Goal: Task Accomplishment & Management: Use online tool/utility

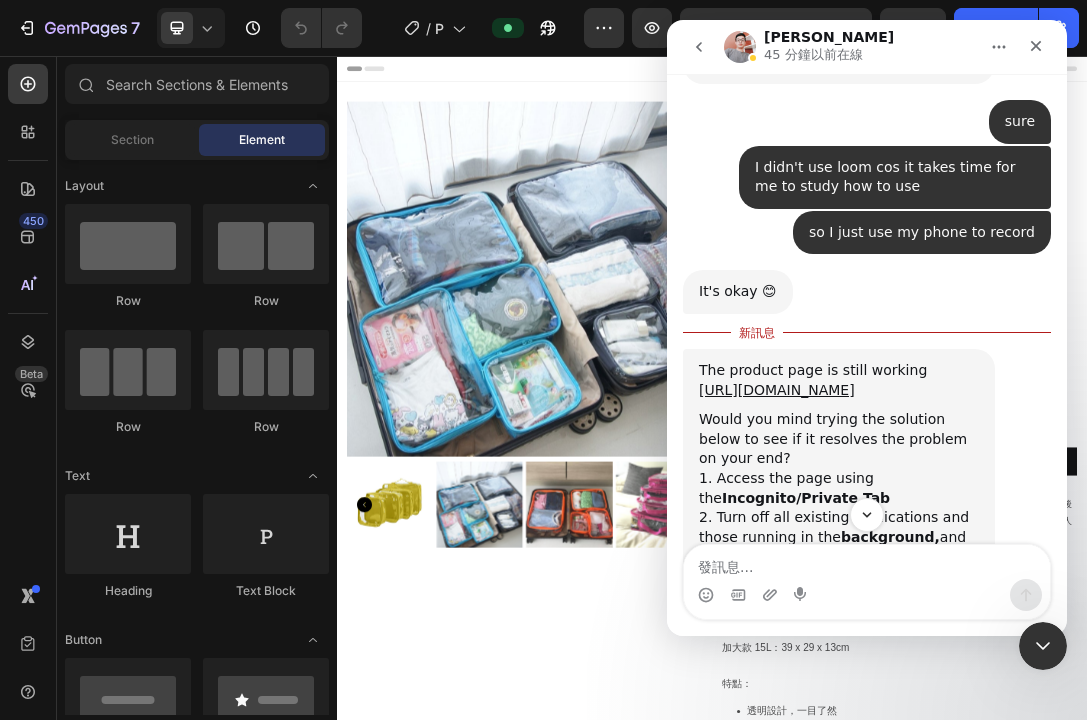
scroll to position [6010, 0]
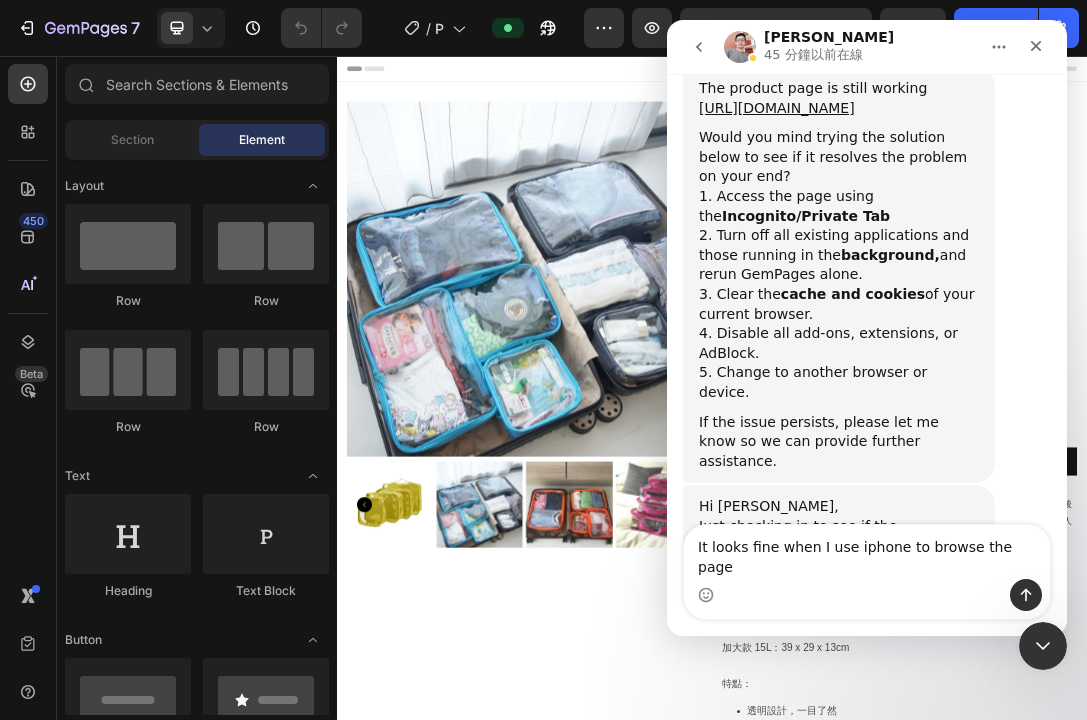
type textarea "It looks fine when I use iphone to browse the page."
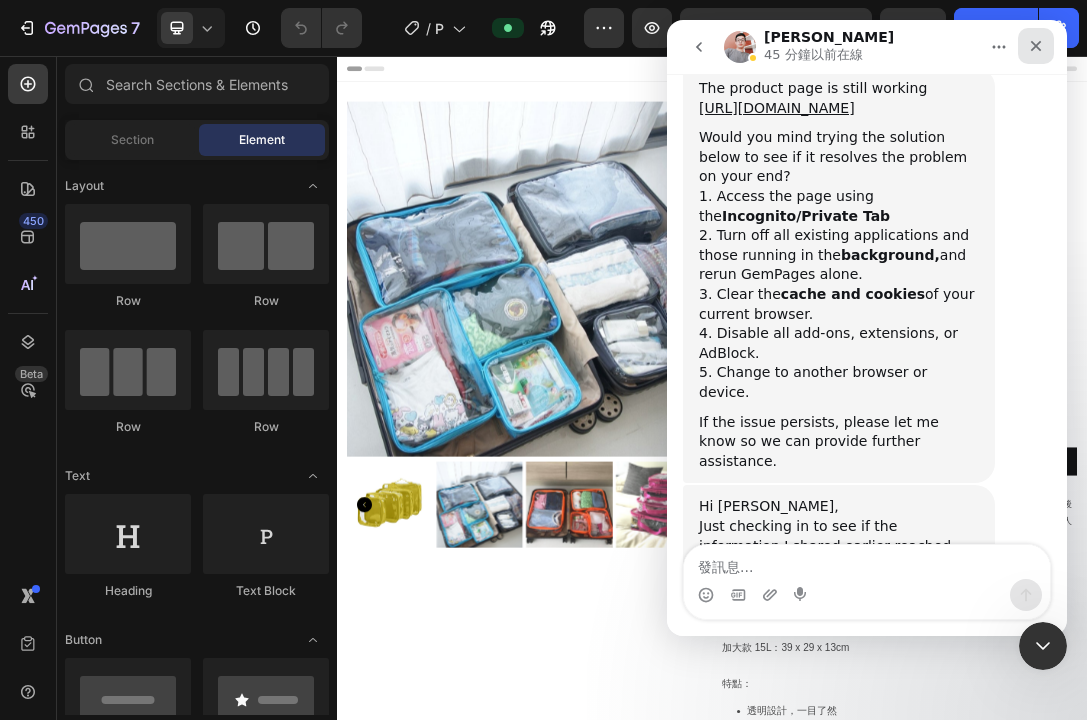
click at [1042, 41] on icon "關閉" at bounding box center [1036, 46] width 16 height 16
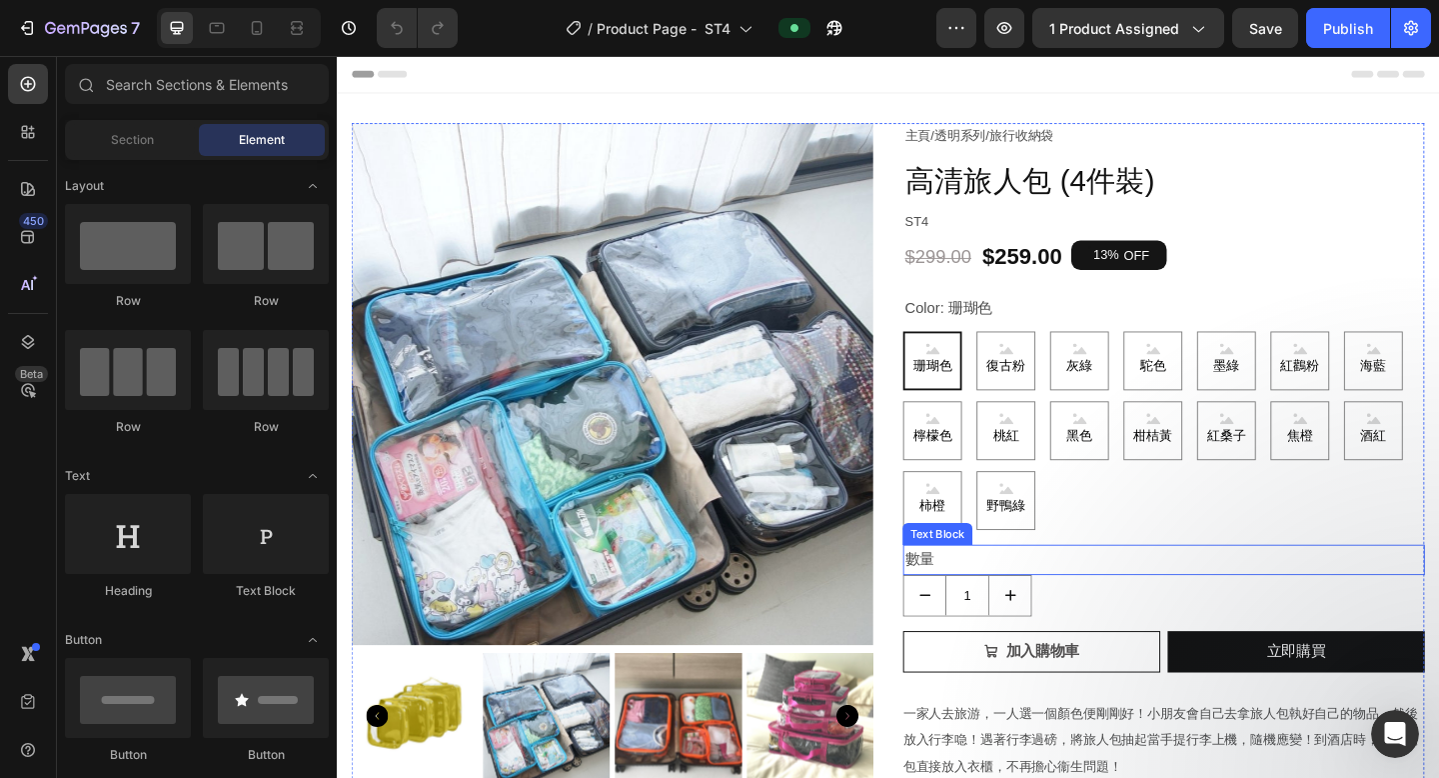
scroll to position [123, 0]
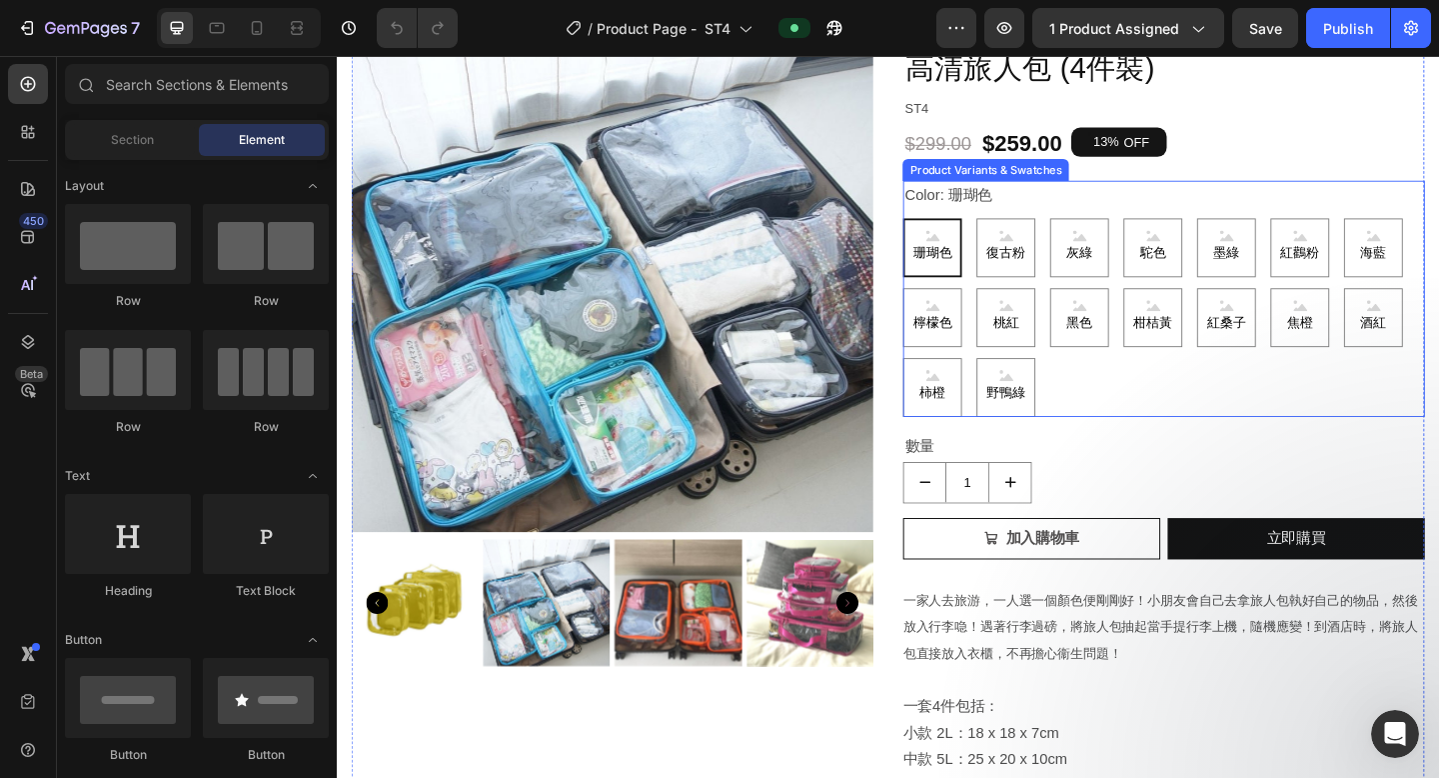
click at [1086, 430] on div "珊瑚色 珊瑚色 珊瑚色 復古粉 復古粉 復古粉 灰綠 灰綠 灰綠 駝色 駝色 駝色 墨綠 墨綠 墨綠 紅鸛粉 紅鸛粉 紅鸛粉 海藍 海藍 海藍 檸檬色 檸檬色…" at bounding box center [1237, 341] width 568 height 216
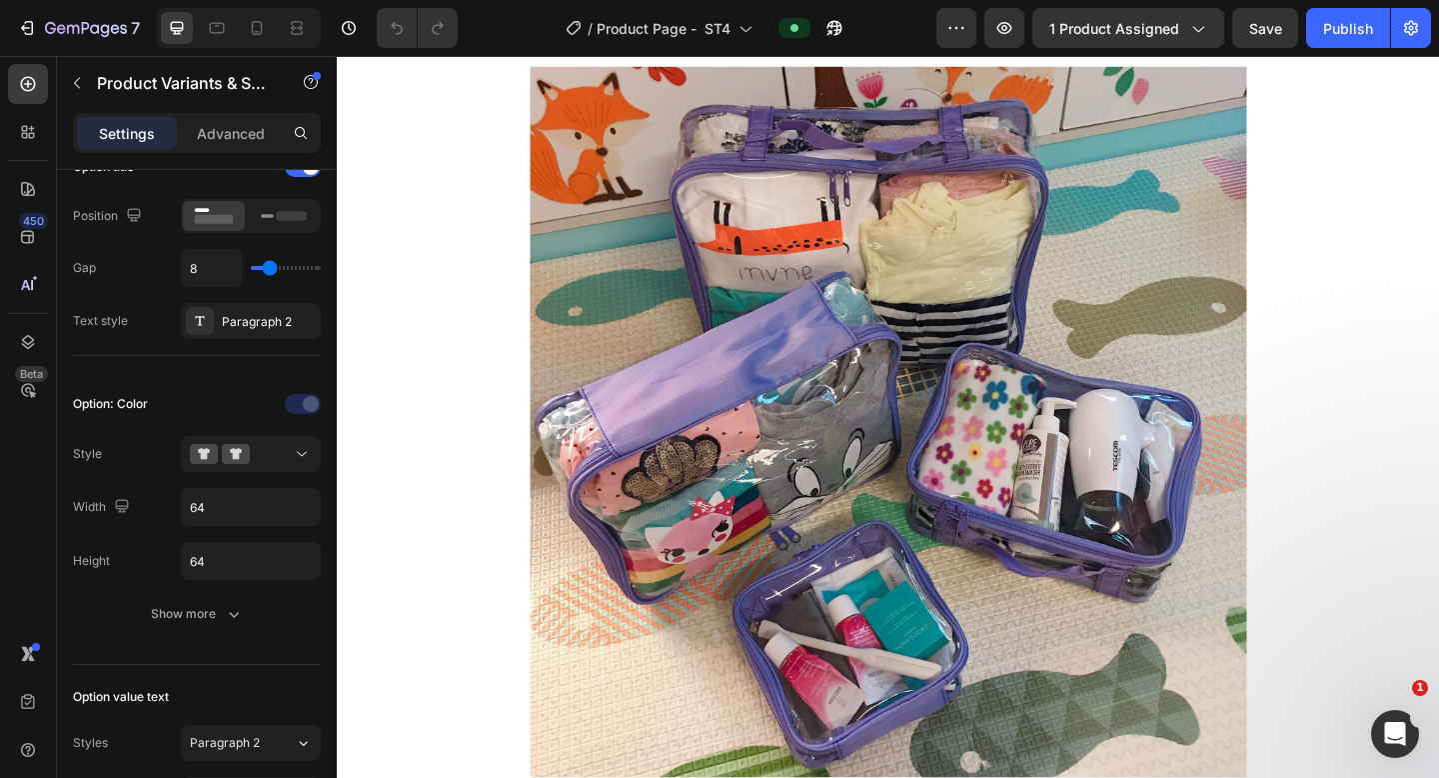
scroll to position [0, 0]
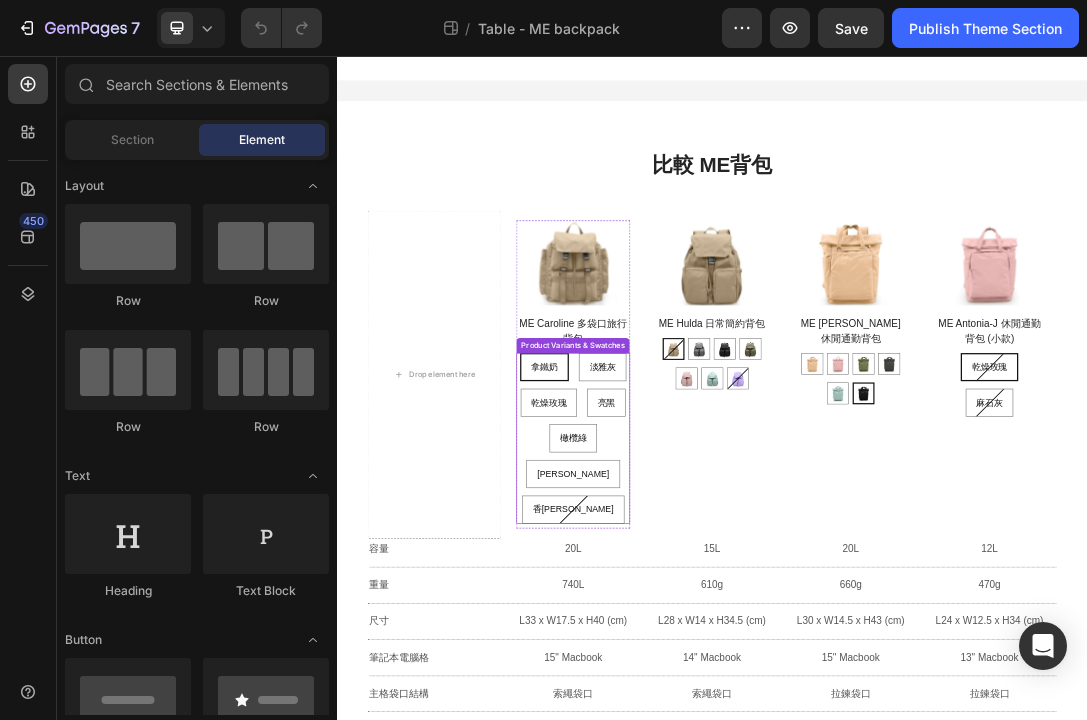
click at [777, 719] on div "拿鐵奶 拿鐵奶 拿鐵奶 淡雅灰 淡雅灰 淡雅灰 乾燥玫瑰 乾燥玫瑰 乾燥玫瑰 亮黑 亮黑 亮黑 橄欖綠 橄欖綠 橄欖綠 彩貝藍 彩貝藍 彩貝藍 香芋紫 香芋紫…" at bounding box center [715, 667] width 182 height 273
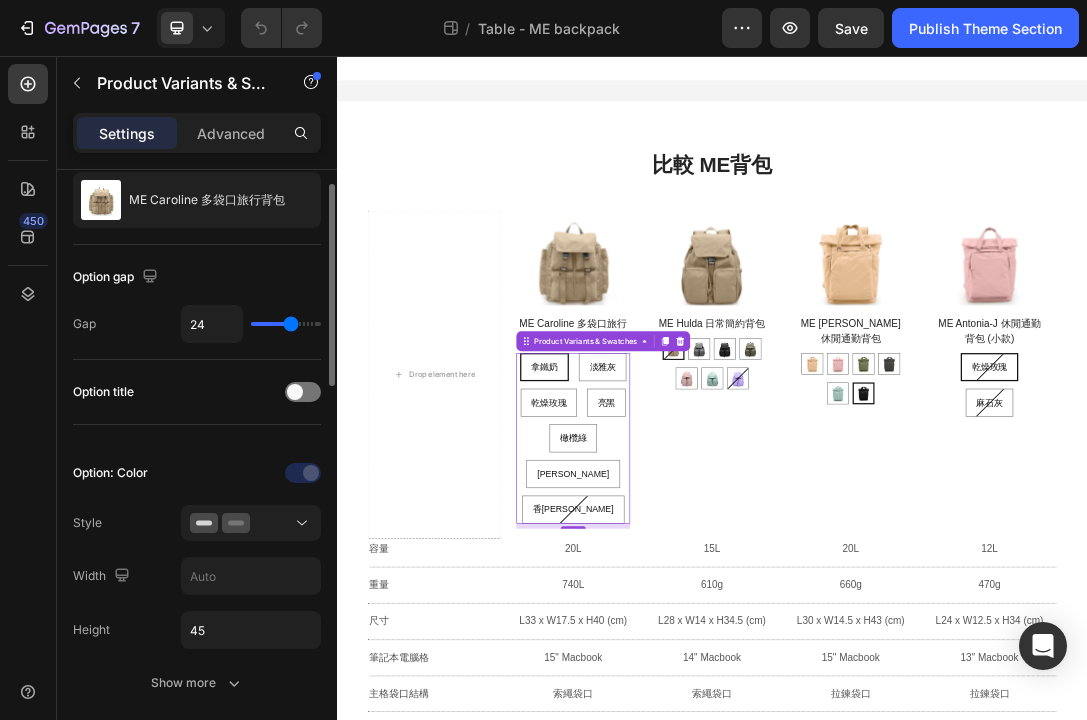
scroll to position [142, 0]
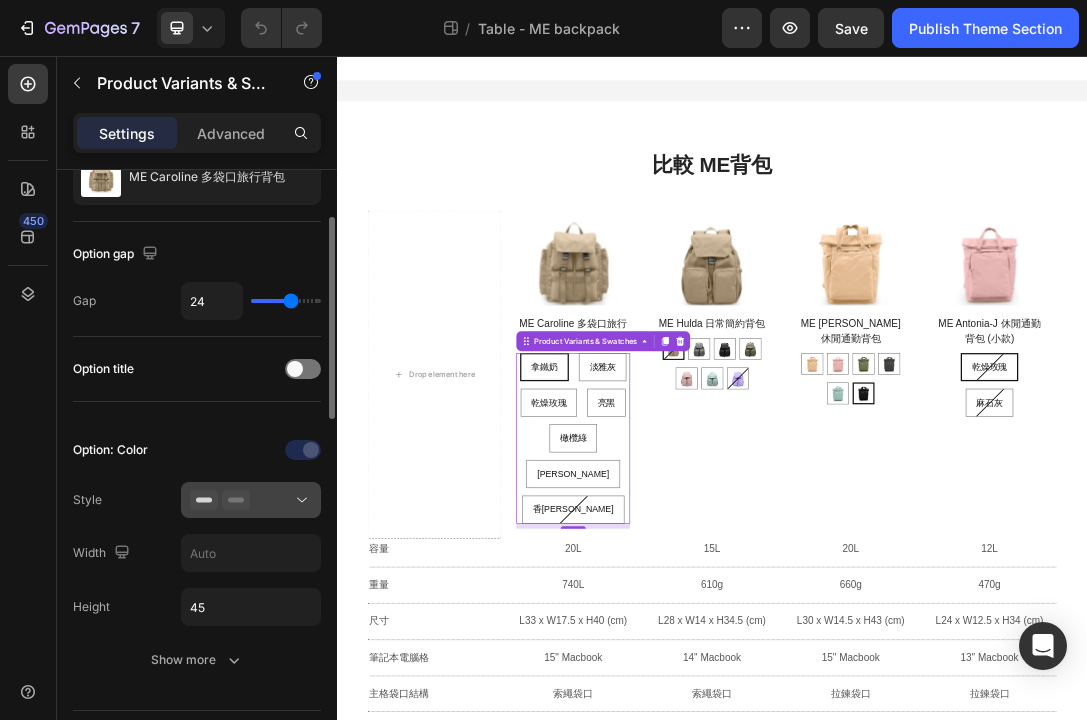
click at [258, 500] on div at bounding box center [251, 500] width 122 height 20
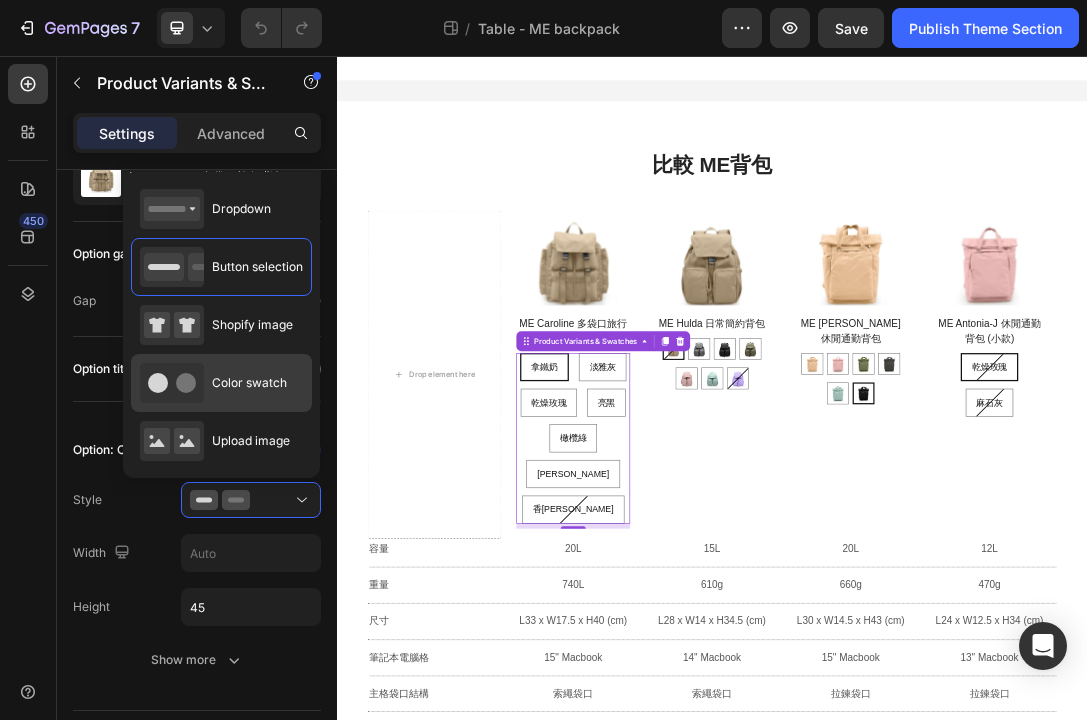
click at [252, 381] on span "Color swatch" at bounding box center [249, 383] width 75 height 18
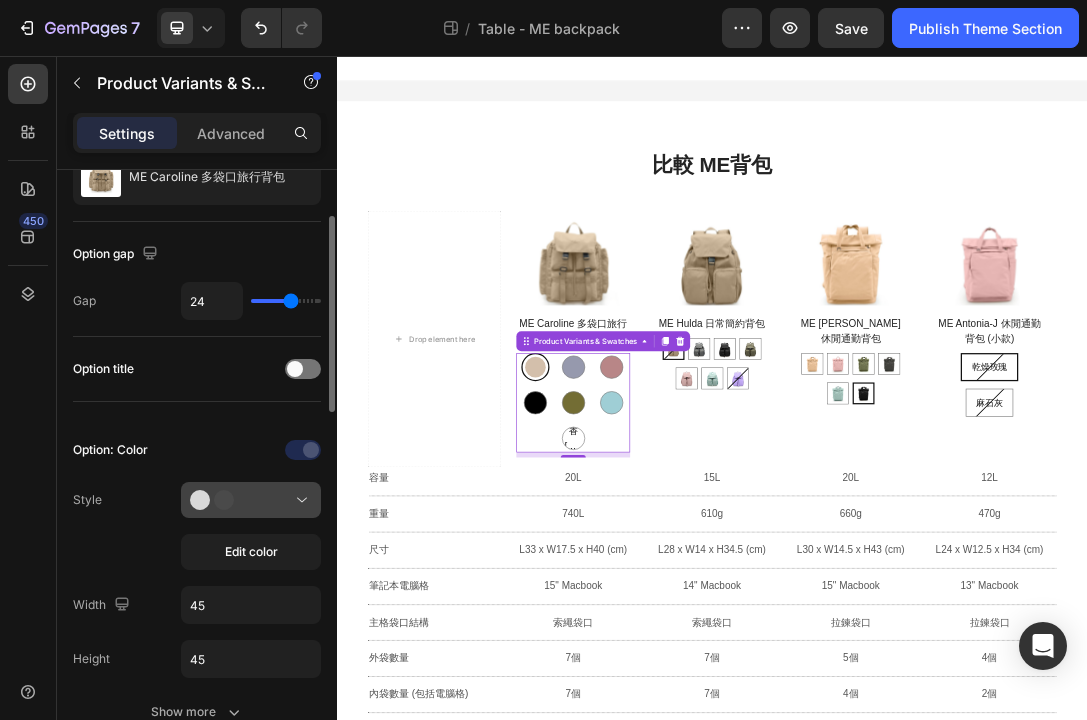
click at [268, 494] on div at bounding box center [251, 500] width 122 height 20
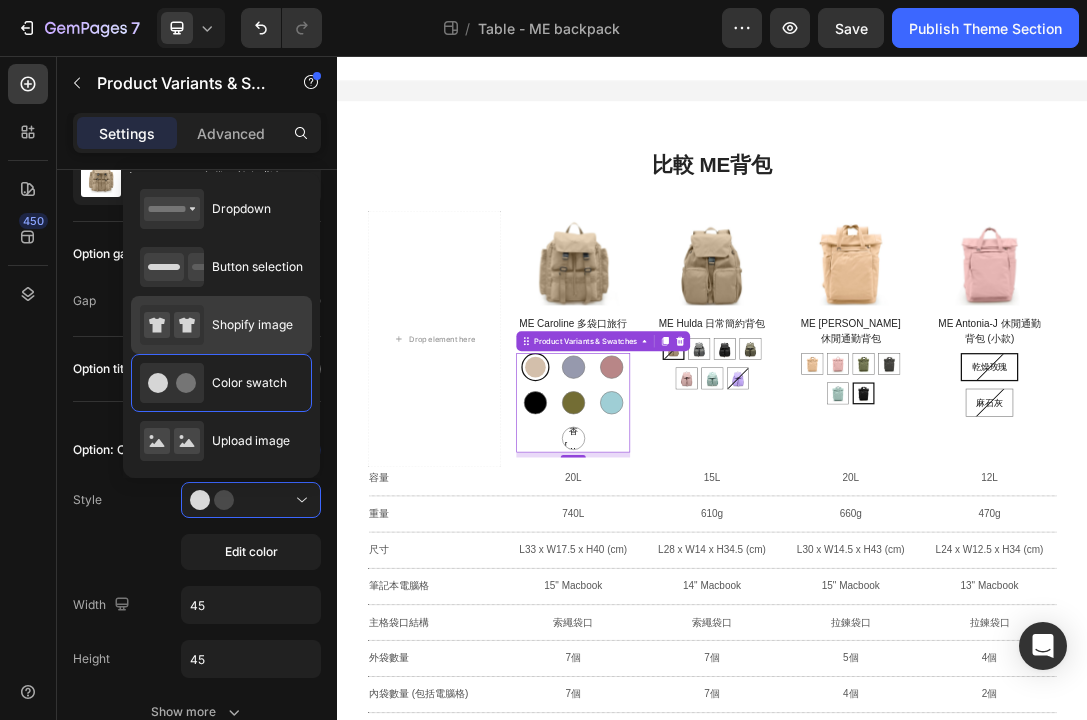
click at [273, 324] on span "Shopify image" at bounding box center [252, 325] width 81 height 18
type input "64"
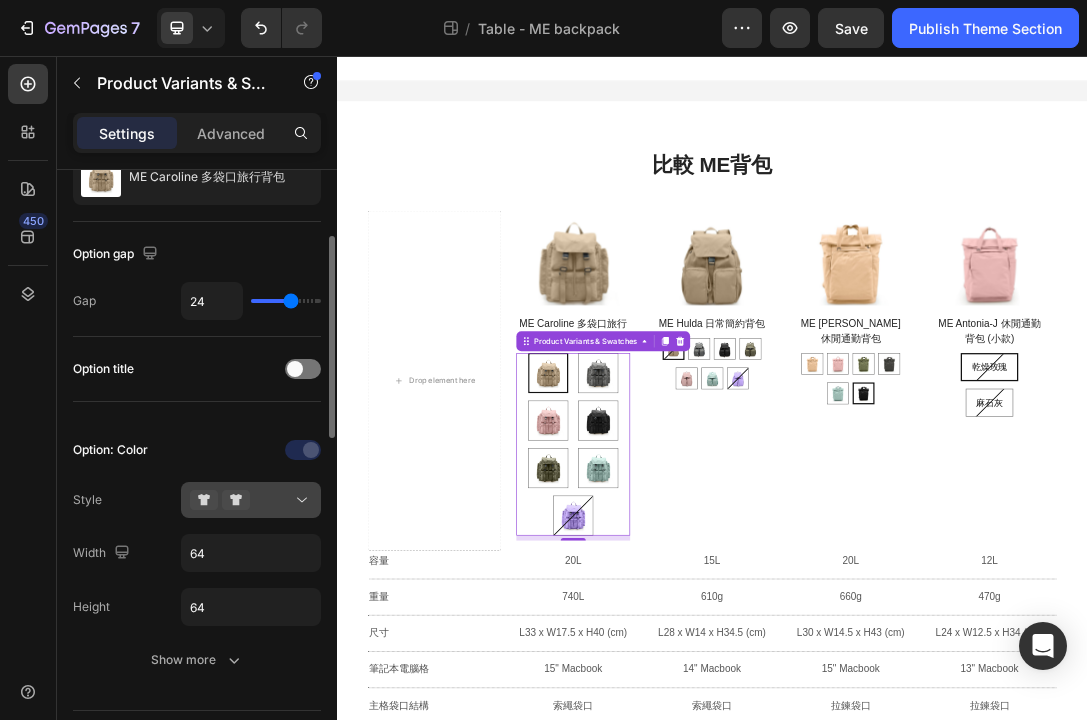
scroll to position [207, 0]
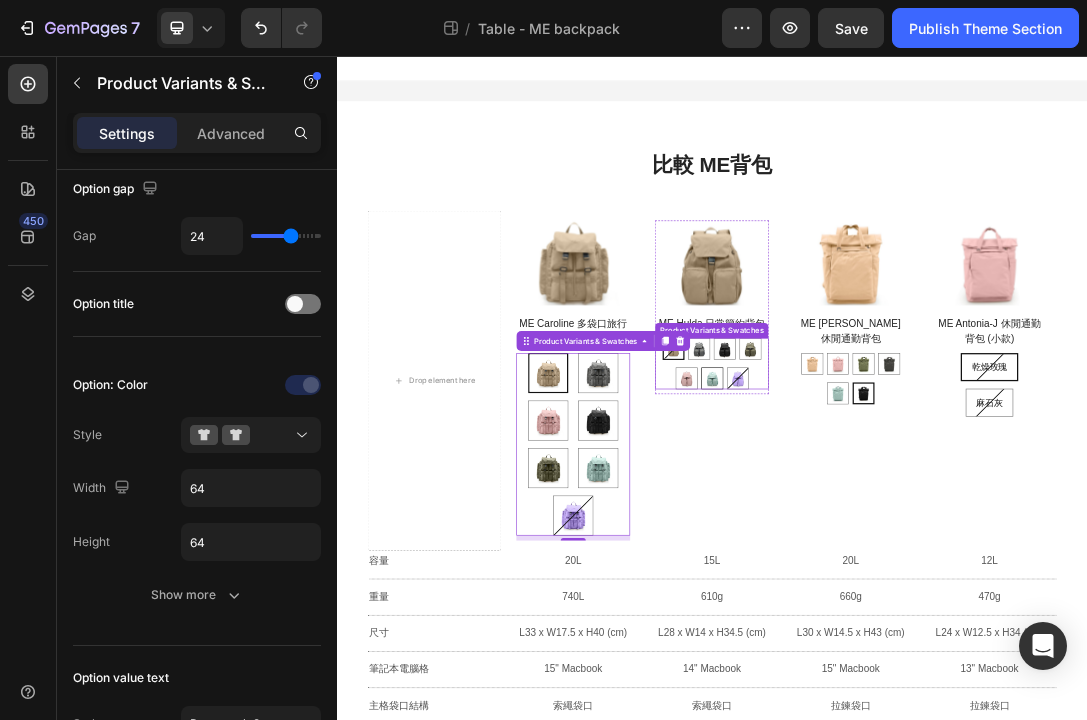
click at [946, 582] on img at bounding box center [937, 571] width 33 height 33
click at [937, 554] on input "彩貝藍 彩貝藍" at bounding box center [936, 553] width 1 height 1
radio input "true"
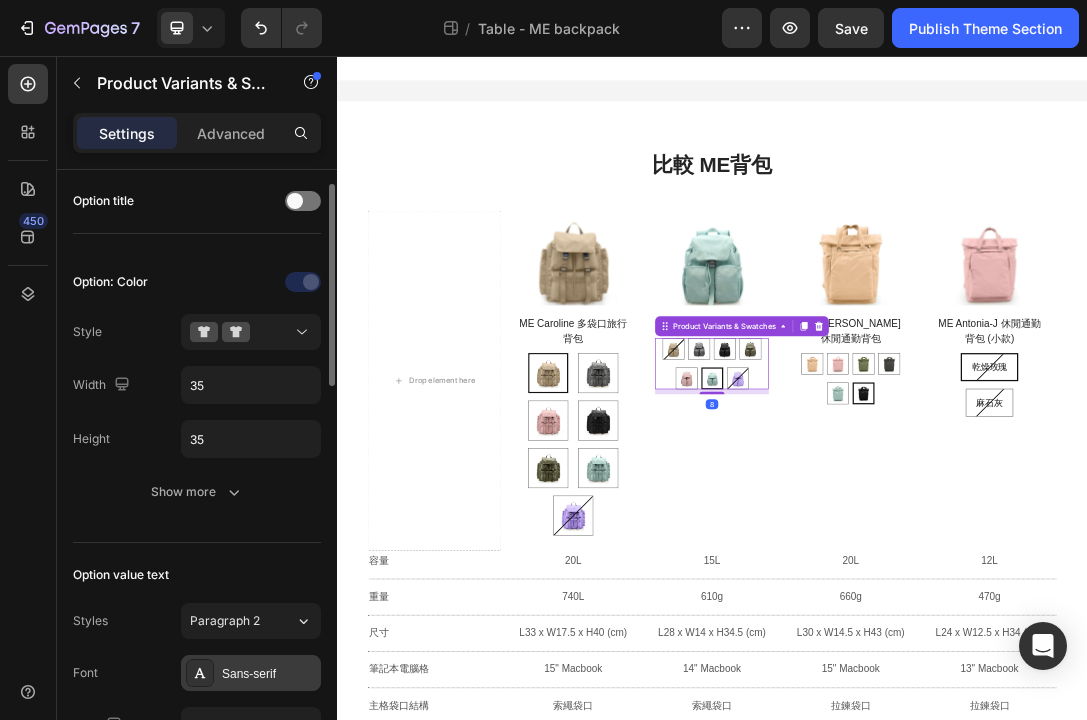
scroll to position [317, 0]
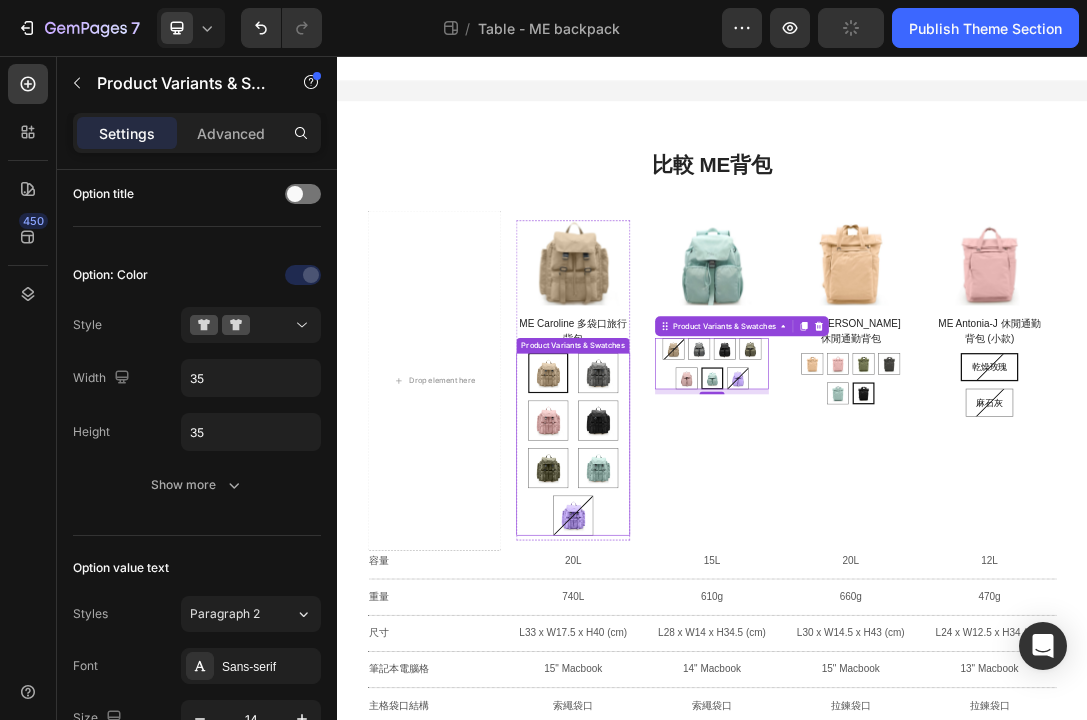
click at [710, 629] on div "拿鐵奶 拿鐵奶 淡雅灰 淡雅灰 乾燥玫瑰 乾燥玫瑰 亮黑 亮黑 橄欖綠 橄欖綠 彩貝藍 彩貝藍 香芋紫 香芋紫" at bounding box center [715, 677] width 182 height 292
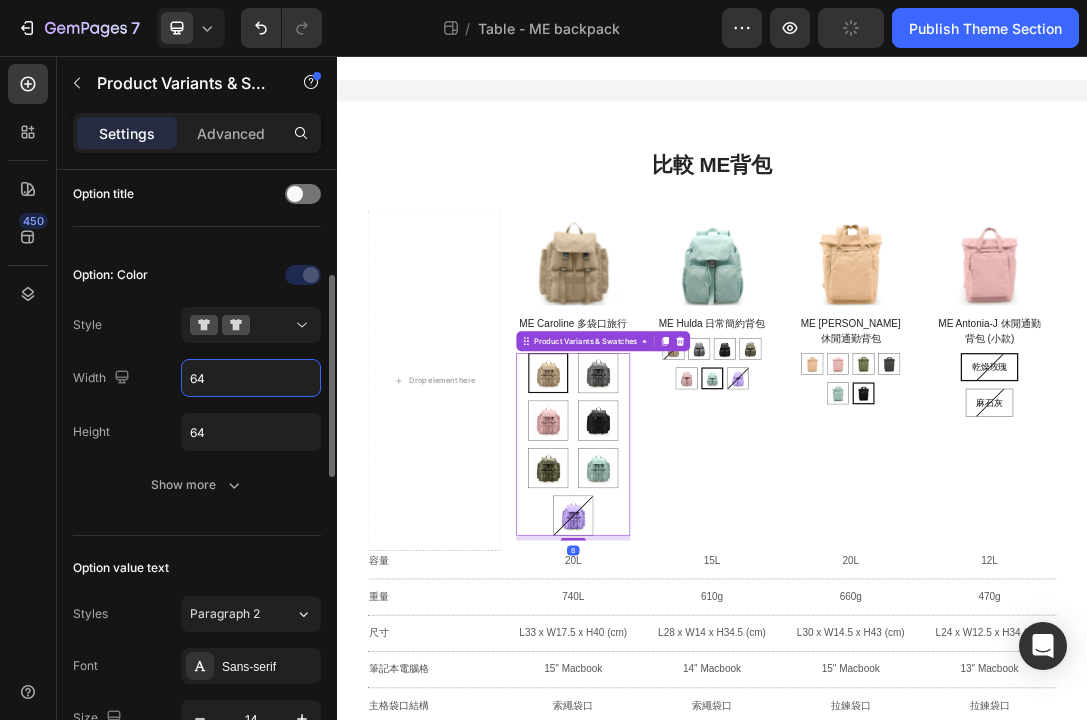
click at [256, 383] on input "64" at bounding box center [251, 378] width 138 height 36
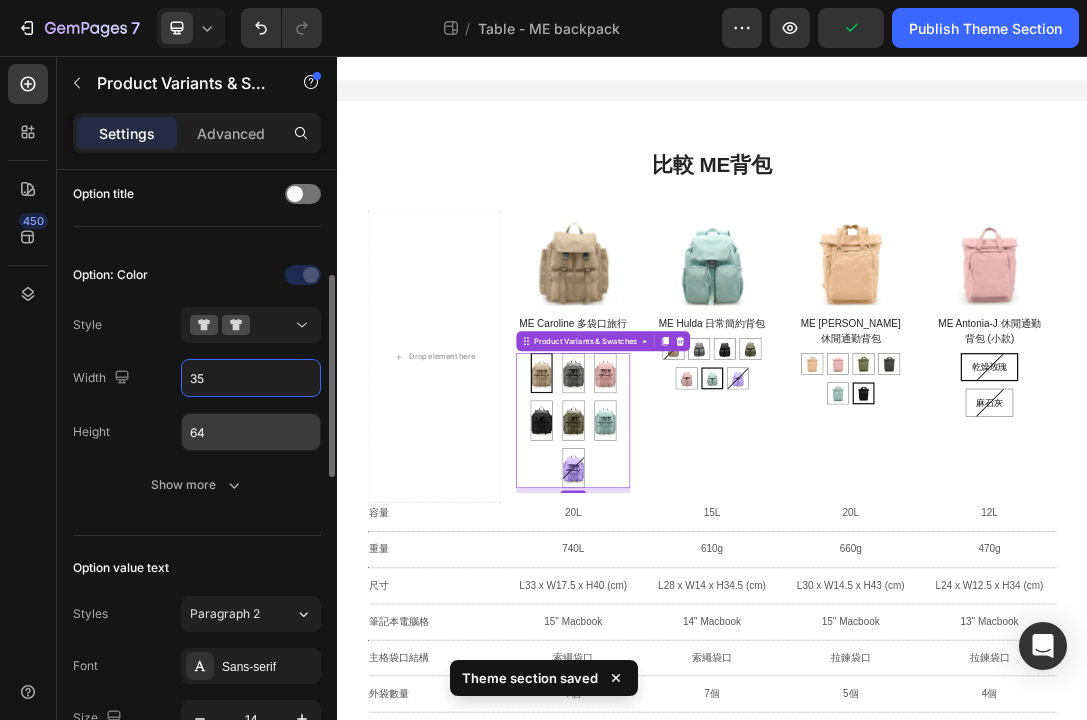
type input "35"
click at [228, 435] on input "64" at bounding box center [251, 432] width 138 height 36
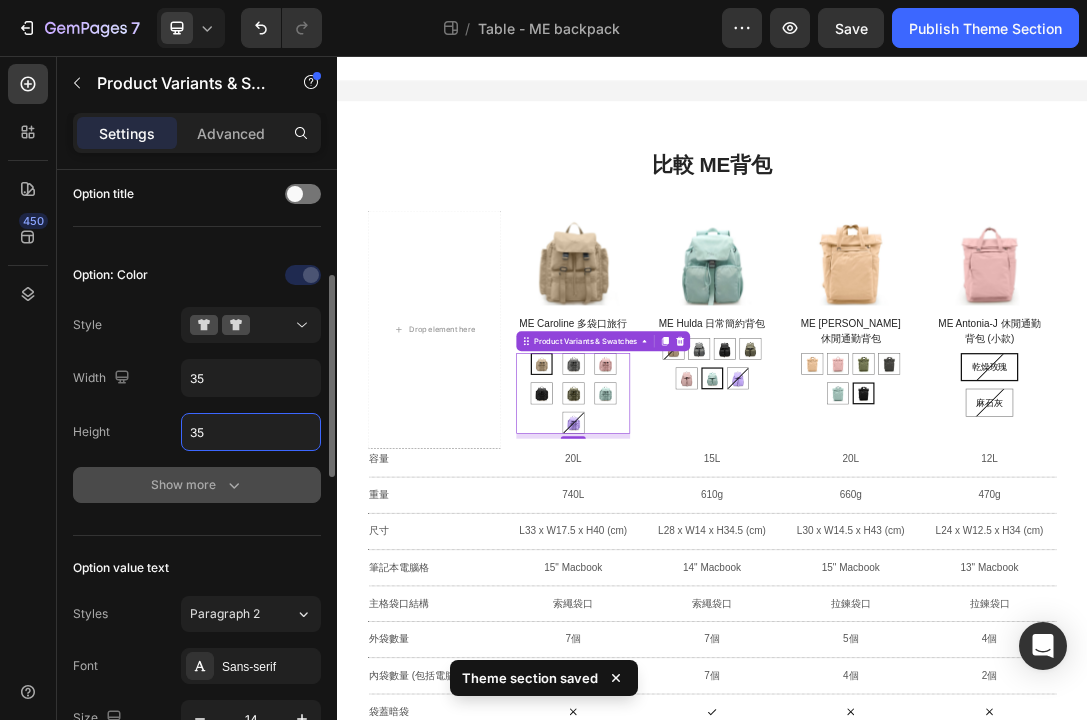
type input "35"
click at [201, 485] on div "Show more" at bounding box center [197, 485] width 93 height 20
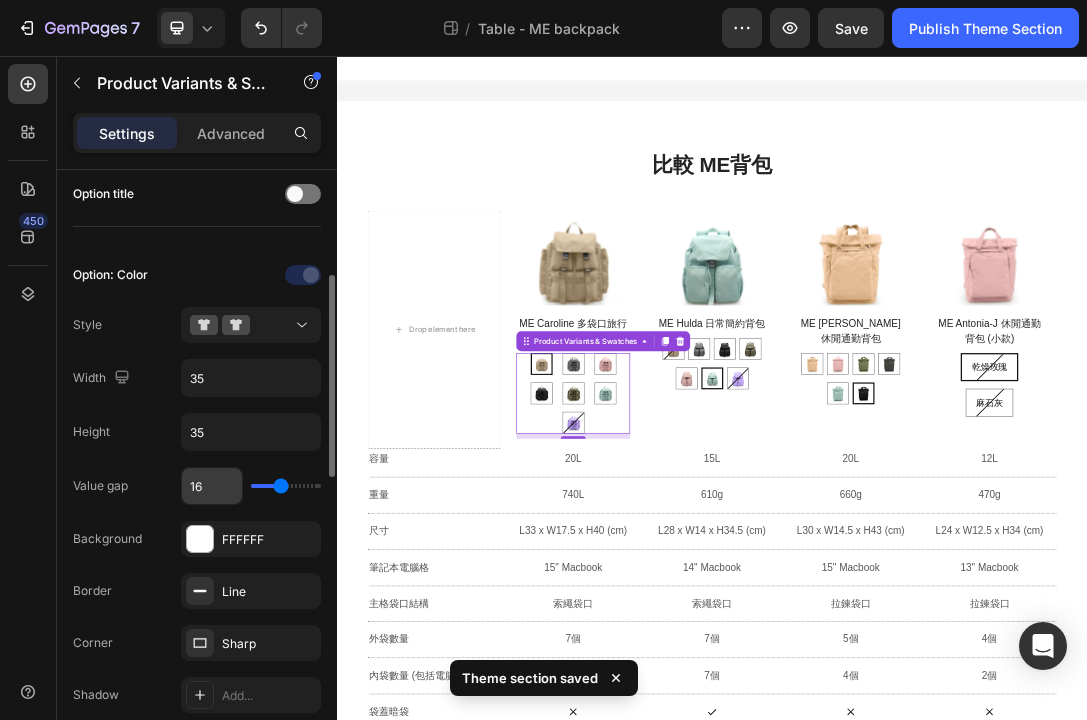
click at [200, 488] on input "16" at bounding box center [212, 486] width 60 height 36
type input "6"
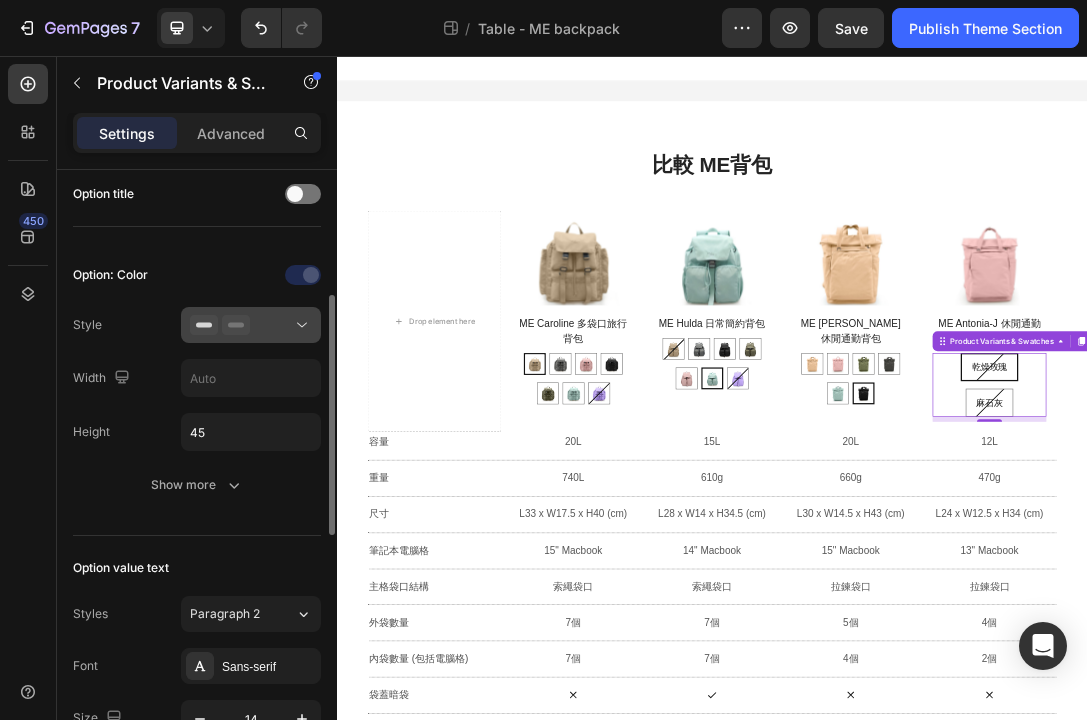
click at [263, 321] on div at bounding box center [251, 325] width 122 height 20
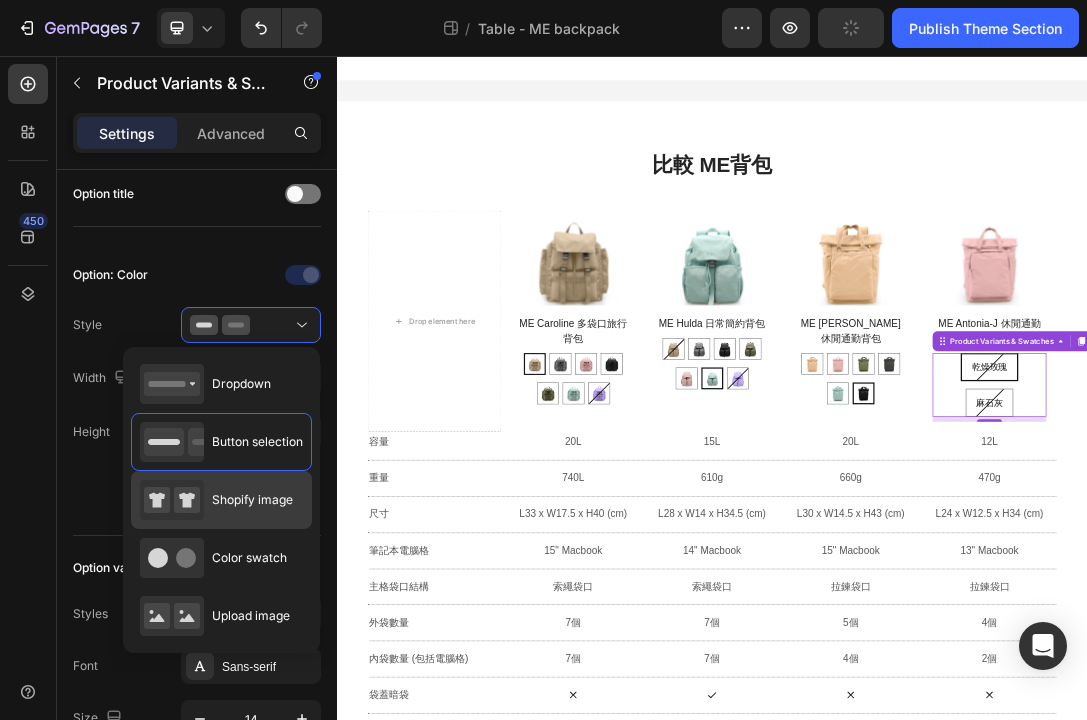
click at [237, 504] on span "Shopify image" at bounding box center [252, 500] width 81 height 18
type input "64"
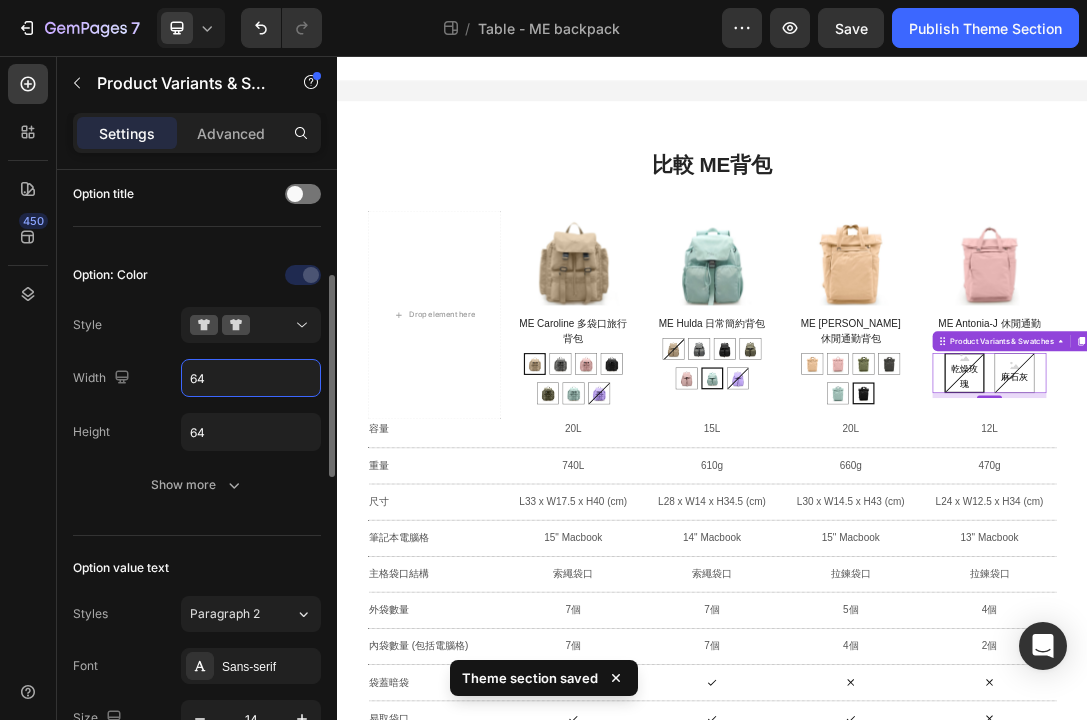
click at [225, 389] on input "64" at bounding box center [251, 378] width 138 height 36
type input "35"
click at [217, 434] on input "64" at bounding box center [251, 432] width 138 height 36
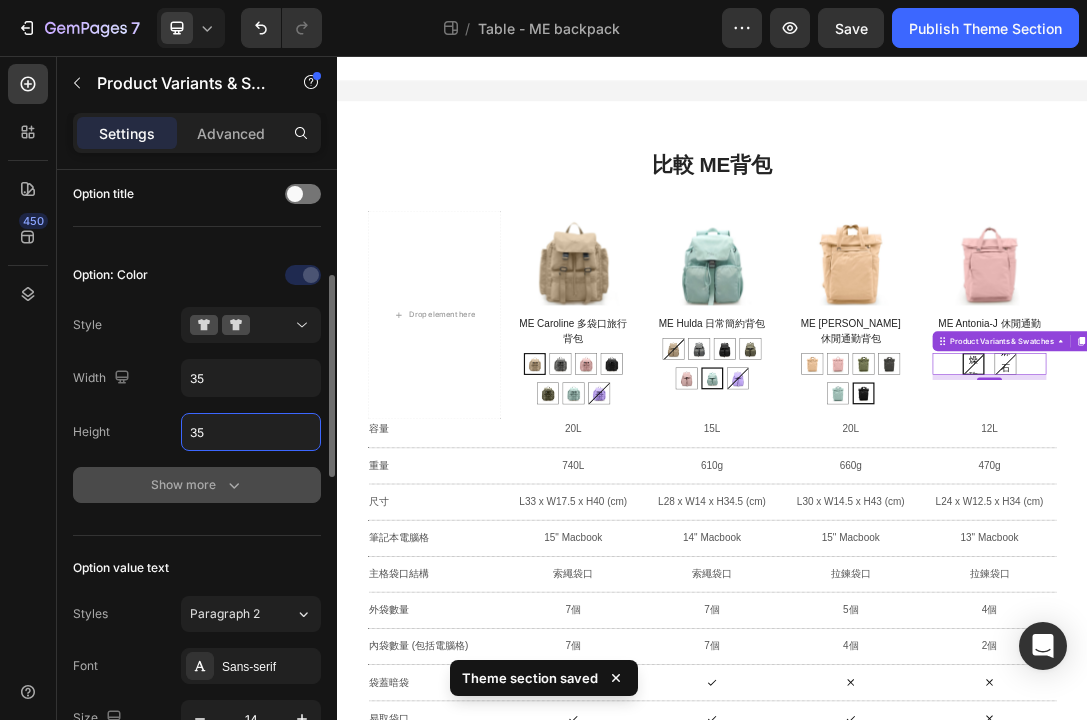
type input "35"
click at [224, 491] on icon "button" at bounding box center [234, 485] width 20 height 20
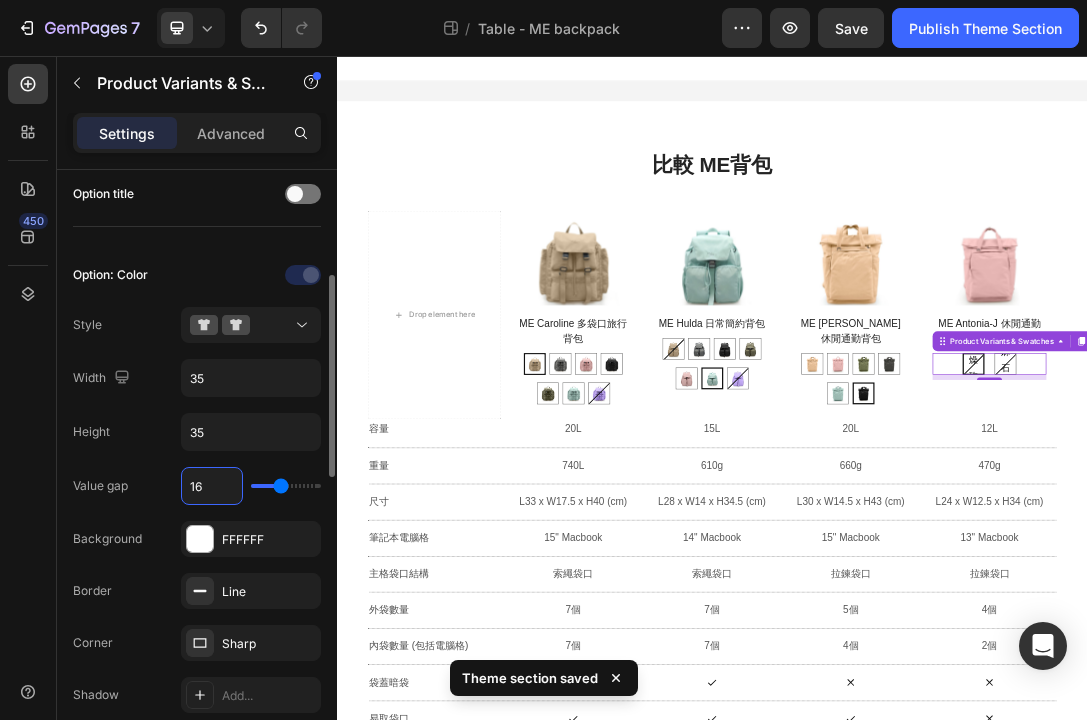
click at [199, 480] on input "16" at bounding box center [212, 486] width 60 height 36
type input "6"
click at [270, 337] on button at bounding box center [251, 325] width 140 height 36
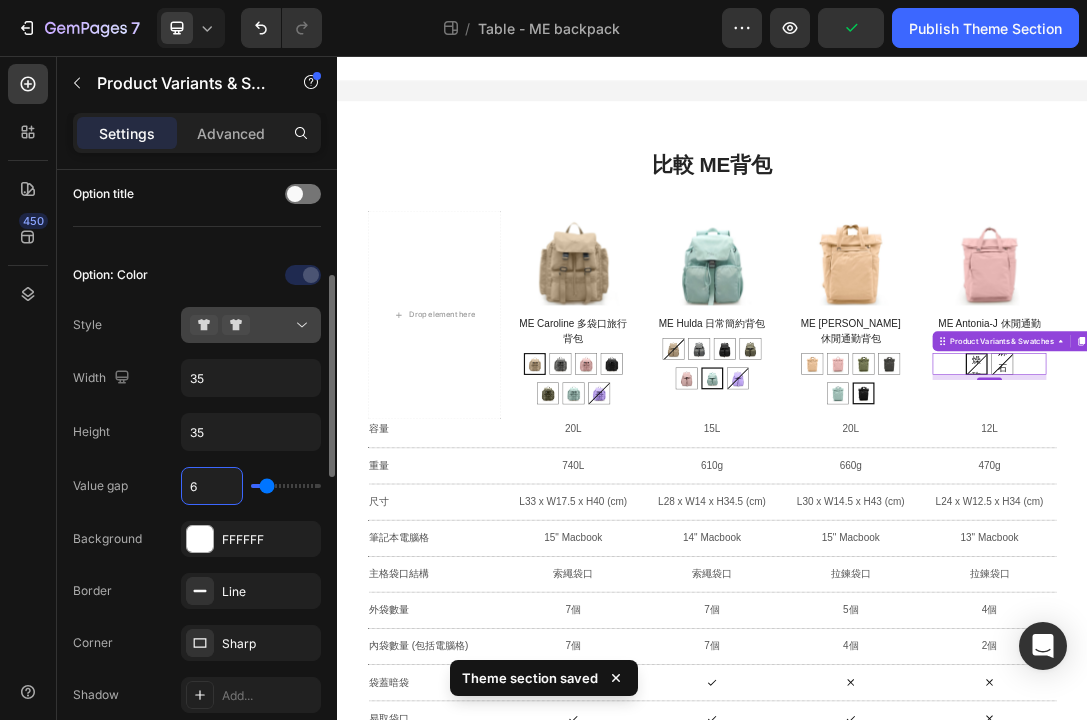
click at [261, 328] on div at bounding box center [251, 325] width 122 height 20
click at [226, 331] on icon at bounding box center [236, 325] width 28 height 20
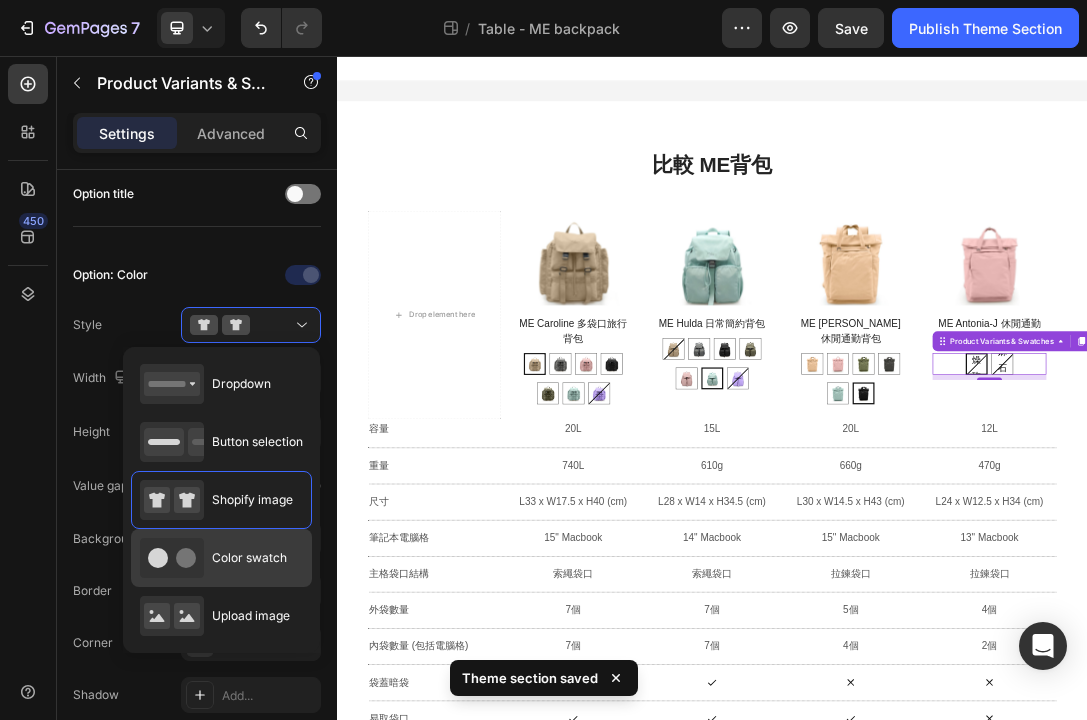
click at [249, 550] on span "Color swatch" at bounding box center [249, 558] width 75 height 18
type input "45"
type input "16"
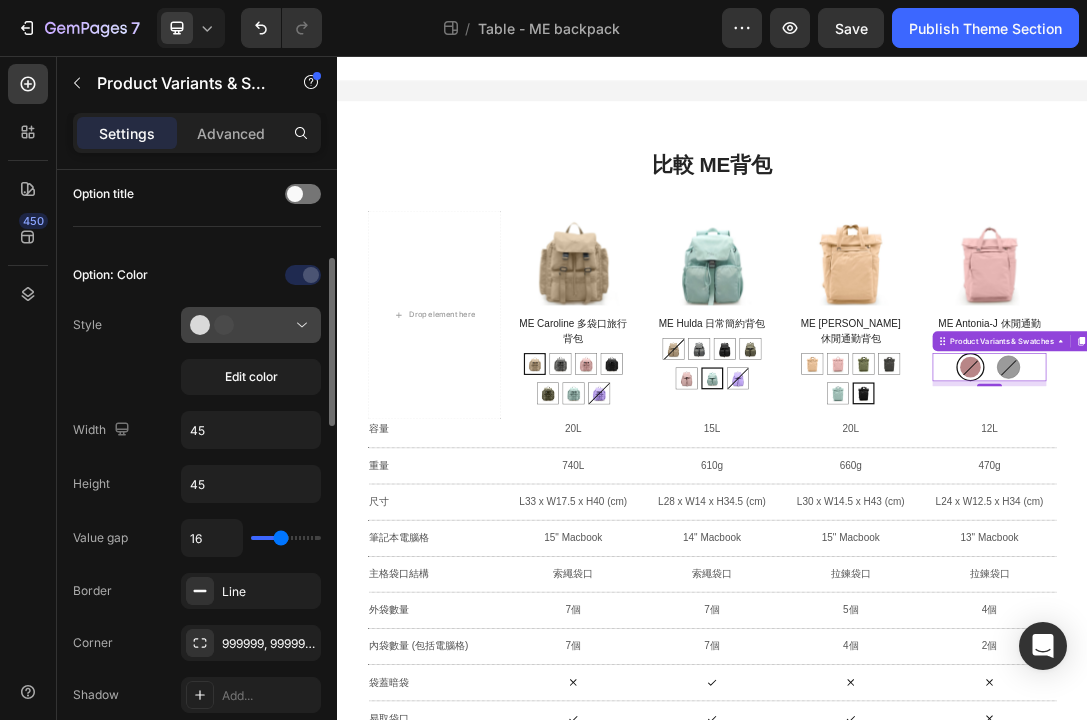
click at [272, 334] on div at bounding box center [251, 325] width 122 height 20
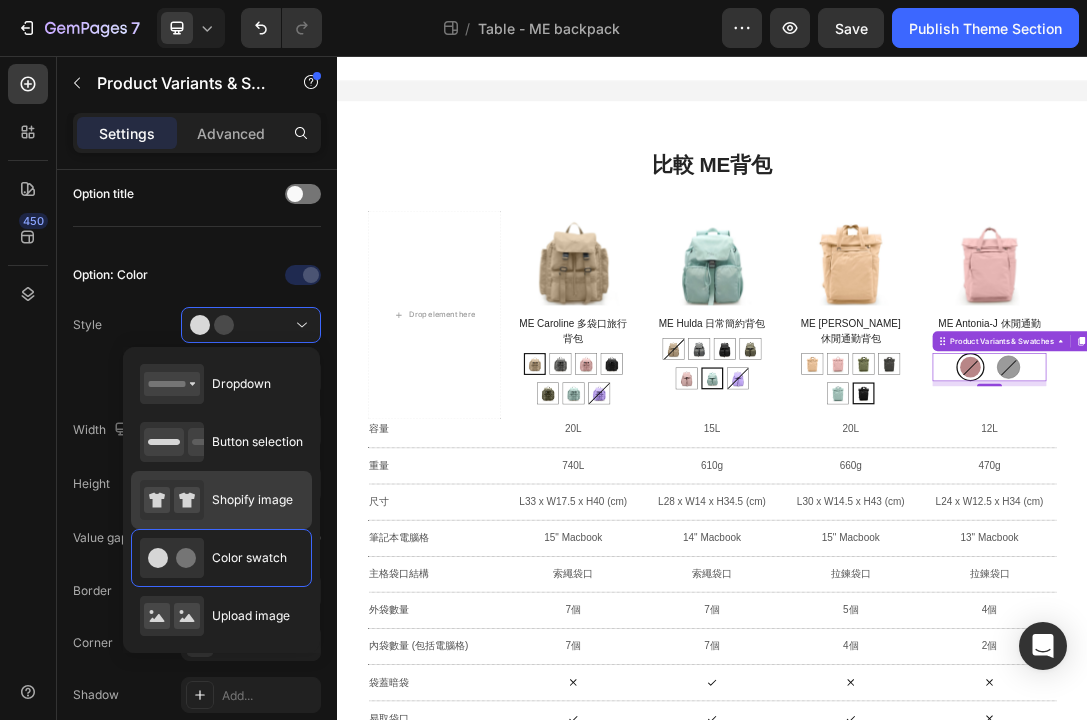
click at [234, 494] on span "Shopify image" at bounding box center [252, 500] width 81 height 18
type input "35"
type input "6"
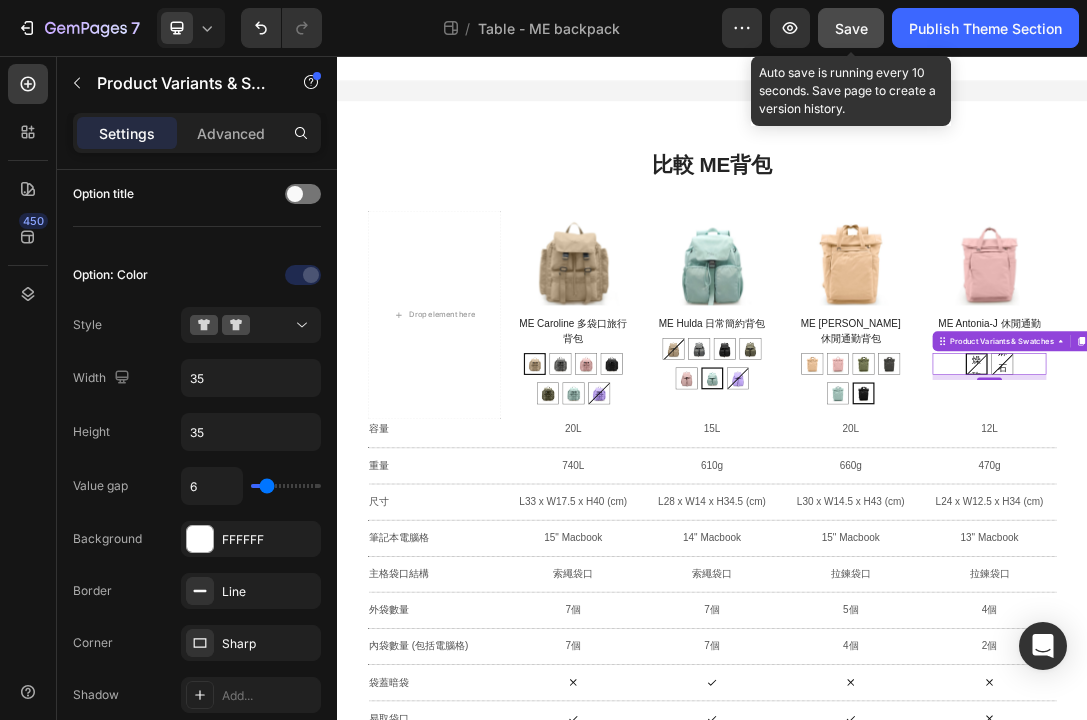
click at [856, 29] on span "Save" at bounding box center [851, 28] width 33 height 17
click at [848, 27] on span "Save" at bounding box center [851, 28] width 33 height 17
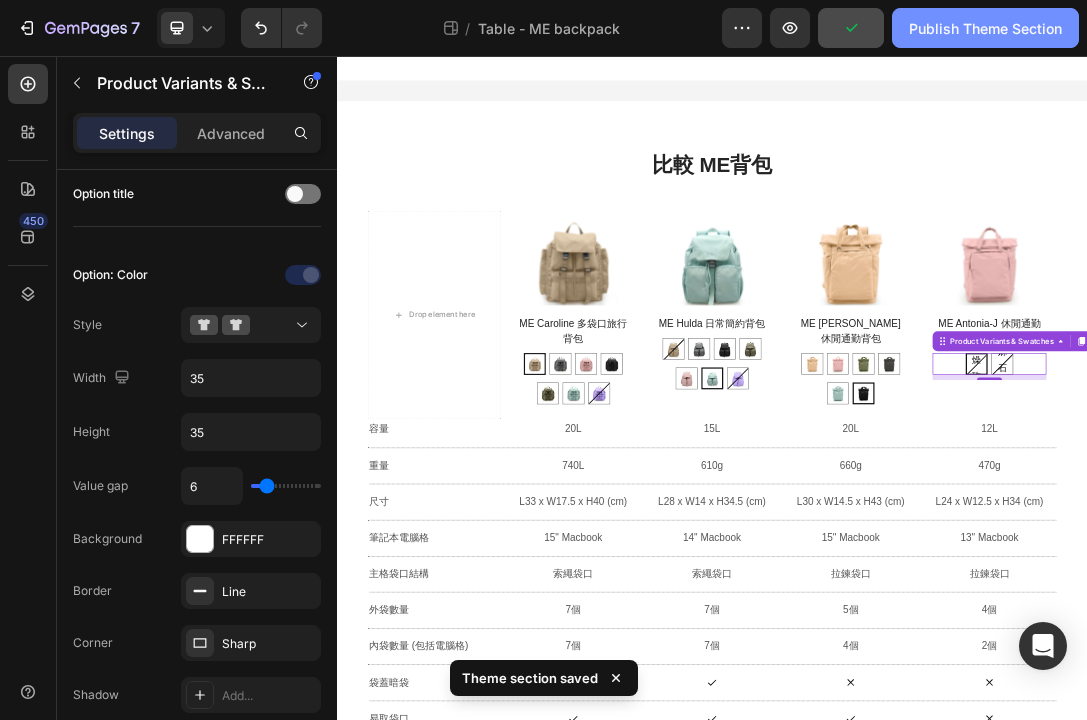
click at [921, 34] on div "Publish Theme Section" at bounding box center [985, 28] width 153 height 21
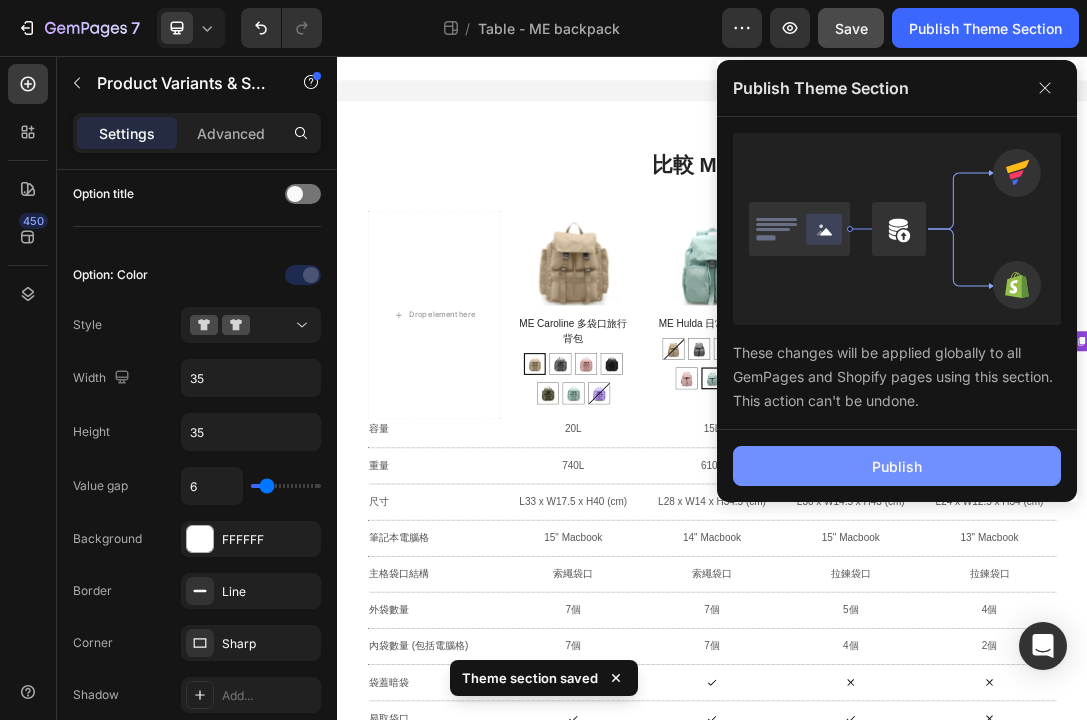
click at [776, 469] on button "Publish" at bounding box center [897, 466] width 328 height 40
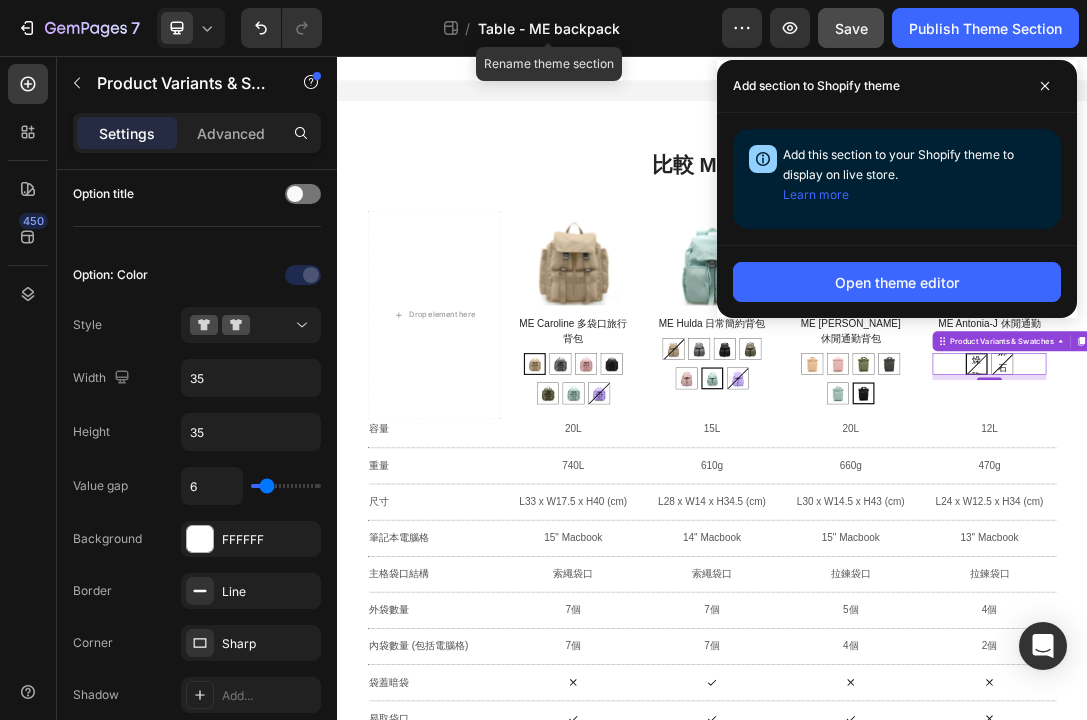
click at [518, 26] on span "Table - ME backpack" at bounding box center [549, 28] width 142 height 21
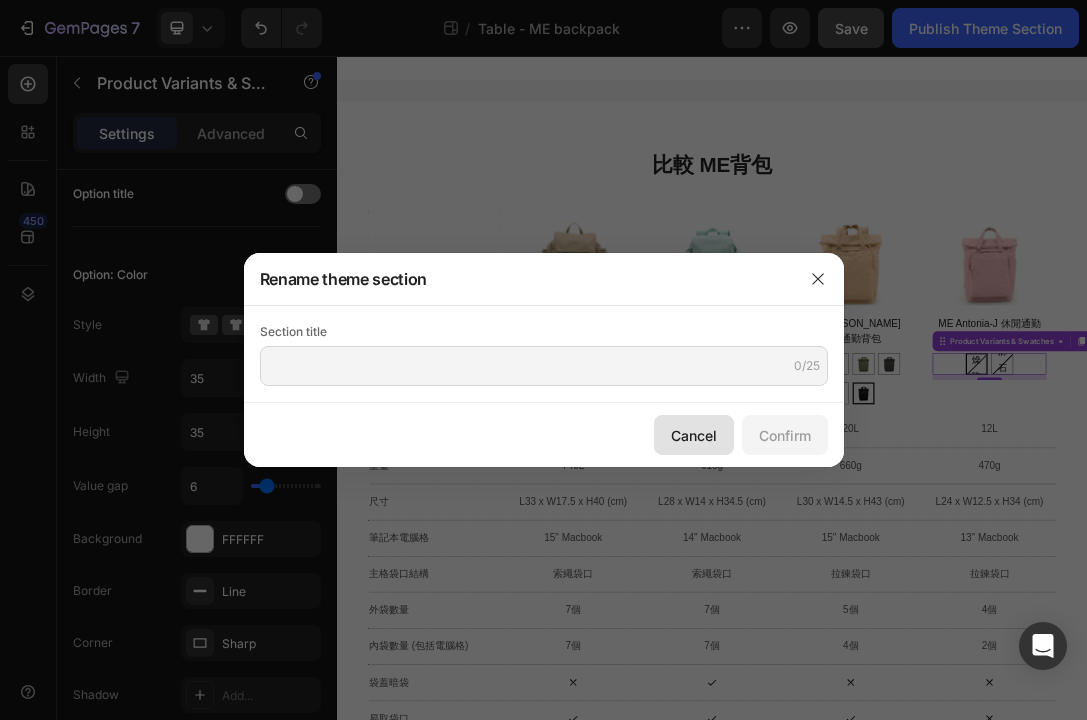
click at [694, 436] on div "Cancel" at bounding box center [694, 435] width 46 height 21
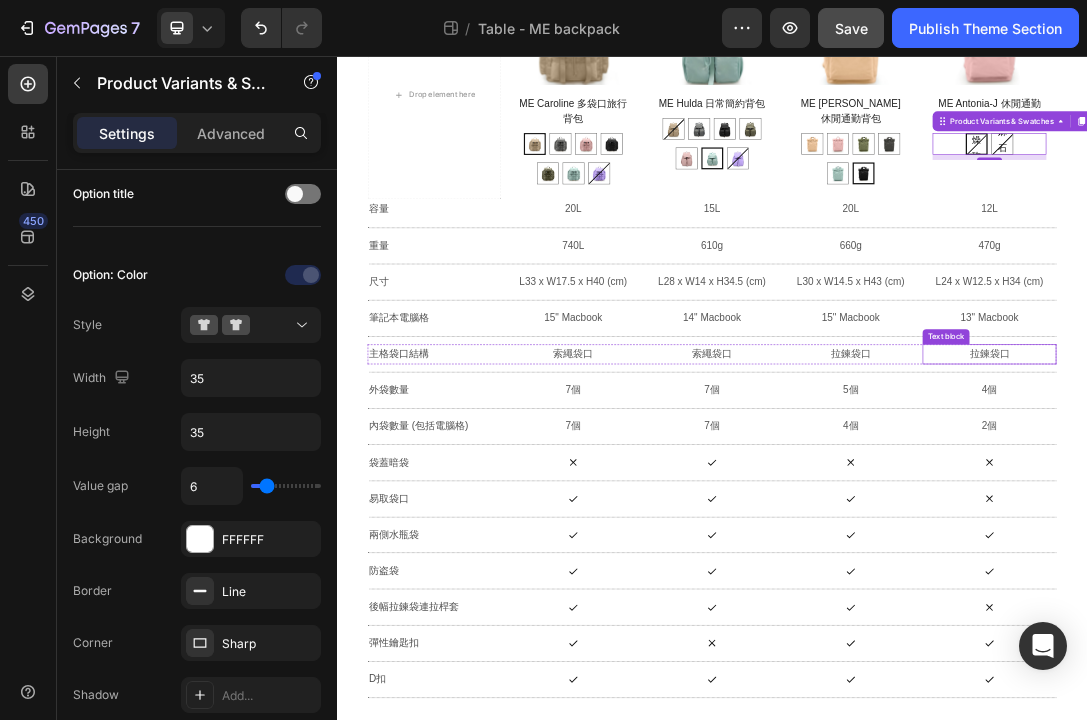
scroll to position [0, 0]
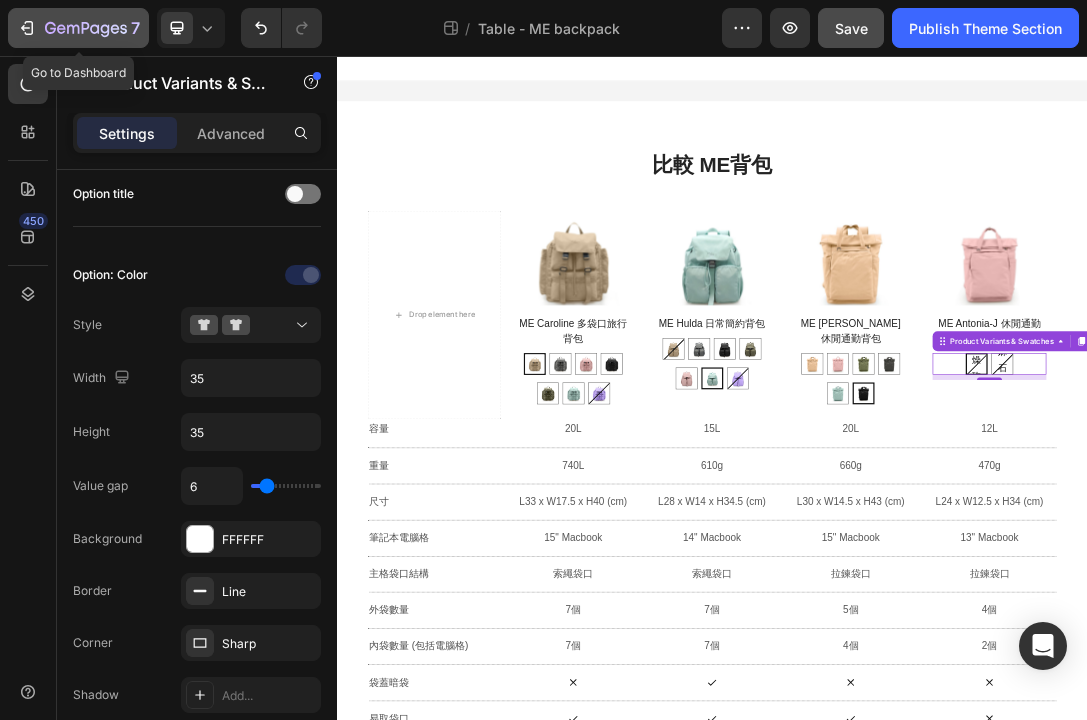
click at [97, 26] on icon "button" at bounding box center [94, 28] width 9 height 9
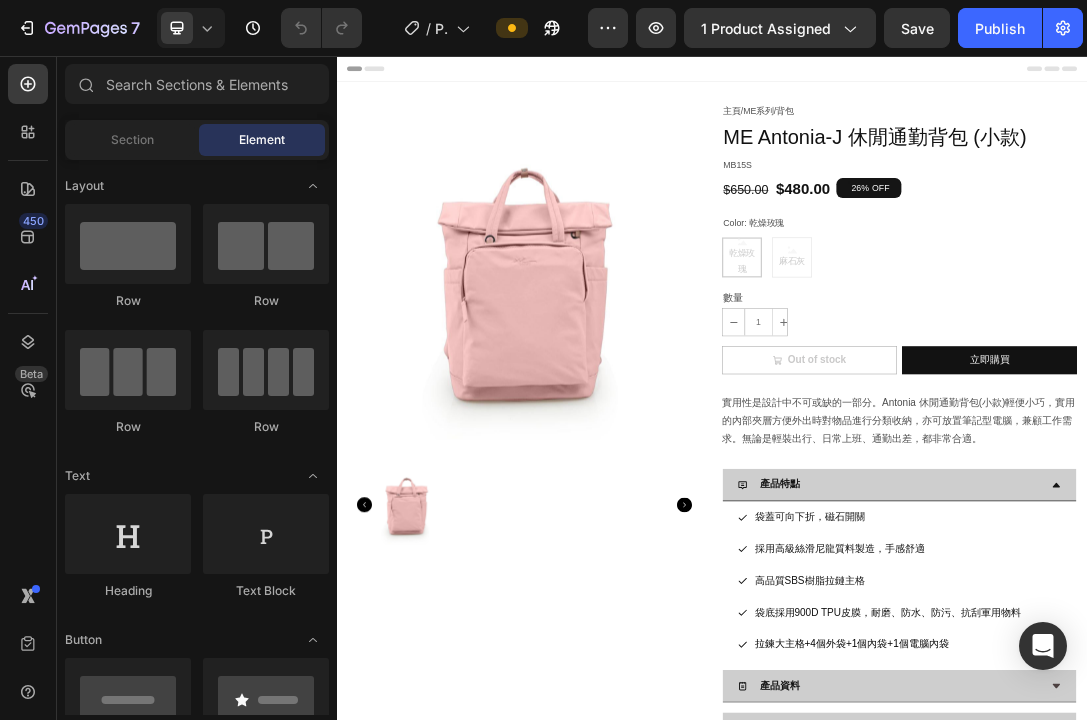
radio input "true"
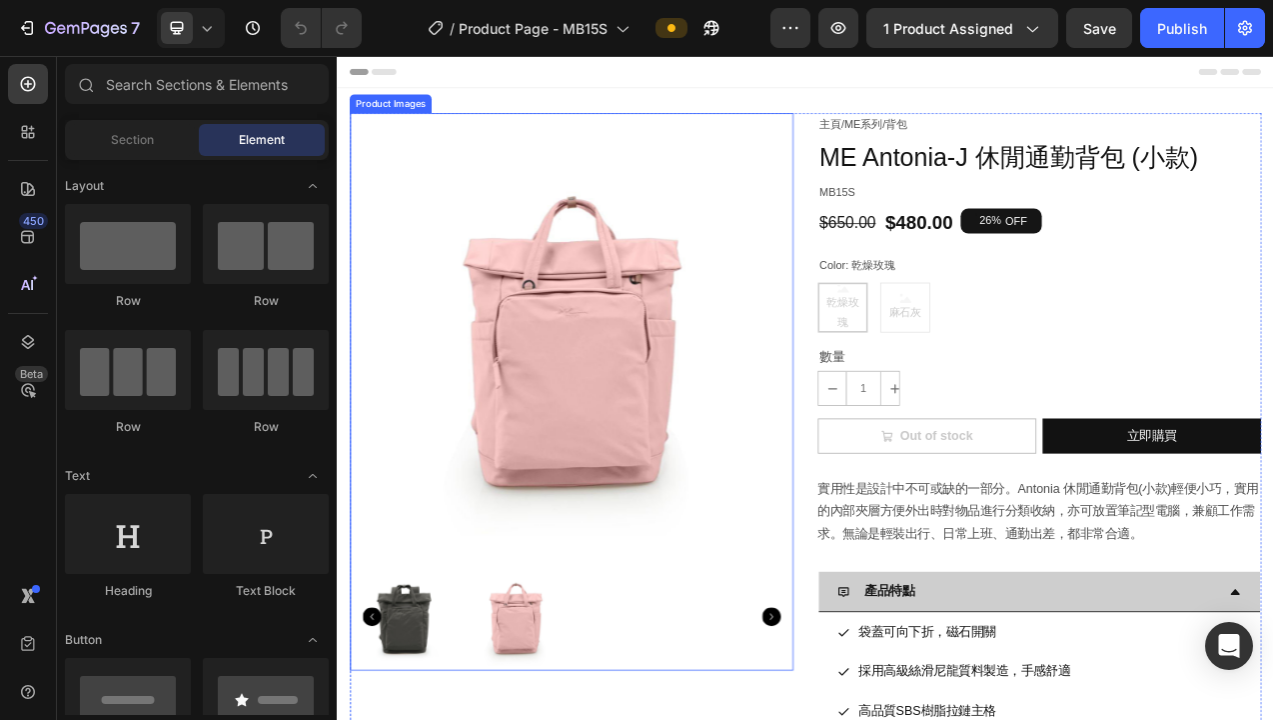
click at [836, 444] on img at bounding box center [637, 413] width 568 height 568
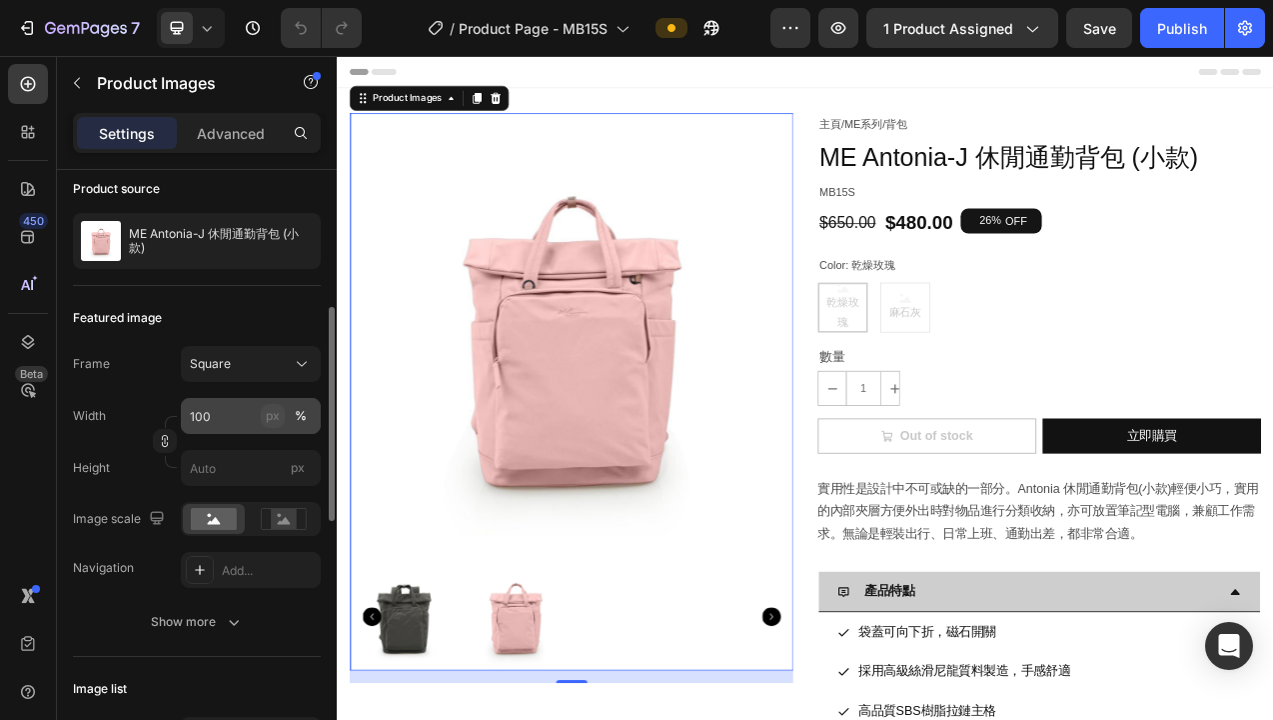
scroll to position [224, 0]
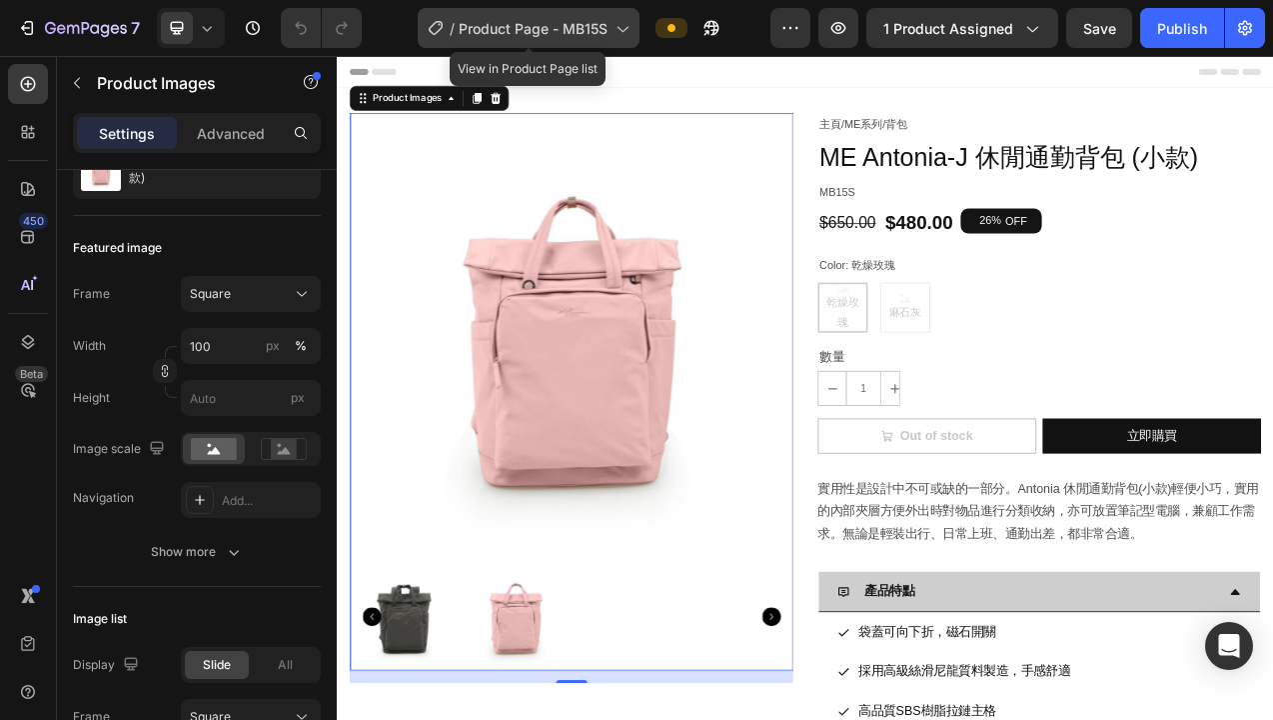
click at [553, 36] on span "Product Page - MB15S" at bounding box center [533, 28] width 149 height 21
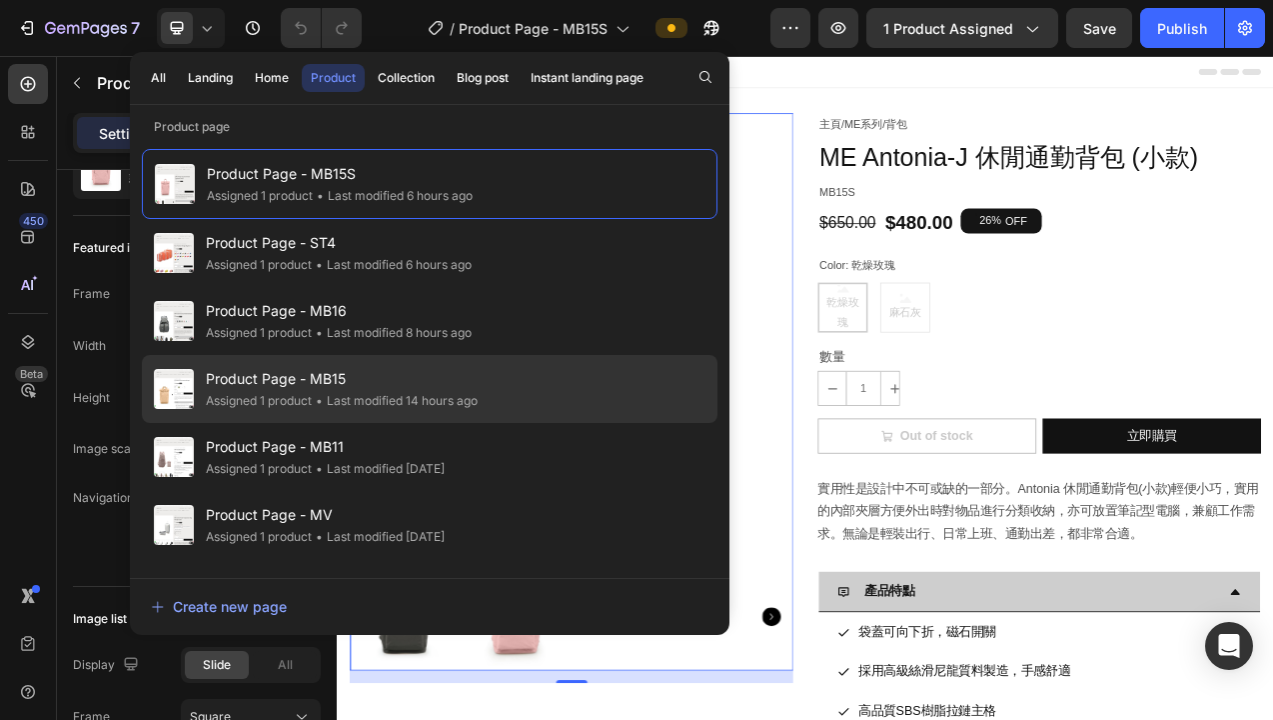
click at [478, 386] on span "Product Page - MB15" at bounding box center [342, 379] width 272 height 24
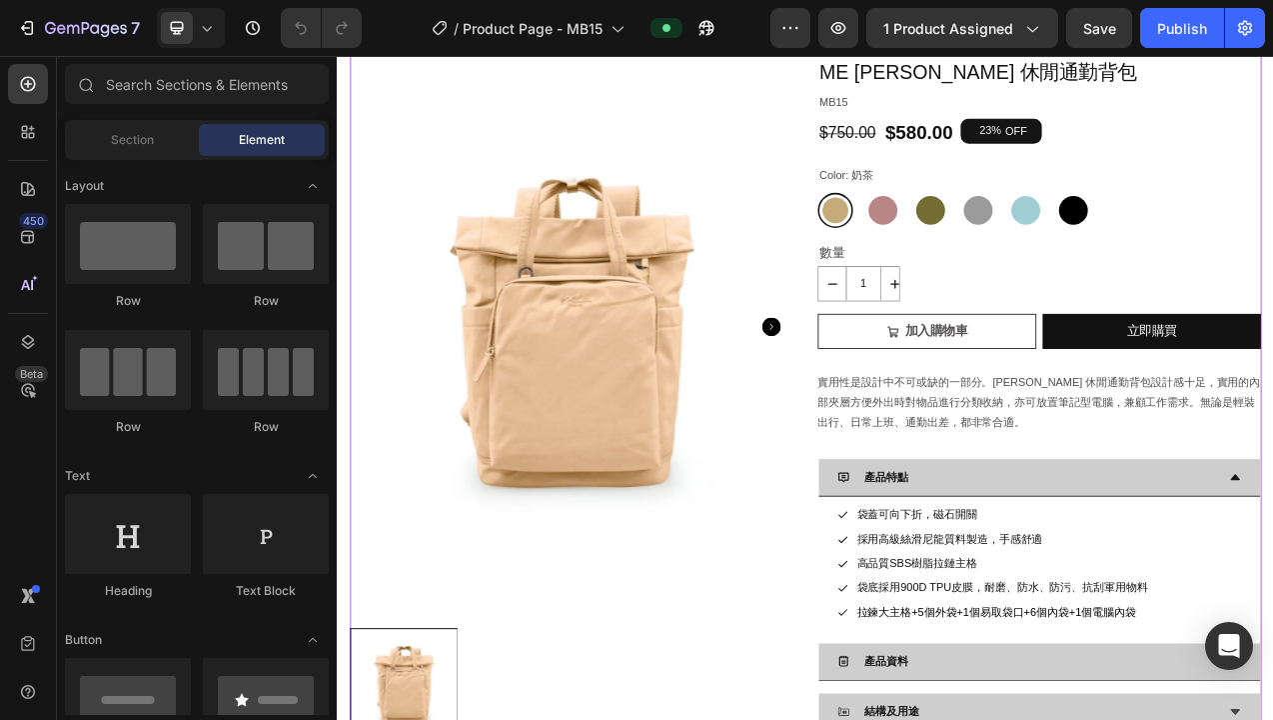
scroll to position [127, 0]
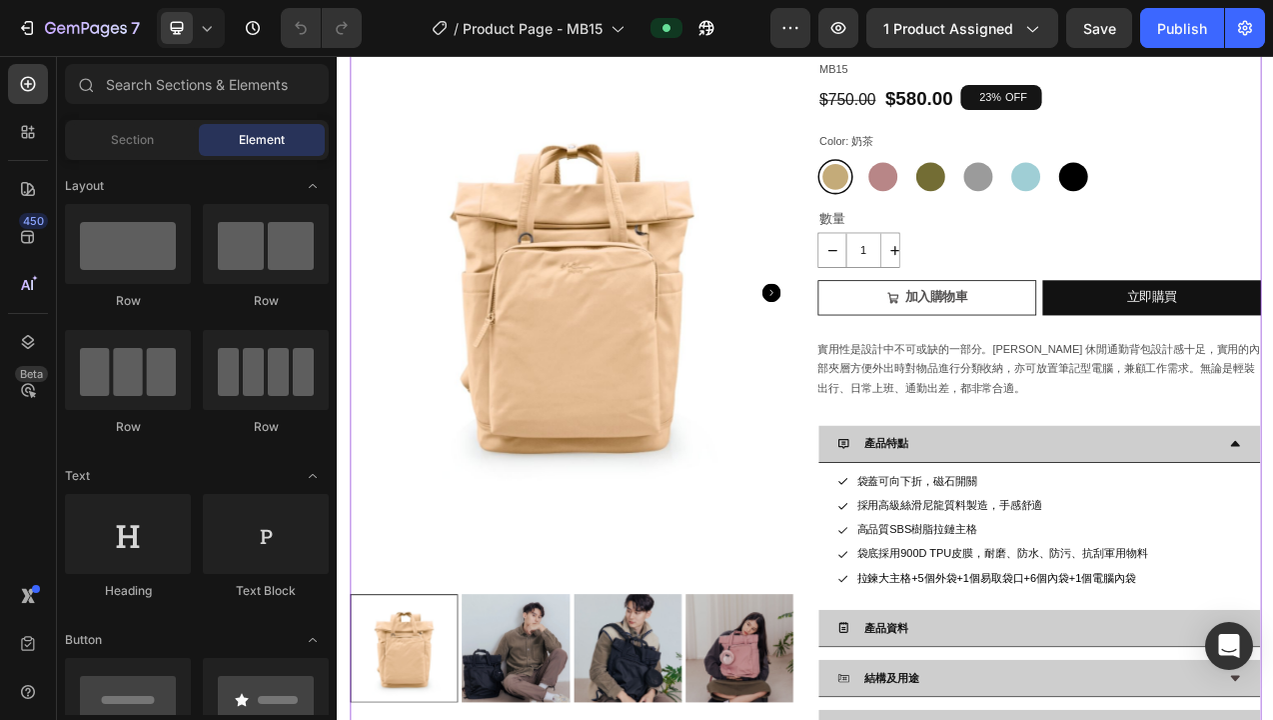
click at [890, 358] on icon "Carousel Next Arrow" at bounding box center [893, 359] width 24 height 24
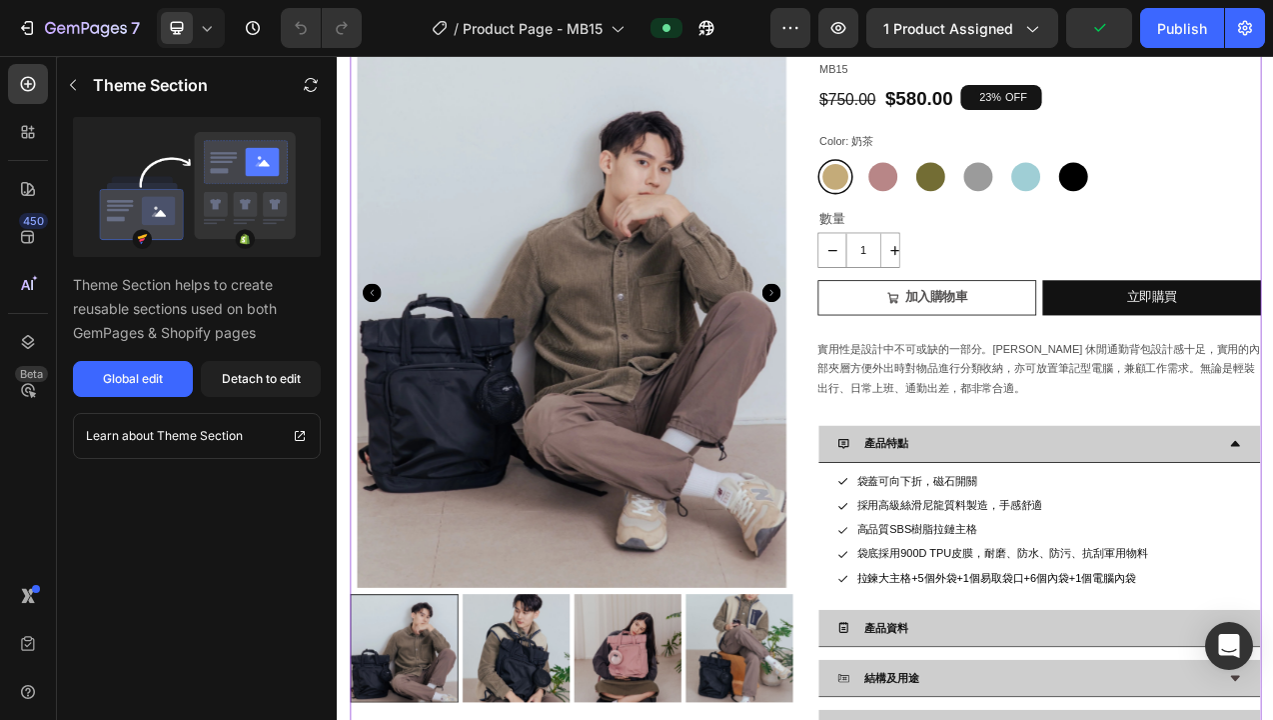
click at [890, 360] on icon "Carousel Next Arrow" at bounding box center [893, 359] width 24 height 24
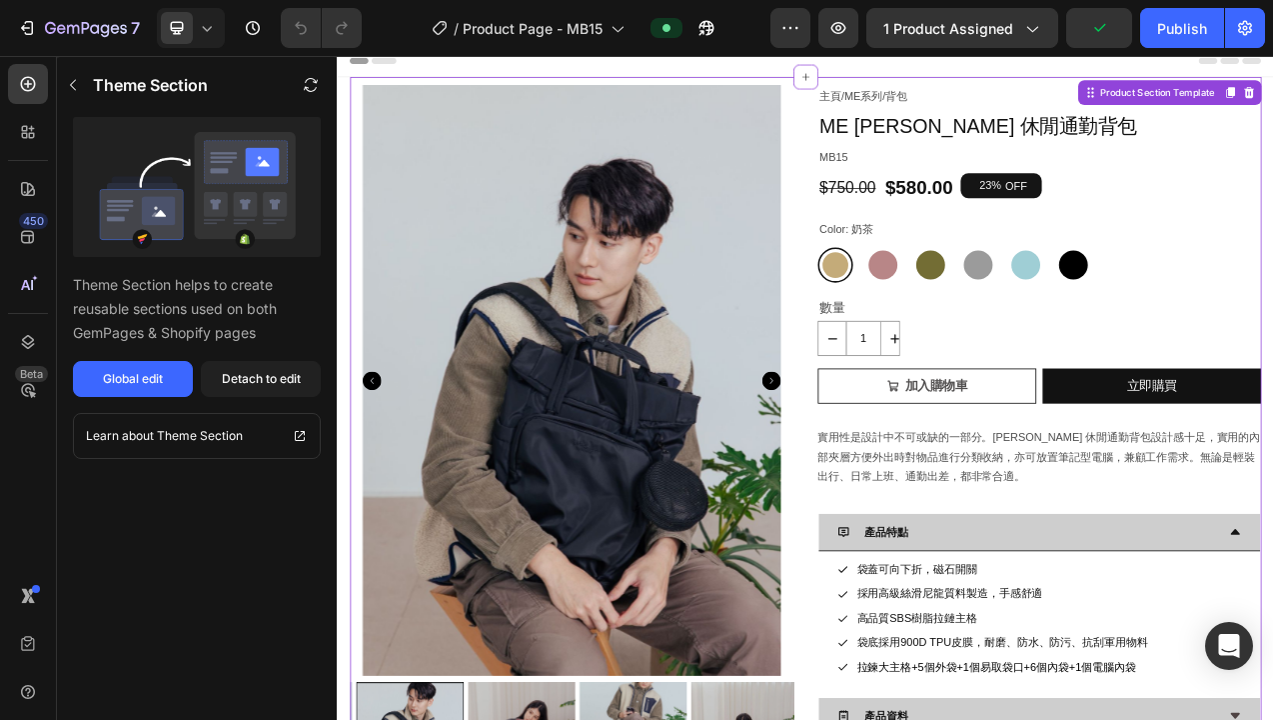
scroll to position [0, 0]
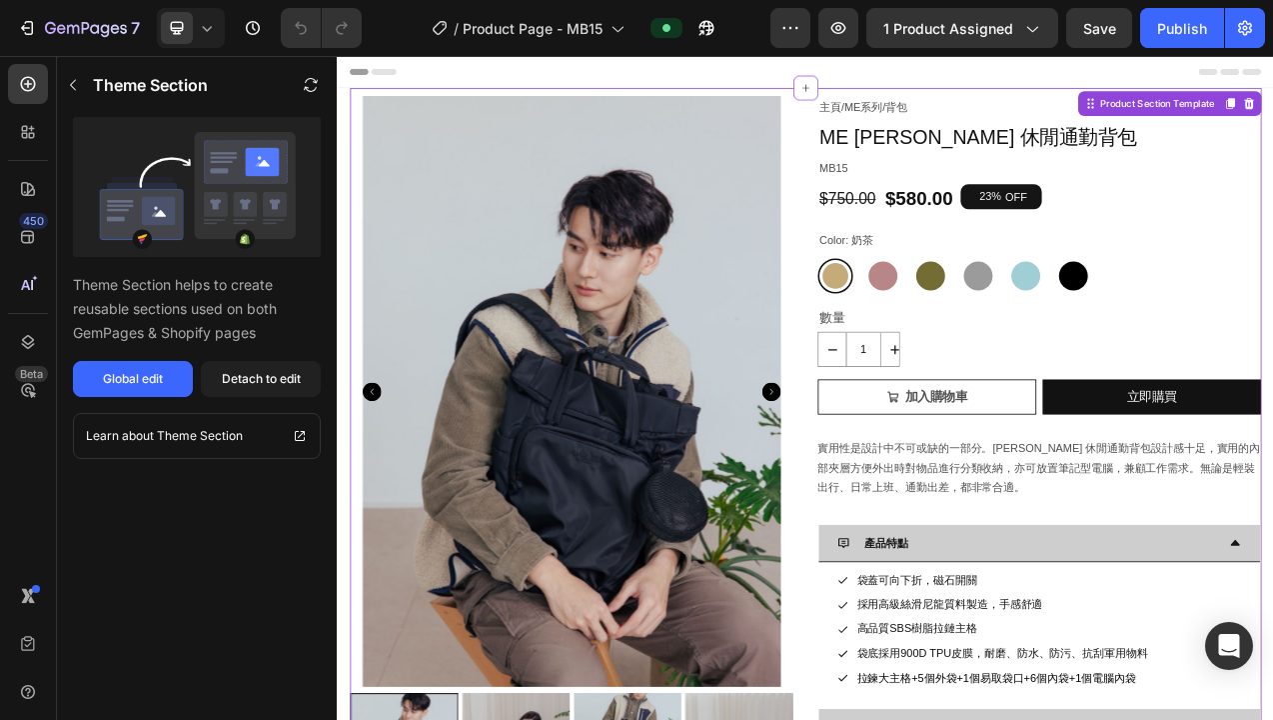
click at [926, 300] on div "Product Images 主頁 / ME系列 / 背包 Text Block ME Antonia 休閒通勤背包 Product Title MB15 T…" at bounding box center [936, 587] width 1167 height 961
click at [1111, 345] on div at bounding box center [1097, 337] width 37 height 37
click at [1075, 315] on input "橄欖綠 橄欖綠" at bounding box center [1074, 314] width 1 height 1
radio input "true"
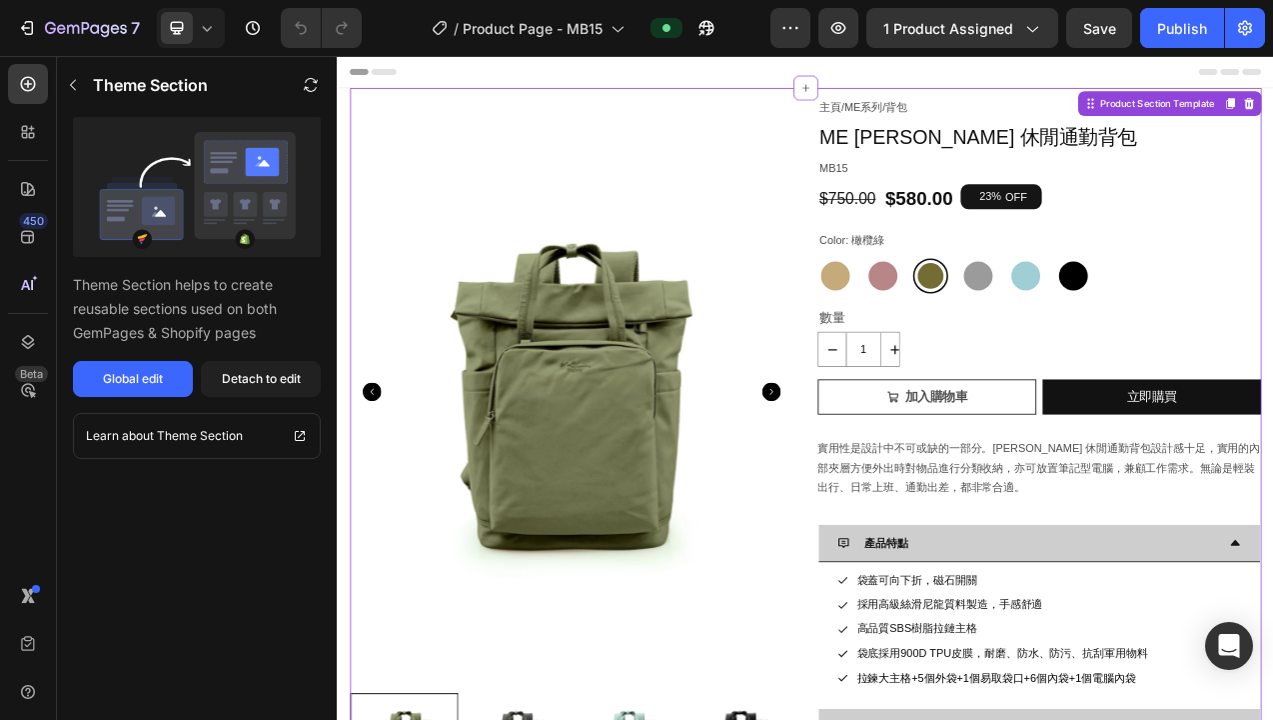
click at [1200, 298] on div "Color: 橄欖綠 奶茶 奶茶 乾燥玫瑰 乾燥玫瑰 橄欖綠 橄欖綠 麻石灰 麻石灰 彩貝藍 彩貝藍 亮黑 亮黑" at bounding box center [1237, 319] width 568 height 82
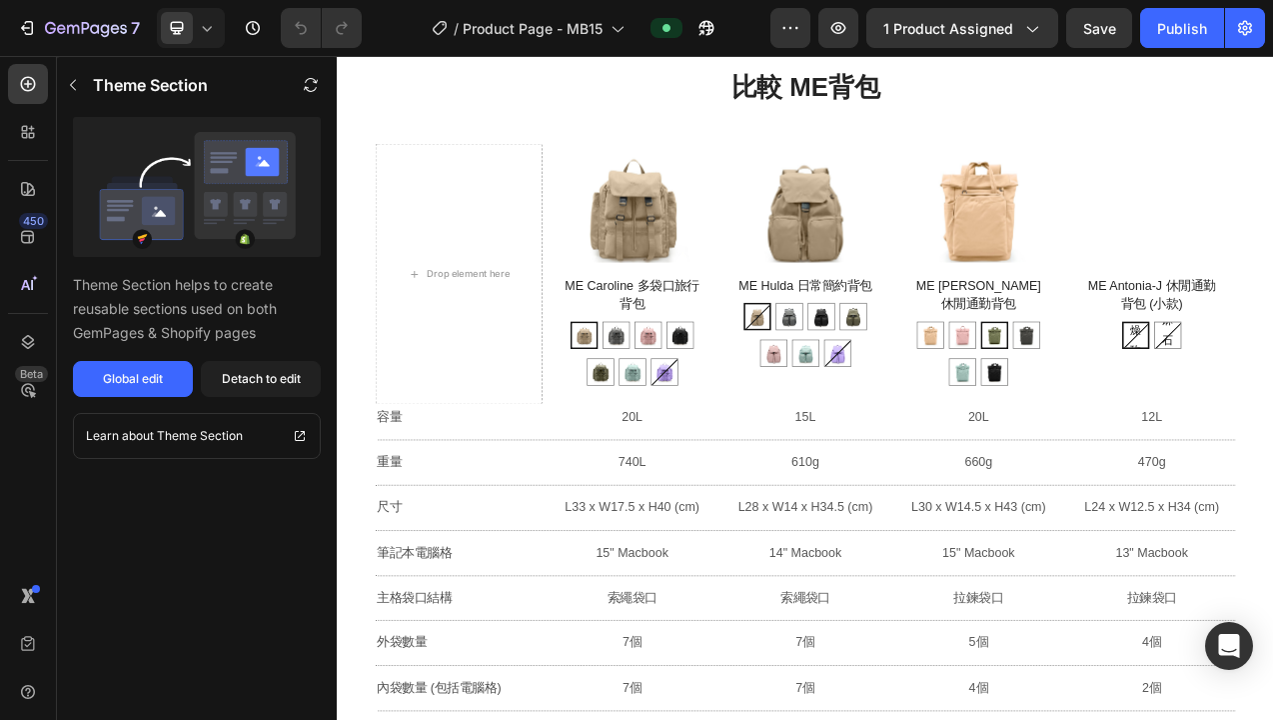
scroll to position [20412, 0]
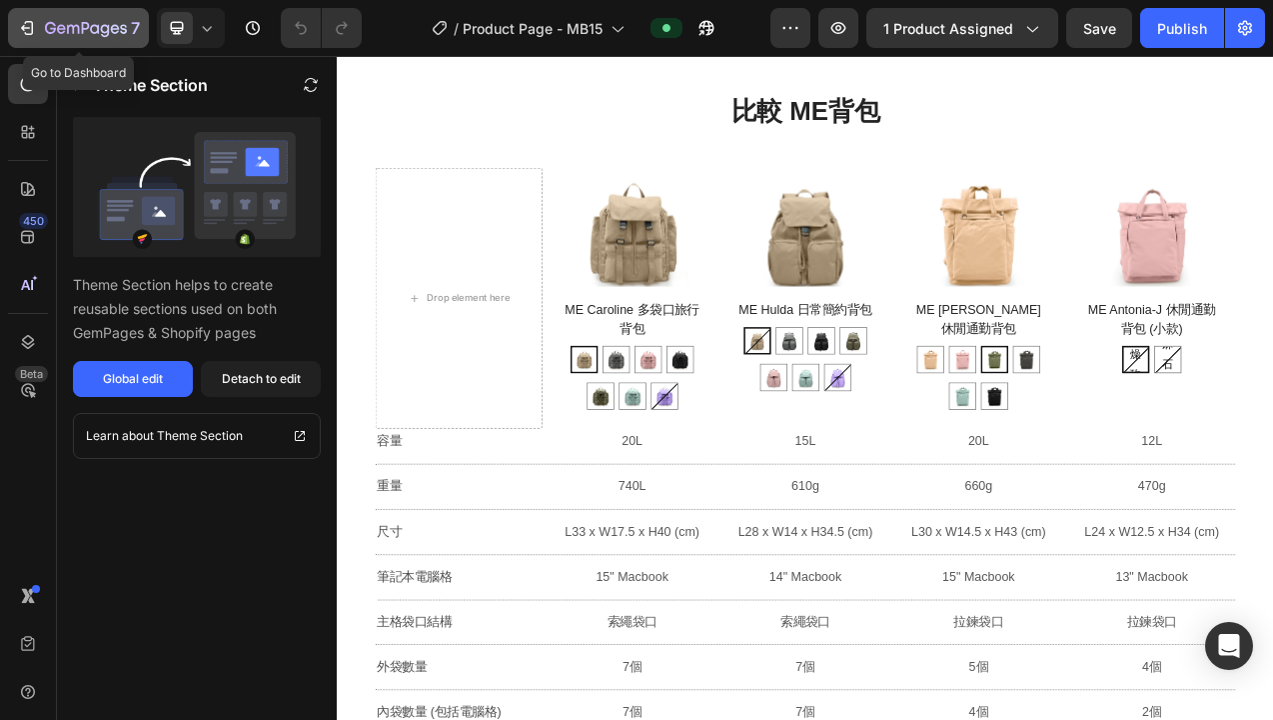
click at [60, 28] on icon "button" at bounding box center [86, 29] width 82 height 17
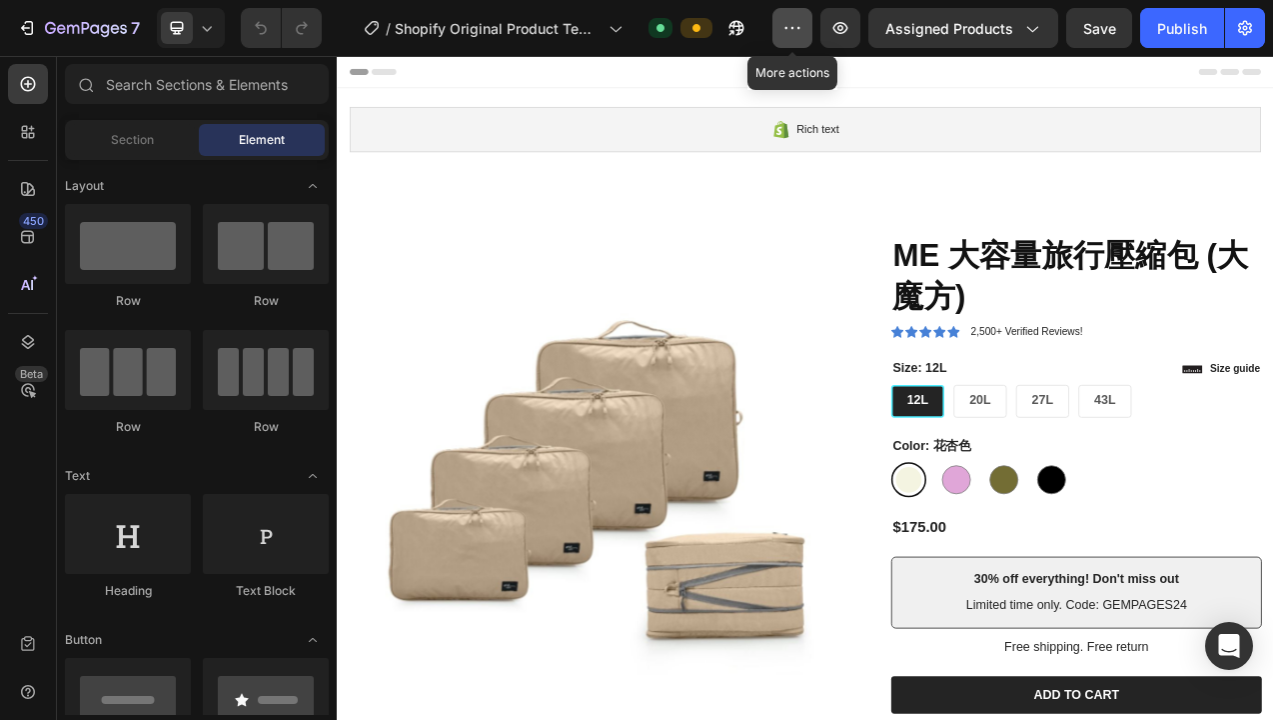
click at [797, 32] on icon "button" at bounding box center [793, 28] width 20 height 20
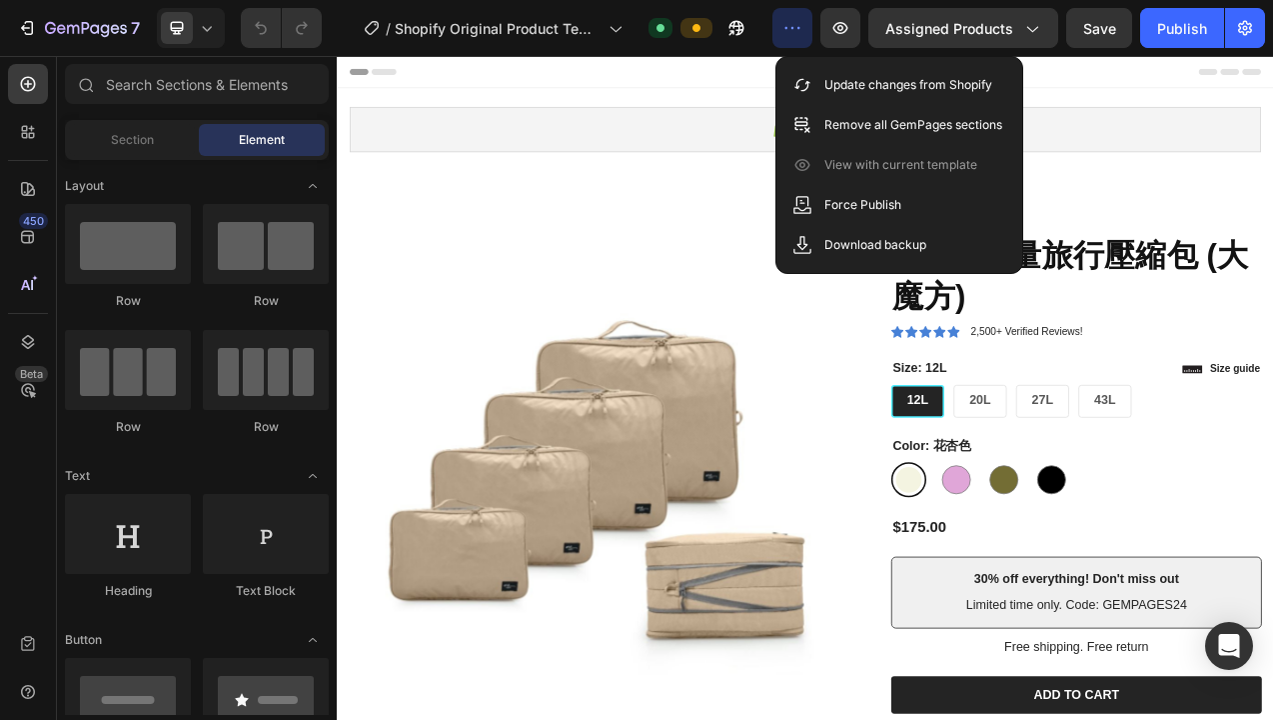
click at [796, 31] on icon "button" at bounding box center [793, 28] width 20 height 20
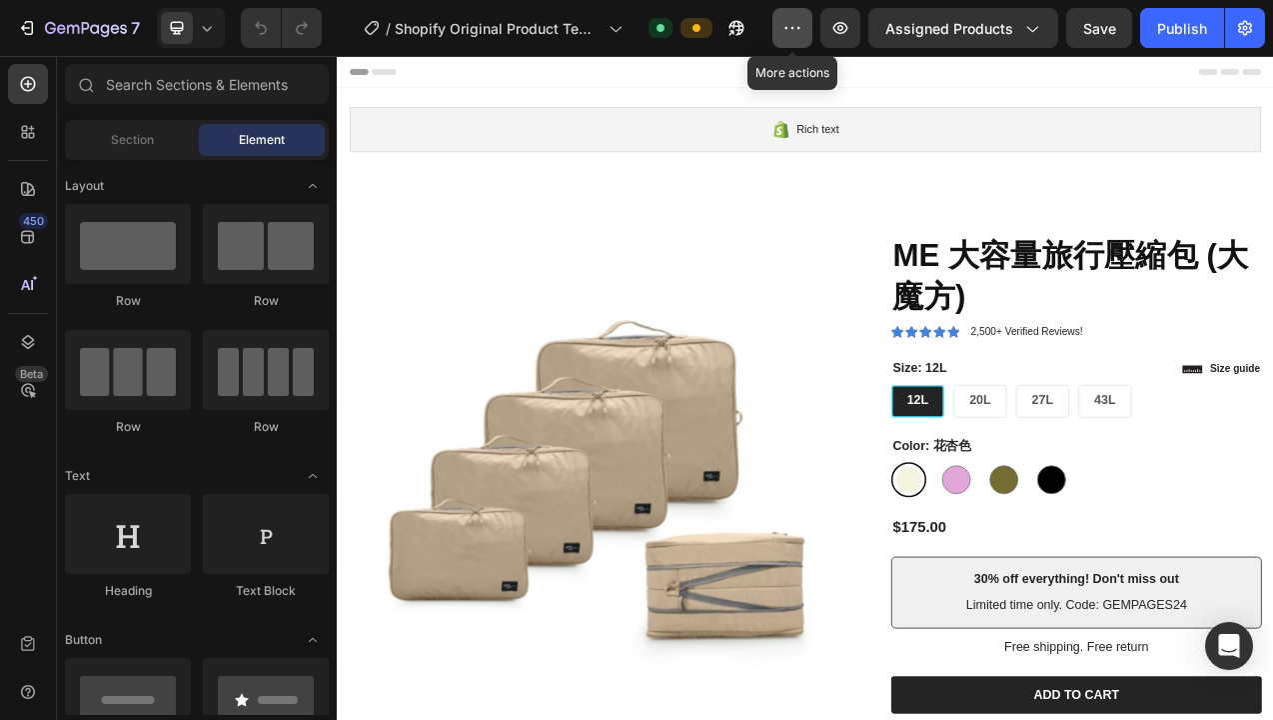
click at [795, 30] on icon "button" at bounding box center [793, 28] width 20 height 20
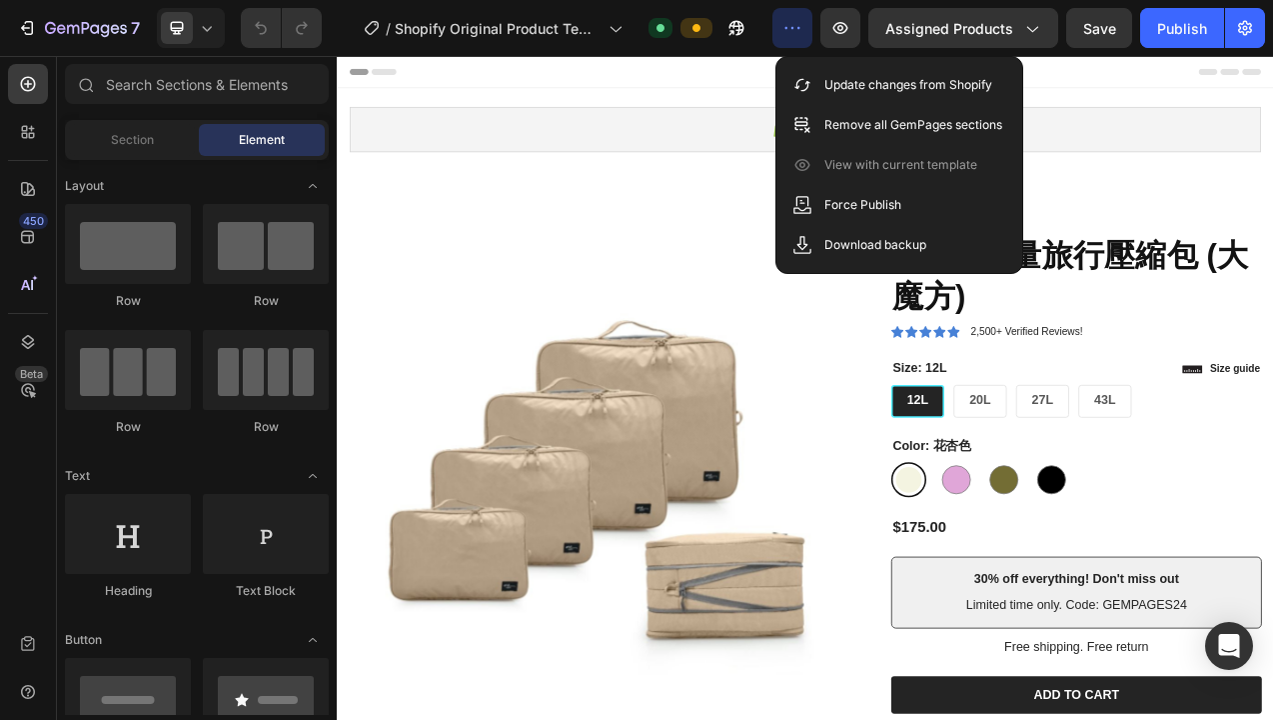
click at [795, 30] on icon "button" at bounding box center [793, 28] width 20 height 20
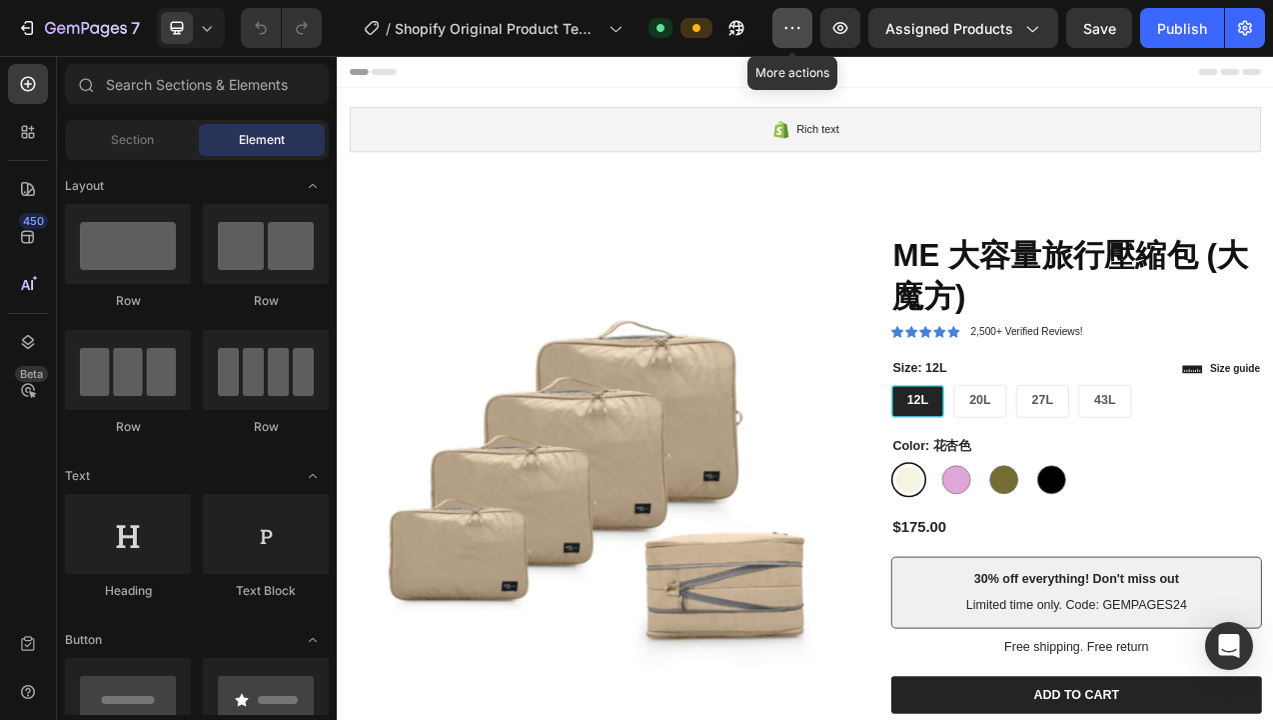
click at [792, 33] on icon "button" at bounding box center [793, 28] width 20 height 20
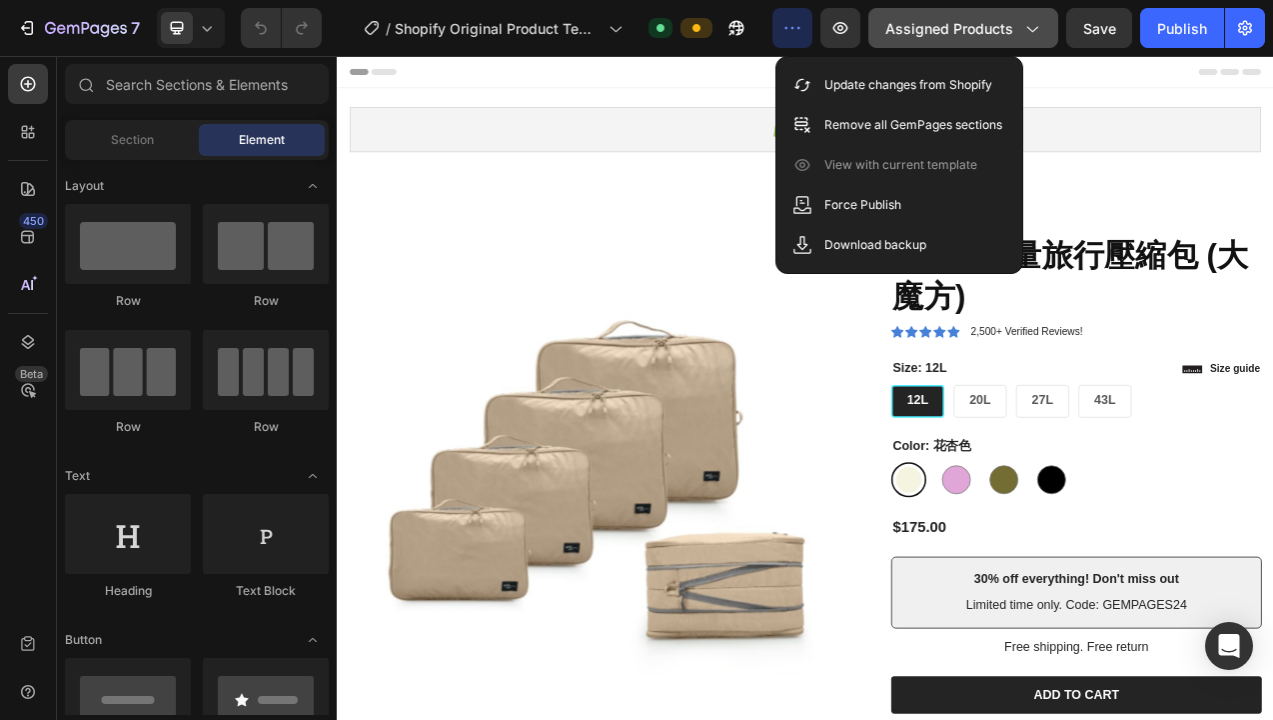
click at [1035, 28] on icon "button" at bounding box center [1032, 28] width 20 height 20
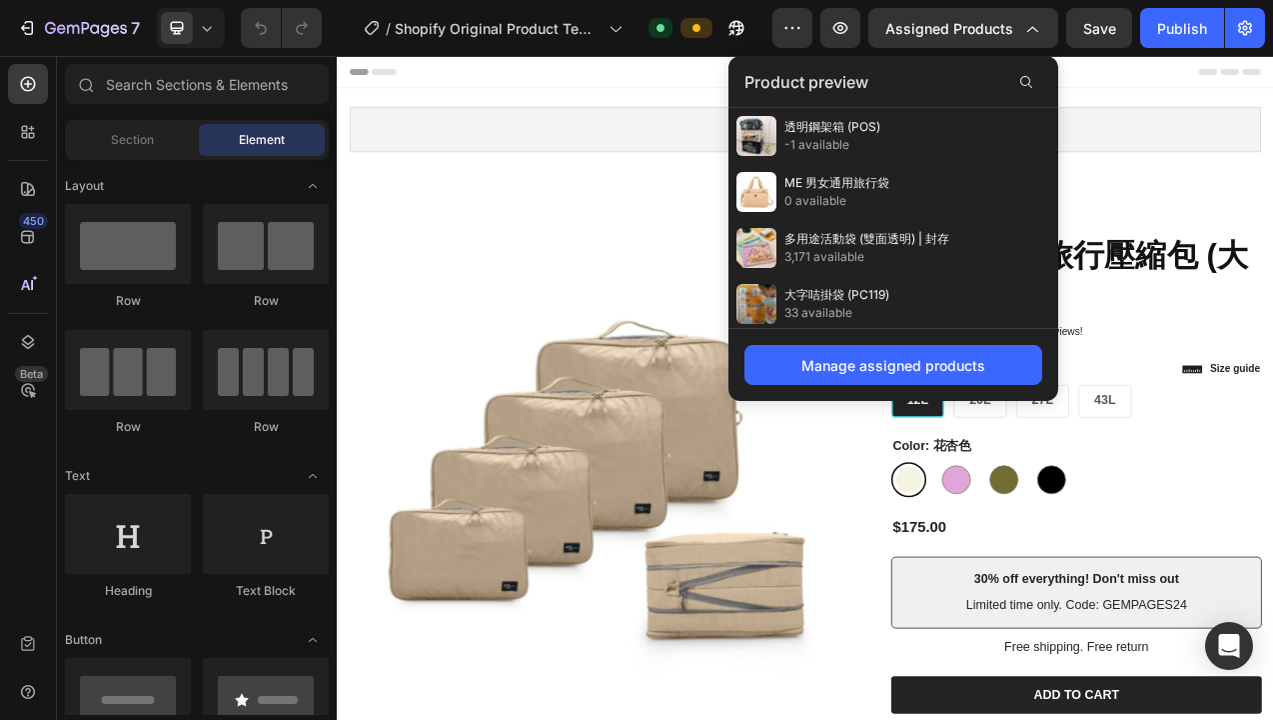
click at [1133, 52] on div "7 / Shopify Original Product Template Default Preview Assigned Products Product…" at bounding box center [636, 28] width 1273 height 57
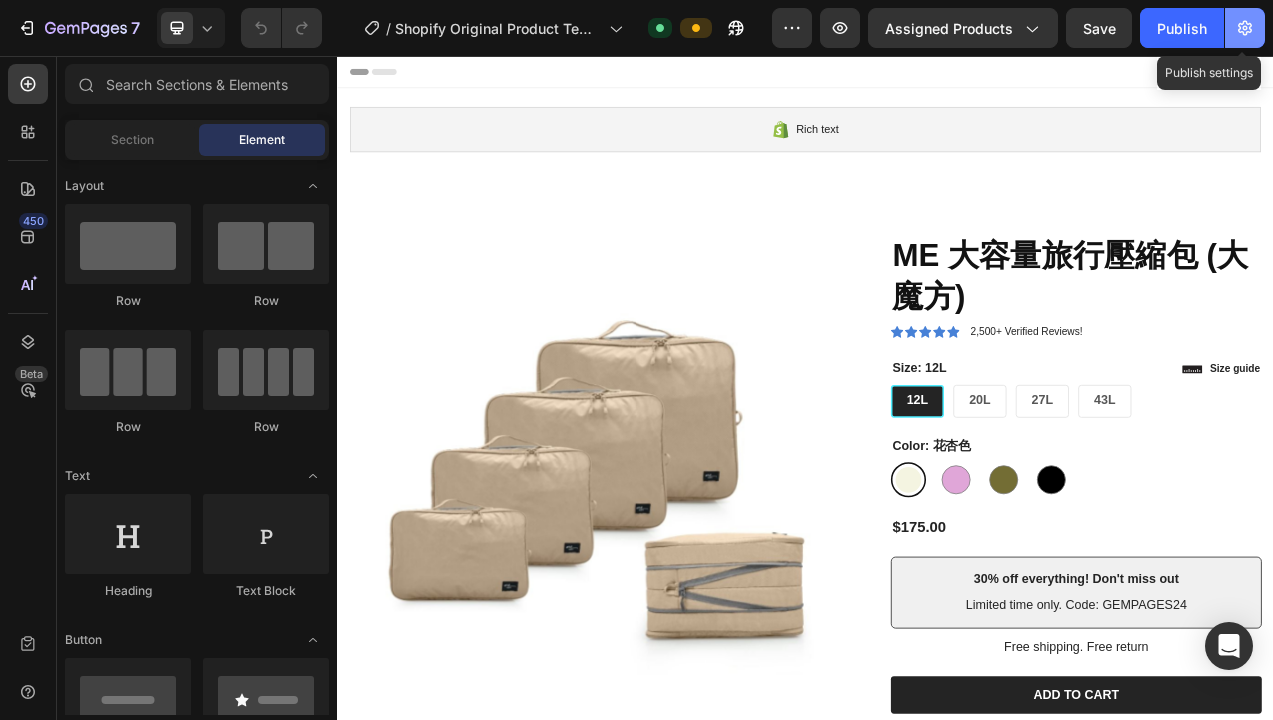
click at [1248, 31] on icon "button" at bounding box center [1245, 28] width 14 height 15
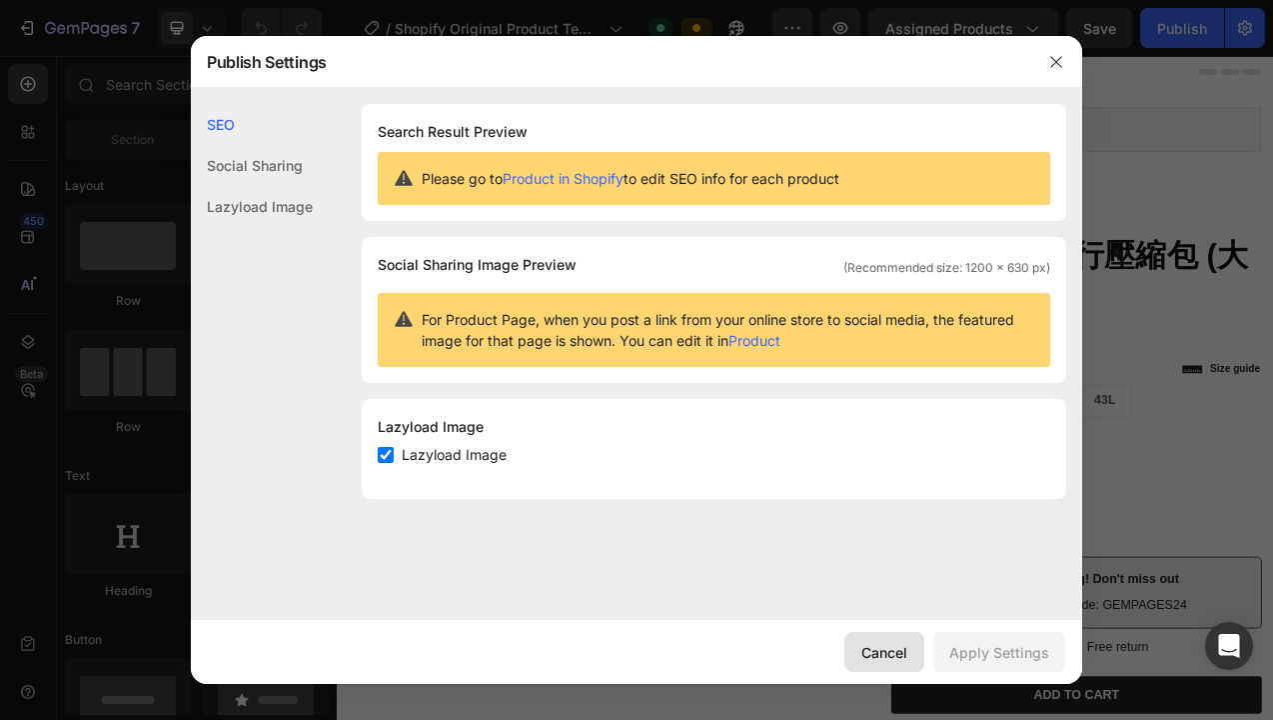
click at [890, 661] on div "Cancel" at bounding box center [885, 652] width 46 height 21
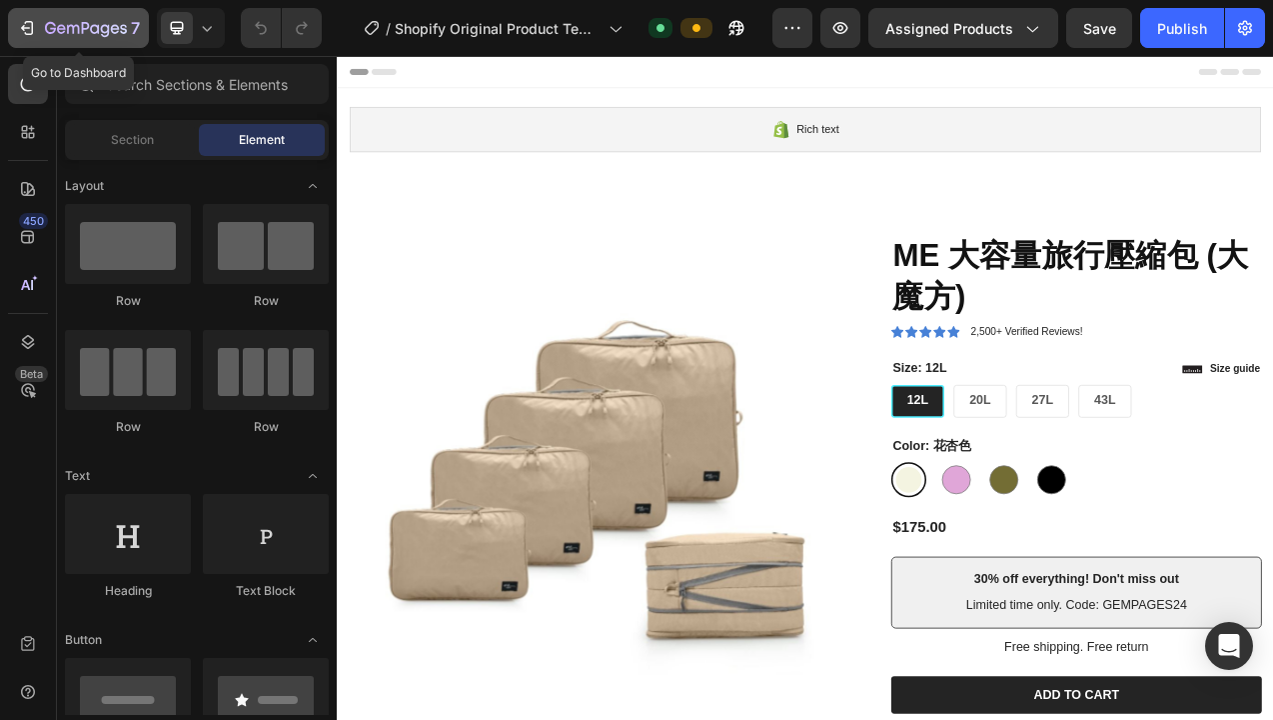
click at [78, 28] on icon "button" at bounding box center [73, 29] width 12 height 9
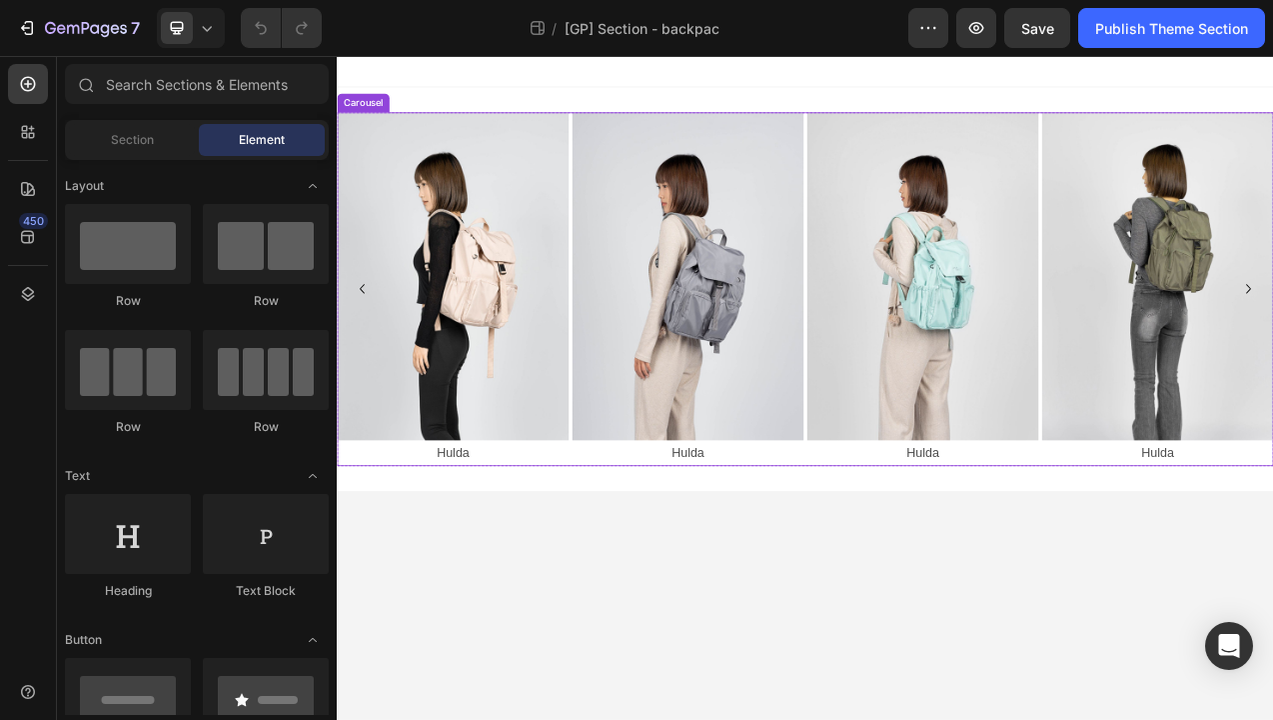
click at [1235, 577] on div "Image Hulda Text Block Image Hulda Text Block Image Hulda Text Block Image Huld…" at bounding box center [936, 354] width 1199 height 453
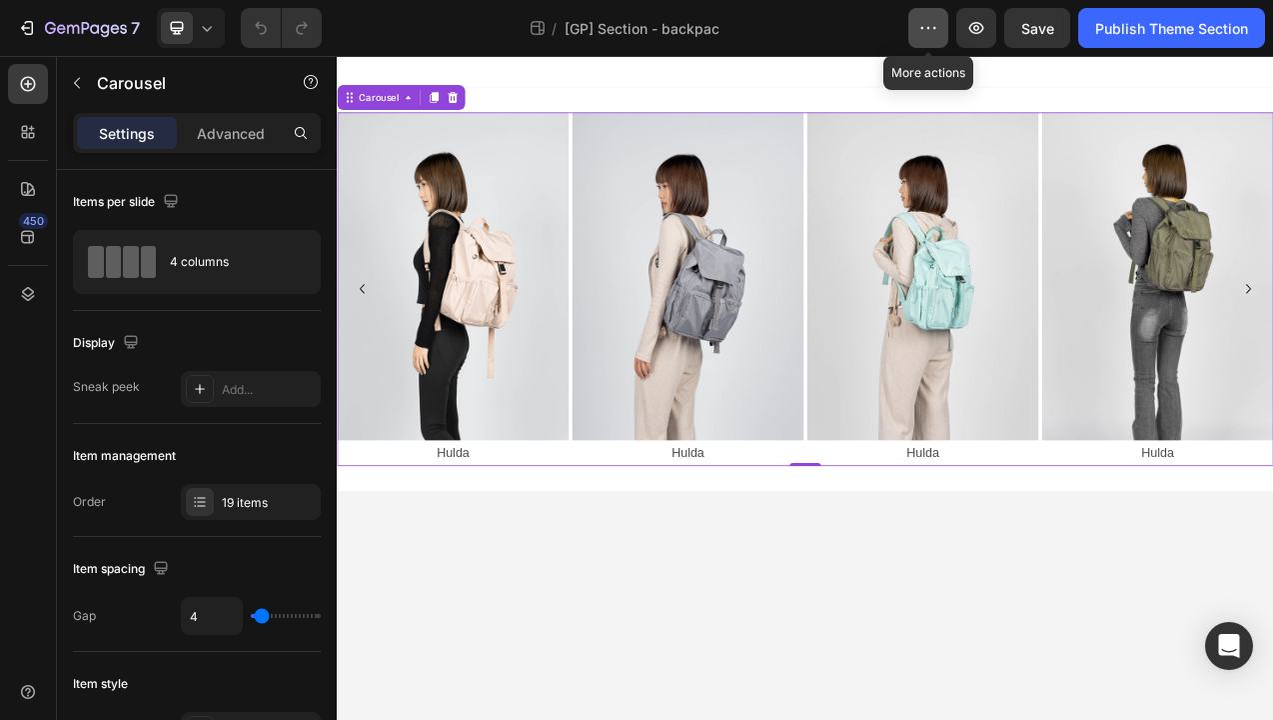
click at [931, 28] on icon "button" at bounding box center [929, 28] width 20 height 20
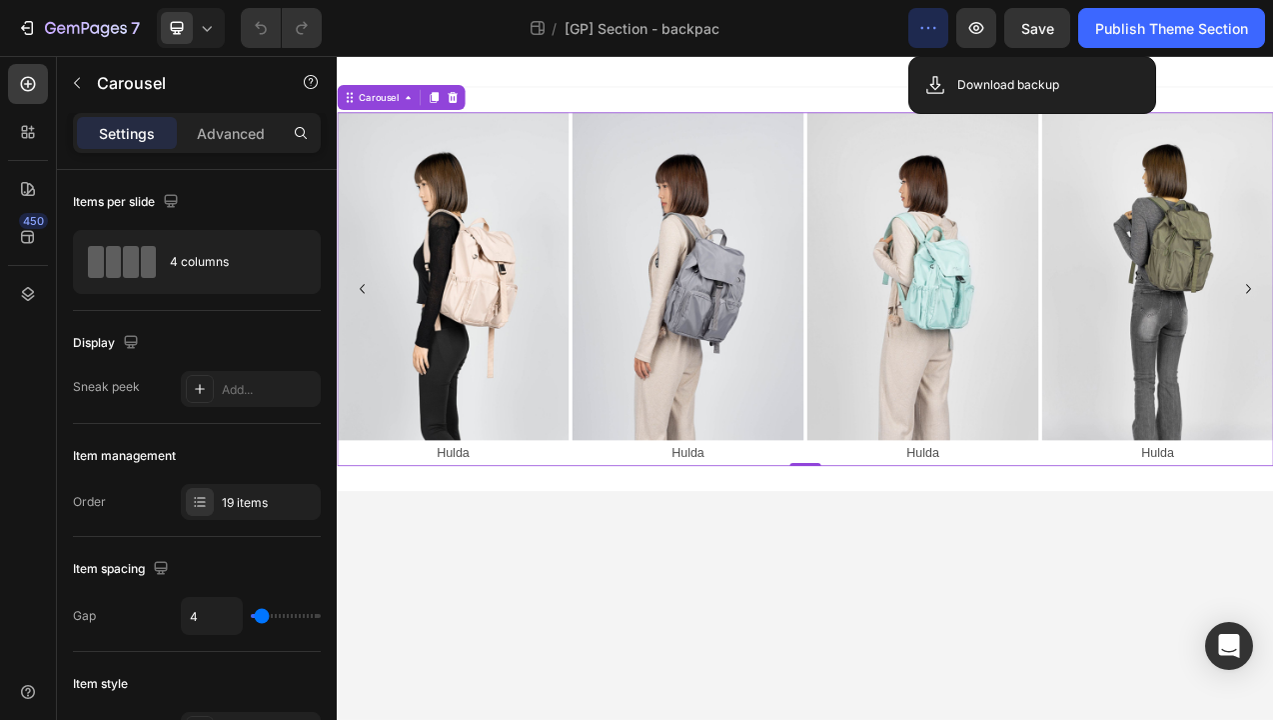
click at [931, 29] on icon "button" at bounding box center [929, 28] width 20 height 20
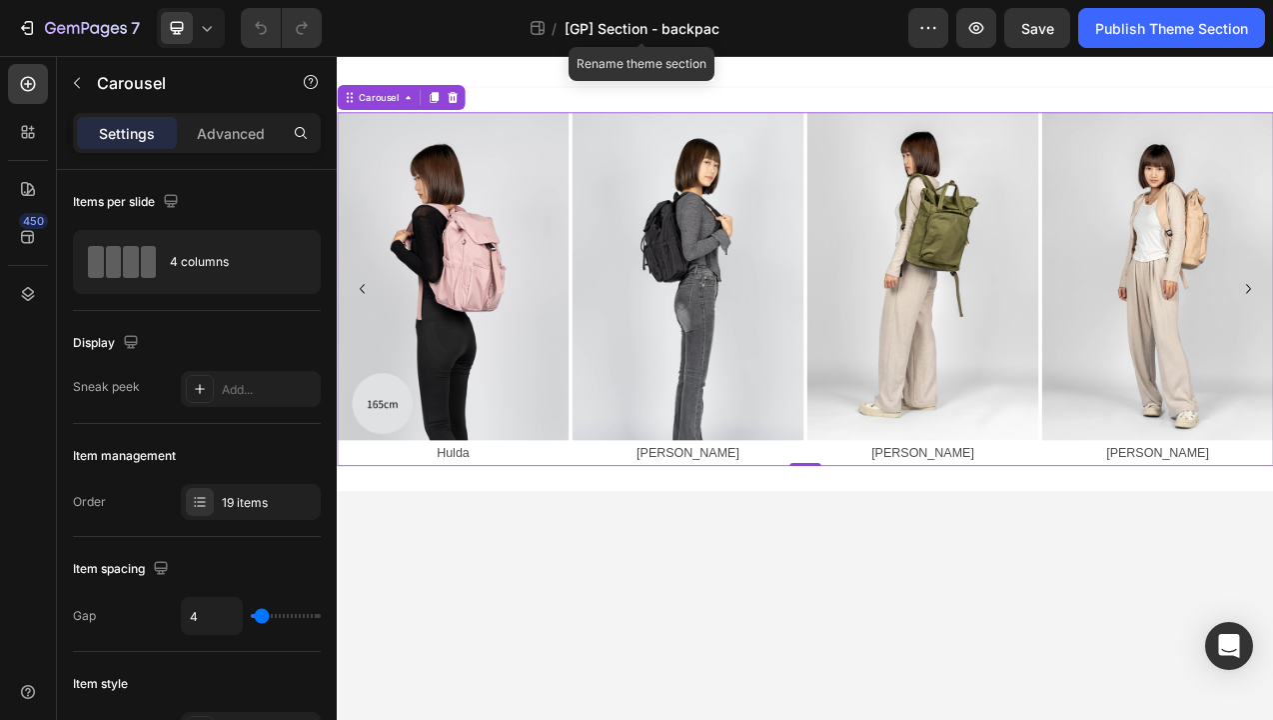
click at [637, 34] on span "[GP] Section - backpac" at bounding box center [642, 28] width 155 height 21
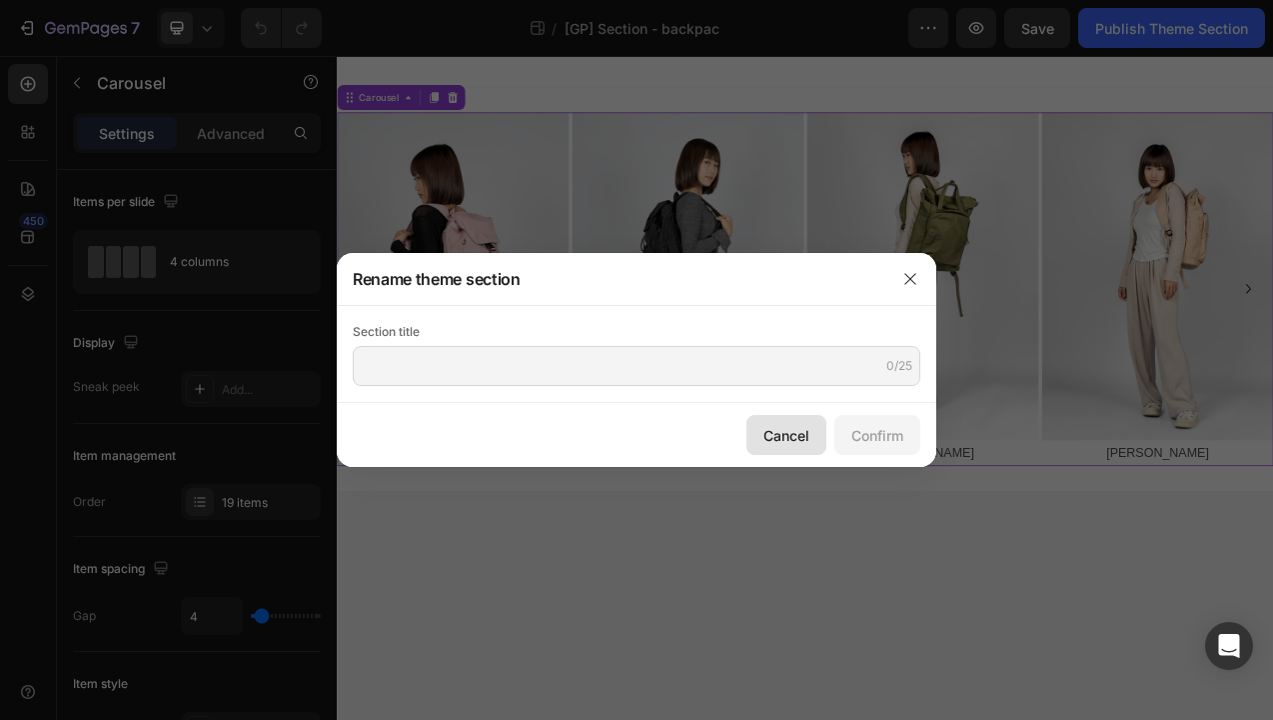
click at [781, 437] on div "Cancel" at bounding box center [787, 435] width 46 height 21
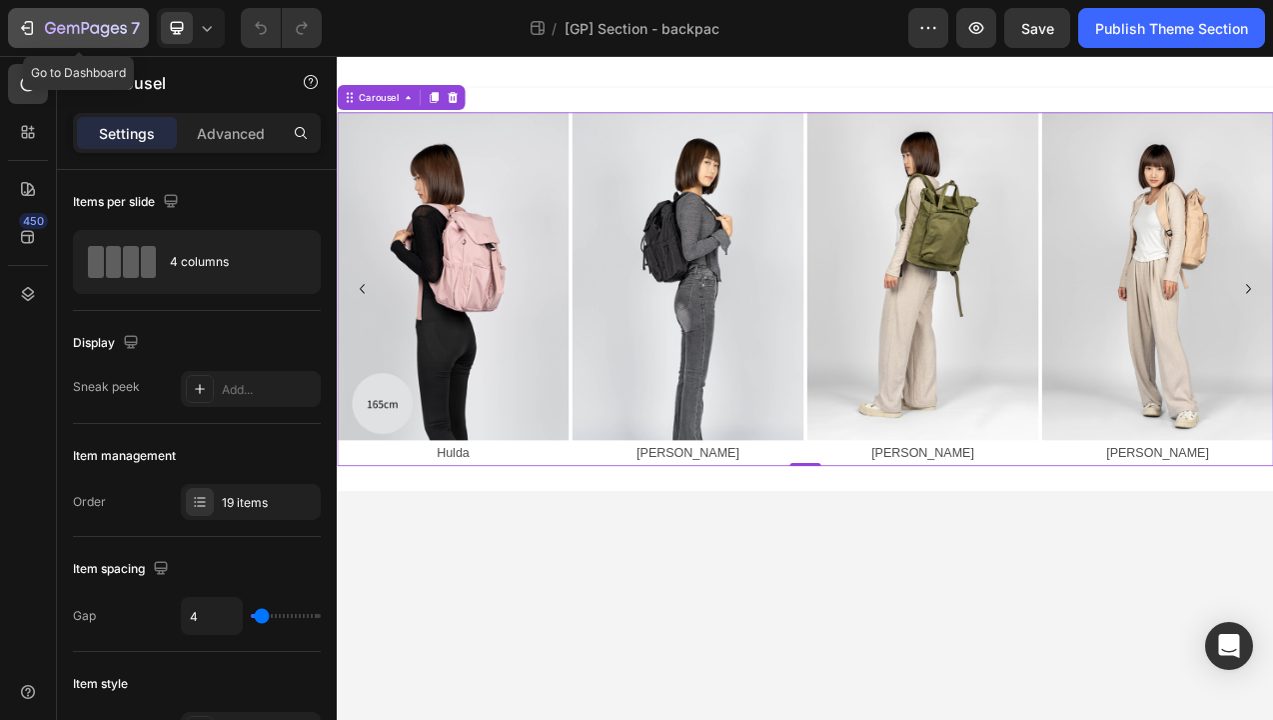
click at [67, 27] on icon "button" at bounding box center [73, 29] width 12 height 9
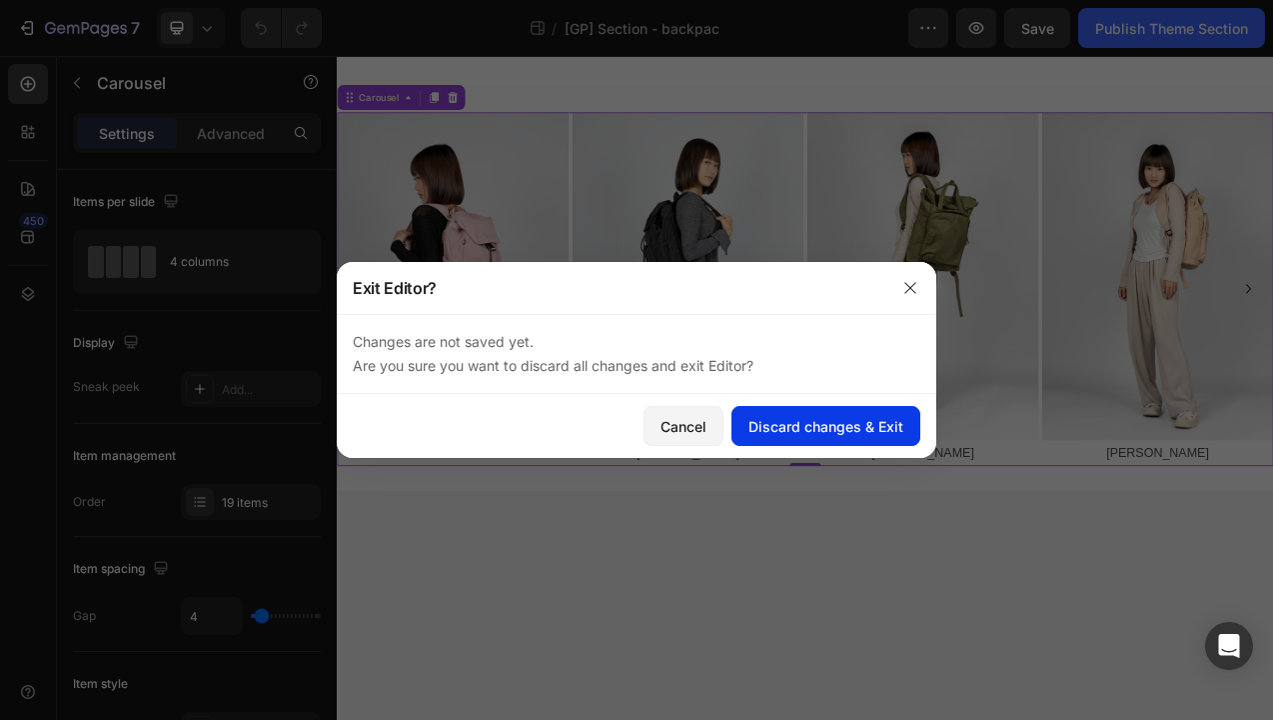
click at [789, 428] on div "Discard changes & Exit" at bounding box center [826, 426] width 155 height 21
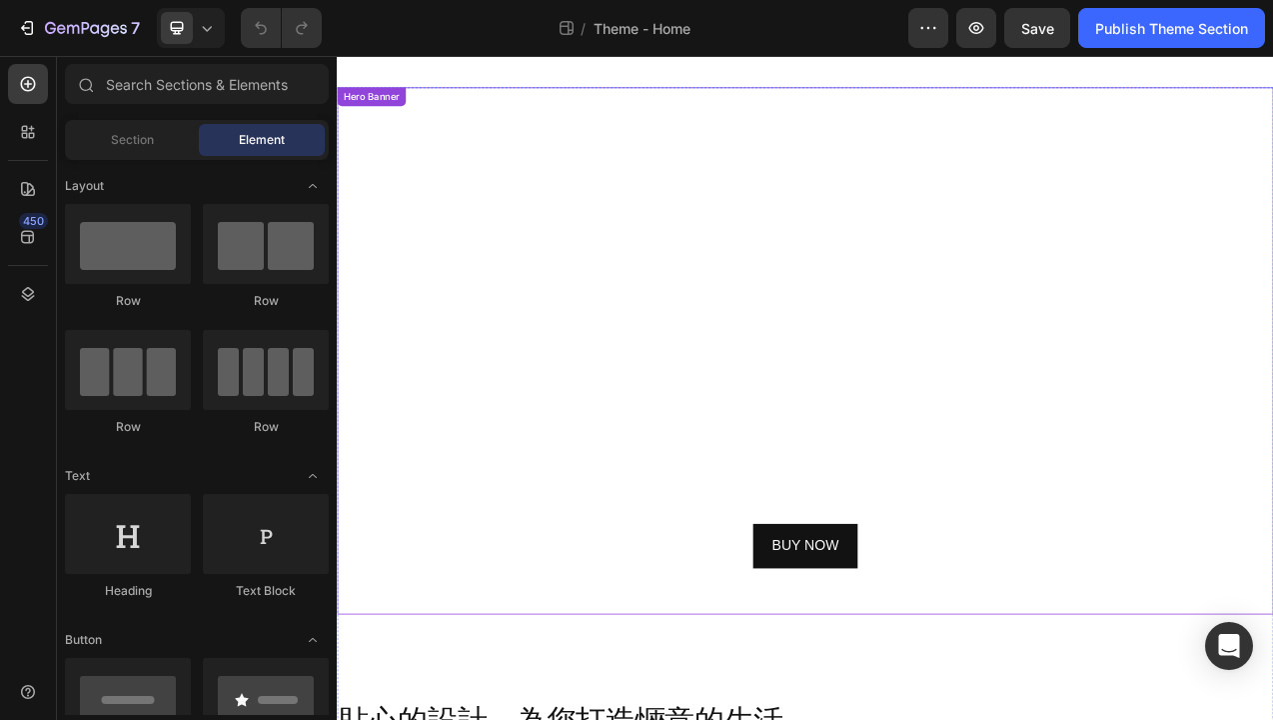
click at [969, 107] on video "Background Image" at bounding box center [936, 433] width 1199 height 675
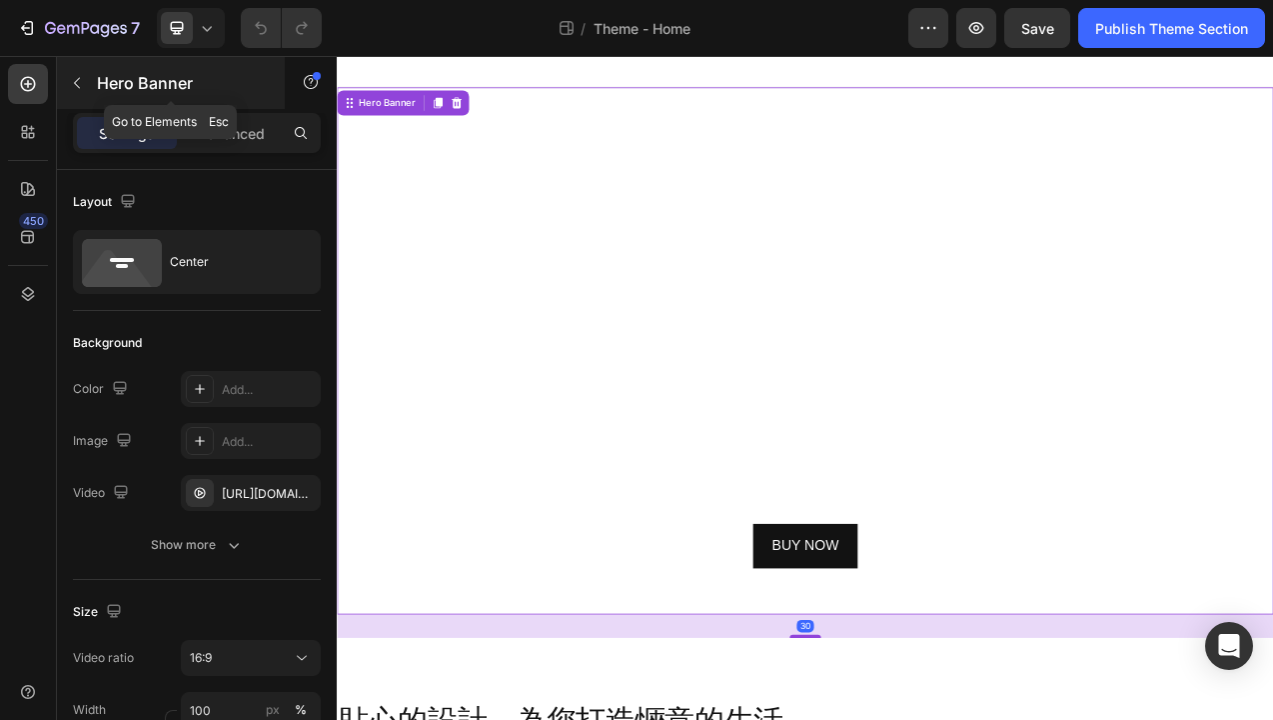
click at [78, 85] on icon "button" at bounding box center [77, 83] width 16 height 16
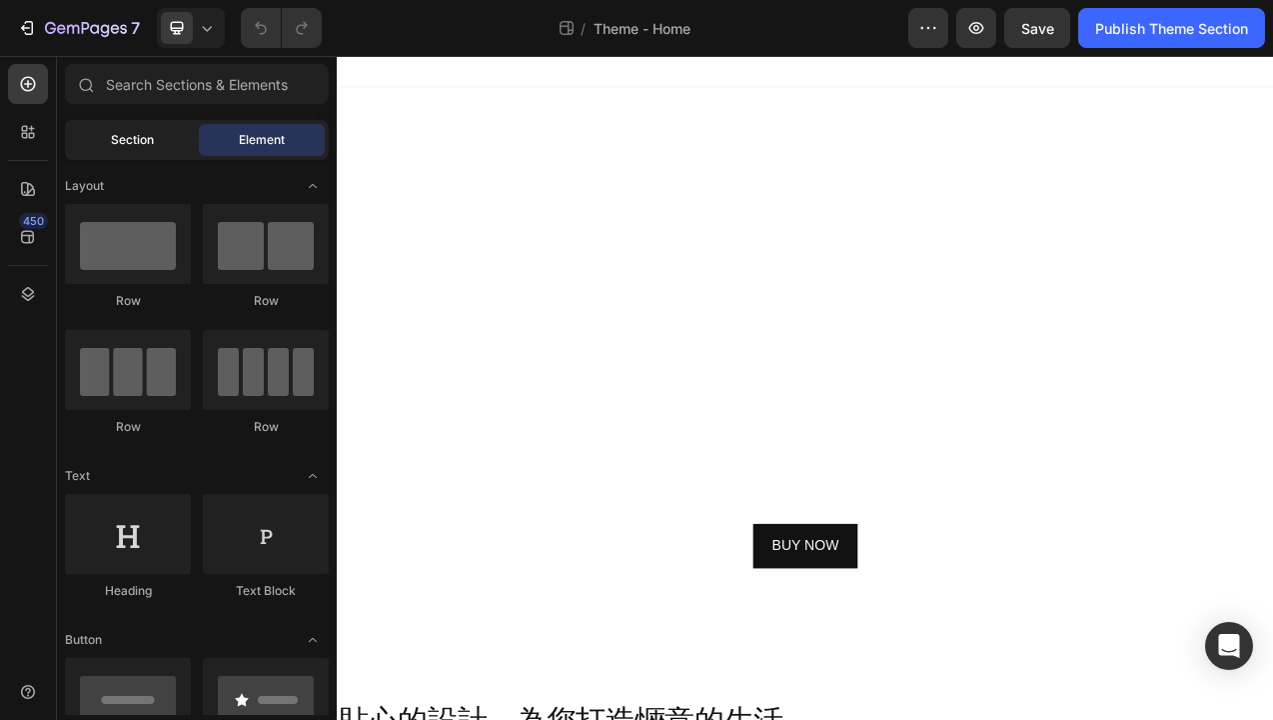
click at [108, 137] on div "Section" at bounding box center [132, 140] width 126 height 32
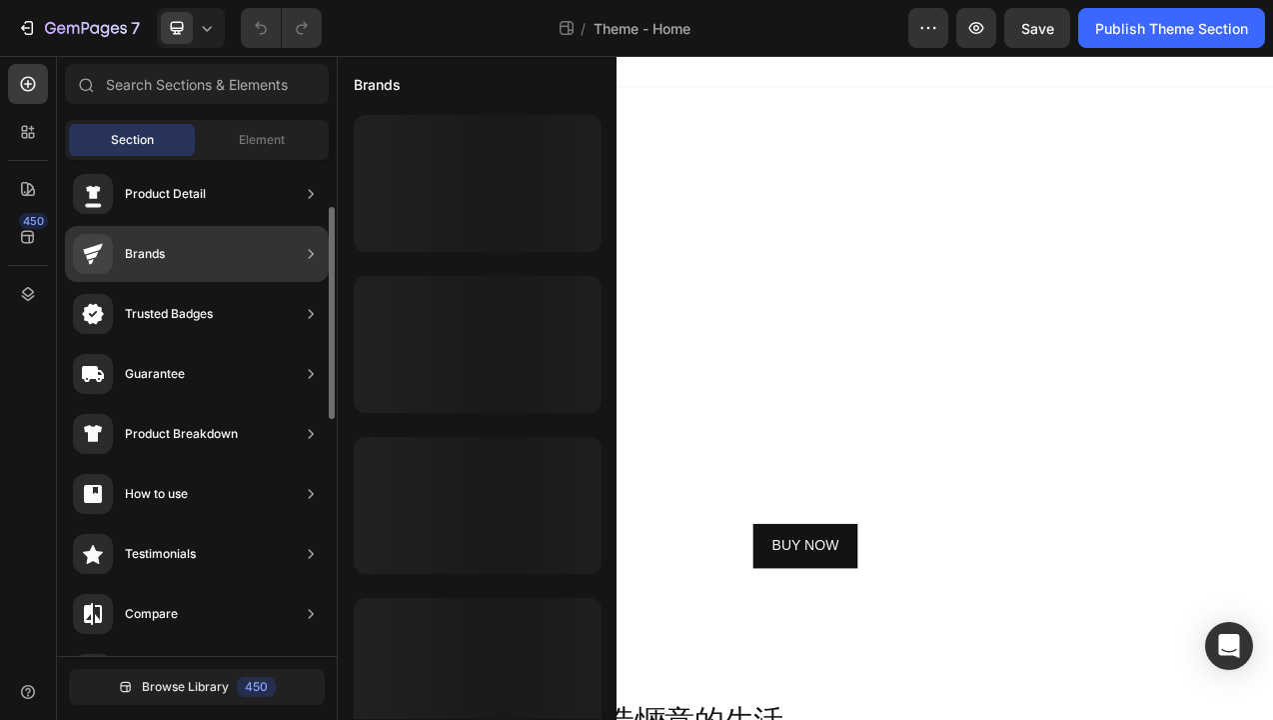
scroll to position [124, 0]
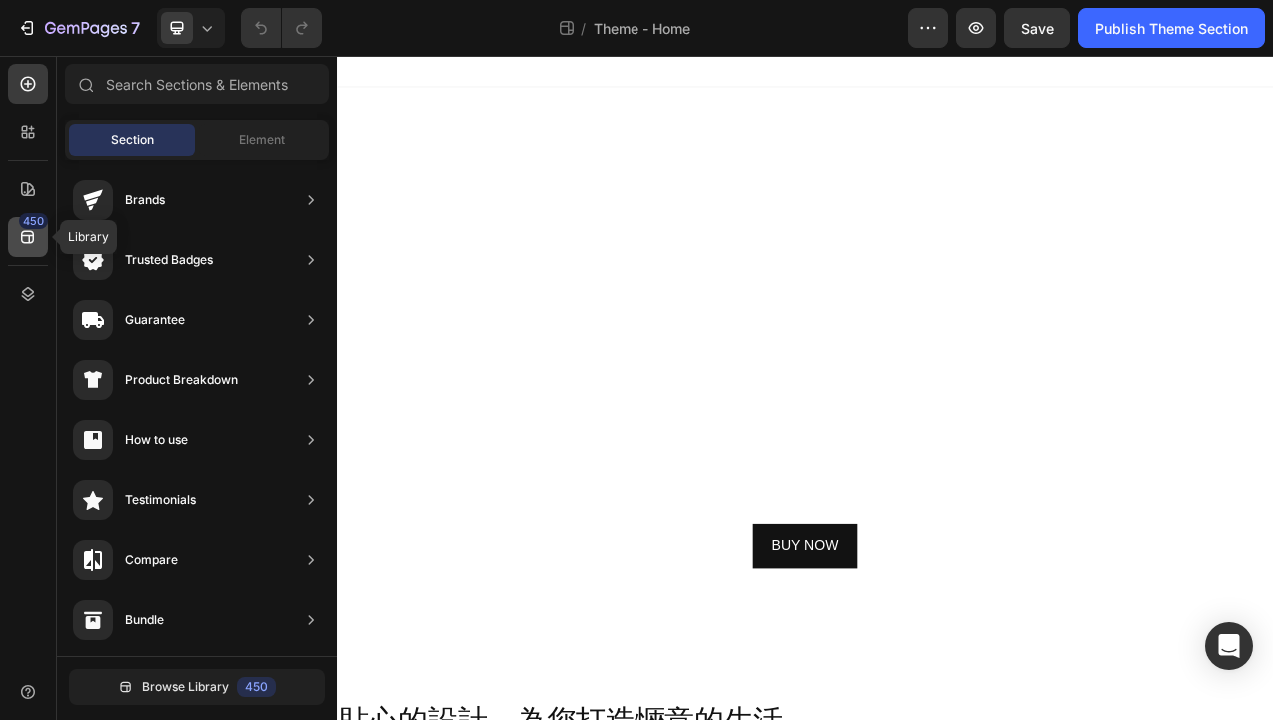
click at [29, 238] on icon at bounding box center [27, 237] width 13 height 13
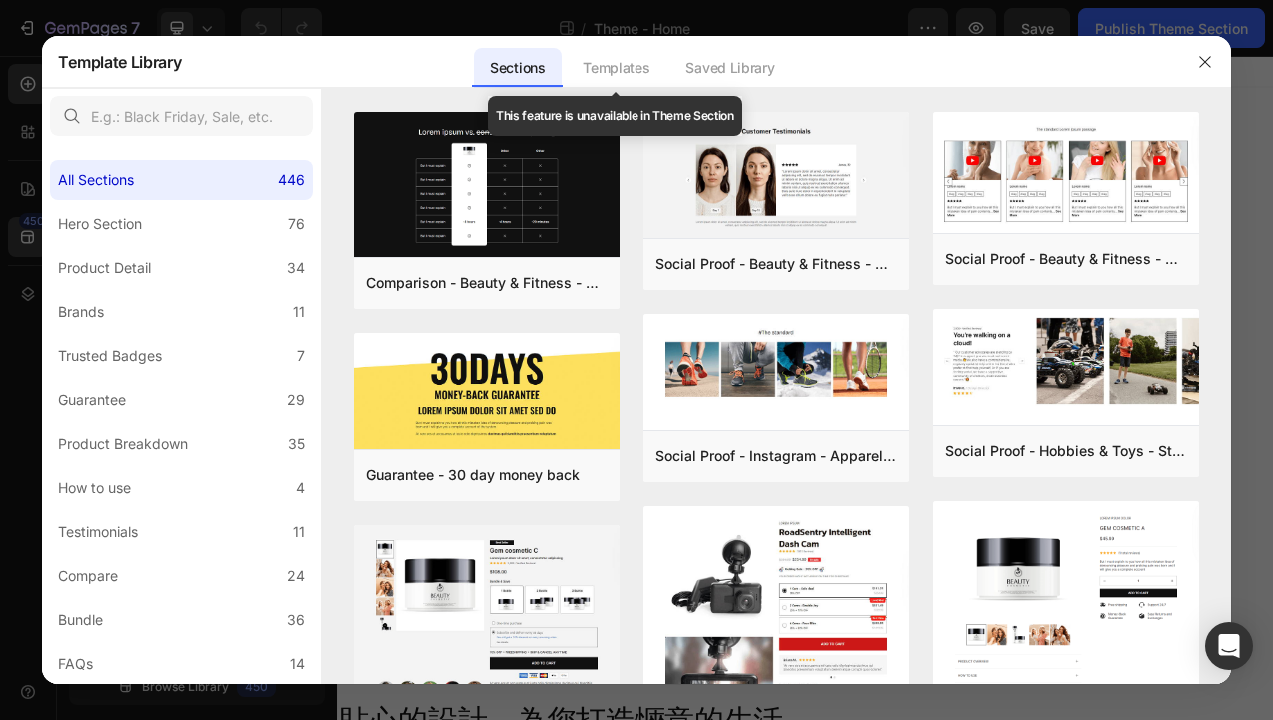
click at [637, 70] on div "Templates" at bounding box center [616, 68] width 99 height 40
click at [602, 60] on div "Templates" at bounding box center [616, 68] width 99 height 40
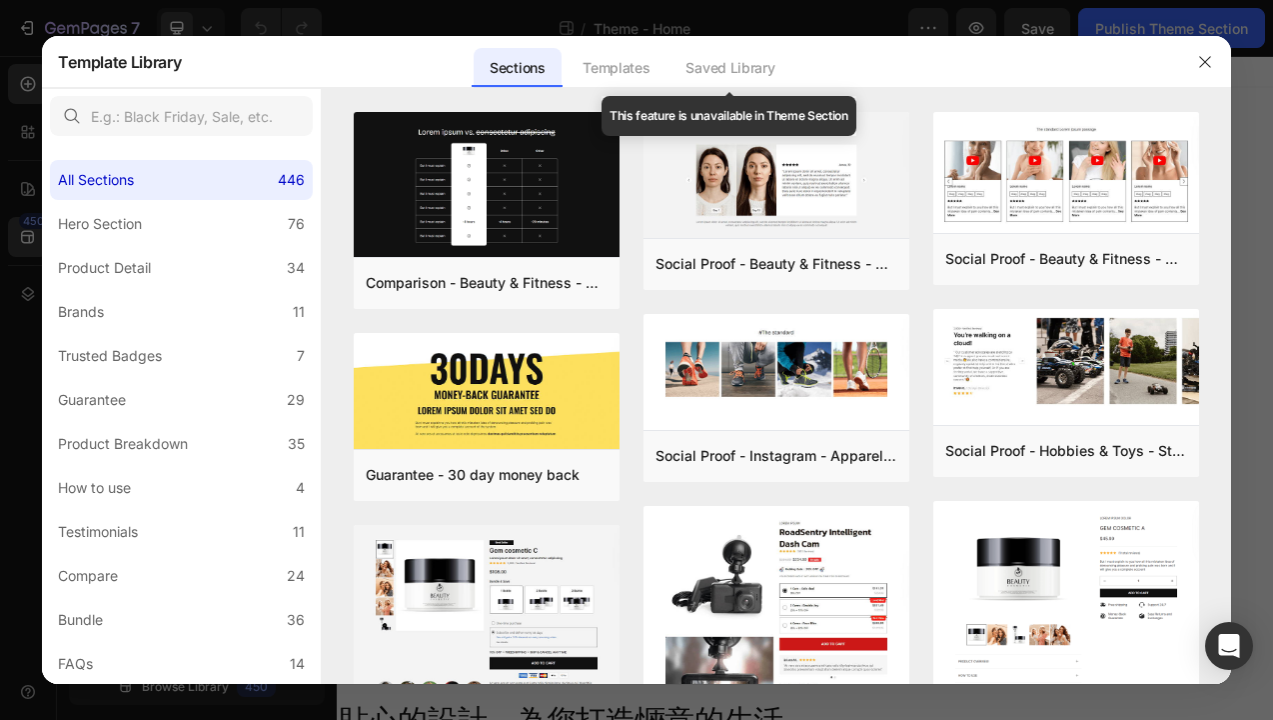
click at [729, 70] on div "Saved Library" at bounding box center [730, 68] width 121 height 40
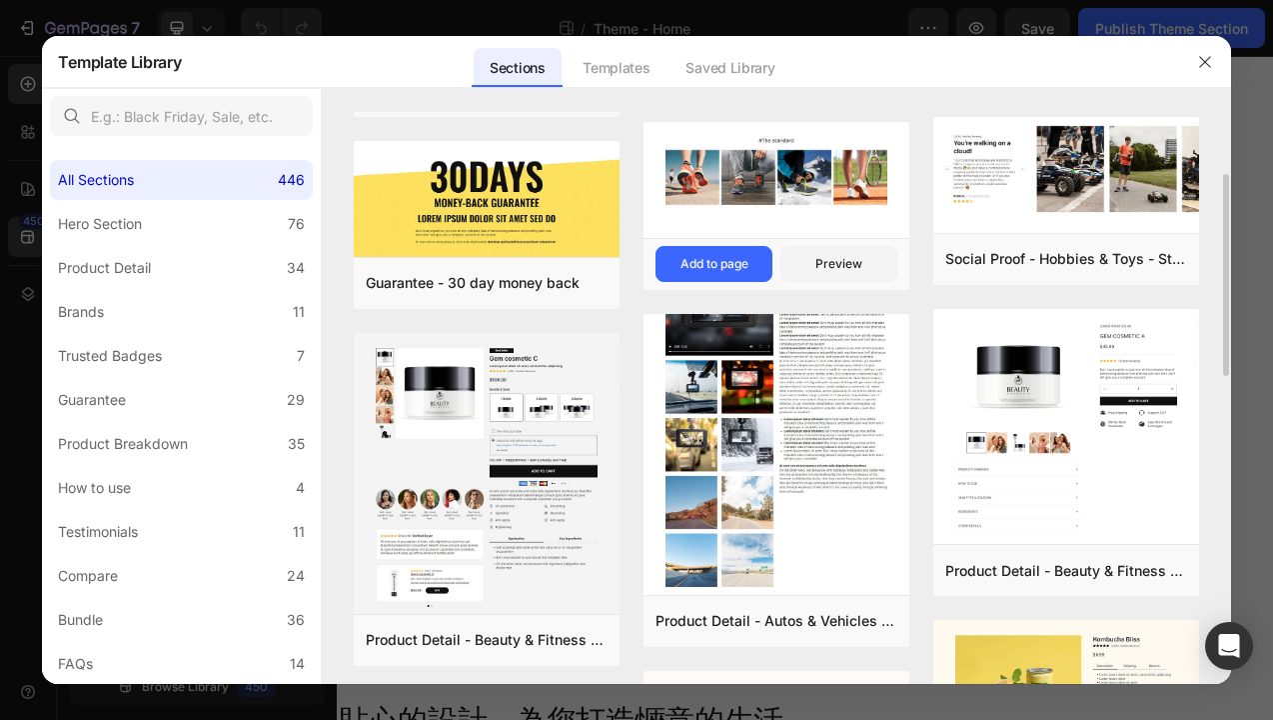
scroll to position [197, 0]
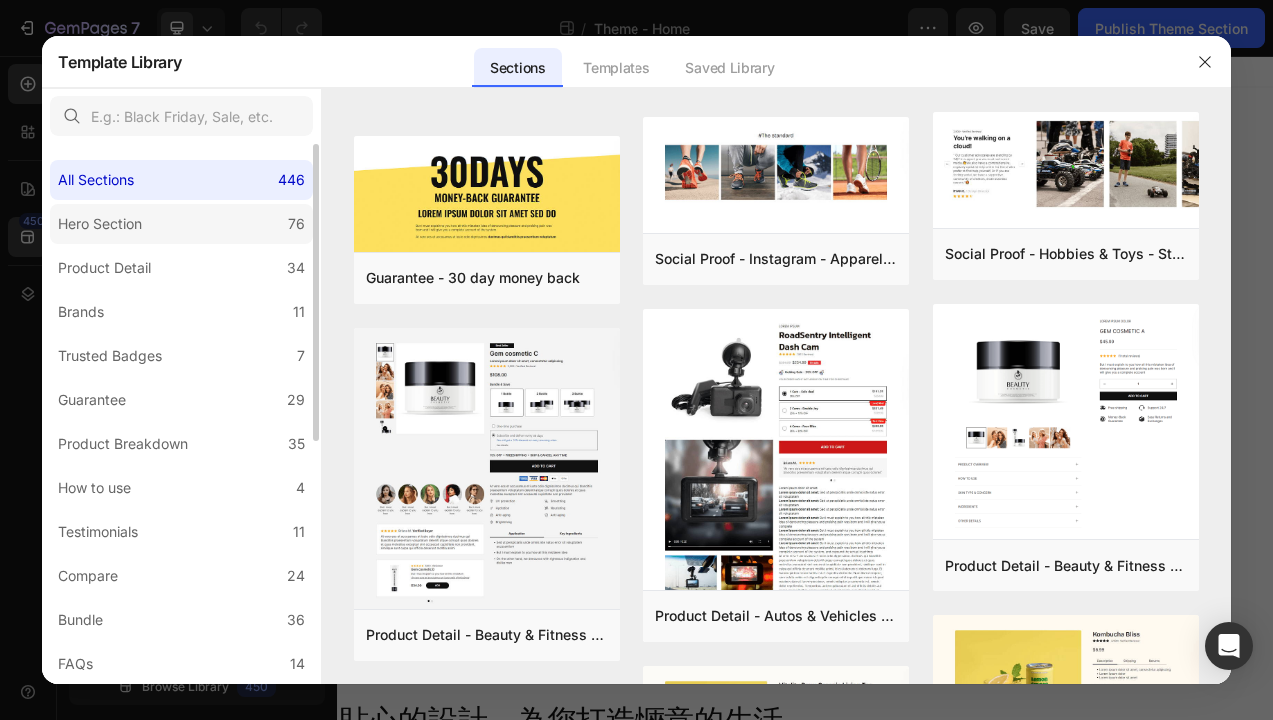
click at [135, 228] on div "Hero Section" at bounding box center [100, 224] width 84 height 24
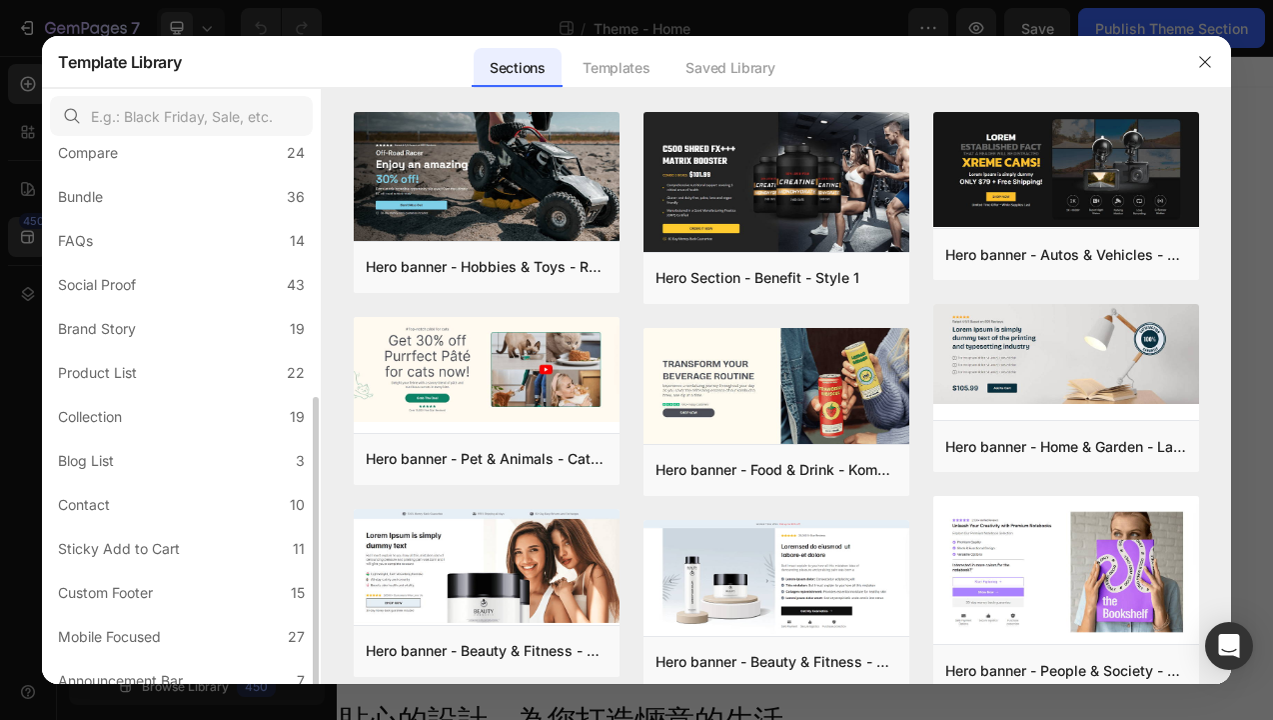
scroll to position [440, 0]
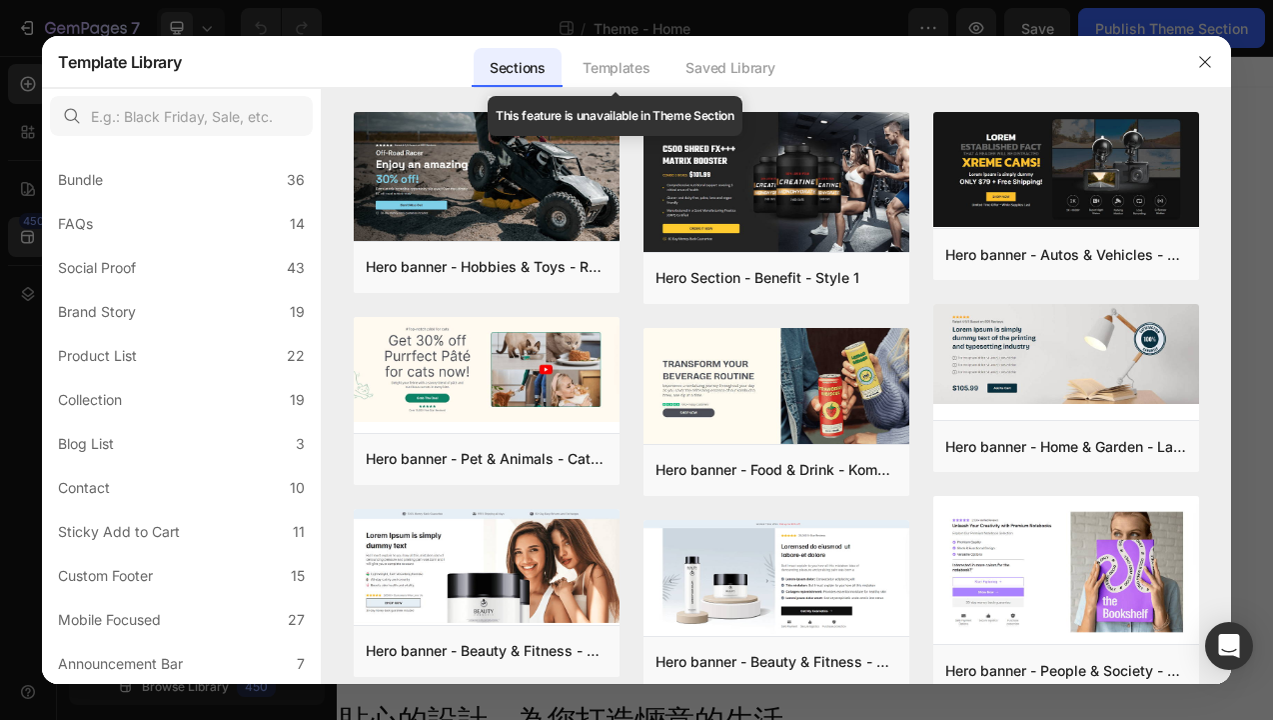
click at [607, 69] on div "Templates" at bounding box center [616, 68] width 99 height 40
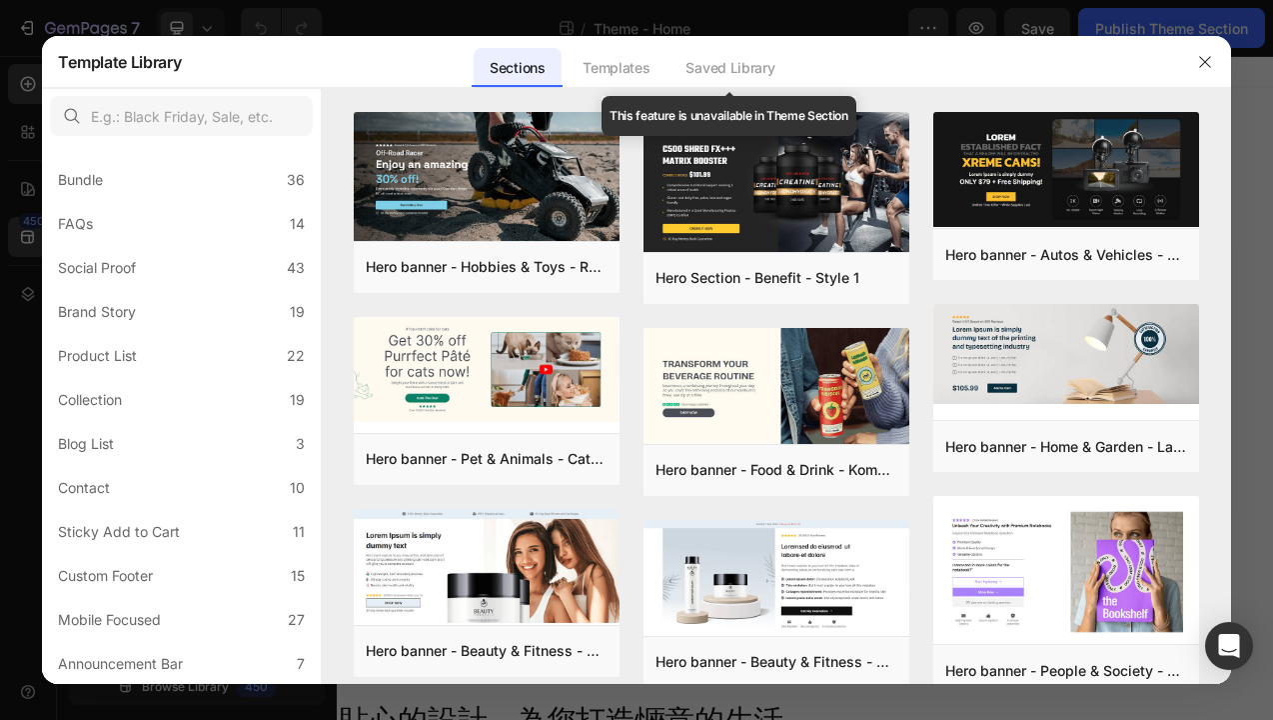
click at [724, 71] on div "Saved Library" at bounding box center [730, 68] width 121 height 40
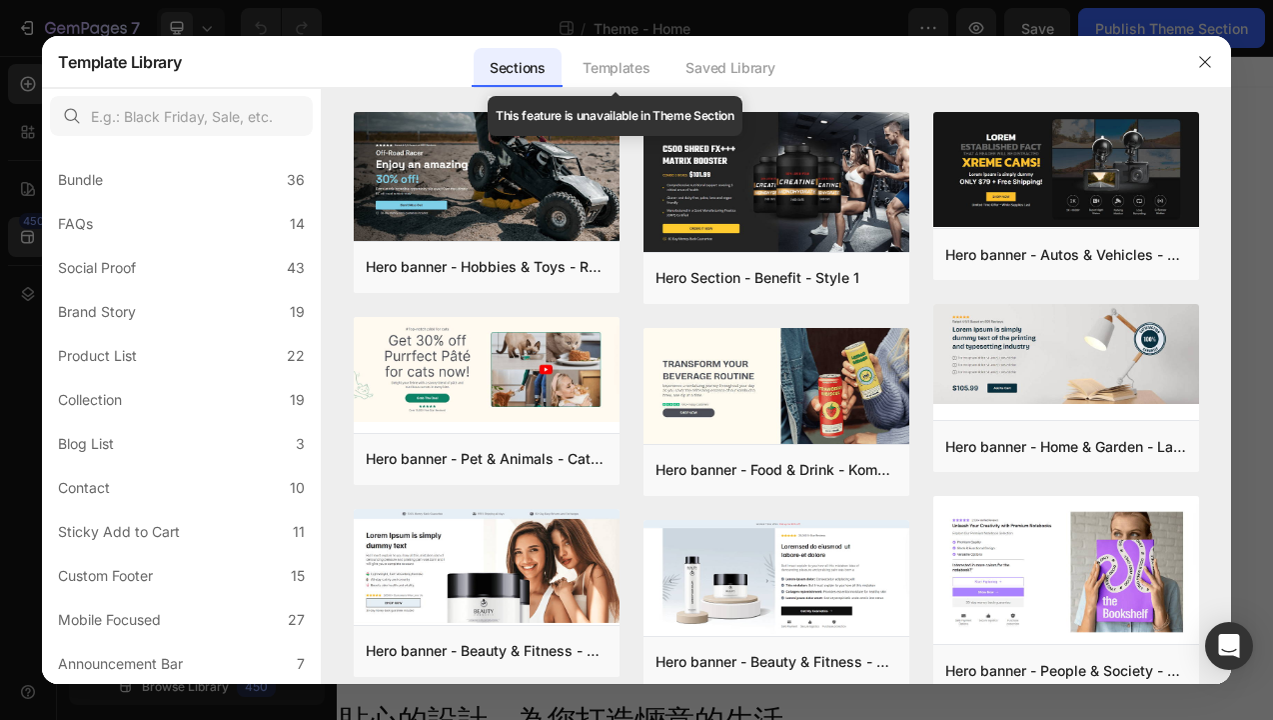
click at [629, 71] on div "Templates" at bounding box center [616, 68] width 99 height 40
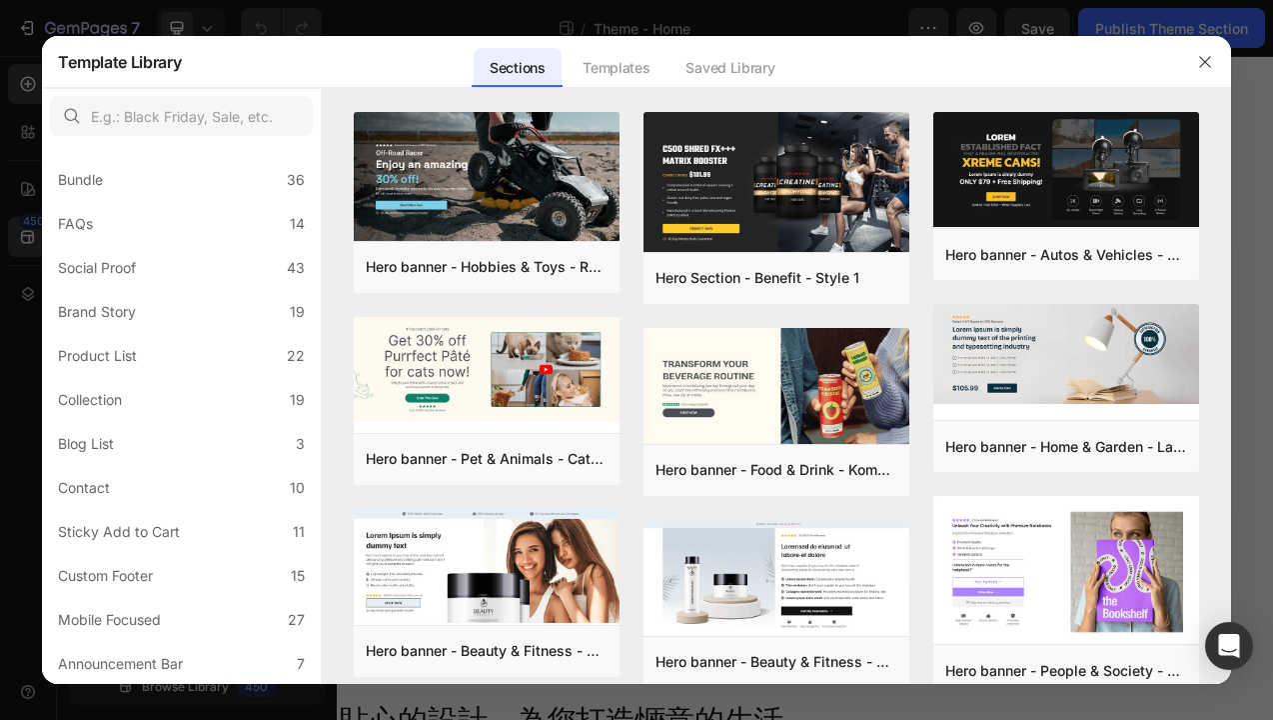
click at [509, 72] on div "Sections" at bounding box center [517, 68] width 87 height 40
click at [506, 70] on div "Sections" at bounding box center [517, 68] width 87 height 40
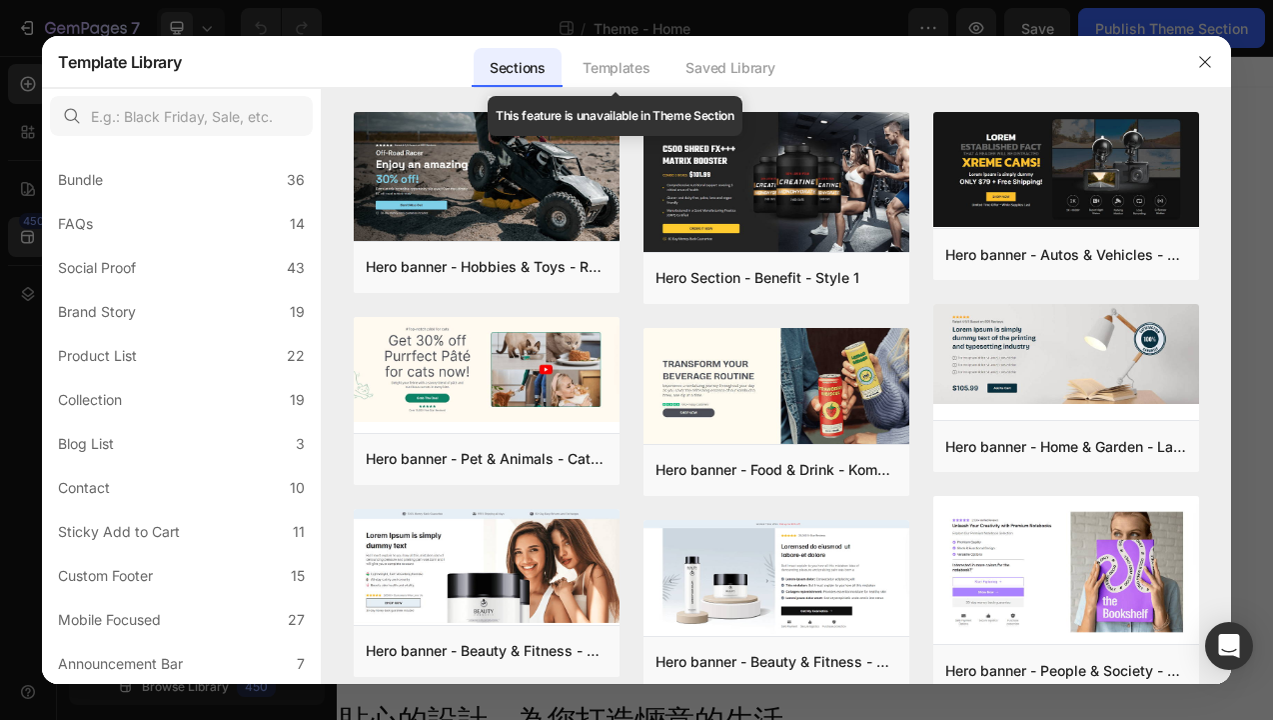
click at [616, 68] on div "Templates" at bounding box center [616, 68] width 99 height 40
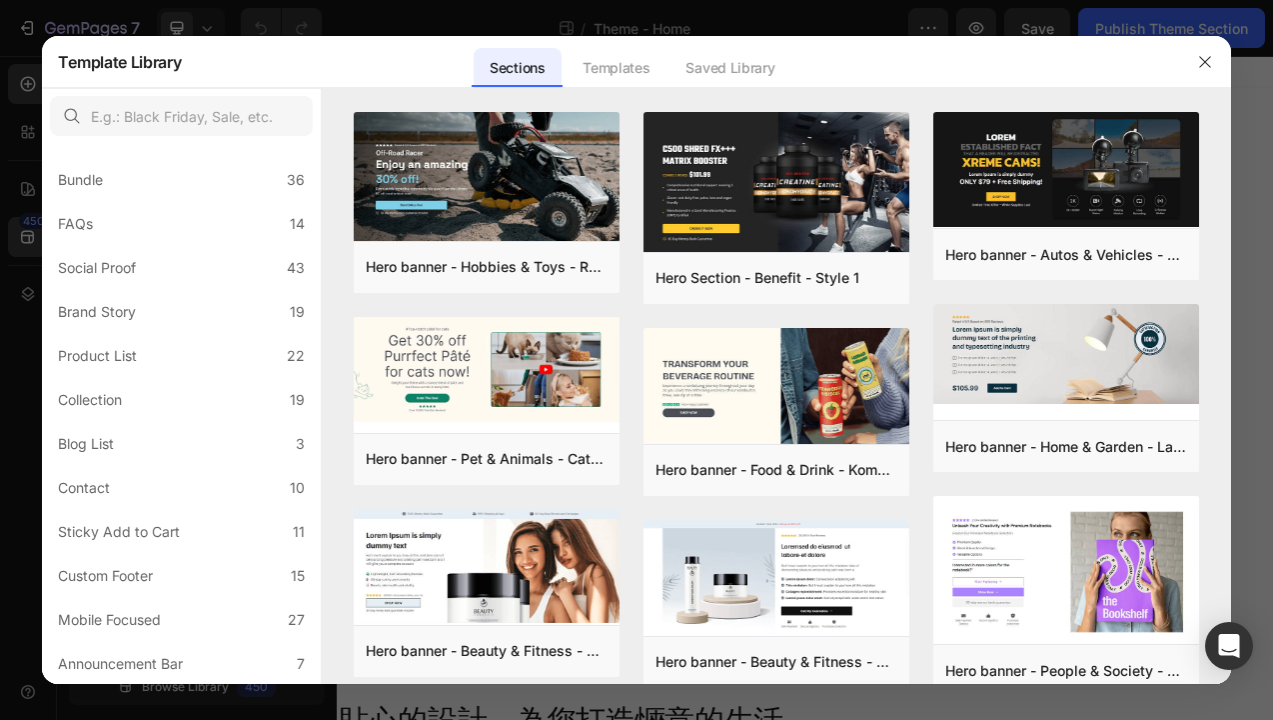
click at [504, 73] on div "Sections" at bounding box center [517, 68] width 87 height 40
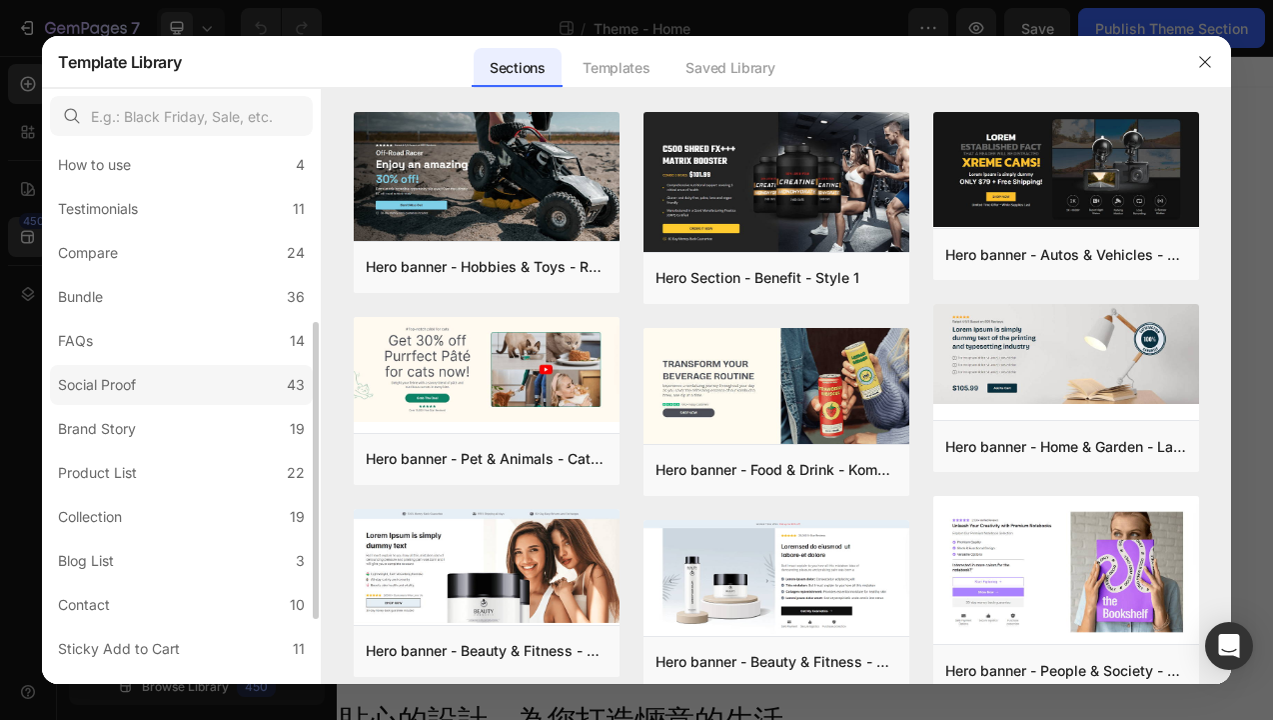
scroll to position [0, 0]
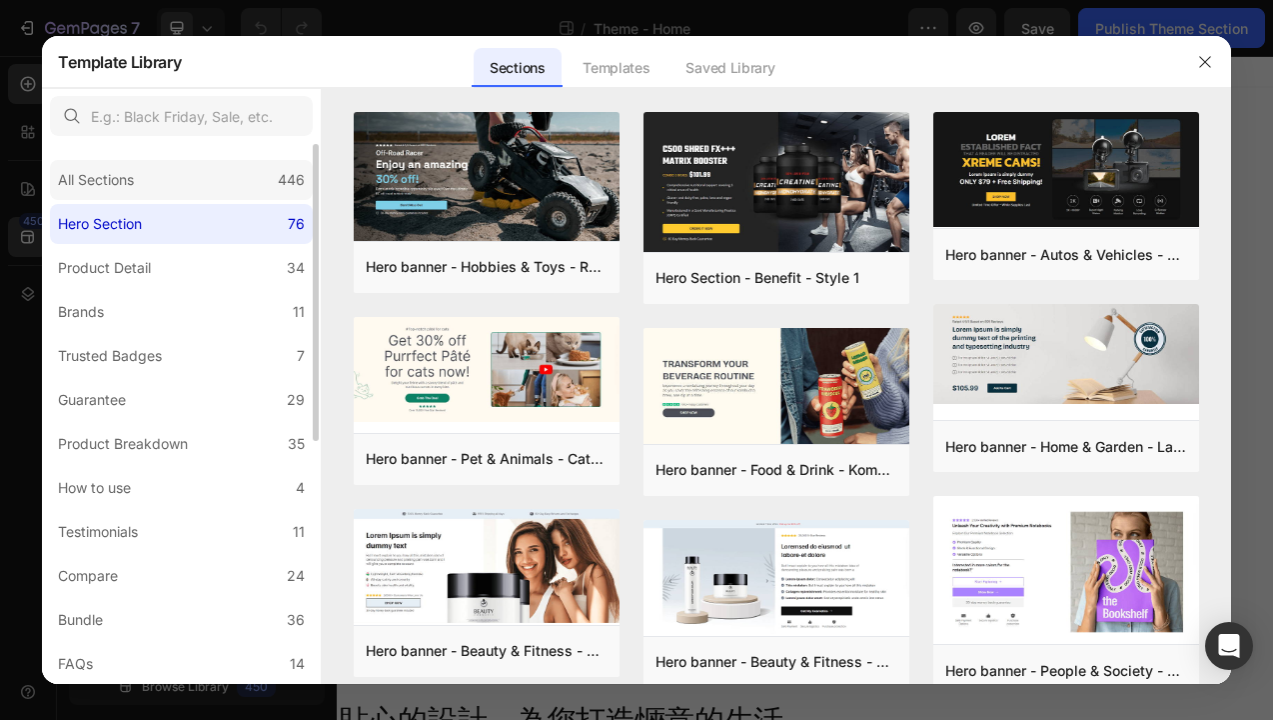
click at [102, 182] on div "All Sections" at bounding box center [96, 180] width 76 height 24
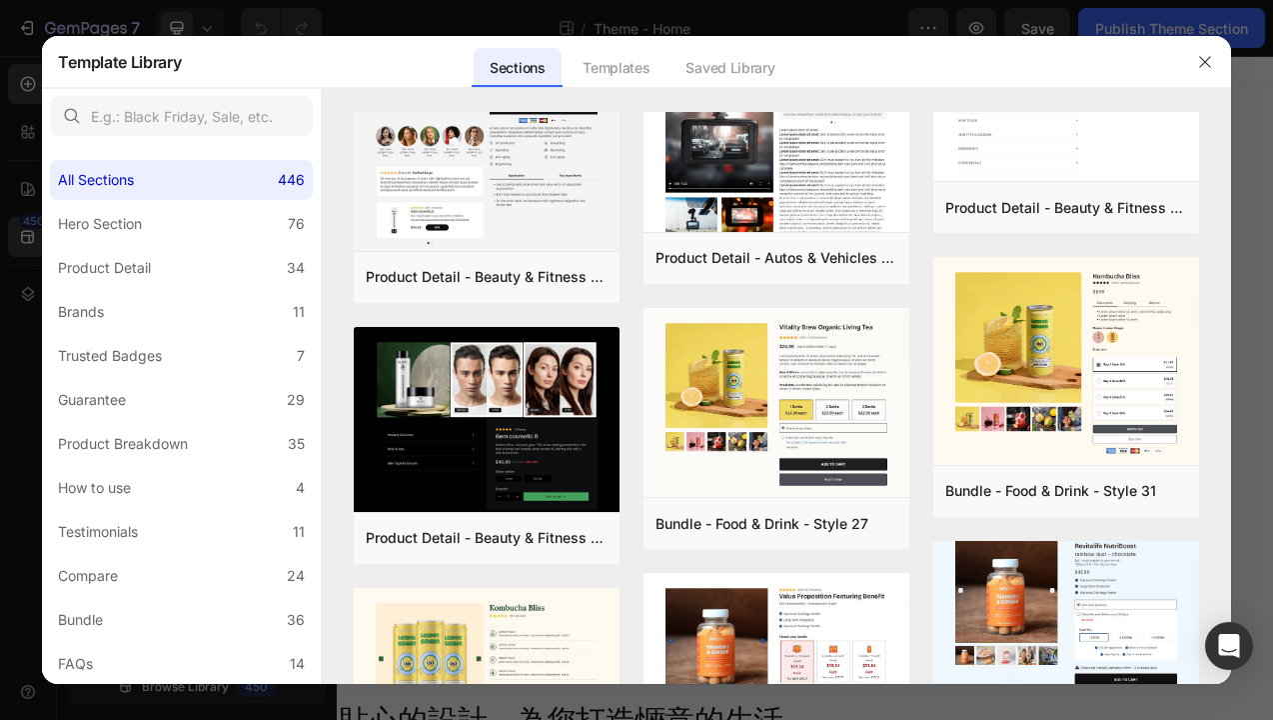
scroll to position [841, 0]
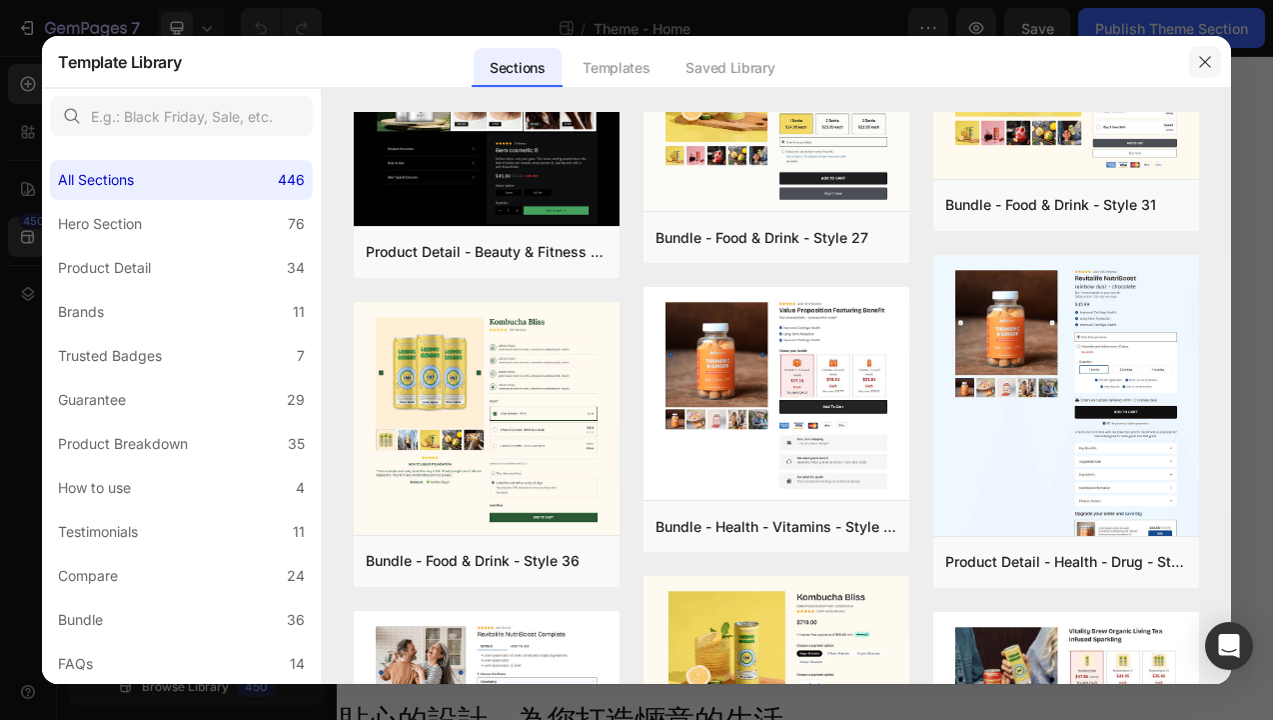
click at [1205, 60] on icon "button" at bounding box center [1204, 61] width 11 height 11
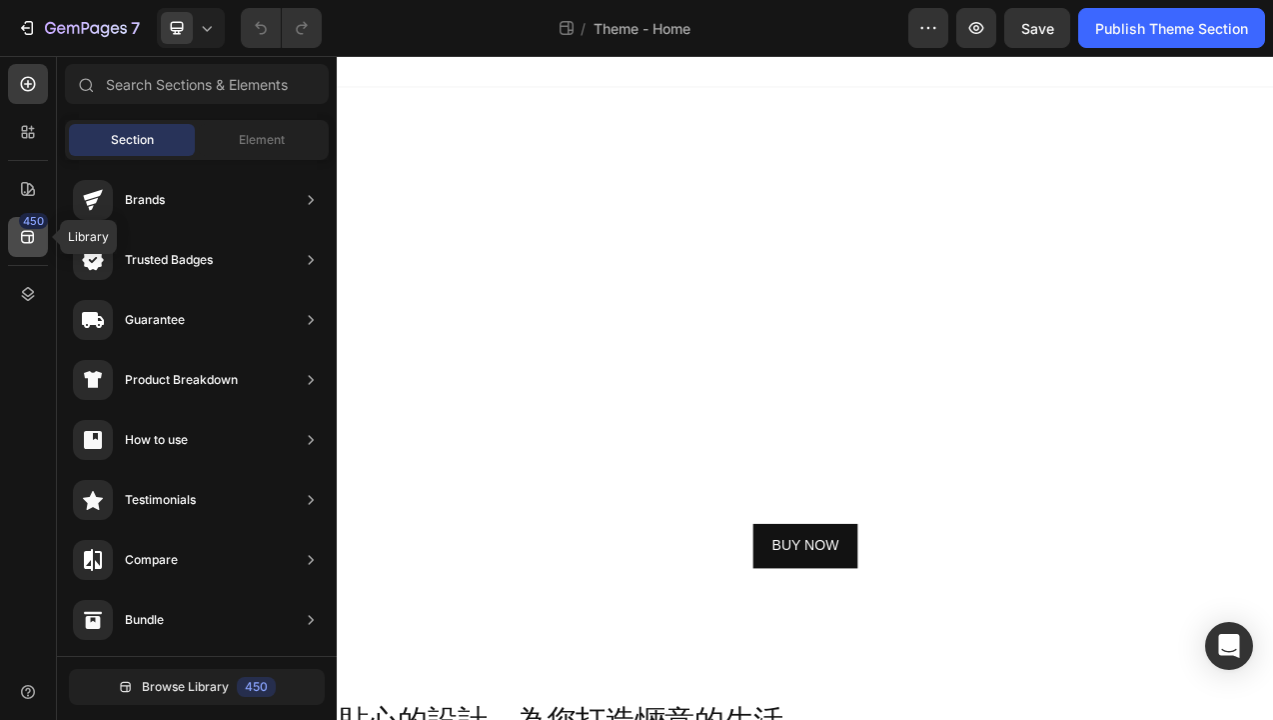
click at [29, 235] on icon at bounding box center [27, 237] width 13 height 13
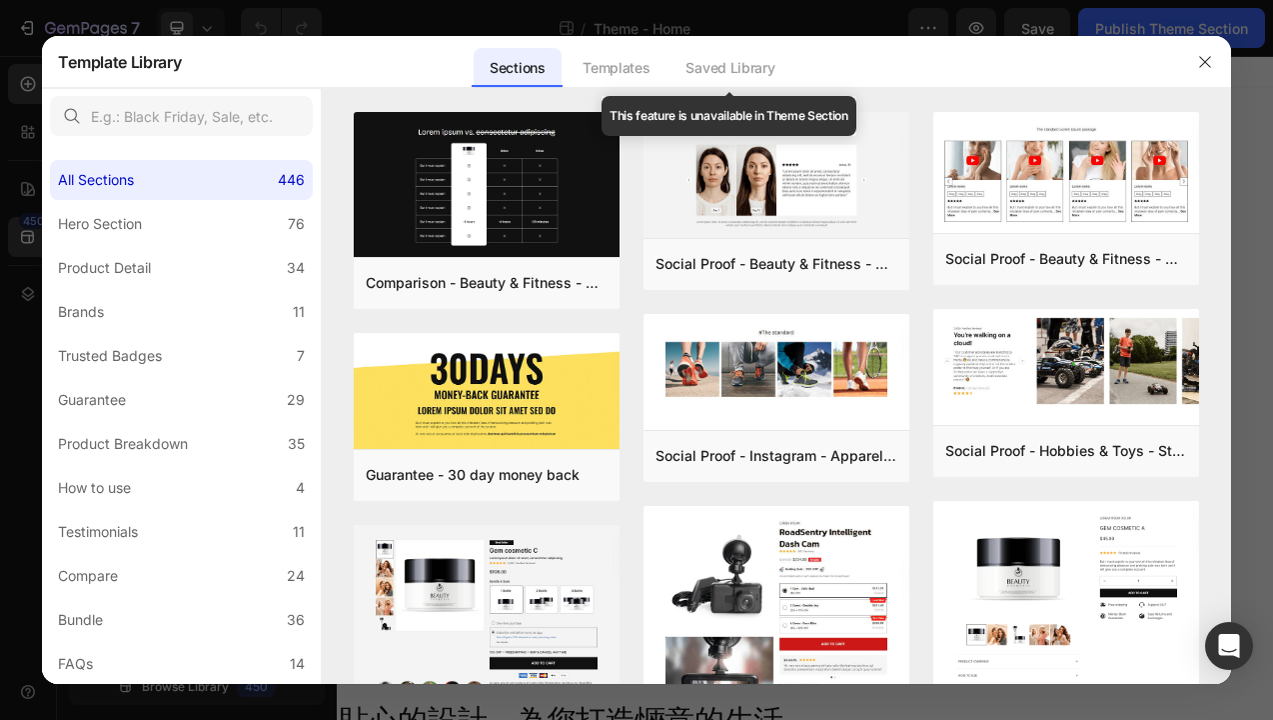
click at [743, 73] on div "Saved Library" at bounding box center [730, 68] width 121 height 40
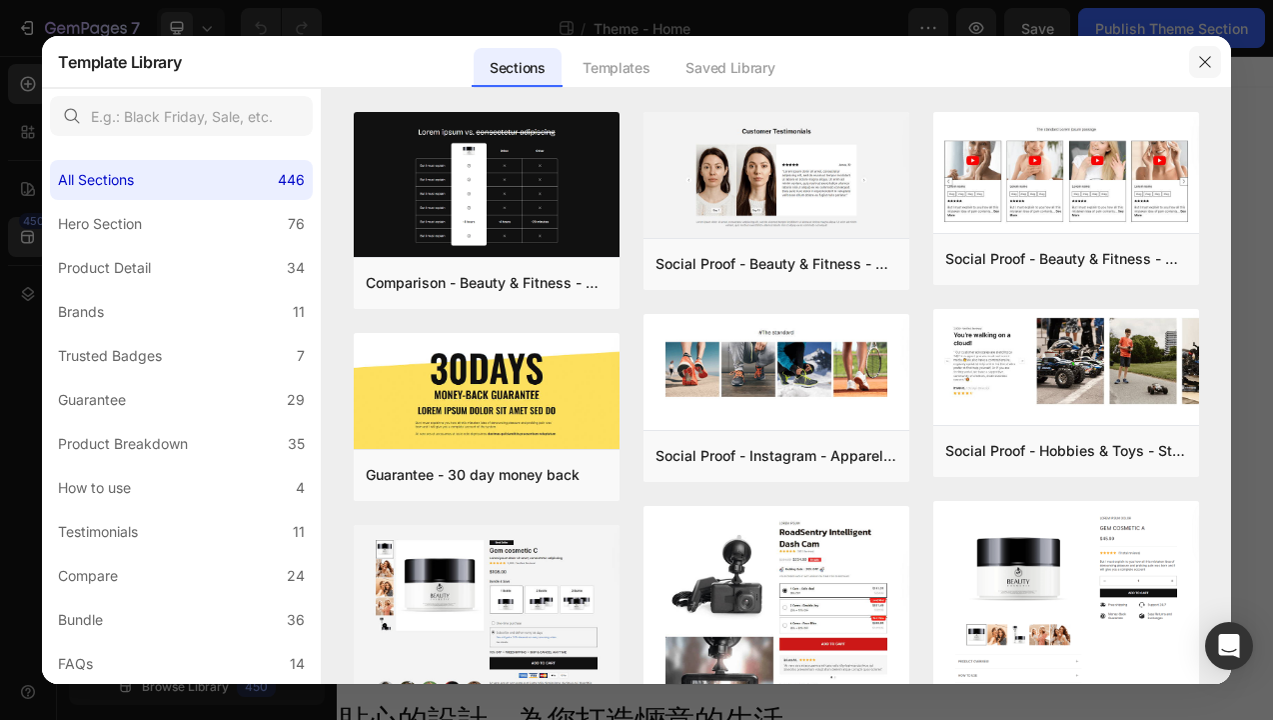
click at [1204, 62] on icon "button" at bounding box center [1204, 61] width 11 height 11
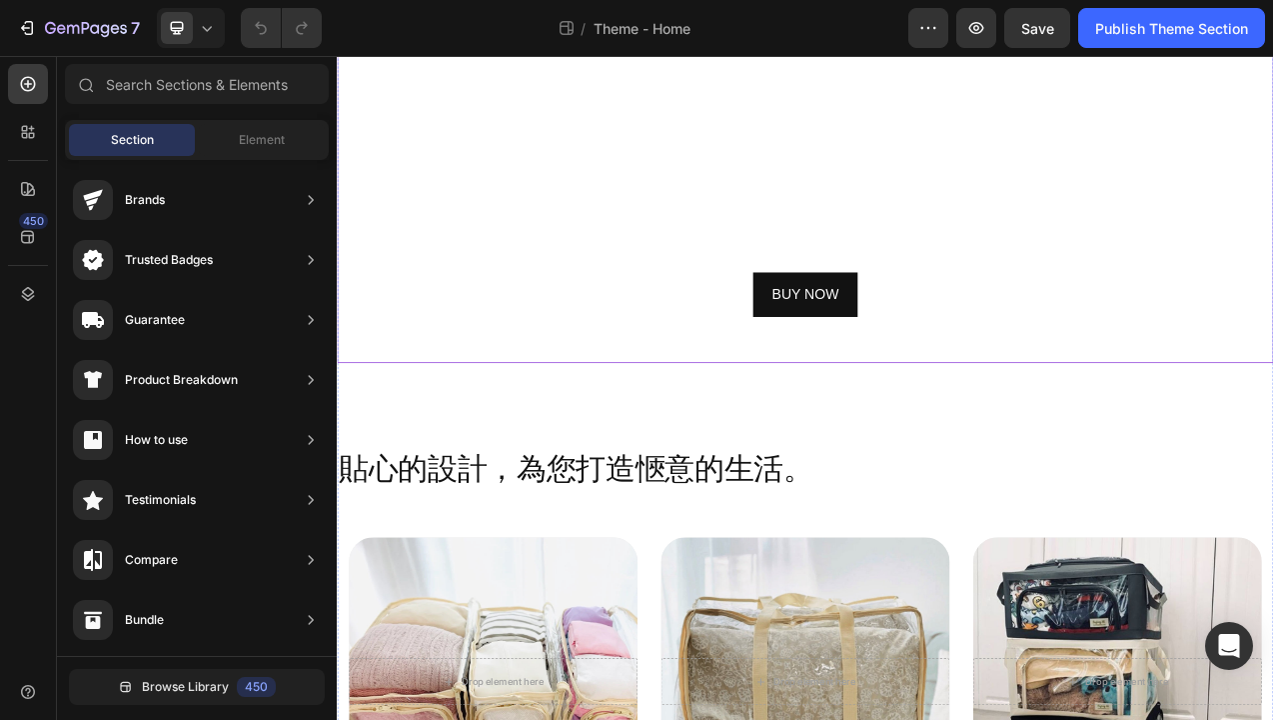
scroll to position [0, 0]
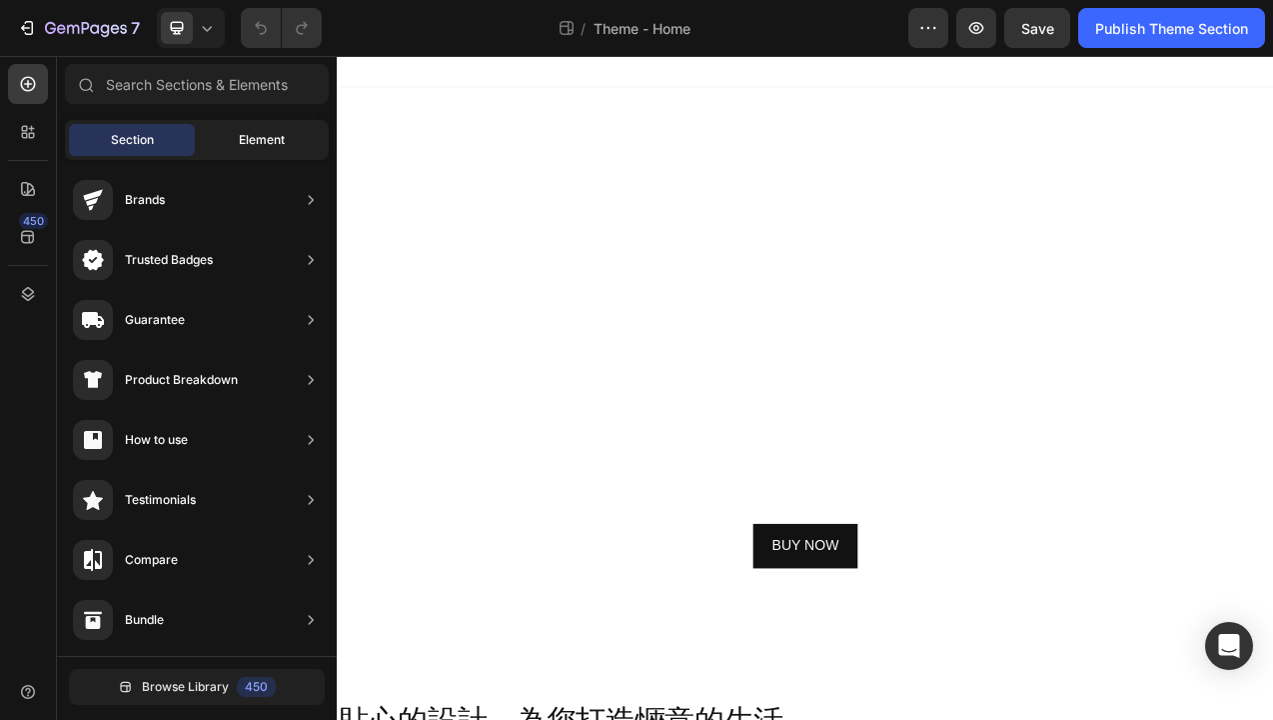
click at [267, 146] on span "Element" at bounding box center [262, 140] width 46 height 18
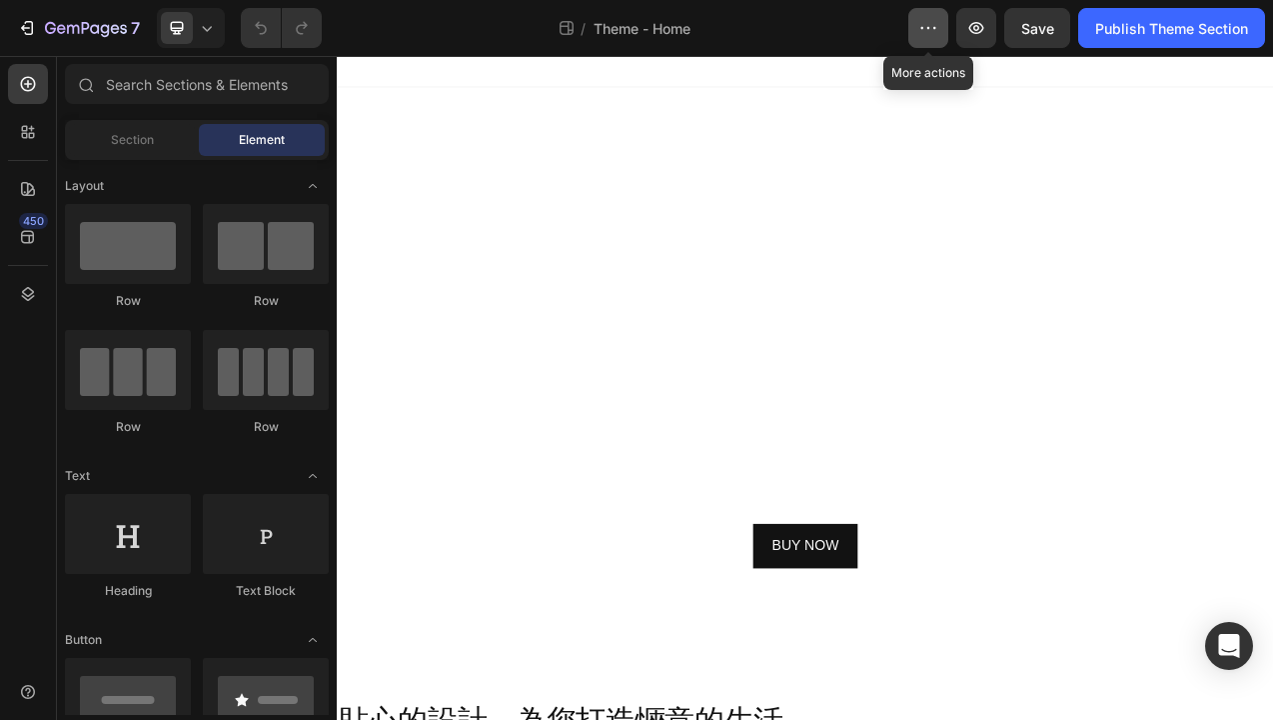
click at [922, 30] on icon "button" at bounding box center [929, 28] width 20 height 20
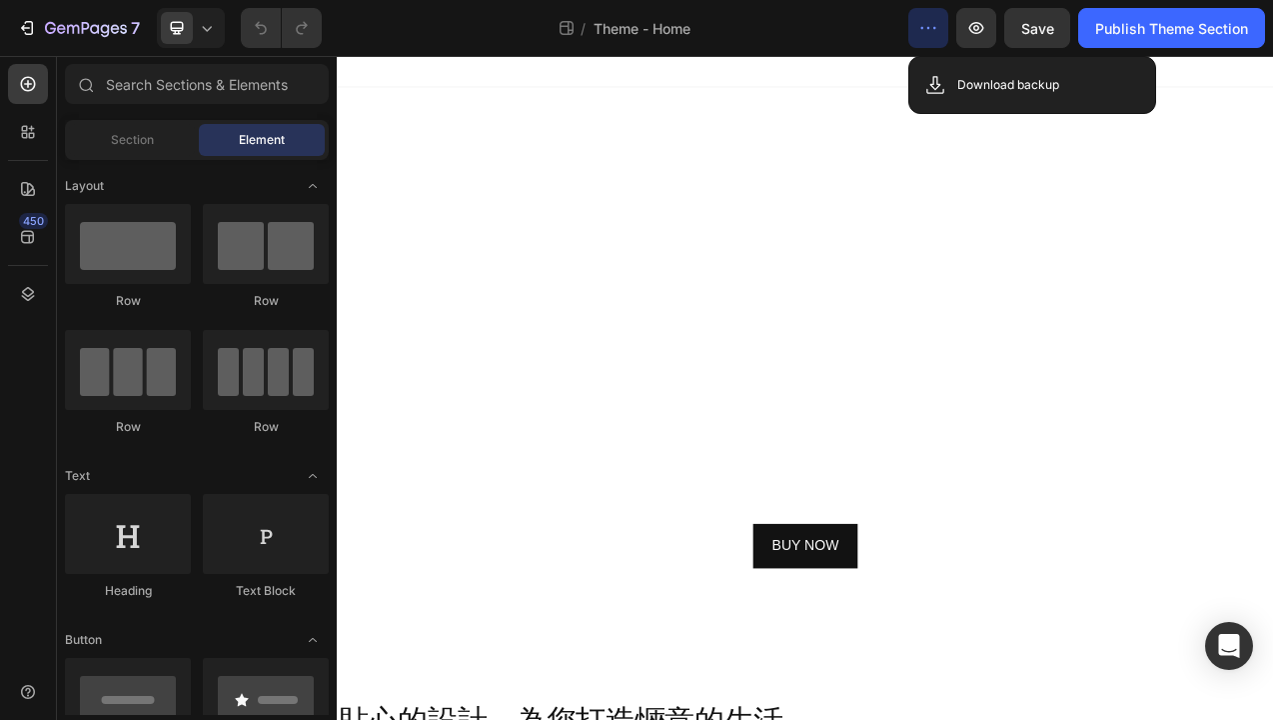
click at [923, 31] on icon "button" at bounding box center [929, 28] width 20 height 20
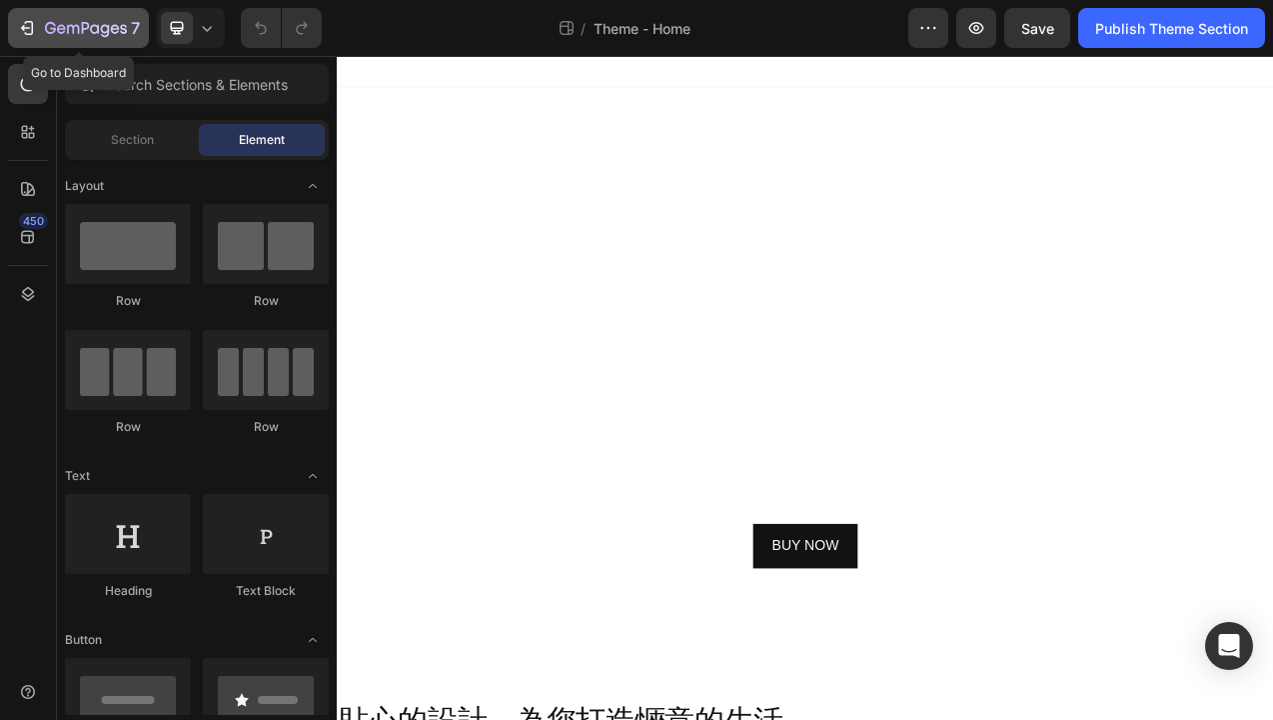
click at [62, 33] on icon "button" at bounding box center [61, 28] width 9 height 9
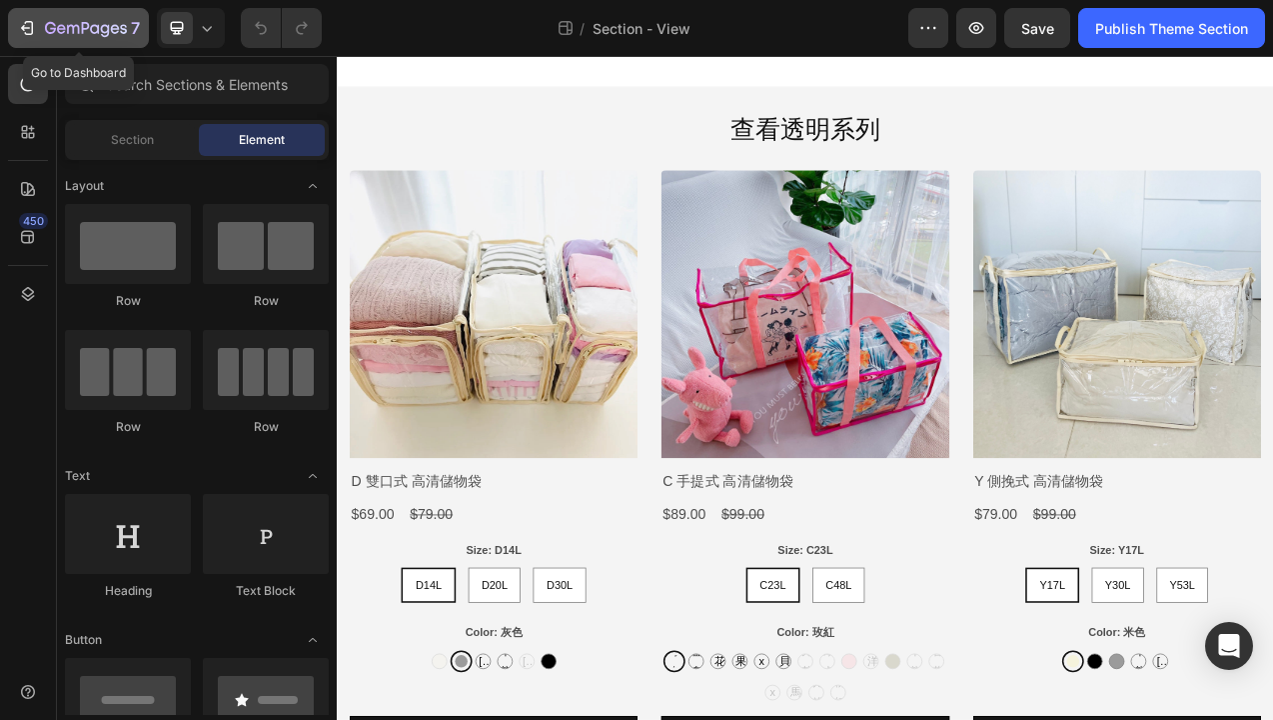
click at [37, 22] on div "7" at bounding box center [78, 28] width 123 height 24
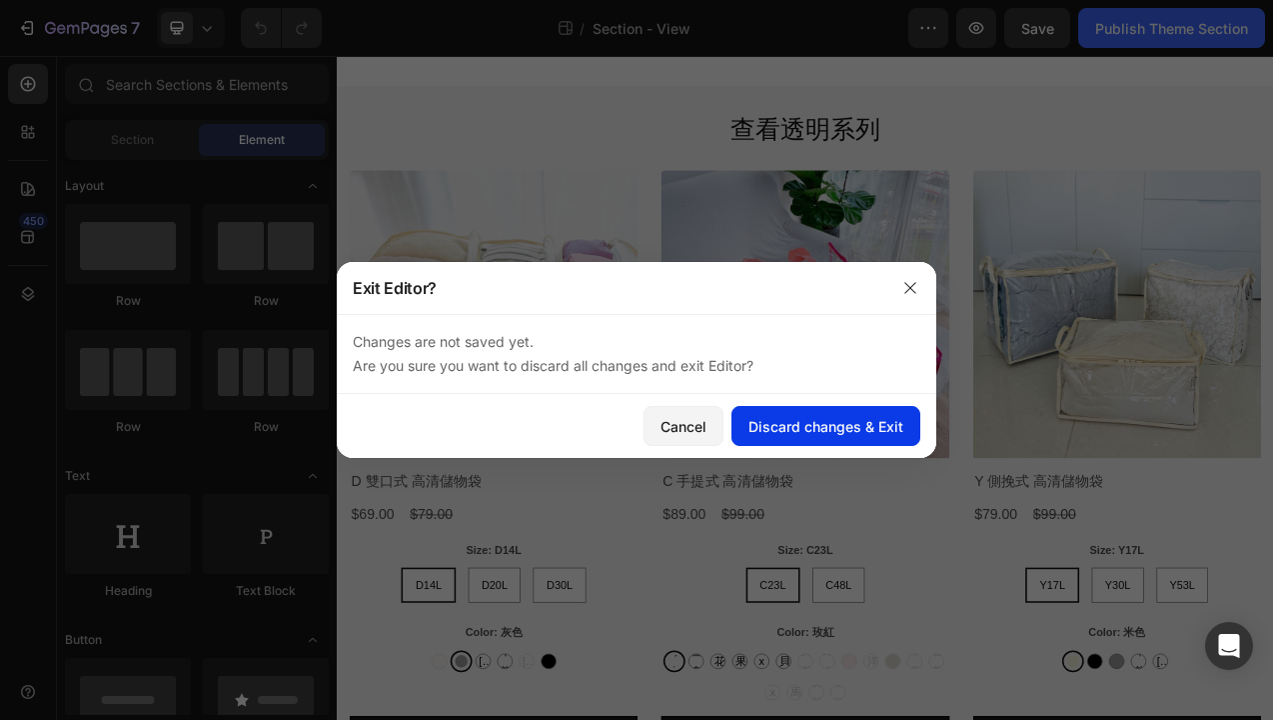
click at [769, 430] on div "Discard changes & Exit" at bounding box center [826, 426] width 155 height 21
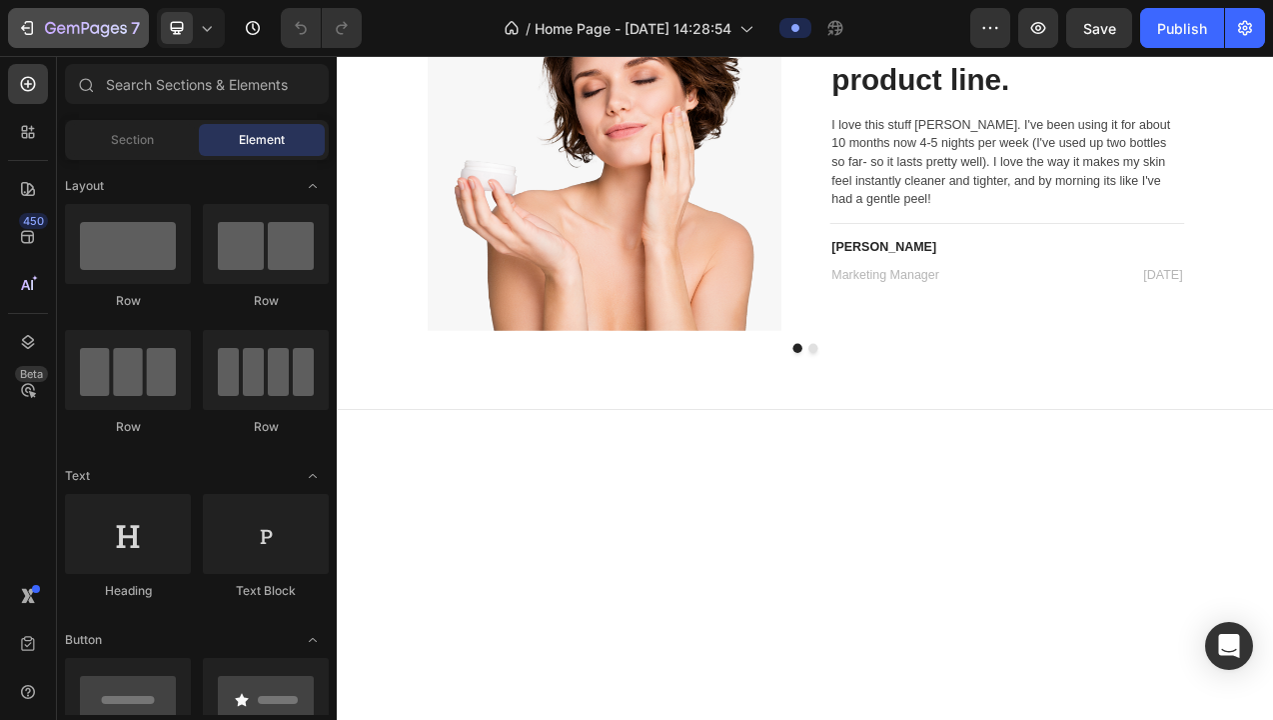
scroll to position [15265, 0]
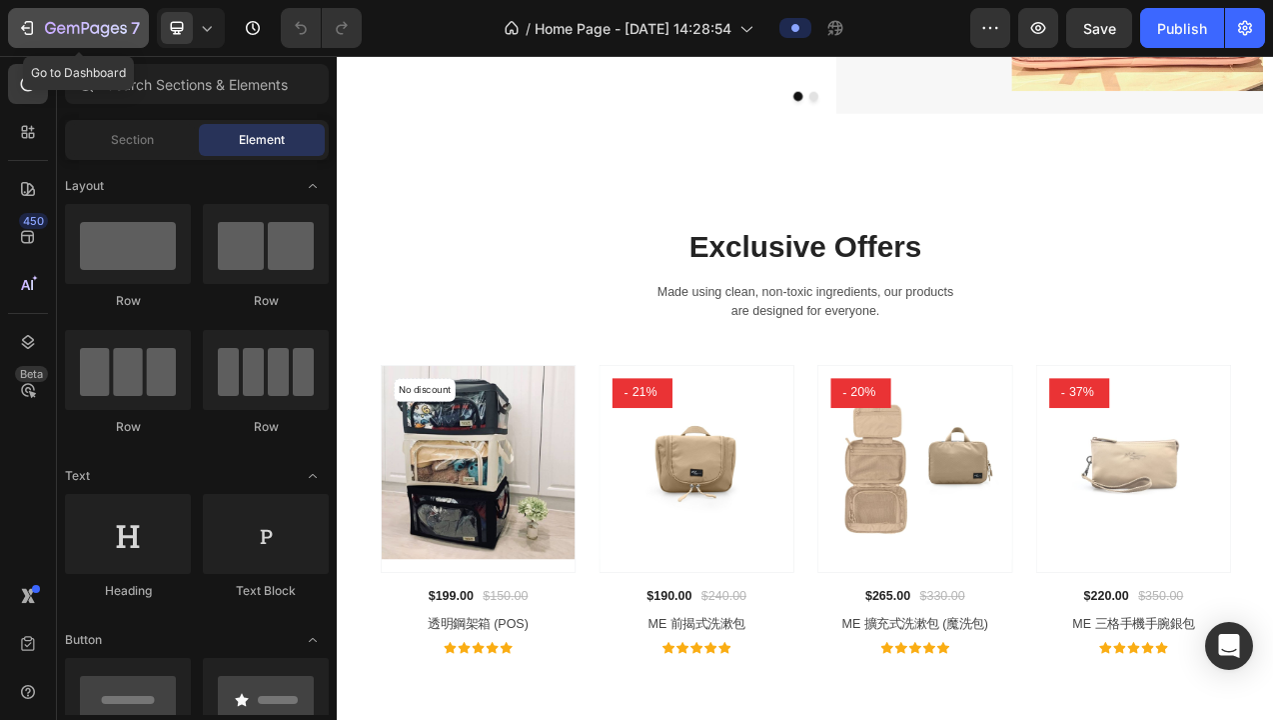
click at [57, 27] on icon "button" at bounding box center [61, 28] width 9 height 9
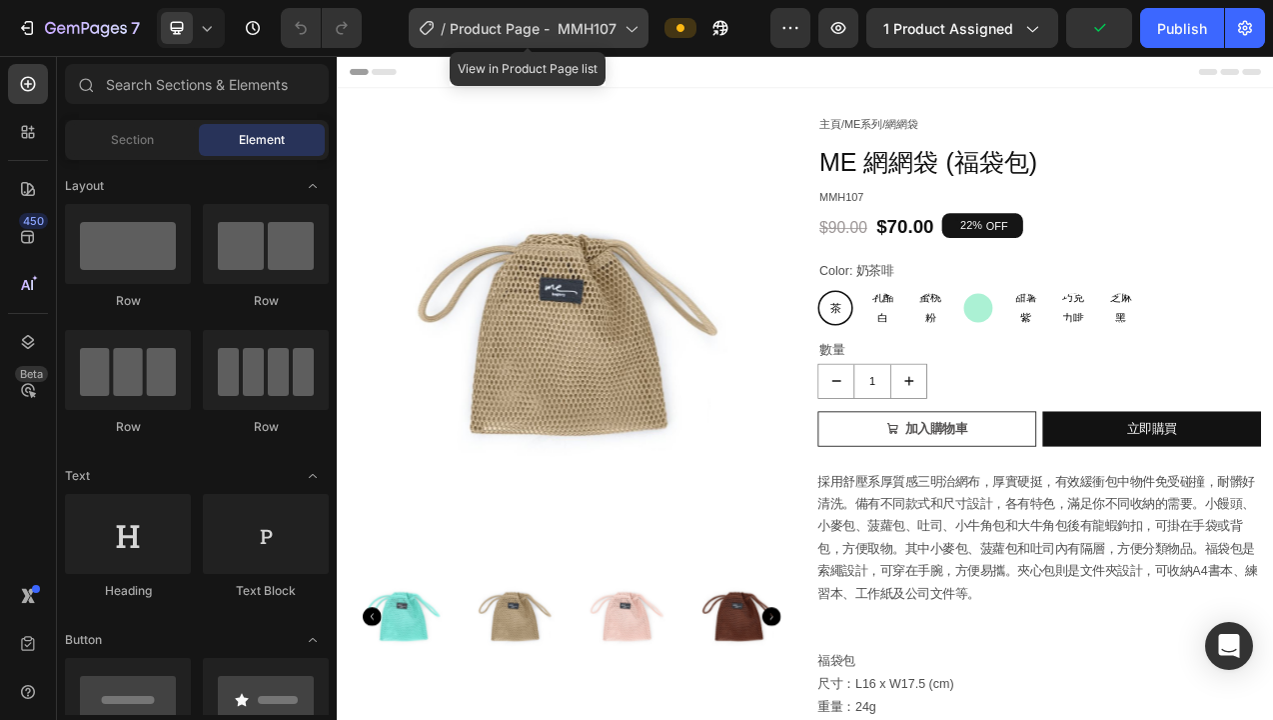
click at [603, 38] on div "/ Product Page - MMH107" at bounding box center [529, 28] width 240 height 40
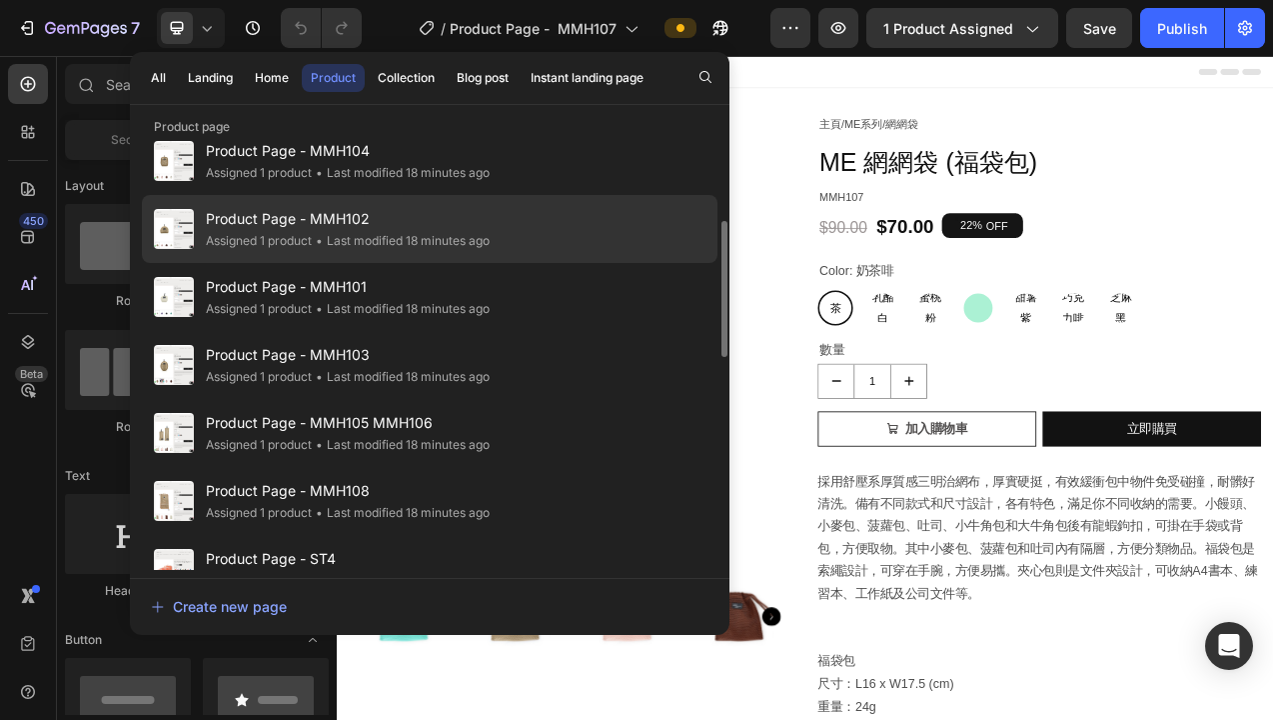
scroll to position [282, 0]
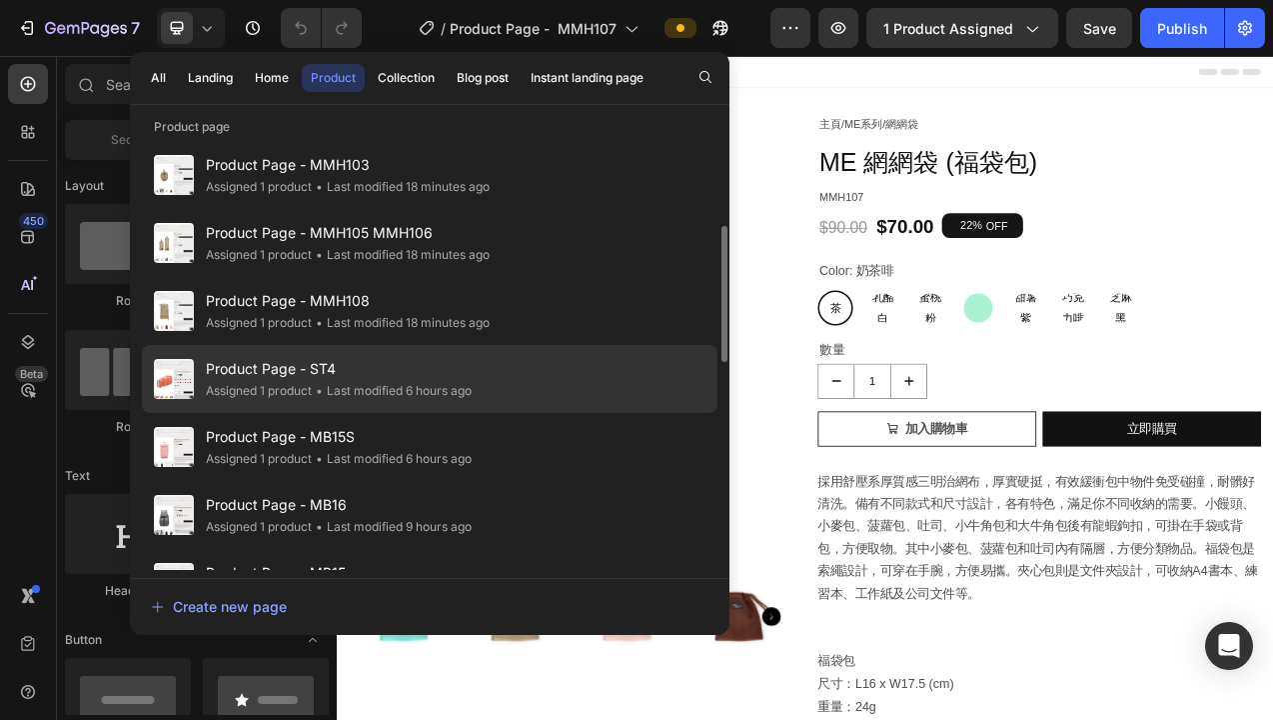
click at [602, 413] on div "Product Page - ST4 Assigned 1 product • Last modified 6 hours ago" at bounding box center [430, 447] width 576 height 68
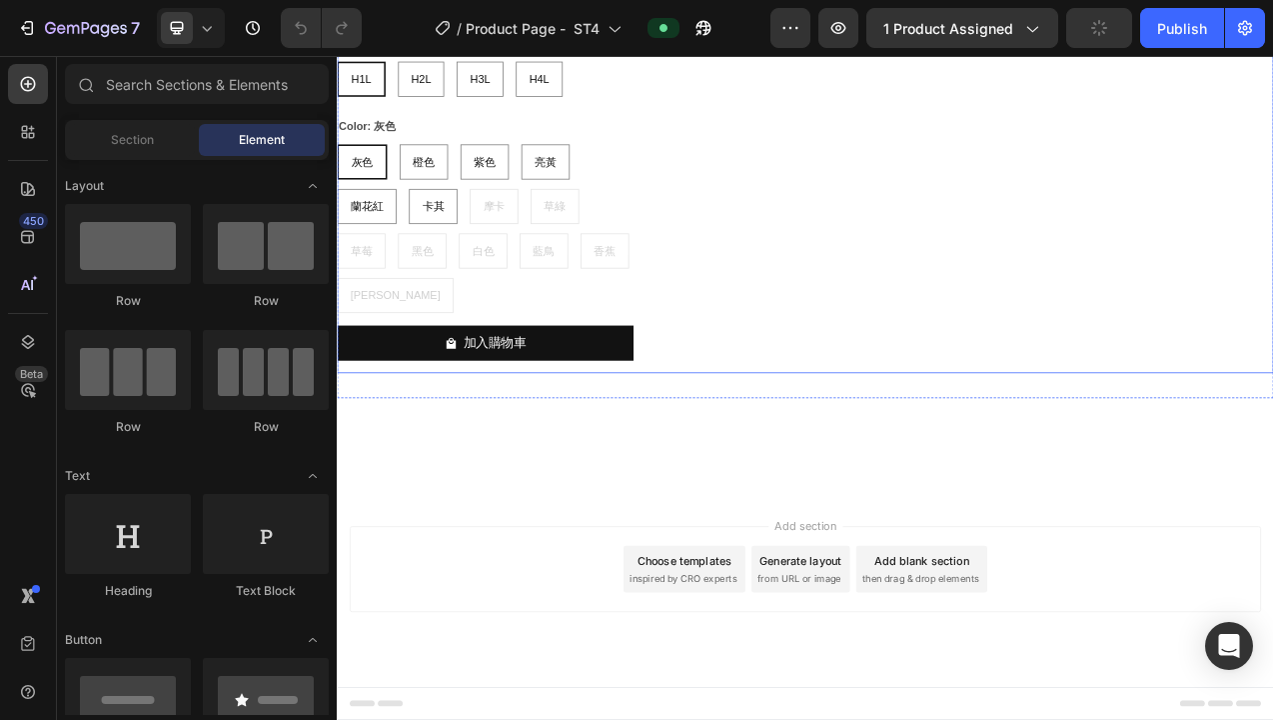
scroll to position [17242, 0]
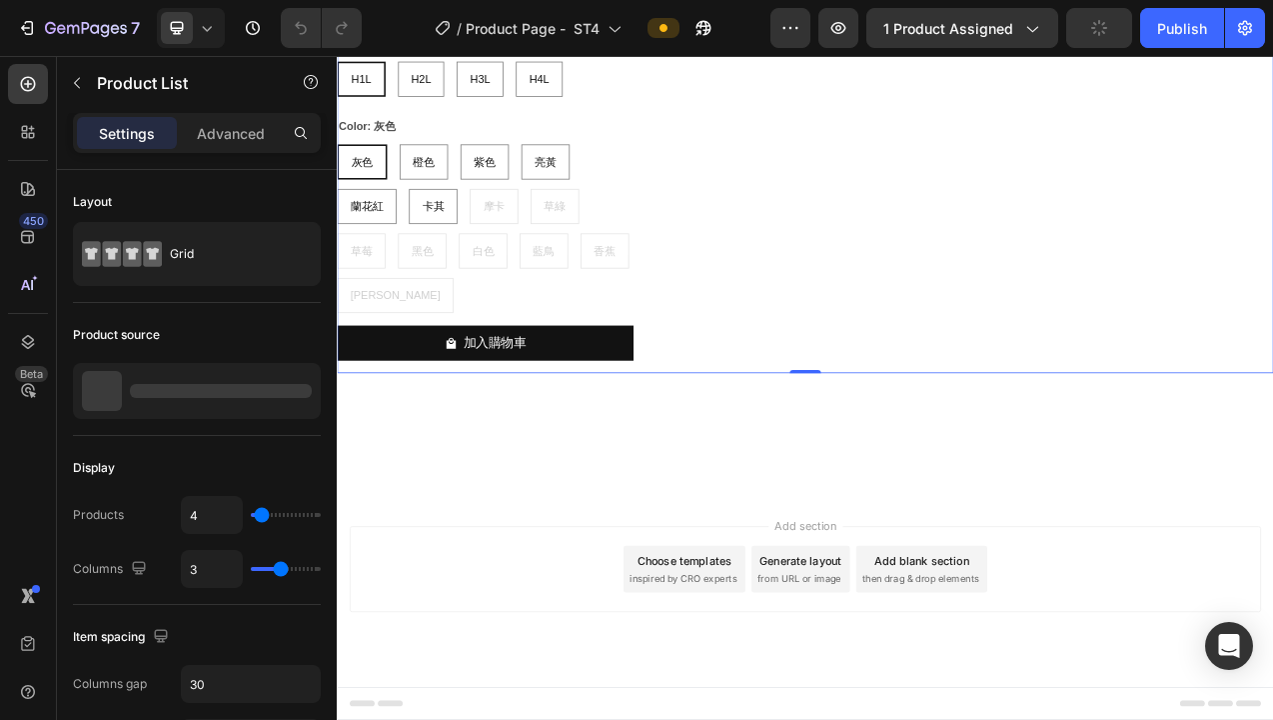
scroll to position [16894, 0]
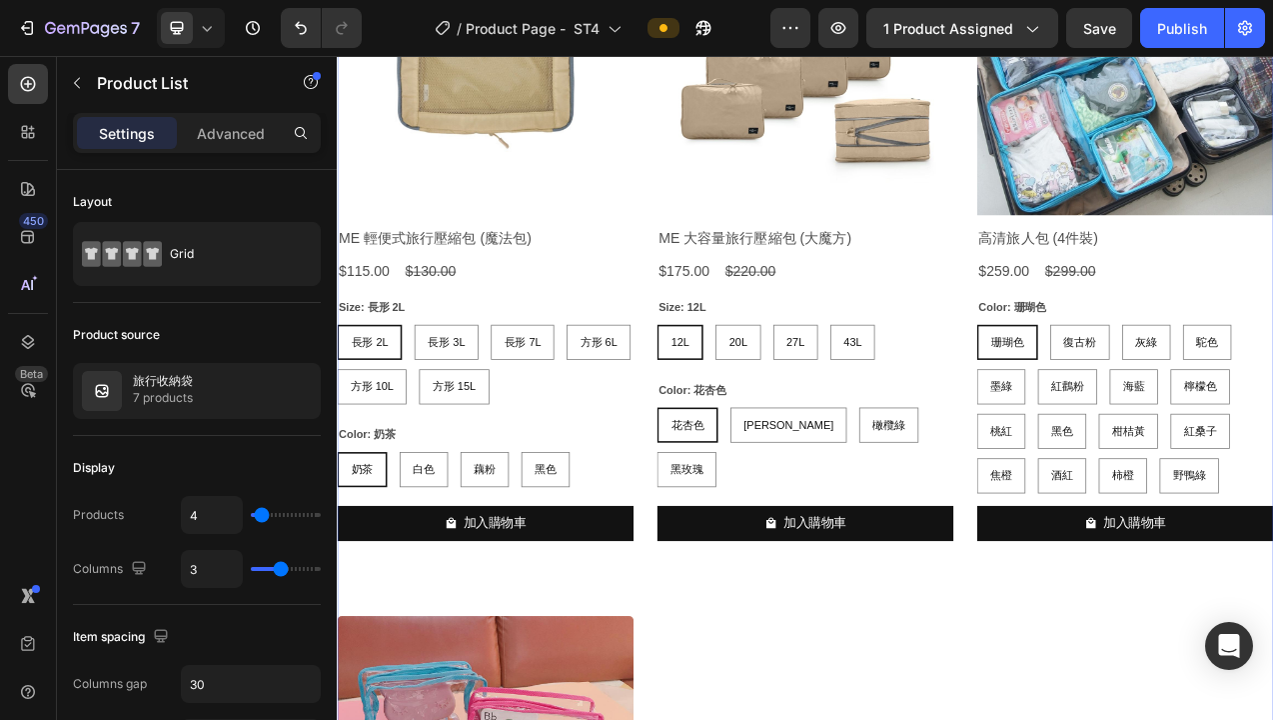
scroll to position [17643, 0]
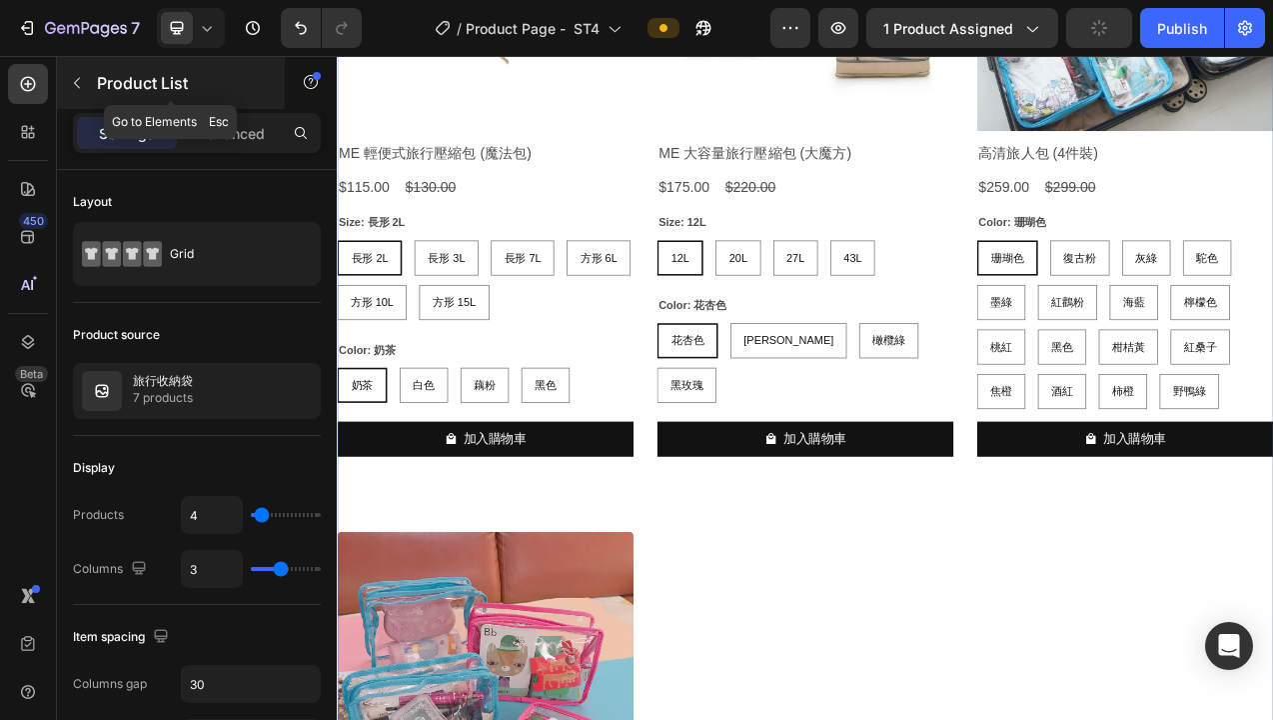
click at [75, 81] on icon "button" at bounding box center [77, 83] width 6 height 11
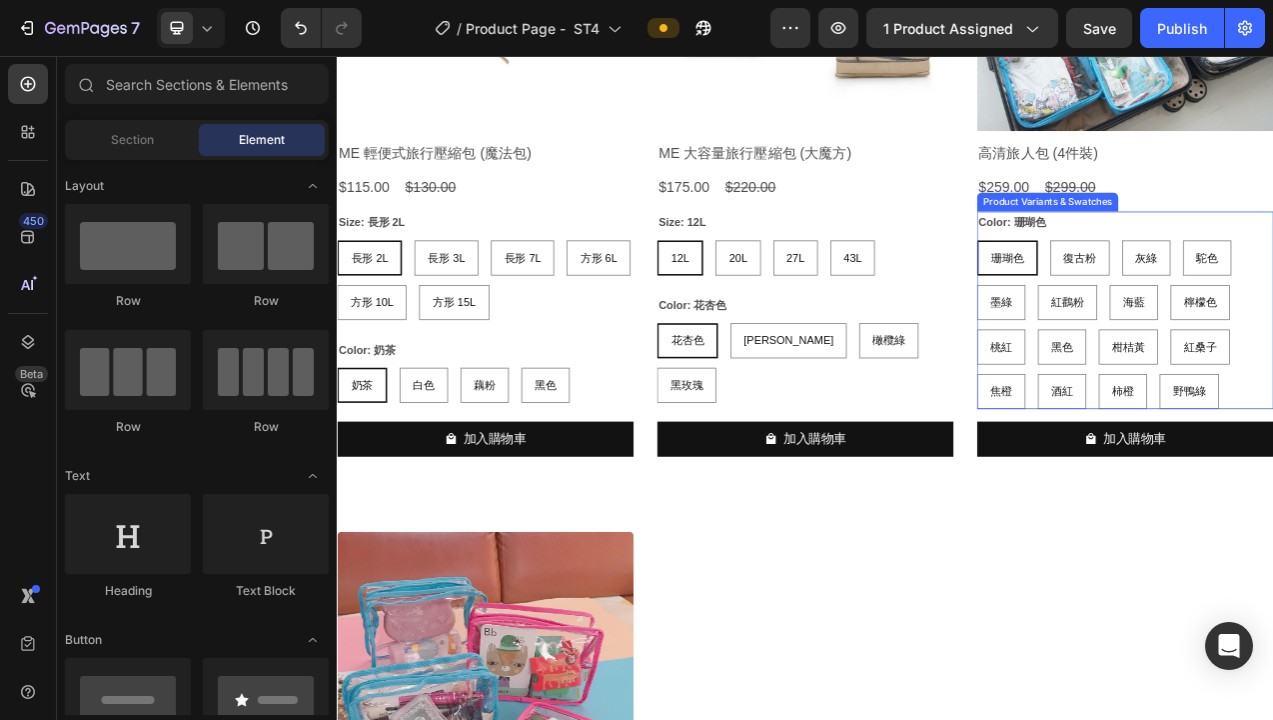
click at [717, 394] on div "珊瑚色 珊瑚色 珊瑚色 復古粉 復古粉 復古粉 灰綠 灰綠 灰綠 駝色 駝色 駝色 墨綠 墨綠 墨綠 紅鸛粉 紅鸛粉 紅鸛粉 海藍 海藍 海藍 檸檬色 檸檬色…" at bounding box center [527, 343] width 380 height 102
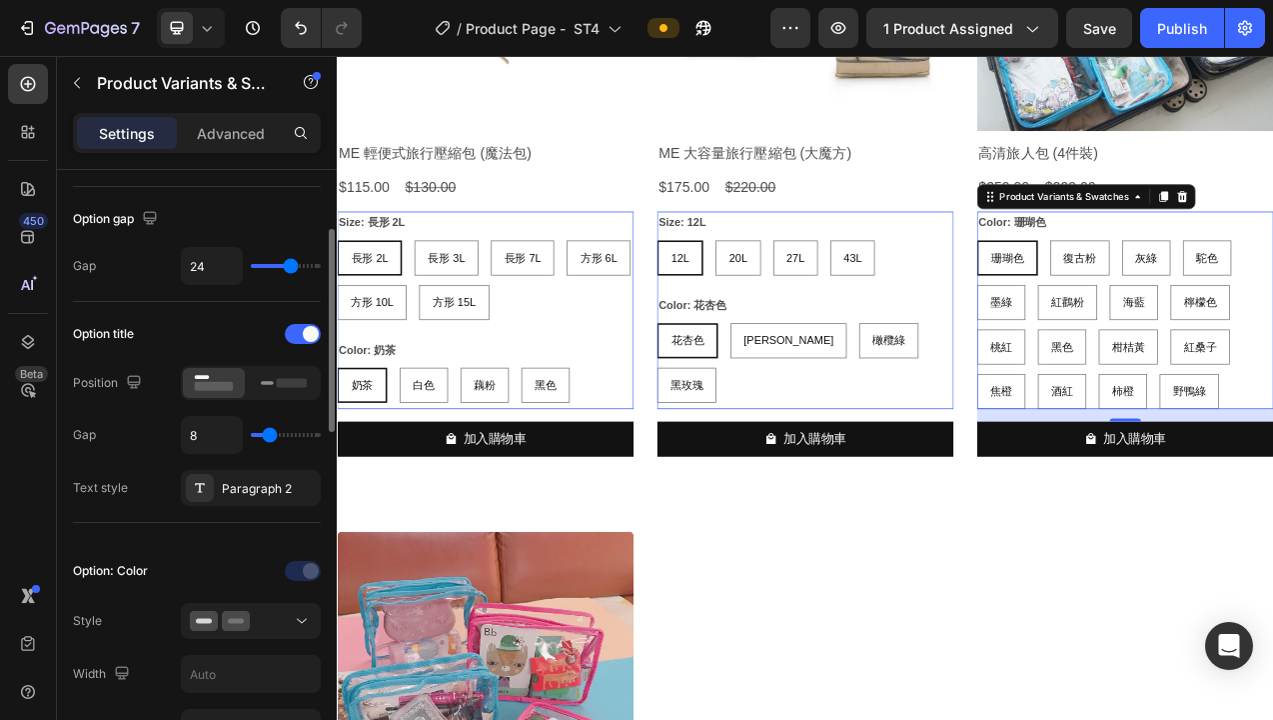
scroll to position [371, 0]
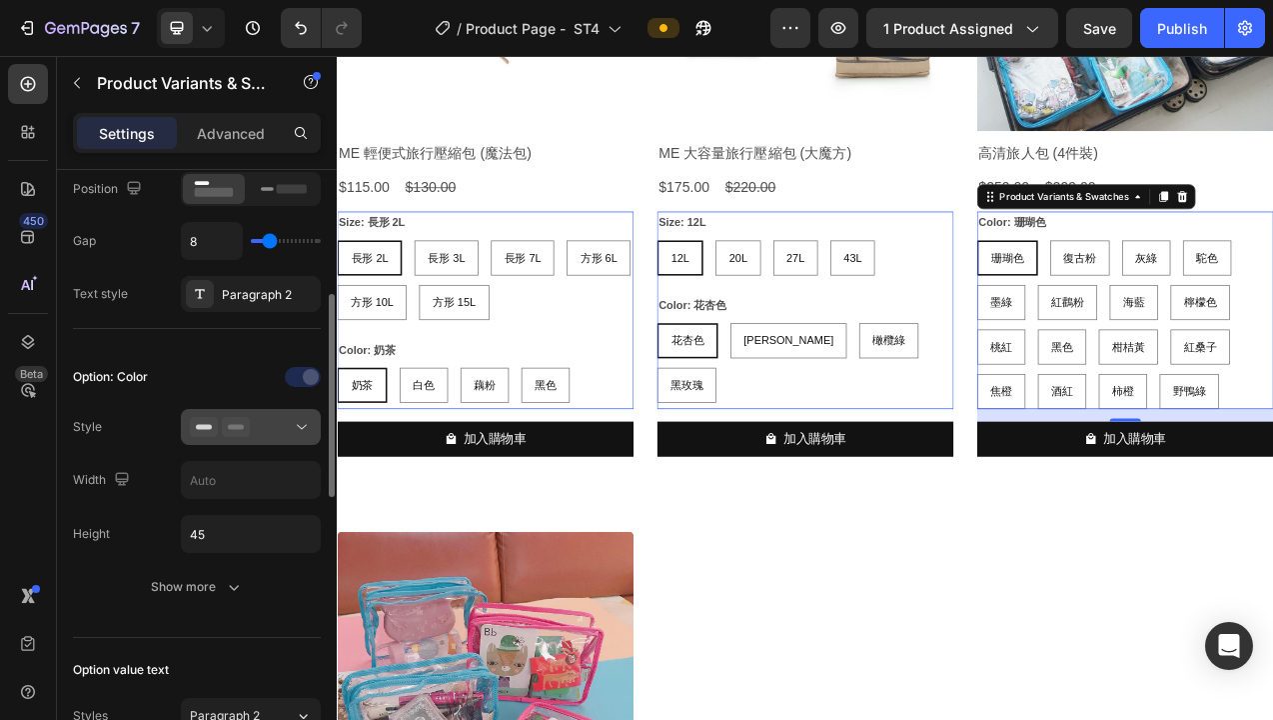
click at [268, 421] on div at bounding box center [251, 427] width 122 height 20
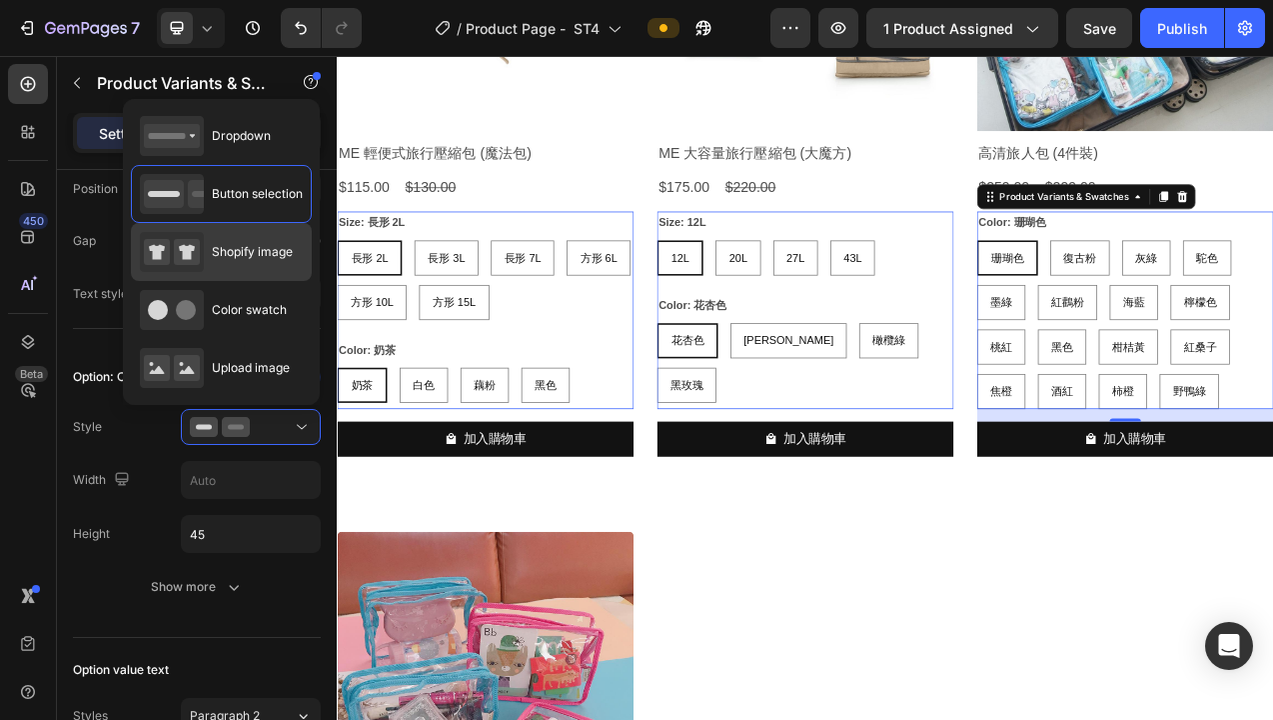
click at [271, 257] on span "Shopify image" at bounding box center [252, 252] width 81 height 18
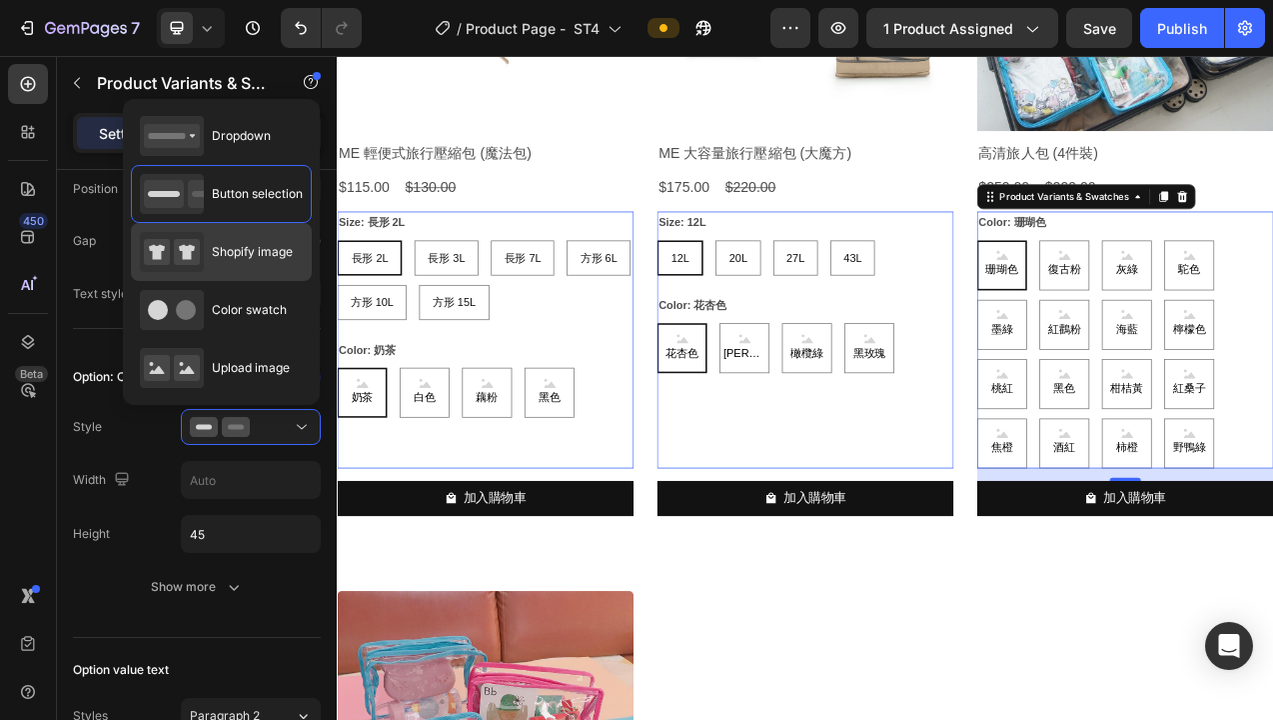
type input "64"
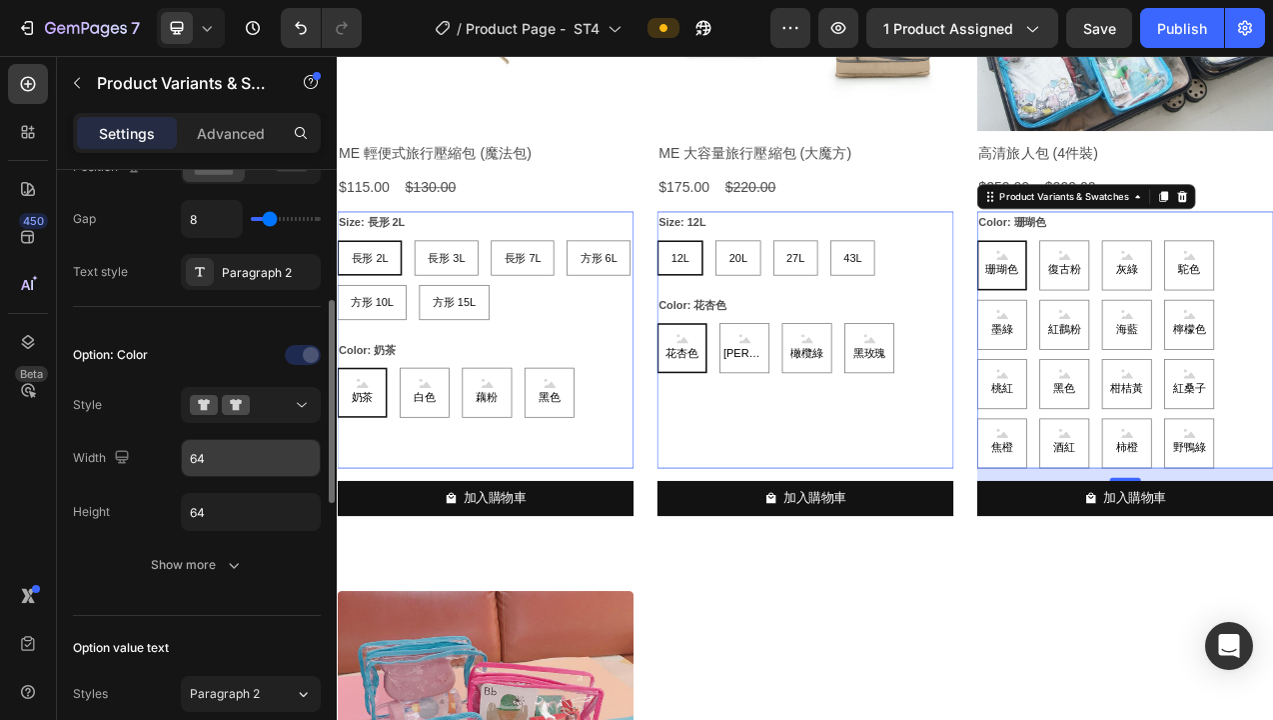
scroll to position [397, 0]
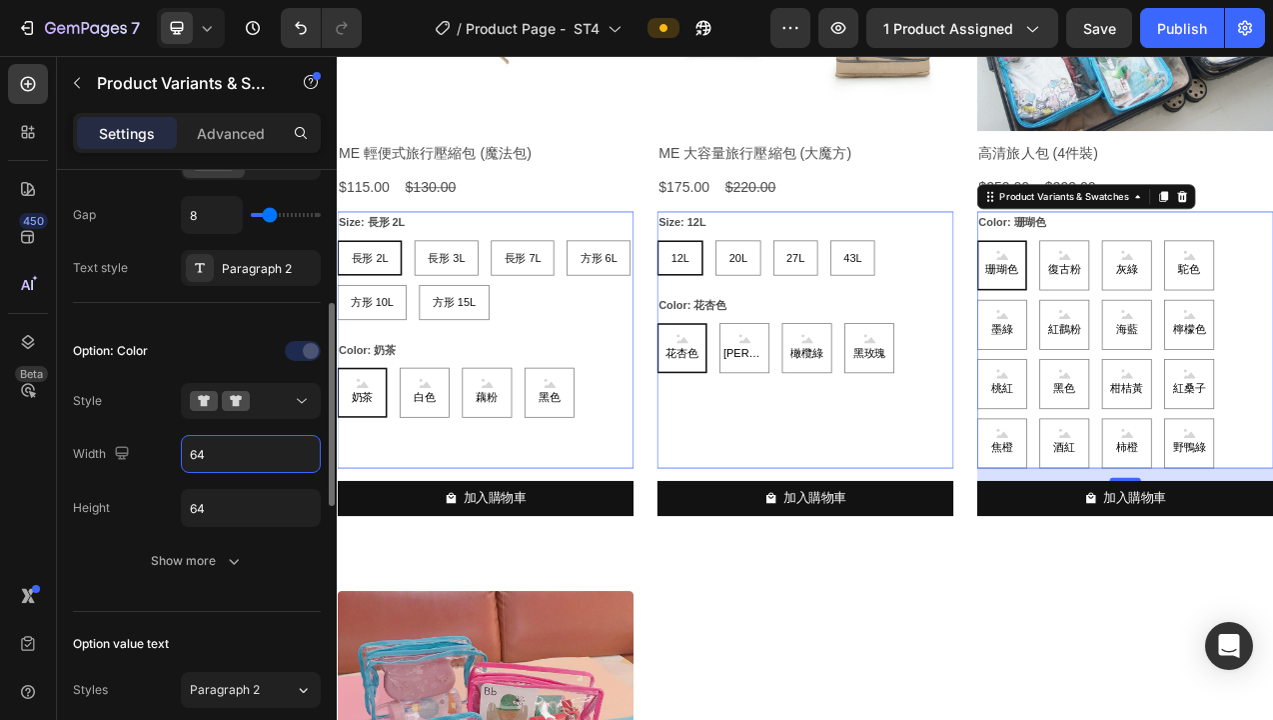
click at [224, 457] on input "64" at bounding box center [251, 454] width 138 height 36
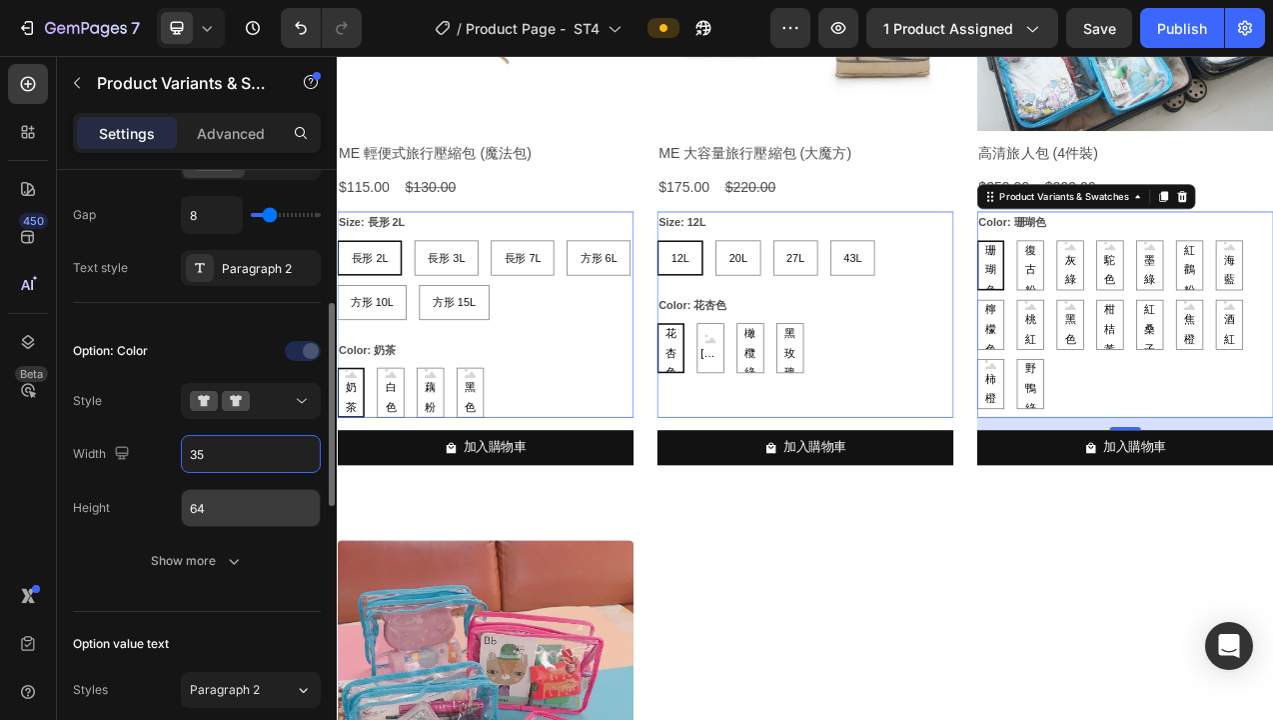
type input "35"
click at [221, 501] on input "64" at bounding box center [251, 508] width 138 height 36
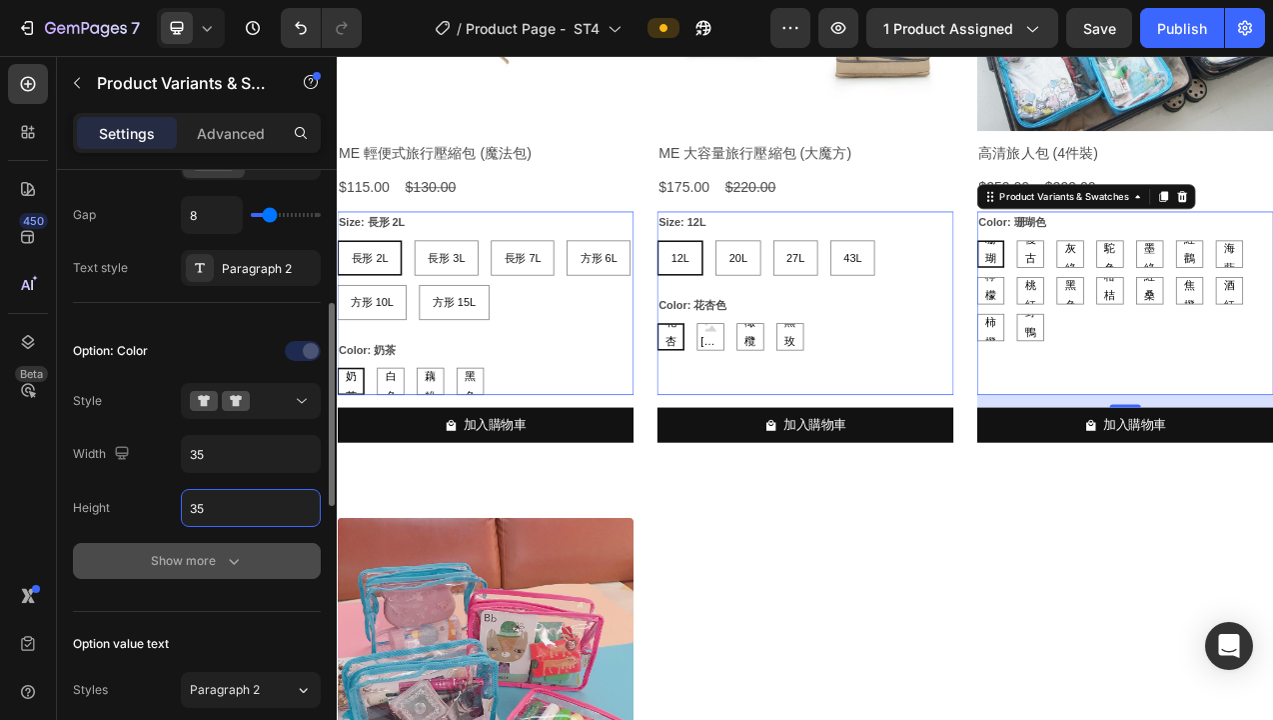
type input "35"
click at [196, 565] on div "Show more" at bounding box center [197, 561] width 93 height 20
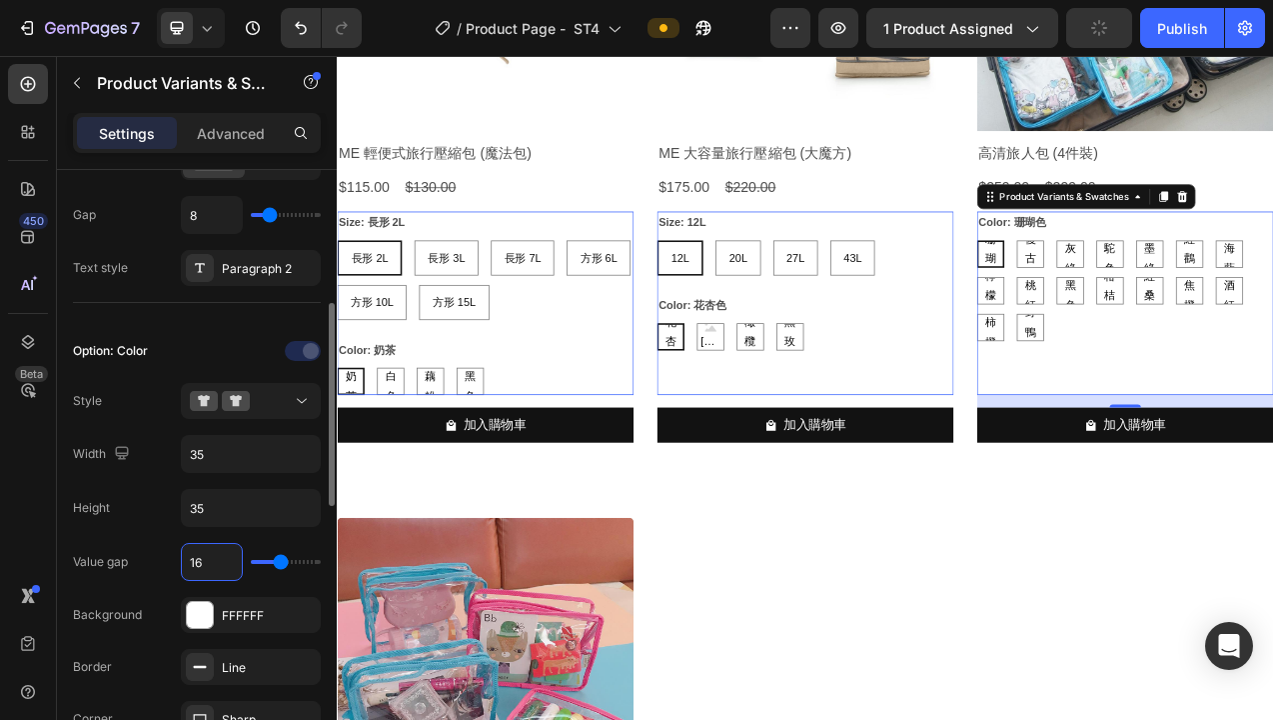
click at [200, 550] on input "16" at bounding box center [212, 562] width 60 height 36
type input "6"
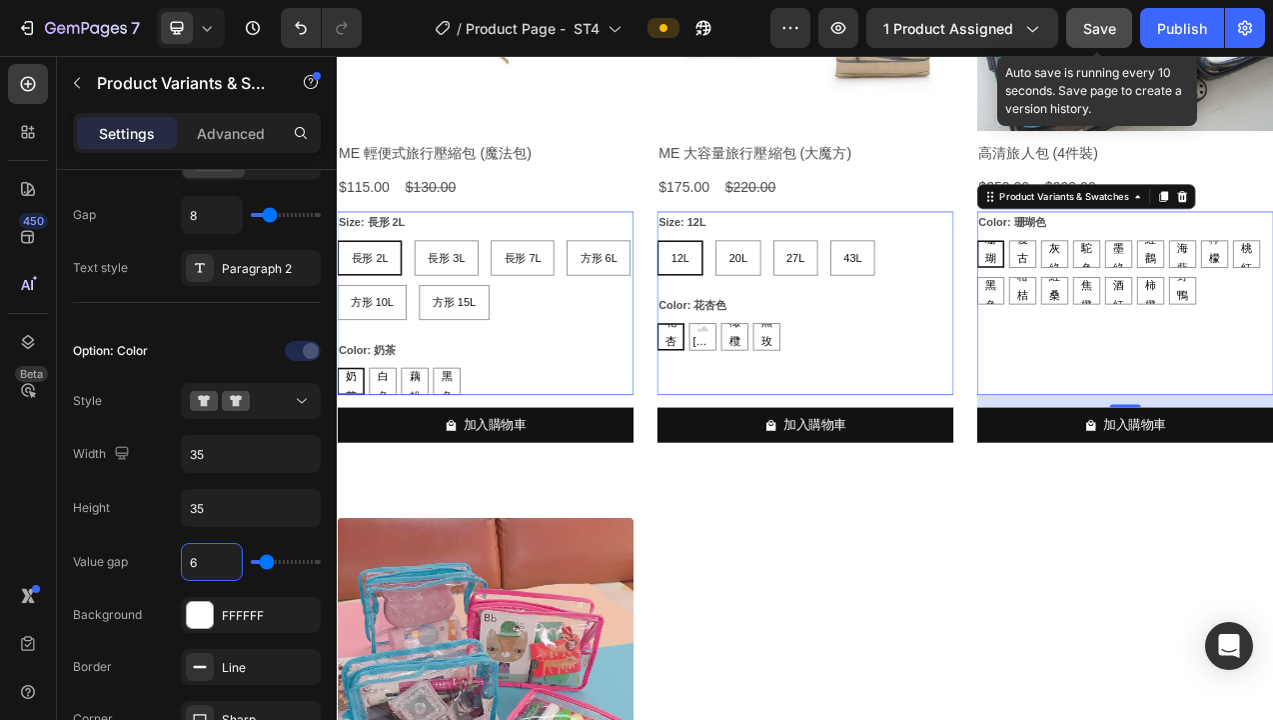
type input "6"
click at [1105, 28] on span "Save" at bounding box center [1100, 28] width 33 height 17
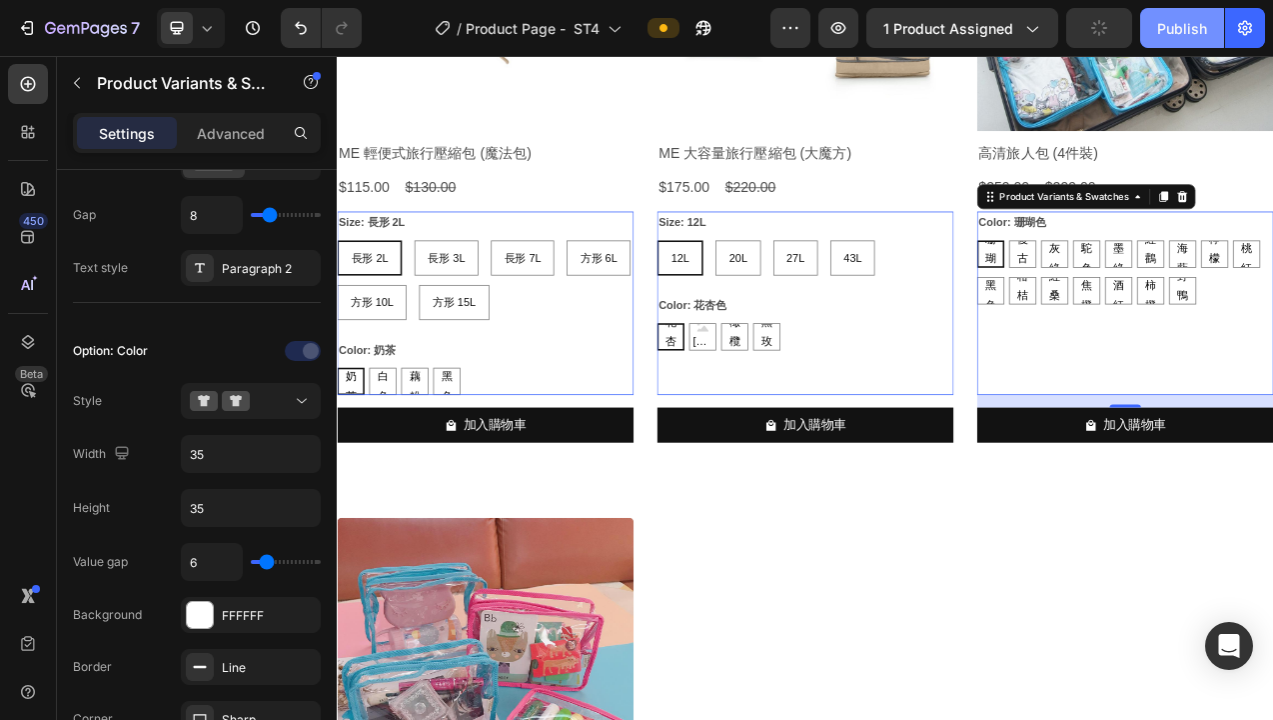
click at [1165, 28] on div "Publish" at bounding box center [1182, 28] width 50 height 21
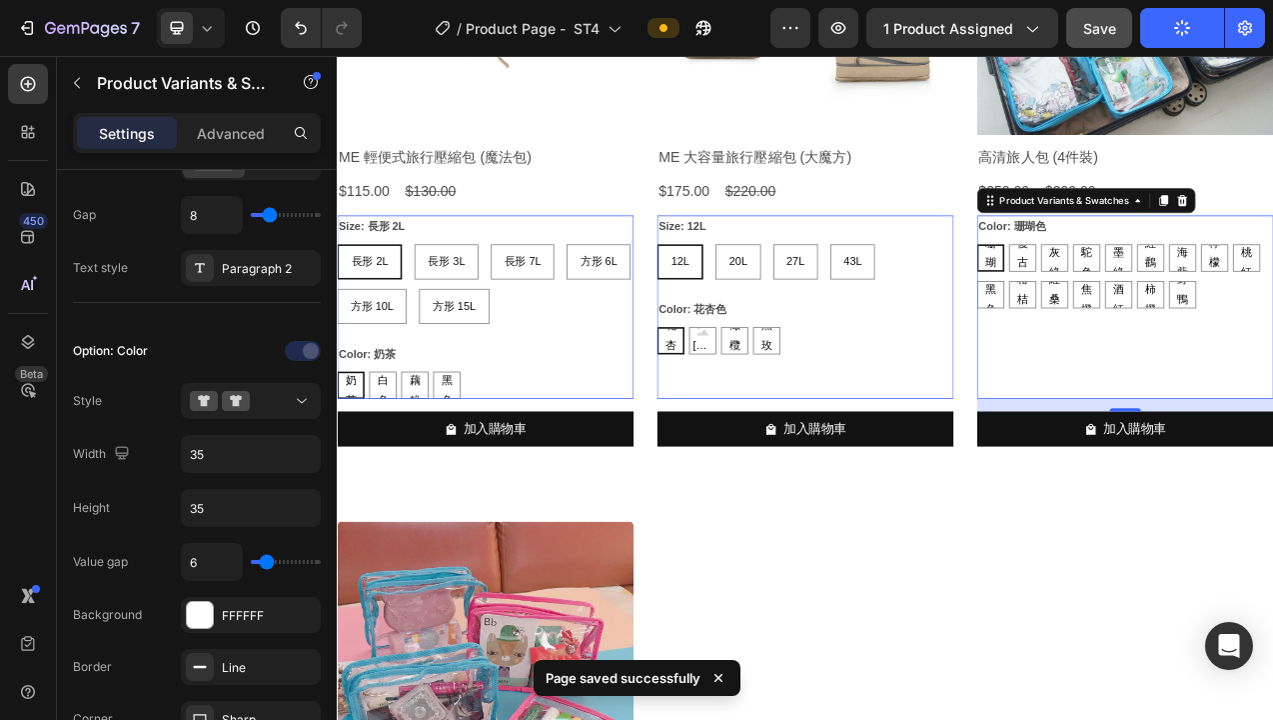
scroll to position [17620, 0]
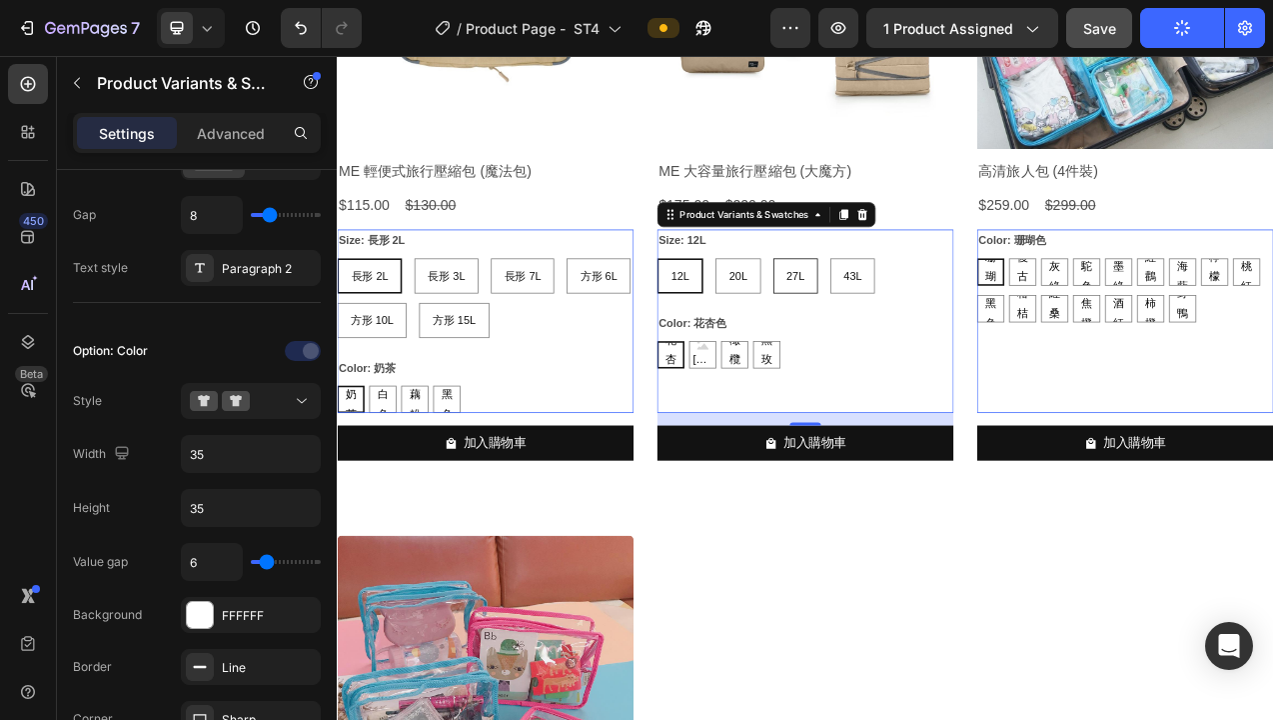
click at [915, 329] on span "27L" at bounding box center [924, 337] width 23 height 16
click at [896, 315] on input "27L 27L 27L" at bounding box center [895, 314] width 1 height 1
radio input "true"
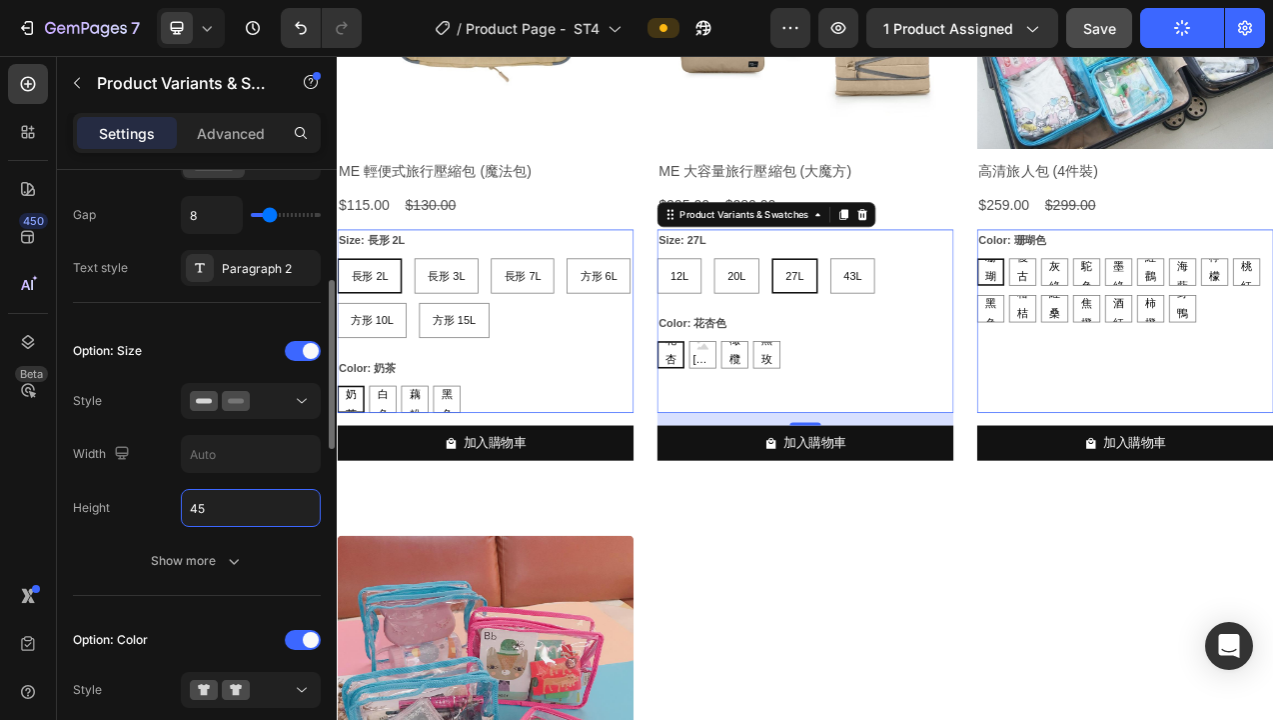
click at [210, 517] on input "45" at bounding box center [251, 508] width 138 height 36
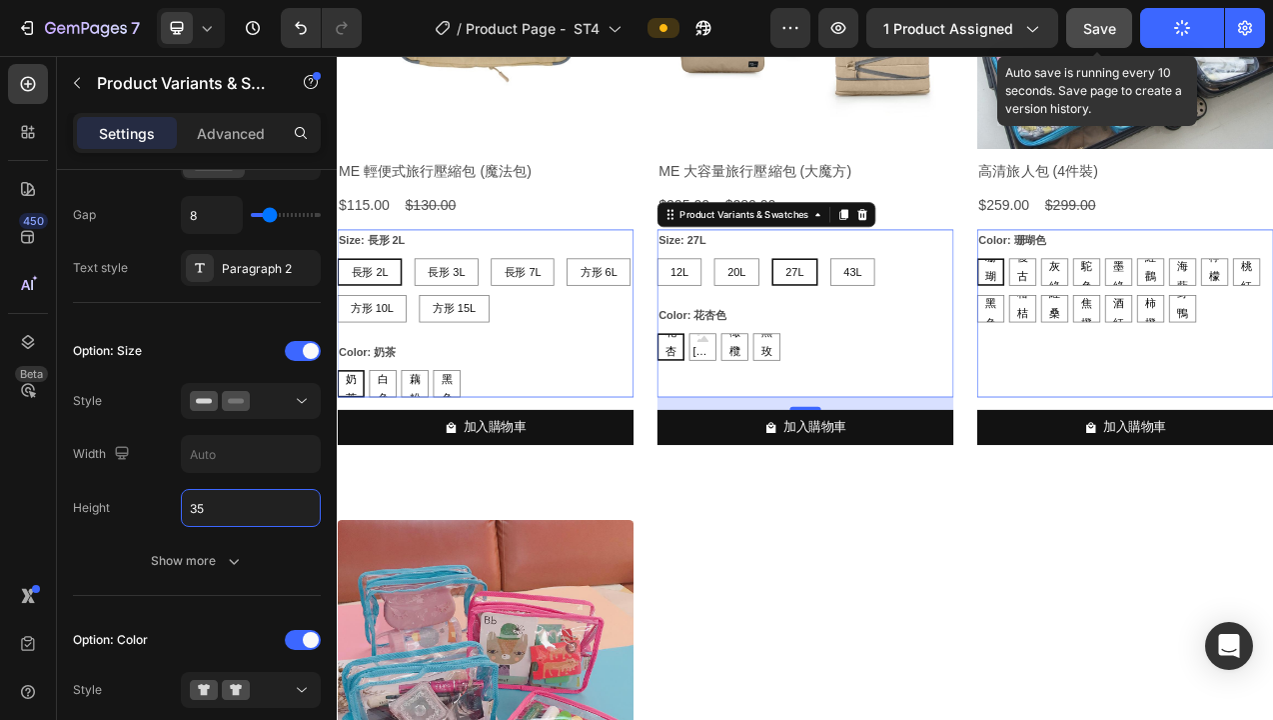
type input "35"
click at [1099, 31] on span "Save" at bounding box center [1100, 28] width 33 height 17
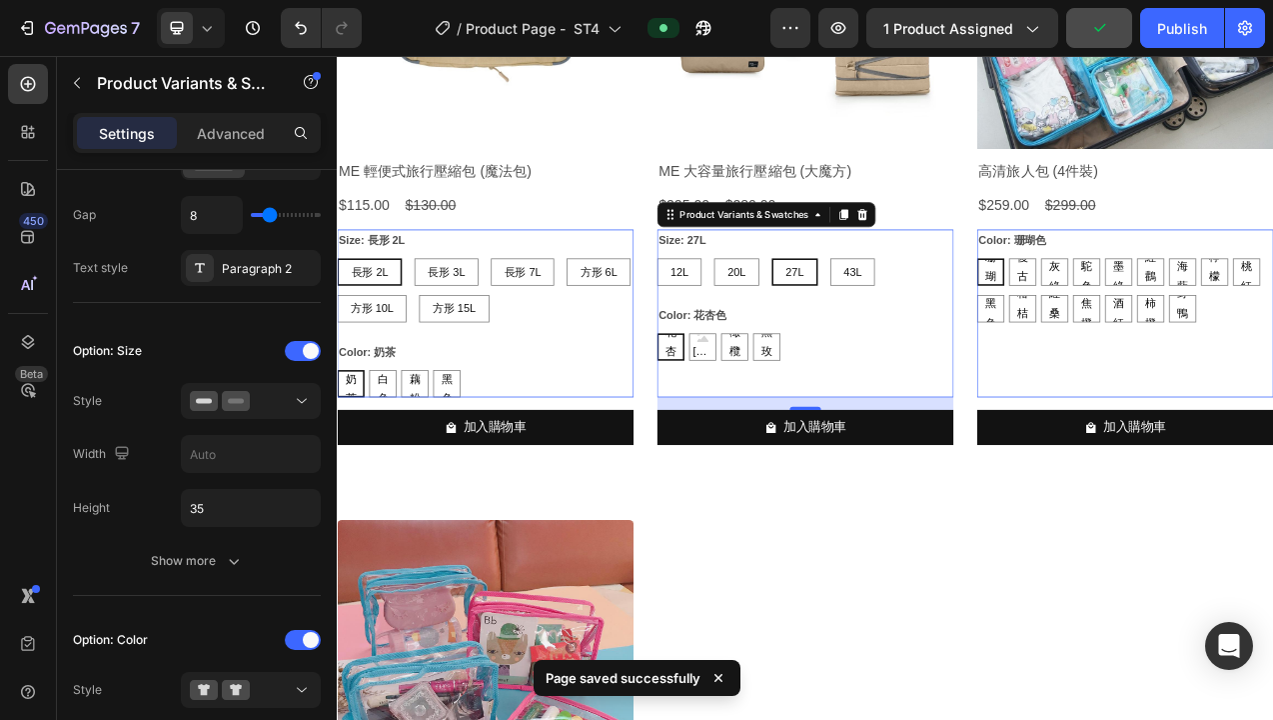
click at [1185, 28] on div "Publish" at bounding box center [1182, 28] width 50 height 21
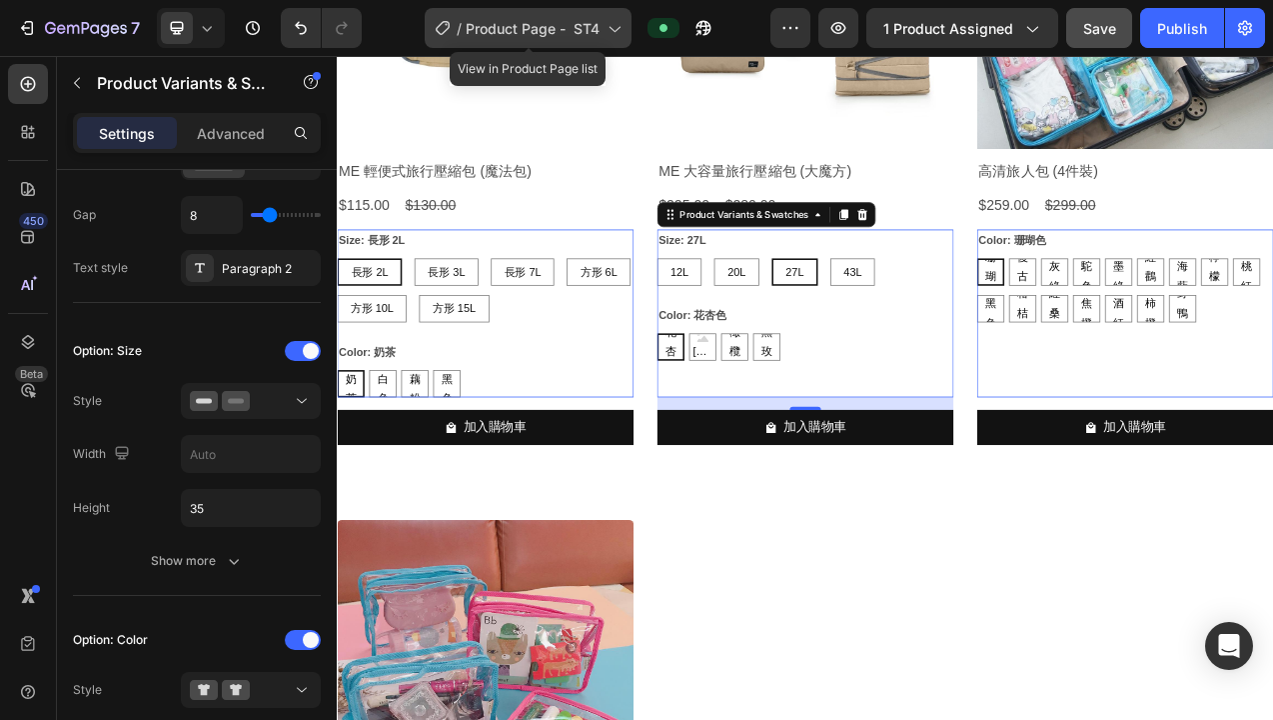
click at [576, 22] on span "Product Page - ST4" at bounding box center [533, 28] width 134 height 21
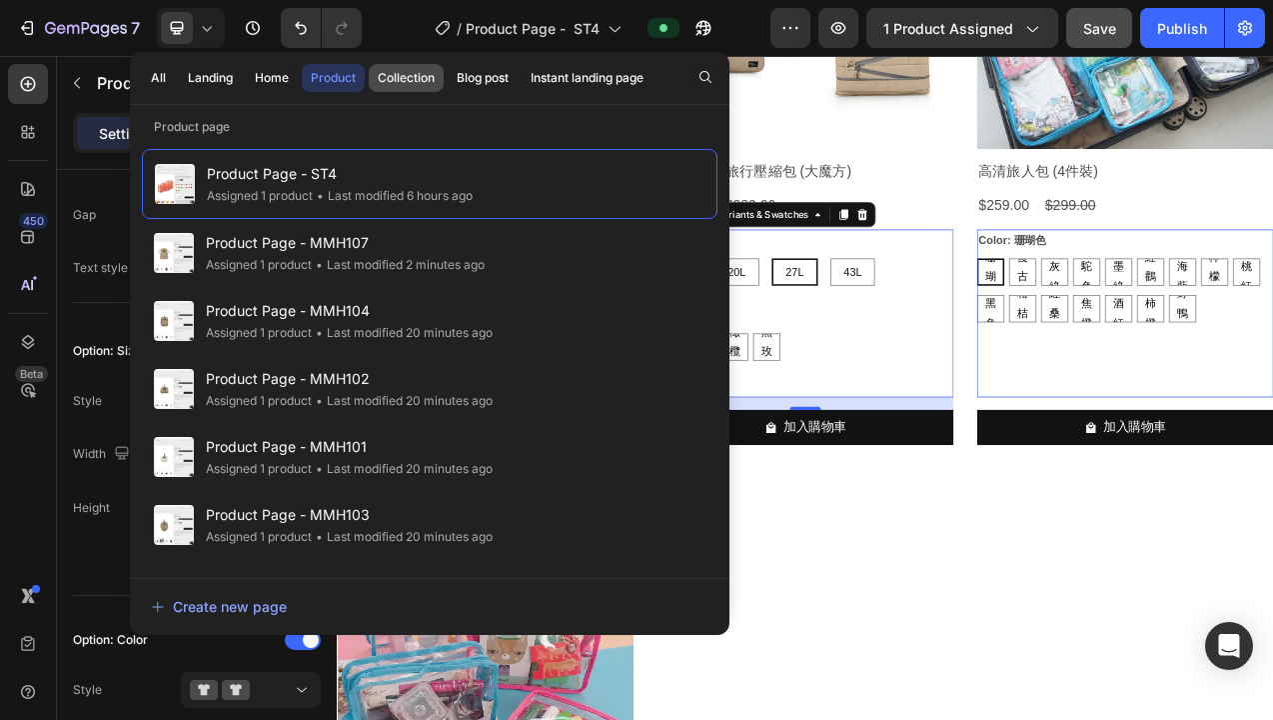
click at [402, 78] on div "Collection" at bounding box center [406, 78] width 57 height 18
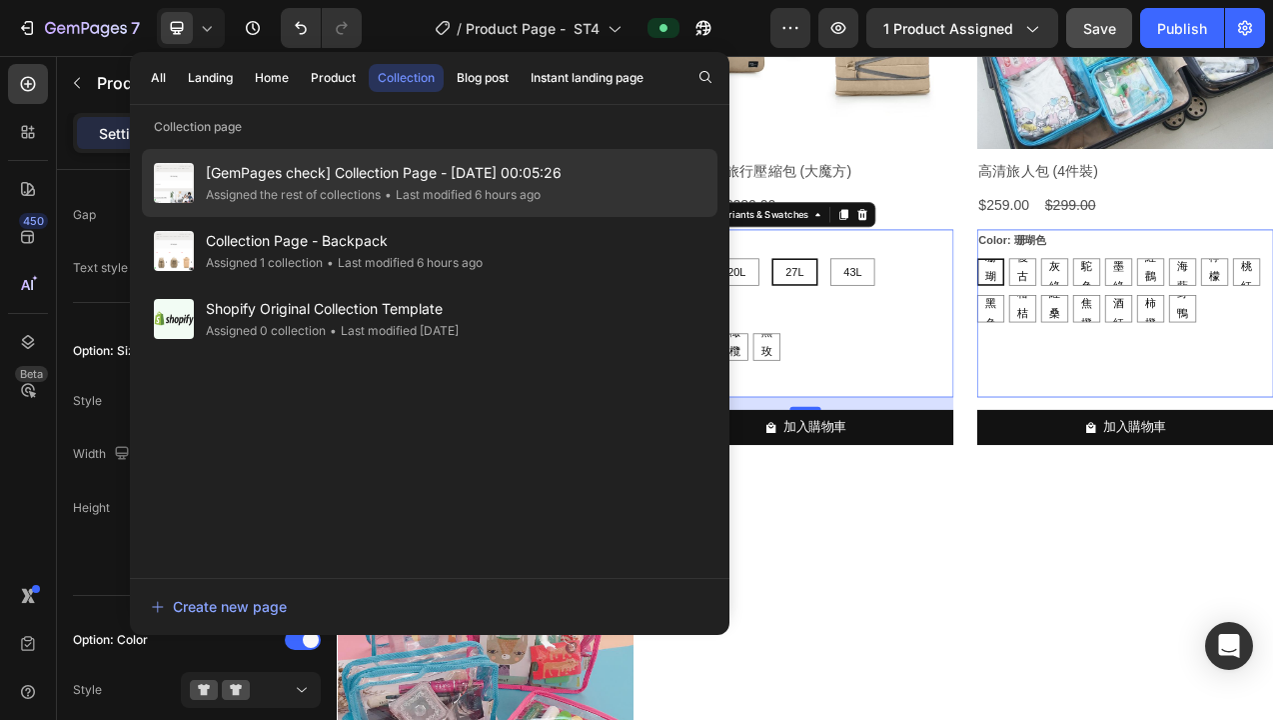
click at [511, 178] on span "[GemPages check] Collection Page - Mar 25, 00:05:26" at bounding box center [384, 173] width 356 height 24
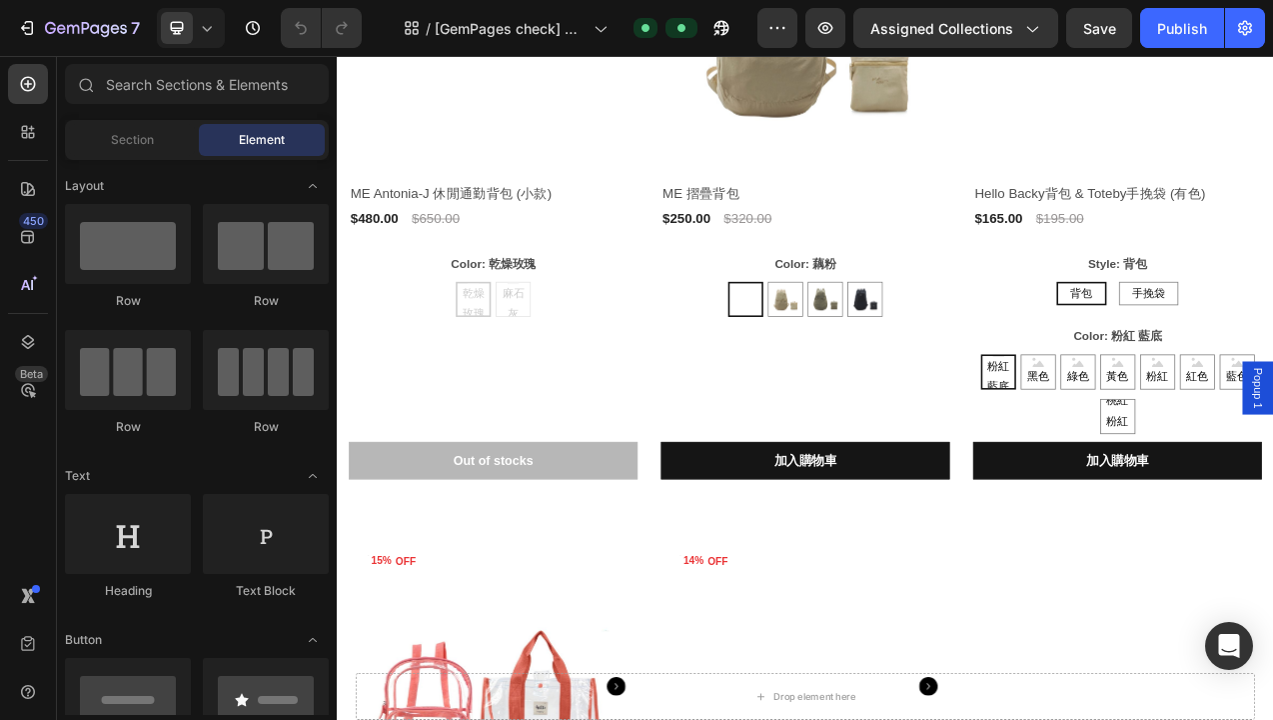
scroll to position [1327, 0]
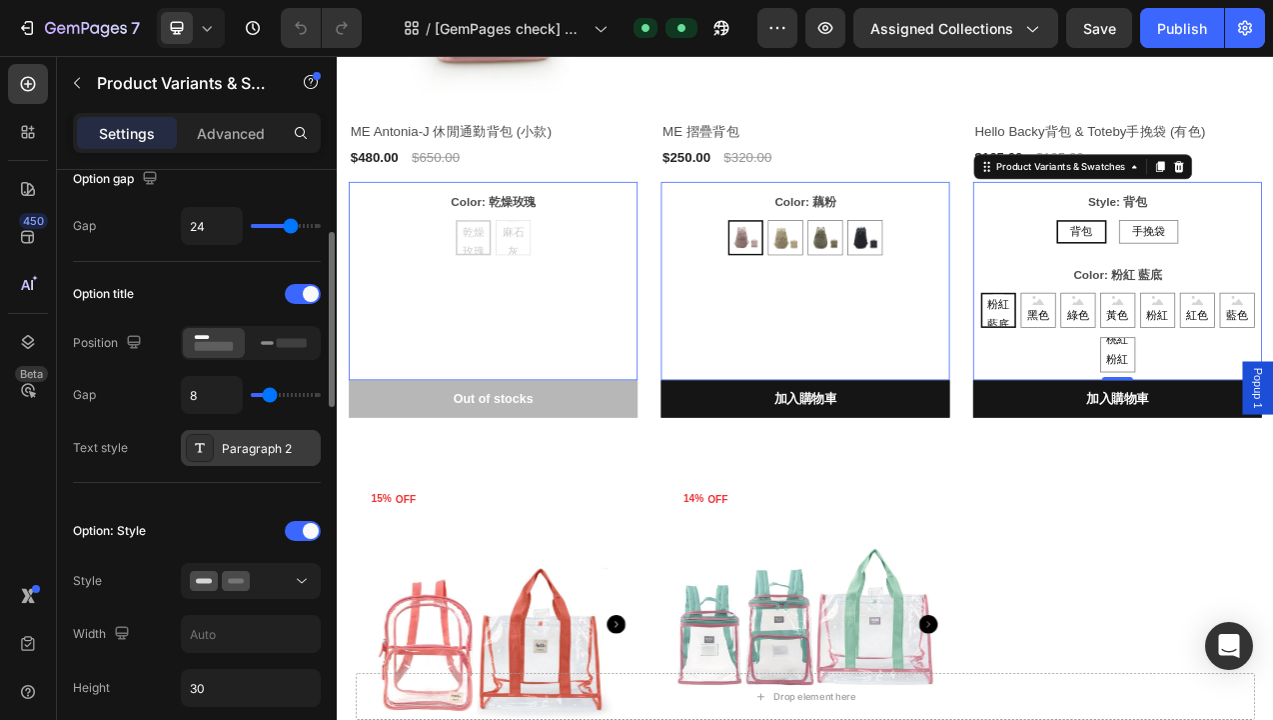
scroll to position [215, 0]
click at [305, 296] on span at bounding box center [311, 296] width 16 height 16
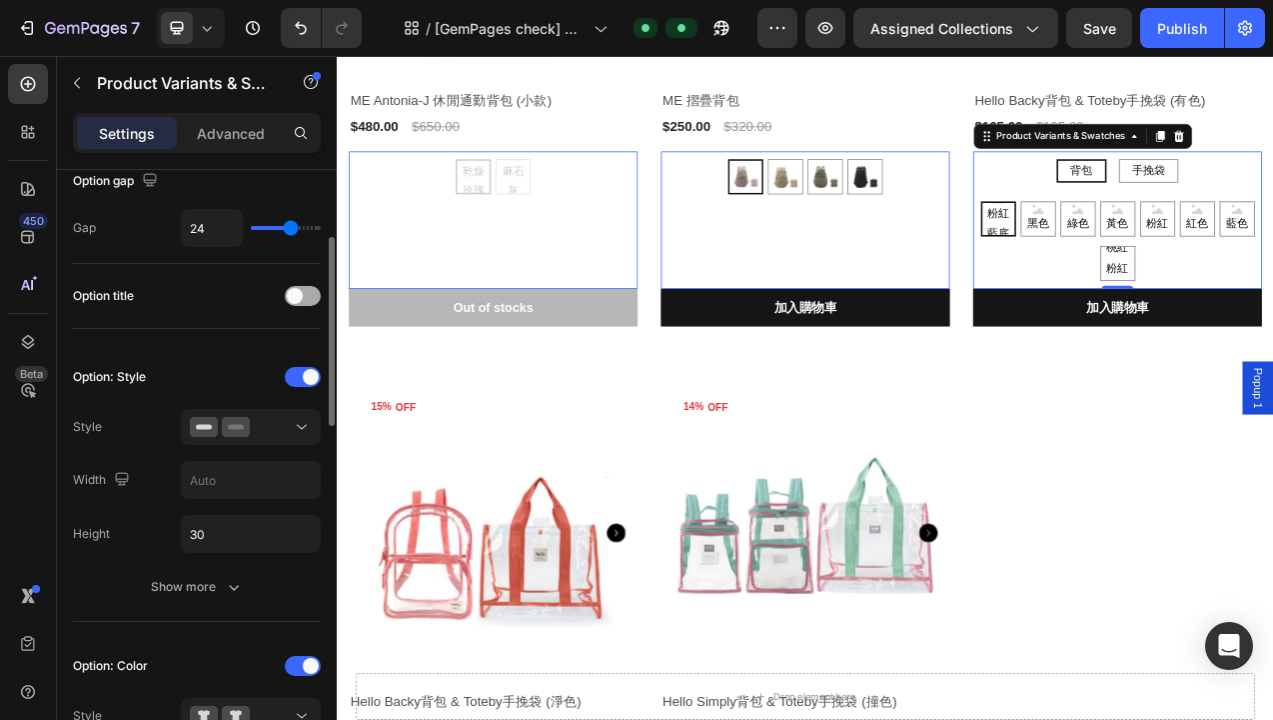
click at [299, 294] on span at bounding box center [295, 296] width 16 height 16
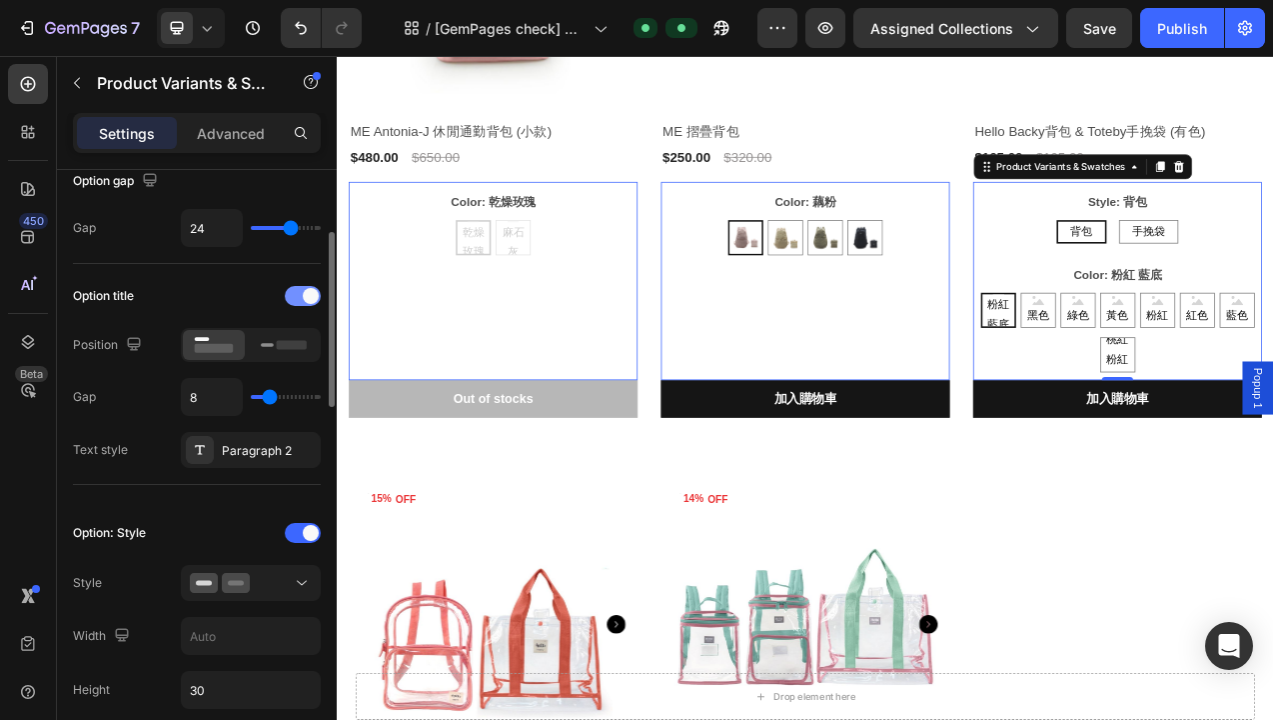
click at [299, 294] on div at bounding box center [303, 296] width 36 height 20
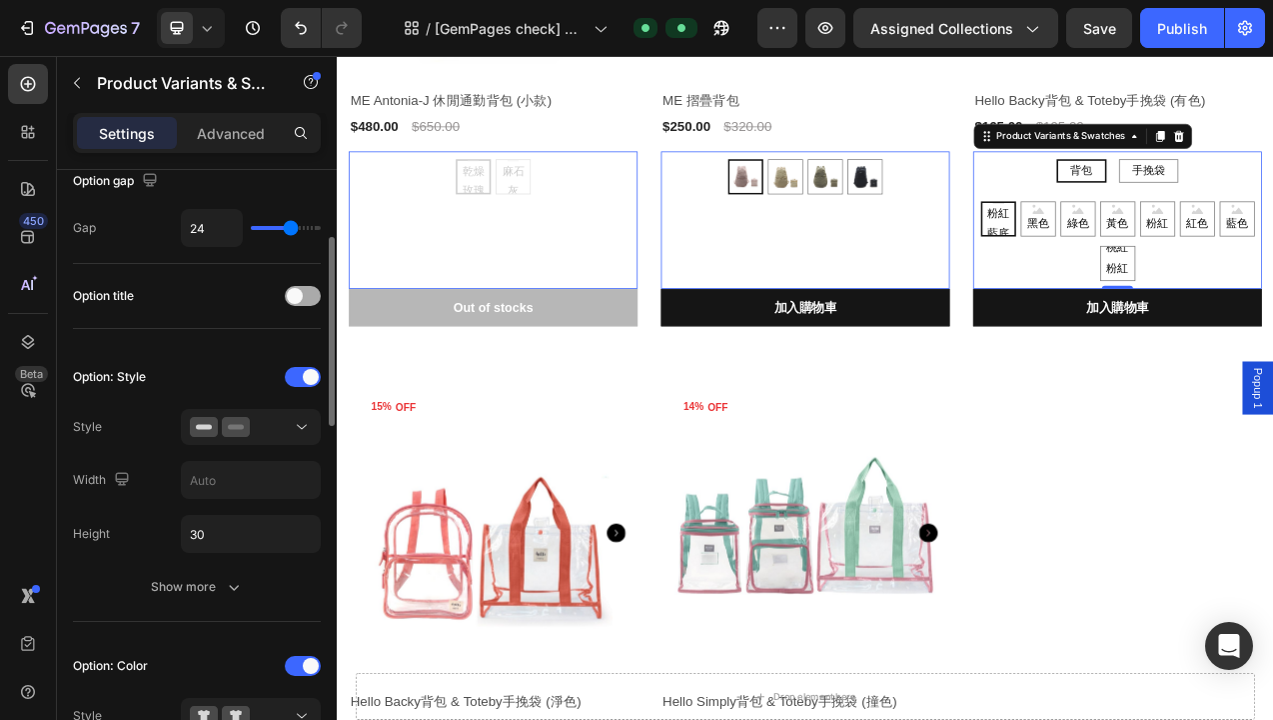
click at [299, 294] on span at bounding box center [295, 296] width 16 height 16
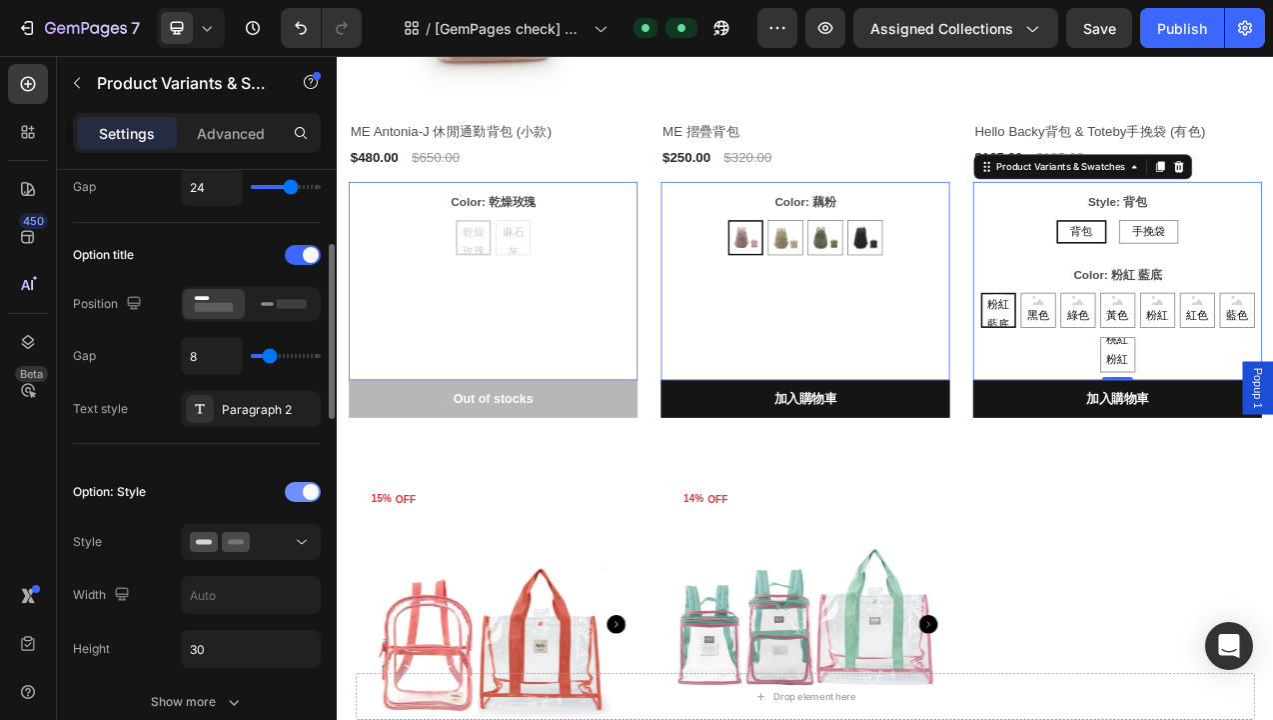
scroll to position [267, 0]
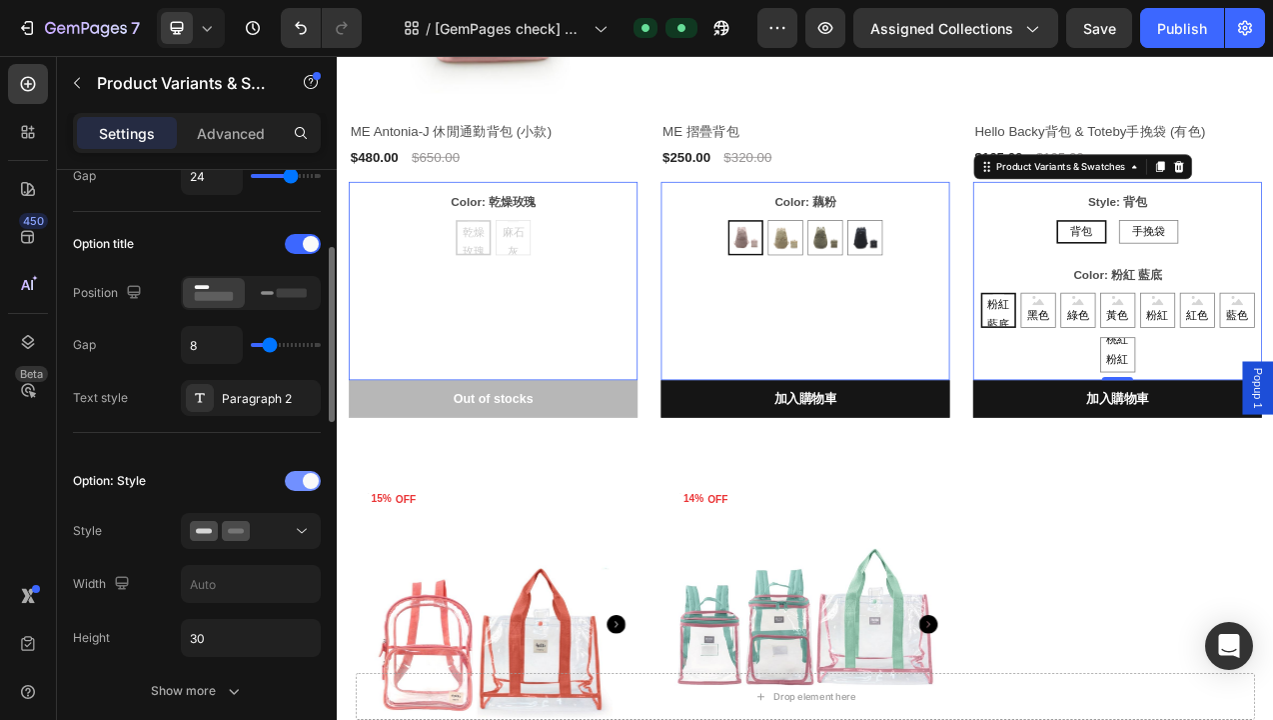
click at [313, 478] on span at bounding box center [311, 481] width 16 height 16
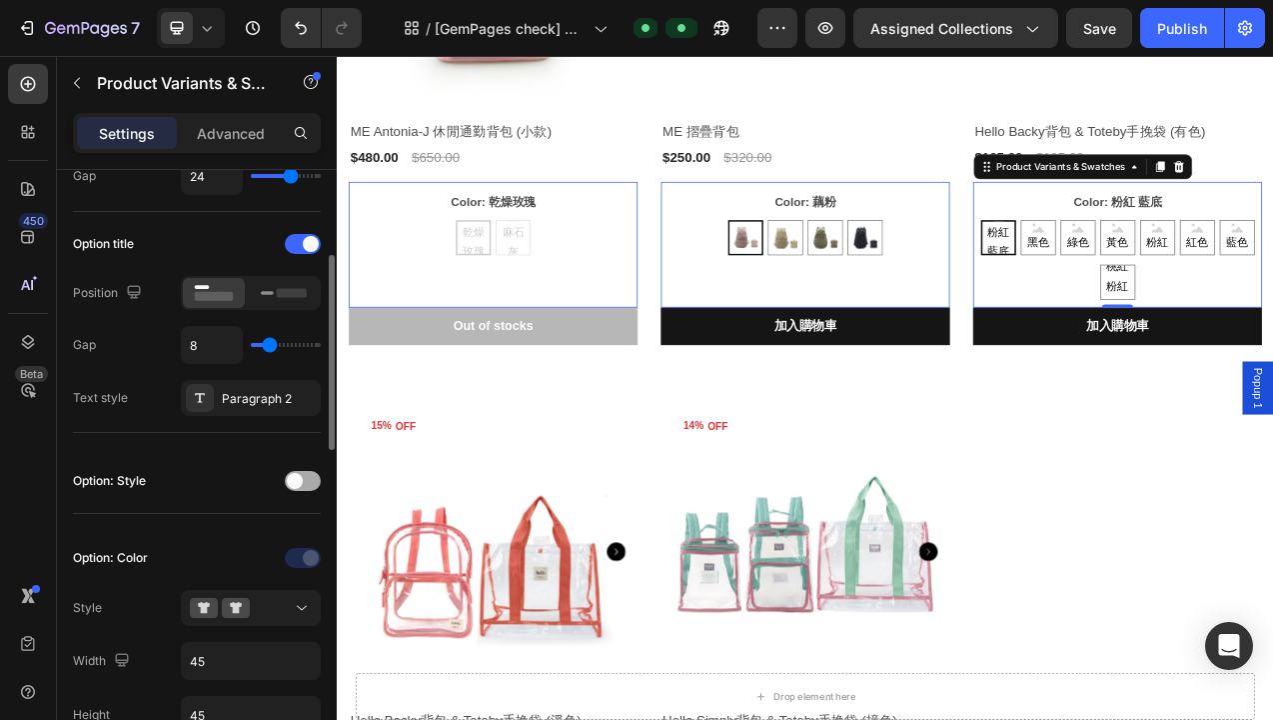
click at [310, 485] on div at bounding box center [303, 481] width 36 height 20
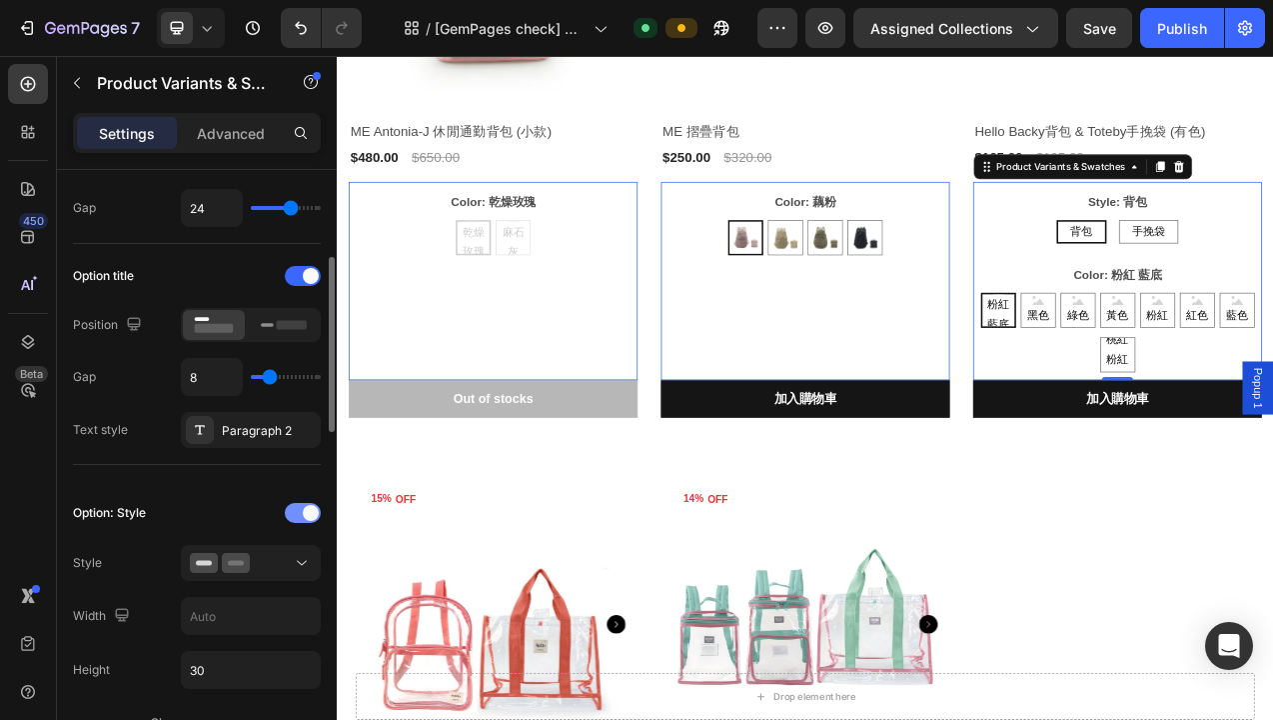
scroll to position [208, 0]
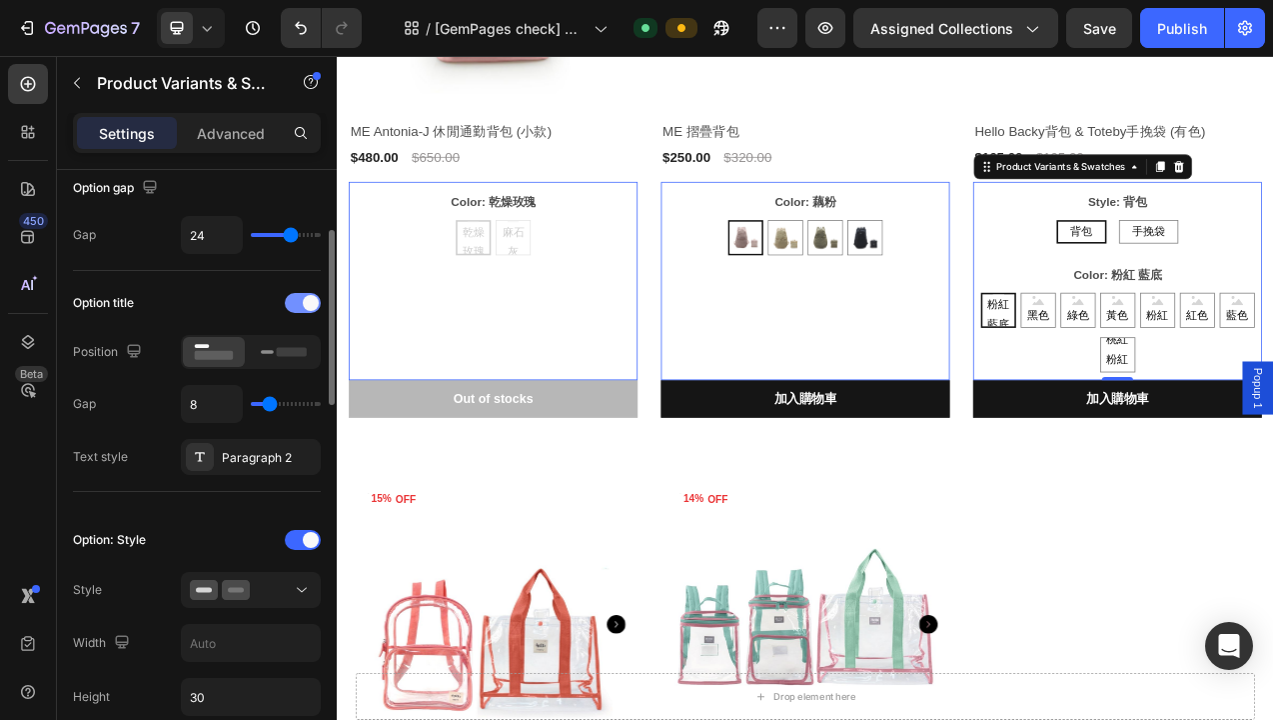
click at [308, 302] on span at bounding box center [311, 303] width 16 height 16
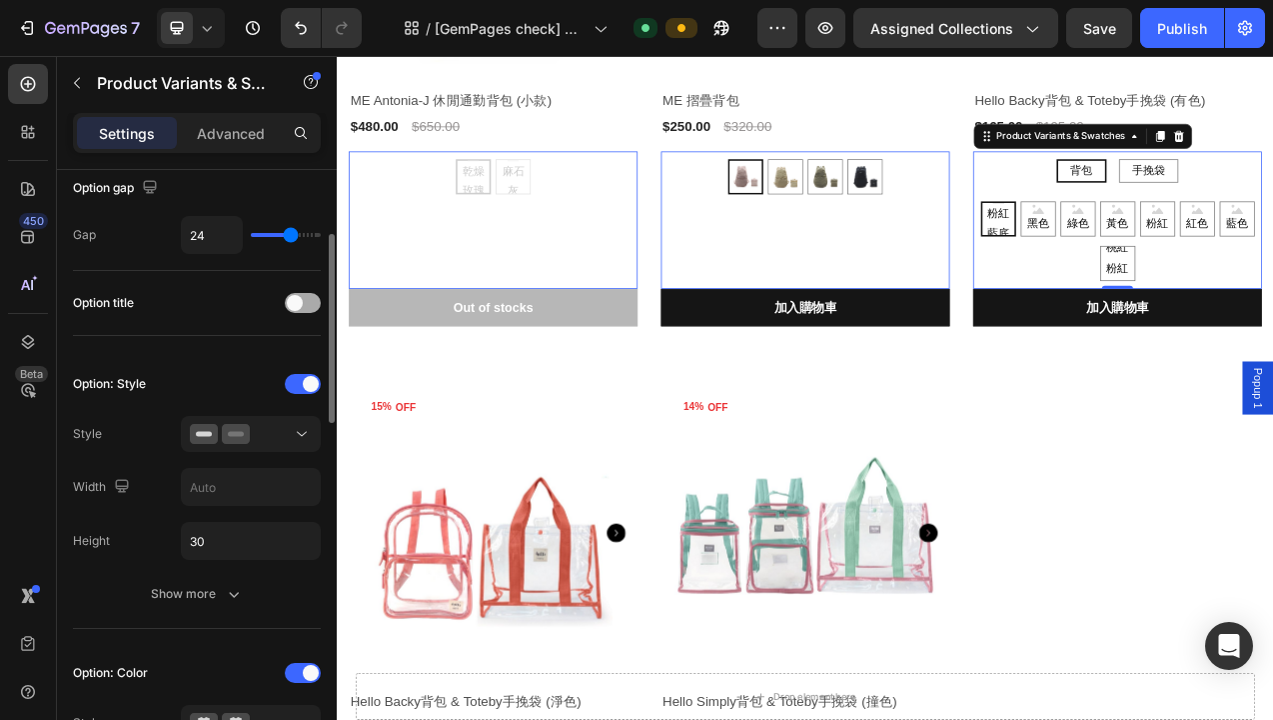
click at [301, 299] on span at bounding box center [295, 303] width 16 height 16
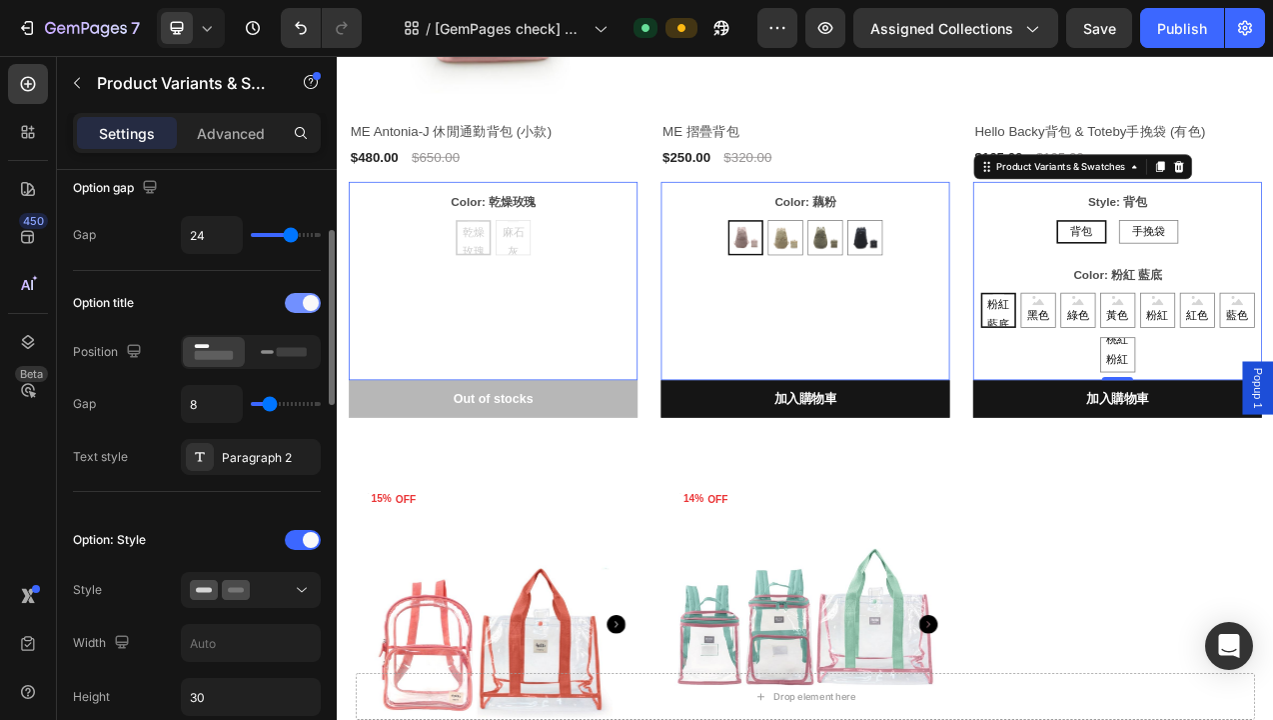
click at [301, 299] on div at bounding box center [303, 303] width 36 height 20
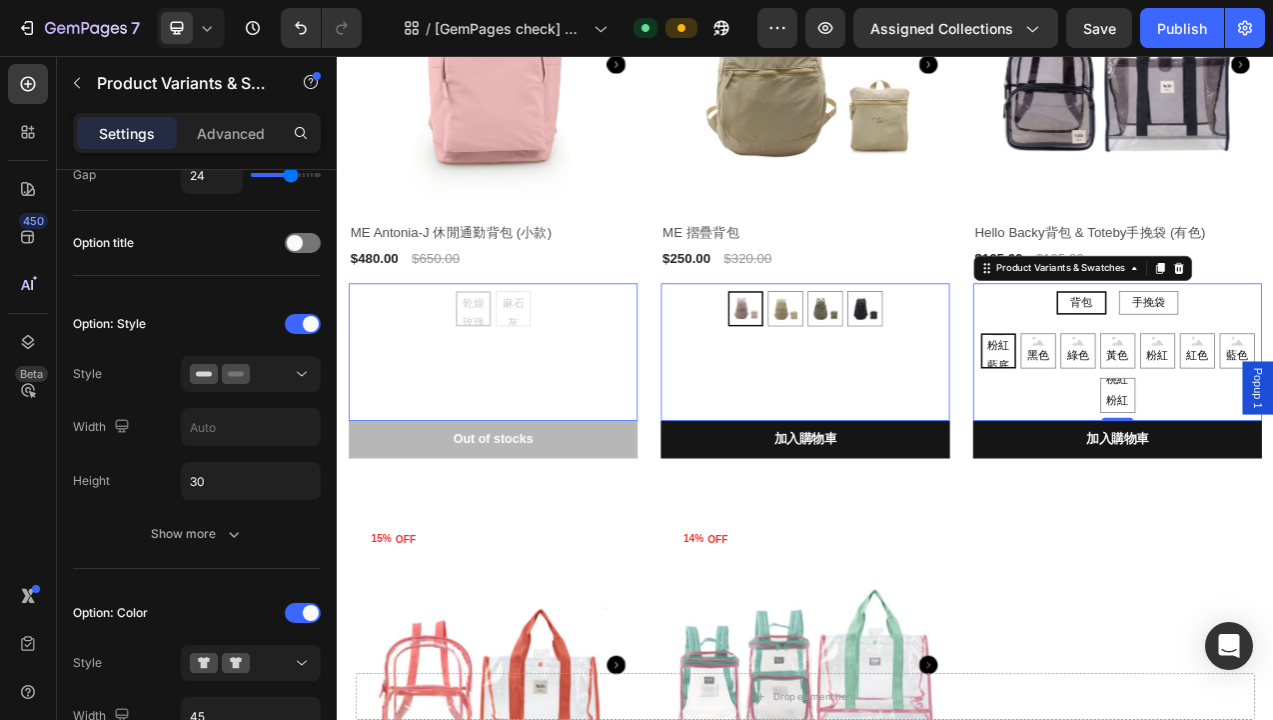
scroll to position [1156, 0]
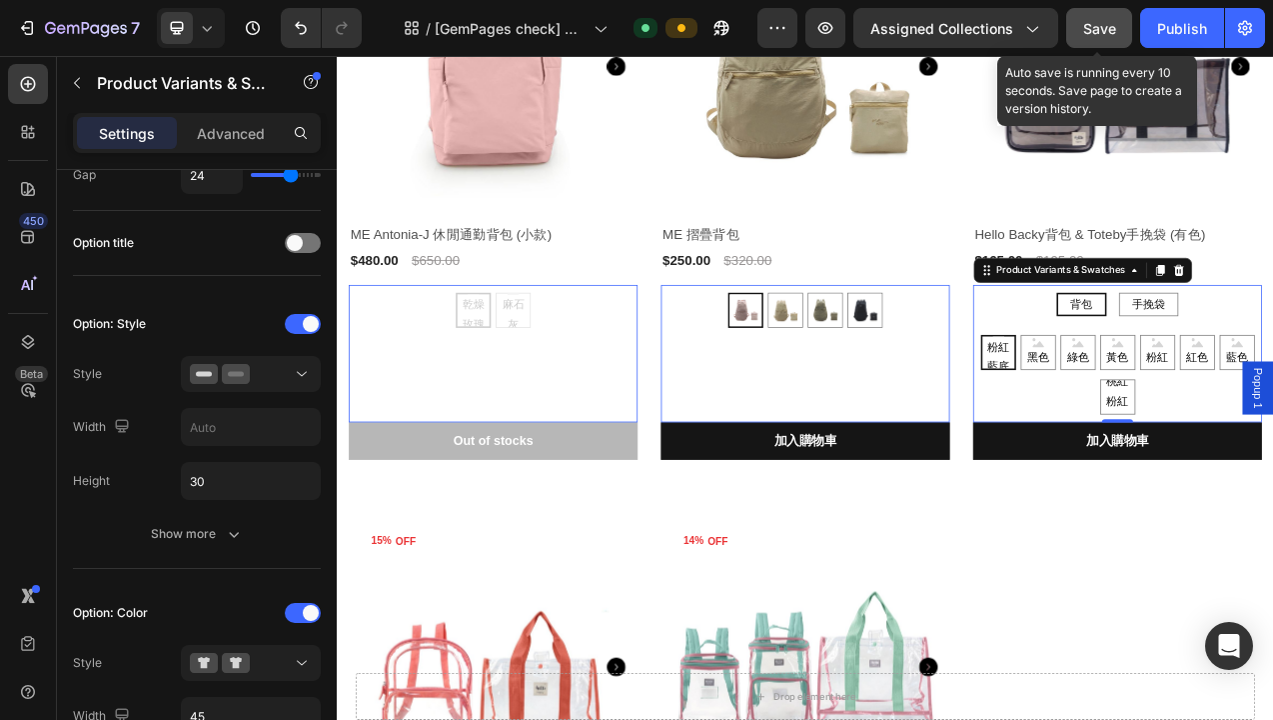
click at [1087, 36] on div "Save" at bounding box center [1100, 28] width 33 height 21
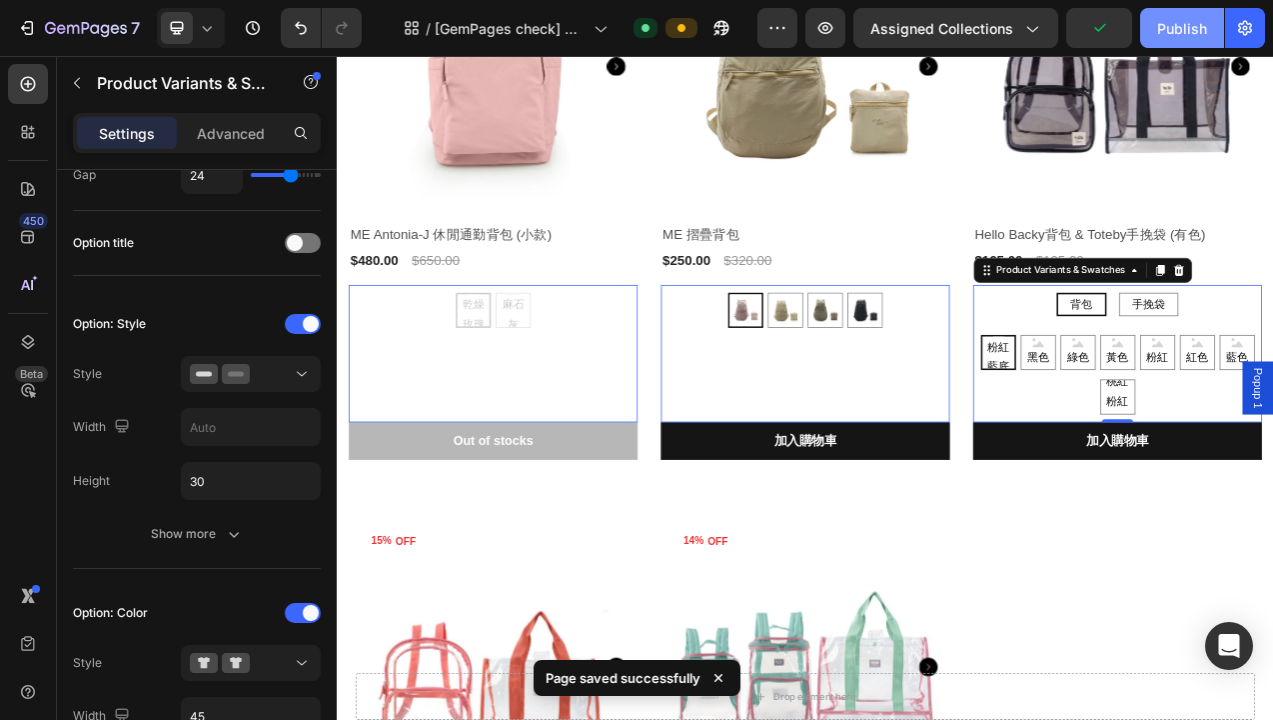
click at [1175, 30] on div "Publish" at bounding box center [1182, 28] width 50 height 21
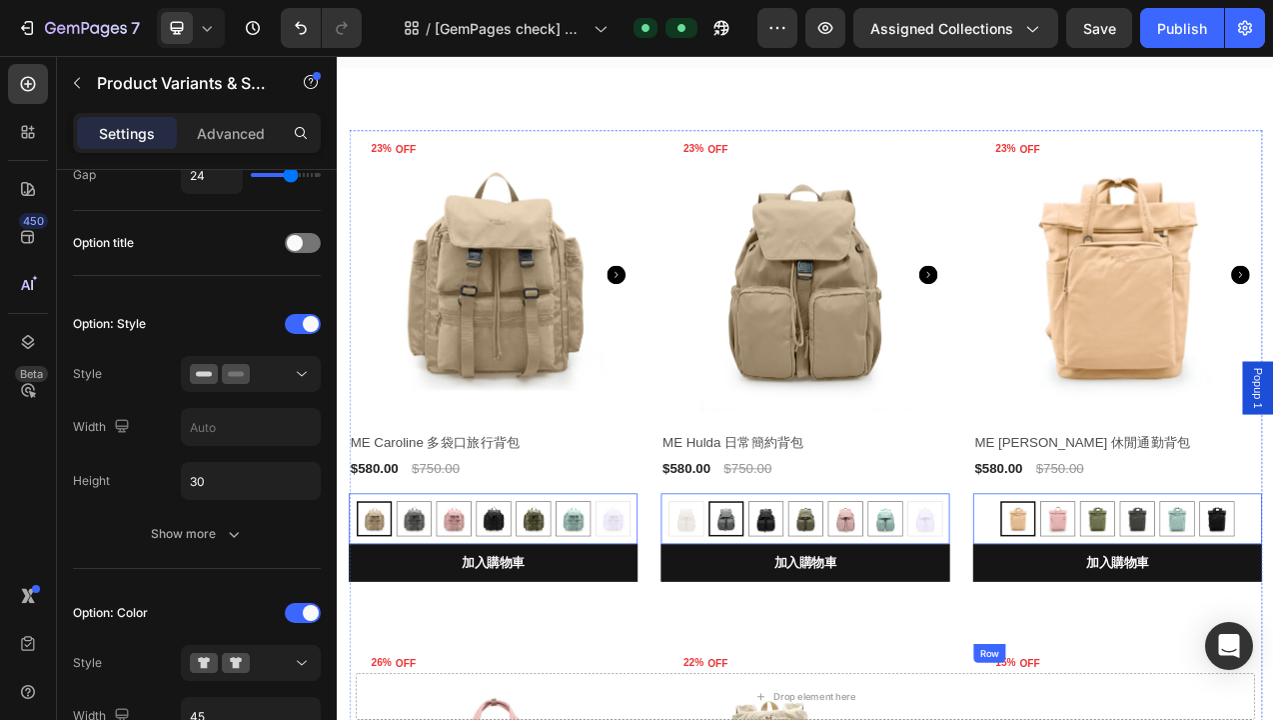
scroll to position [0, 0]
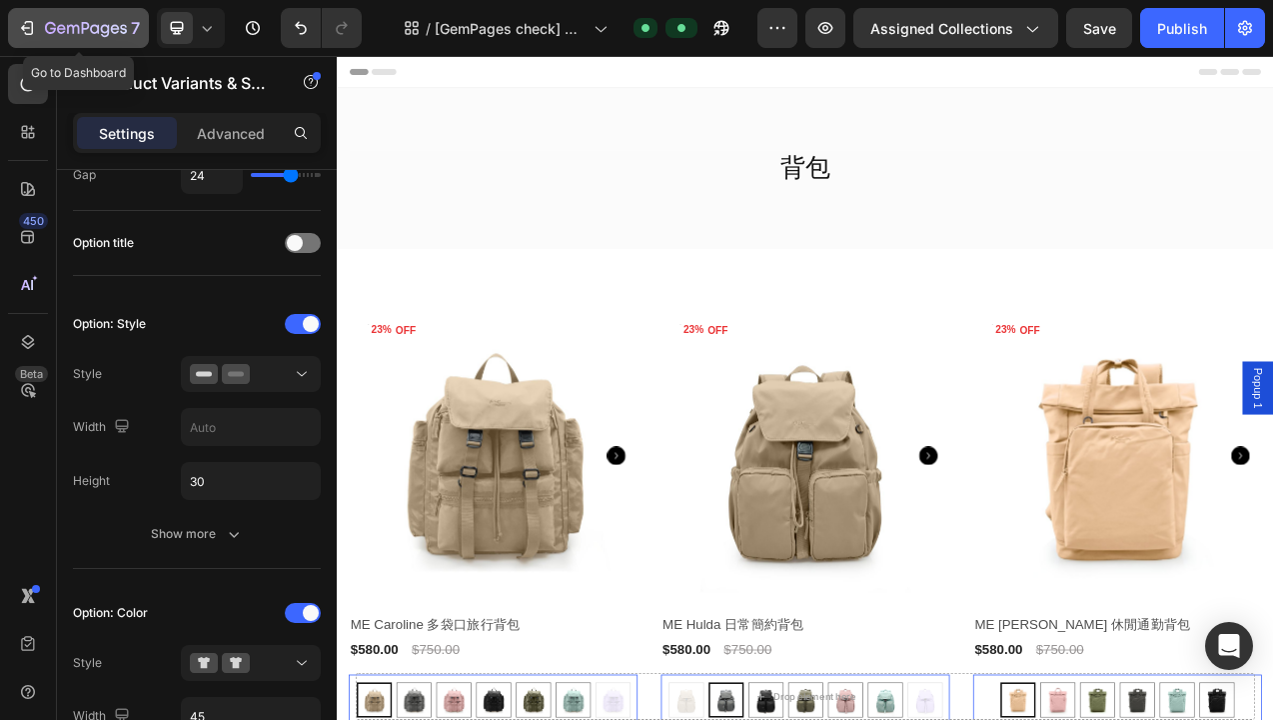
click at [68, 35] on icon "button" at bounding box center [86, 29] width 82 height 17
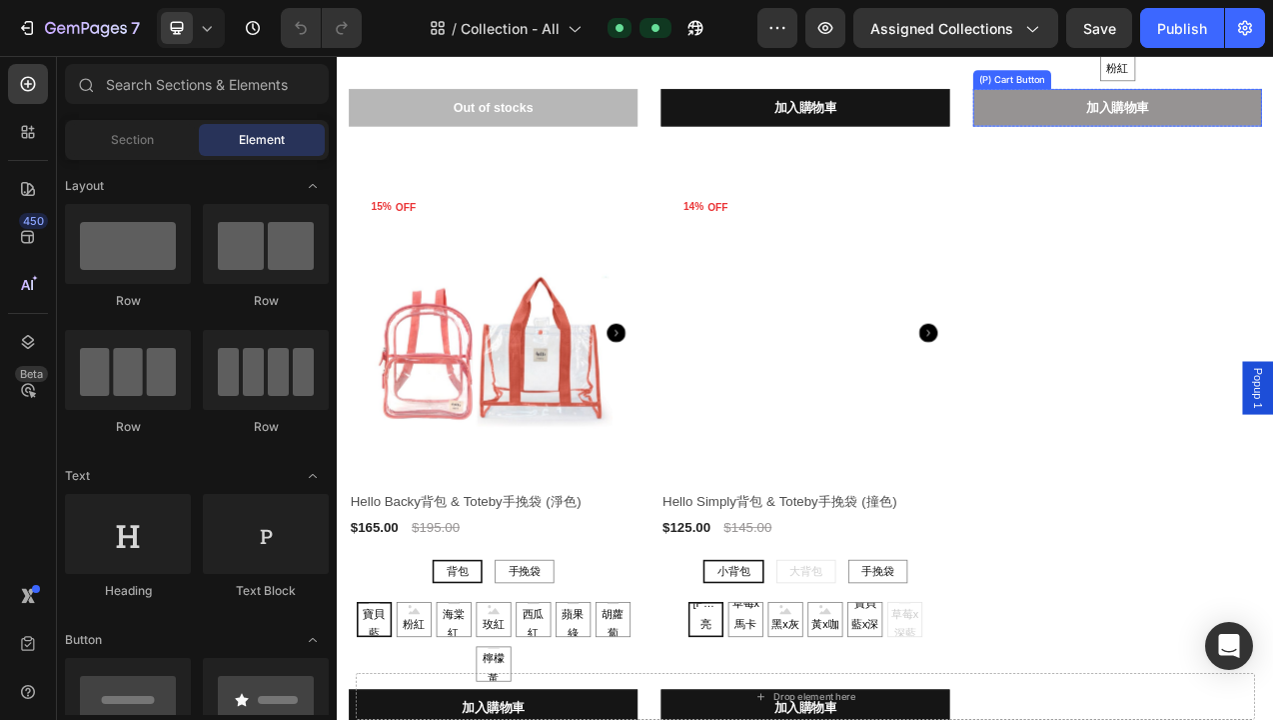
scroll to position [1812, 0]
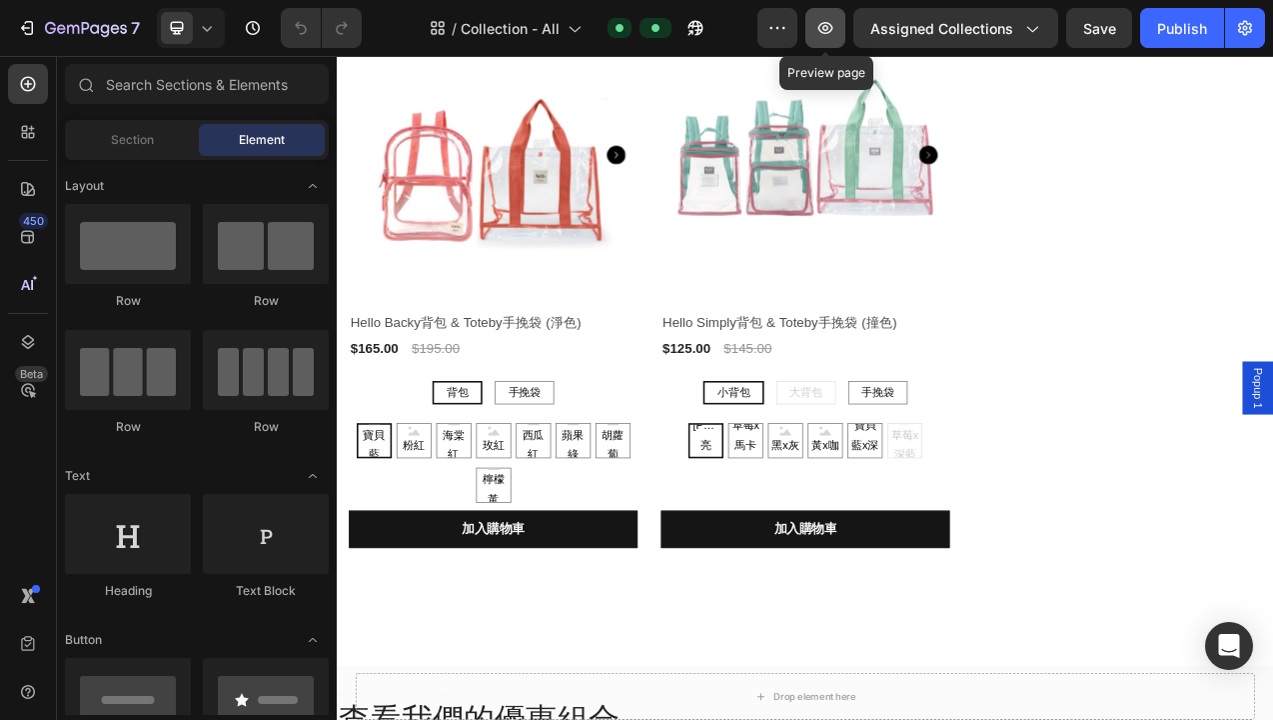
click at [830, 27] on icon "button" at bounding box center [826, 28] width 15 height 12
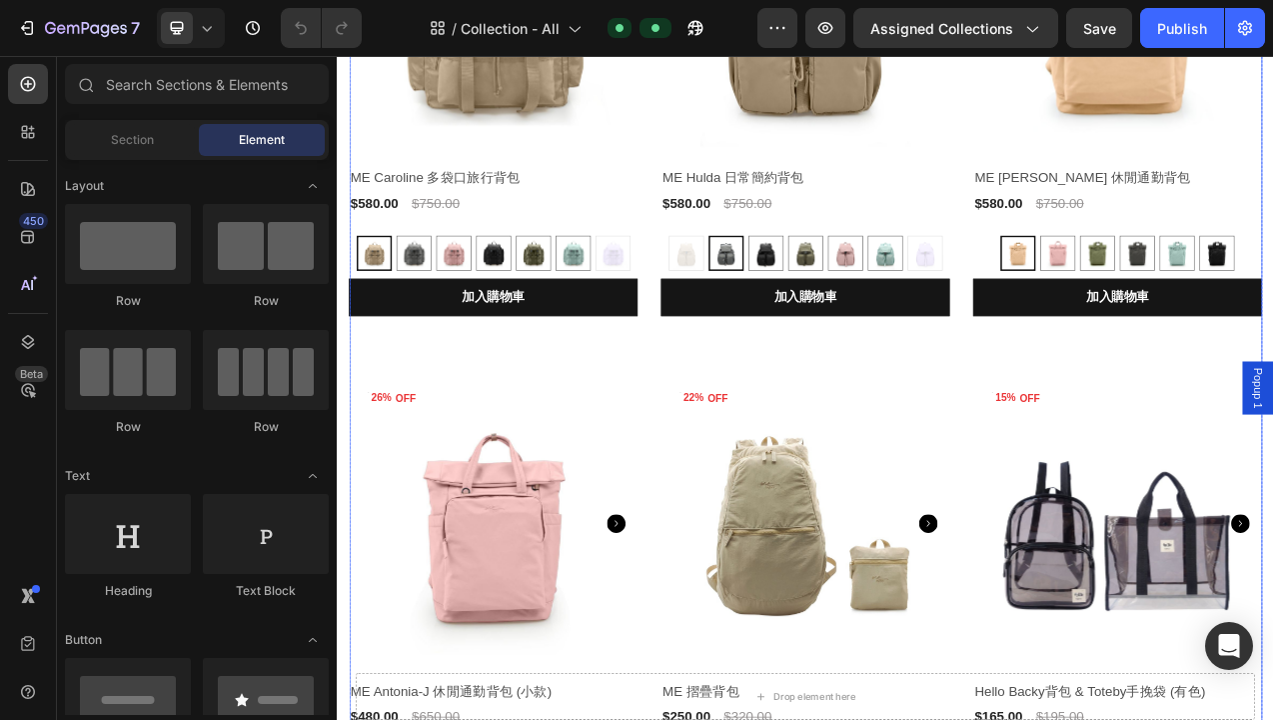
scroll to position [0, 0]
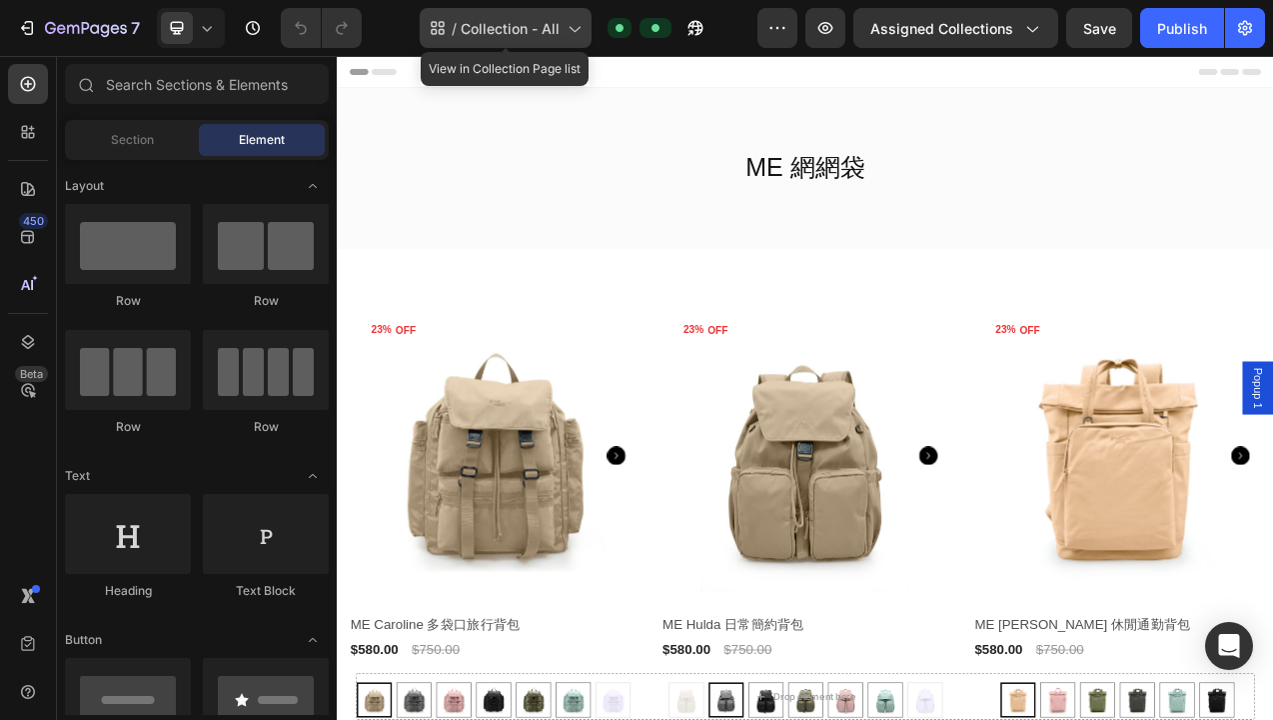
click at [565, 34] on icon at bounding box center [574, 28] width 20 height 20
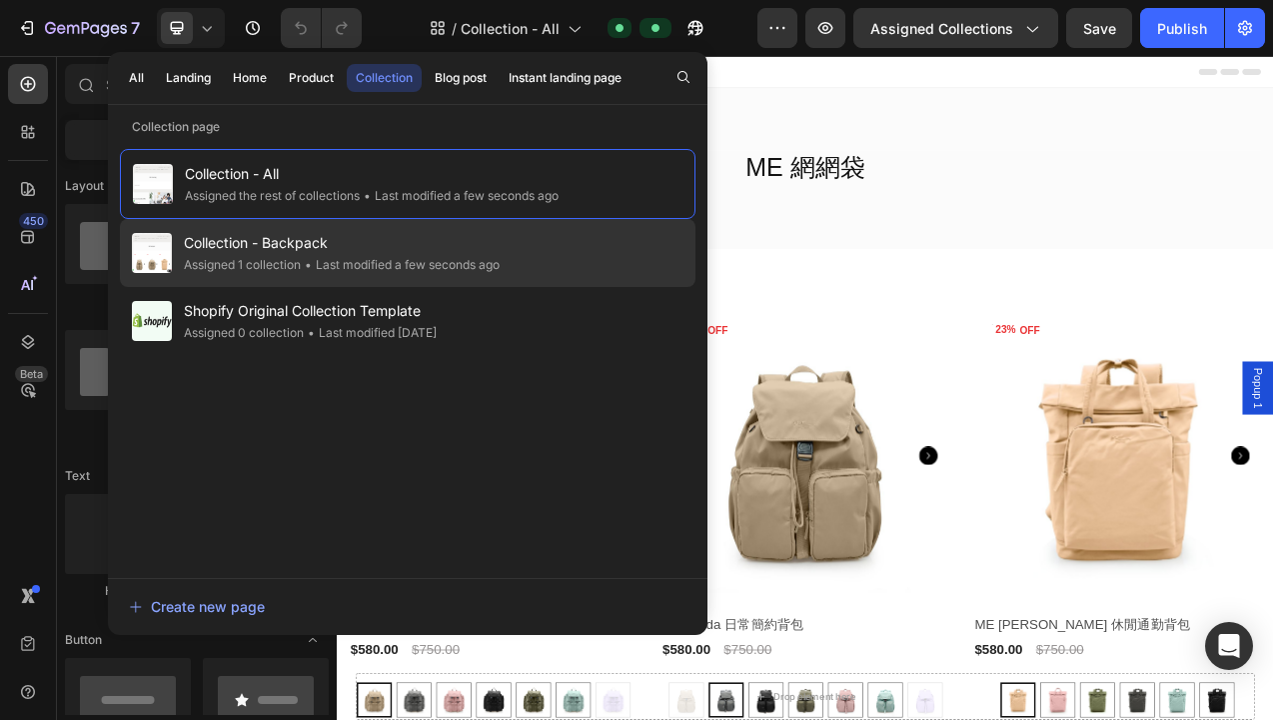
click at [341, 259] on div "• Last modified a few seconds ago" at bounding box center [400, 265] width 199 height 20
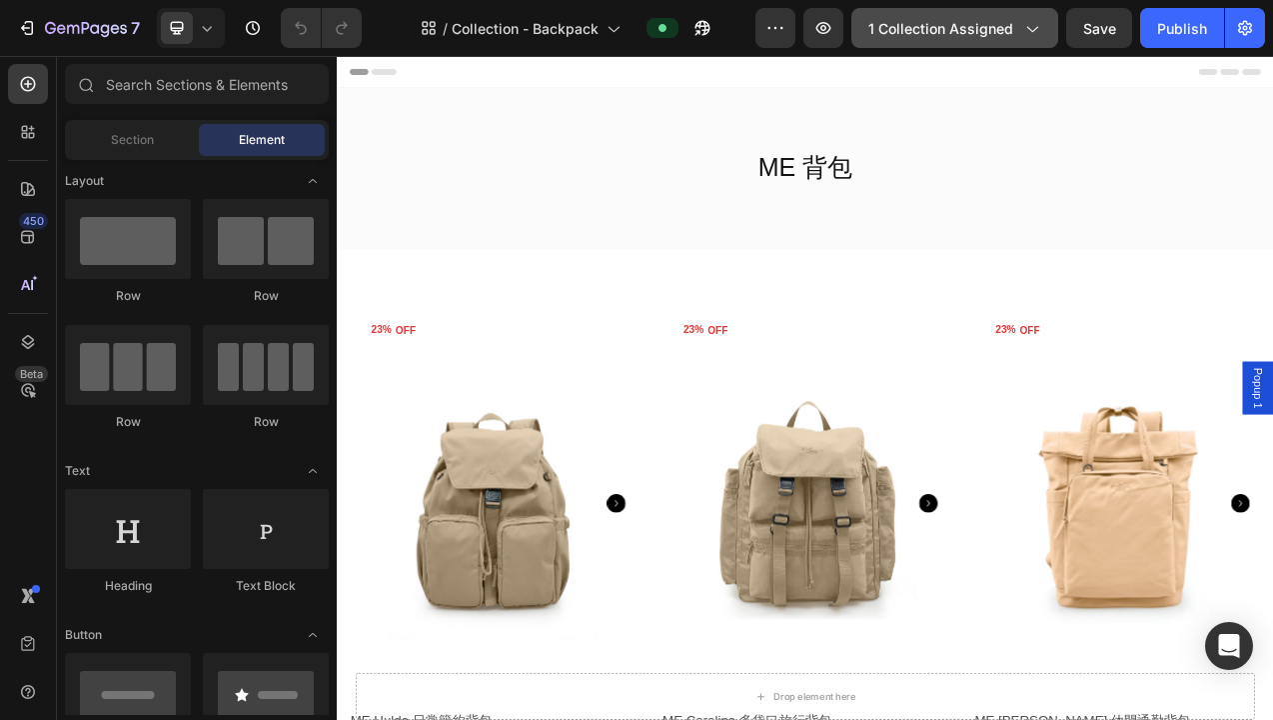
click at [948, 26] on span "1 collection assigned" at bounding box center [941, 28] width 145 height 21
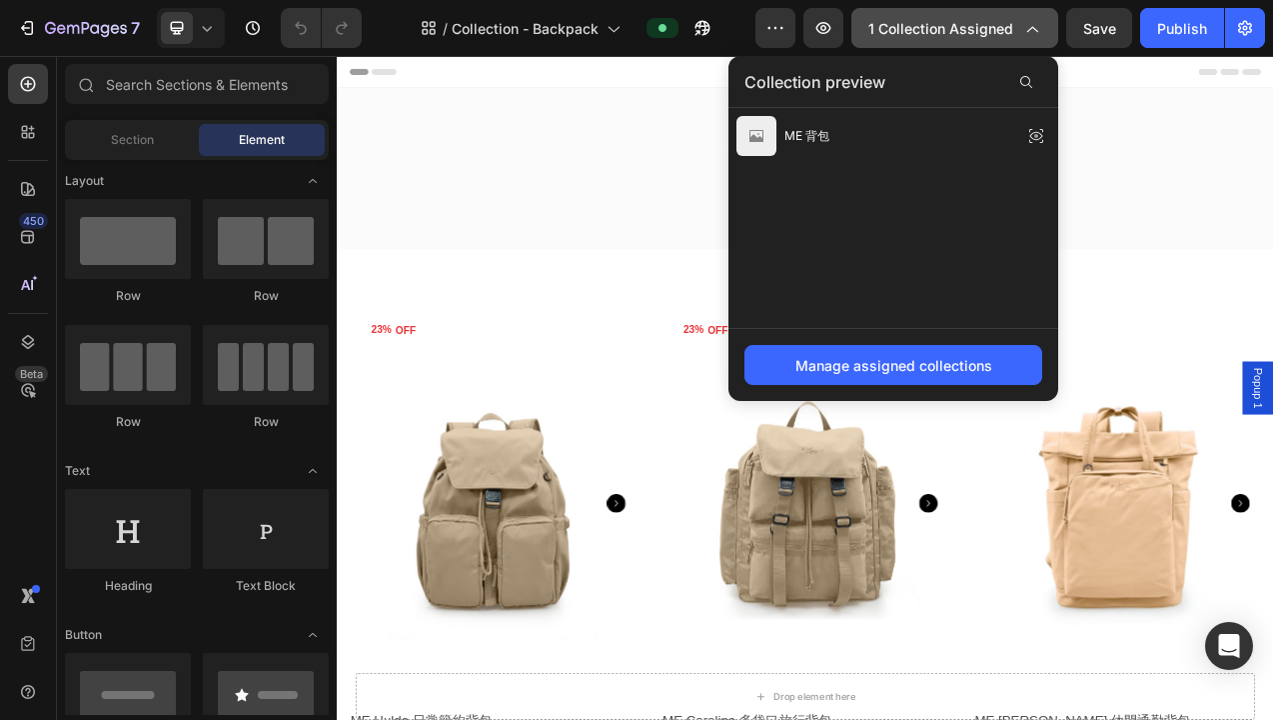
click at [949, 26] on span "1 collection assigned" at bounding box center [941, 28] width 145 height 21
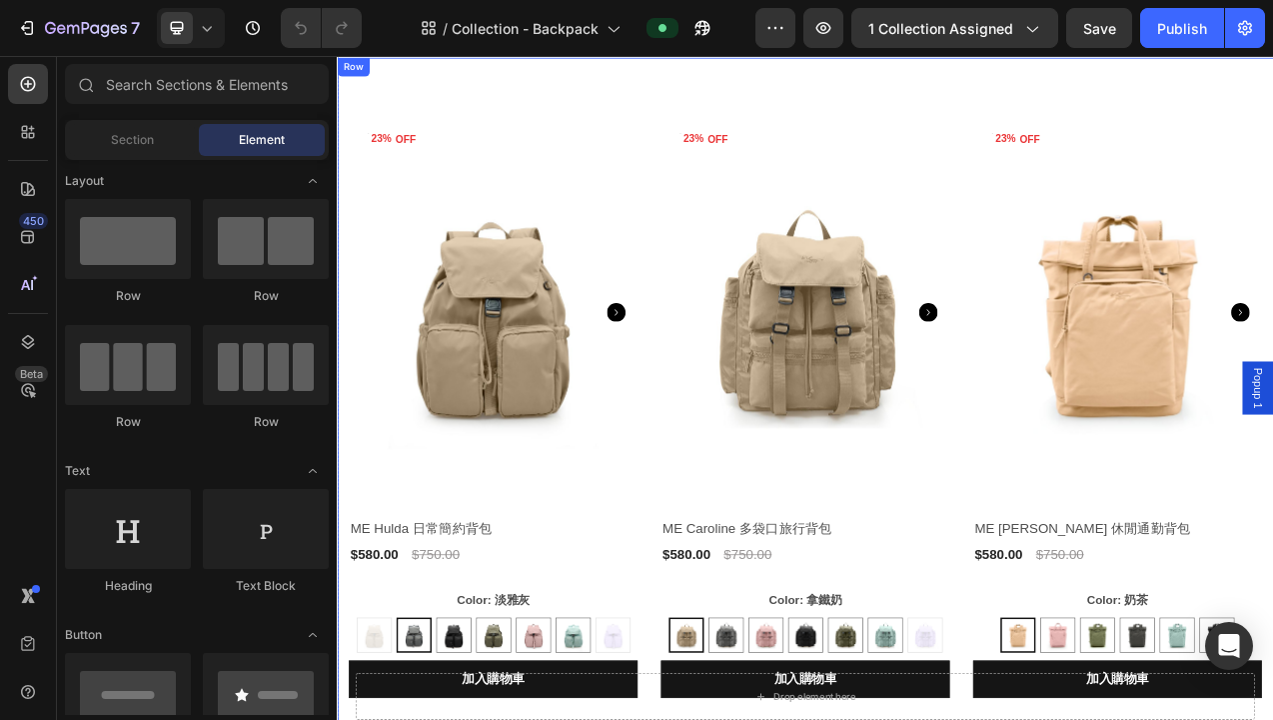
scroll to position [199, 0]
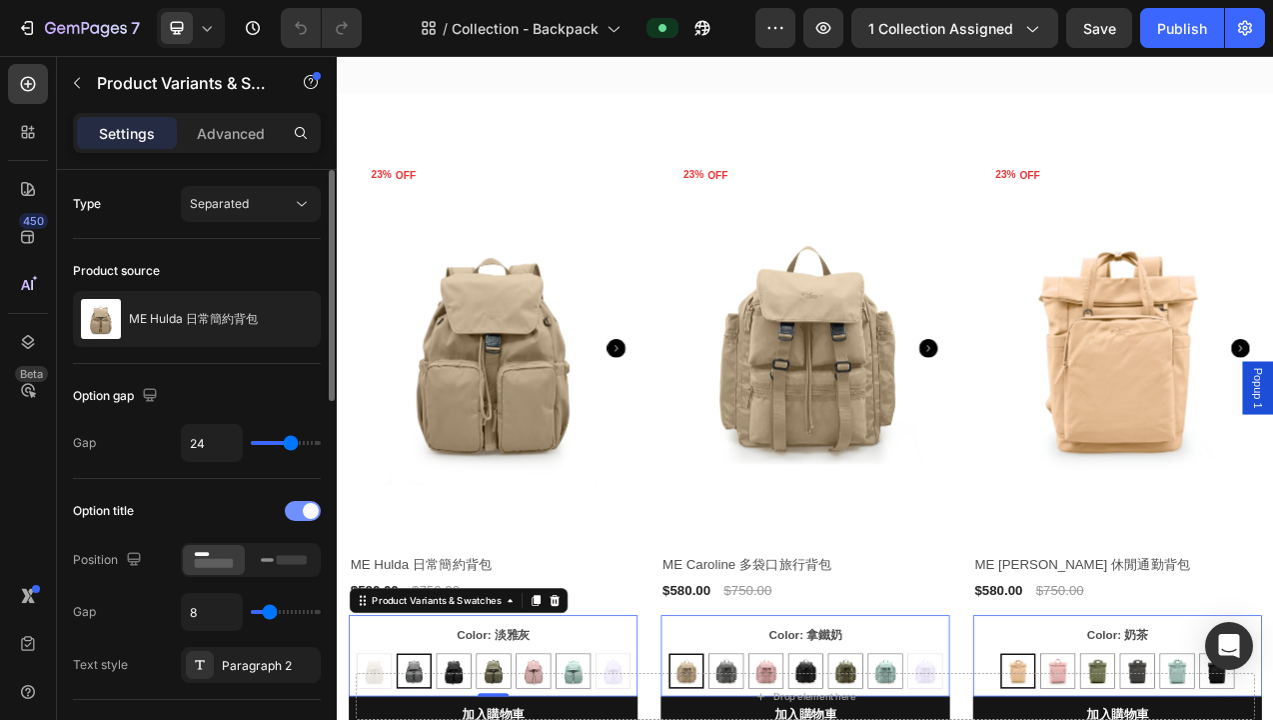
click at [303, 509] on span at bounding box center [311, 511] width 16 height 16
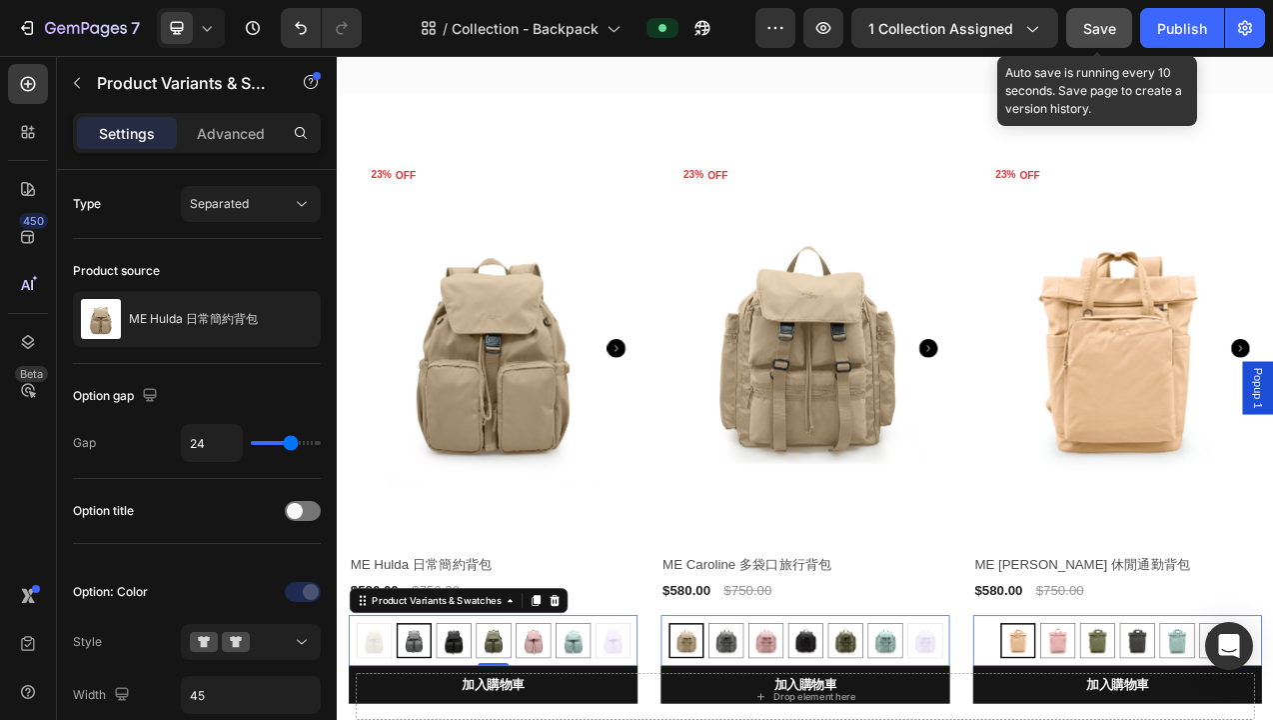
click at [1107, 25] on span "Save" at bounding box center [1100, 28] width 33 height 17
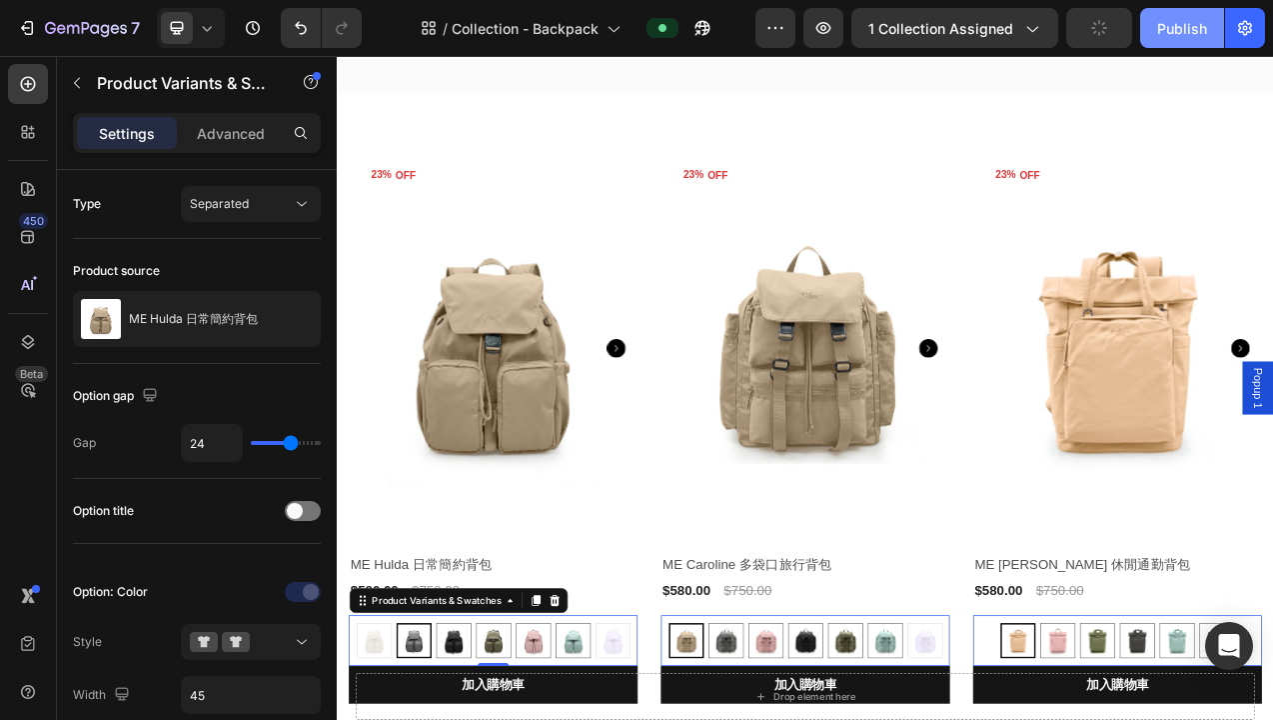
click at [1183, 27] on div "Publish" at bounding box center [1182, 28] width 50 height 21
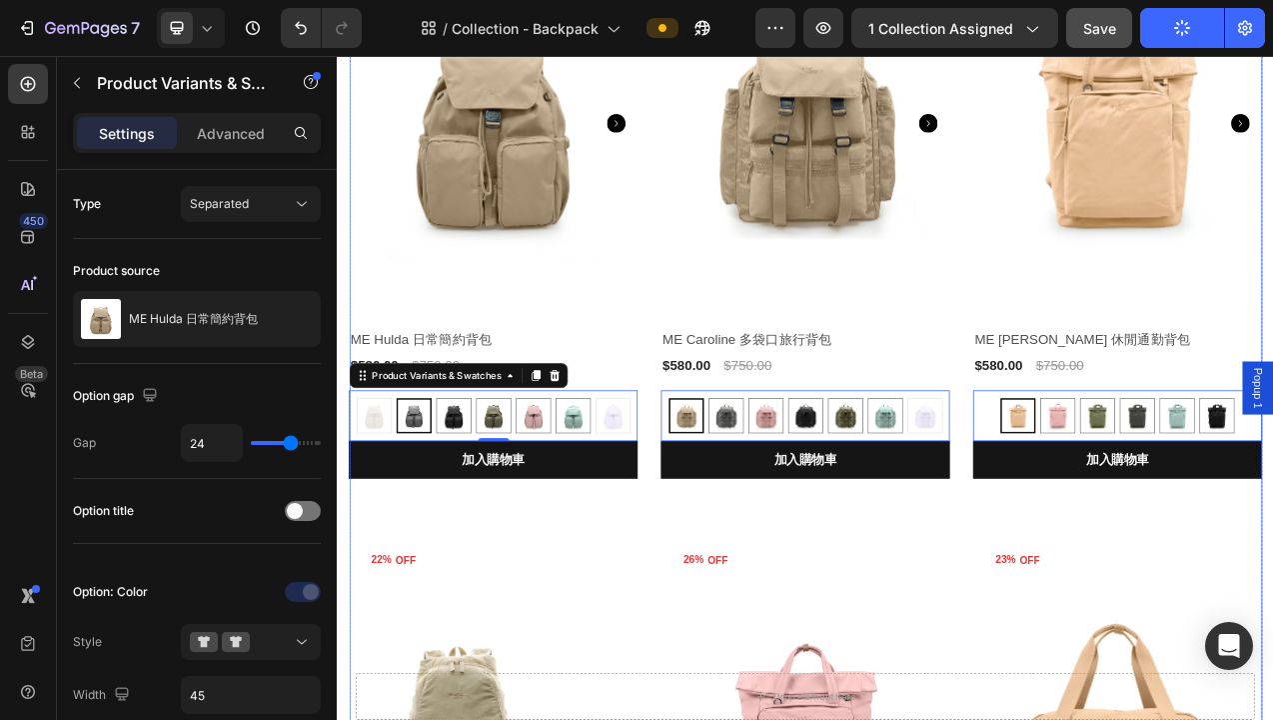
scroll to position [0, 0]
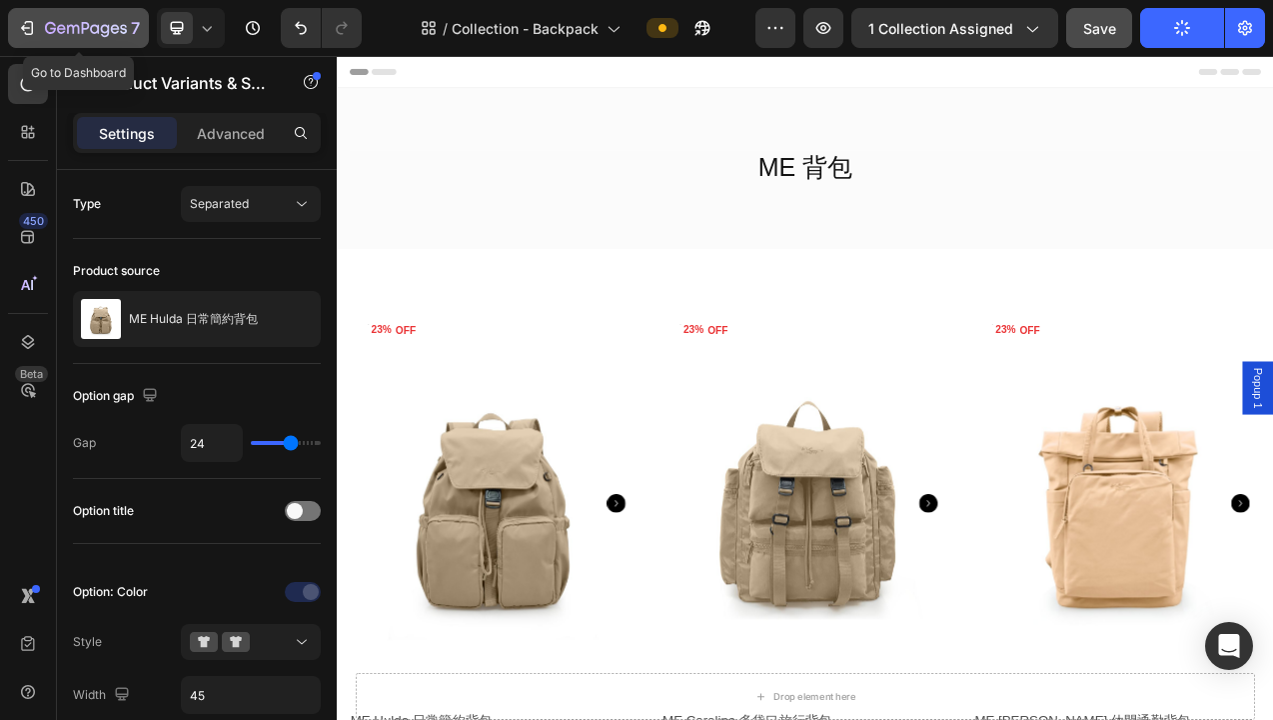
click at [103, 27] on icon "button" at bounding box center [86, 29] width 82 height 17
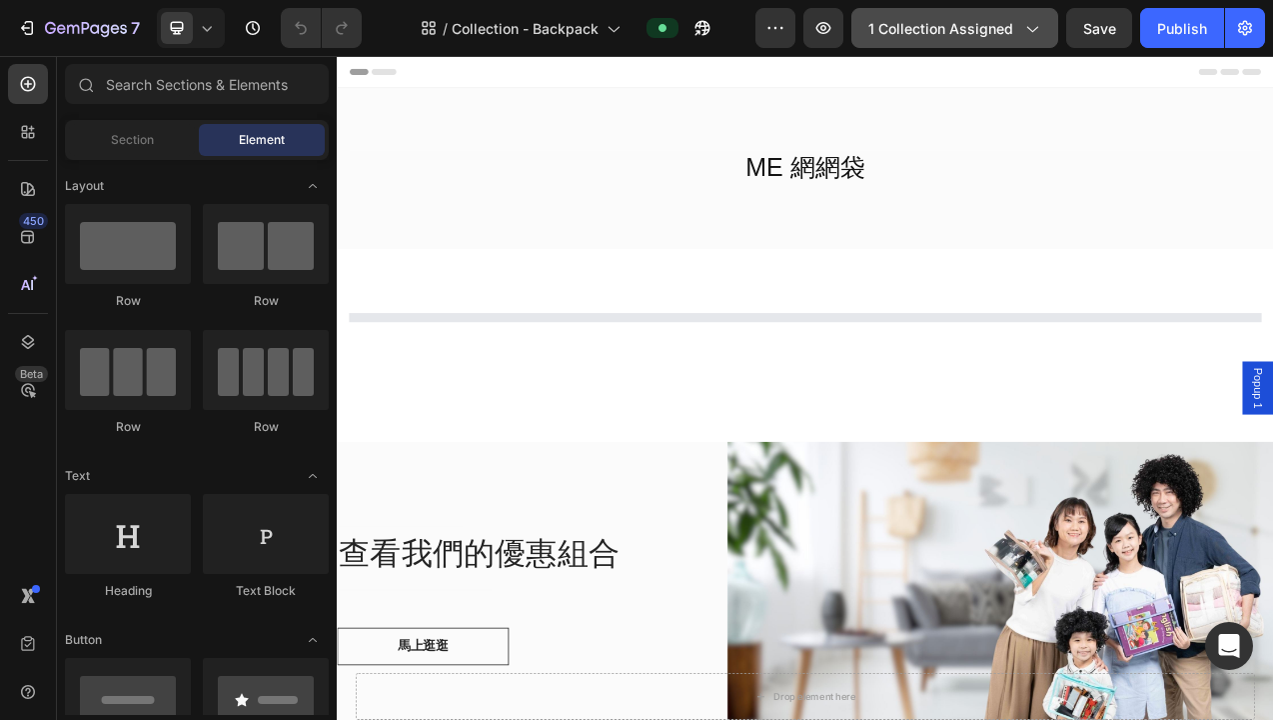
click at [982, 31] on span "1 collection assigned" at bounding box center [941, 28] width 145 height 21
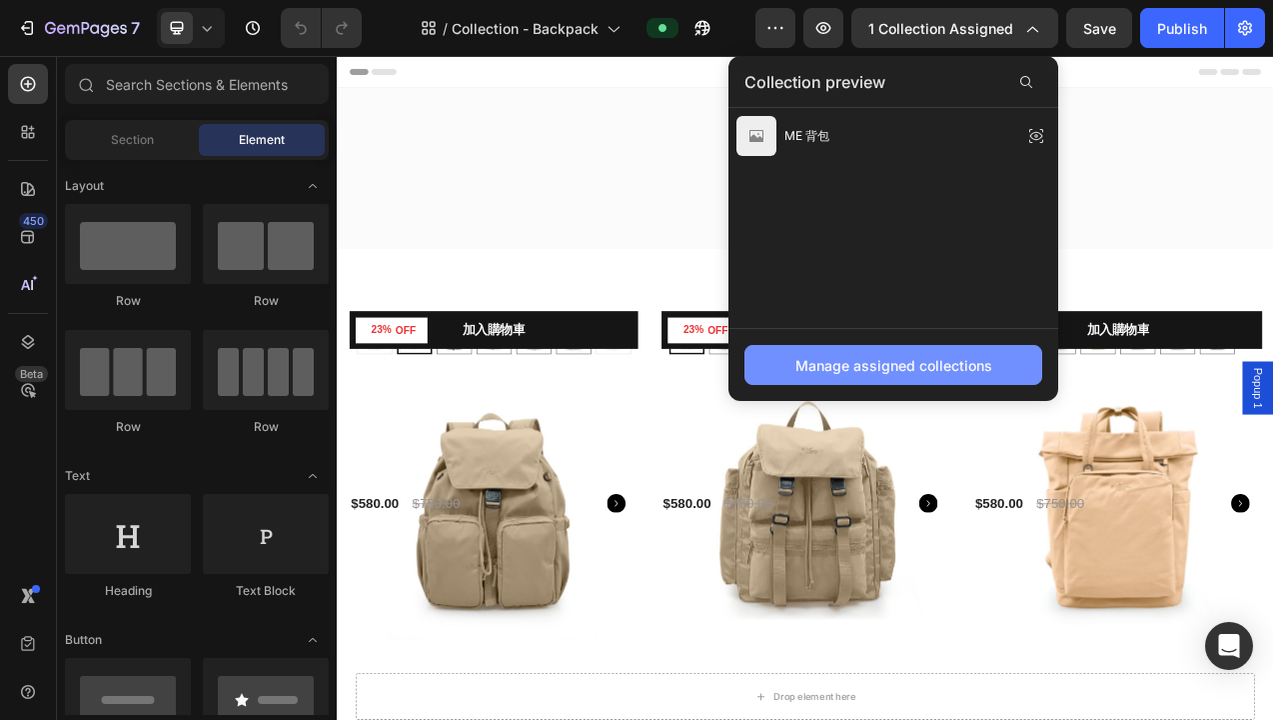
click at [886, 357] on div "Manage assigned collections" at bounding box center [894, 365] width 197 height 21
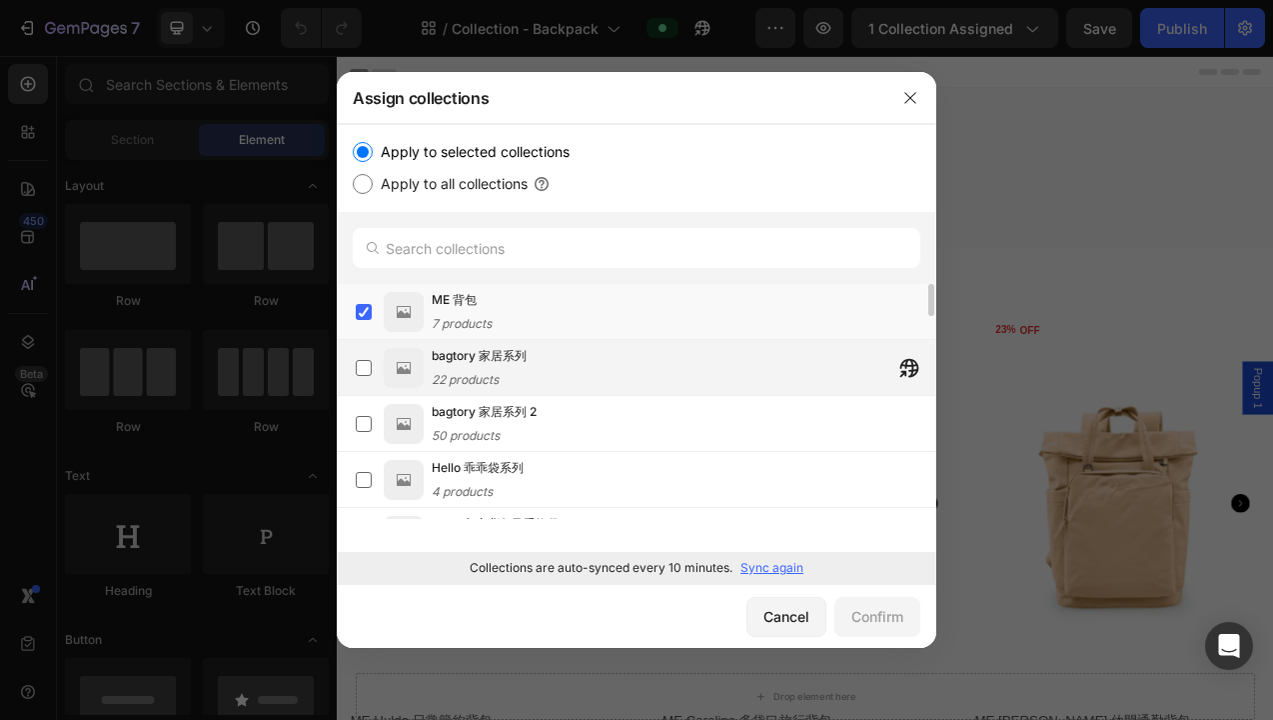
click at [777, 372] on div "bagtory 家居系列 22 products" at bounding box center [684, 368] width 504 height 44
click at [890, 615] on div "Confirm" at bounding box center [878, 616] width 52 height 21
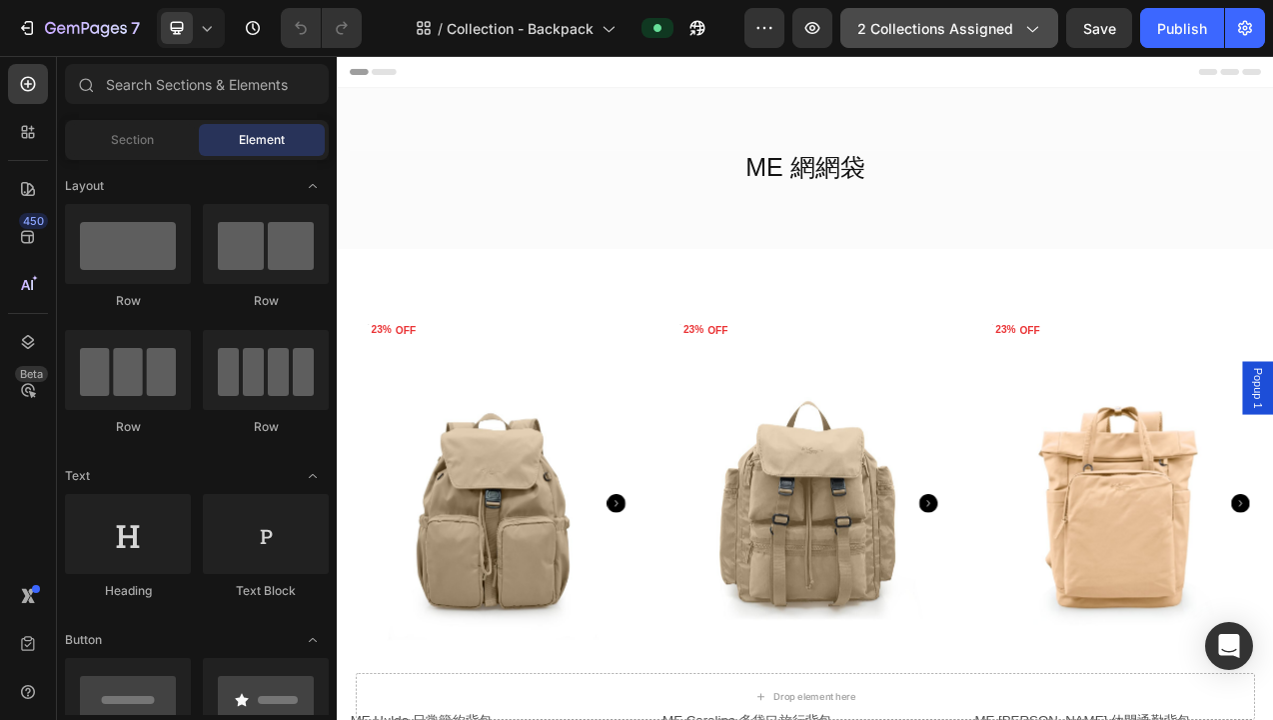
click at [988, 32] on span "2 collections assigned" at bounding box center [936, 28] width 156 height 21
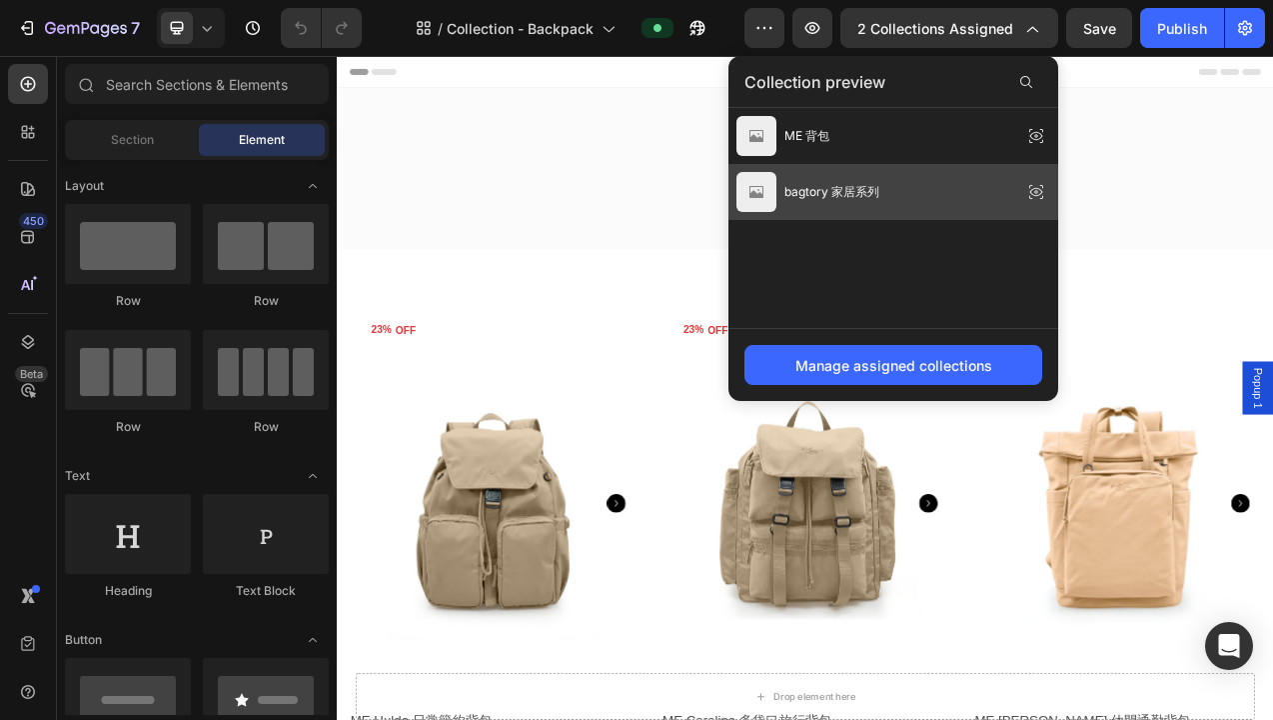
click at [1037, 187] on icon at bounding box center [1037, 192] width 28 height 28
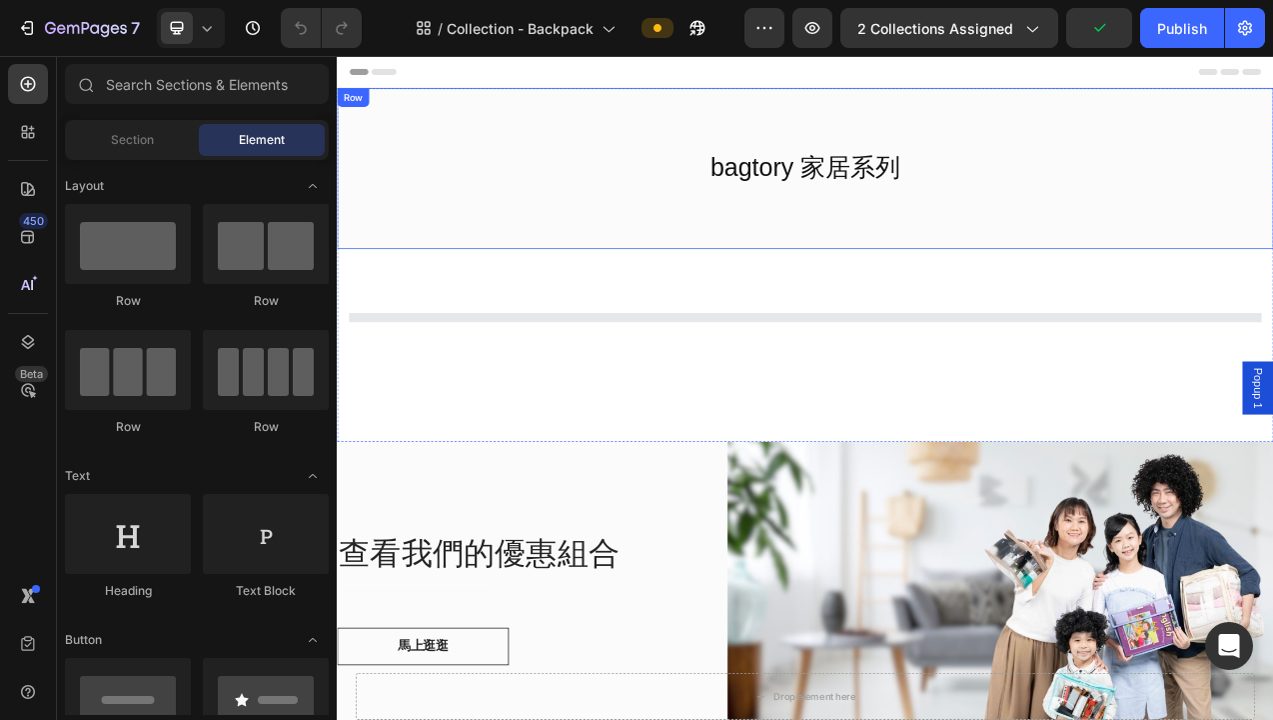
select select "彩藍+大紅+檸檸黃"
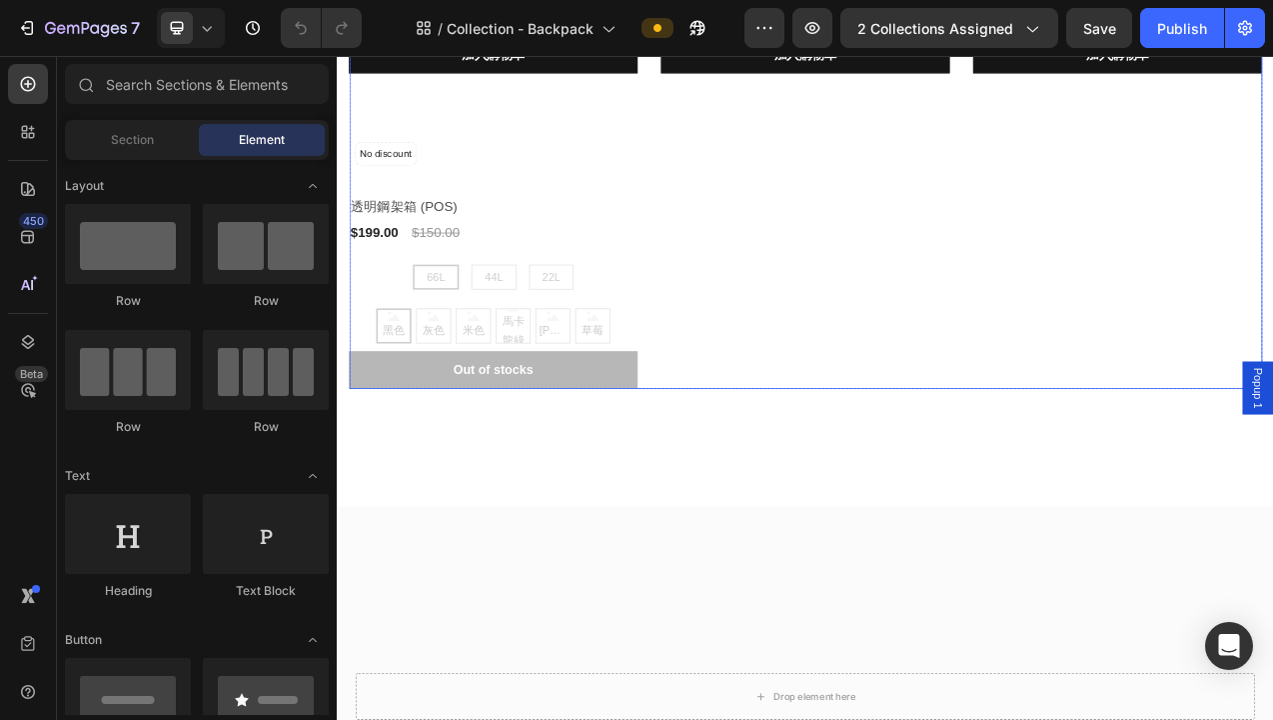
scroll to position [3408, 0]
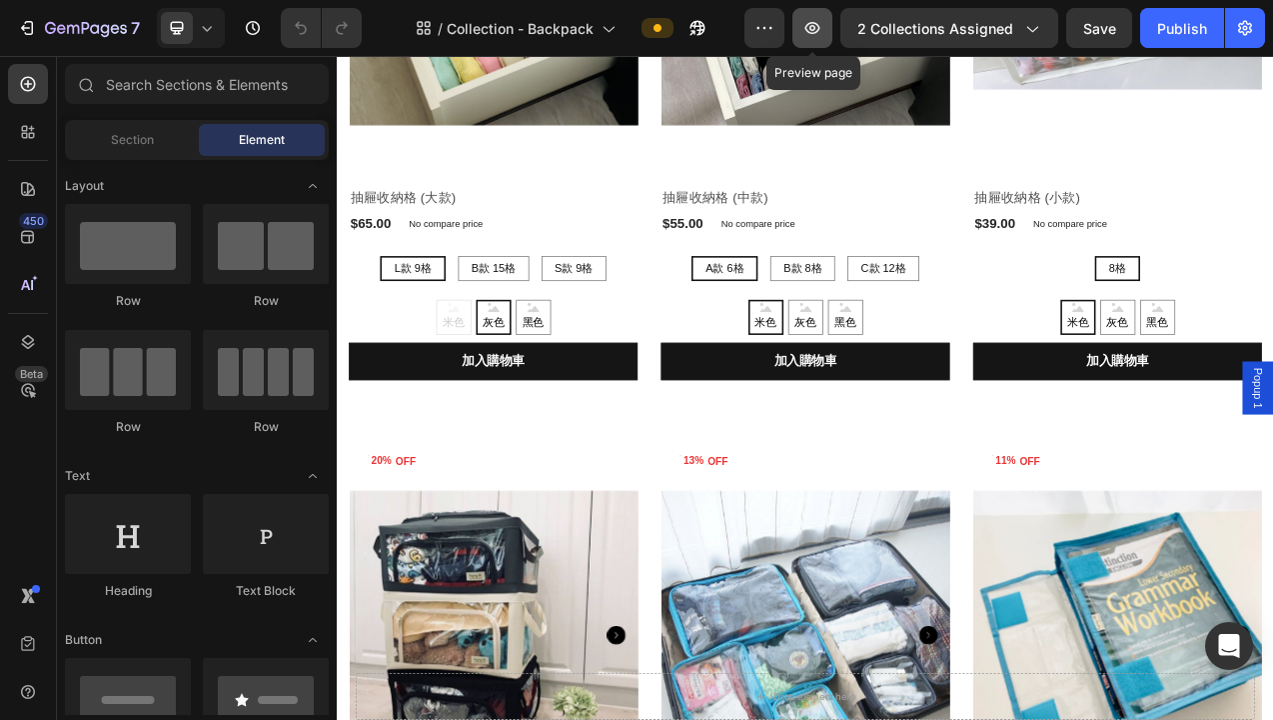
click at [816, 30] on icon "button" at bounding box center [813, 28] width 15 height 12
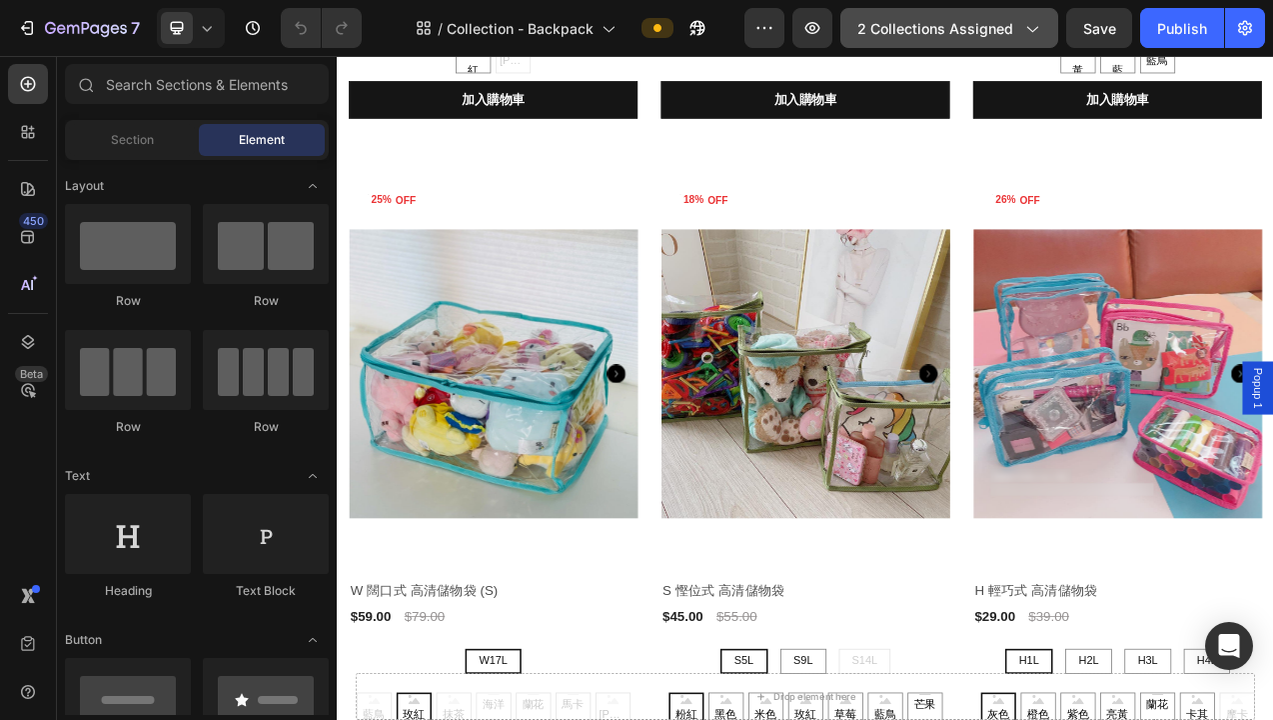
click at [969, 25] on span "2 collections assigned" at bounding box center [936, 28] width 156 height 21
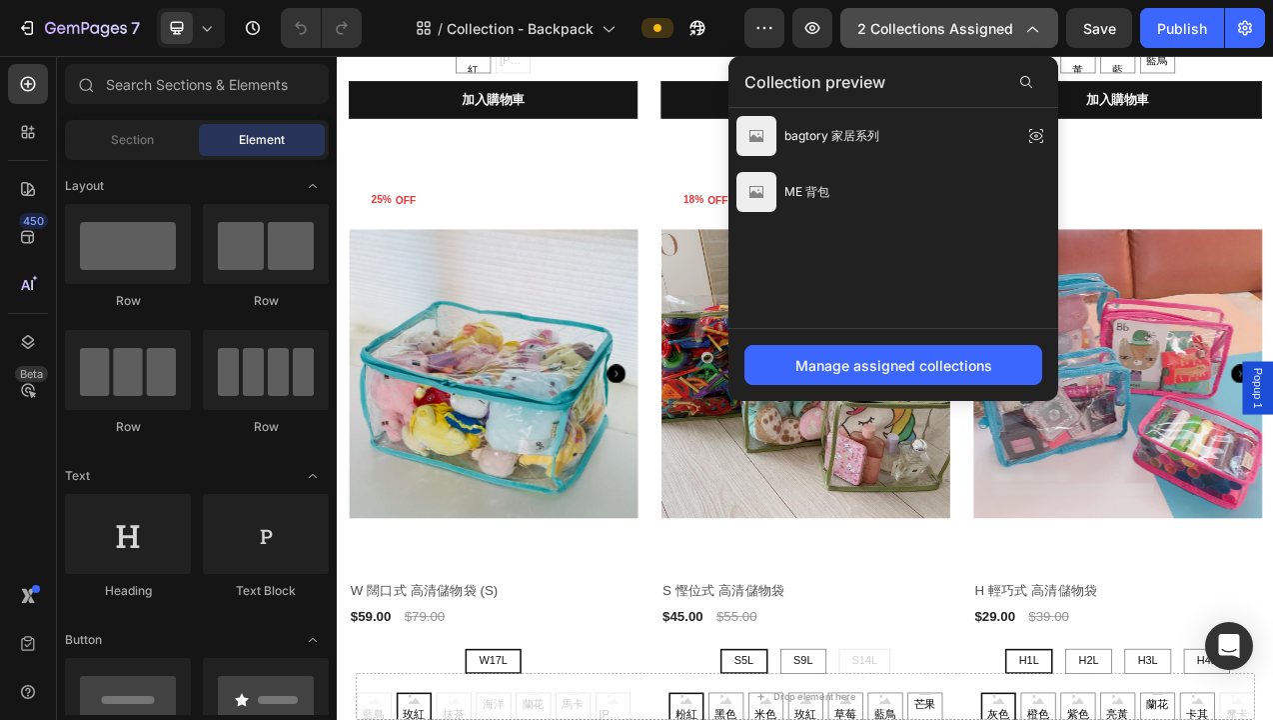
click at [969, 25] on span "2 collections assigned" at bounding box center [936, 28] width 156 height 21
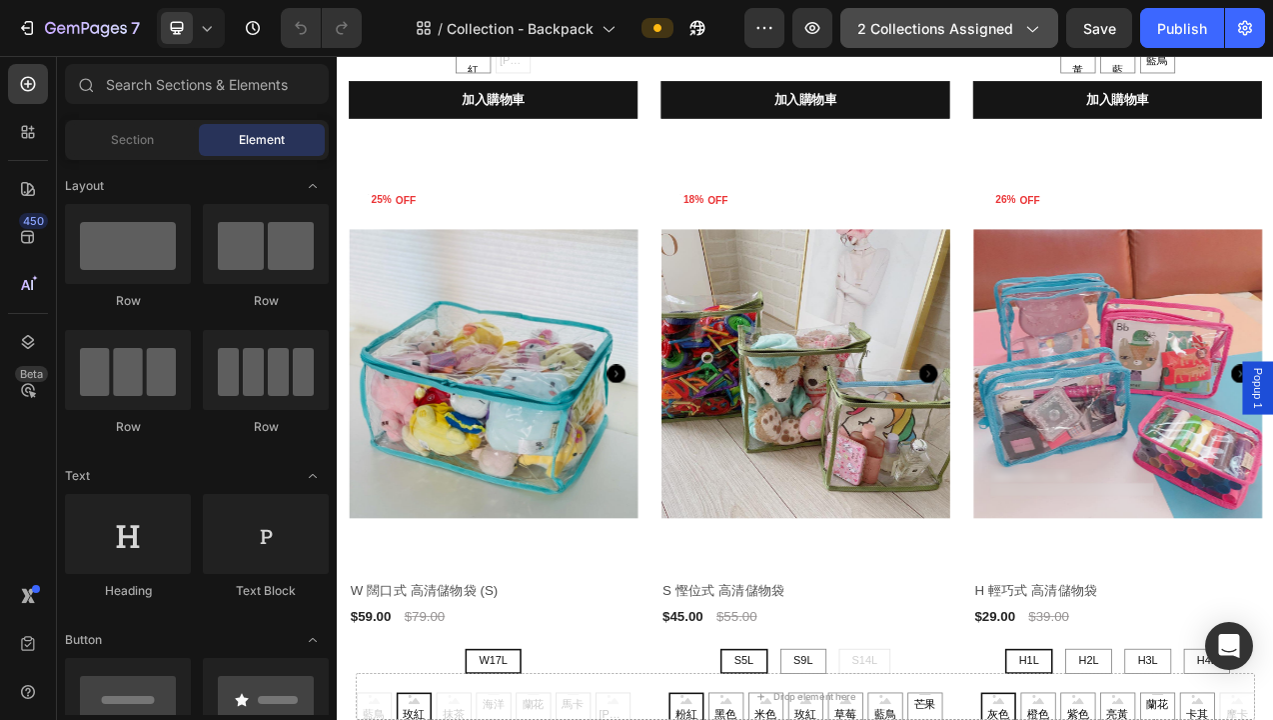
click at [969, 25] on span "2 collections assigned" at bounding box center [936, 28] width 156 height 21
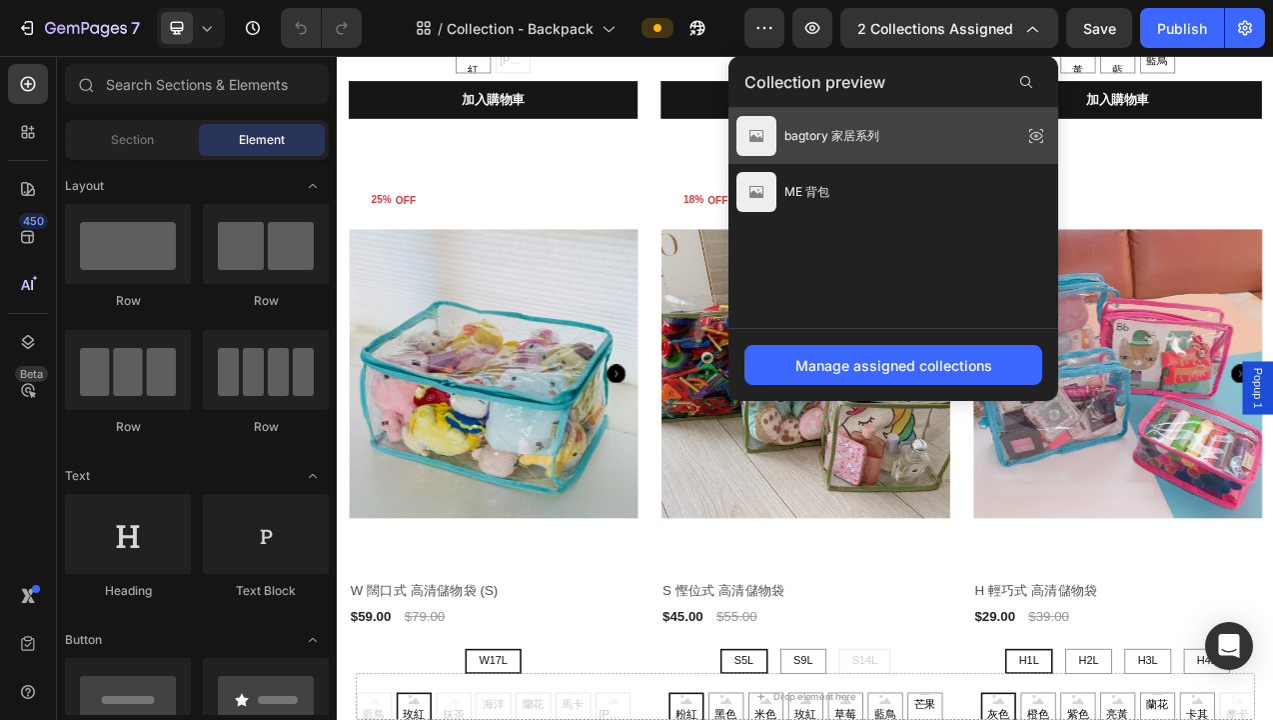
click at [926, 129] on div "bagtory 家居系列" at bounding box center [894, 136] width 330 height 56
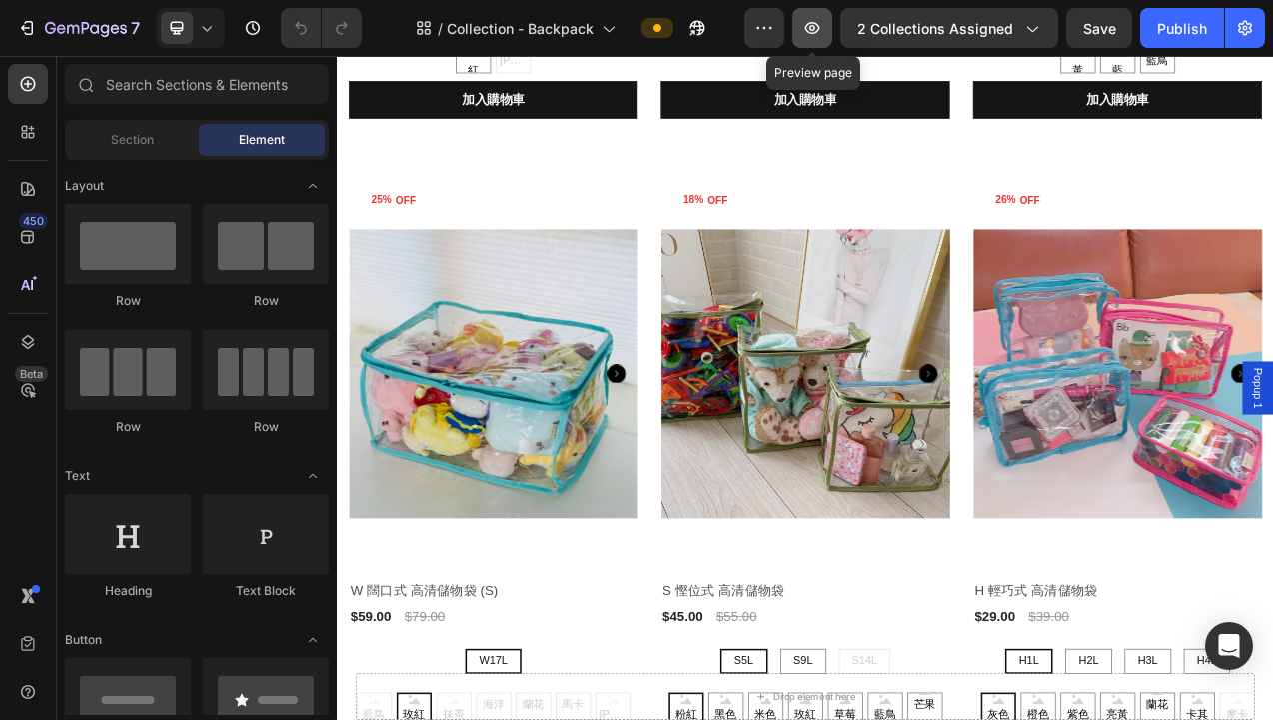
click at [815, 29] on icon "button" at bounding box center [813, 28] width 15 height 12
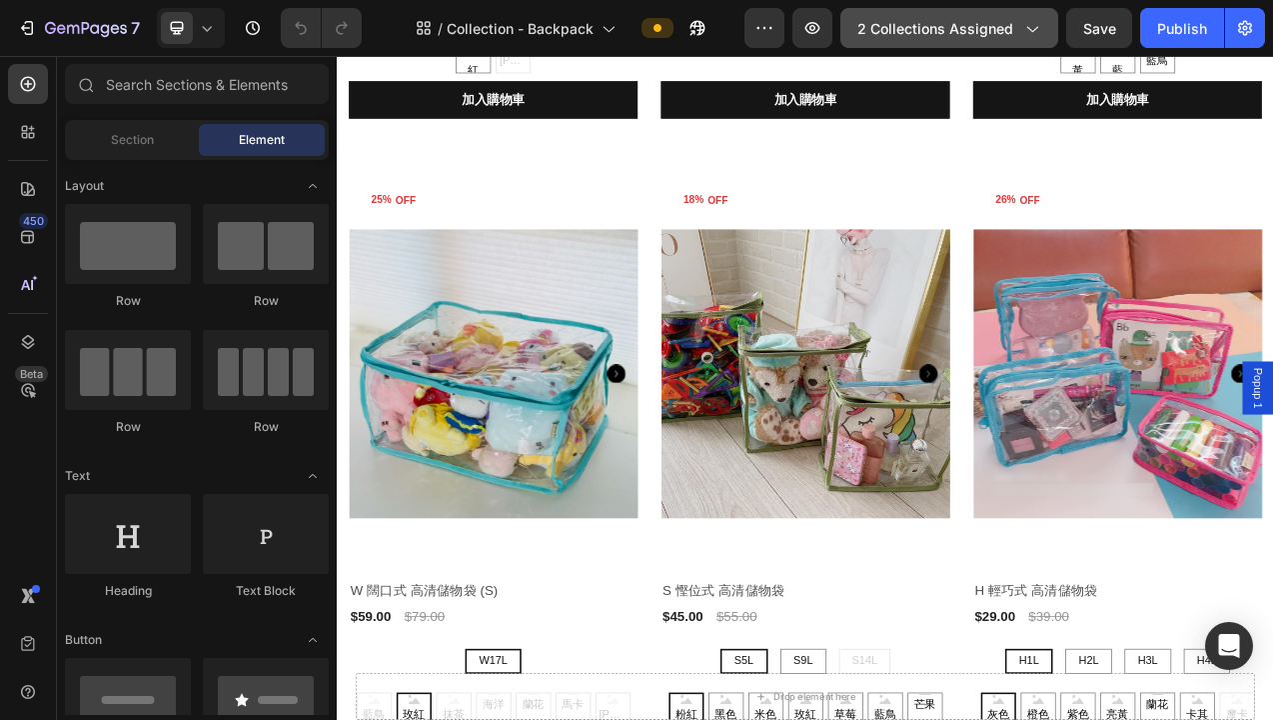
click at [961, 29] on span "2 collections assigned" at bounding box center [936, 28] width 156 height 21
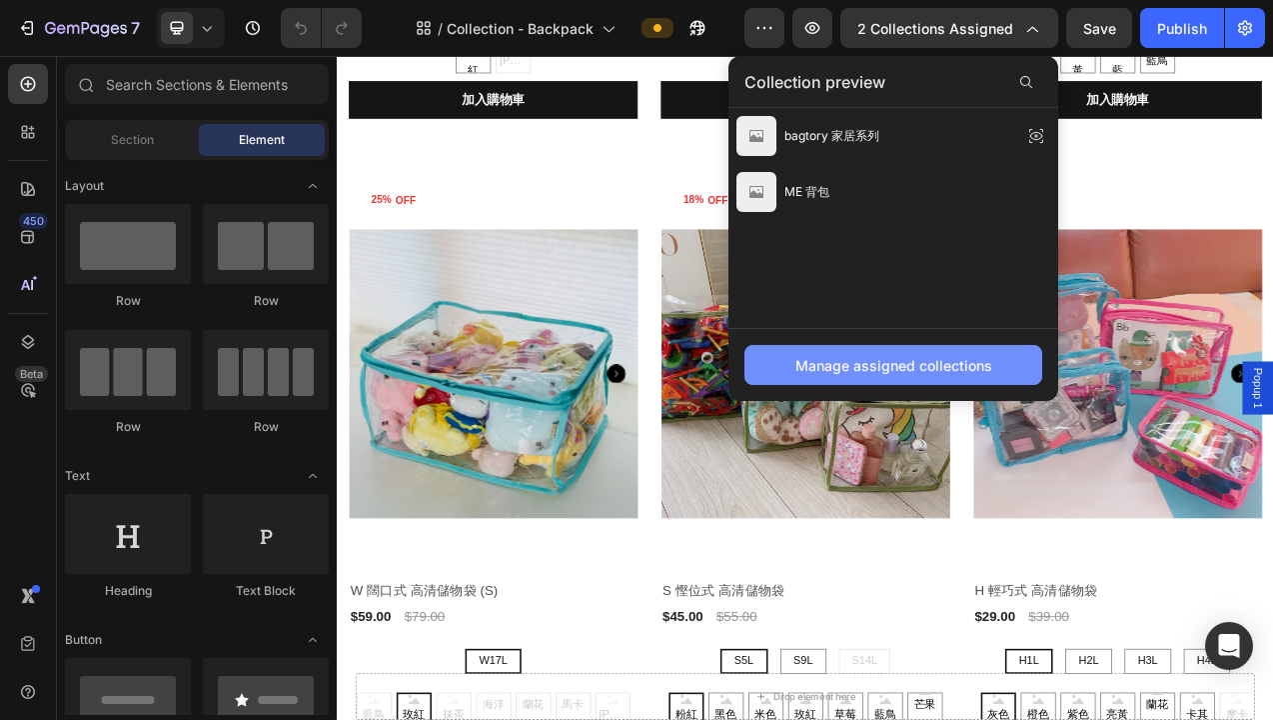
click at [882, 368] on div "Manage assigned collections" at bounding box center [894, 365] width 197 height 21
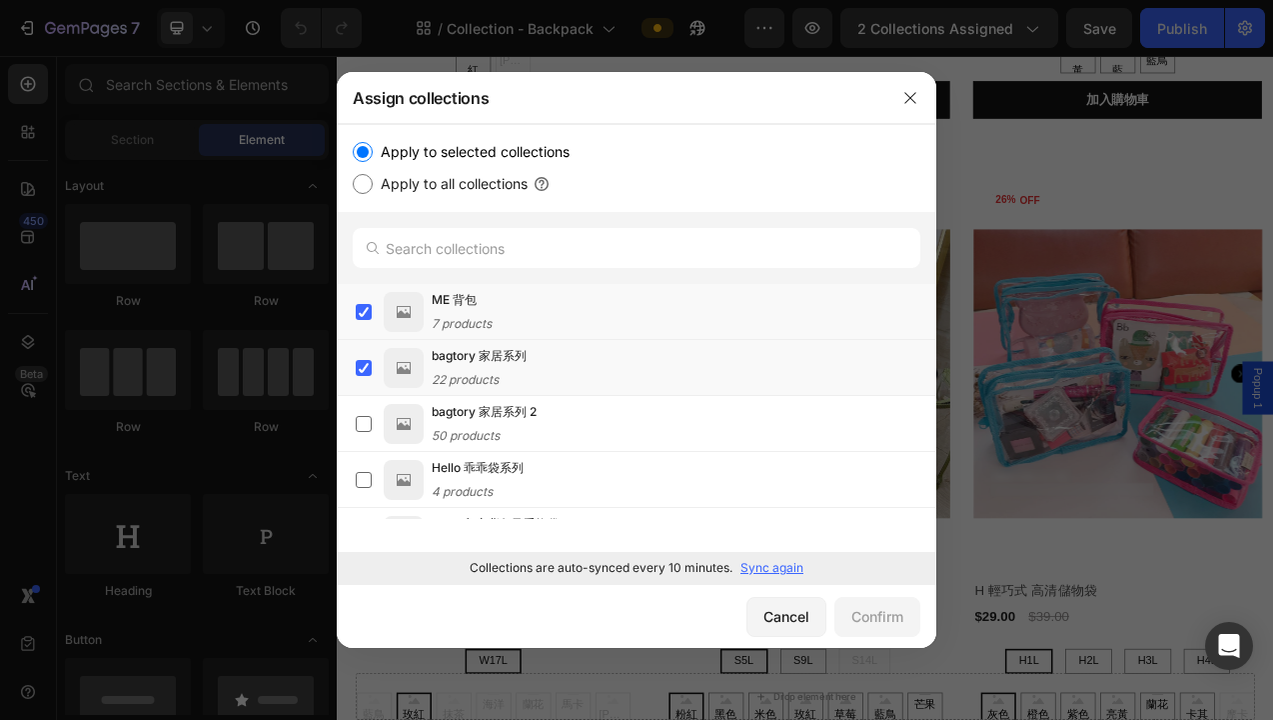
click at [368, 188] on input "Apply to all collections" at bounding box center [363, 184] width 20 height 20
radio input "true"
click at [876, 623] on div "Confirm" at bounding box center [878, 616] width 52 height 21
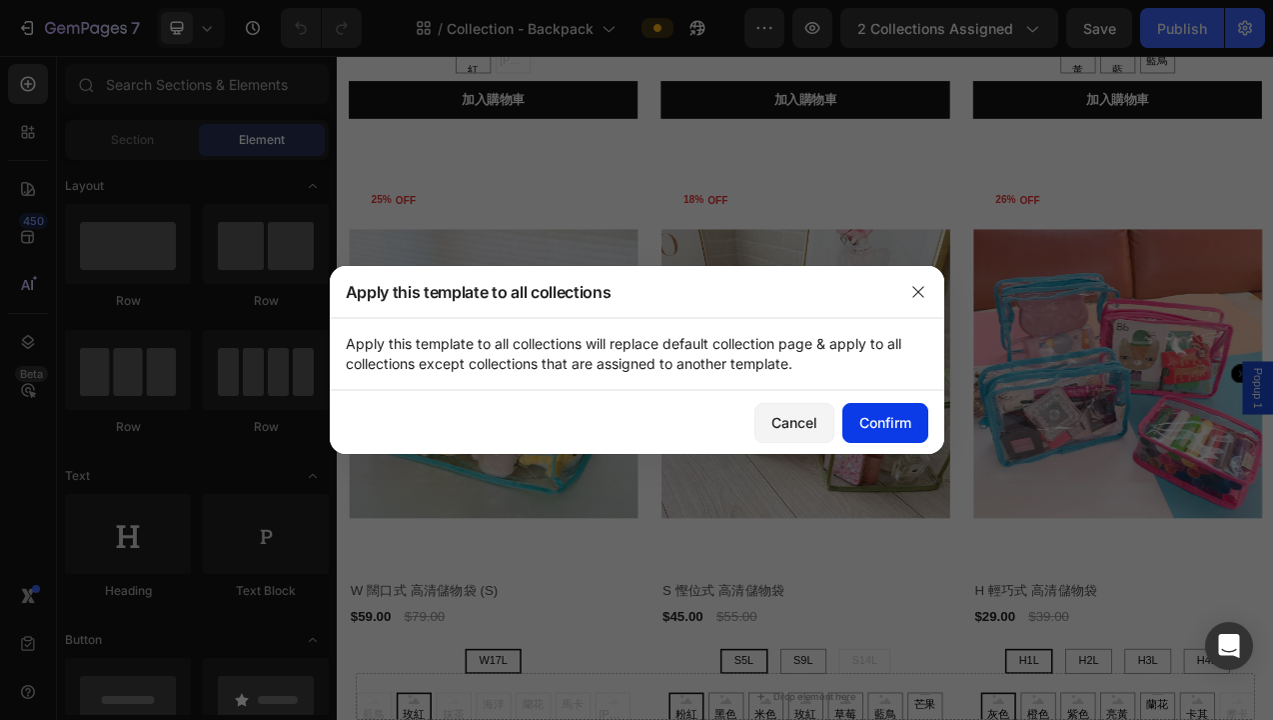
click at [866, 422] on div "Confirm" at bounding box center [886, 422] width 52 height 21
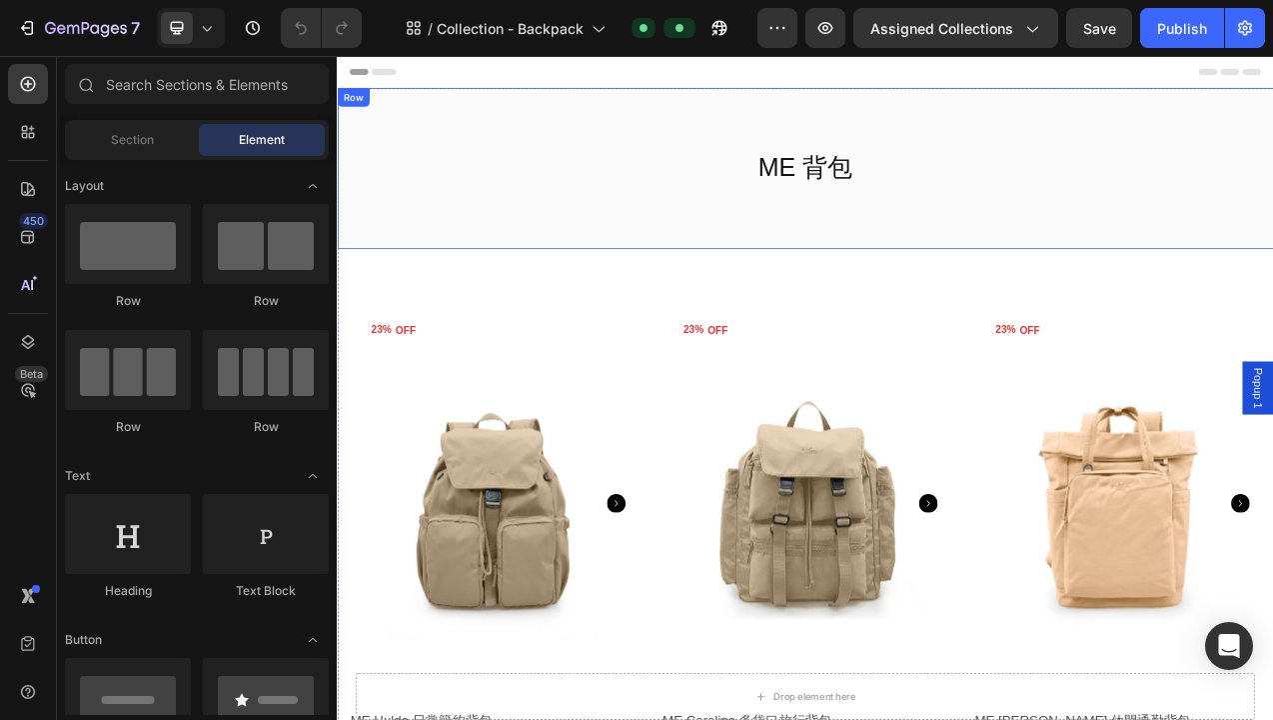
scroll to position [14, 0]
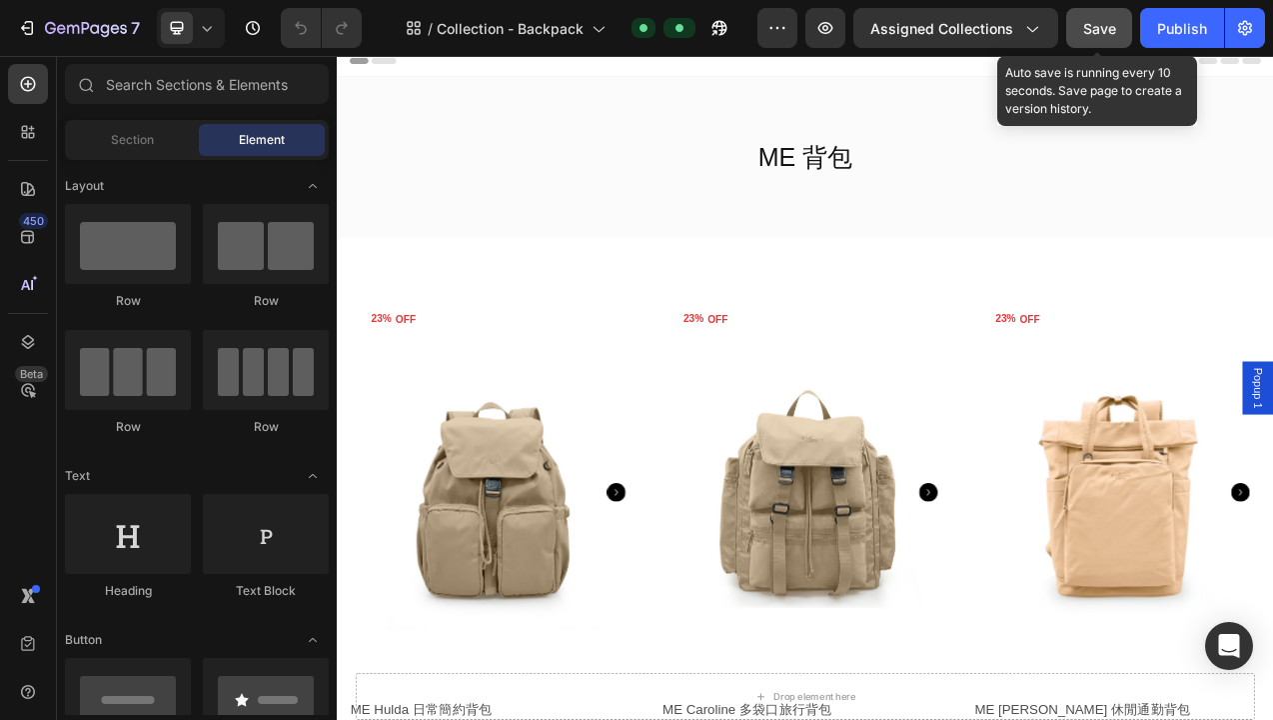
click at [1109, 34] on span "Save" at bounding box center [1100, 28] width 33 height 17
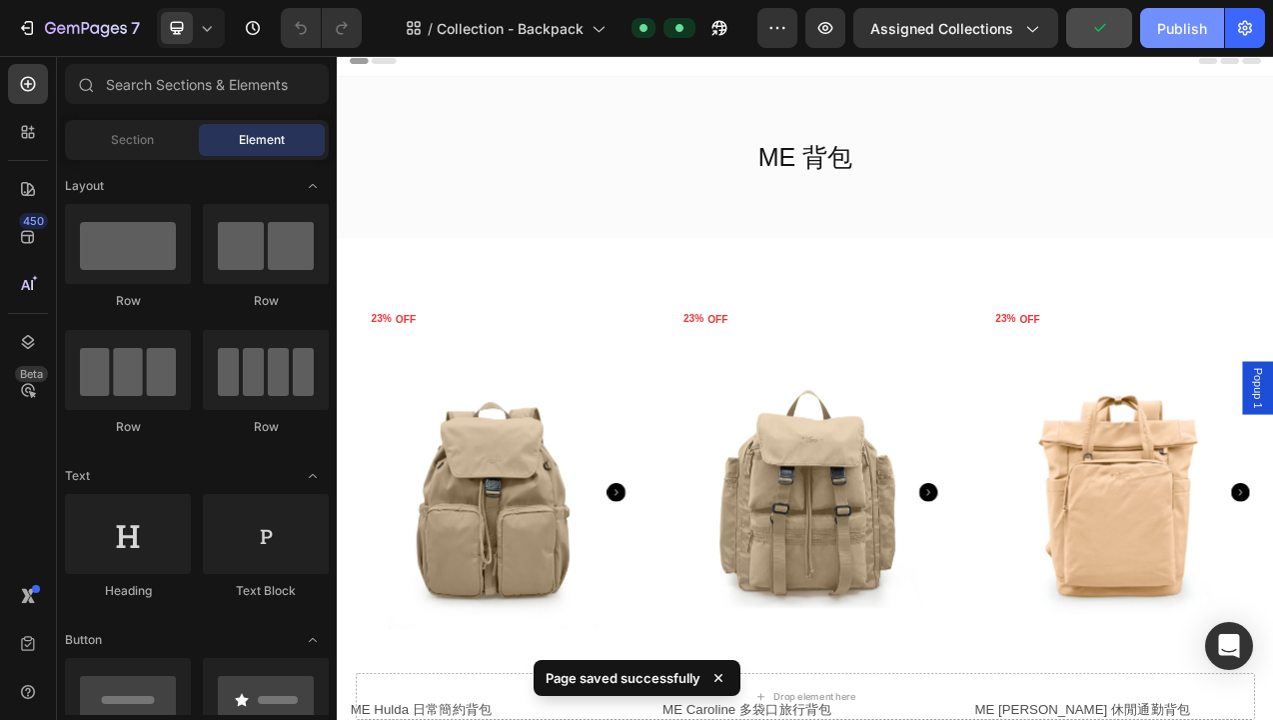
click at [1161, 34] on div "Publish" at bounding box center [1182, 28] width 50 height 21
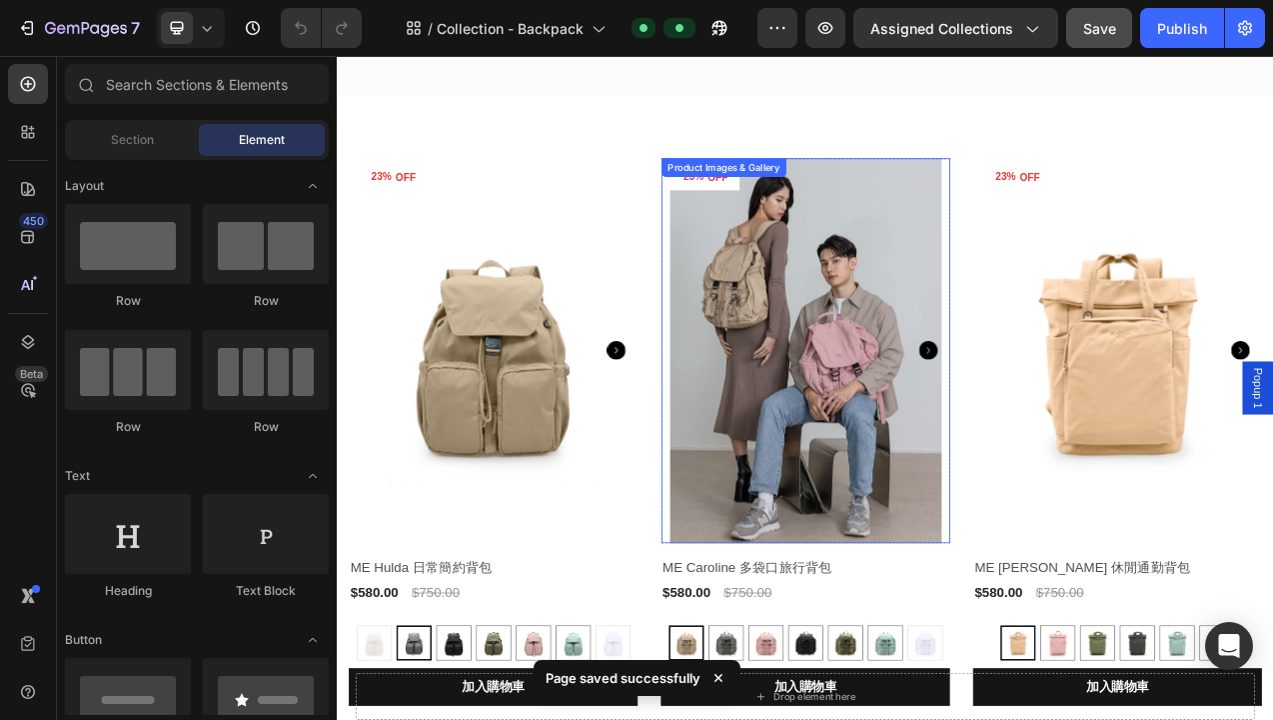
scroll to position [161, 0]
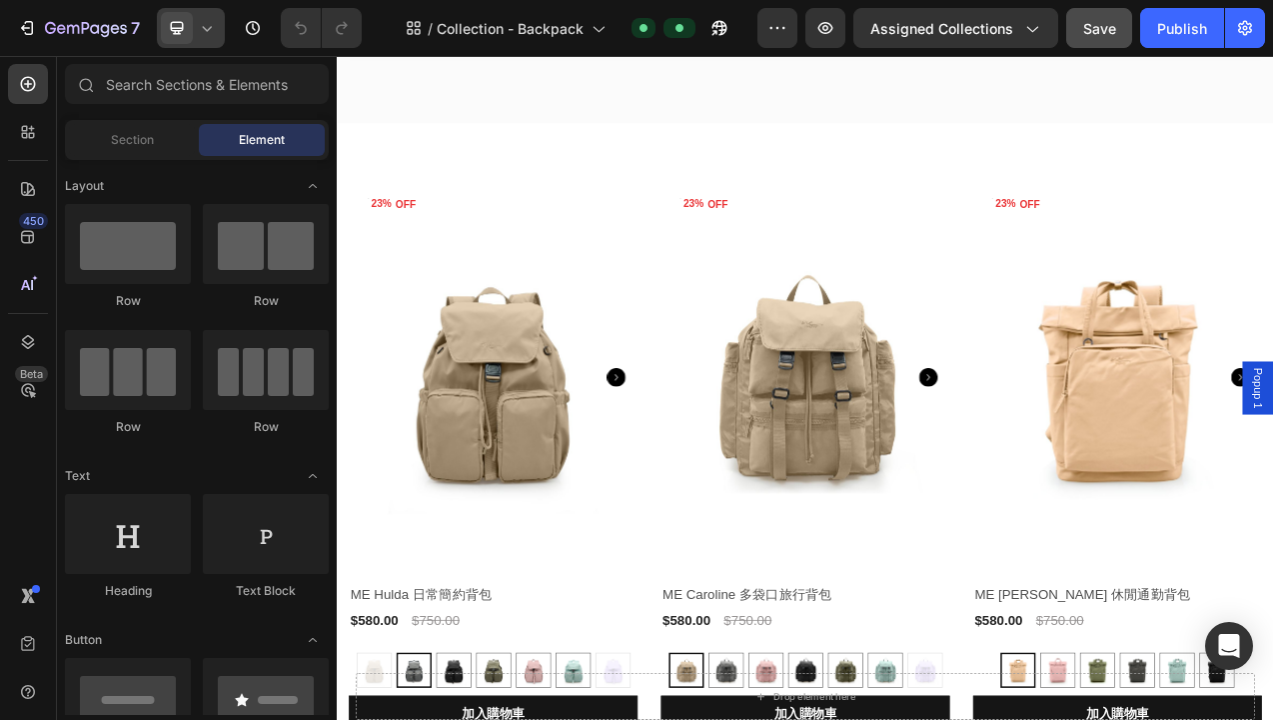
click at [210, 27] on icon at bounding box center [207, 28] width 20 height 20
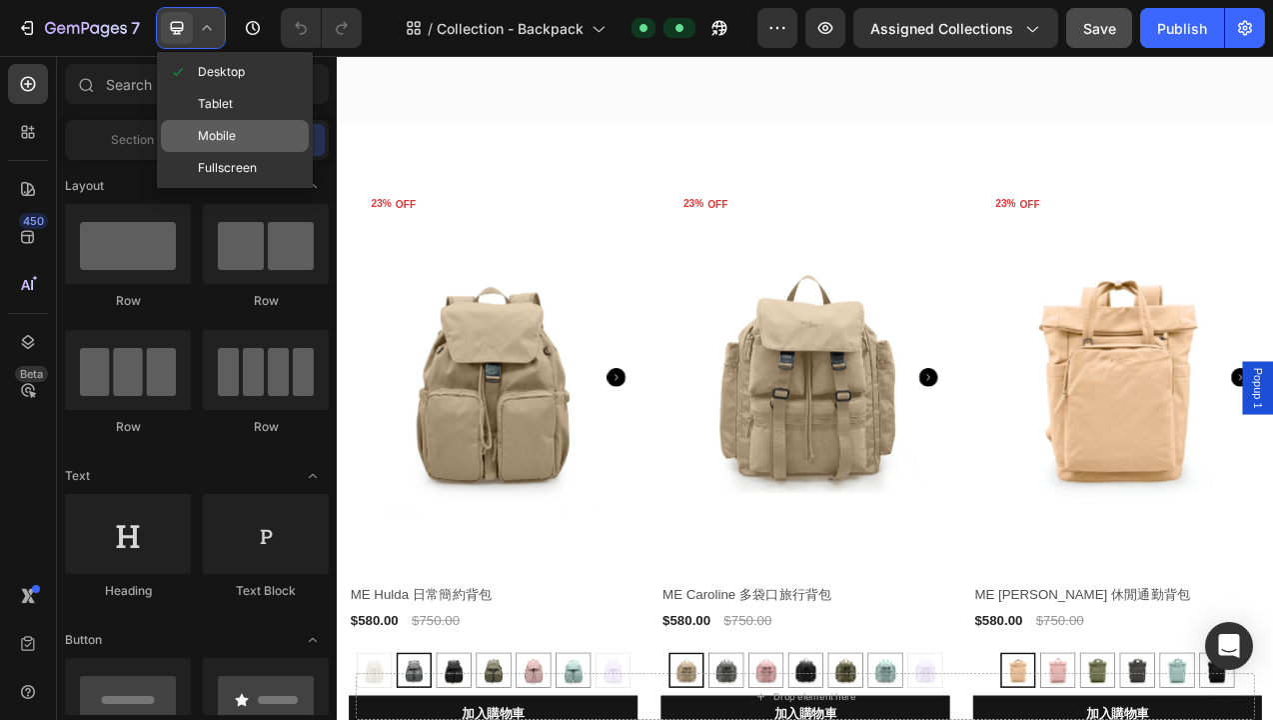
click at [225, 133] on span "Mobile" at bounding box center [217, 136] width 38 height 20
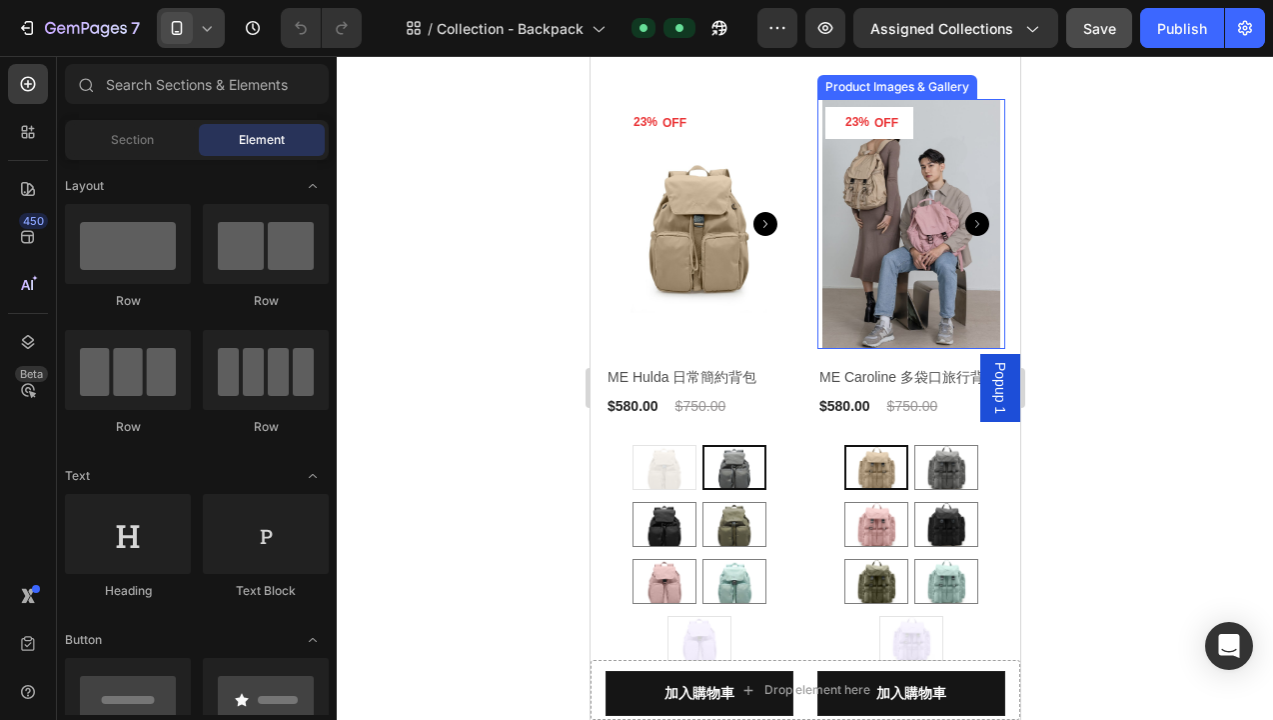
scroll to position [227, 0]
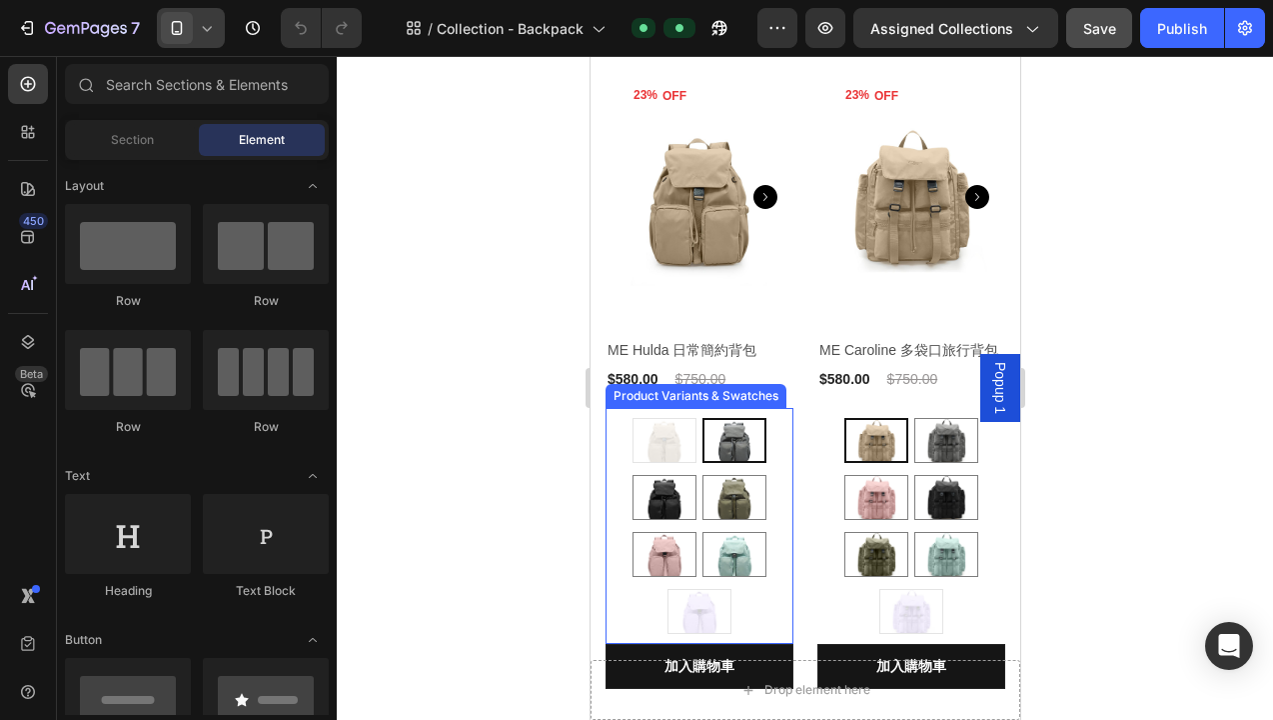
click at [772, 515] on div "拿鐵奶 拿鐵奶 淡雅灰 淡雅灰 亮黑 亮黑 橄欖綠 橄欖綠 乾燥玫瑰 乾燥玫瑰 彩貝藍 彩貝藍 香芋紫 香芋紫" at bounding box center [699, 526] width 188 height 216
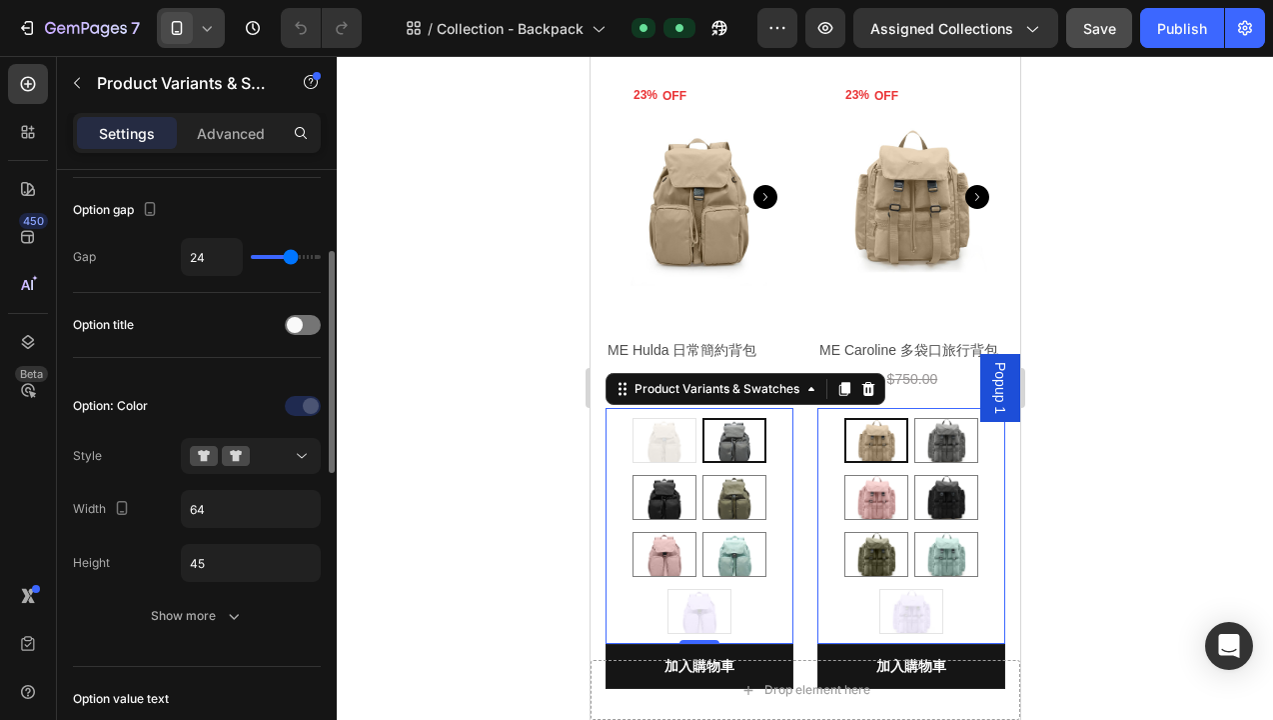
scroll to position [200, 0]
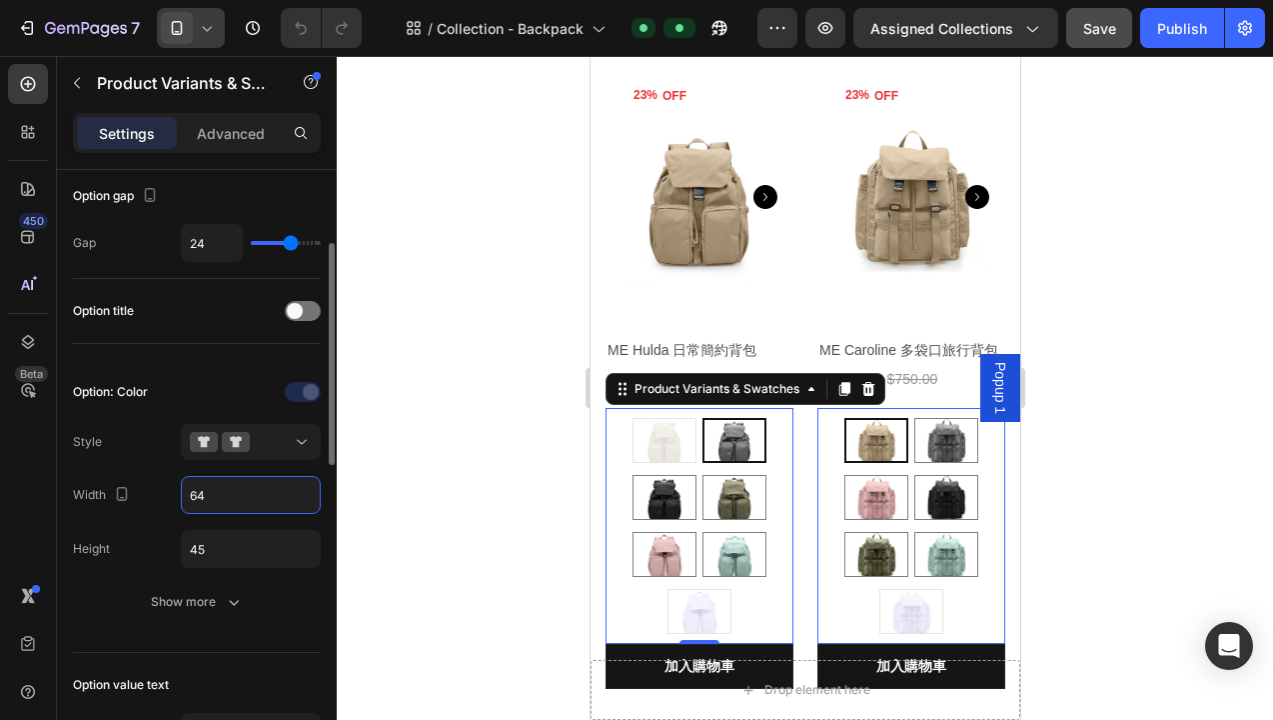
click at [225, 494] on input "64" at bounding box center [251, 495] width 138 height 36
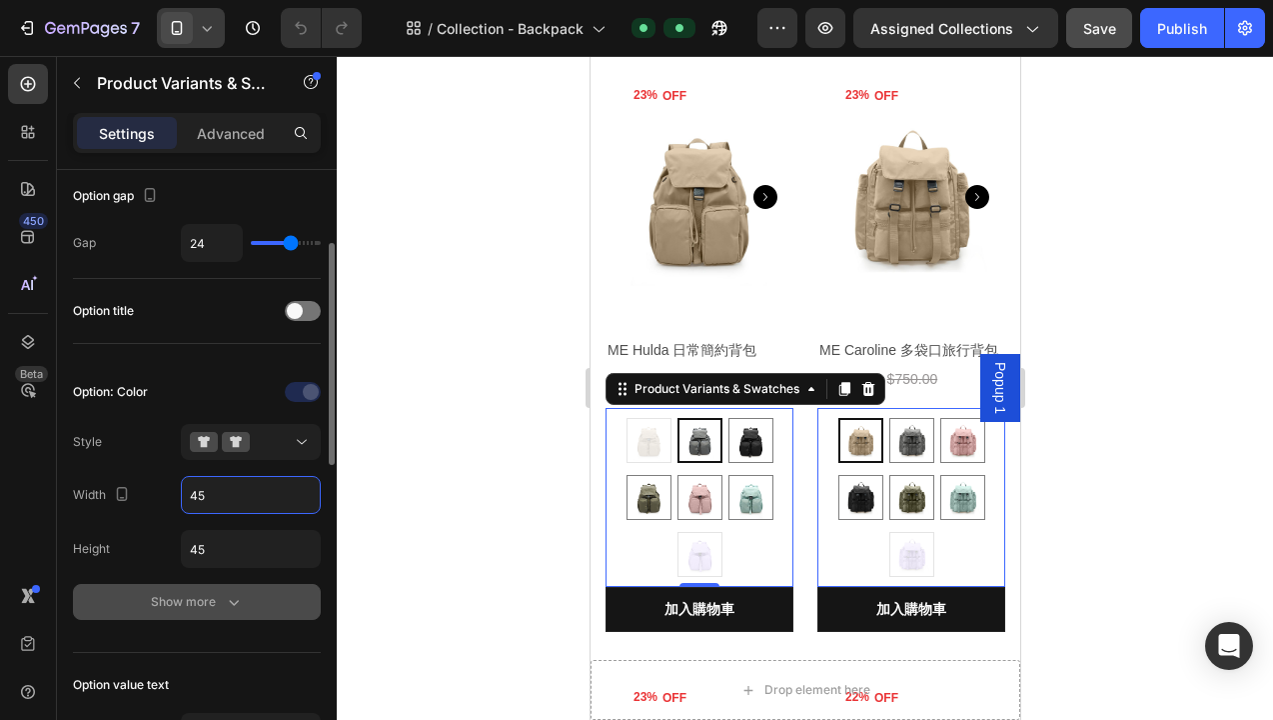
type input "45"
click at [186, 607] on div "Show more" at bounding box center [197, 602] width 93 height 20
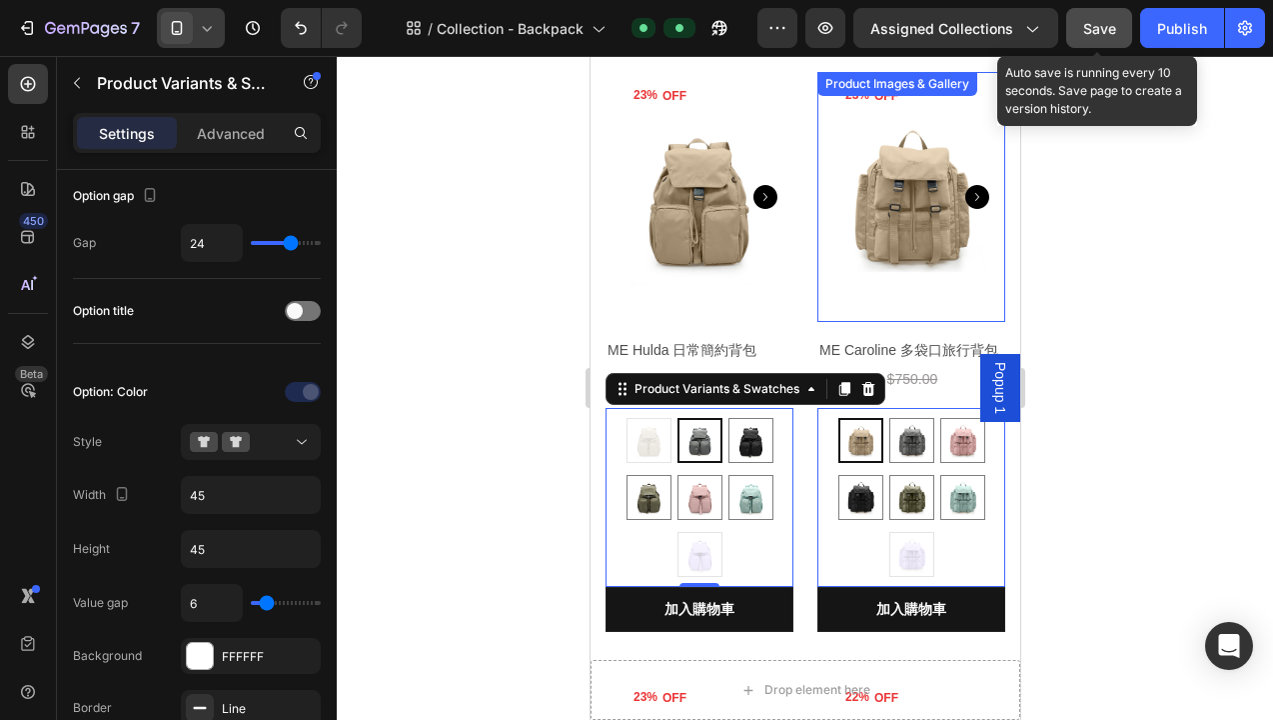
click at [1105, 31] on span "Save" at bounding box center [1100, 28] width 33 height 17
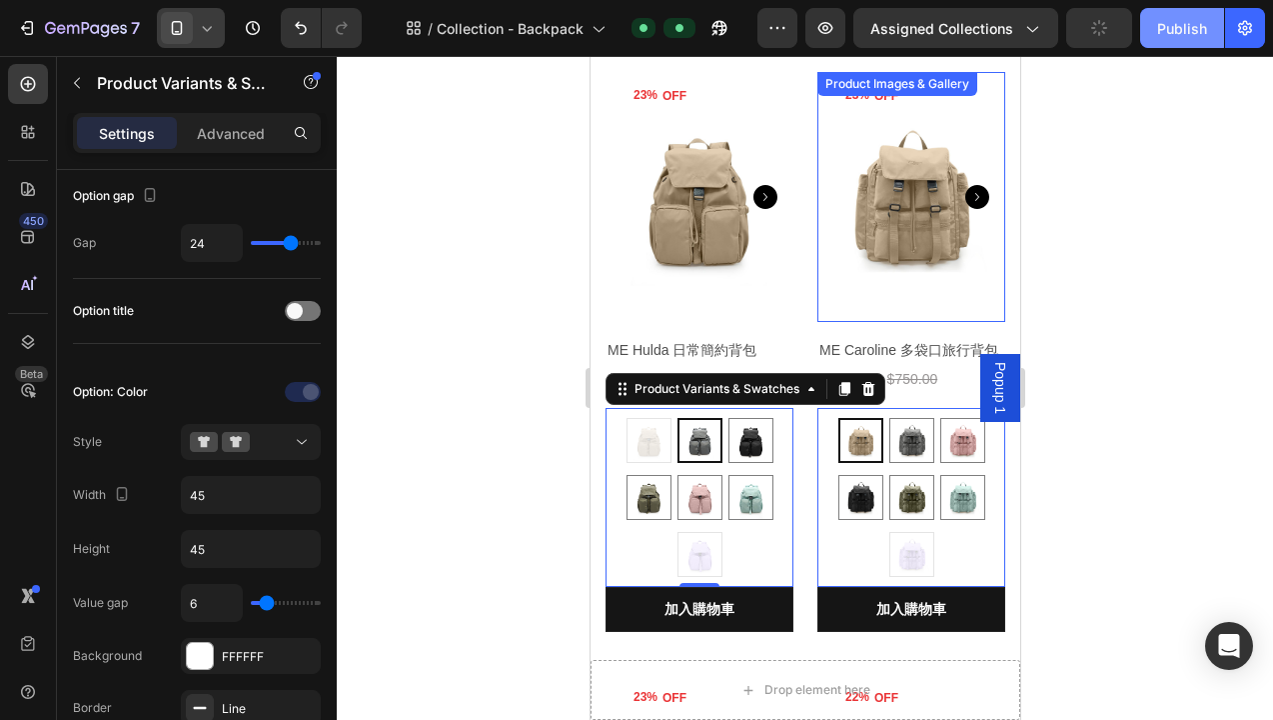
click at [1186, 27] on div "Publish" at bounding box center [1182, 28] width 50 height 21
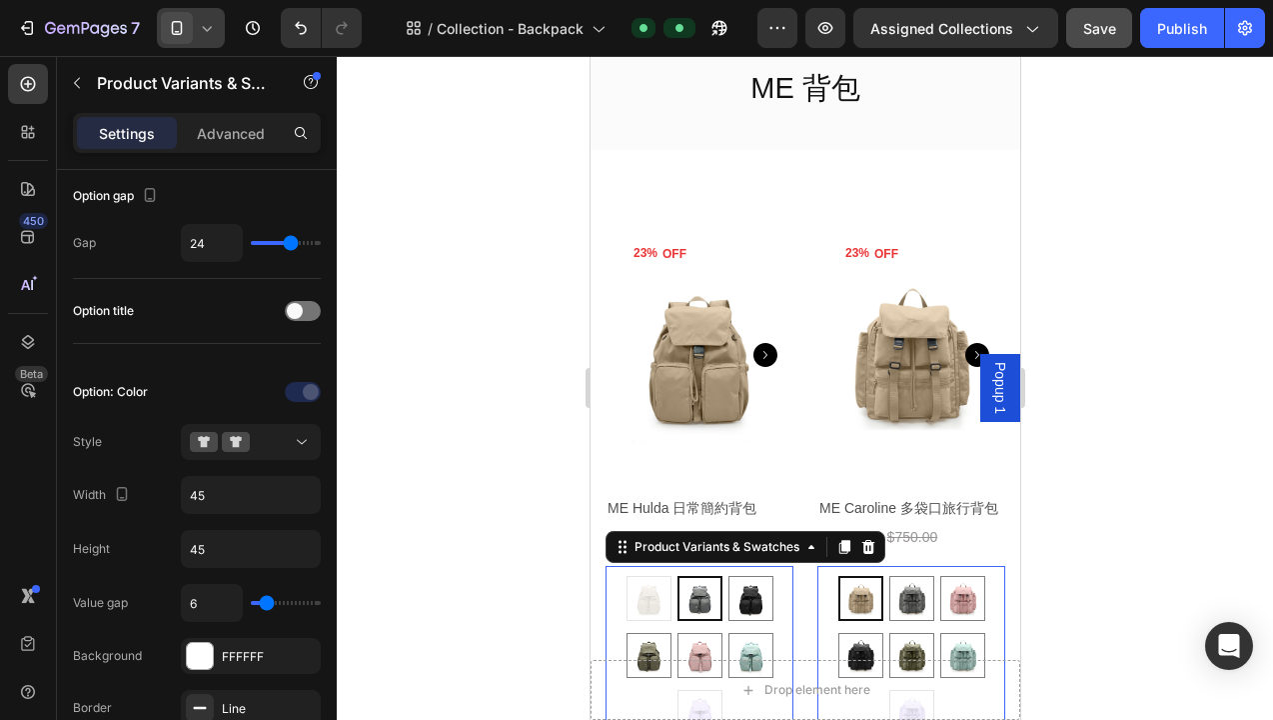
scroll to position [0, 0]
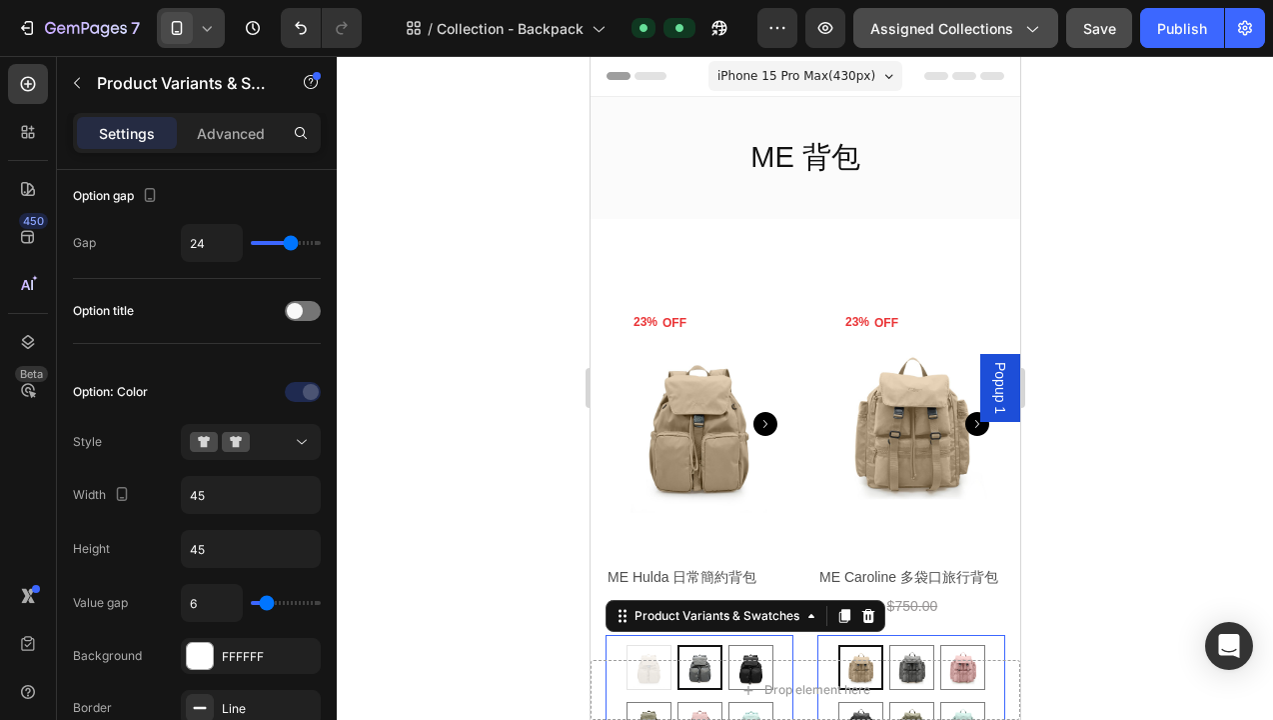
click at [963, 39] on button "Assigned Collections" at bounding box center [956, 28] width 205 height 40
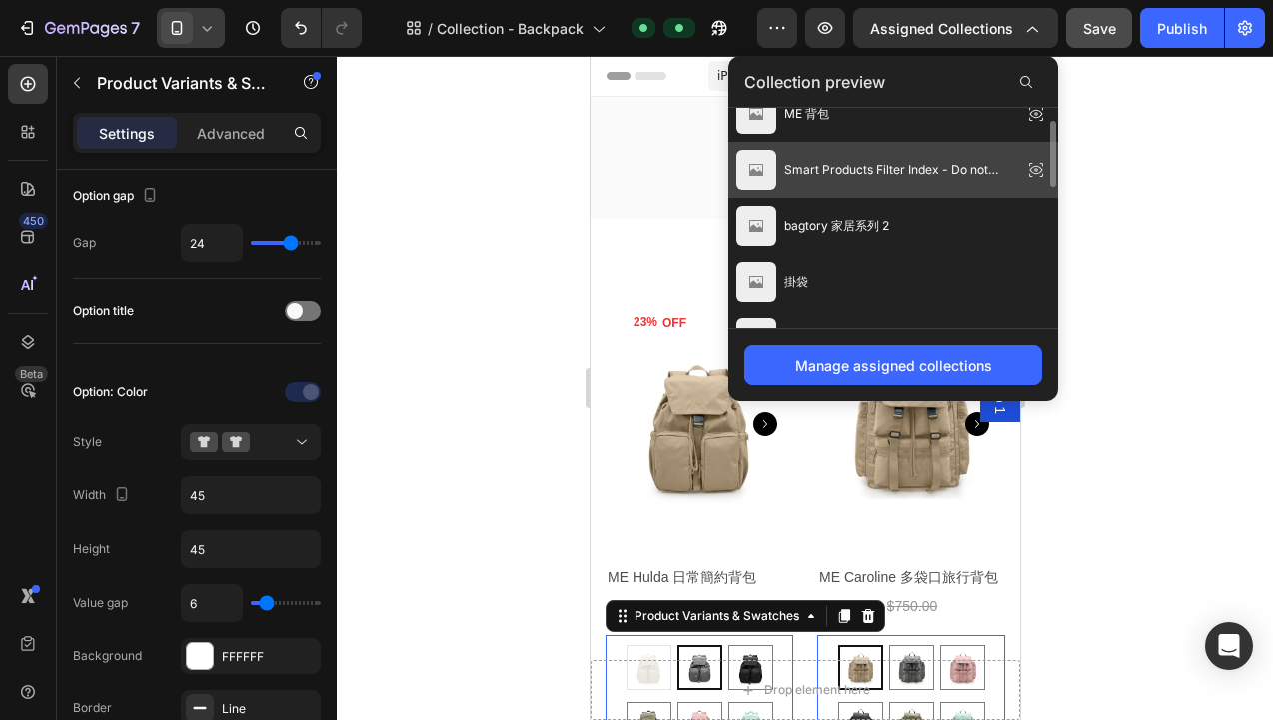
scroll to position [28, 0]
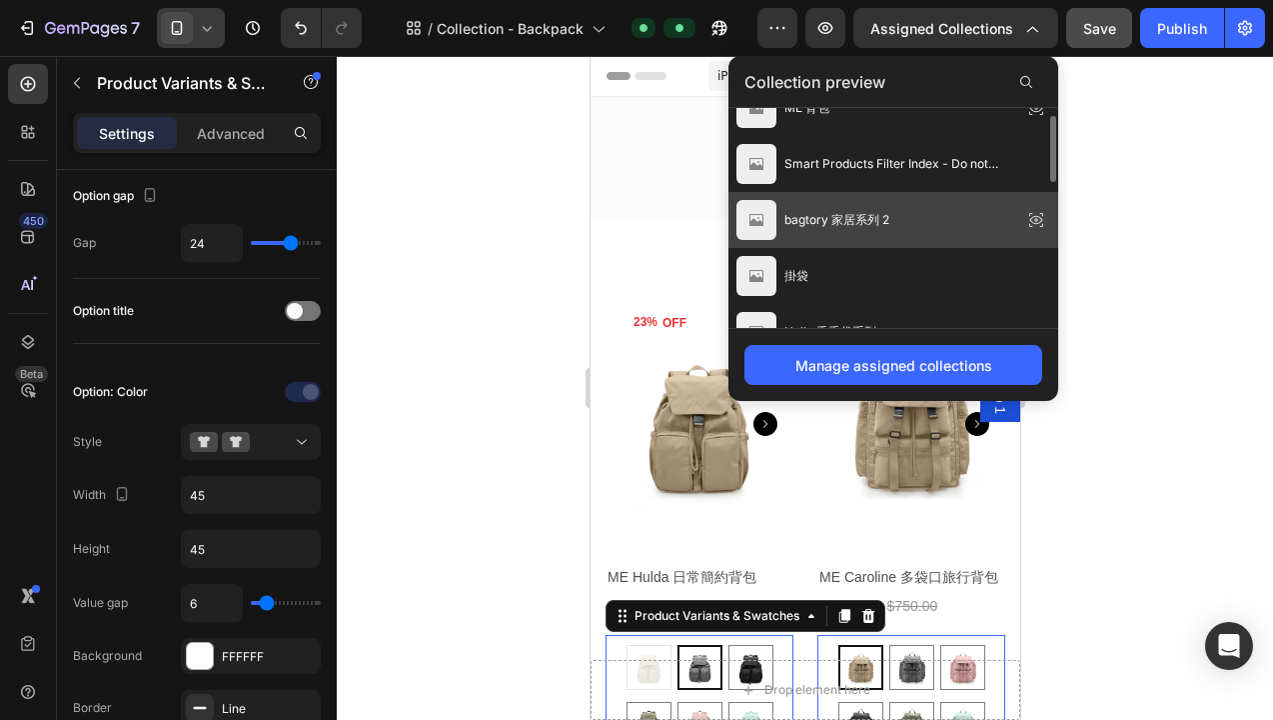
drag, startPoint x: 863, startPoint y: 221, endPoint x: 273, endPoint y: 165, distance: 592.4
click at [863, 221] on span "bagtory 家居系列 2" at bounding box center [837, 220] width 105 height 18
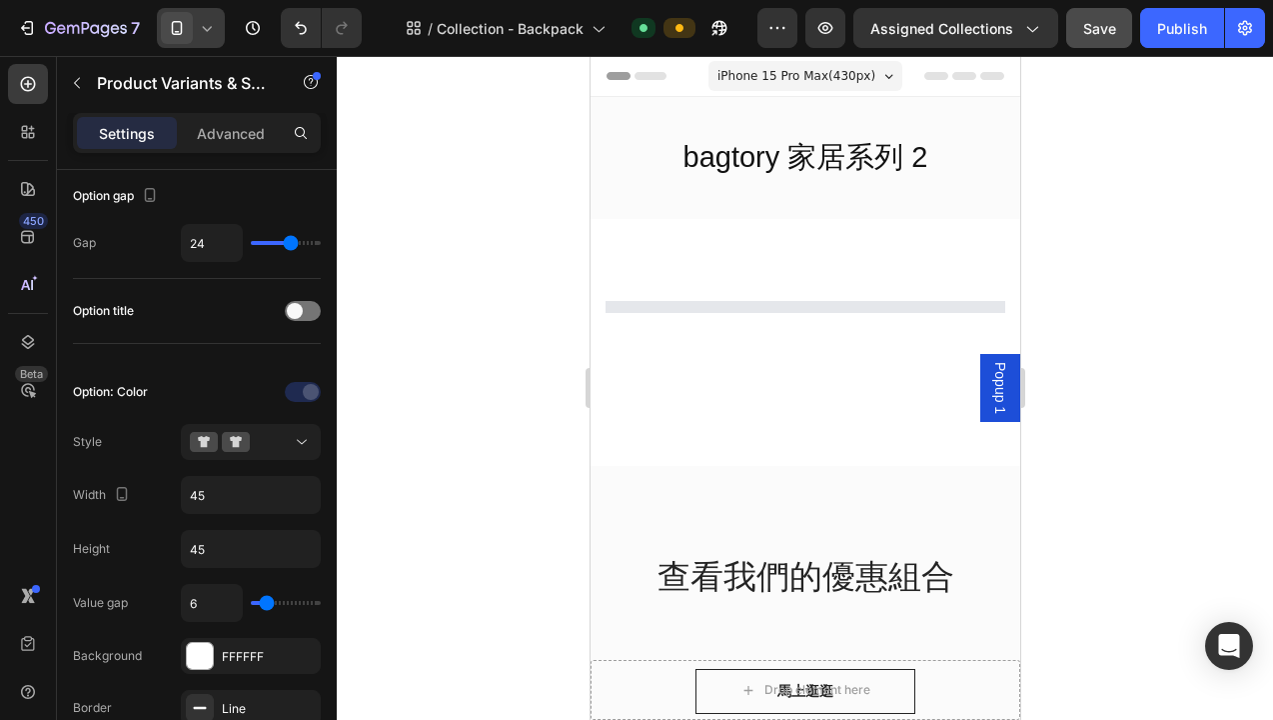
select select "灰色"
select select "彩藍+大紅+檸檸黃"
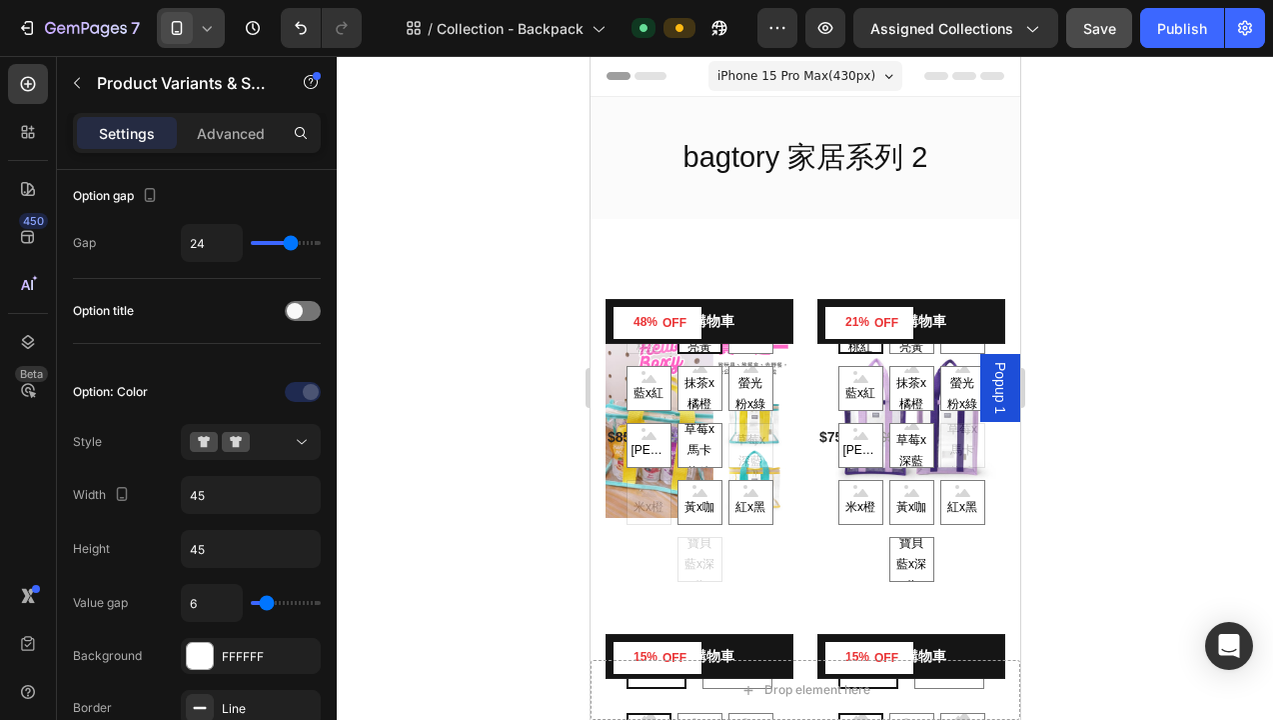
click at [715, 329] on div "加入購物車 (P) Cart Button" at bounding box center [699, 445] width 188 height 293
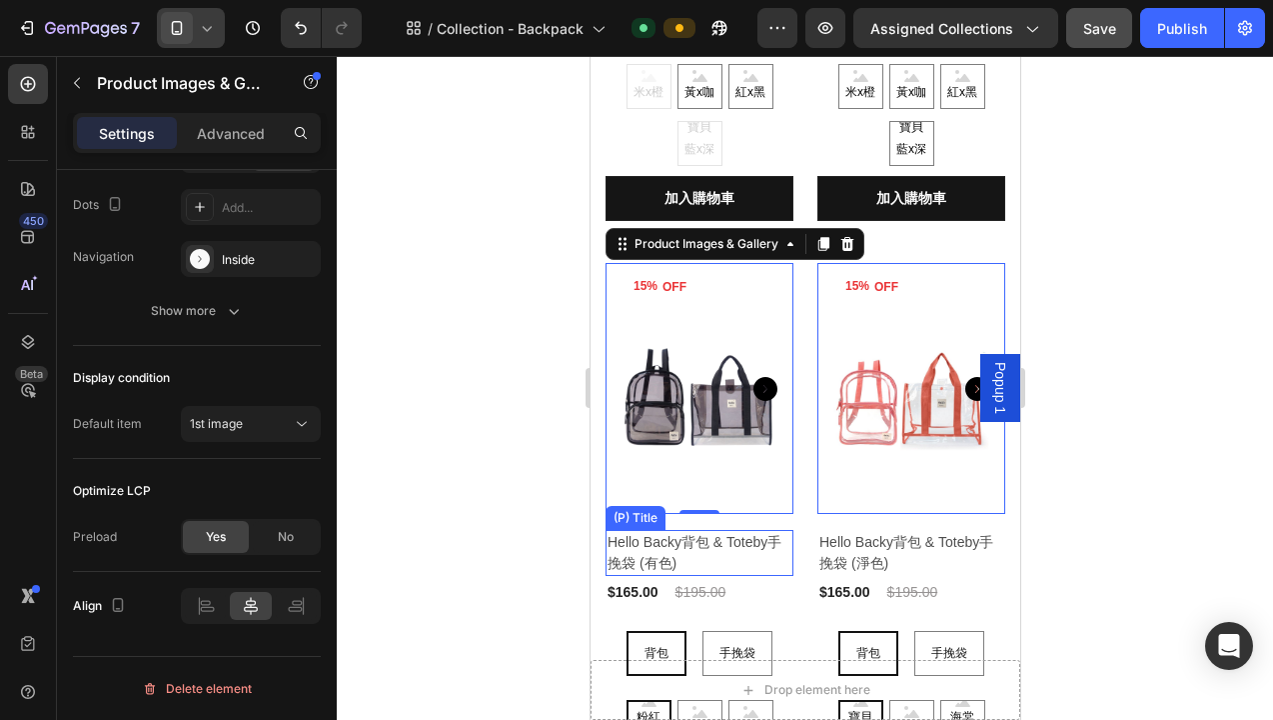
scroll to position [797, 0]
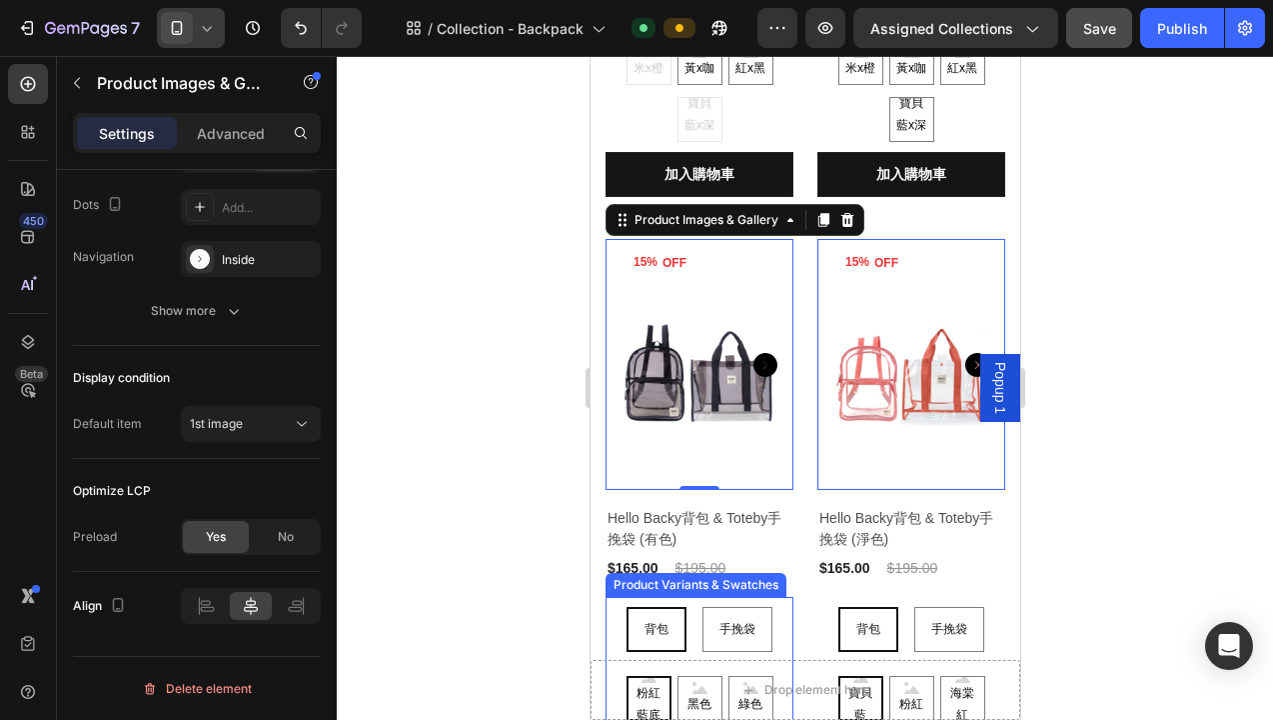
click at [691, 142] on div "背包 背包 背包 手挽袋 手挽袋 手挽袋" at bounding box center [699, 5] width 188 height 273
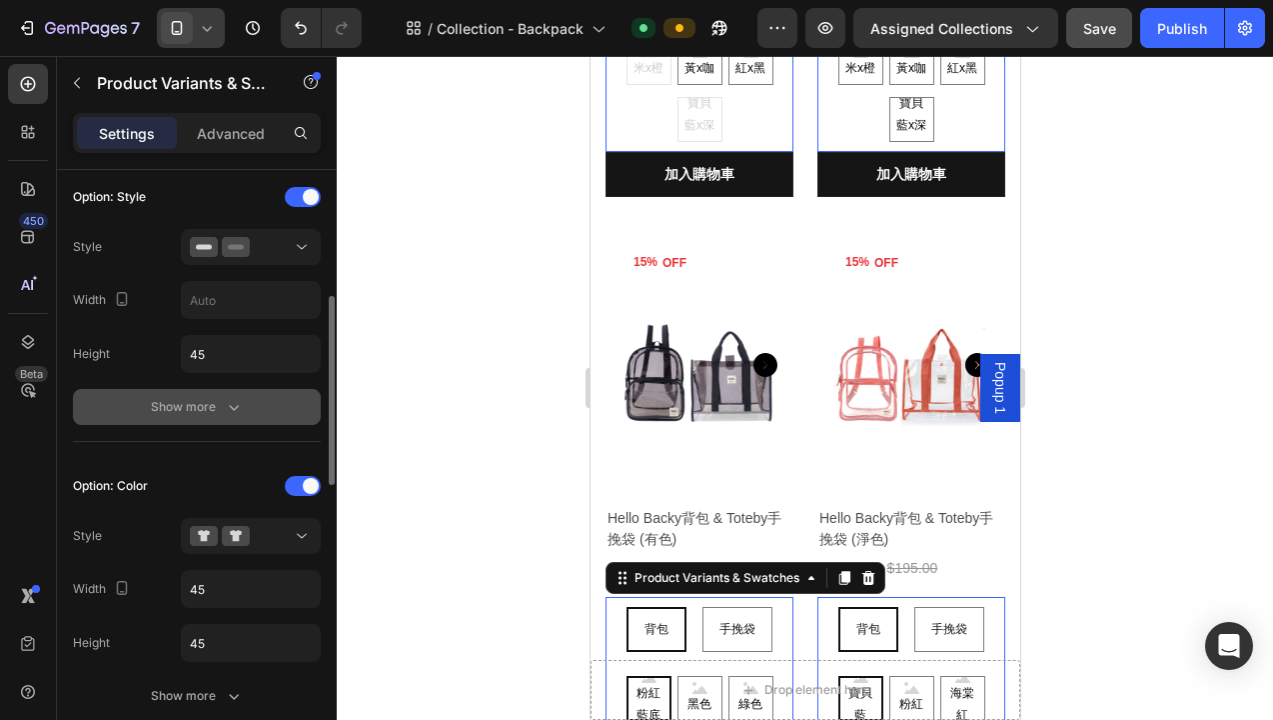
scroll to position [397, 0]
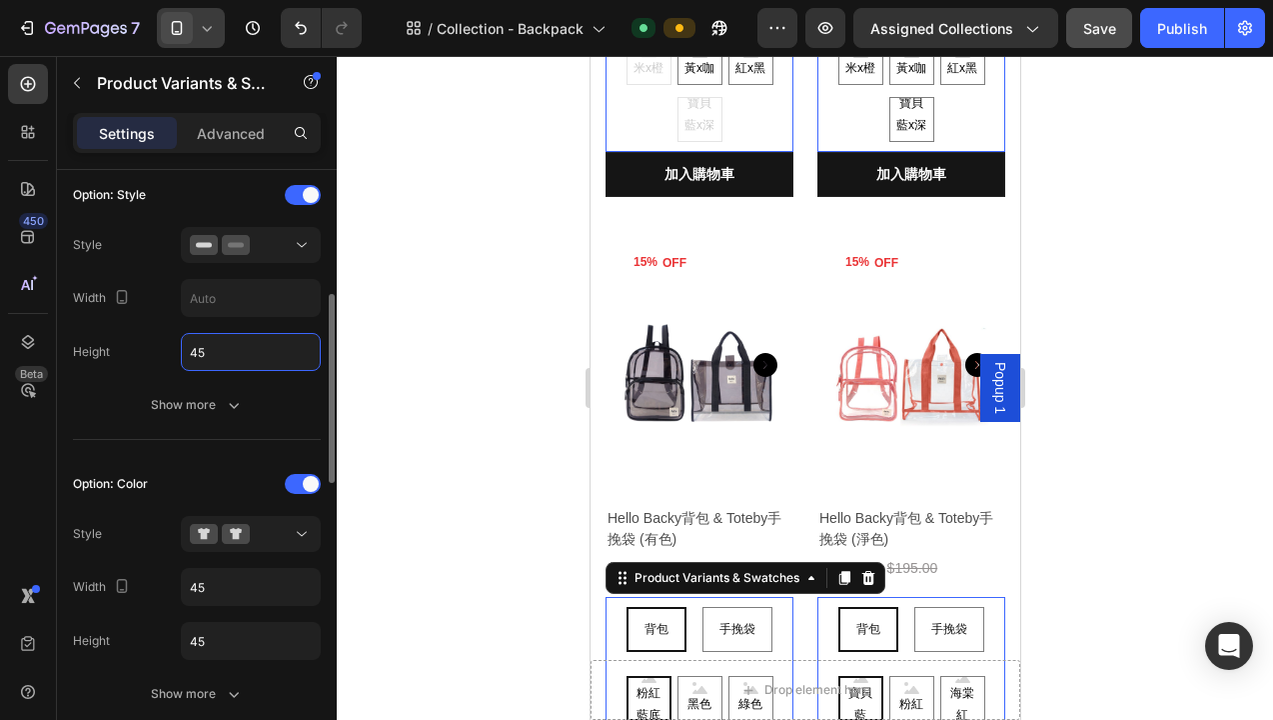
click at [210, 355] on input "45" at bounding box center [251, 352] width 138 height 36
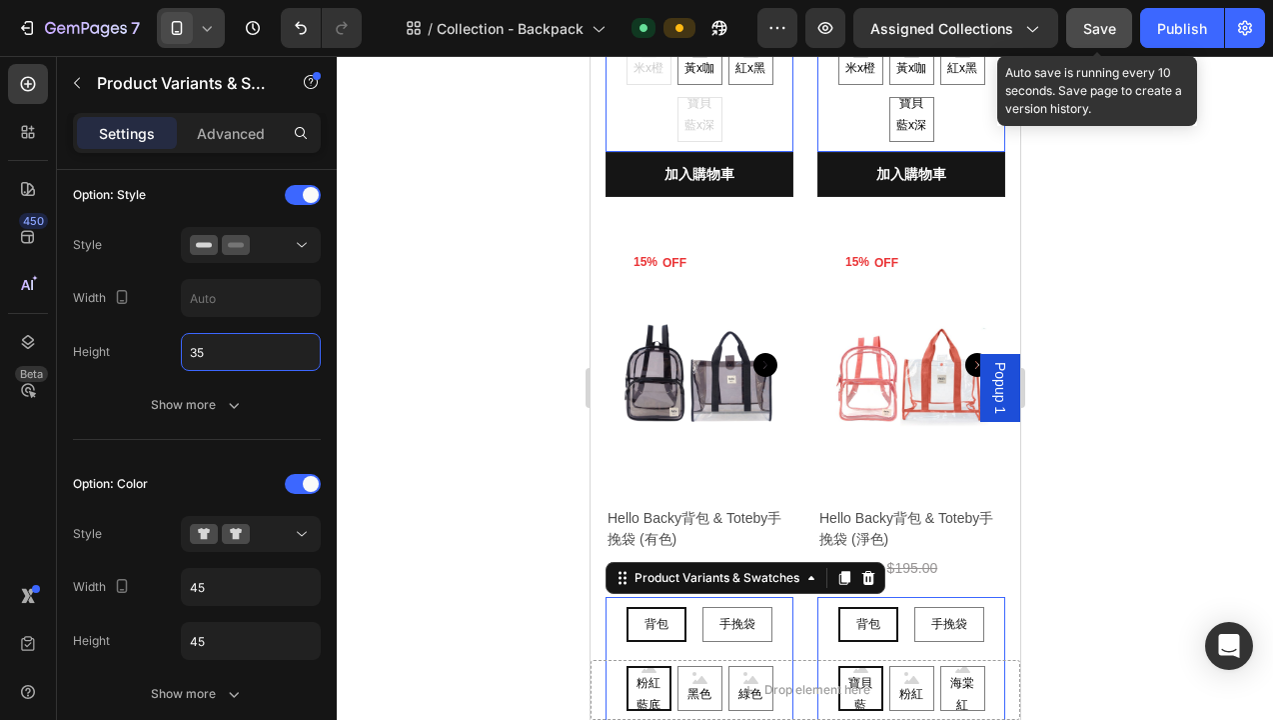
type input "35"
click at [1096, 33] on span "Save" at bounding box center [1100, 28] width 33 height 17
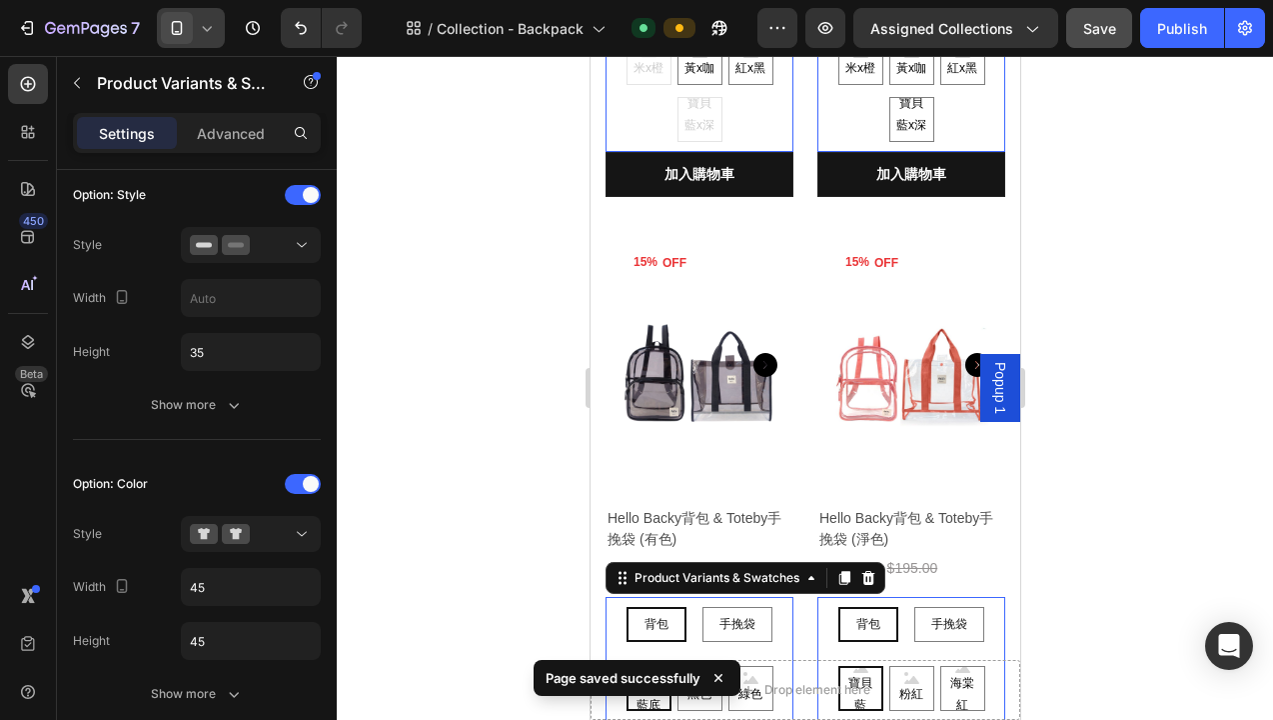
click at [202, 25] on icon at bounding box center [207, 28] width 20 height 20
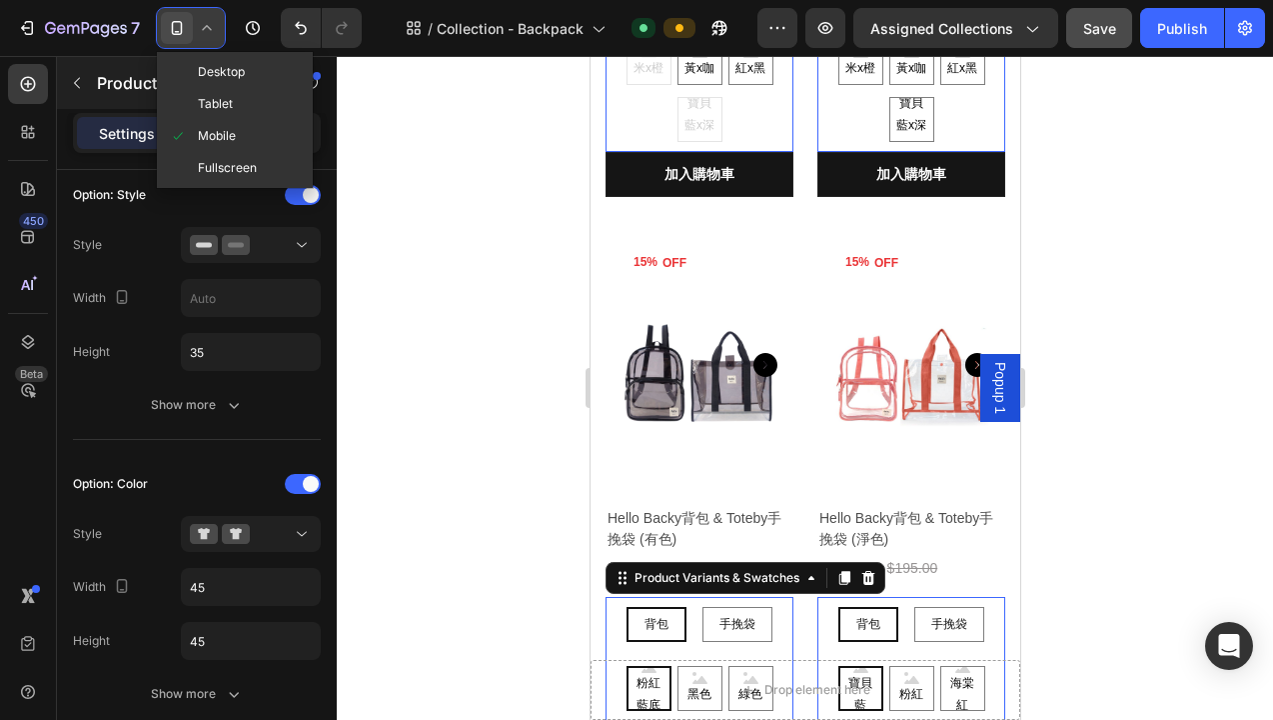
click at [212, 76] on span "Desktop" at bounding box center [221, 72] width 47 height 20
type input "14"
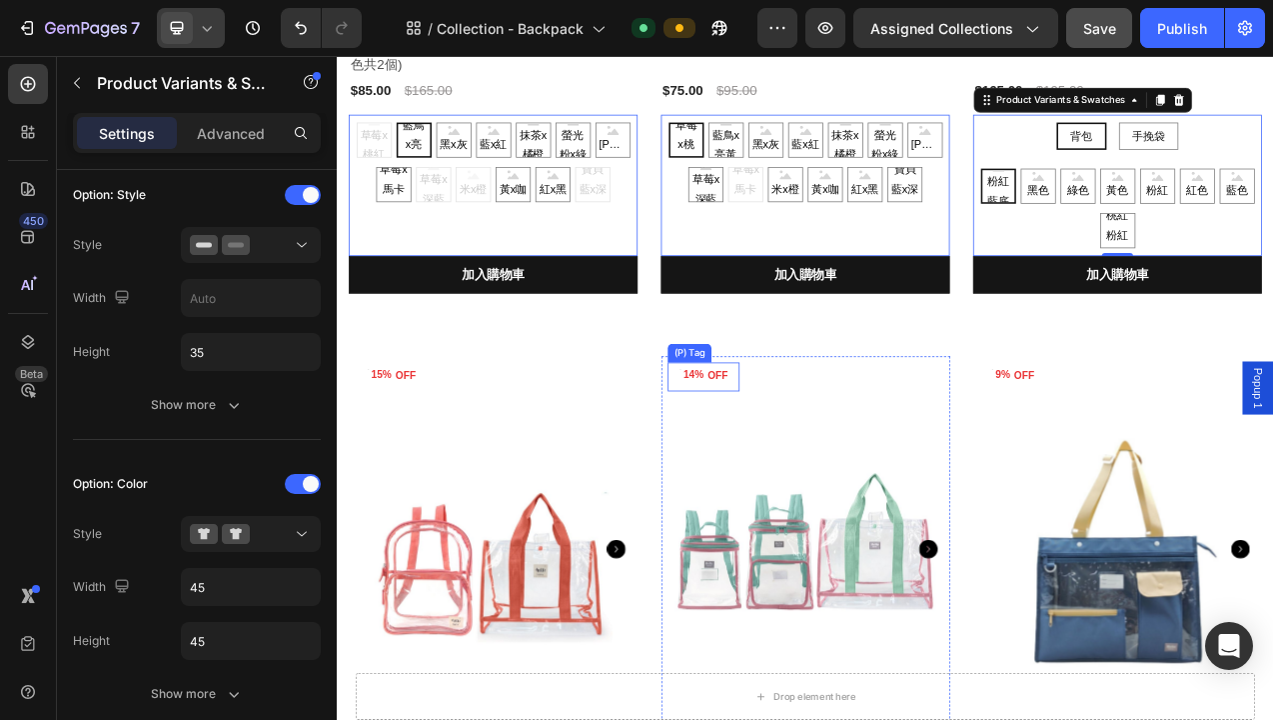
scroll to position [870, 0]
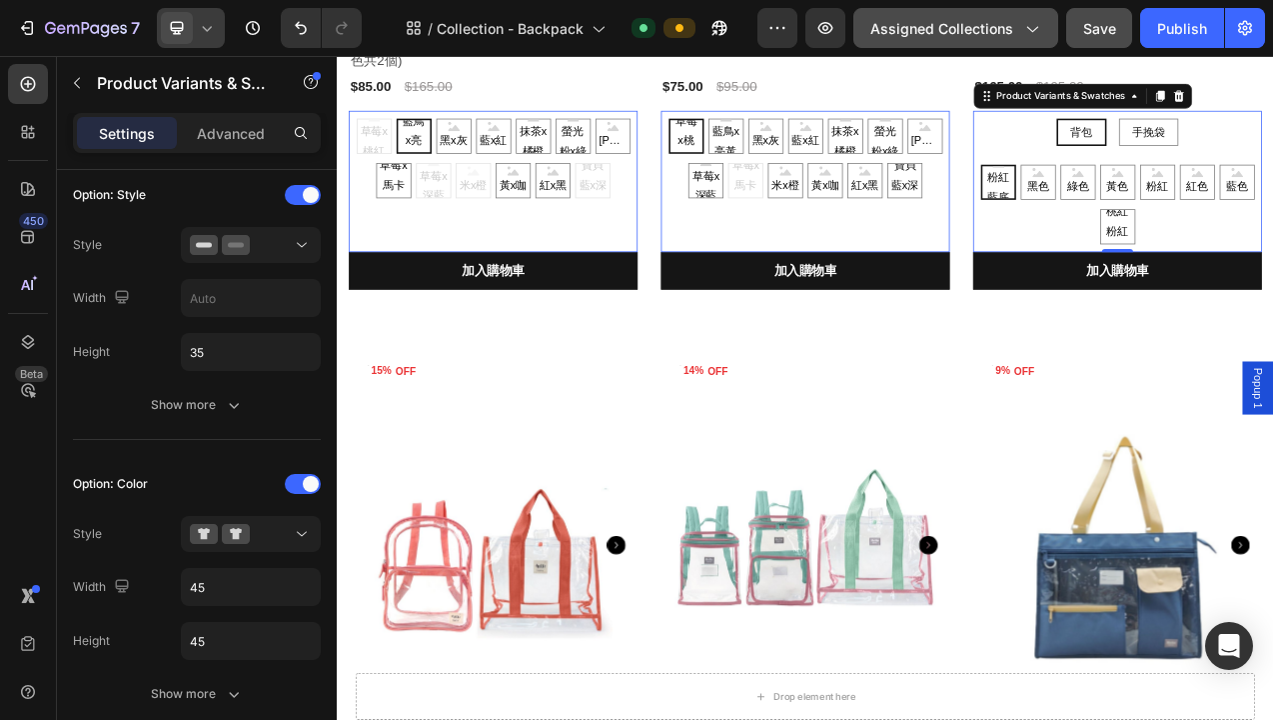
click at [927, 32] on span "Assigned Collections" at bounding box center [942, 28] width 143 height 21
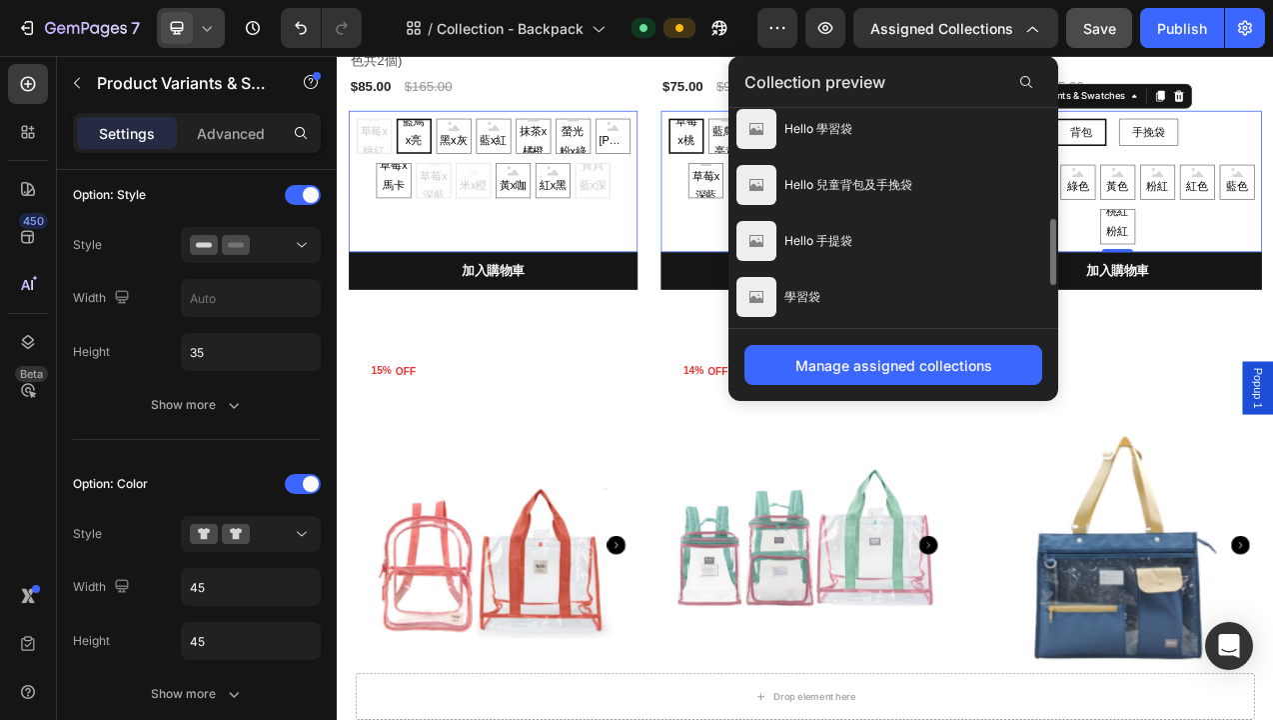
scroll to position [306, 0]
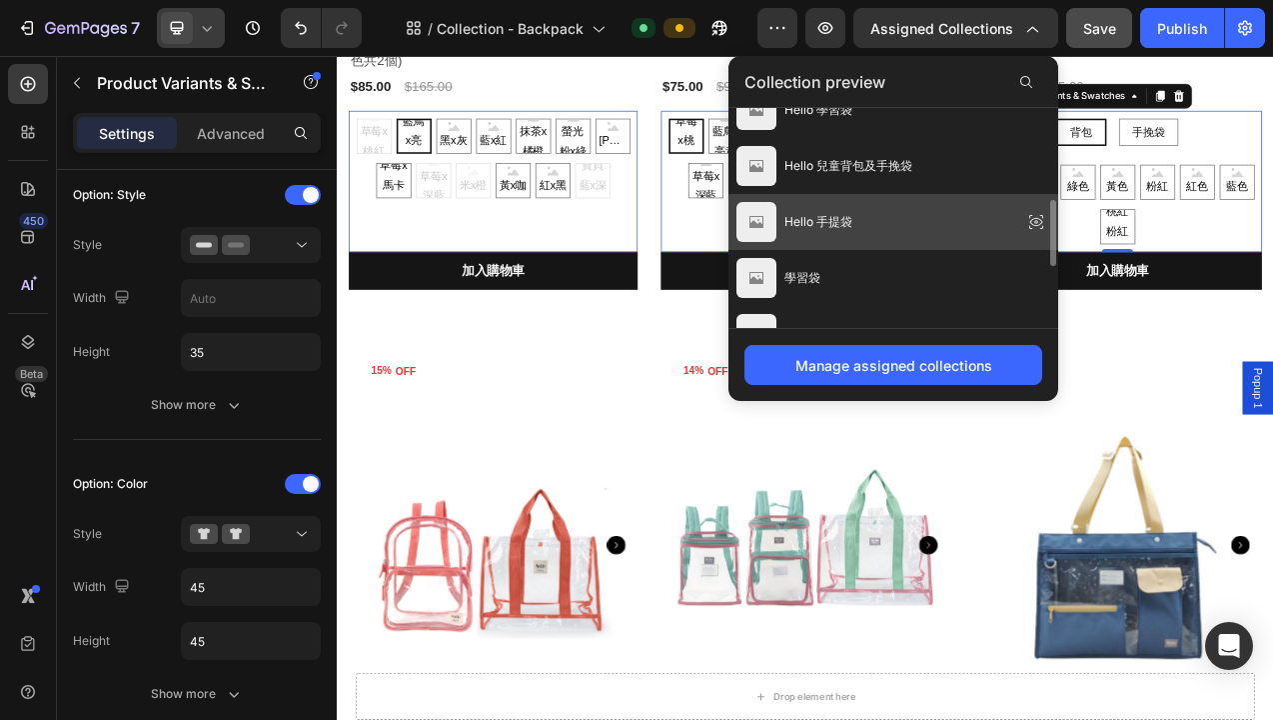
click at [915, 306] on div "Hello 手提袋" at bounding box center [894, 334] width 330 height 56
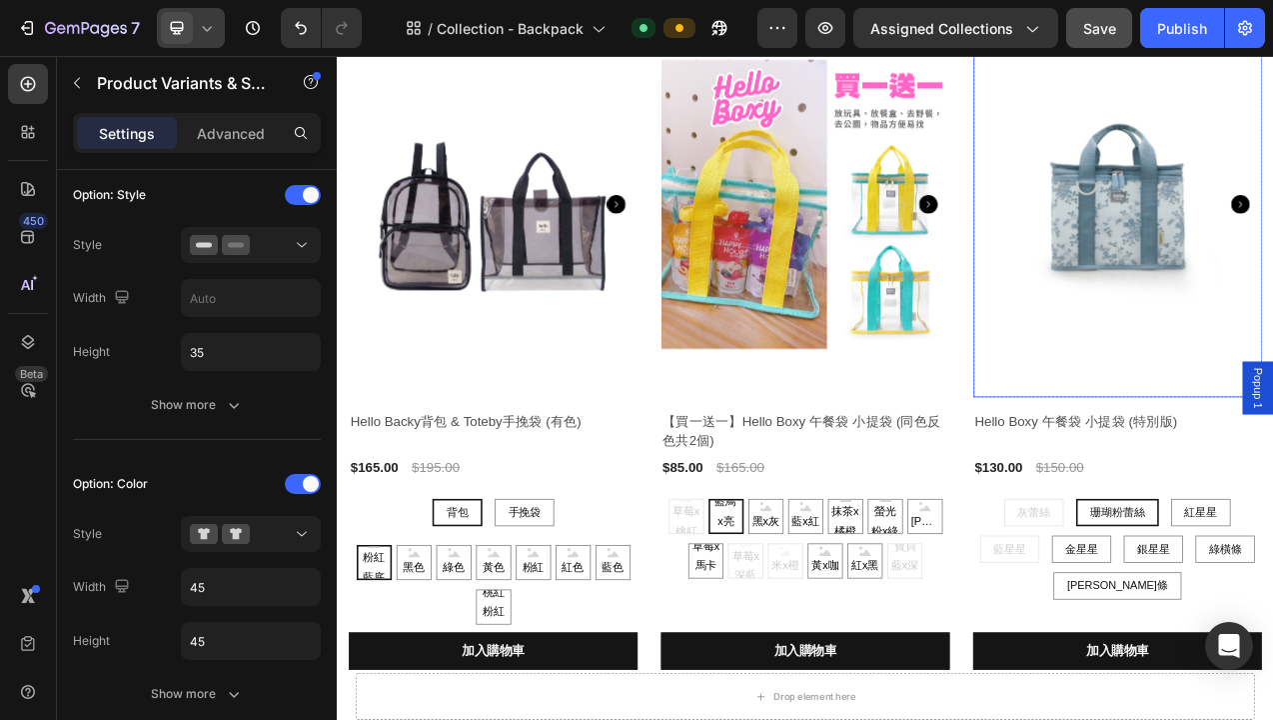
scroll to position [385, 0]
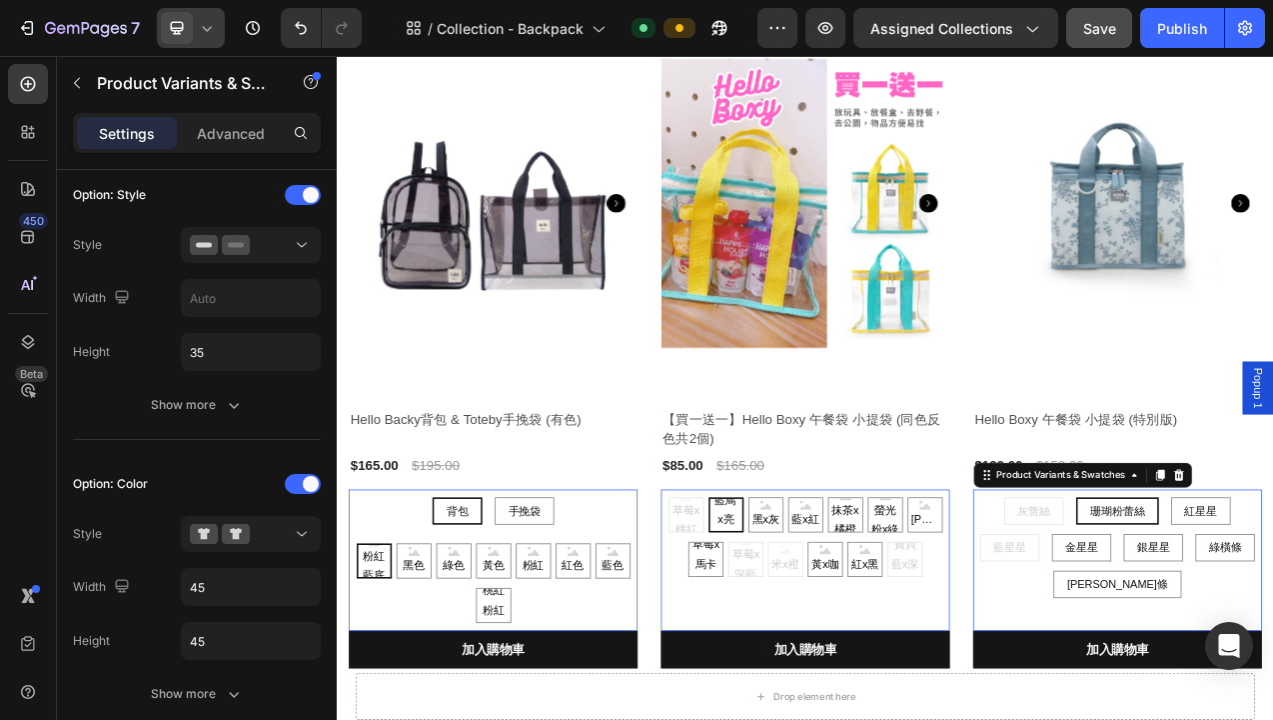
click at [722, 656] on div "灰蕾絲 灰蕾絲 灰蕾絲 珊瑚粉蕾絲 珊瑚粉蕾絲 珊瑚粉蕾絲 紅星星 紅星星 紅星星 藍星星 藍星星 藍星星 金星星 金星星 金星星 銀星星 銀星星 銀星星 綠…" at bounding box center [537, 638] width 370 height 35
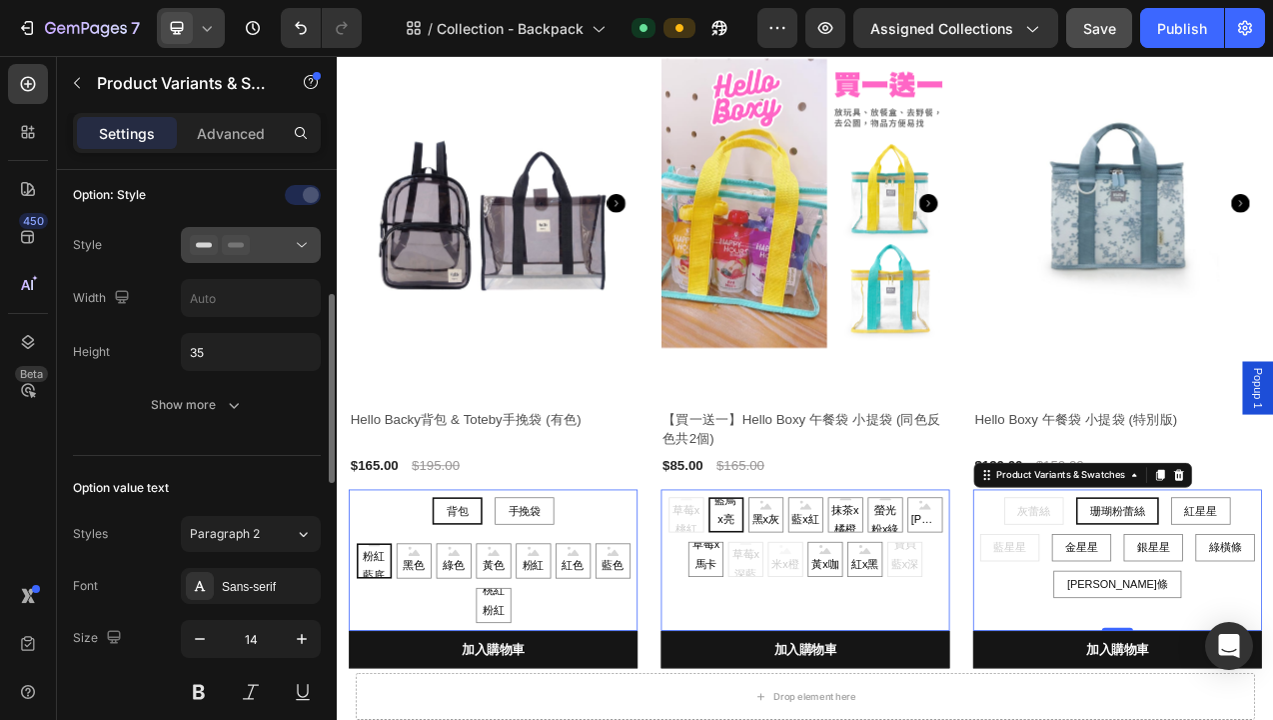
click at [283, 249] on div at bounding box center [251, 245] width 122 height 20
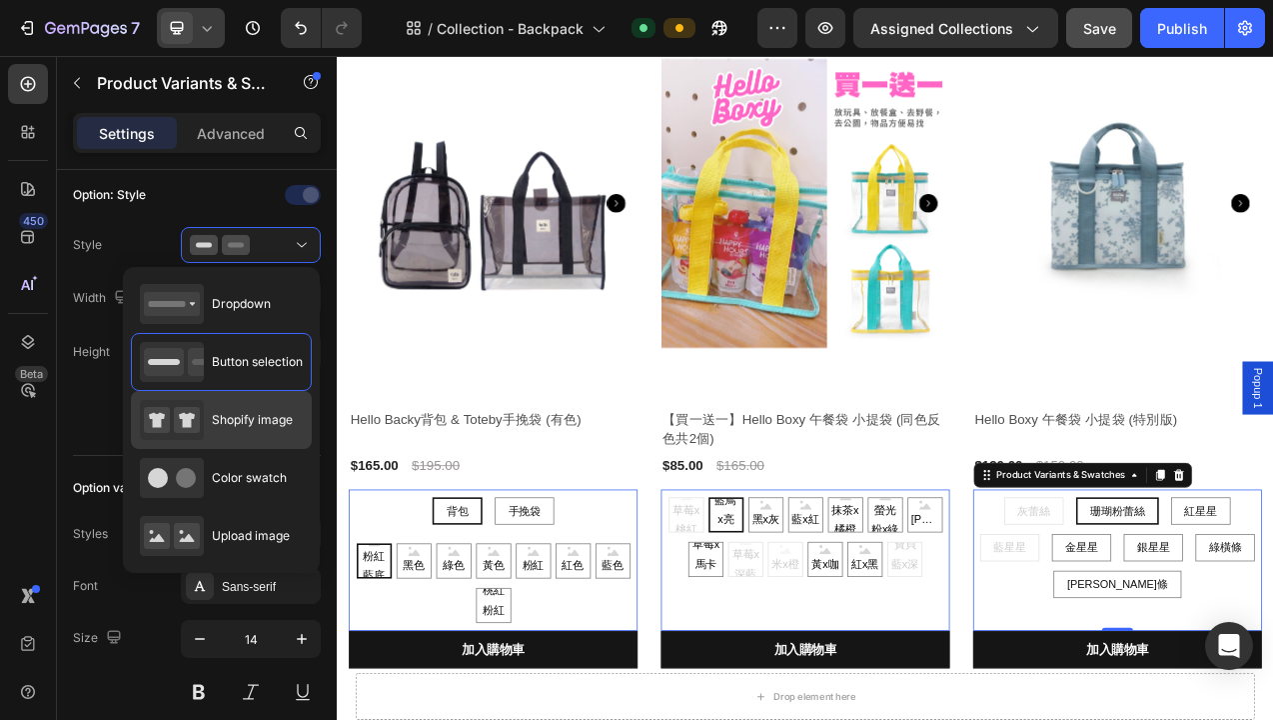
click at [230, 419] on span "Shopify image" at bounding box center [252, 420] width 81 height 18
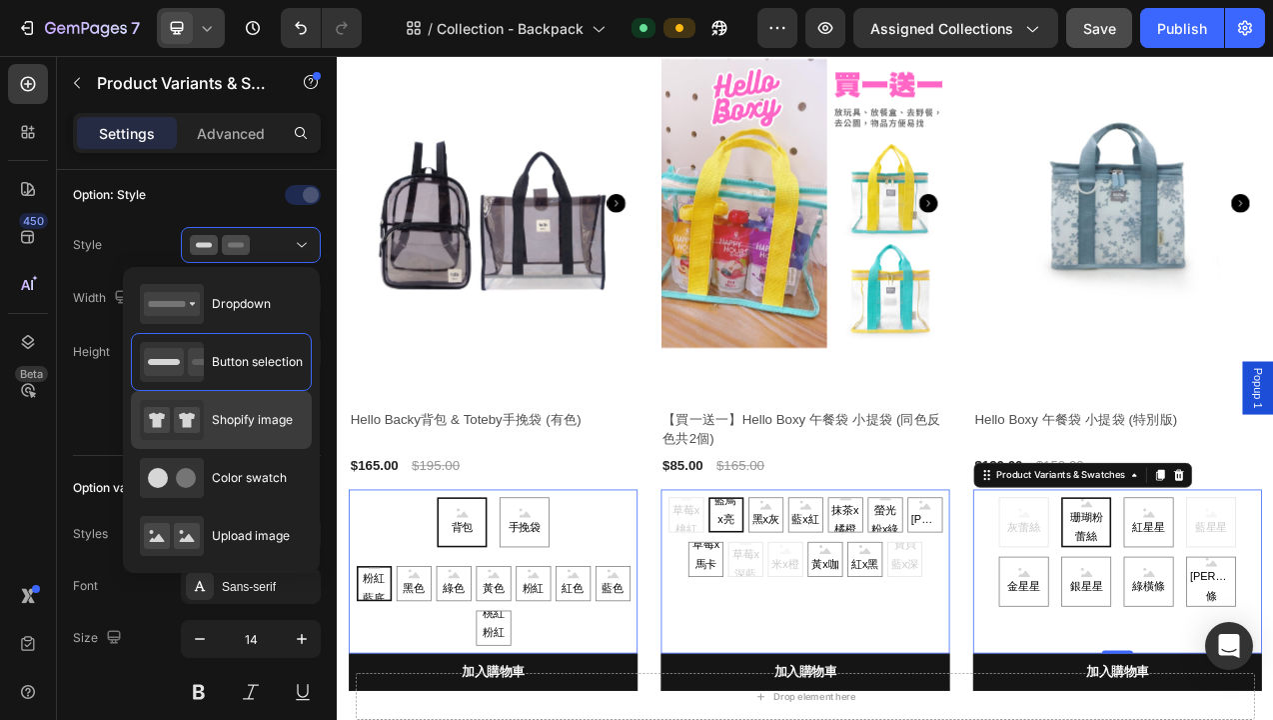
type input "64"
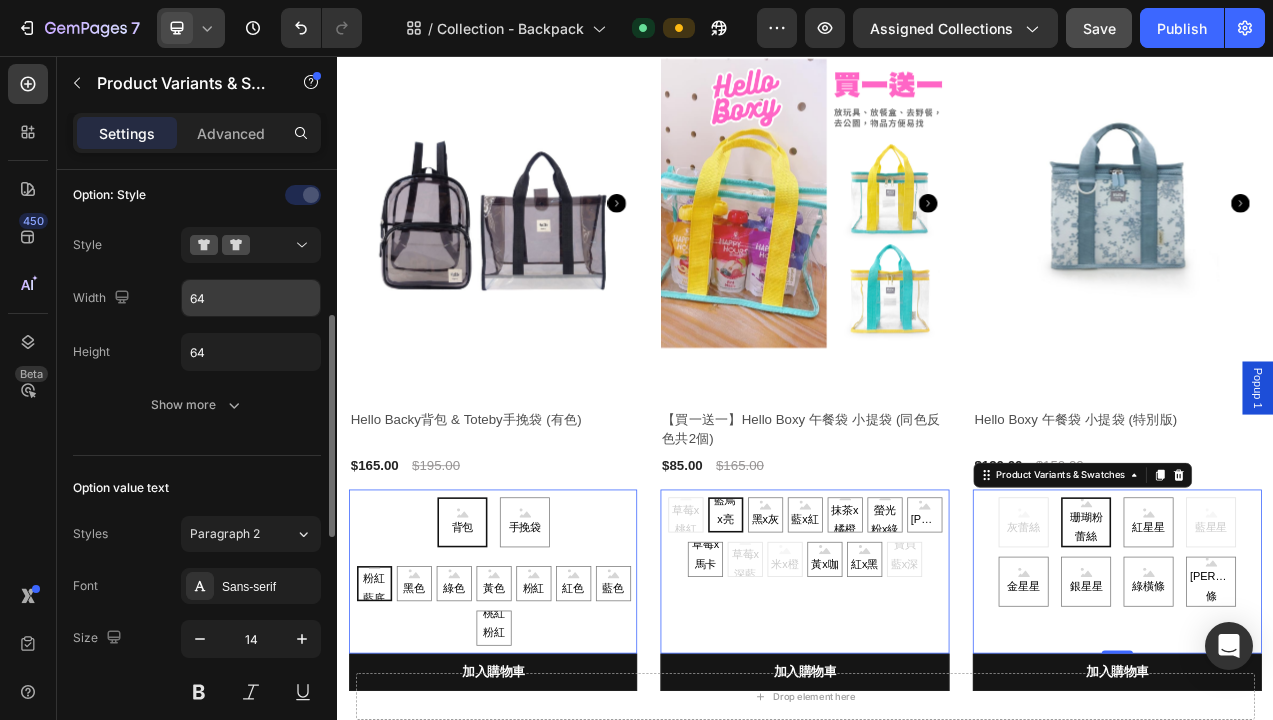
click at [226, 301] on input "64" at bounding box center [251, 298] width 138 height 36
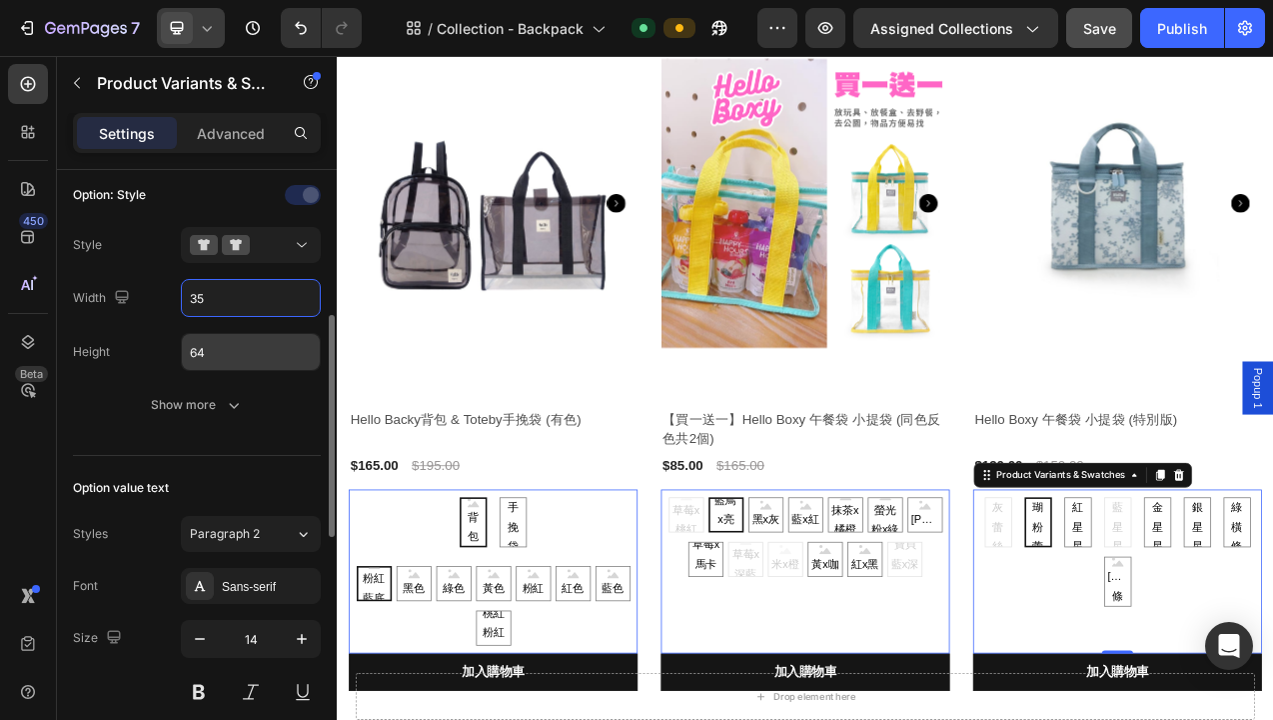
click at [228, 355] on input "64" at bounding box center [251, 352] width 138 height 36
click at [222, 305] on input "35" at bounding box center [251, 298] width 138 height 36
type input "45"
click at [224, 351] on input "64" at bounding box center [251, 352] width 138 height 36
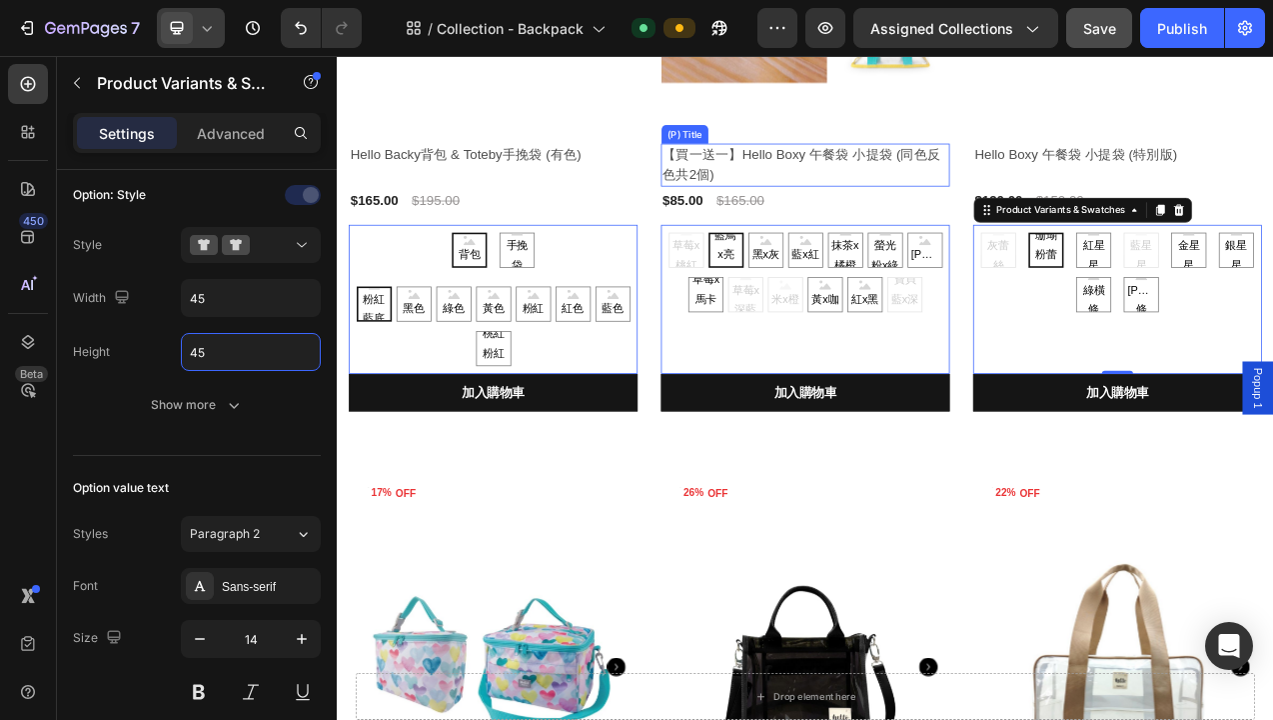
scroll to position [729, 0]
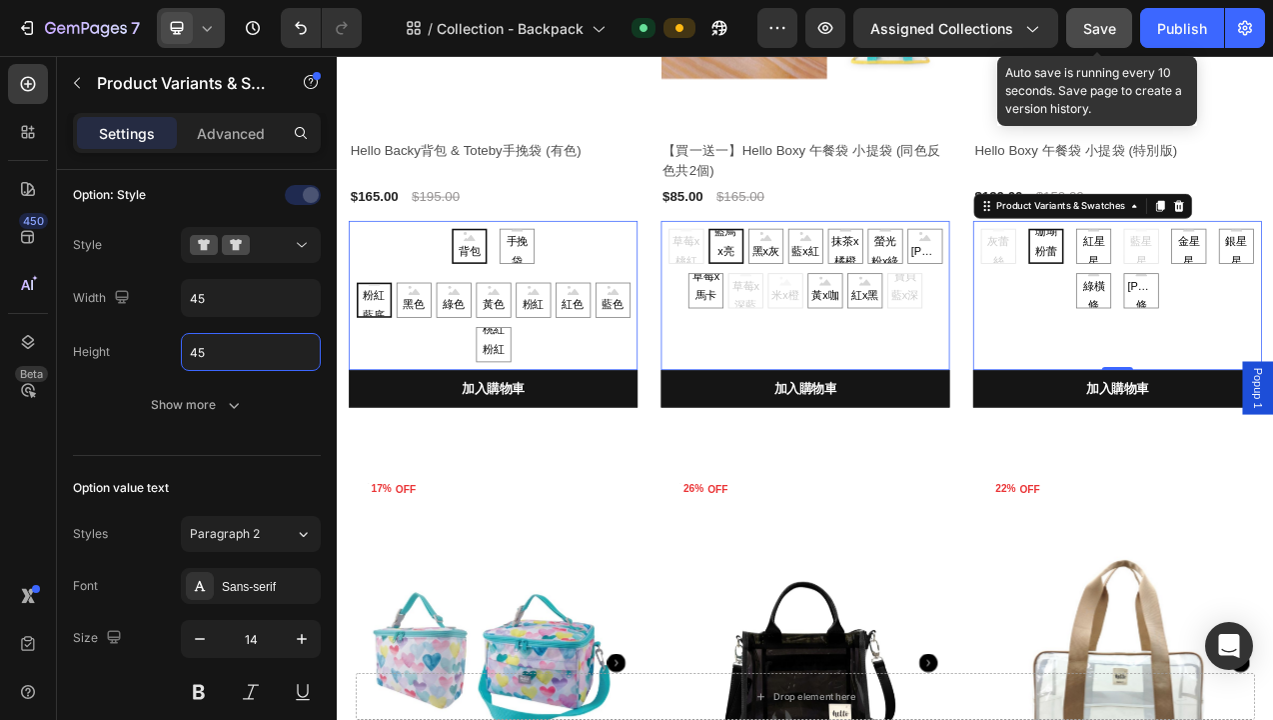
type input "45"
click at [1108, 30] on span "Save" at bounding box center [1100, 28] width 33 height 17
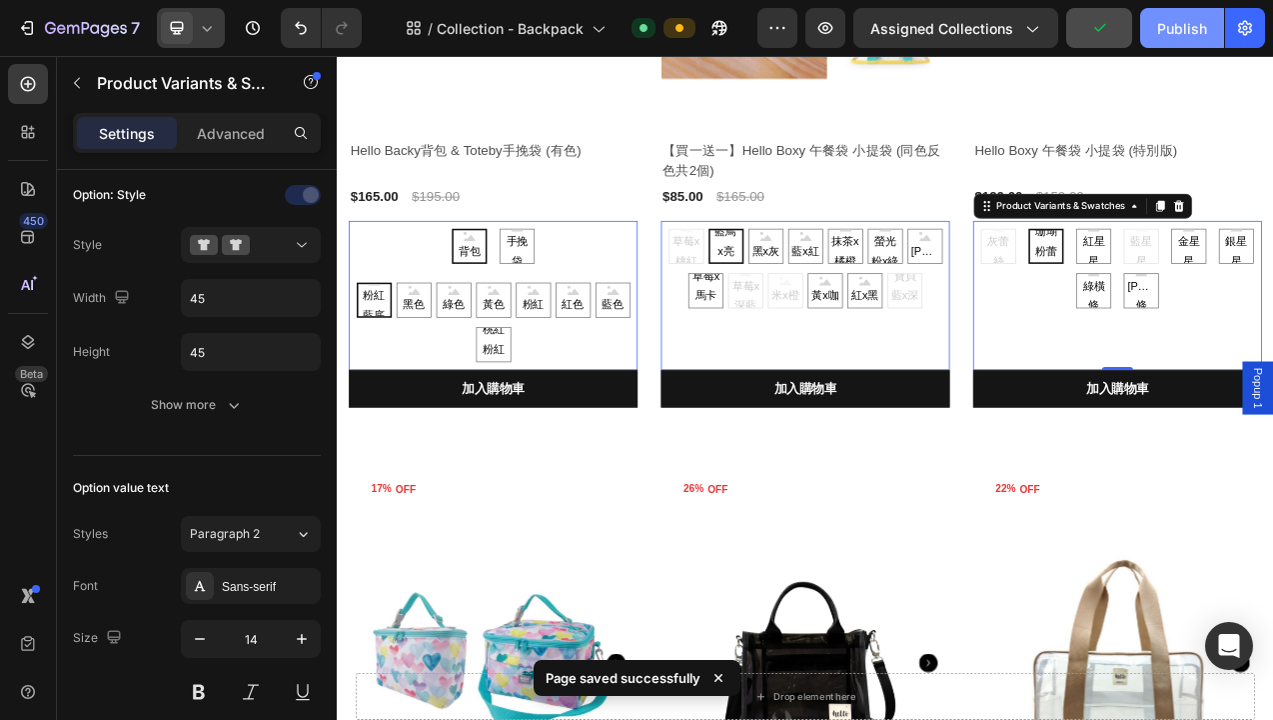
click at [1176, 30] on div "Publish" at bounding box center [1182, 28] width 50 height 21
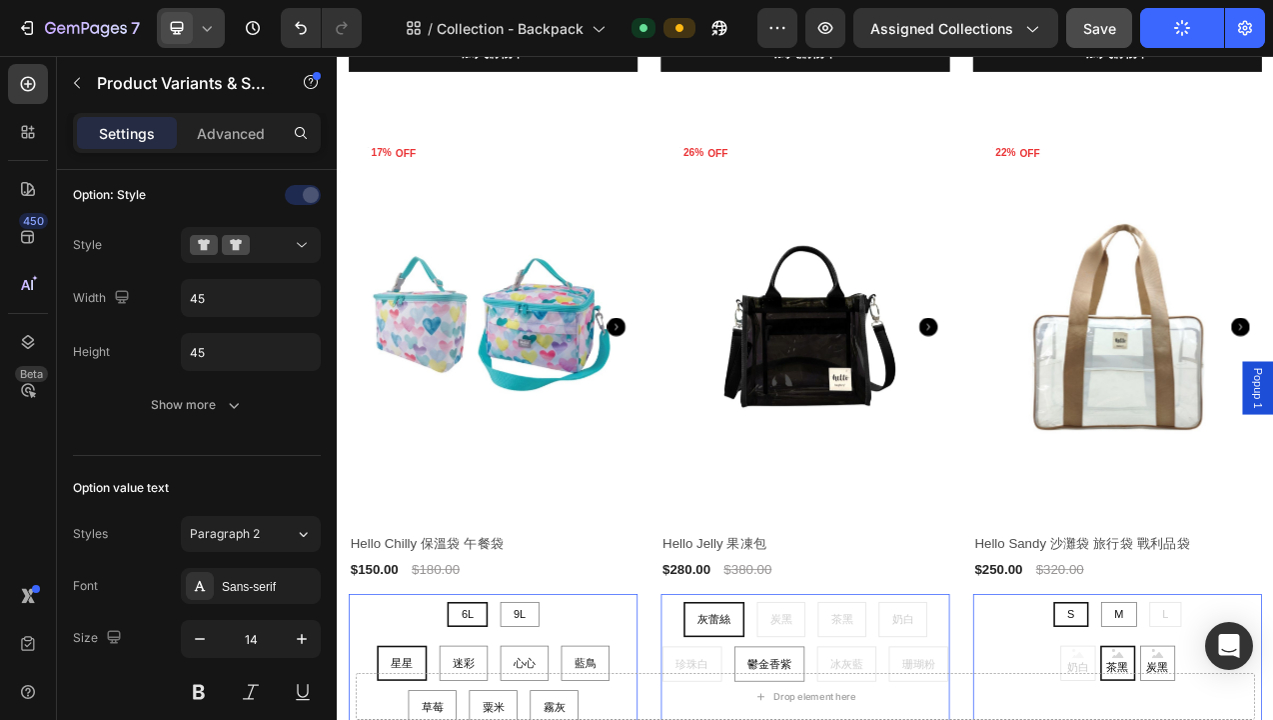
scroll to position [1288, 0]
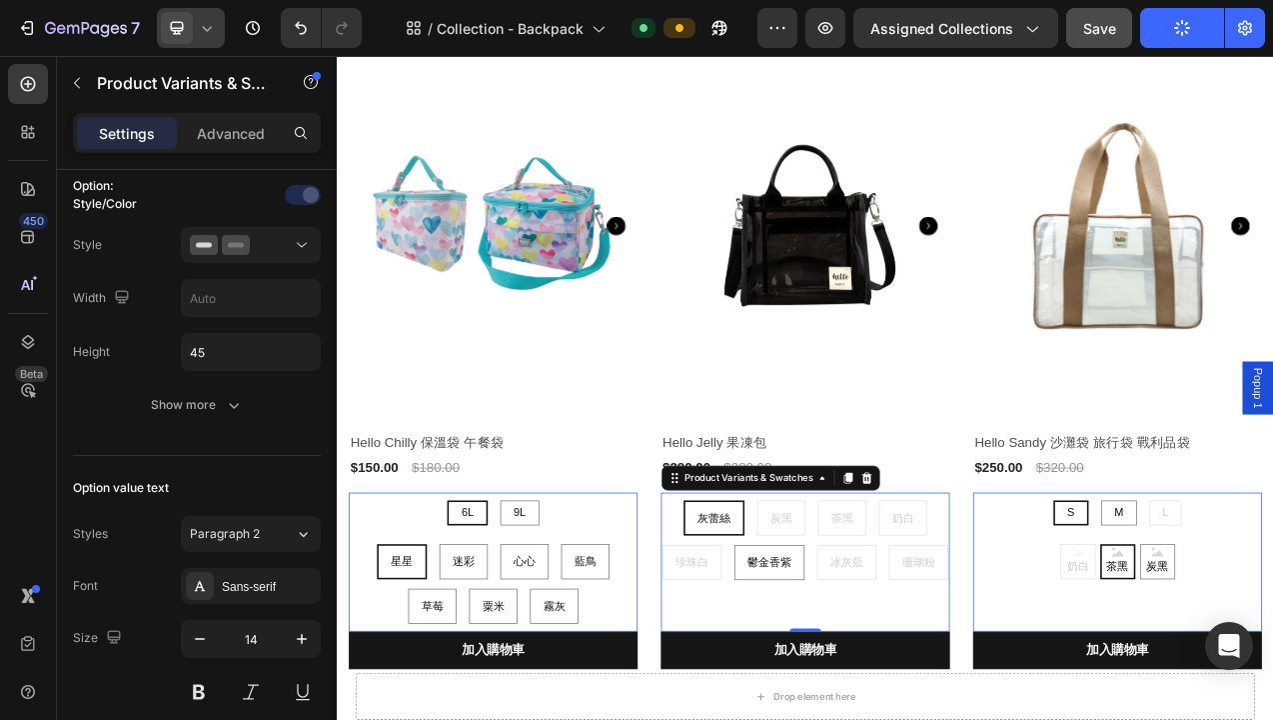
click at [265, 254] on div at bounding box center [251, 245] width 122 height 20
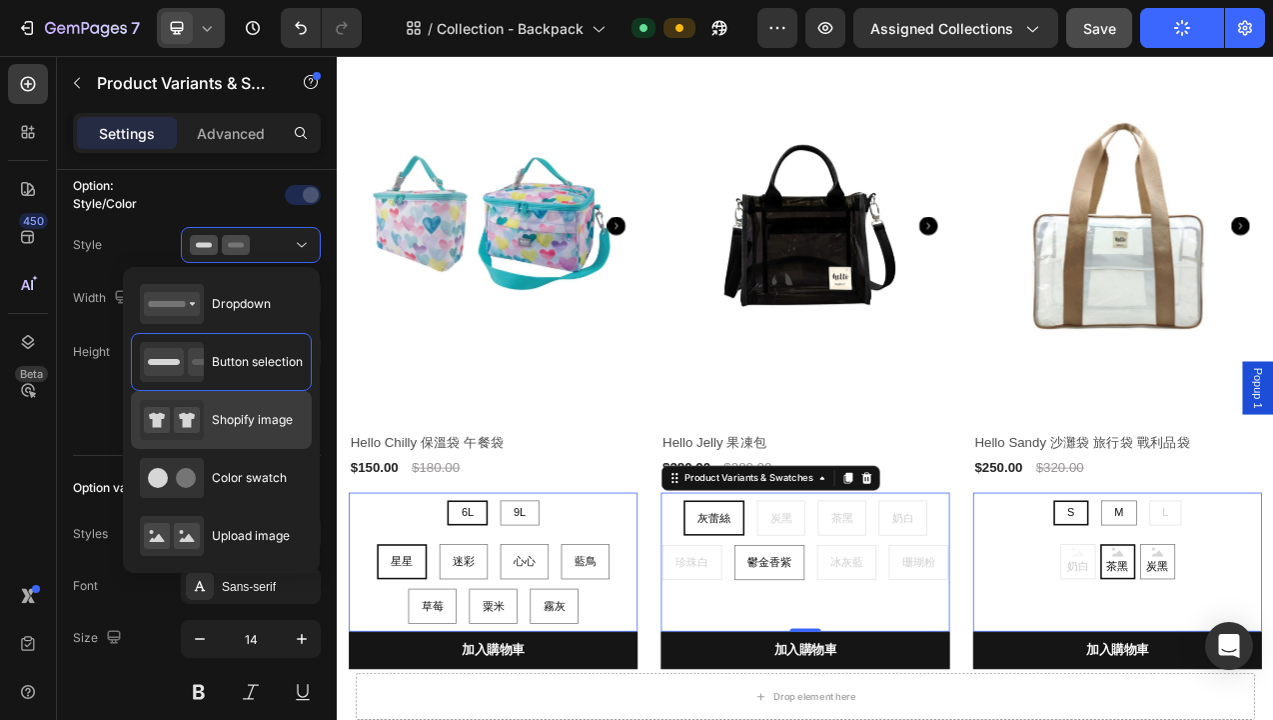
click at [254, 414] on span "Shopify image" at bounding box center [252, 420] width 81 height 18
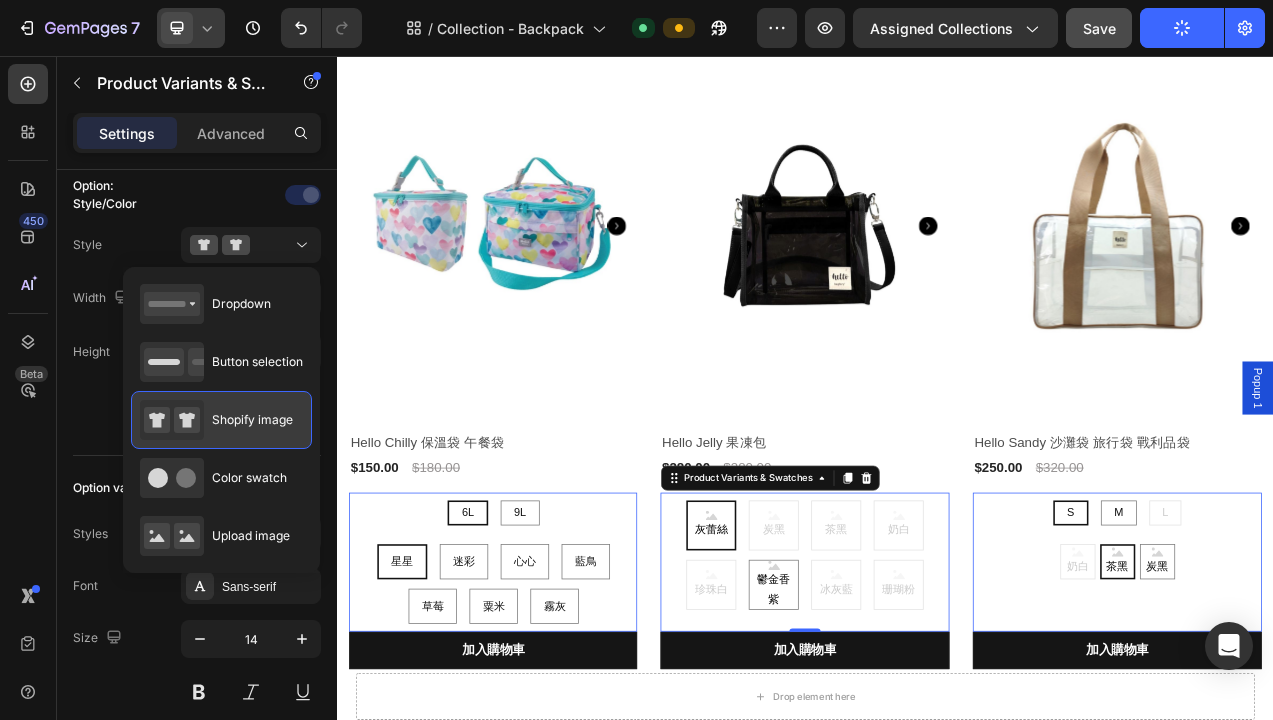
type input "64"
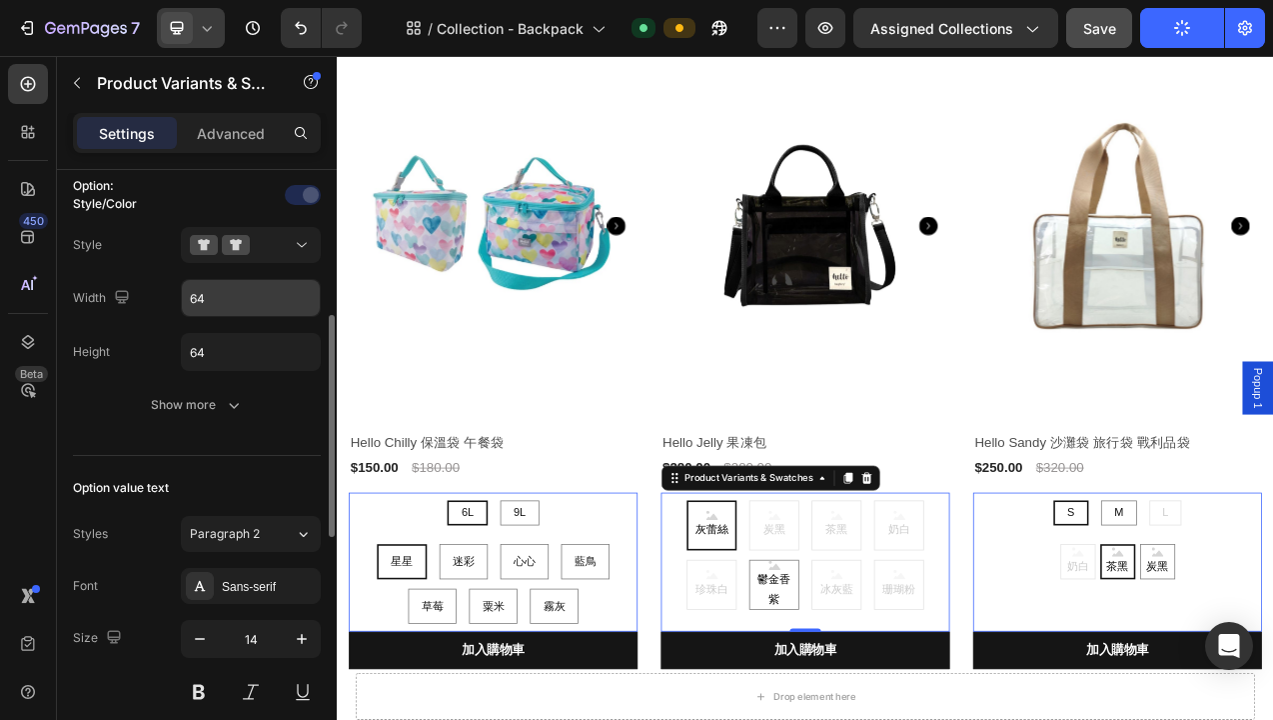
click at [225, 301] on input "64" at bounding box center [251, 298] width 138 height 36
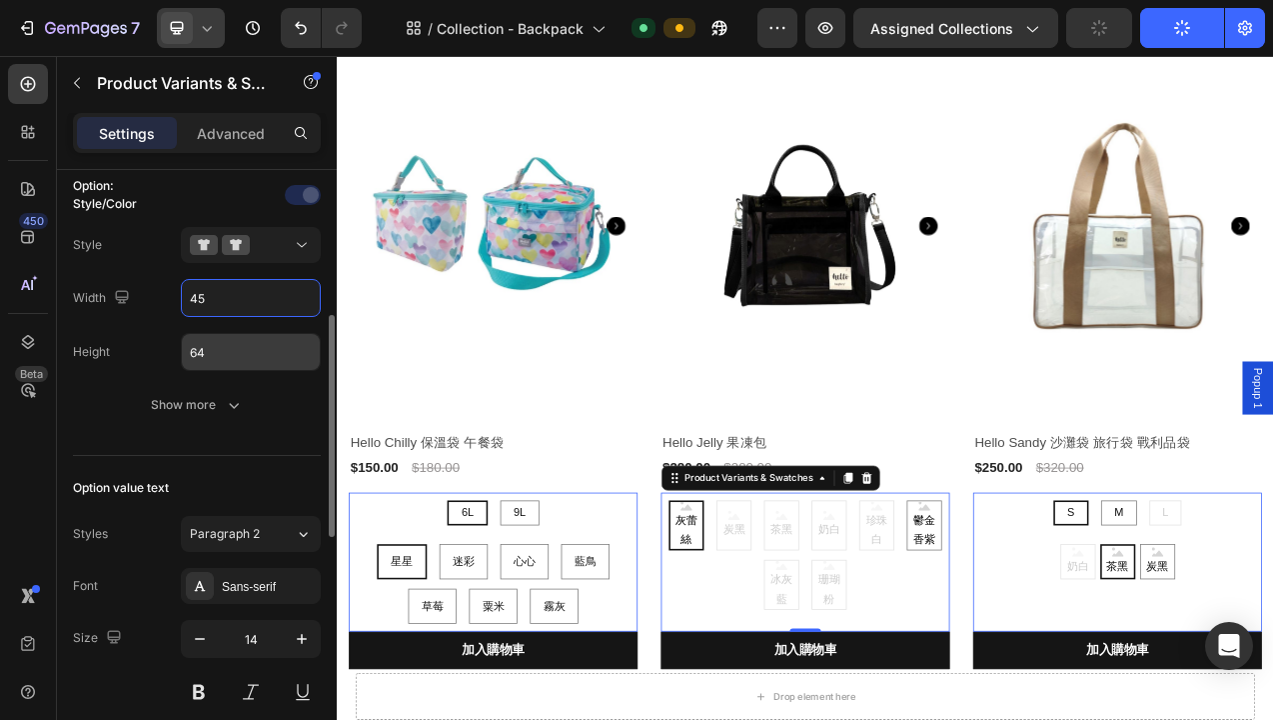
type input "45"
click at [228, 351] on input "64" at bounding box center [251, 352] width 138 height 36
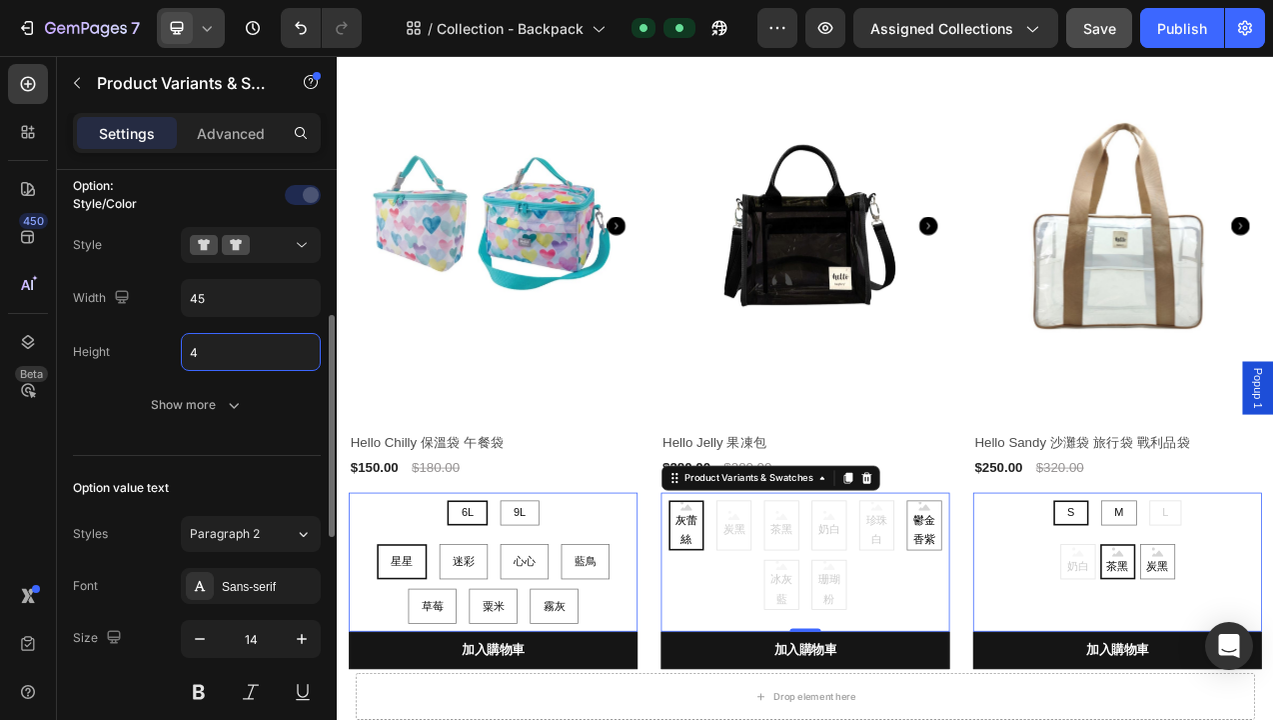
type input "45"
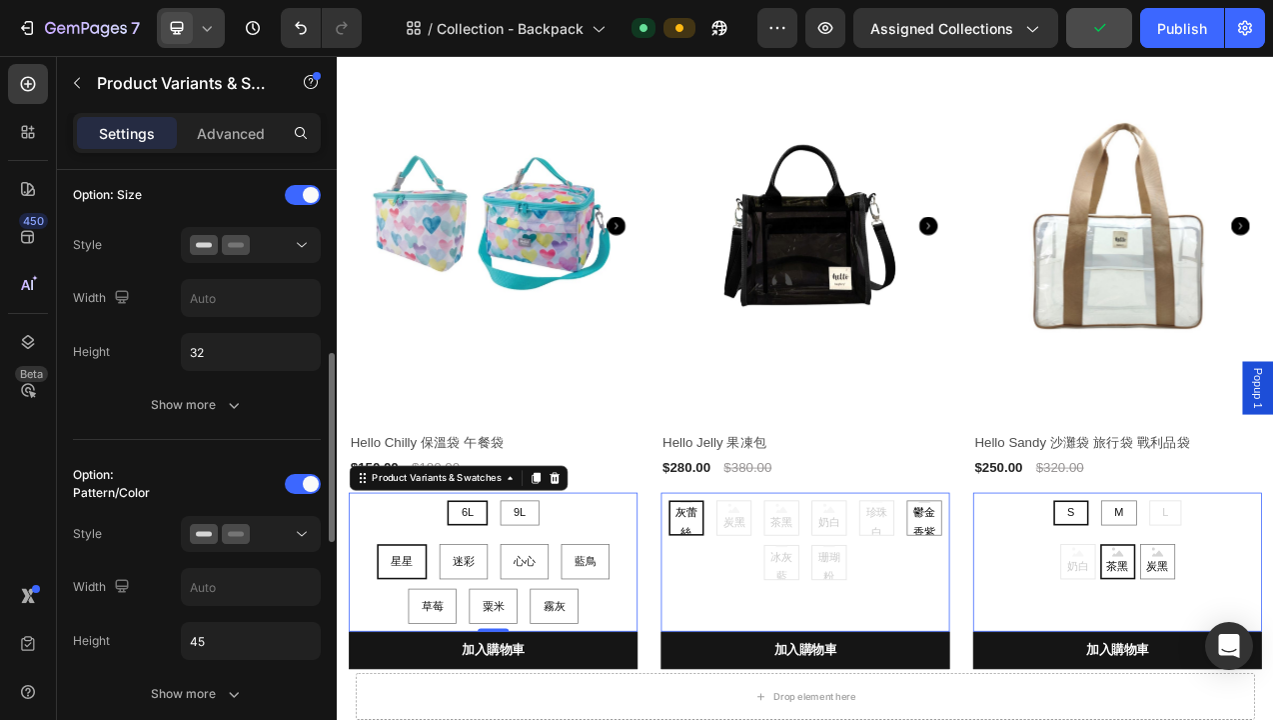
scroll to position [446, 0]
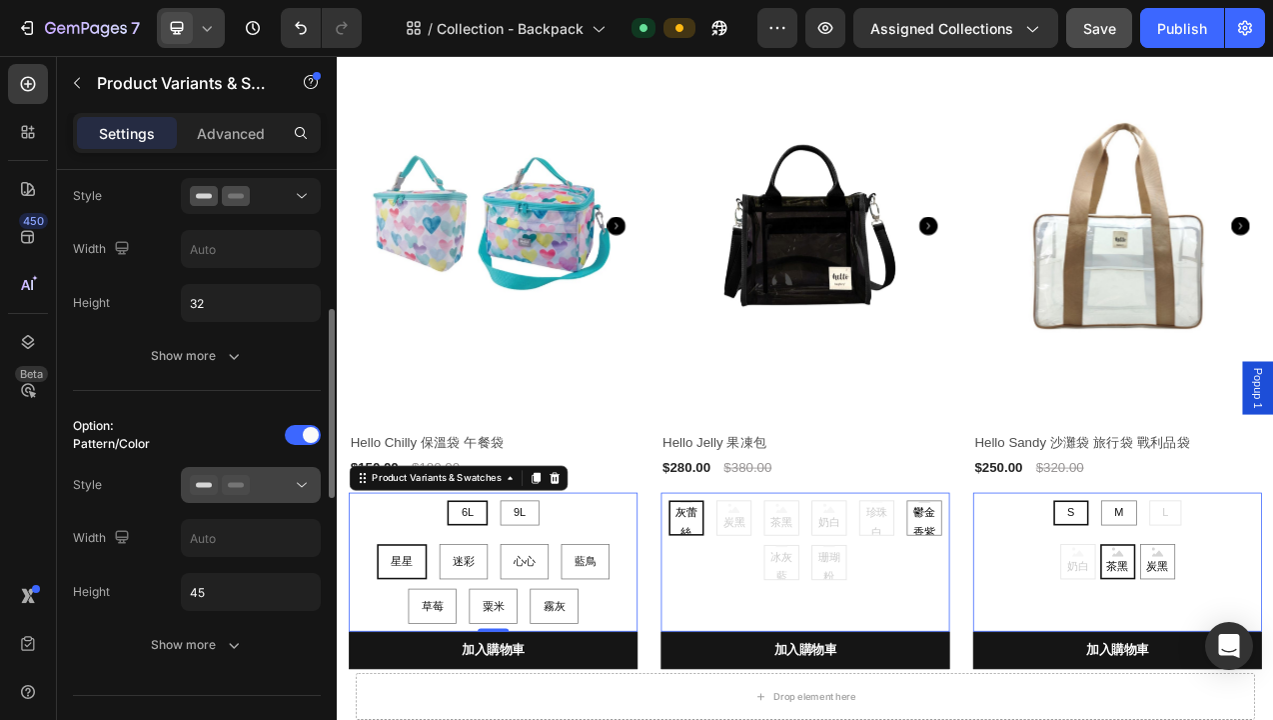
click at [263, 493] on div at bounding box center [251, 485] width 122 height 20
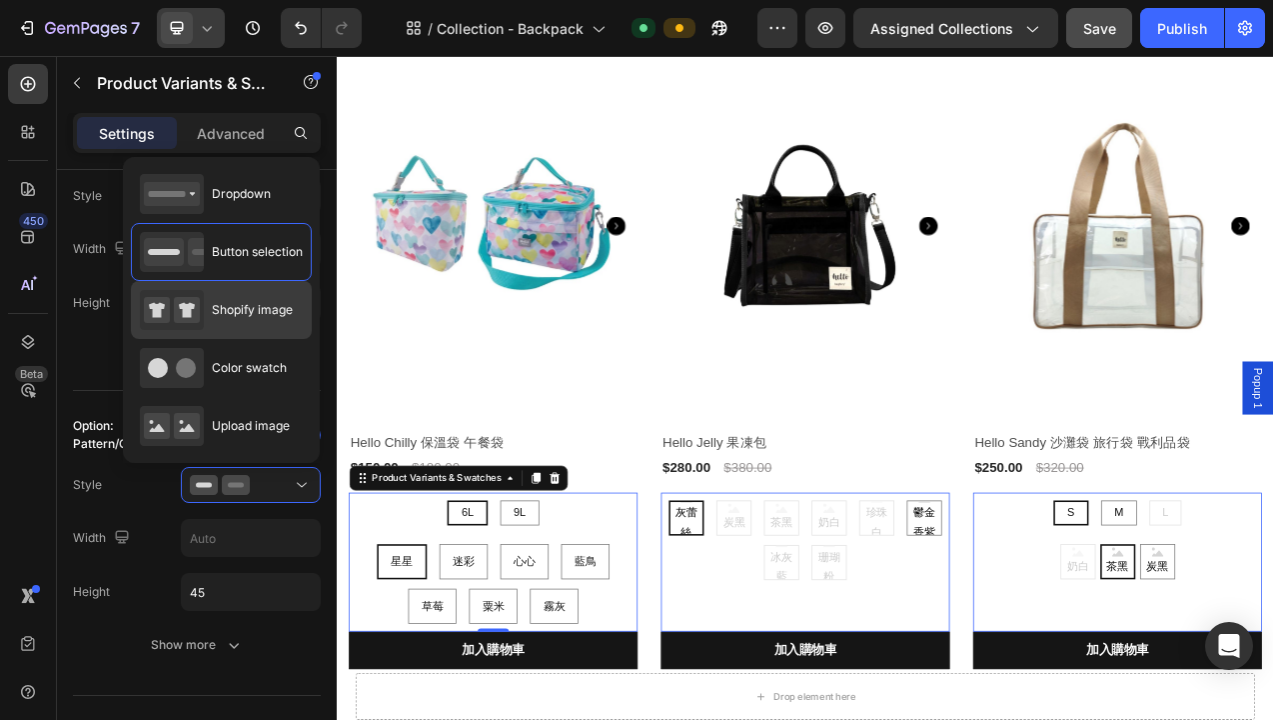
click at [274, 313] on span "Shopify image" at bounding box center [252, 310] width 81 height 18
type input "64"
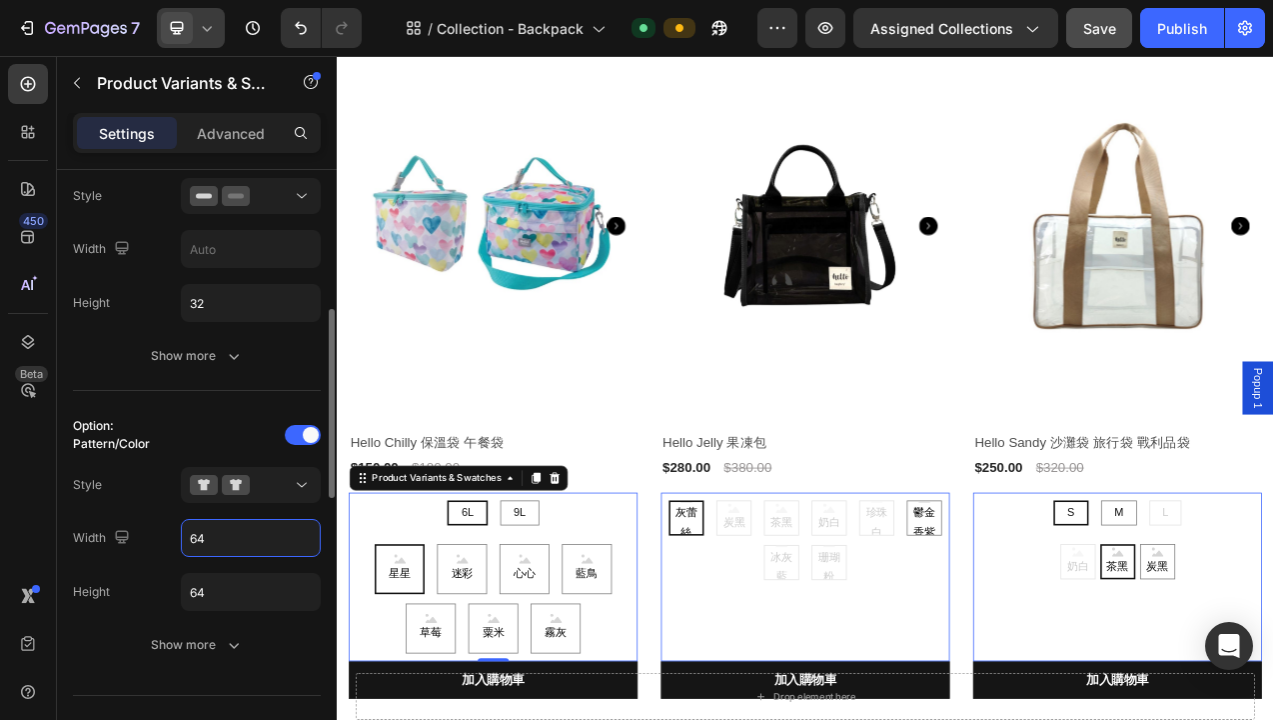
click at [246, 538] on input "64" at bounding box center [251, 538] width 138 height 36
type input "45"
click at [238, 321] on input "64" at bounding box center [251, 303] width 138 height 36
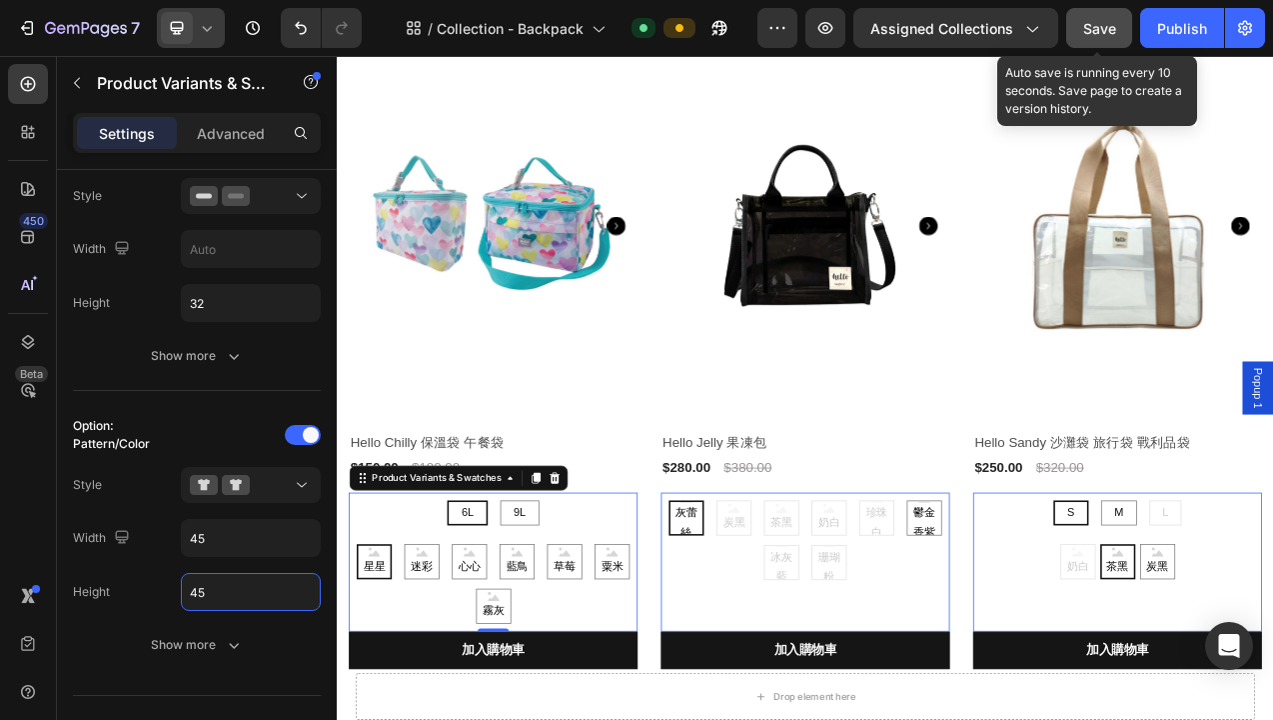
type input "45"
click at [1086, 35] on span "Save" at bounding box center [1100, 28] width 33 height 17
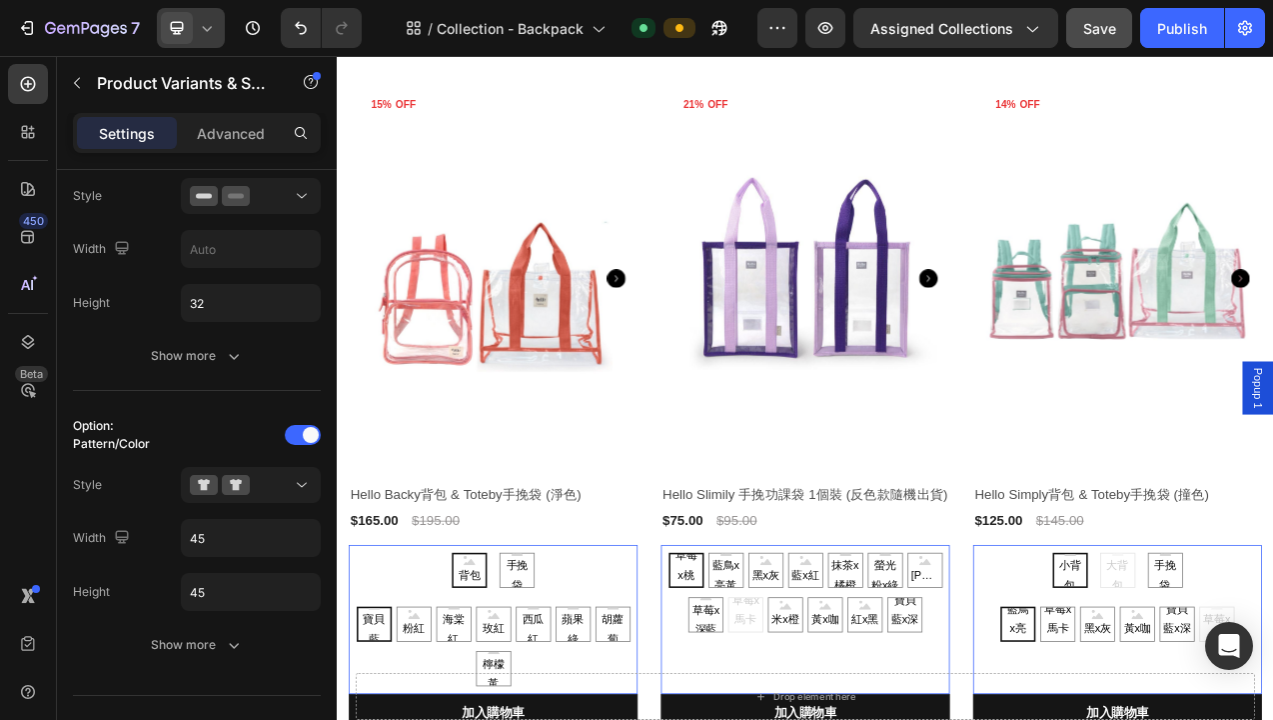
scroll to position [3000, 0]
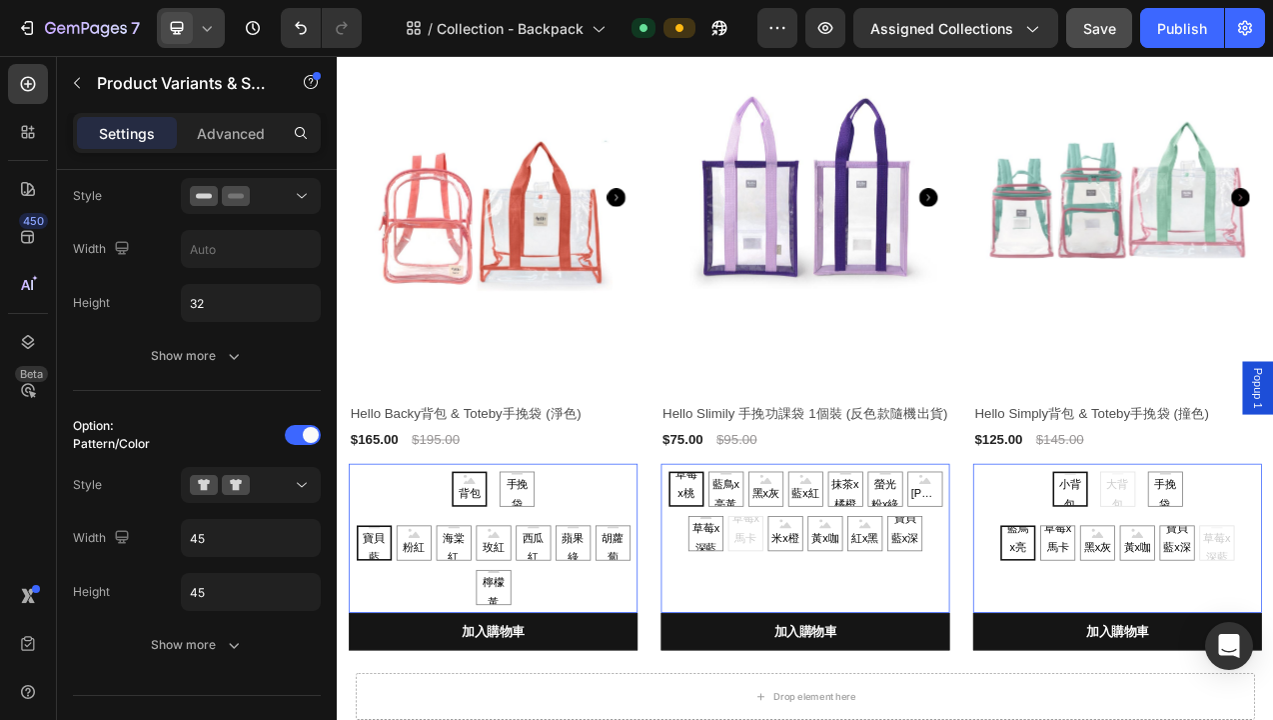
click at [503, 629] on span "背包" at bounding box center [507, 616] width 36 height 25
click at [506, 588] on input "背包 背包 背包" at bounding box center [506, 587] width 1 height 1
click at [503, 629] on span "背包" at bounding box center [507, 616] width 36 height 25
click at [506, 588] on input "背包 背包 背包" at bounding box center [506, 587] width 1 height 1
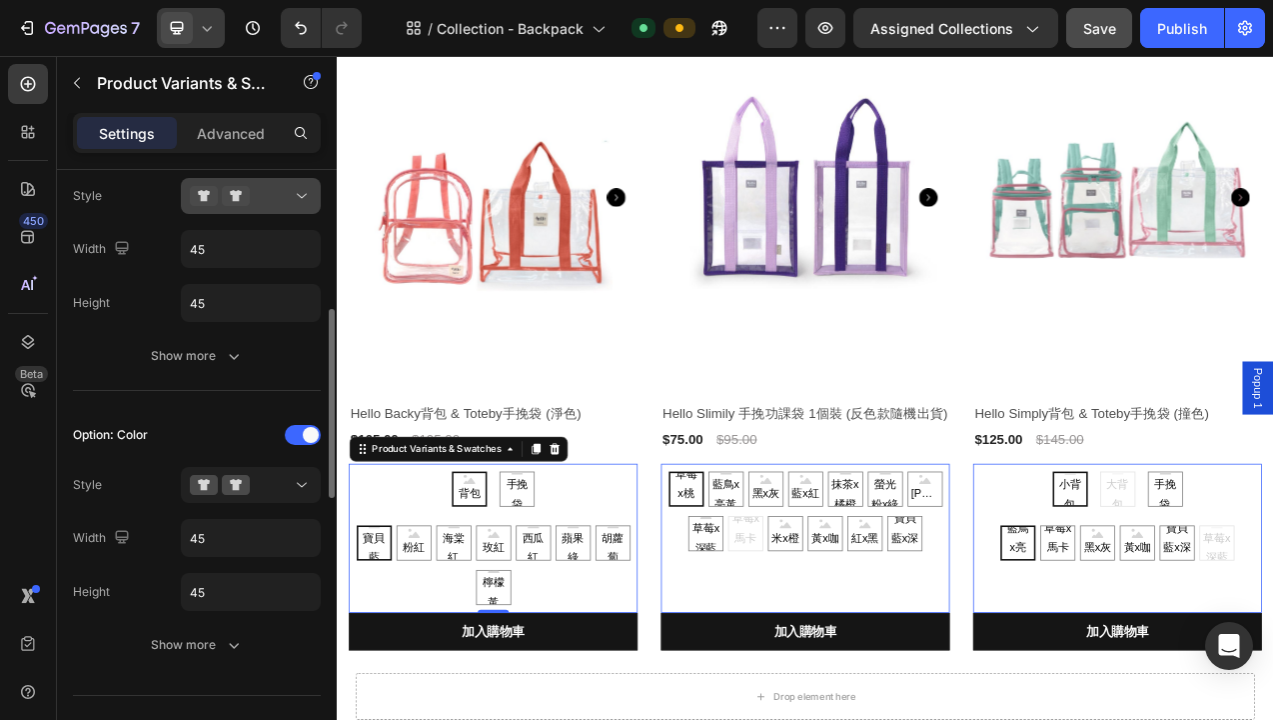
click at [299, 192] on icon at bounding box center [302, 196] width 20 height 20
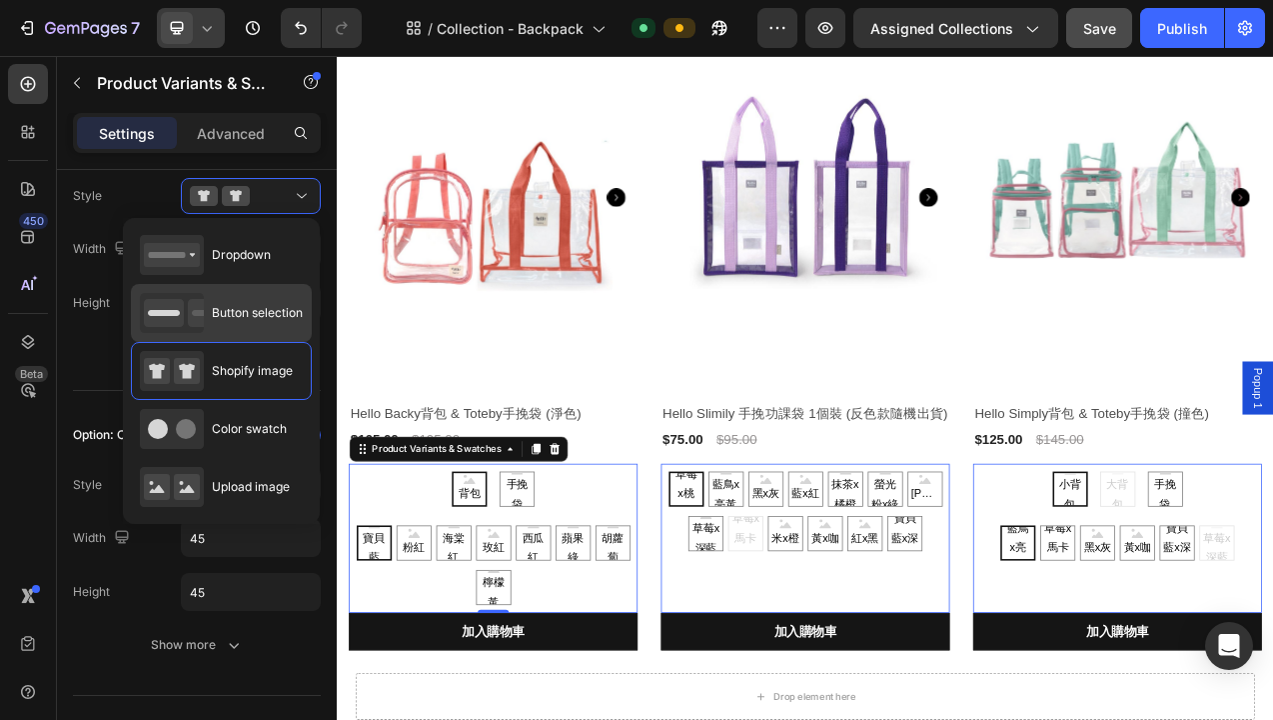
click at [271, 310] on span "Button selection" at bounding box center [257, 313] width 91 height 18
type input "35"
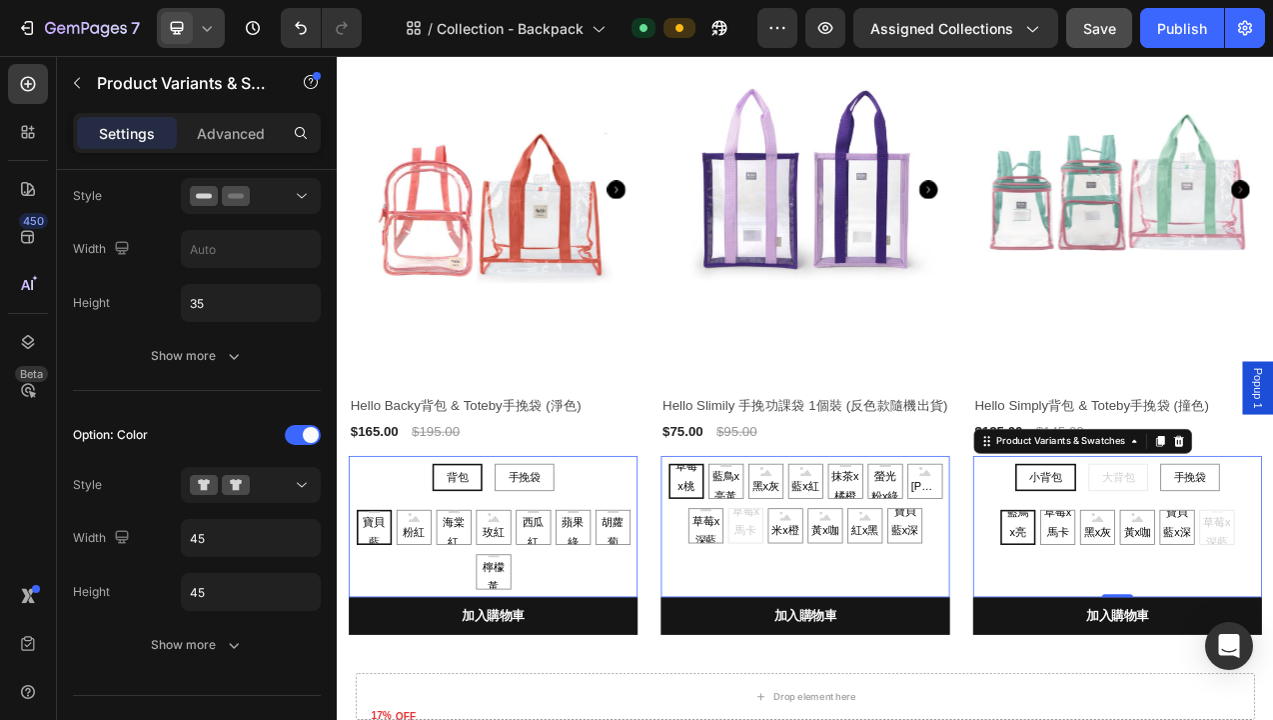
click at [1259, 603] on span "小背包" at bounding box center [1244, 595] width 42 height 16
click at [1244, 578] on input "小背包 小背包 小背包" at bounding box center [1243, 577] width 1 height 1
click at [1247, 603] on span "小背包" at bounding box center [1244, 595] width 42 height 16
click at [1244, 578] on input "小背包 小背包 小背包" at bounding box center [1243, 577] width 1 height 1
click at [1180, 25] on div "Publish" at bounding box center [1182, 28] width 50 height 21
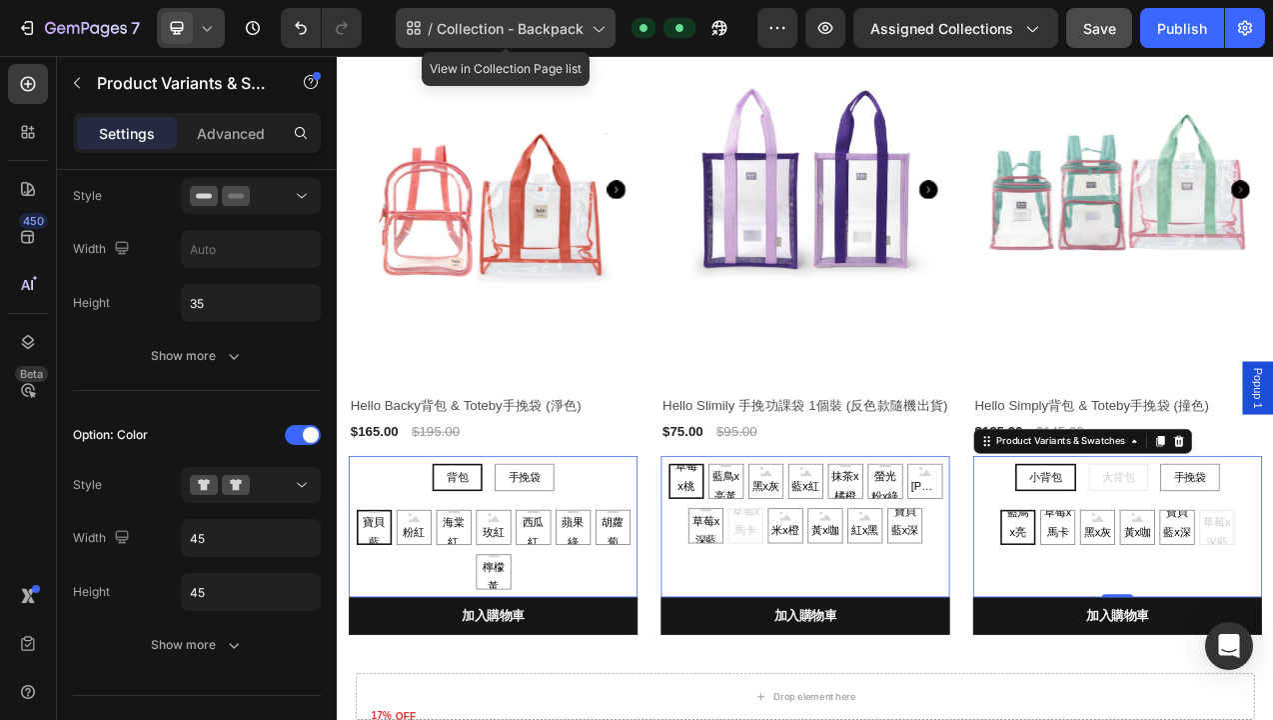
click at [583, 32] on span "Collection - Backpack" at bounding box center [510, 28] width 147 height 21
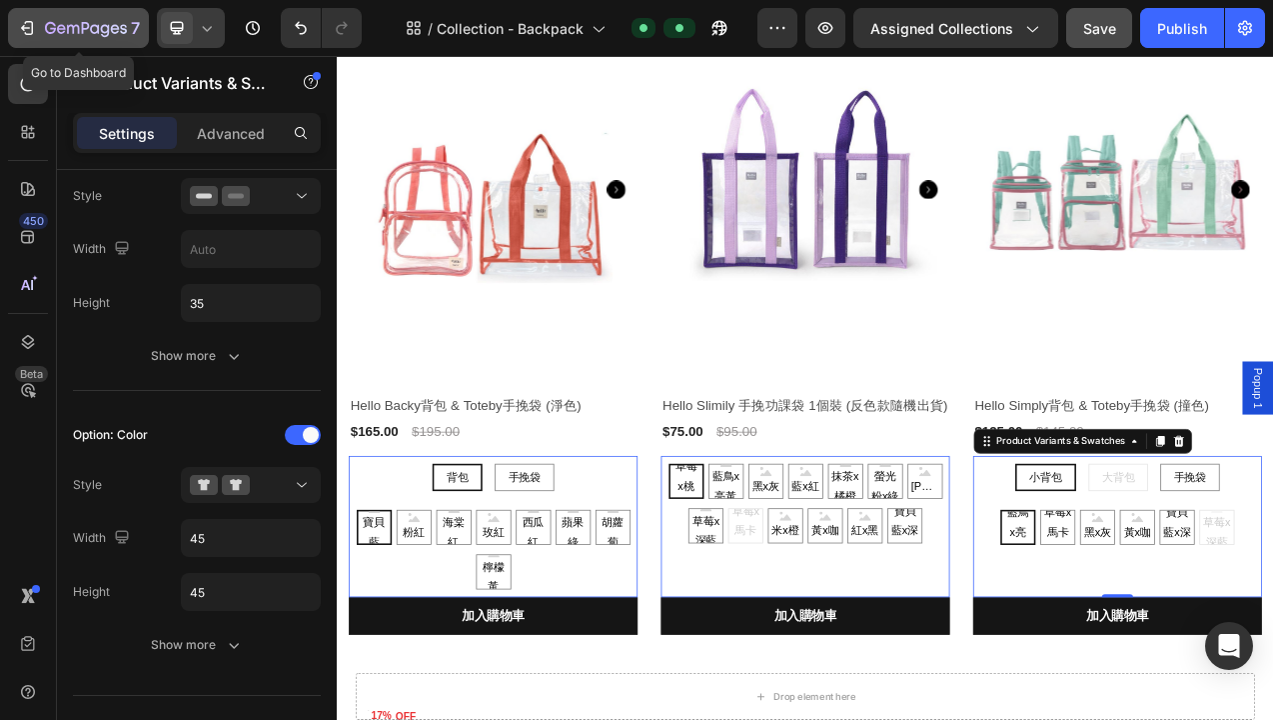
click at [82, 34] on icon "button" at bounding box center [86, 29] width 82 height 17
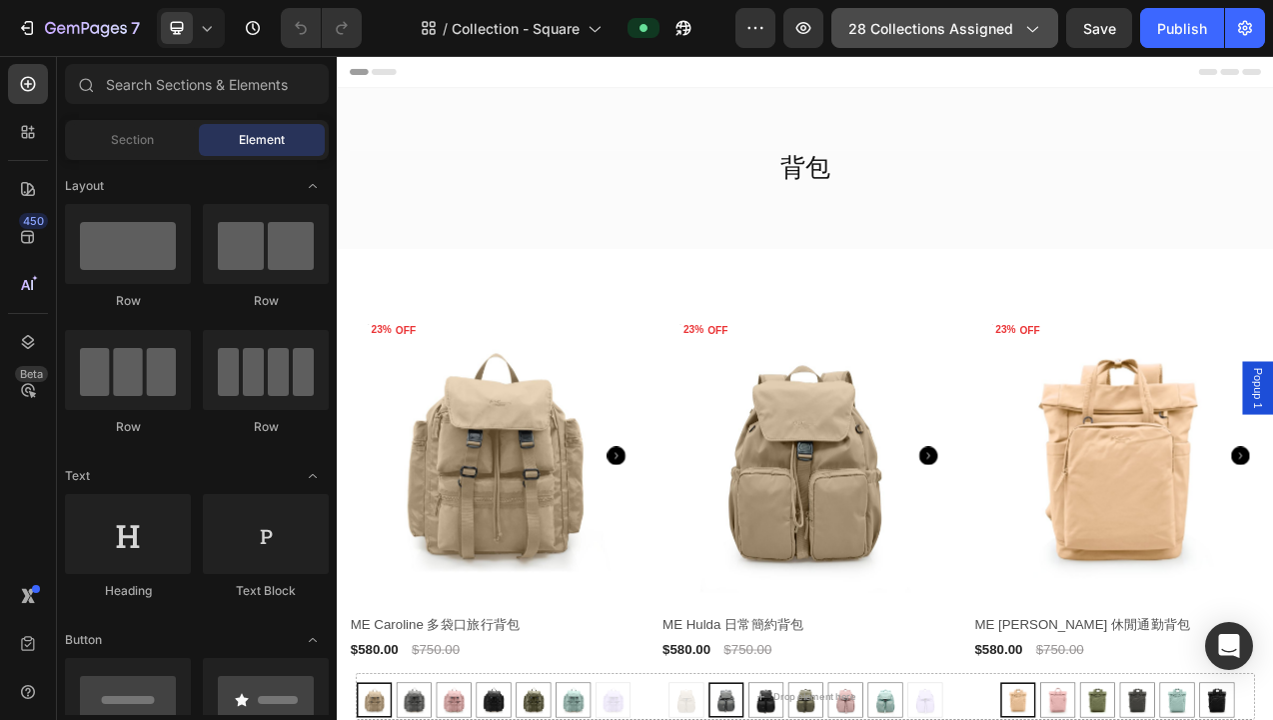
click at [940, 33] on span "28 collections assigned" at bounding box center [931, 28] width 165 height 21
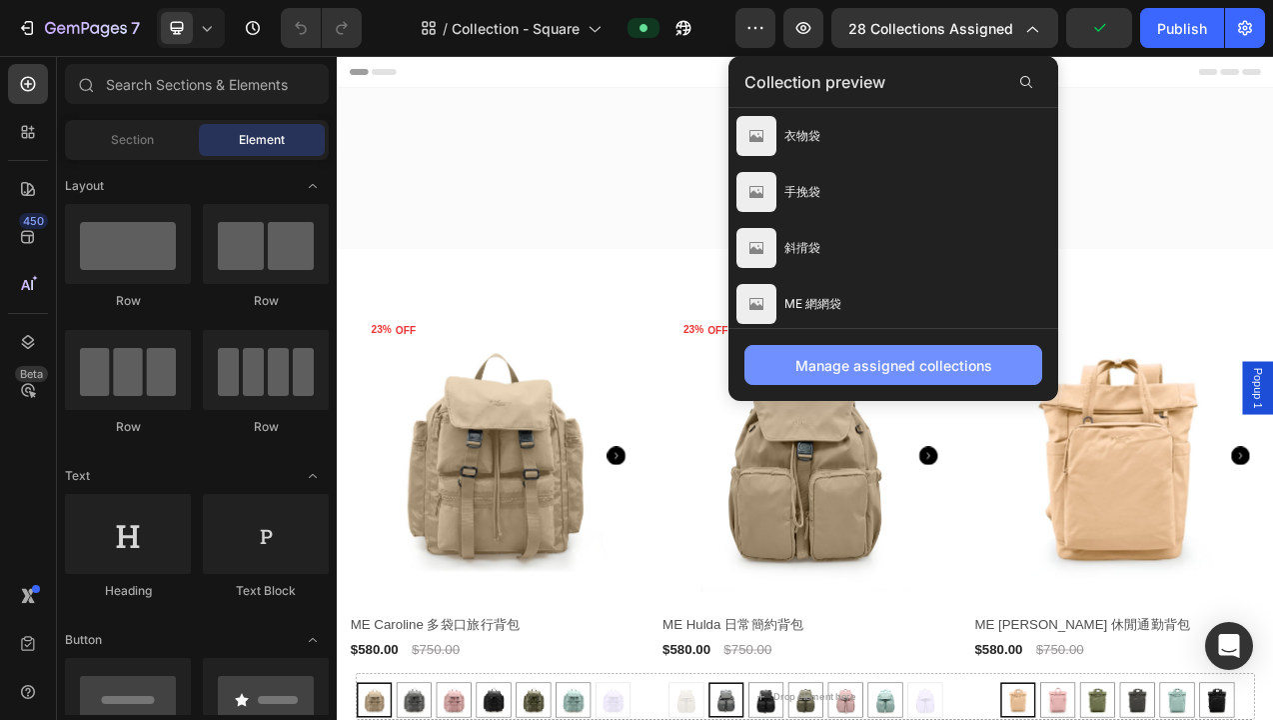
click at [854, 366] on div "Manage assigned collections" at bounding box center [894, 365] width 197 height 21
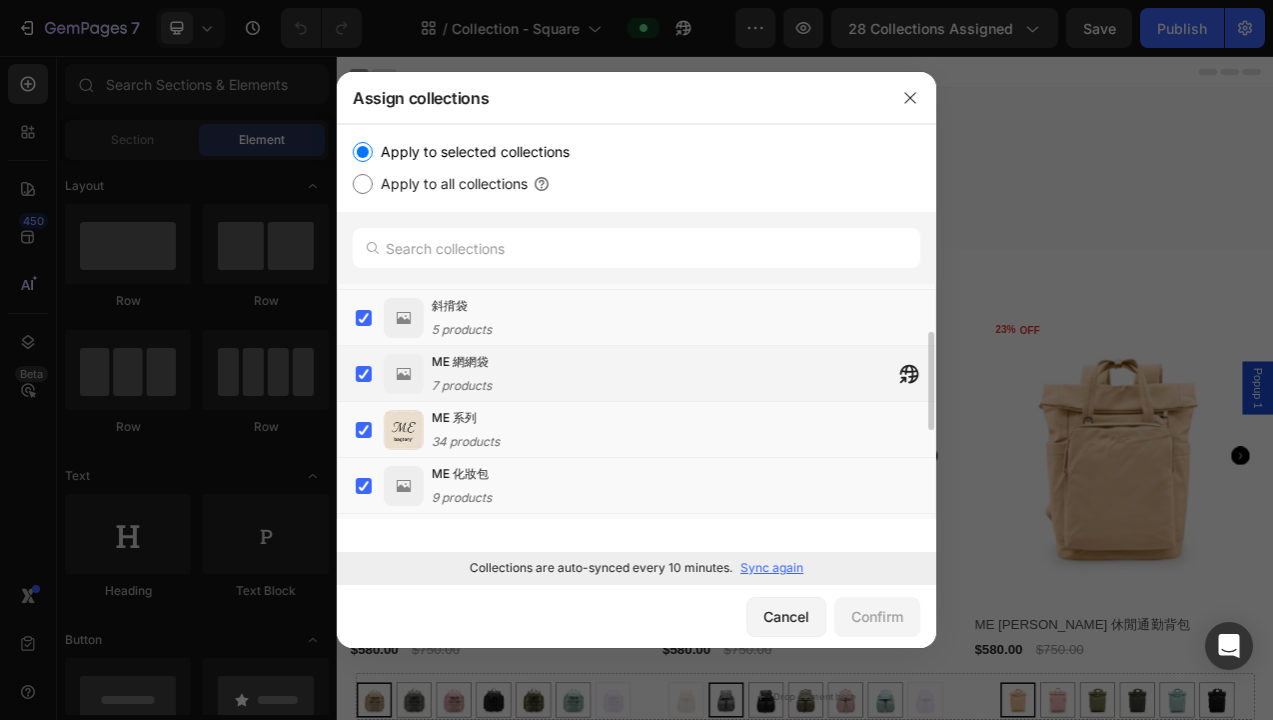
scroll to position [112, 0]
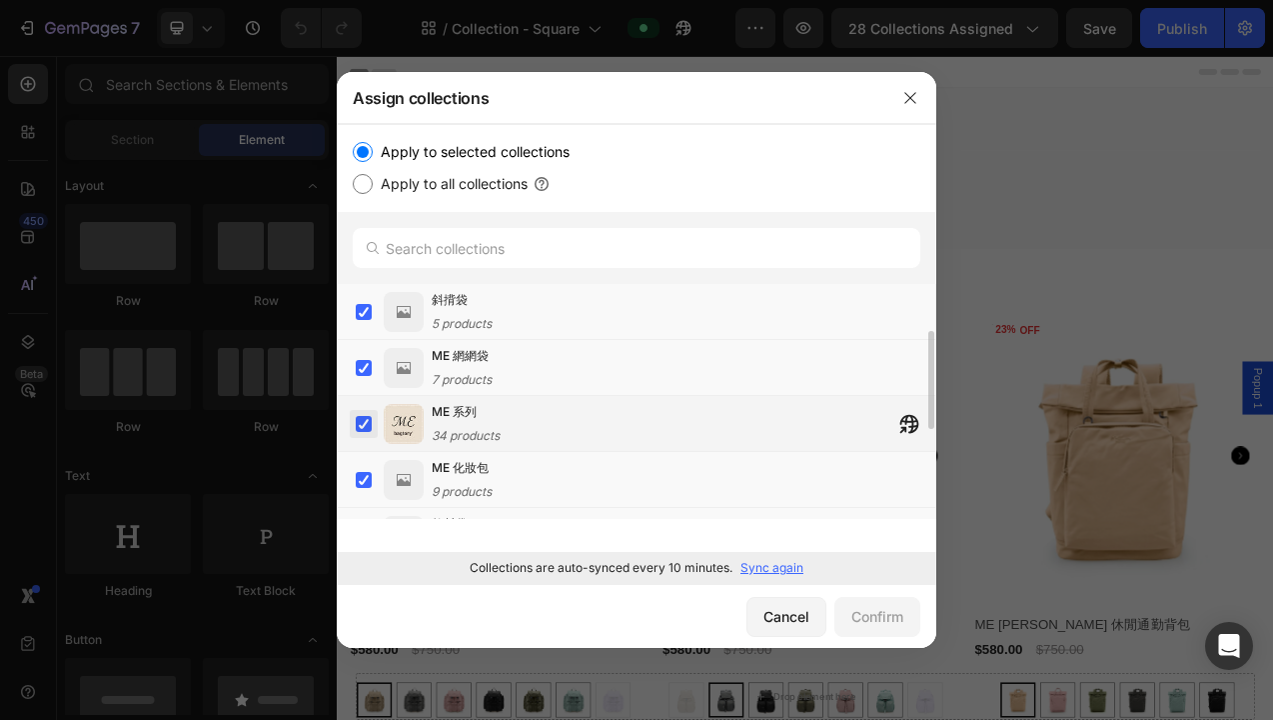
click at [362, 423] on label at bounding box center [364, 424] width 16 height 16
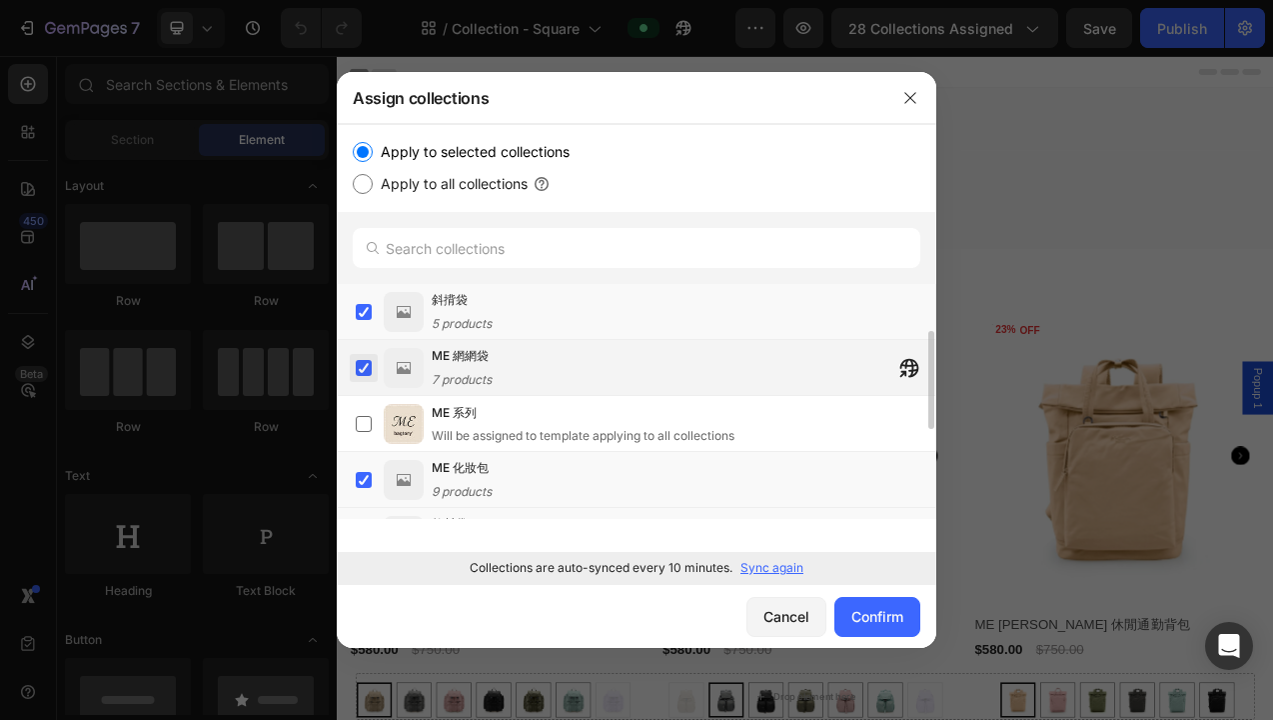
click at [367, 363] on label at bounding box center [364, 368] width 16 height 16
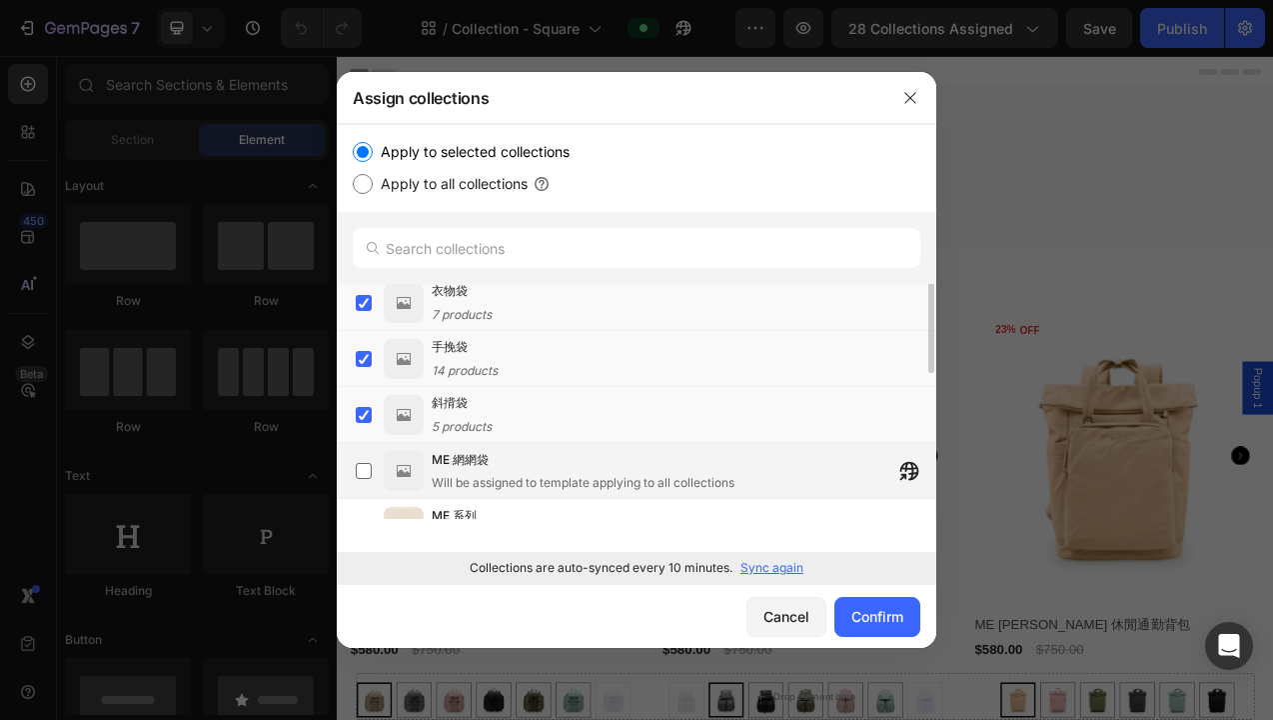
scroll to position [0, 0]
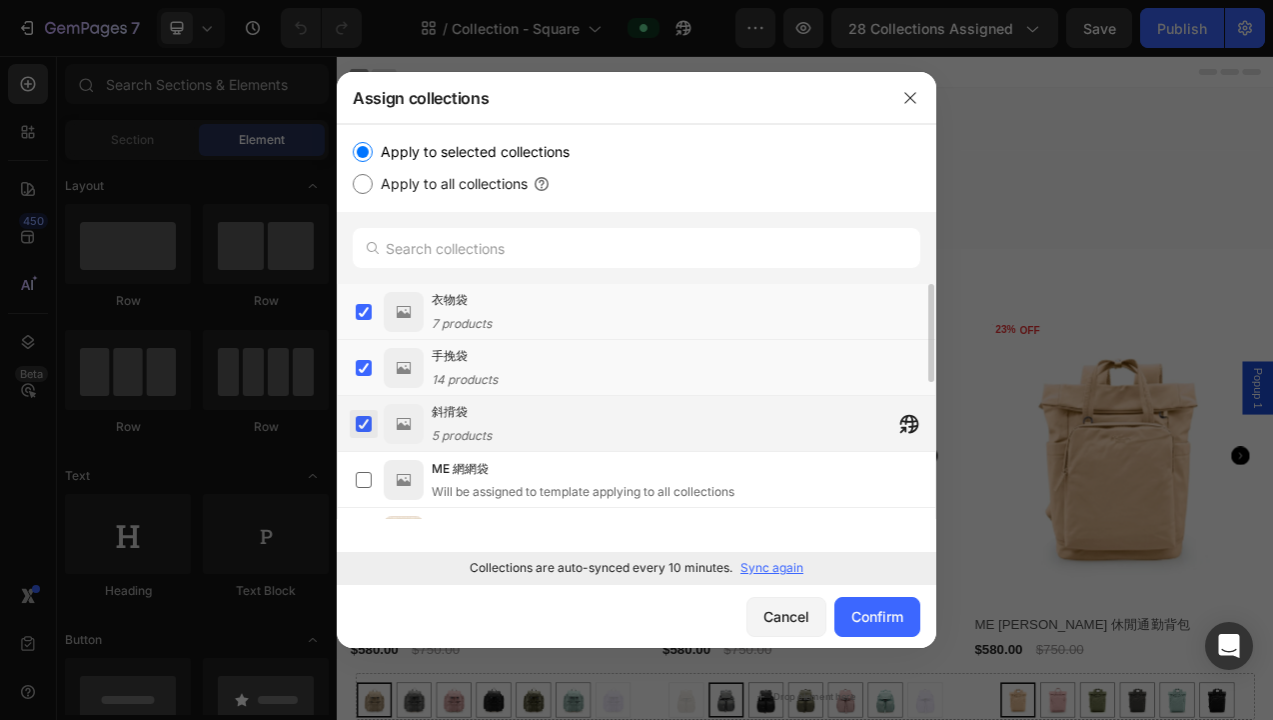
click at [368, 426] on label at bounding box center [364, 424] width 16 height 16
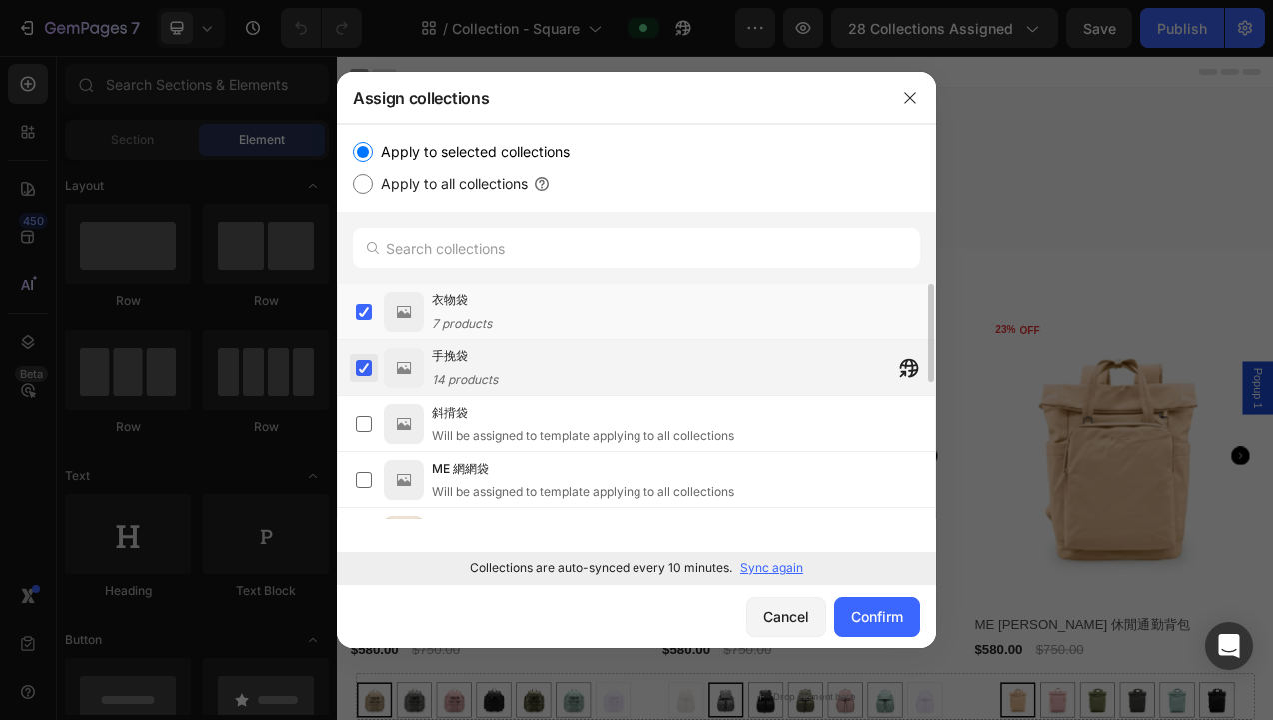
click at [372, 371] on label at bounding box center [364, 368] width 16 height 16
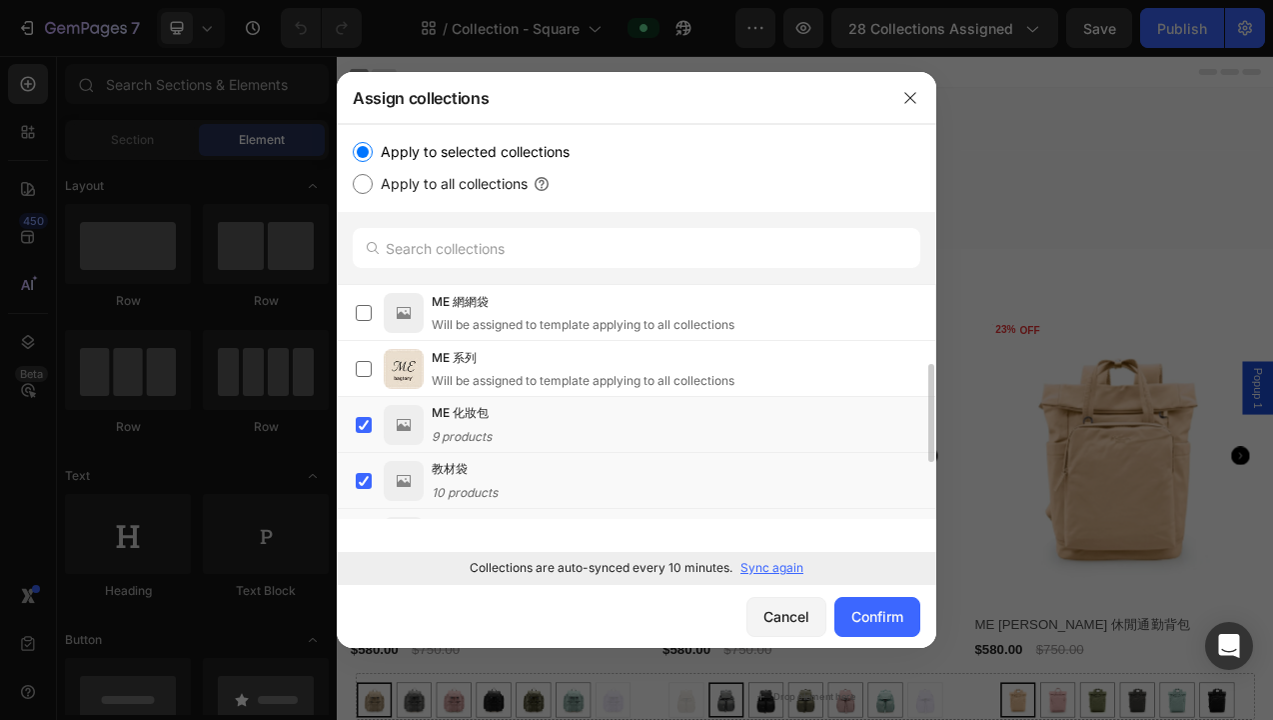
scroll to position [180, 0]
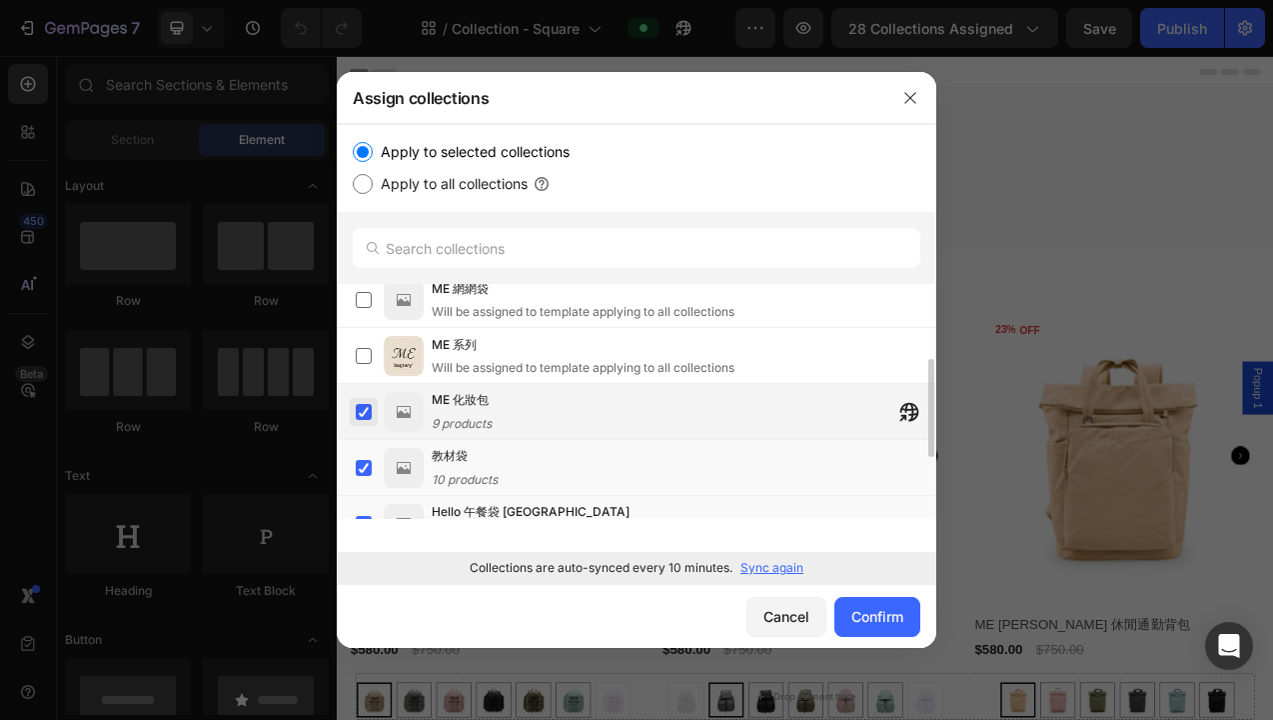
click at [358, 410] on label at bounding box center [364, 412] width 16 height 16
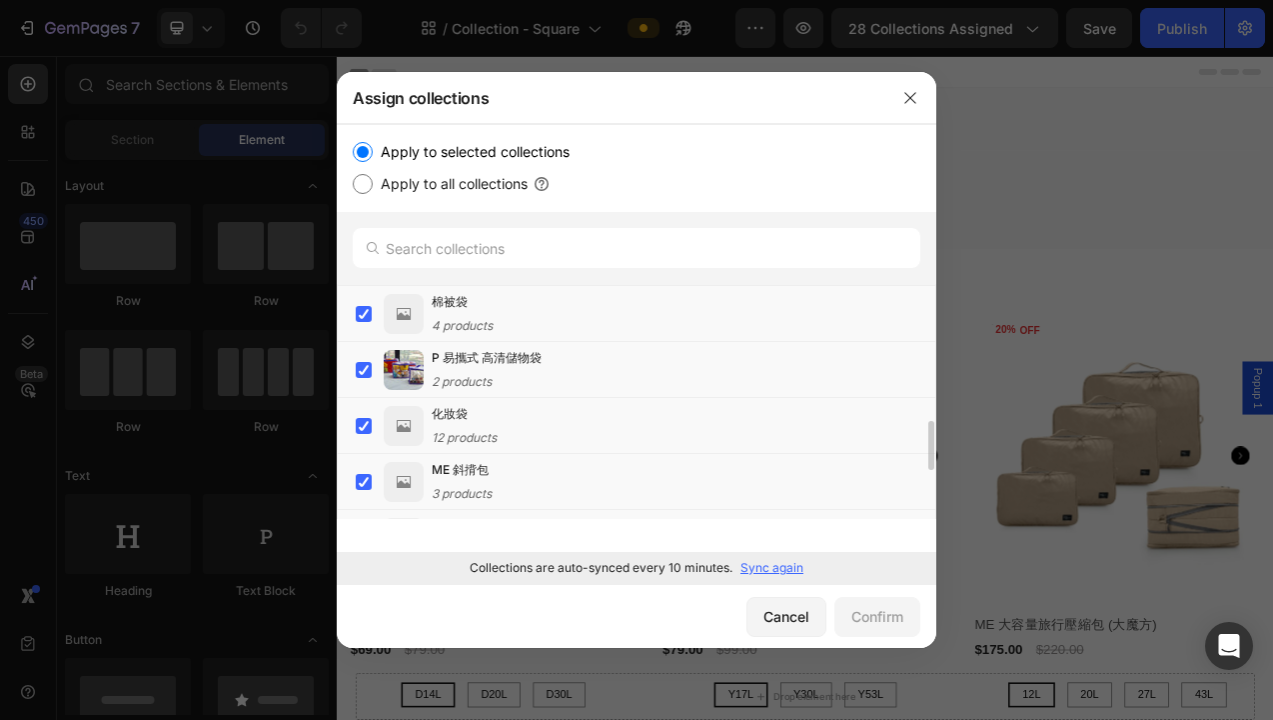
scroll to position [621, 0]
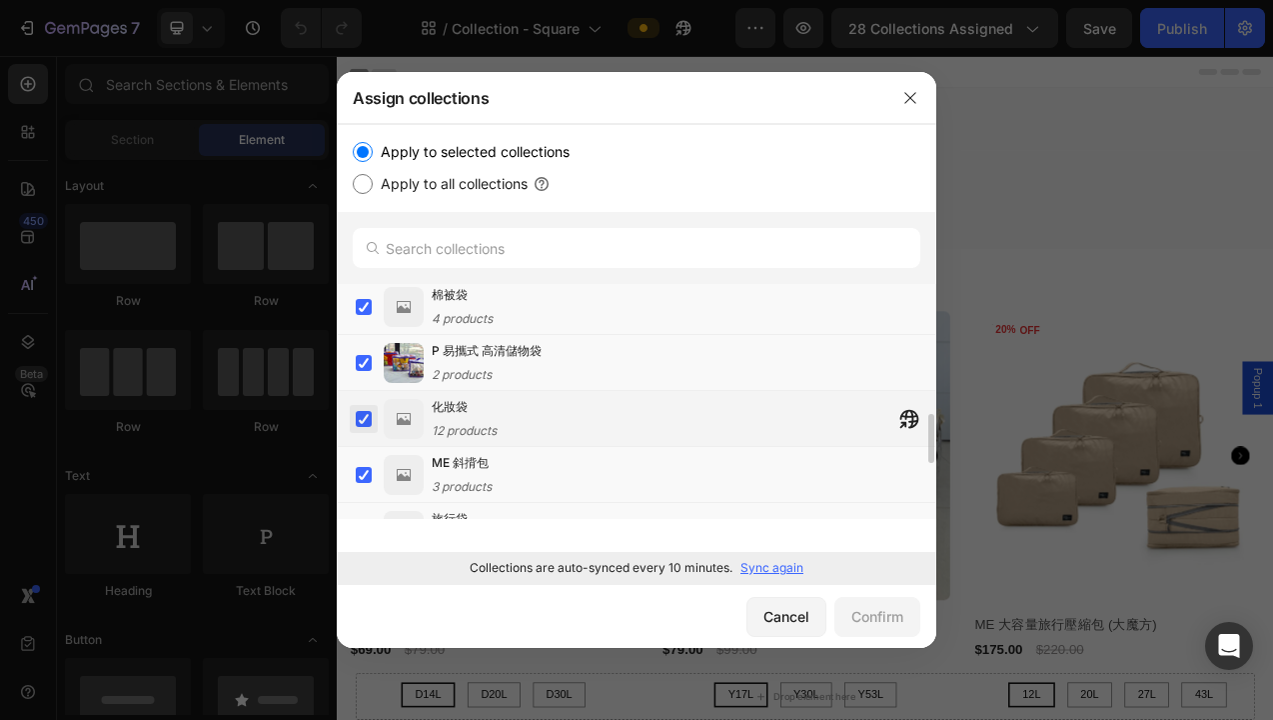
click at [369, 419] on label at bounding box center [364, 419] width 16 height 16
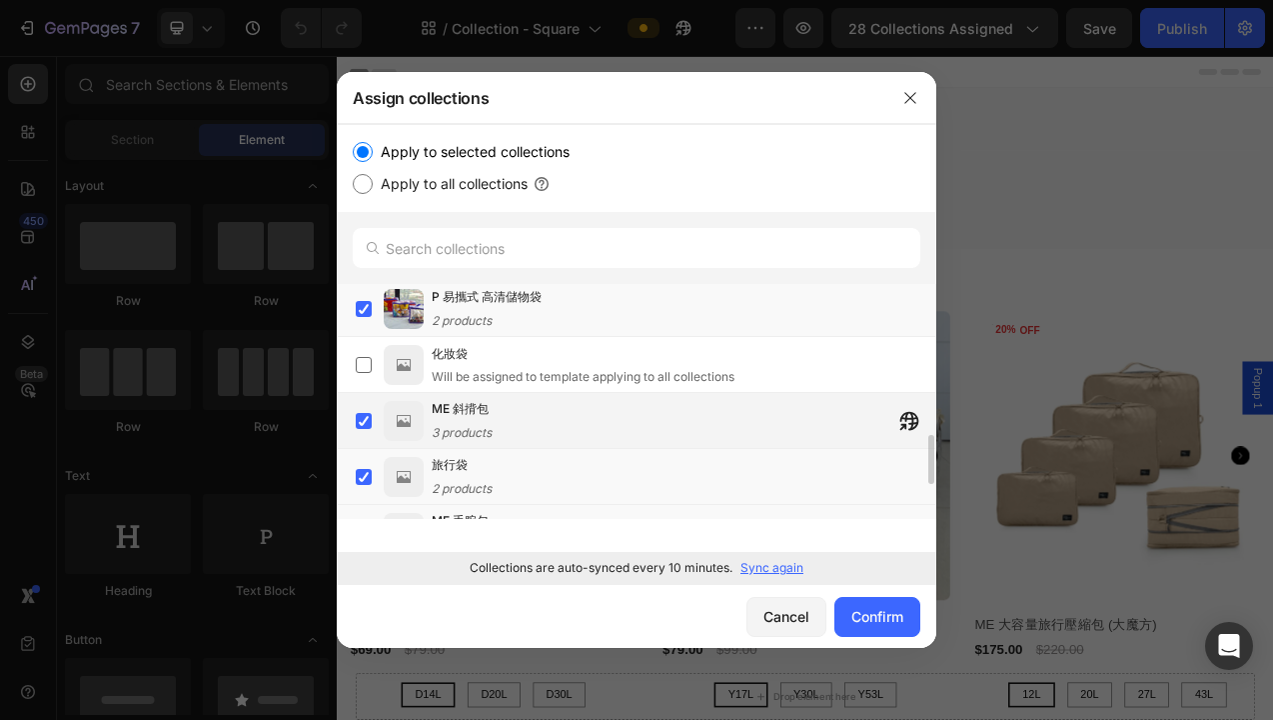
scroll to position [683, 0]
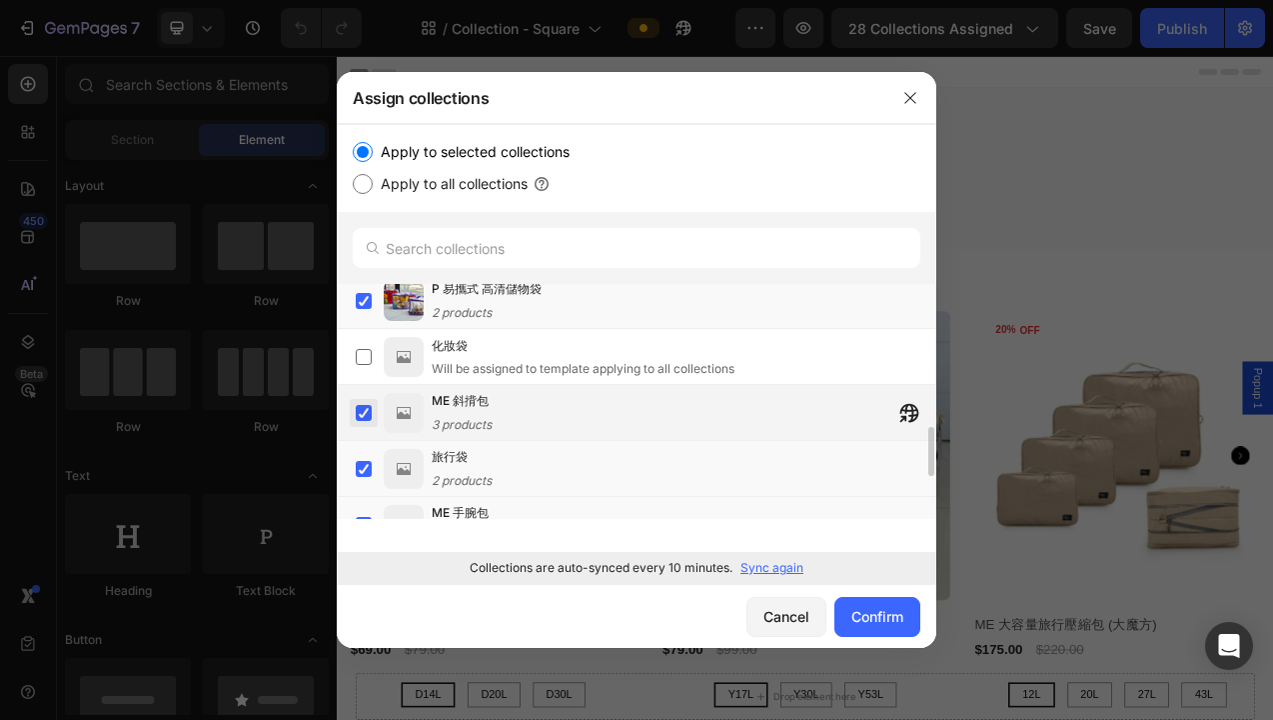
click at [370, 412] on label at bounding box center [364, 413] width 16 height 16
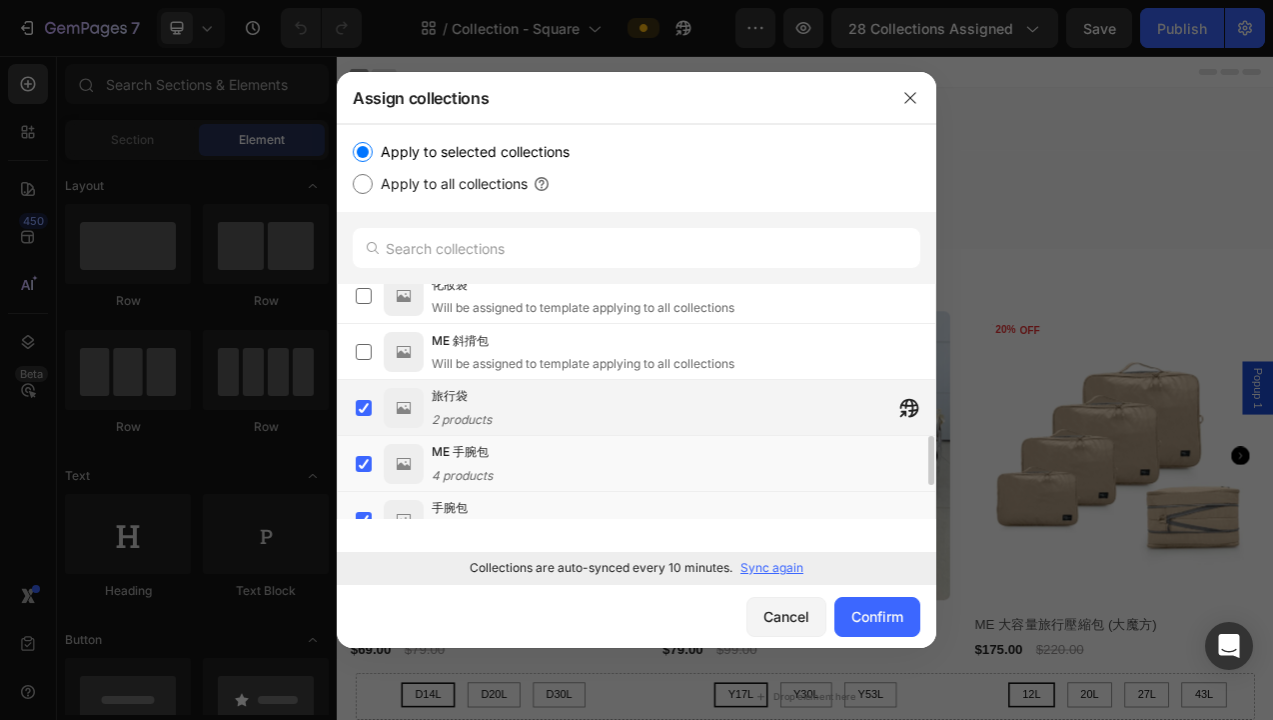
scroll to position [748, 0]
click at [364, 400] on label at bounding box center [364, 404] width 16 height 16
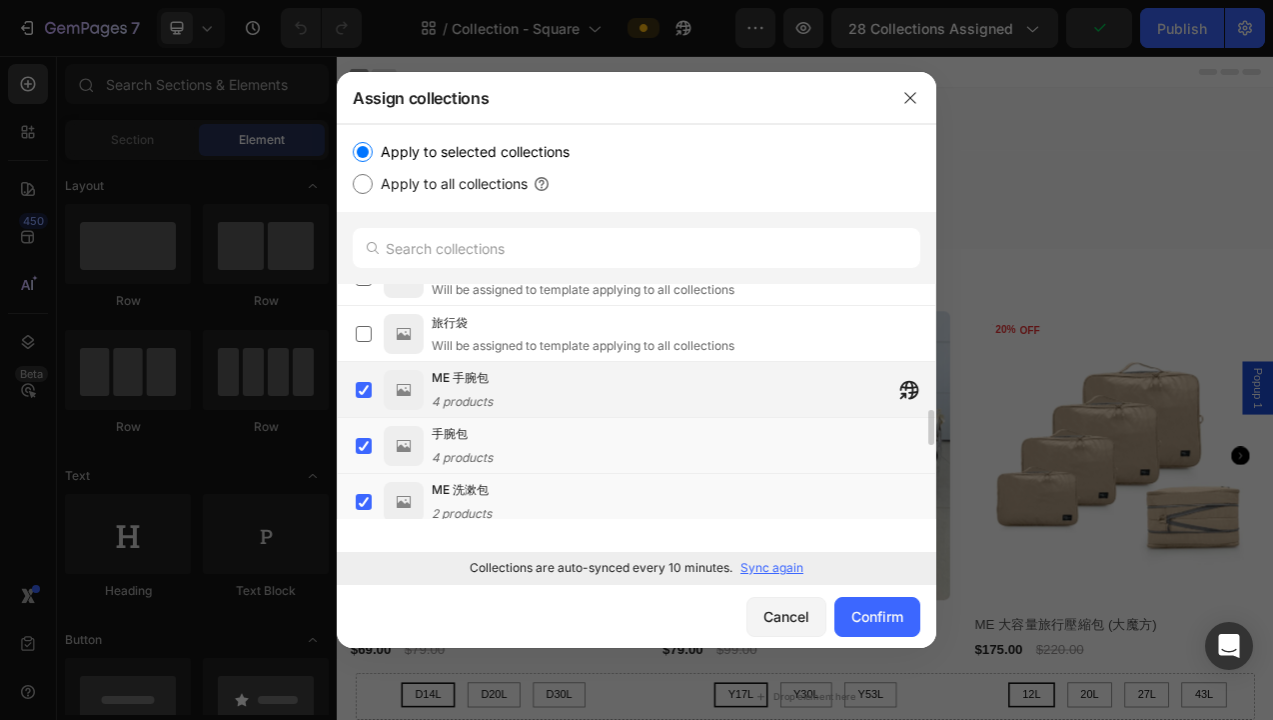
scroll to position [822, 0]
click at [362, 387] on label at bounding box center [364, 386] width 16 height 16
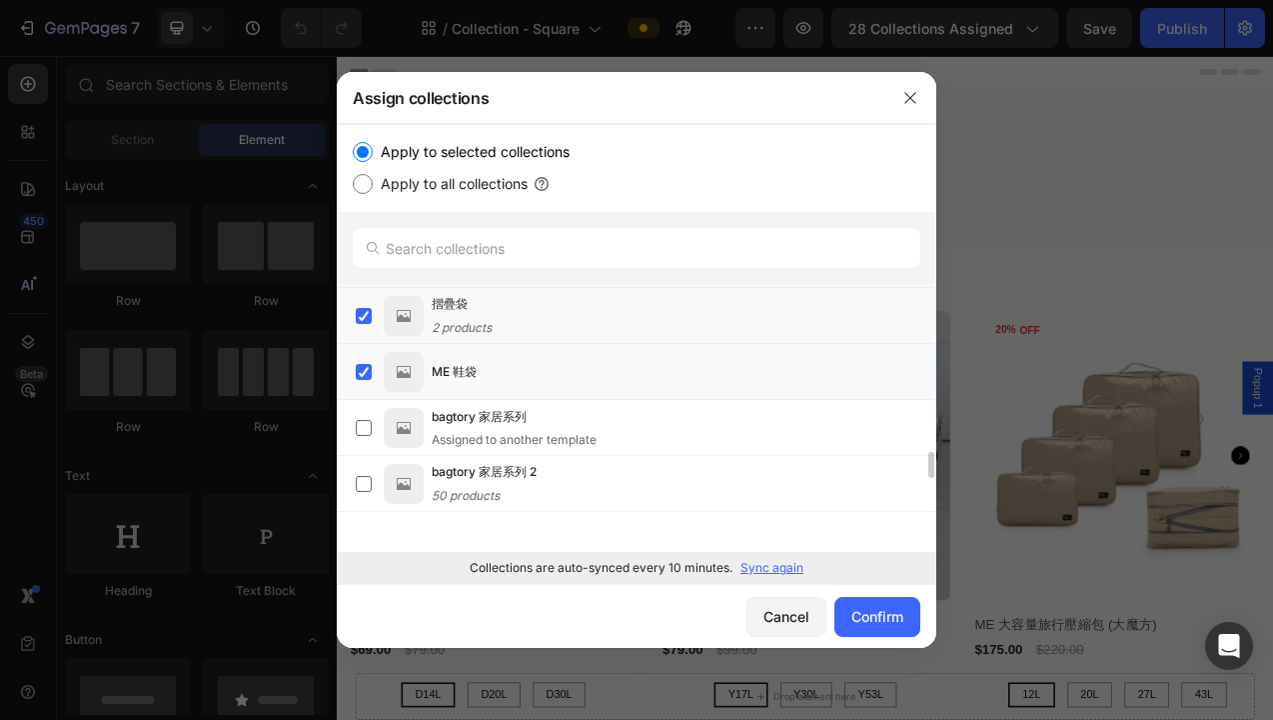
scroll to position [1467, 0]
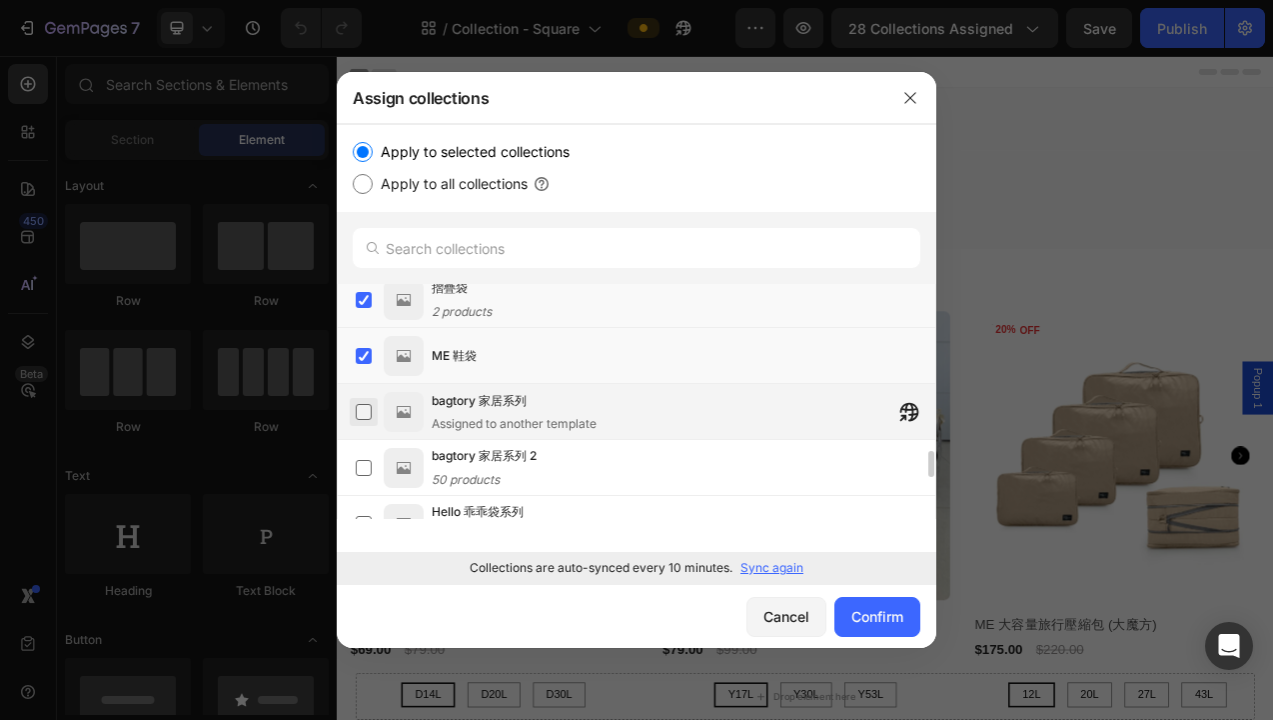
click at [361, 407] on label at bounding box center [364, 412] width 16 height 16
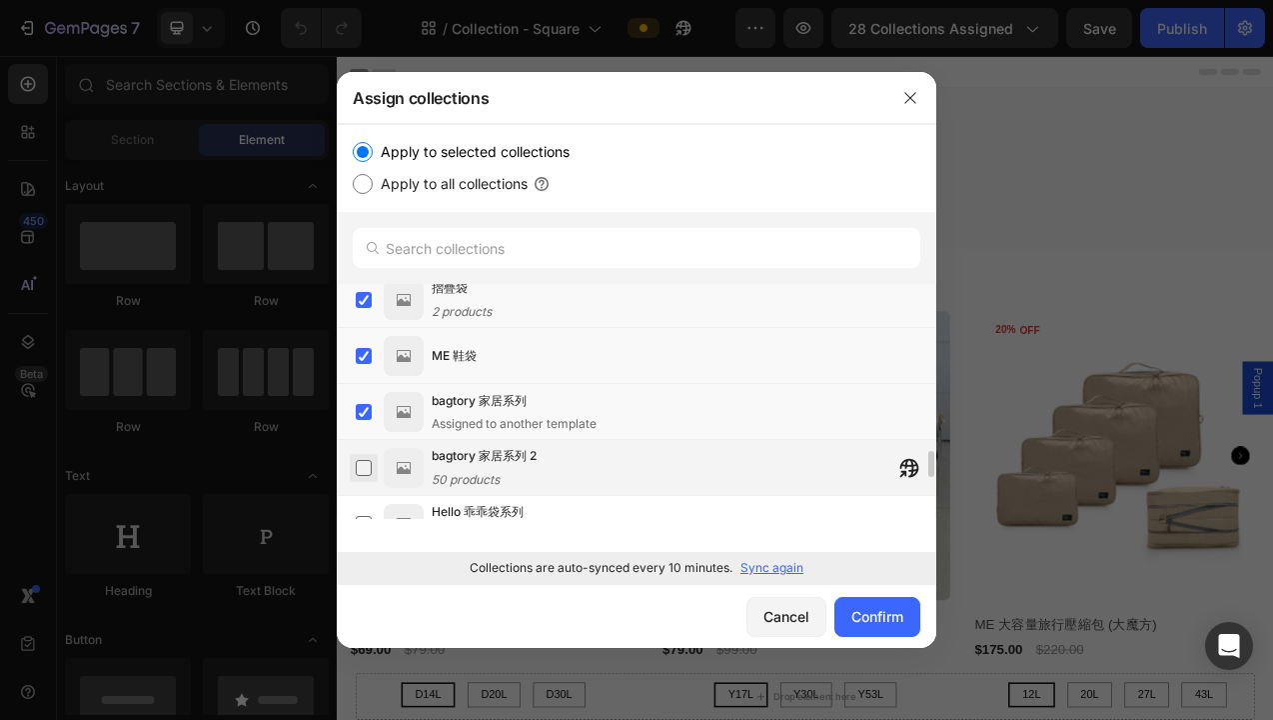
click at [366, 469] on label at bounding box center [364, 468] width 16 height 16
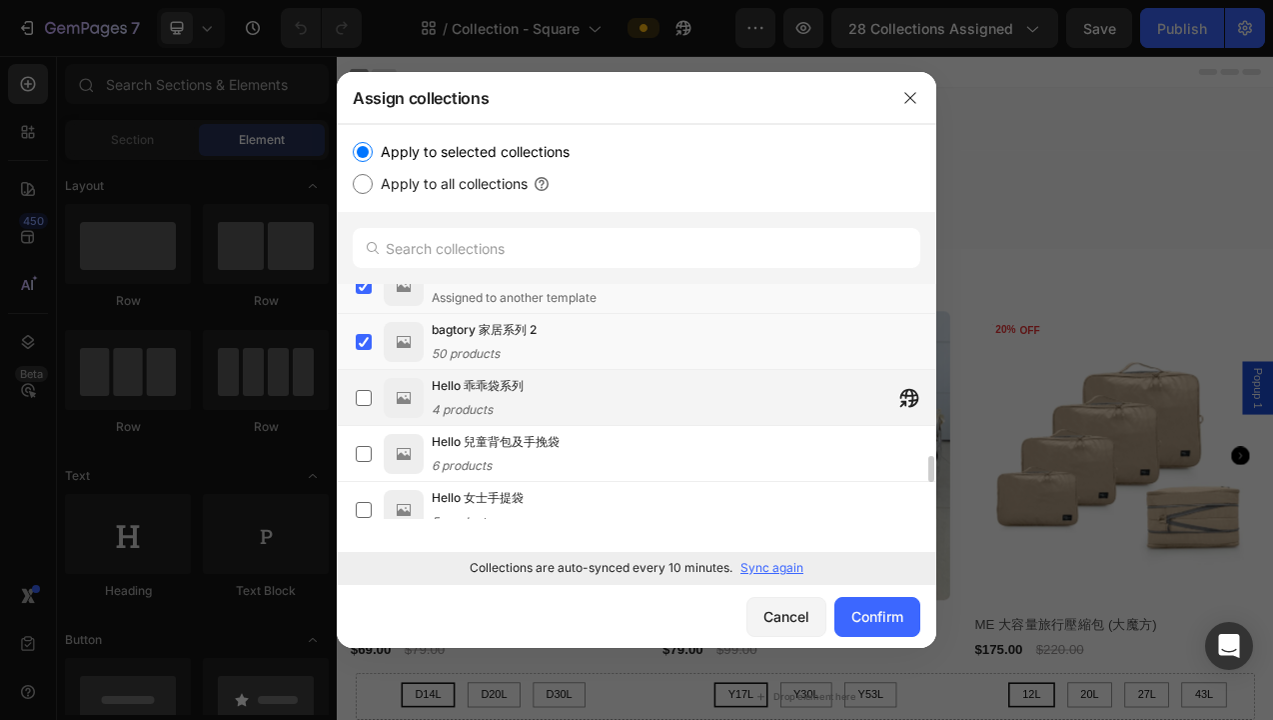
scroll to position [1600, 0]
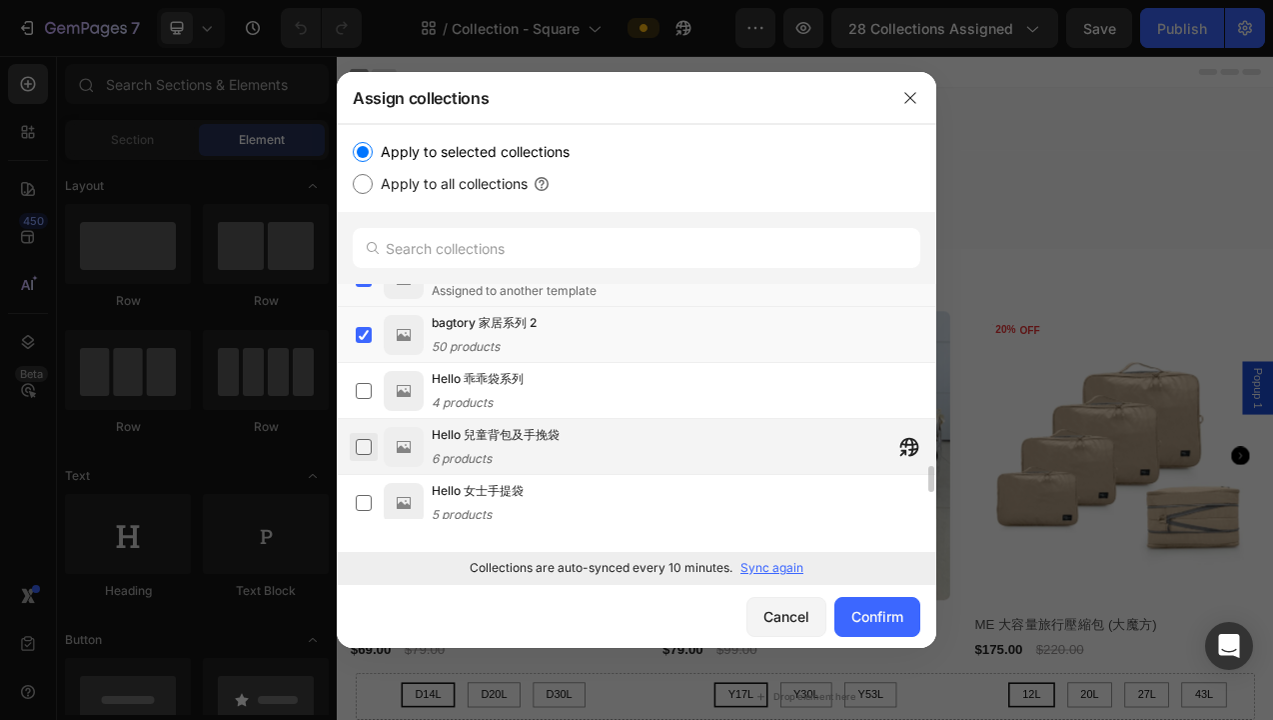
click at [365, 444] on label at bounding box center [364, 447] width 16 height 16
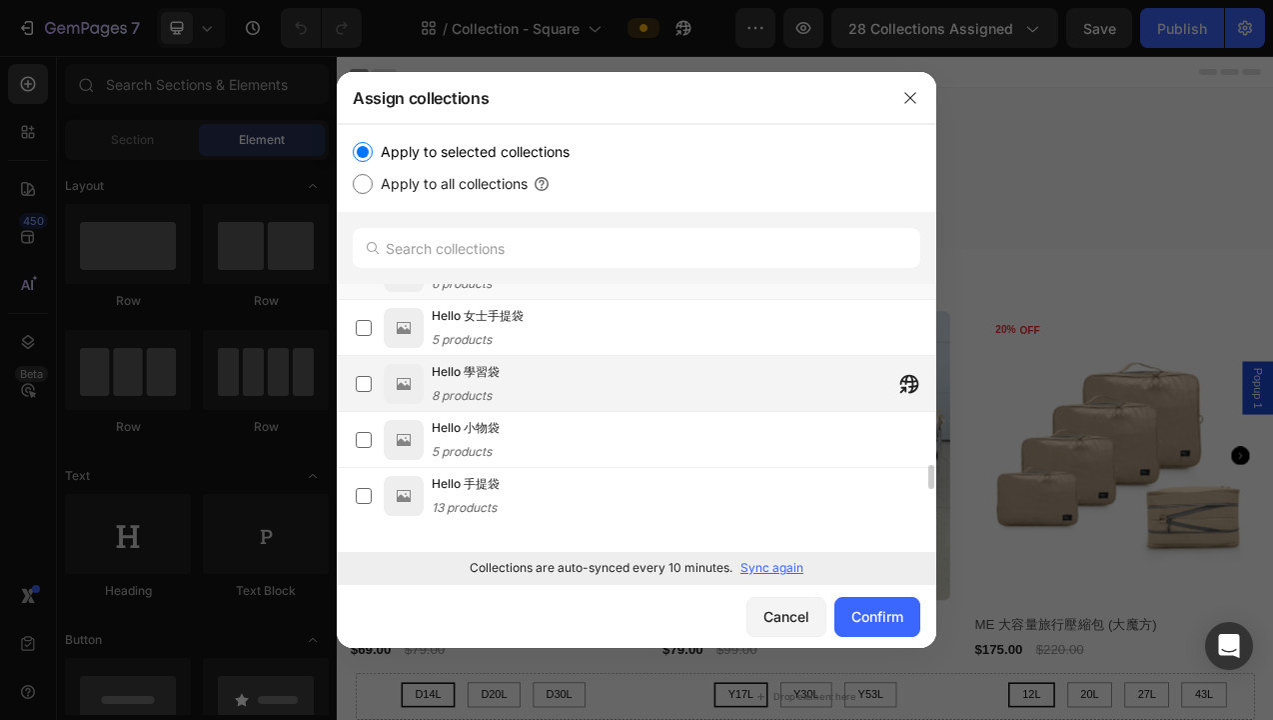
scroll to position [1776, 0]
click at [369, 384] on label at bounding box center [364, 383] width 16 height 16
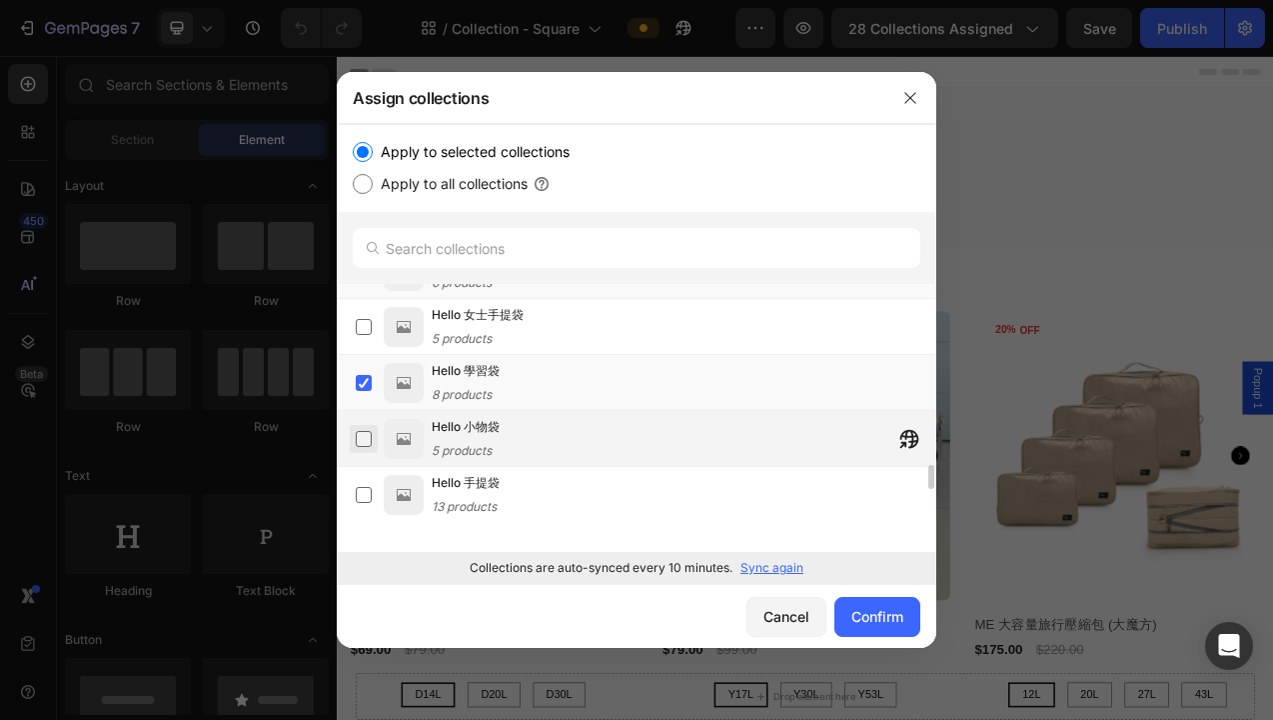
click at [366, 435] on label at bounding box center [364, 439] width 16 height 16
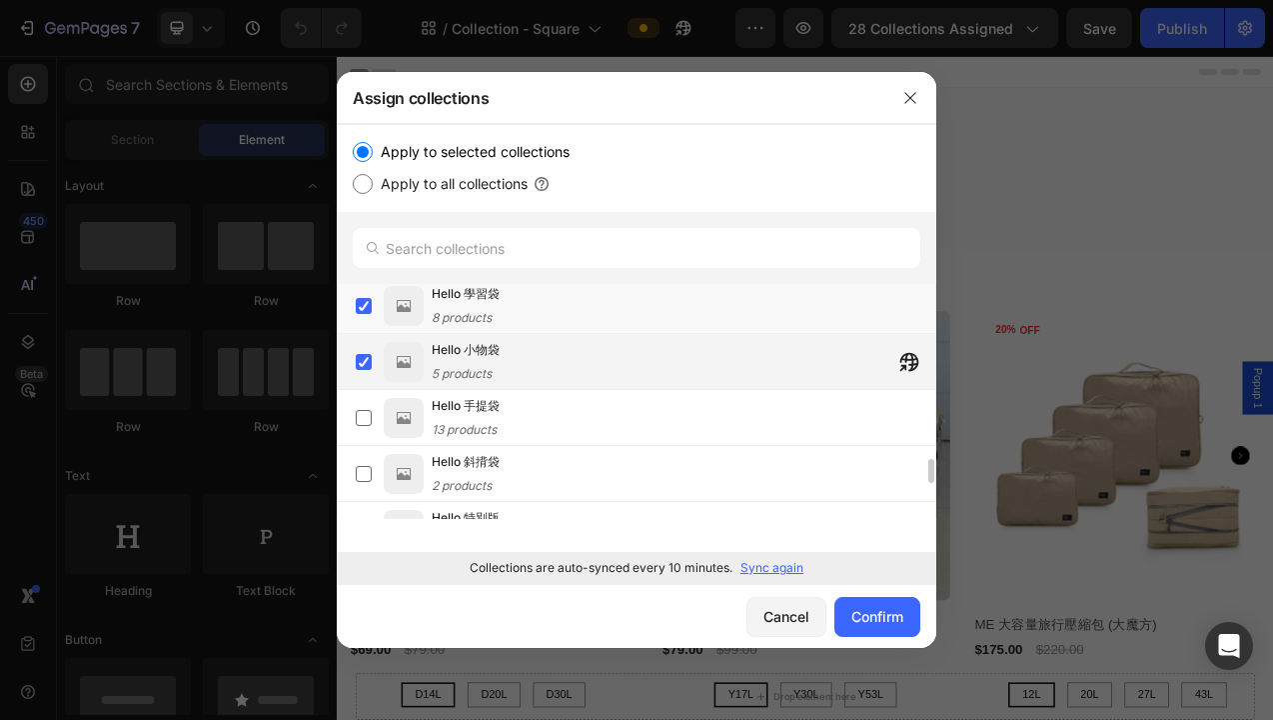
scroll to position [1854, 0]
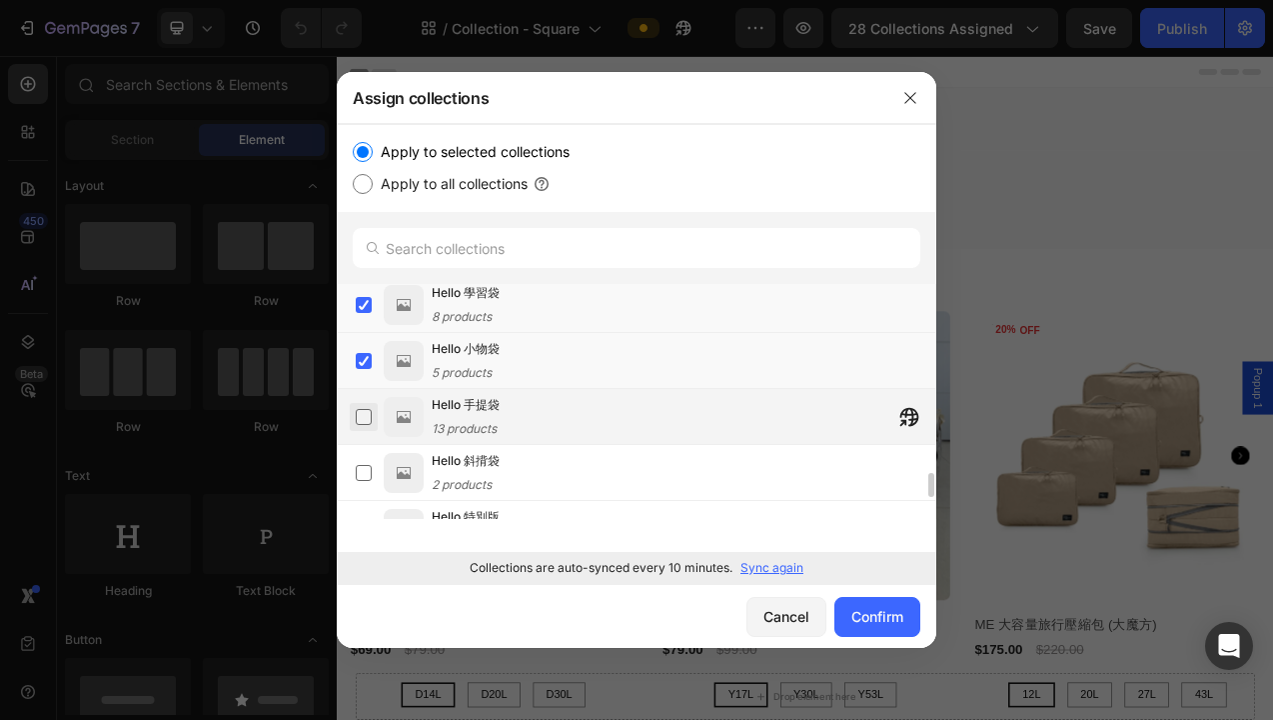
click at [369, 417] on label at bounding box center [364, 417] width 16 height 16
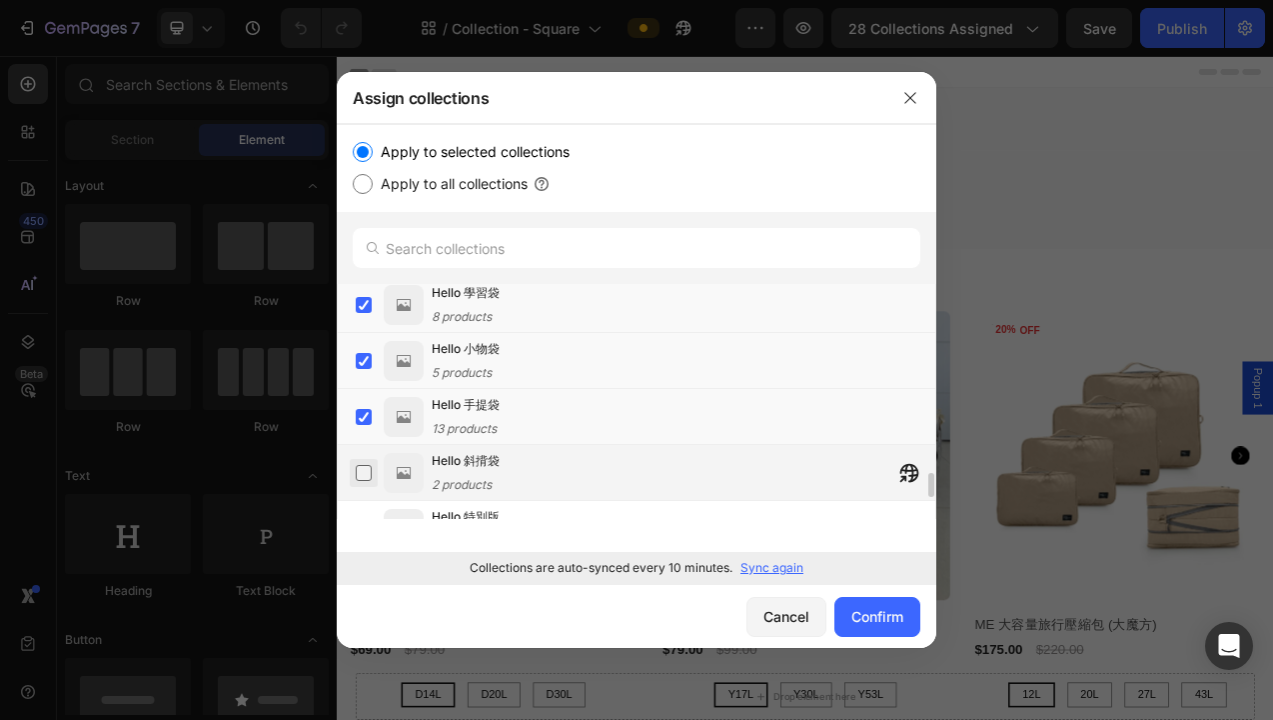
click at [368, 475] on label at bounding box center [364, 473] width 16 height 16
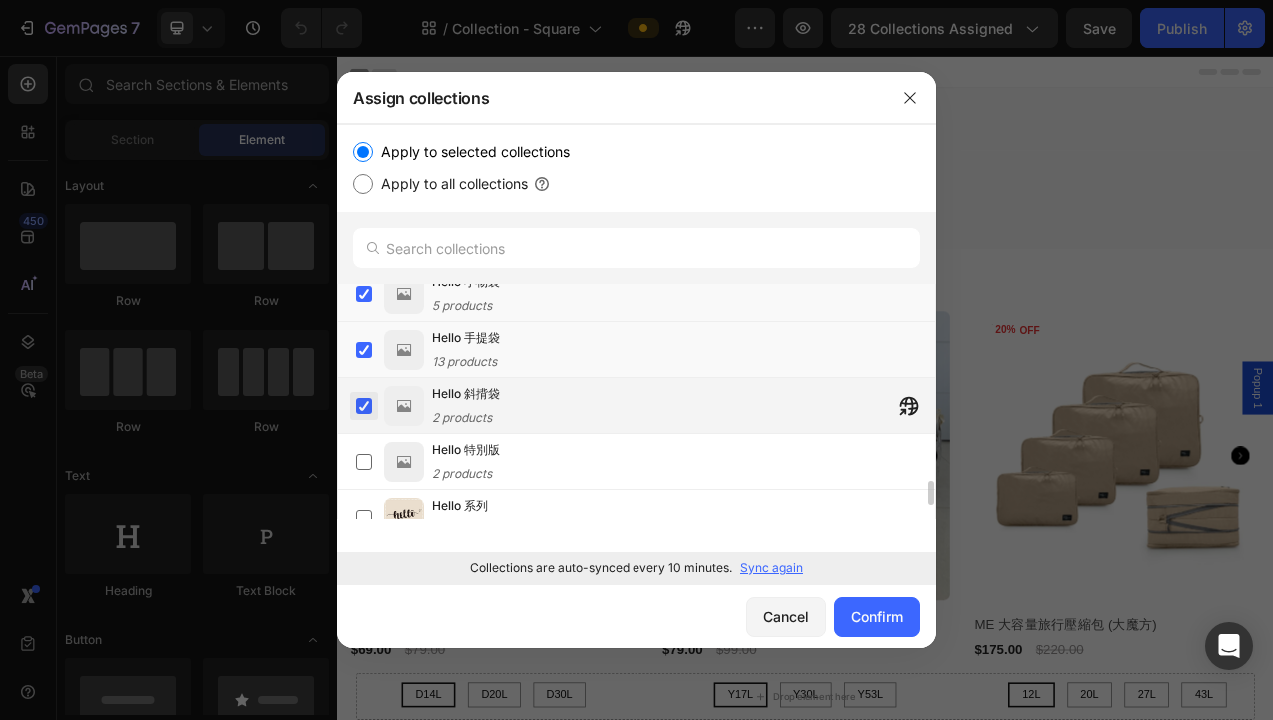
scroll to position [1931, 0]
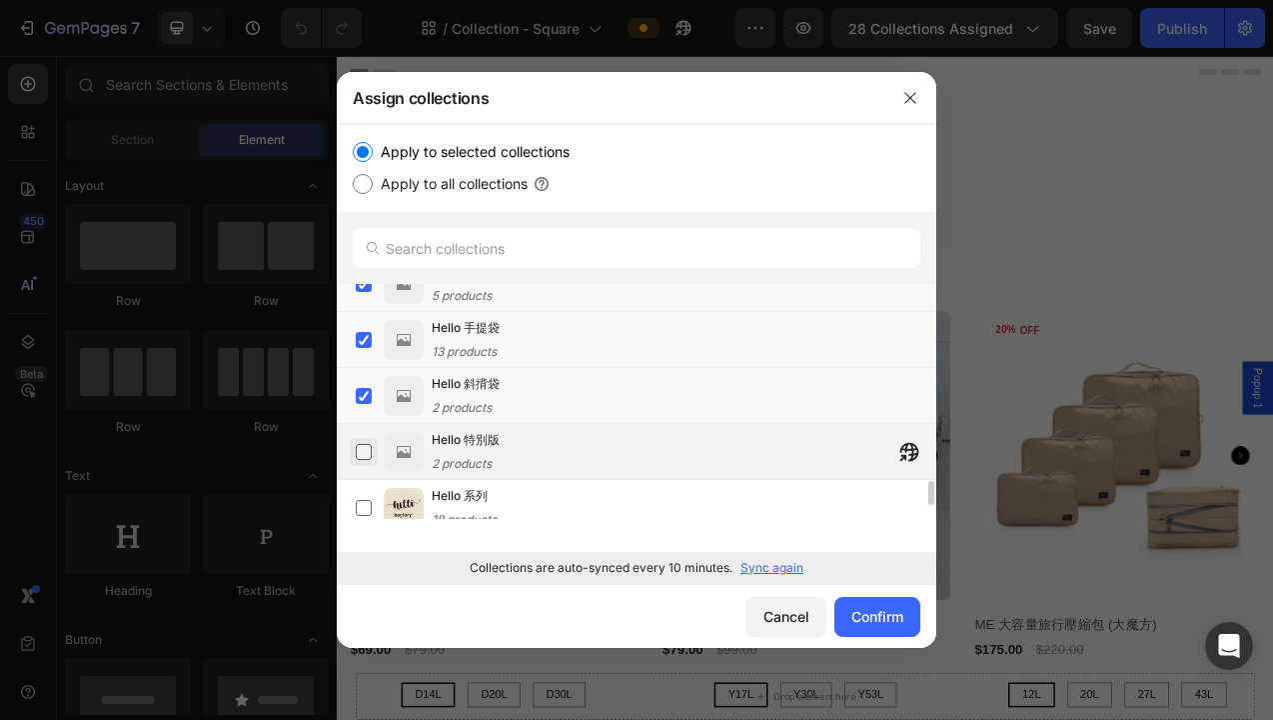
click at [367, 449] on label at bounding box center [364, 452] width 16 height 16
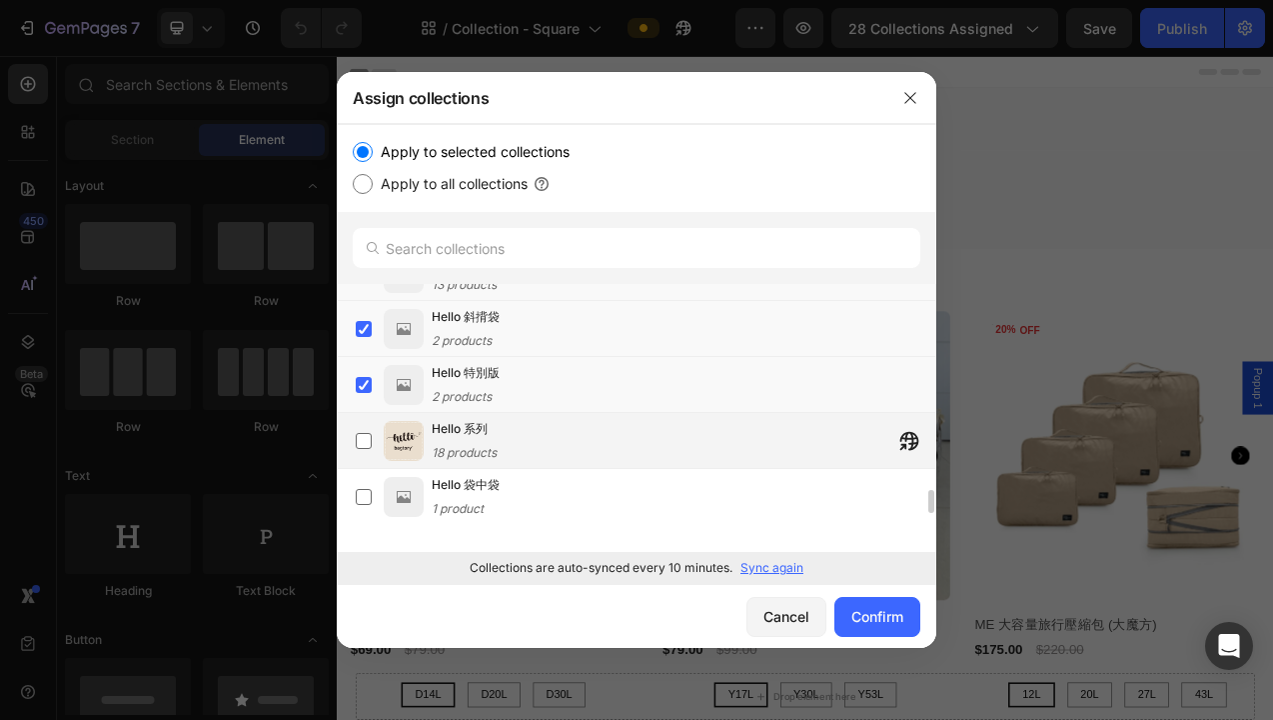
scroll to position [2004, 0]
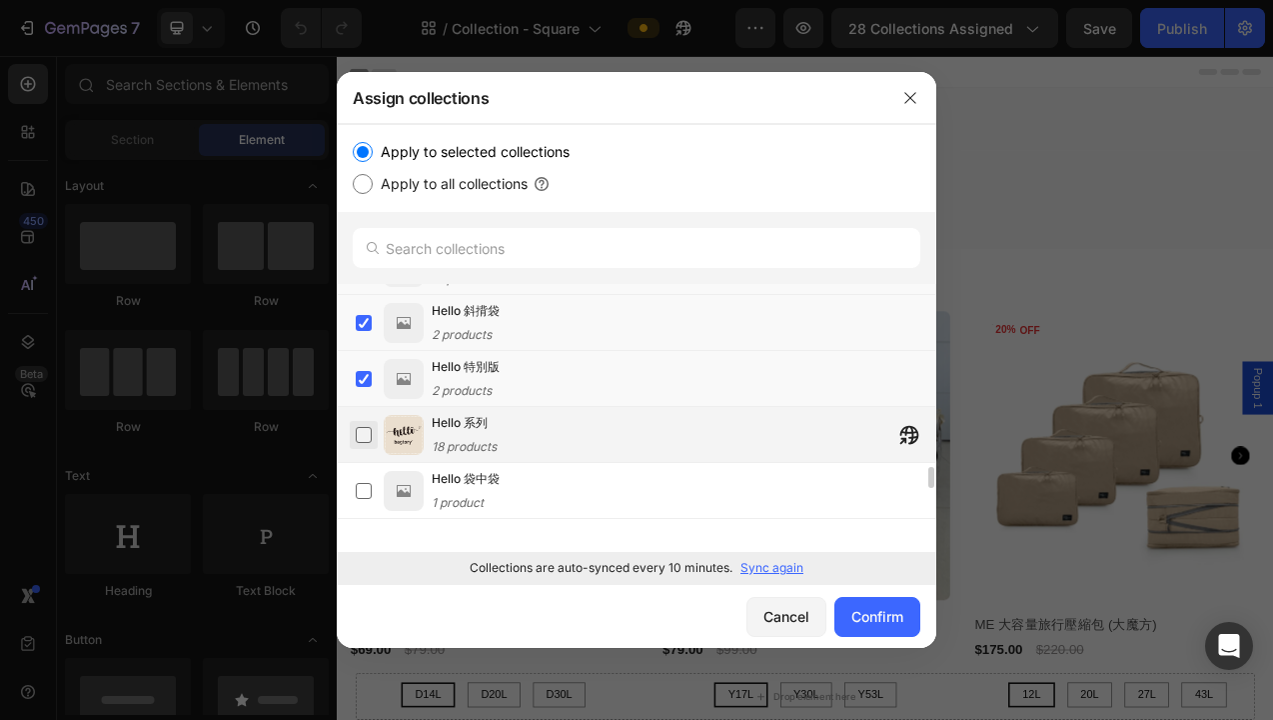
click at [371, 437] on label at bounding box center [364, 435] width 16 height 16
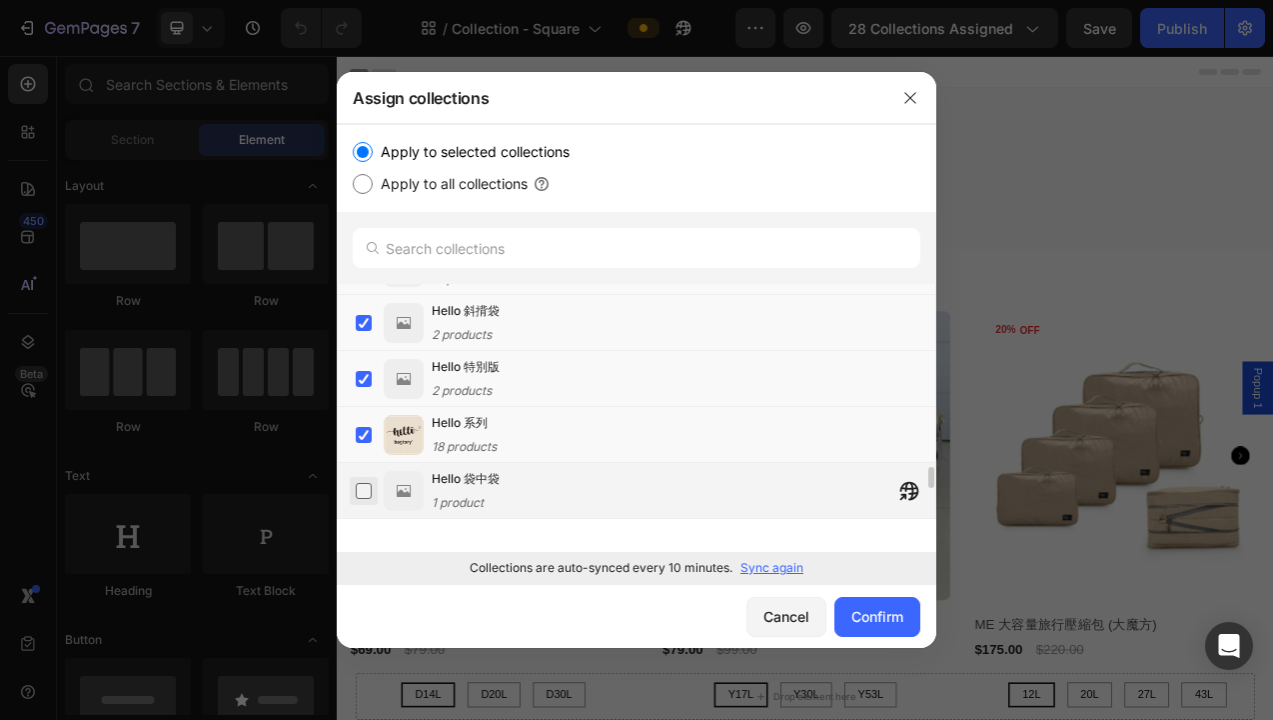
click at [371, 484] on label at bounding box center [364, 491] width 16 height 16
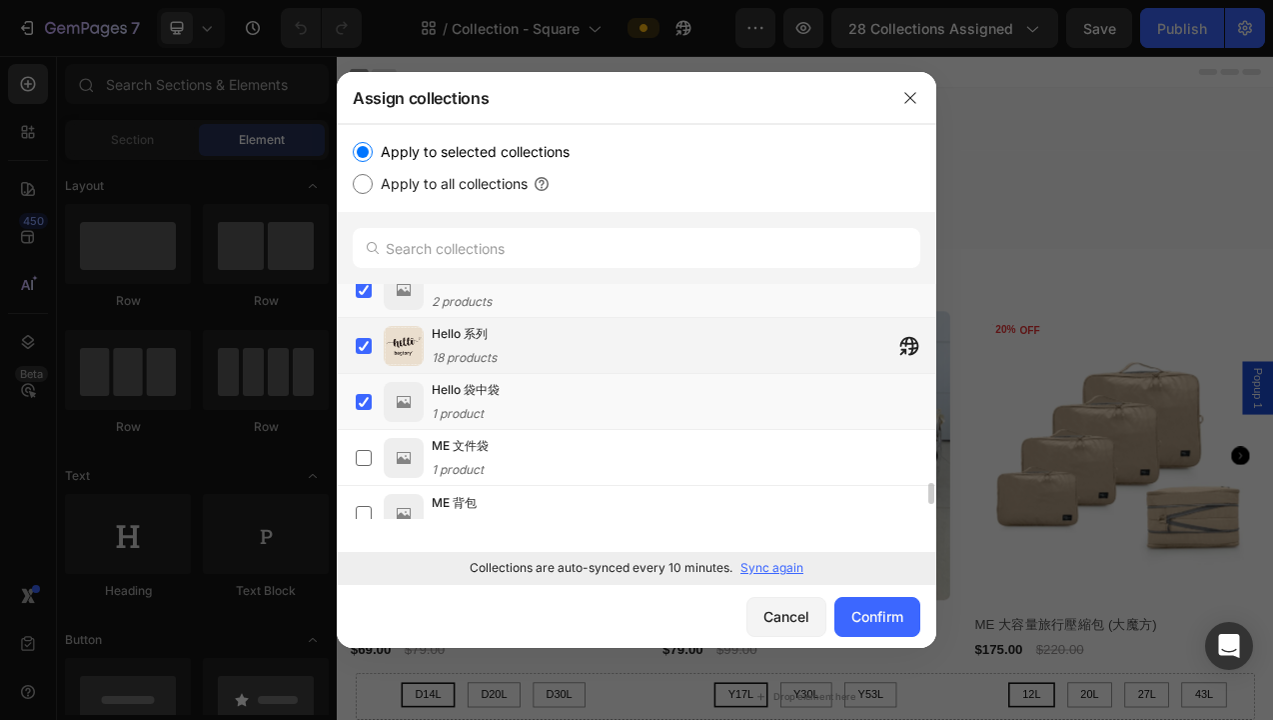
scroll to position [2121, 0]
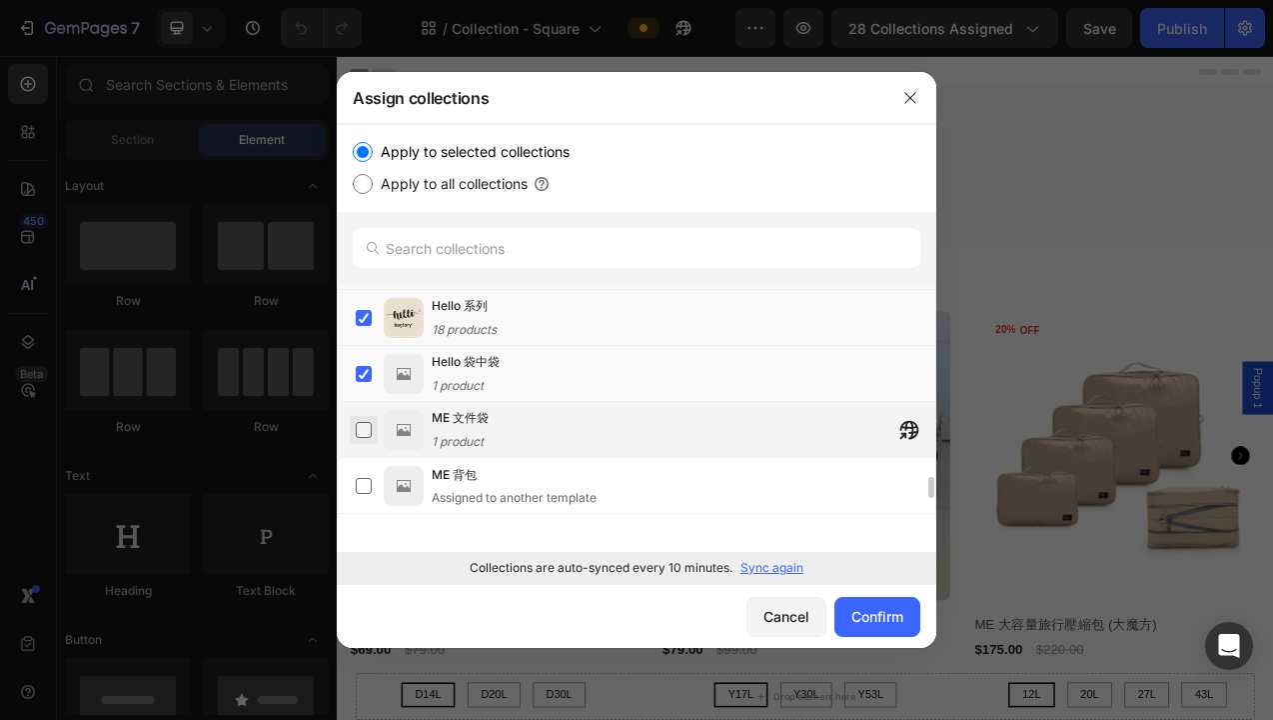
click at [366, 425] on label at bounding box center [364, 430] width 16 height 16
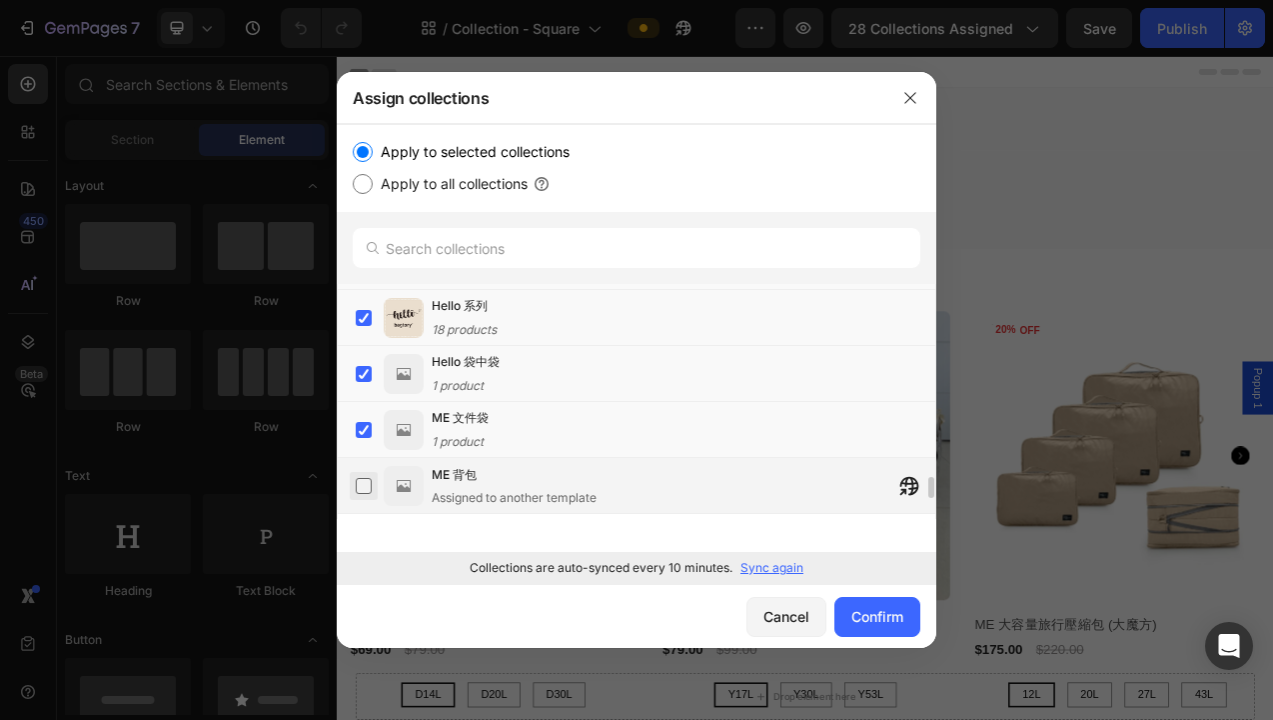
click at [363, 485] on label at bounding box center [364, 486] width 16 height 16
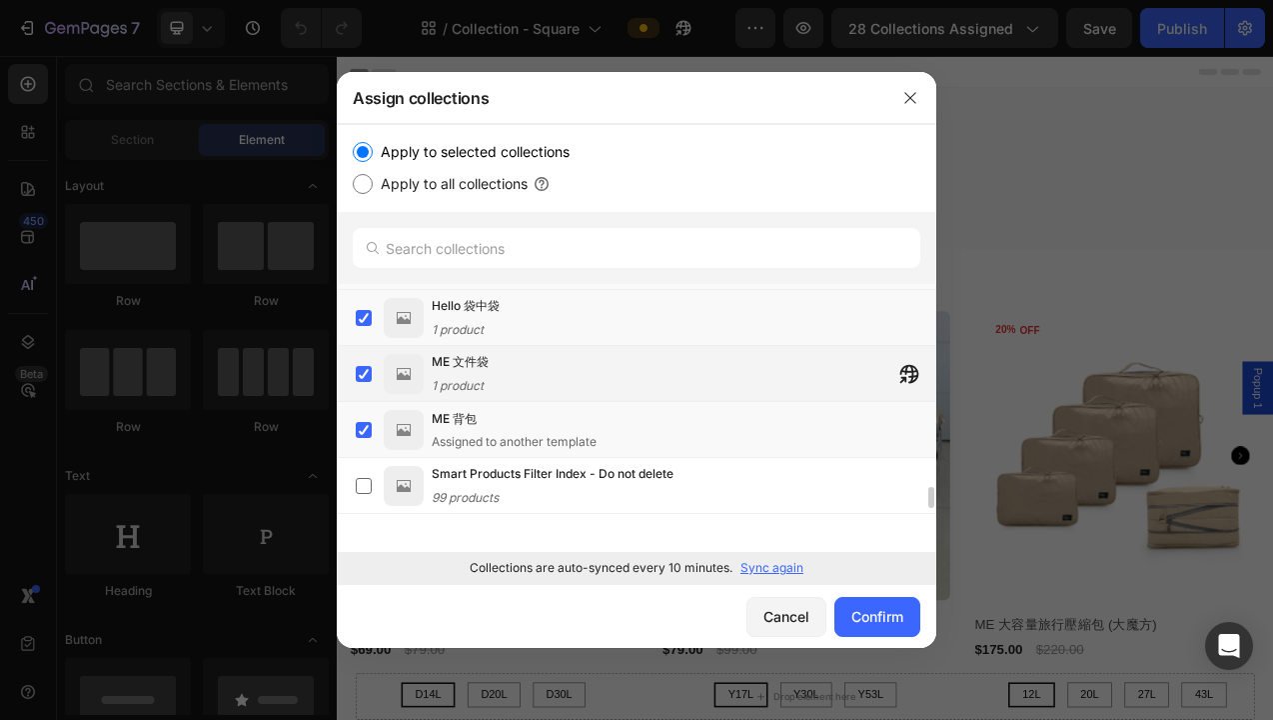
scroll to position [2218, 0]
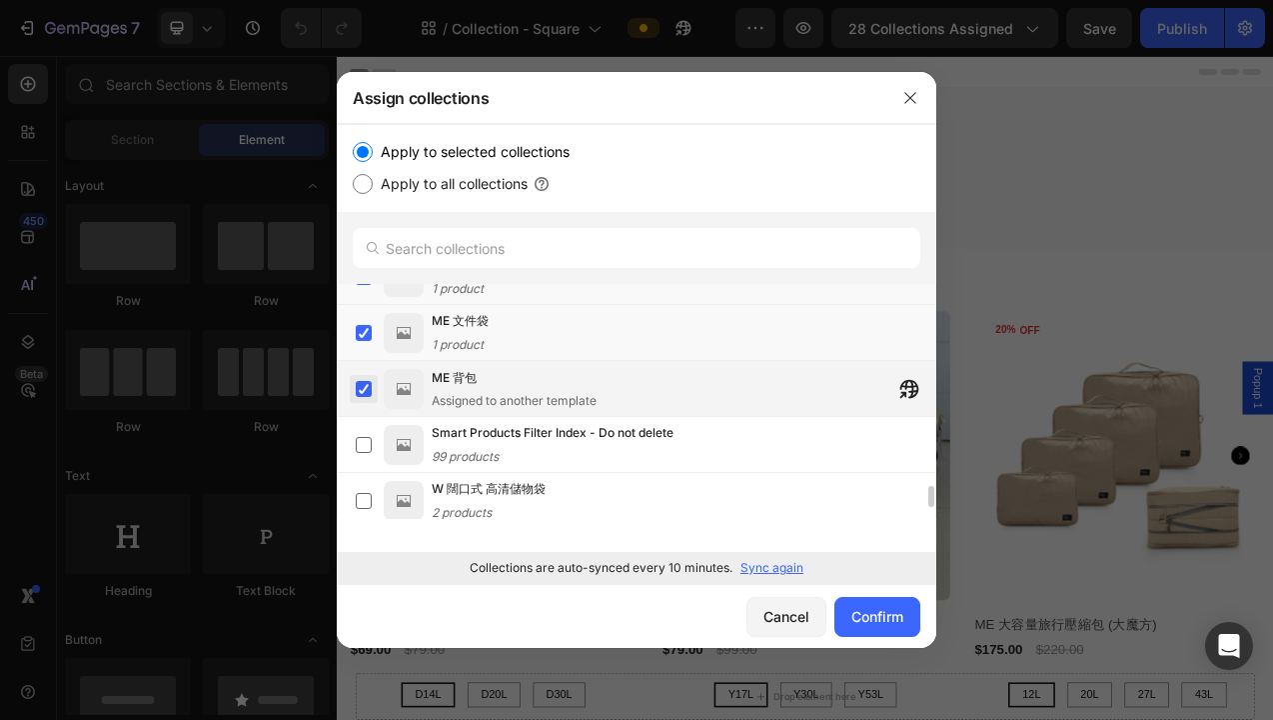
click at [358, 386] on label at bounding box center [364, 389] width 16 height 16
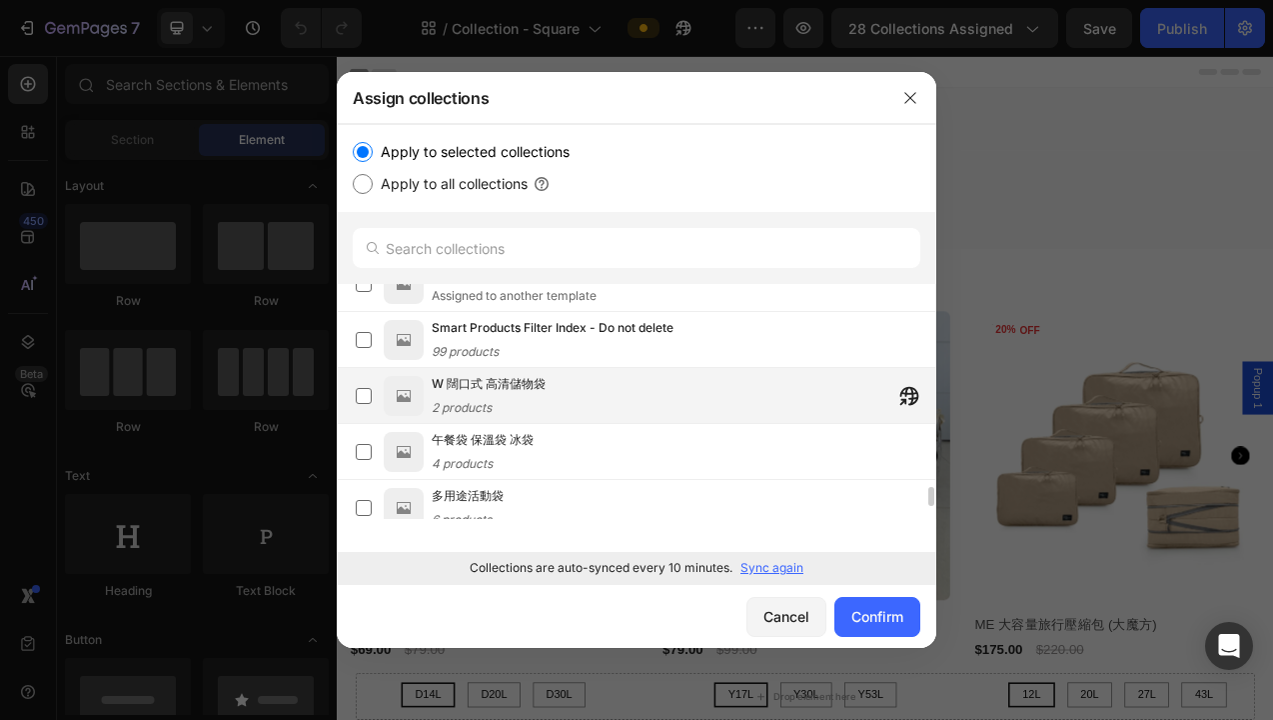
scroll to position [2337, 0]
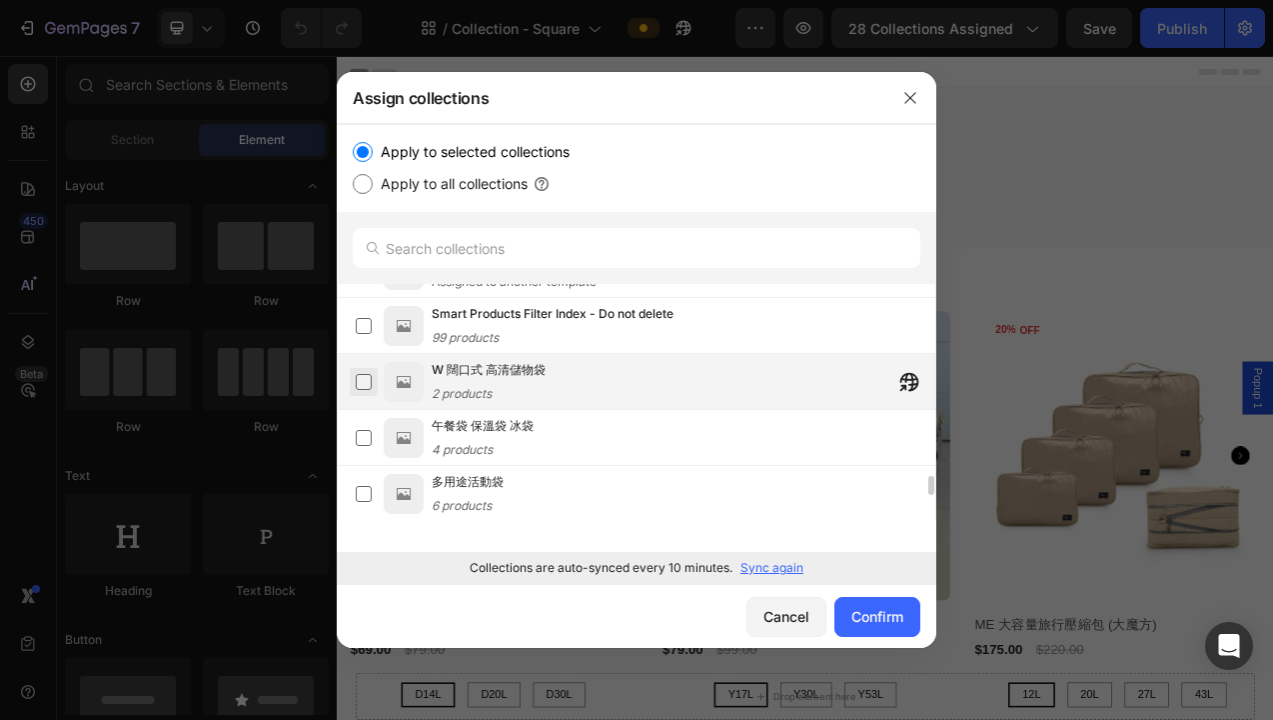
click at [366, 378] on label at bounding box center [364, 382] width 16 height 16
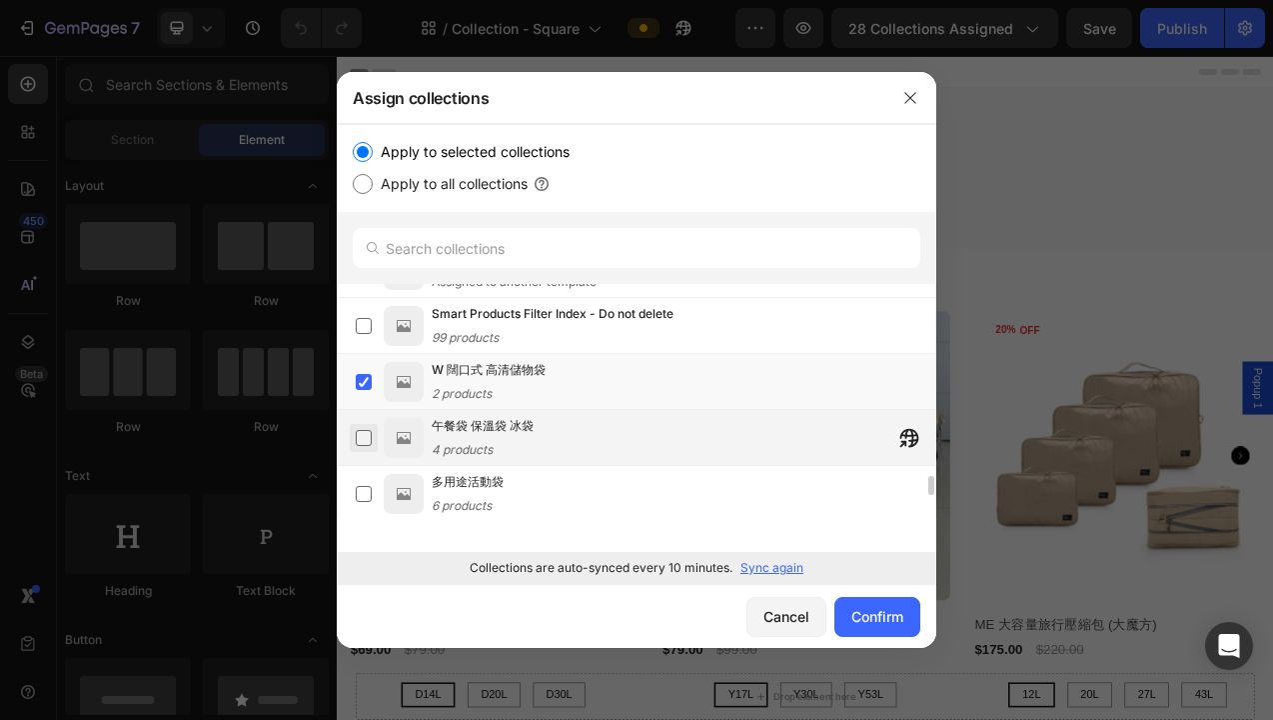
click at [365, 442] on label at bounding box center [364, 438] width 16 height 16
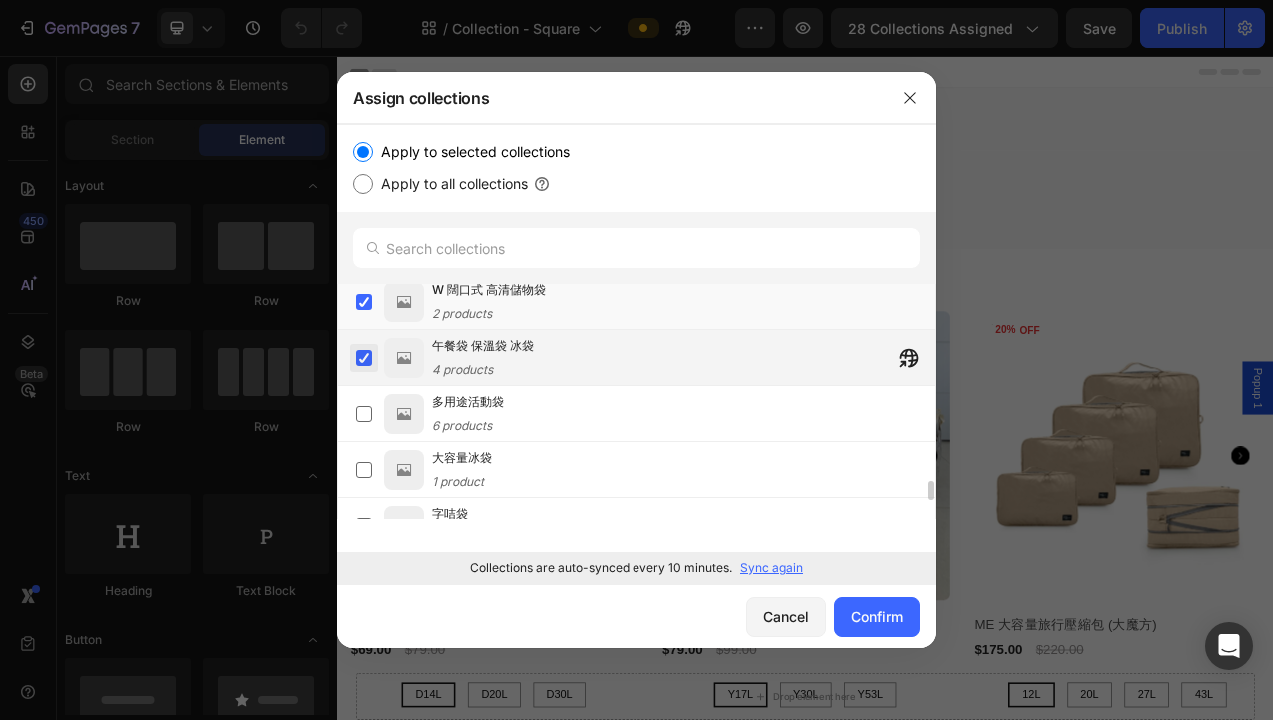
scroll to position [2425, 0]
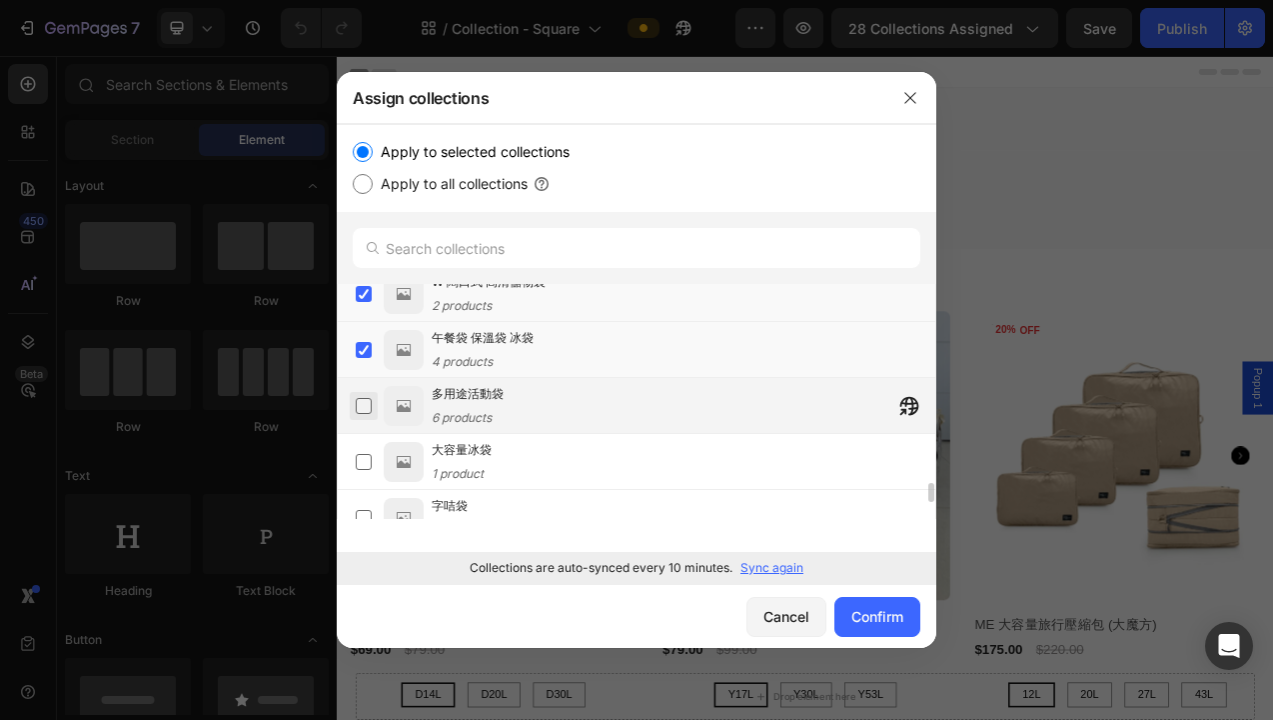
click at [368, 403] on label at bounding box center [364, 406] width 16 height 16
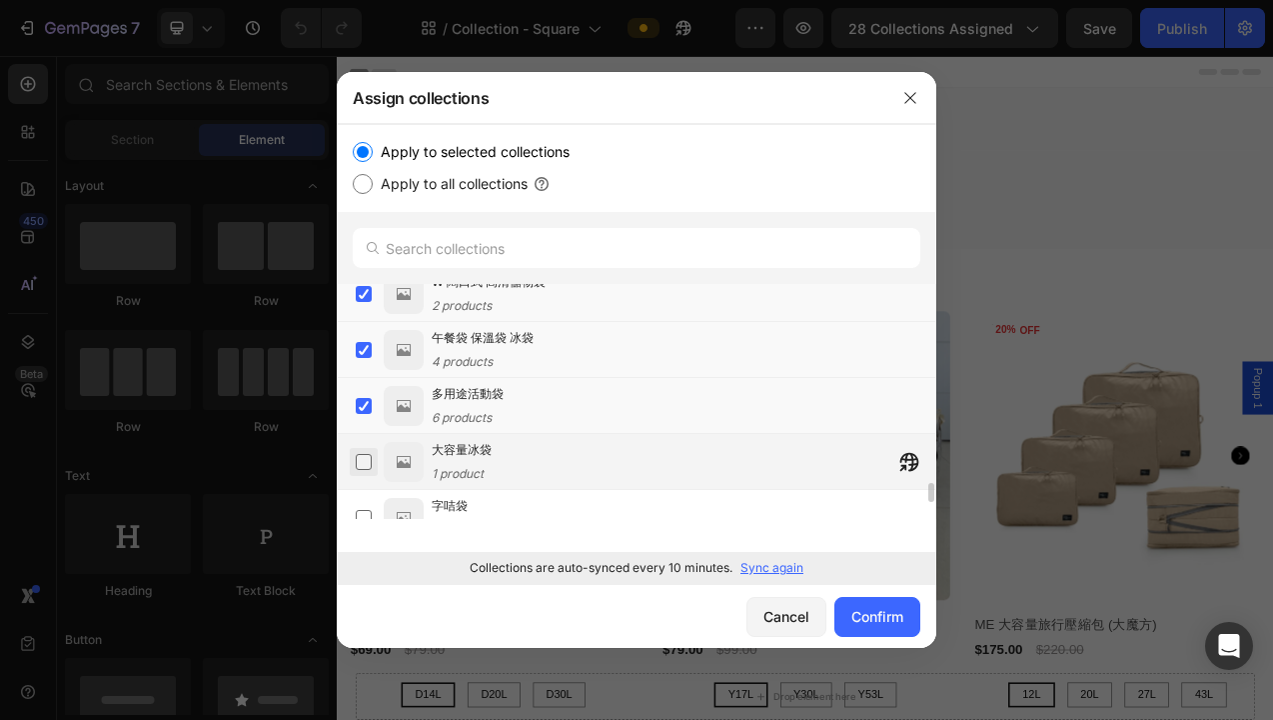
click at [368, 463] on label at bounding box center [364, 462] width 16 height 16
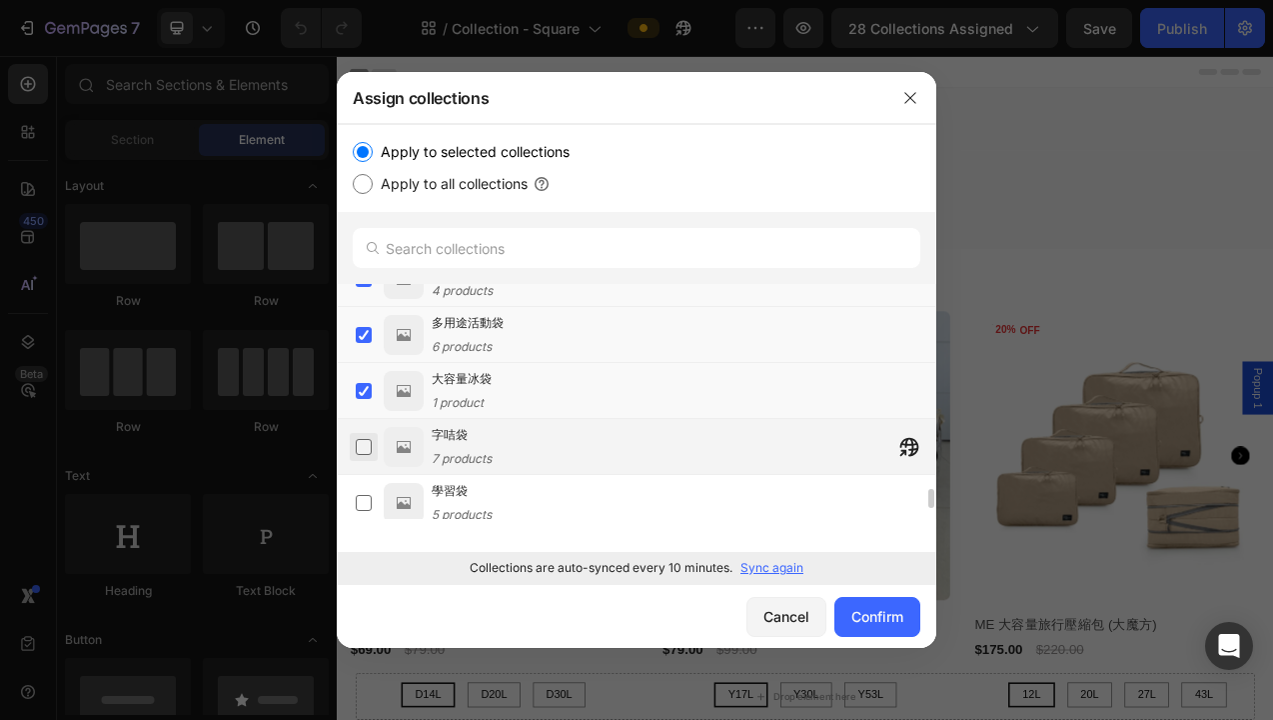
click at [367, 446] on label at bounding box center [364, 447] width 16 height 16
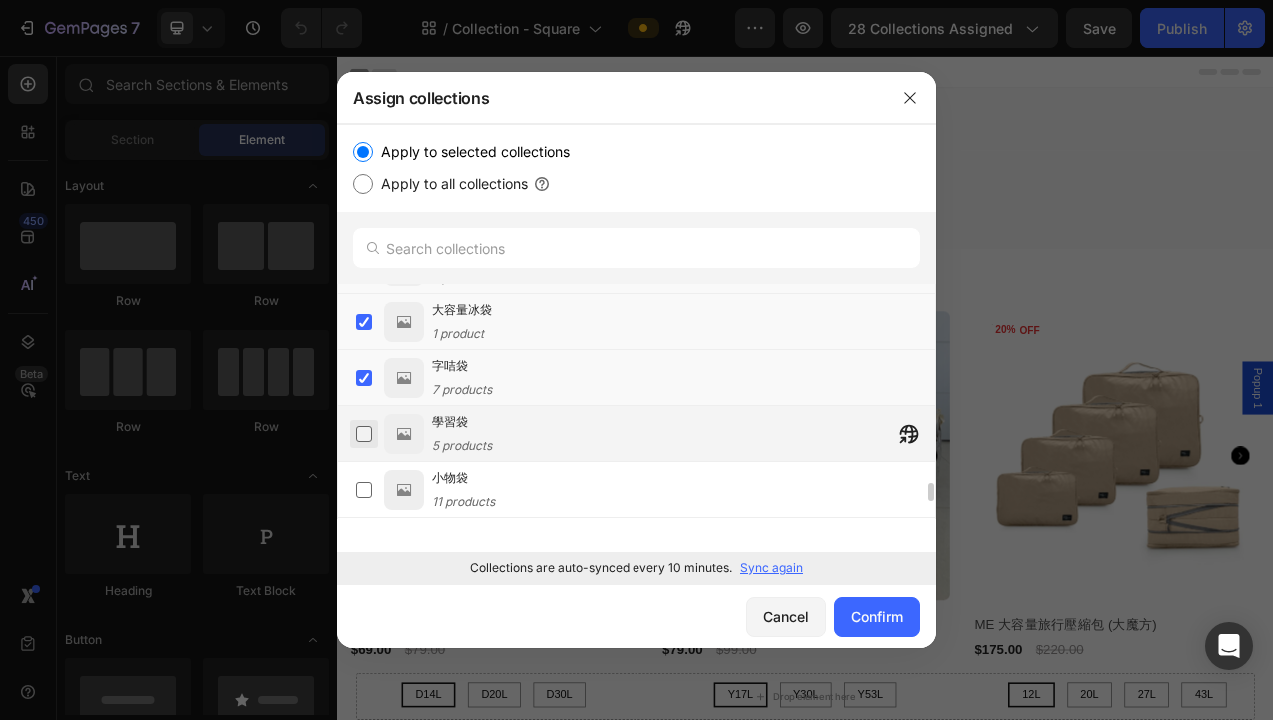
click at [366, 433] on label at bounding box center [364, 434] width 16 height 16
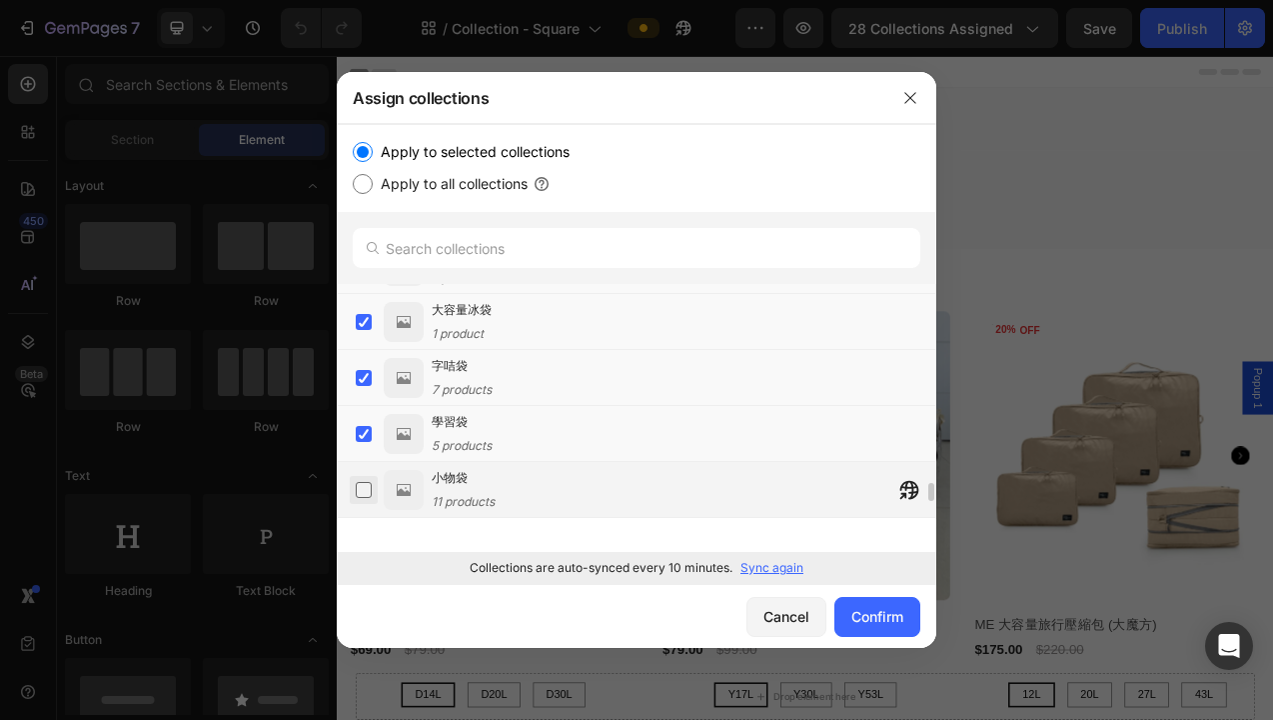
click at [366, 498] on label at bounding box center [364, 490] width 16 height 16
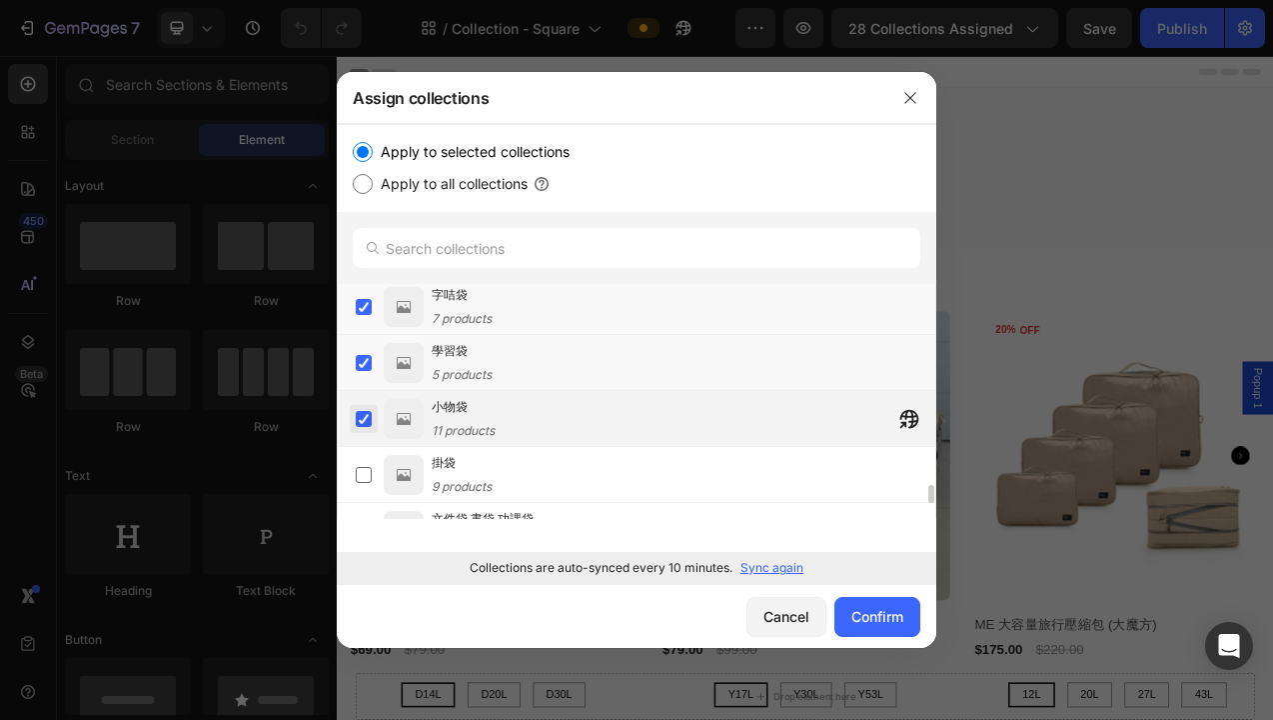
scroll to position [2653, 0]
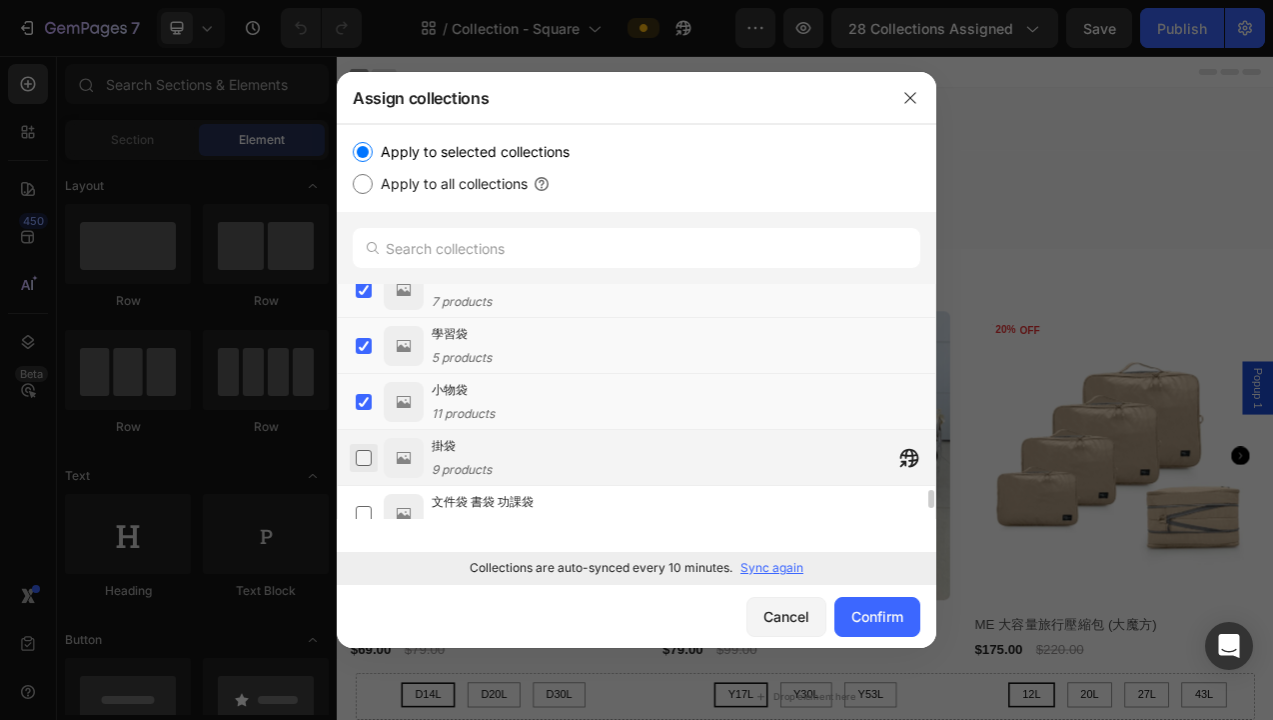
click at [365, 458] on label at bounding box center [364, 458] width 16 height 16
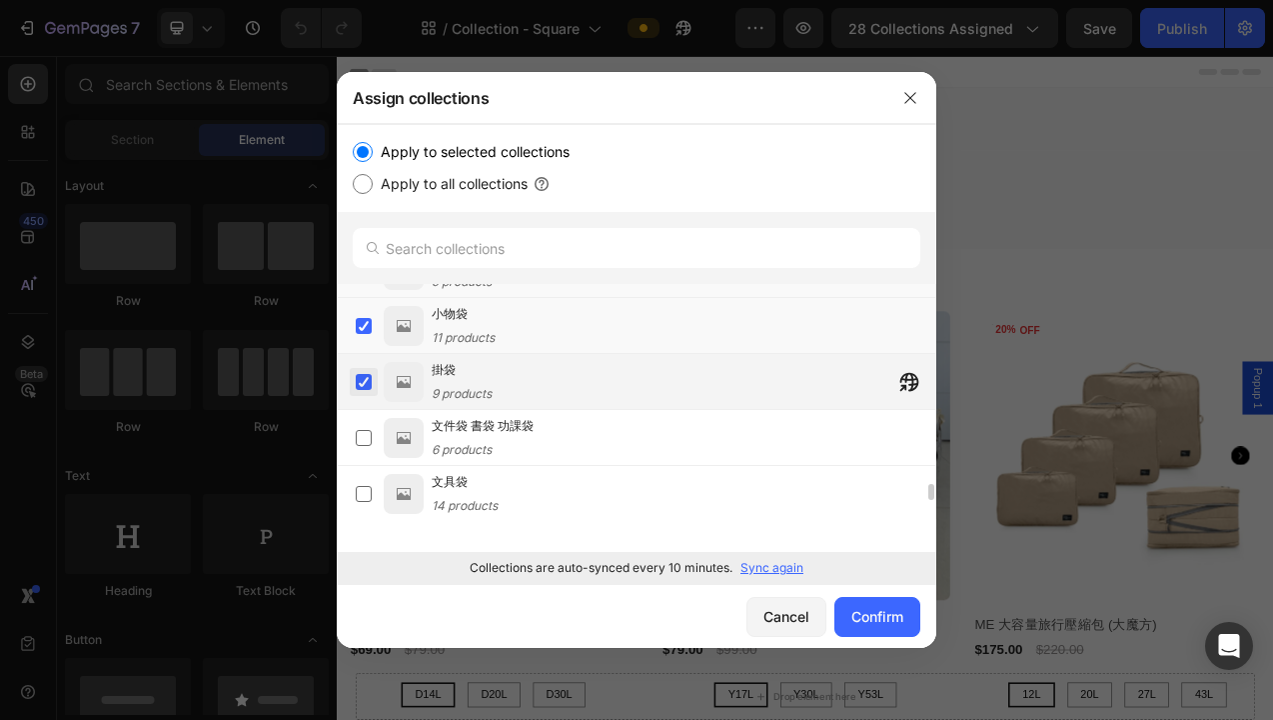
scroll to position [2738, 0]
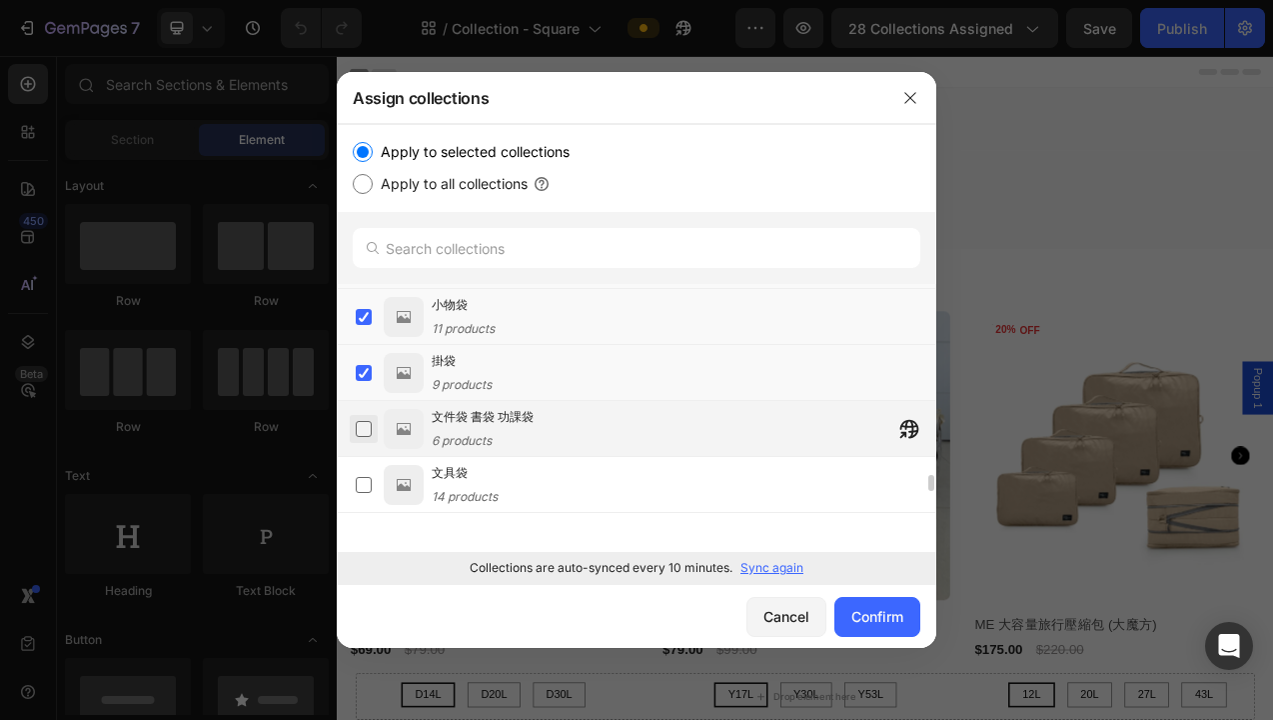
click at [369, 433] on label at bounding box center [364, 429] width 16 height 16
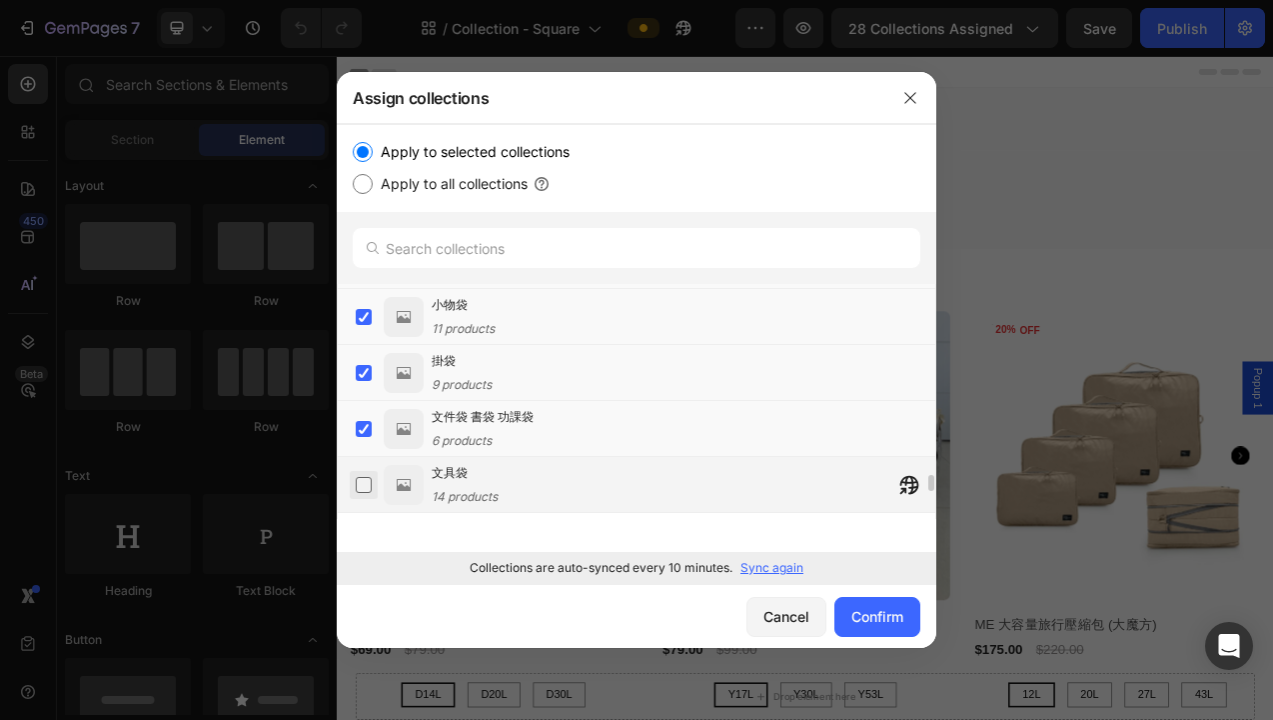
click at [369, 486] on label at bounding box center [364, 485] width 16 height 16
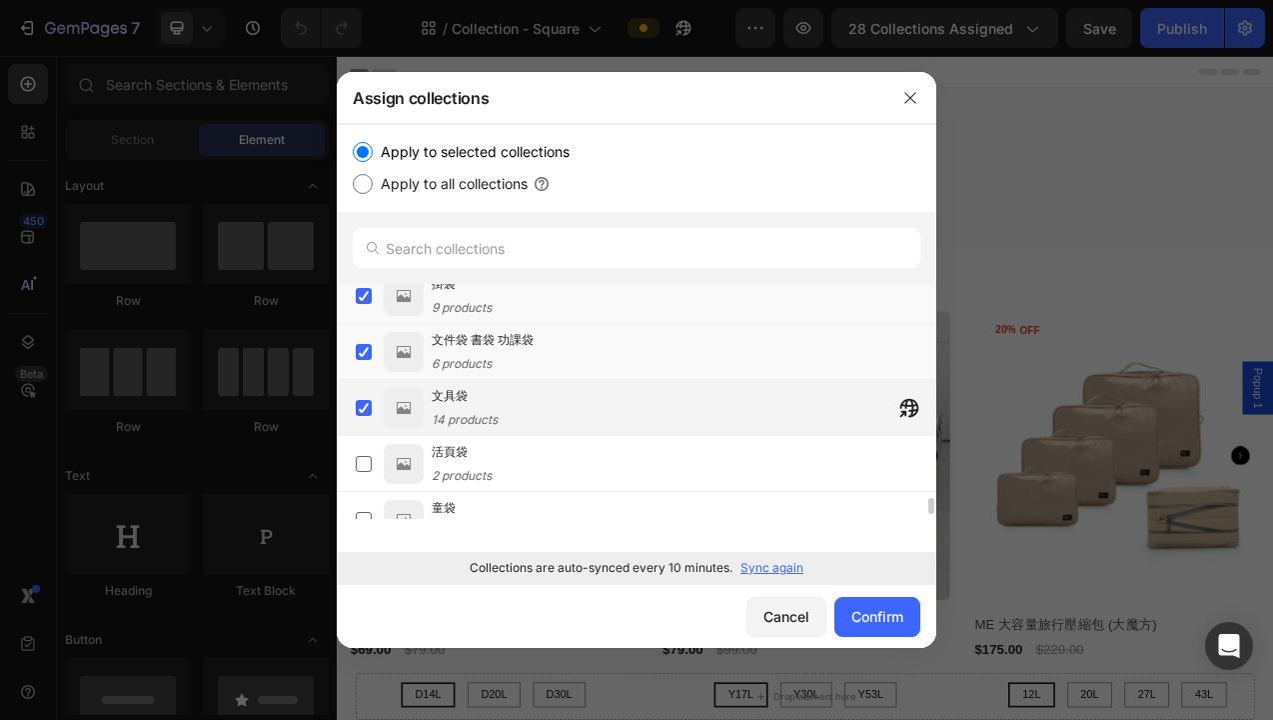
scroll to position [2832, 0]
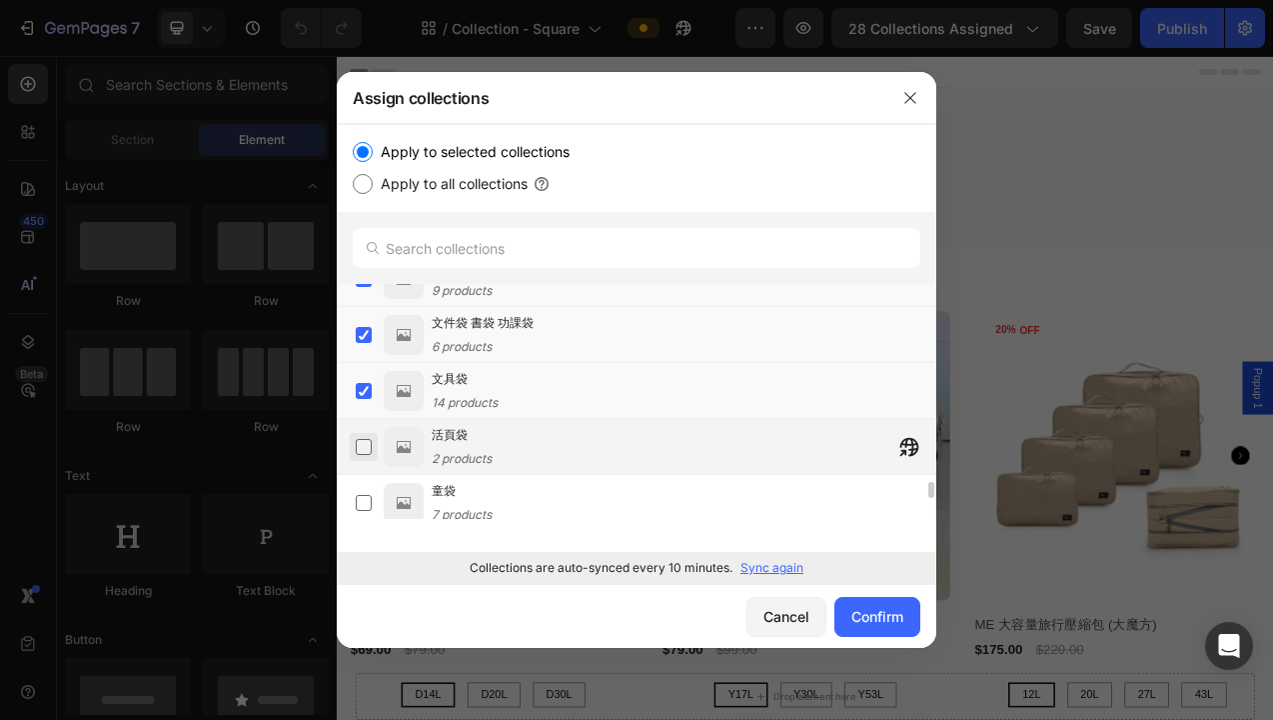
click at [368, 449] on label at bounding box center [364, 447] width 16 height 16
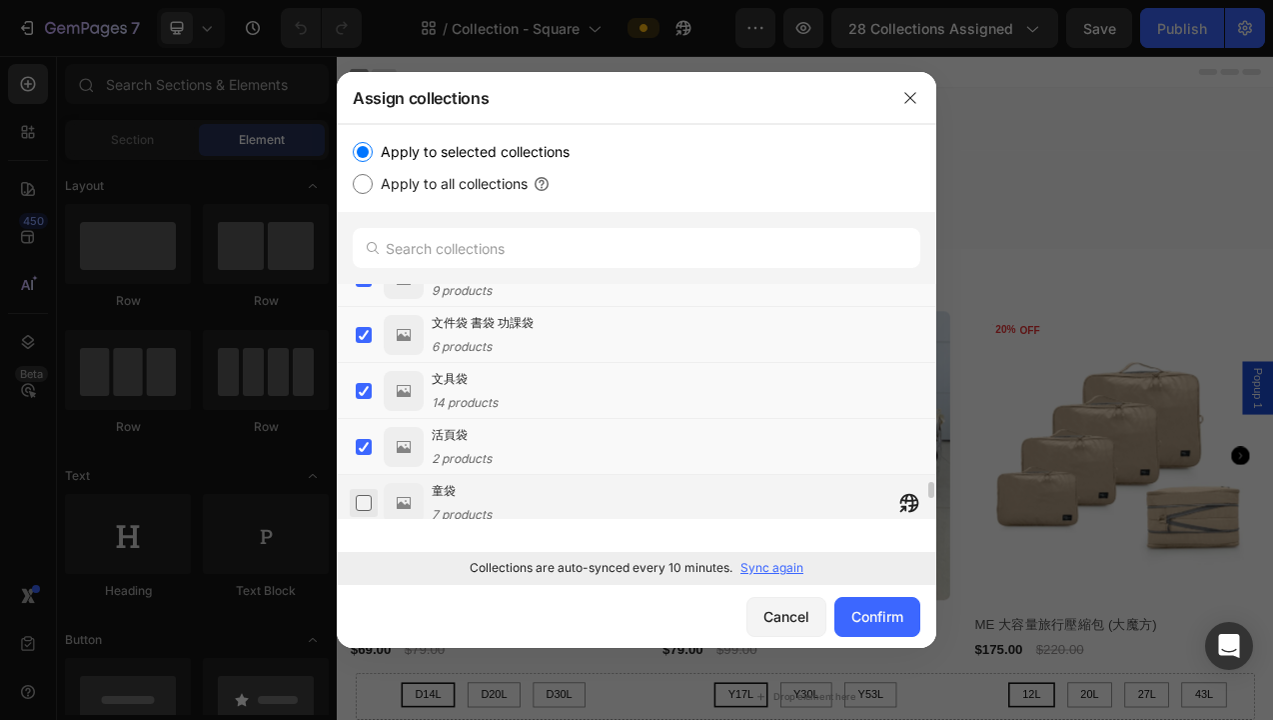
click at [368, 508] on label at bounding box center [364, 503] width 16 height 16
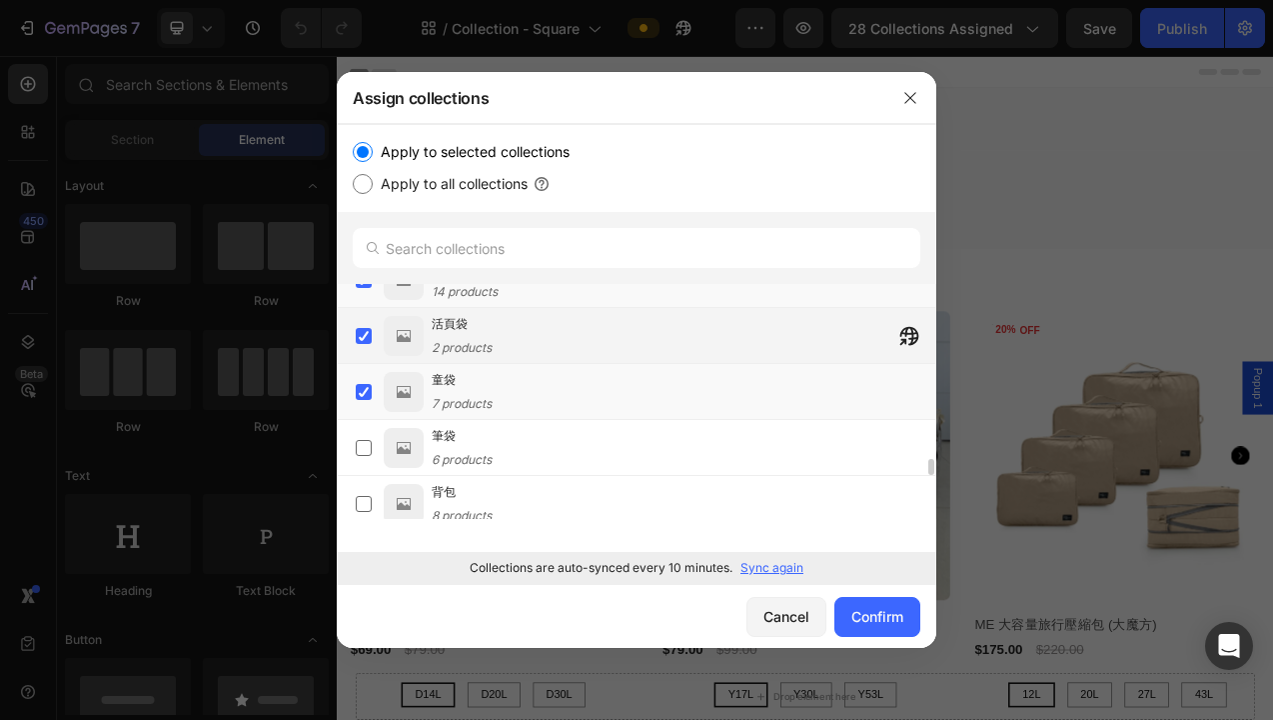
scroll to position [2946, 0]
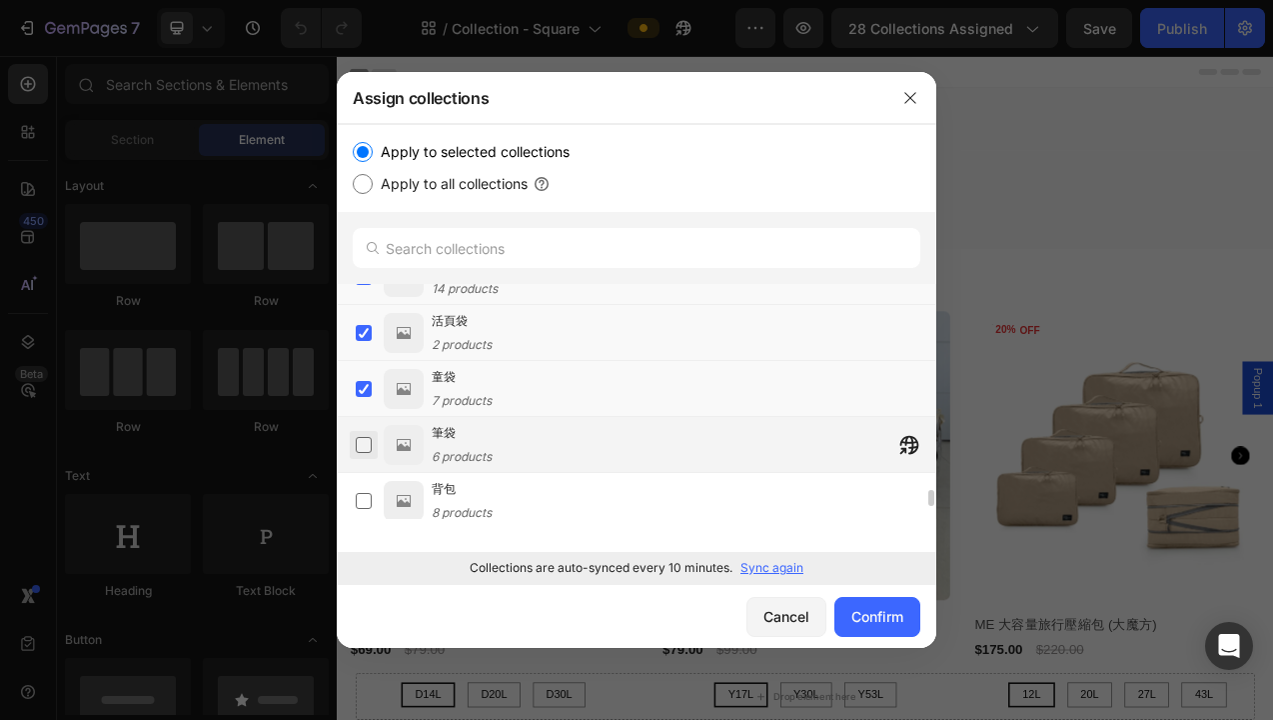
click at [365, 444] on label at bounding box center [364, 445] width 16 height 16
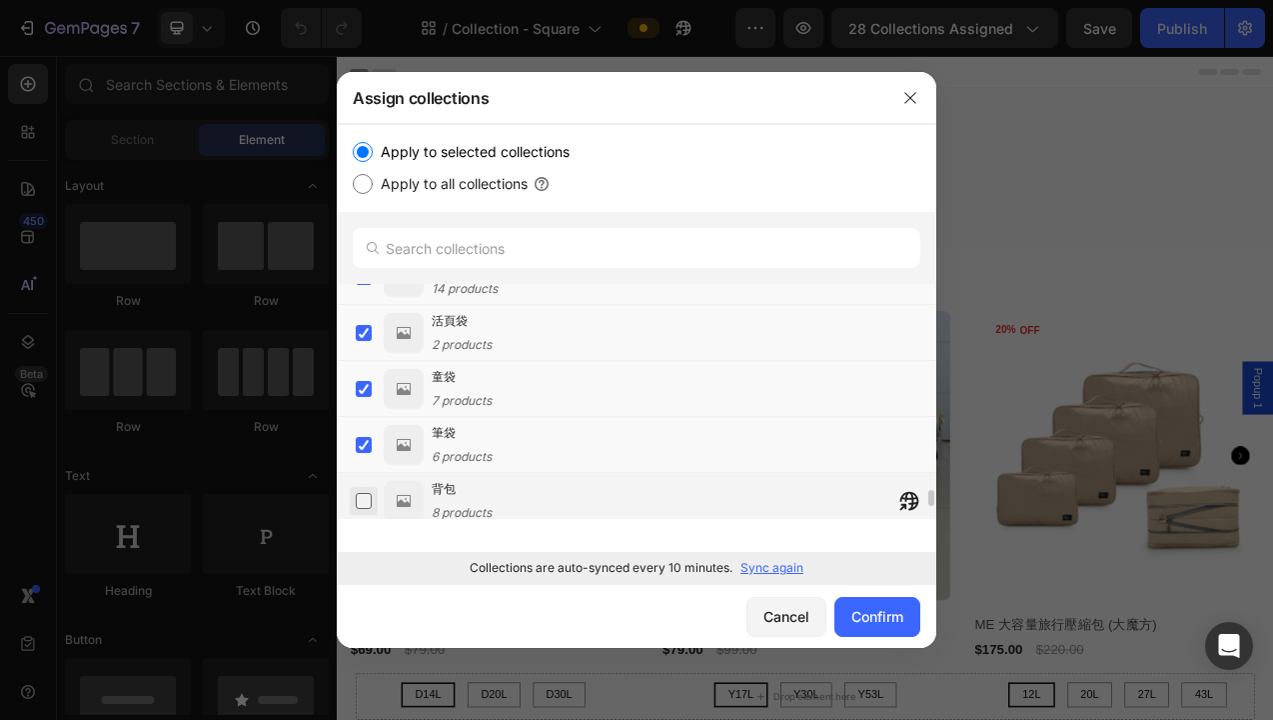
click at [365, 497] on label at bounding box center [364, 501] width 16 height 16
click at [365, 504] on label at bounding box center [364, 501] width 16 height 16
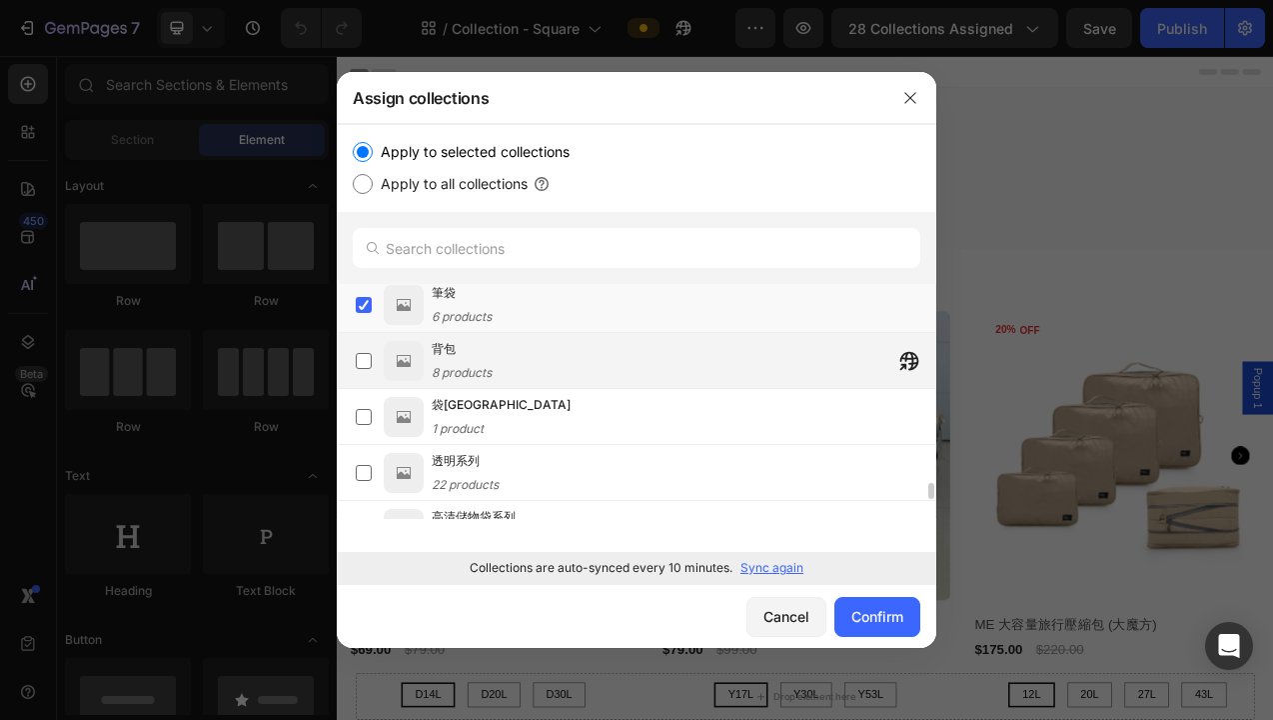
scroll to position [3112, 0]
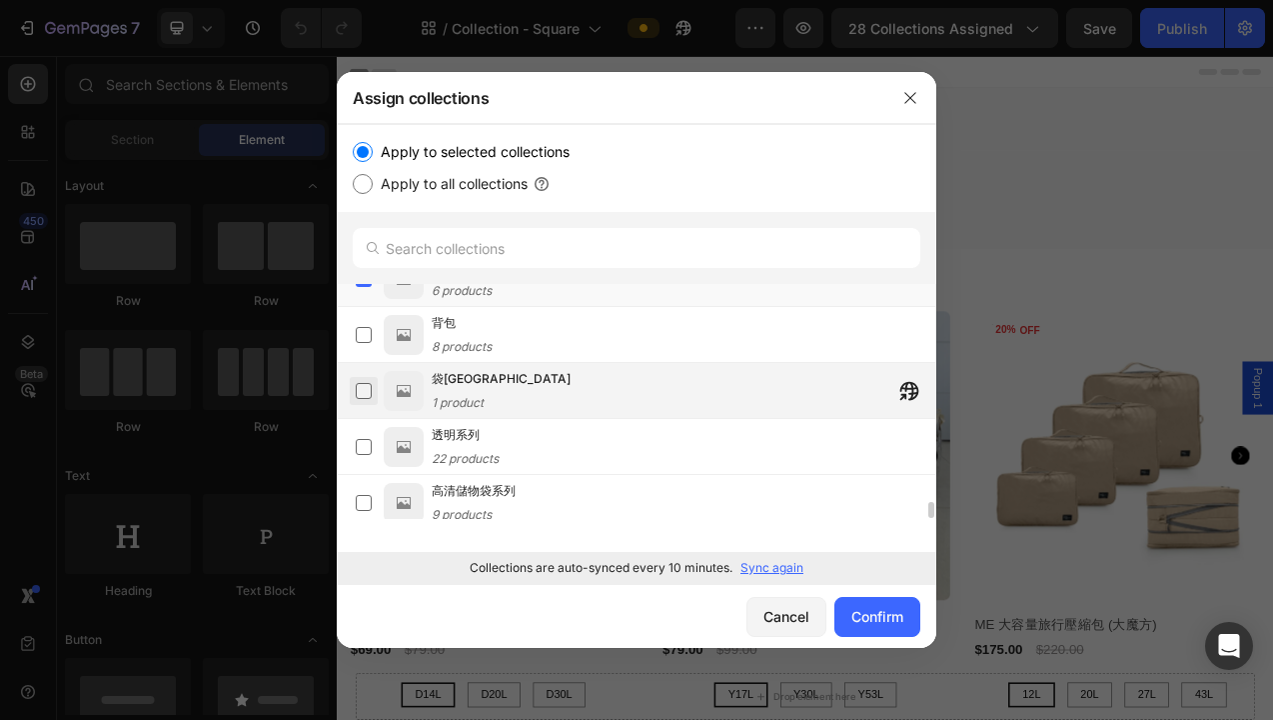
click at [363, 394] on label at bounding box center [364, 391] width 16 height 16
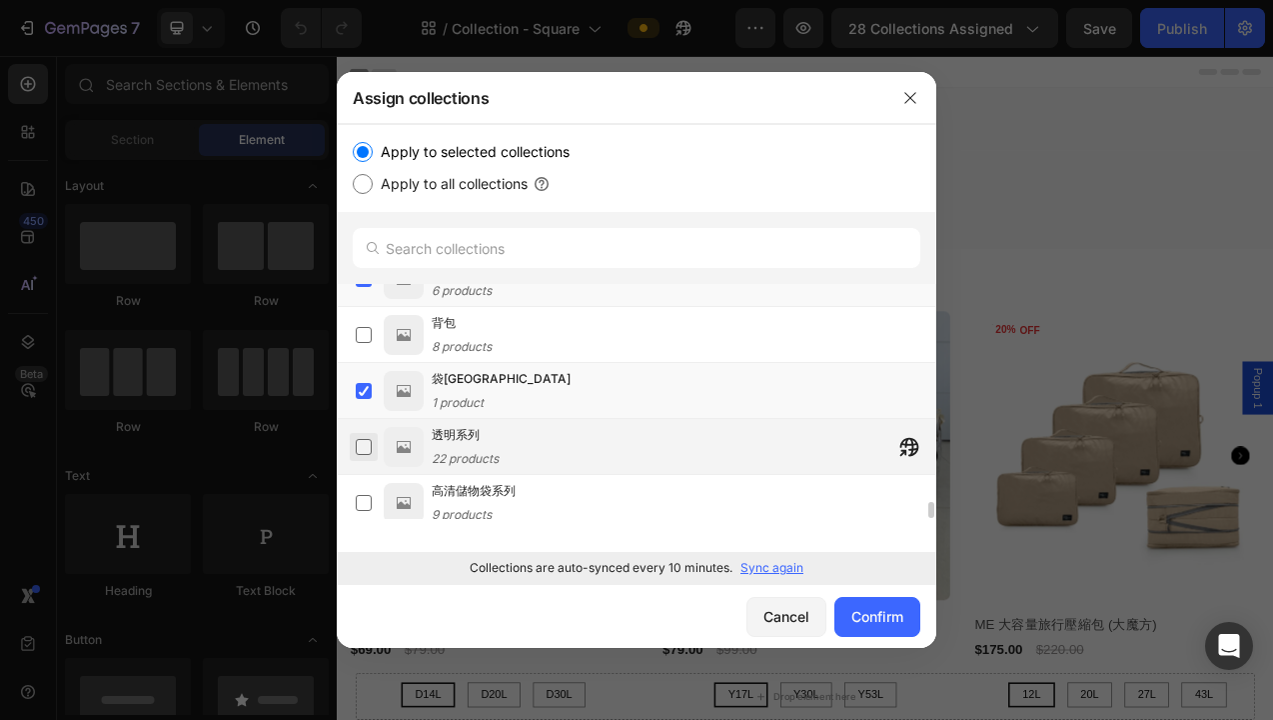
click at [358, 447] on label at bounding box center [364, 447] width 16 height 16
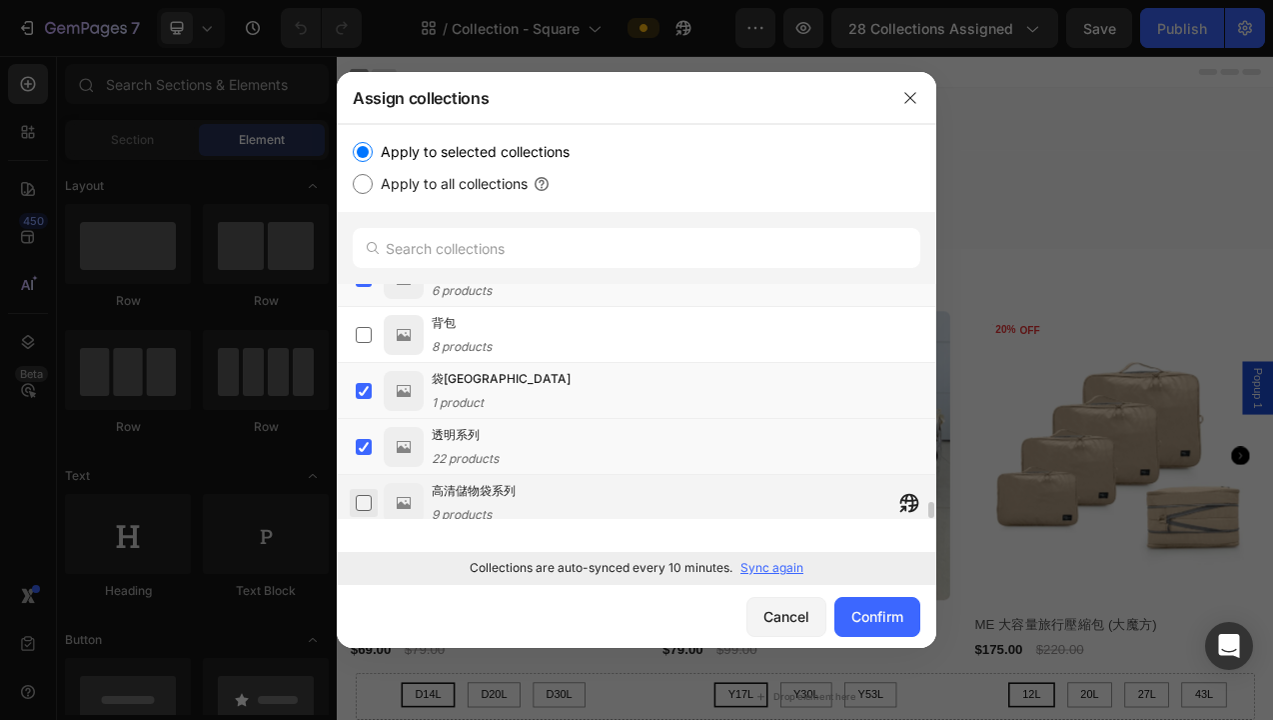
click at [362, 495] on label at bounding box center [364, 503] width 16 height 16
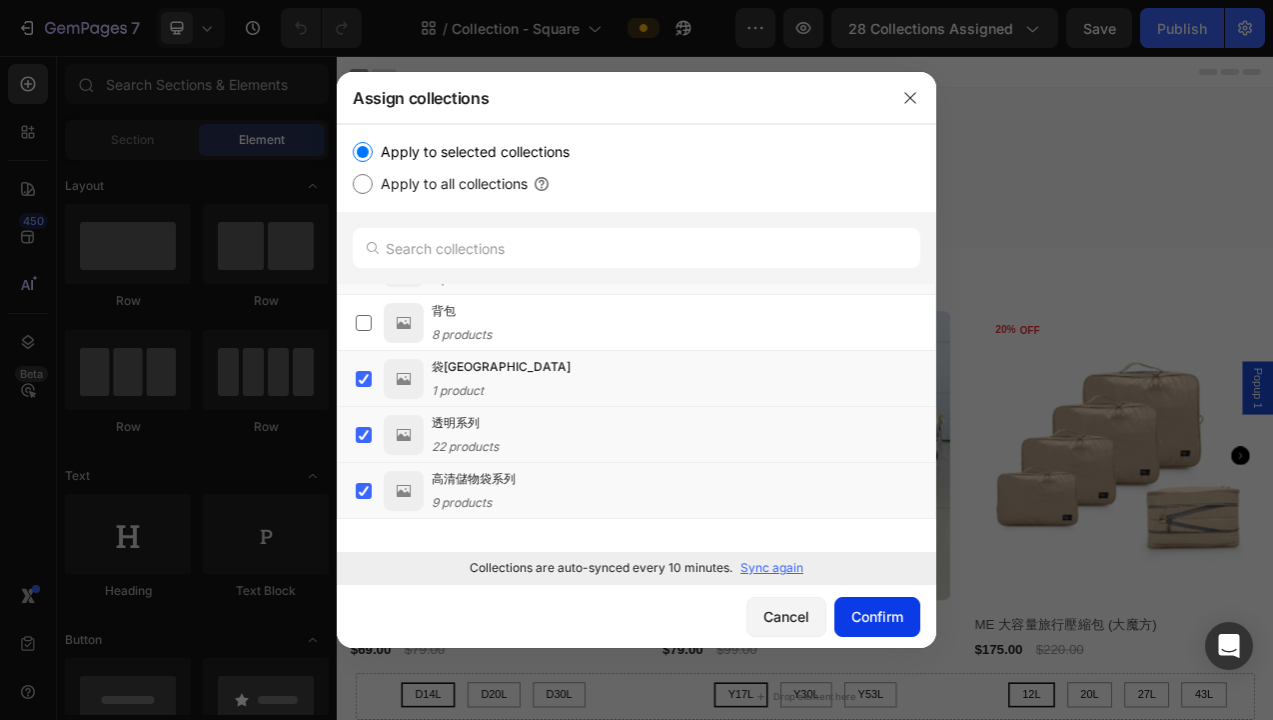
click at [865, 618] on div "Confirm" at bounding box center [878, 616] width 52 height 21
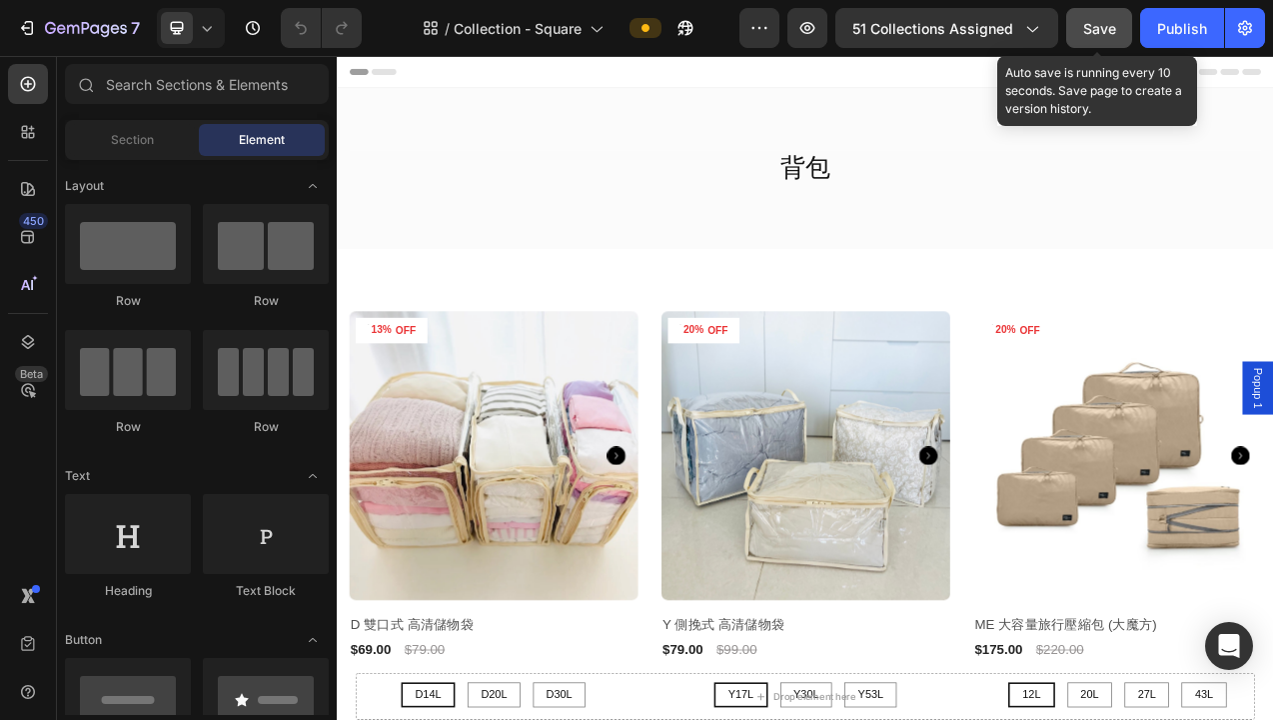
click at [1104, 28] on span "Save" at bounding box center [1100, 28] width 33 height 17
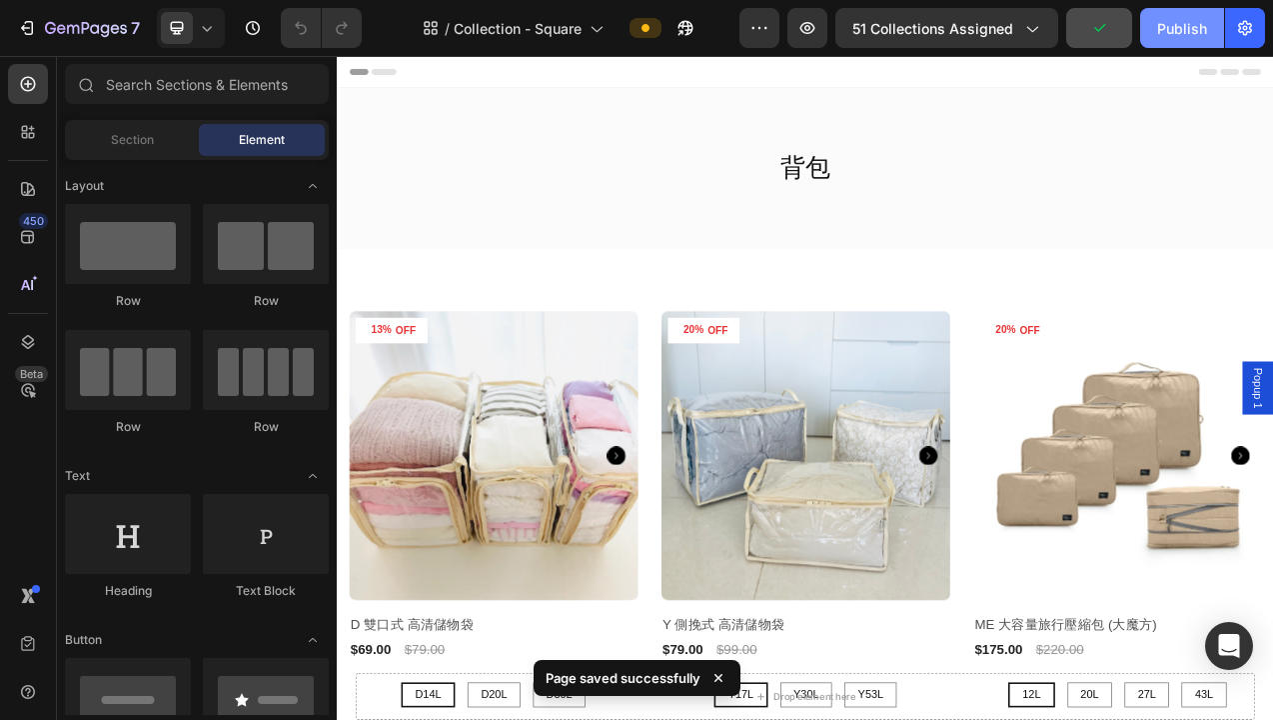
click at [1184, 29] on div "Publish" at bounding box center [1182, 28] width 50 height 21
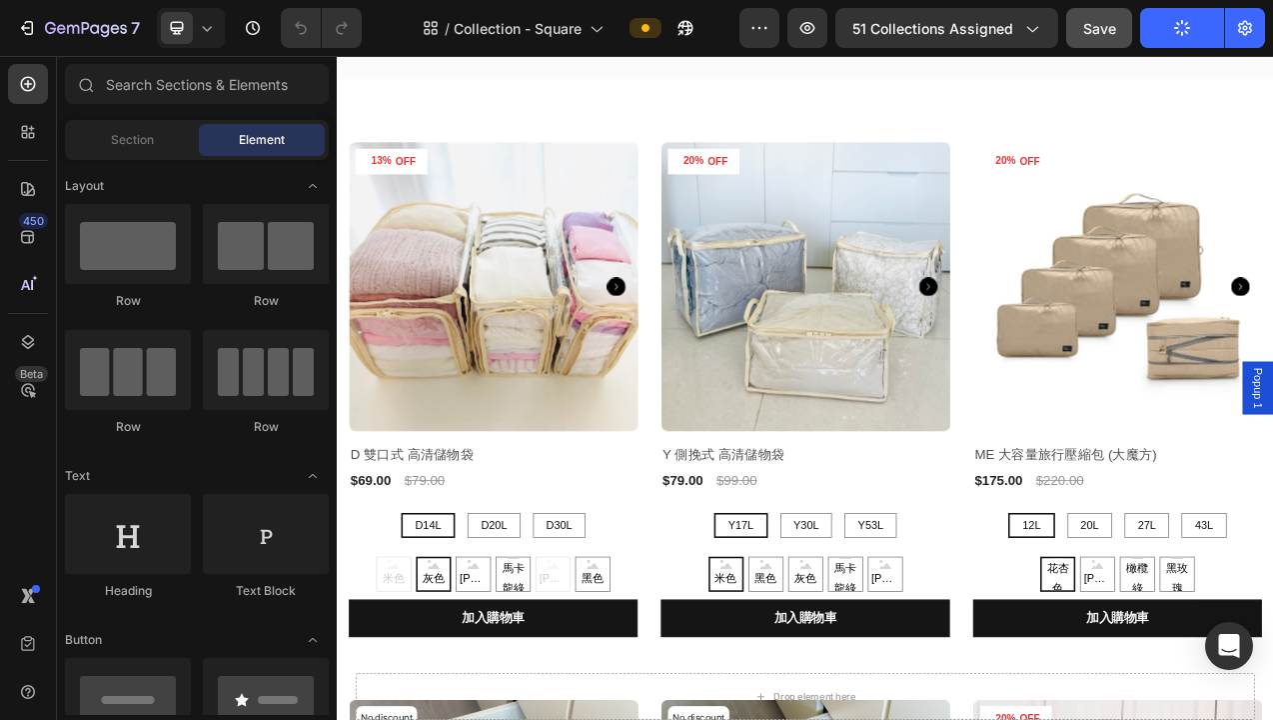
scroll to position [0, 0]
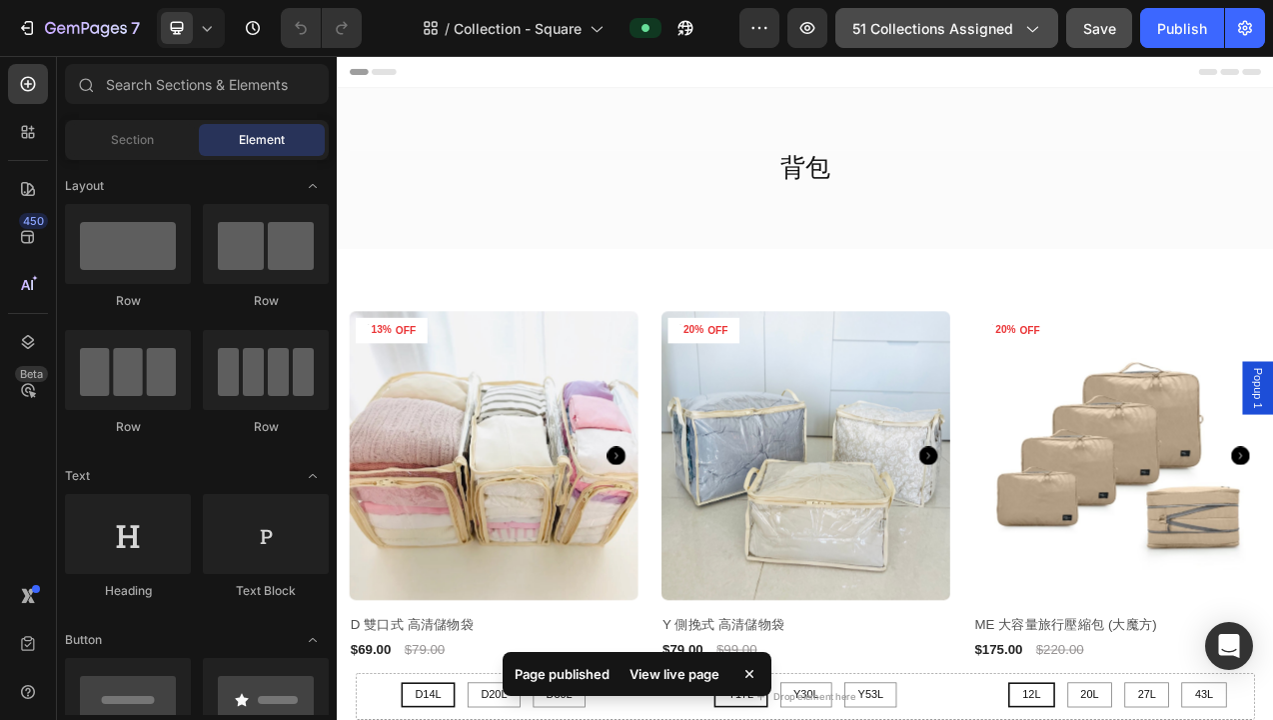
click at [970, 30] on span "51 collections assigned" at bounding box center [933, 28] width 161 height 21
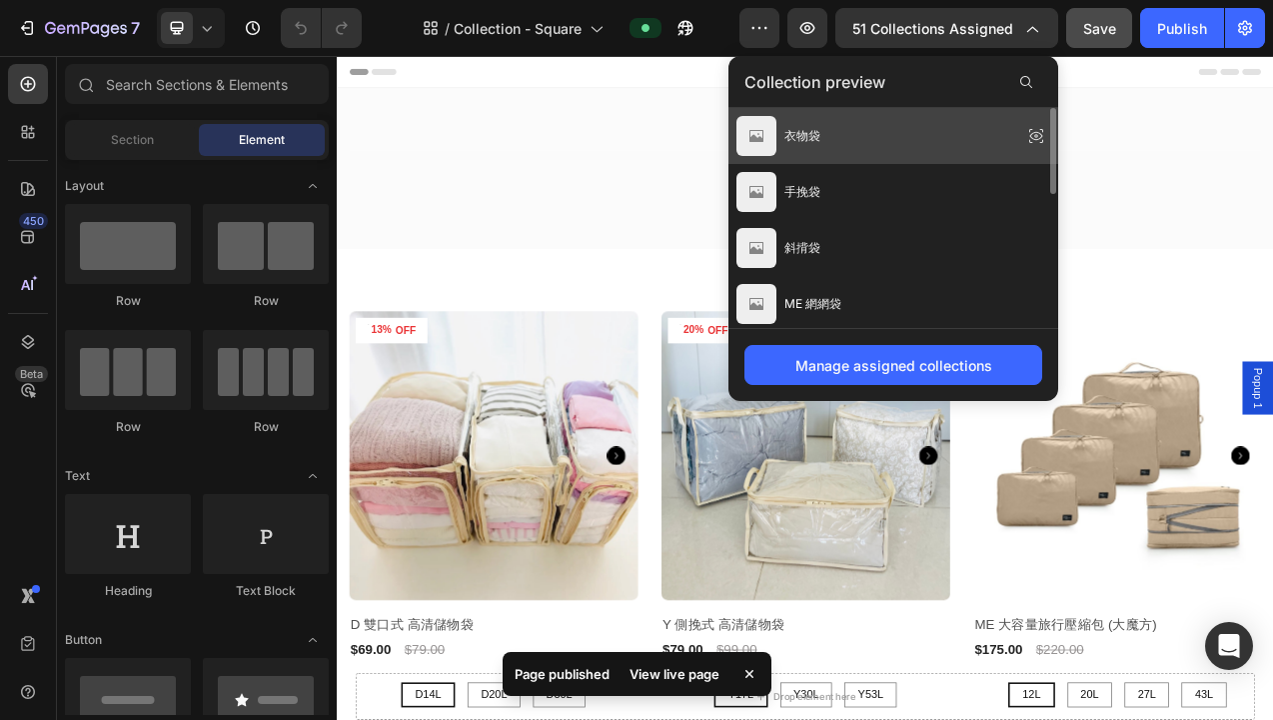
click at [1040, 135] on icon at bounding box center [1037, 136] width 28 height 28
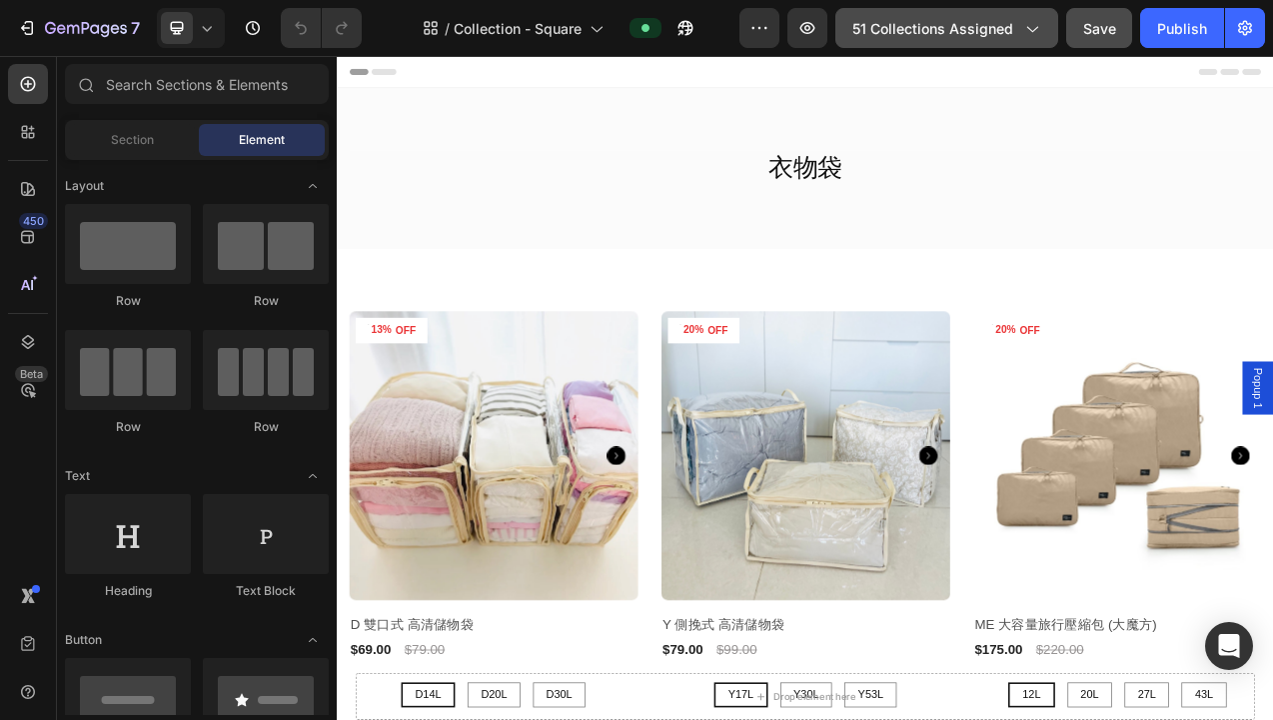
click at [927, 35] on span "51 collections assigned" at bounding box center [933, 28] width 161 height 21
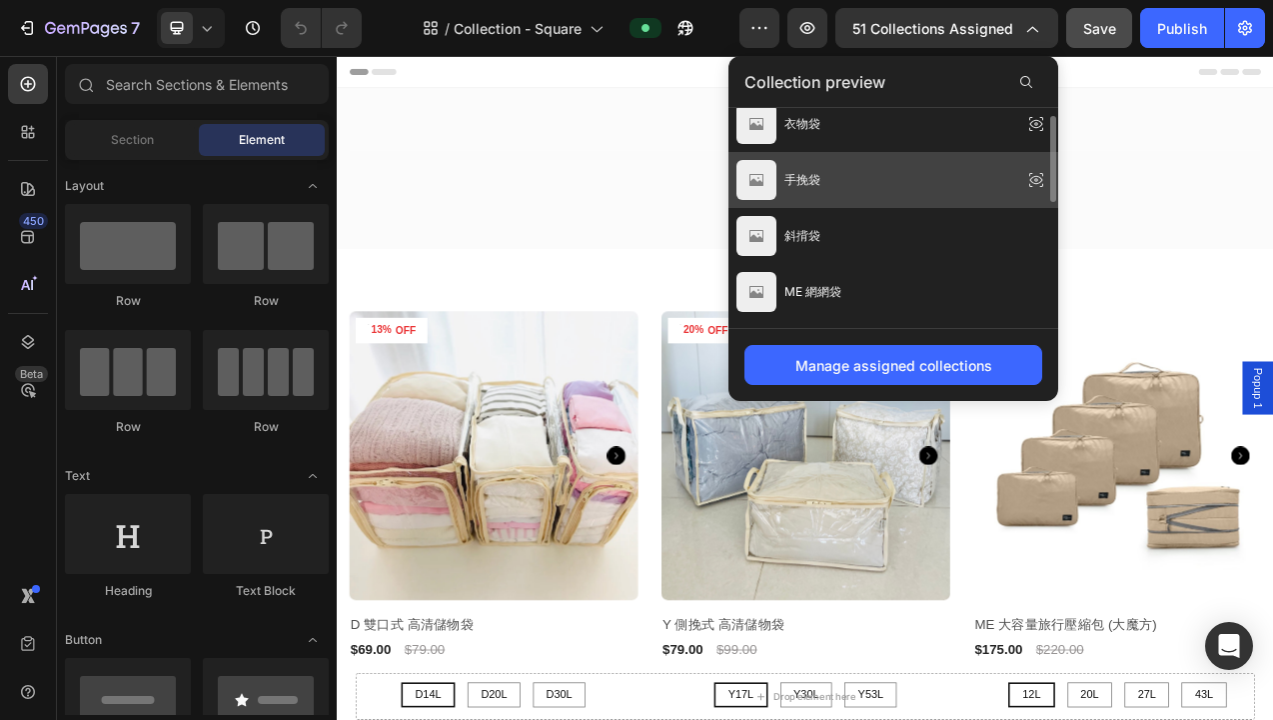
scroll to position [18, 0]
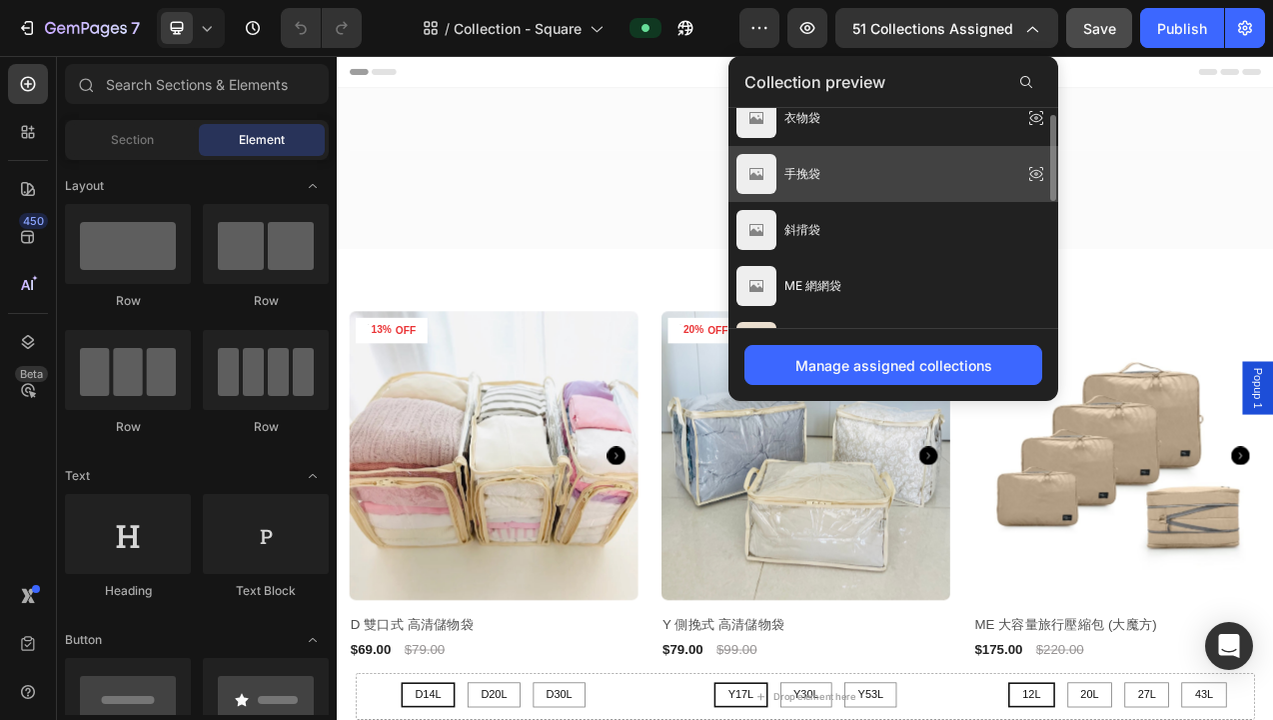
drag, startPoint x: 904, startPoint y: 188, endPoint x: 727, endPoint y: 169, distance: 177.9
click at [904, 258] on div "手挽袋" at bounding box center [894, 286] width 330 height 56
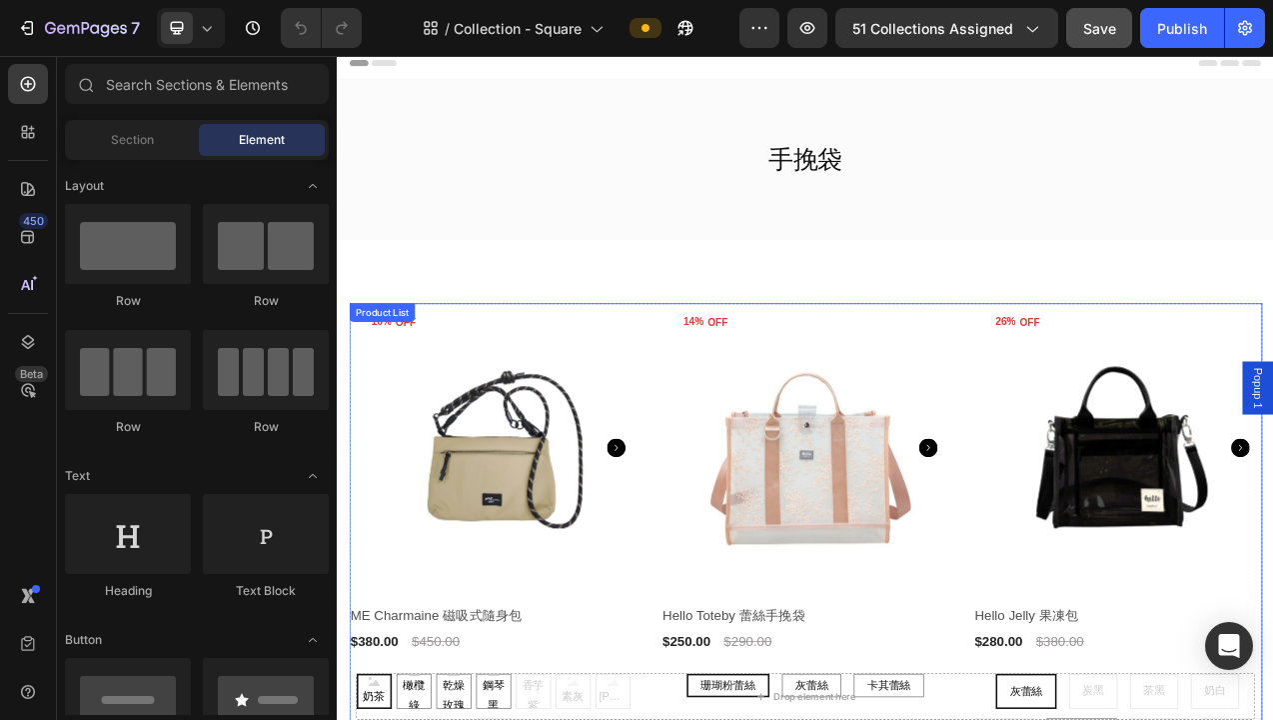
scroll to position [0, 0]
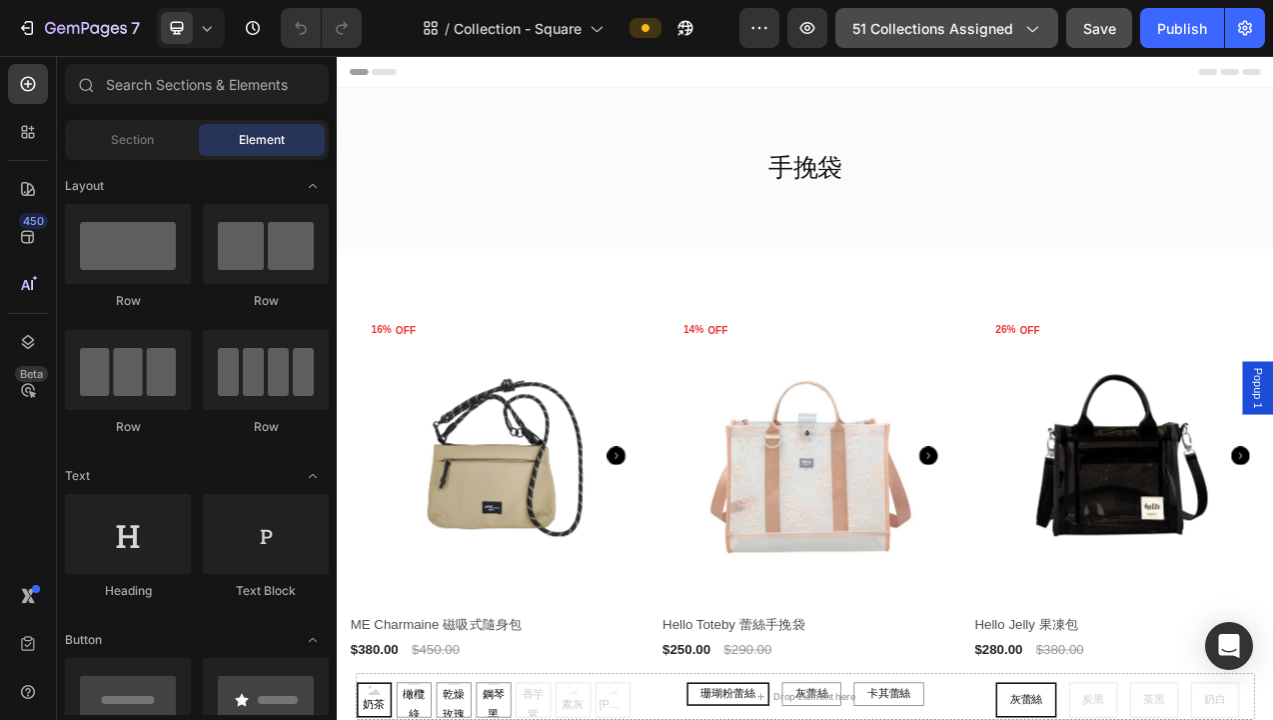
click at [945, 36] on span "51 collections assigned" at bounding box center [933, 28] width 161 height 21
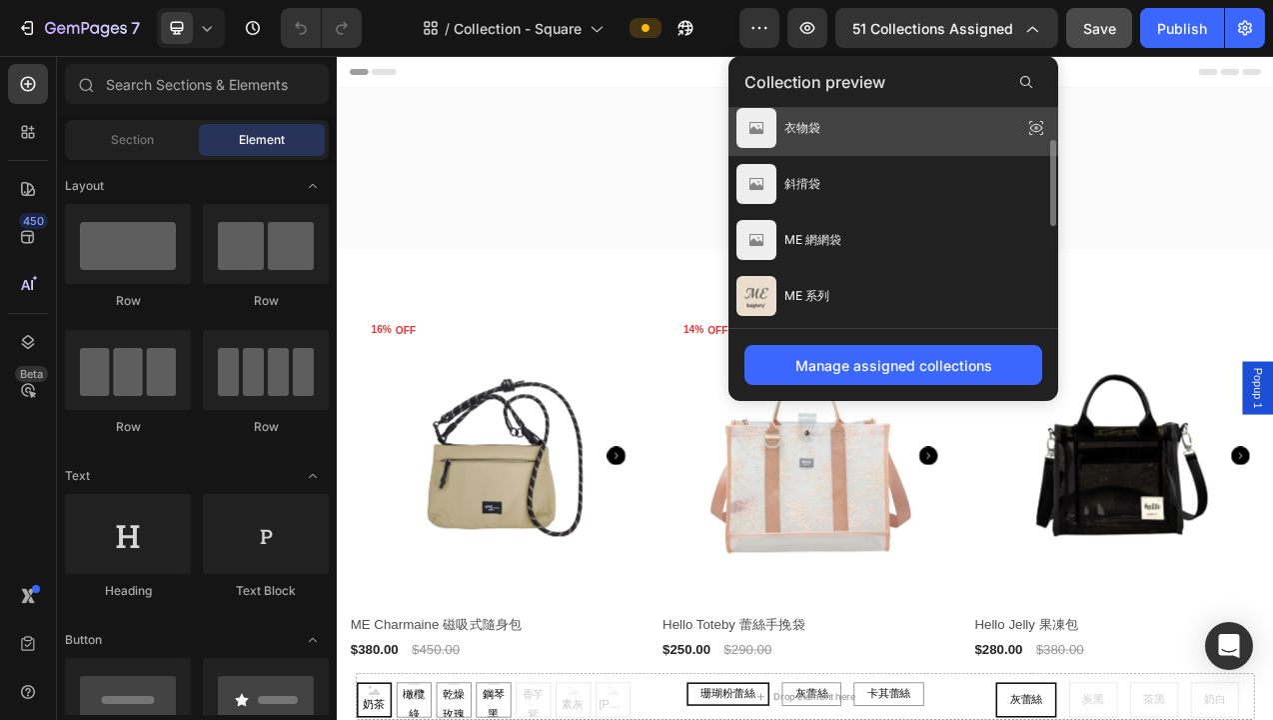
scroll to position [74, 0]
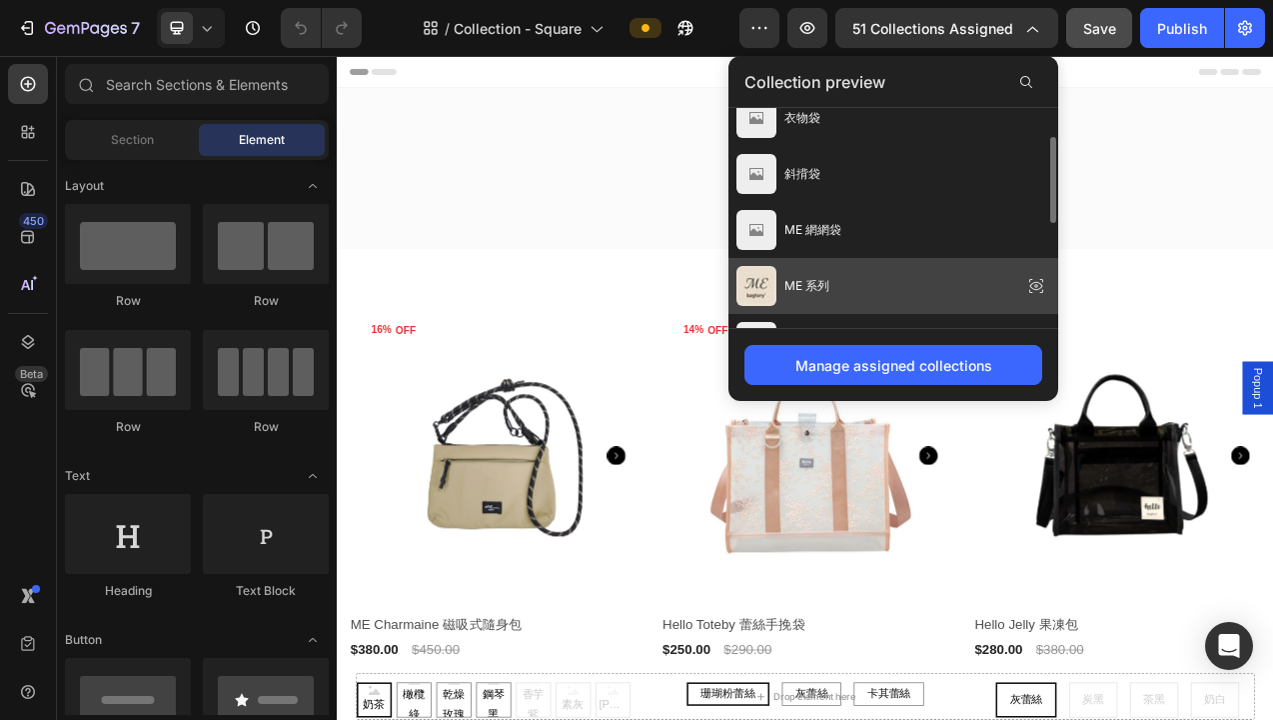
click at [908, 370] on div "ME 系列" at bounding box center [894, 398] width 330 height 56
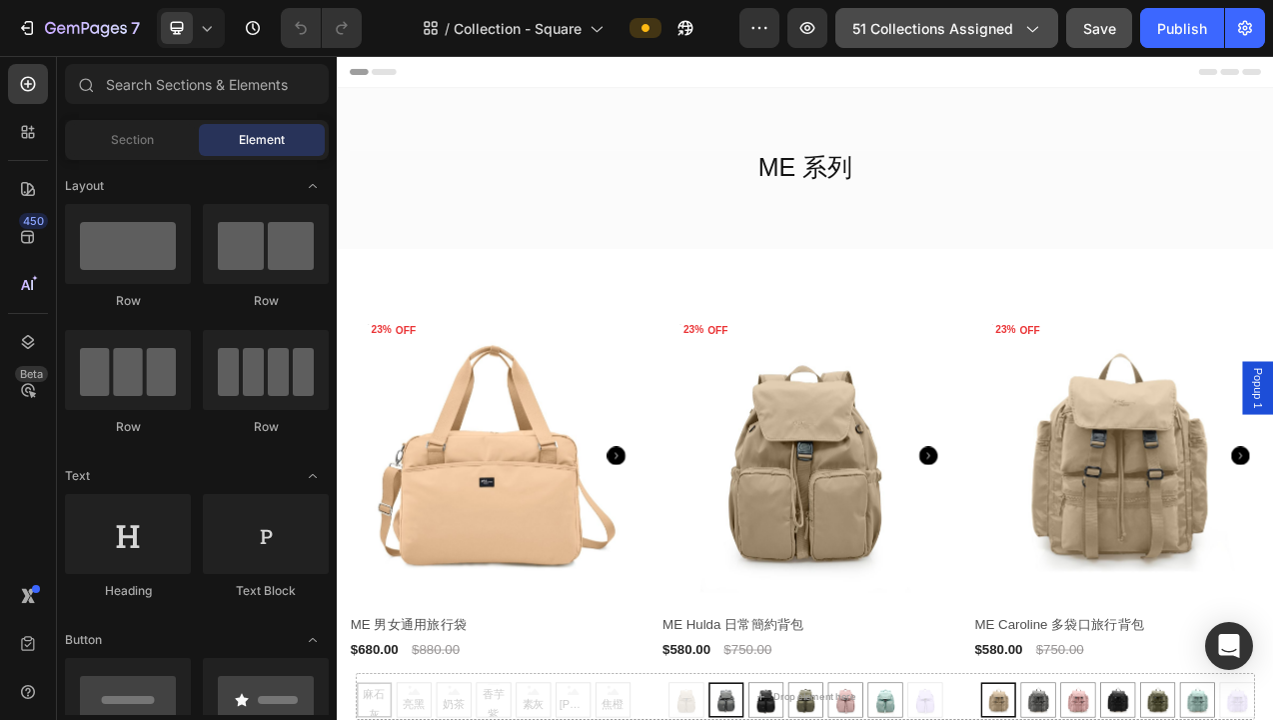
click at [983, 36] on span "51 collections assigned" at bounding box center [933, 28] width 161 height 21
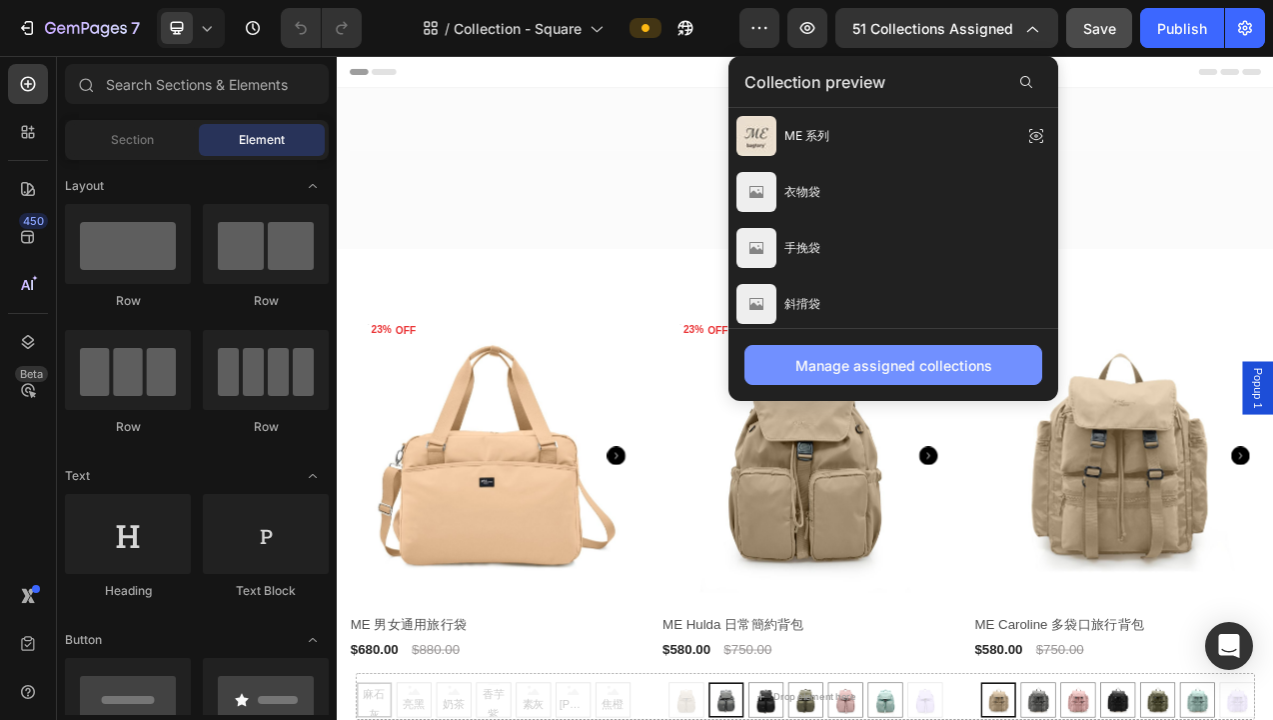
click at [904, 365] on div "Manage assigned collections" at bounding box center [894, 365] width 197 height 21
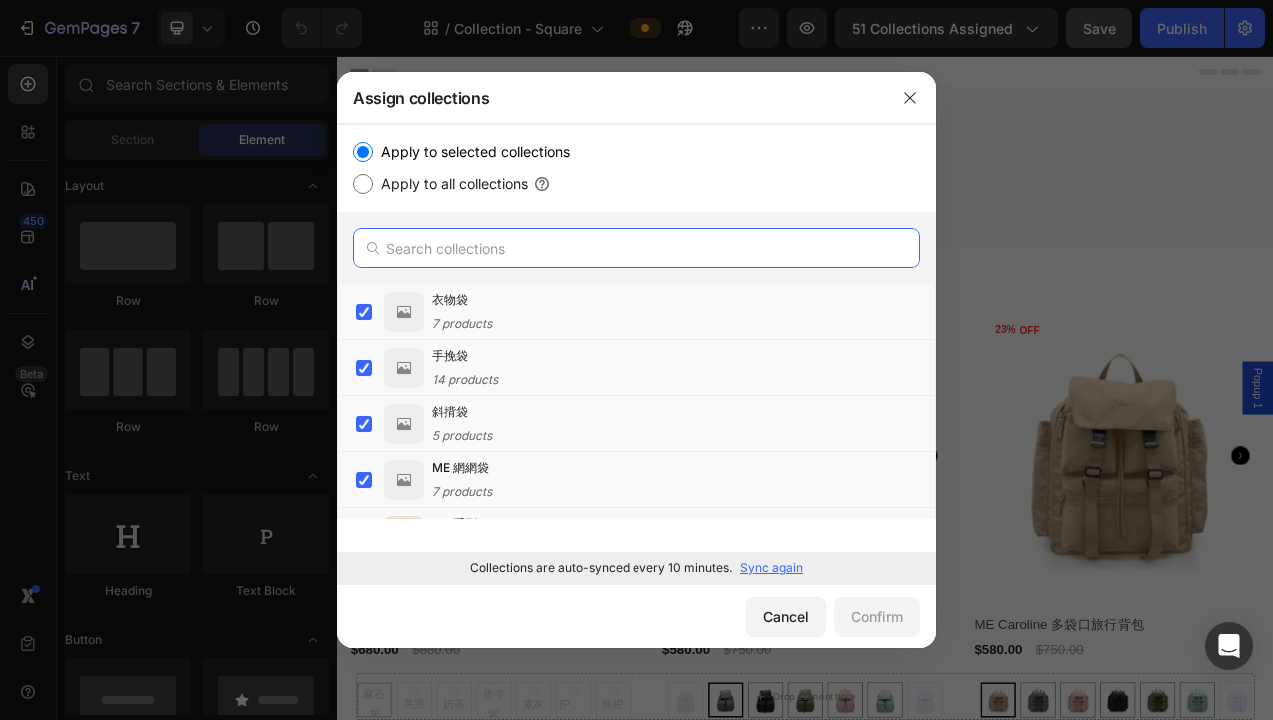
click at [631, 252] on input "text" at bounding box center [637, 248] width 568 height 40
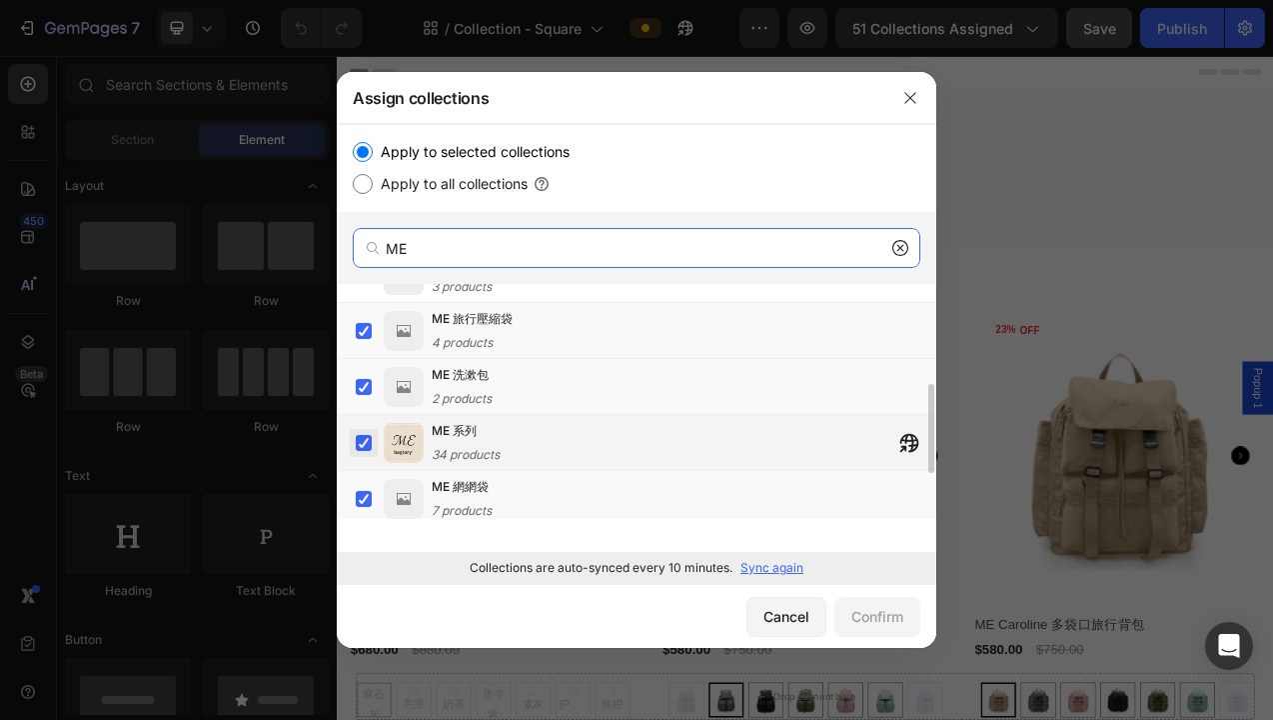
type input "ME"
click at [365, 442] on label at bounding box center [364, 443] width 16 height 16
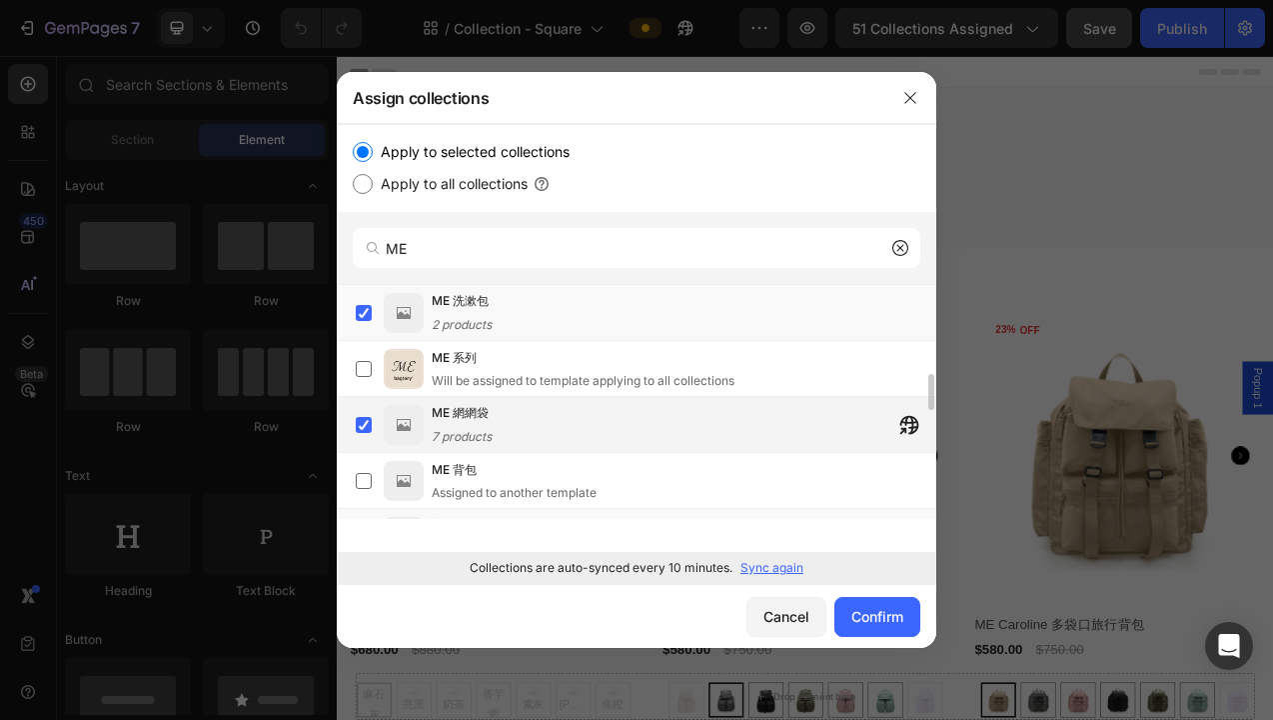
scroll to position [368, 0]
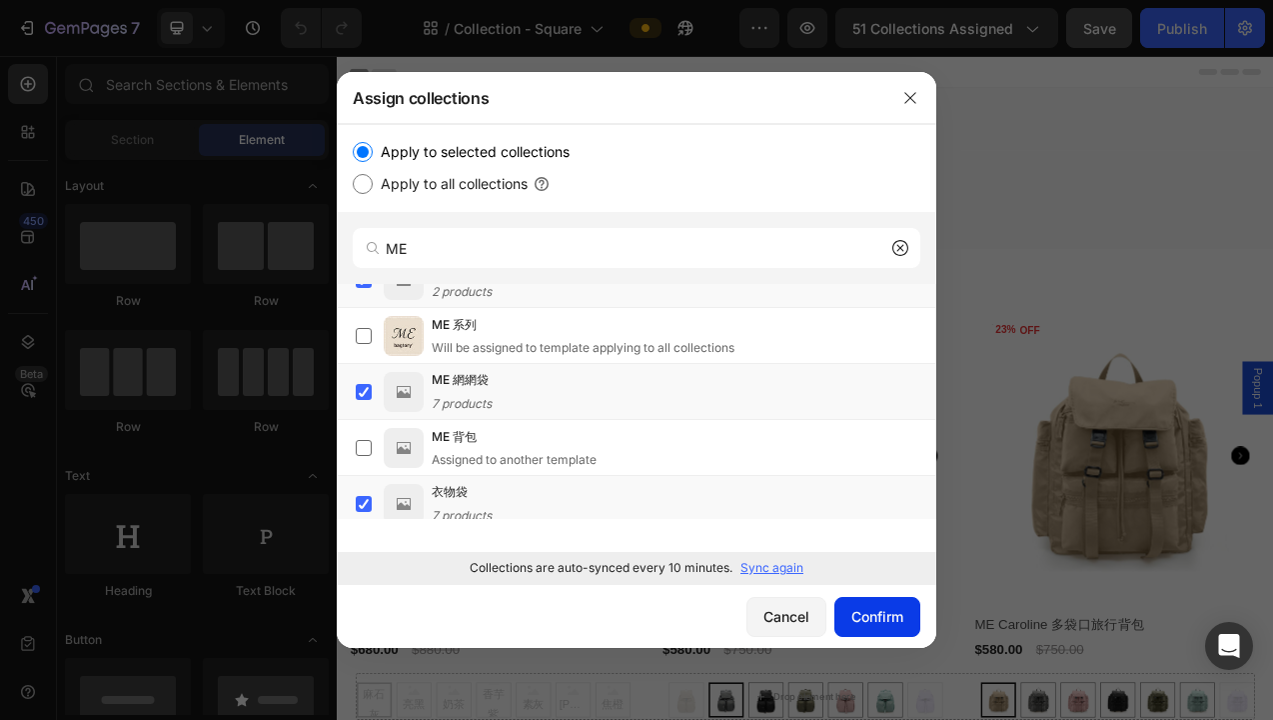
click at [877, 614] on div "Confirm" at bounding box center [878, 616] width 52 height 21
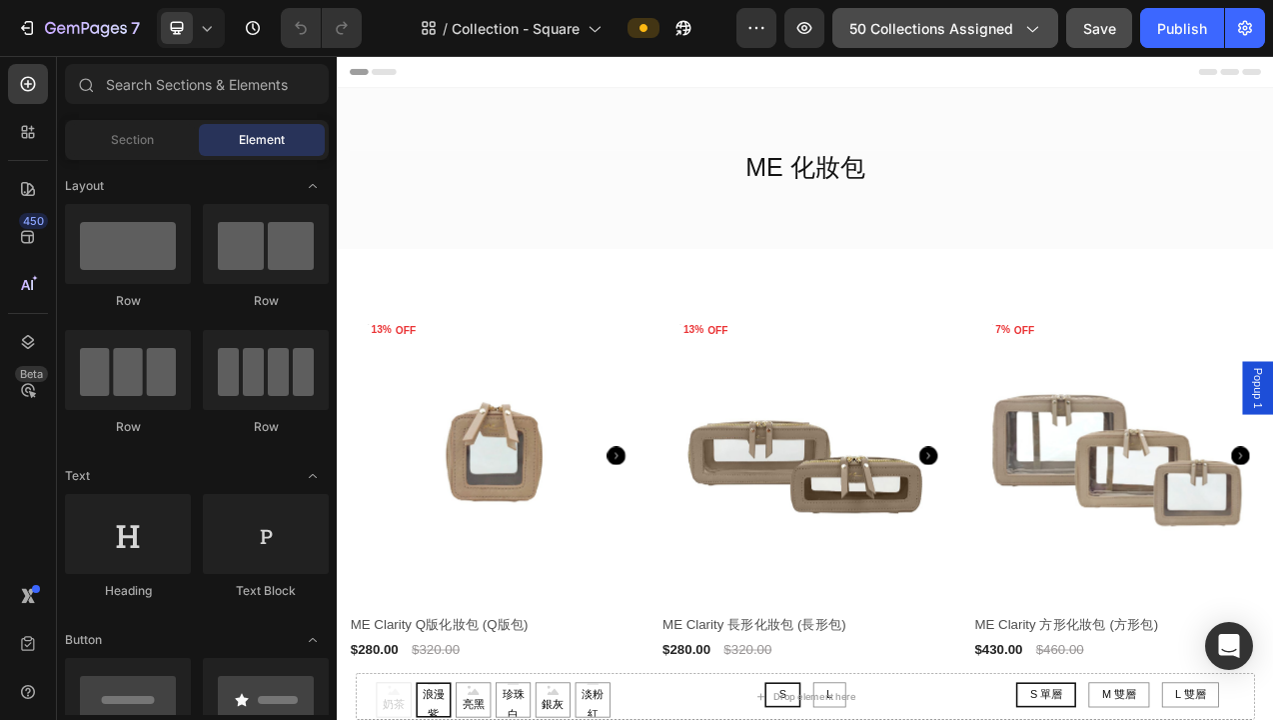
click at [923, 35] on span "50 collections assigned" at bounding box center [932, 28] width 164 height 21
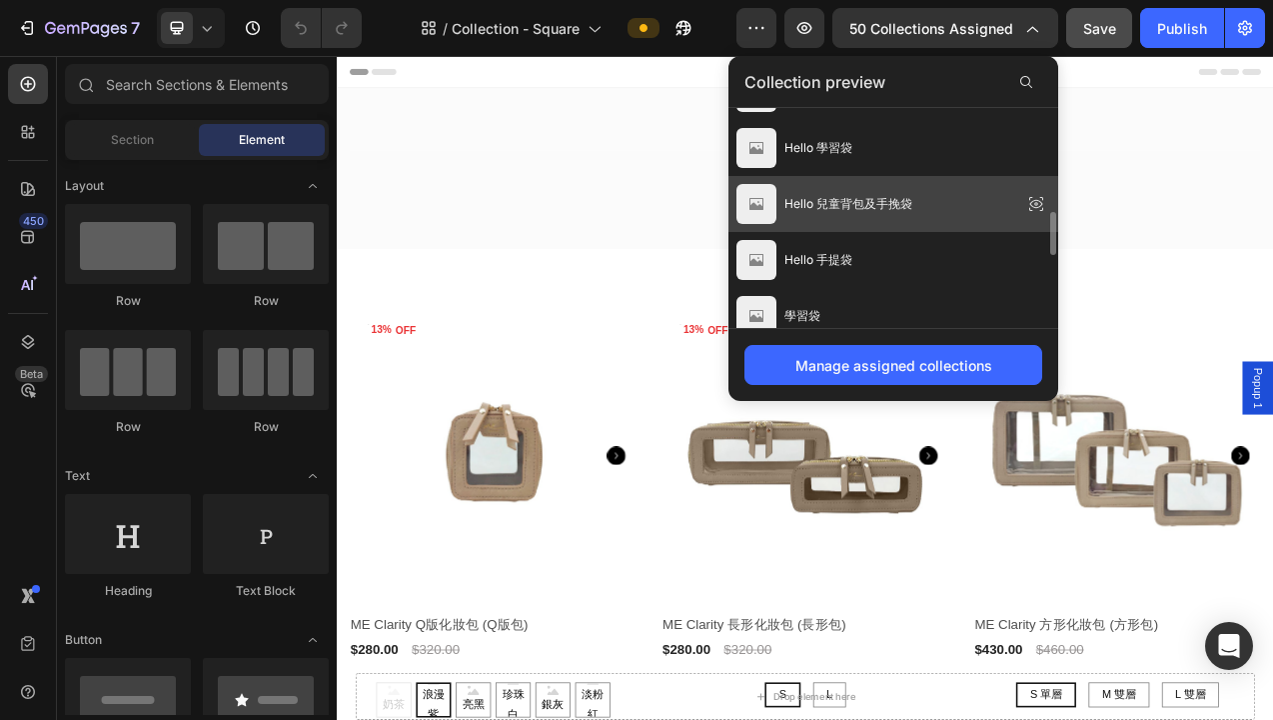
scroll to position [452, 0]
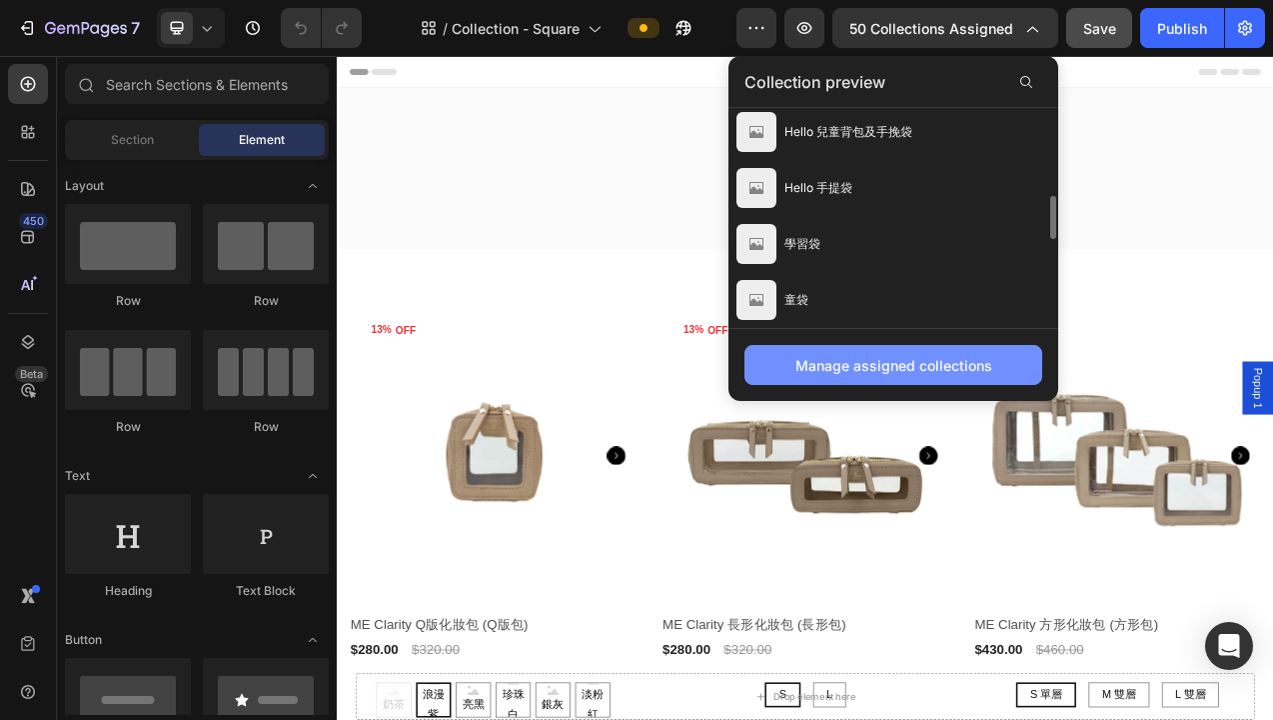
click at [892, 363] on div "Manage assigned collections" at bounding box center [894, 365] width 197 height 21
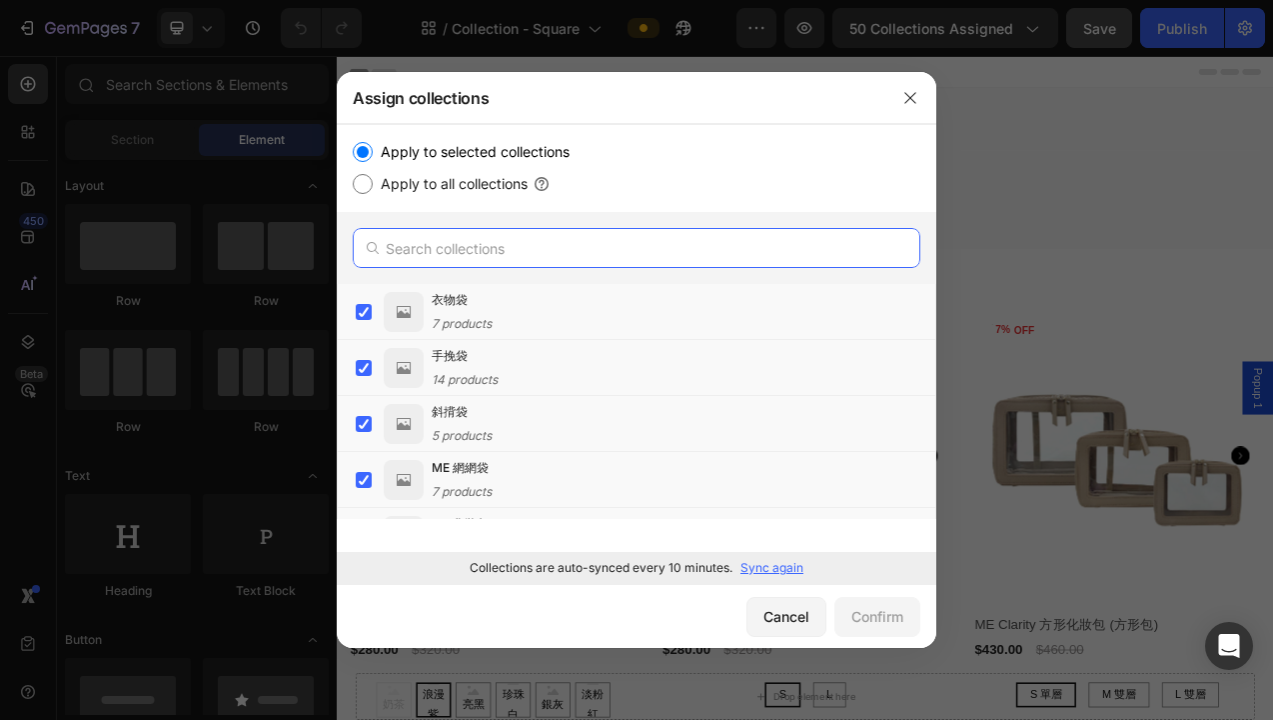
click at [551, 254] on input "text" at bounding box center [637, 248] width 568 height 40
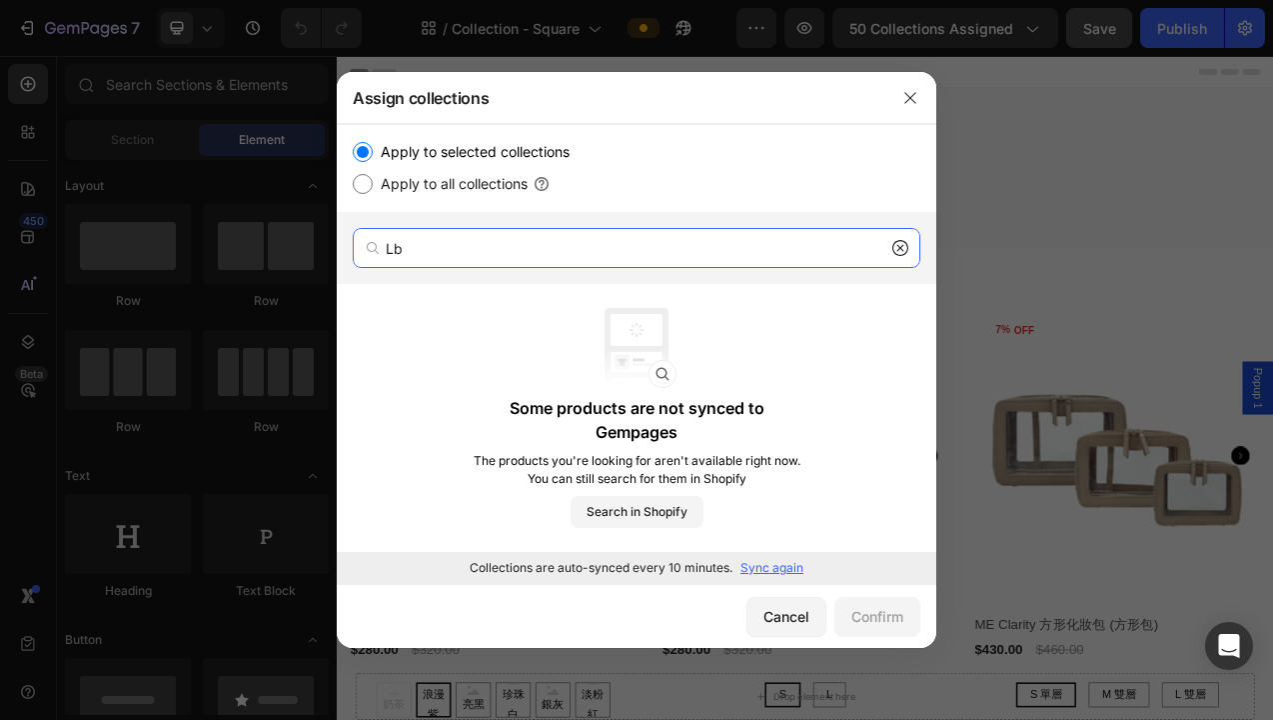
type input "L"
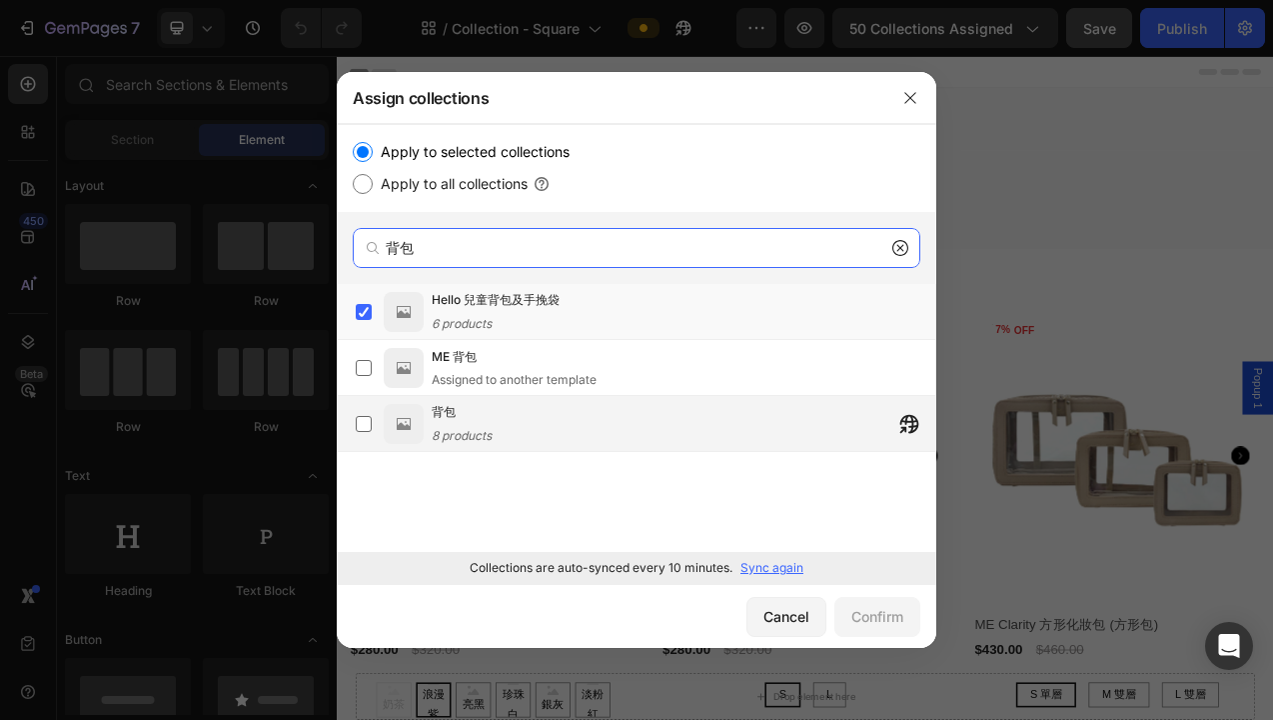
type input "背包"
click at [563, 426] on div "背包 8 products" at bounding box center [684, 424] width 504 height 44
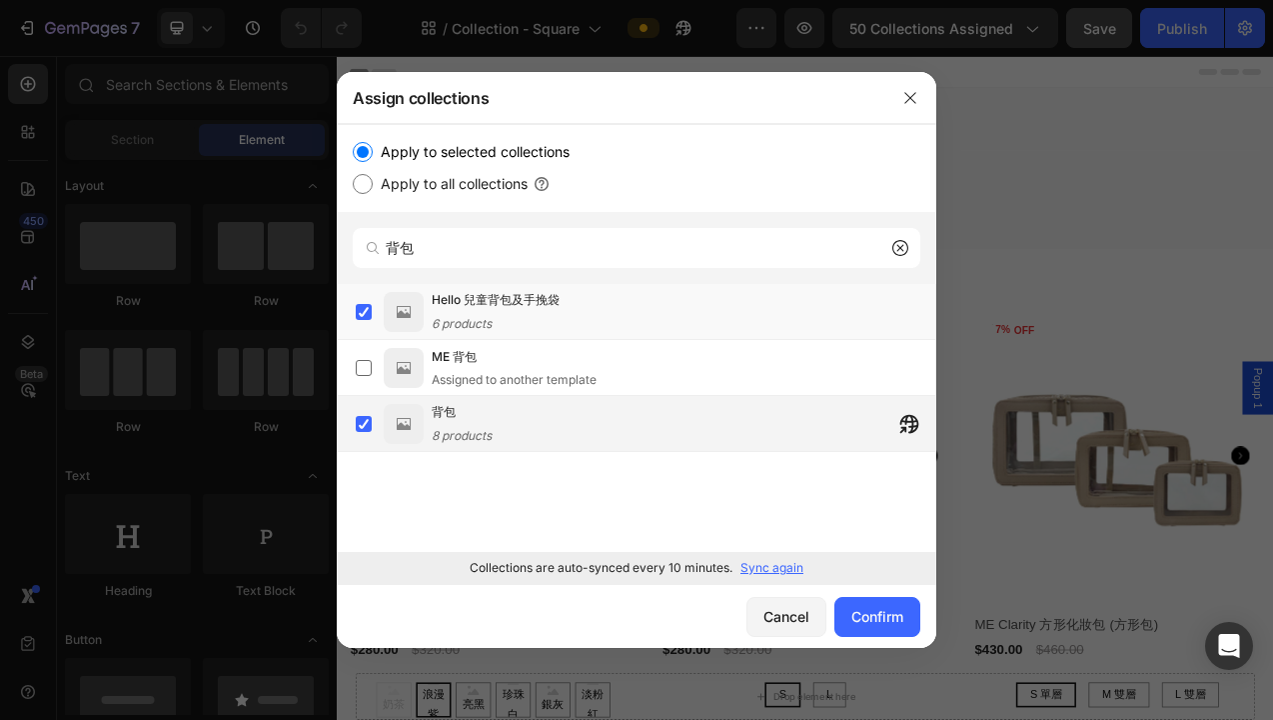
click at [564, 429] on div "背包 8 products" at bounding box center [684, 424] width 504 height 44
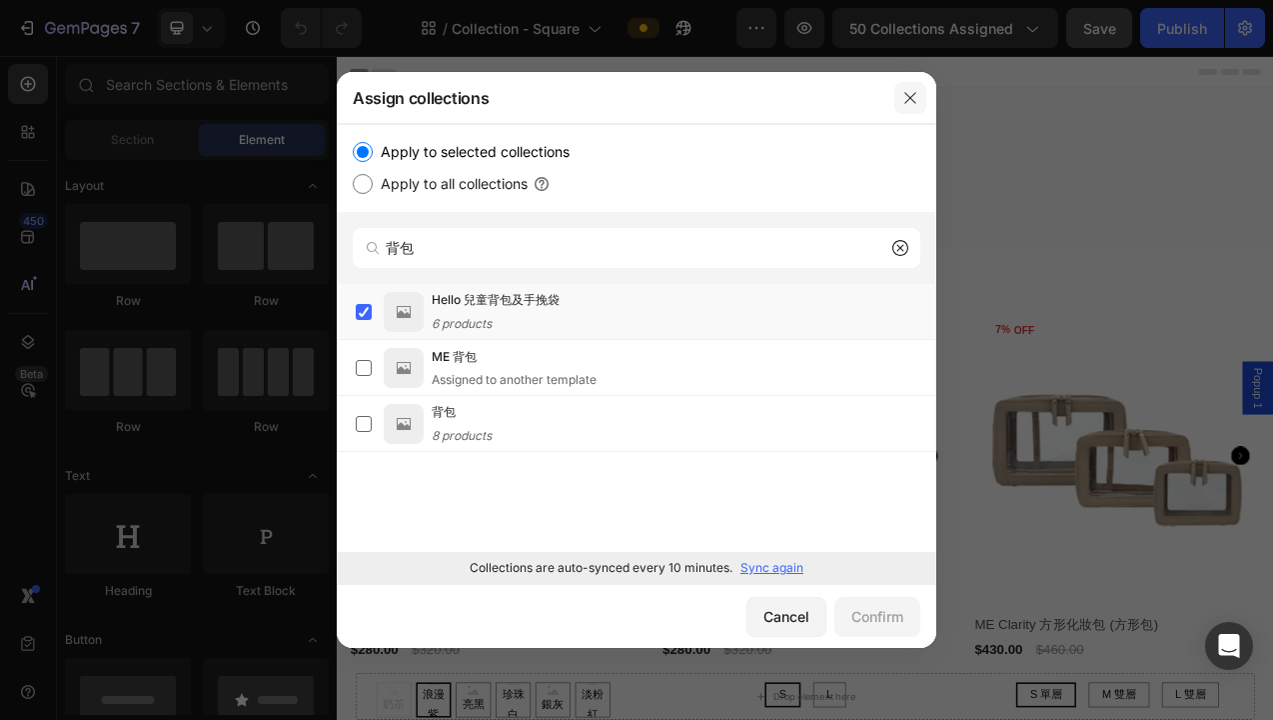
click at [914, 95] on icon "button" at bounding box center [911, 98] width 16 height 16
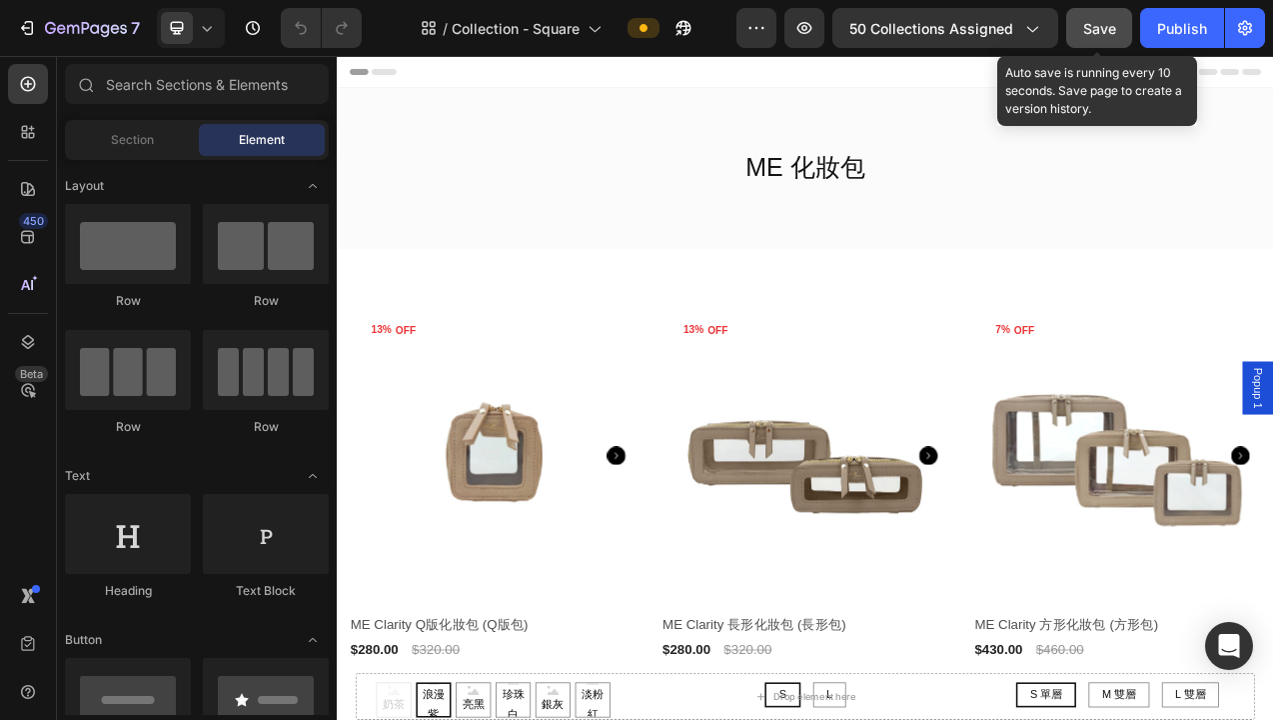
click at [1095, 31] on span "Save" at bounding box center [1100, 28] width 33 height 17
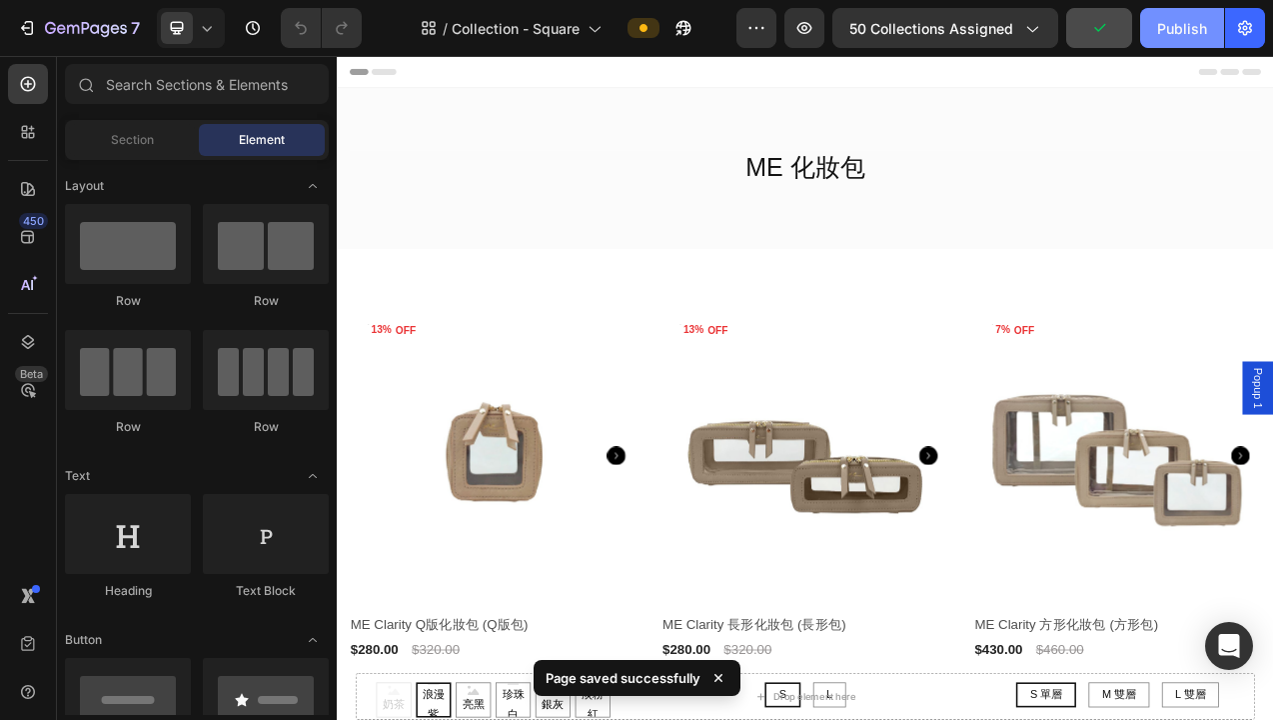
click at [1096, 29] on icon "button" at bounding box center [1100, 28] width 20 height 20
click at [1191, 31] on div "Publish" at bounding box center [1182, 28] width 50 height 21
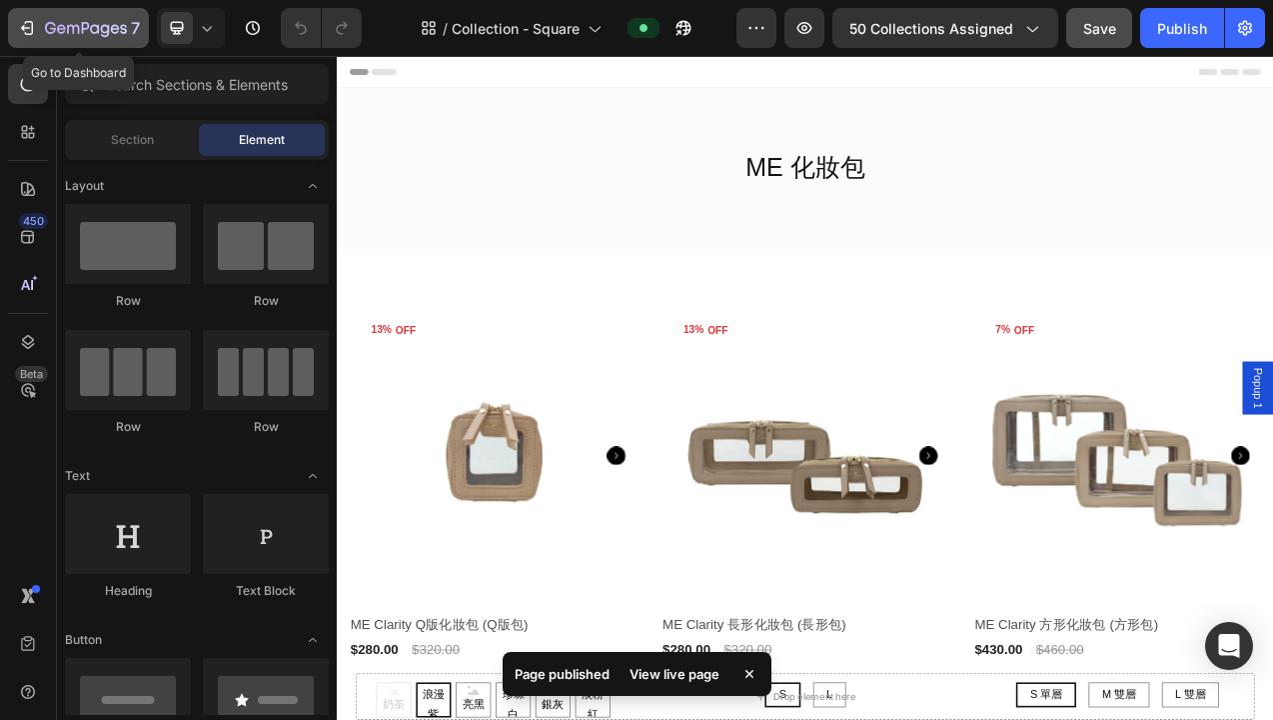
click at [55, 22] on icon "button" at bounding box center [86, 29] width 82 height 17
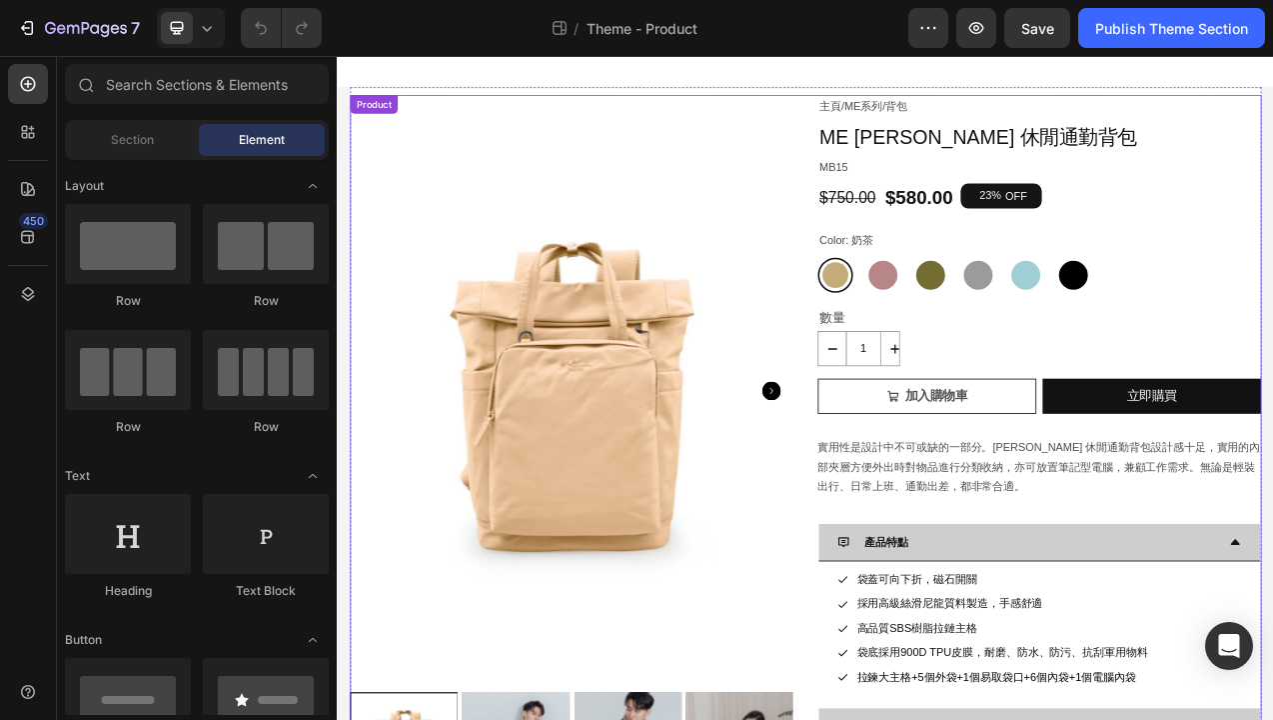
click at [943, 197] on div "Product Images 主頁 / ME系列 / 背包 Text Block ME Antonia 休閒通勤背包 Product Title MB15 T…" at bounding box center [936, 586] width 1167 height 961
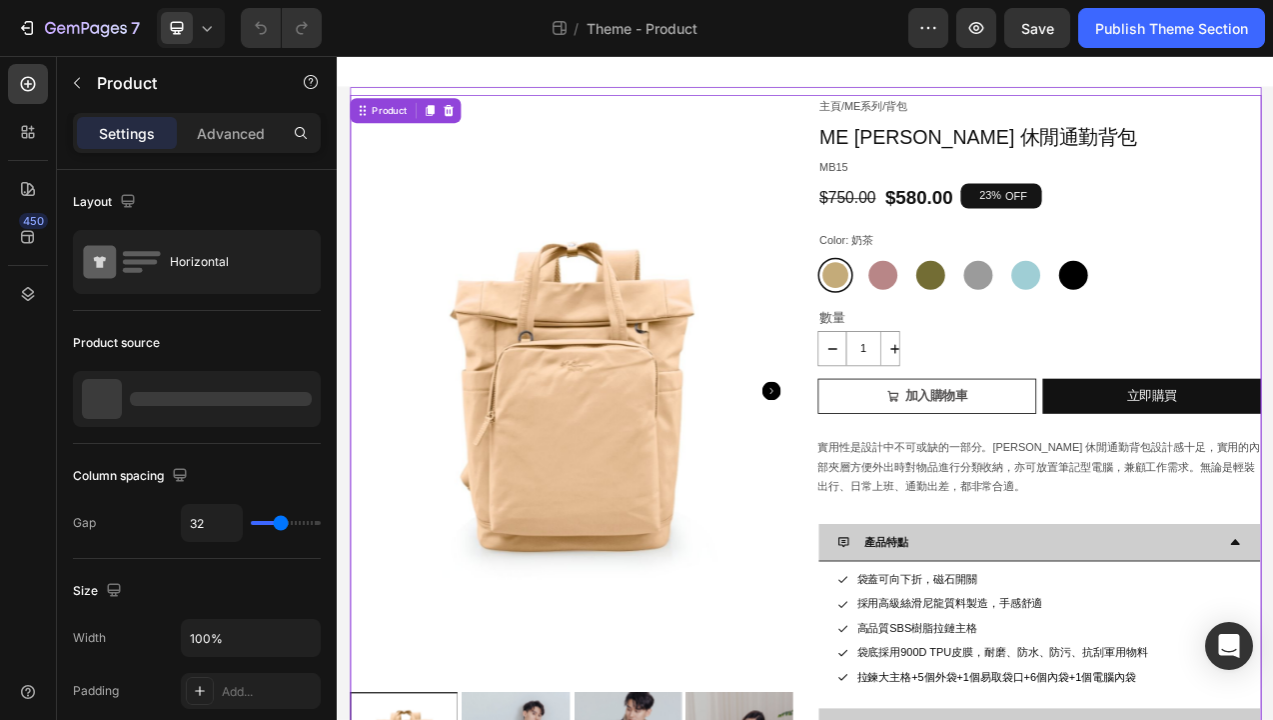
click at [968, 98] on div "Product Images 主頁 / ME系列 / 背包 Text Block ME Antonia 休閒通勤背包 Product Title MB15 T…" at bounding box center [936, 597] width 1167 height 1003
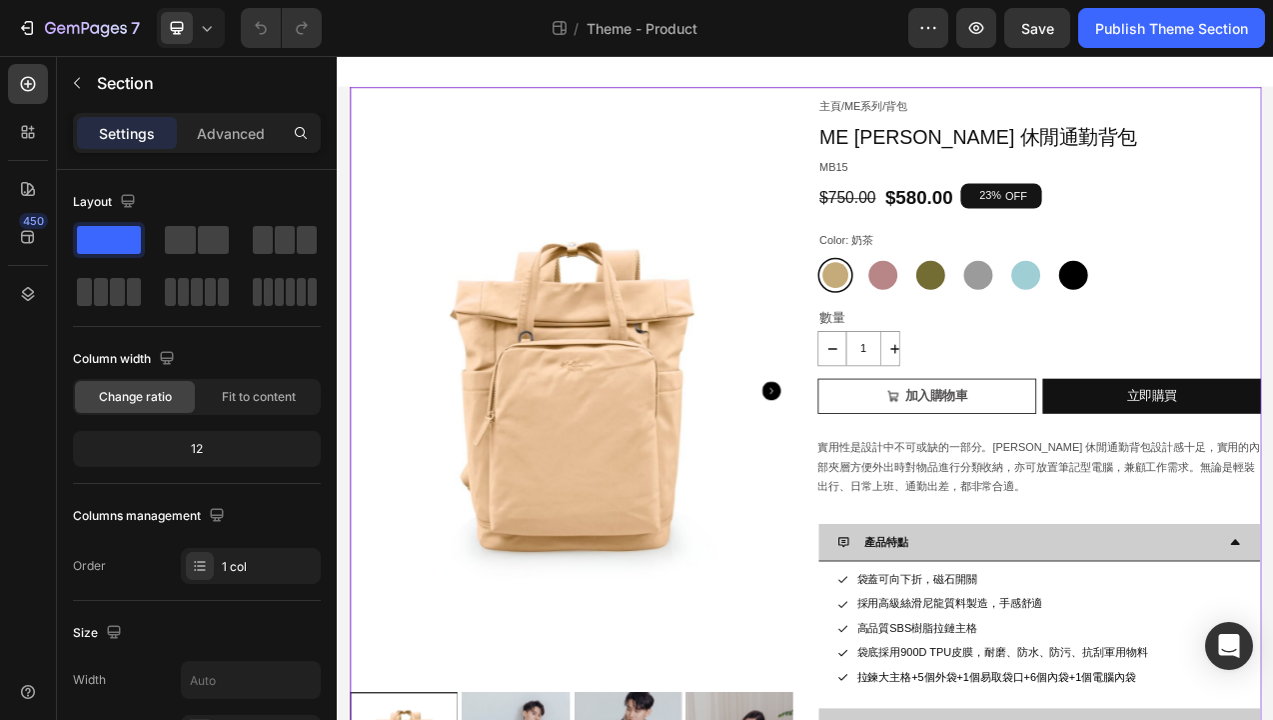
click at [971, 77] on div at bounding box center [936, 76] width 1199 height 40
click at [951, 98] on div "Product Images 主頁 / ME系列 / 背包 Text Block ME Antonia 休閒通勤背包 Product Title MB15 T…" at bounding box center [936, 597] width 1167 height 1003
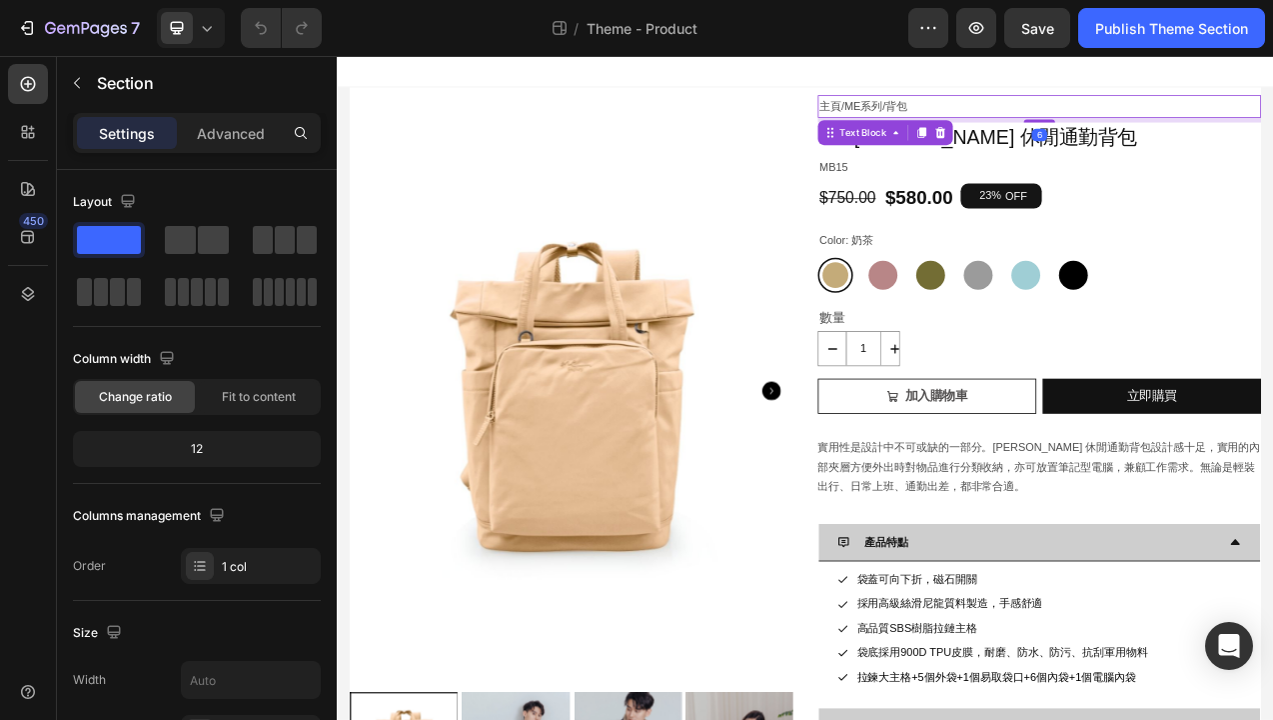
click at [1063, 124] on p "主頁 / ME系列 / 背包" at bounding box center [1237, 120] width 564 height 25
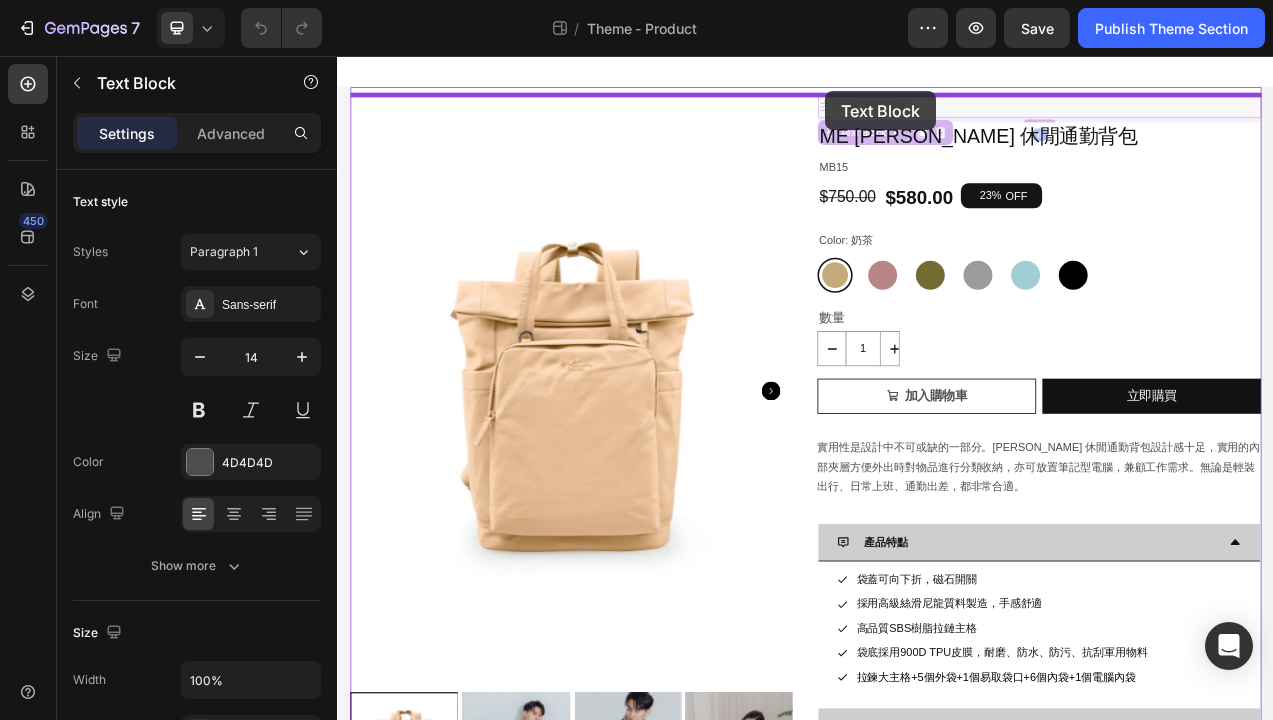
drag, startPoint x: 964, startPoint y: 143, endPoint x: 963, endPoint y: 101, distance: 42.0
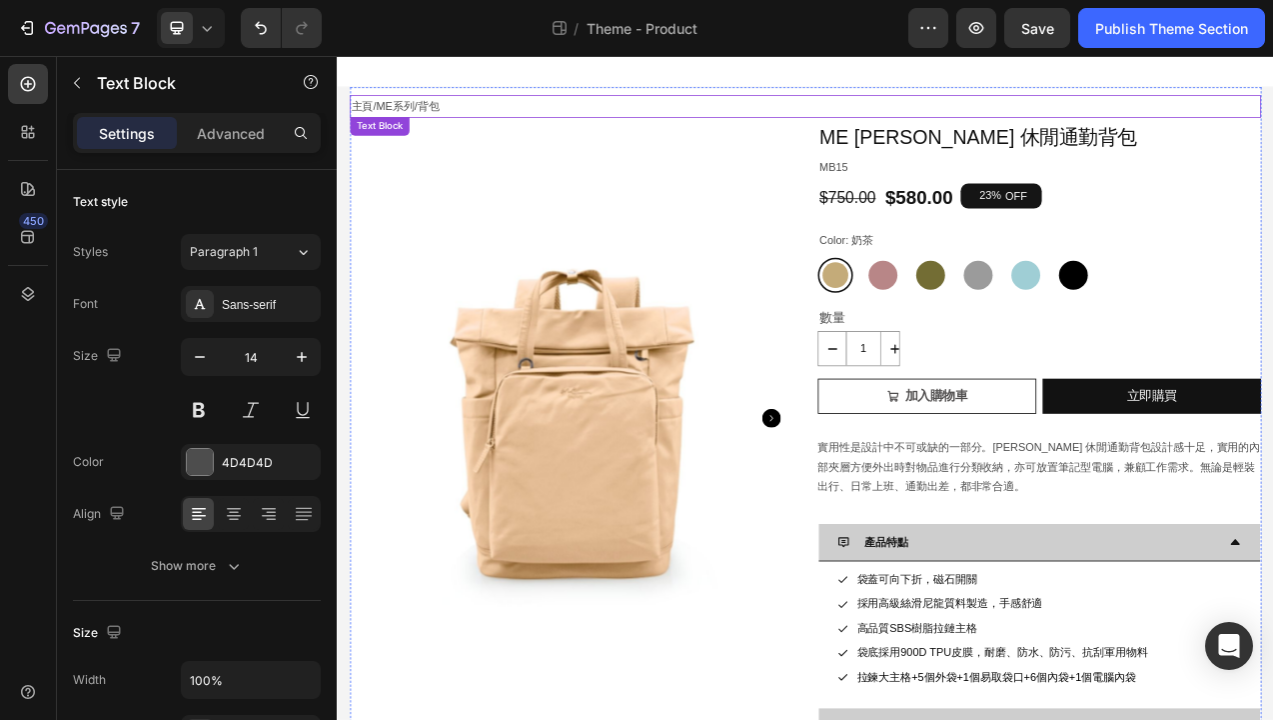
click at [598, 122] on p "主頁 / ME系列 / 背包" at bounding box center [936, 120] width 1163 height 25
click at [266, 23] on icon "Undo/Redo" at bounding box center [261, 28] width 20 height 20
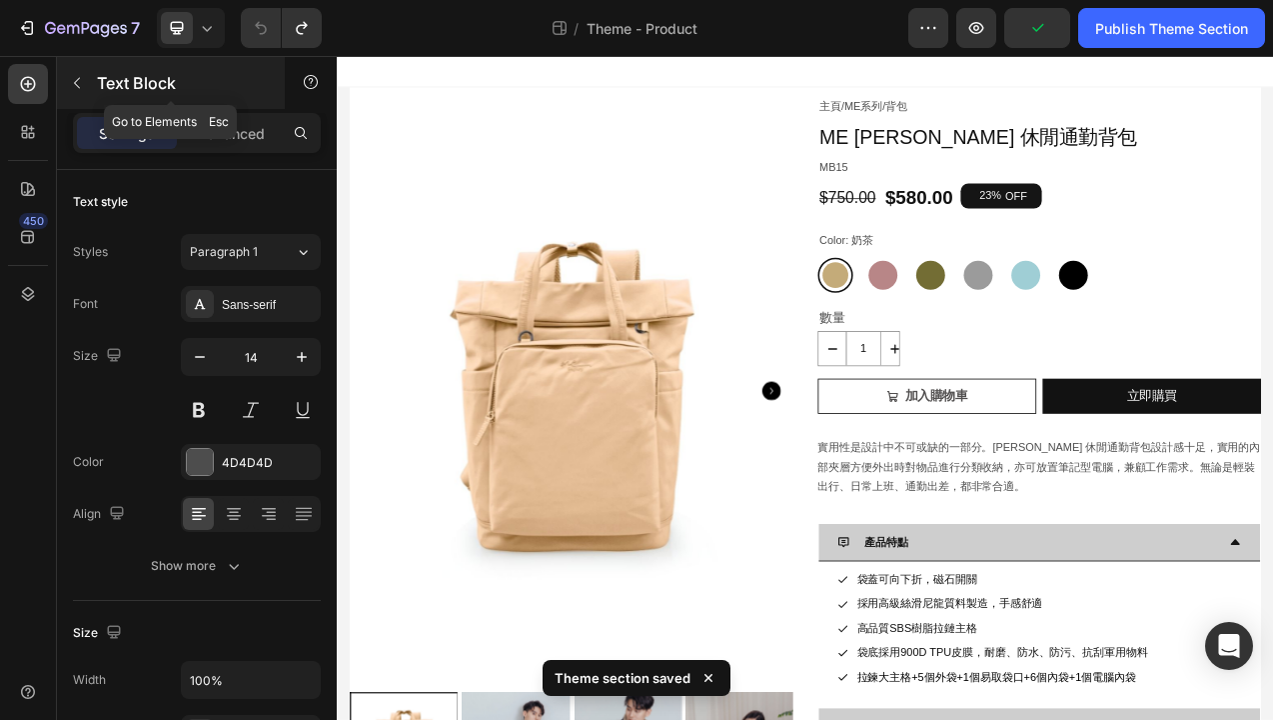
click at [77, 75] on icon "button" at bounding box center [77, 83] width 16 height 16
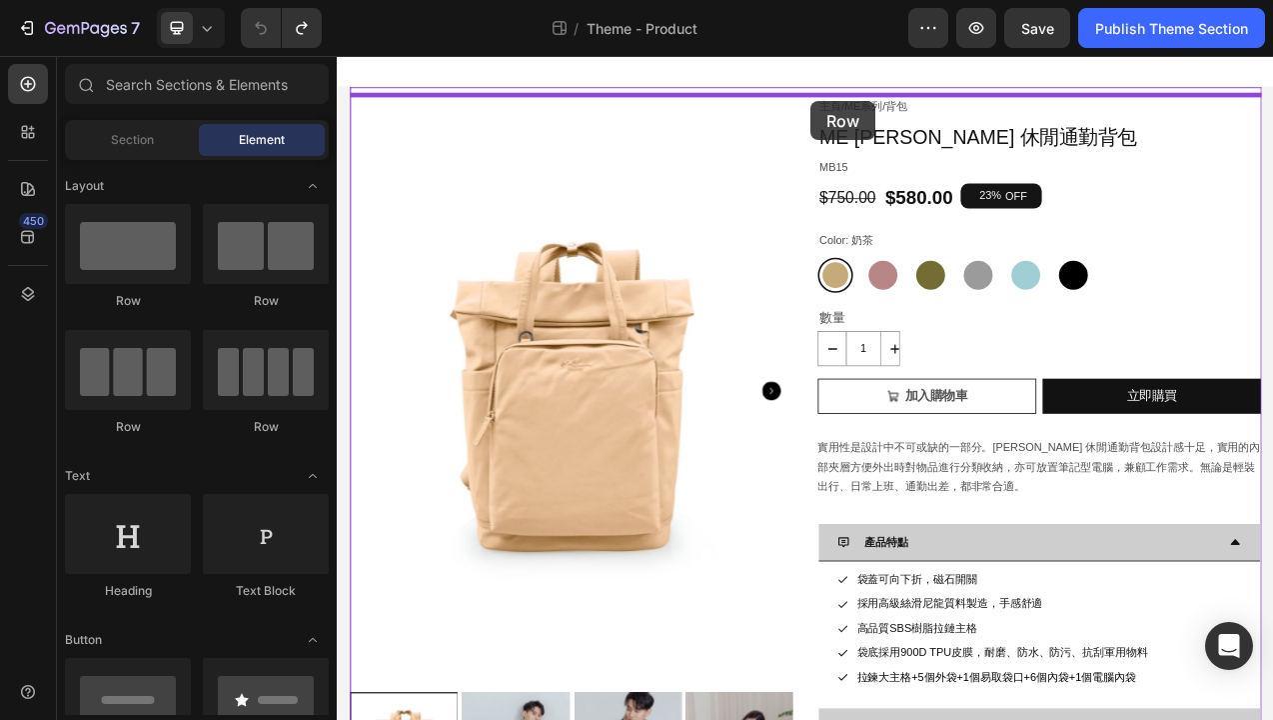
drag, startPoint x: 607, startPoint y: 313, endPoint x: 944, endPoint y: 114, distance: 391.2
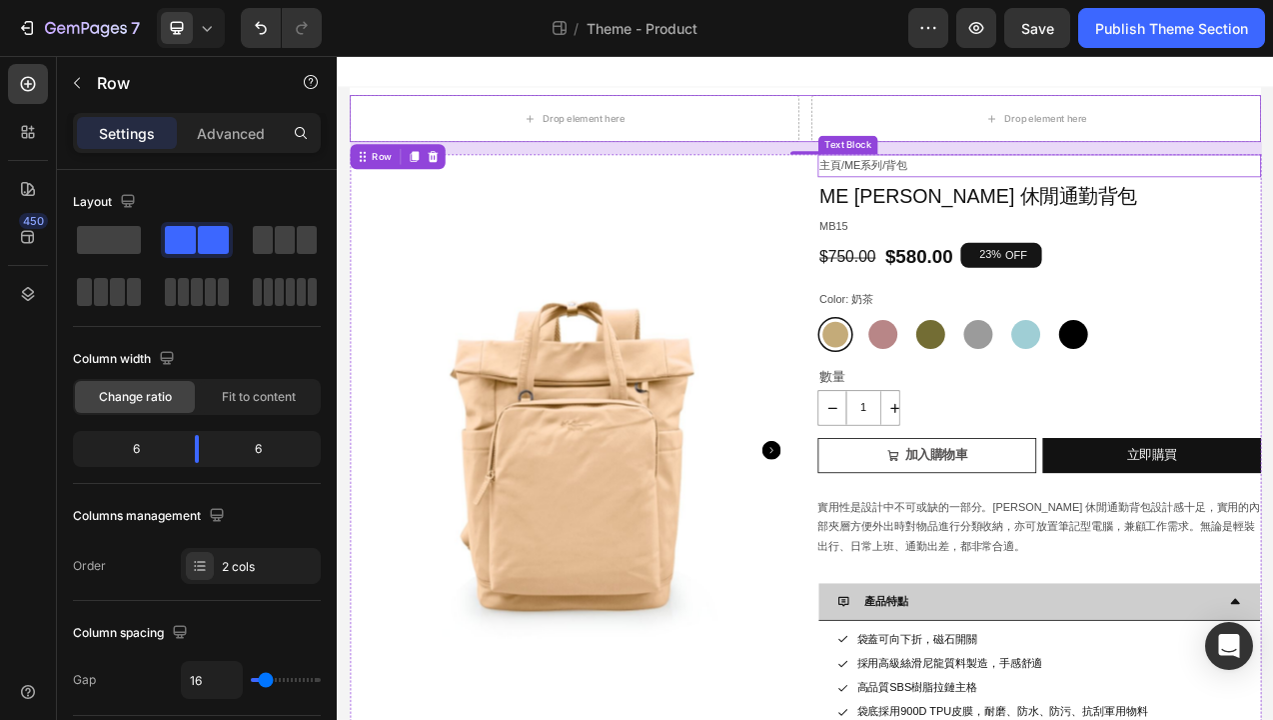
click at [990, 196] on p "主頁 / ME系列 / 背包" at bounding box center [1237, 196] width 564 height 25
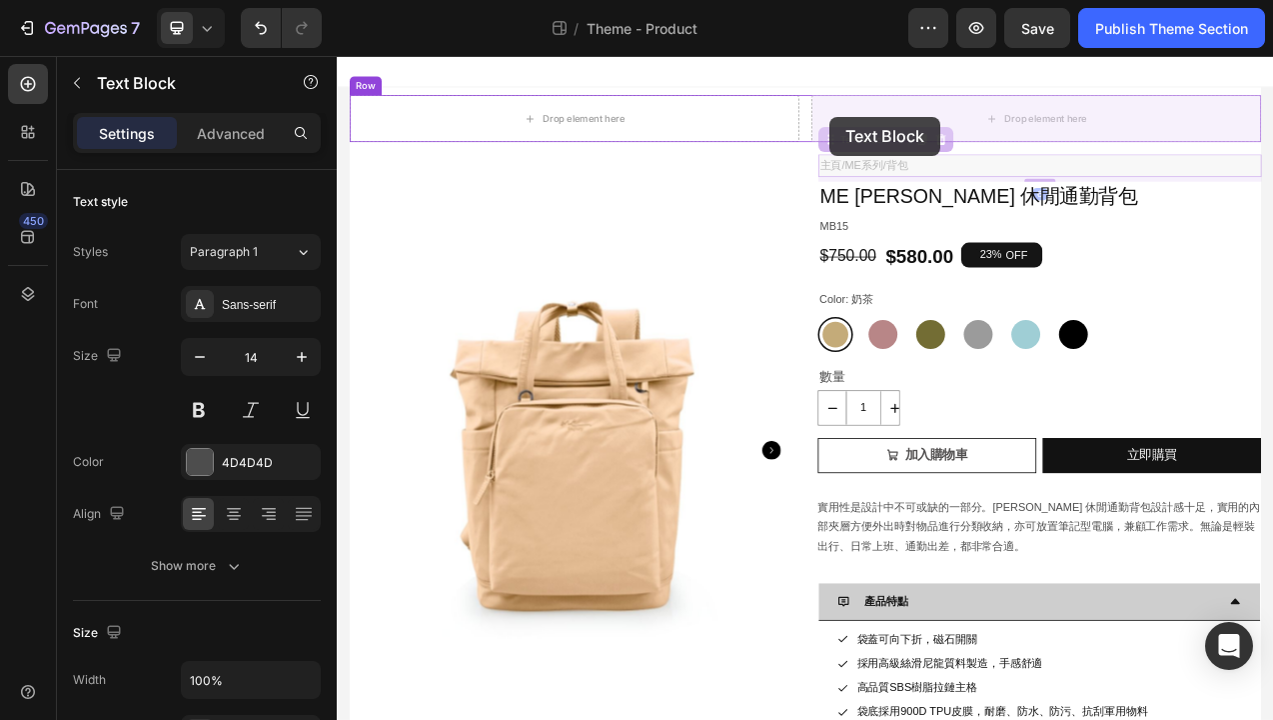
drag, startPoint x: 964, startPoint y: 168, endPoint x: 969, endPoint y: 134, distance: 34.4
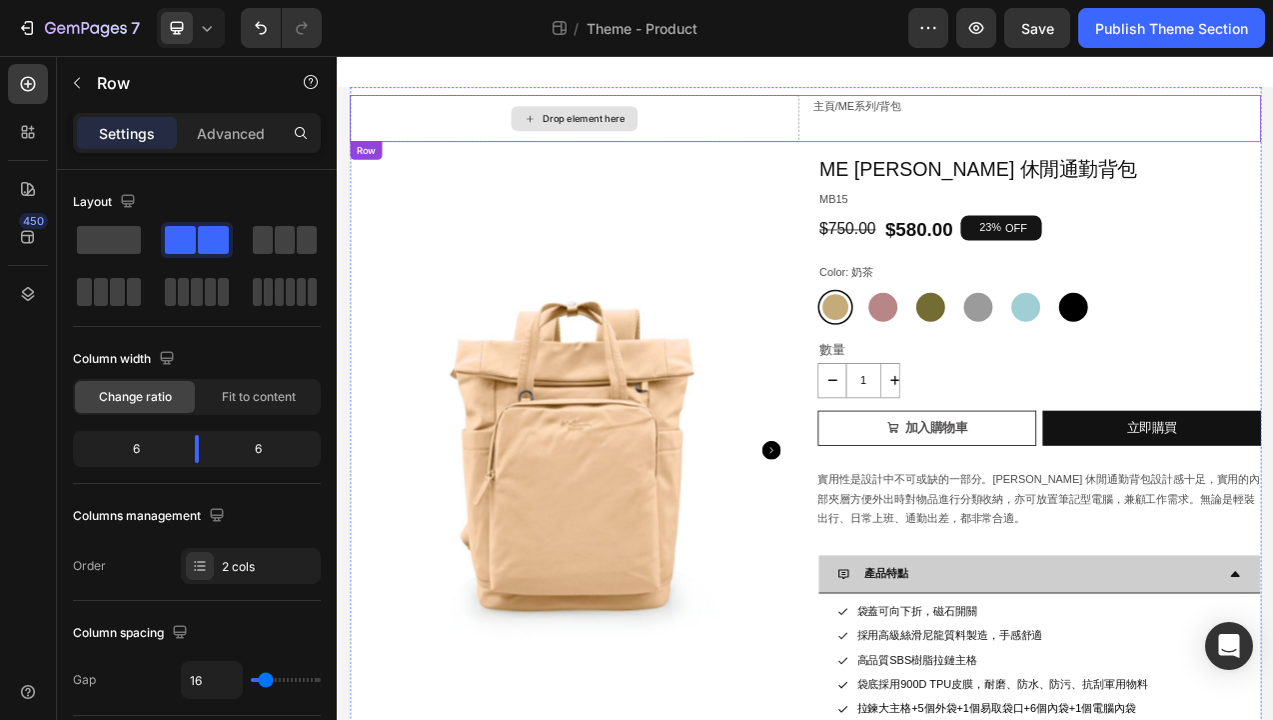
click at [873, 142] on div "Drop element here" at bounding box center [641, 136] width 576 height 60
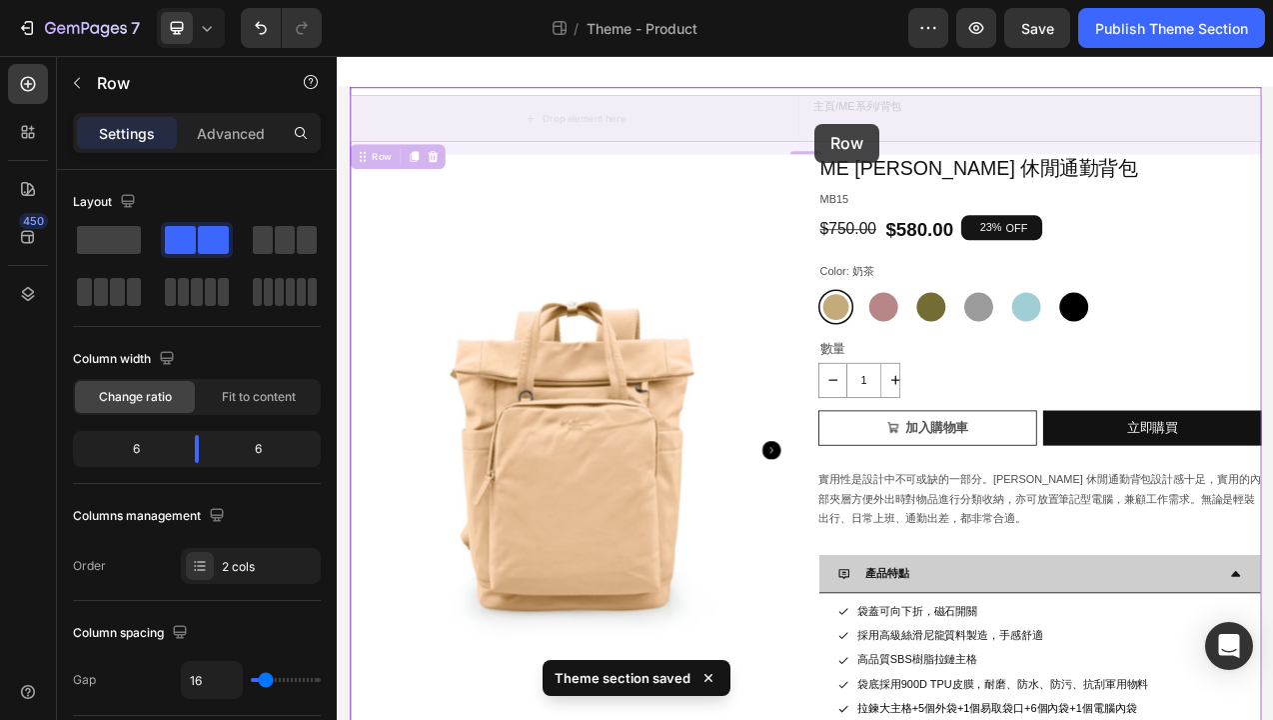
drag, startPoint x: 928, startPoint y: 143, endPoint x: 948, endPoint y: 143, distance: 20.0
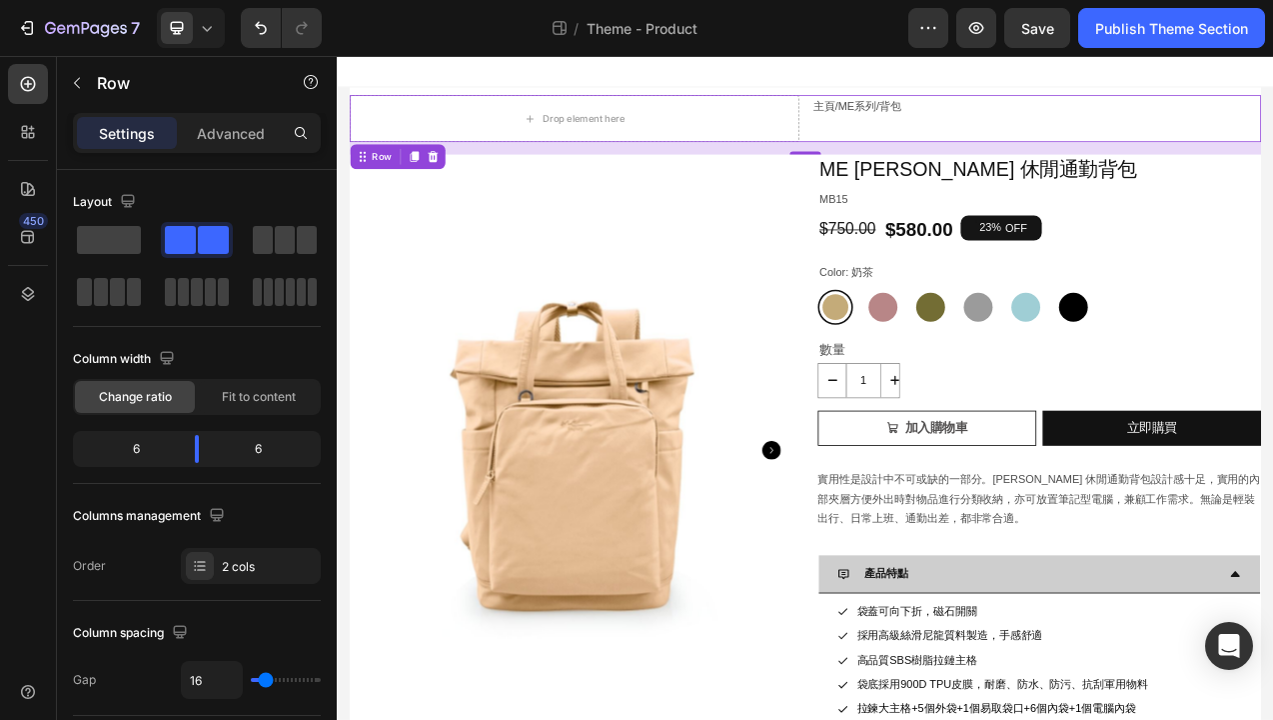
click at [949, 143] on div "主頁 / ME系列 / 背包 Text Block" at bounding box center [1233, 136] width 576 height 60
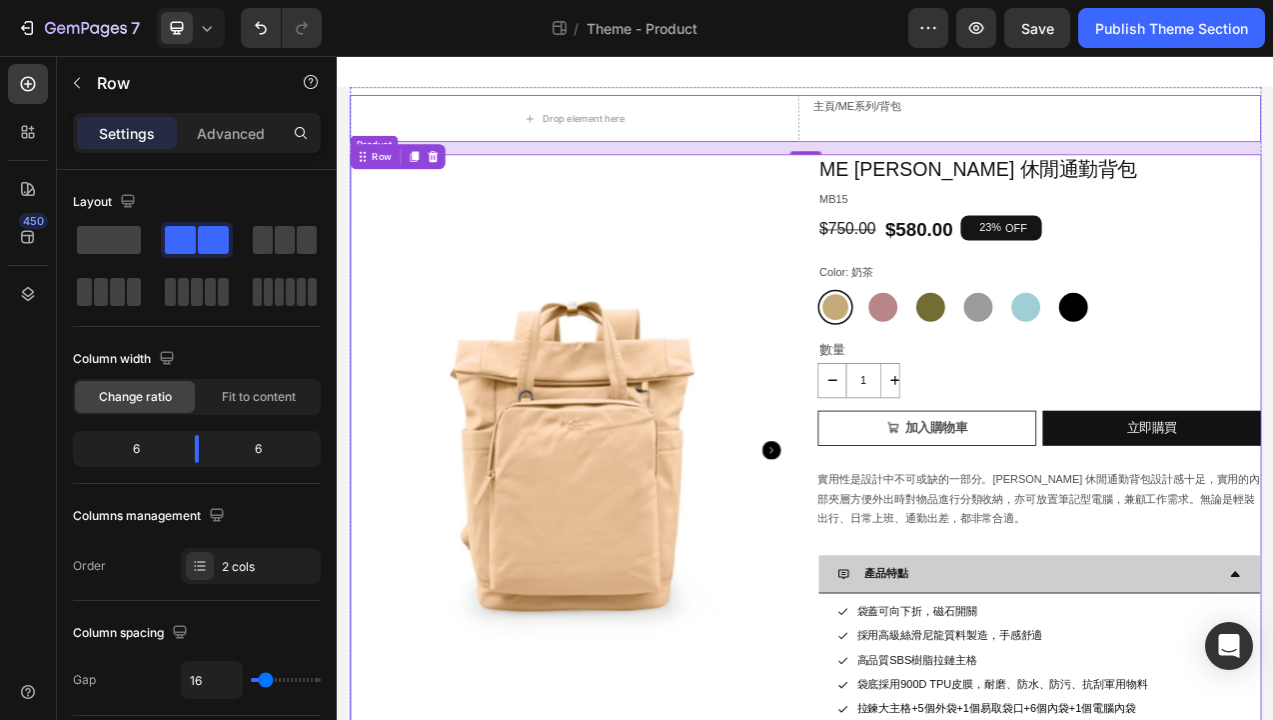
click at [922, 296] on div "Product Images ME Antonia 休閒通勤背包 Product Title MB15 Text Block $750.00 Product …" at bounding box center [936, 645] width 1167 height 926
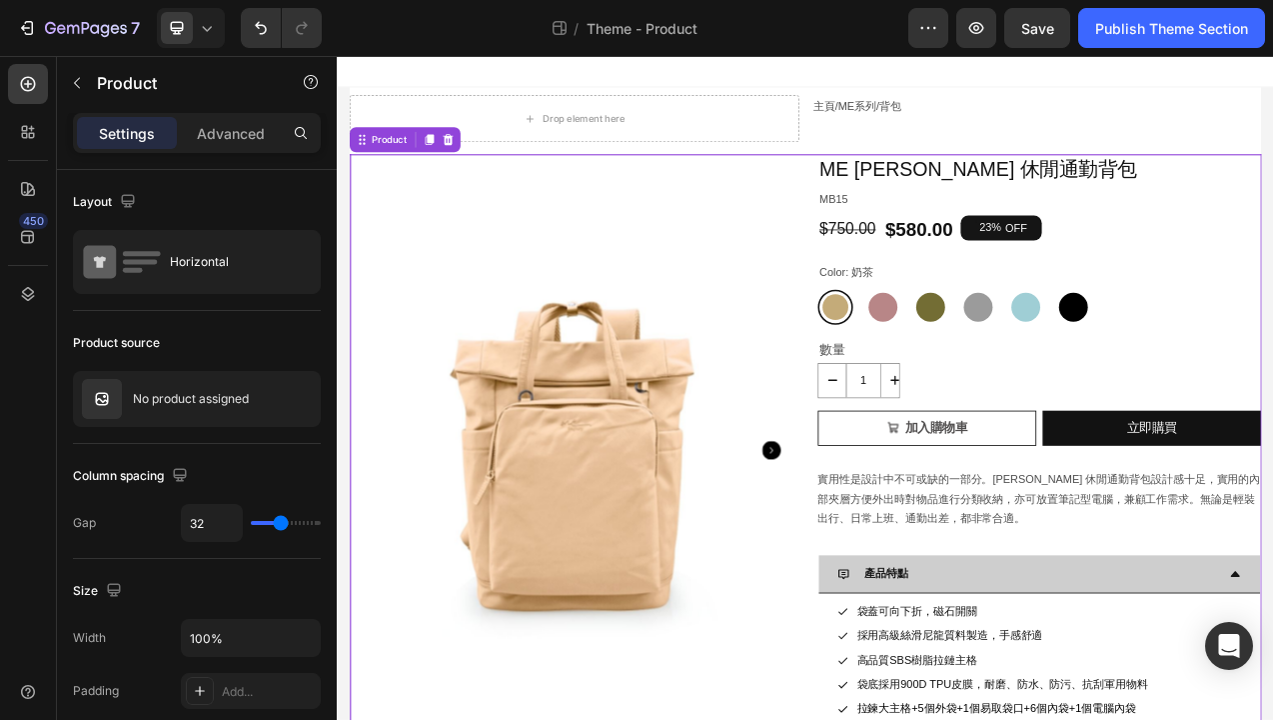
click at [946, 294] on div "Product Images ME Antonia 休閒通勤背包 Product Title MB15 Text Block $750.00 Product …" at bounding box center [936, 645] width 1167 height 926
click at [845, 335] on img at bounding box center [637, 560] width 568 height 757
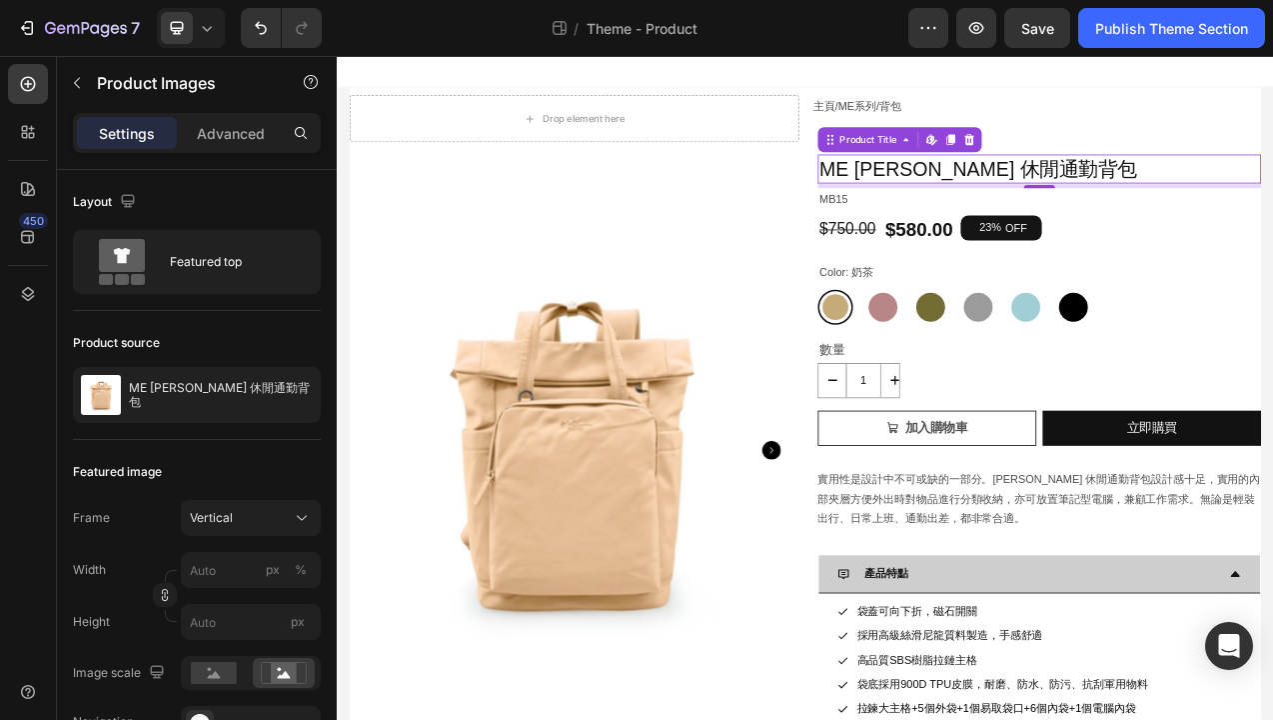
click at [1042, 217] on h1 "ME Antonia 休閒通勤背包" at bounding box center [1237, 200] width 568 height 37
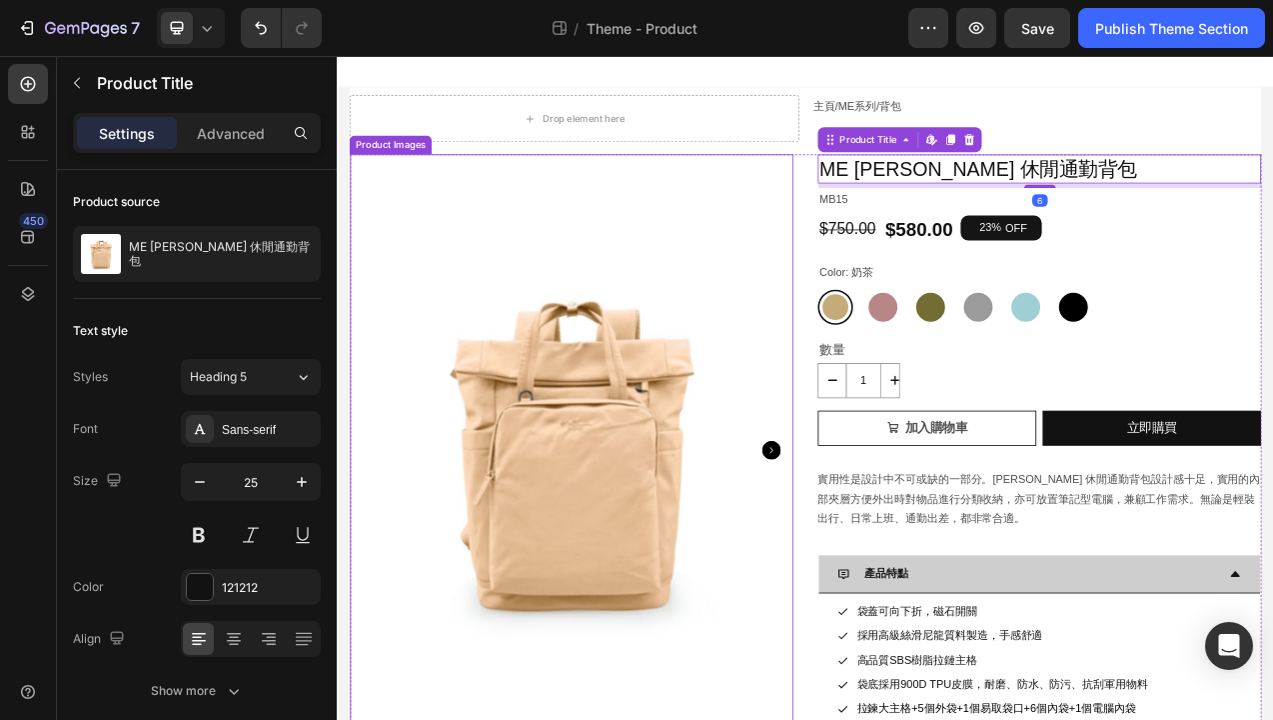
click at [917, 261] on img at bounding box center [637, 560] width 568 height 757
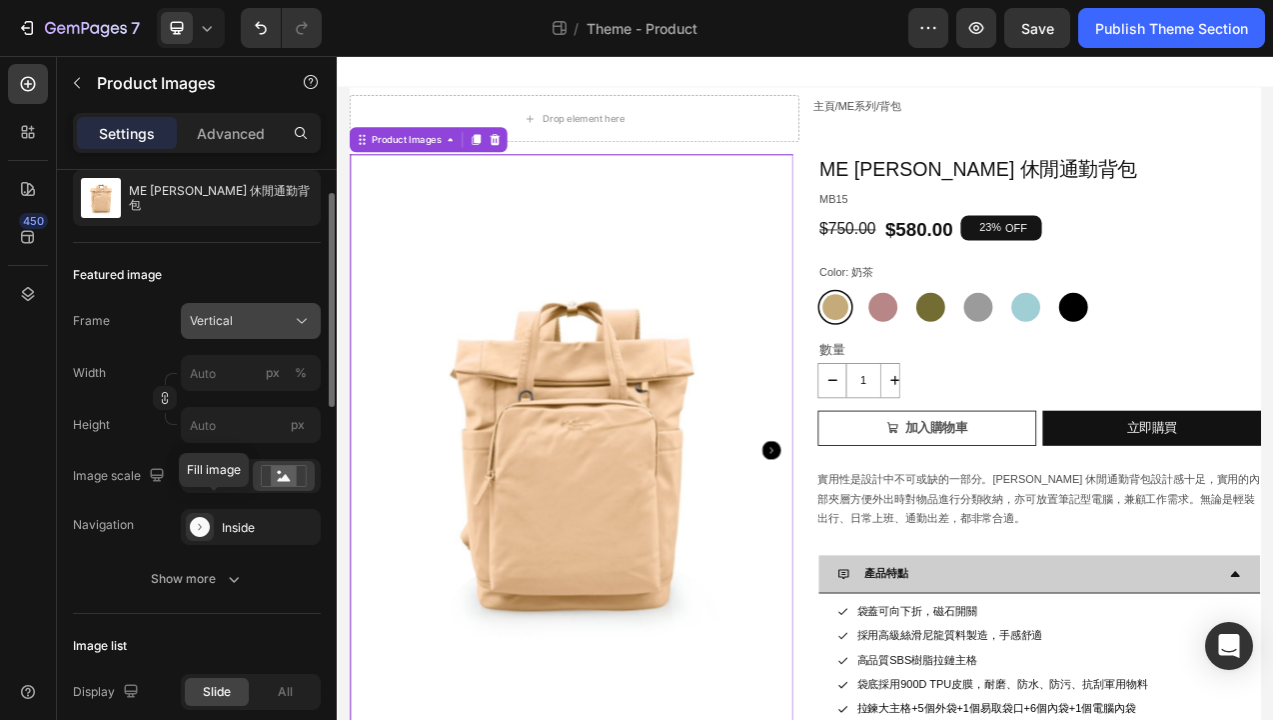
scroll to position [250, 0]
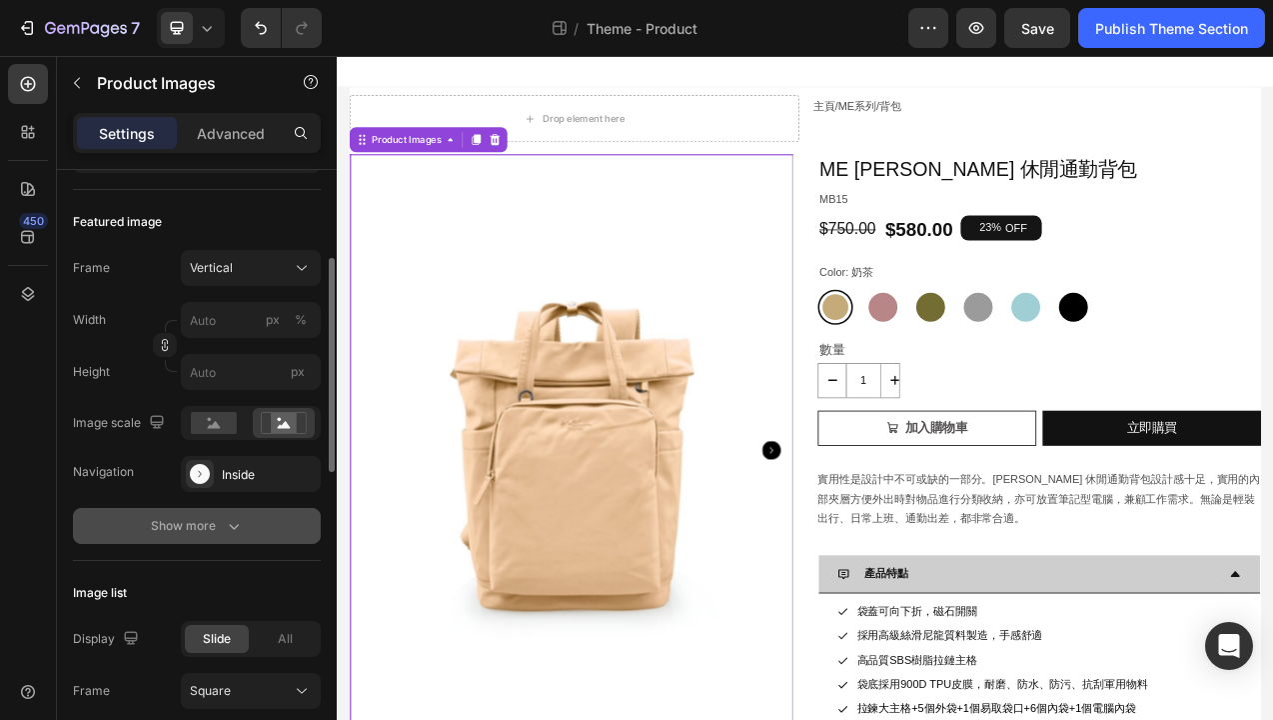
click at [233, 529] on icon "button" at bounding box center [234, 527] width 10 height 6
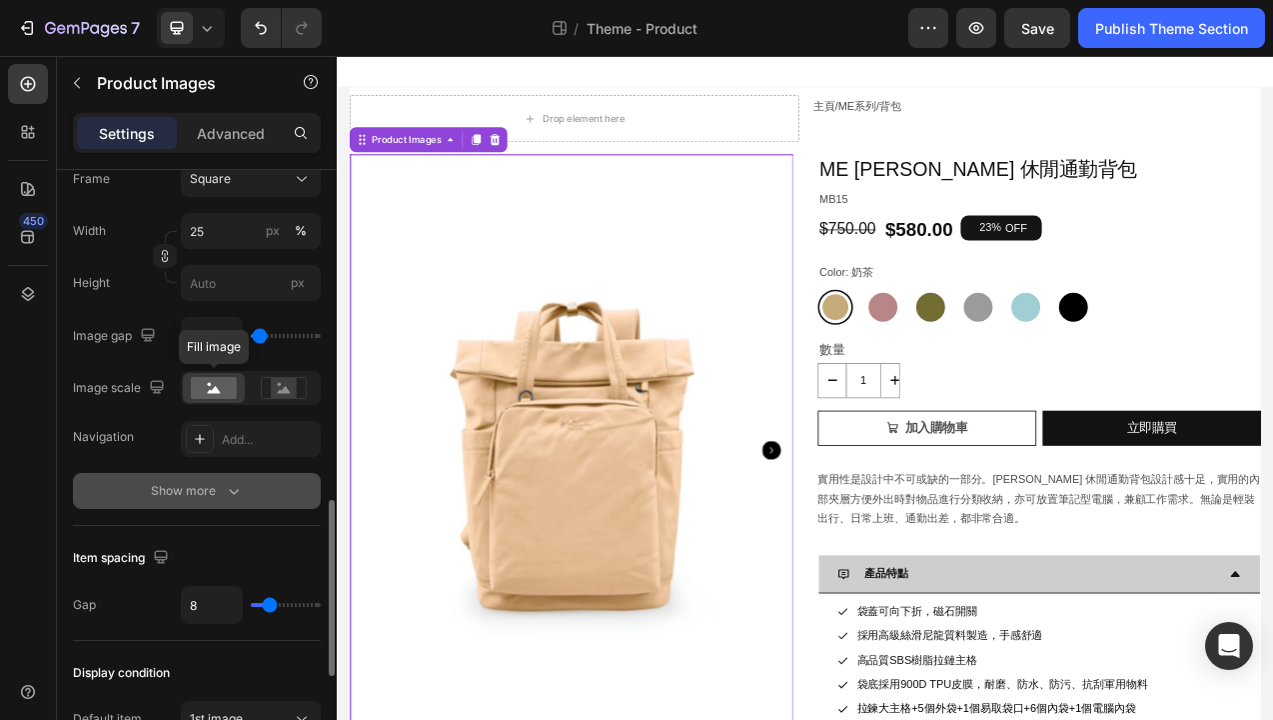
scroll to position [1129, 0]
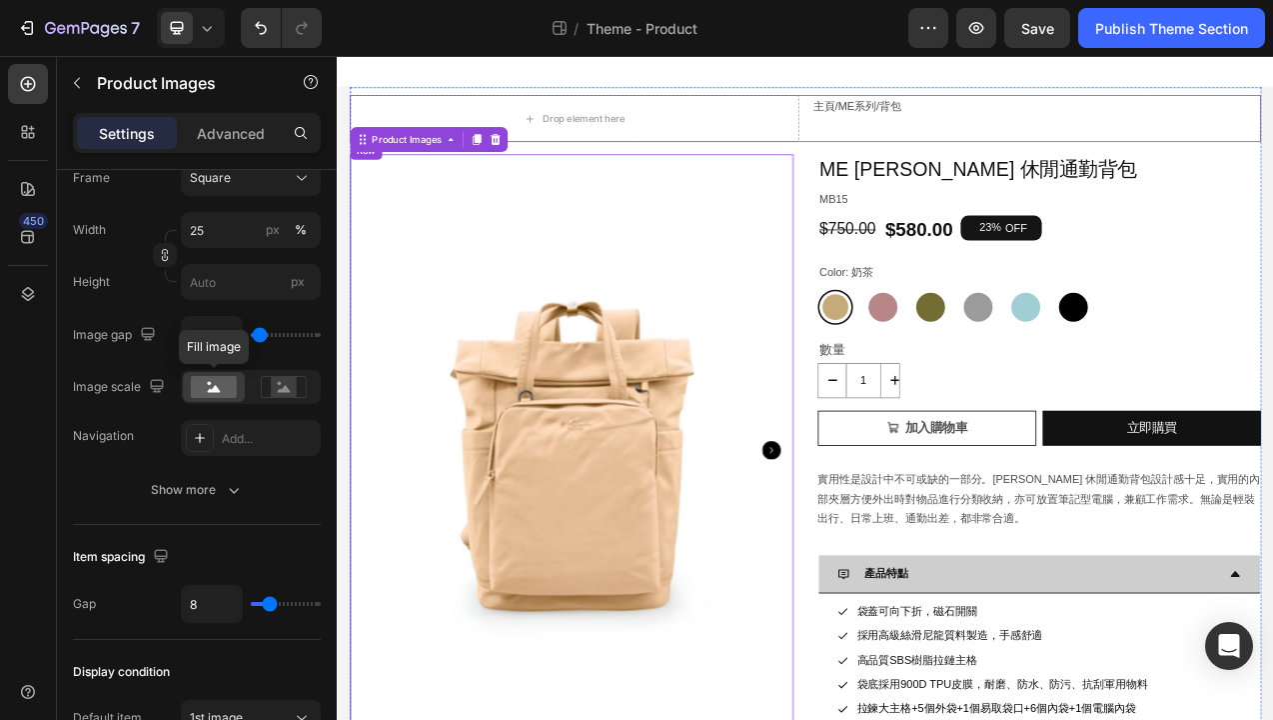
click at [936, 151] on div "Drop element here 主頁 / ME系列 / 背包 Text Block Row" at bounding box center [936, 136] width 1167 height 60
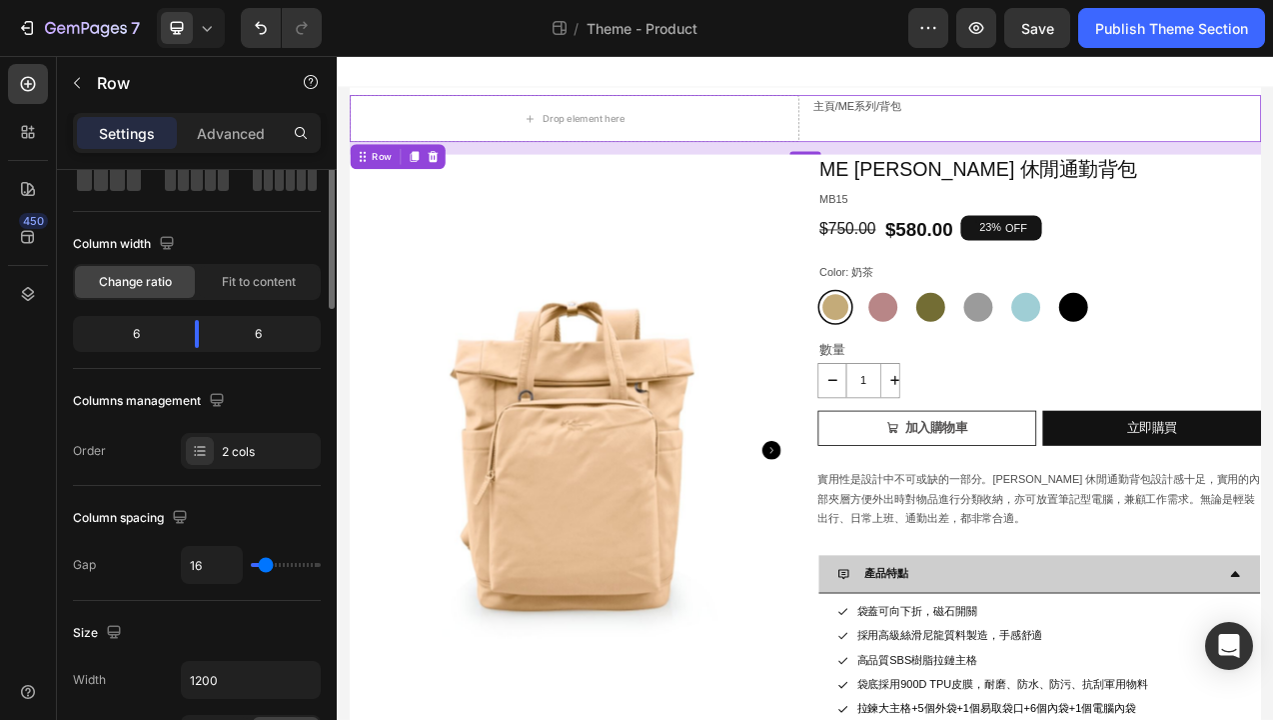
scroll to position [0, 0]
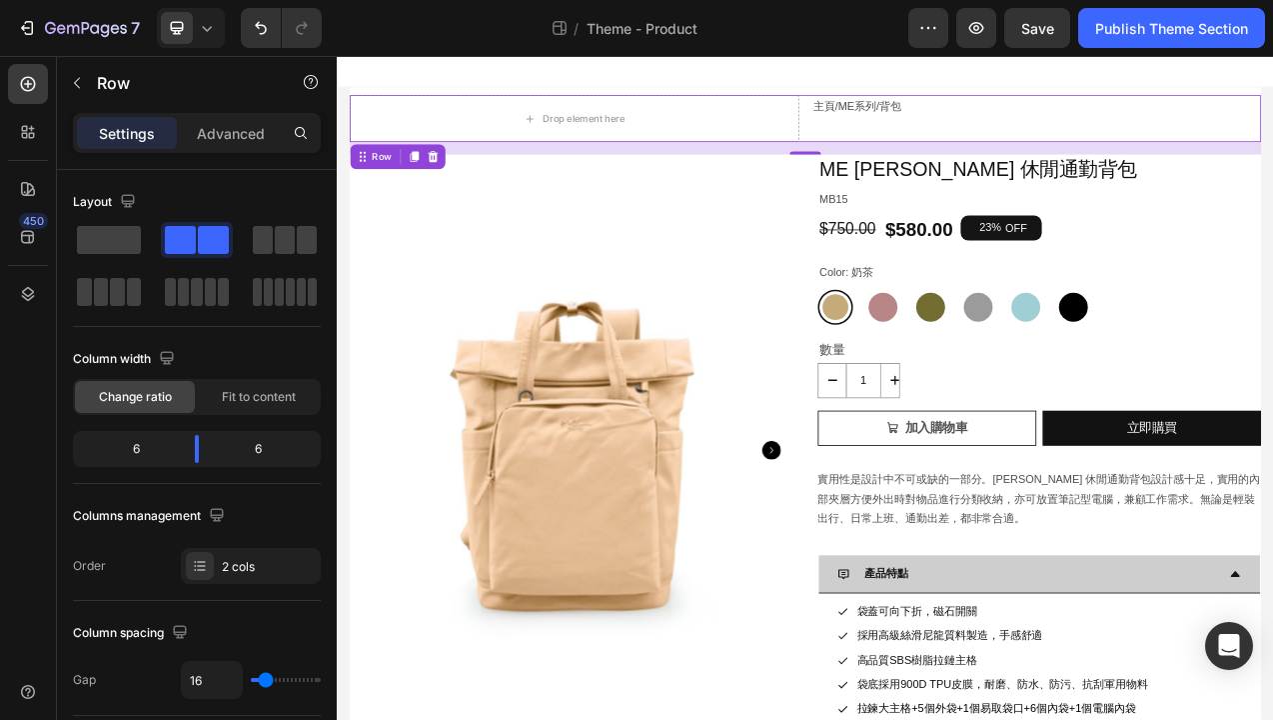
click at [940, 146] on div "Drop element here 主頁 / ME系列 / 背包 Text Block Row 16" at bounding box center [936, 136] width 1167 height 60
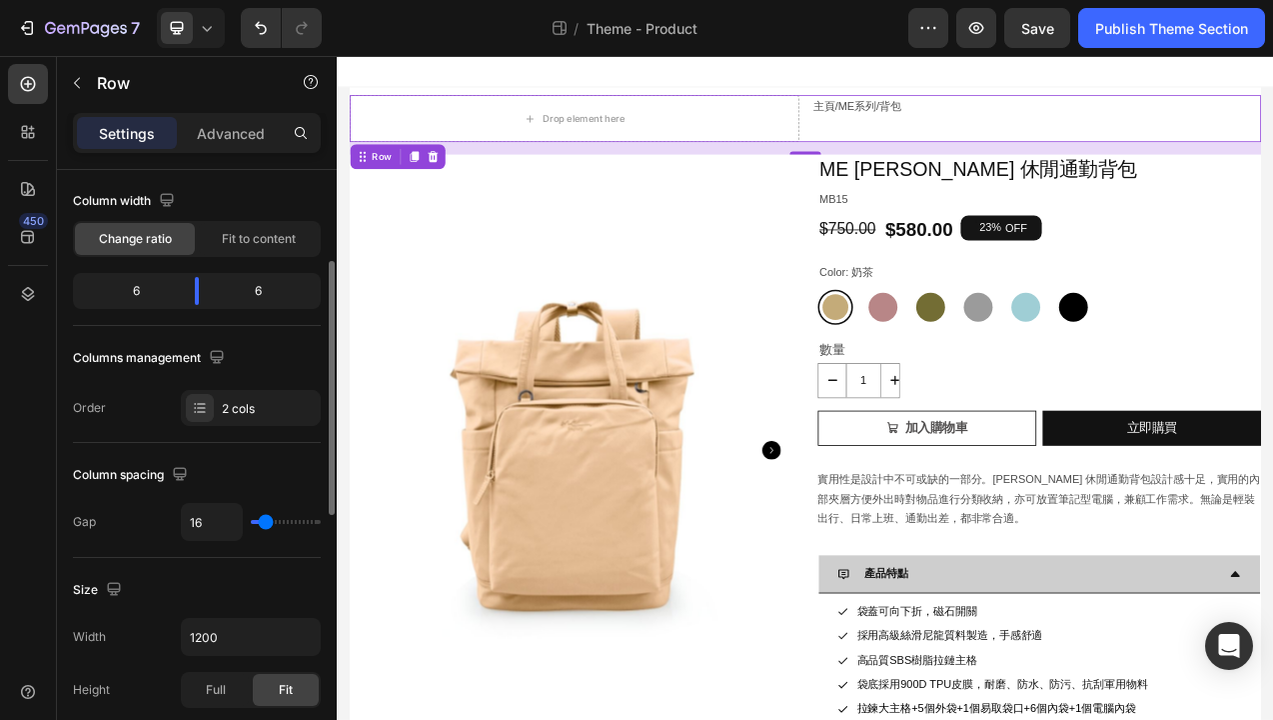
scroll to position [176, 0]
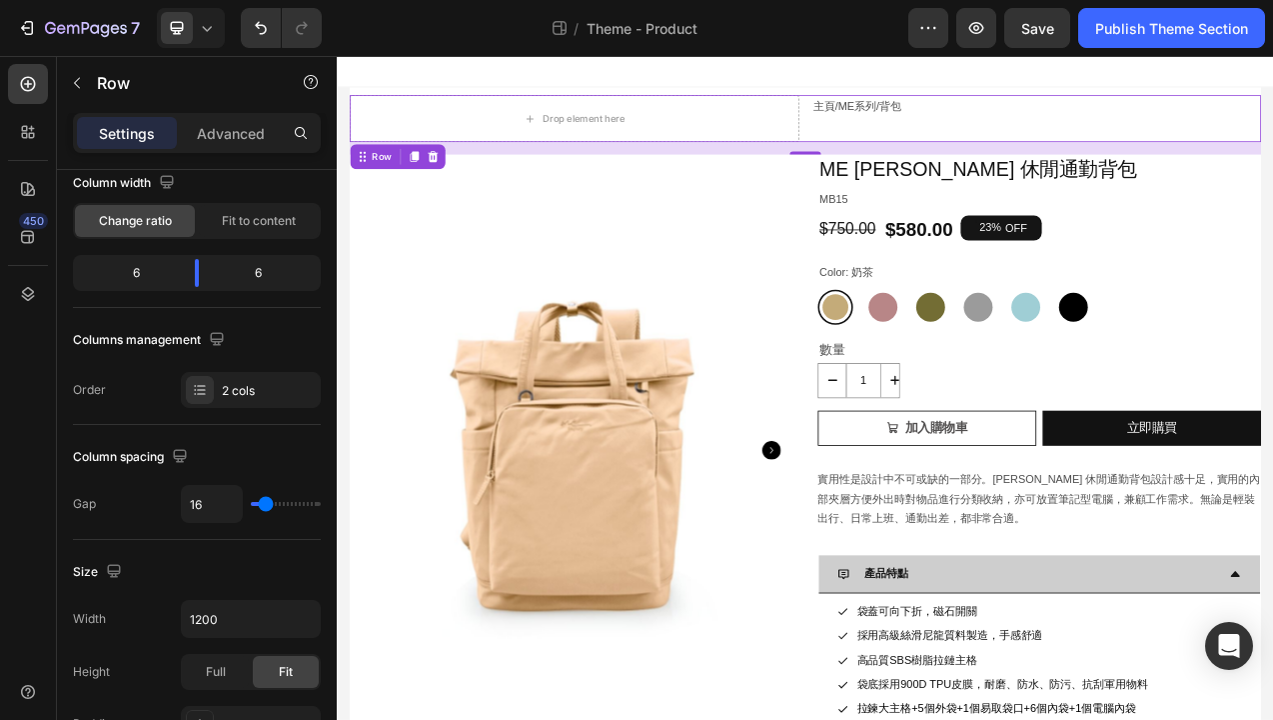
type input "15"
type input "32"
type input "64"
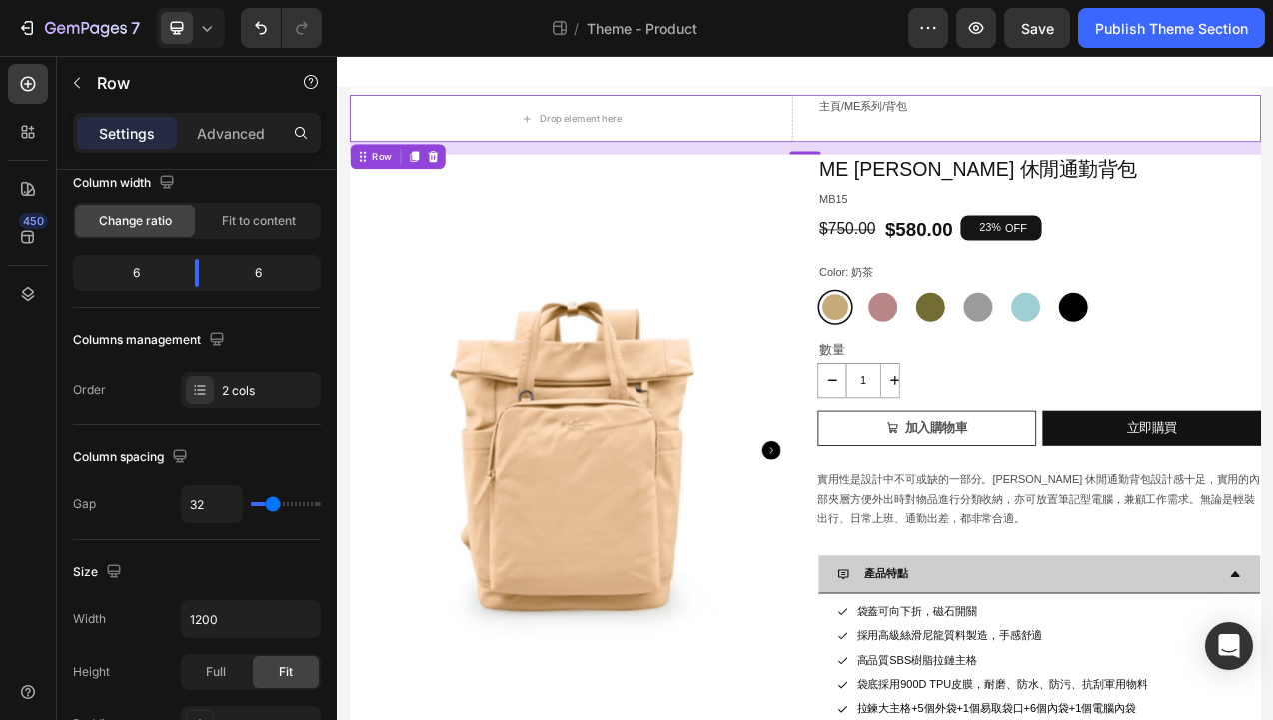
type input "64"
type input "74"
type input "77"
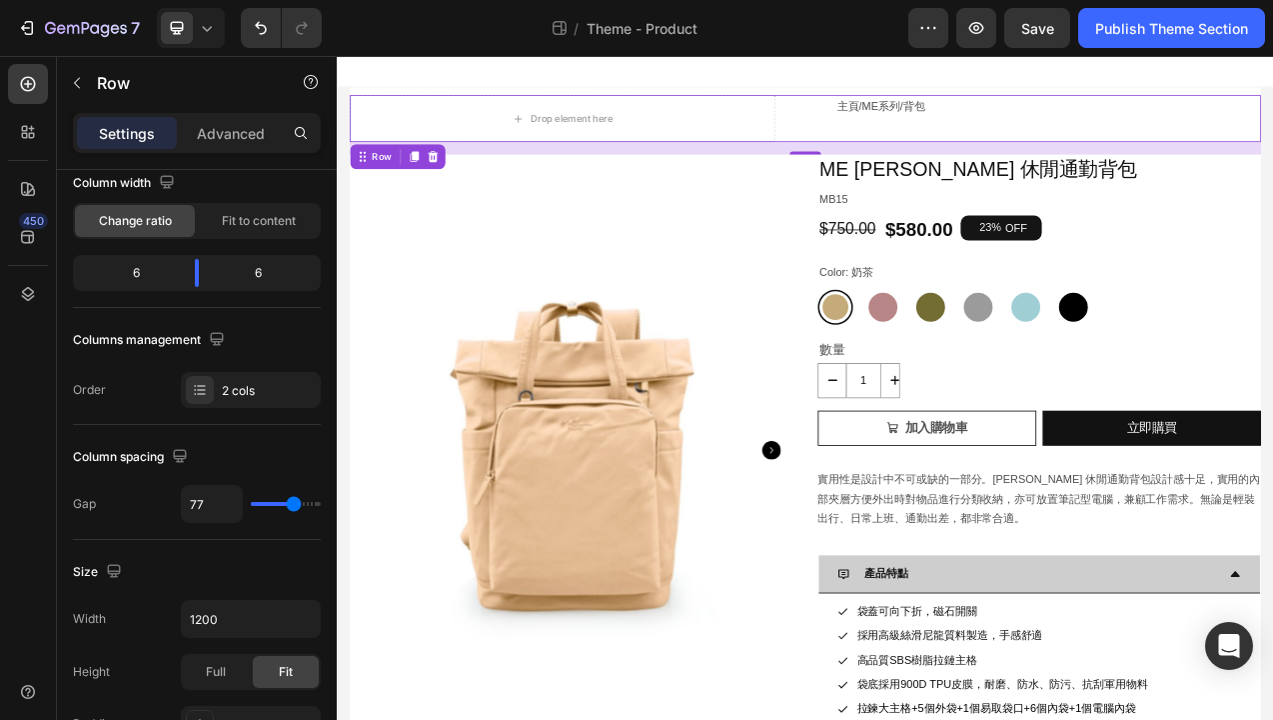
type input "76"
type input "74"
type input "71"
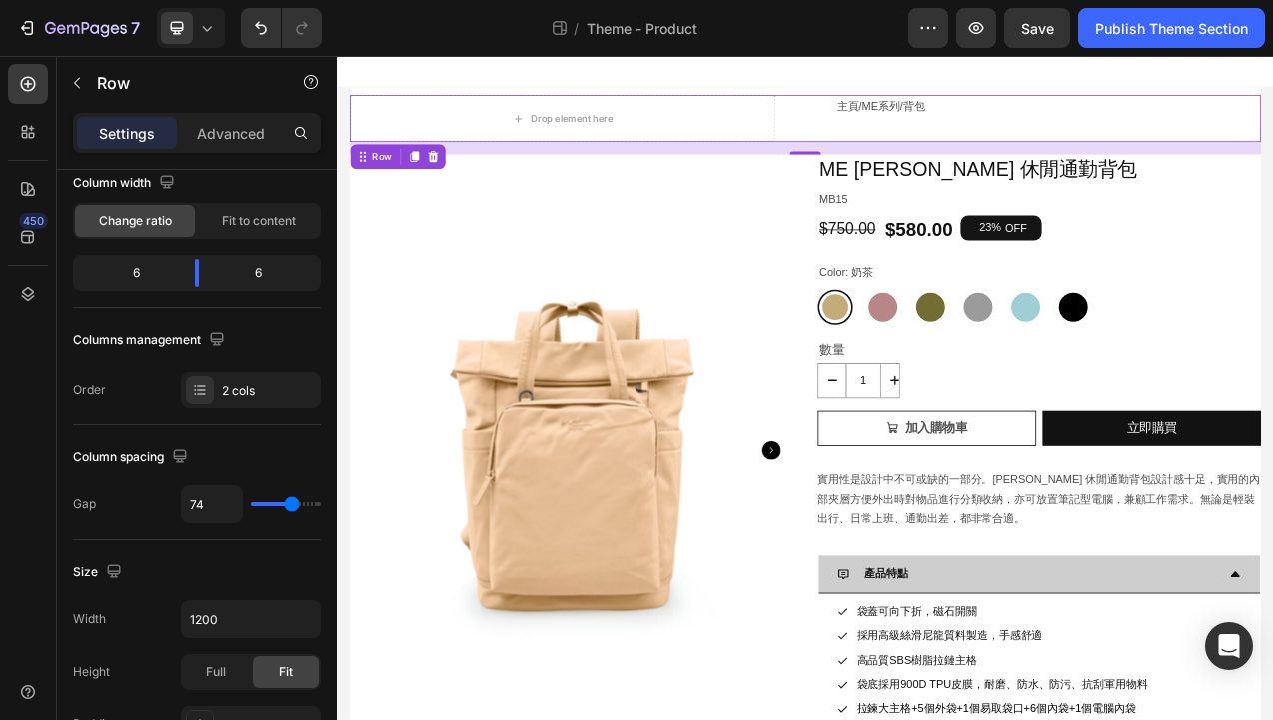
type input "71"
type input "58"
type input "55"
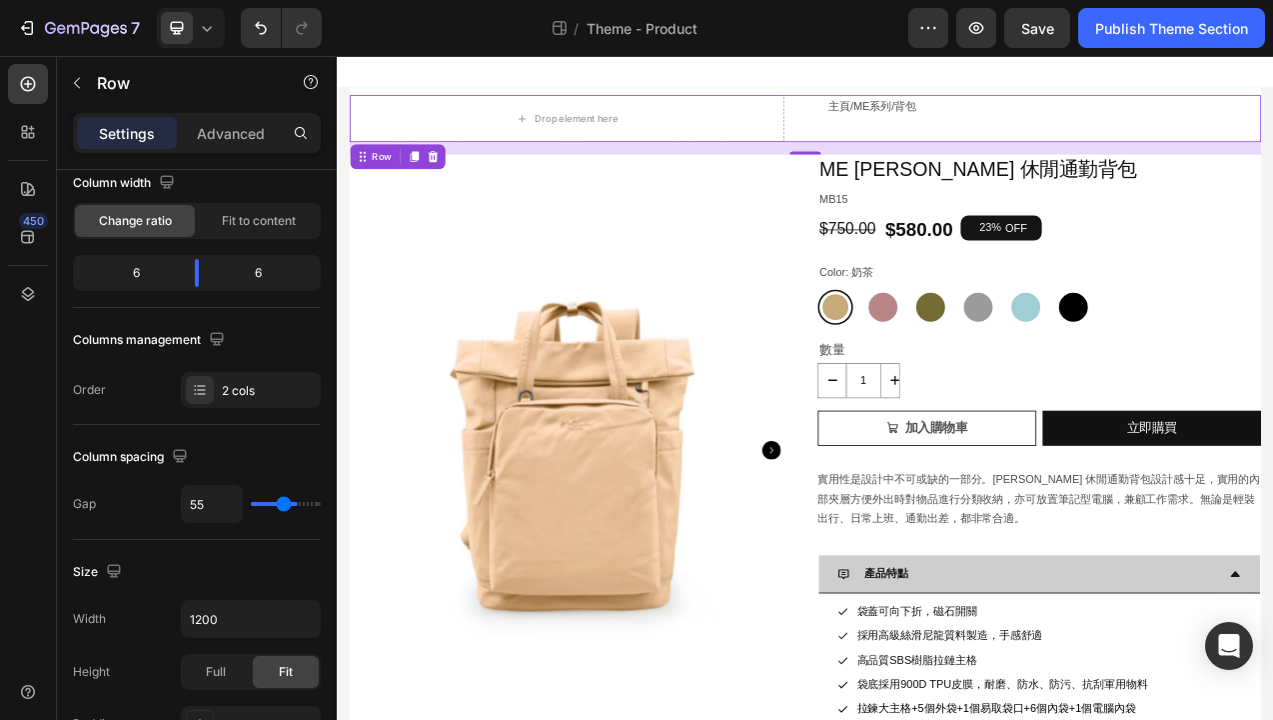
type input "49"
type input "48"
type input "47"
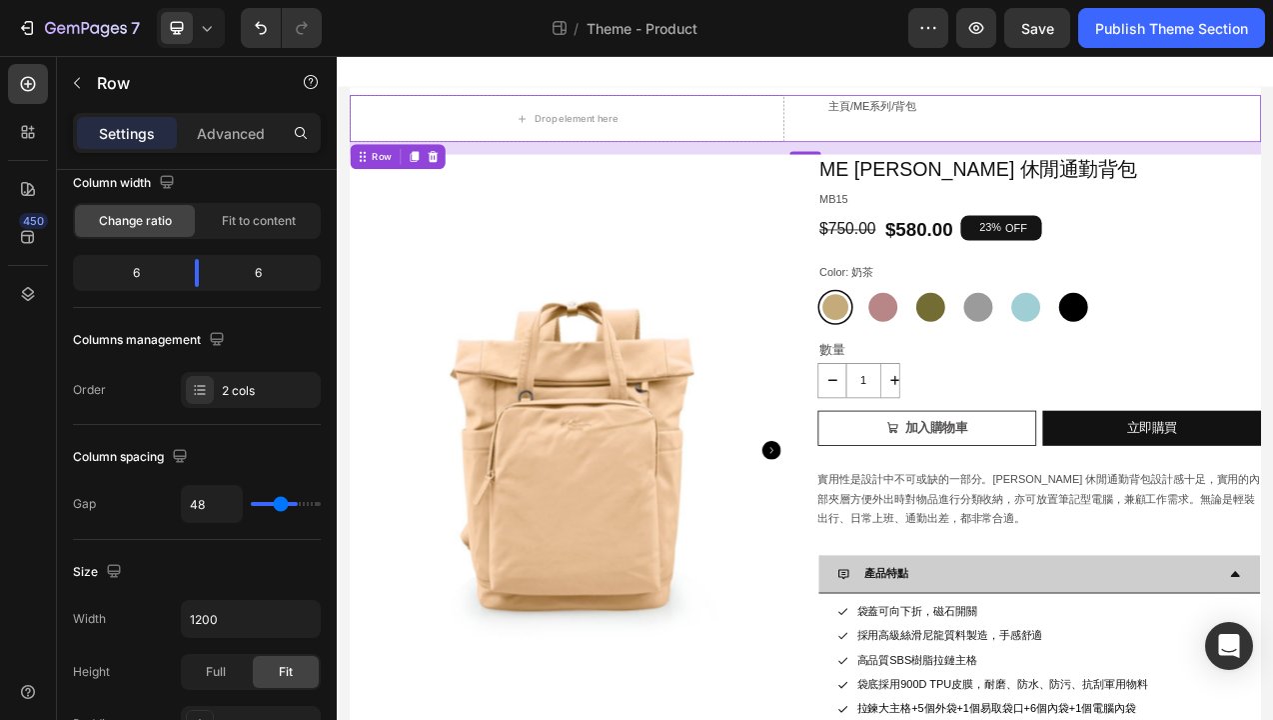
type input "47"
type input "46"
type input "45"
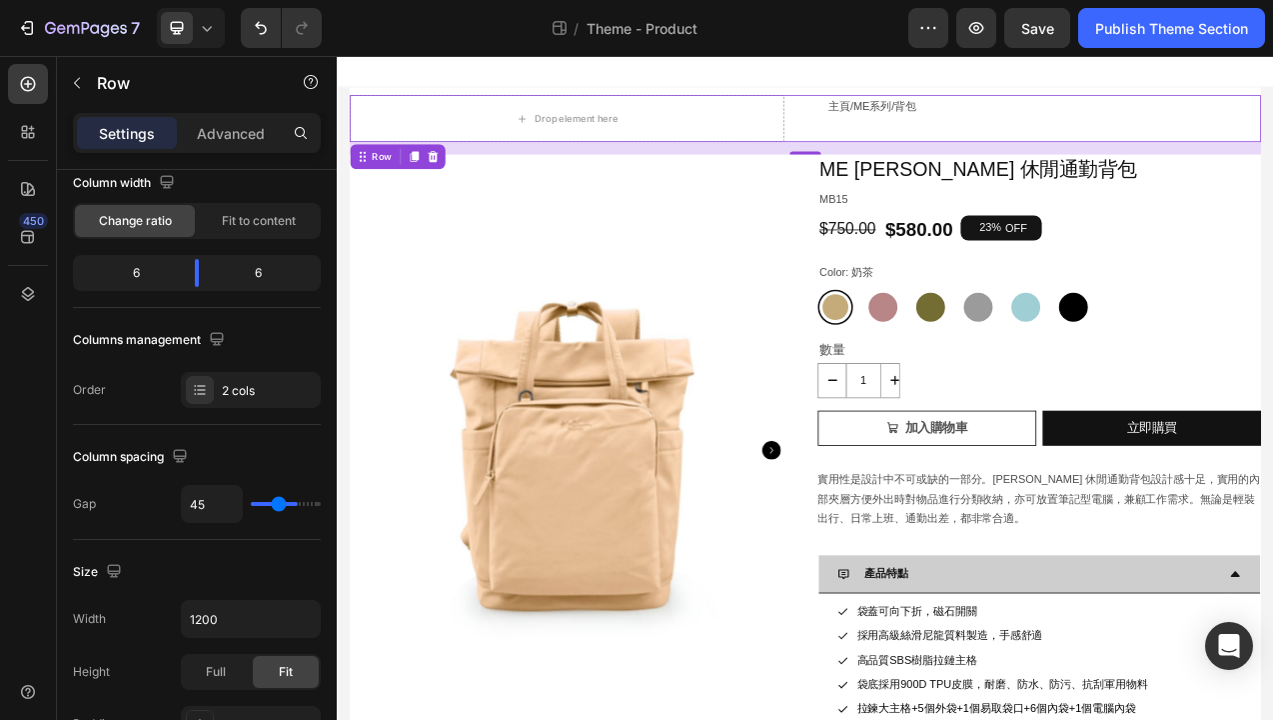
type input "44"
type input "43"
type input "42"
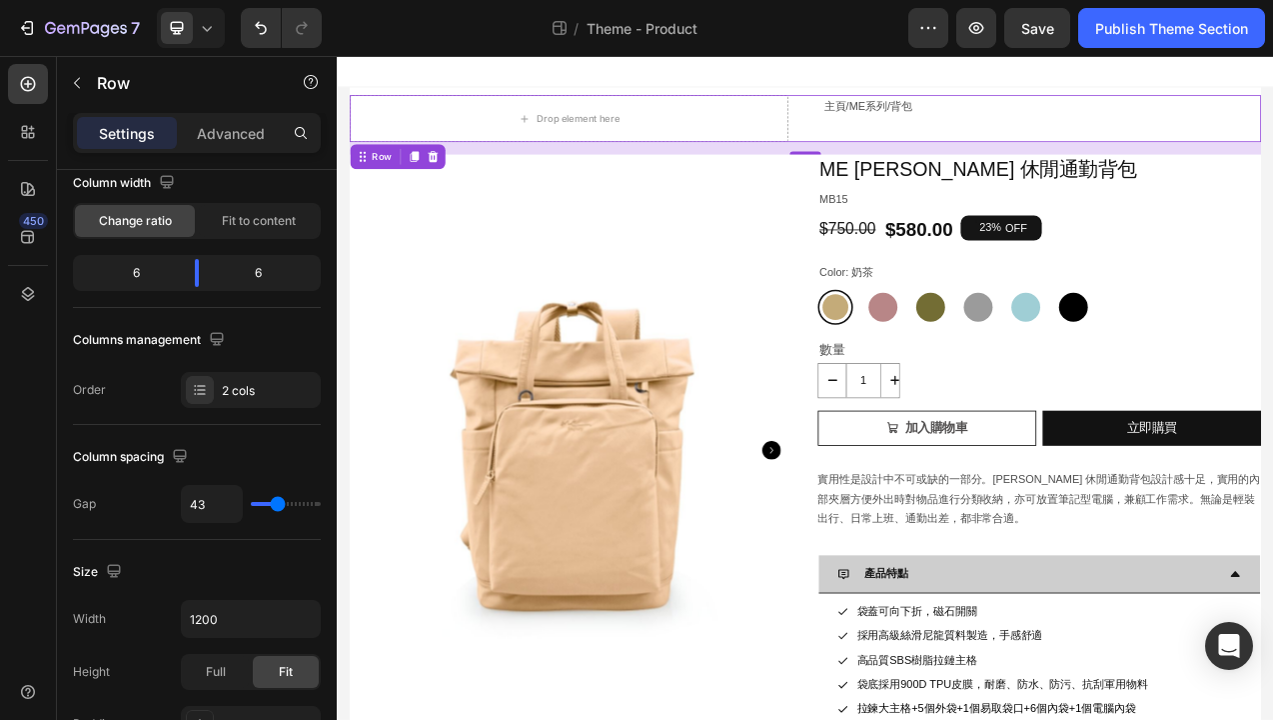
type input "42"
type input "41"
type input "40"
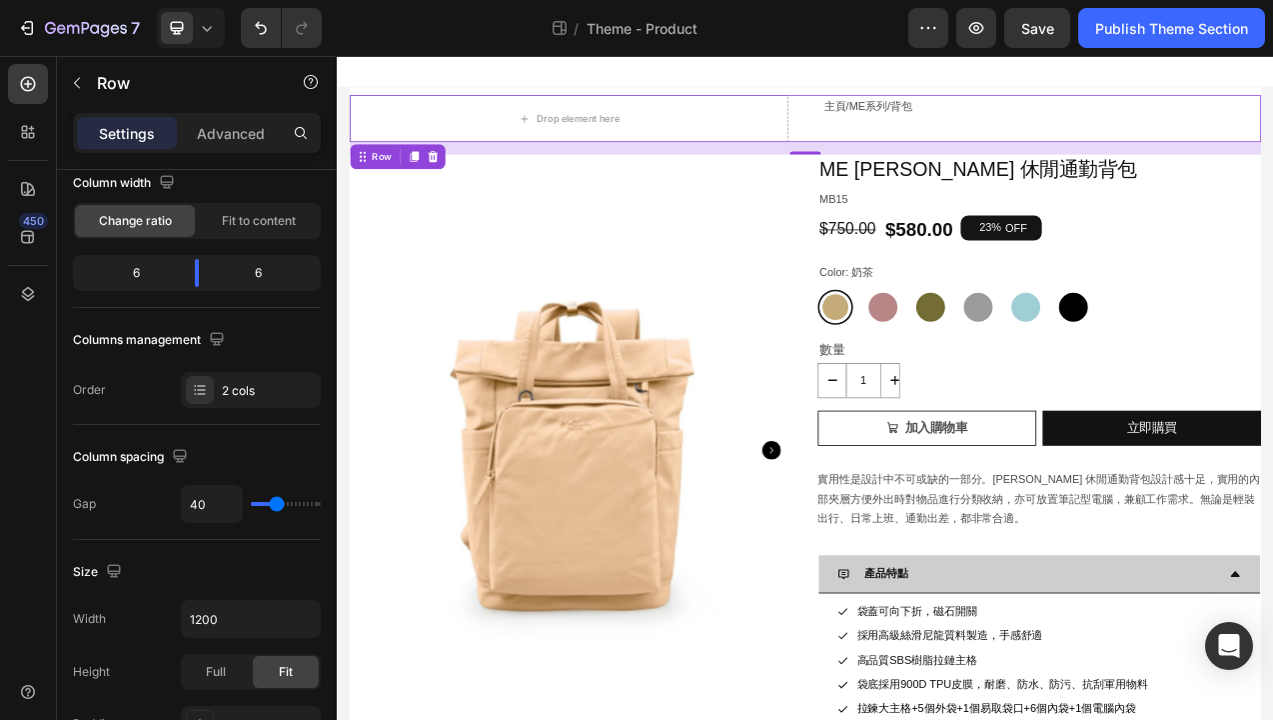
type input "39"
type input "38"
type input "37"
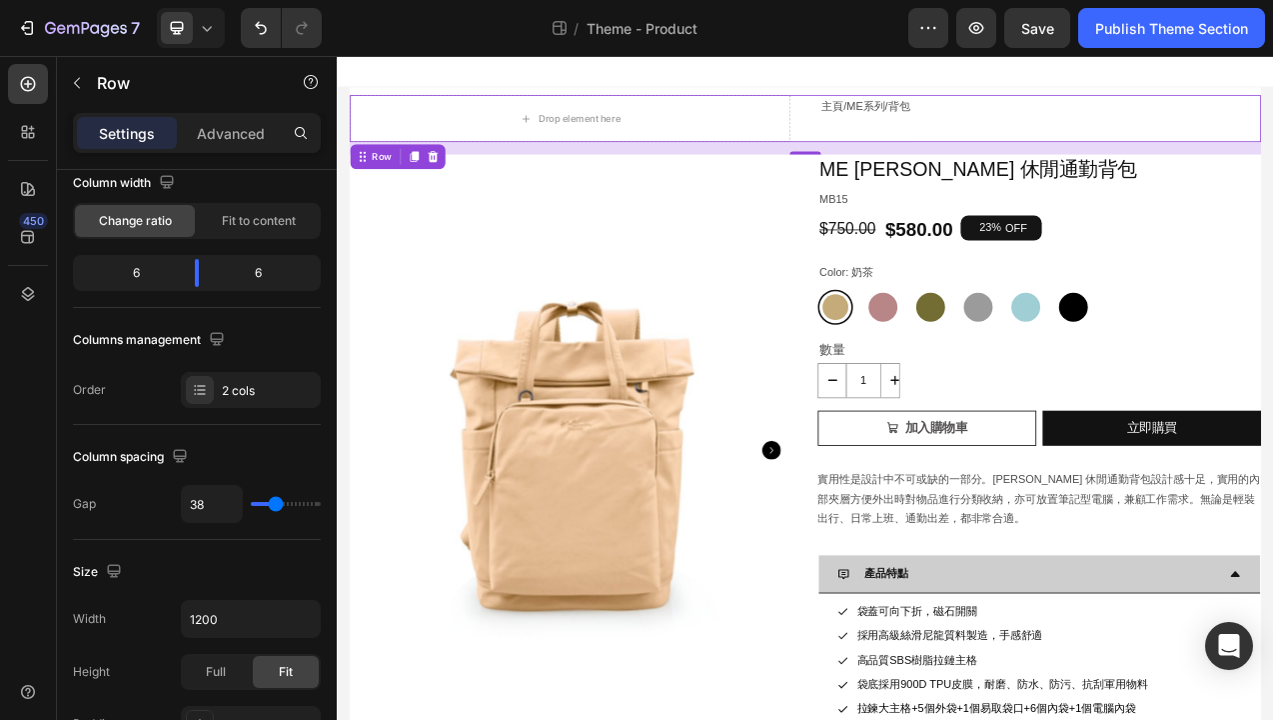
type input "37"
type input "36"
type input "35"
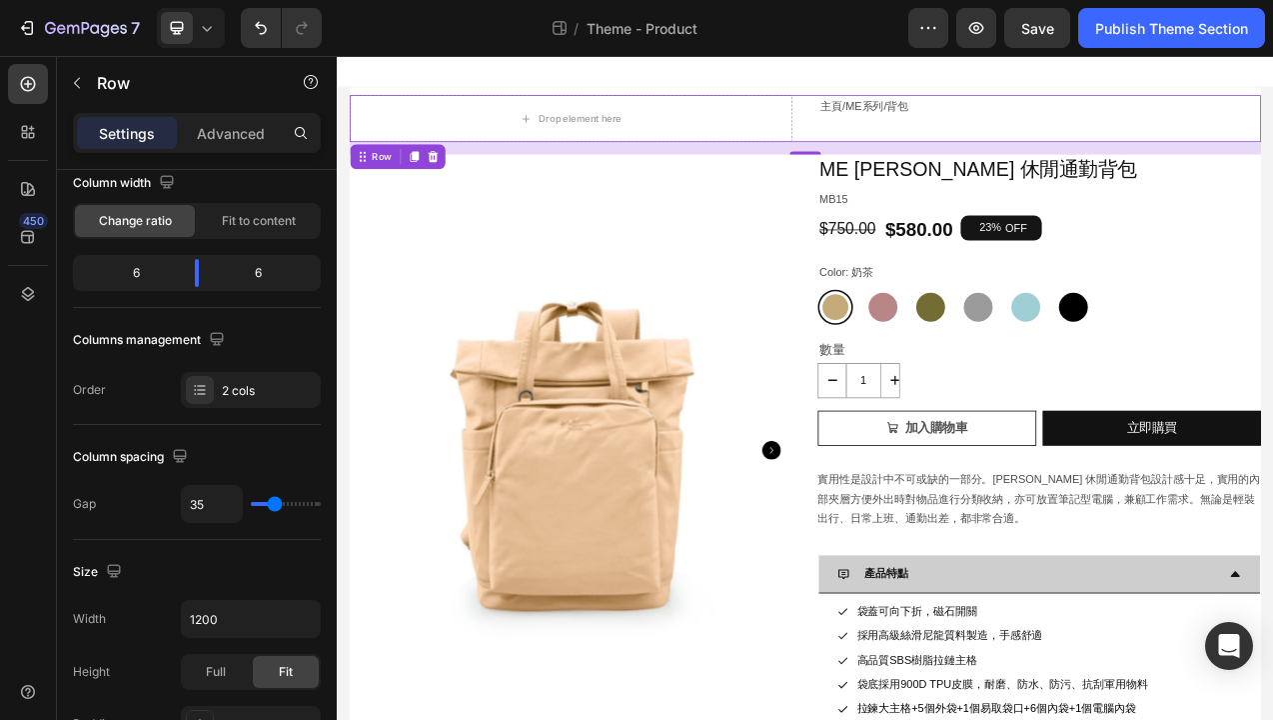
type input "34"
type input "33"
click at [273, 506] on input "range" at bounding box center [286, 504] width 70 height 4
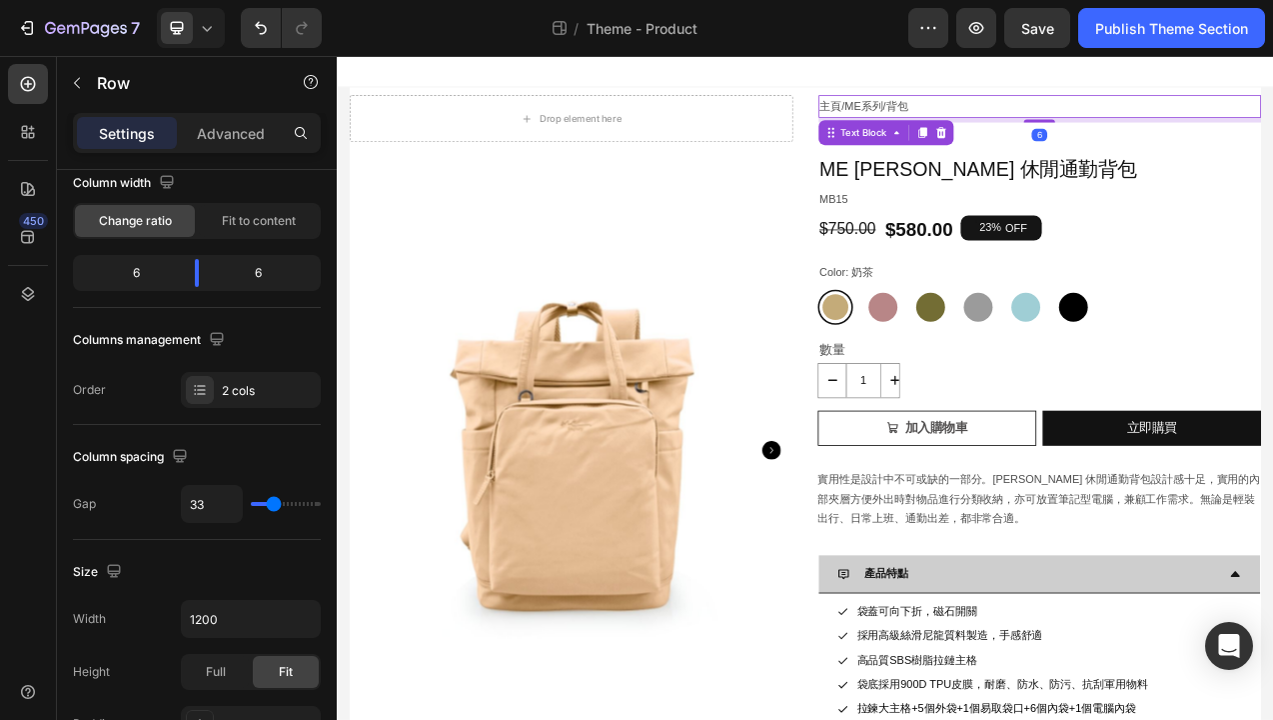
click at [1000, 126] on link "ME系列" at bounding box center [1011, 120] width 49 height 16
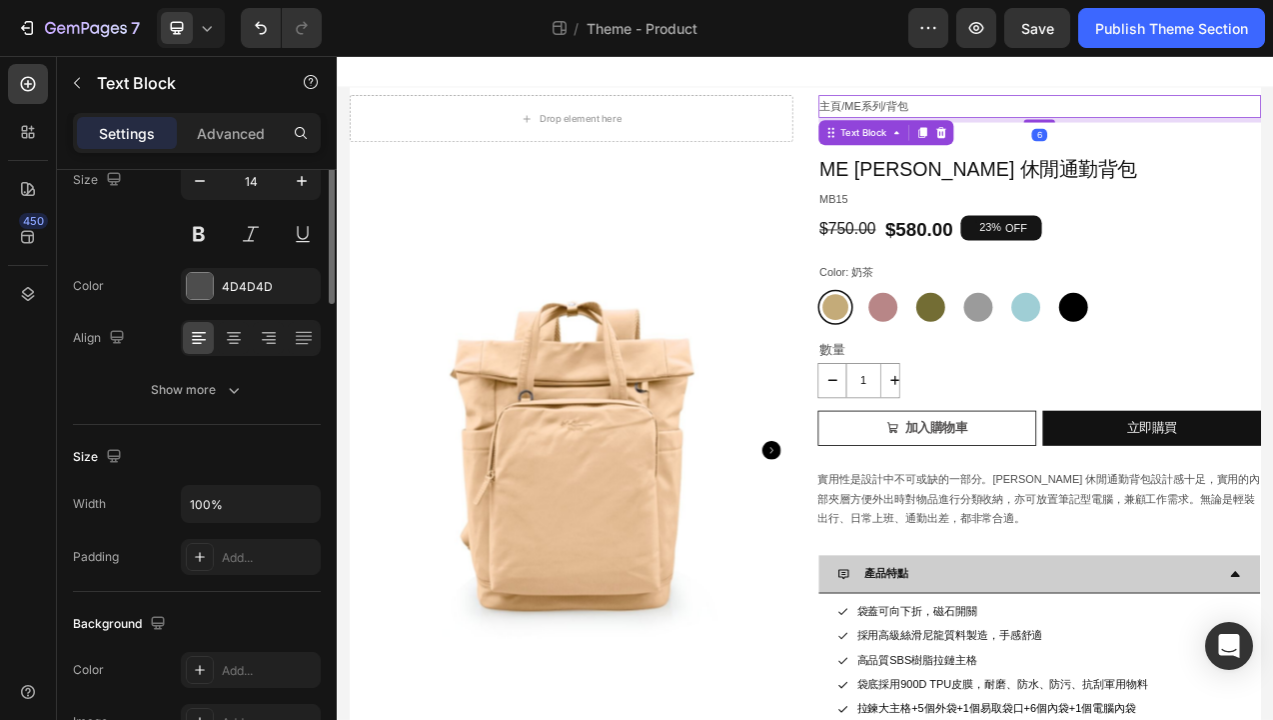
scroll to position [0, 0]
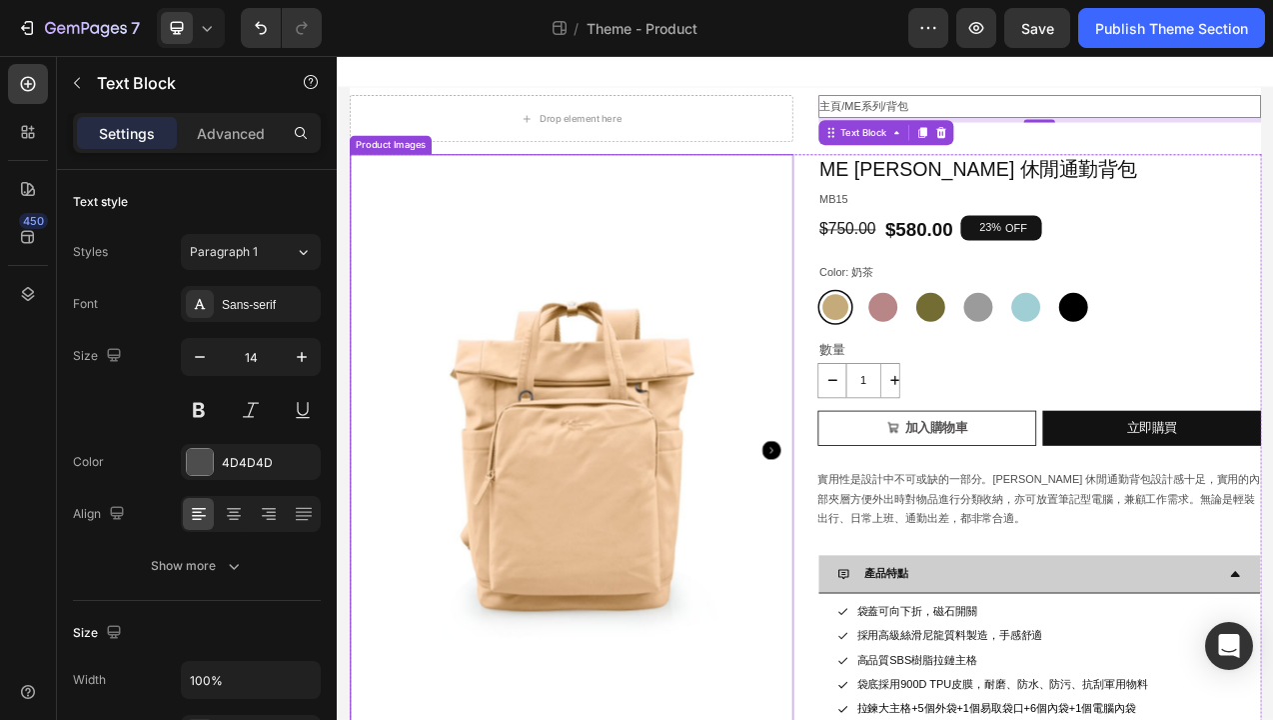
click at [905, 375] on img at bounding box center [637, 560] width 568 height 757
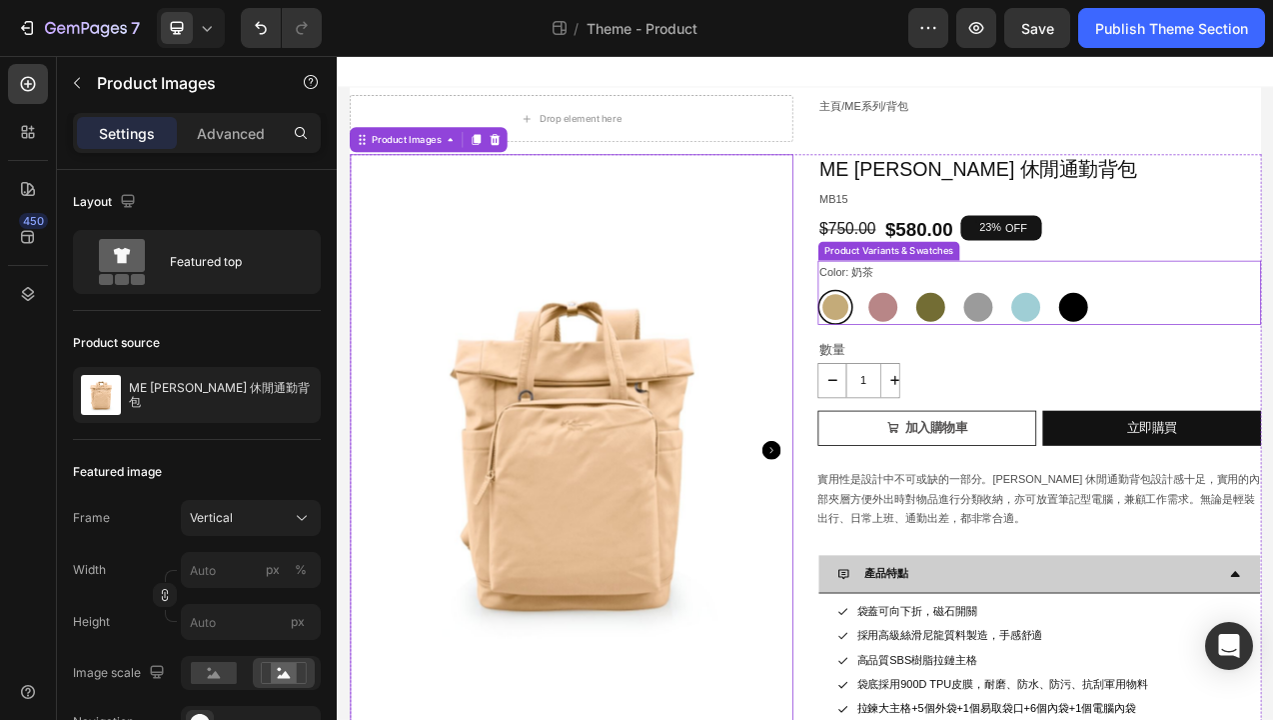
click at [1272, 358] on div "奶茶 奶茶 乾燥玫瑰 乾燥玫瑰 橄欖綠 橄欖綠 麻石灰 麻石灰 彩貝藍 彩貝藍 亮黑 亮黑" at bounding box center [1237, 377] width 568 height 45
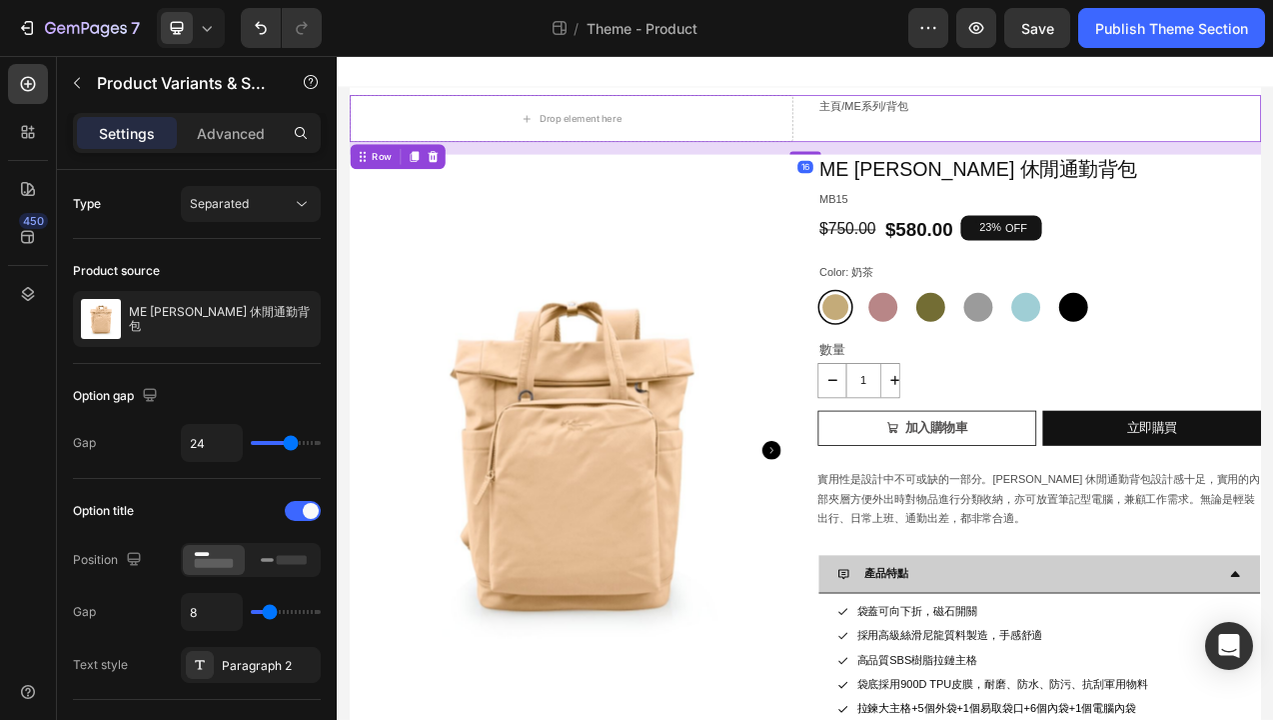
click at [1272, 154] on div "主頁 / ME系列 / 背包 Text Block" at bounding box center [1238, 136] width 568 height 60
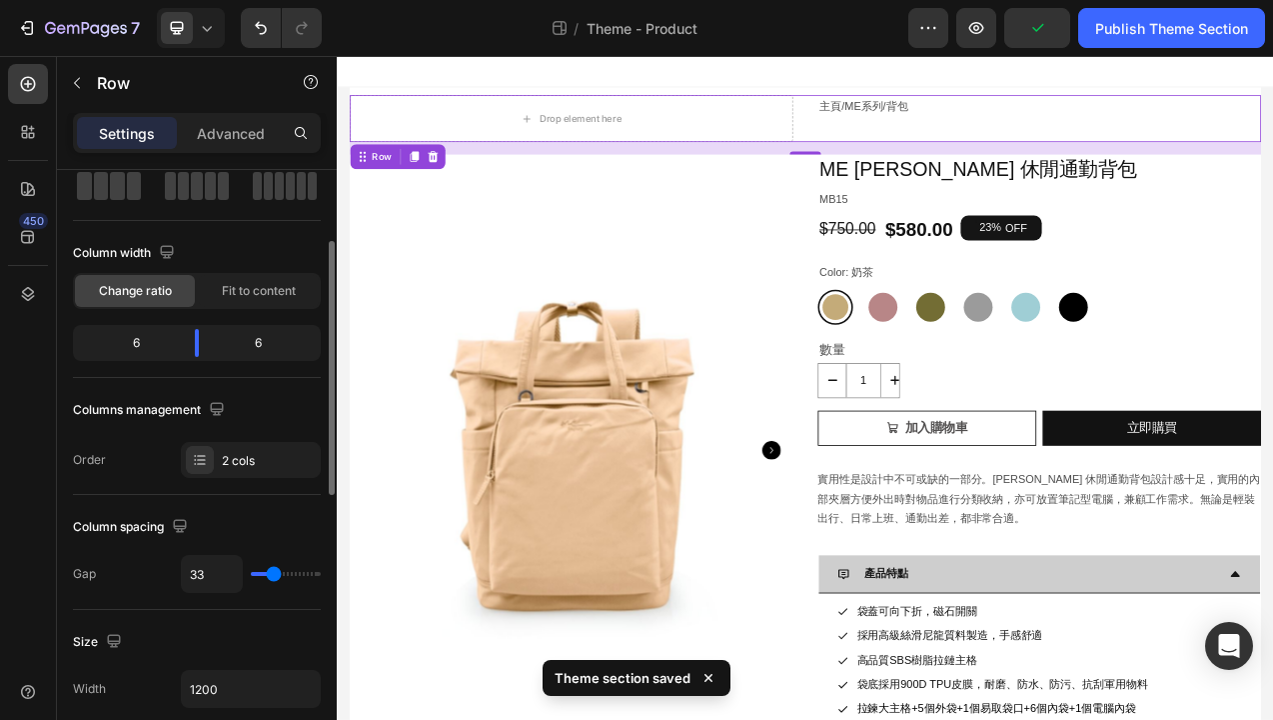
scroll to position [148, 0]
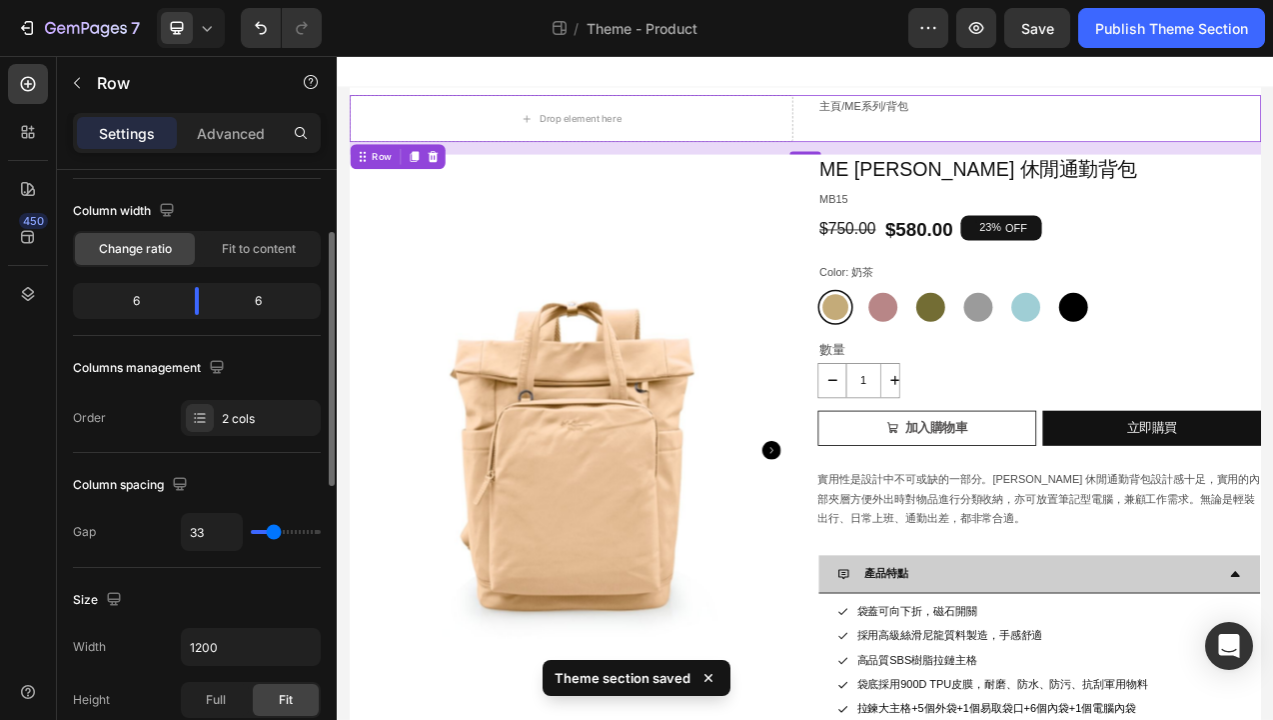
type input "31"
type input "28"
type input "24"
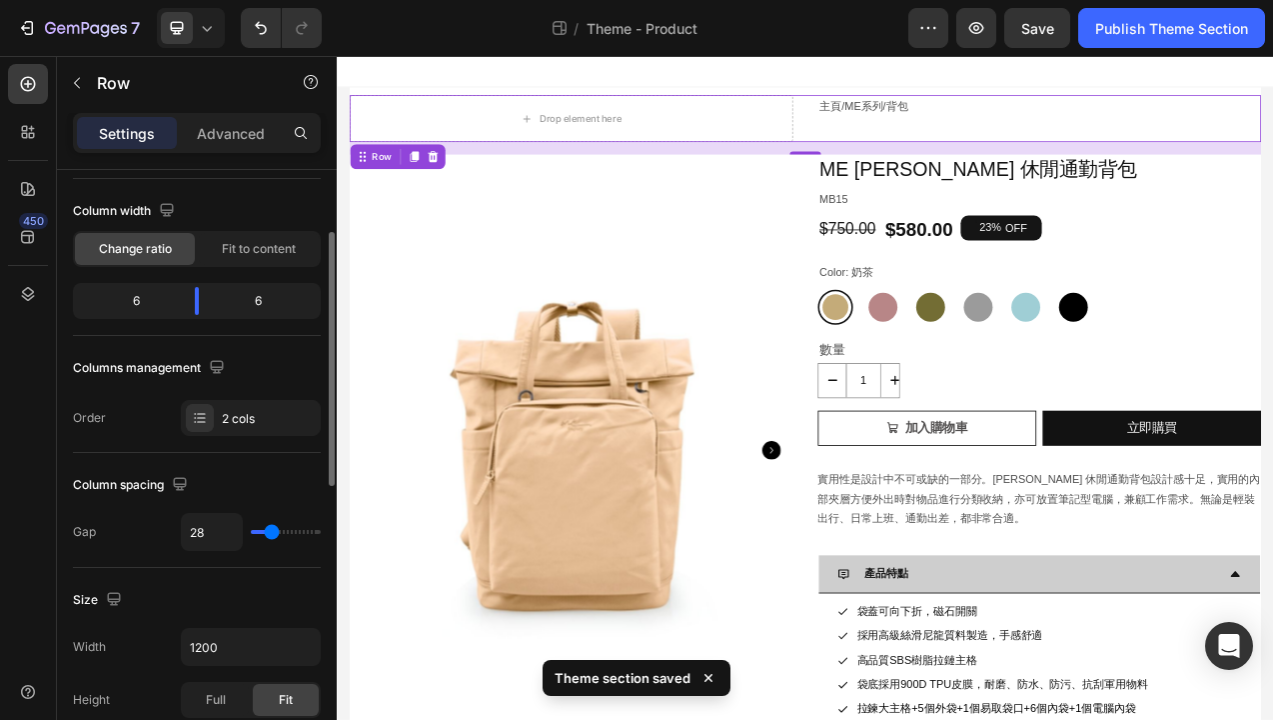
type input "24"
type input "19"
type input "13"
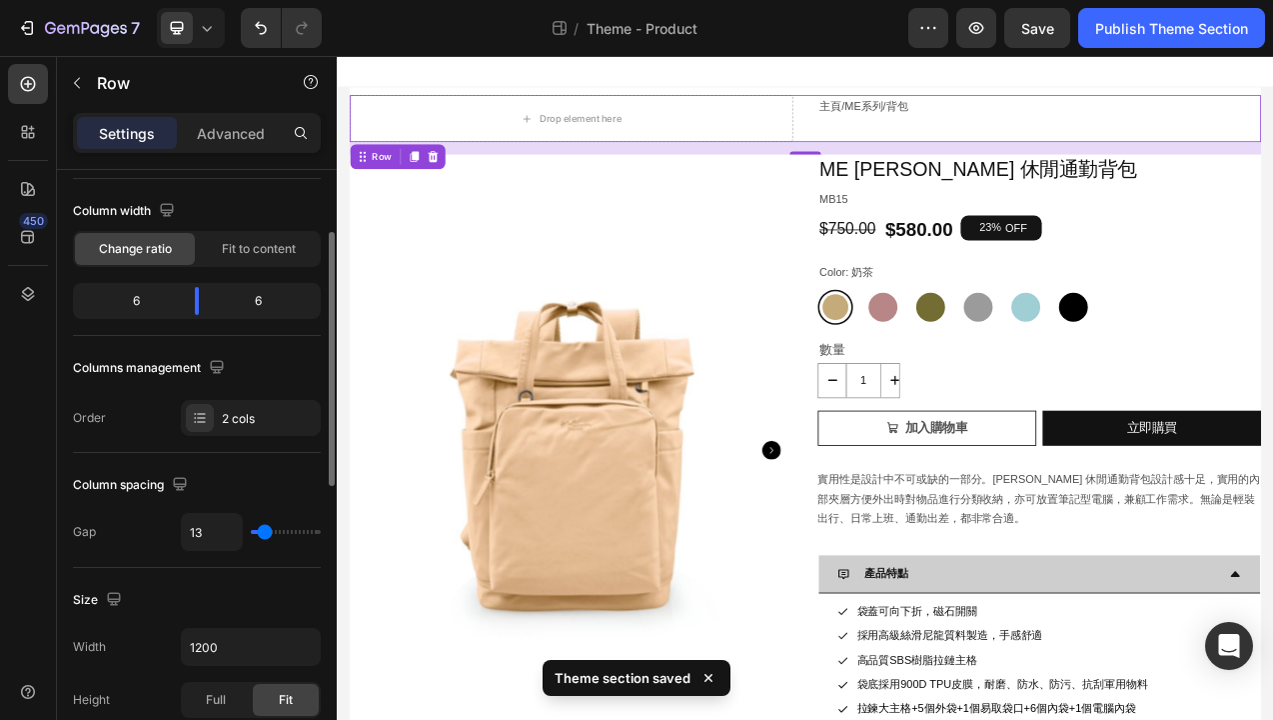
type input "12"
type input "11"
type input "10"
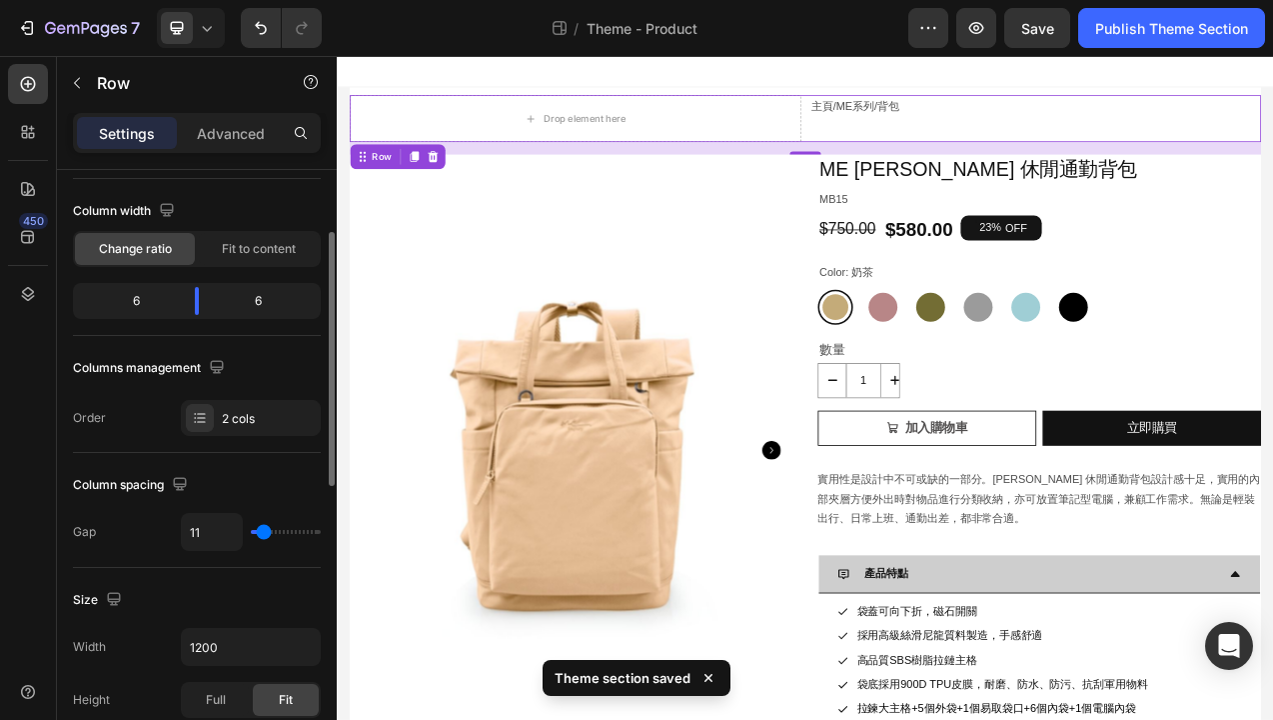
type input "10"
type input "9"
type input "6"
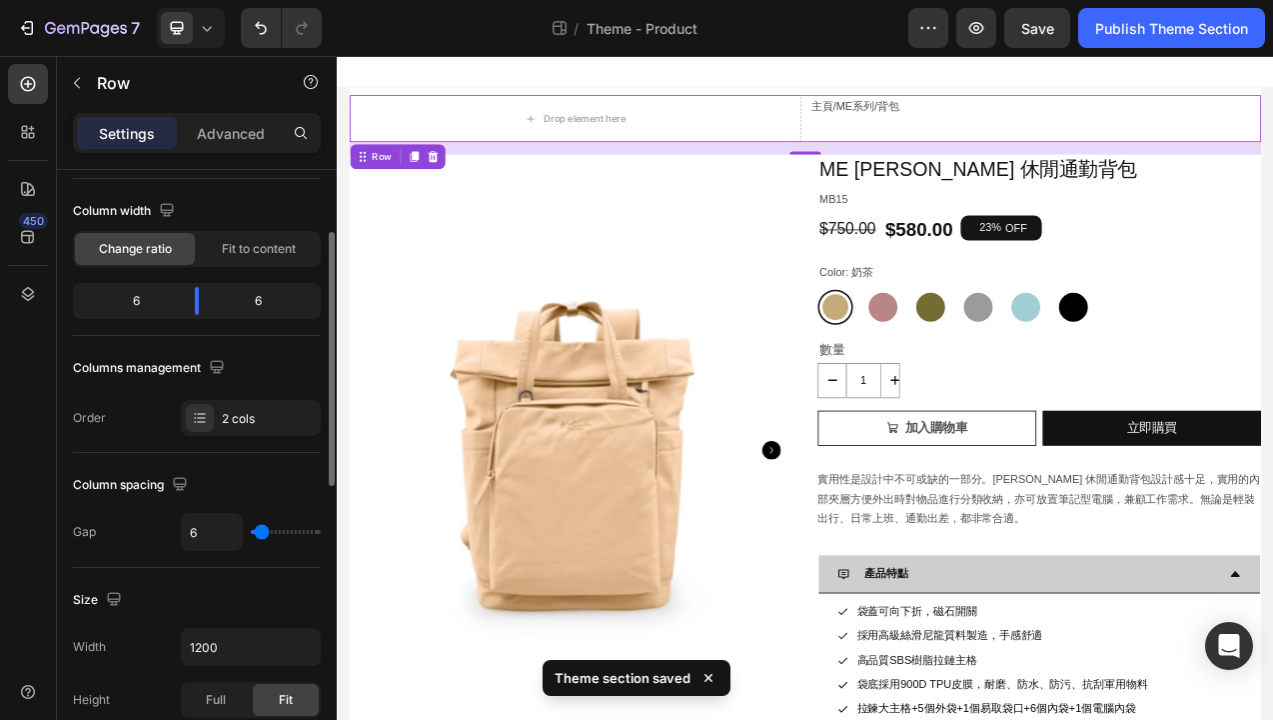
type input "5"
type input "3"
type input "2"
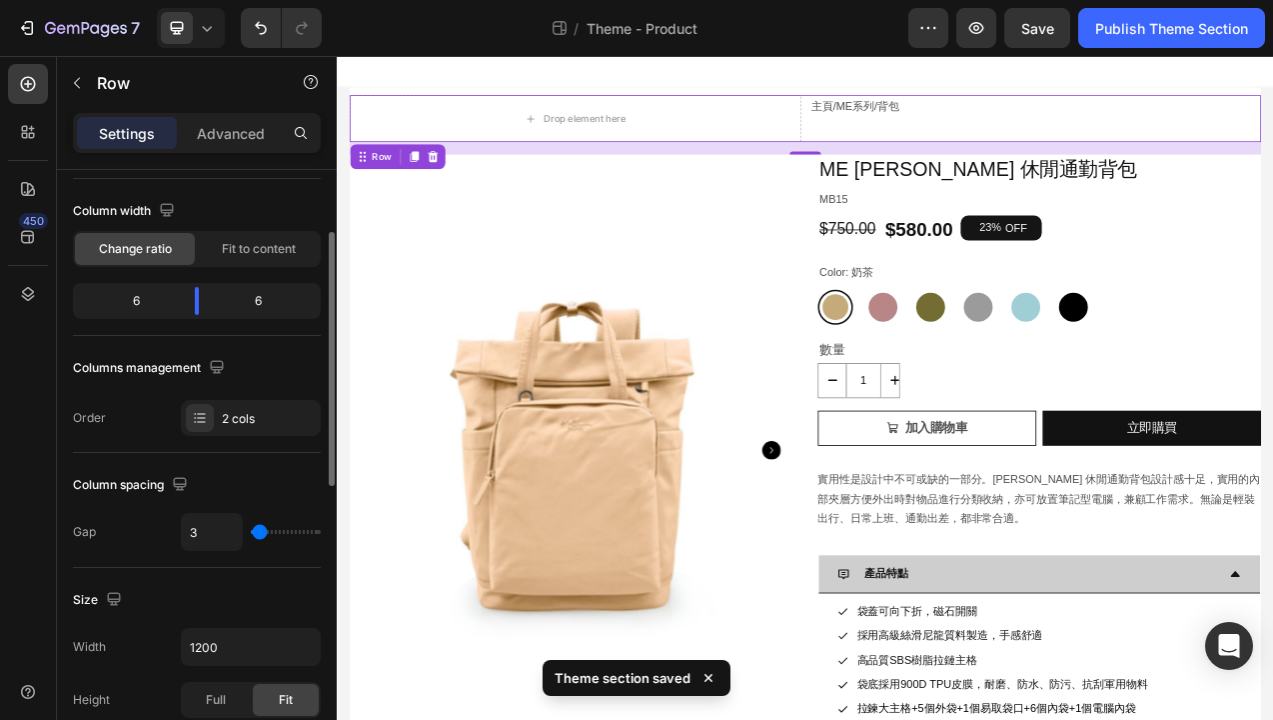
type input "2"
type input "1"
type input "2"
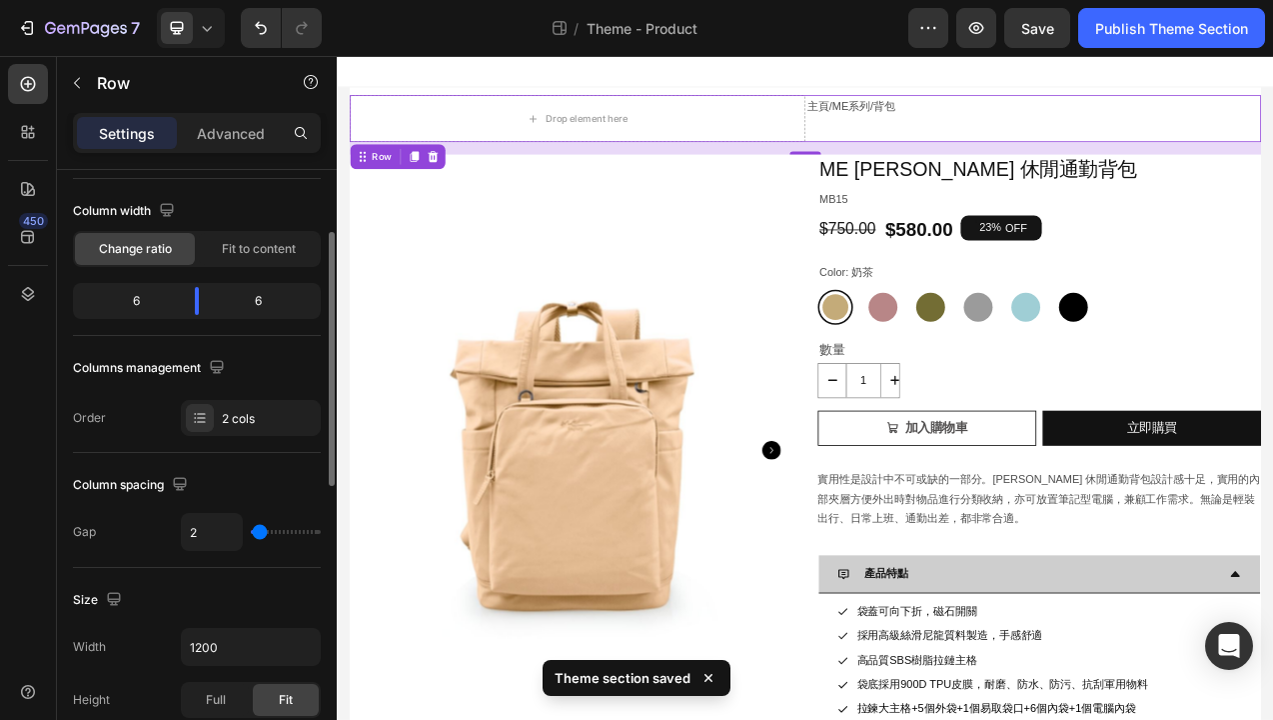
type input "3"
type input "5"
type input "8"
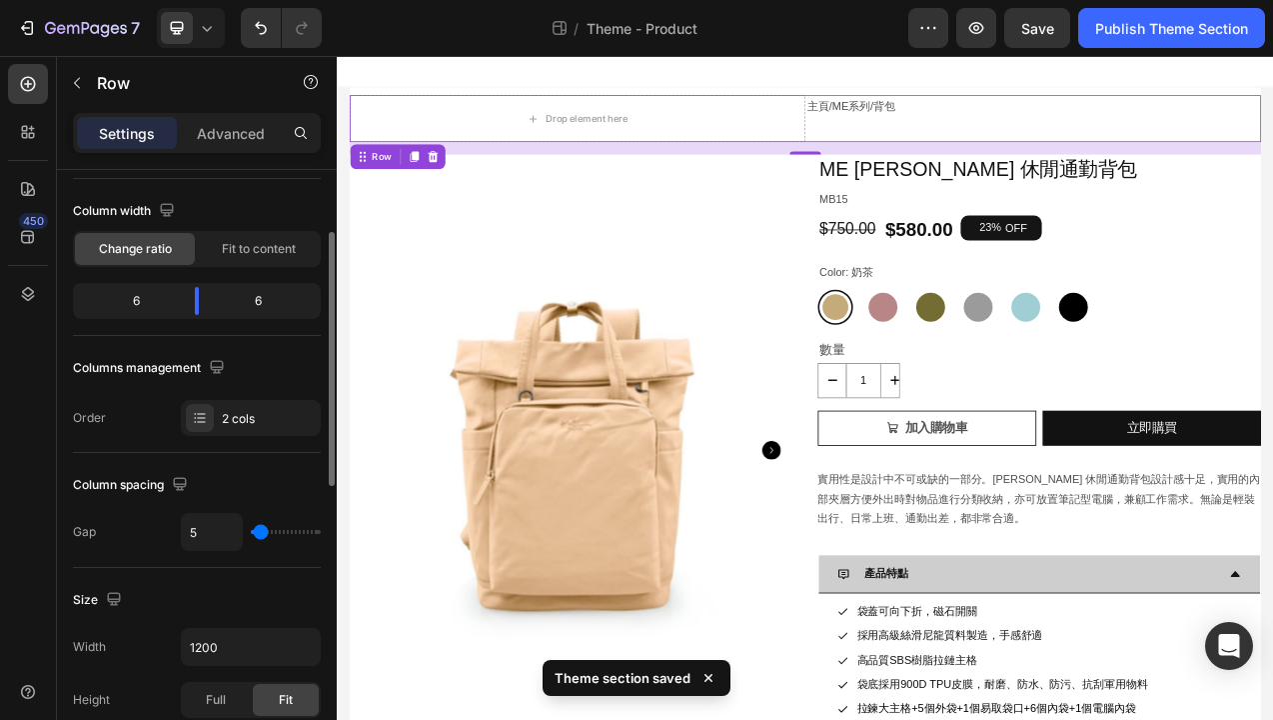
type input "8"
type input "13"
type input "16"
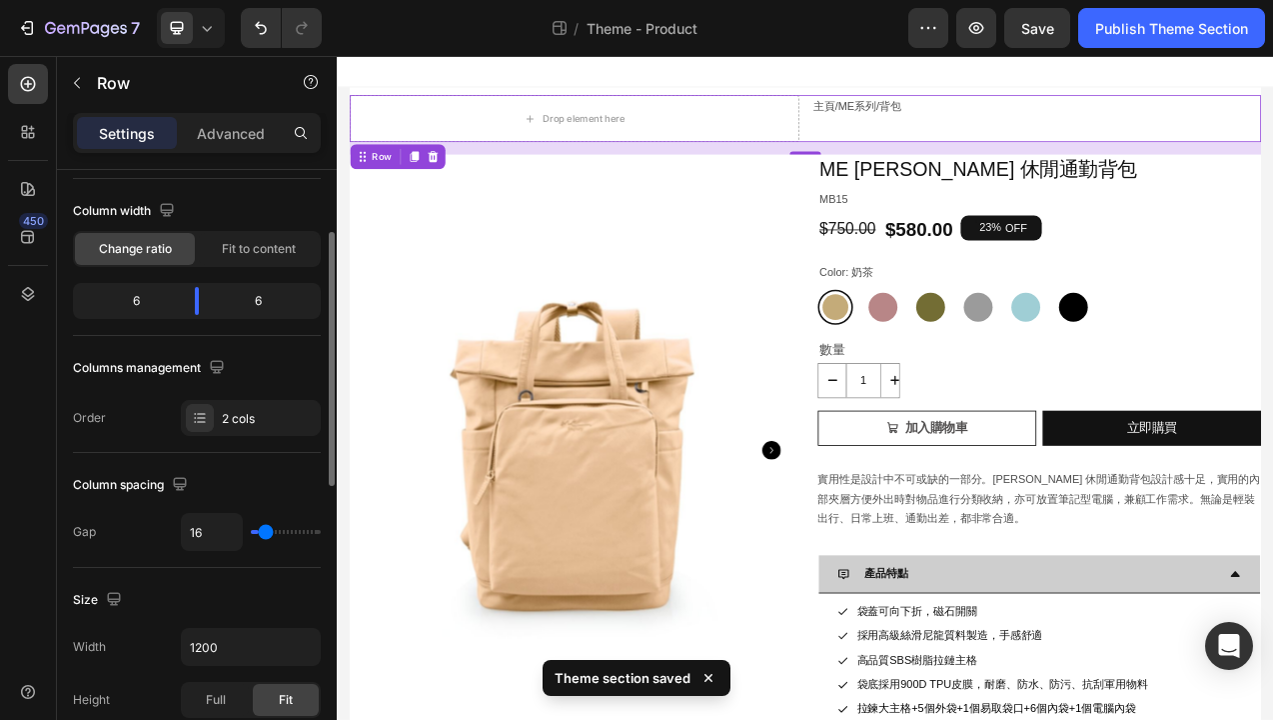
type input "18"
type input "19"
type input "20"
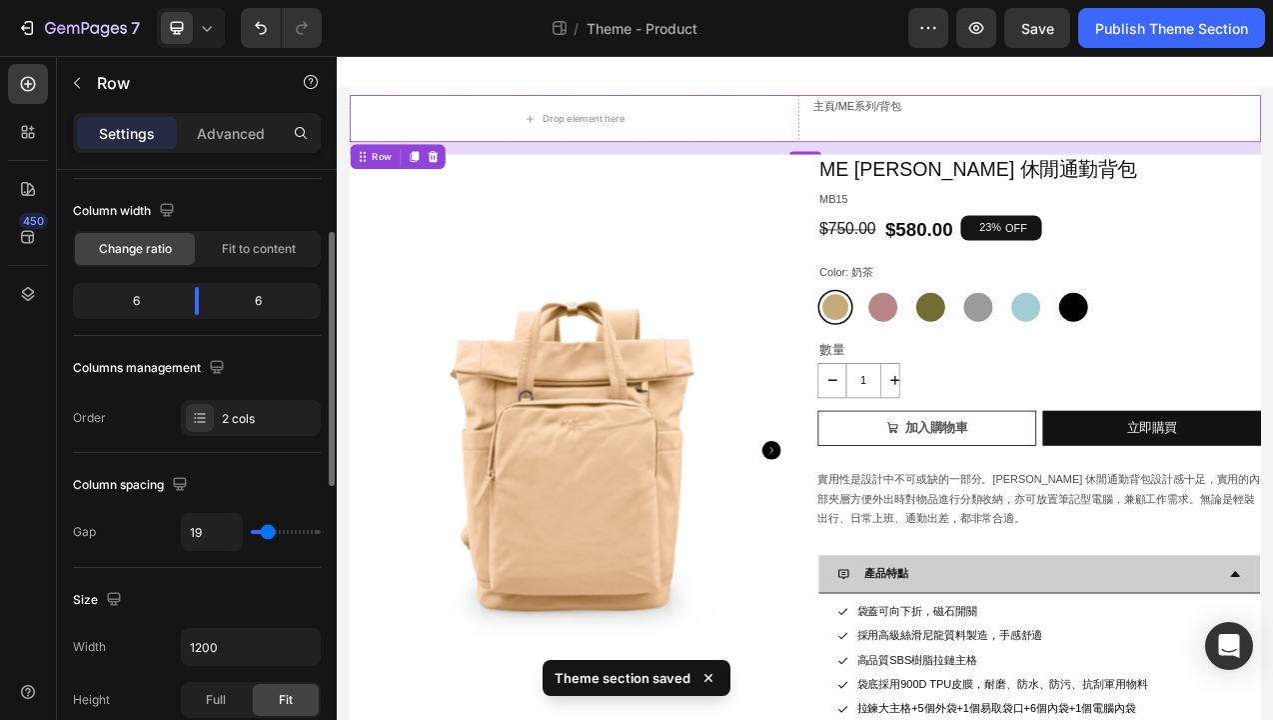
type input "20"
type input "21"
type input "22"
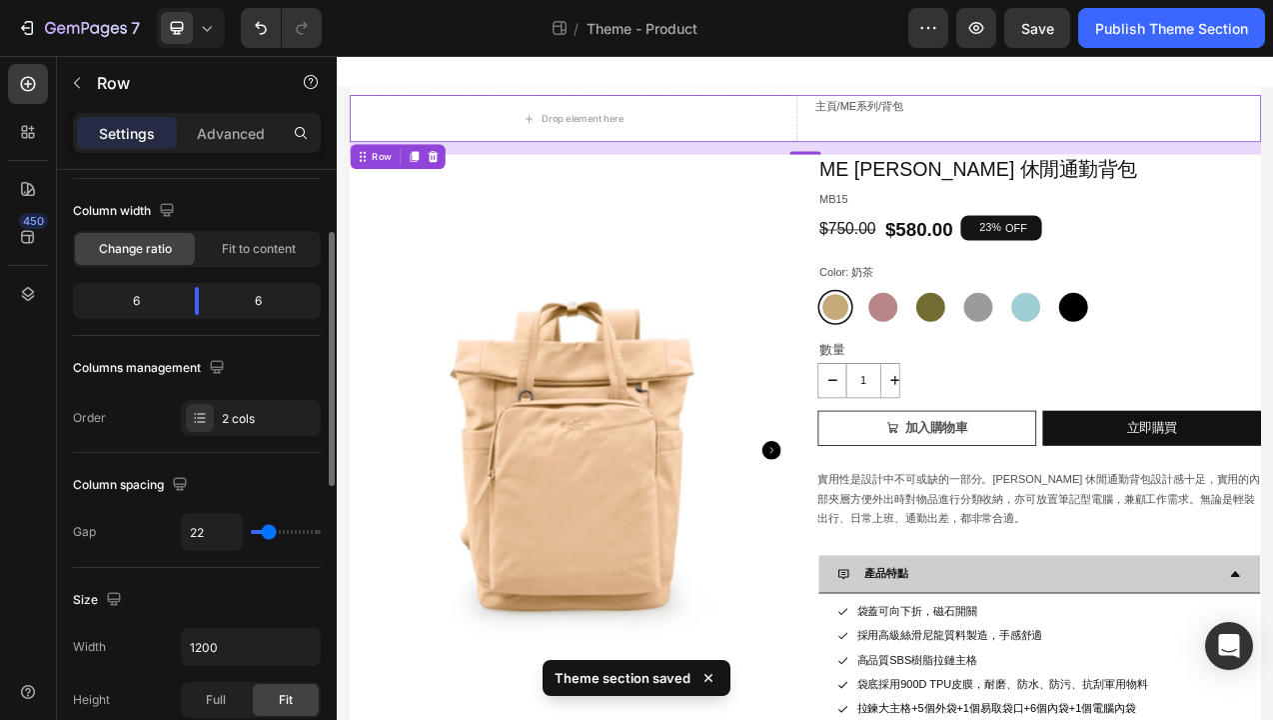
type input "23"
type input "24"
type input "25"
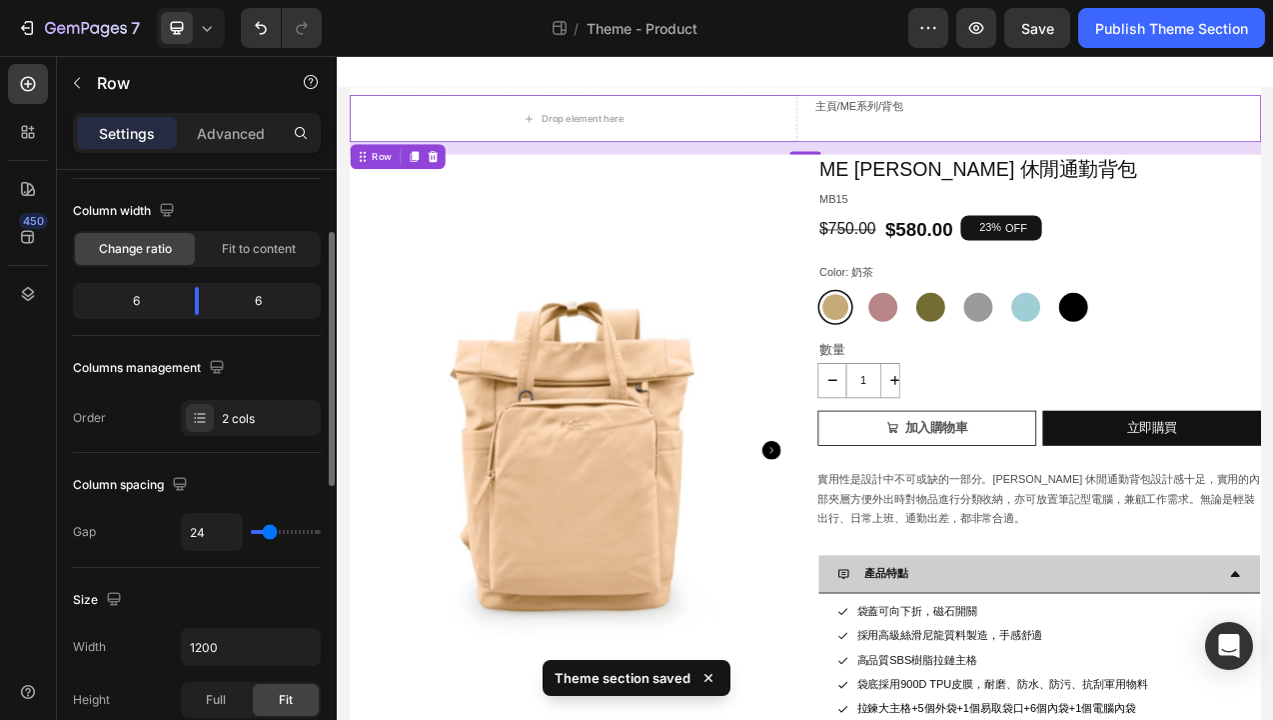
type input "25"
type input "26"
type input "27"
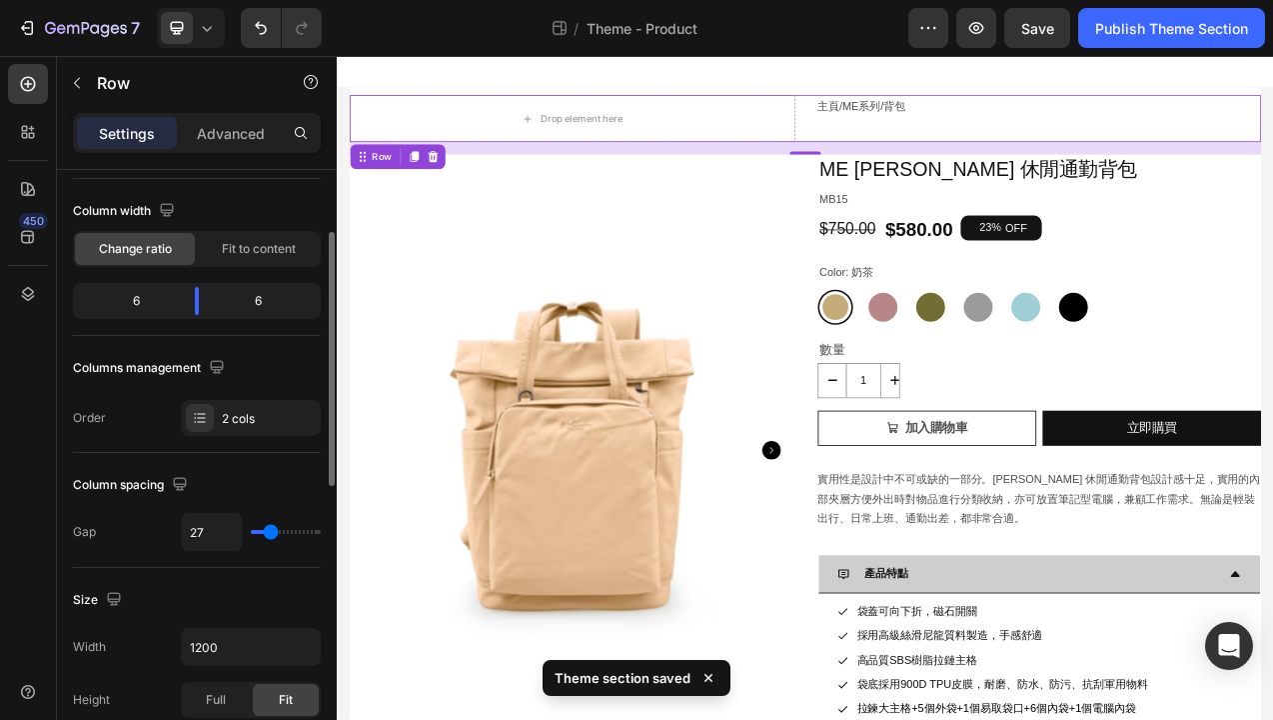
click at [271, 534] on input "range" at bounding box center [286, 532] width 70 height 4
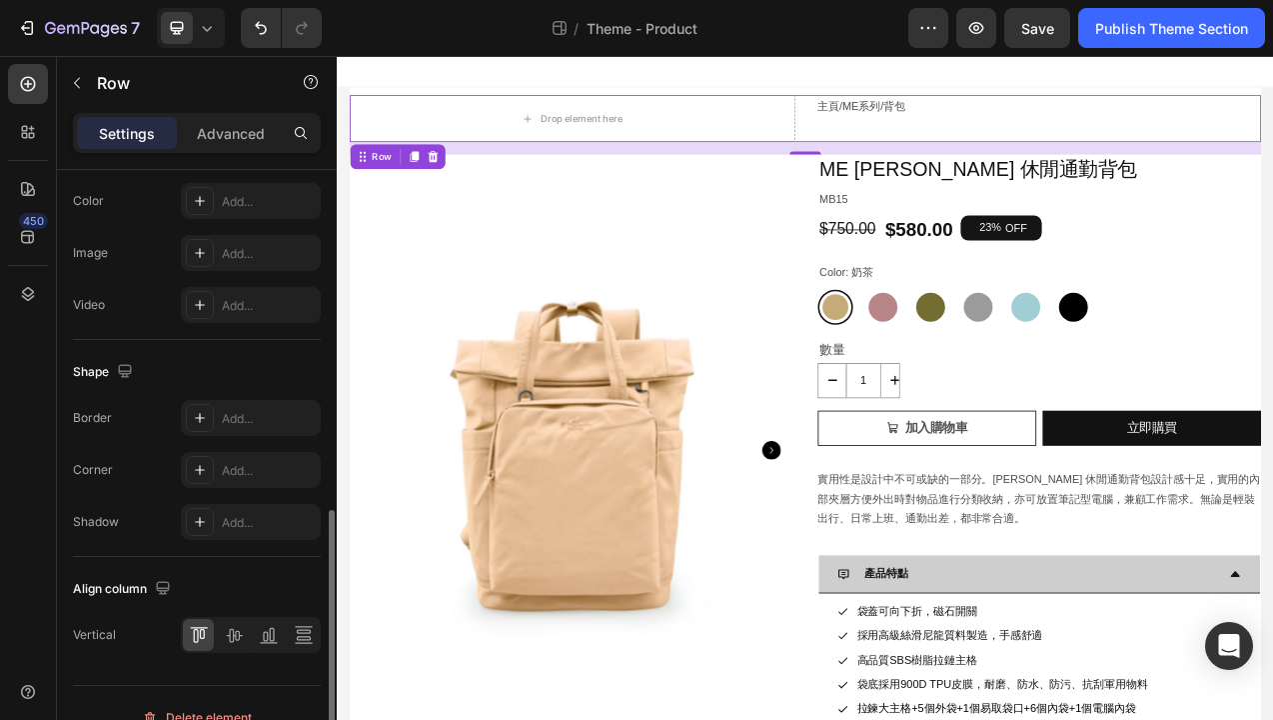
scroll to position [839, 0]
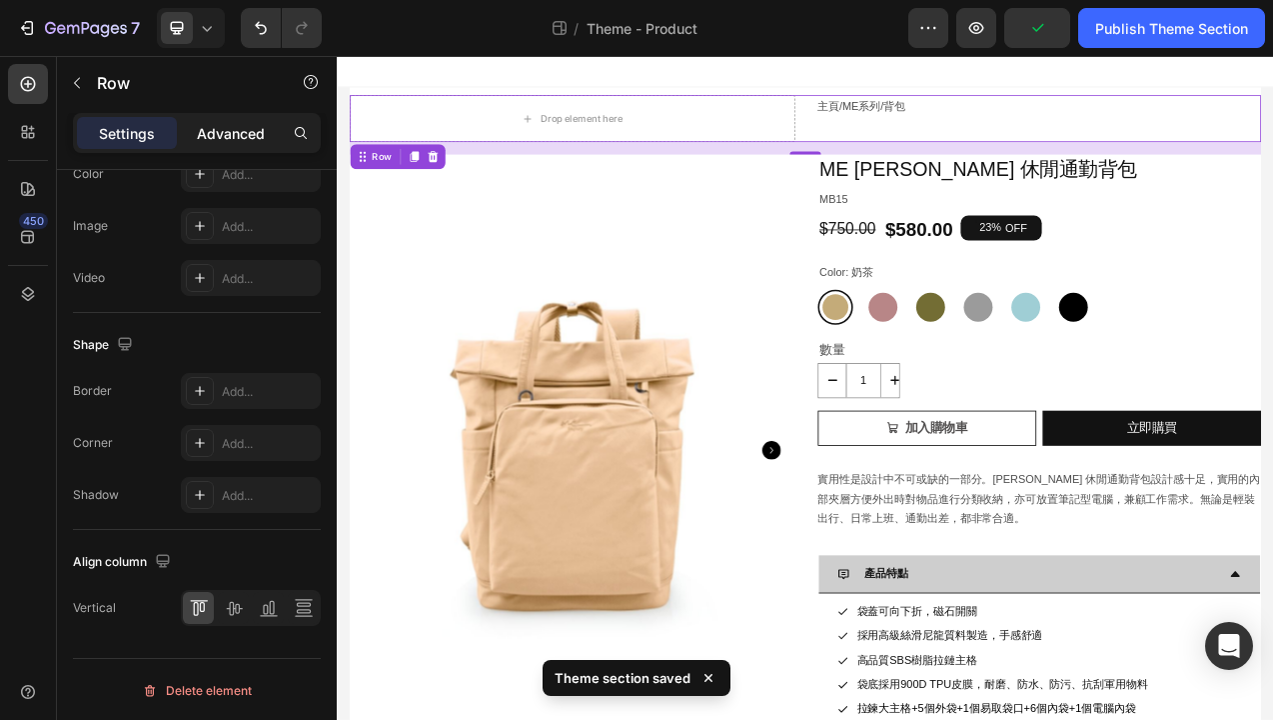
click at [242, 136] on p "Advanced" at bounding box center [231, 133] width 68 height 21
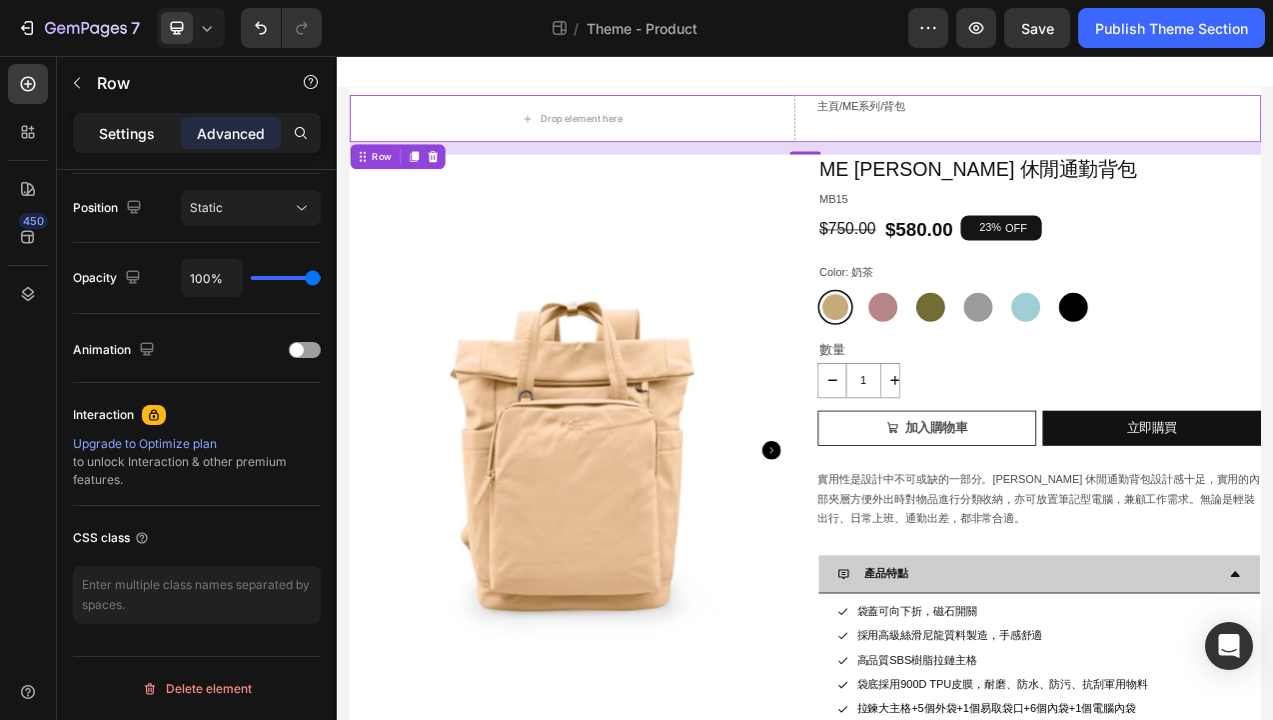
click at [146, 128] on p "Settings" at bounding box center [127, 133] width 56 height 21
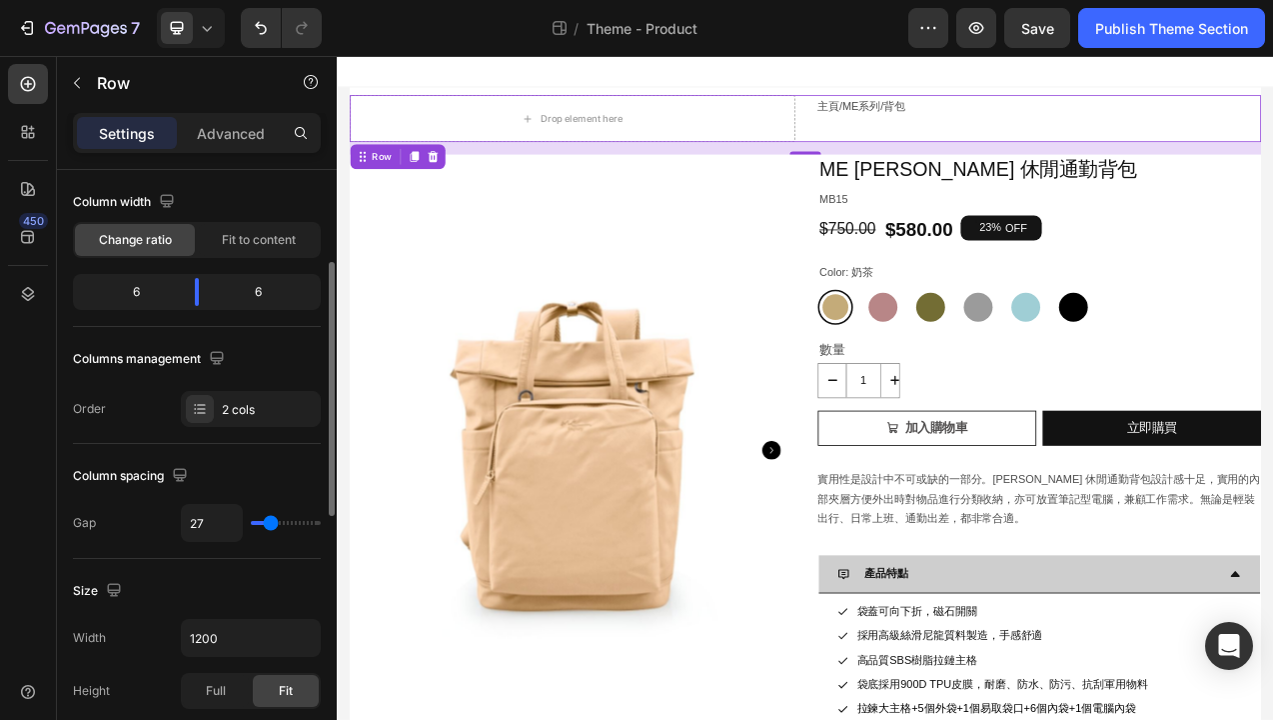
scroll to position [176, 0]
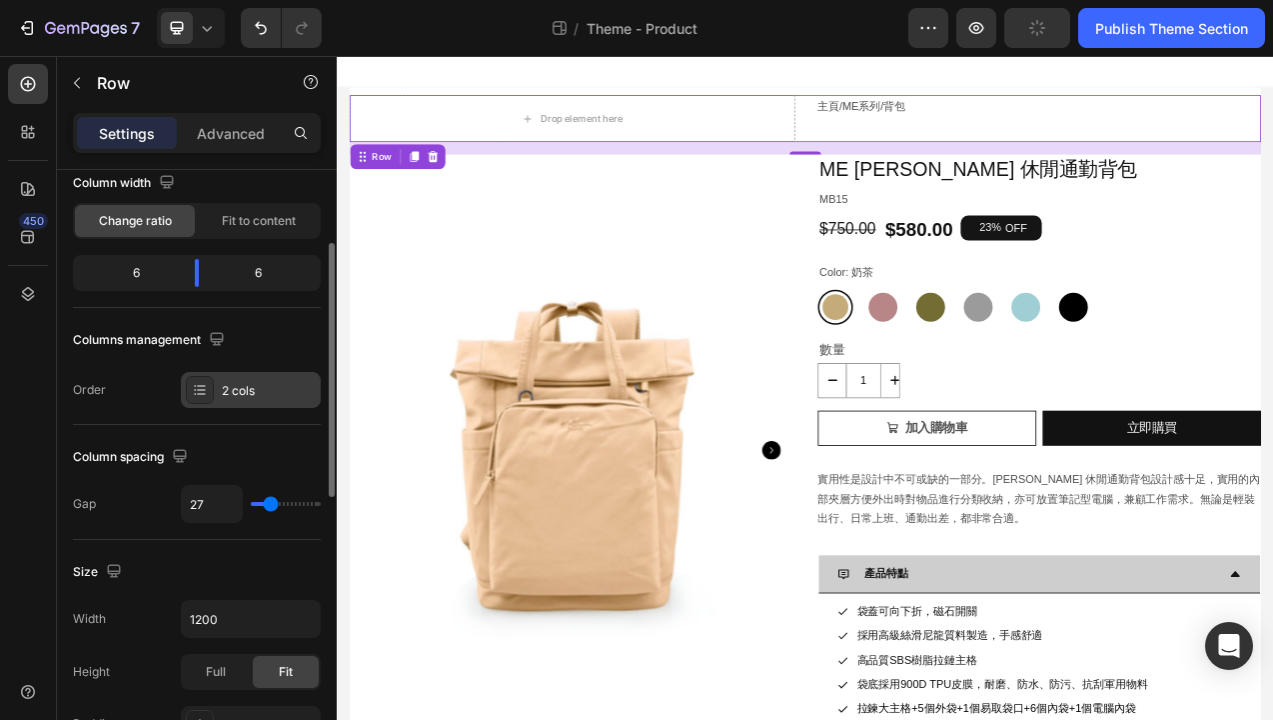
click at [257, 393] on div "2 cols" at bounding box center [269, 391] width 94 height 18
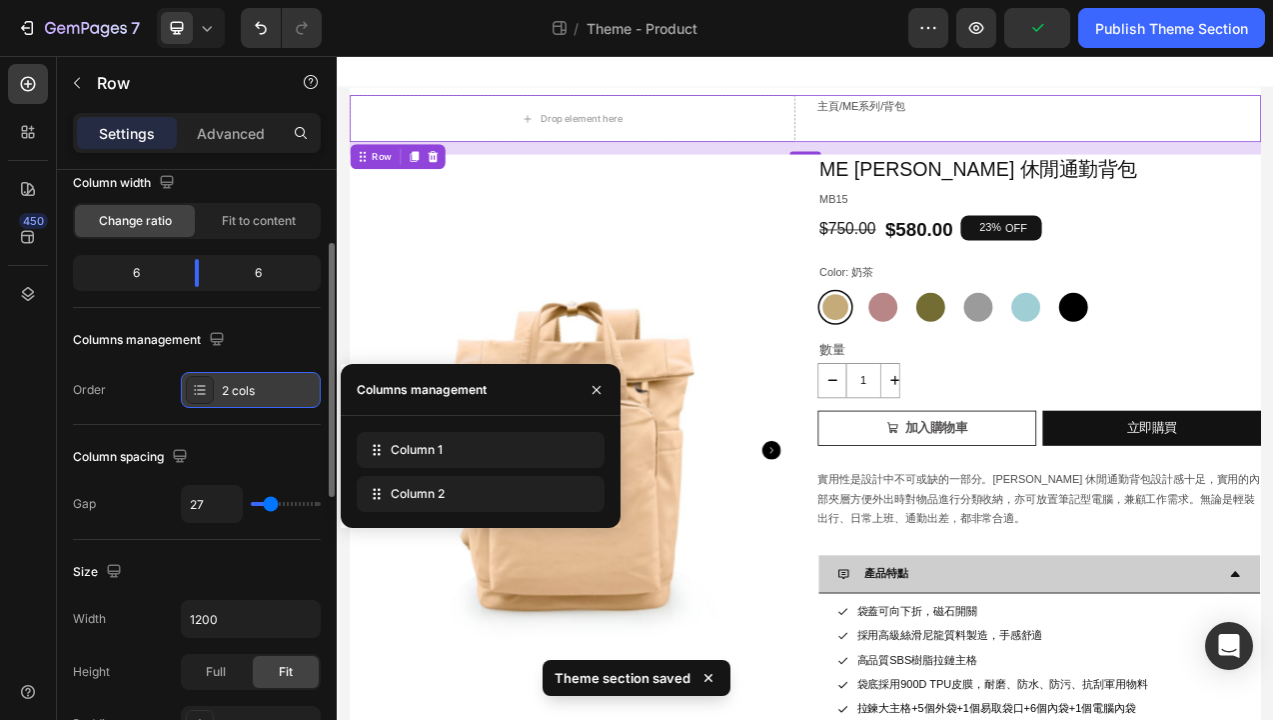
click at [255, 392] on div "2 cols" at bounding box center [269, 391] width 94 height 18
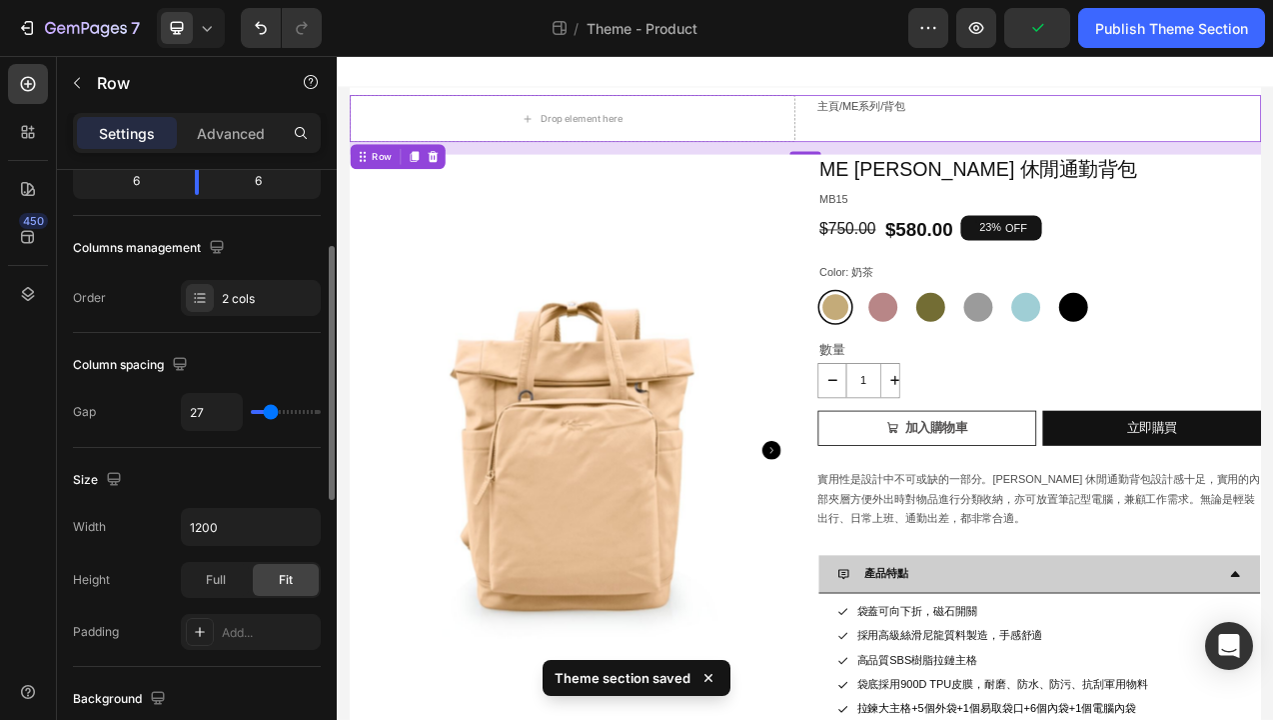
scroll to position [303, 0]
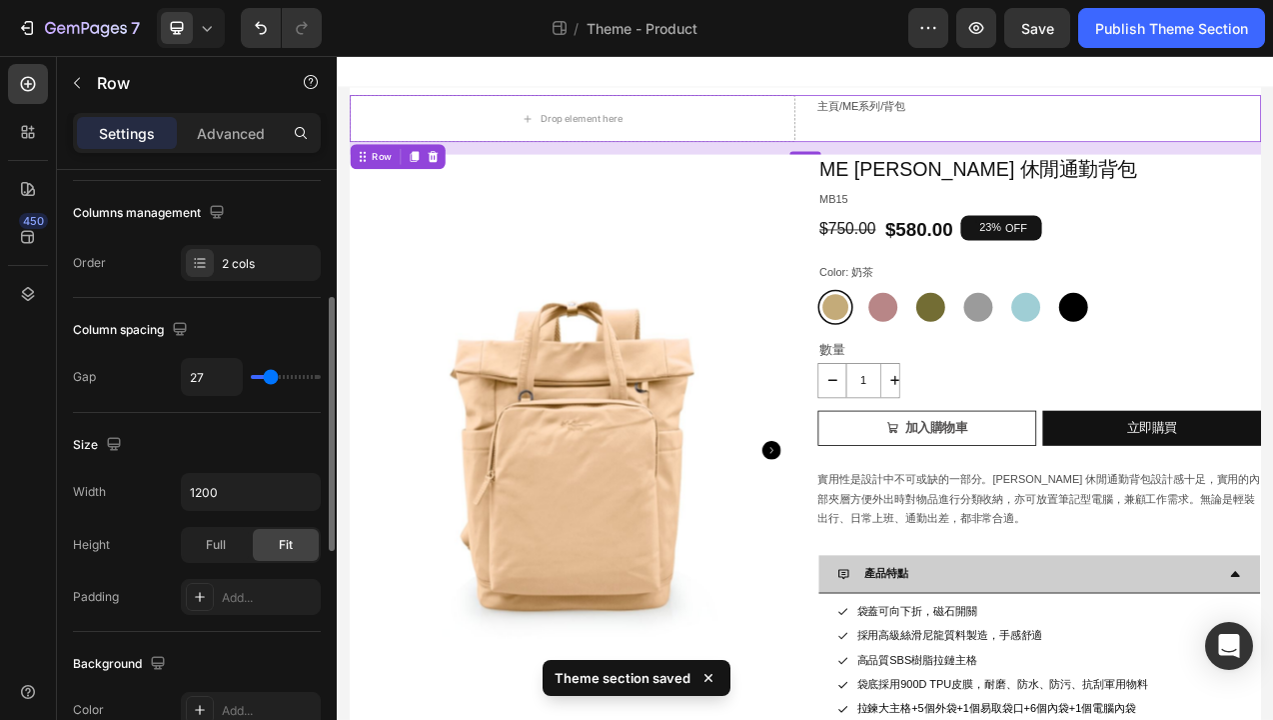
type input "45"
type input "66"
type input "71"
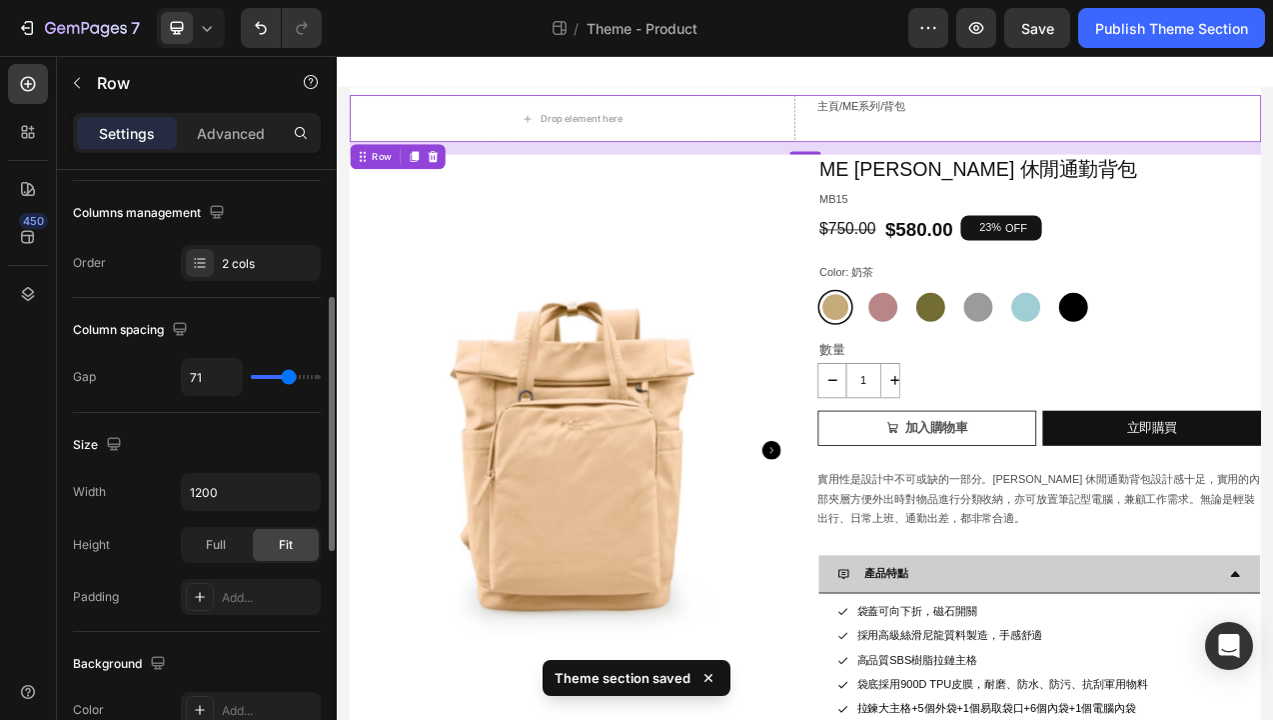
type input "71"
type input "69"
type input "61"
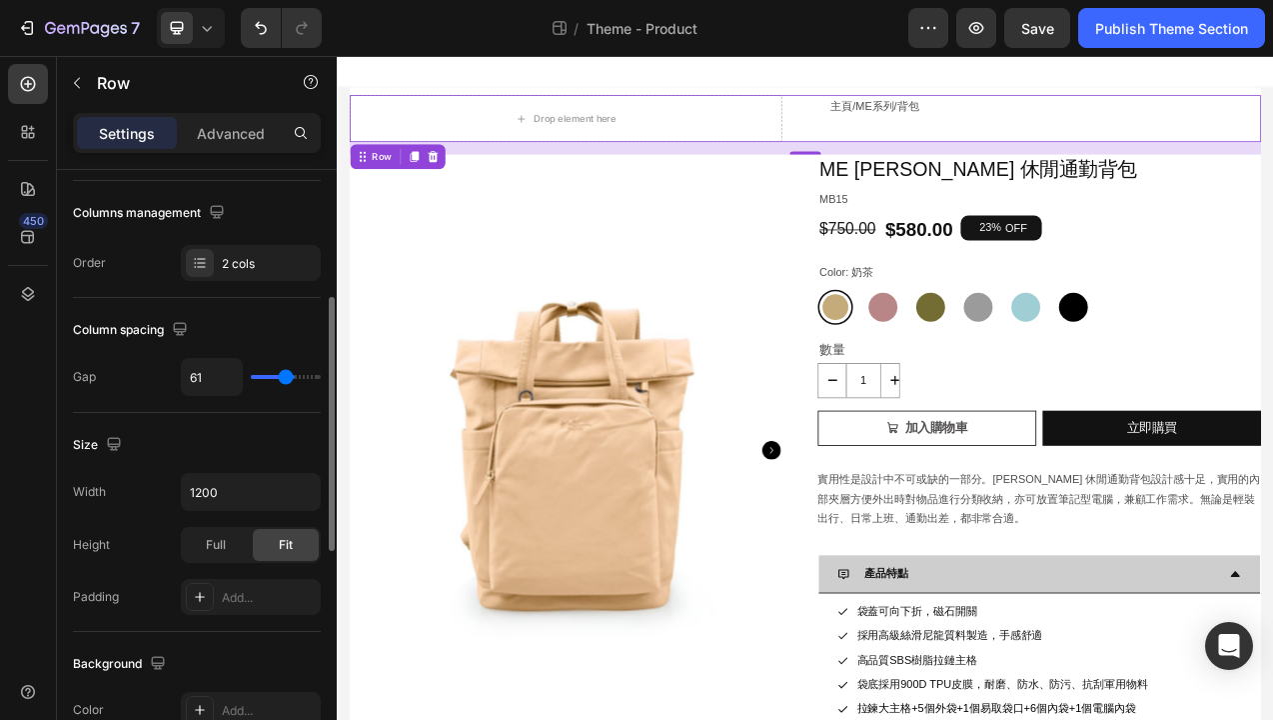
type input "56"
type input "51"
type input "50"
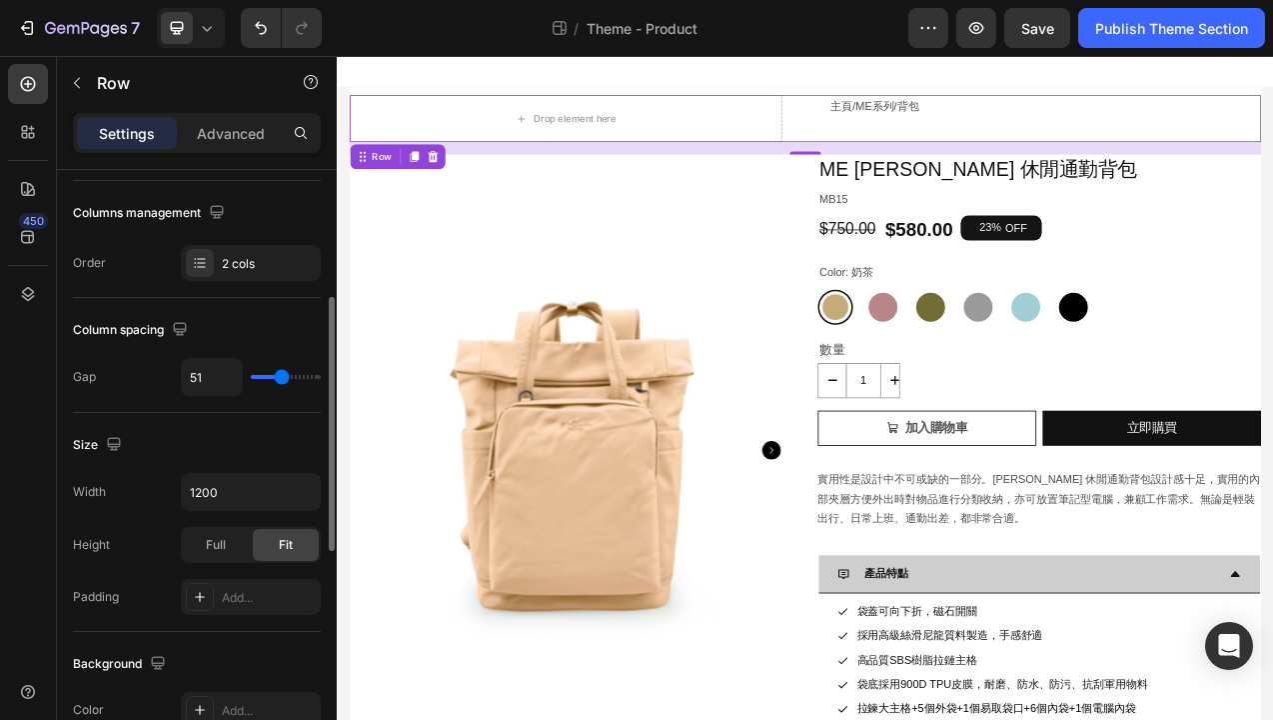
type input "50"
type input "48"
type input "47"
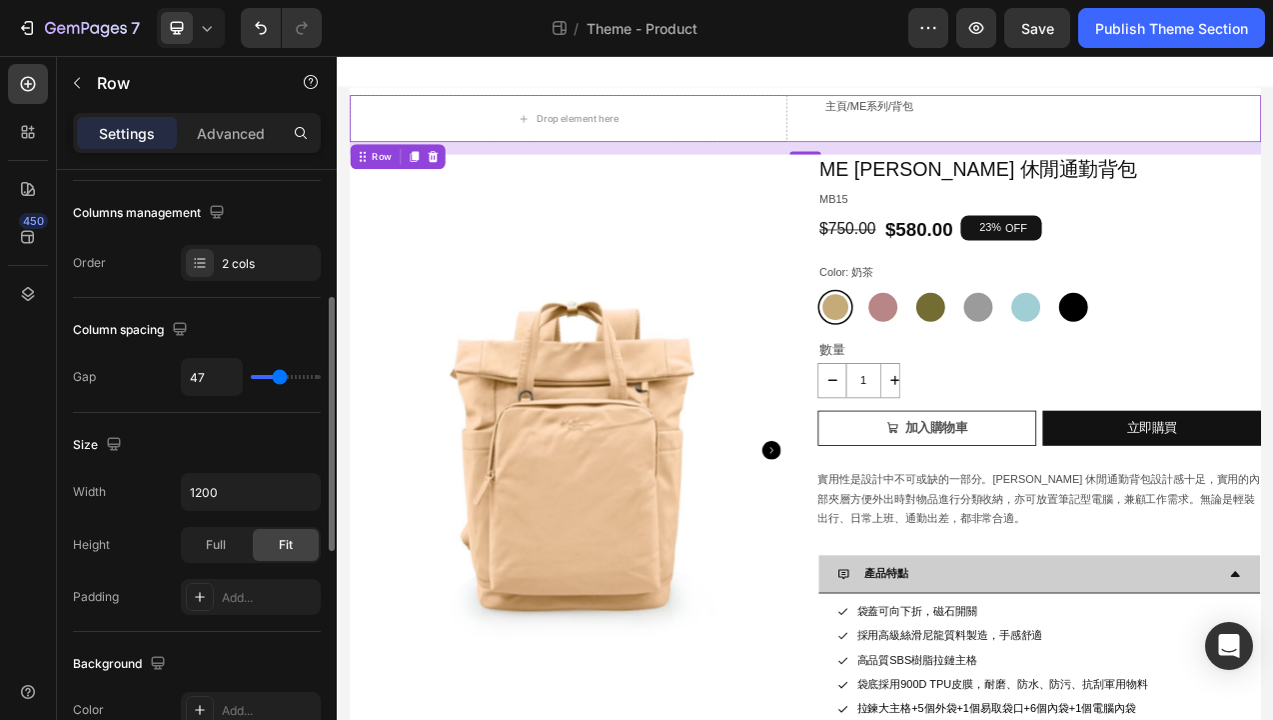
type input "46"
type input "43"
type input "42"
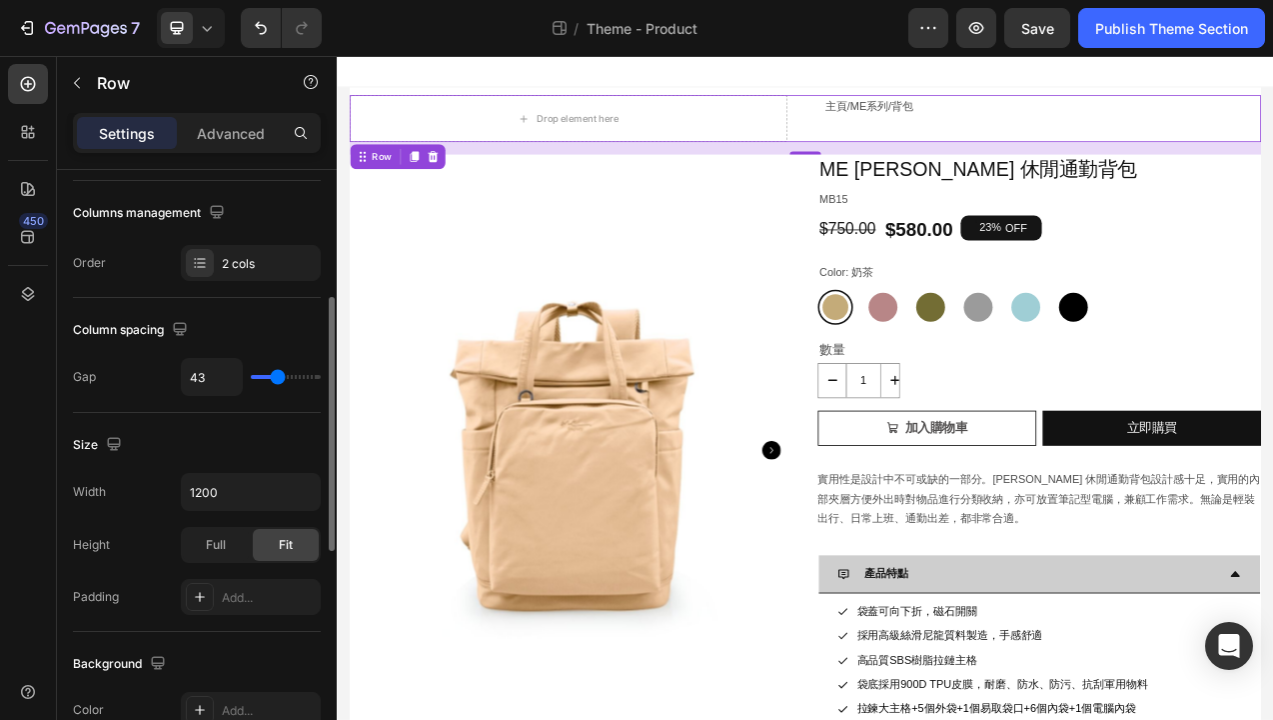
type input "42"
type input "41"
type input "40"
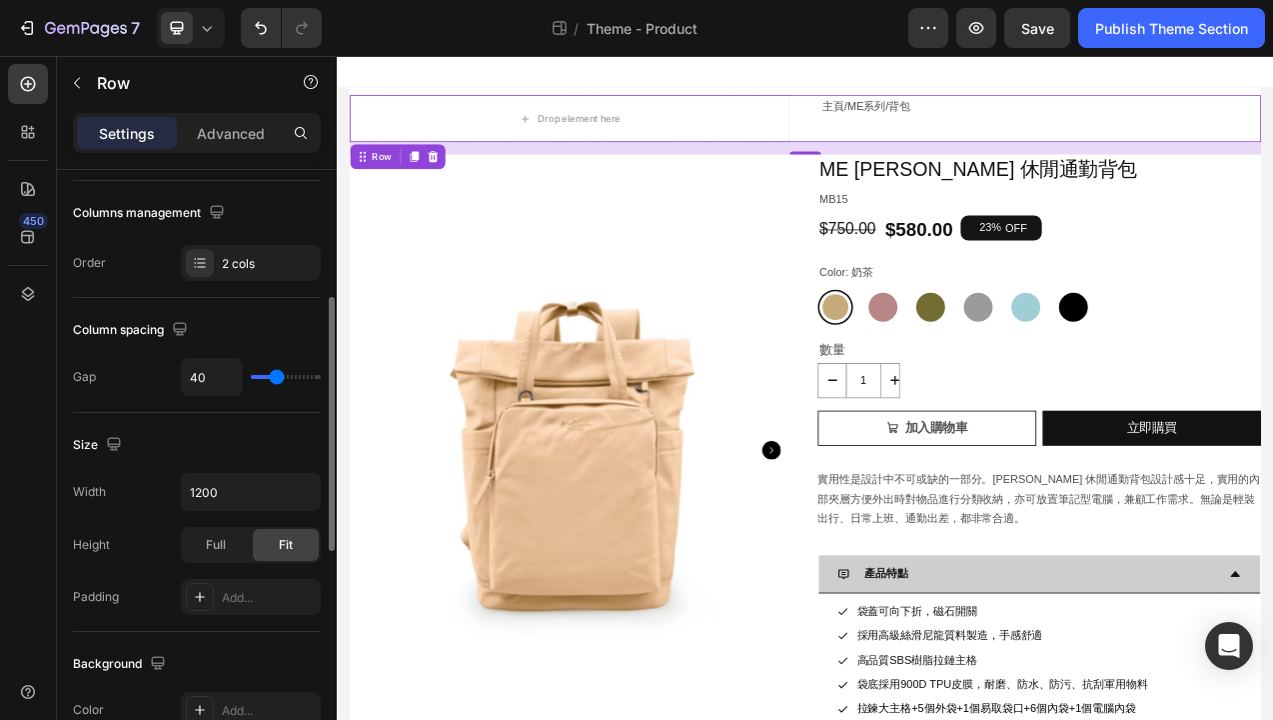
type input "39"
type input "38"
type input "37"
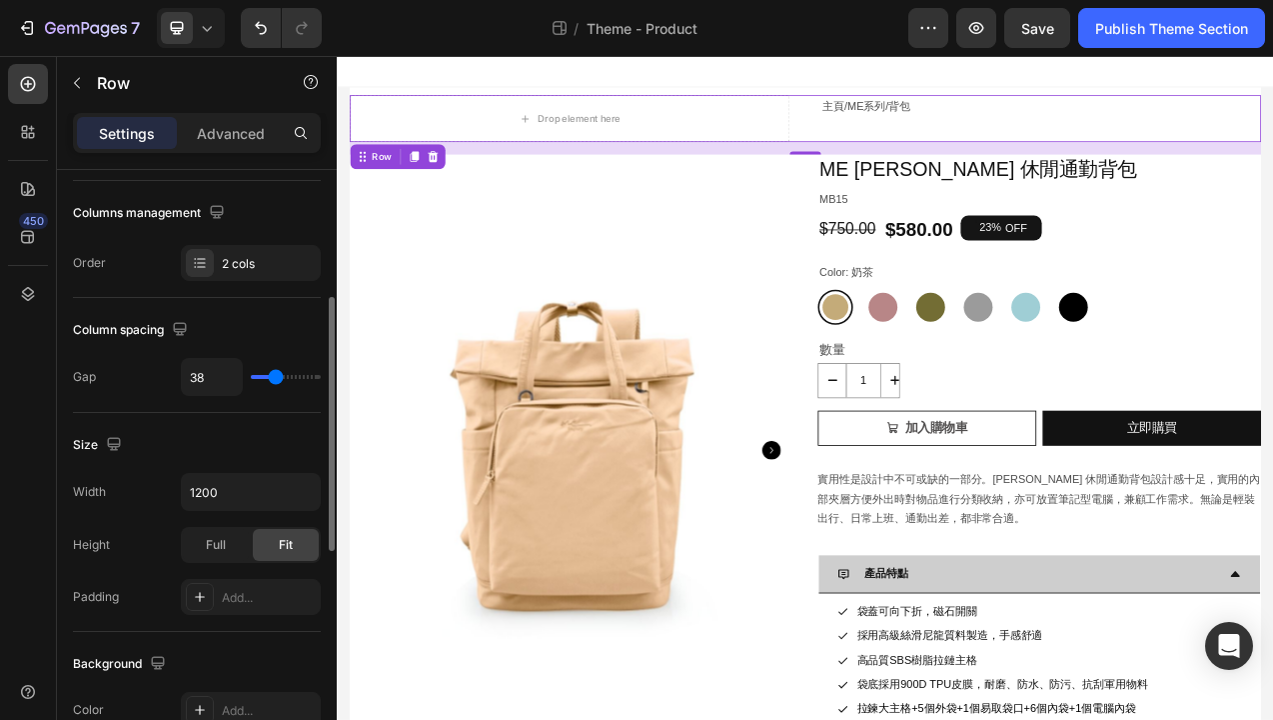
type input "37"
type input "36"
click at [275, 379] on input "range" at bounding box center [286, 377] width 70 height 4
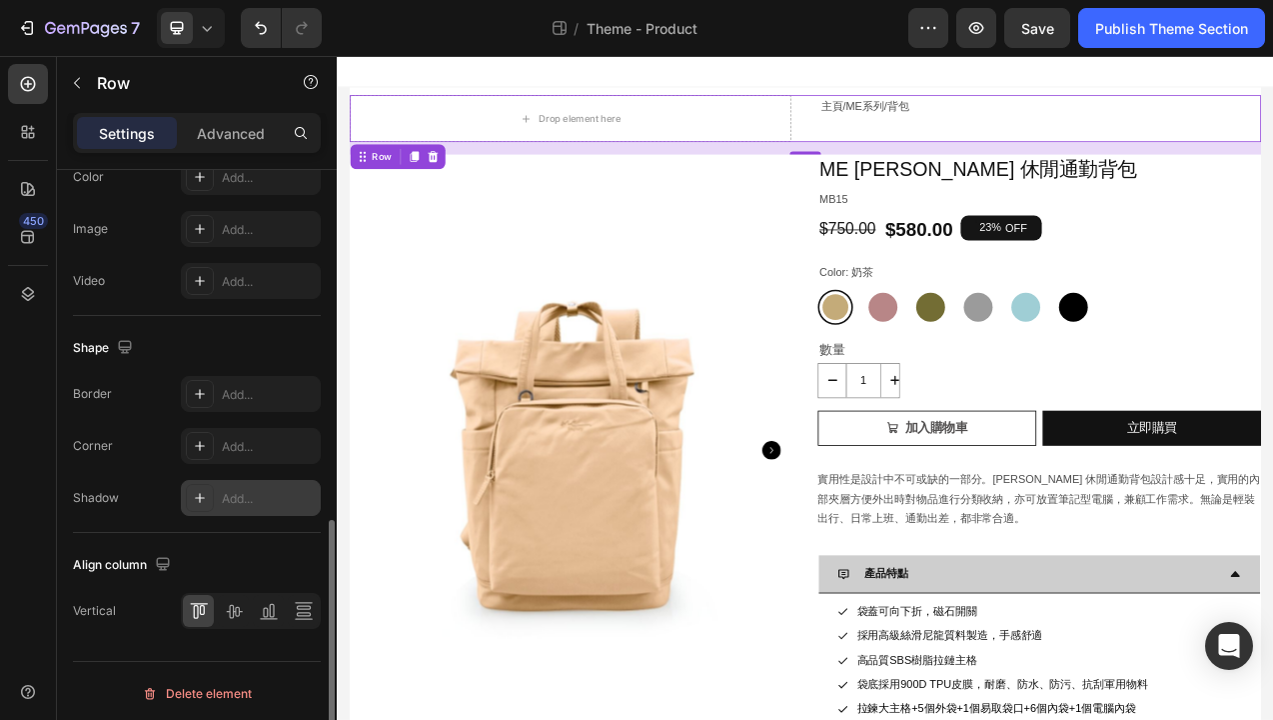
scroll to position [841, 0]
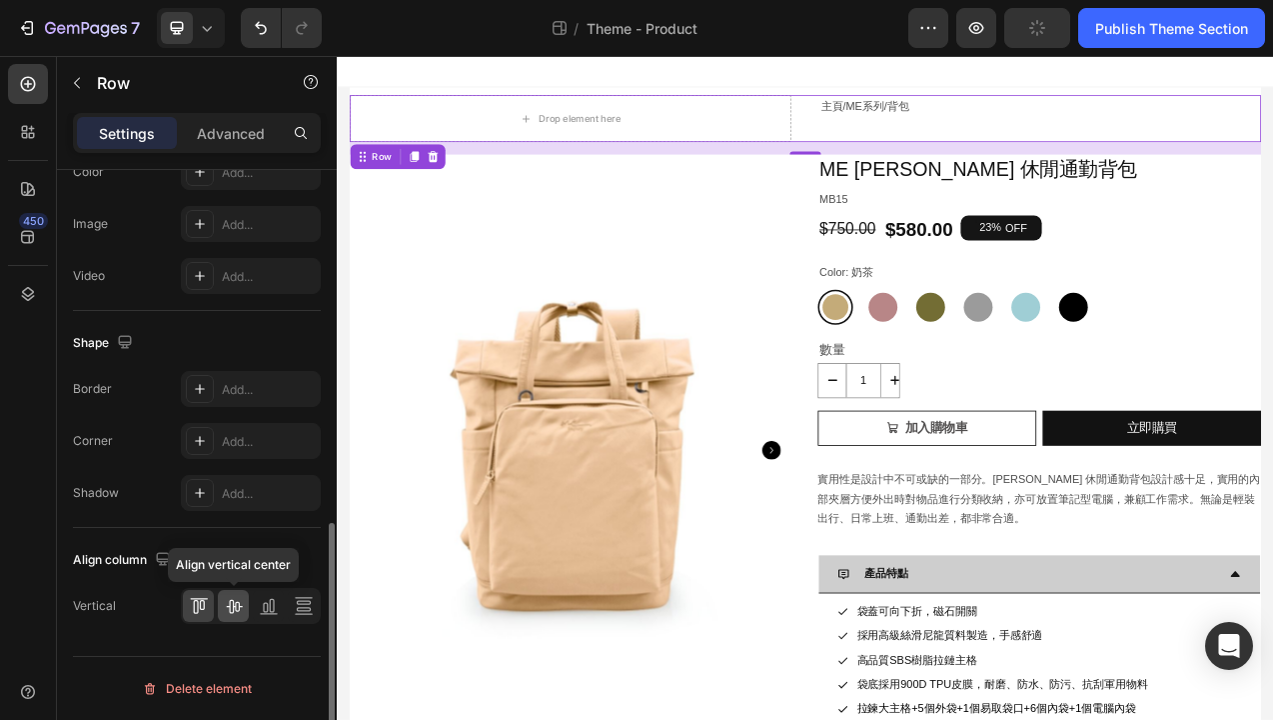
click at [235, 606] on icon at bounding box center [234, 607] width 16 height 14
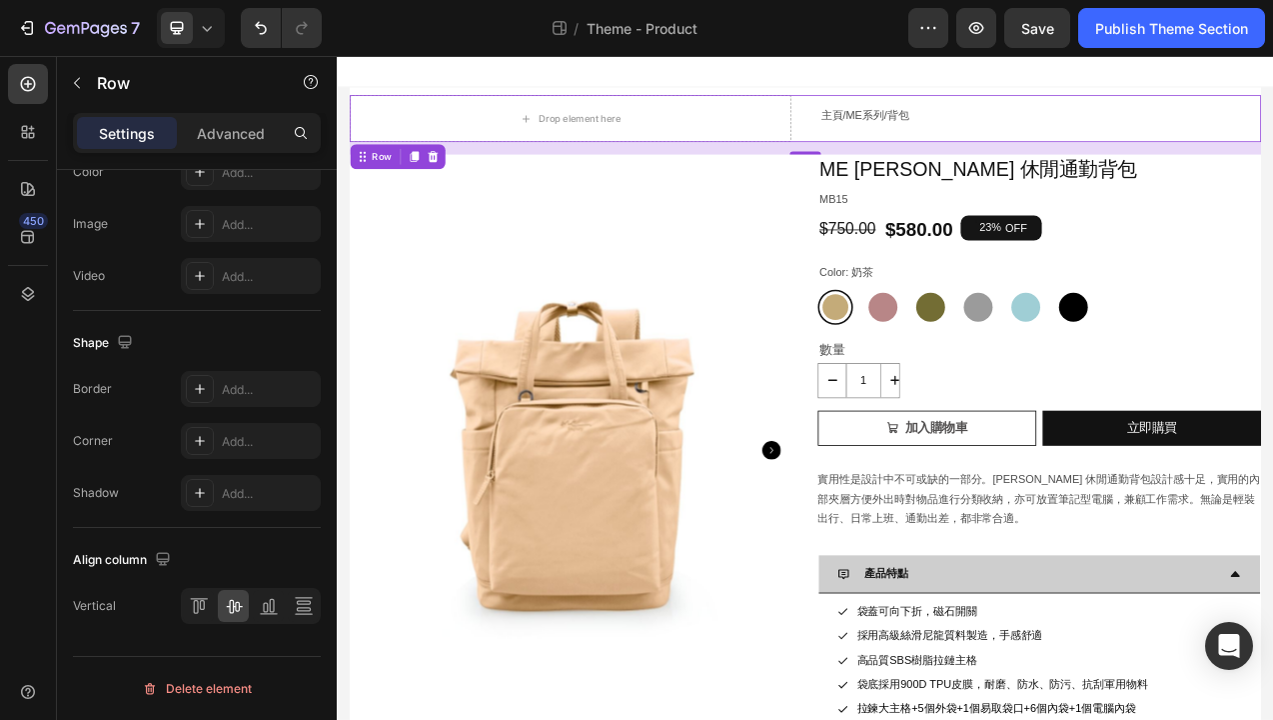
click at [1035, 153] on div "主頁 / ME系列 / 背包 Text Block" at bounding box center [1238, 136] width 566 height 60
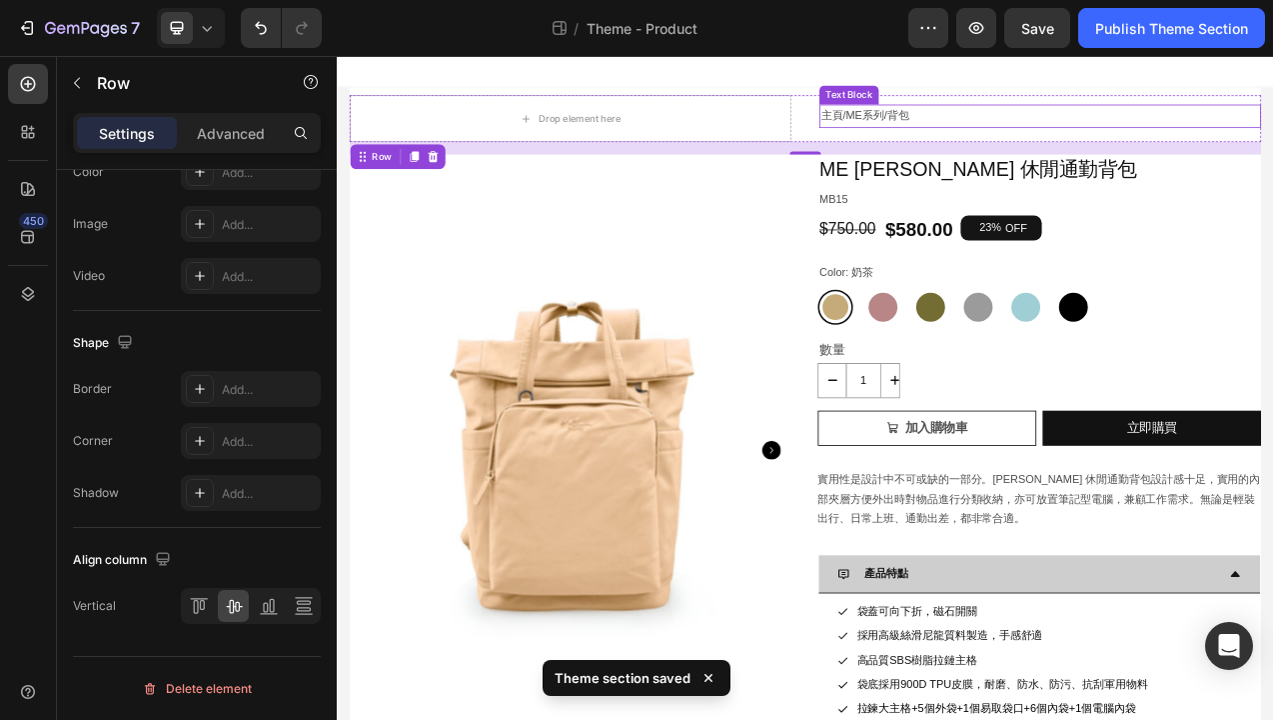
click at [1034, 132] on link "ME系列" at bounding box center [1013, 132] width 49 height 16
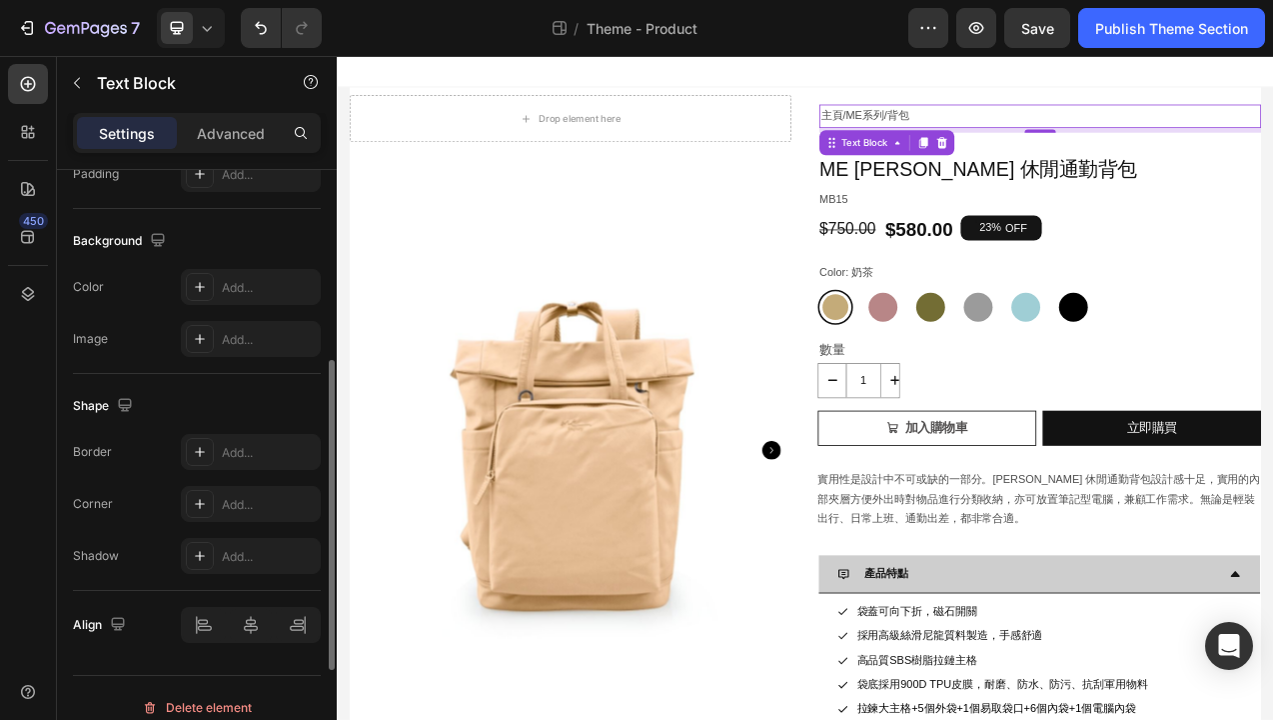
scroll to position [578, 0]
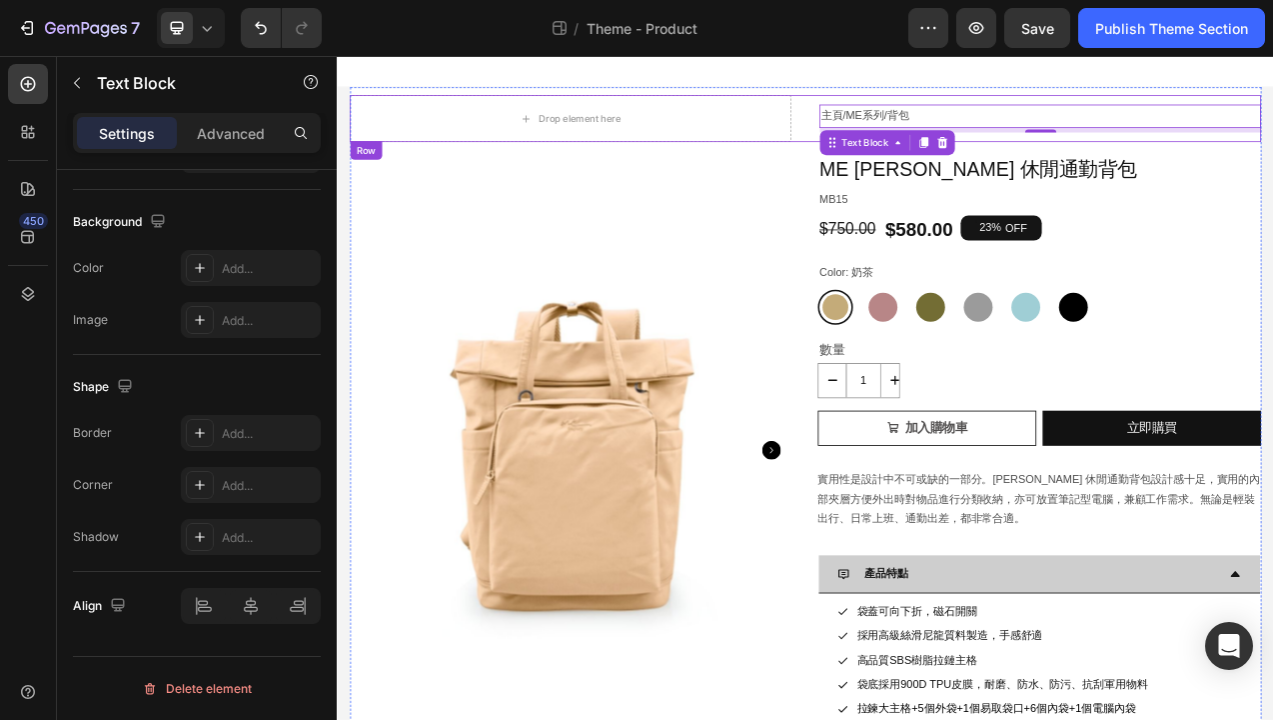
click at [937, 152] on div "Drop element here 主頁 / ME系列 / 背包 Text Block 6 Row" at bounding box center [936, 136] width 1167 height 60
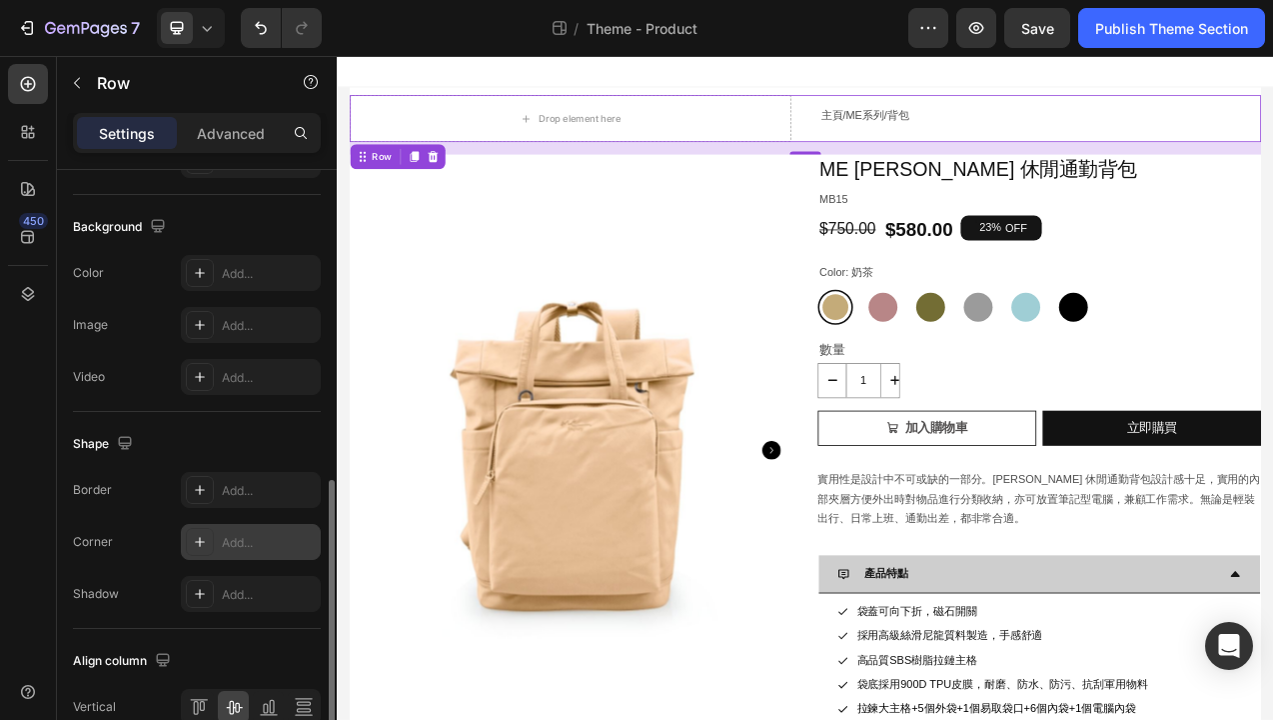
scroll to position [841, 0]
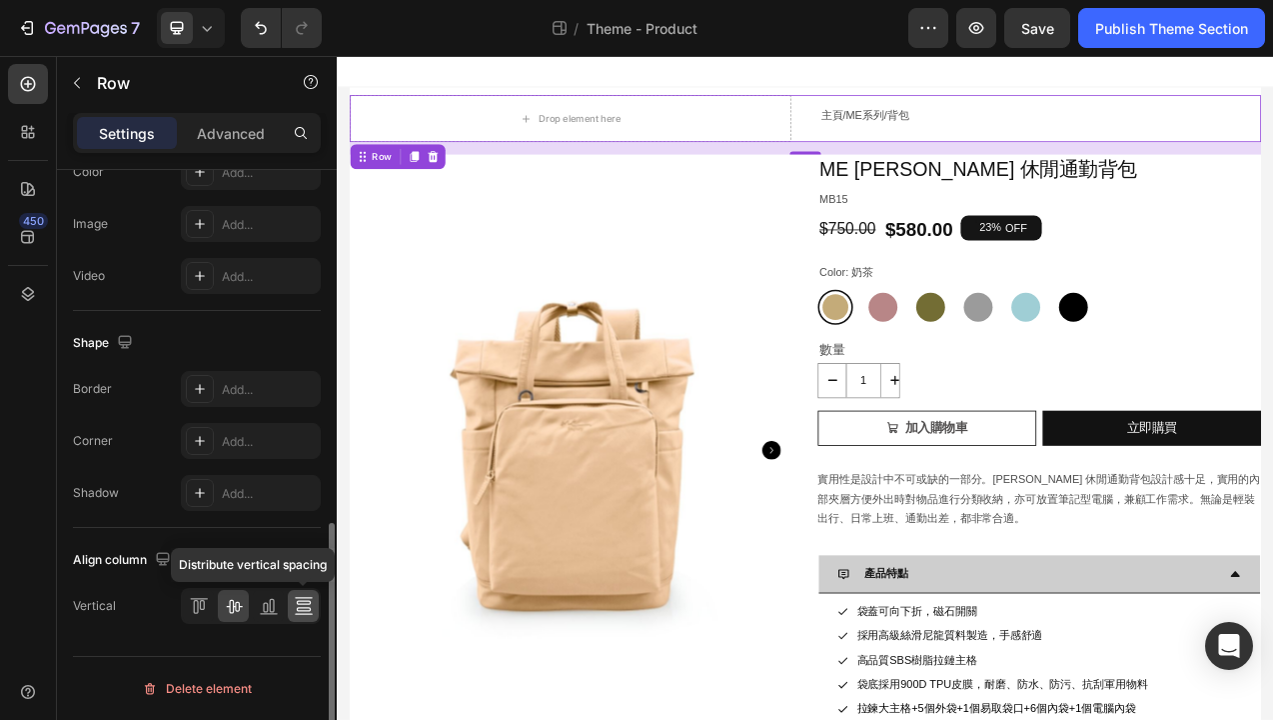
click at [300, 602] on icon at bounding box center [304, 606] width 20 height 20
click at [263, 616] on div at bounding box center [268, 606] width 31 height 32
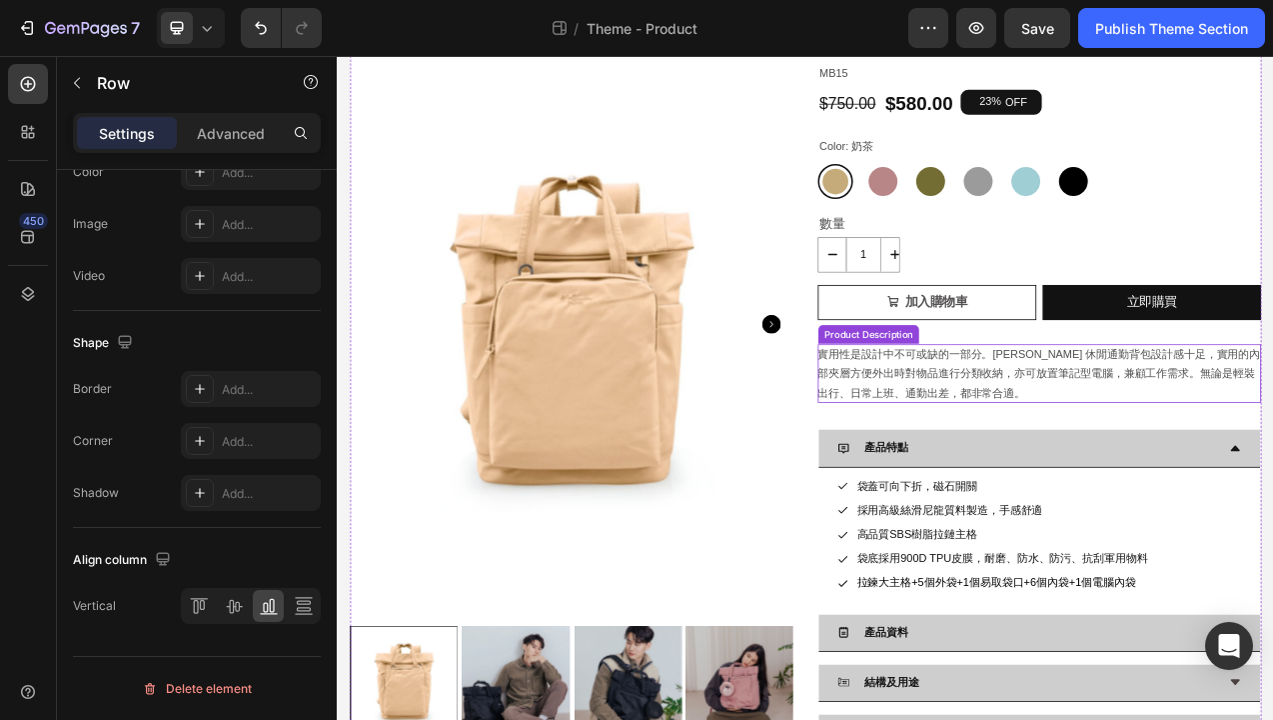
scroll to position [233, 0]
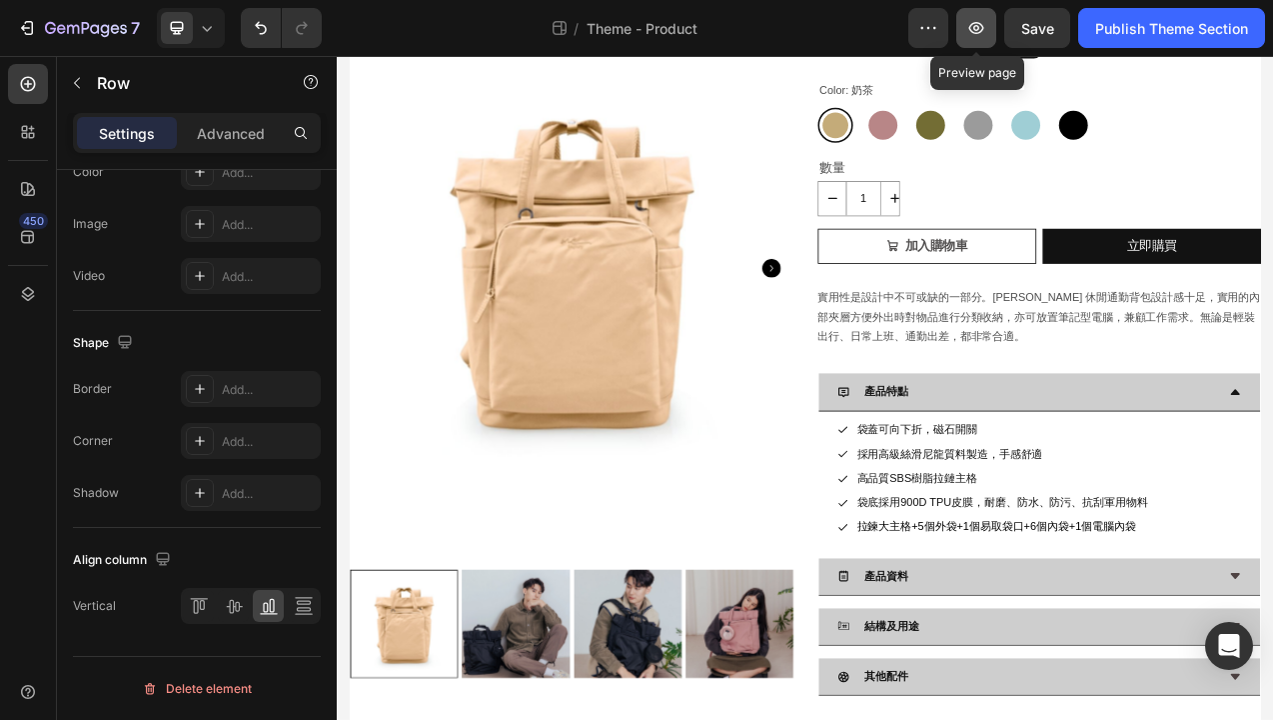
click at [982, 26] on icon "button" at bounding box center [977, 28] width 15 height 12
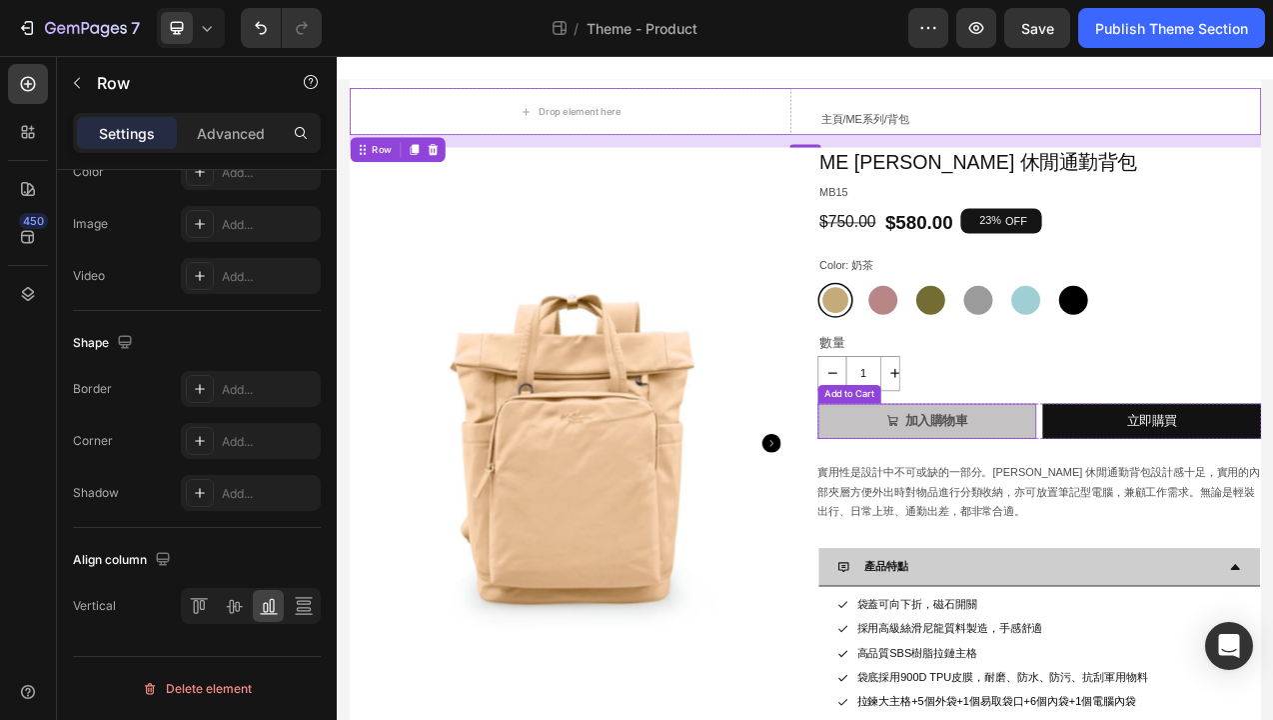
scroll to position [0, 0]
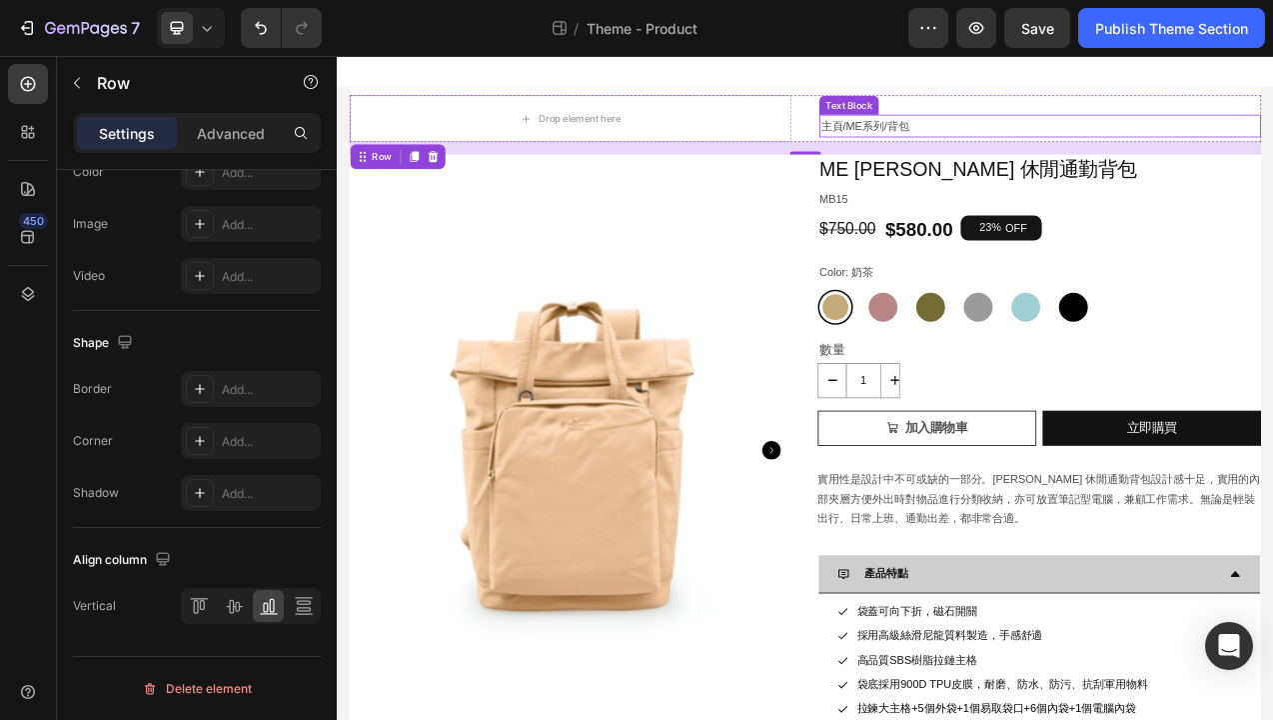
click at [1147, 131] on div "主頁 / ME系列 / 背包" at bounding box center [1238, 145] width 566 height 29
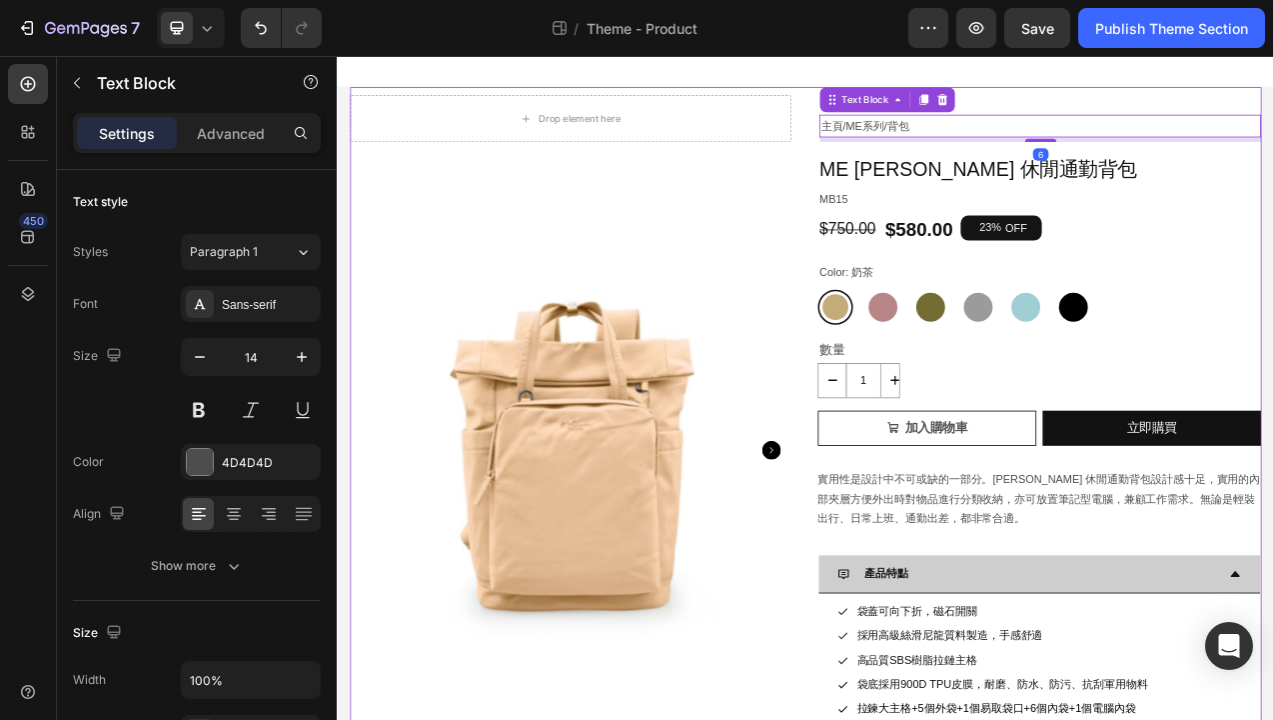
click at [1158, 99] on div "Drop element here 主頁 / ME系列 / 背包 Text Block 6 Row Product Images ME Antonia 休閒通…" at bounding box center [936, 618] width 1167 height 1044
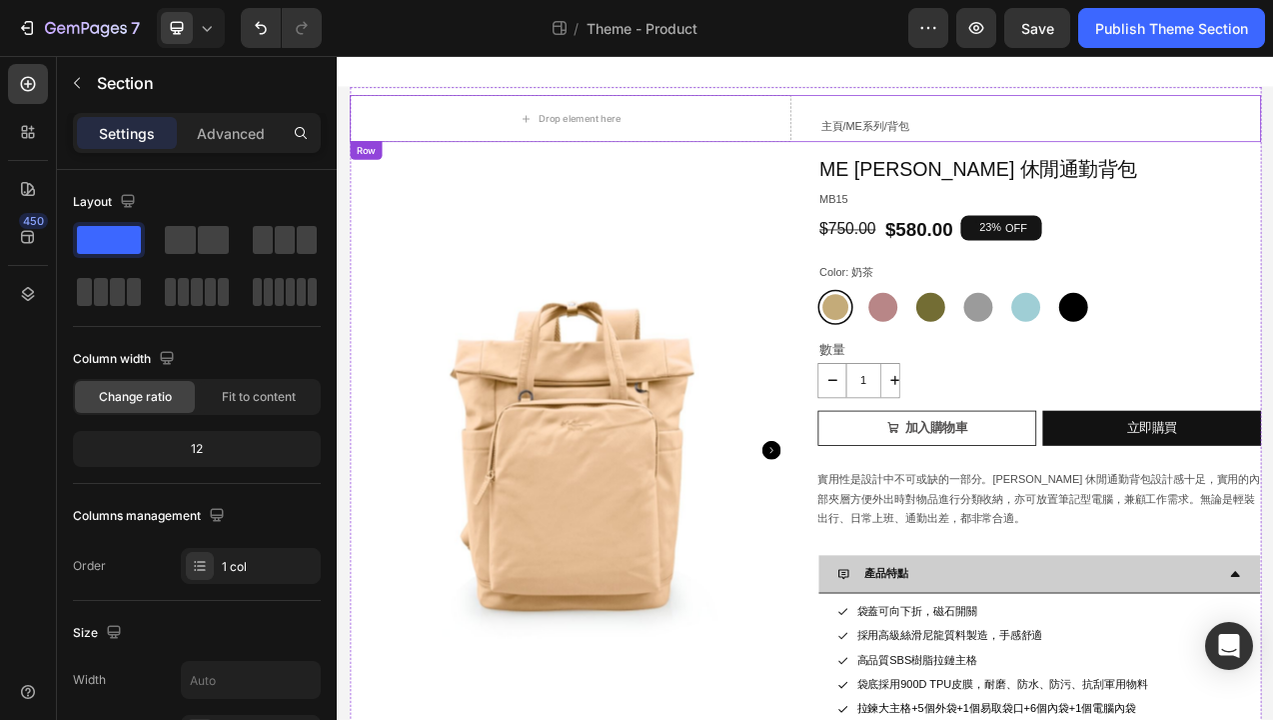
click at [933, 132] on div "Drop element here 主頁 / ME系列 / 背包 Text Block Row" at bounding box center [936, 136] width 1167 height 60
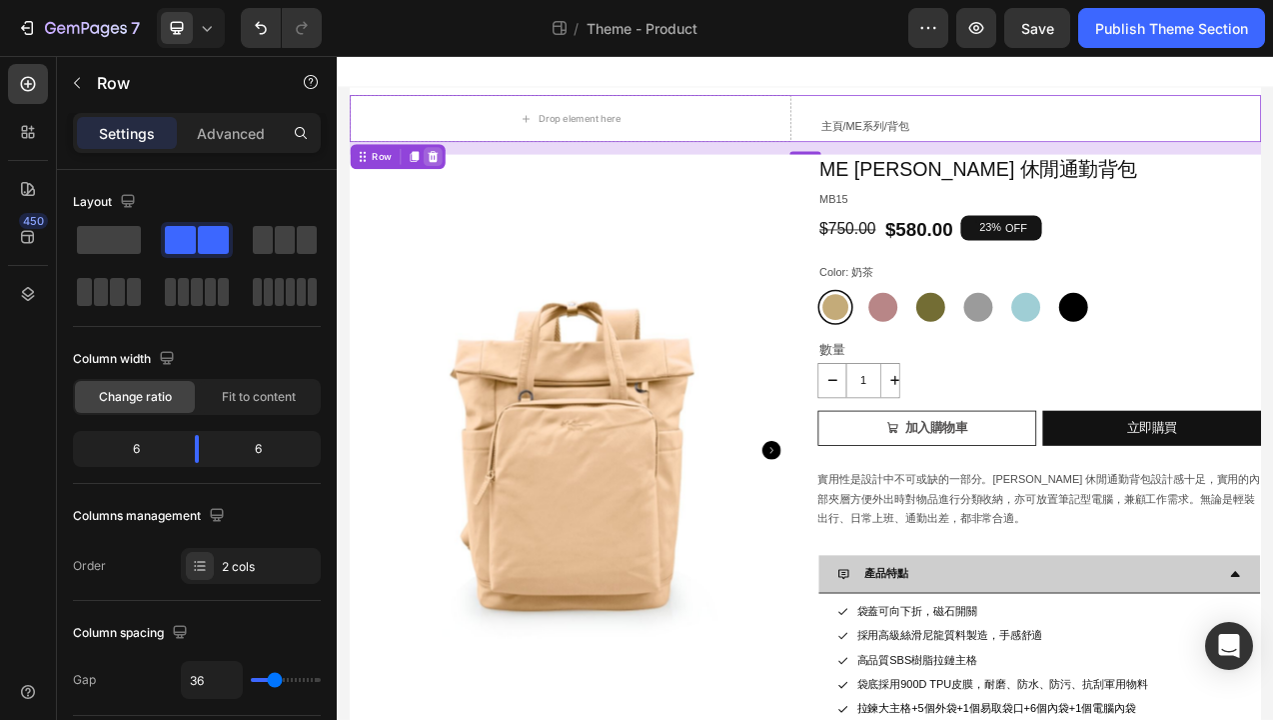
click at [459, 183] on icon at bounding box center [459, 185] width 13 height 14
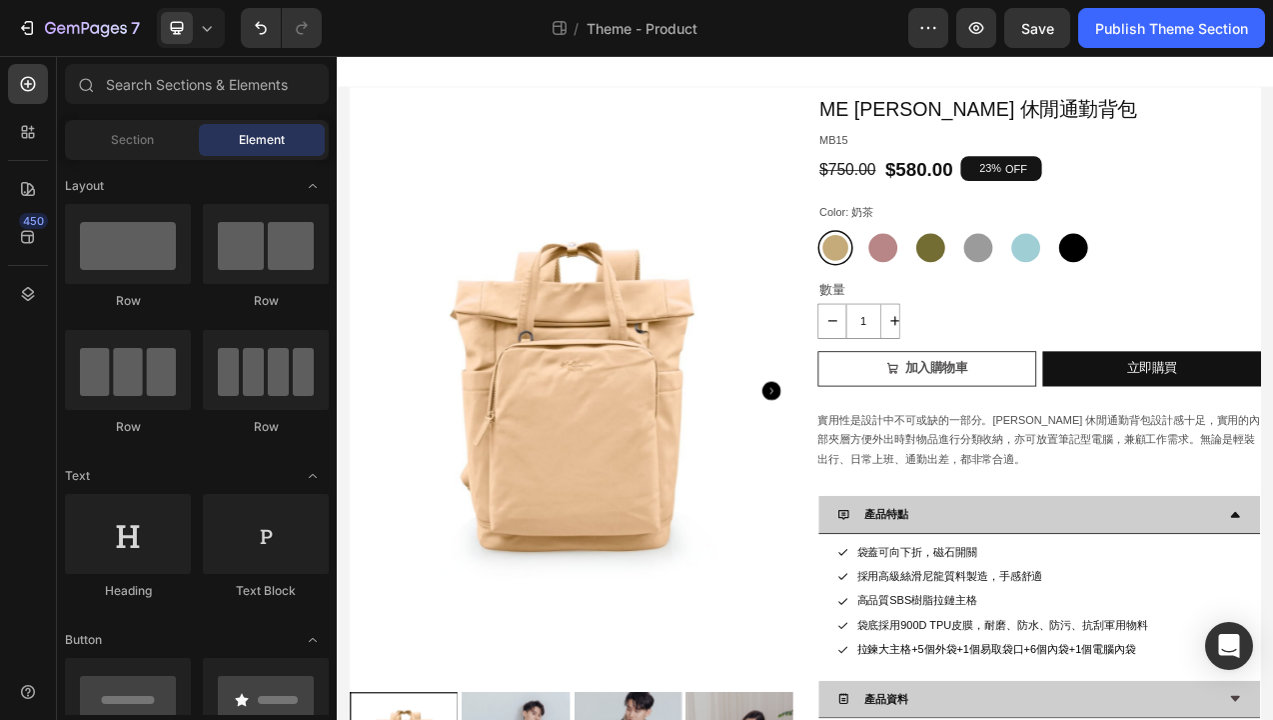
click at [934, 72] on div at bounding box center [936, 76] width 1199 height 40
click at [927, 81] on div at bounding box center [936, 76] width 1199 height 40
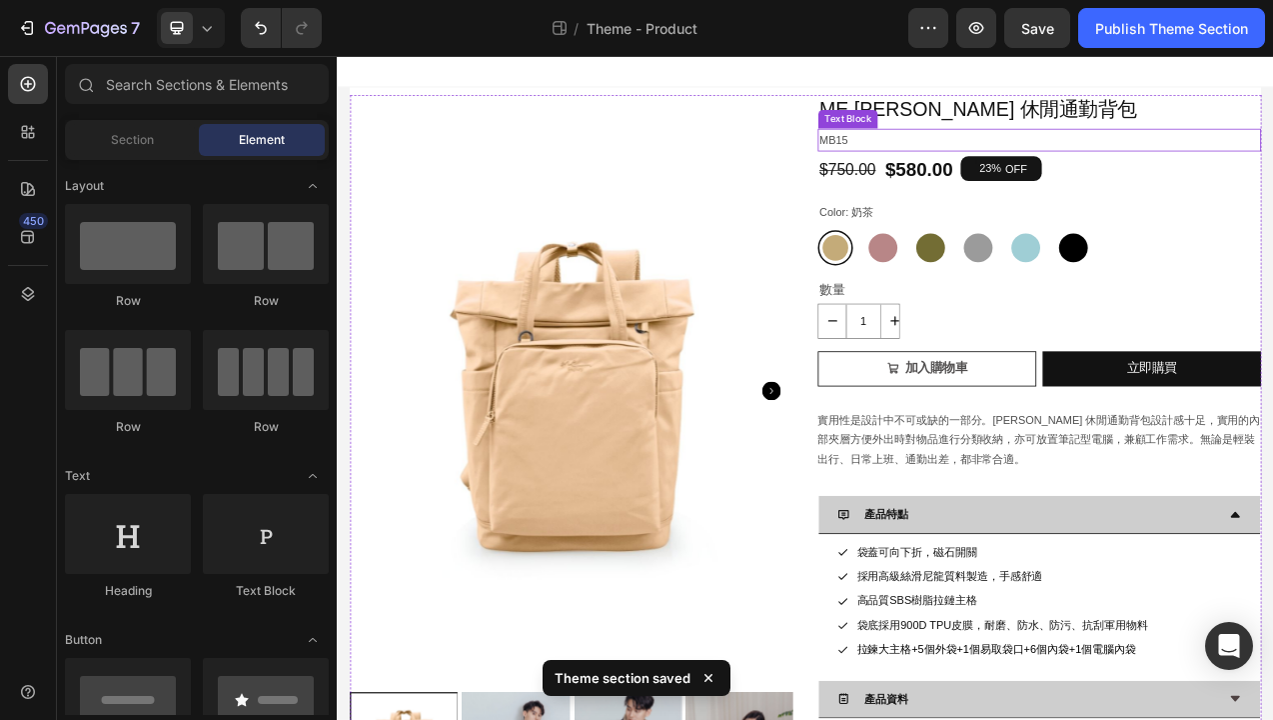
click at [1152, 166] on p "MB15" at bounding box center [1237, 163] width 564 height 25
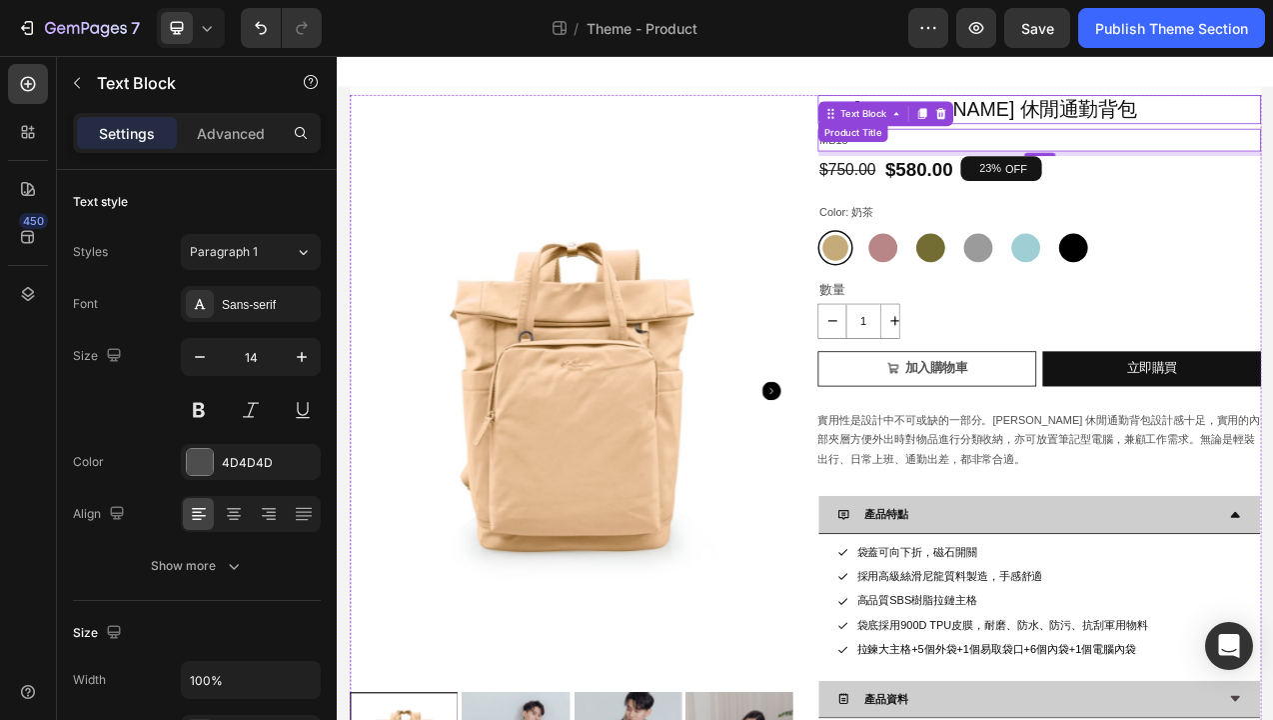
click at [1263, 128] on h1 "ME Antonia 休閒通勤背包" at bounding box center [1237, 124] width 568 height 37
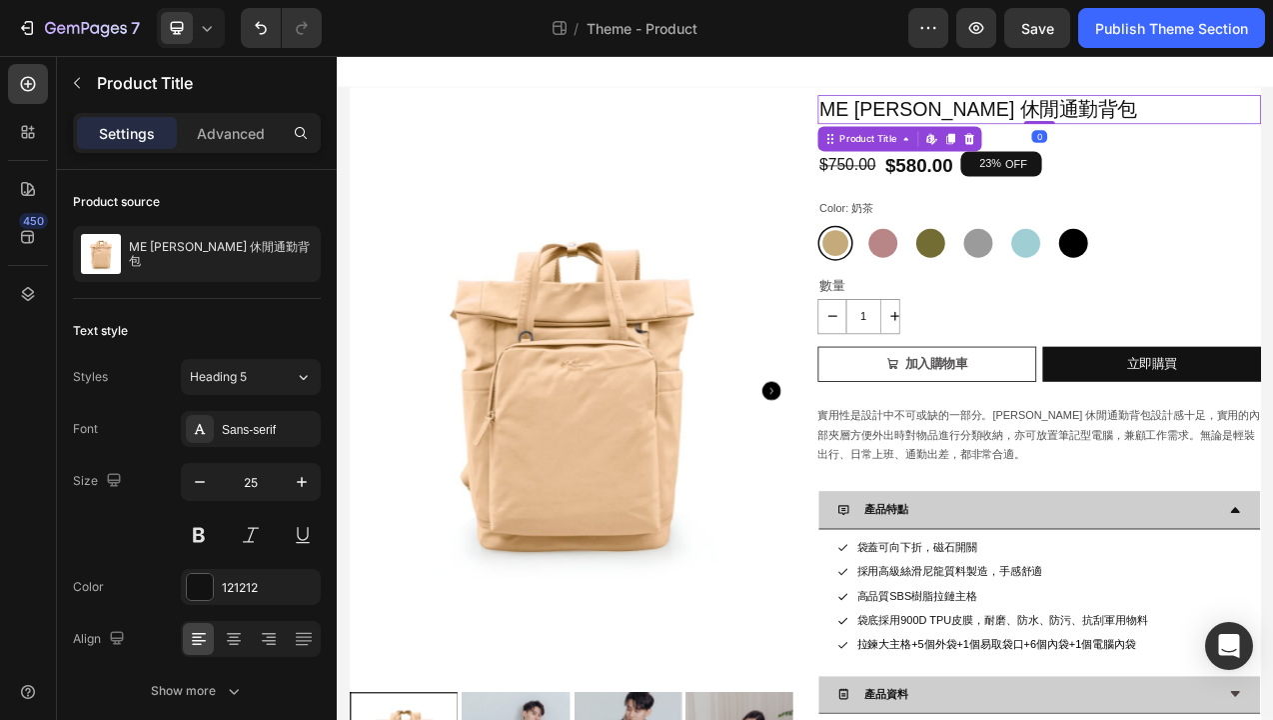
drag, startPoint x: 1236, startPoint y: 146, endPoint x: 1361, endPoint y: 168, distance: 126.9
click at [1236, 139] on div at bounding box center [1236, 141] width 40 height 4
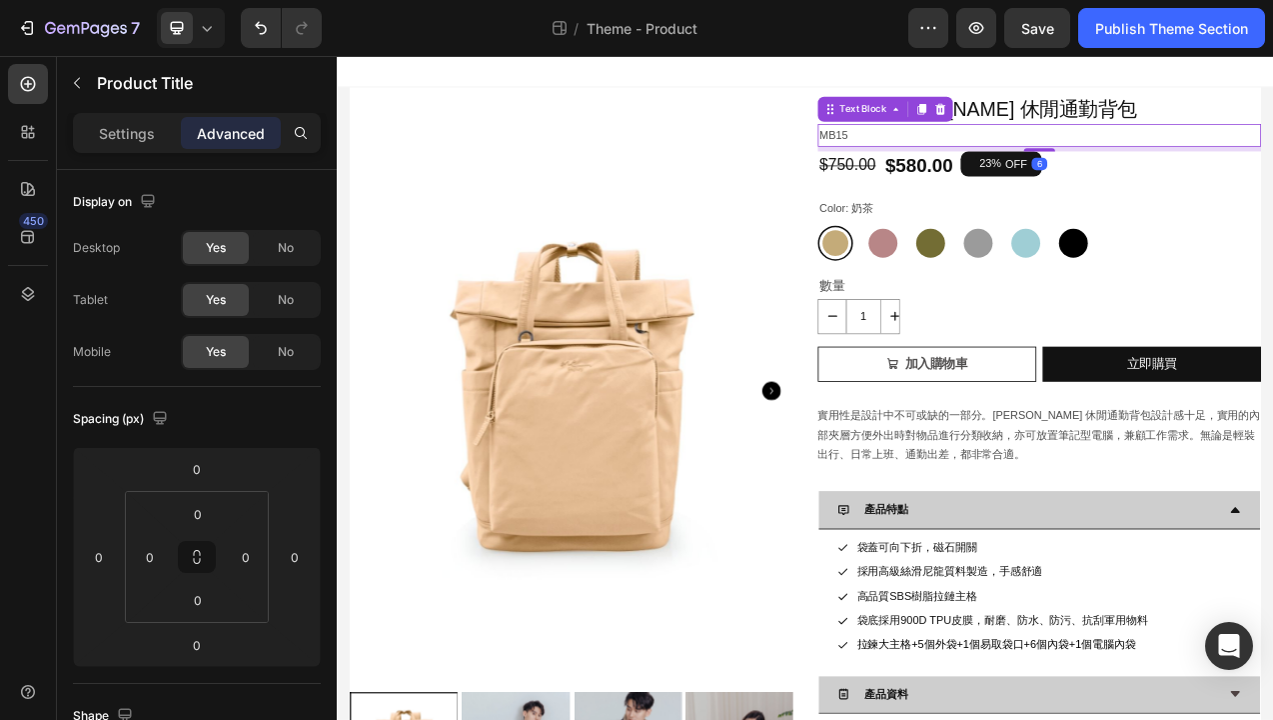
click at [1272, 169] on p "MB15" at bounding box center [1237, 157] width 564 height 25
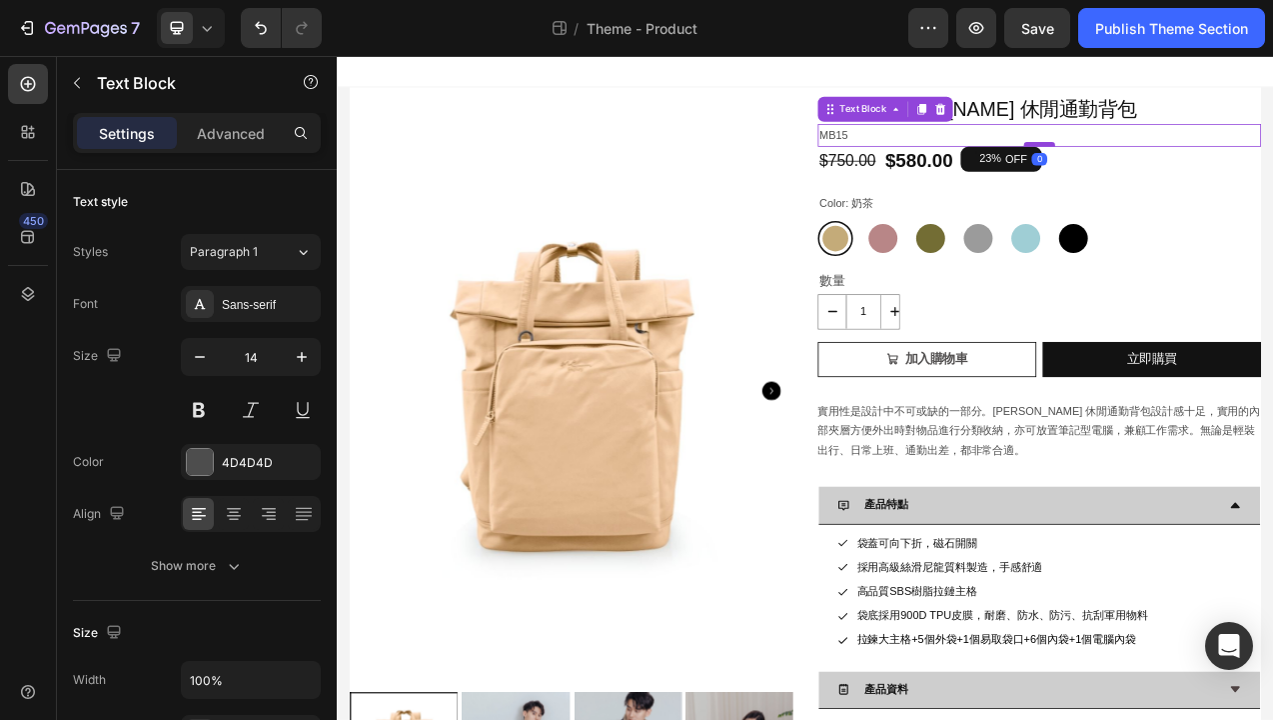
click at [1242, 167] on div at bounding box center [1236, 169] width 40 height 6
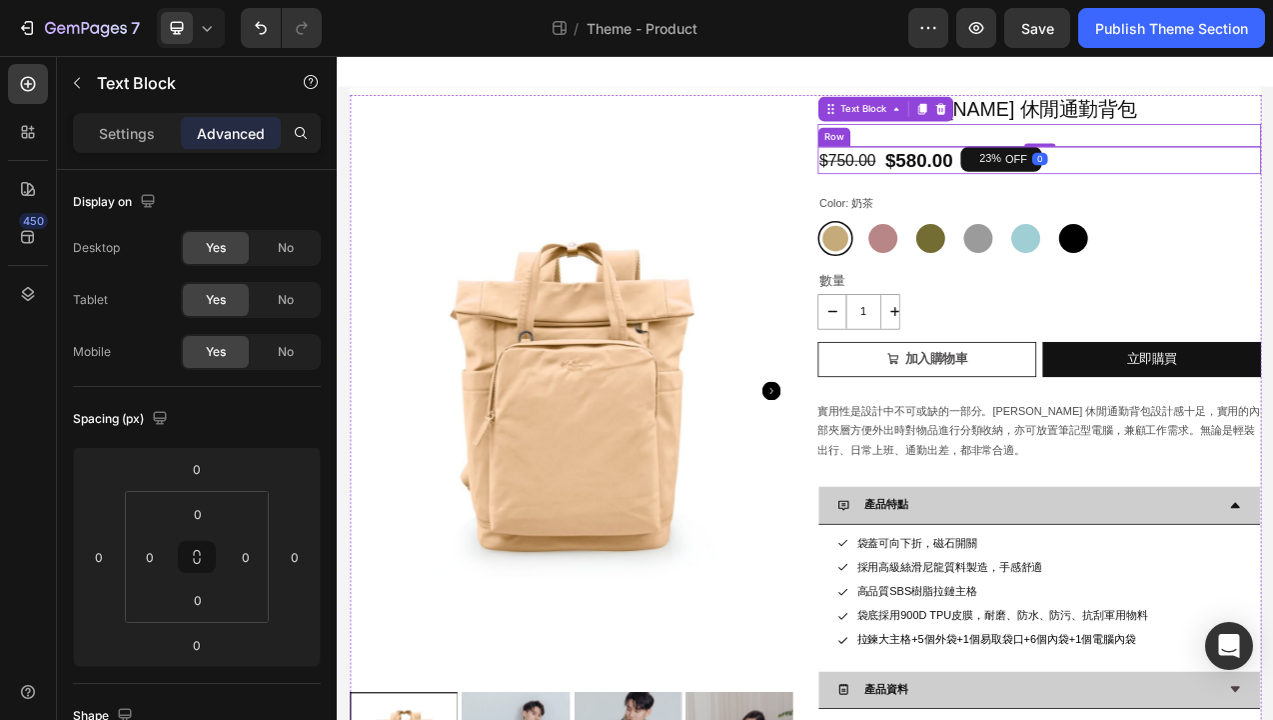
click at [1272, 229] on div "ME Antonia 休閒通勤背包 Product Title MB15 Text Block 0 $750.00 Product Price Product…" at bounding box center [1237, 566] width 568 height 920
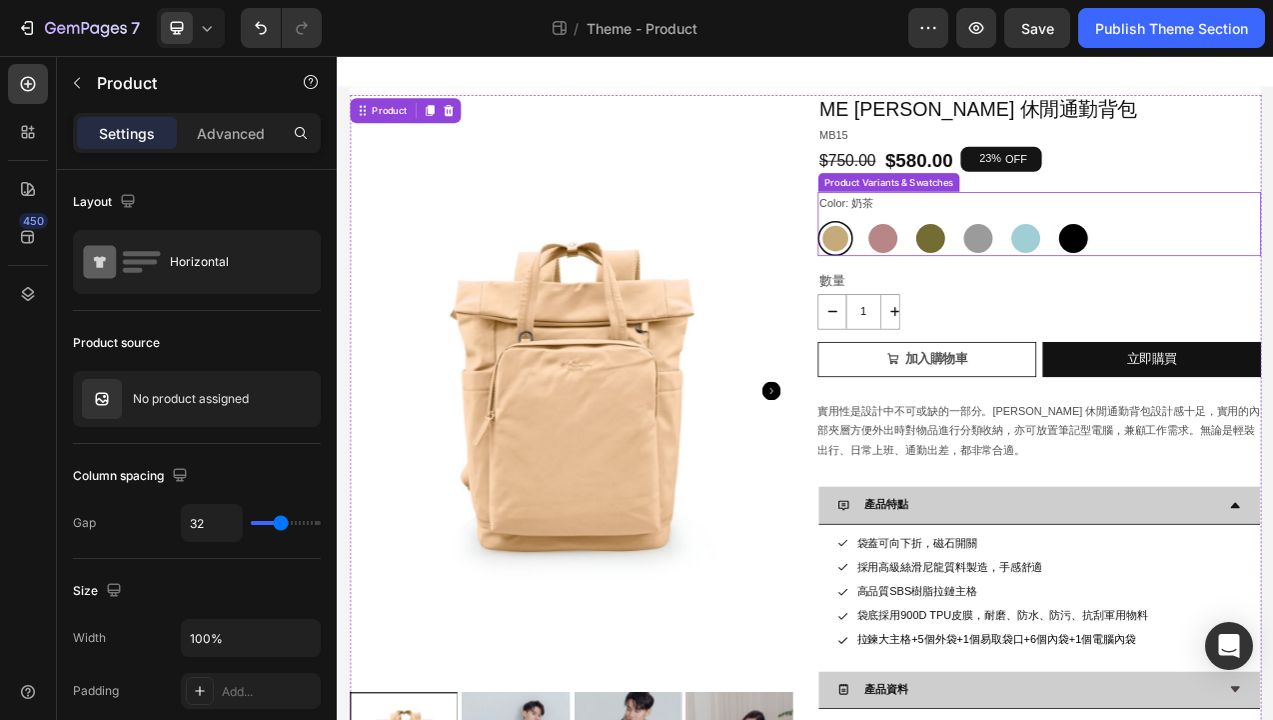
click at [1225, 270] on div at bounding box center [1218, 289] width 45 height 45
click at [1196, 267] on input "彩貝藍 彩貝藍" at bounding box center [1195, 266] width 1 height 1
radio input "true"
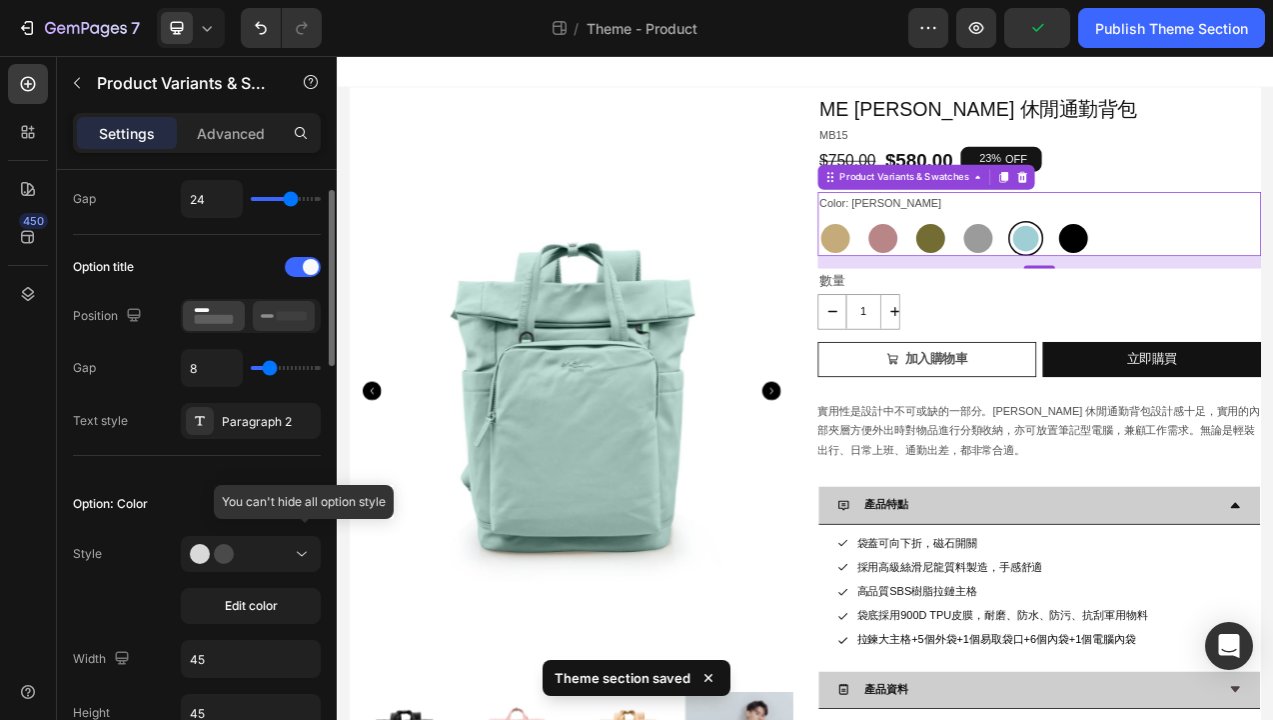
scroll to position [323, 0]
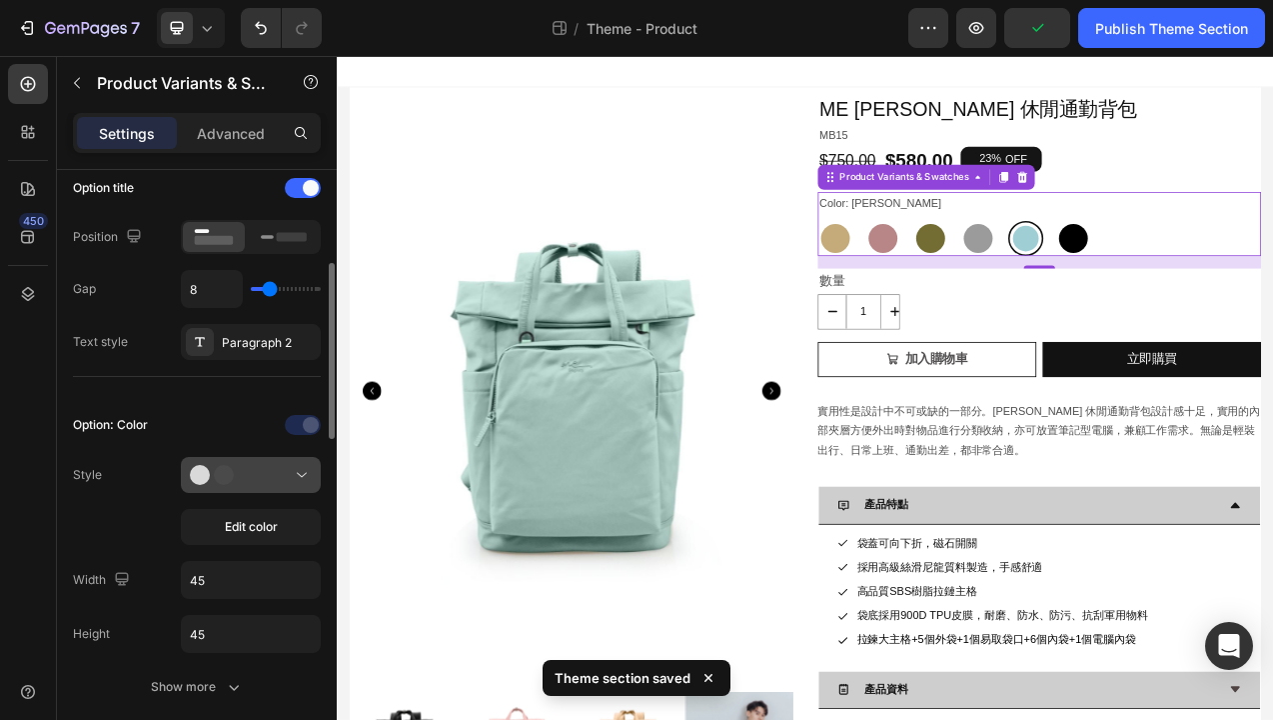
click at [276, 473] on div at bounding box center [251, 475] width 122 height 20
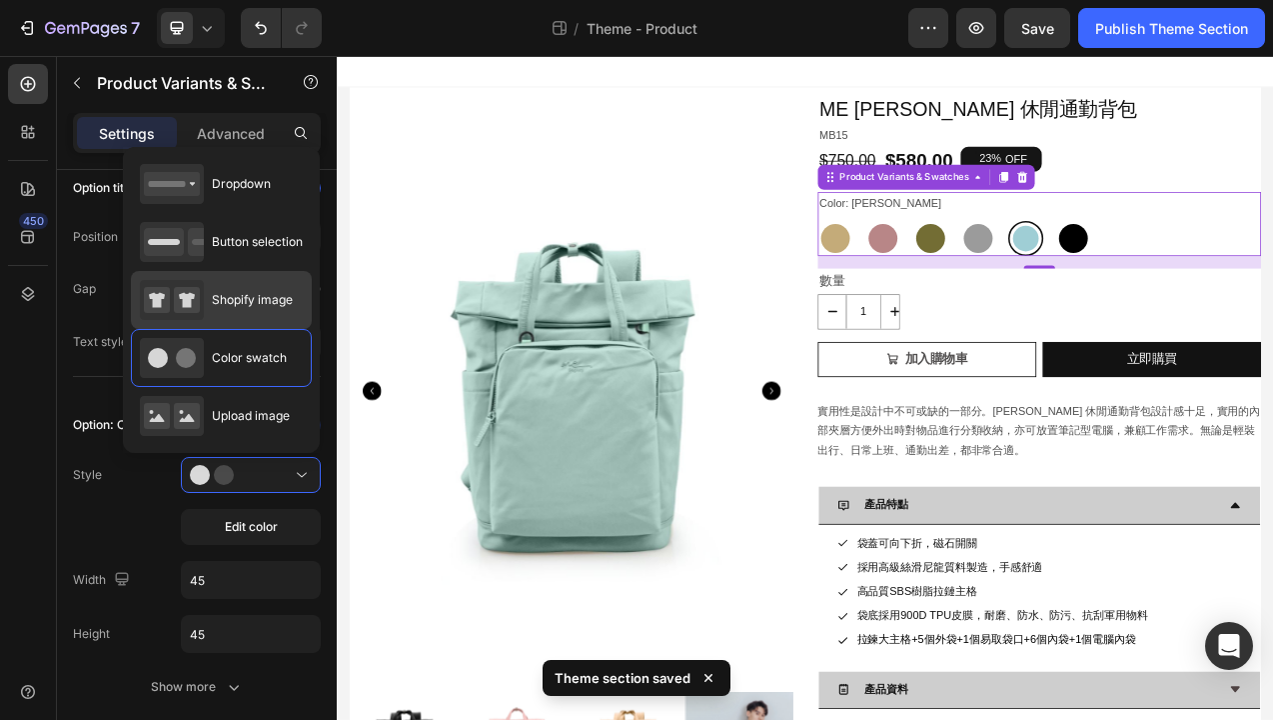
click at [264, 303] on span "Shopify image" at bounding box center [252, 300] width 81 height 18
type input "64"
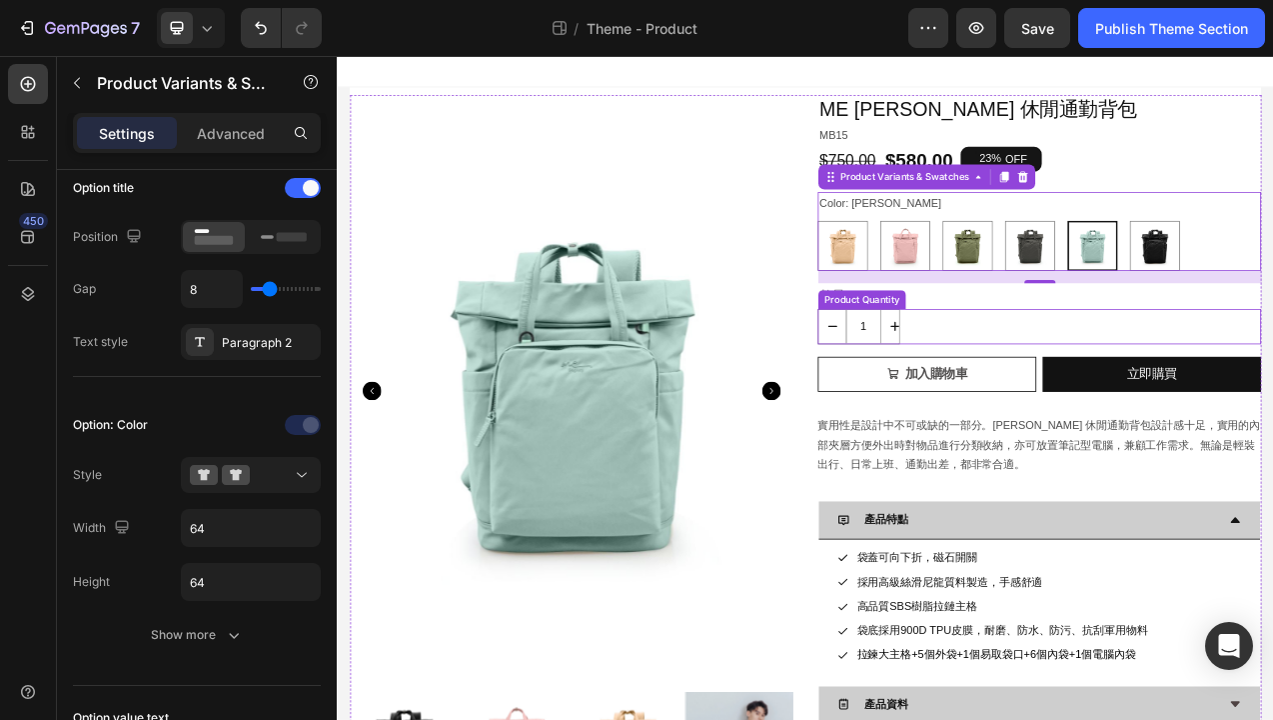
click at [1068, 400] on div "1" at bounding box center [1237, 402] width 568 height 45
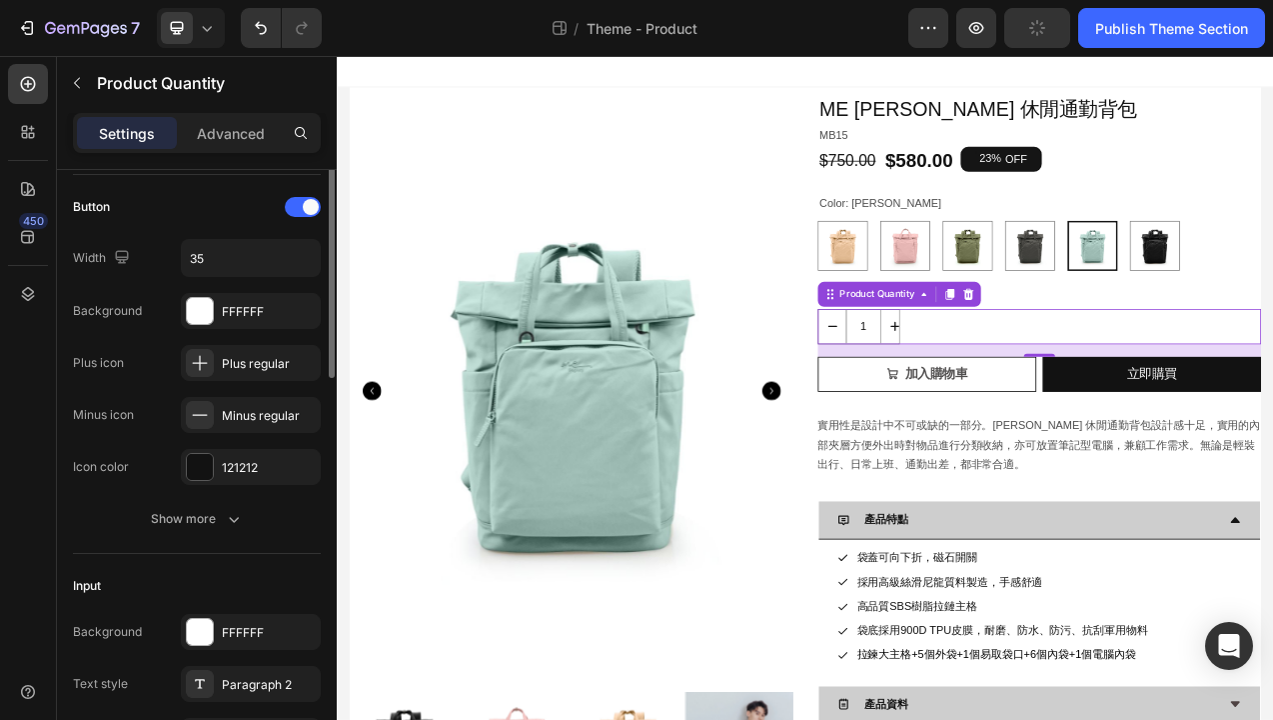
scroll to position [0, 0]
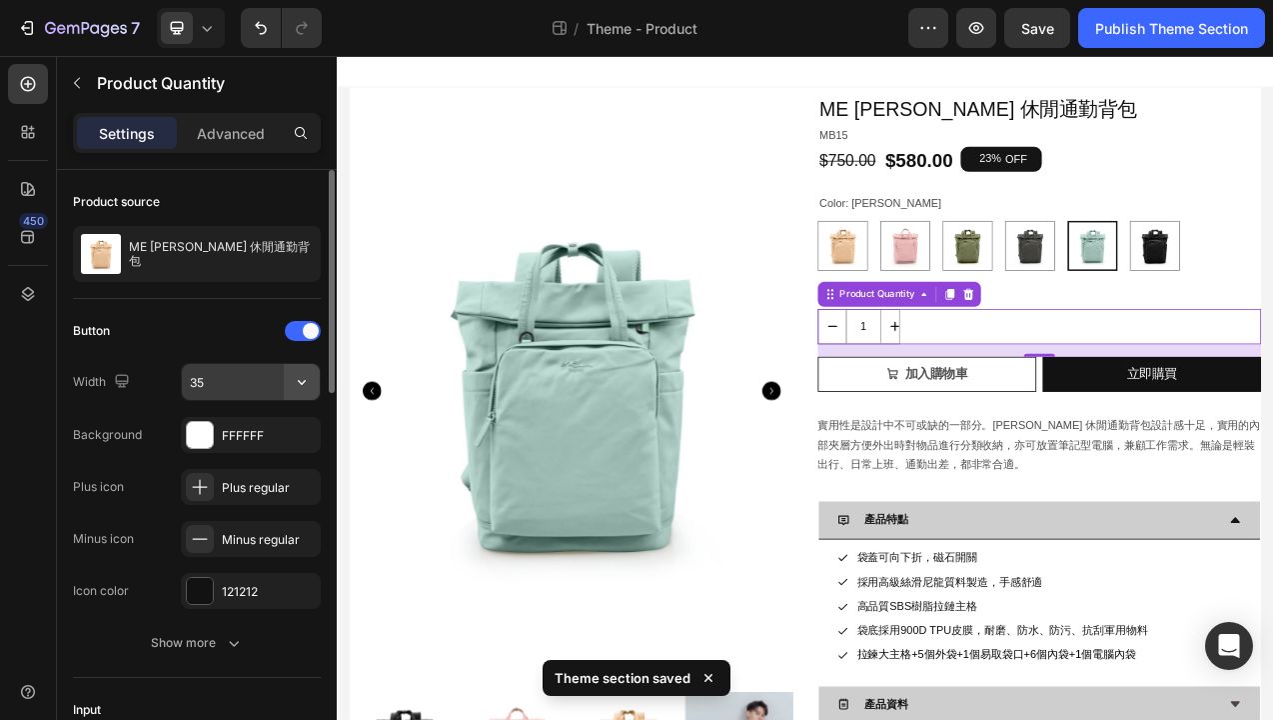
click at [296, 381] on icon "button" at bounding box center [302, 382] width 20 height 20
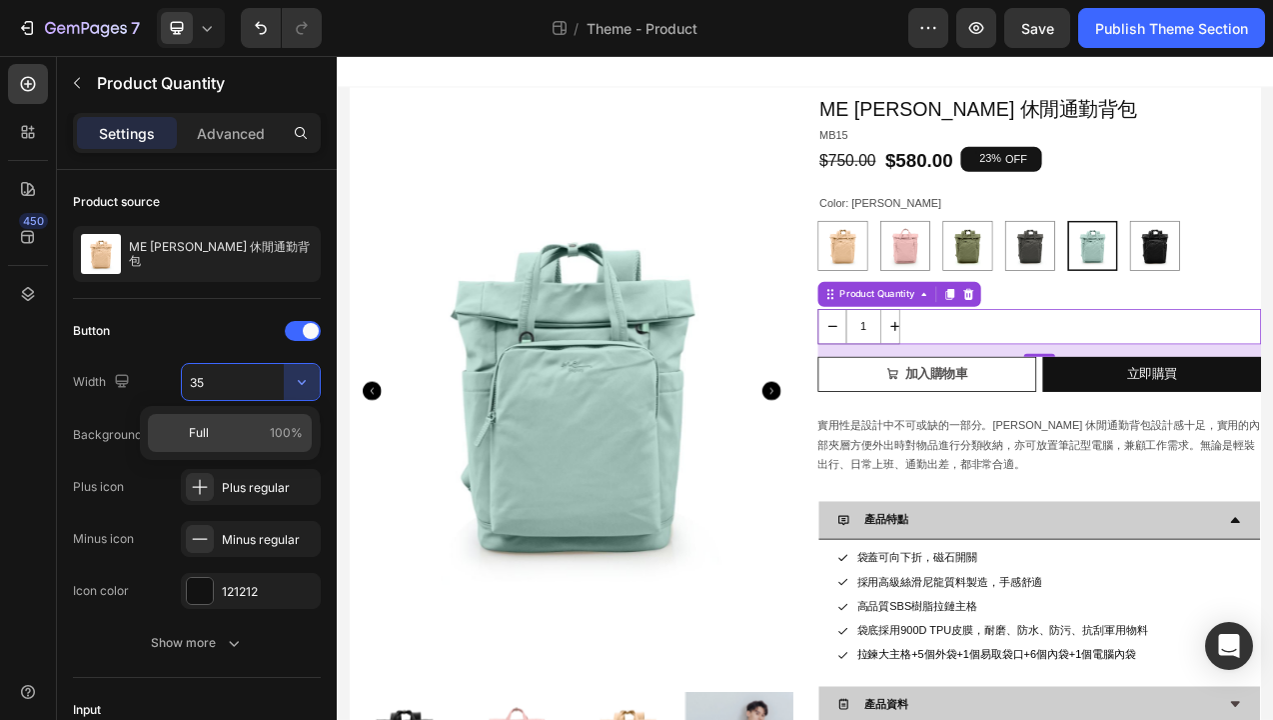
click at [273, 432] on span "100%" at bounding box center [286, 433] width 33 height 18
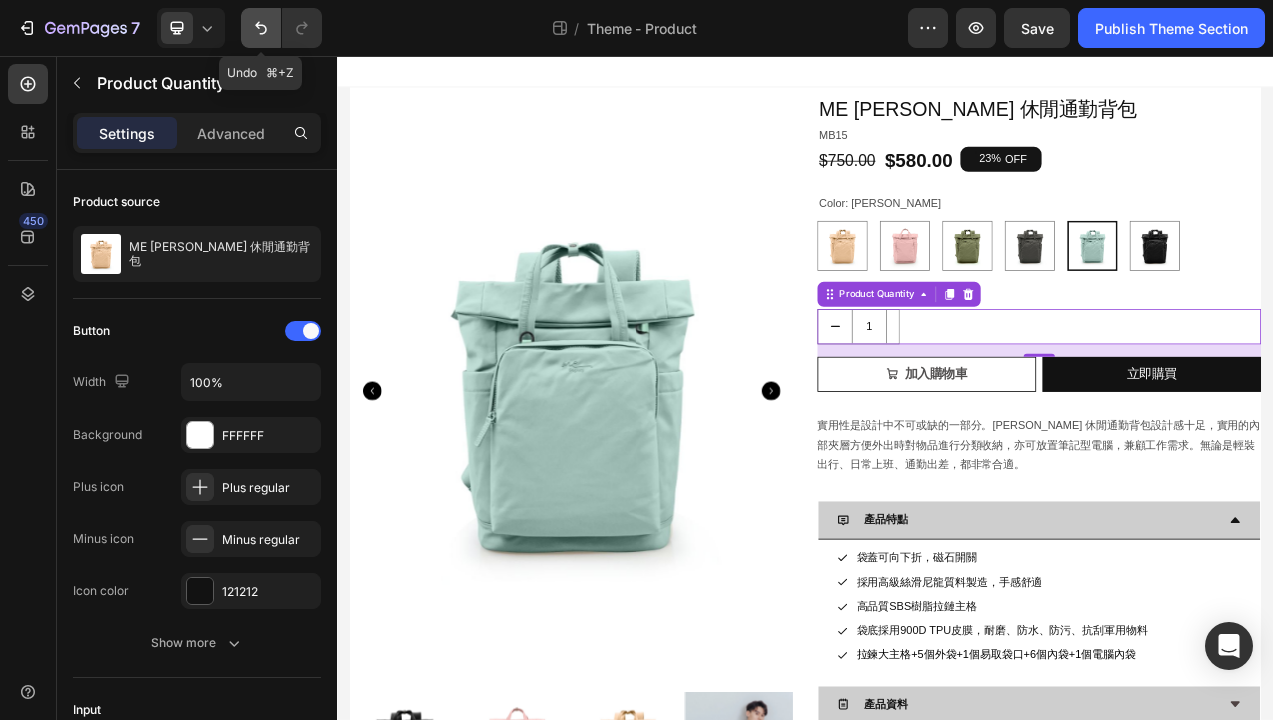
click at [259, 27] on icon "Undo/Redo" at bounding box center [261, 28] width 12 height 13
type input "35"
click at [1044, 411] on icon "increment" at bounding box center [1052, 402] width 20 height 20
type input "2"
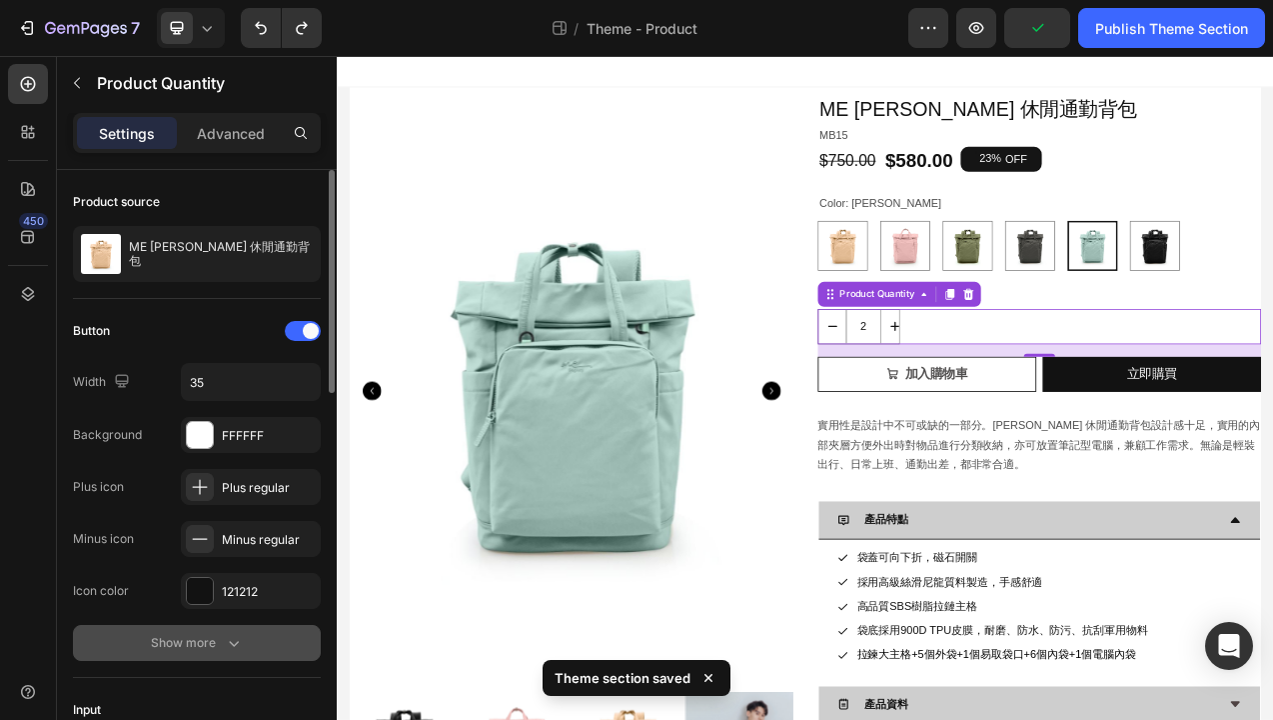
click at [200, 652] on div "Show more" at bounding box center [197, 643] width 93 height 20
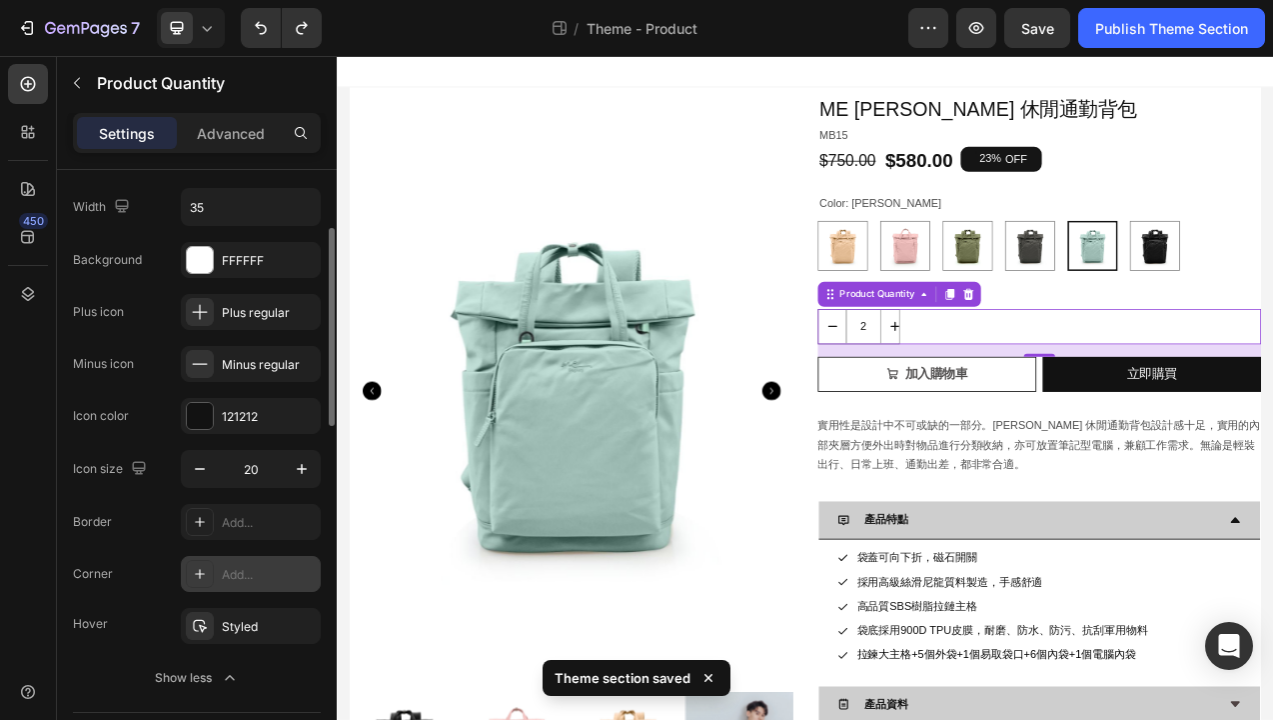
scroll to position [176, 0]
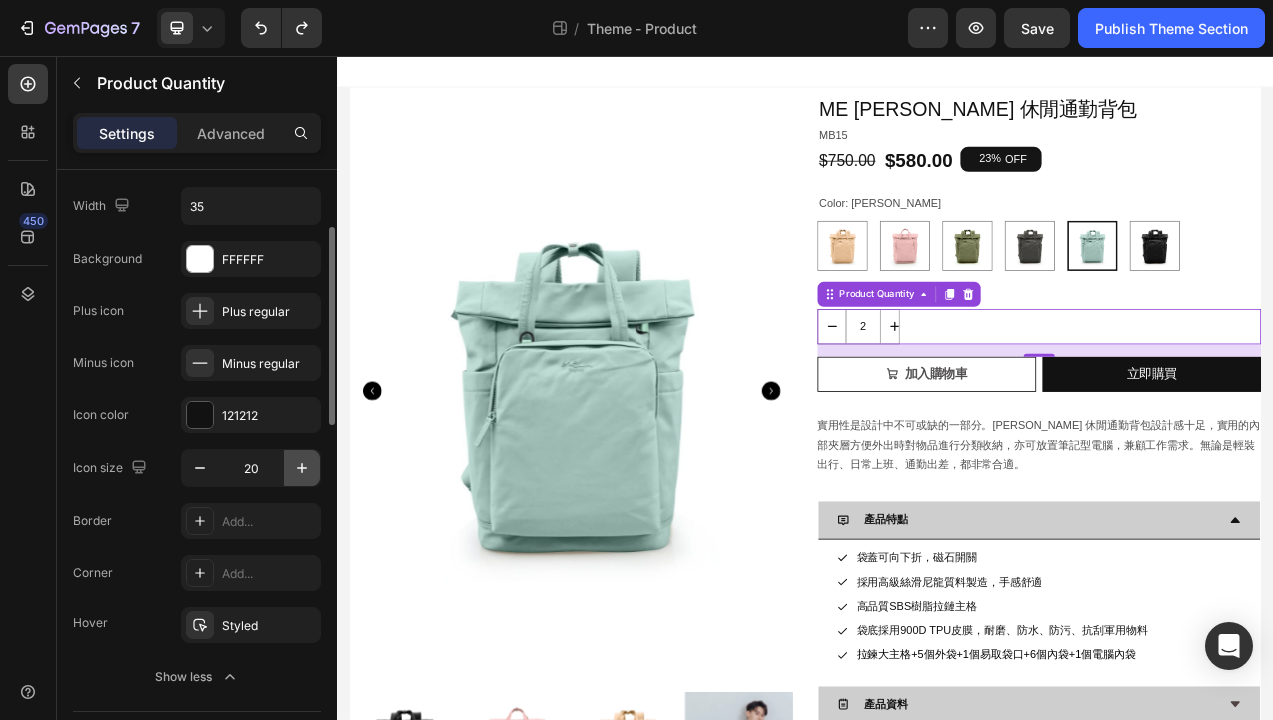
click at [301, 467] on icon "button" at bounding box center [302, 468] width 10 height 10
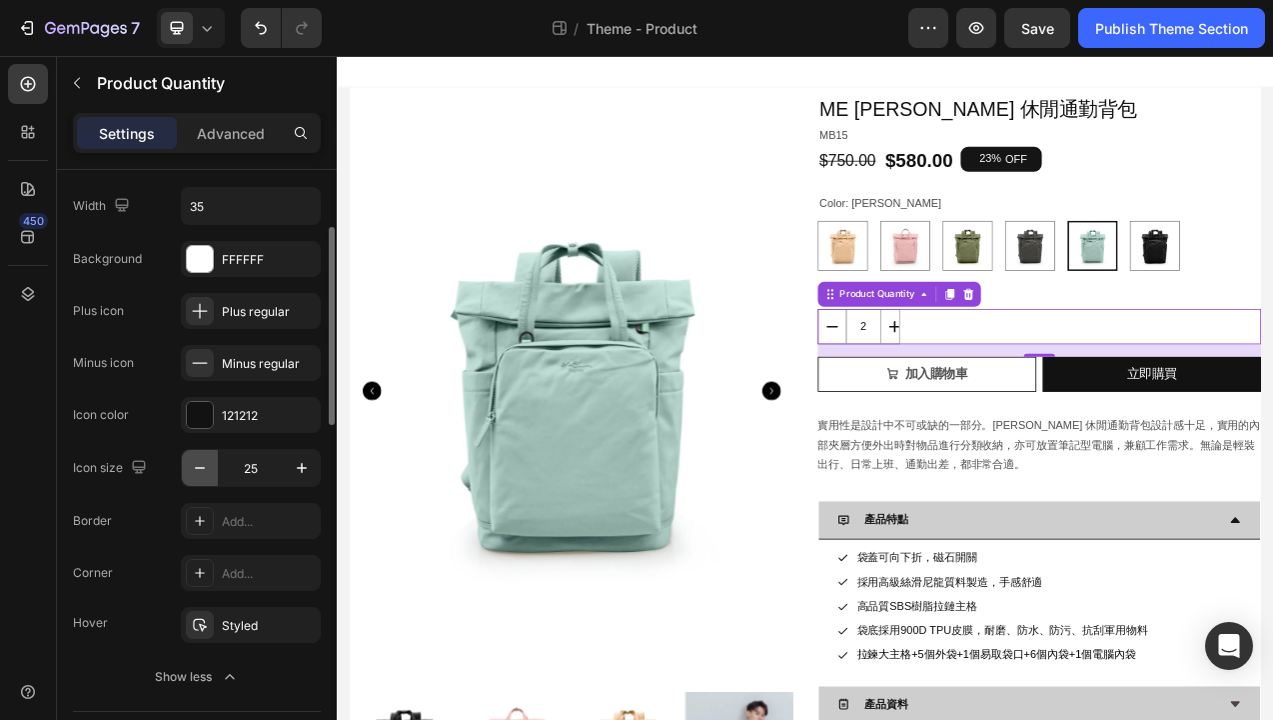
click at [198, 469] on icon "button" at bounding box center [200, 468] width 20 height 20
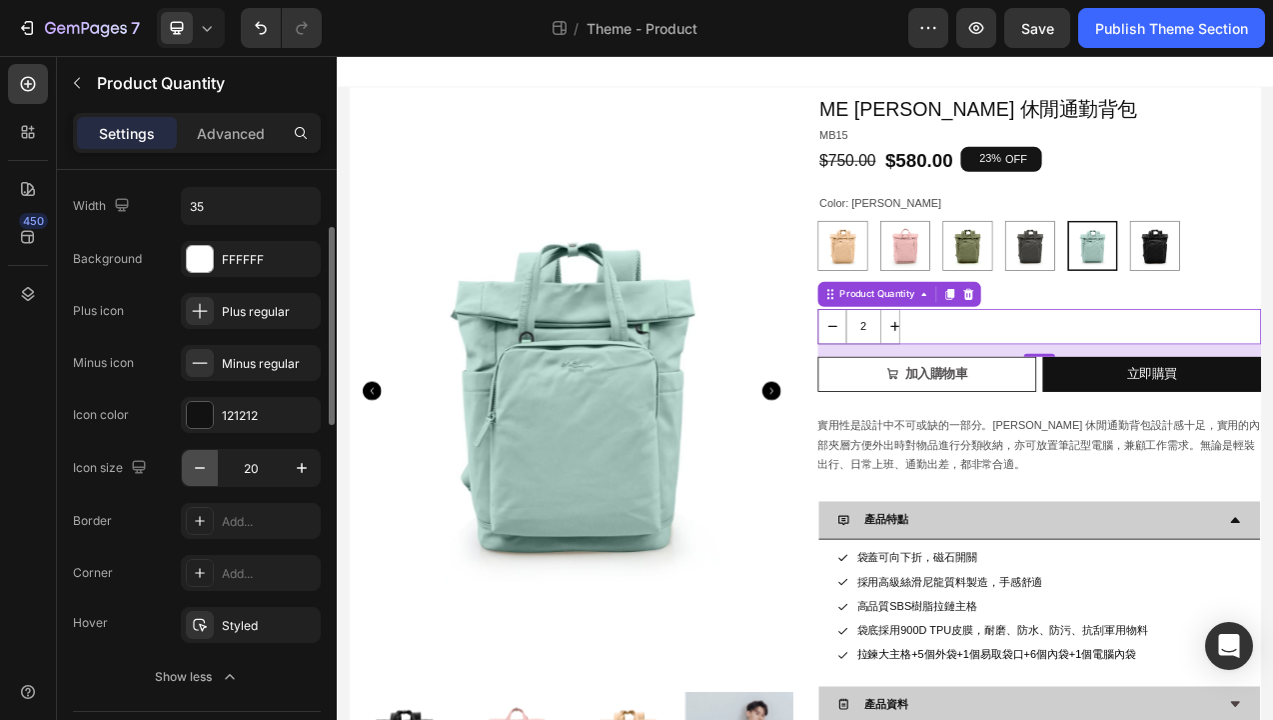
click at [198, 469] on icon "button" at bounding box center [200, 468] width 20 height 20
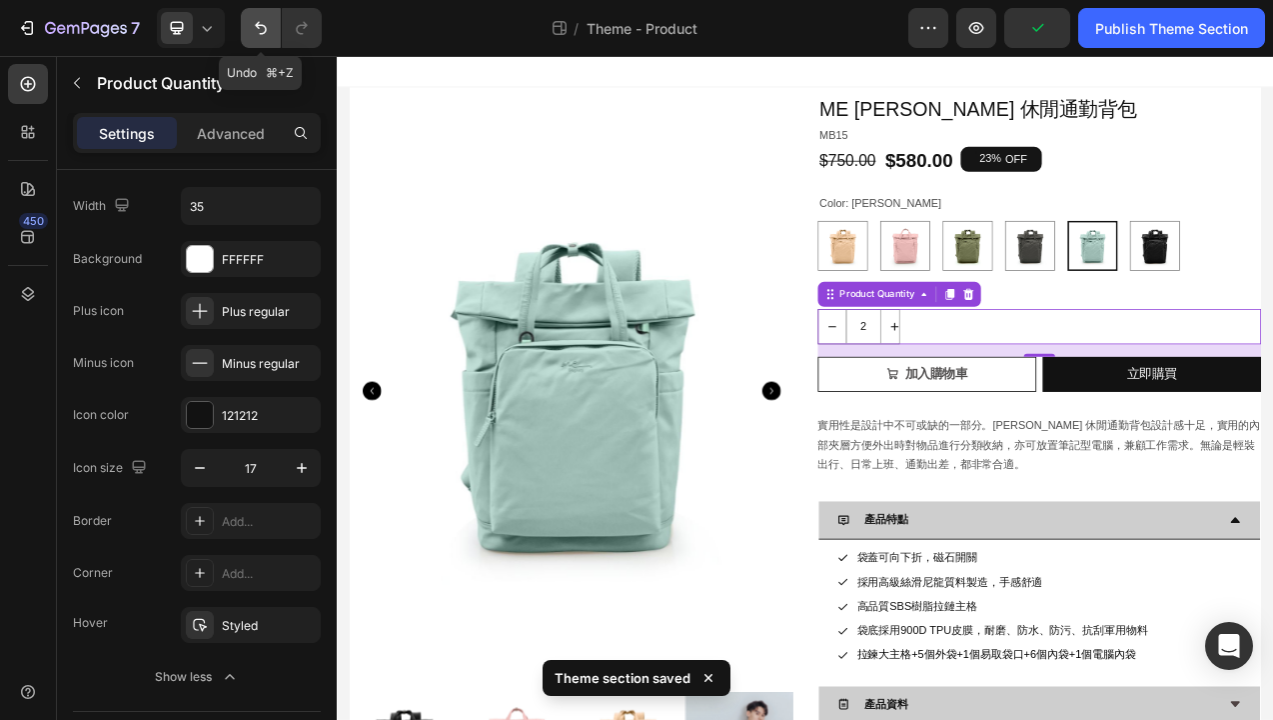
click at [252, 28] on icon "Undo/Redo" at bounding box center [261, 28] width 20 height 20
type input "19"
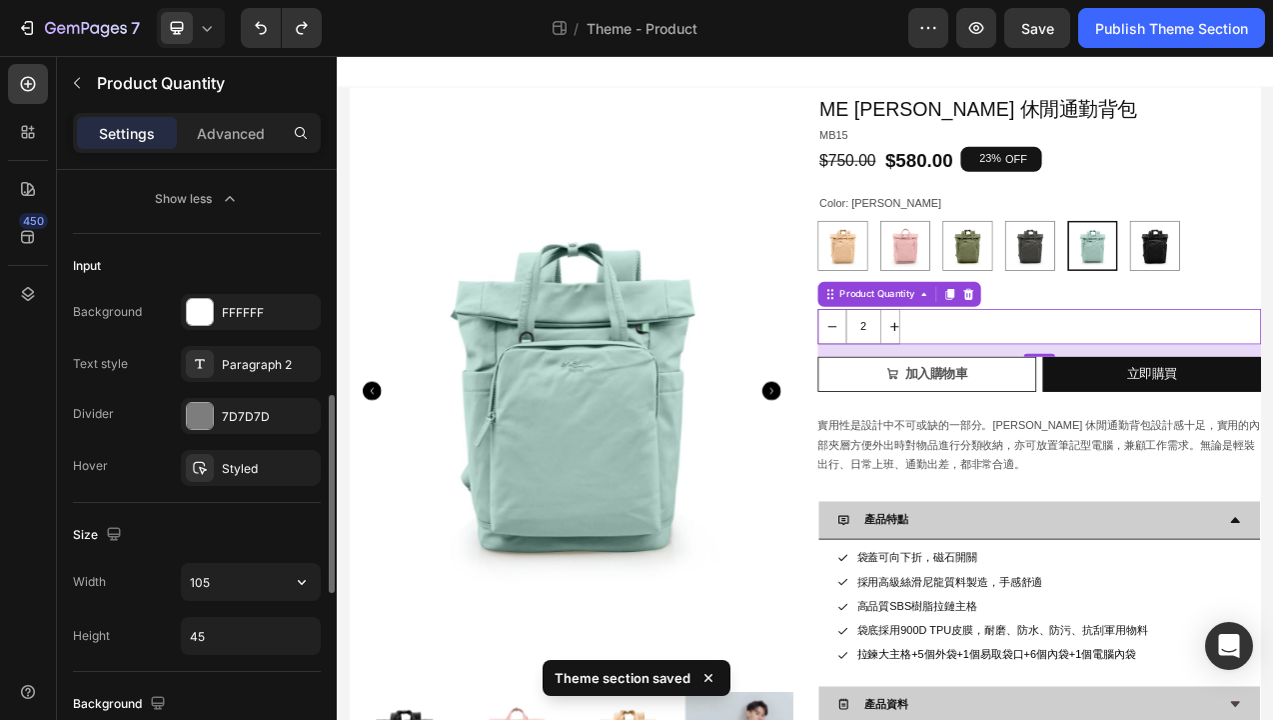
scroll to position [677, 0]
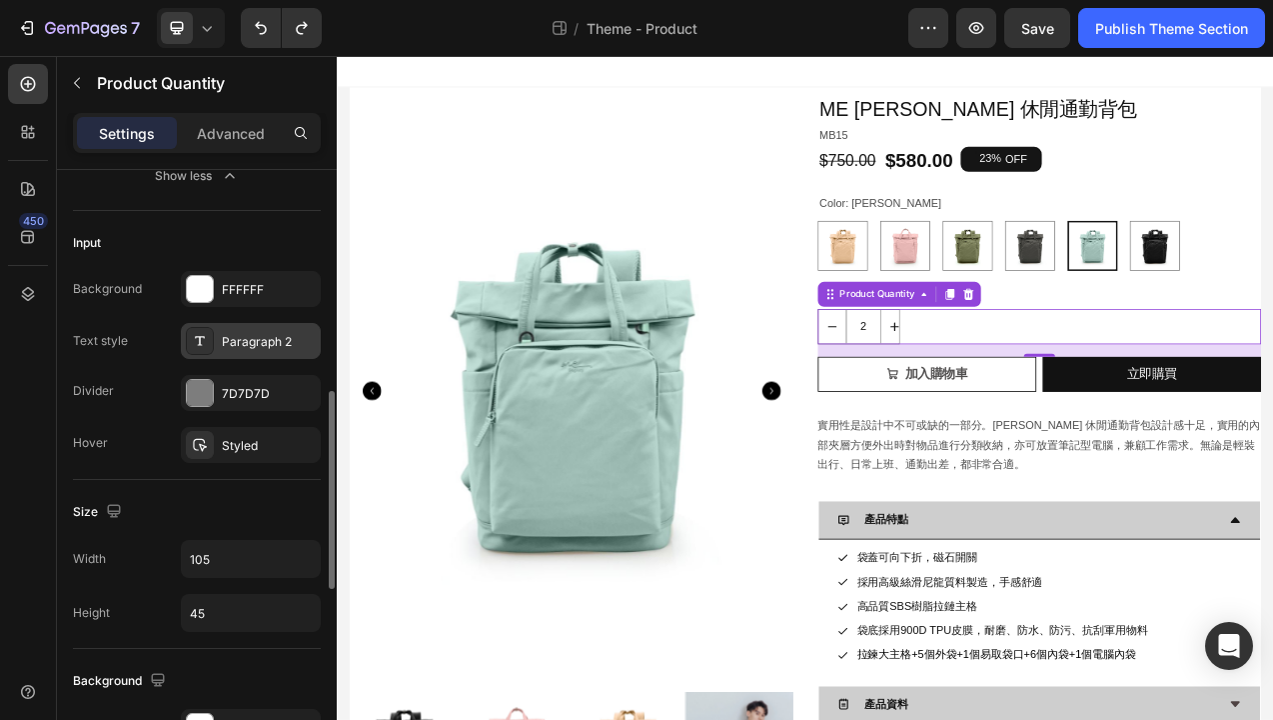
click at [239, 341] on div "Paragraph 2" at bounding box center [269, 342] width 94 height 18
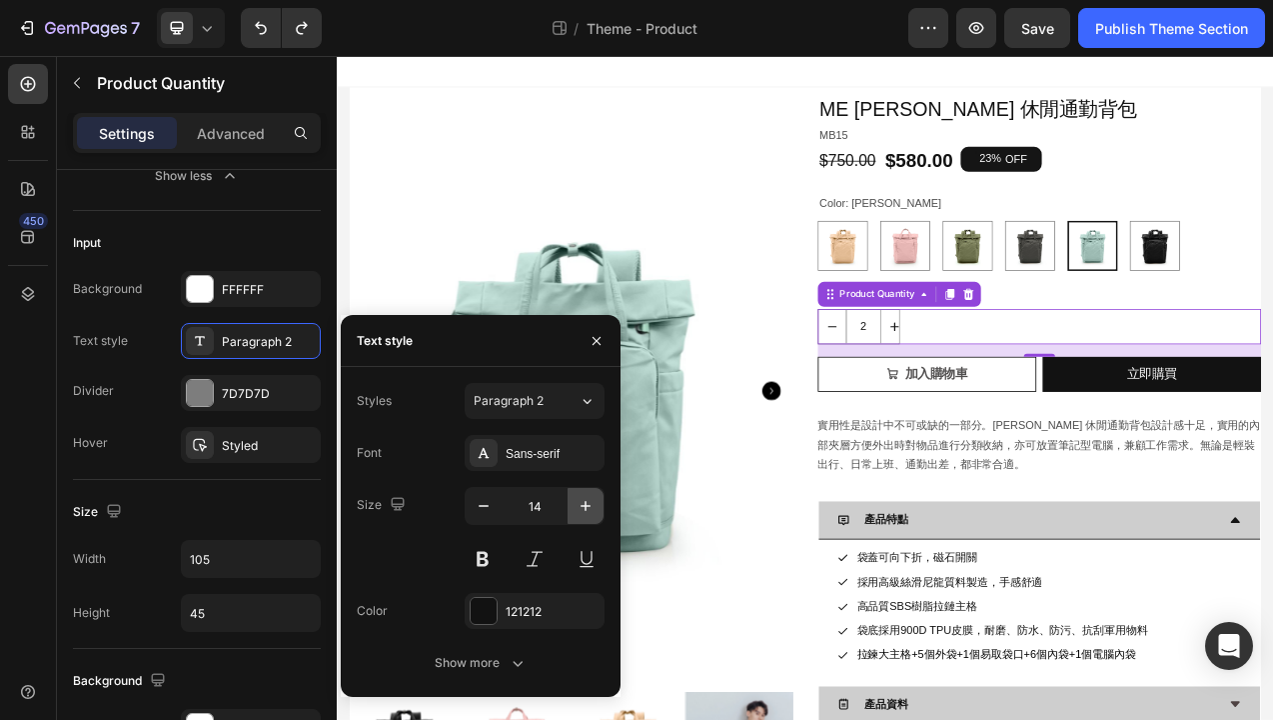
click at [587, 506] on icon "button" at bounding box center [586, 506] width 10 height 10
click at [587, 506] on icon "button" at bounding box center [586, 506] width 20 height 20
click at [587, 507] on icon "button" at bounding box center [586, 506] width 20 height 20
click at [587, 508] on icon "button" at bounding box center [586, 506] width 20 height 20
click at [478, 505] on icon "button" at bounding box center [484, 506] width 20 height 20
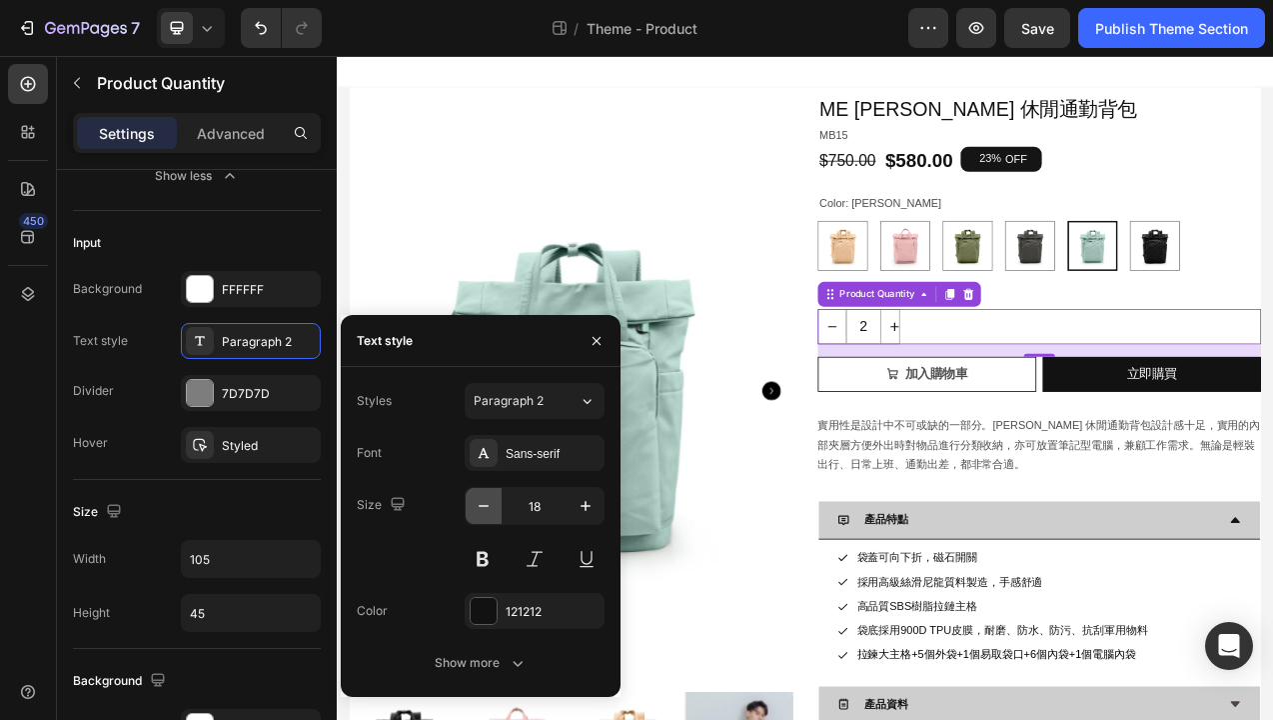
click at [478, 505] on icon "button" at bounding box center [484, 506] width 20 height 20
click at [586, 505] on icon "button" at bounding box center [586, 506] width 10 height 10
click at [586, 506] on icon "button" at bounding box center [586, 506] width 10 height 10
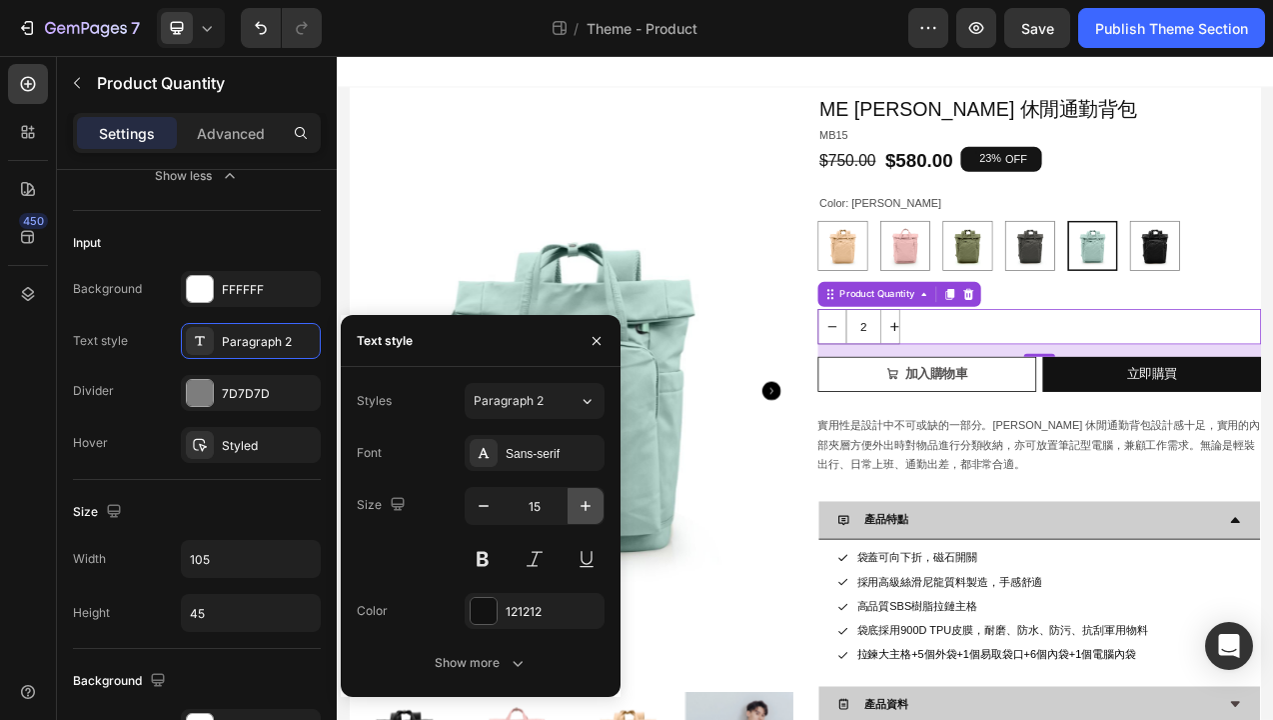
type input "16"
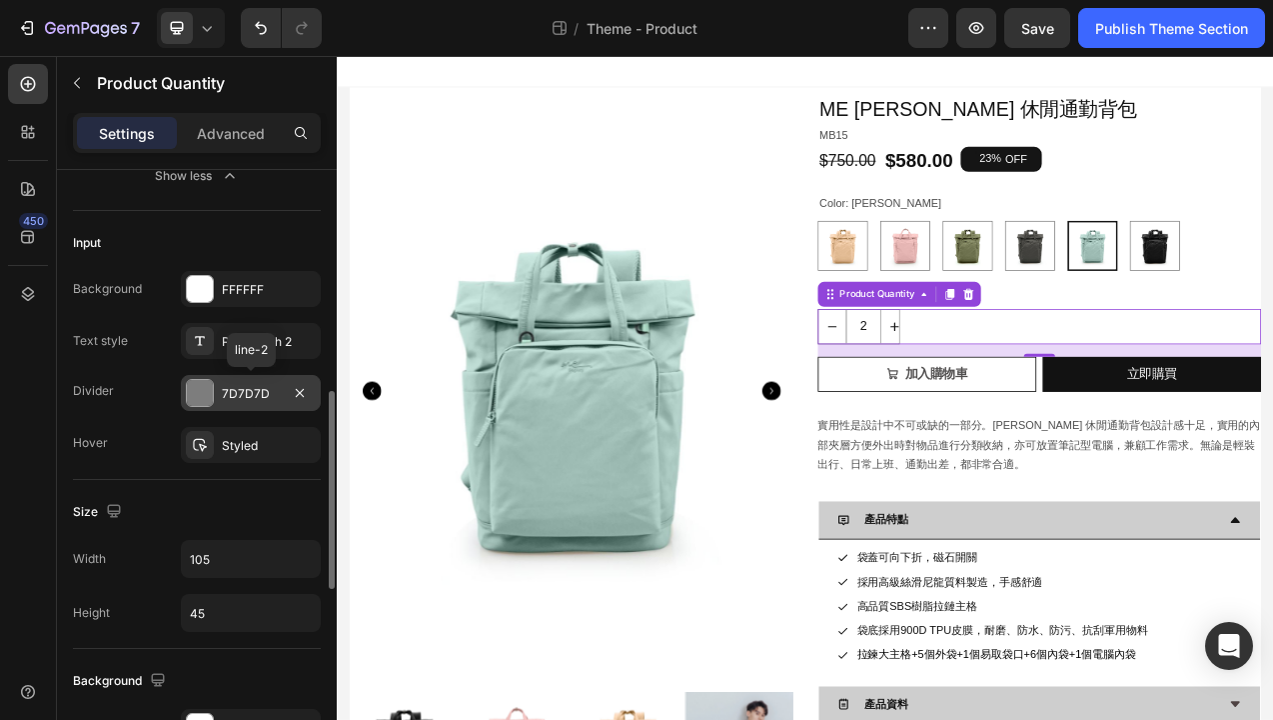
click at [252, 394] on div "7D7D7D" at bounding box center [251, 394] width 58 height 18
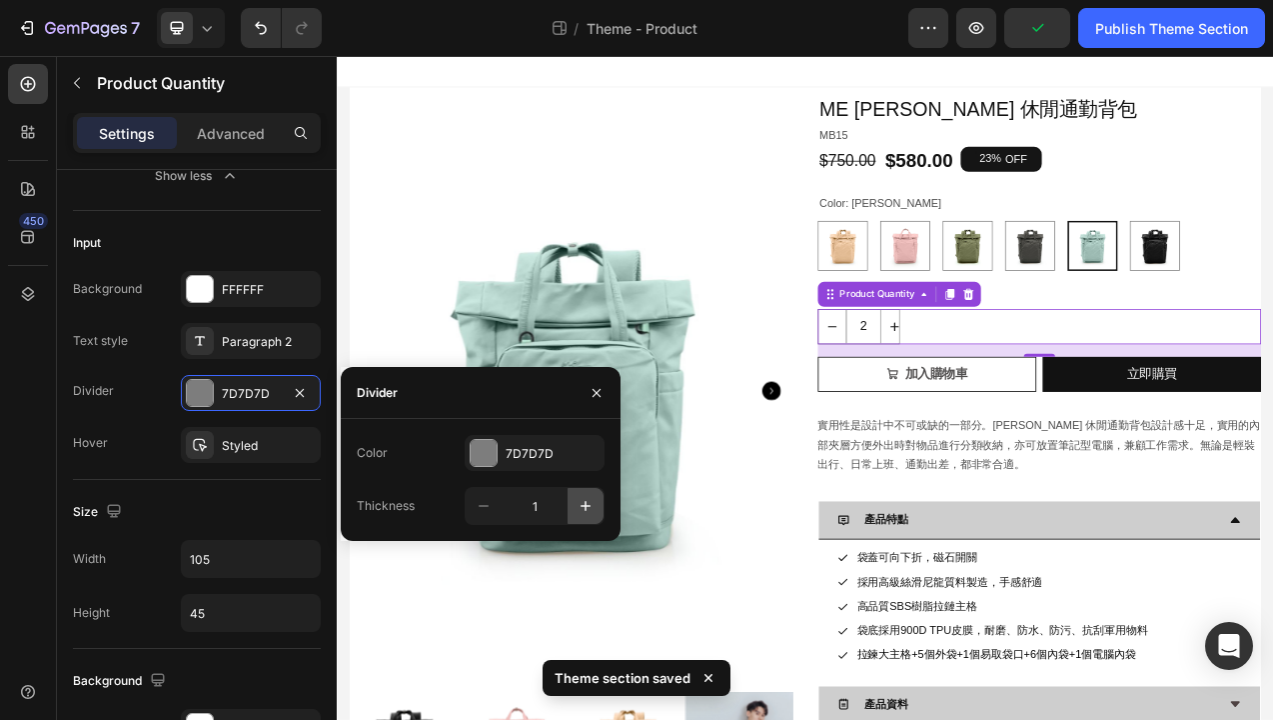
click at [585, 504] on icon "button" at bounding box center [586, 506] width 10 height 10
click at [484, 505] on icon "button" at bounding box center [484, 506] width 10 height 2
type input "1"
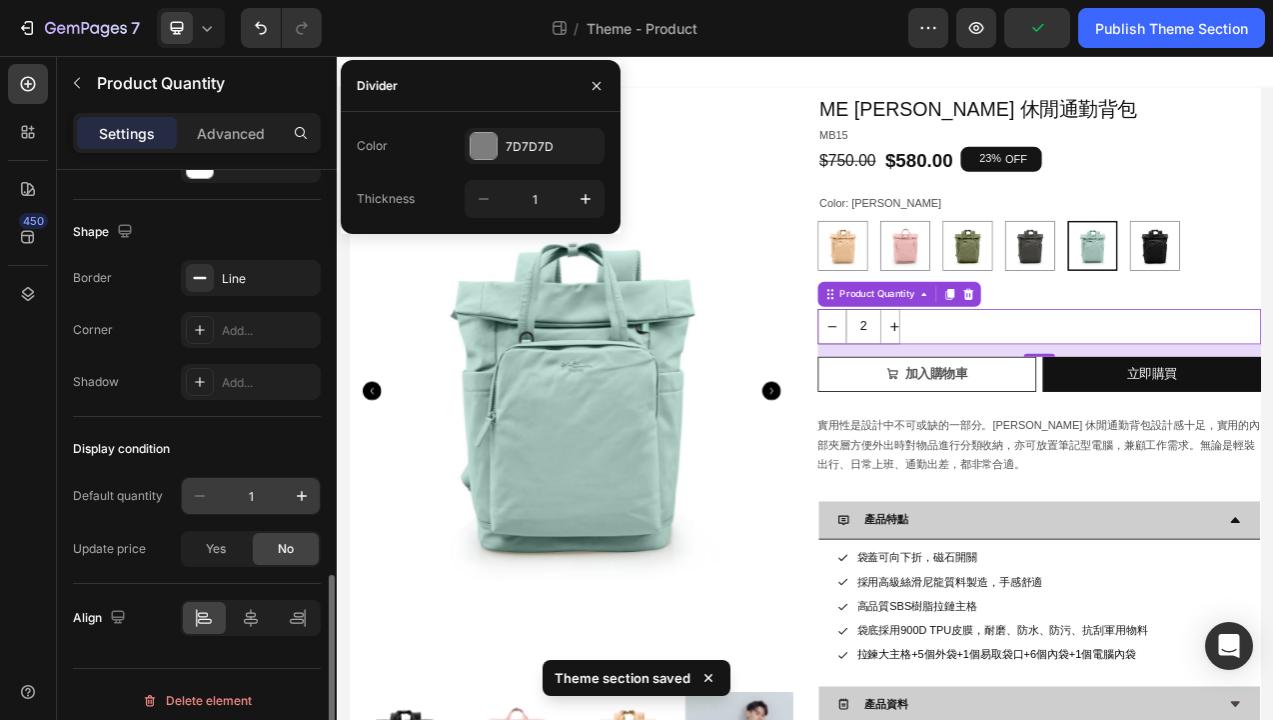
scroll to position [1250, 0]
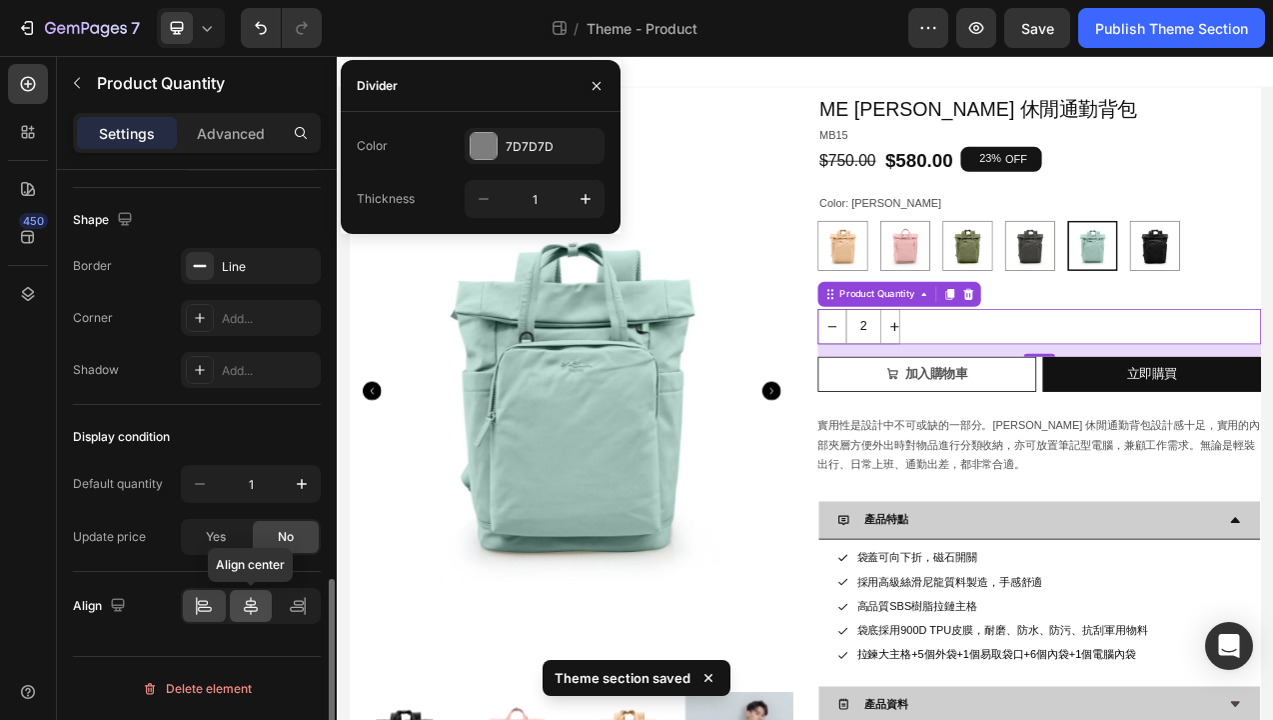
click at [247, 607] on icon at bounding box center [251, 606] width 14 height 18
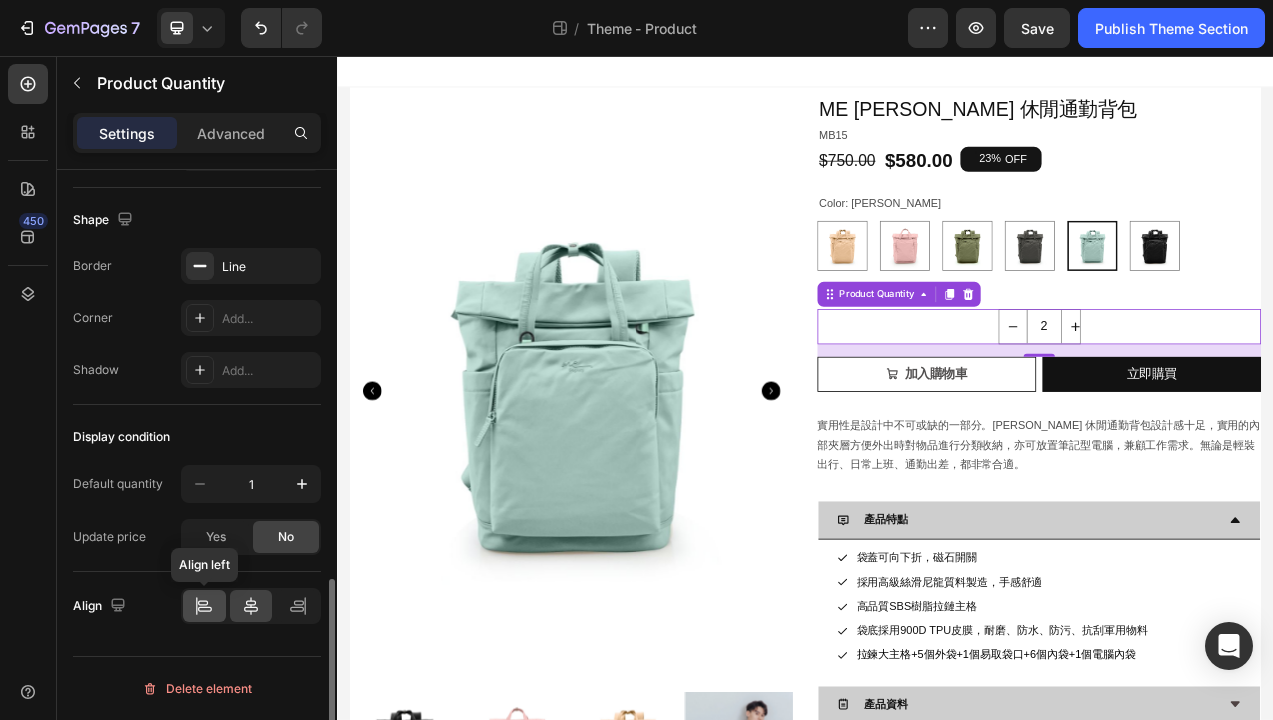
click at [205, 611] on icon at bounding box center [205, 609] width 14 height 5
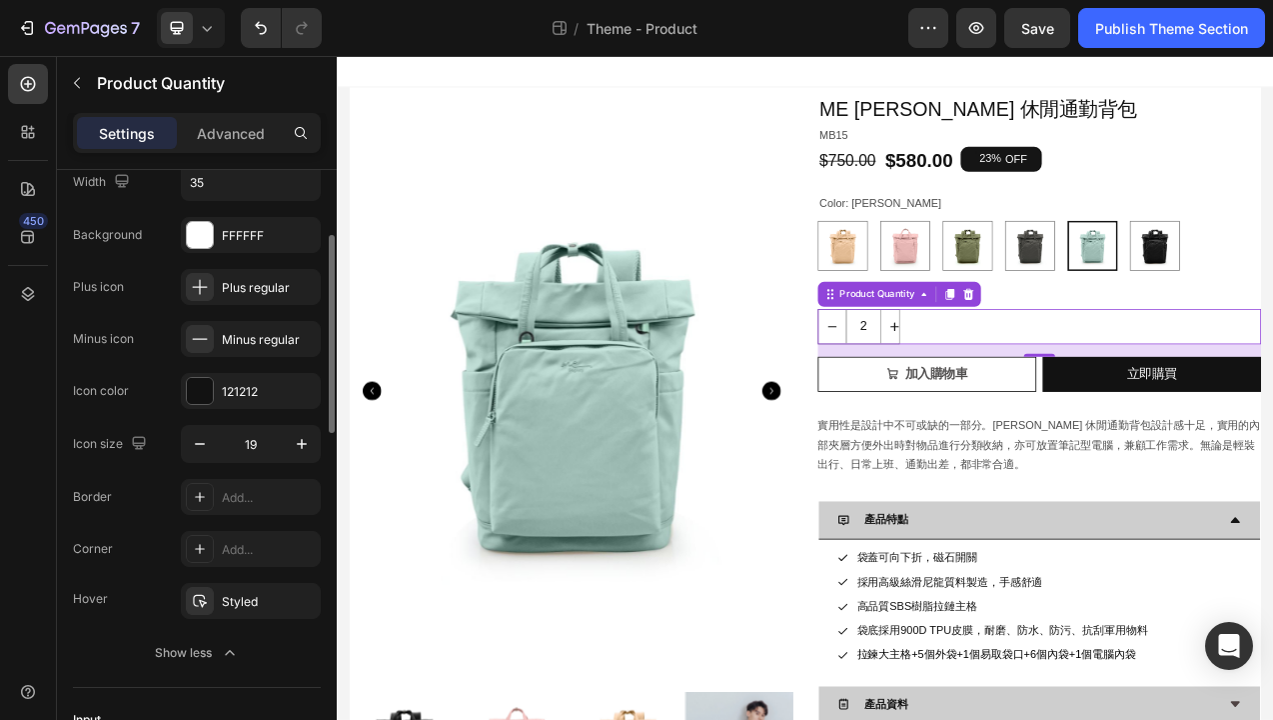
scroll to position [187, 0]
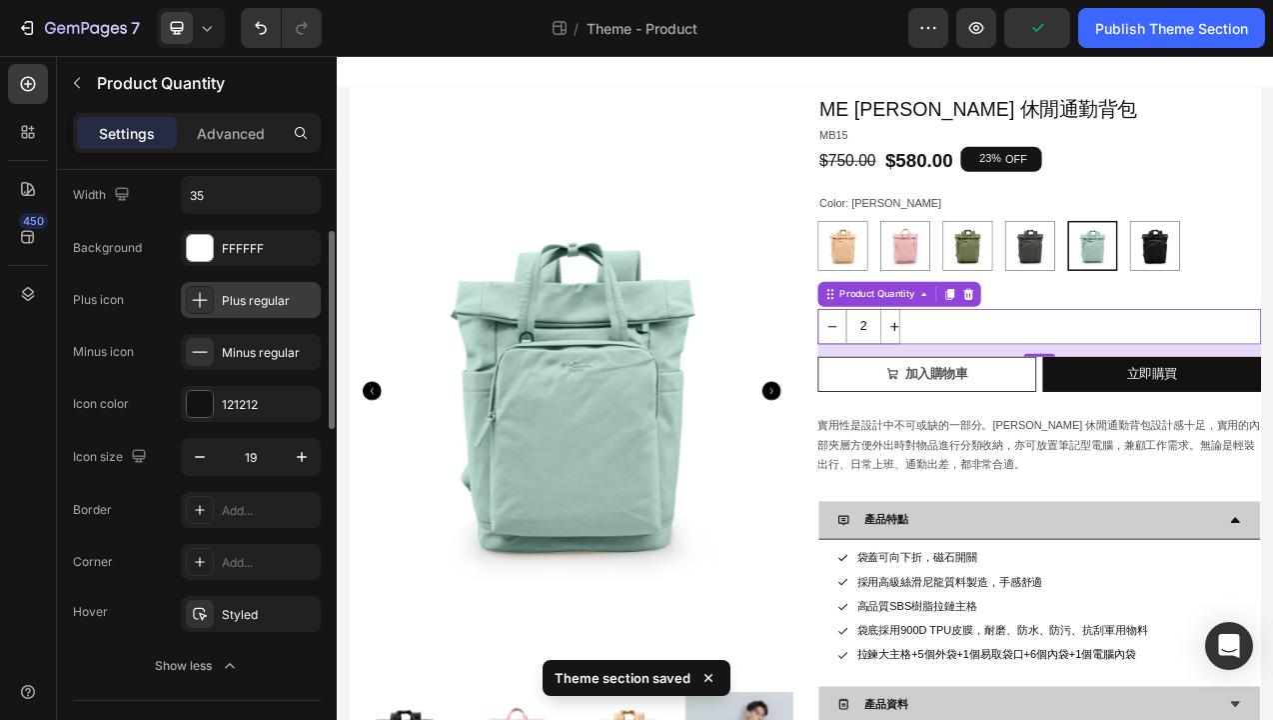
click at [202, 299] on icon at bounding box center [200, 300] width 20 height 20
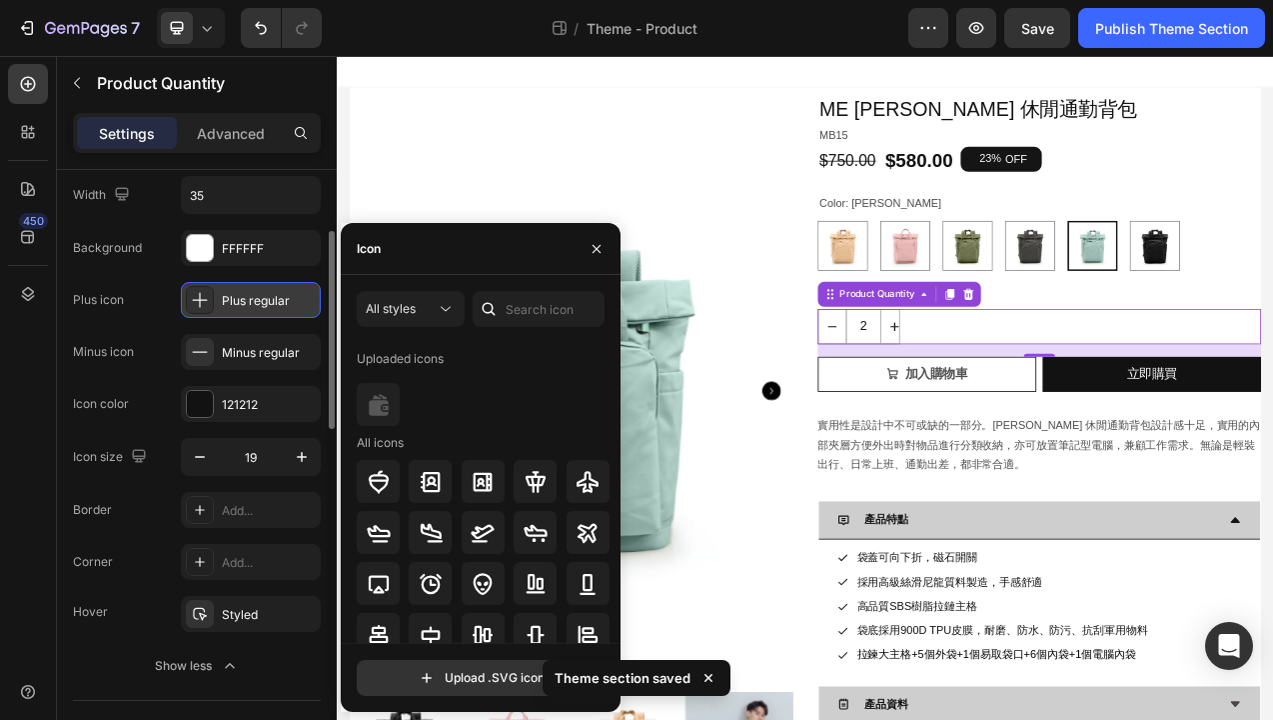
click at [200, 299] on icon at bounding box center [200, 300] width 15 height 15
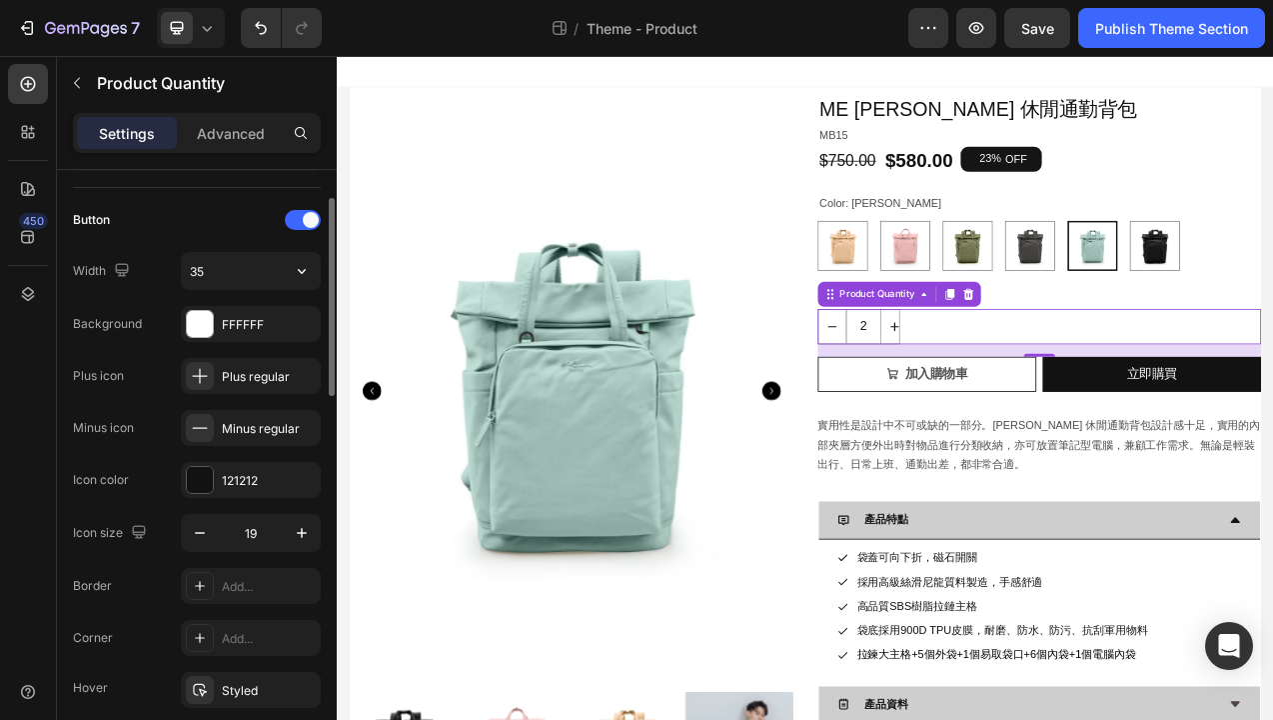
scroll to position [40, 0]
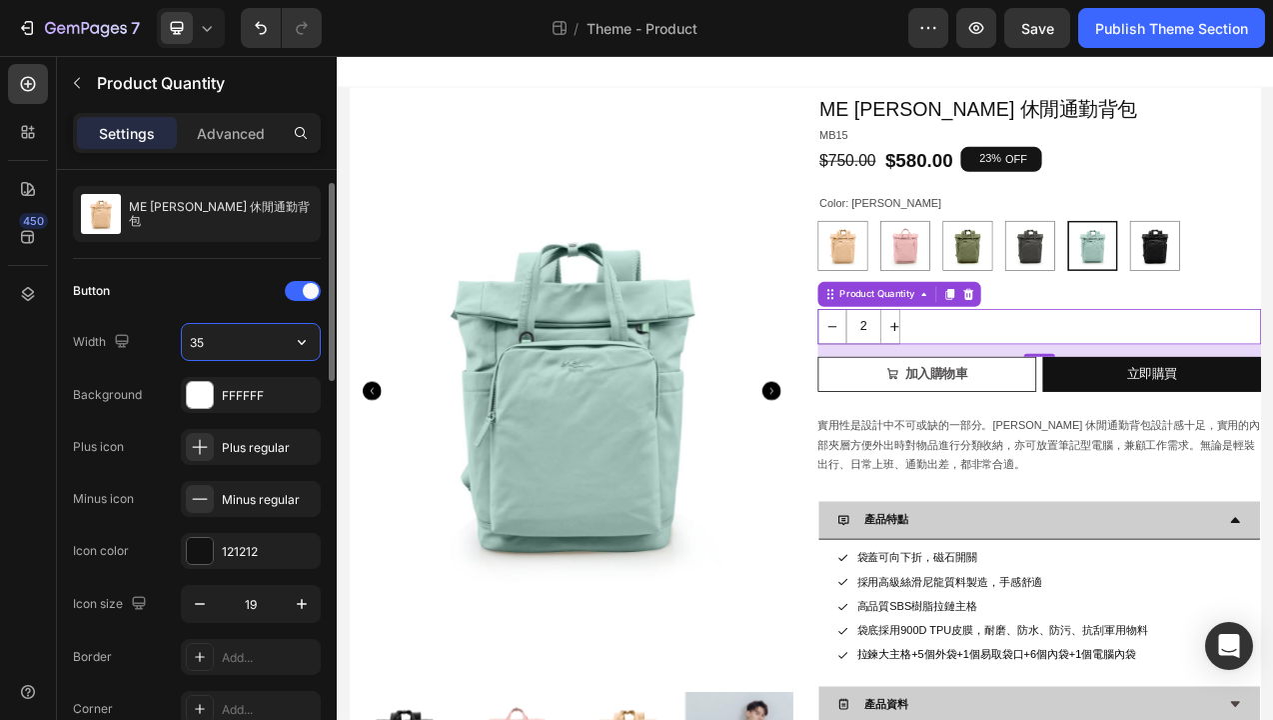
click at [216, 345] on input "35" at bounding box center [251, 342] width 138 height 36
type input "5"
type input "35"
click at [312, 284] on span at bounding box center [311, 291] width 16 height 16
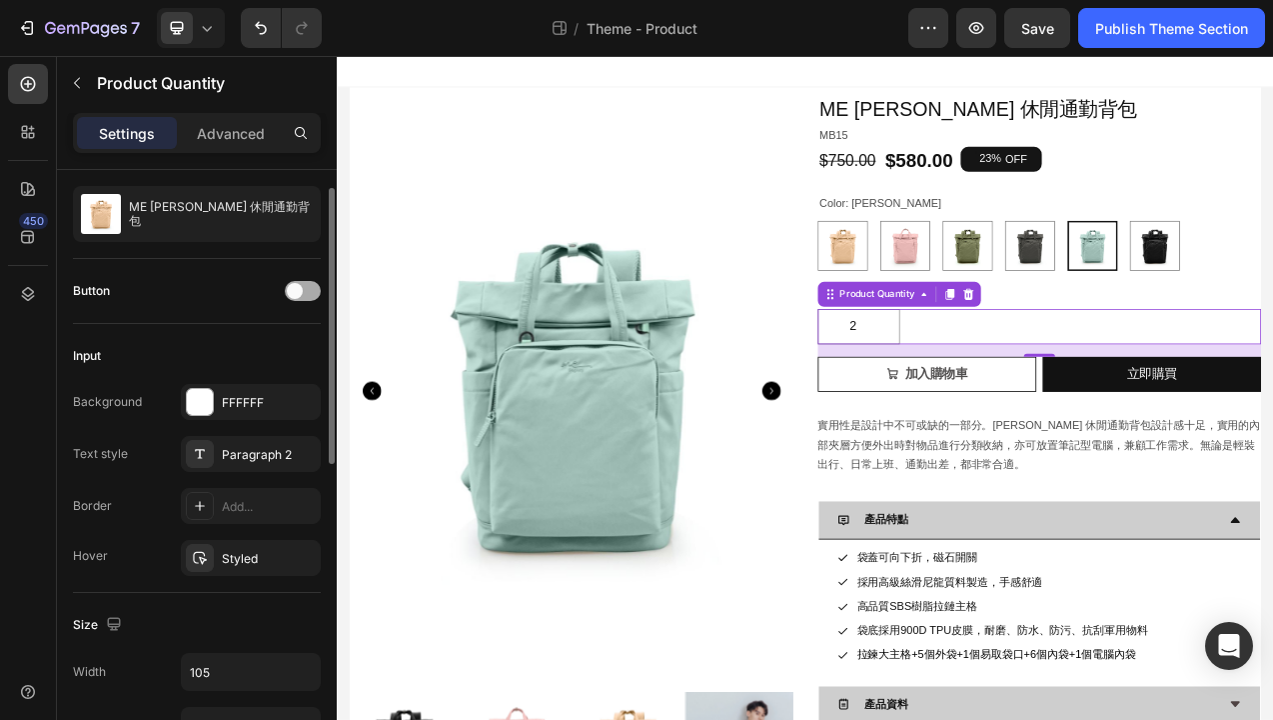
click at [298, 286] on span at bounding box center [295, 291] width 16 height 16
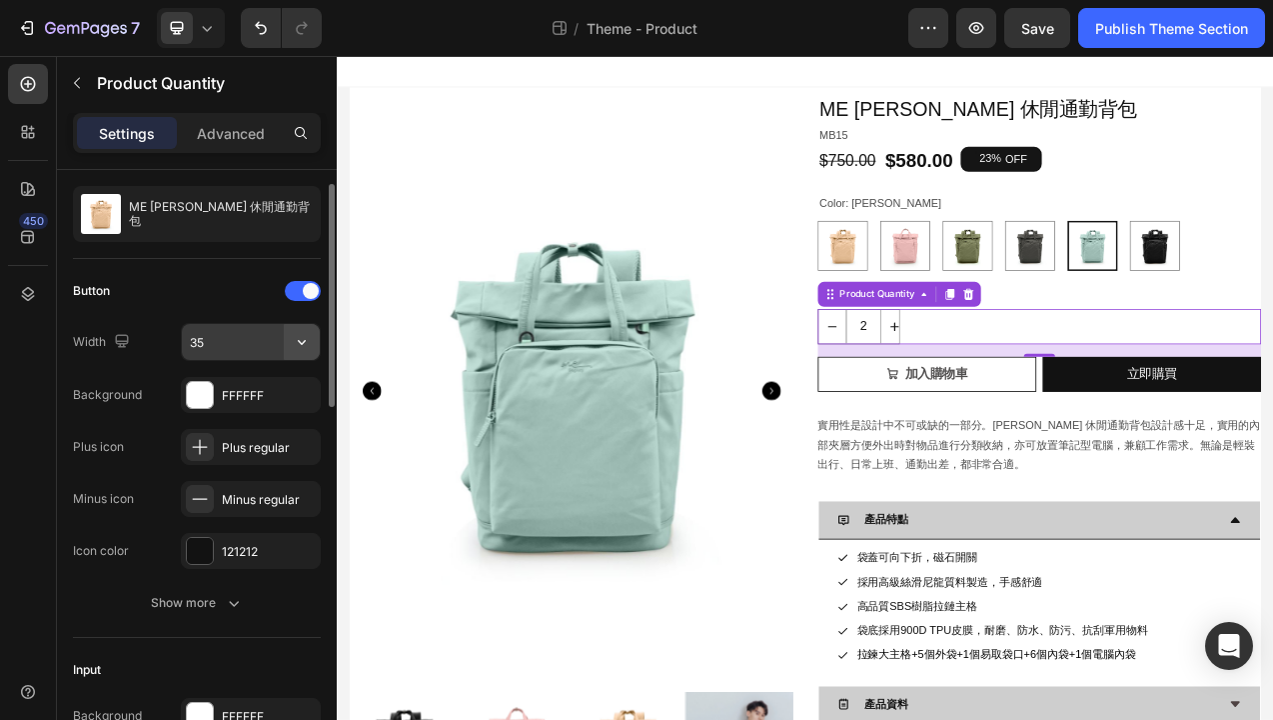
click at [305, 342] on icon "button" at bounding box center [302, 342] width 20 height 20
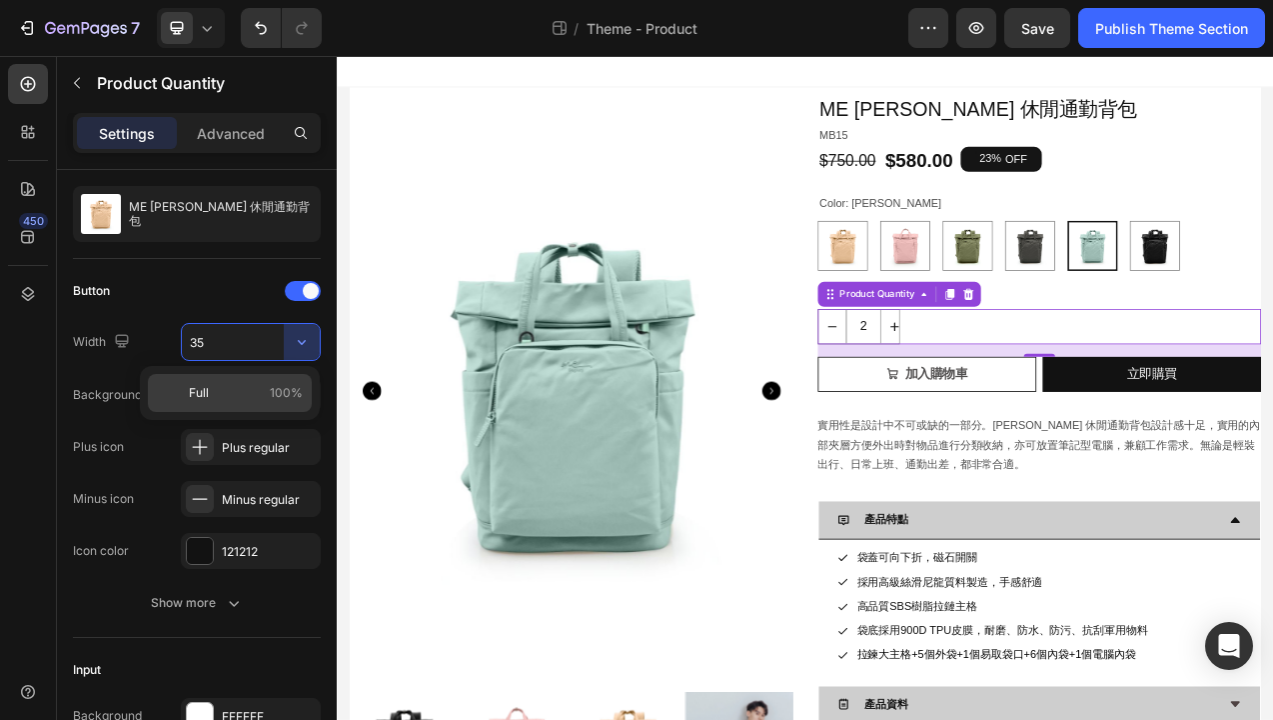
click at [207, 388] on span "Full" at bounding box center [199, 393] width 20 height 18
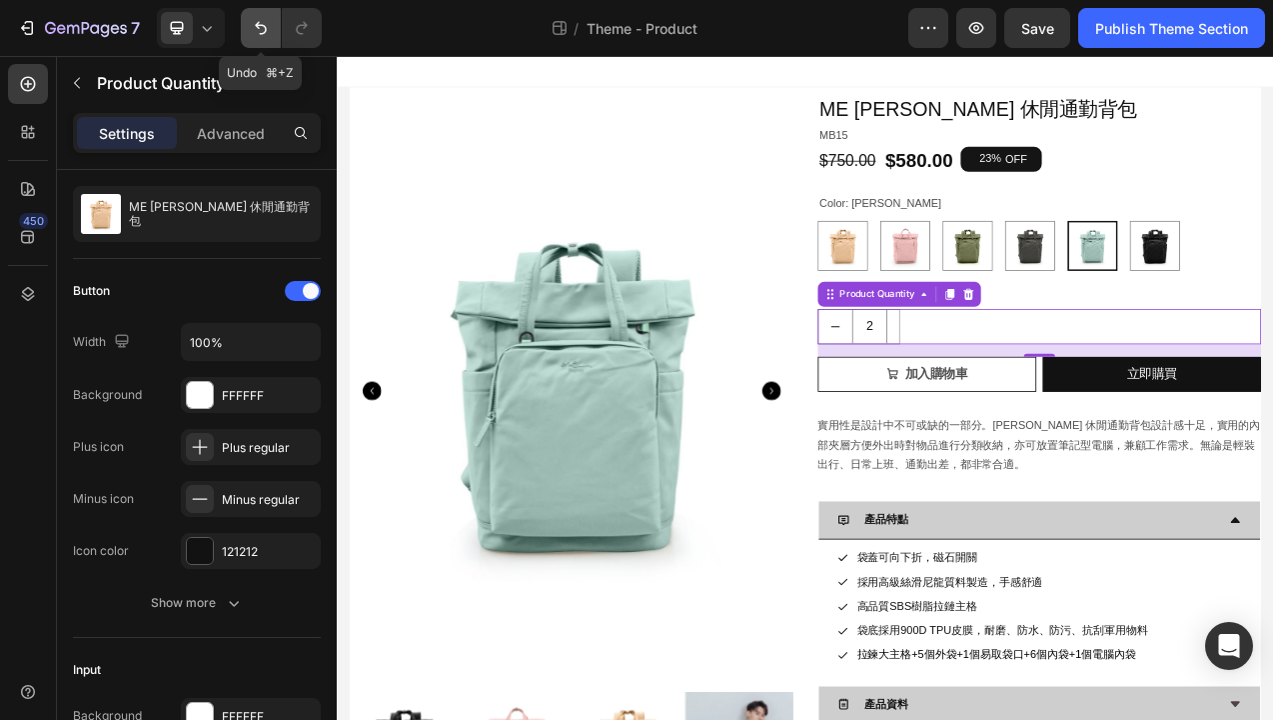
click at [260, 35] on icon "Undo/Redo" at bounding box center [261, 28] width 20 height 20
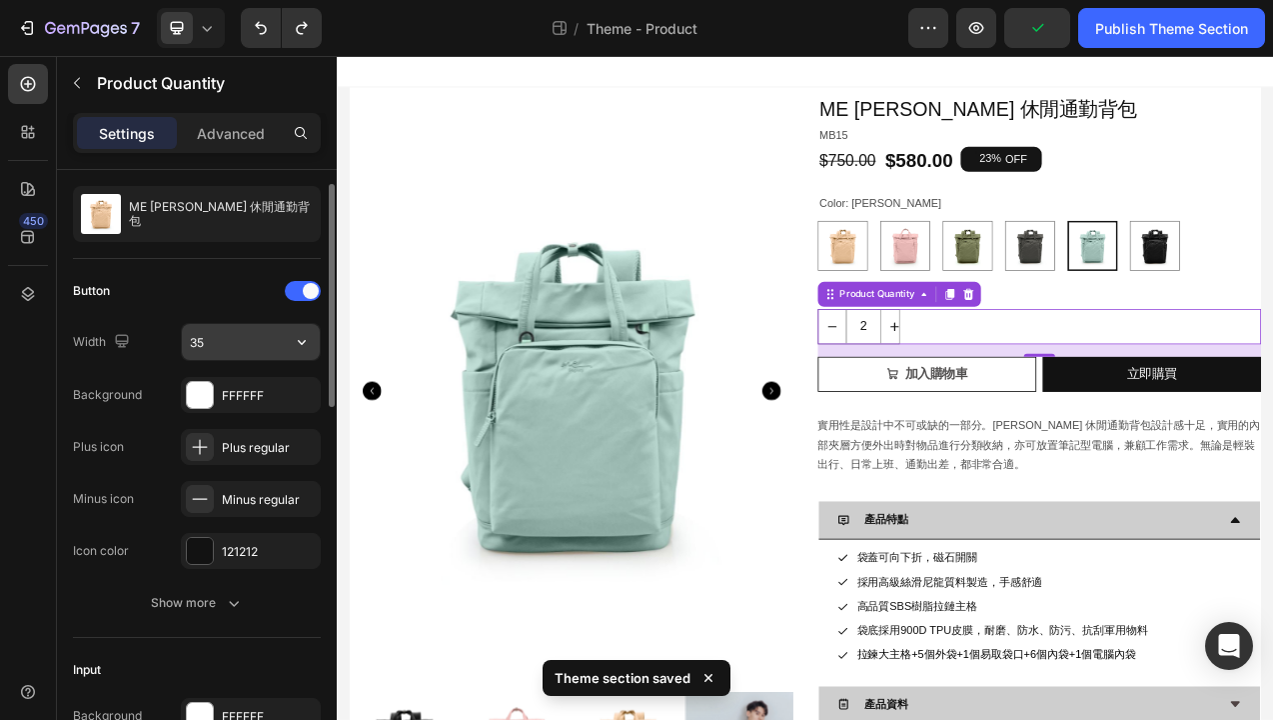
click at [217, 348] on input "35" at bounding box center [251, 342] width 138 height 36
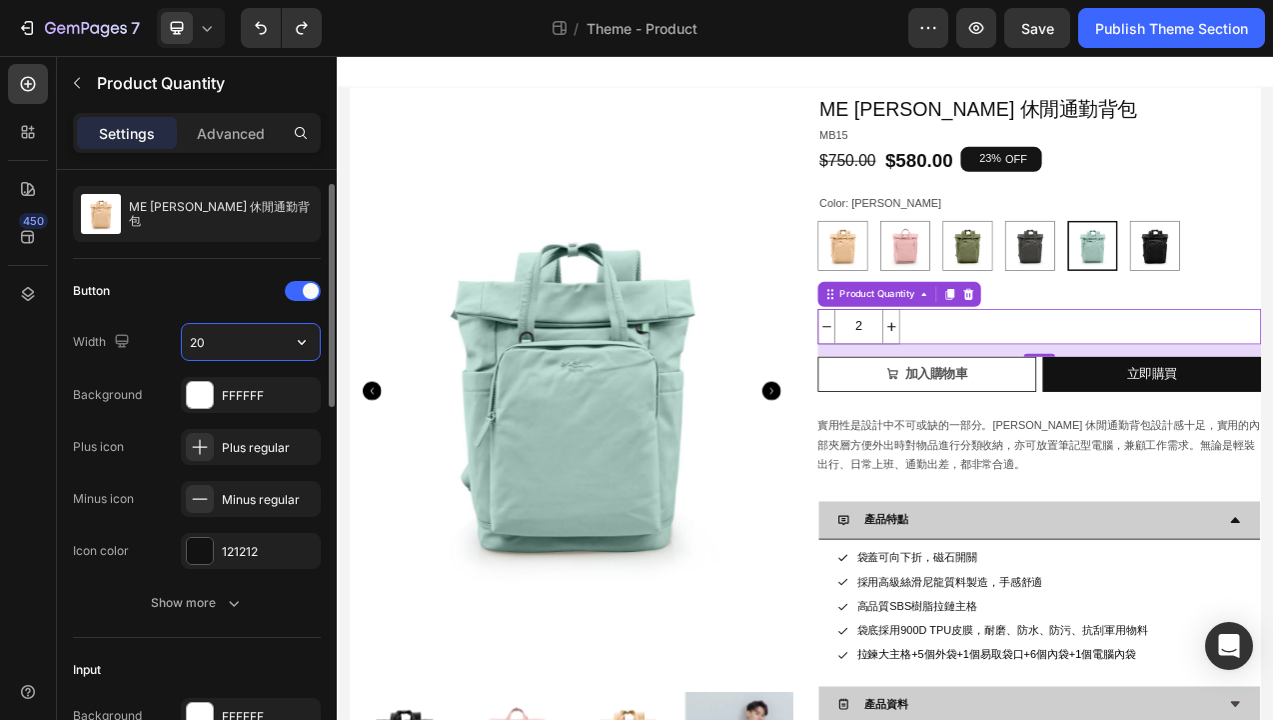
type input "2"
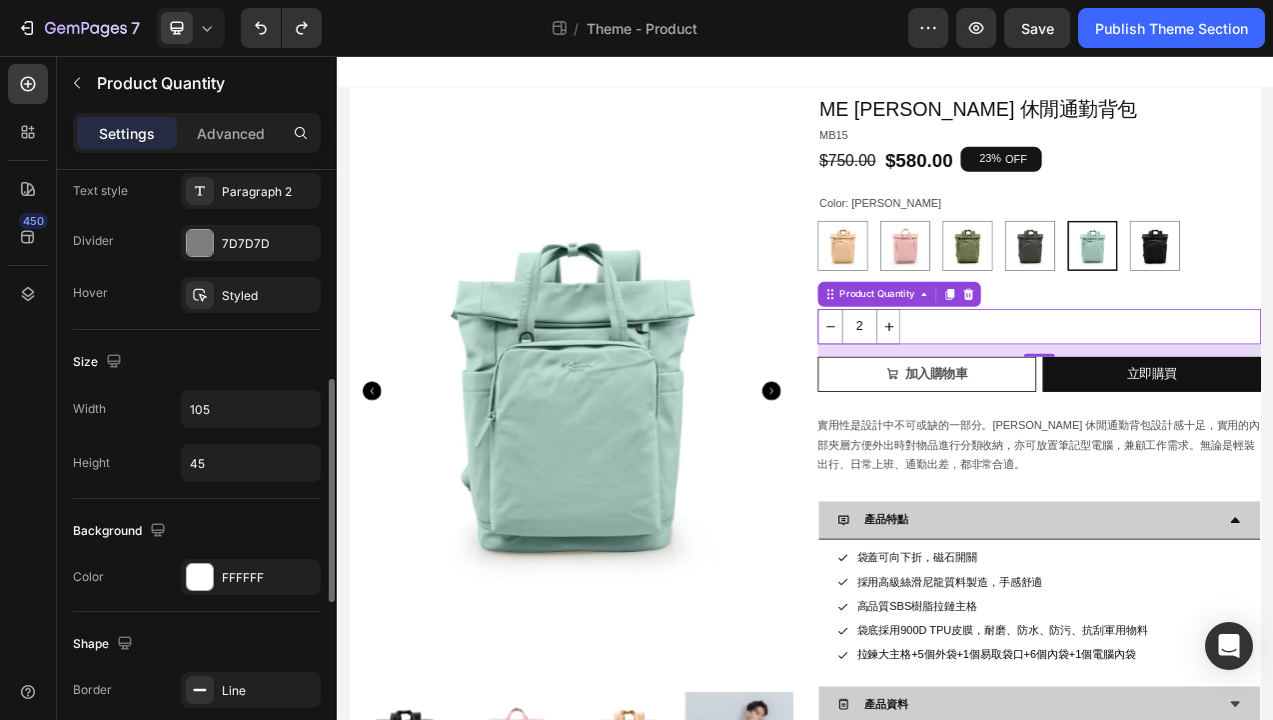
scroll to position [651, 0]
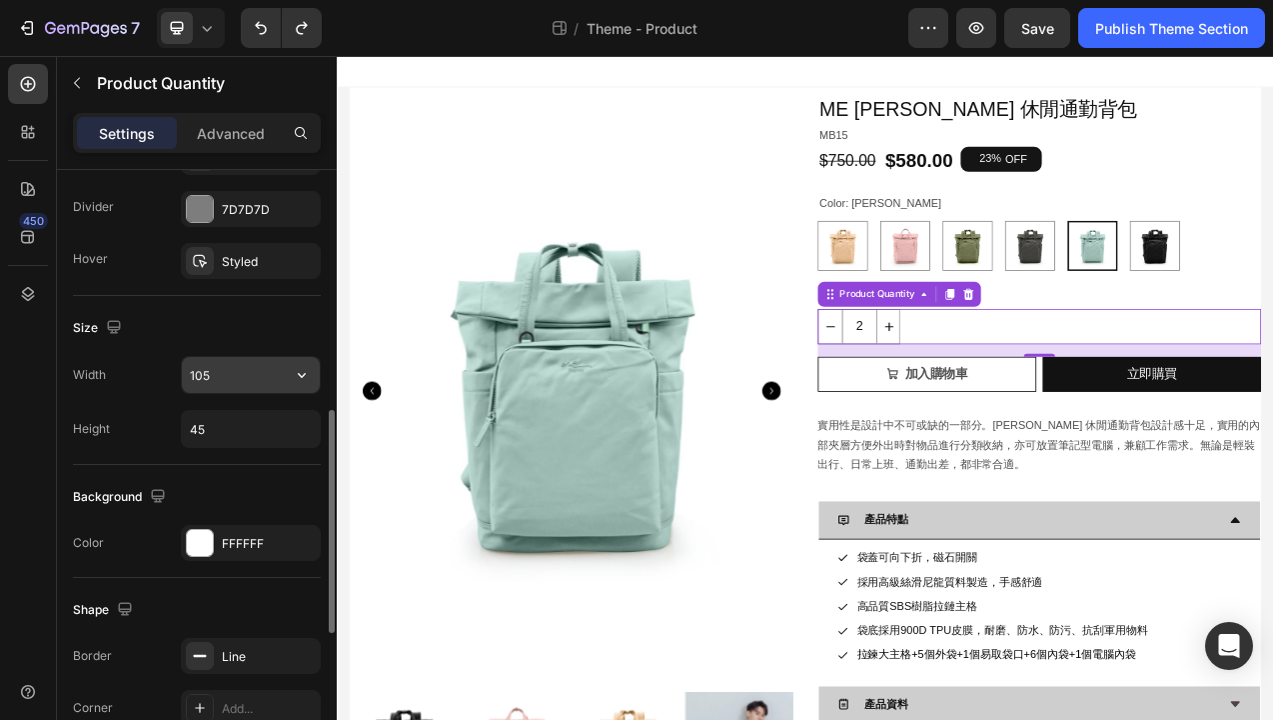
type input "30"
click at [218, 379] on input "105" at bounding box center [251, 375] width 138 height 36
type input "2"
type input "105"
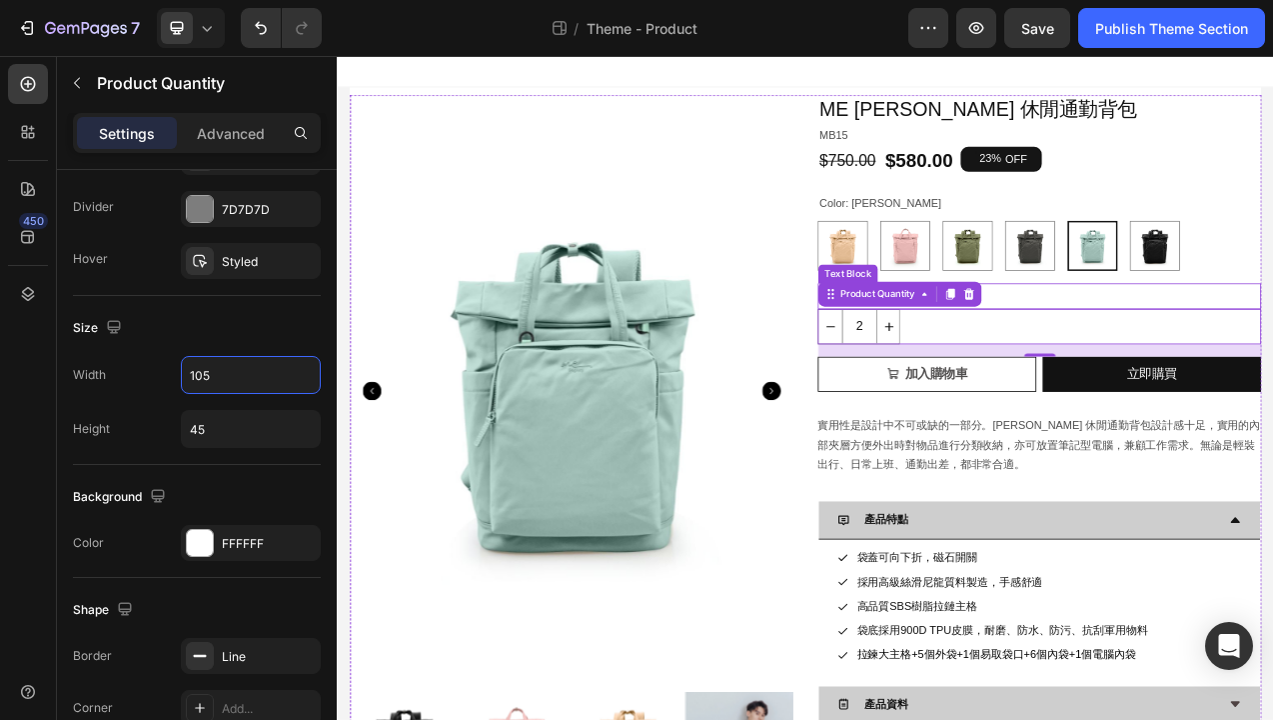
click at [1211, 363] on p "數量" at bounding box center [1237, 363] width 564 height 29
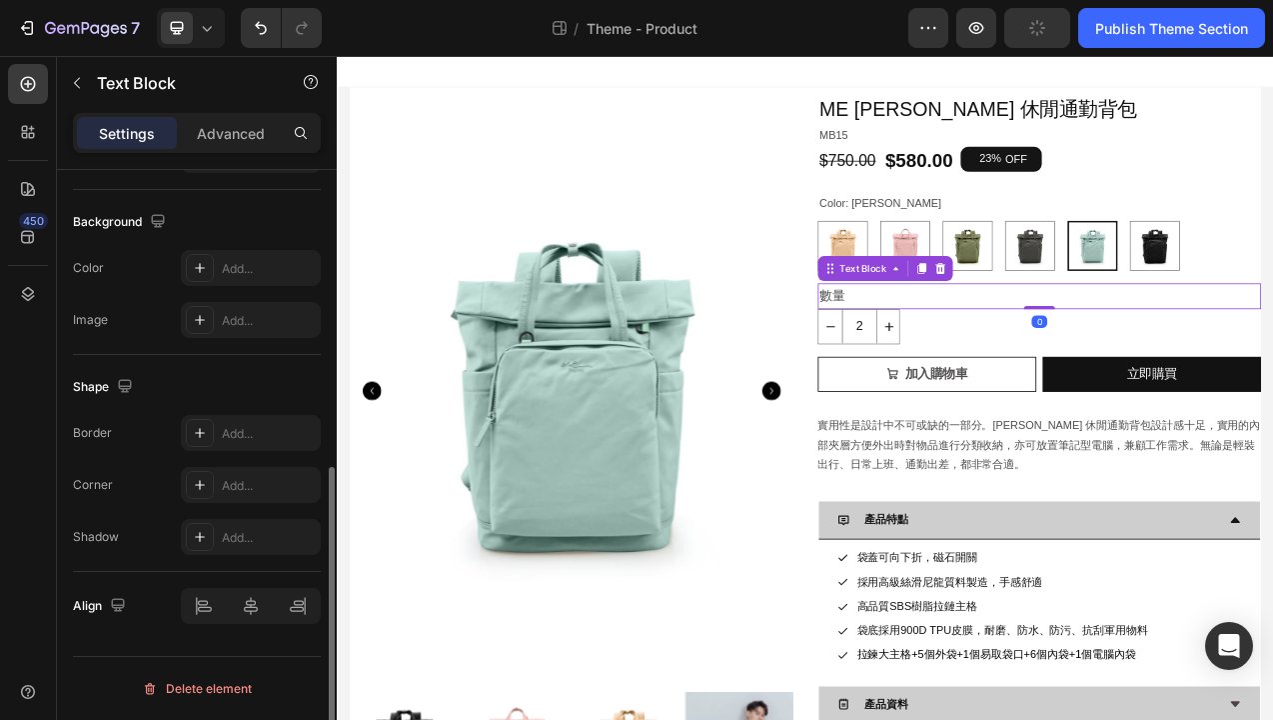
scroll to position [0, 0]
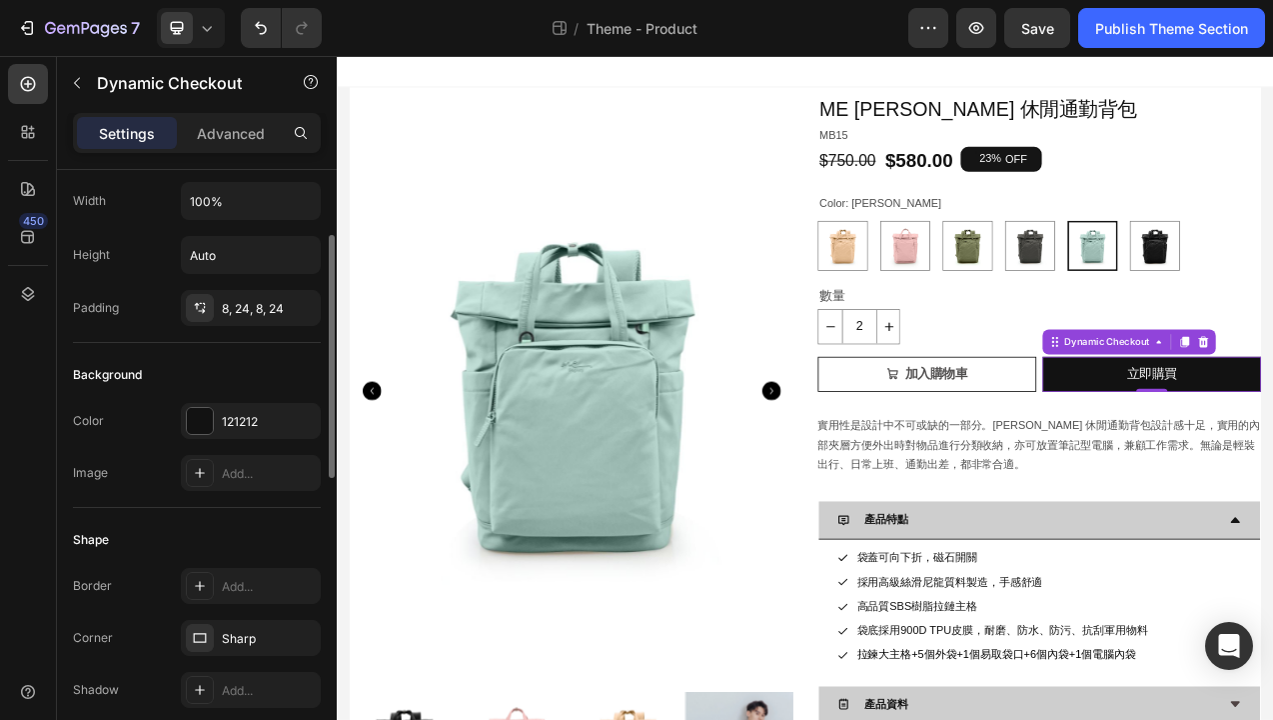
scroll to position [302, 0]
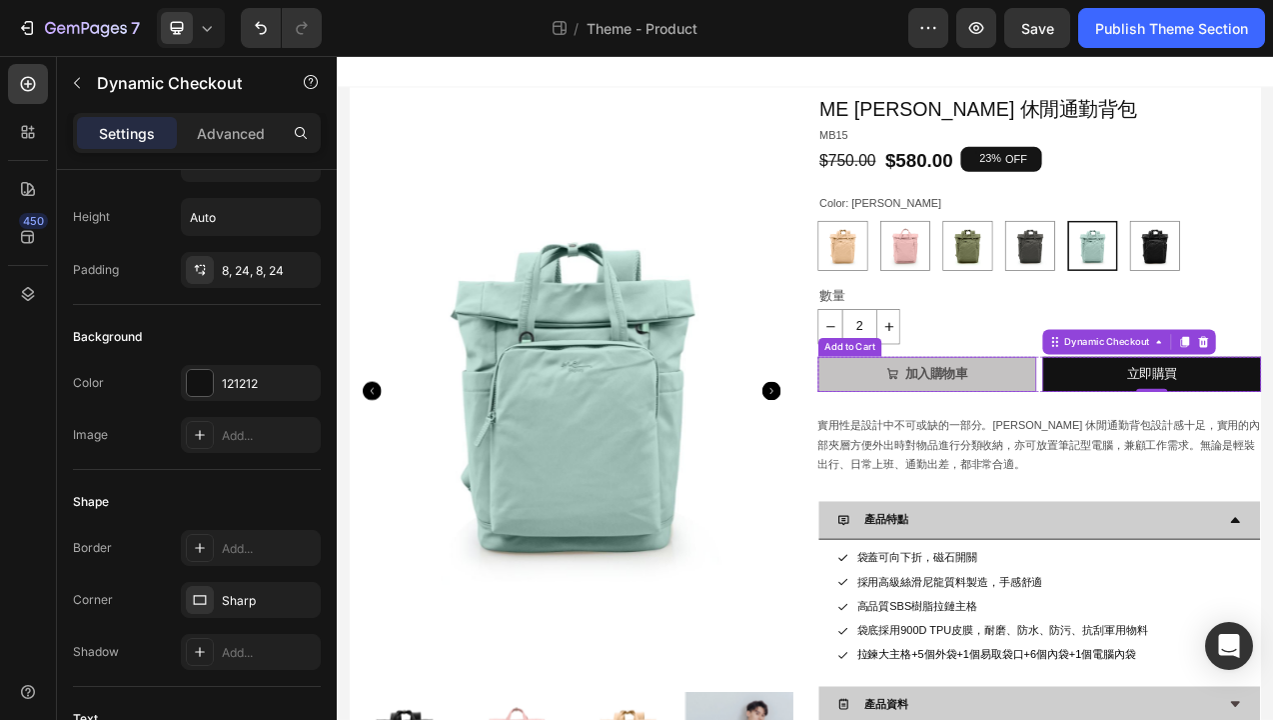
click at [998, 470] on button "加入購物車" at bounding box center [1093, 463] width 280 height 45
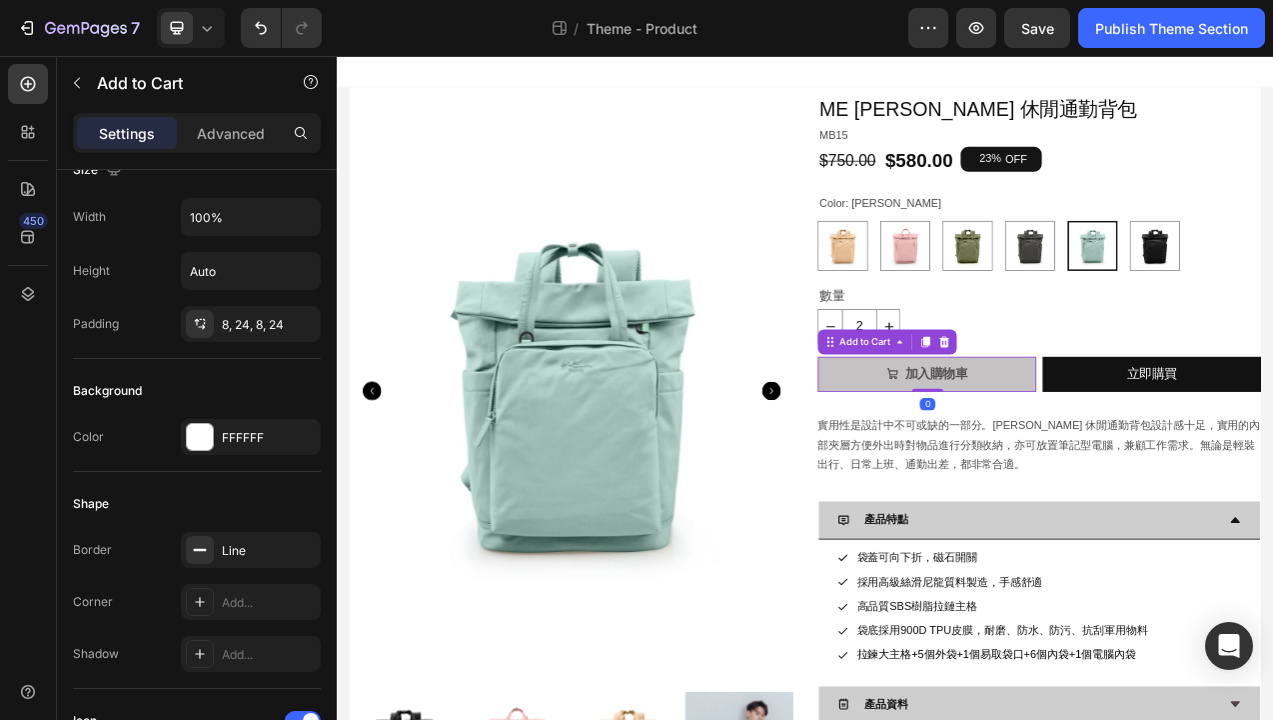
scroll to position [0, 0]
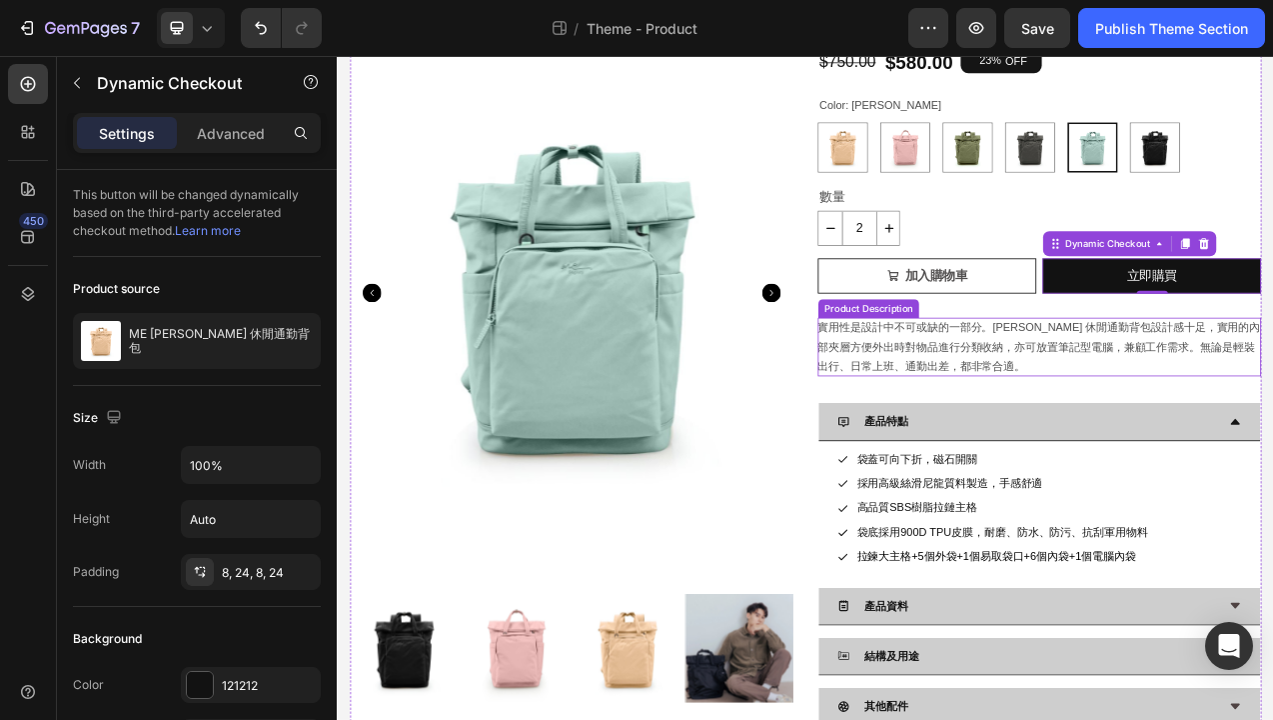
scroll to position [164, 0]
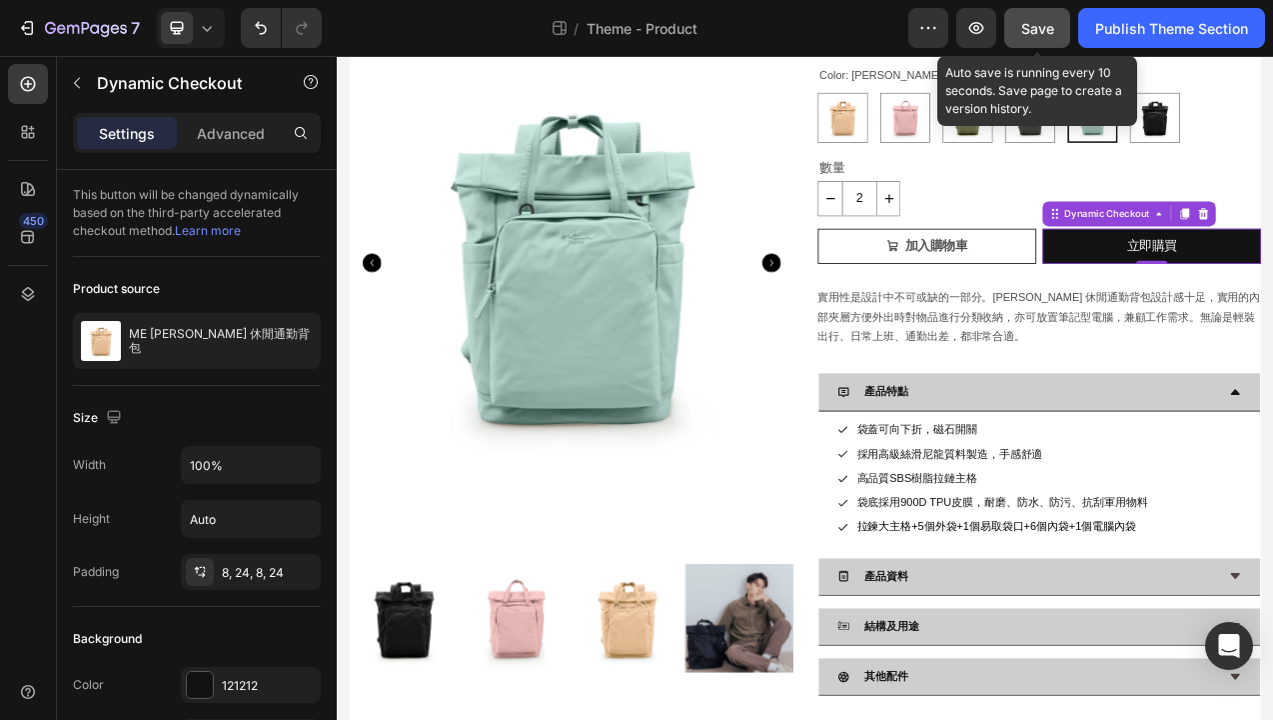
click at [1031, 23] on span "Save" at bounding box center [1038, 28] width 33 height 17
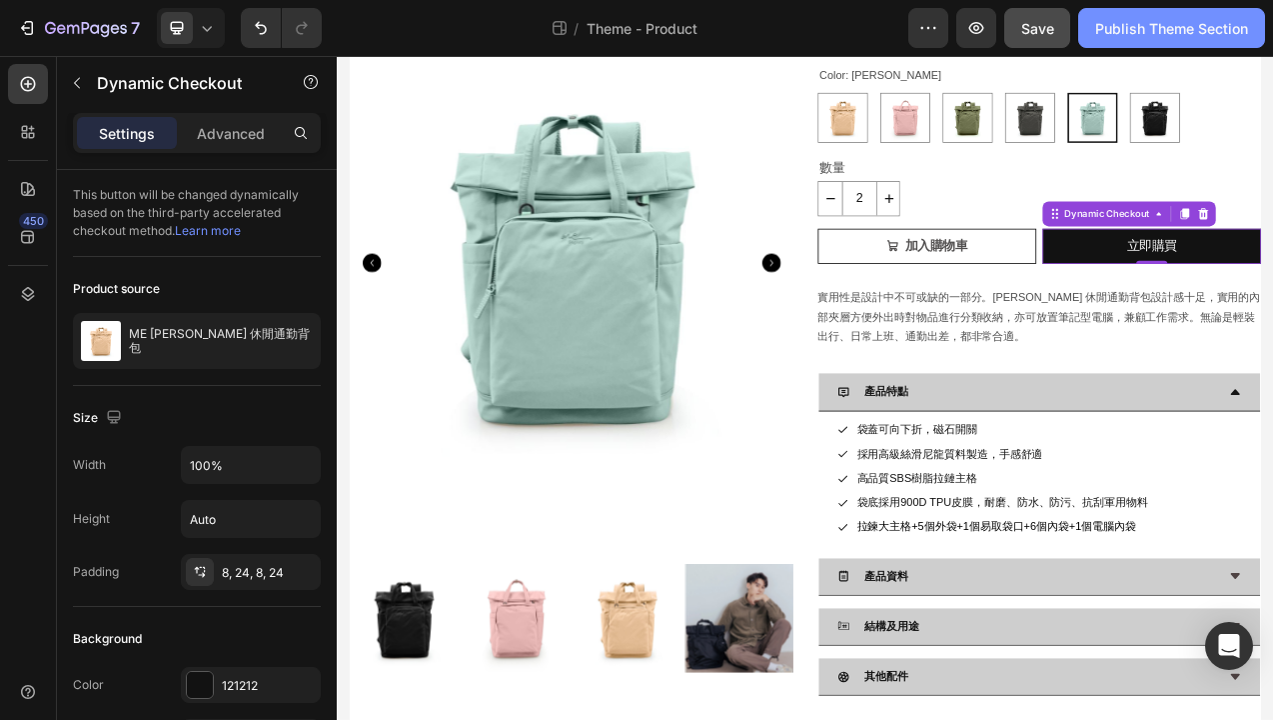
click at [1158, 28] on div "Publish Theme Section" at bounding box center [1172, 28] width 153 height 21
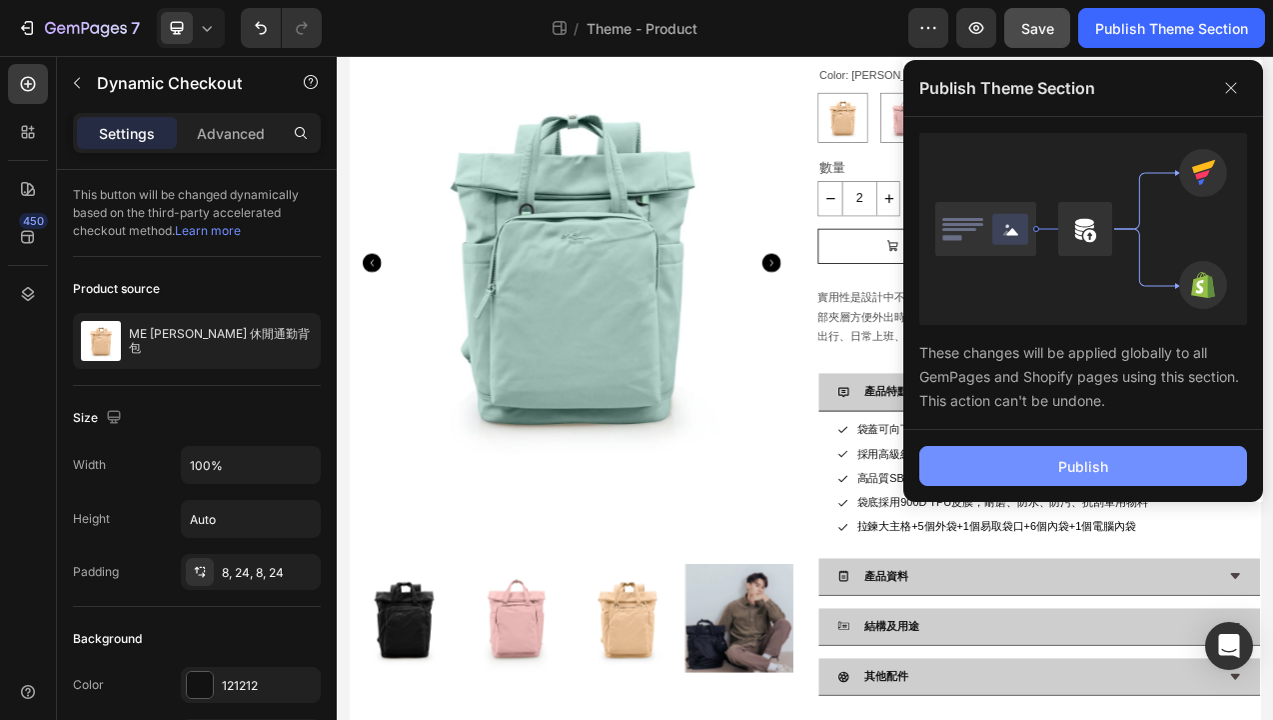
click at [1037, 468] on button "Publish" at bounding box center [1084, 466] width 328 height 40
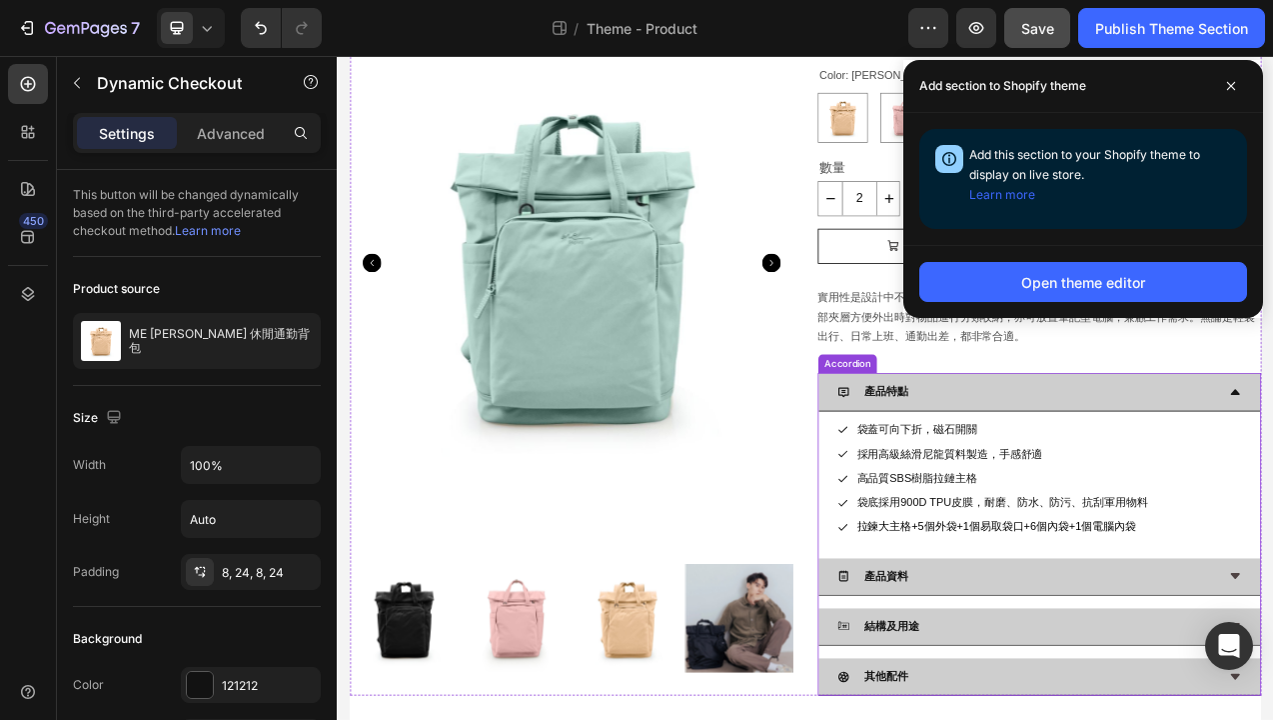
click at [1174, 488] on div "產品特點" at bounding box center [1221, 485] width 486 height 31
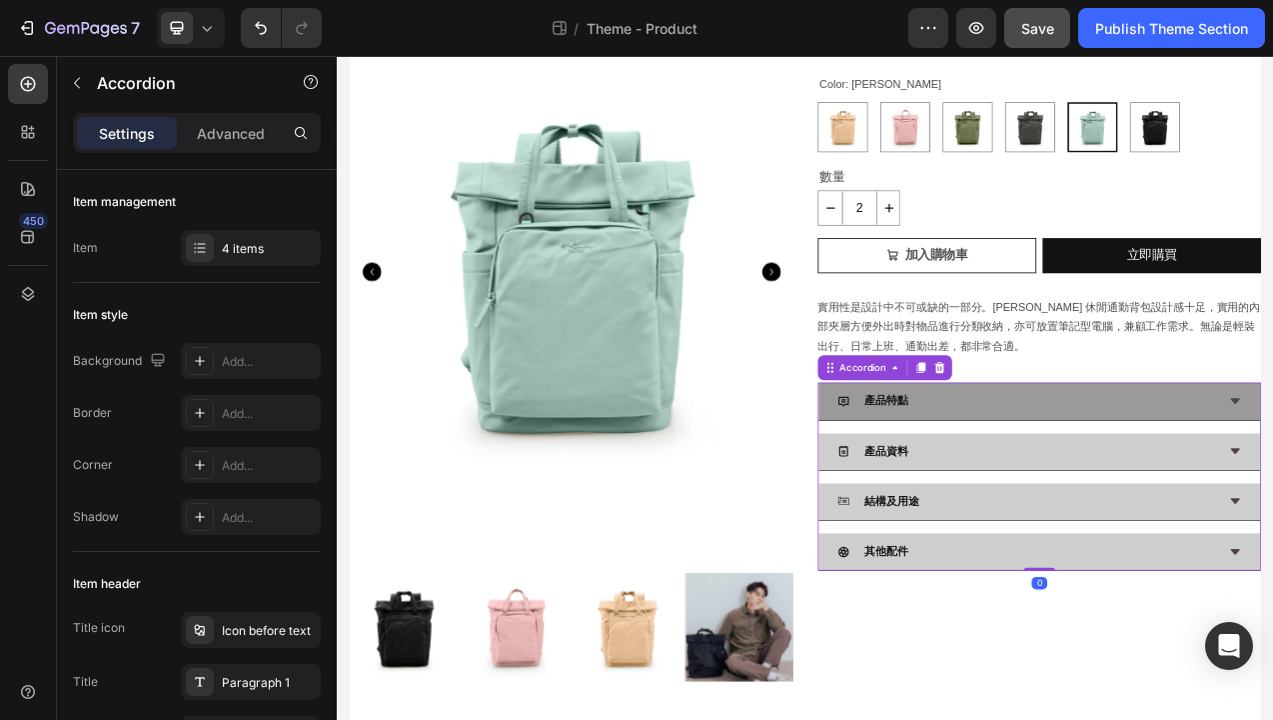
scroll to position [151, 0]
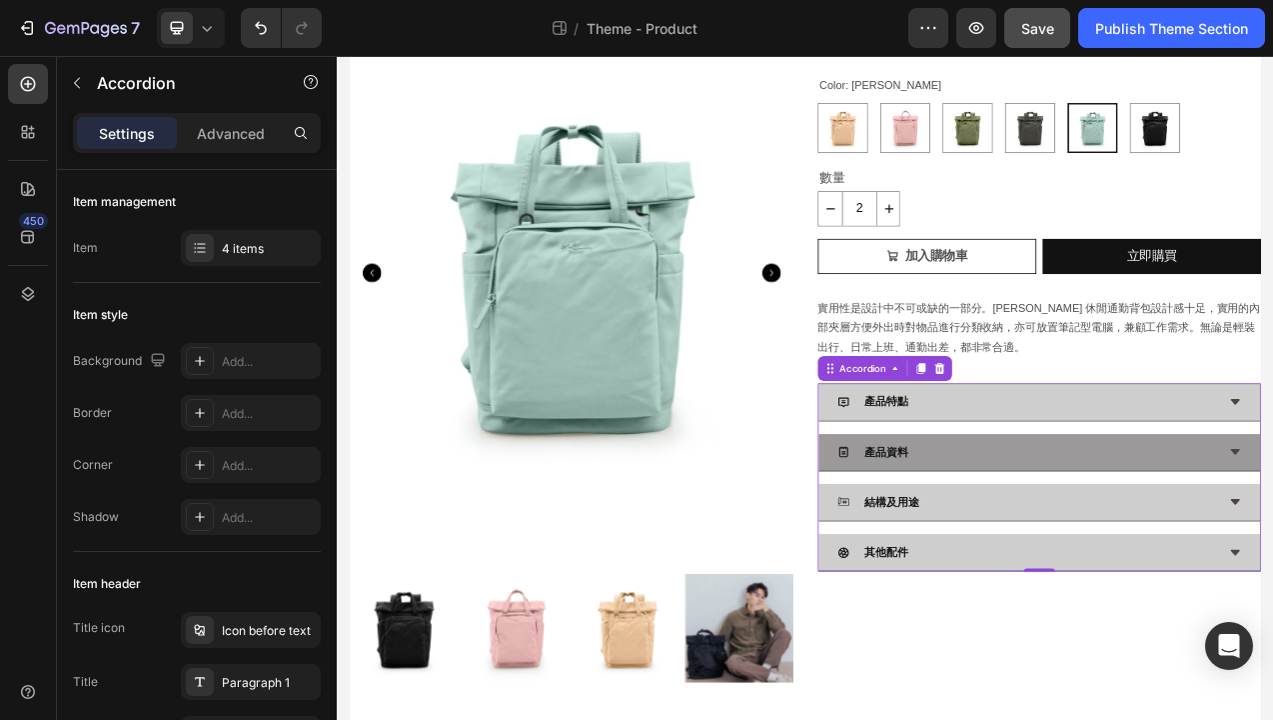
click at [1126, 559] on div "產品資料" at bounding box center [1221, 563] width 486 height 31
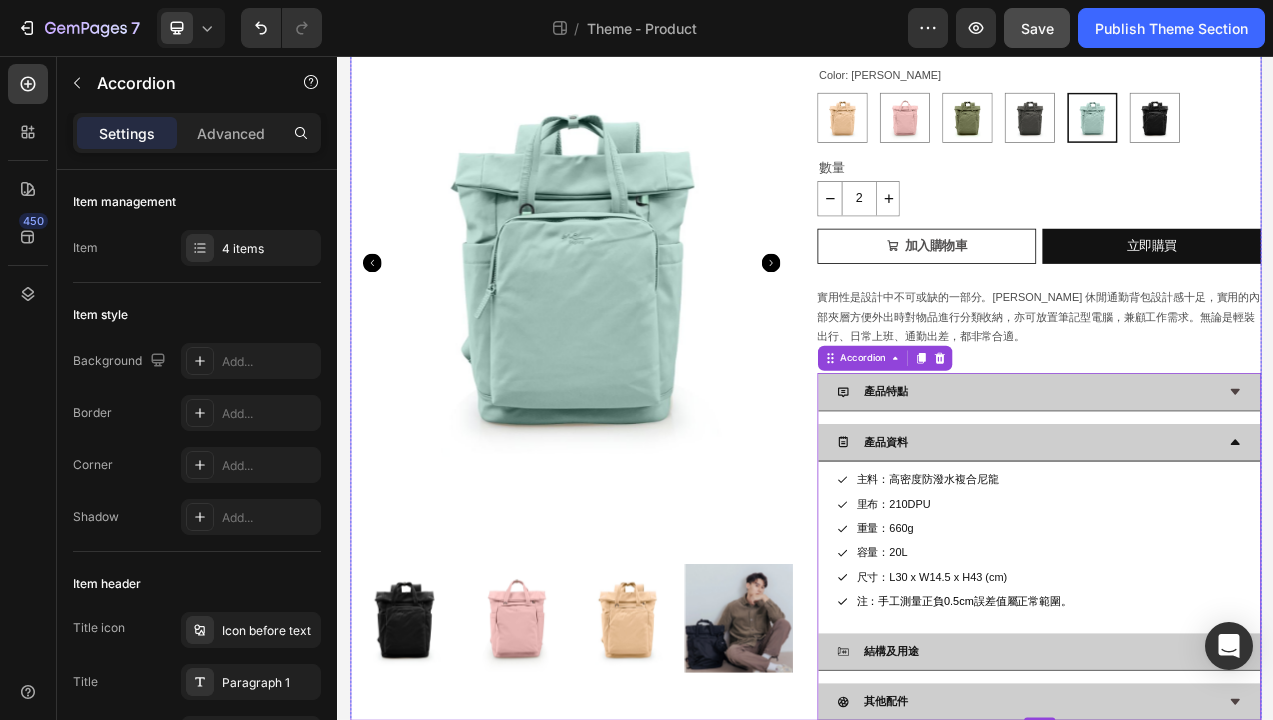
scroll to position [197, 0]
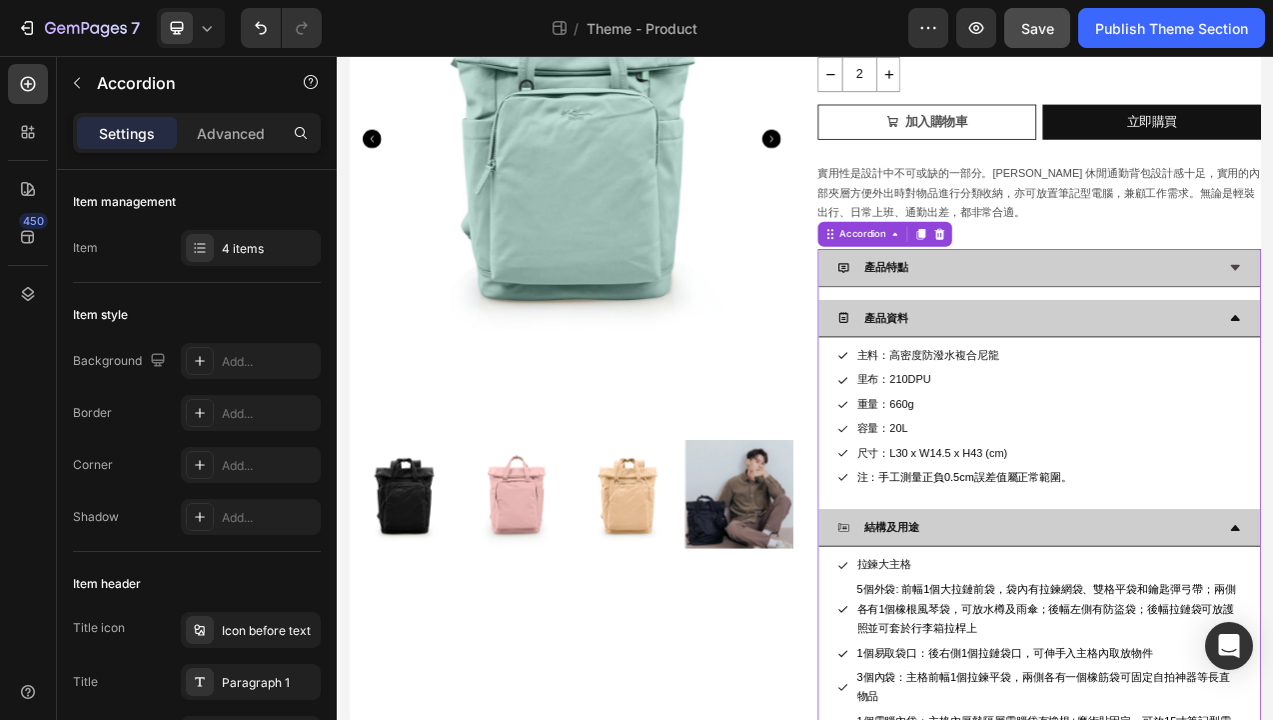
scroll to position [469, 0]
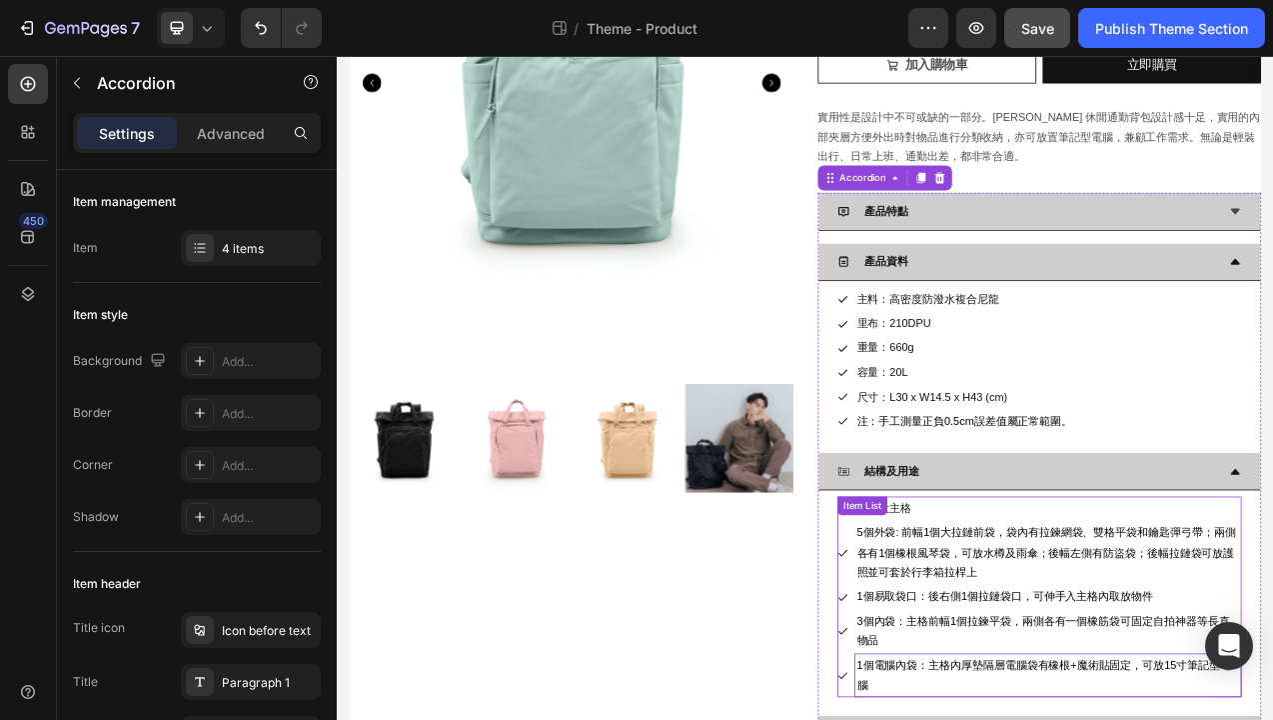
scroll to position [375, 0]
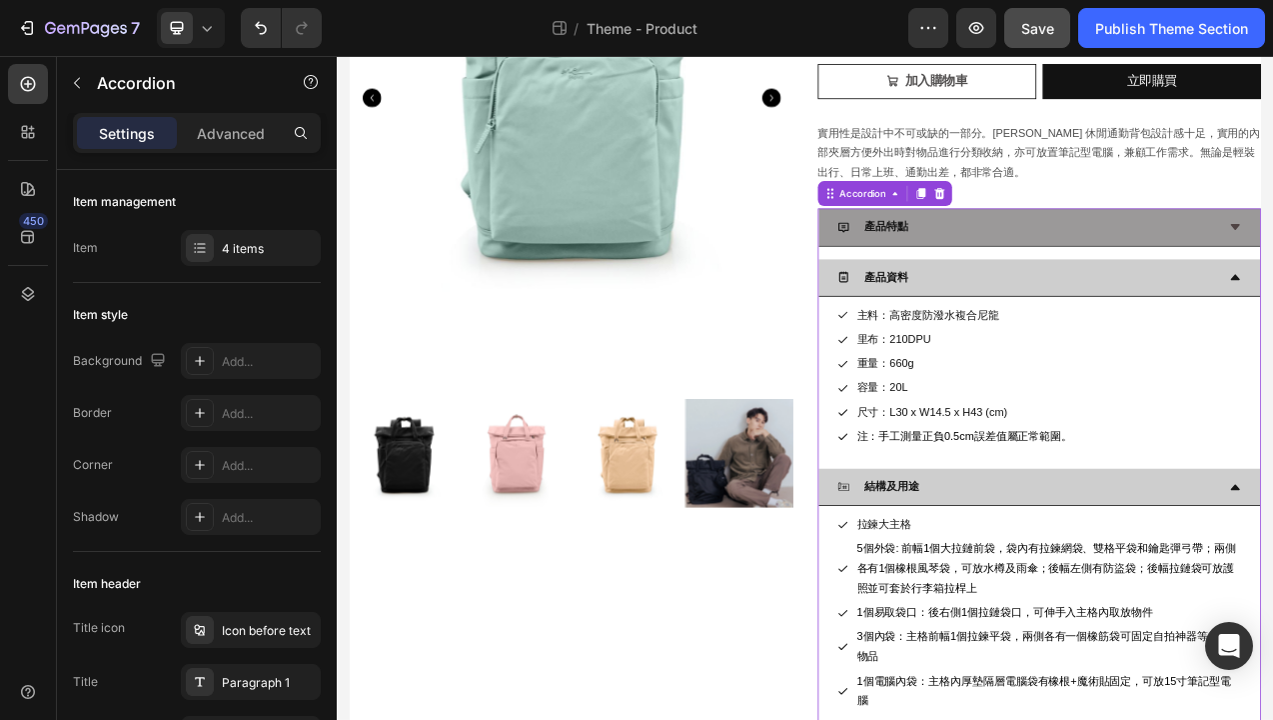
click at [1272, 277] on div "產品特點" at bounding box center [1221, 274] width 486 height 31
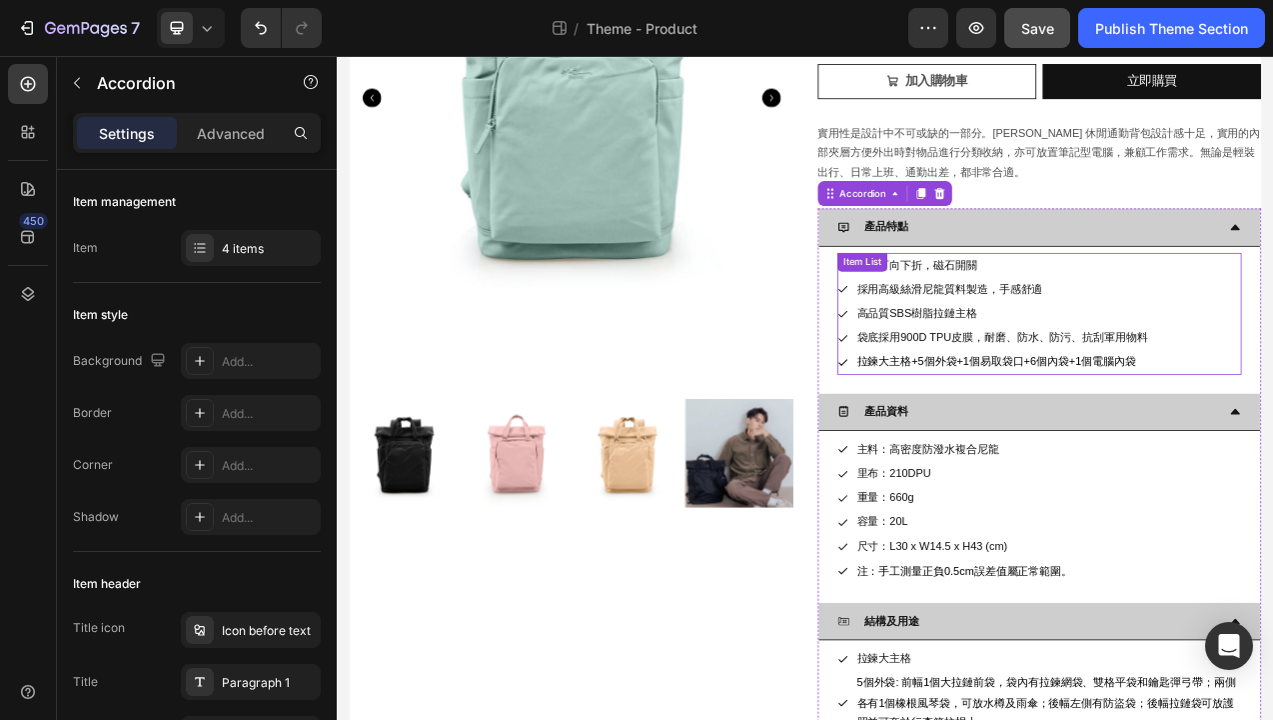
click at [1272, 453] on div "袋蓋可向下折，磁石開關 採用高級絲滑尼龍質料製造，手感舒適 高品質SBS樹脂拉鏈主格 袋底採用900D TPU皮膜，耐磨、防水、防污、抗刮軍用物料 拉鍊大主格…" at bounding box center [1237, 386] width 518 height 156
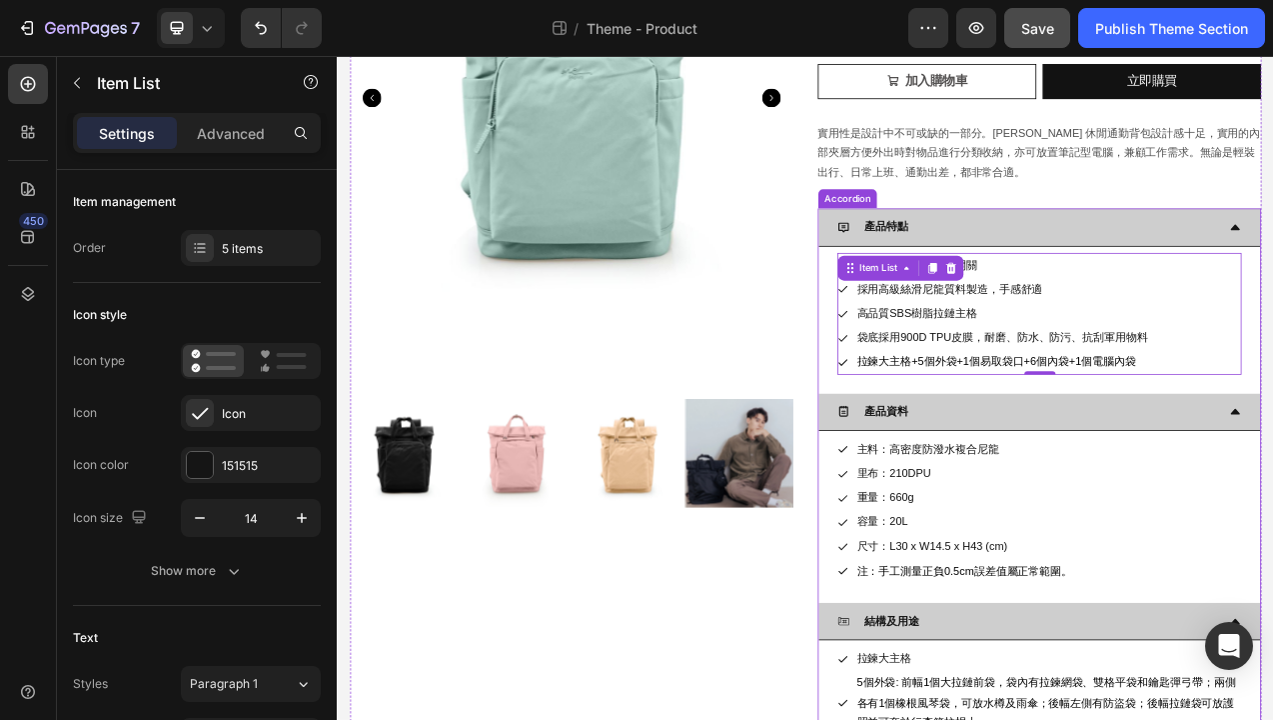
click at [1128, 286] on div "產品特點" at bounding box center [1221, 274] width 486 height 31
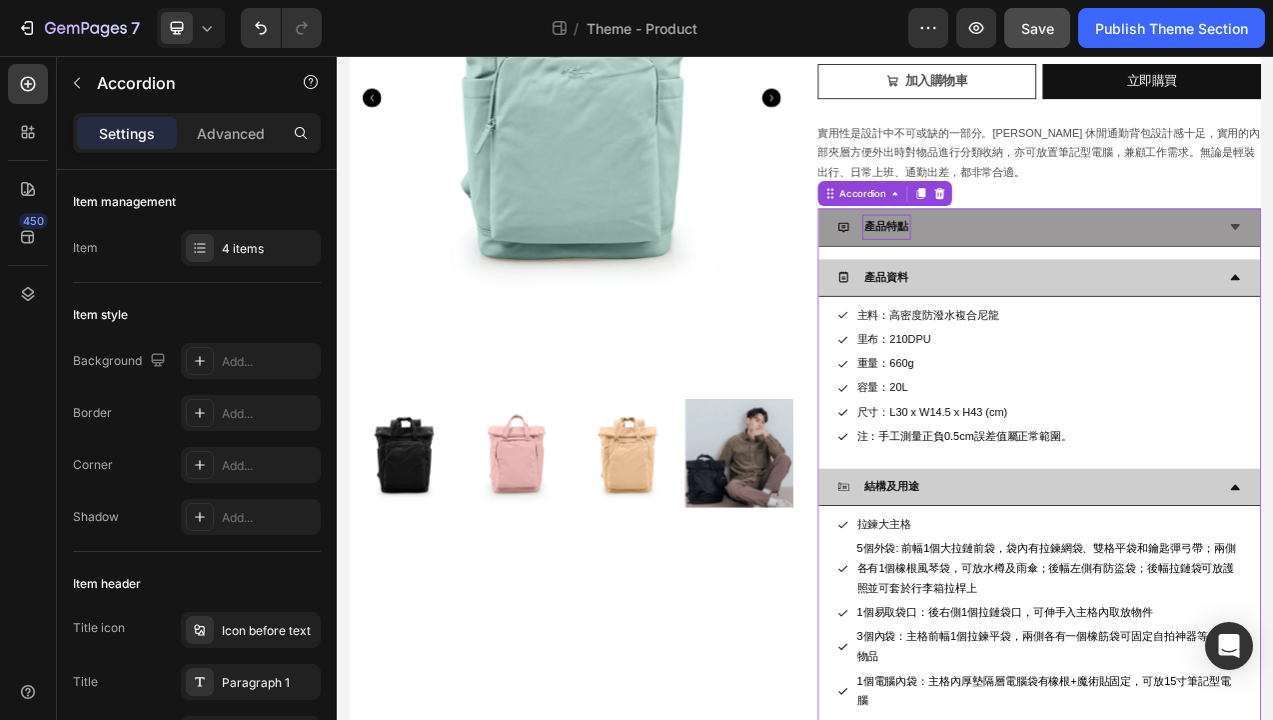
click at [1051, 278] on p "產品特點" at bounding box center [1041, 274] width 56 height 25
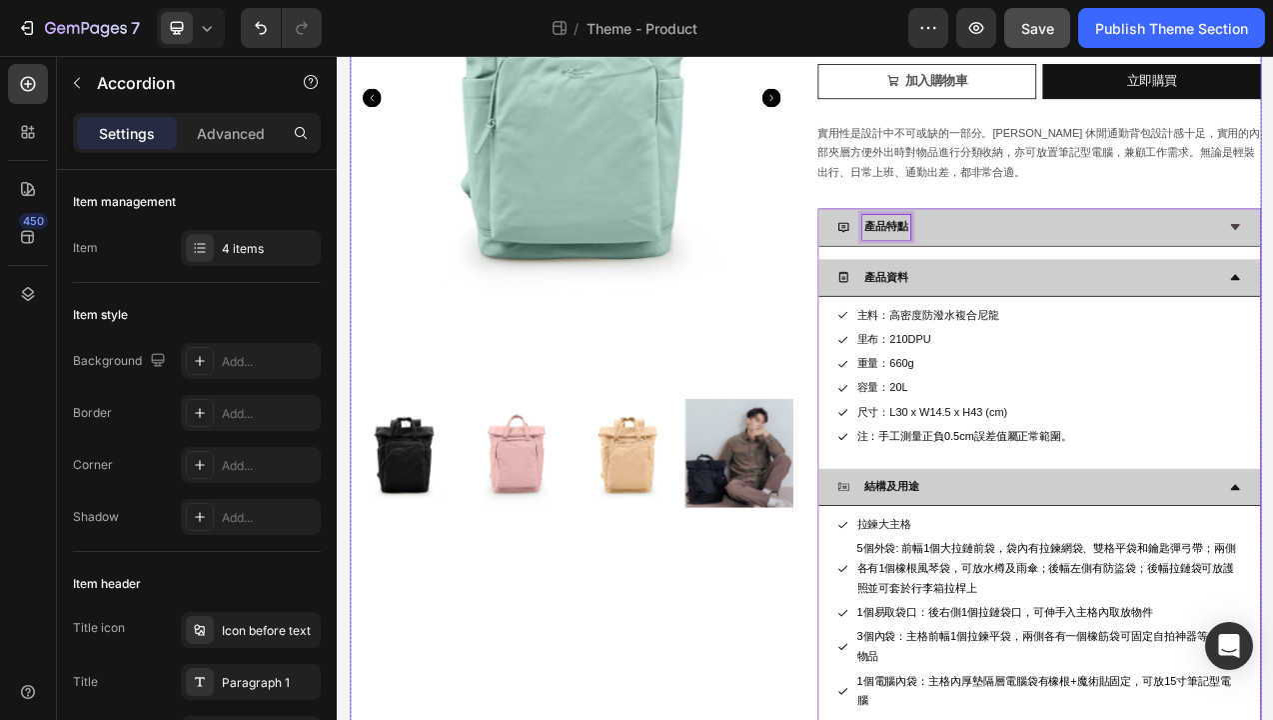
click at [1272, 227] on div "ME Antonia 休閒通勤背包 Product Title MB15 Text Block $750.00 Product Price Product P…" at bounding box center [1237, 435] width 568 height 1409
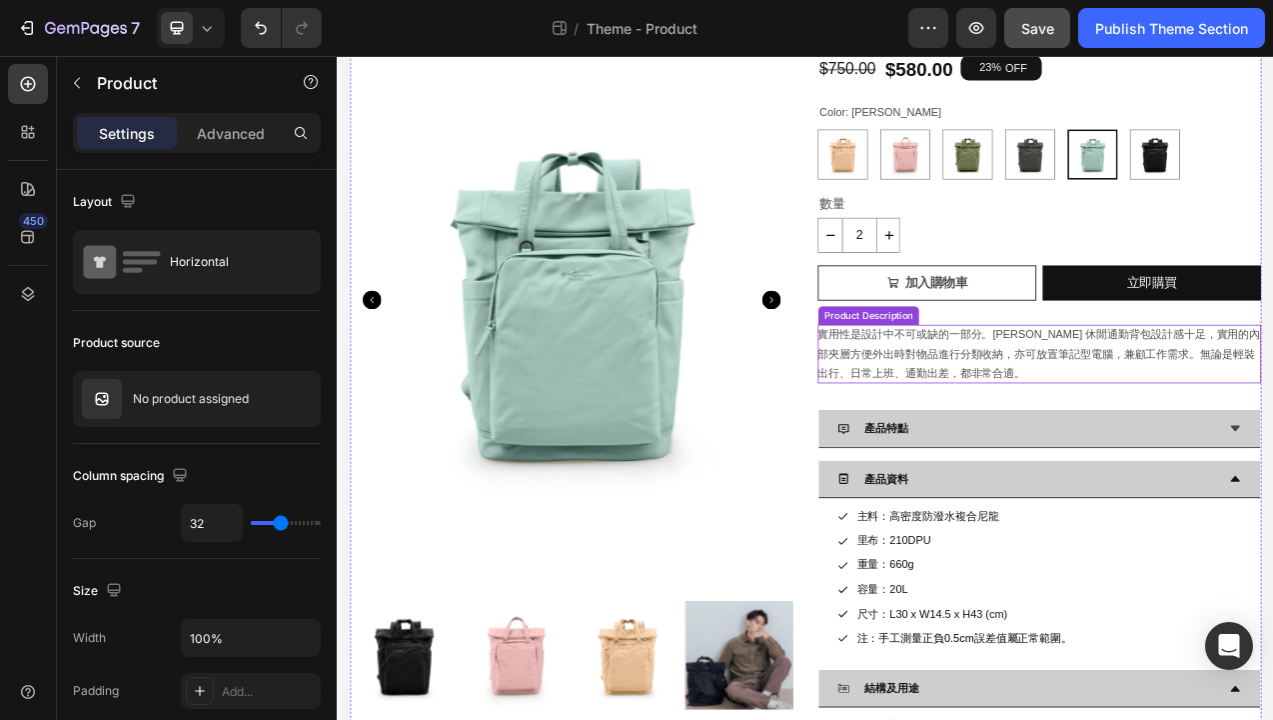
scroll to position [159, 0]
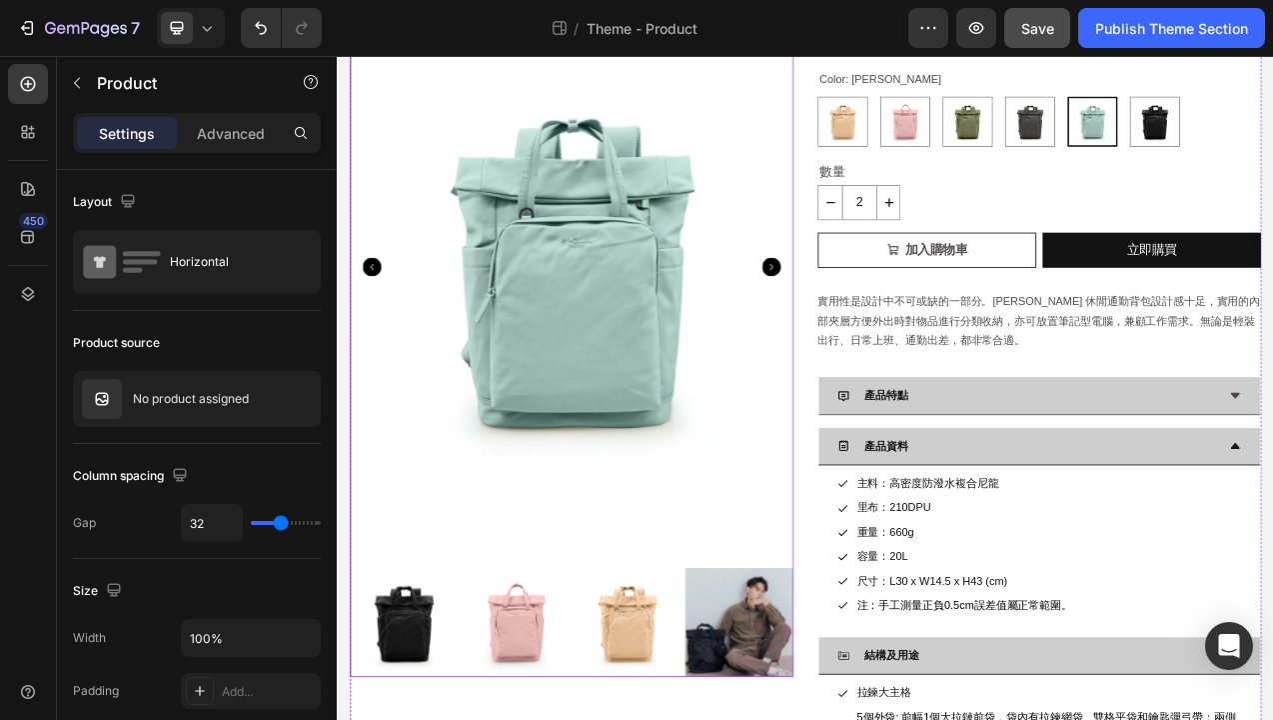
click at [812, 549] on img at bounding box center [637, 325] width 568 height 757
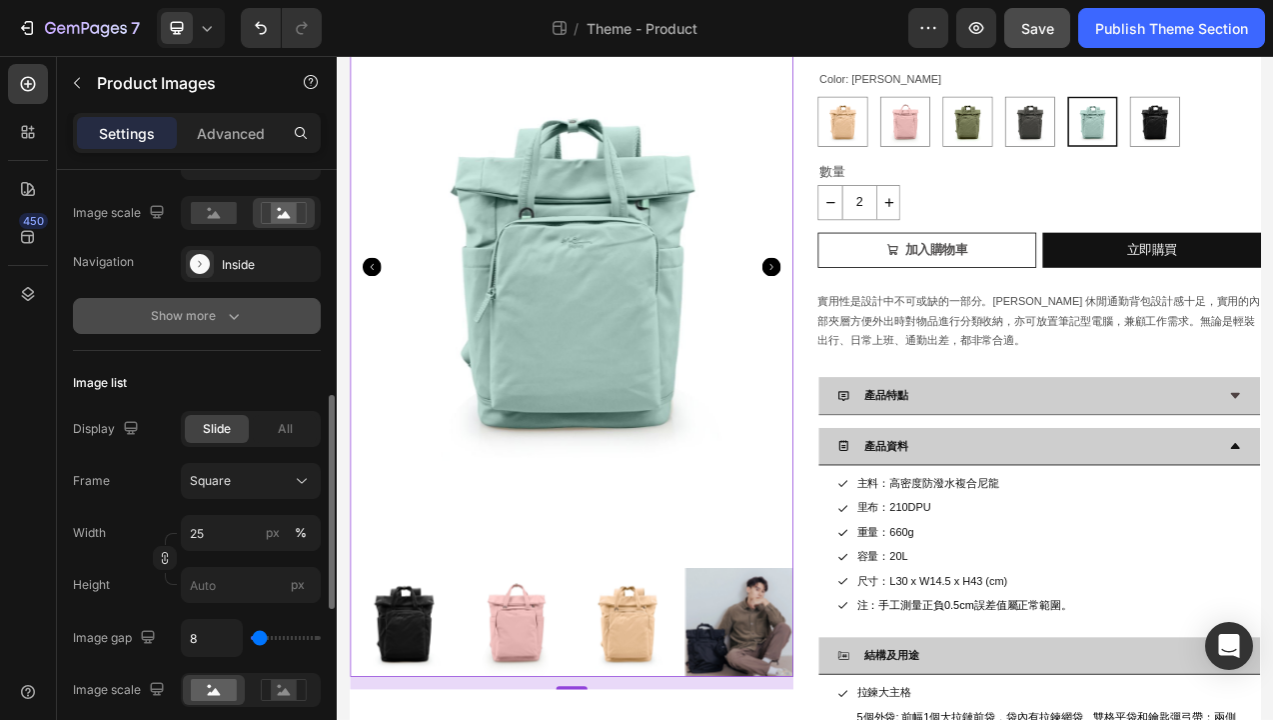
scroll to position [506, 0]
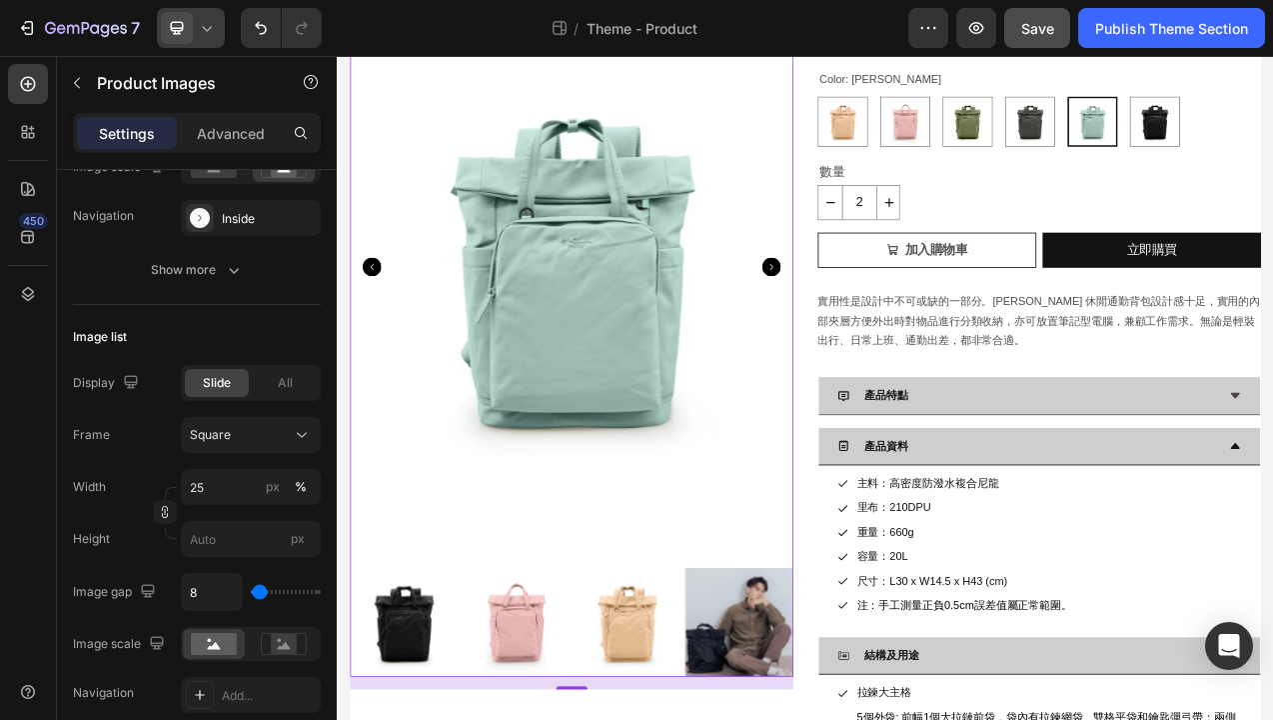
click at [210, 26] on icon at bounding box center [207, 28] width 20 height 20
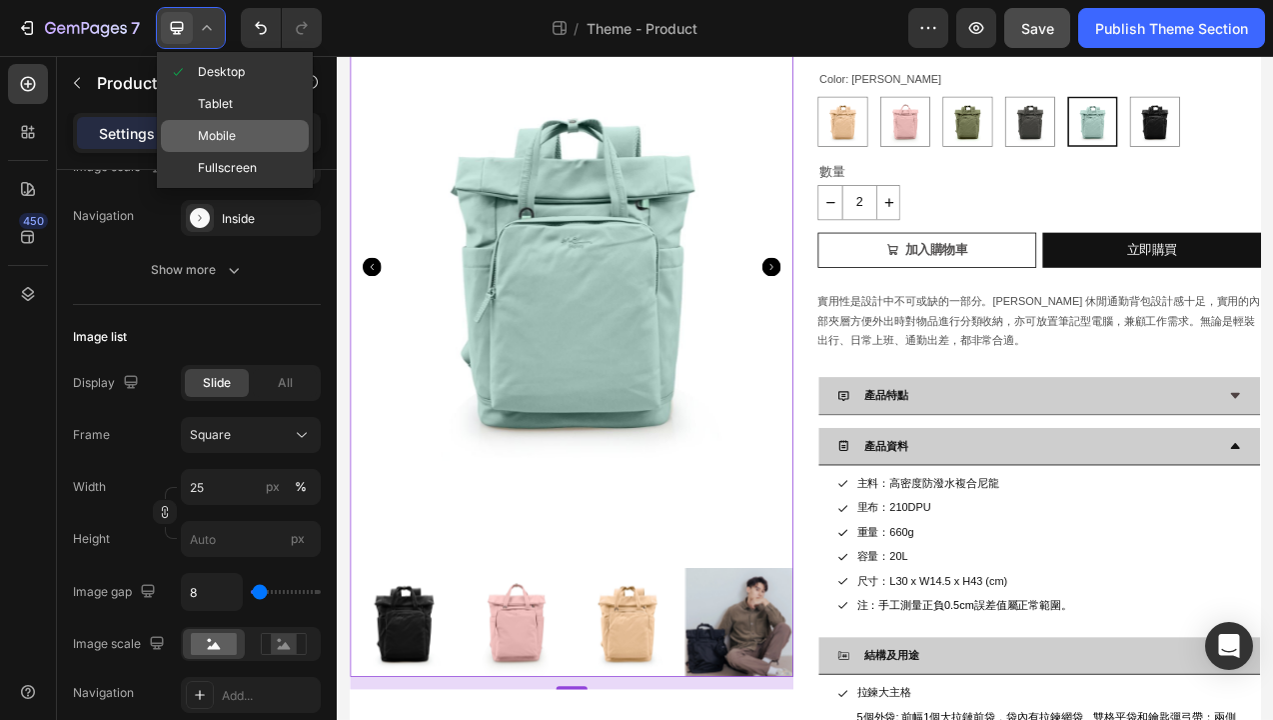
click at [226, 134] on span "Mobile" at bounding box center [217, 136] width 38 height 20
type input "100"
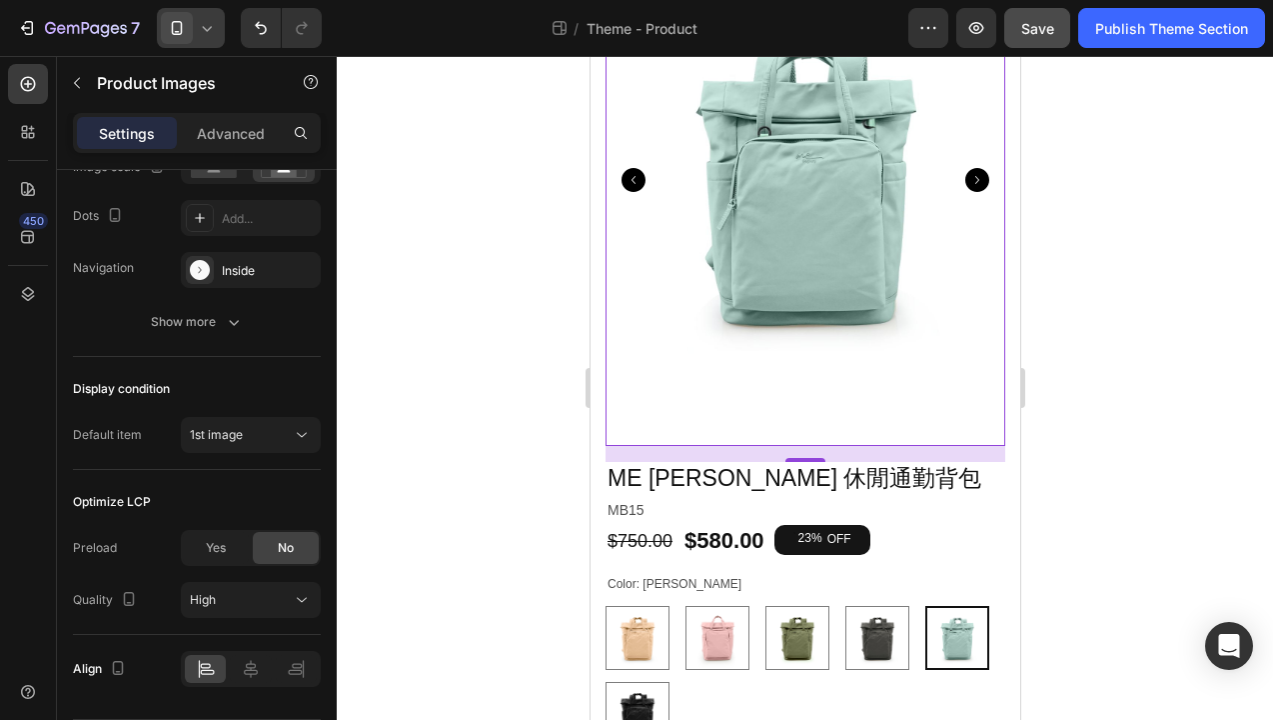
scroll to position [195, 0]
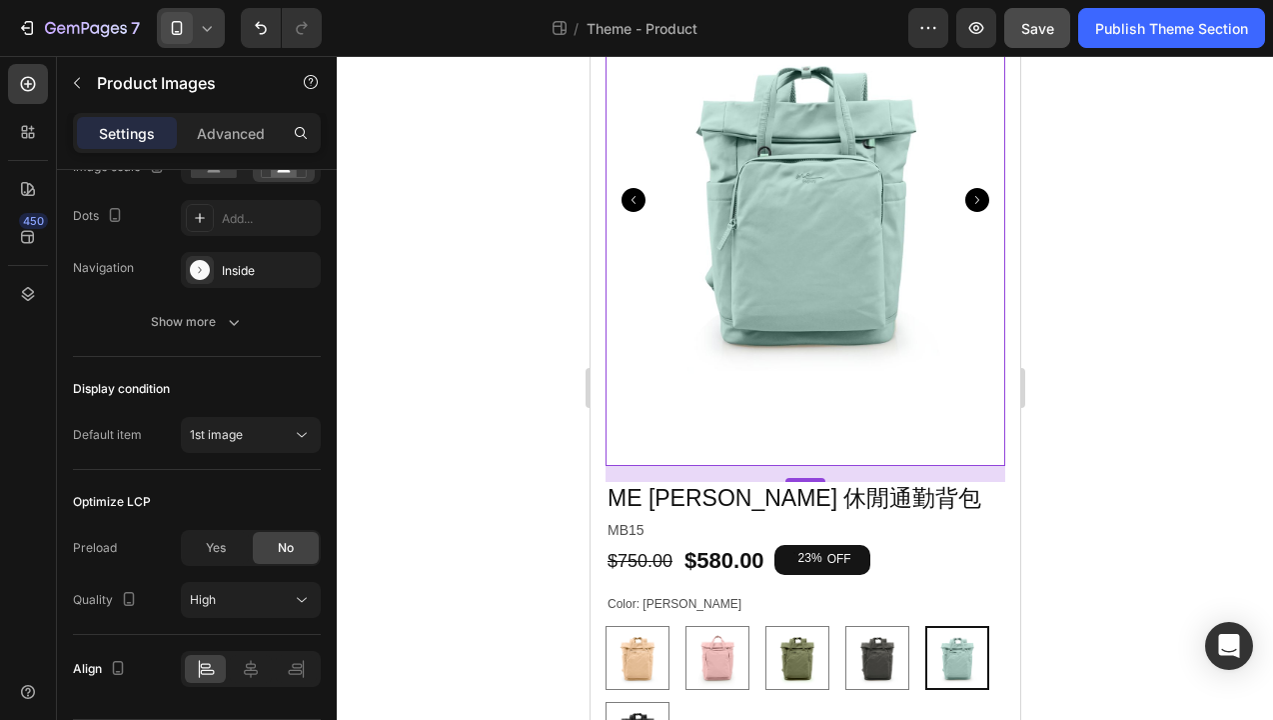
click at [982, 201] on icon "Carousel Next Arrow" at bounding box center [977, 200] width 24 height 24
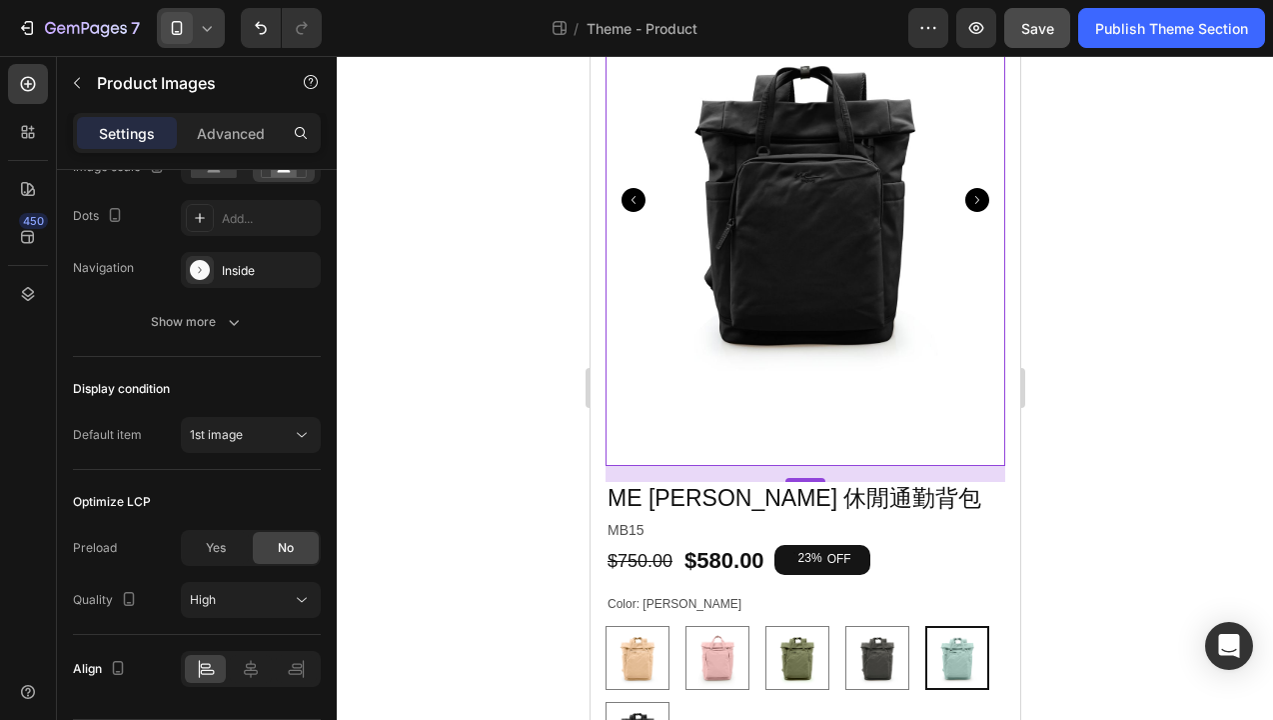
click at [982, 201] on icon "Carousel Next Arrow" at bounding box center [977, 200] width 24 height 24
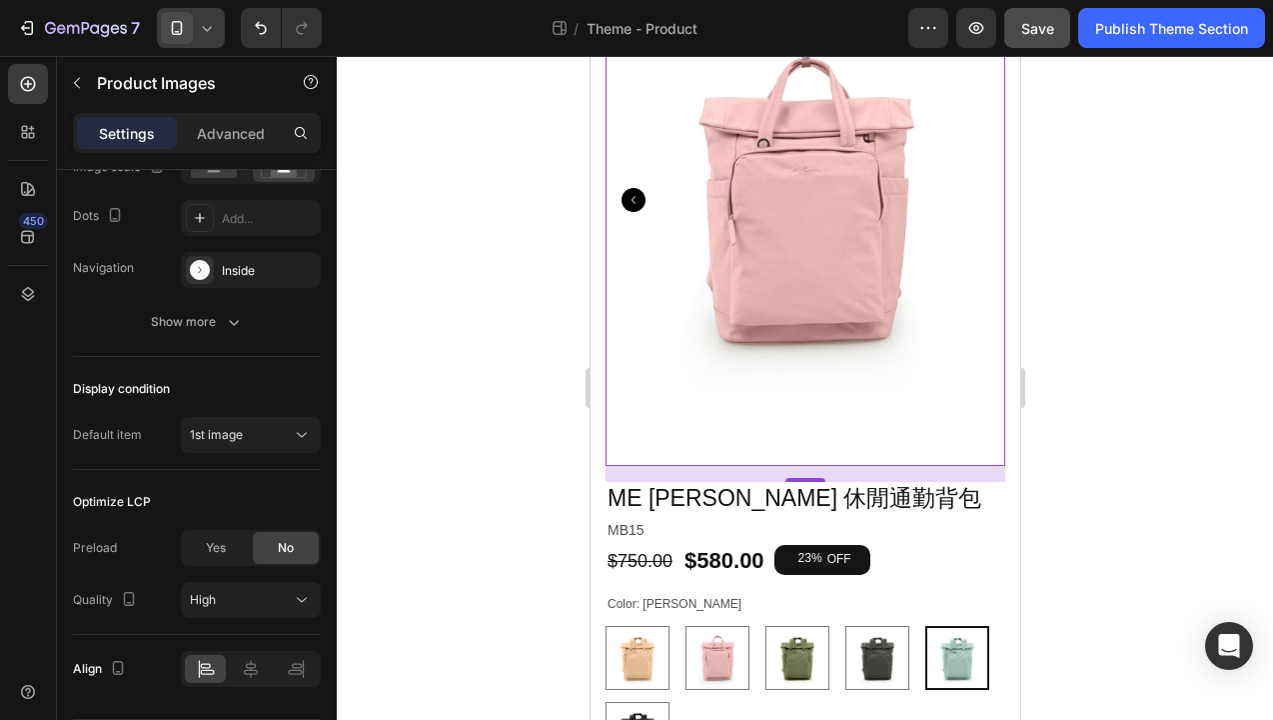
click at [982, 201] on img at bounding box center [805, 199] width 400 height 533
click at [665, 531] on p "MB15" at bounding box center [805, 530] width 396 height 25
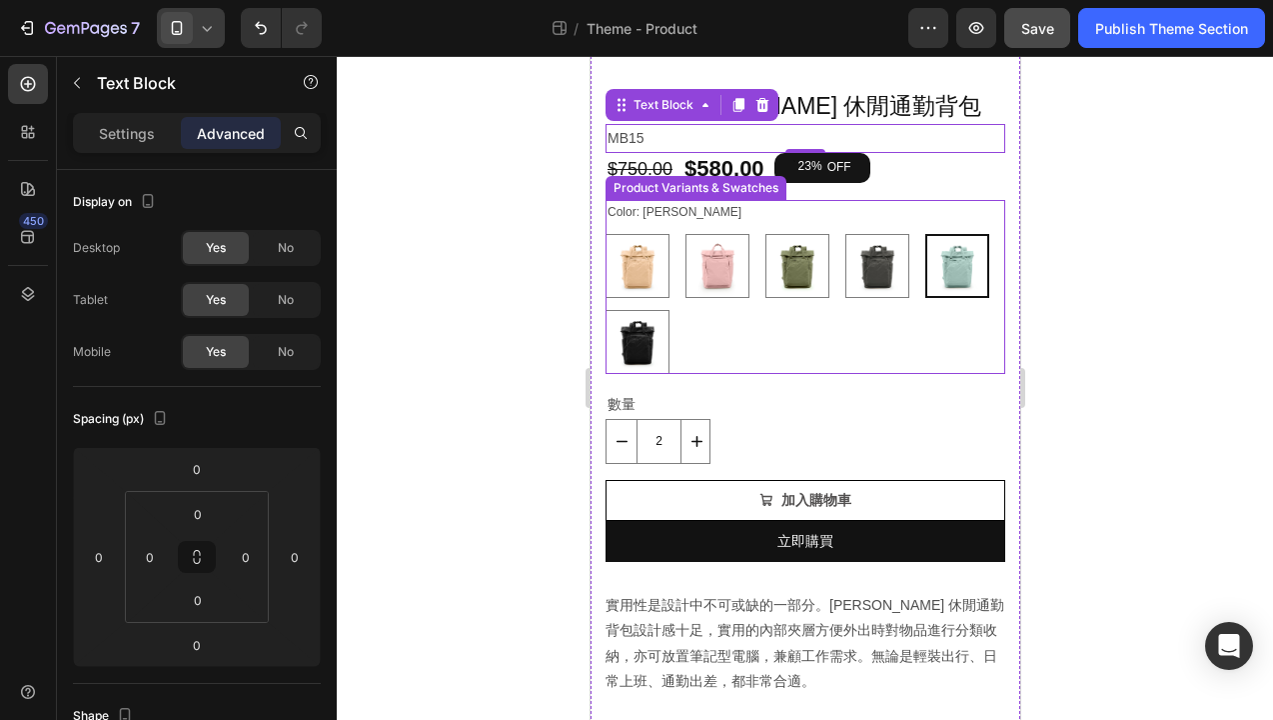
scroll to position [600, 0]
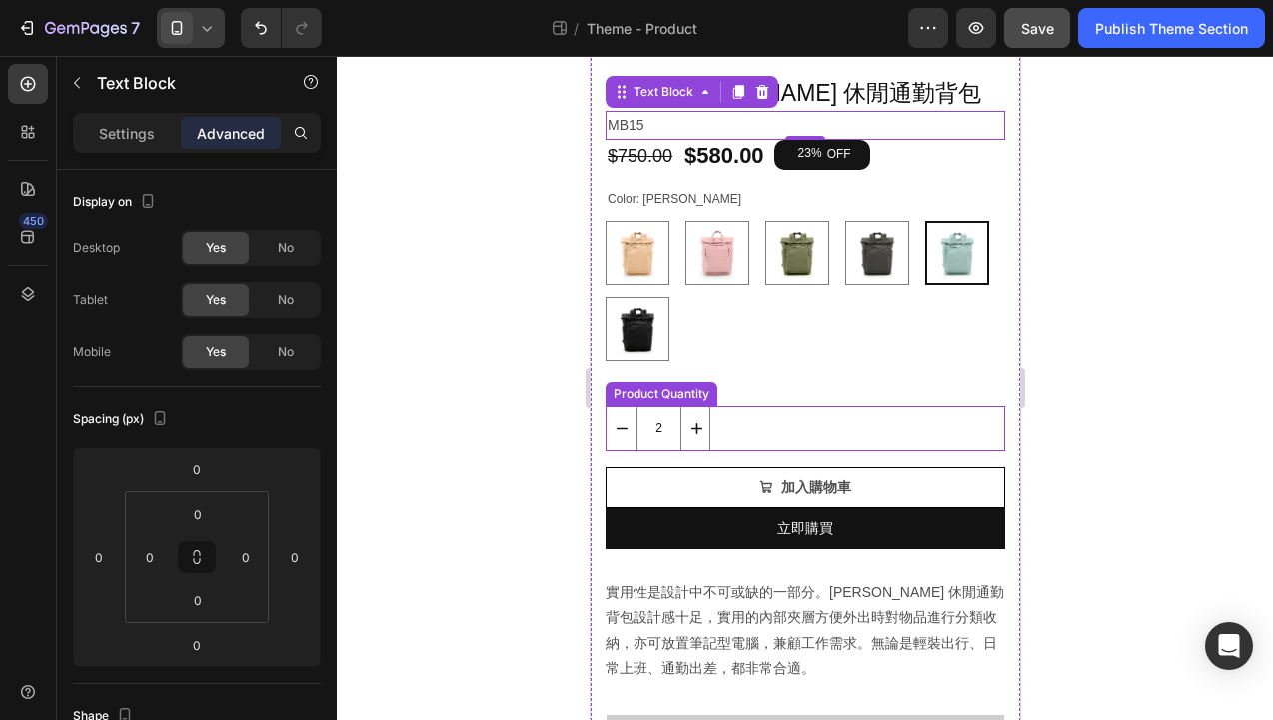
click at [755, 443] on div "2" at bounding box center [805, 428] width 400 height 45
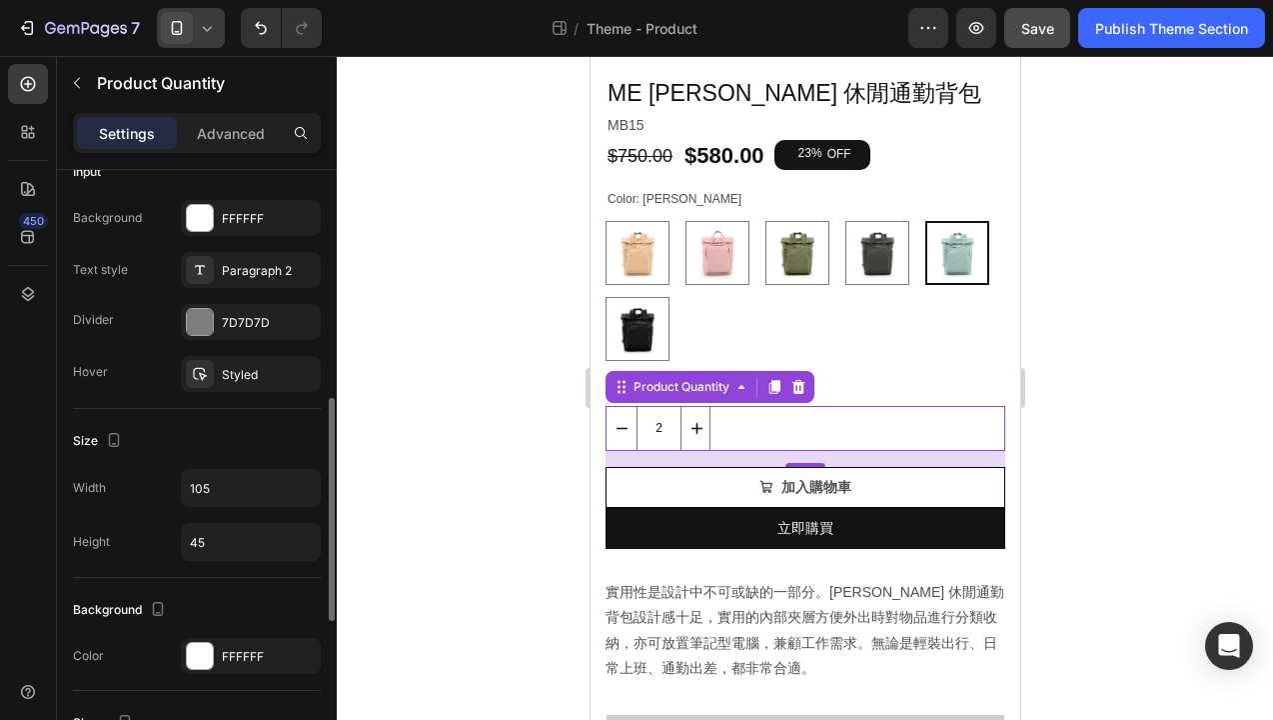
scroll to position [560, 0]
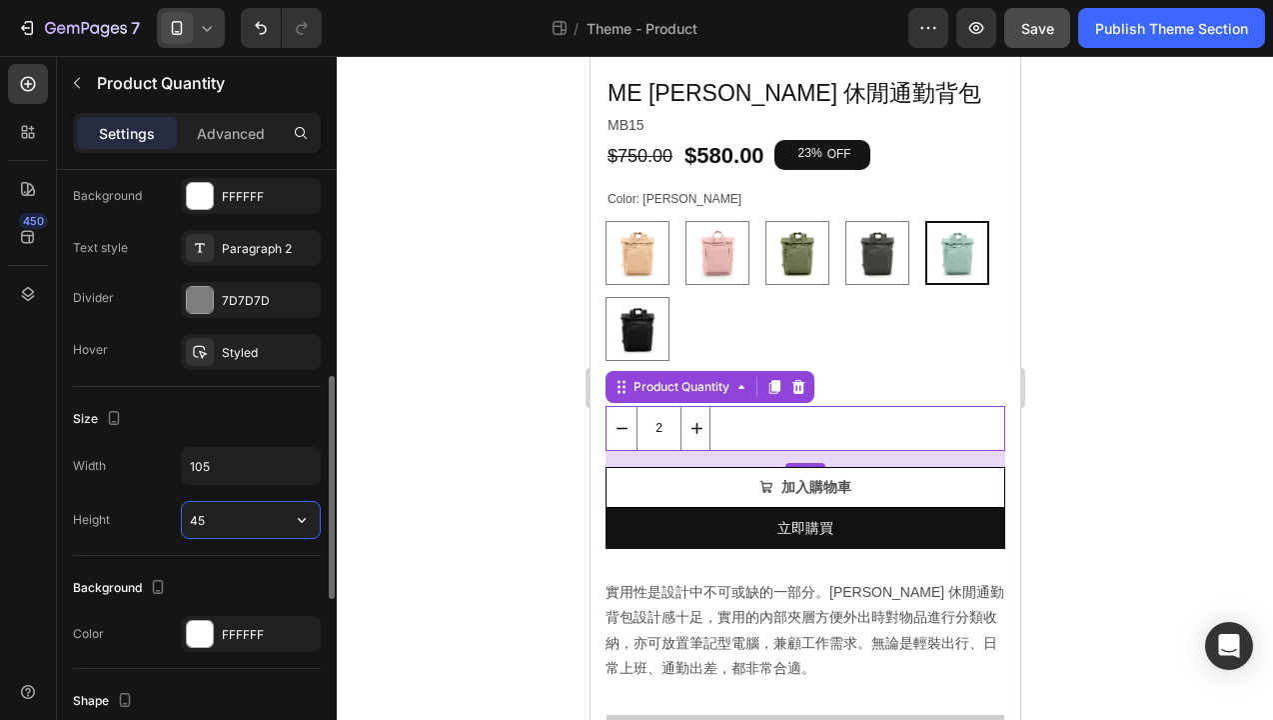
click at [219, 520] on input "45" at bounding box center [251, 520] width 138 height 36
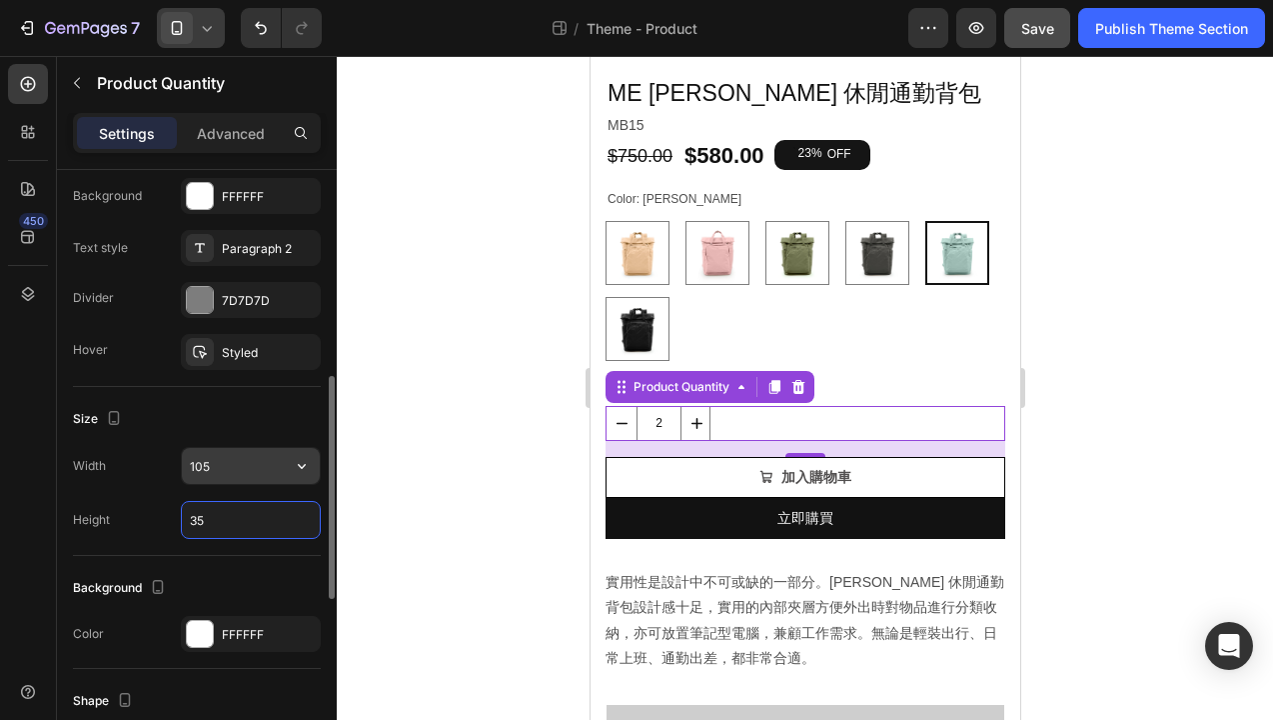
type input "35"
click at [218, 460] on input "105" at bounding box center [251, 466] width 138 height 36
type input "1"
type input "8"
type input "1"
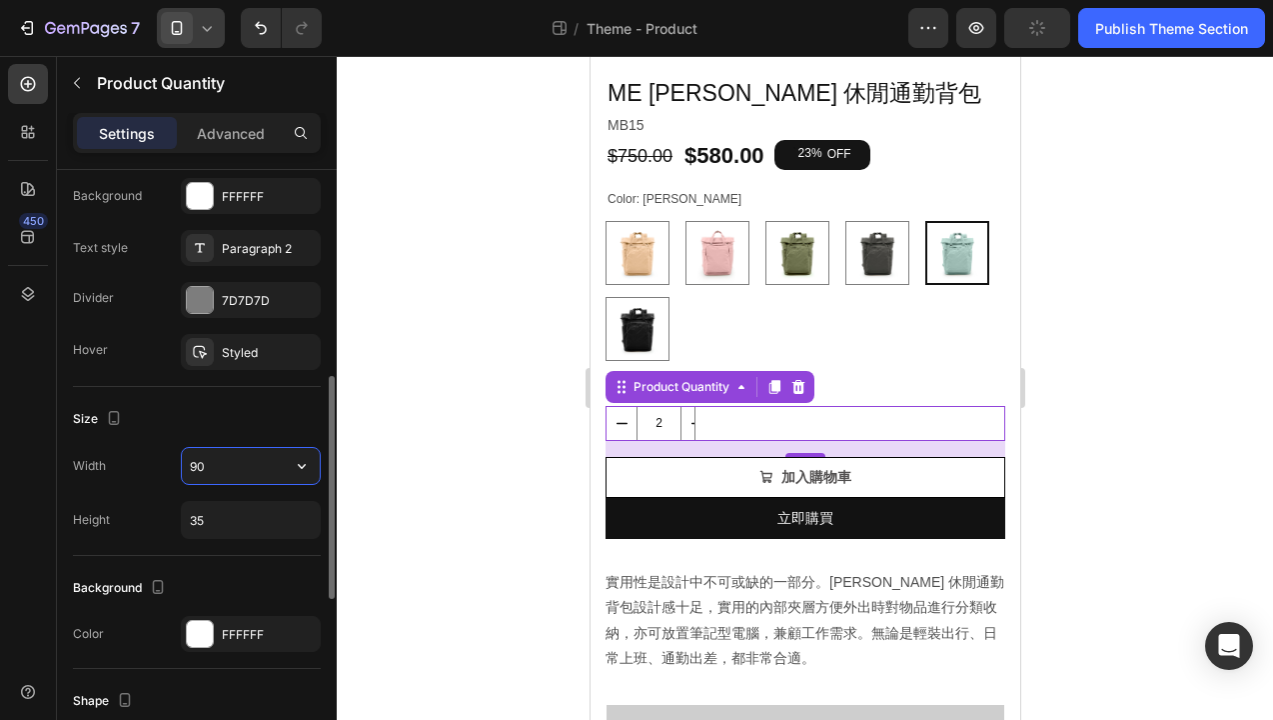
type input "9"
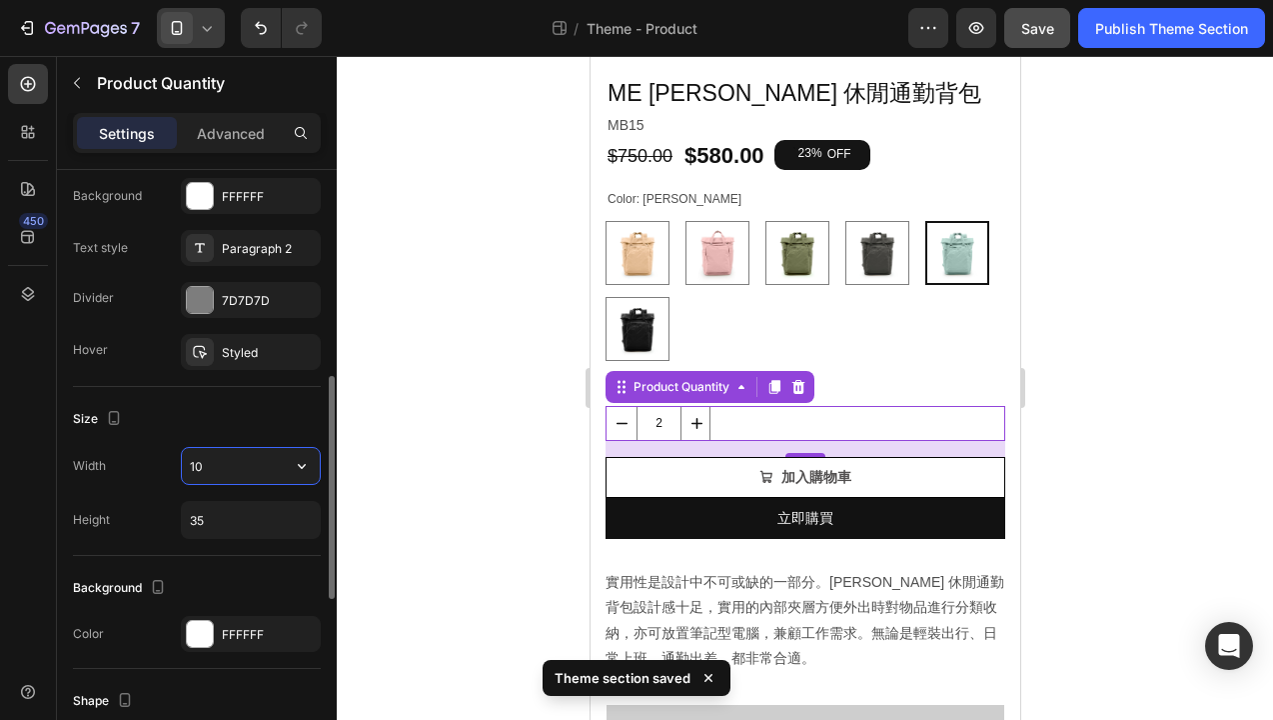
type input "105"
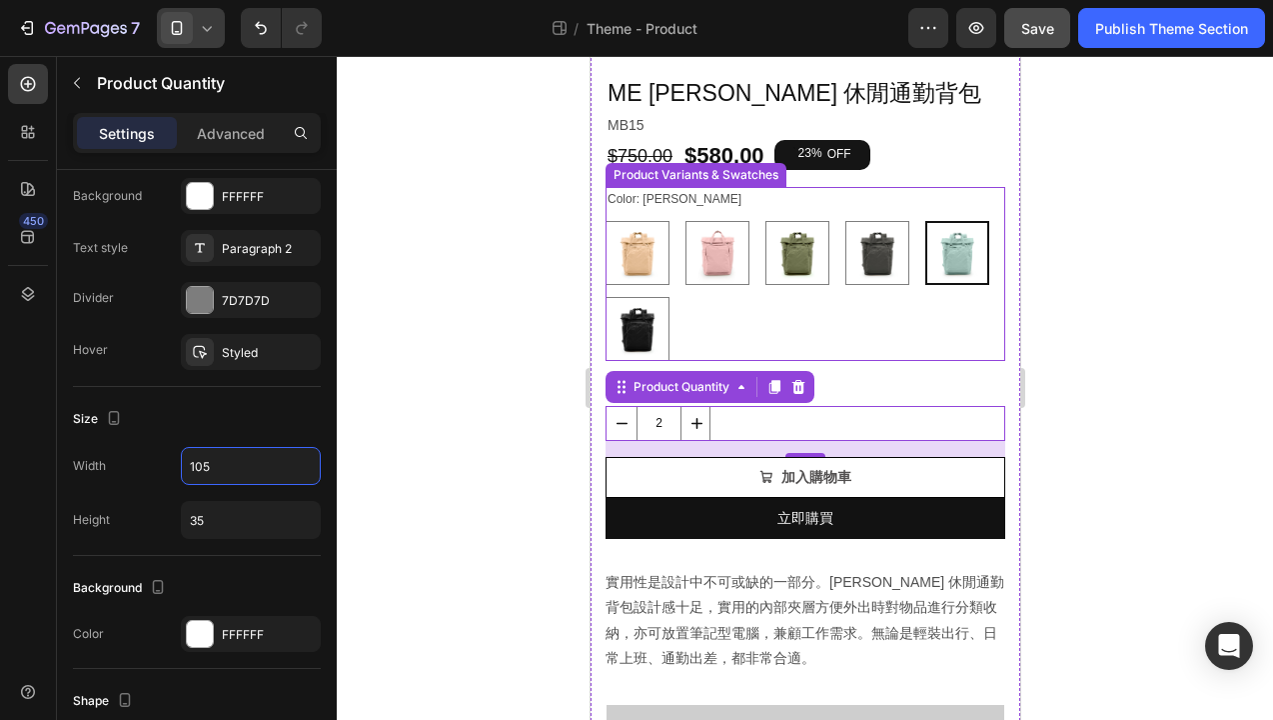
click at [729, 305] on div "奶茶 奶茶 乾燥玫瑰 乾燥玫瑰 橄欖綠 橄欖綠 麻石灰 麻石灰 彩貝藍 彩貝藍 亮黑 亮黑" at bounding box center [805, 291] width 400 height 140
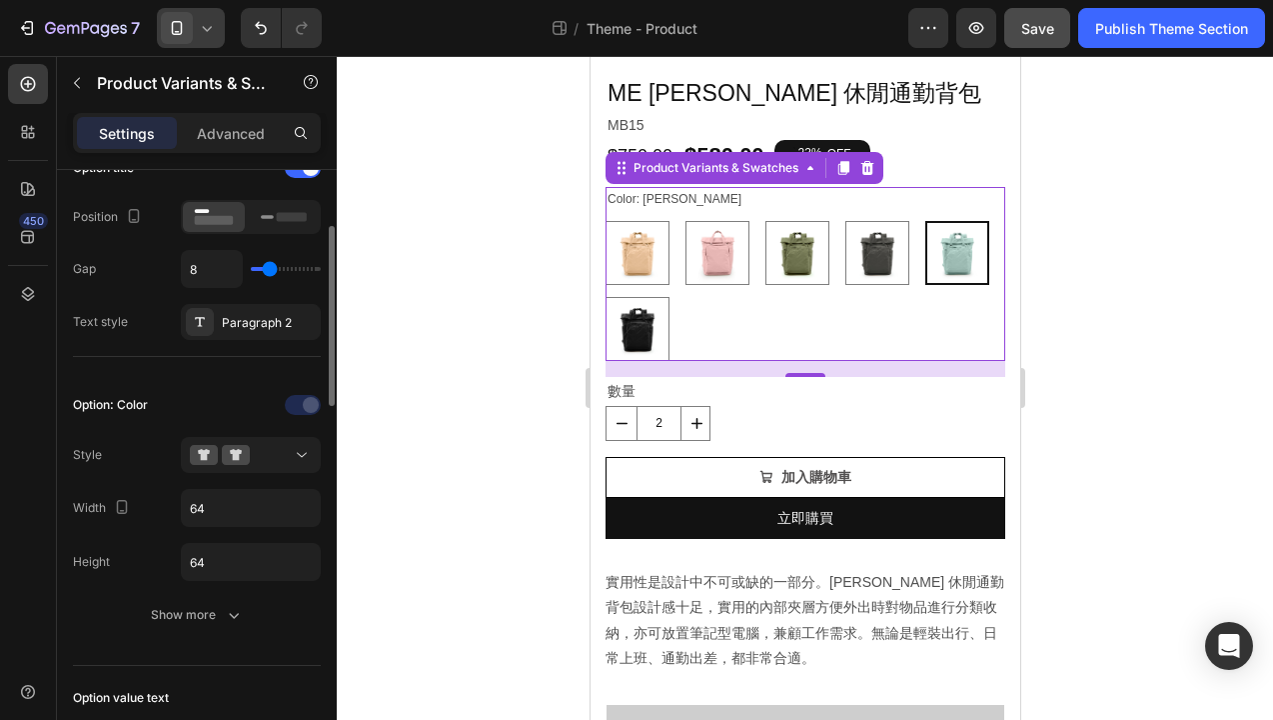
scroll to position [398, 0]
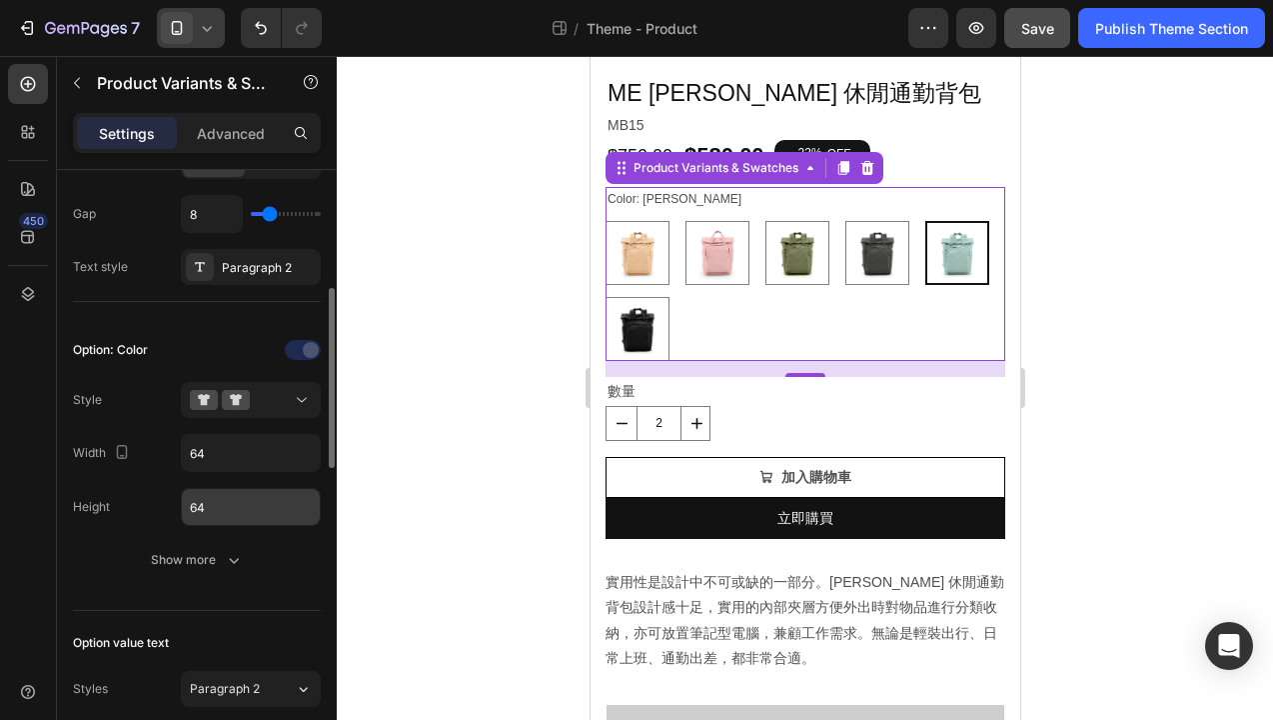
click at [220, 504] on input "64" at bounding box center [251, 507] width 138 height 36
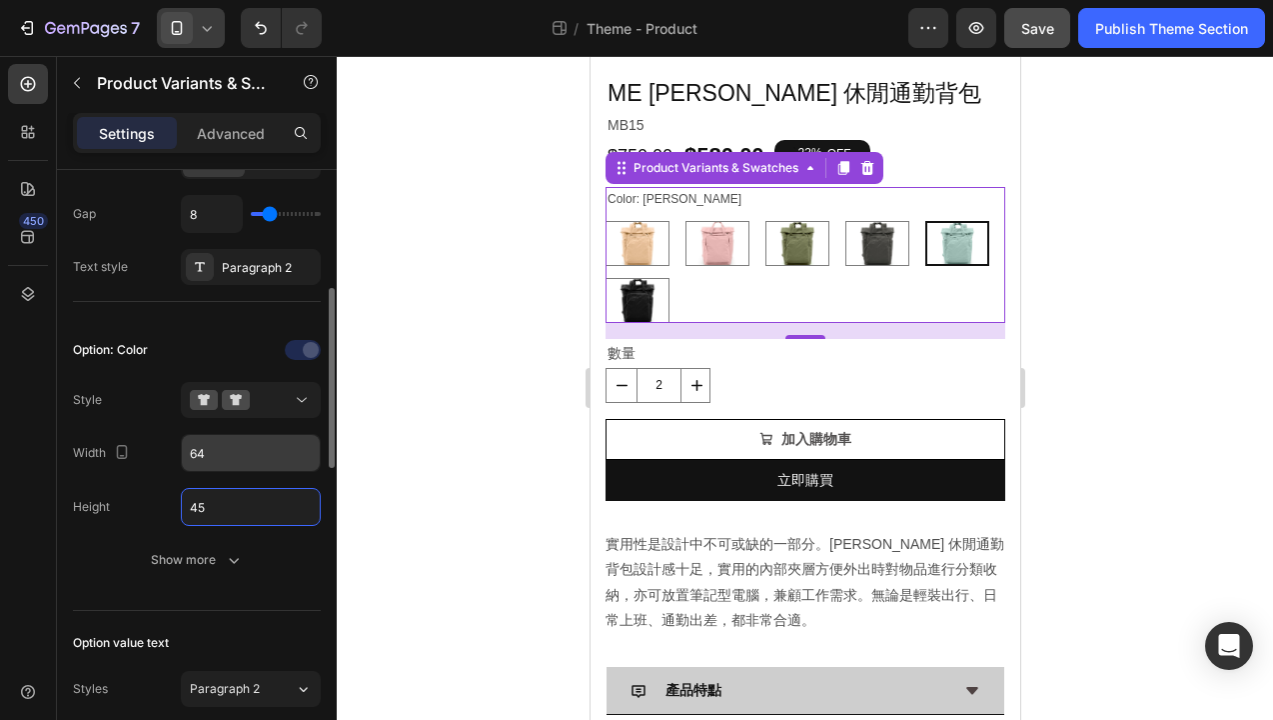
type input "45"
click at [223, 453] on input "64" at bounding box center [251, 453] width 138 height 36
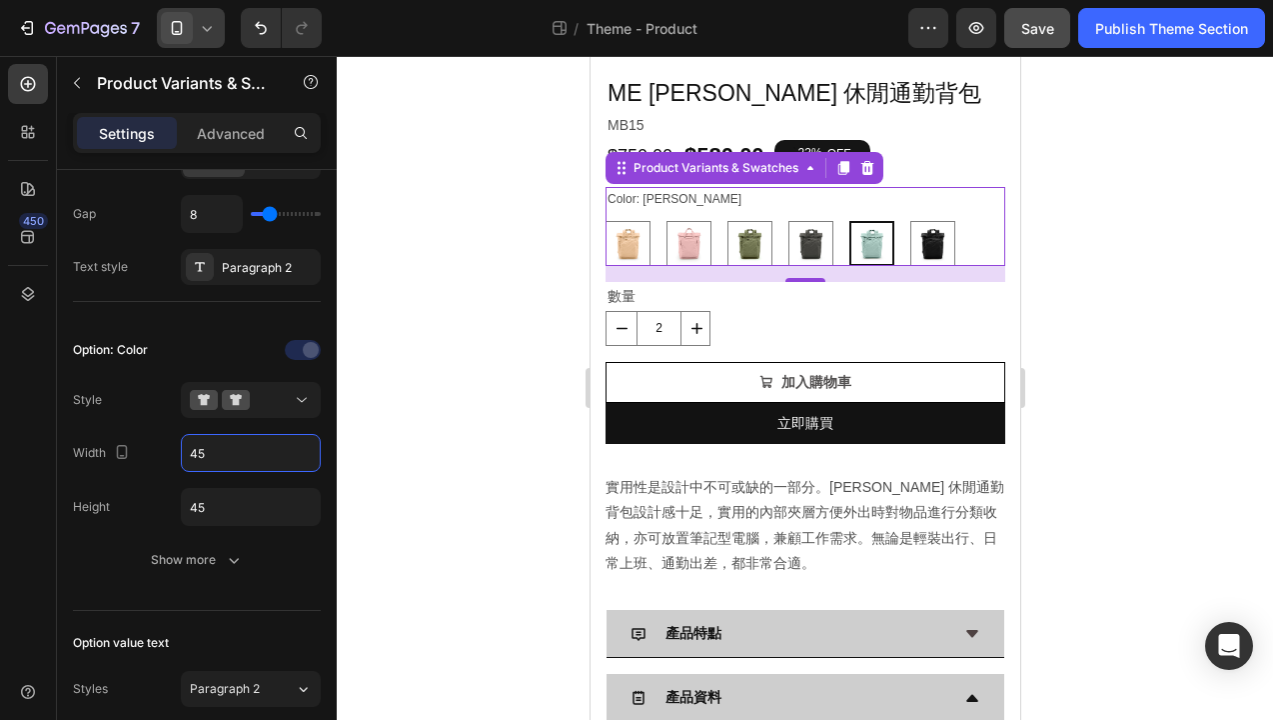
click at [207, 25] on icon at bounding box center [207, 28] width 20 height 20
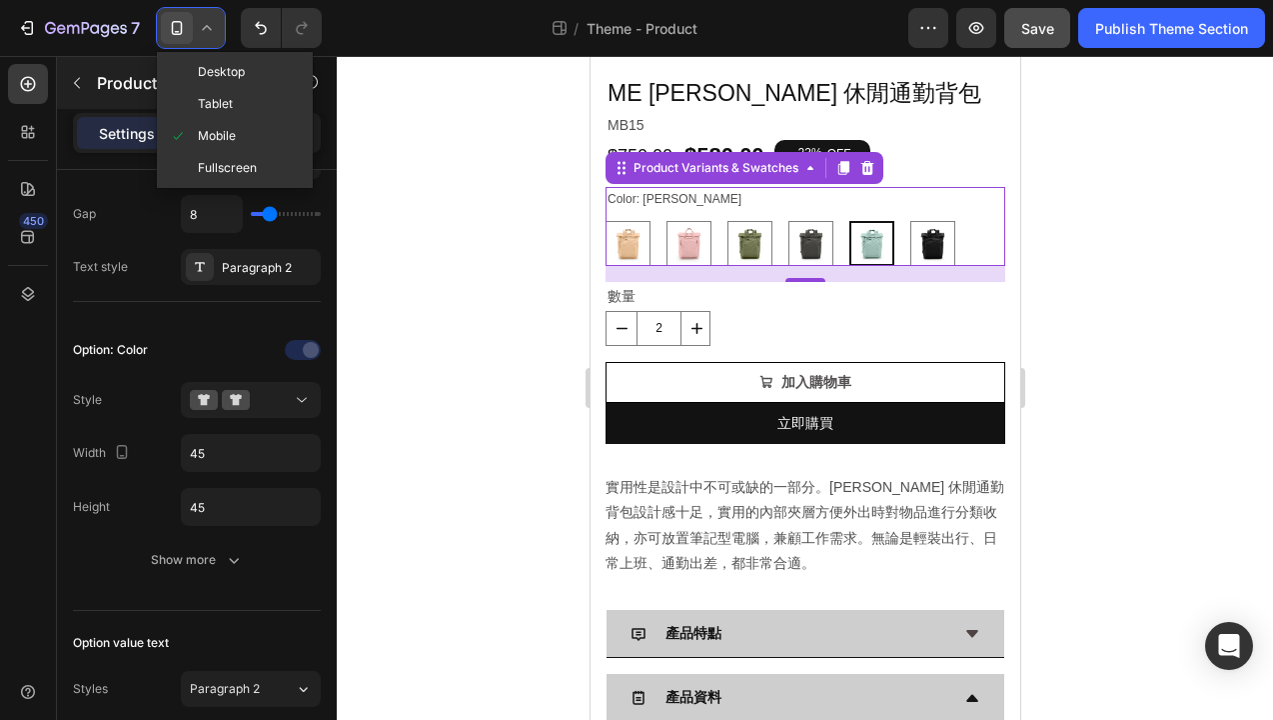
click at [196, 72] on span at bounding box center [183, 72] width 29 height 16
type input "64"
type input "14"
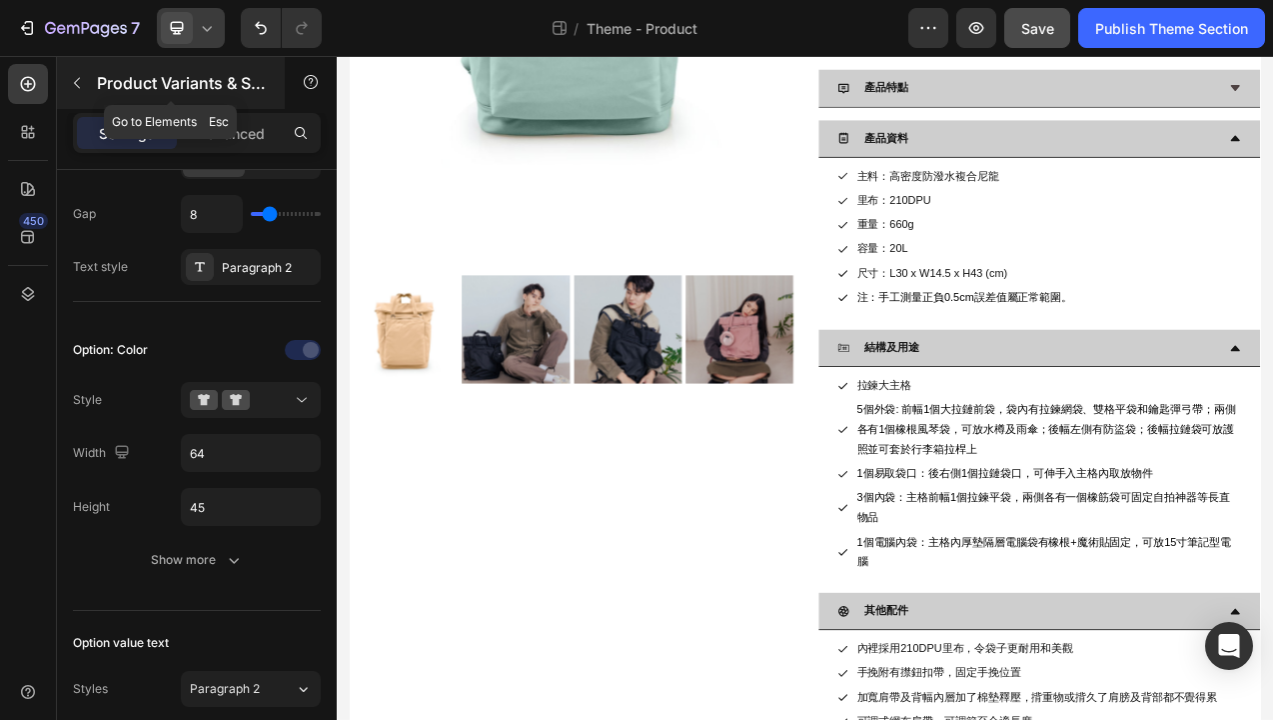
scroll to position [104, 0]
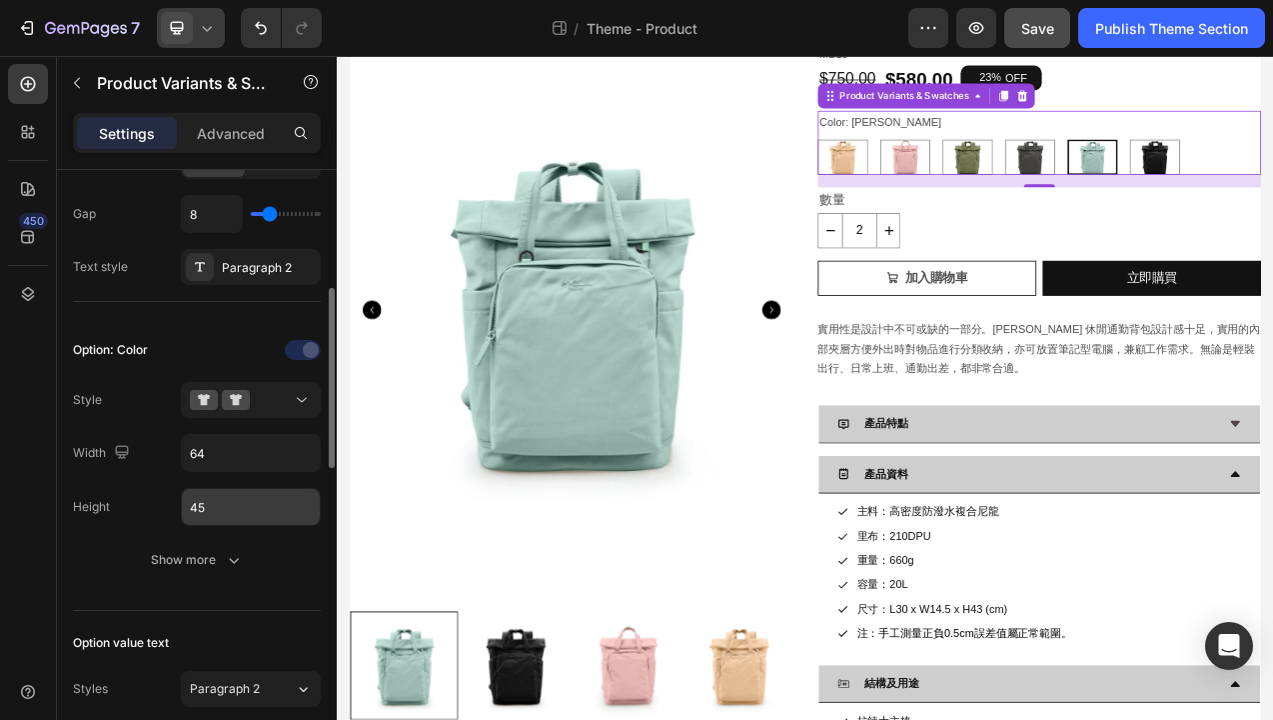
click at [238, 503] on input "45" at bounding box center [251, 507] width 138 height 36
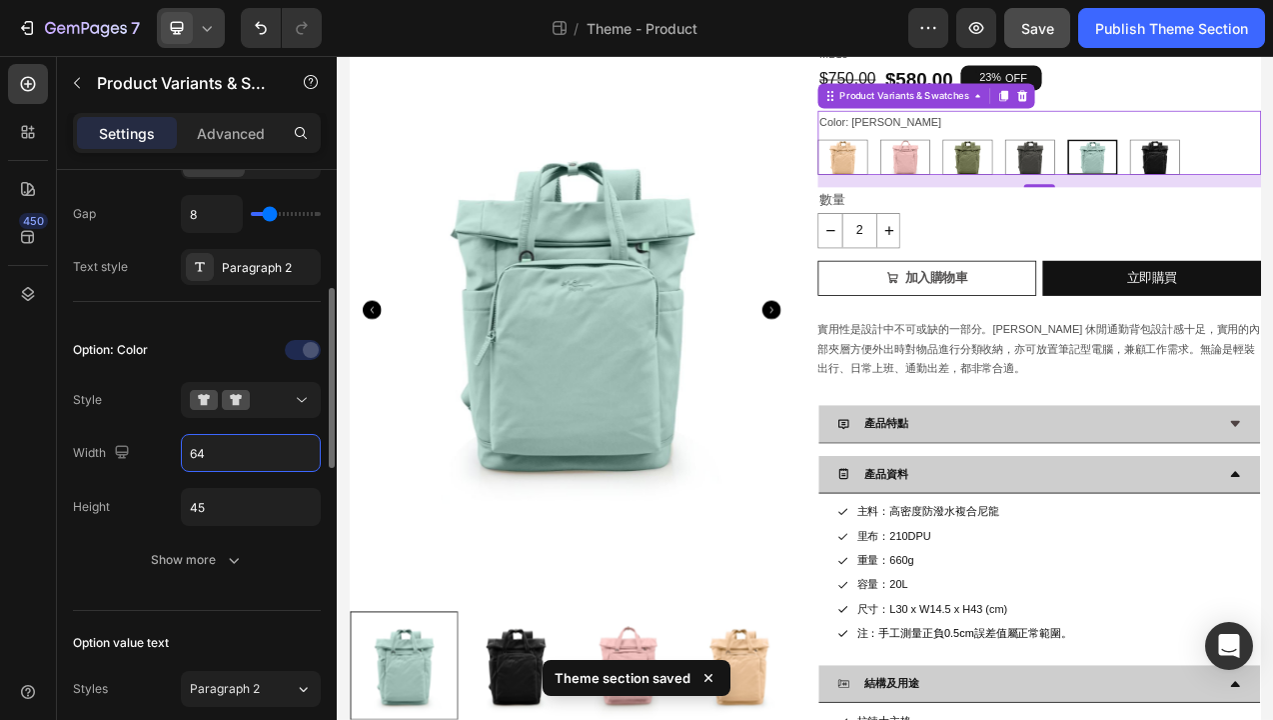
click at [212, 453] on input "64" at bounding box center [251, 453] width 138 height 36
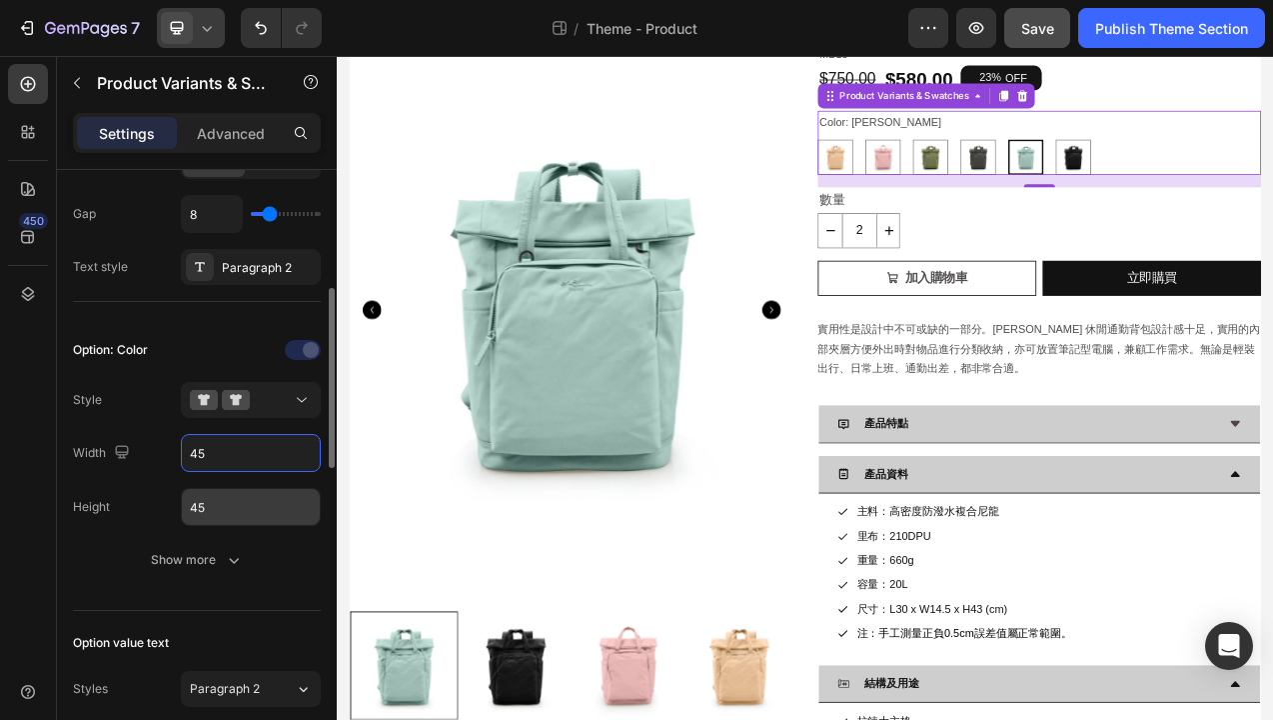
type input "45"
click at [208, 510] on input "45" at bounding box center [251, 507] width 138 height 36
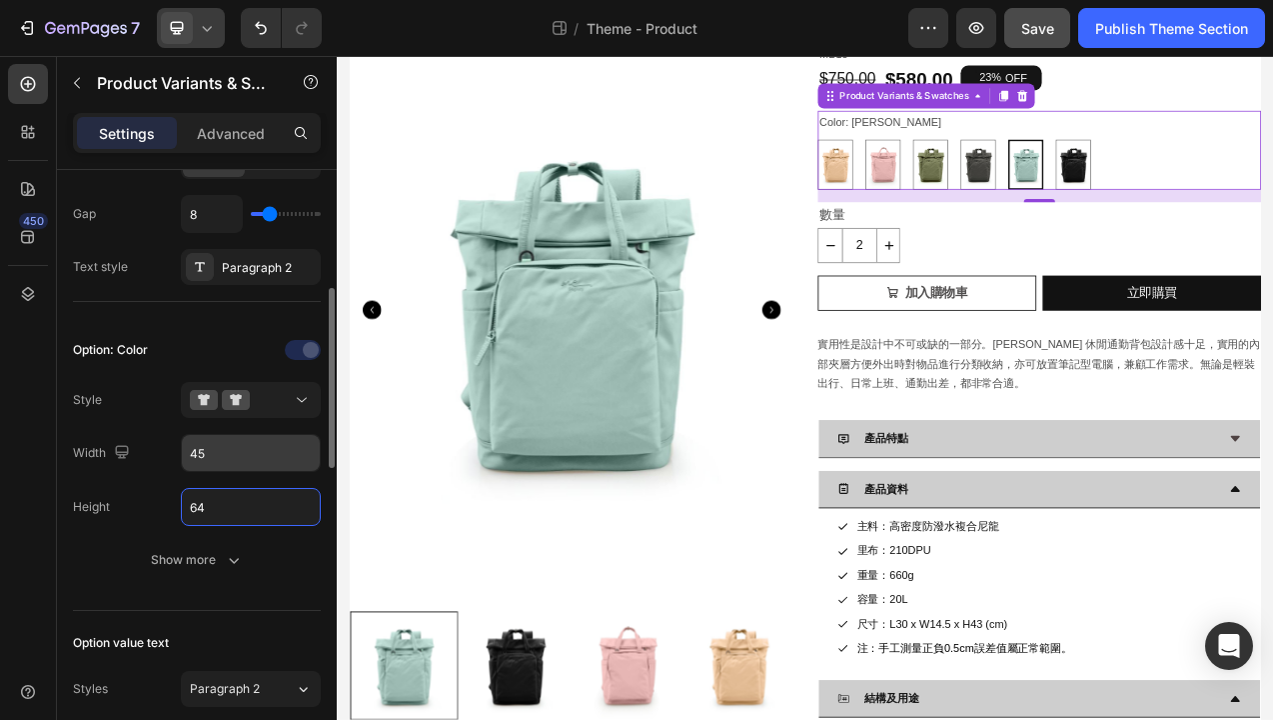
type input "64"
click at [234, 454] on input "45" at bounding box center [251, 453] width 138 height 36
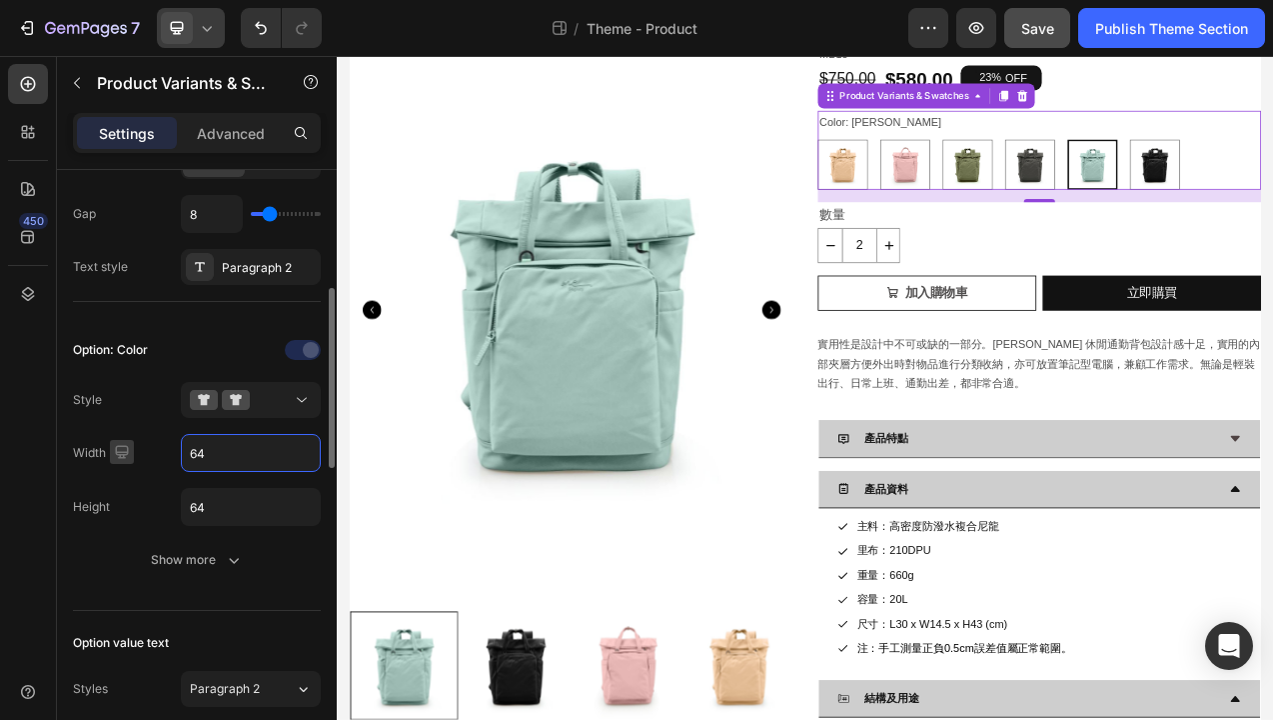
click at [122, 454] on icon "button" at bounding box center [121, 451] width 13 height 13
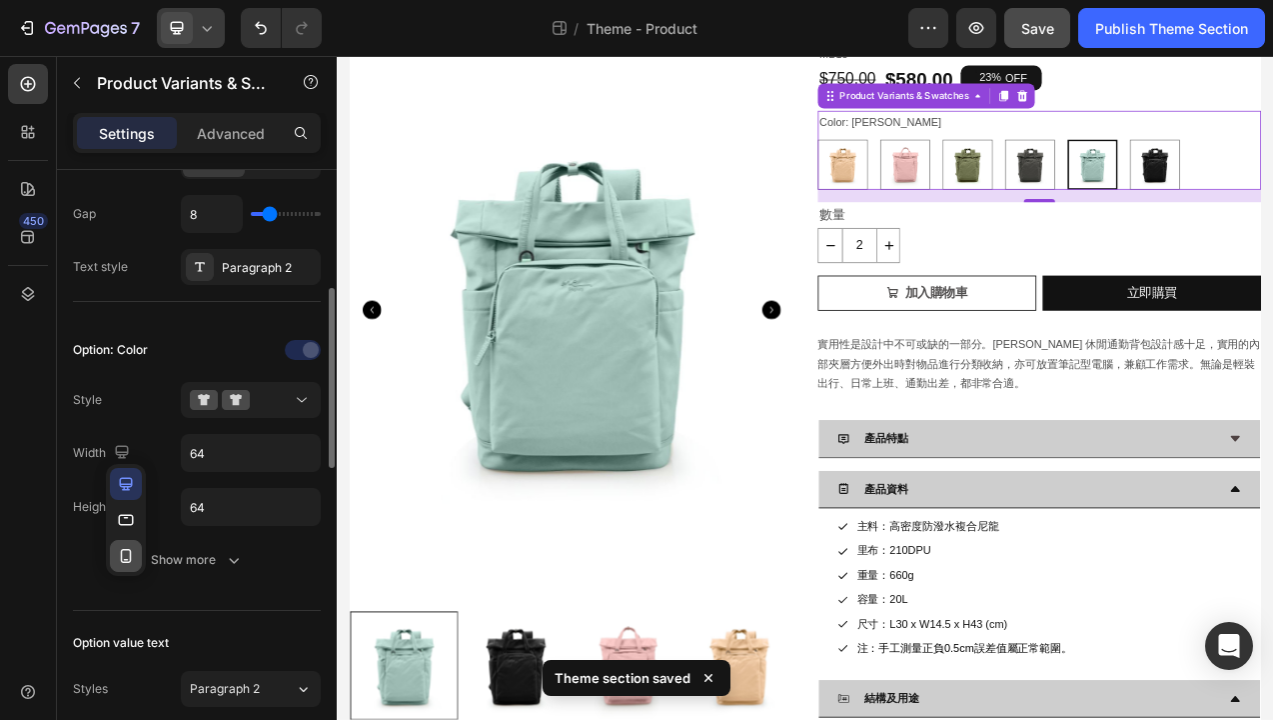
click at [126, 553] on icon "button" at bounding box center [126, 556] width 20 height 20
type input "45"
type input "12"
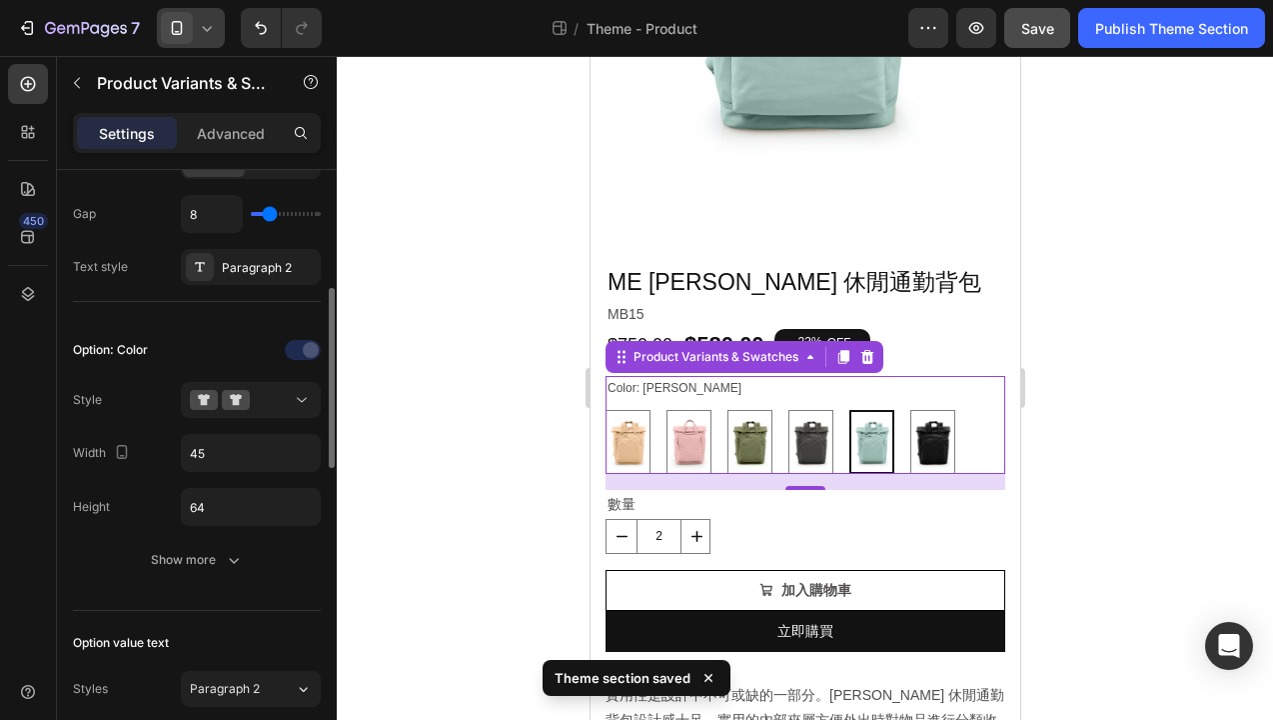
scroll to position [295, 0]
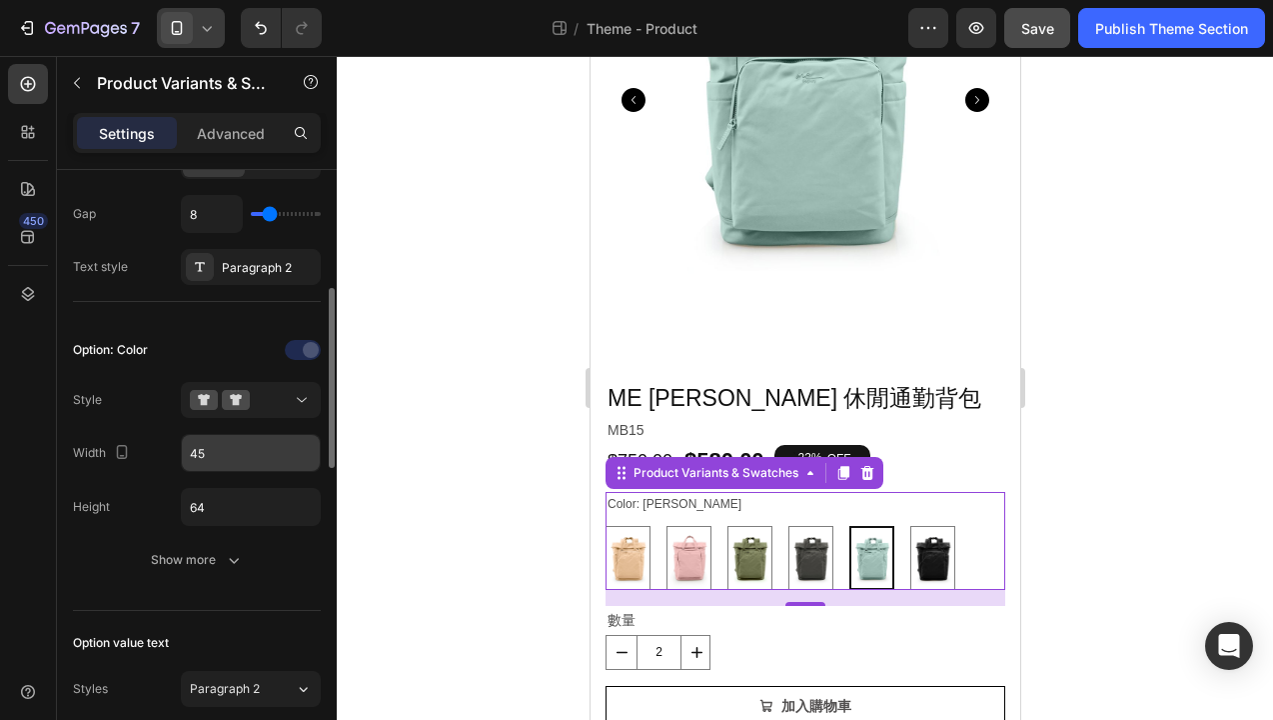
click at [212, 455] on input "45" at bounding box center [251, 453] width 138 height 36
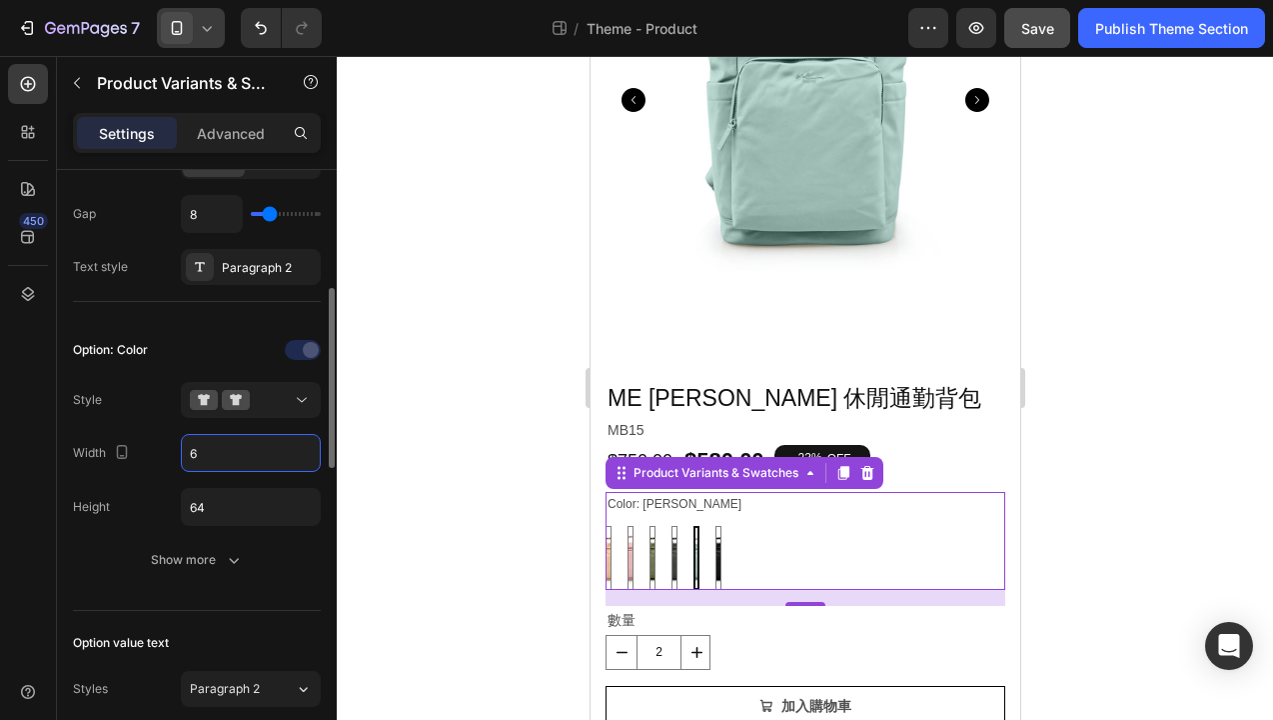
type input "64"
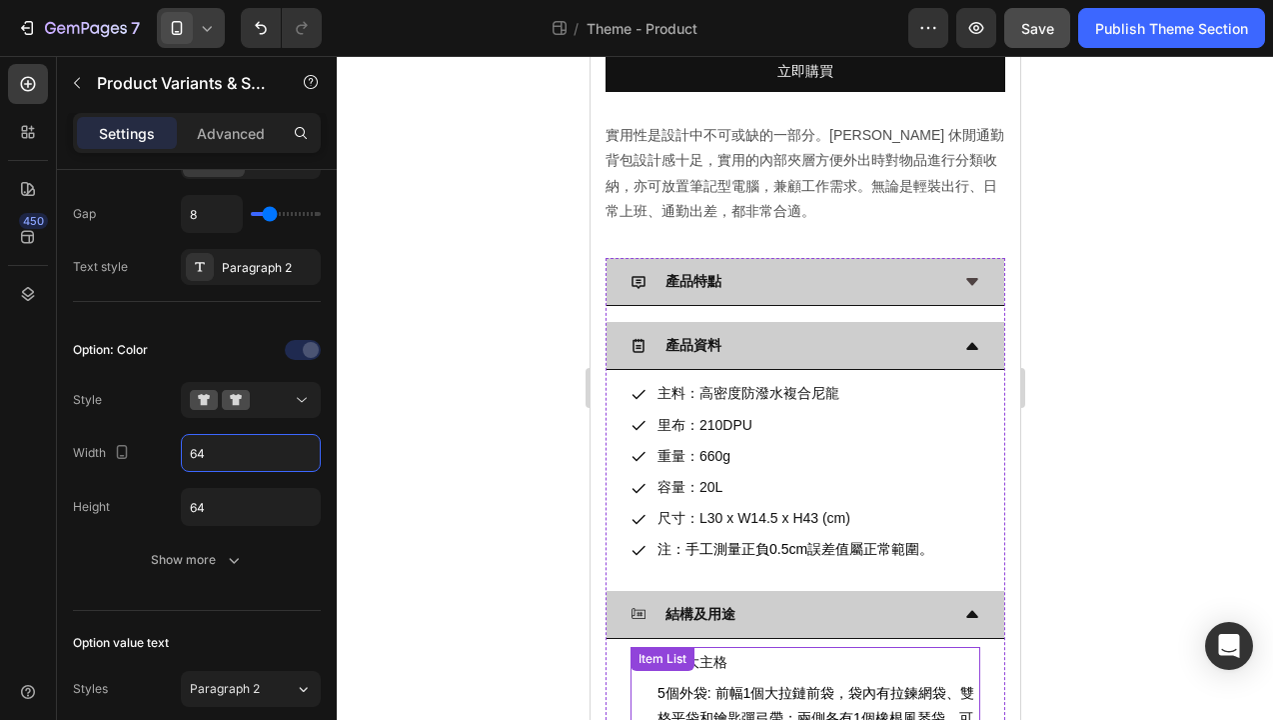
scroll to position [992, 0]
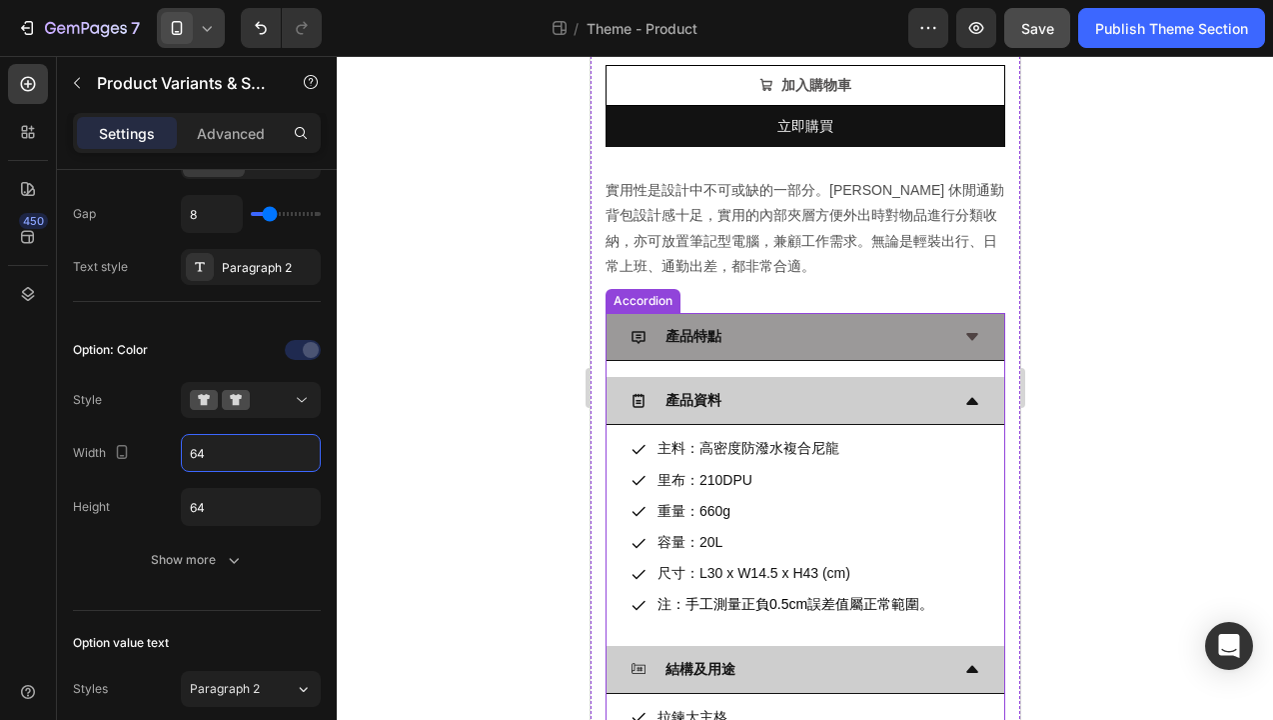
click at [910, 343] on div "產品特點" at bounding box center [789, 336] width 318 height 31
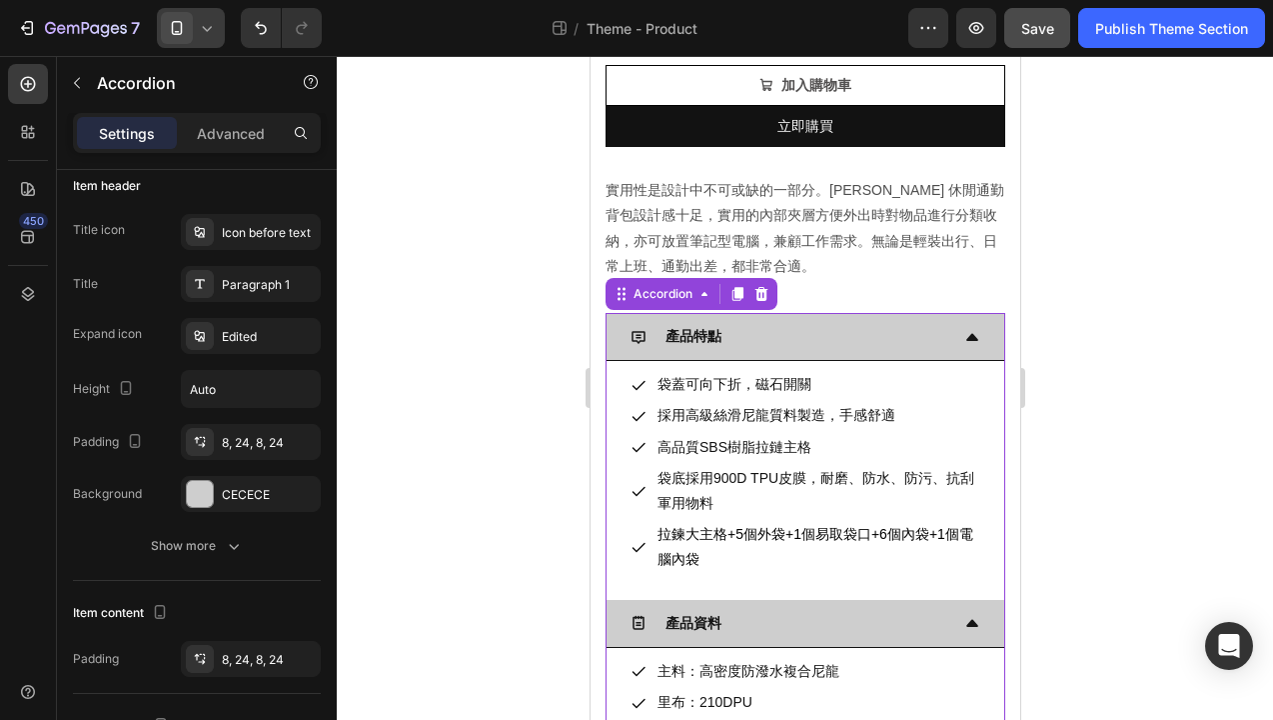
scroll to position [0, 0]
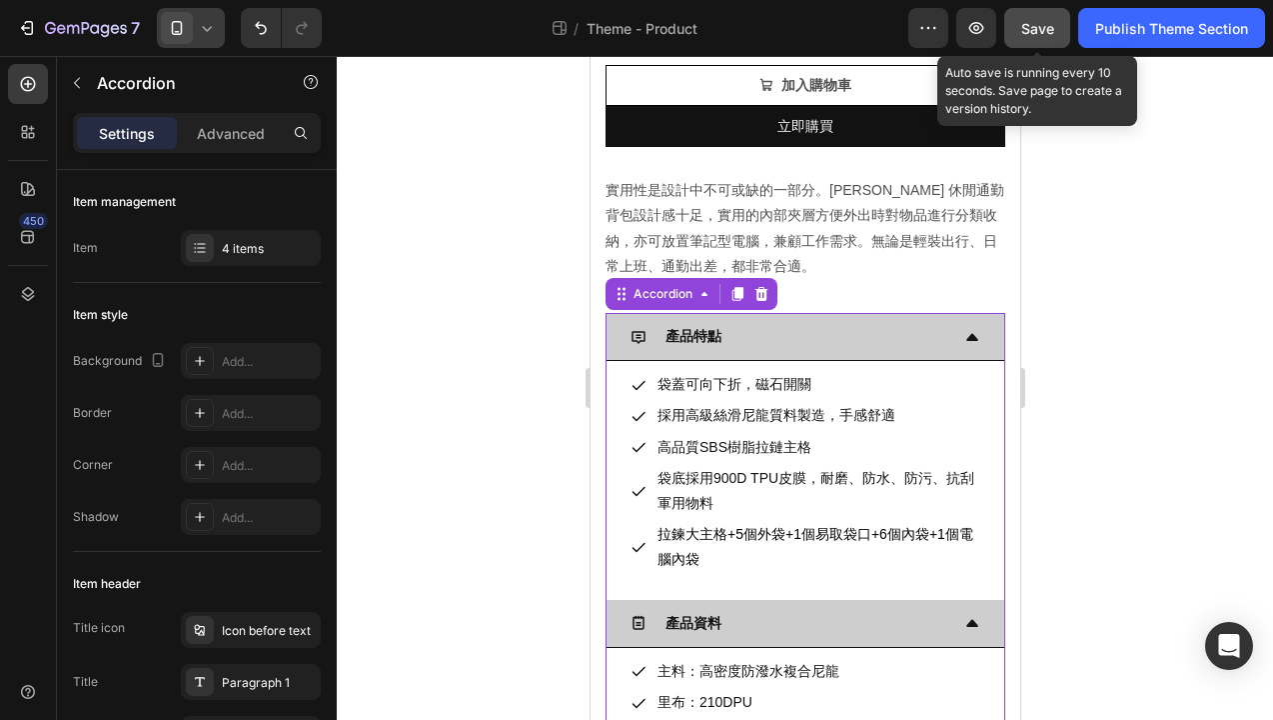
click at [1036, 30] on span "Save" at bounding box center [1038, 28] width 33 height 17
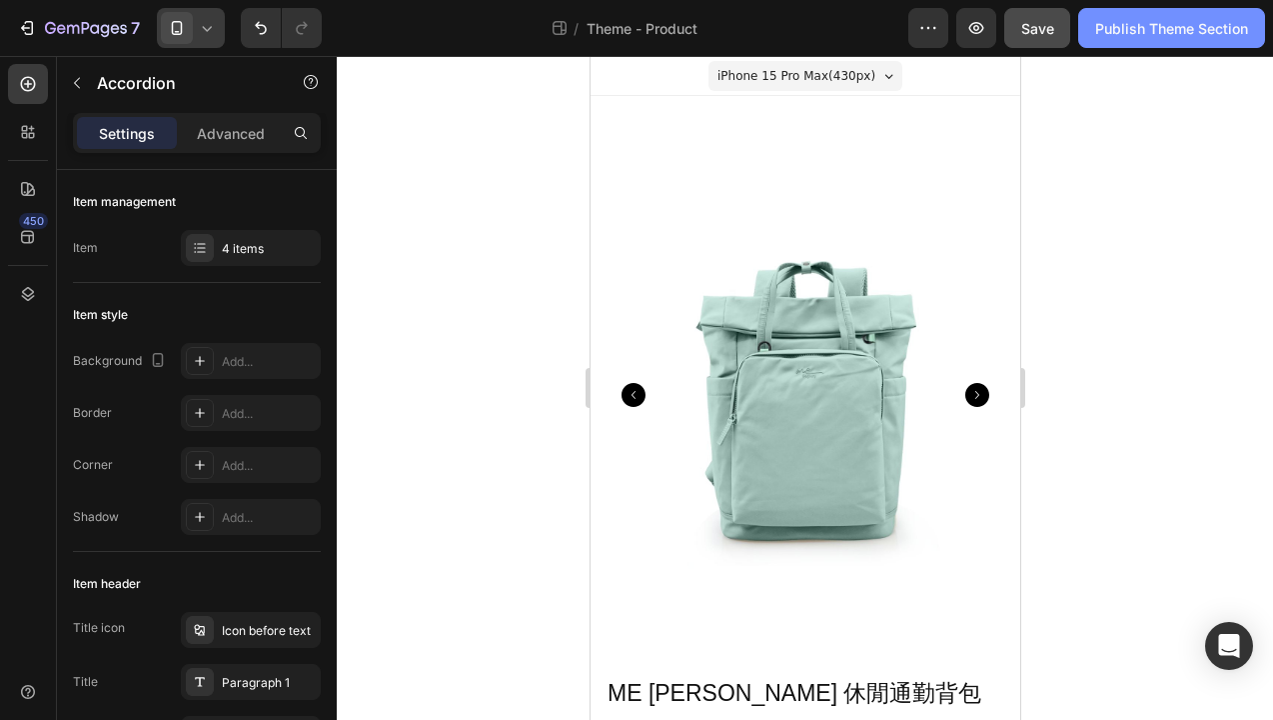
click at [1134, 27] on div "Publish Theme Section" at bounding box center [1172, 28] width 153 height 21
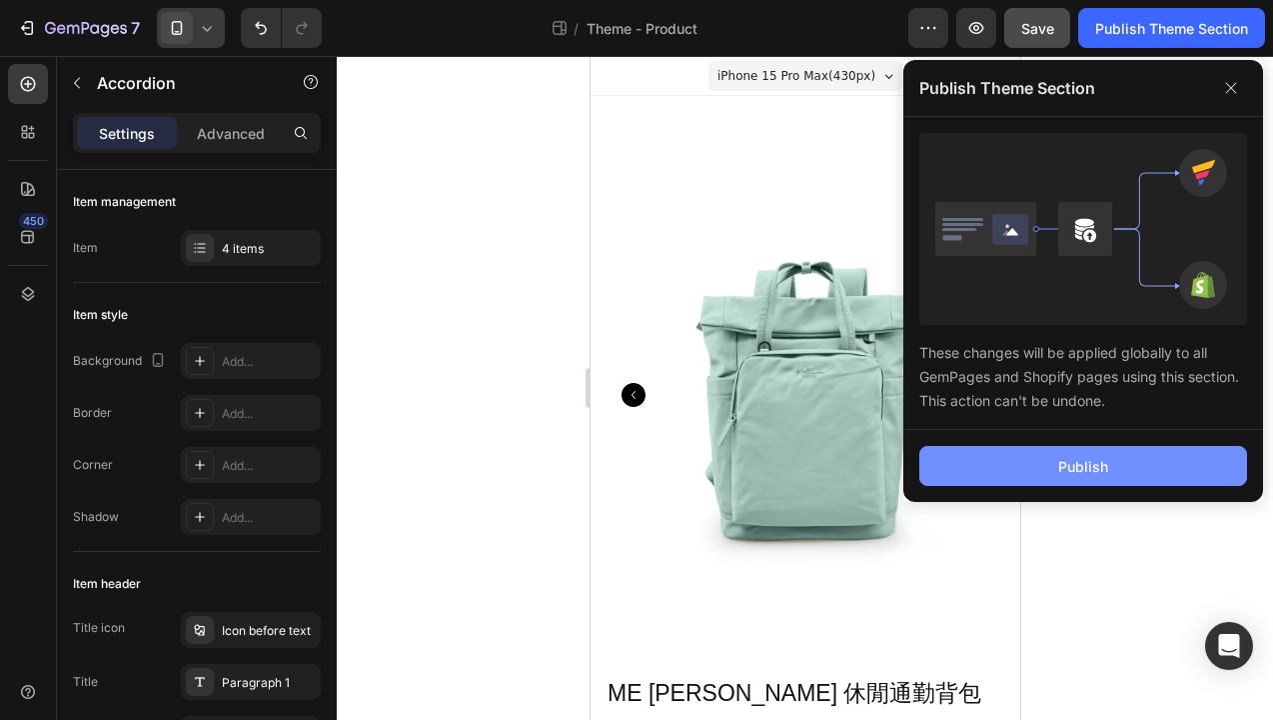
click at [1003, 465] on button "Publish" at bounding box center [1084, 466] width 328 height 40
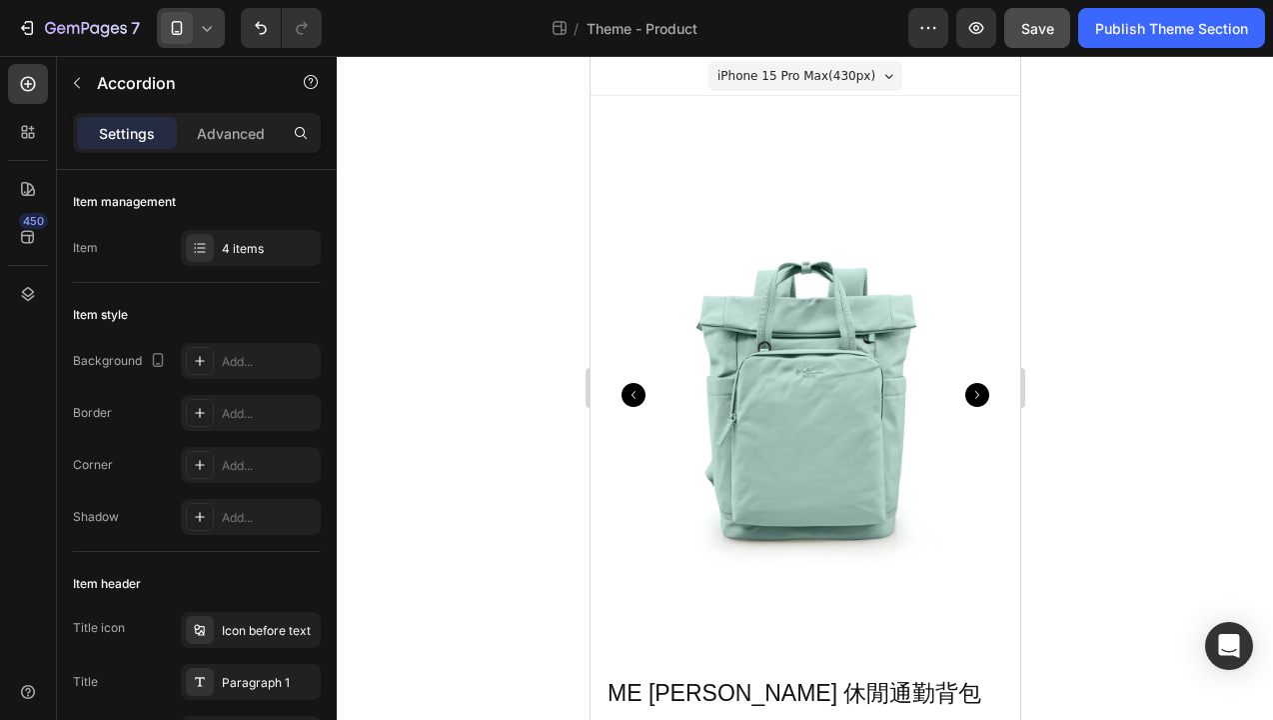
click at [177, 27] on icon at bounding box center [177, 28] width 20 height 20
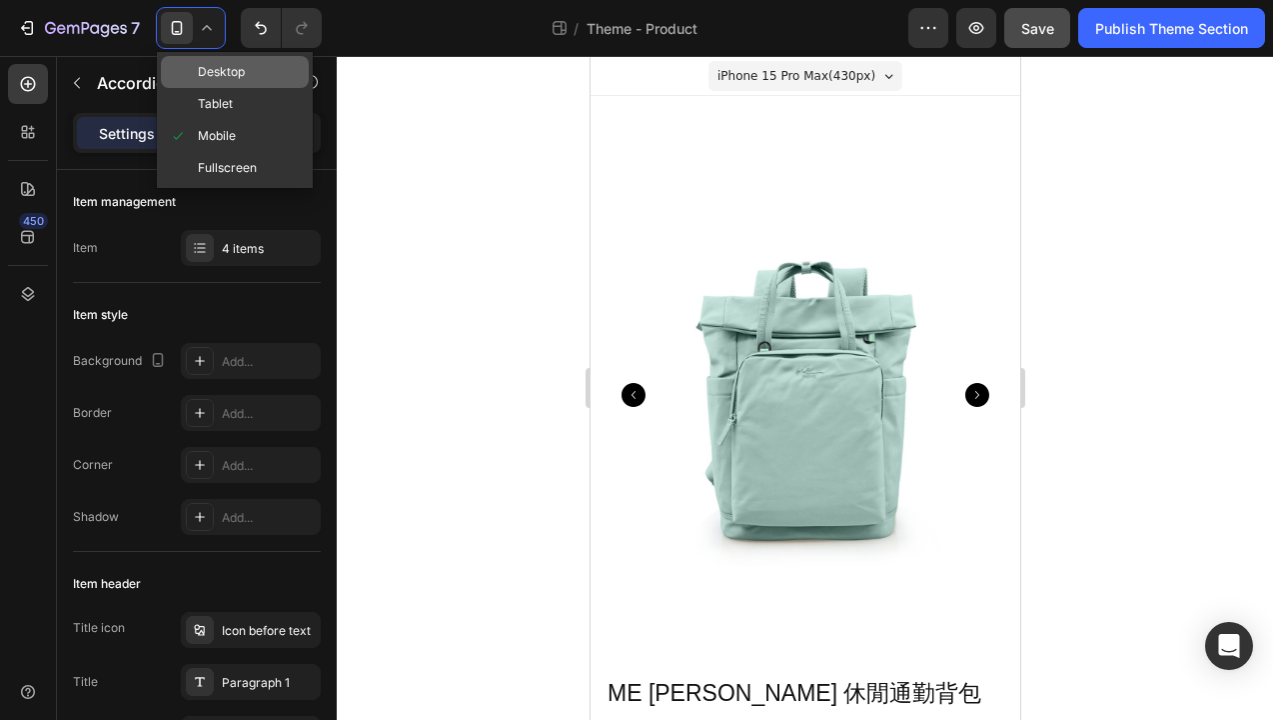
click at [199, 75] on span "Desktop" at bounding box center [221, 72] width 47 height 20
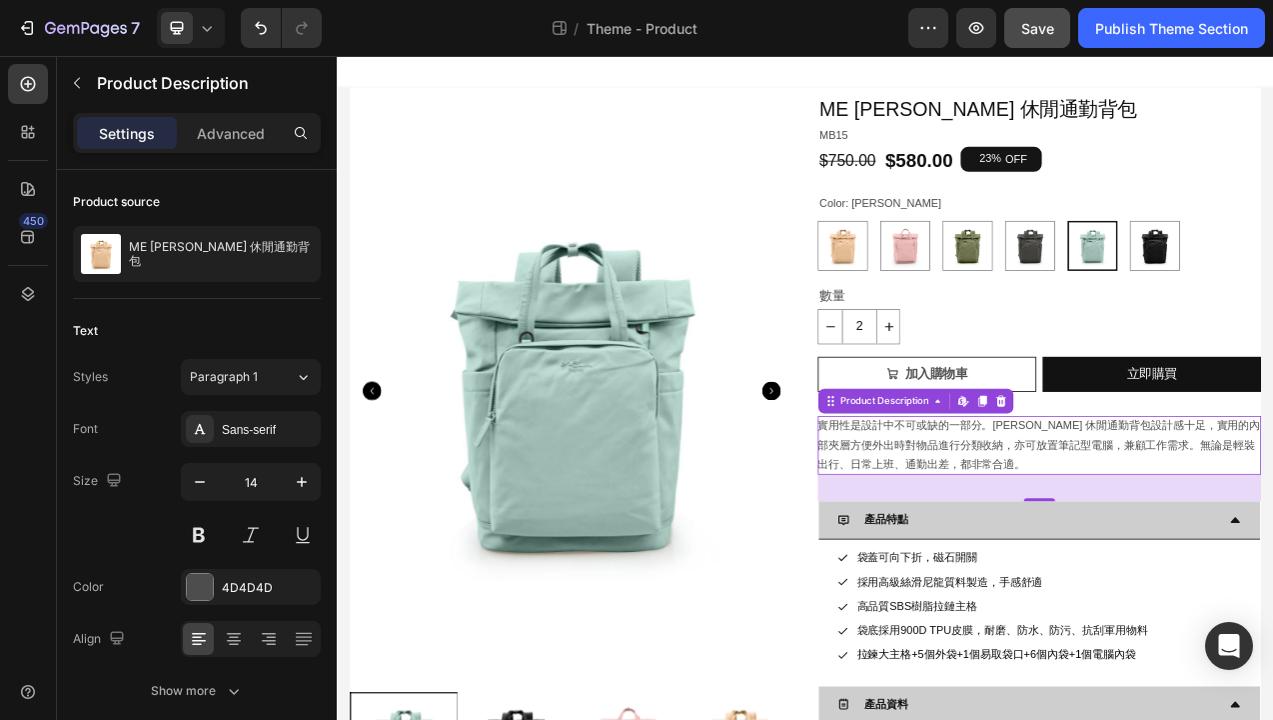
click at [1034, 545] on span "實用性是設計中不可或缺的一部分。Antonia 休閒通勤背包設計感十足，實用的內部夾層方便外出時對物品進行分類收納，亦可放置筆記型電腦，兼顧工作需求。無論是輕…" at bounding box center [1236, 554] width 567 height 66
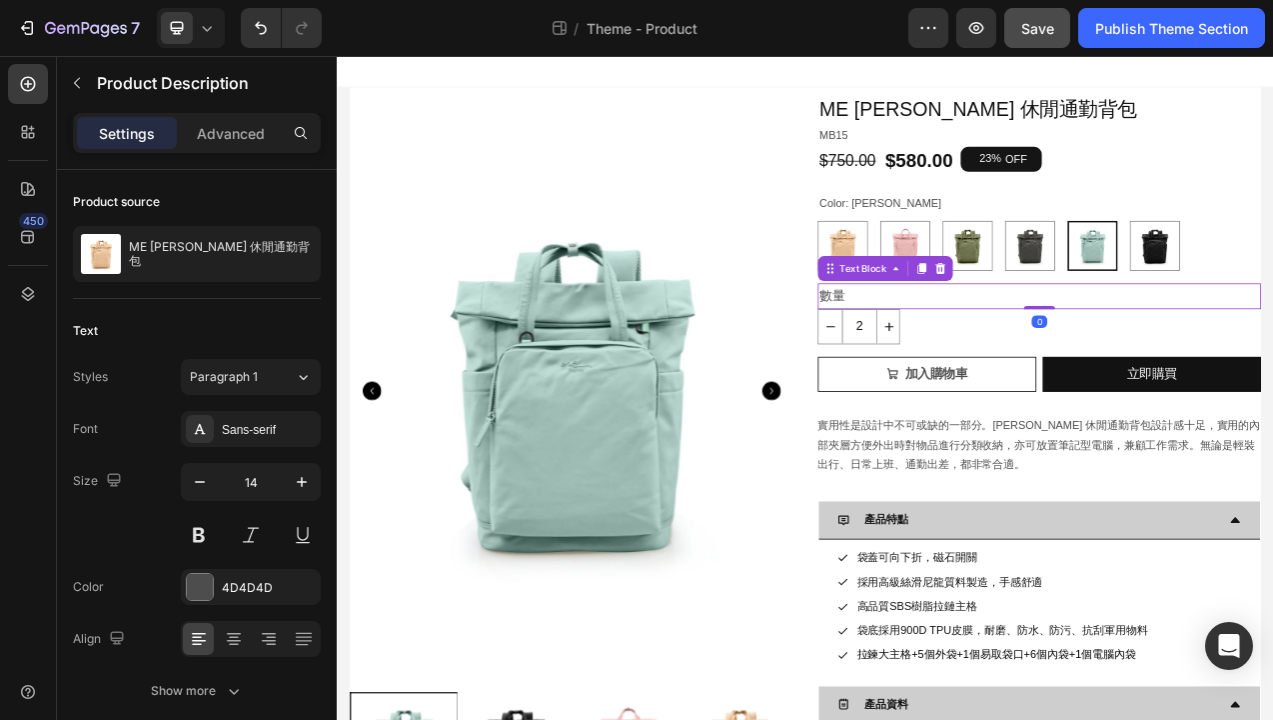
click at [1110, 370] on p "數量" at bounding box center [1237, 363] width 564 height 29
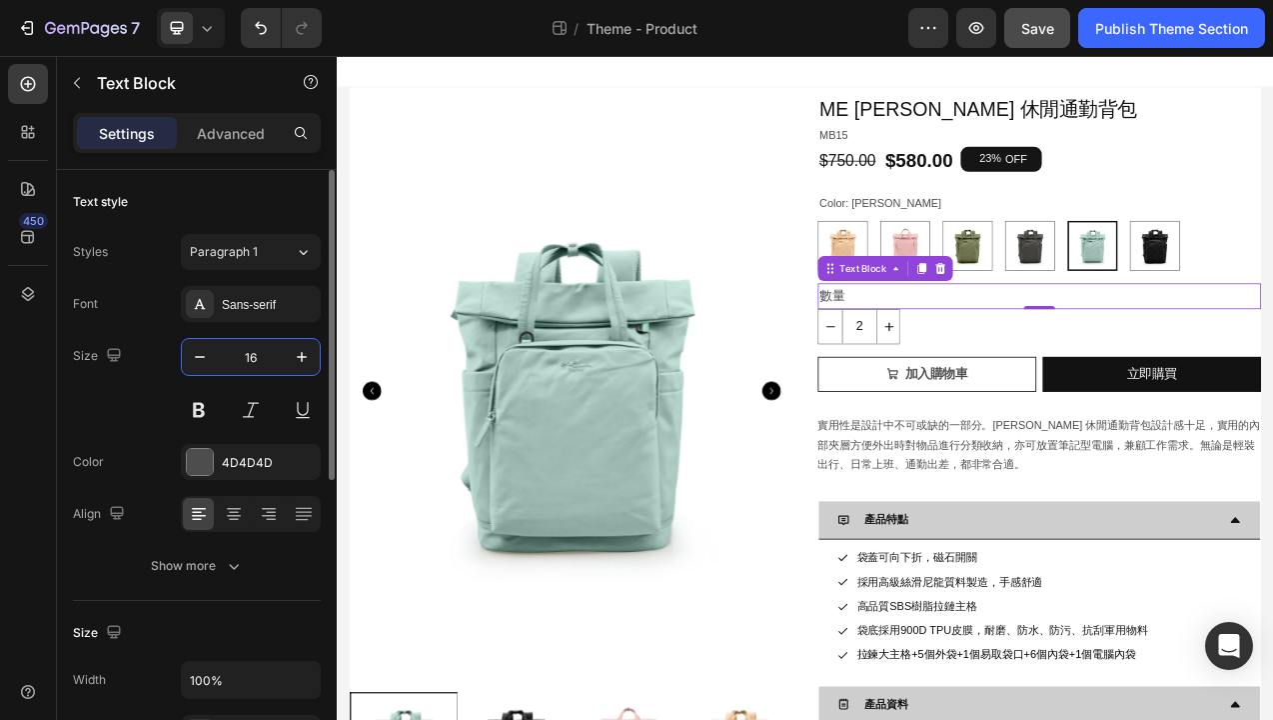
click at [262, 364] on input "16" at bounding box center [251, 357] width 66 height 36
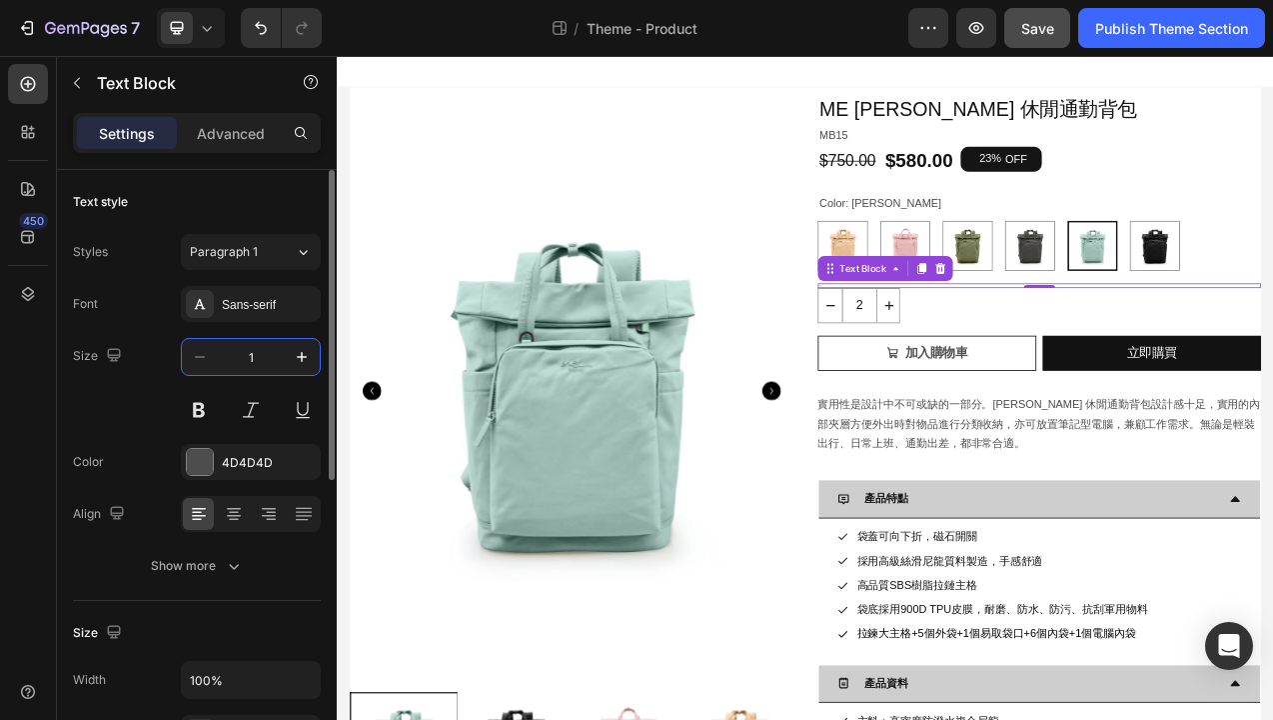
type input "14"
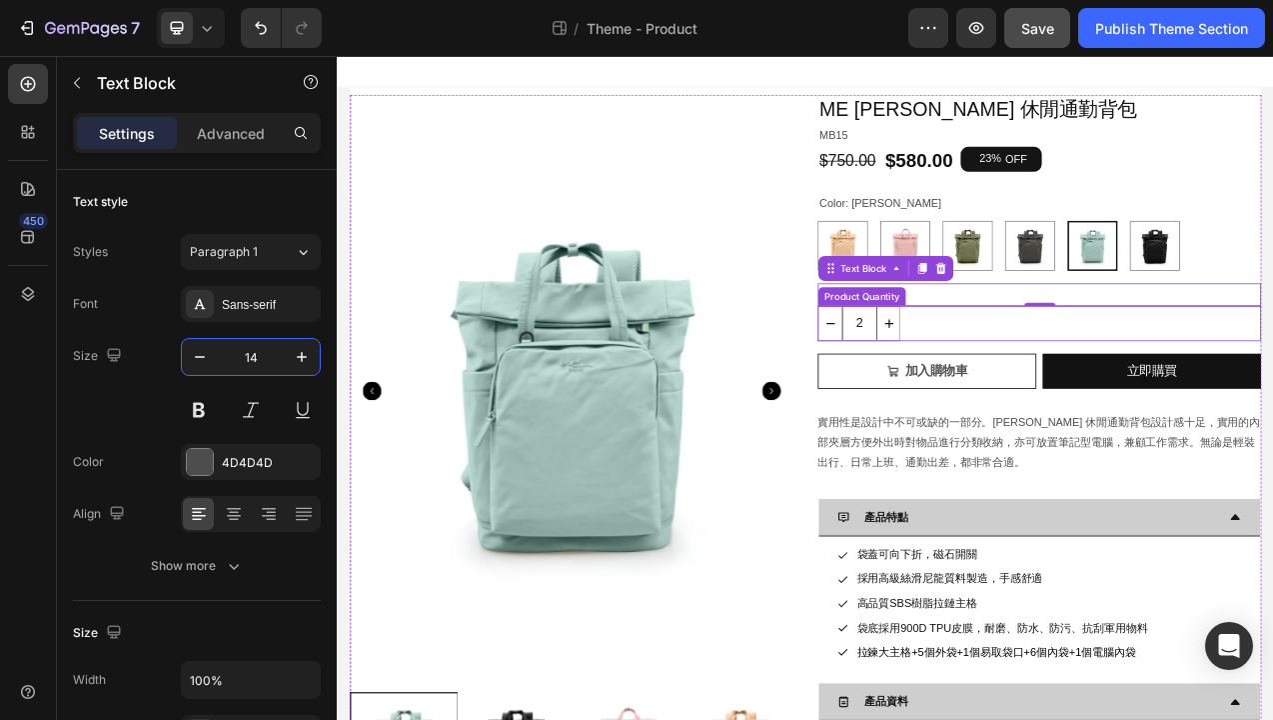
click at [1003, 408] on input "2" at bounding box center [1006, 398] width 45 height 43
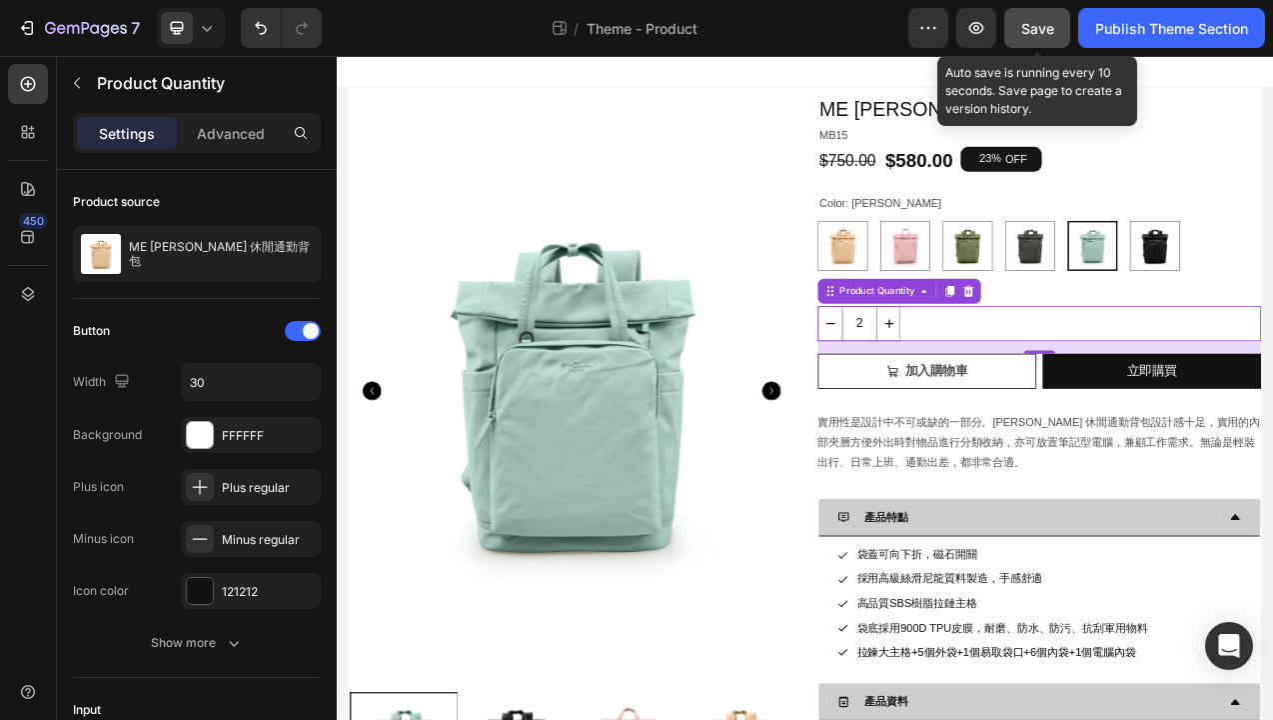
click at [1040, 29] on span "Save" at bounding box center [1038, 28] width 33 height 17
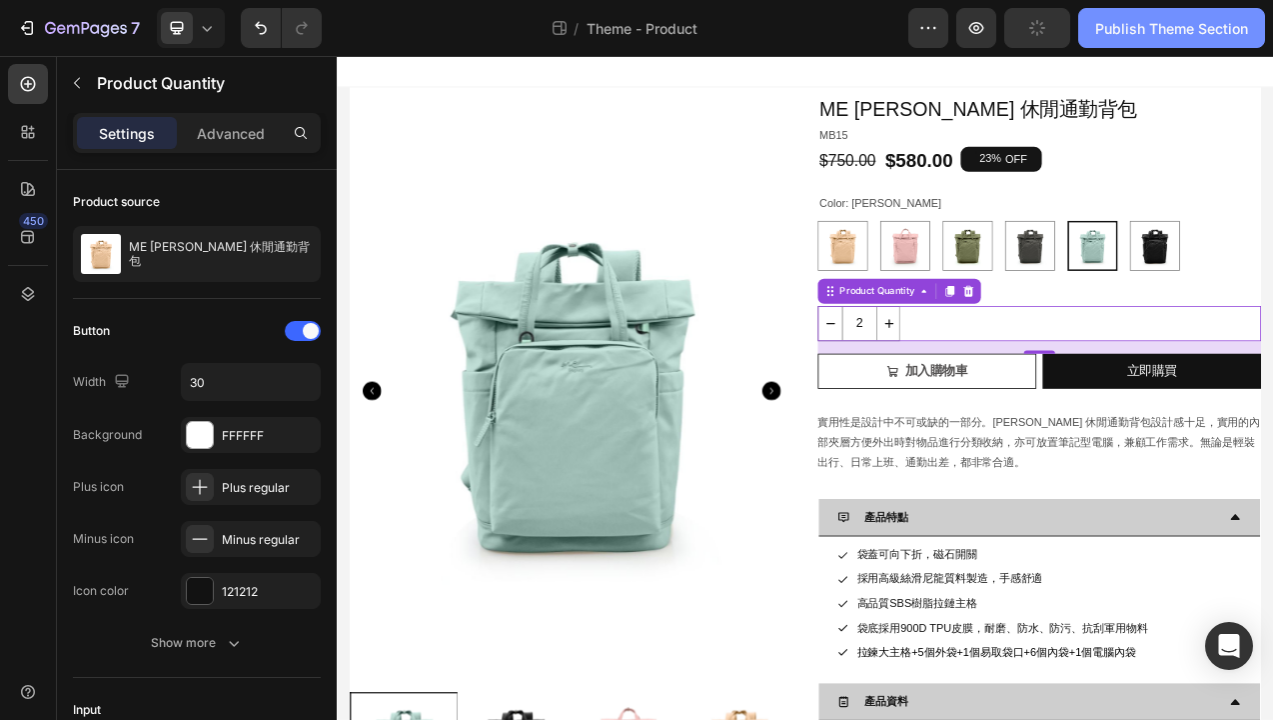
click at [1119, 29] on div "Publish Theme Section" at bounding box center [1172, 28] width 153 height 21
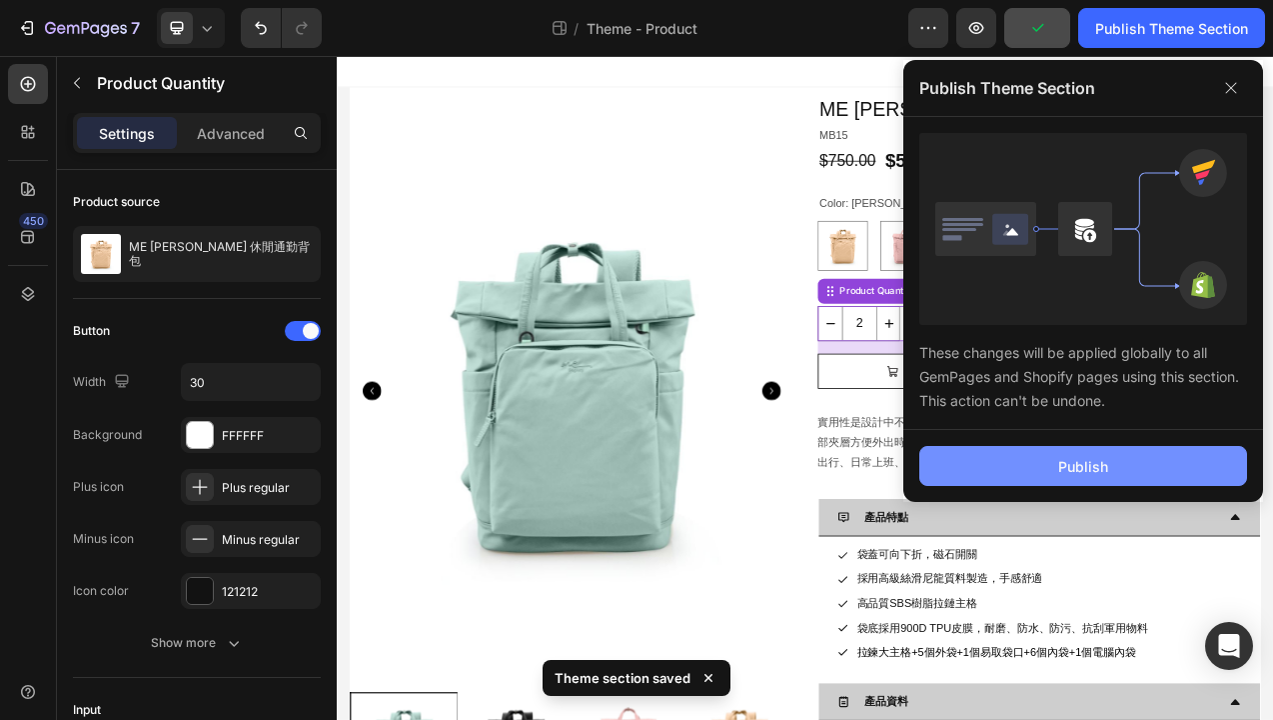
click at [1068, 462] on div "Publish" at bounding box center [1084, 466] width 50 height 21
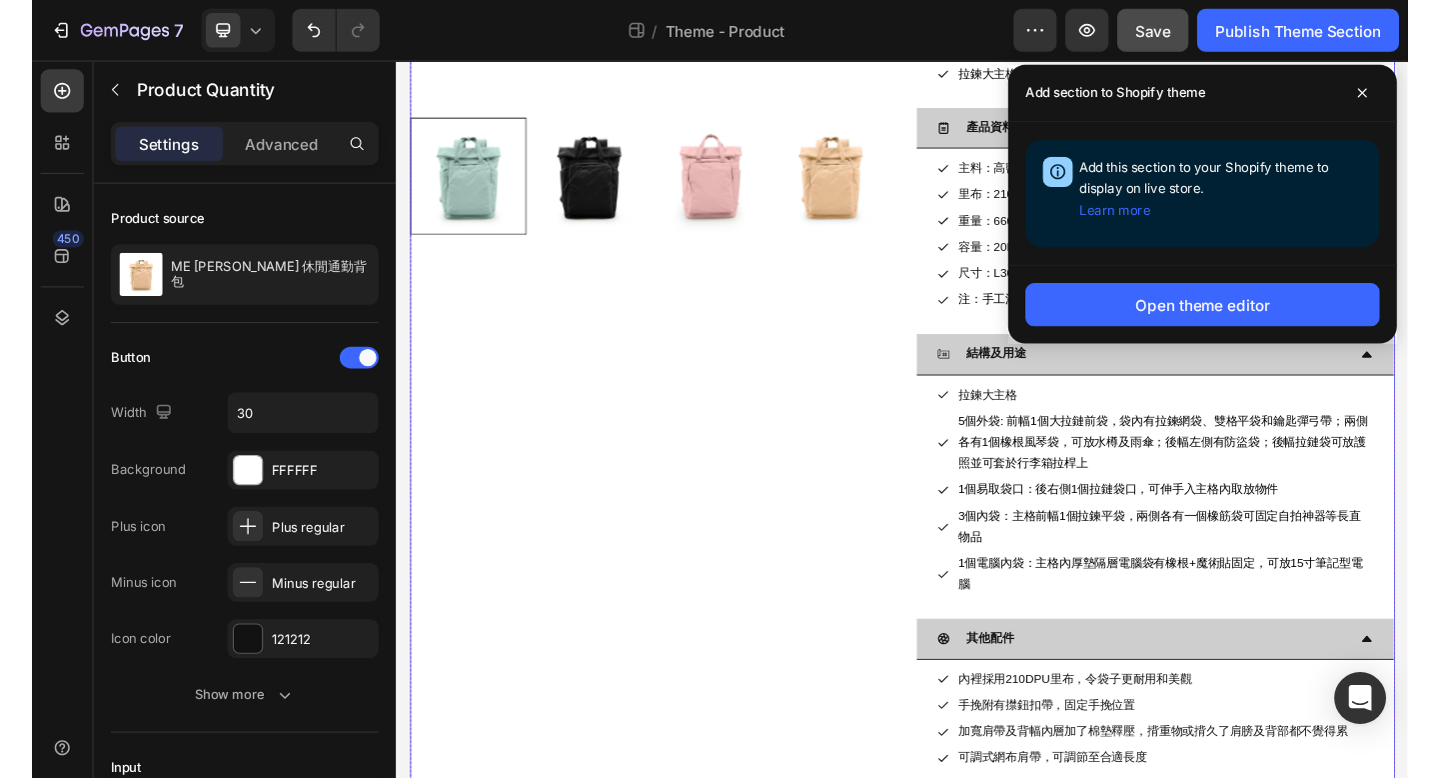
scroll to position [750, 0]
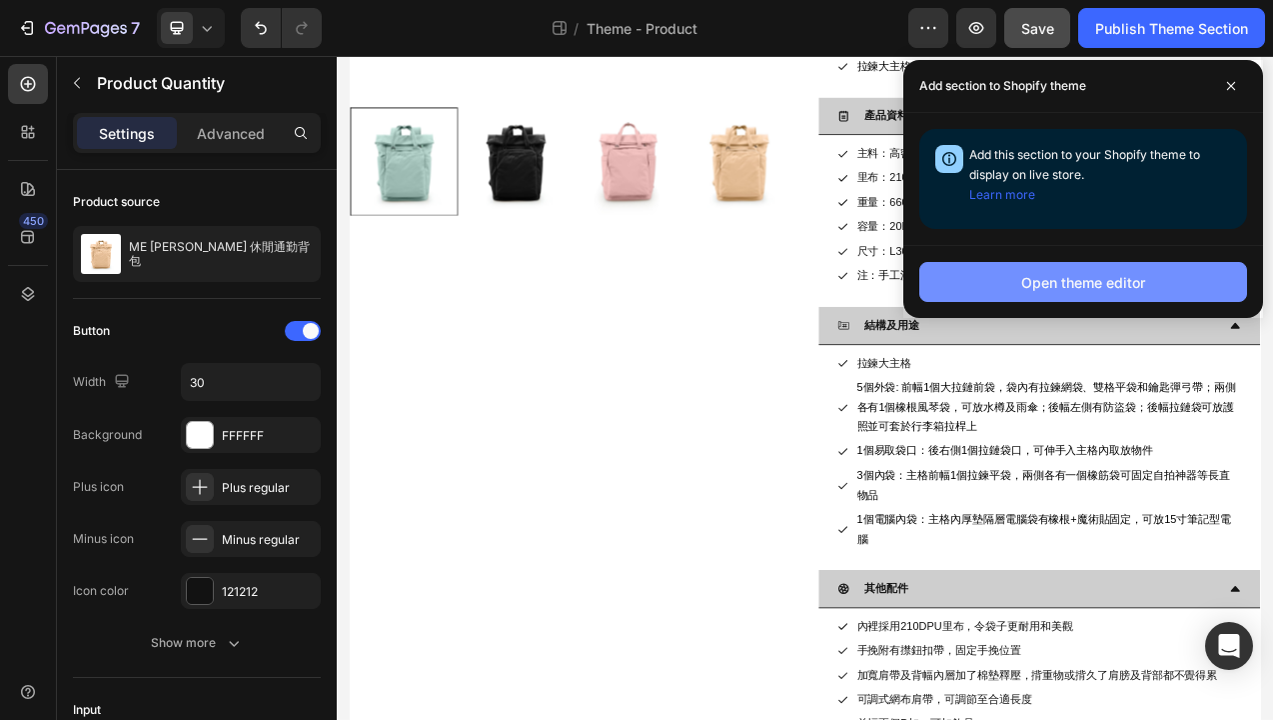
click at [1090, 287] on div "Open theme editor" at bounding box center [1084, 282] width 124 height 21
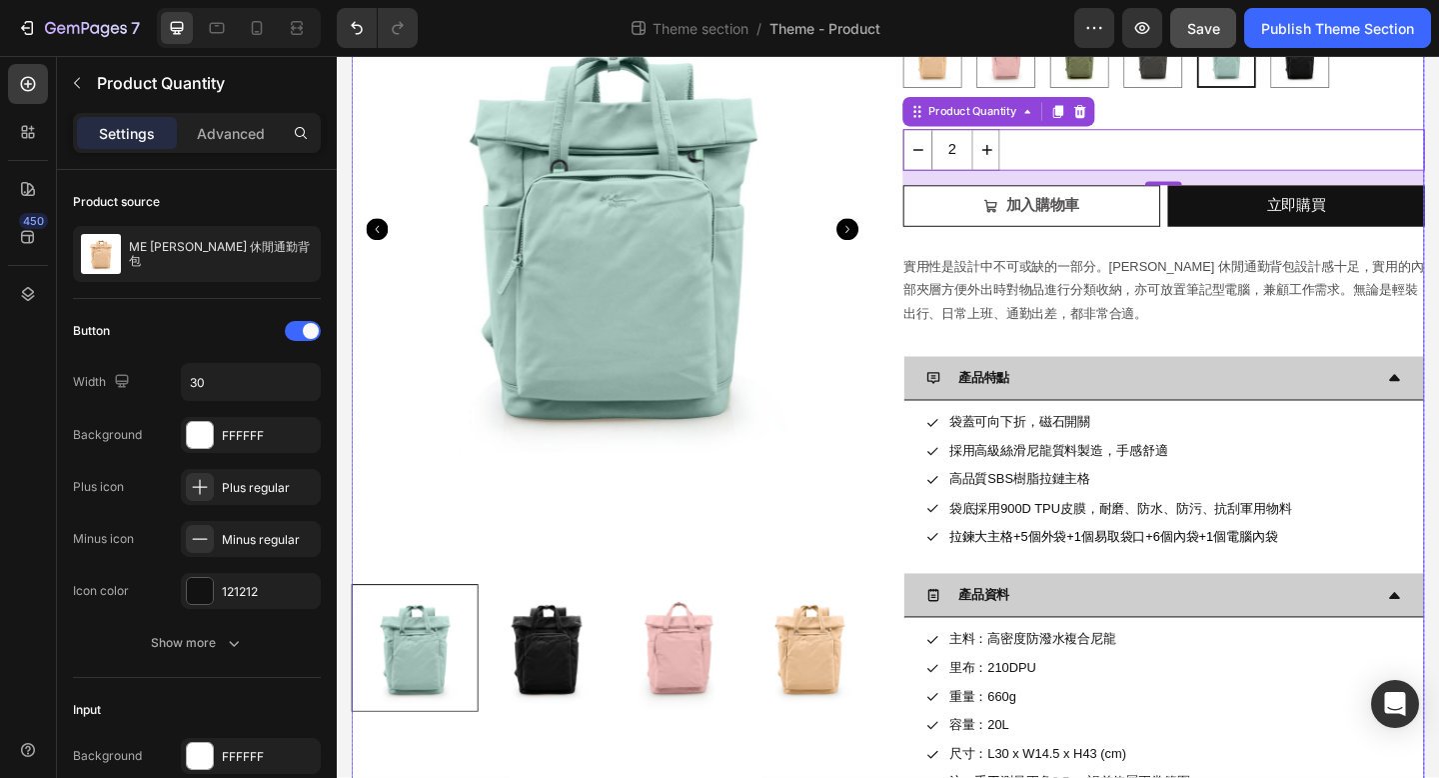
scroll to position [0, 0]
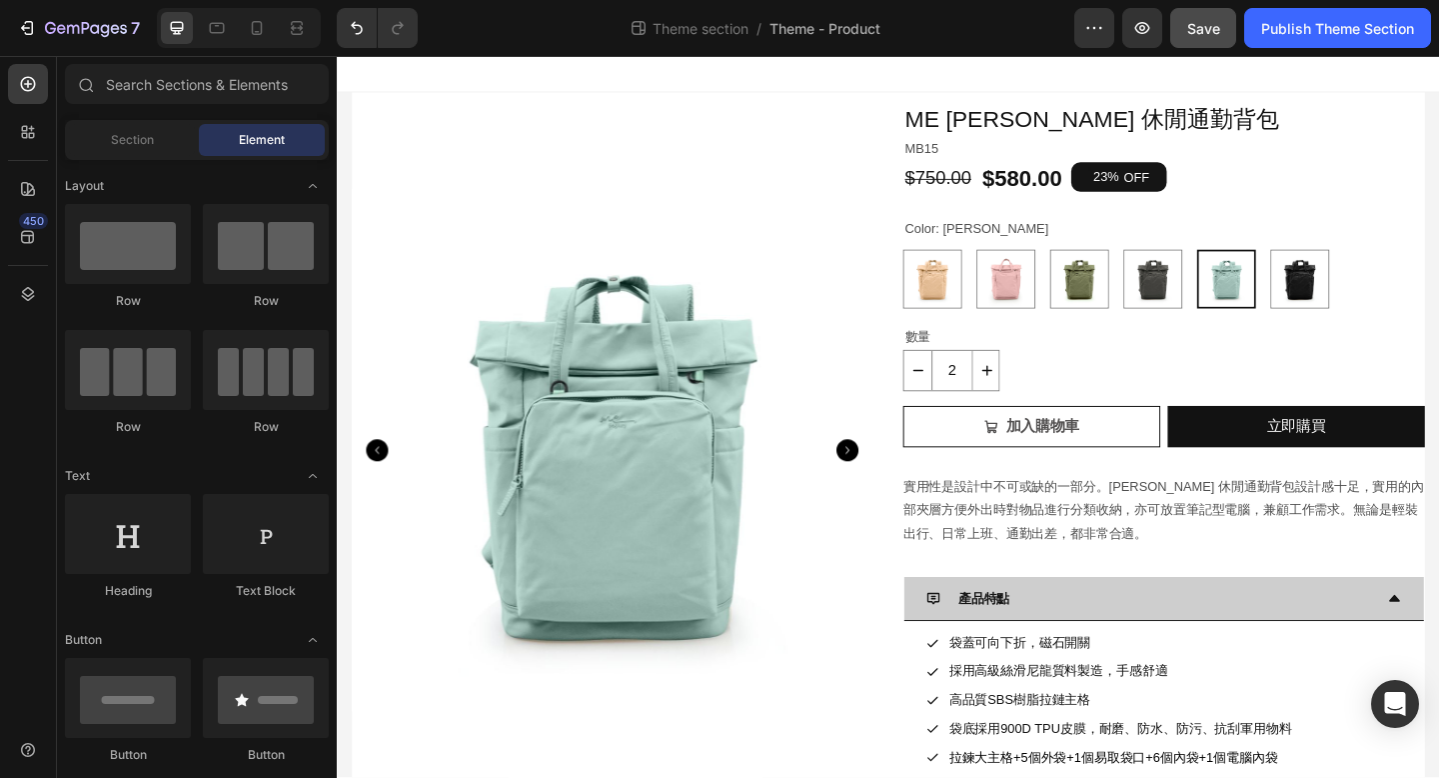
click at [352, 70] on div at bounding box center [936, 76] width 1199 height 40
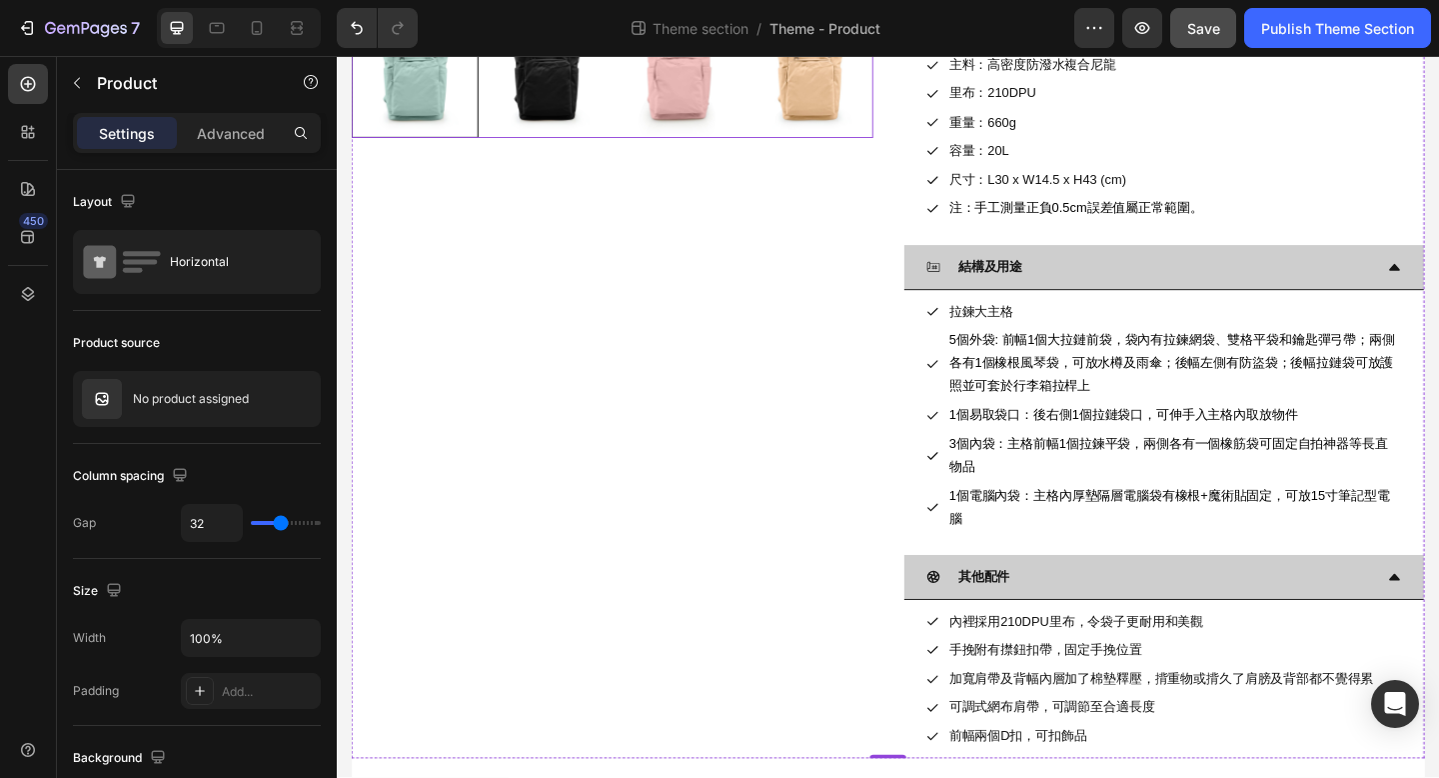
scroll to position [875, 0]
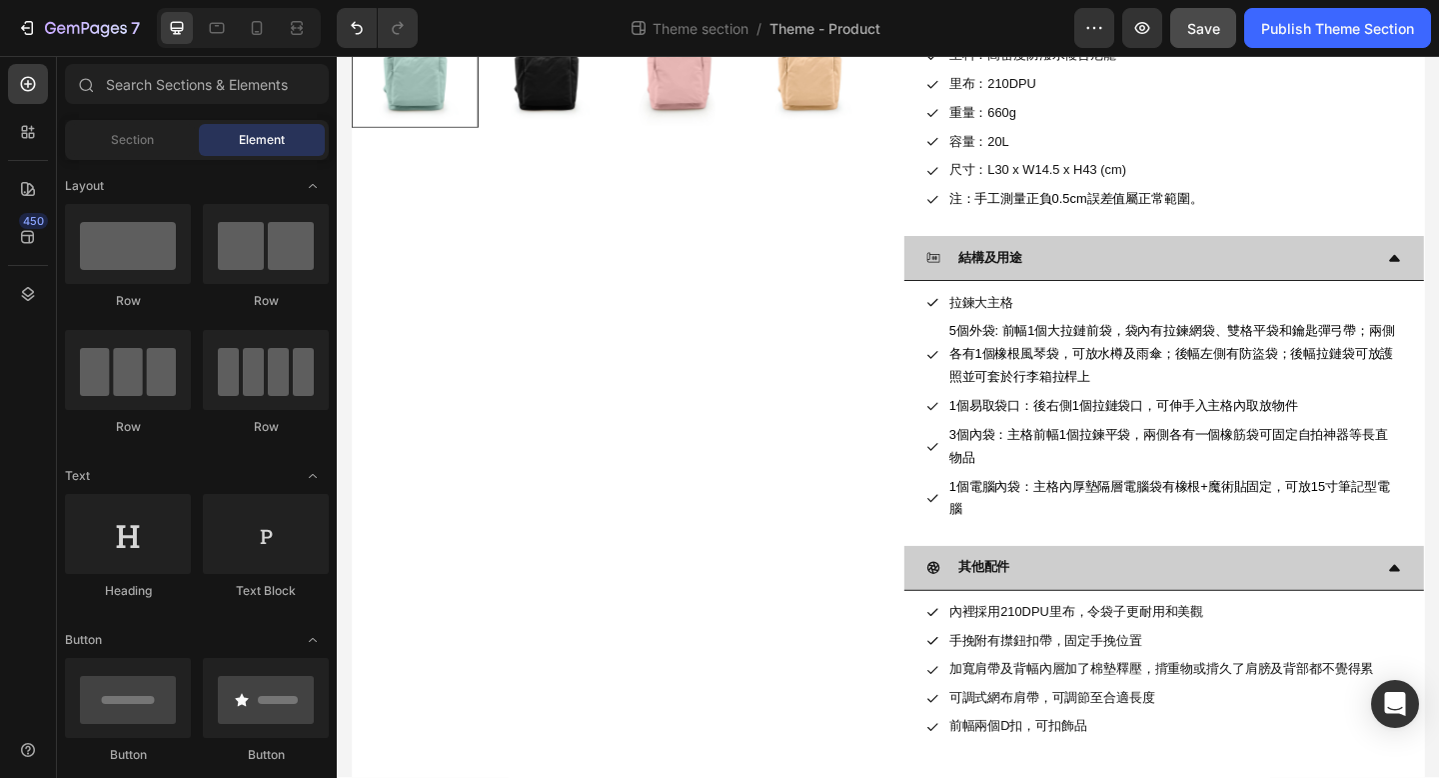
click at [340, 719] on section "Product Images ME Antonia 休閒通勤背包 Product Title MB15 Text Block $750.00 Product …" at bounding box center [936, 31] width 1199 height 1620
click at [346, 574] on section "Product Images ME Antonia 休閒通勤背包 Product Title MB15 Text Block $750.00 Product …" at bounding box center [936, 31] width 1199 height 1620
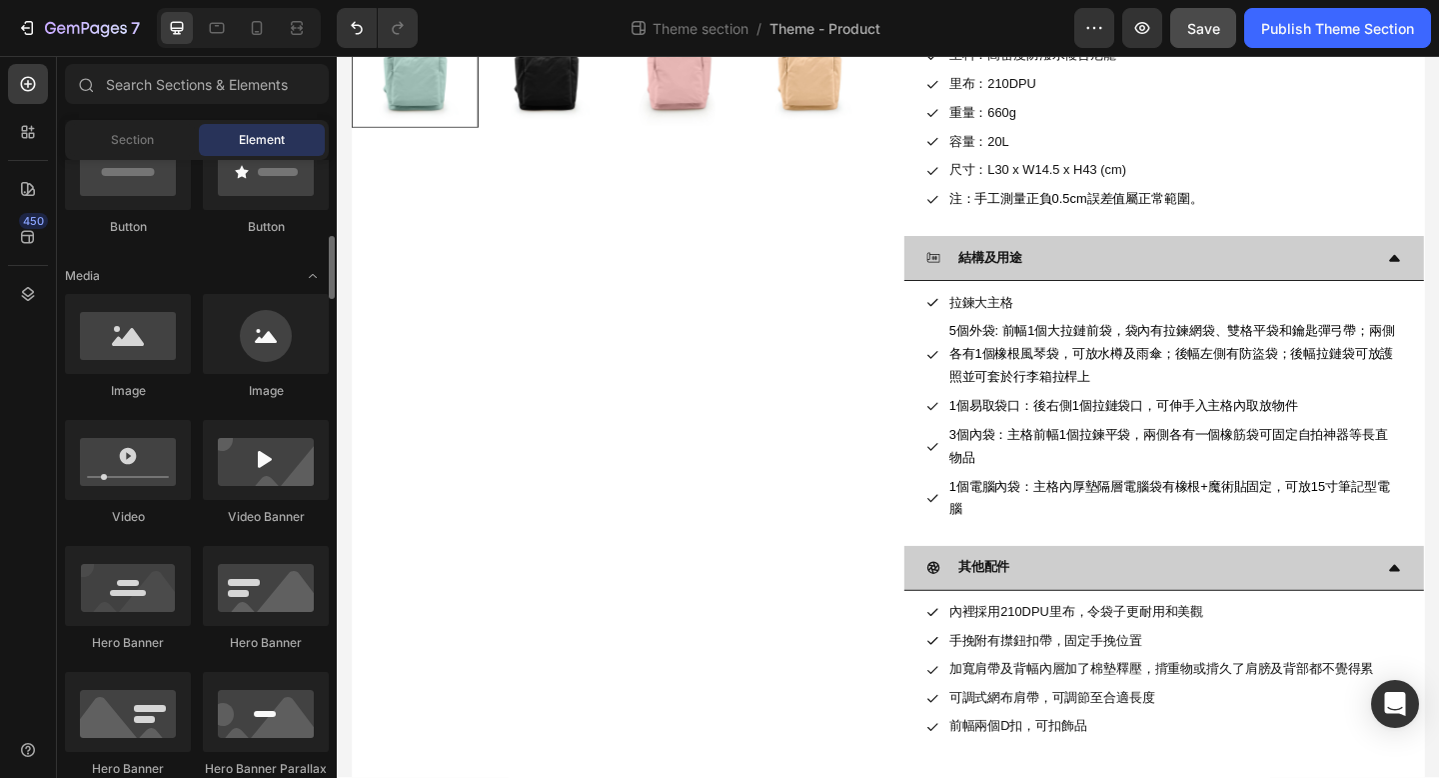
scroll to position [548, 0]
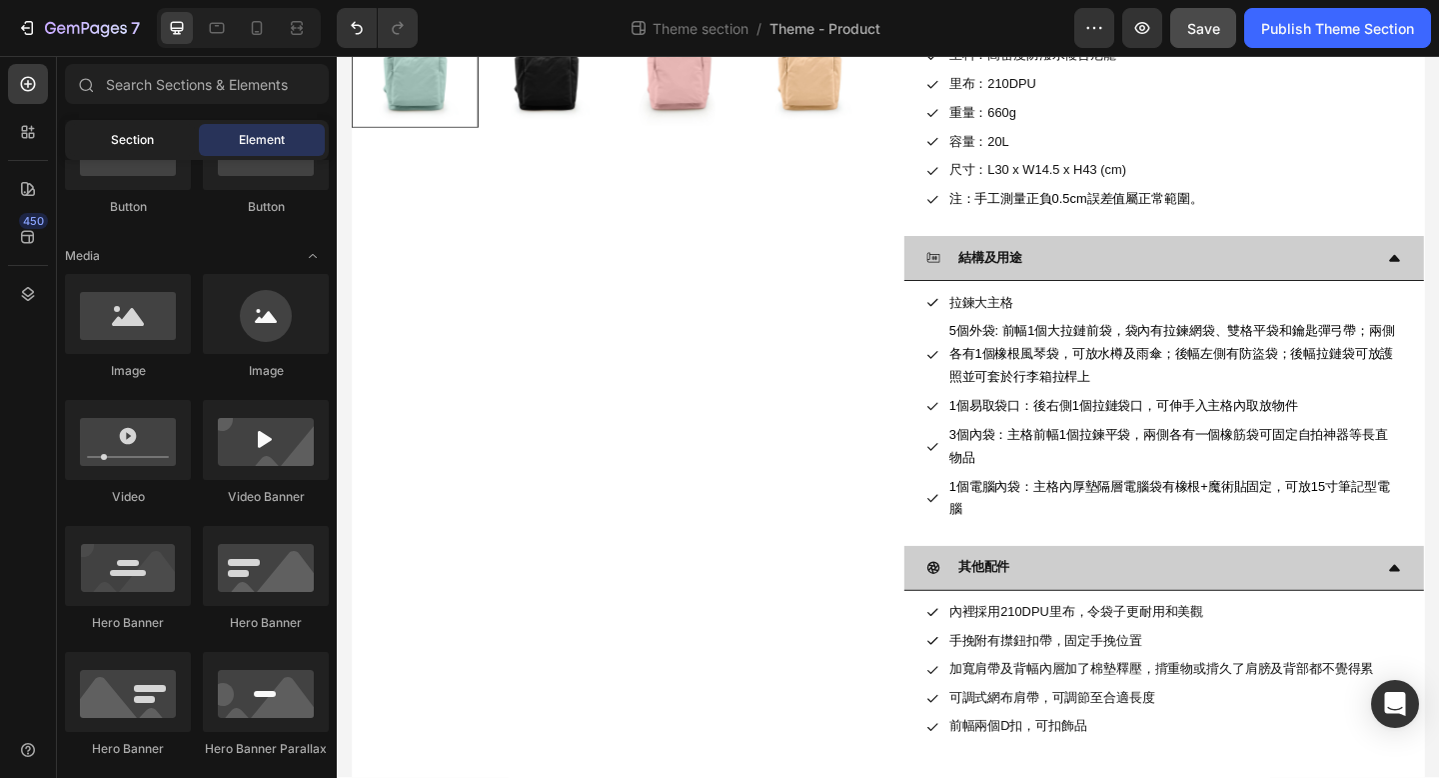
click at [152, 146] on span "Section" at bounding box center [132, 140] width 43 height 18
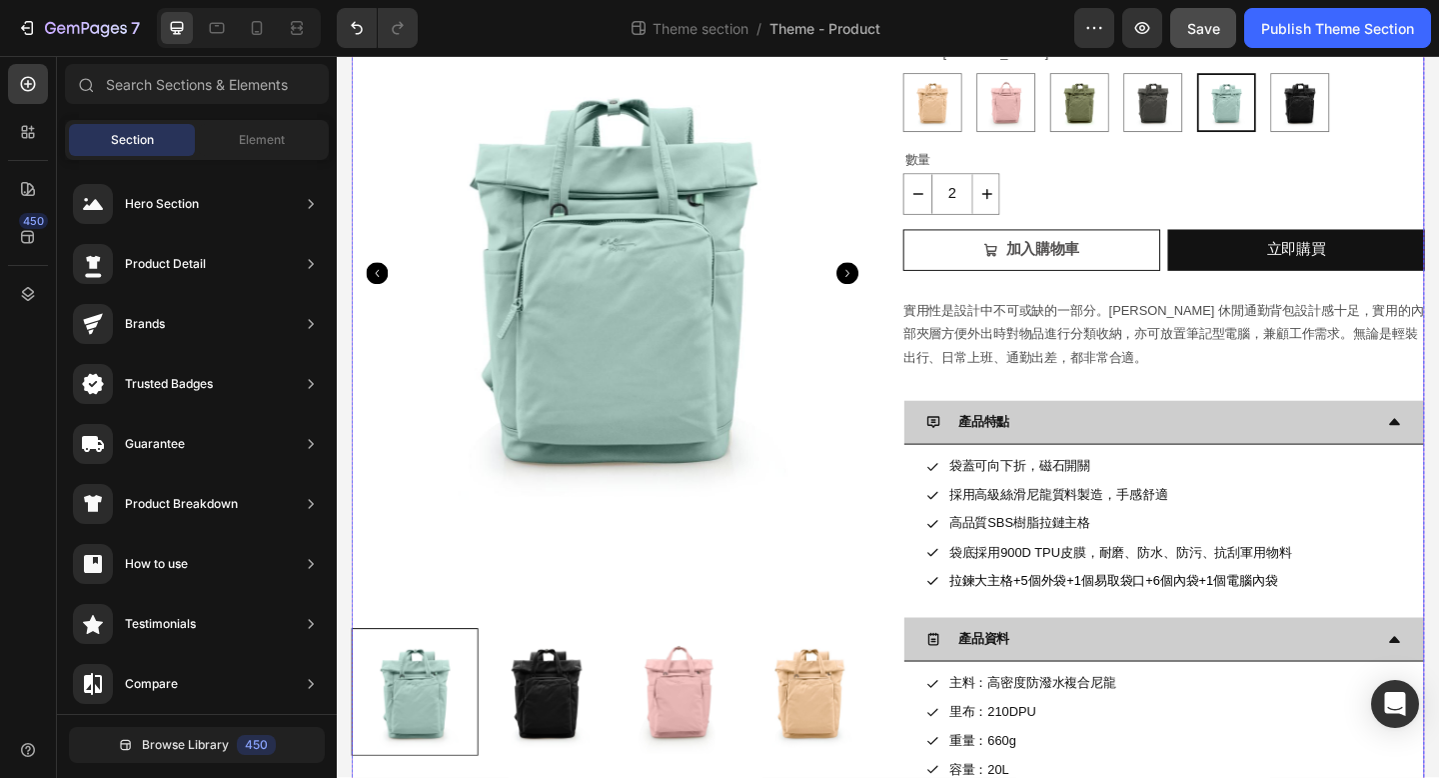
scroll to position [0, 0]
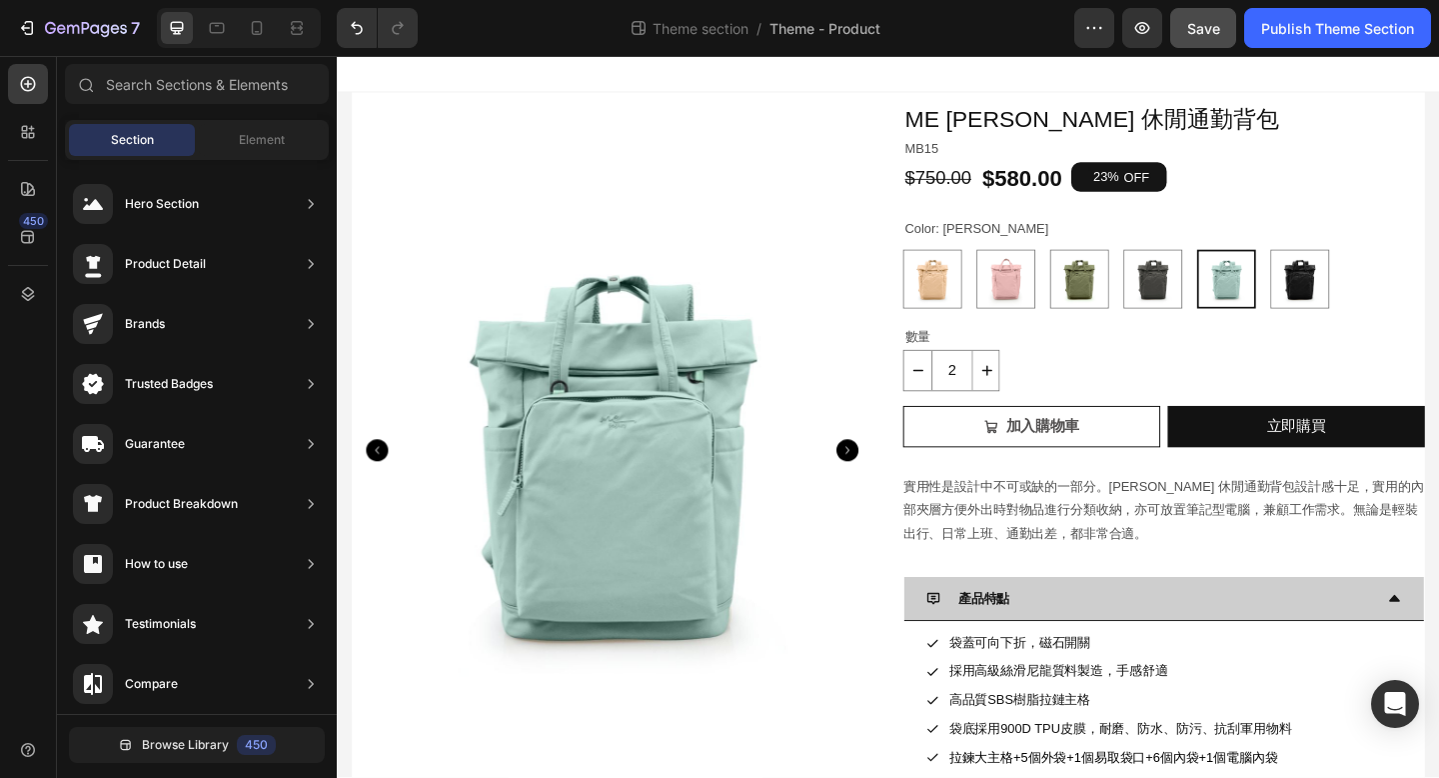
click at [504, 73] on div at bounding box center [936, 76] width 1199 height 40
click at [504, 74] on div at bounding box center [936, 76] width 1199 height 40
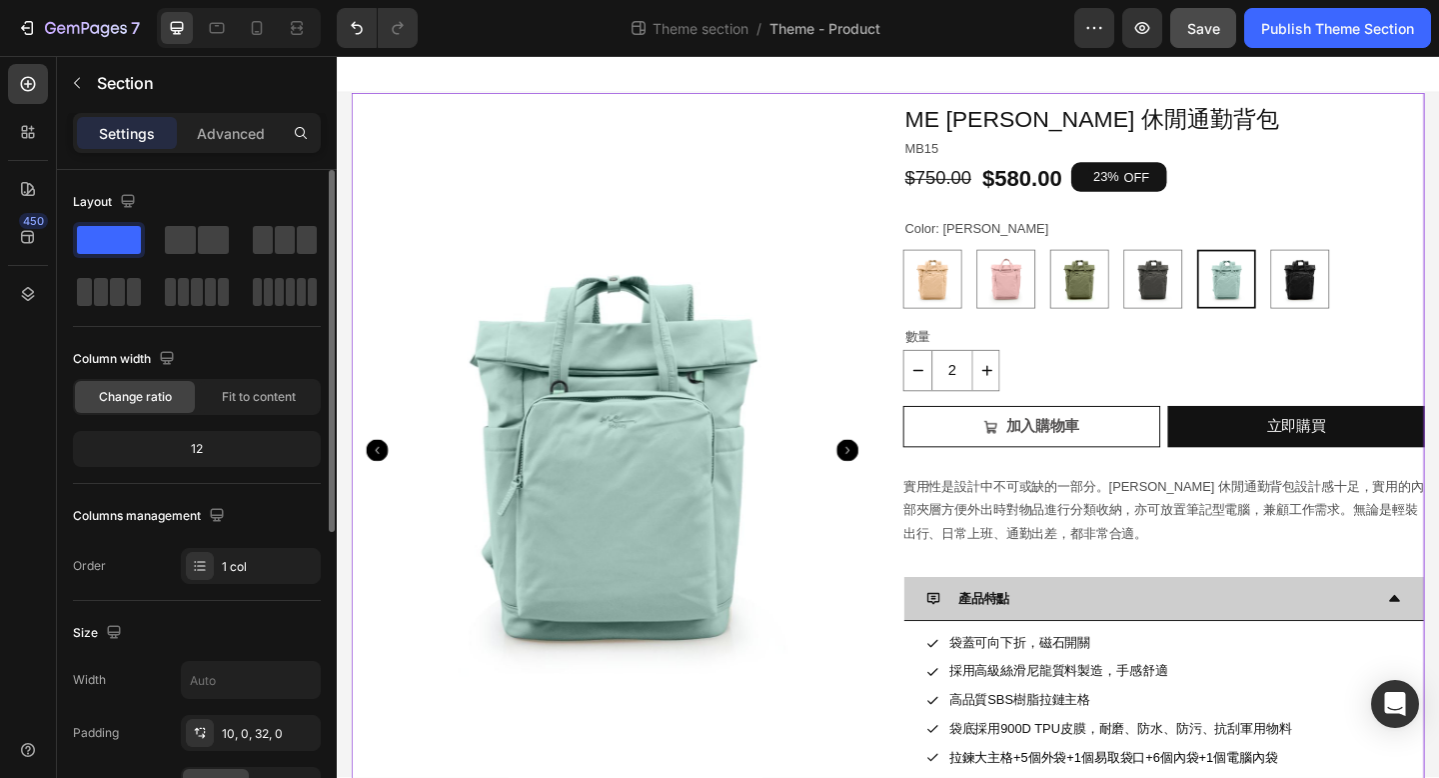
scroll to position [555, 0]
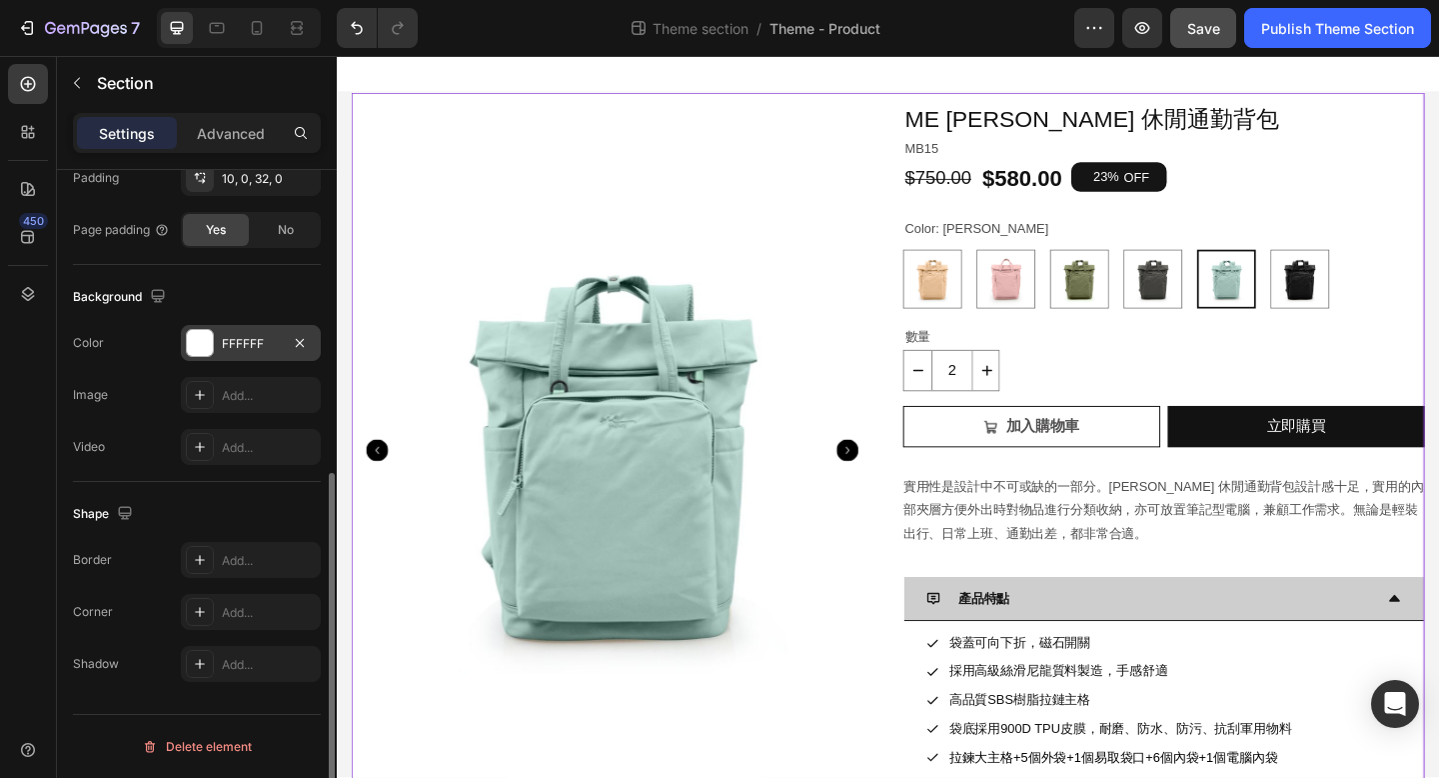
click at [196, 347] on div at bounding box center [200, 343] width 26 height 26
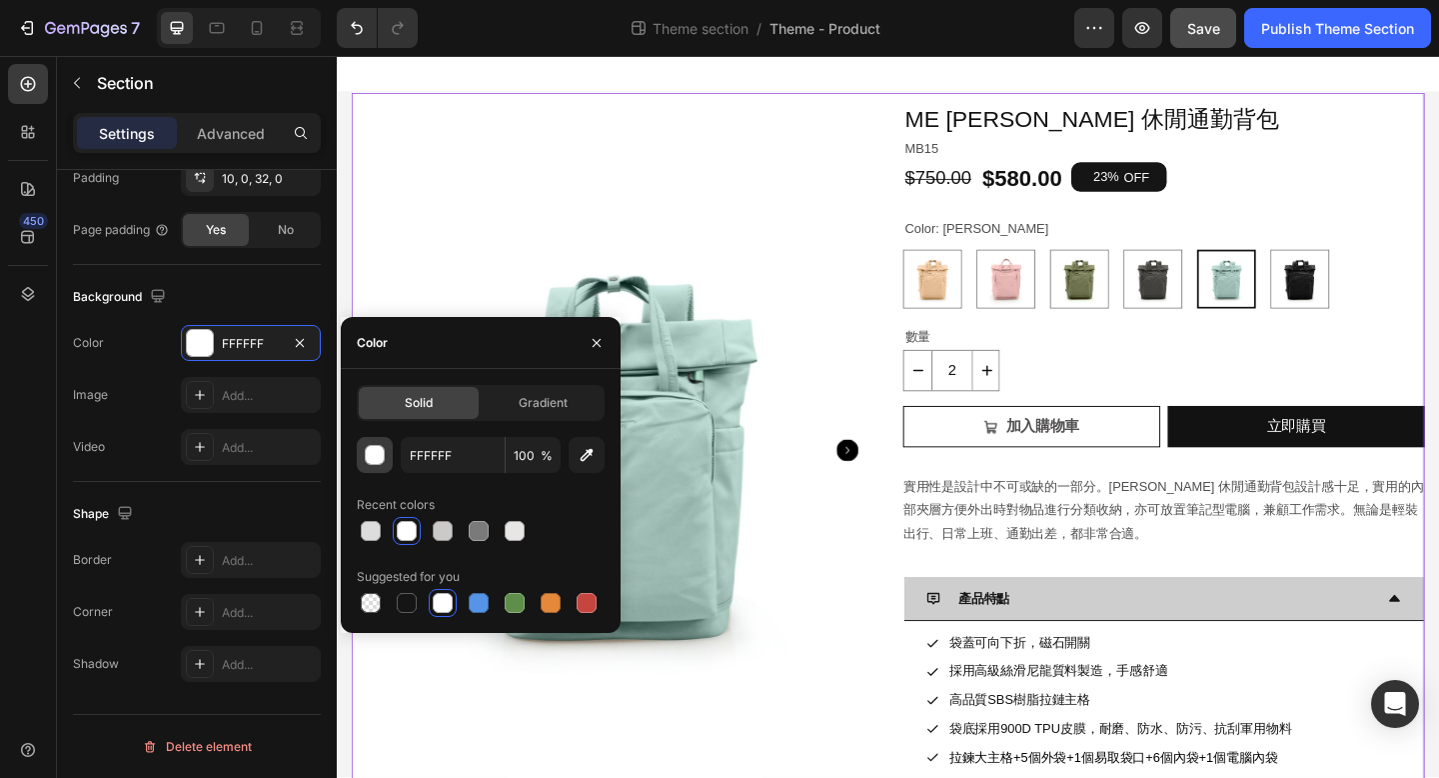
click at [379, 456] on div "button" at bounding box center [376, 456] width 20 height 20
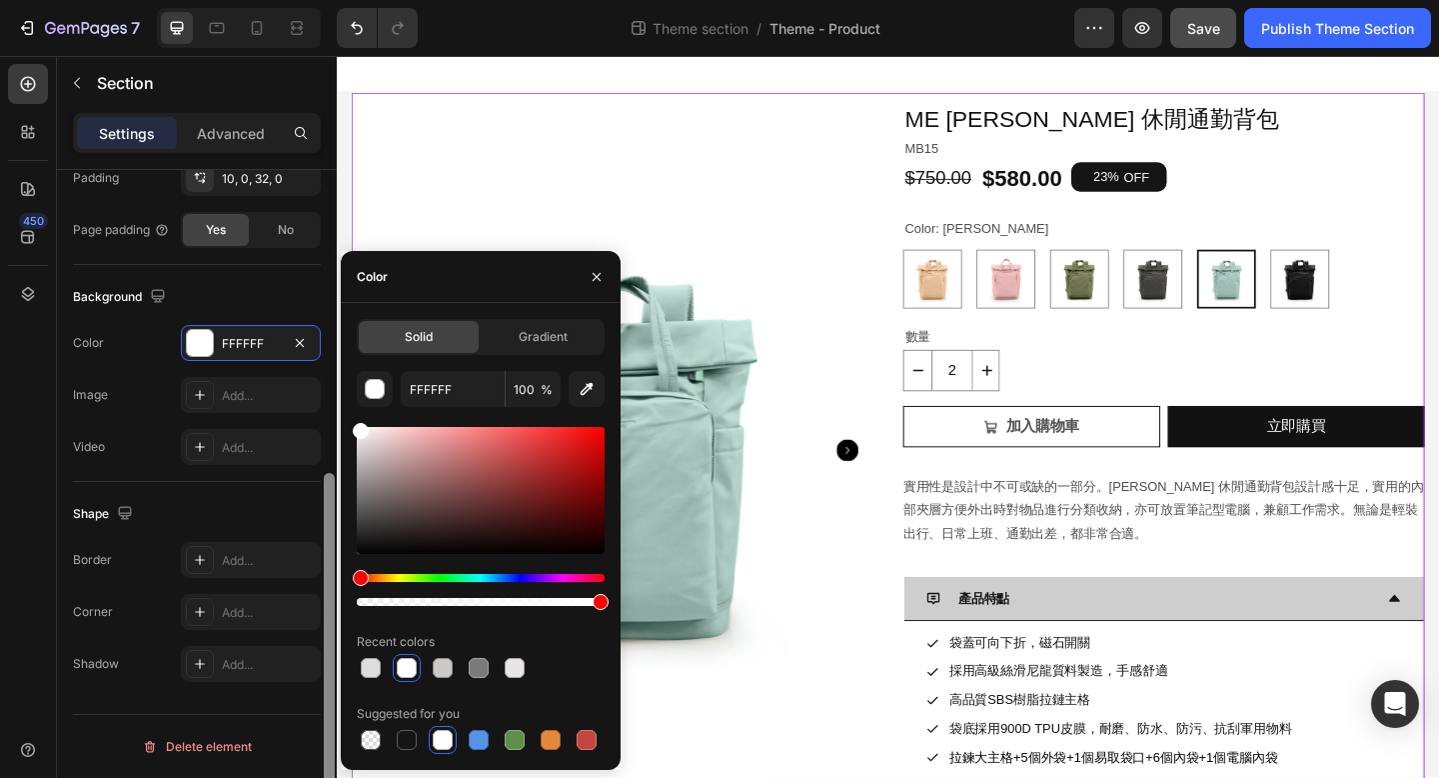
drag, startPoint x: 361, startPoint y: 427, endPoint x: 336, endPoint y: 389, distance: 45.5
click at [336, 389] on div "450 Sections(18) Elements(81) Section Element Hero Section Product Detail Brand…" at bounding box center [168, 417] width 337 height 722
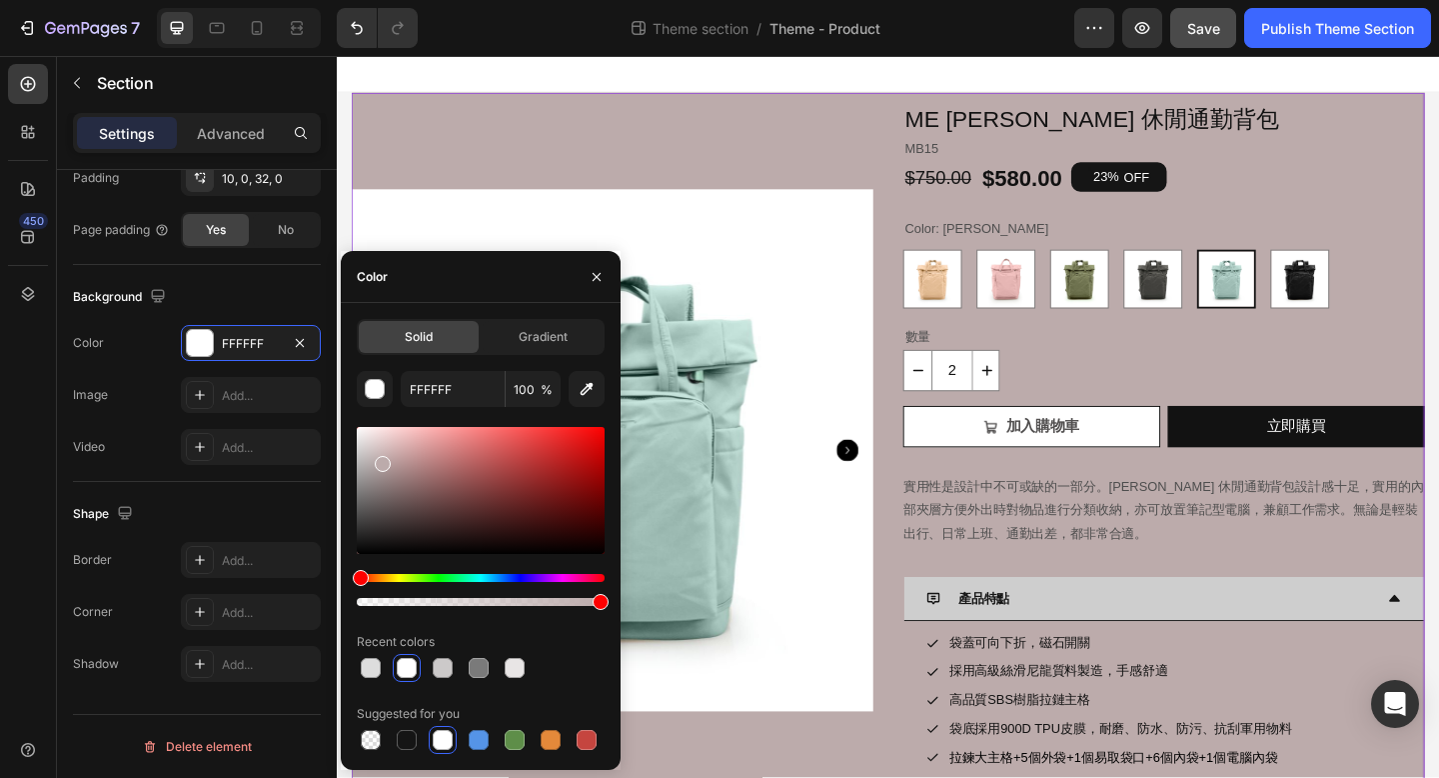
drag, startPoint x: 361, startPoint y: 432, endPoint x: 370, endPoint y: 444, distance: 15.0
click at [377, 466] on div at bounding box center [383, 464] width 16 height 16
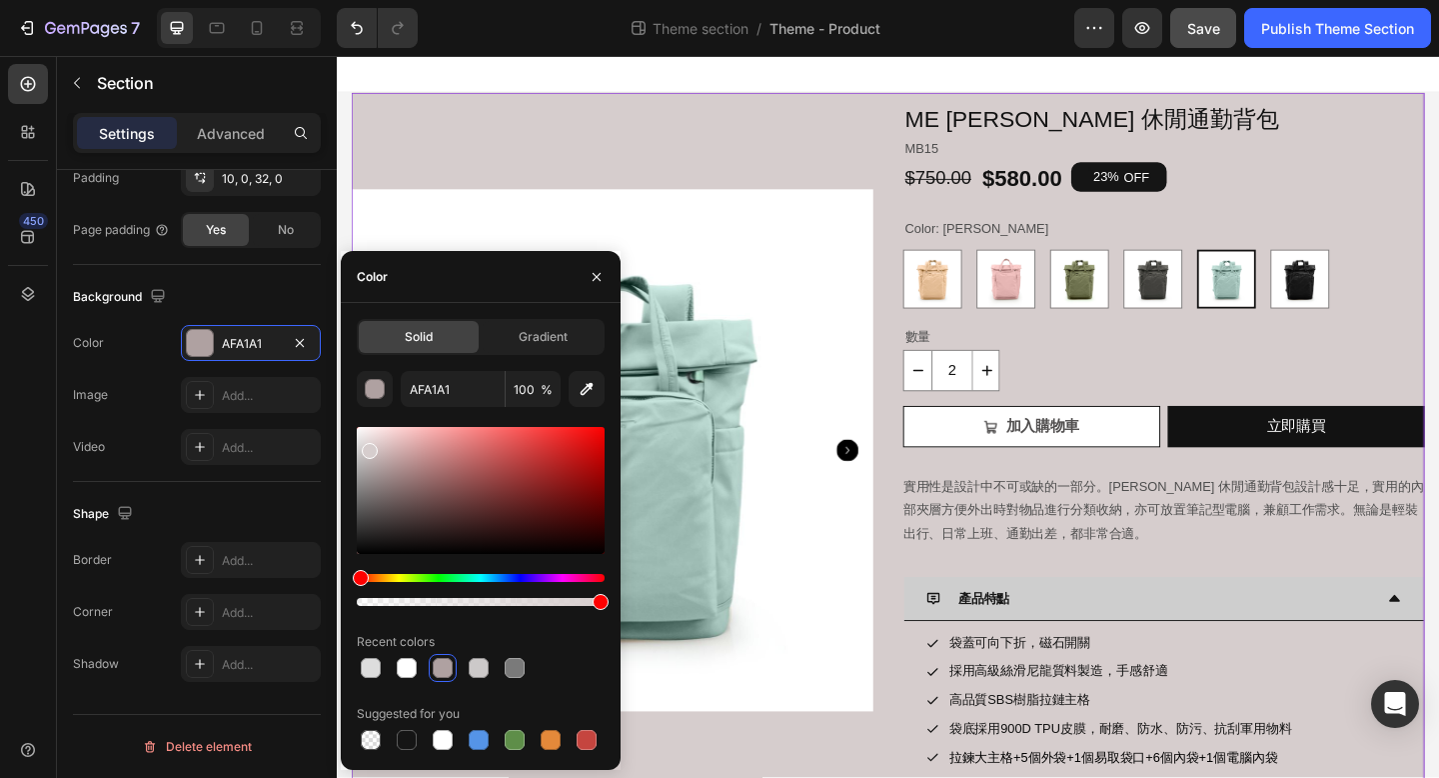
click at [368, 446] on div at bounding box center [481, 490] width 248 height 127
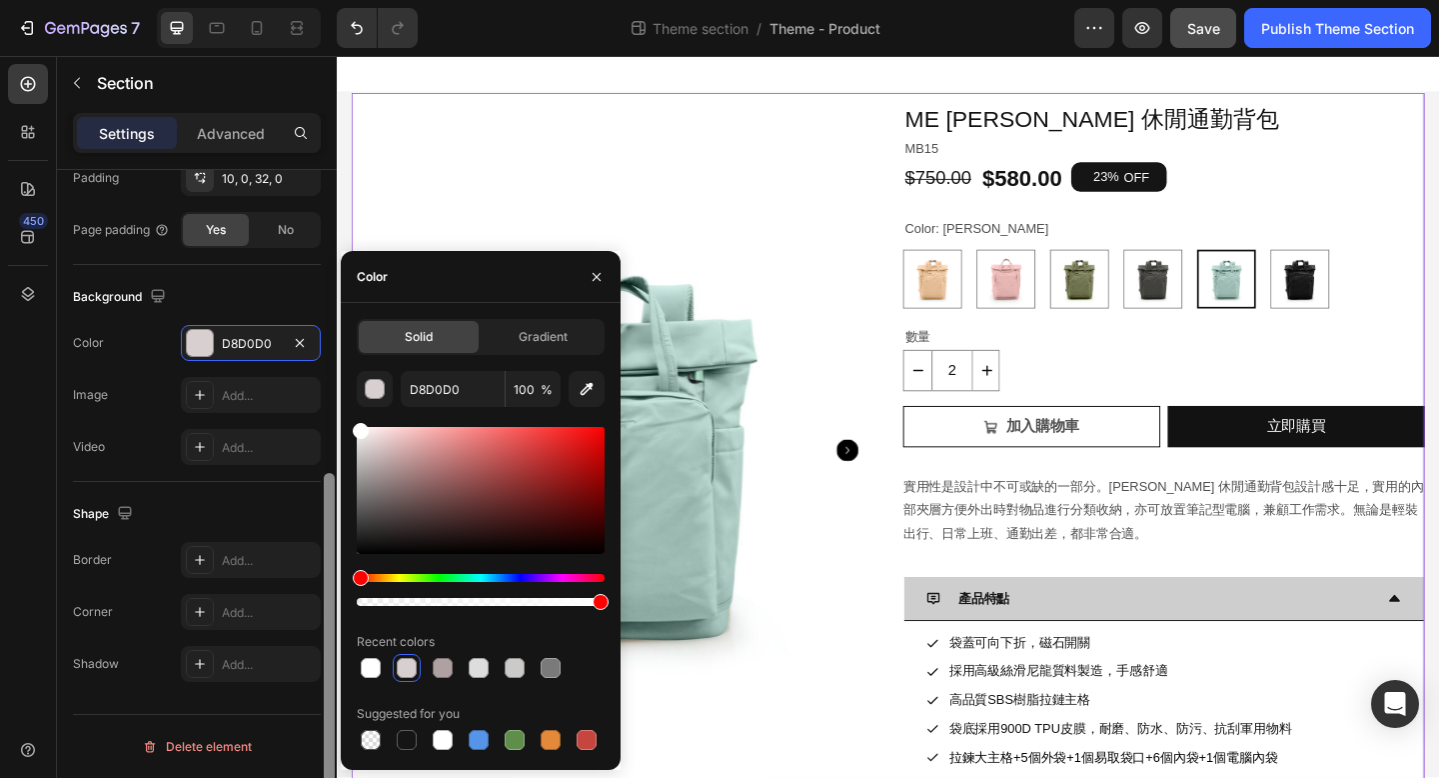
drag, startPoint x: 372, startPoint y: 448, endPoint x: 325, endPoint y: 387, distance: 77.0
click at [325, 387] on div "450 Sections(18) Elements(81) Section Element Hero Section Product Detail Brand…" at bounding box center [168, 417] width 337 height 722
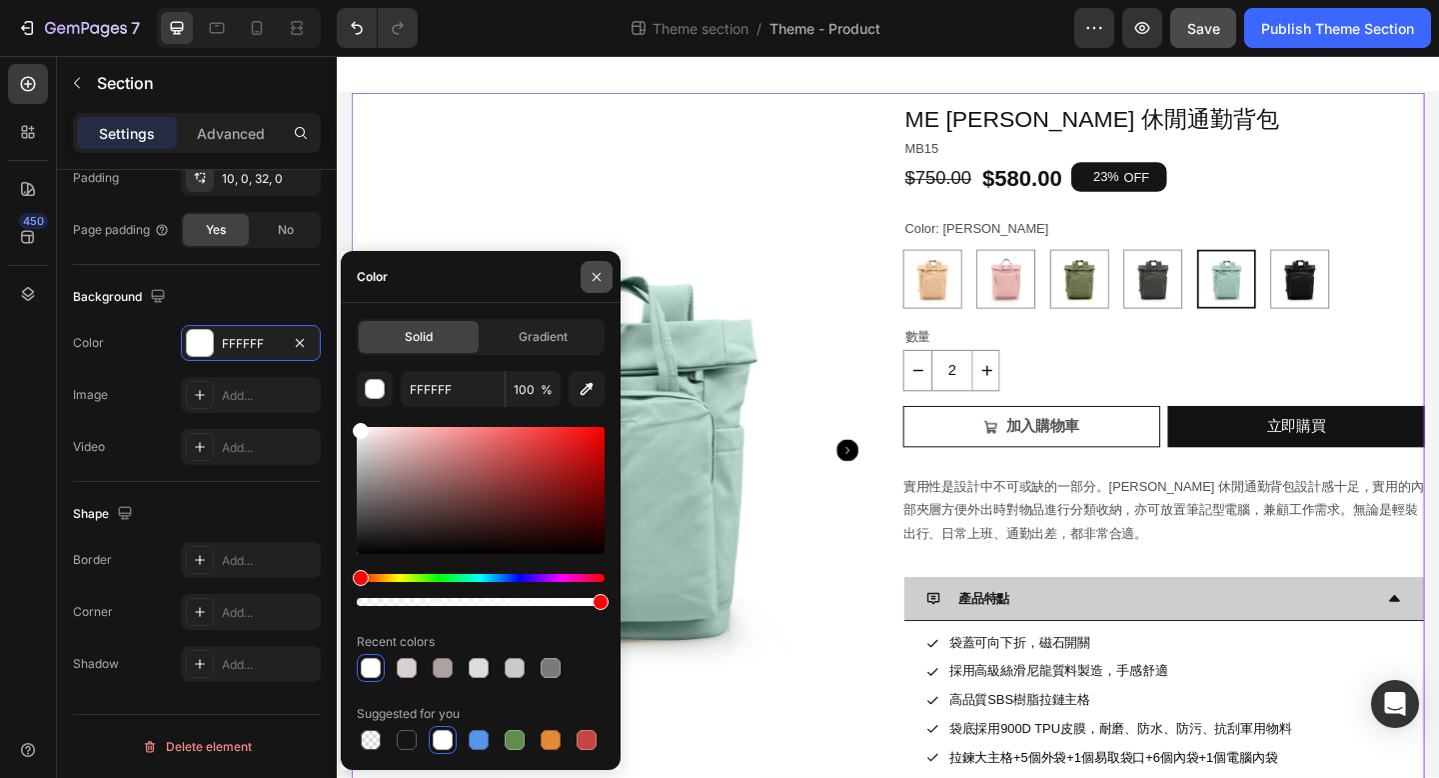
click at [600, 276] on icon "button" at bounding box center [597, 277] width 16 height 16
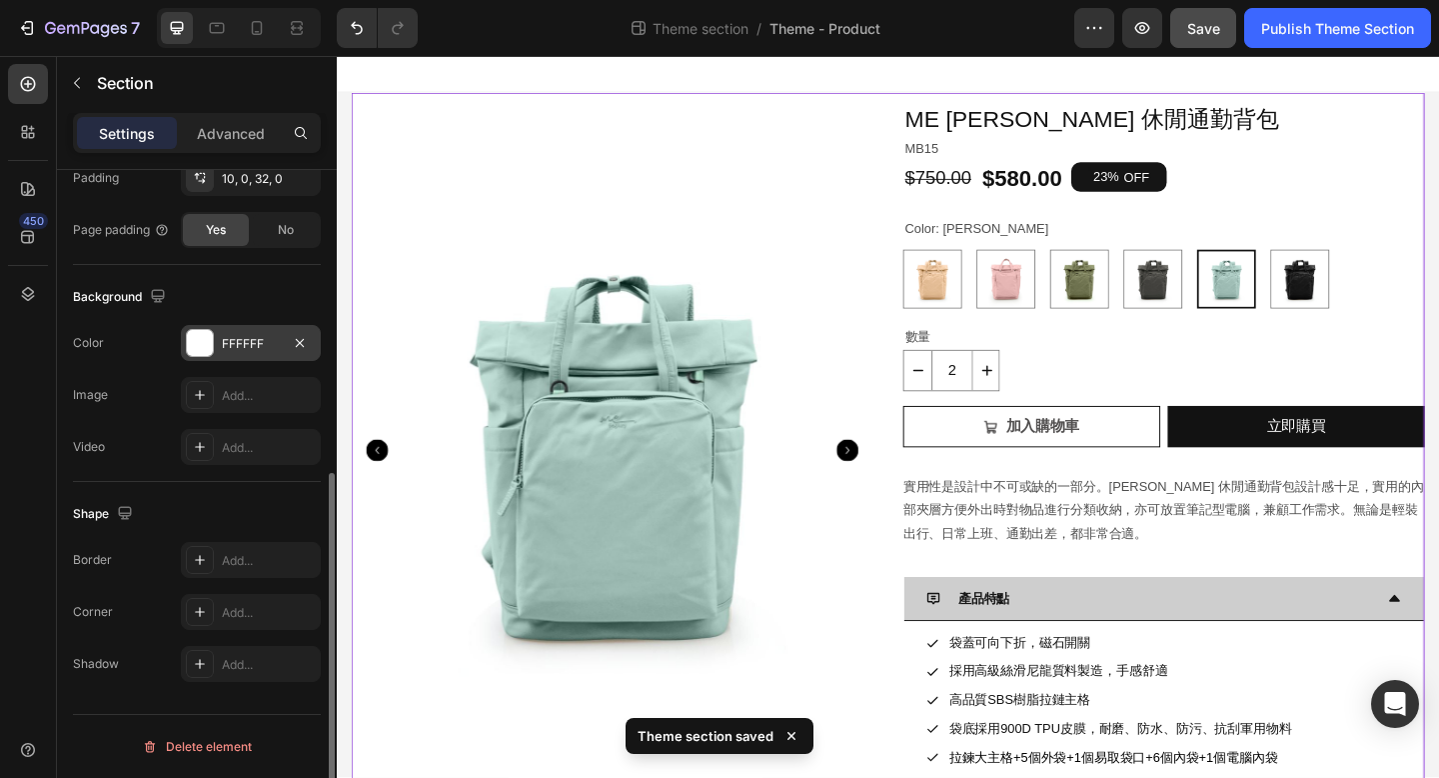
click at [202, 340] on div at bounding box center [200, 343] width 26 height 26
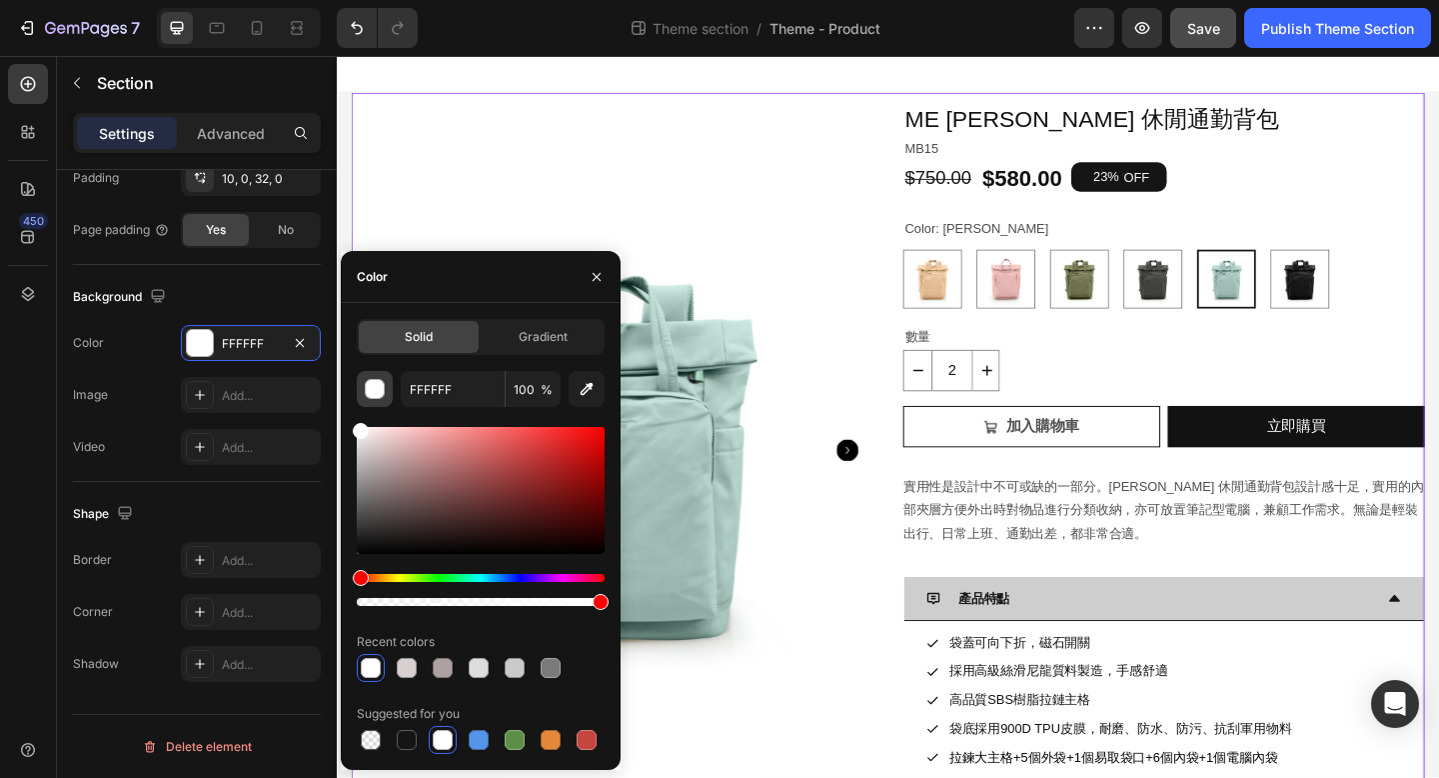
click at [380, 388] on div "button" at bounding box center [376, 390] width 20 height 20
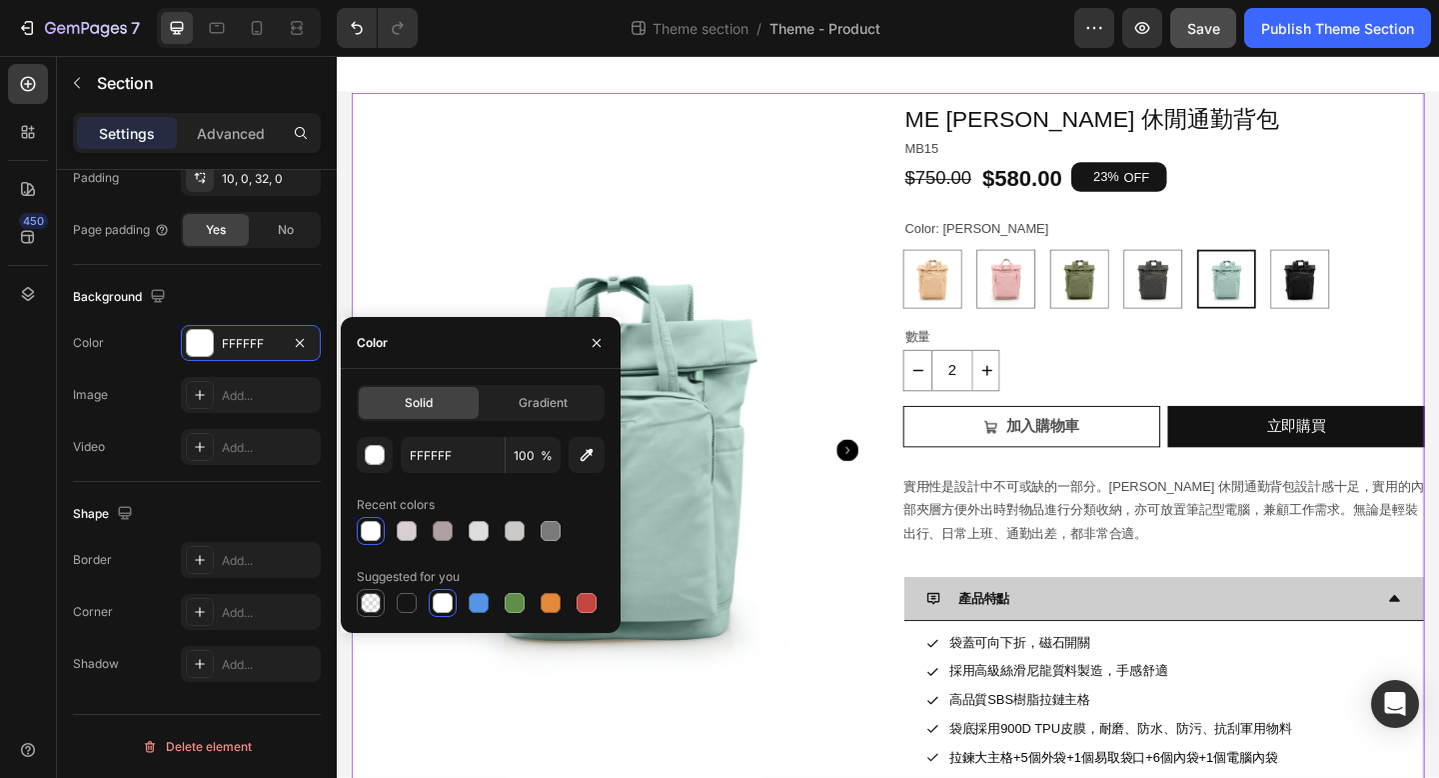
click at [372, 604] on div at bounding box center [371, 603] width 20 height 20
type input "000000"
type input "0"
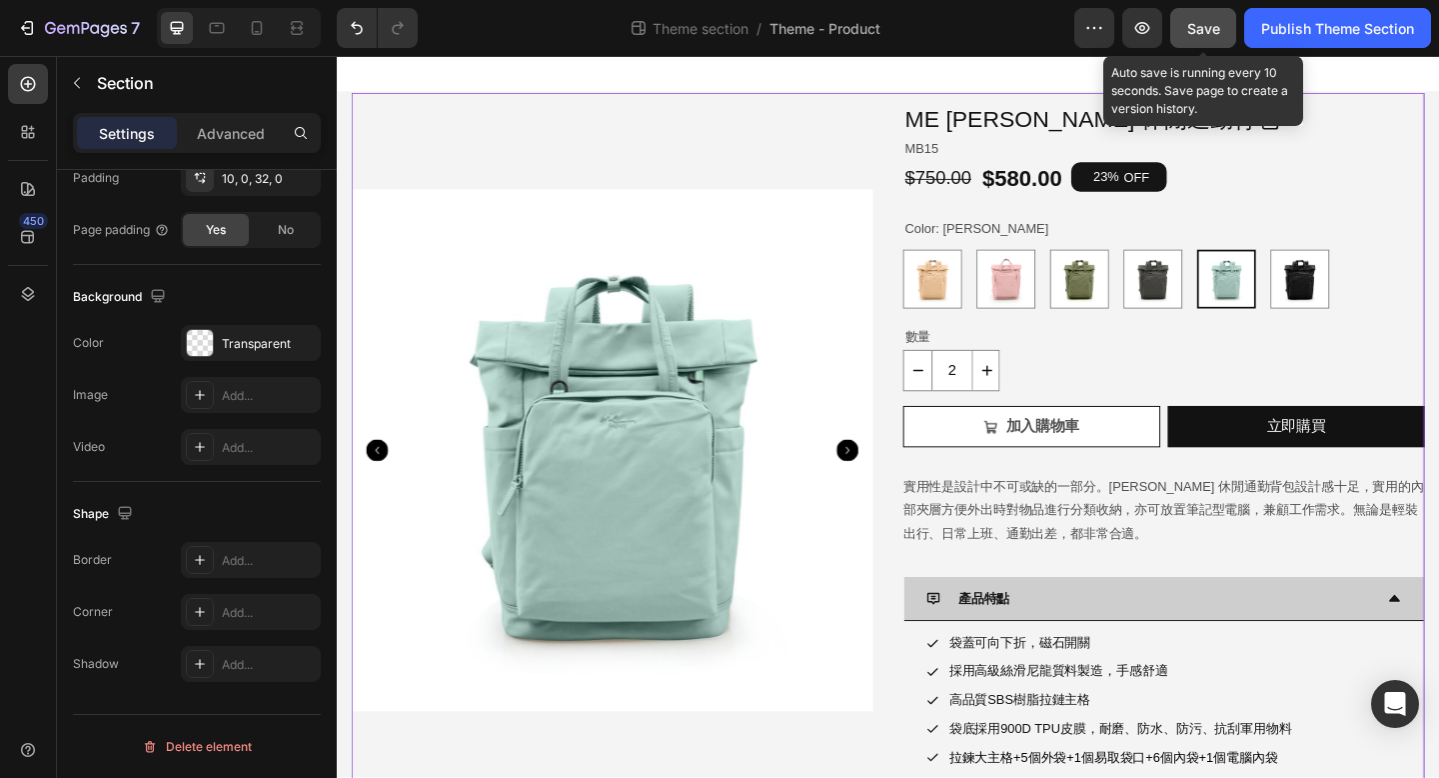
click at [1201, 24] on span "Save" at bounding box center [1203, 28] width 33 height 17
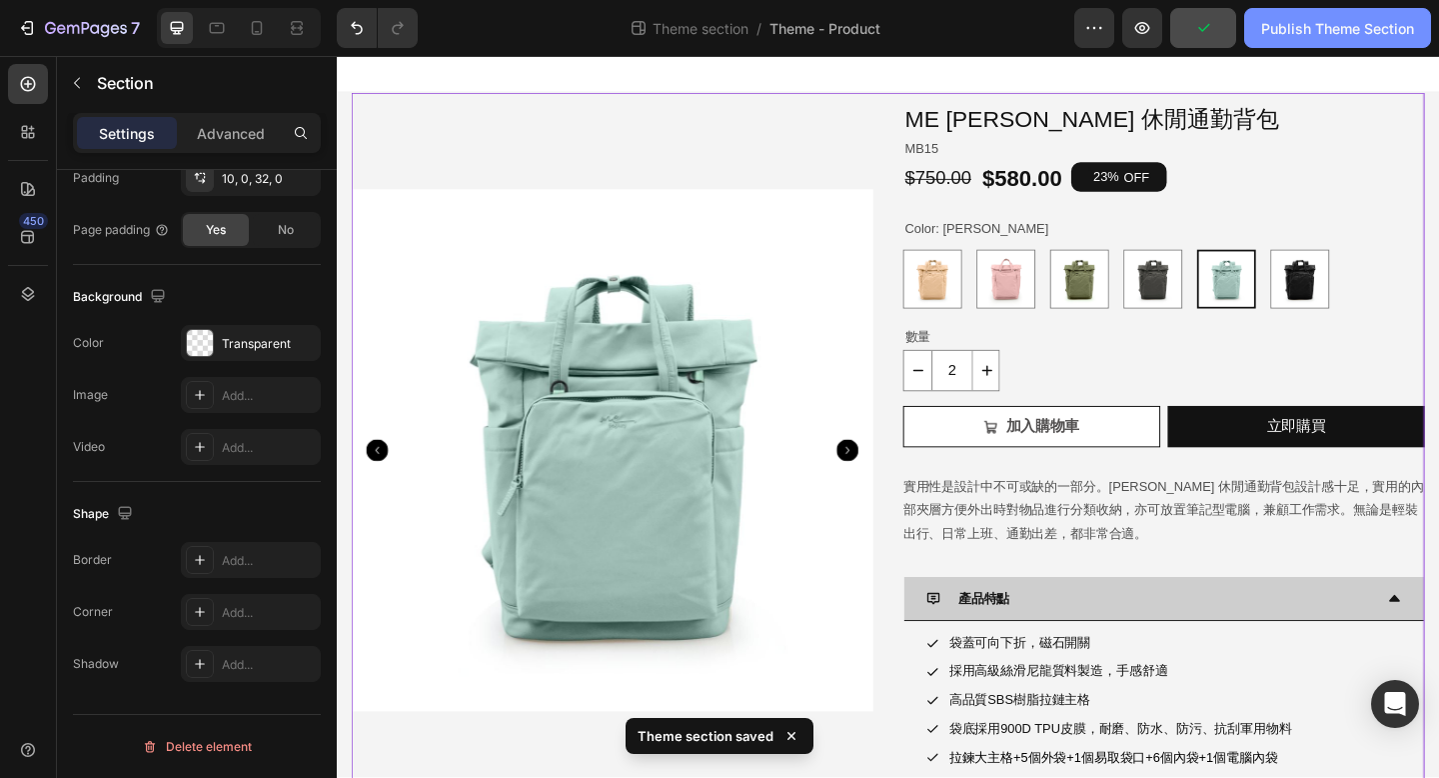
click at [1272, 27] on div "Publish Theme Section" at bounding box center [1337, 28] width 153 height 21
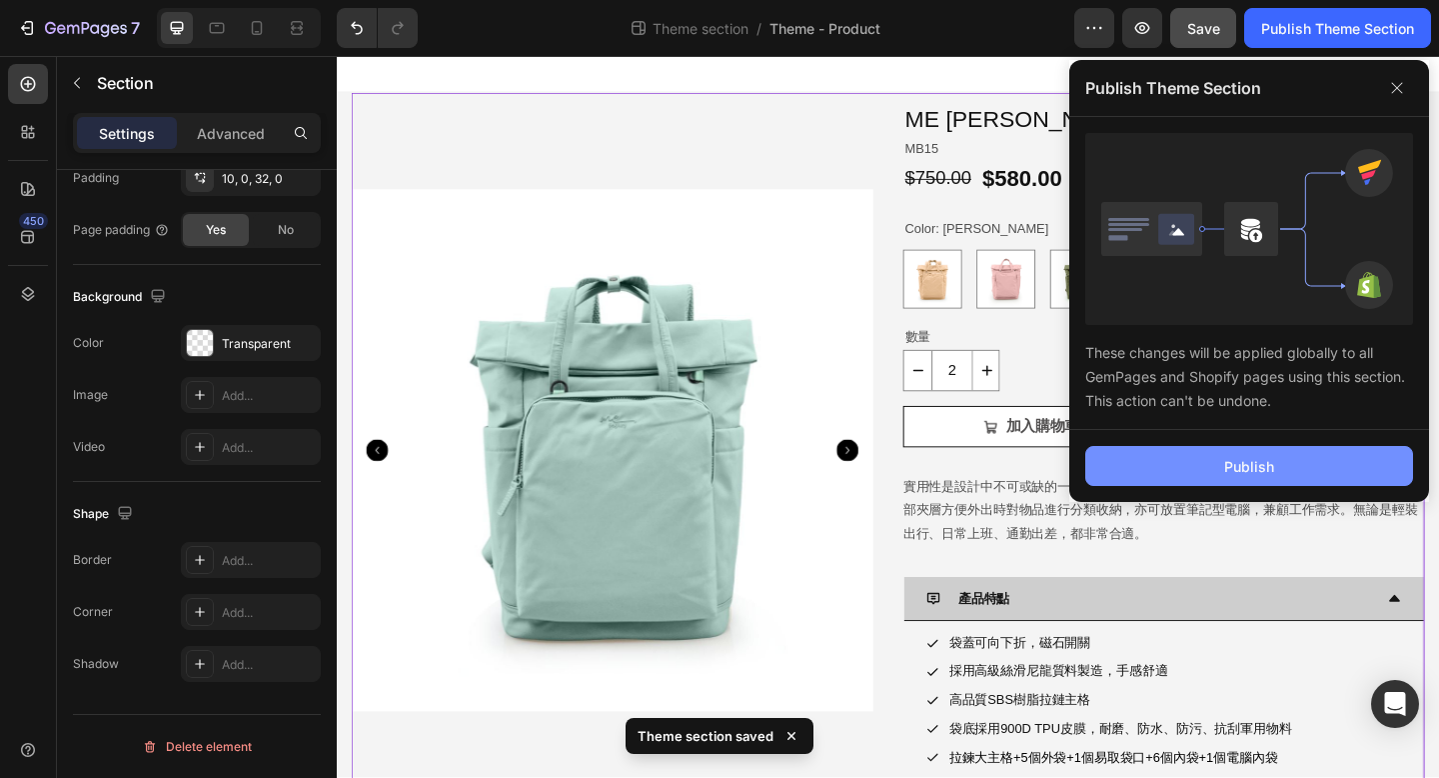
click at [1210, 457] on button "Publish" at bounding box center [1250, 466] width 328 height 40
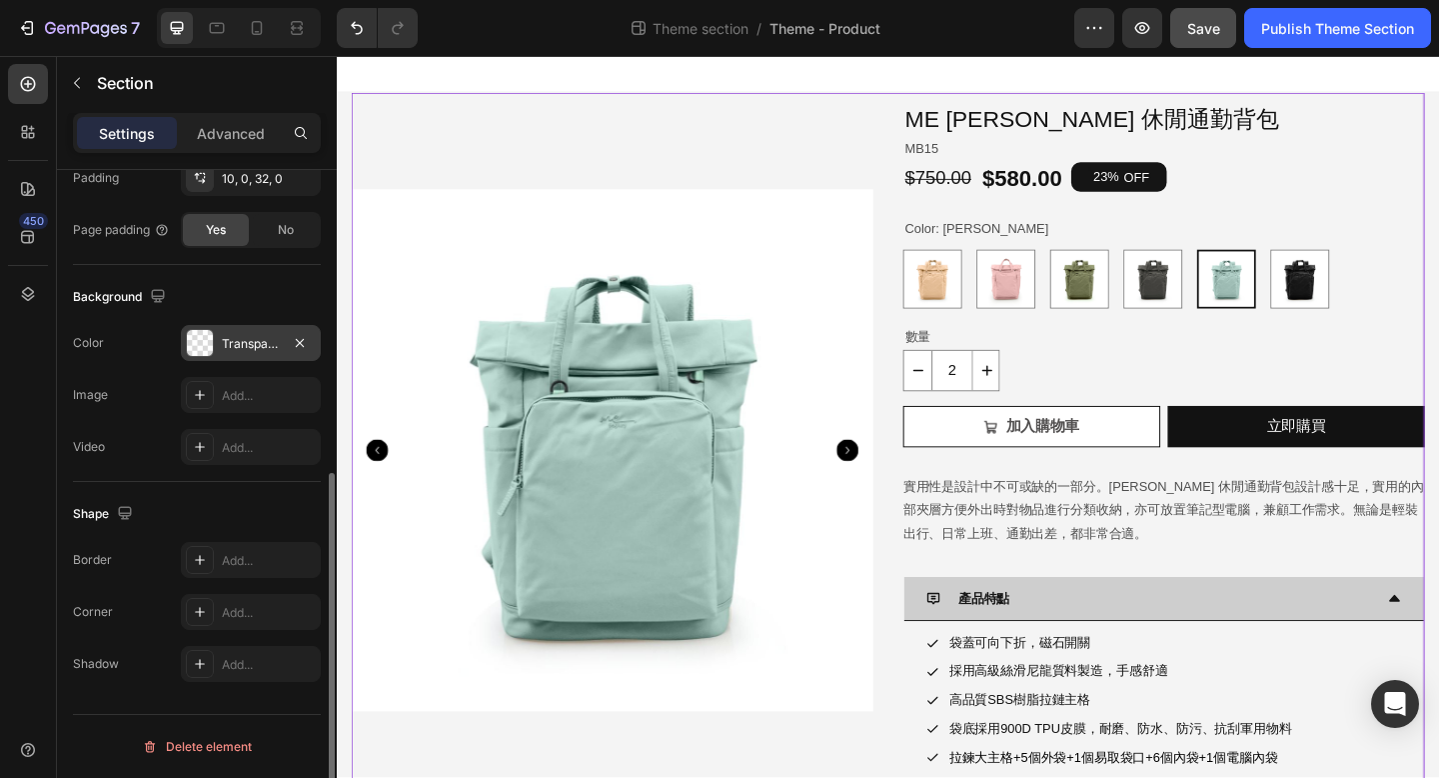
click at [200, 339] on div at bounding box center [200, 343] width 26 height 26
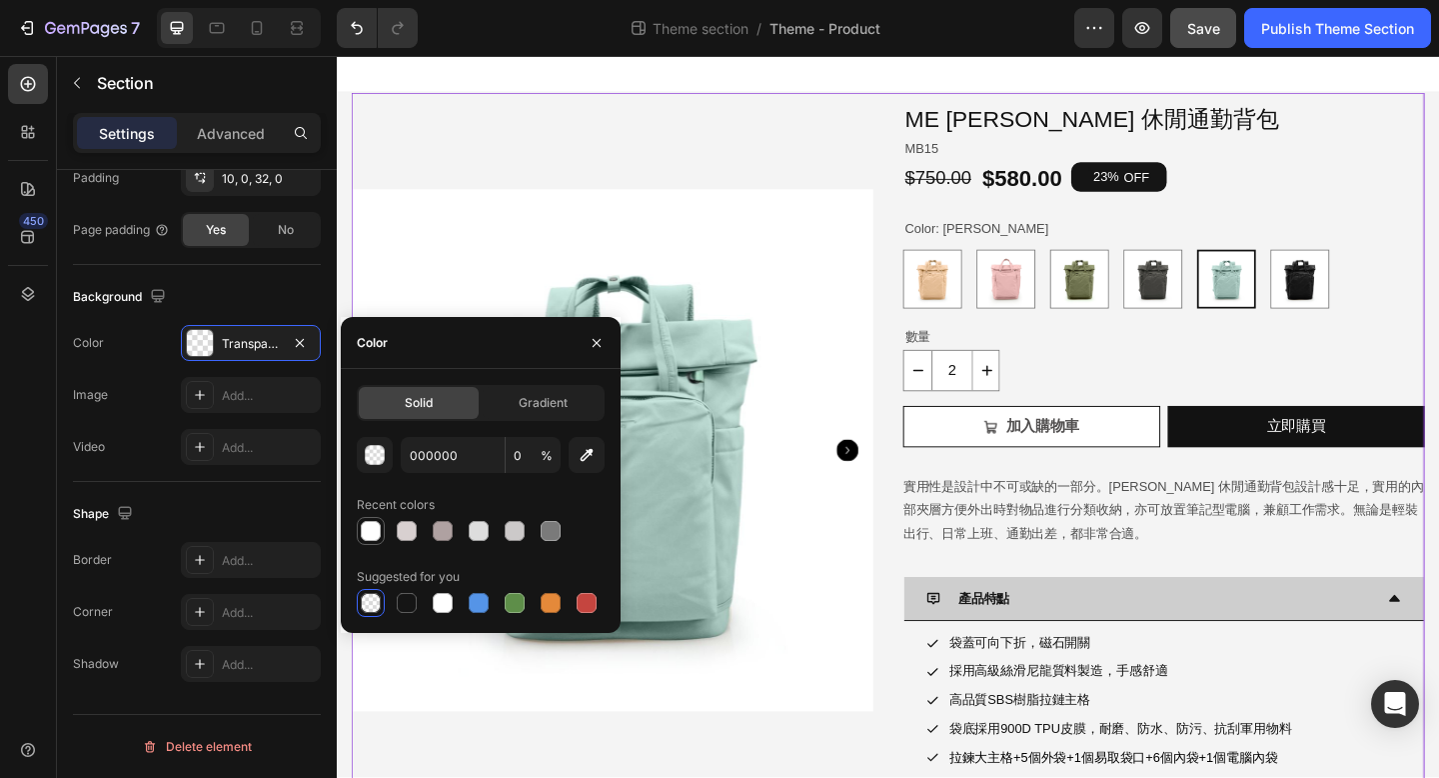
click at [370, 529] on div at bounding box center [371, 531] width 20 height 20
type input "FFFFFF"
type input "100"
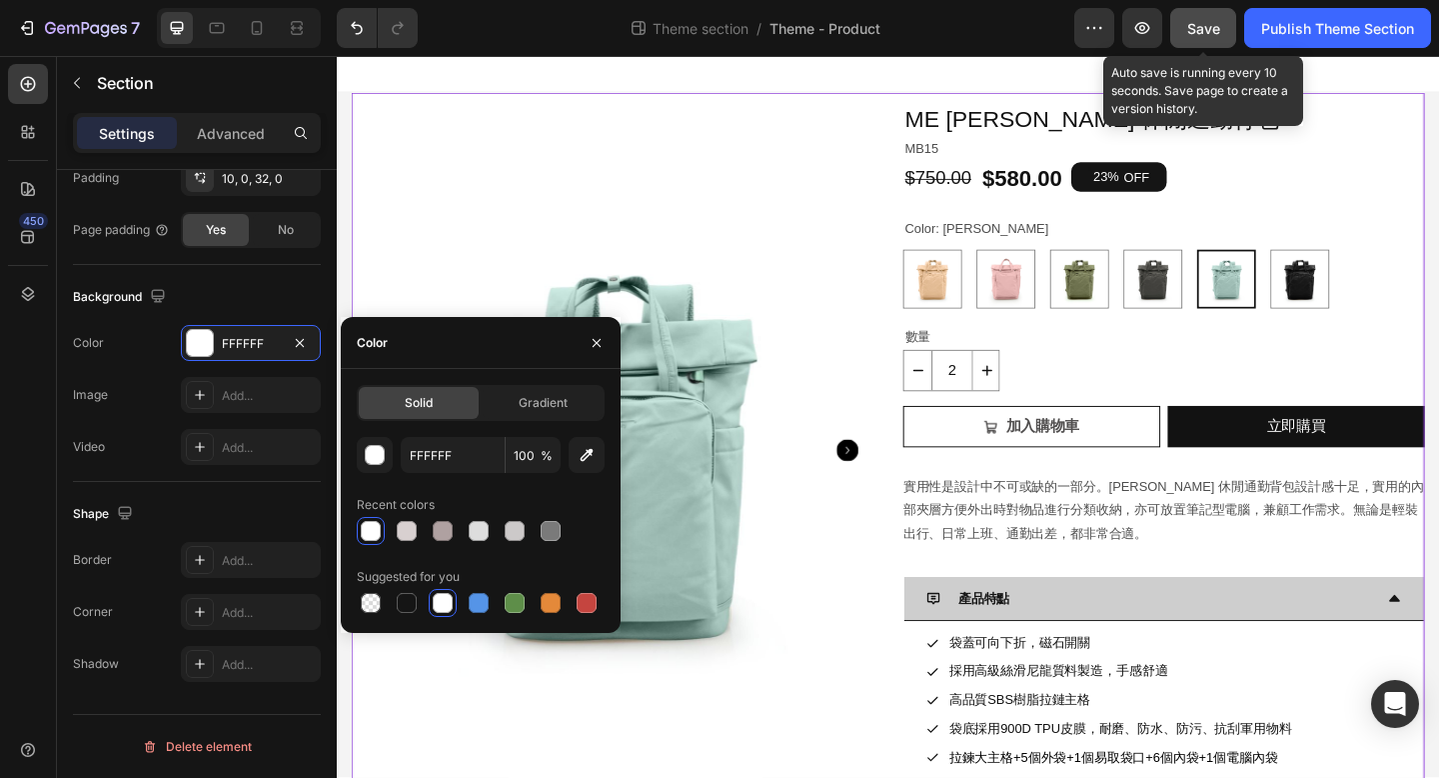
click at [1211, 27] on span "Save" at bounding box center [1203, 28] width 33 height 17
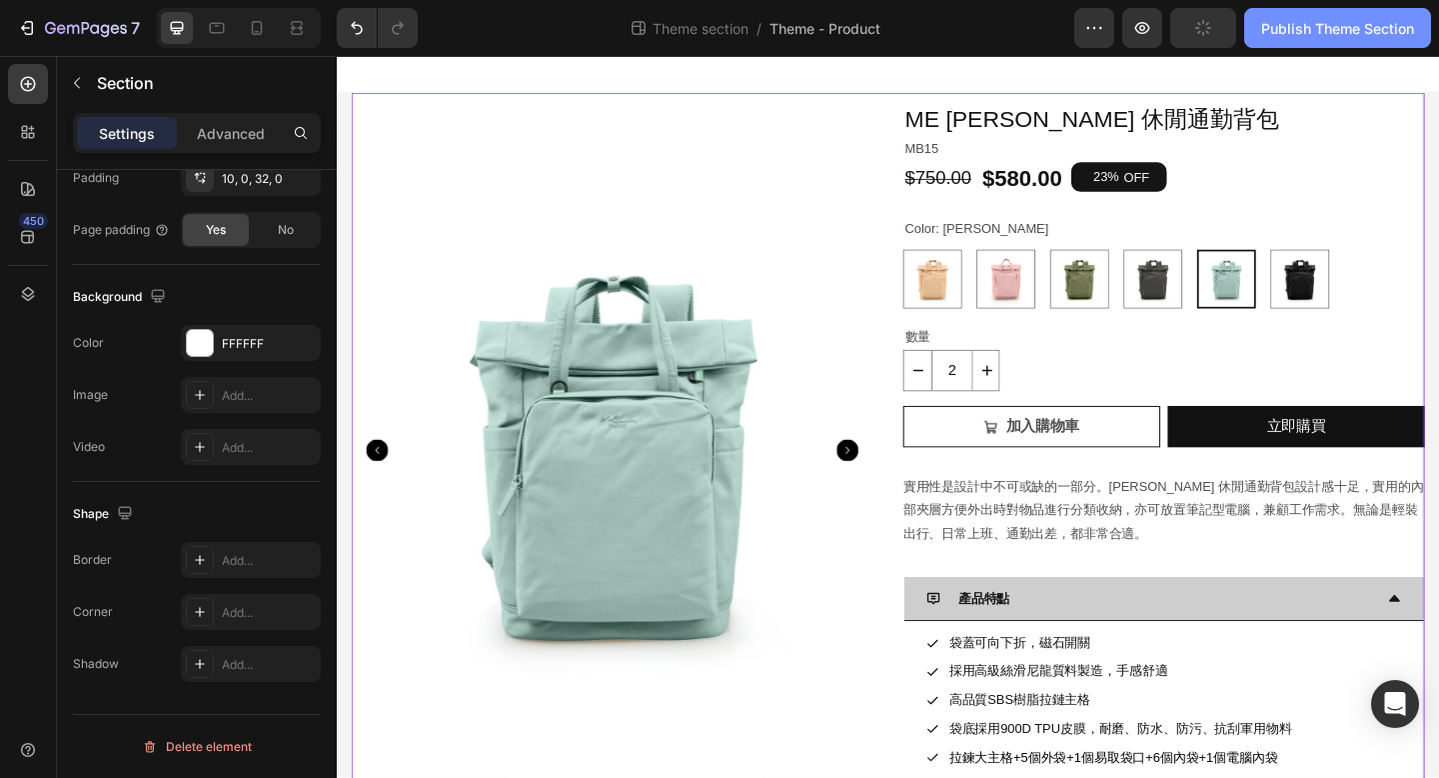
click at [1272, 28] on div "Publish Theme Section" at bounding box center [1337, 28] width 153 height 21
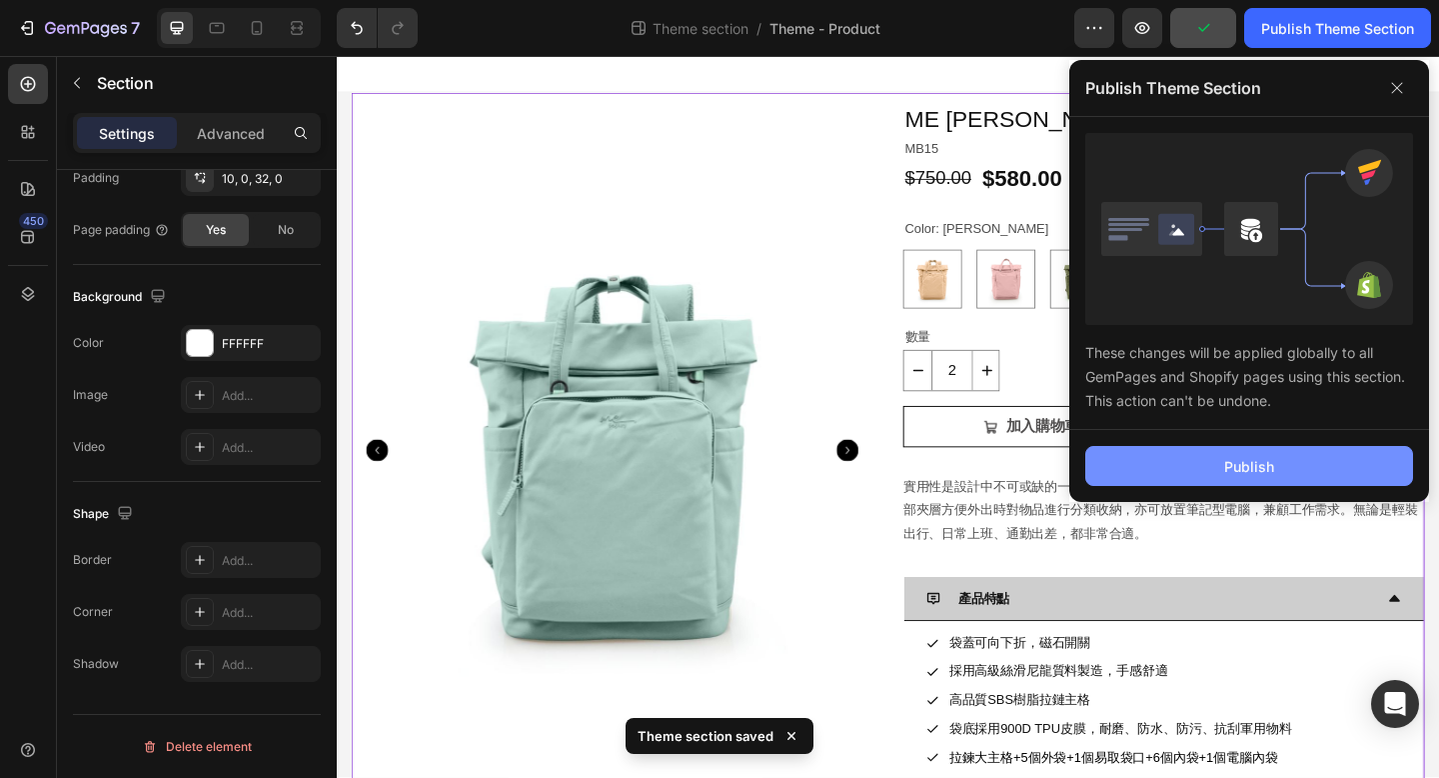
click at [1123, 473] on button "Publish" at bounding box center [1250, 466] width 328 height 40
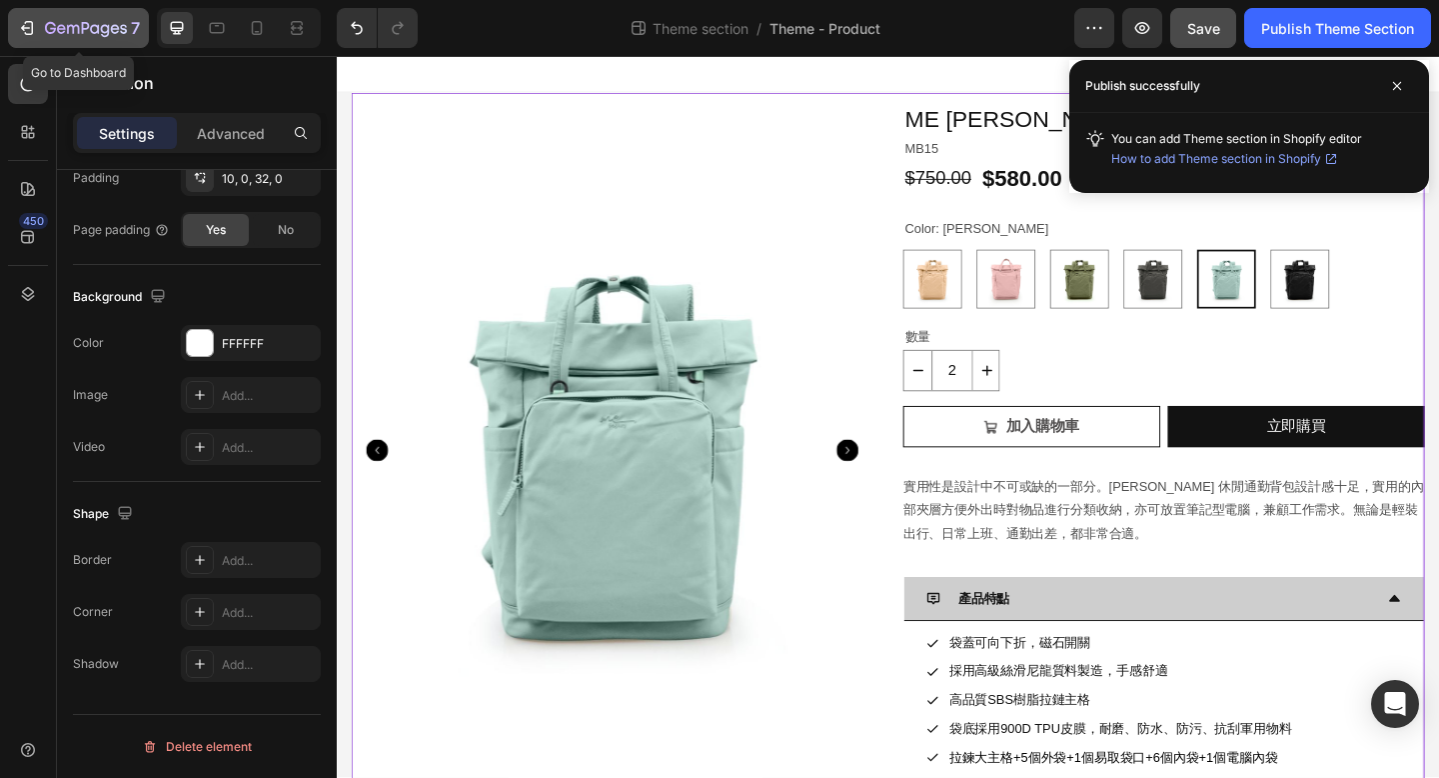
click at [67, 28] on icon "button" at bounding box center [73, 29] width 12 height 9
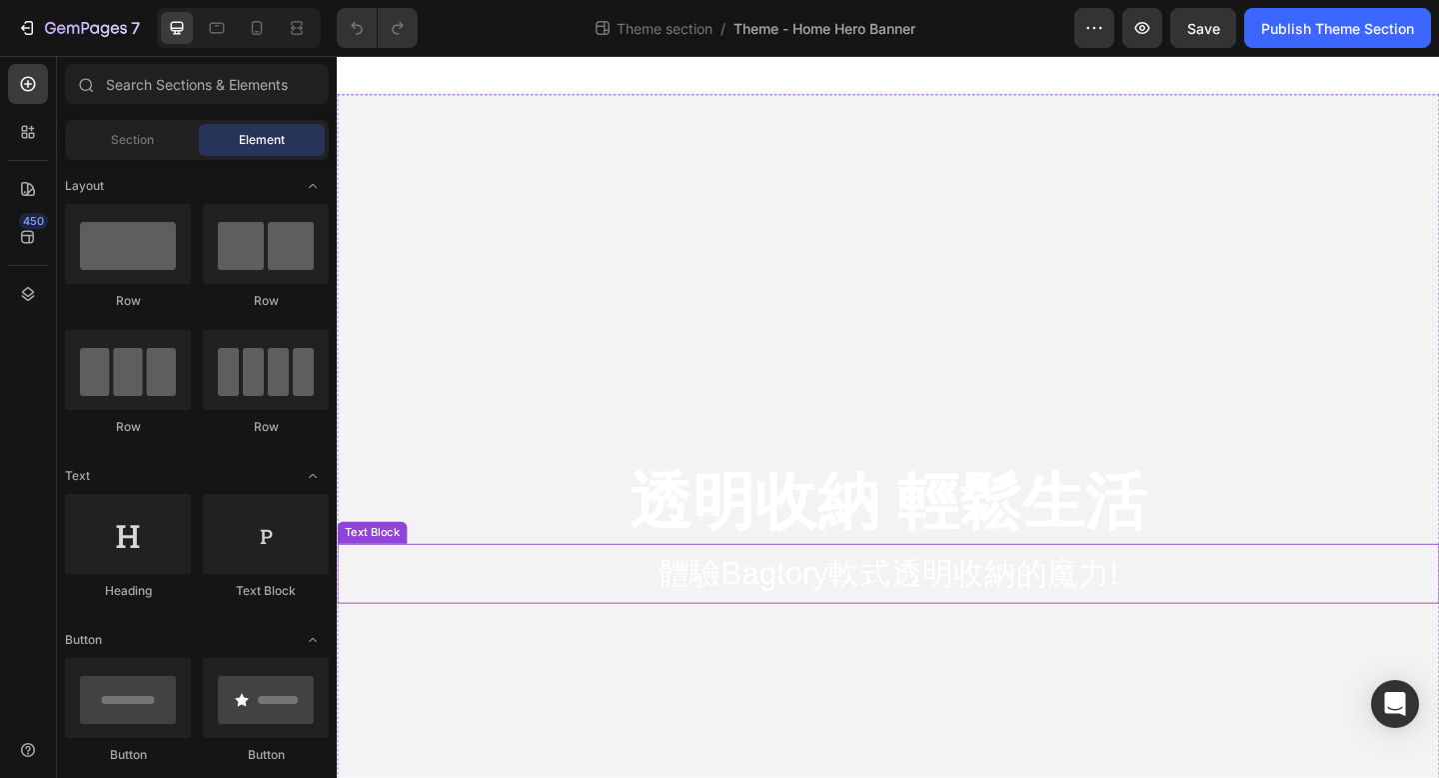
scroll to position [214, 0]
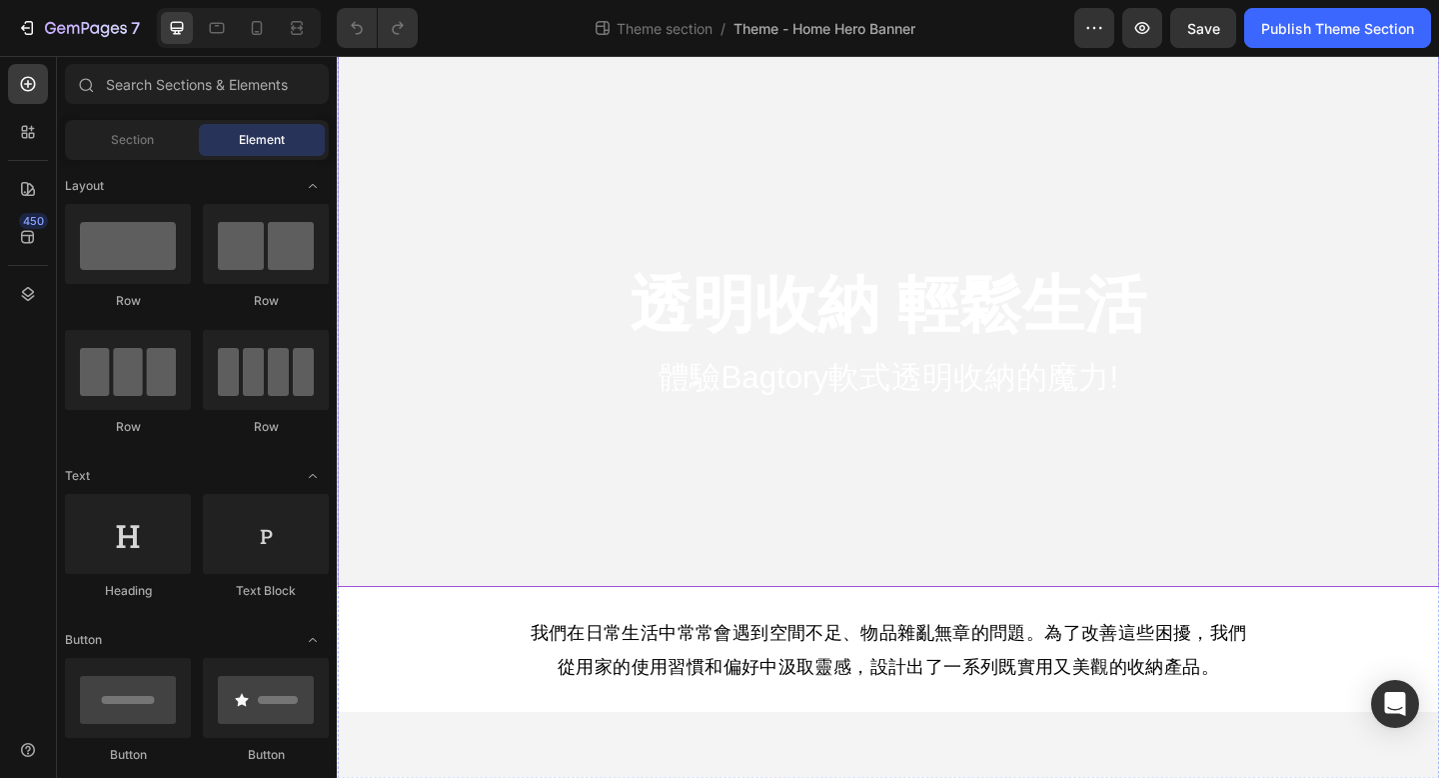
click at [1210, 616] on div "Background Image" at bounding box center [936, 259] width 1199 height 750
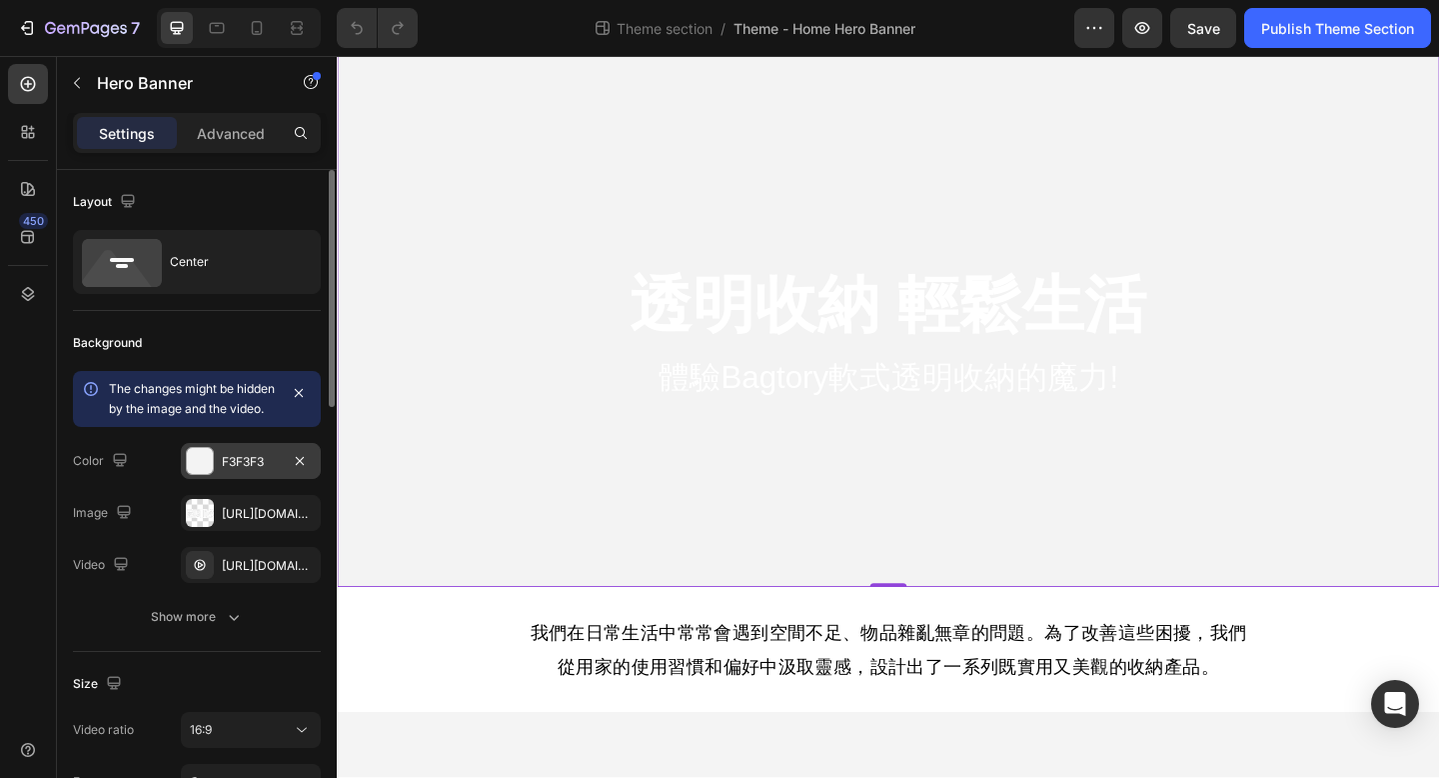
click at [264, 471] on div "F3F3F3" at bounding box center [251, 462] width 58 height 18
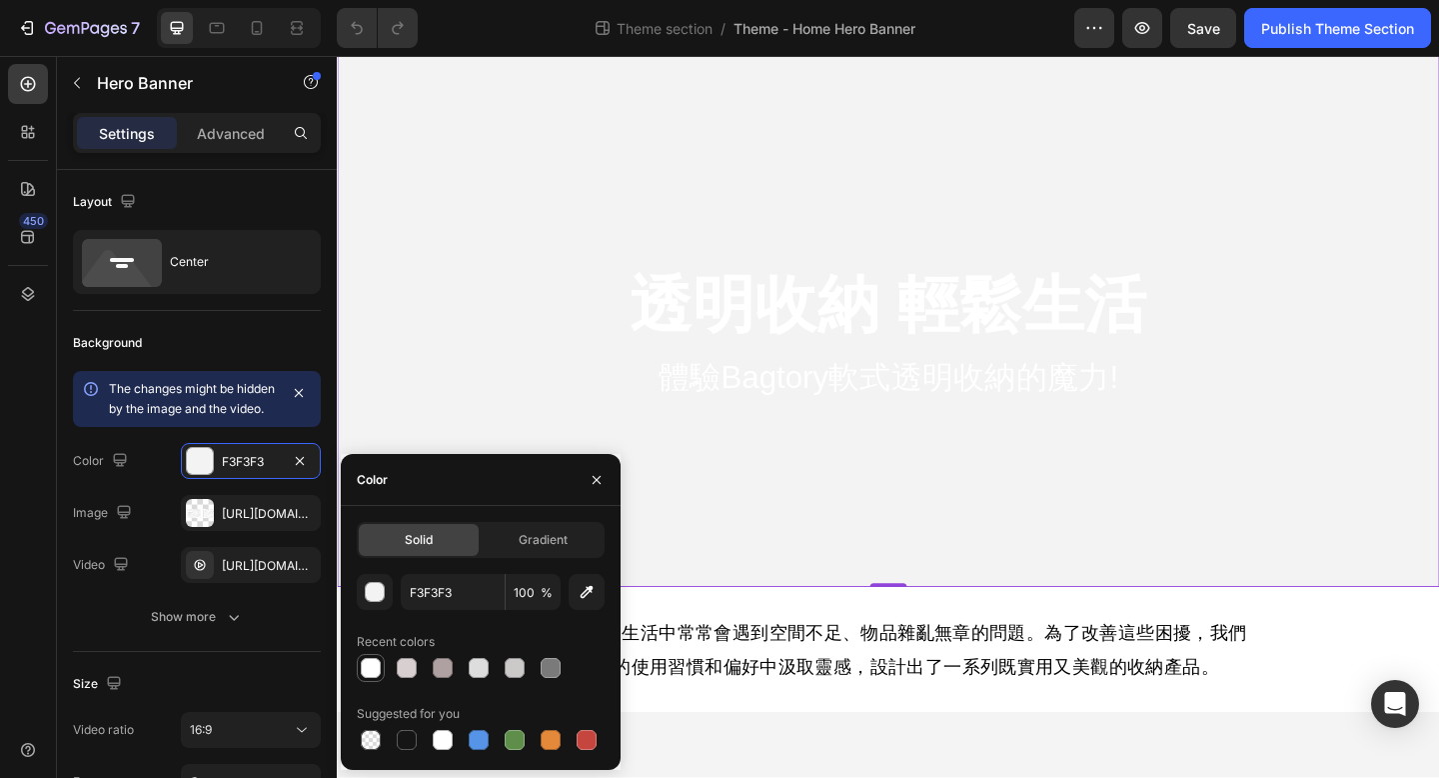
click at [375, 668] on div at bounding box center [371, 668] width 20 height 20
type input "FFFFFF"
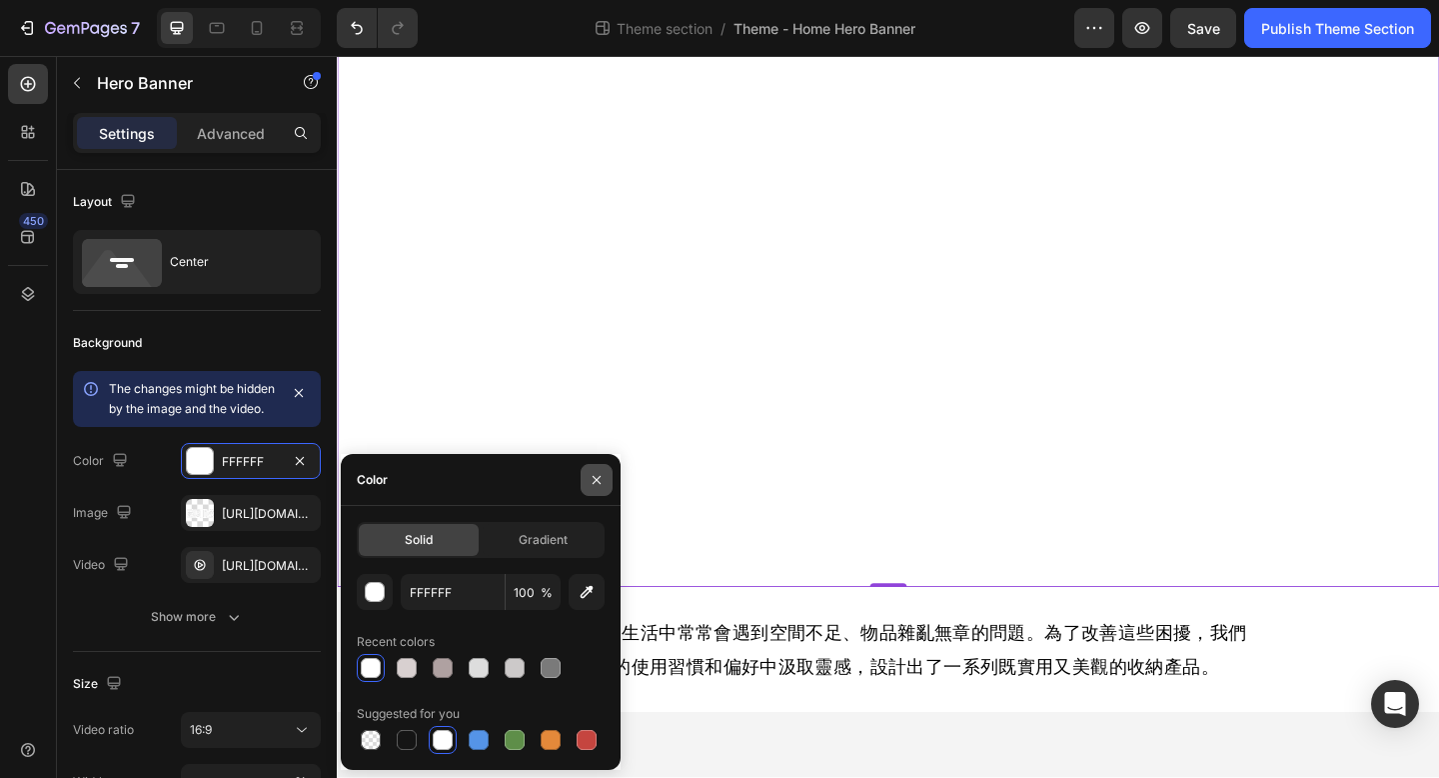
click at [597, 480] on icon "button" at bounding box center [597, 480] width 16 height 16
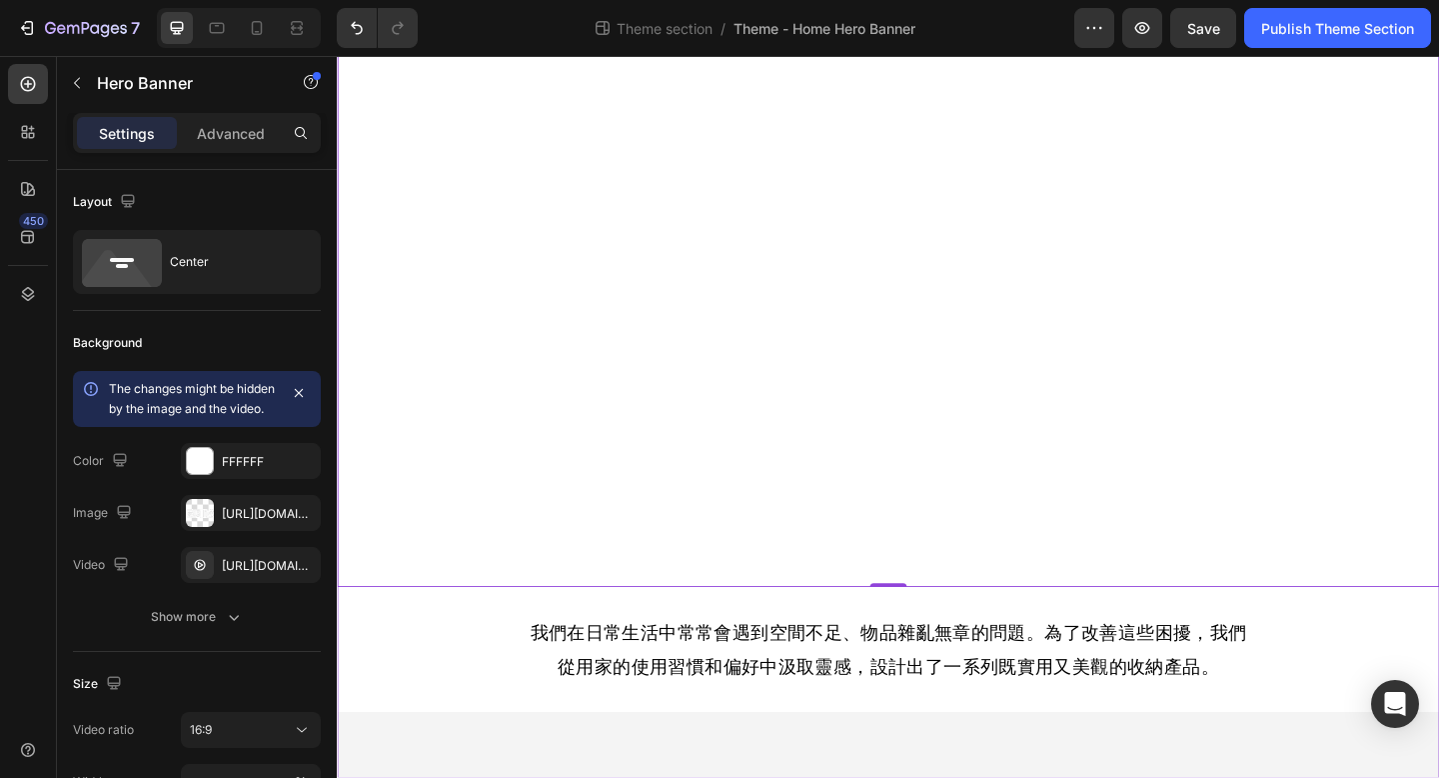
click at [670, 777] on div "透明收納 輕鬆生活 Heading 體驗Bagtory軟式透明收納的魔力! Text Block Hero Banner 0 我們在日常生活中常常會遇到空間不…" at bounding box center [936, 347] width 1199 height 926
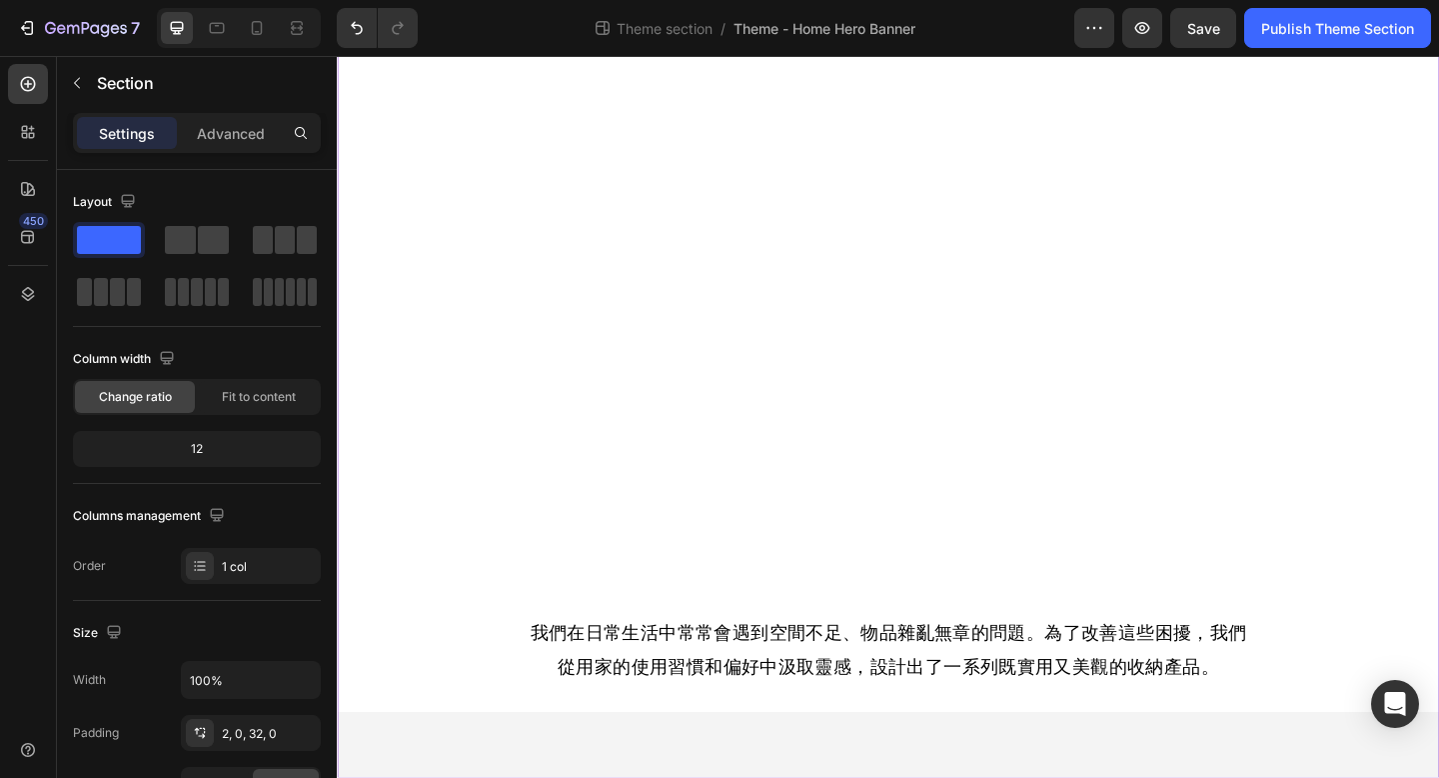
click at [653, 777] on div "透明收納 輕鬆生活 Heading 體驗Bagtory軟式透明收納的魔力! Text Block Hero Banner 我們在日常生活中常常會遇到空間不足、…" at bounding box center [936, 347] width 1199 height 926
click at [607, 777] on div "透明收納 輕鬆生活 Heading 體驗Bagtory軟式透明收納的魔力! Text Block Hero Banner 我們在日常生活中常常會遇到空間不足、…" at bounding box center [936, 362] width 1199 height 960
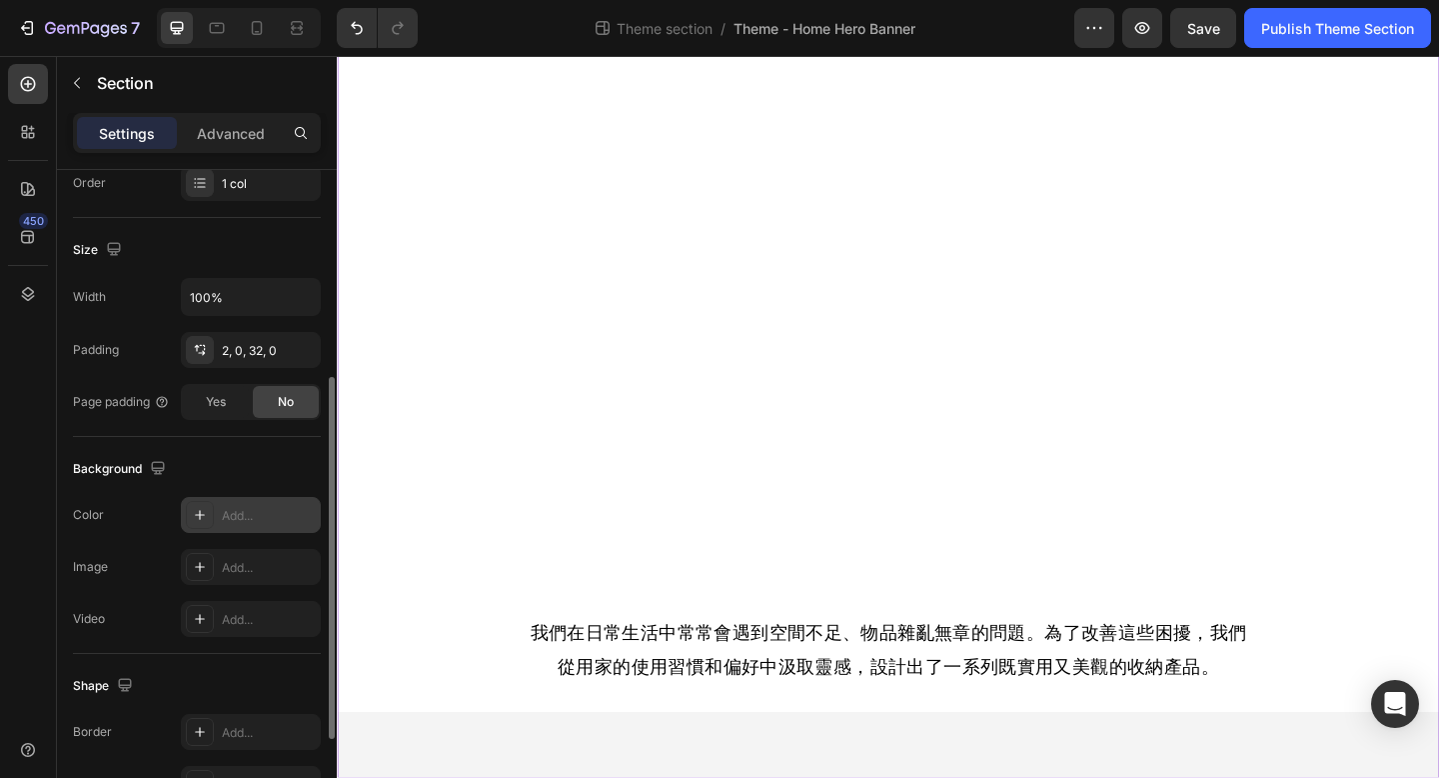
scroll to position [381, 0]
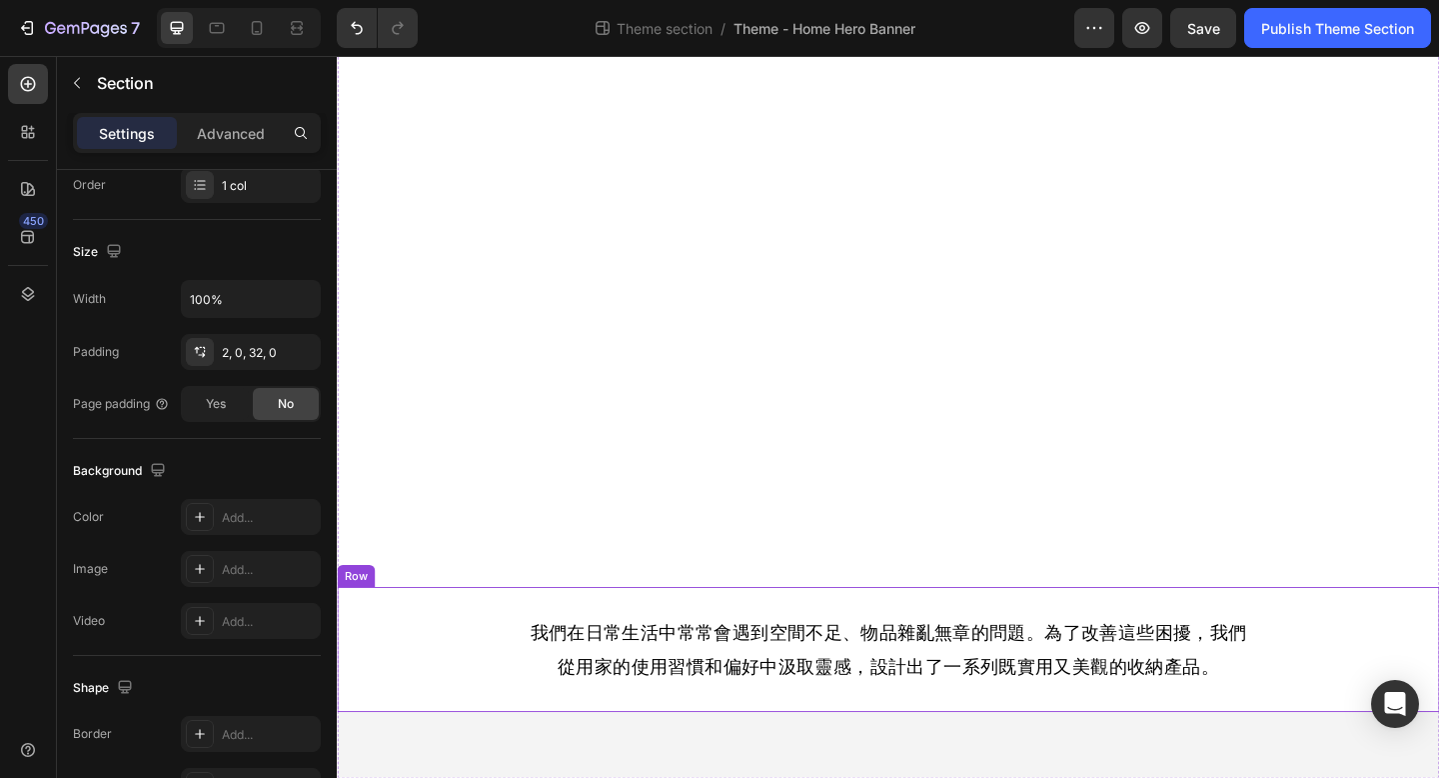
click at [558, 746] on div "我們在日常生活中常常會遇到空間不足、物品雜亂無章的問題。為了改善這些困擾，我們從用家的使用習慣和偏好中汲取靈感，設計出了一系列既實用又美觀的收納產品。 Tex…" at bounding box center [936, 702] width 1199 height 136
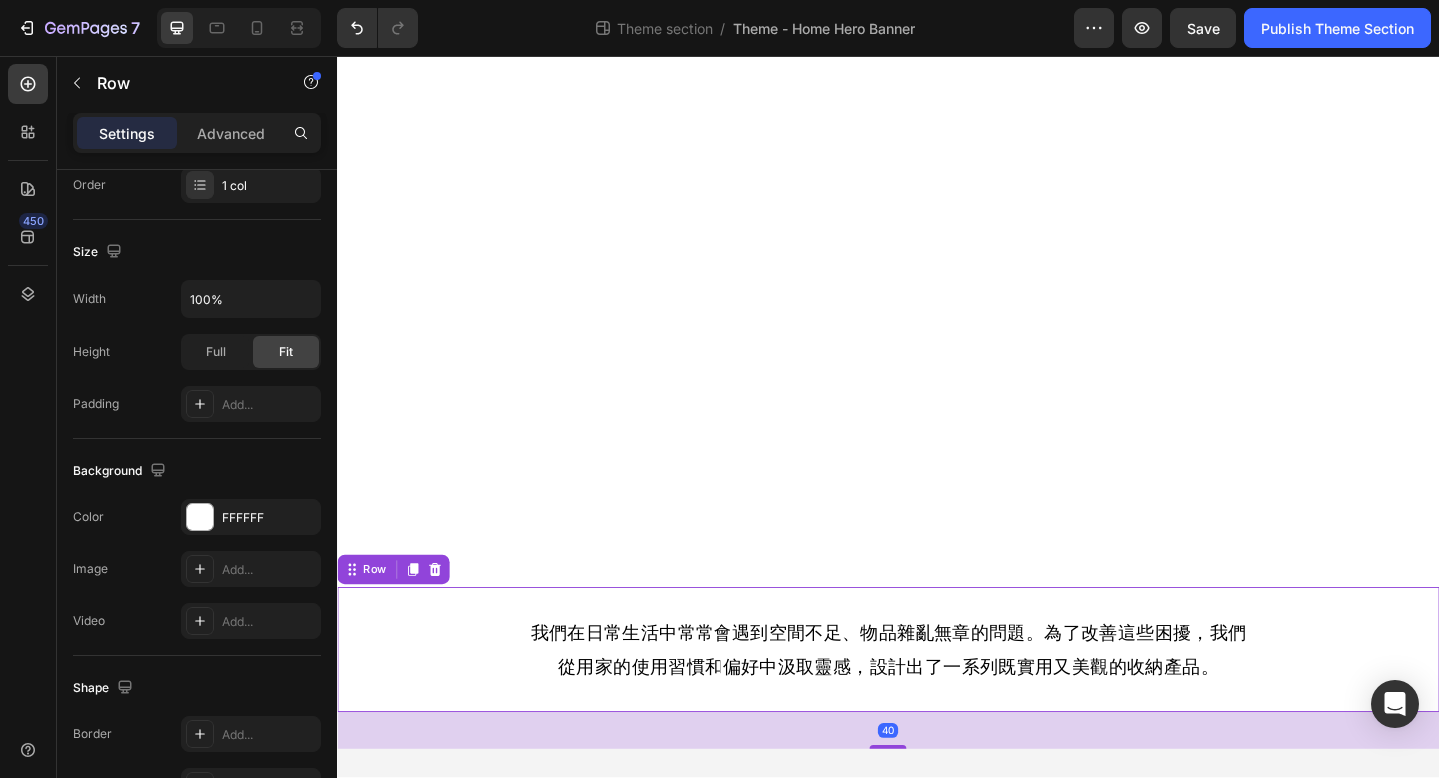
scroll to position [0, 0]
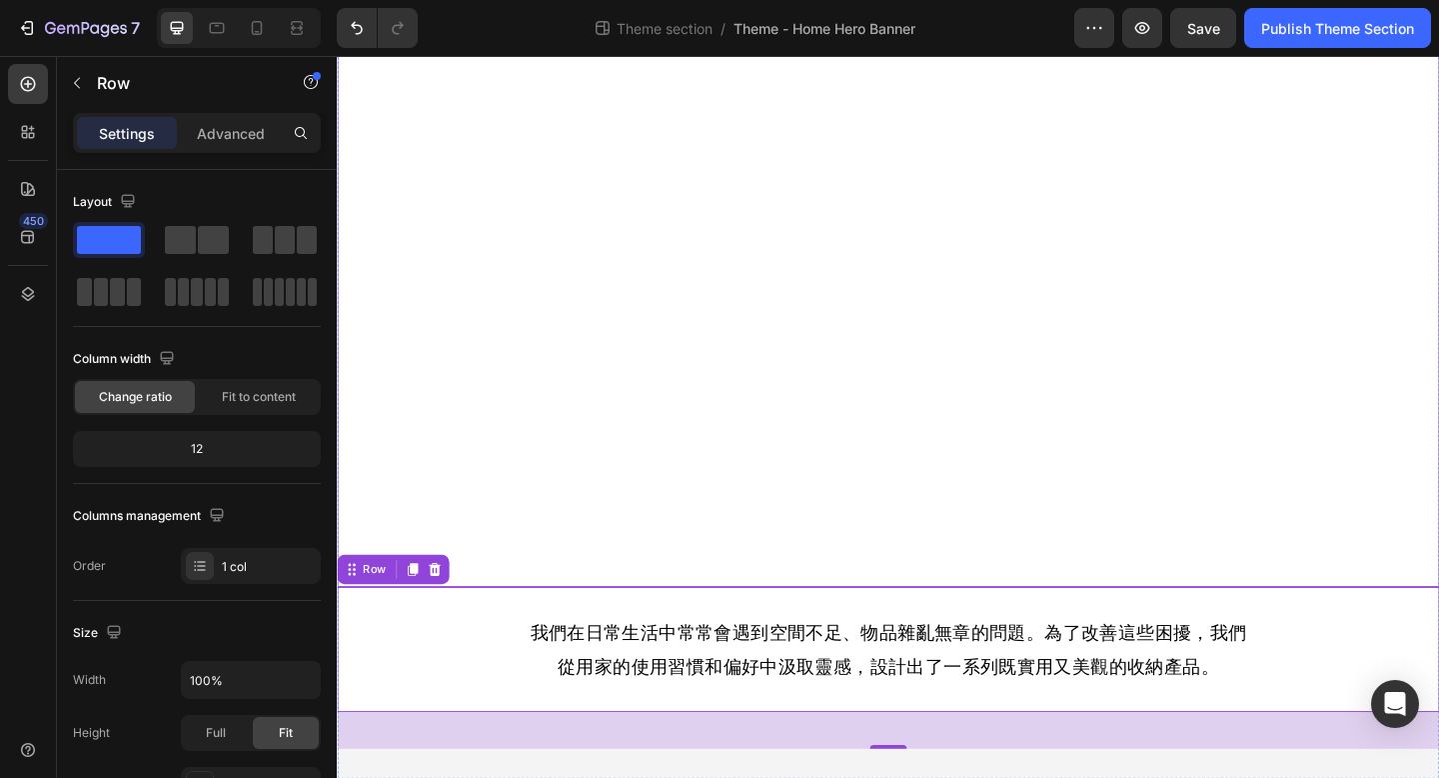
click at [878, 617] on div "Background Image" at bounding box center [936, 259] width 1199 height 750
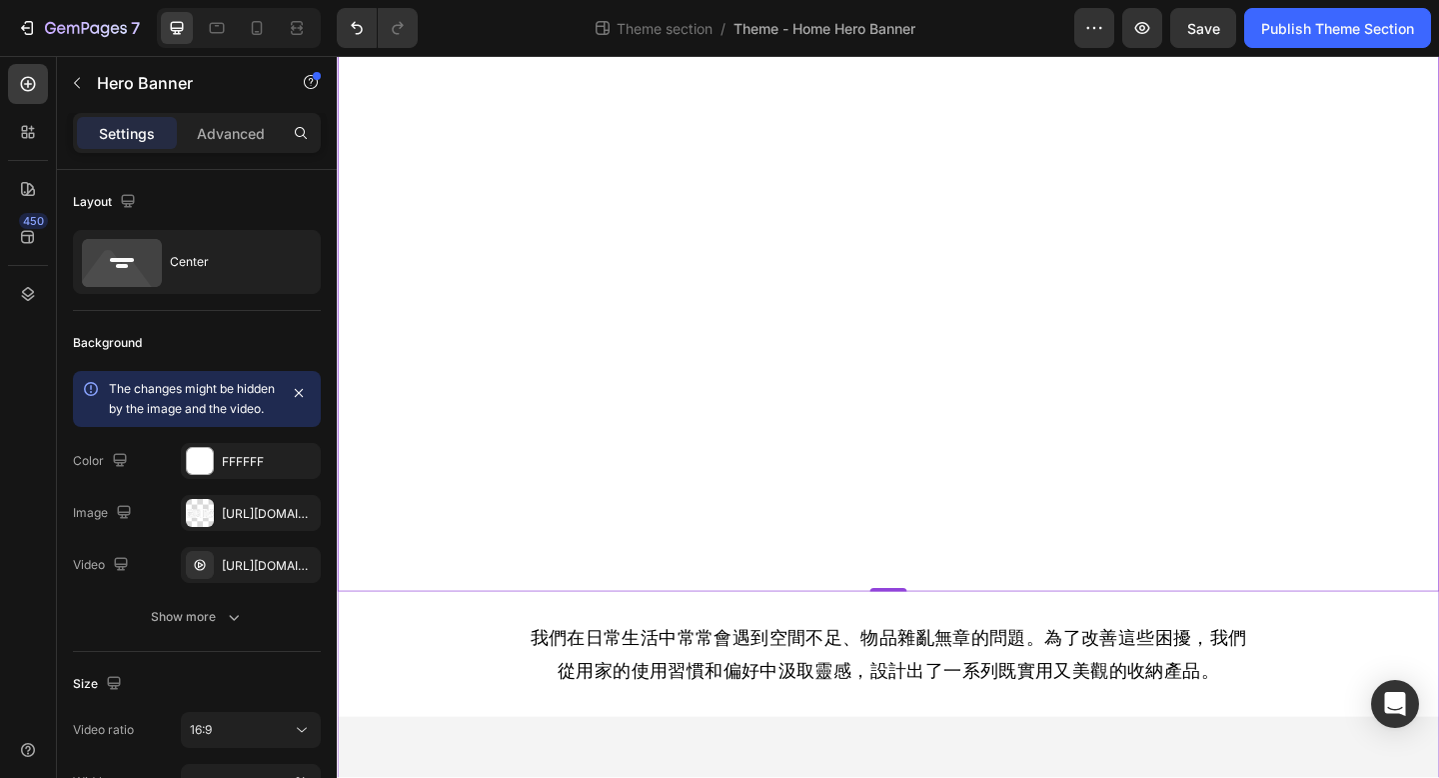
scroll to position [214, 0]
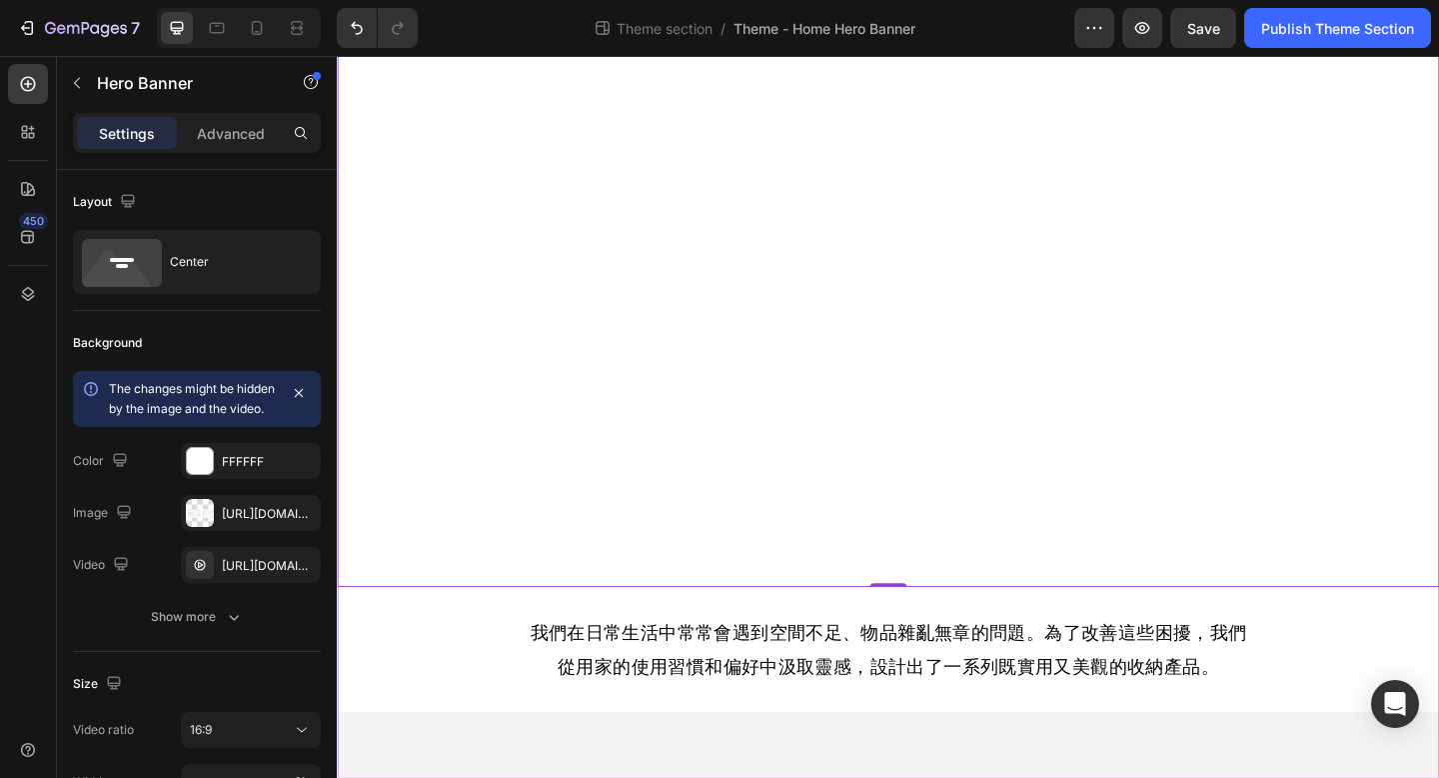
click at [821, 777] on div "透明收納 輕鬆生活 Heading 體驗Bagtory軟式透明收納的魔力! Text Block Hero Banner 0 我們在日常生活中常常會遇到空間不…" at bounding box center [936, 347] width 1199 height 926
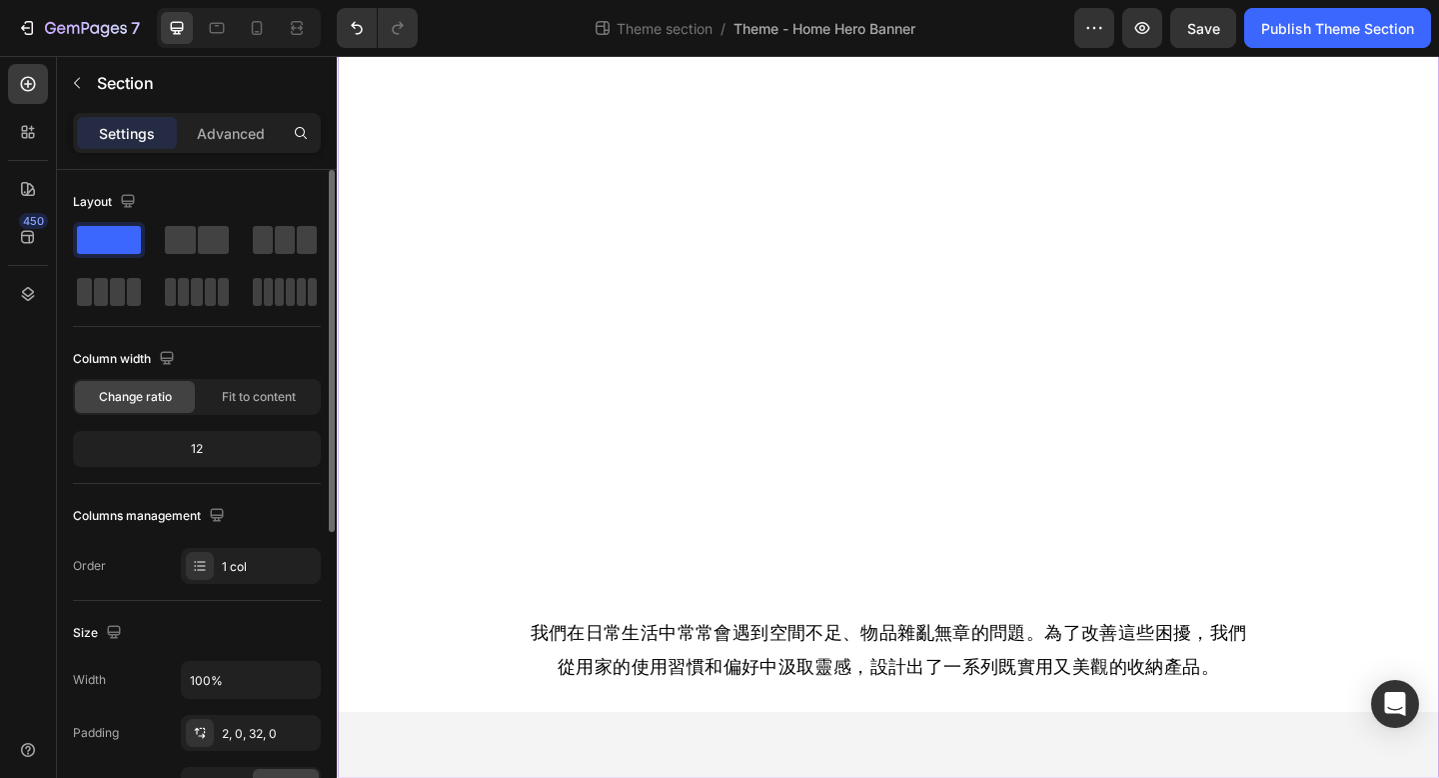
drag, startPoint x: 159, startPoint y: 646, endPoint x: 88, endPoint y: 616, distance: 77.0
click at [159, 646] on div "Size" at bounding box center [197, 633] width 248 height 32
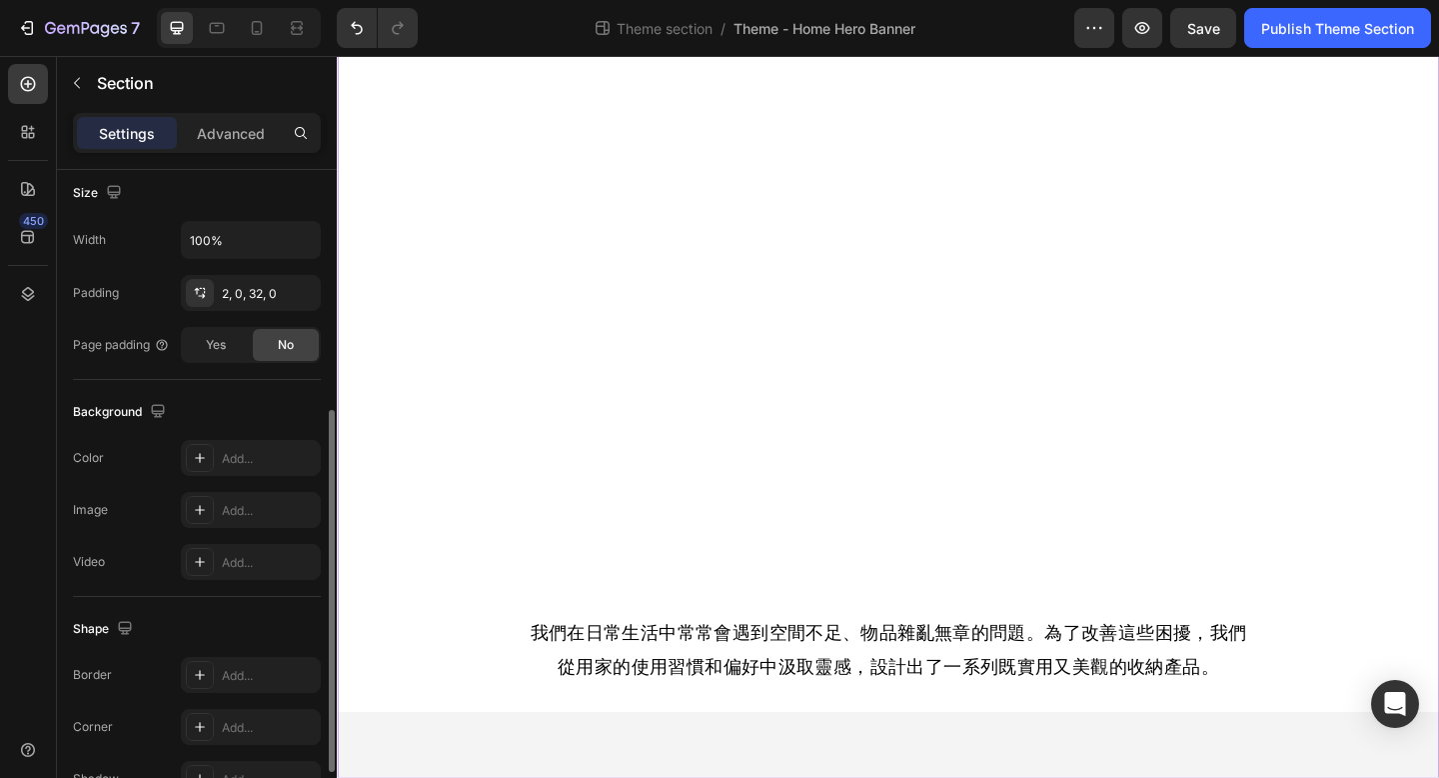
scroll to position [555, 0]
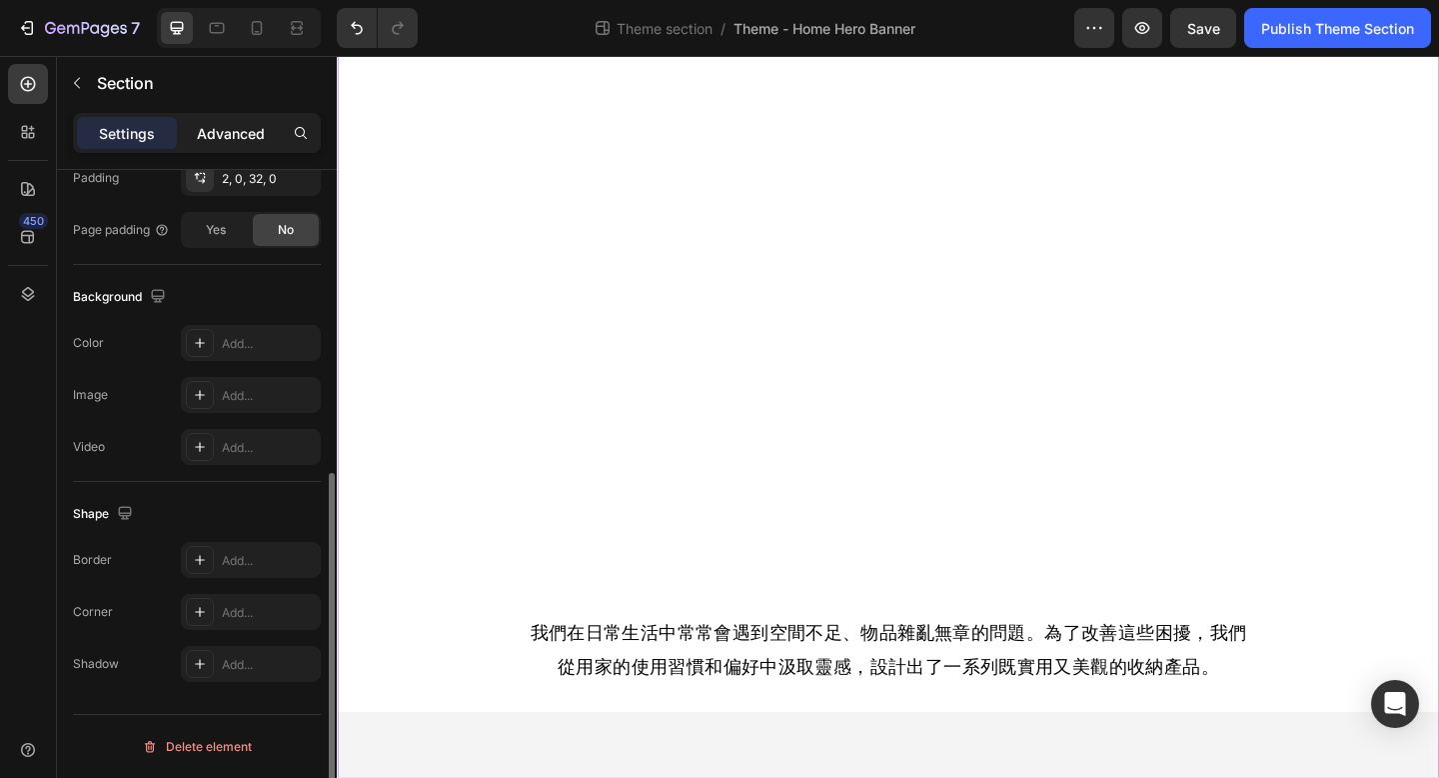
click at [231, 135] on p "Advanced" at bounding box center [231, 133] width 68 height 21
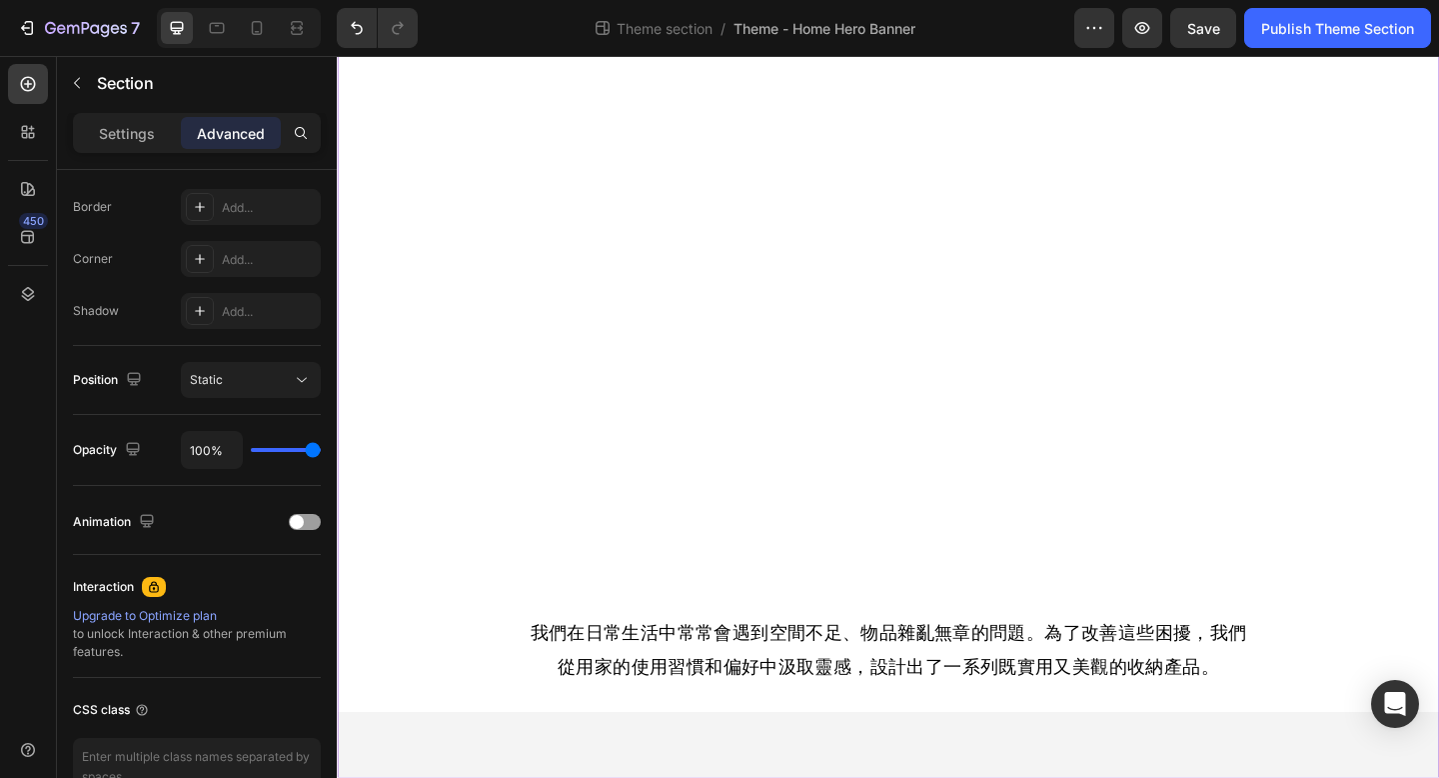
click at [227, 135] on p "Advanced" at bounding box center [231, 133] width 68 height 21
click at [226, 134] on p "Advanced" at bounding box center [231, 133] width 68 height 21
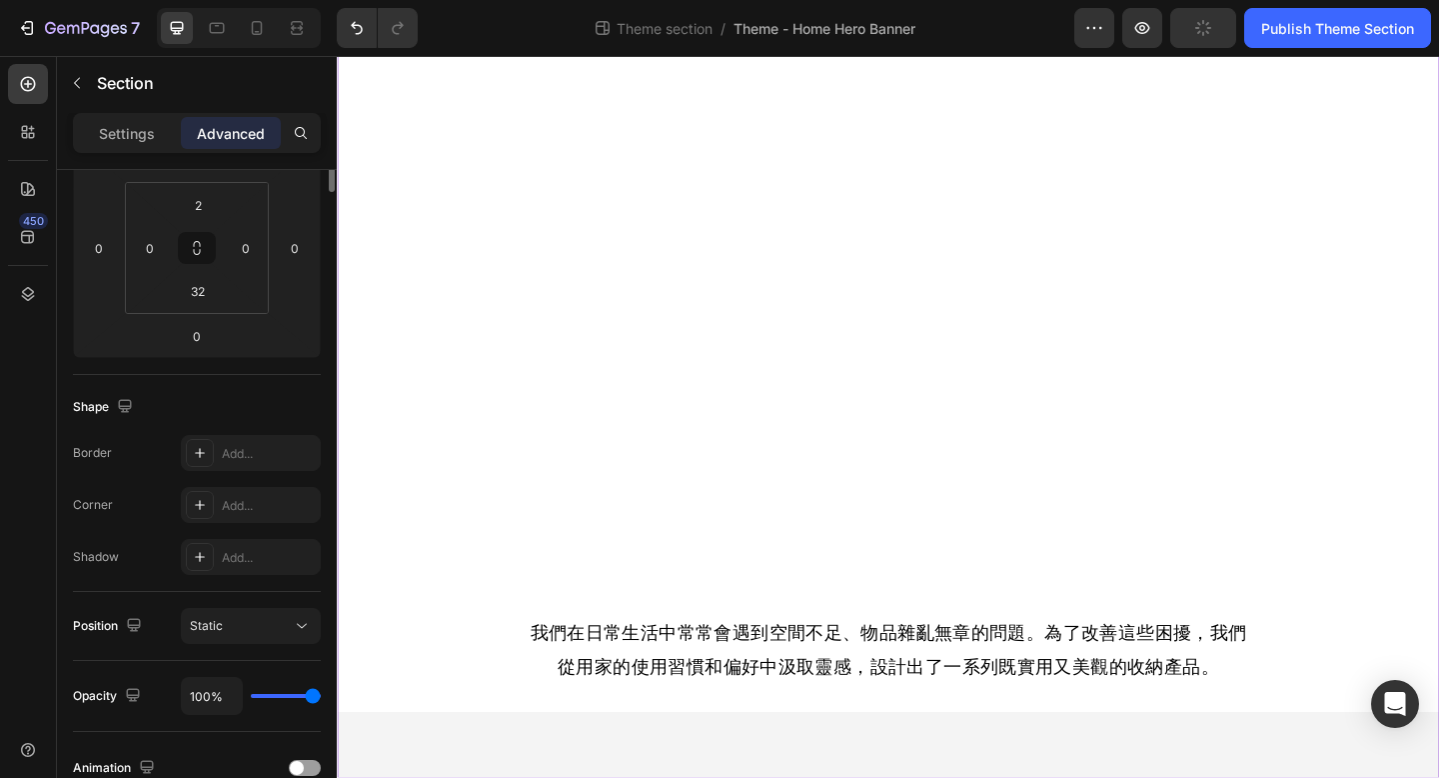
scroll to position [0, 0]
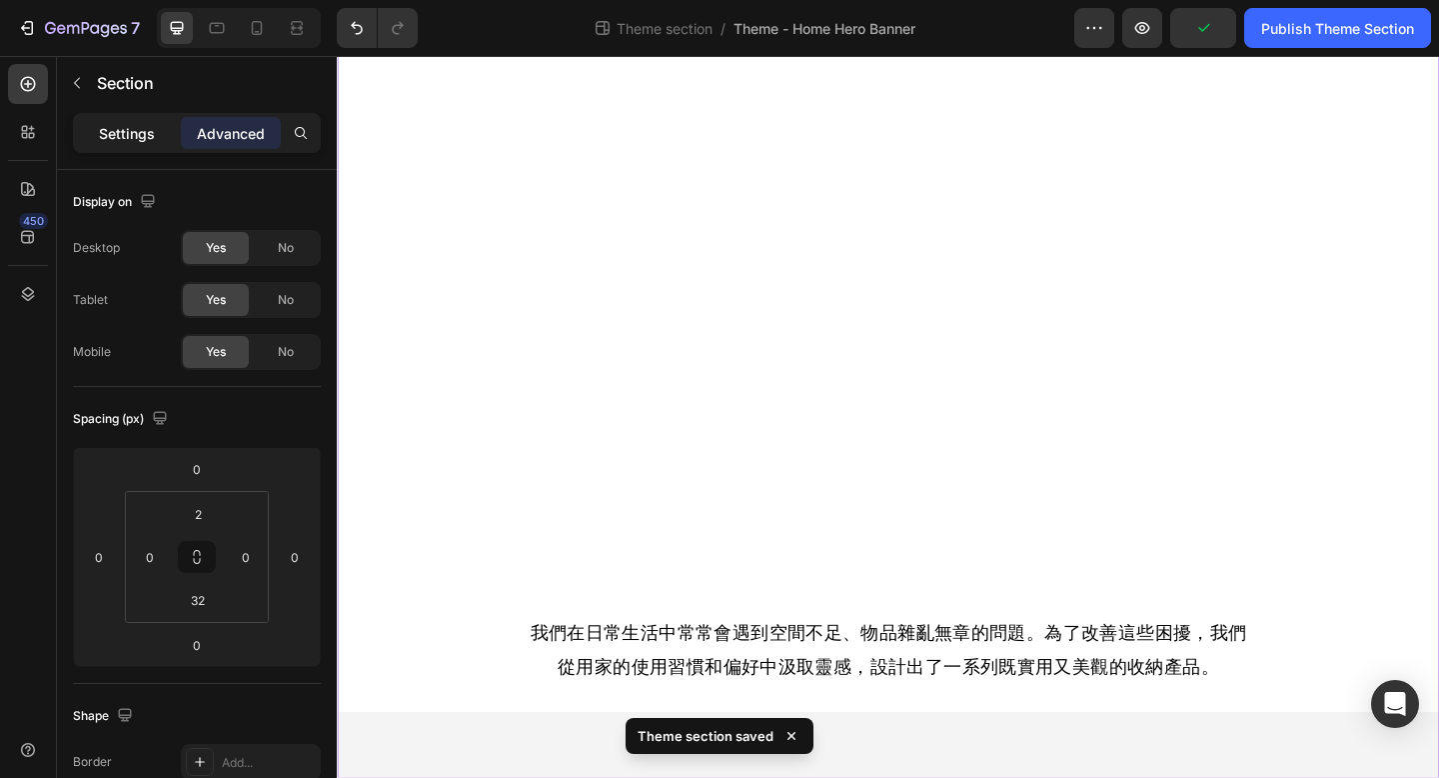
click at [111, 132] on p "Settings" at bounding box center [127, 133] width 56 height 21
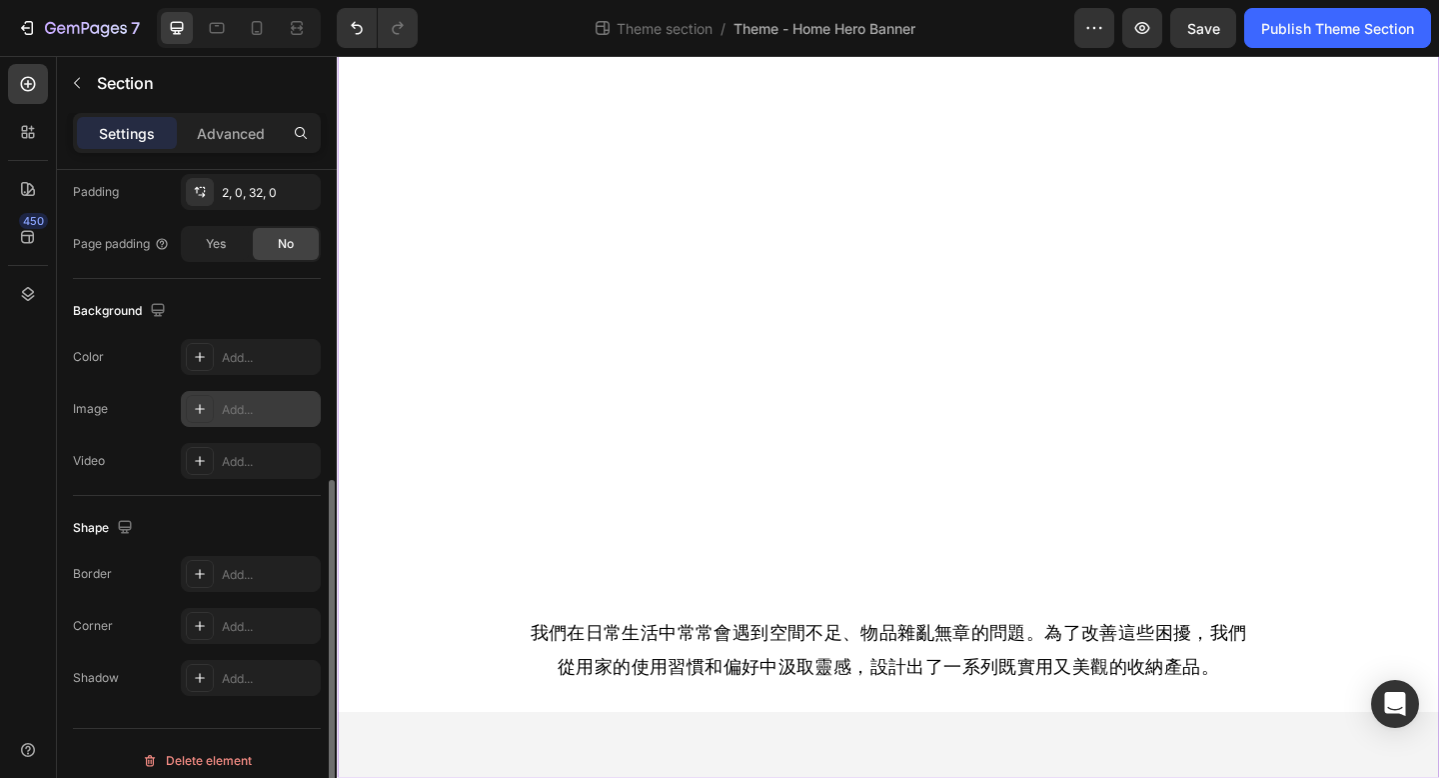
scroll to position [555, 0]
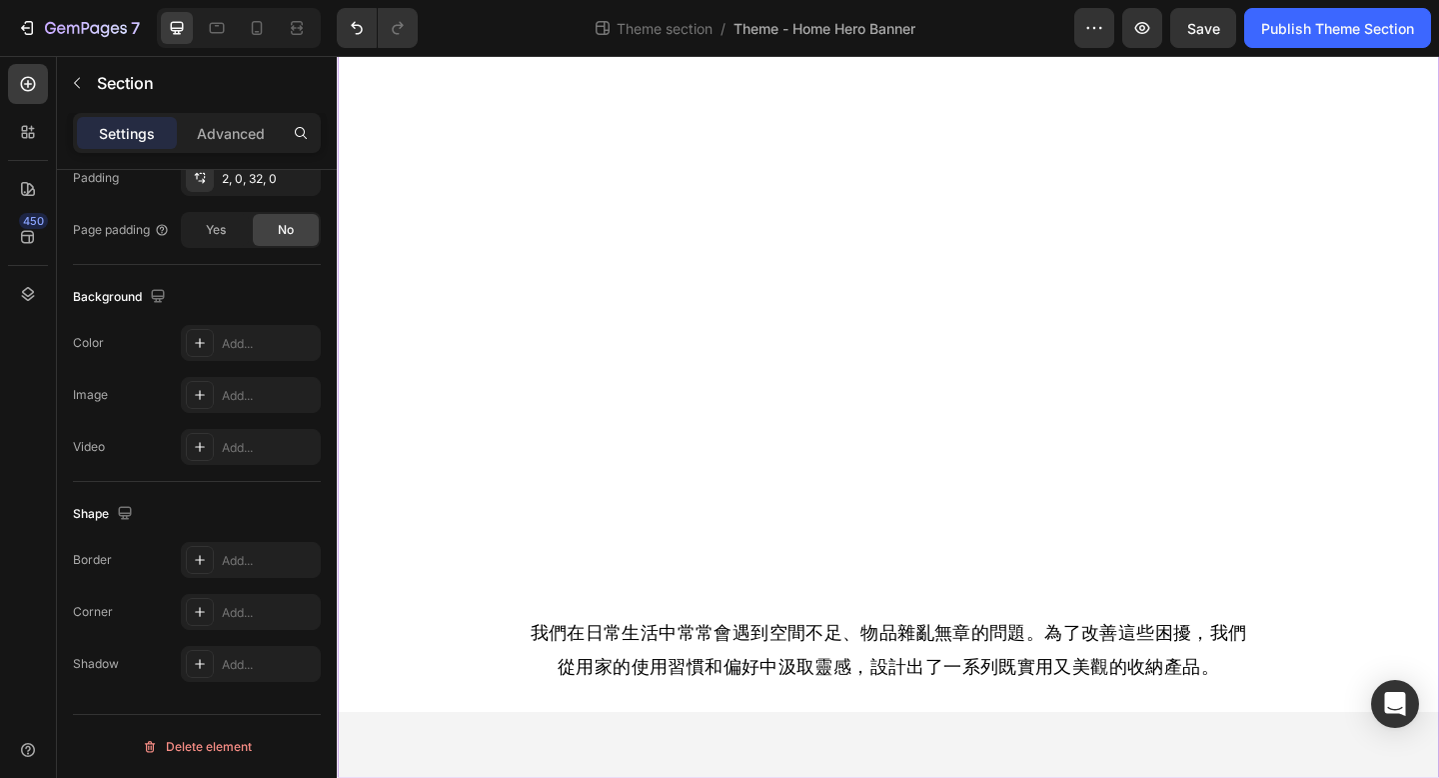
click at [531, 777] on div "透明收納 輕鬆生活 Heading 體驗Bagtory軟式透明收納的魔力! Text Block Hero Banner 我們在日常生活中常常會遇到空間不足、…" at bounding box center [936, 347] width 1199 height 926
click at [535, 777] on div "透明收納 輕鬆生活 Heading 體驗Bagtory軟式透明收納的魔力! Text Block Hero Banner 我們在日常生活中常常會遇到空間不足、…" at bounding box center [936, 347] width 1199 height 926
click at [559, 777] on div "透明收納 輕鬆生活 Heading 體驗Bagtory軟式透明收納的魔力! Text Block Hero Banner 我們在日常生活中常常會遇到空間不足、…" at bounding box center [936, 347] width 1199 height 926
click at [1397, 705] on icon "Open Intercom Messenger" at bounding box center [1394, 704] width 23 height 26
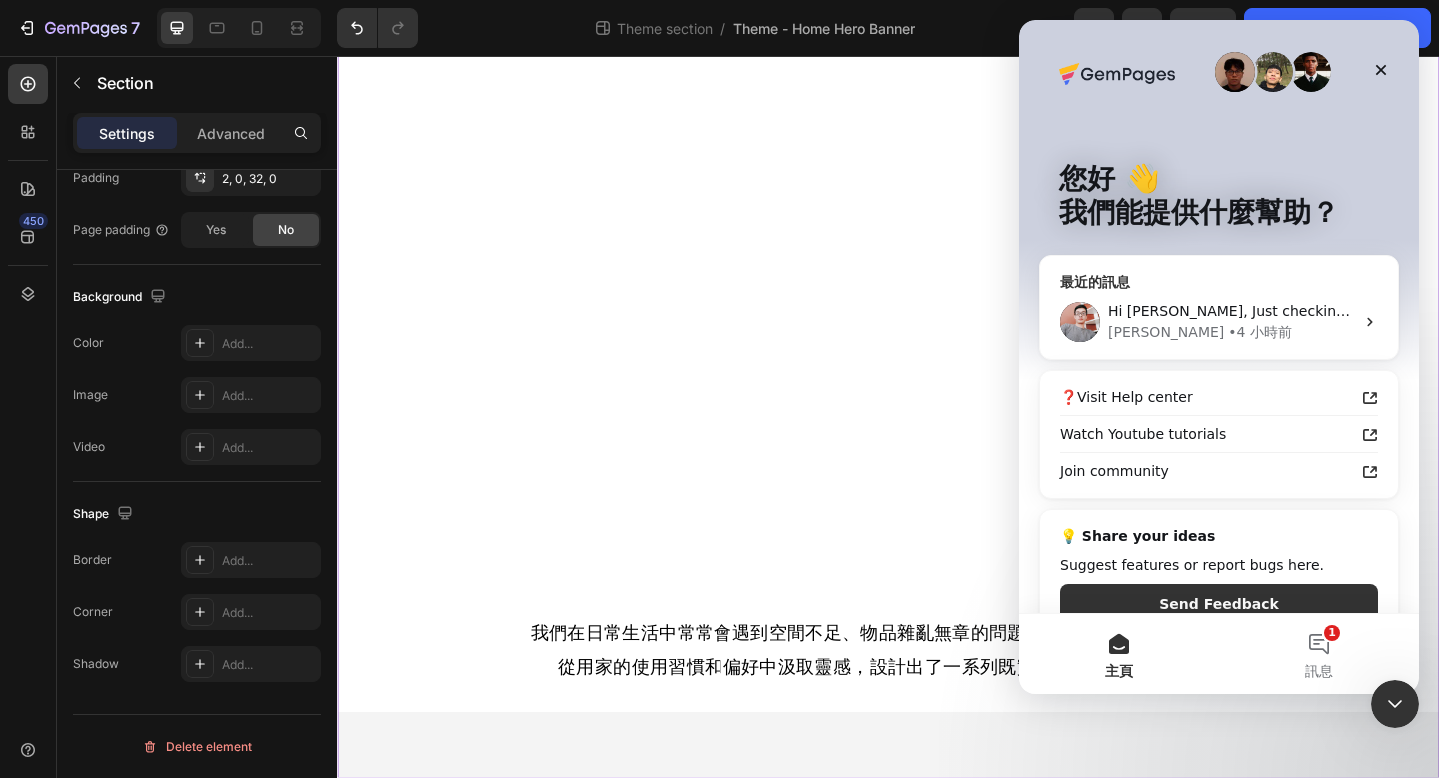
scroll to position [0, 0]
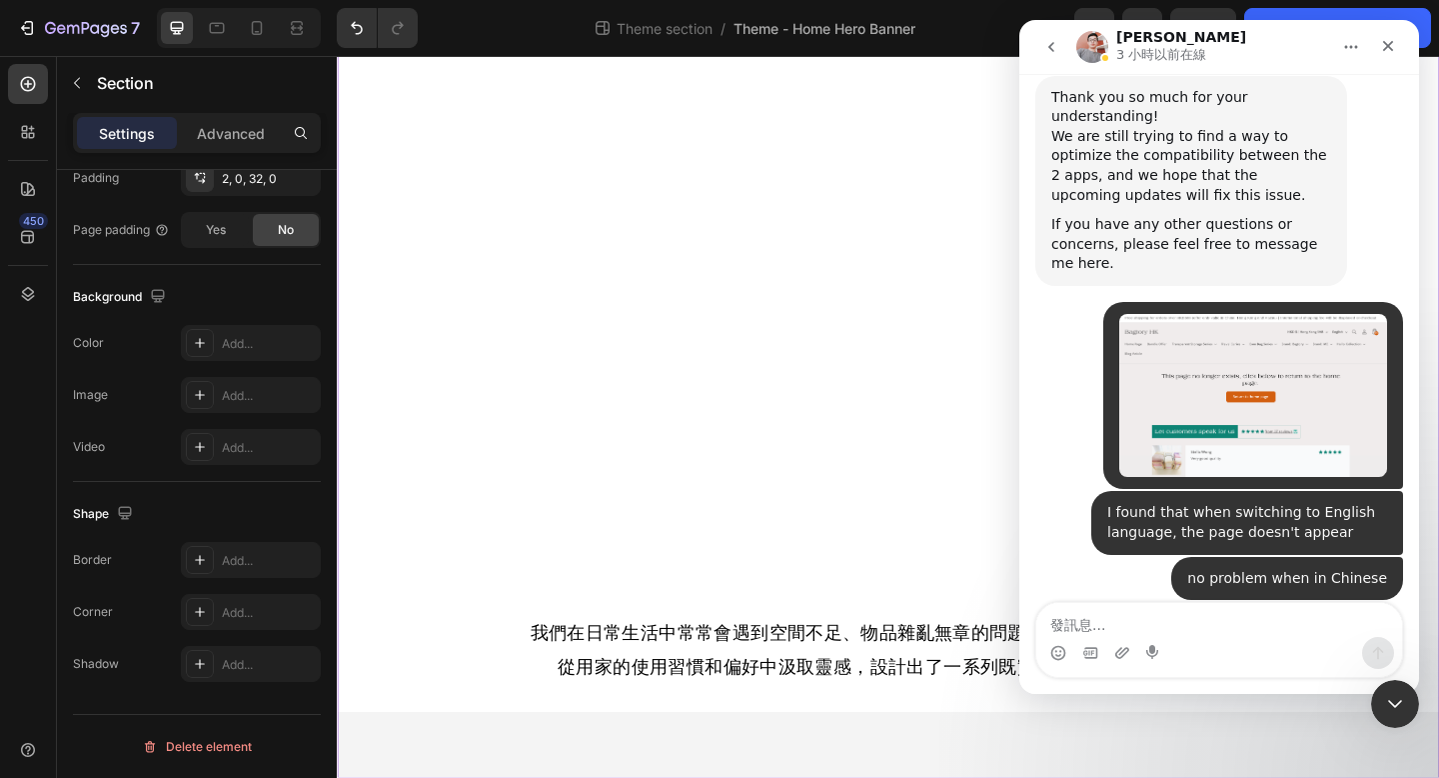
scroll to position [5919, 0]
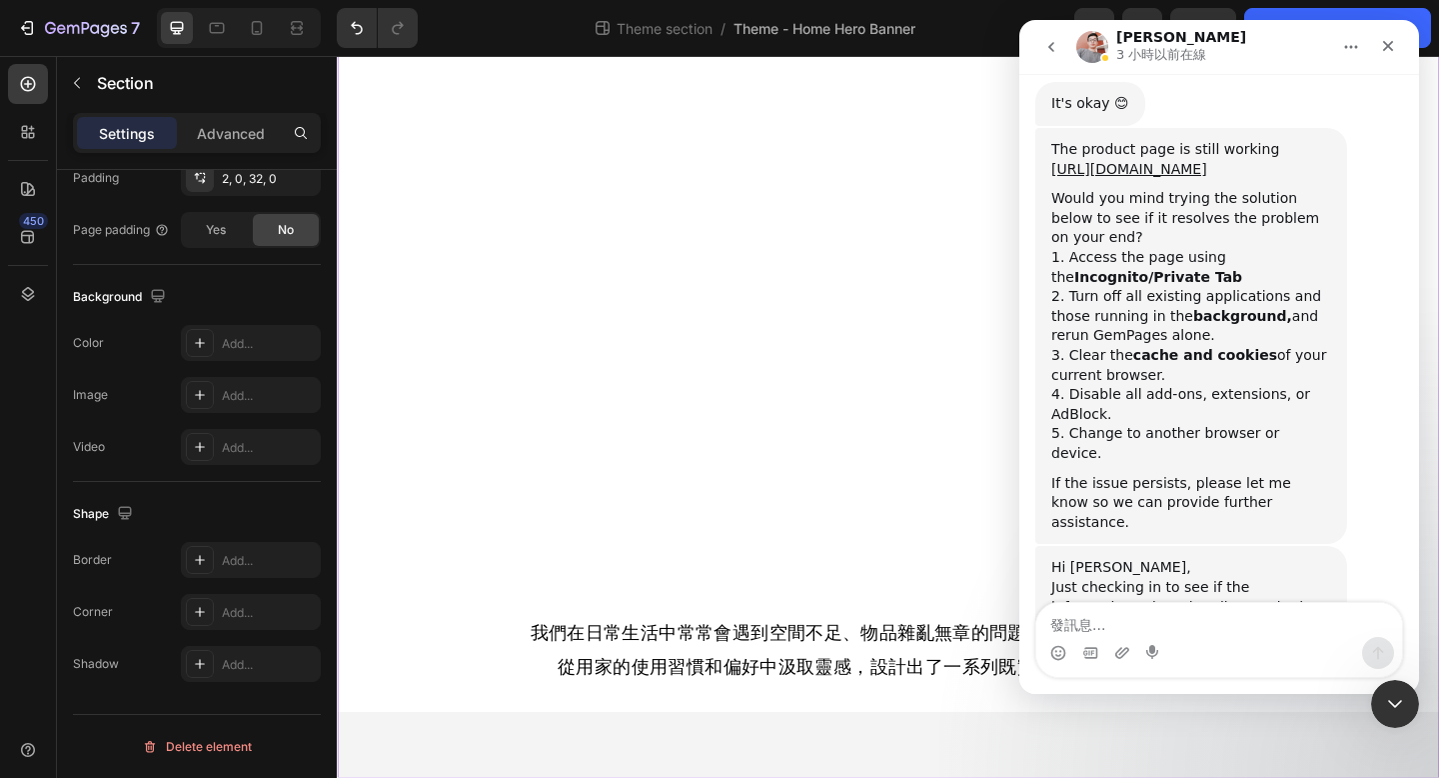
click at [1051, 50] on icon "go back" at bounding box center [1052, 47] width 16 height 16
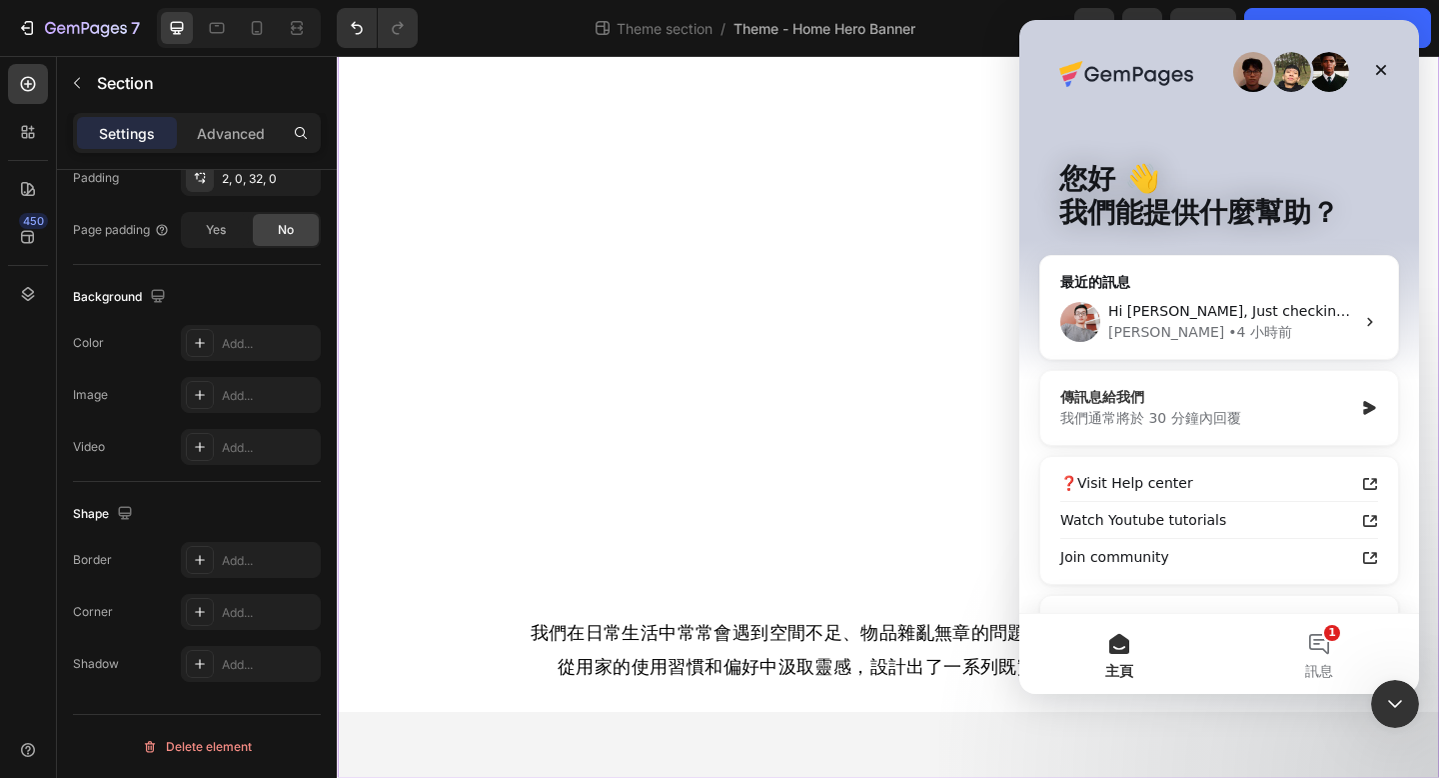
click at [1182, 421] on div "我們通常將於 30 分鐘內回覆" at bounding box center [1207, 418] width 293 height 21
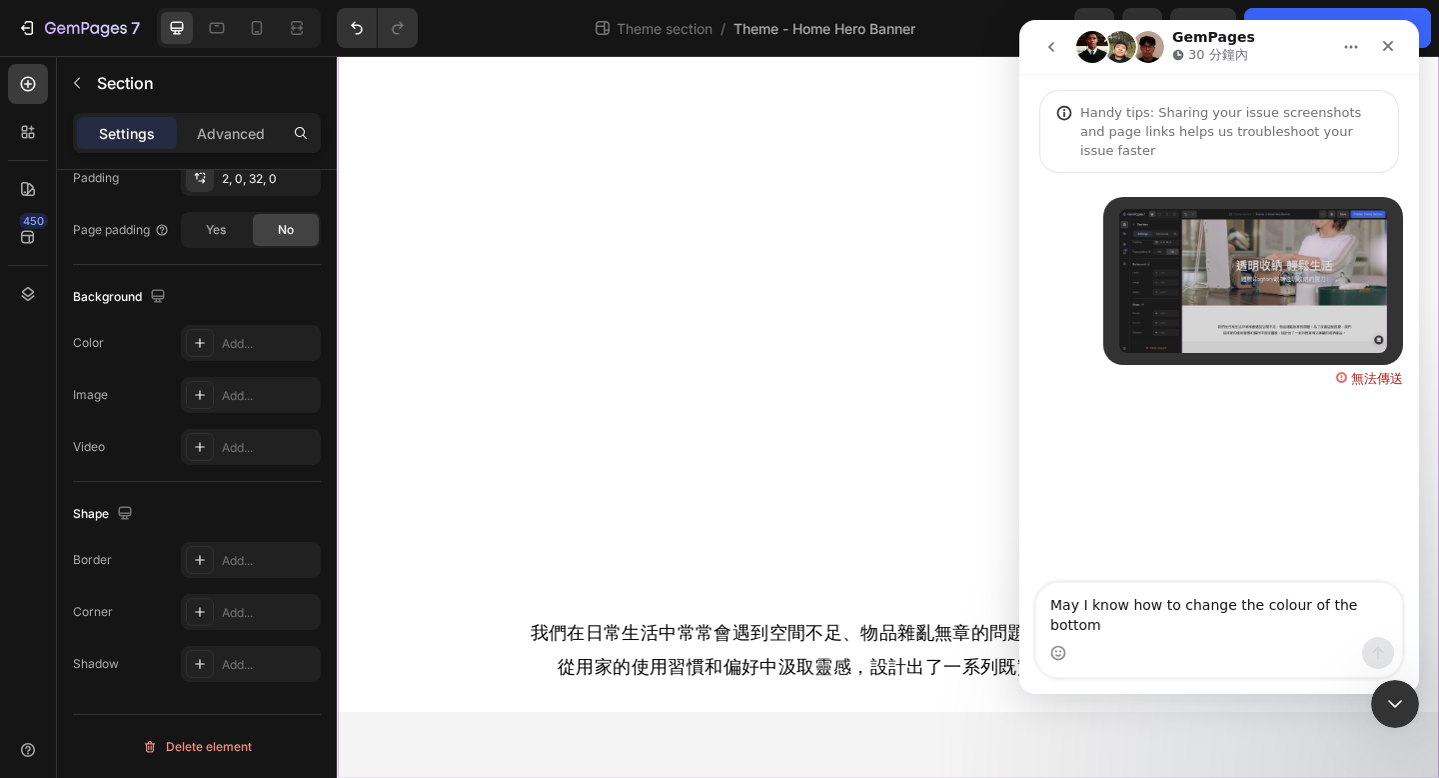
click at [1247, 626] on textarea "May I know how to change the colour of the bottom" at bounding box center [1220, 610] width 366 height 54
type textarea "May I know how to change the grey colour of the bottom"
click at [1370, 372] on div "無法傳送" at bounding box center [1377, 378] width 52 height 13
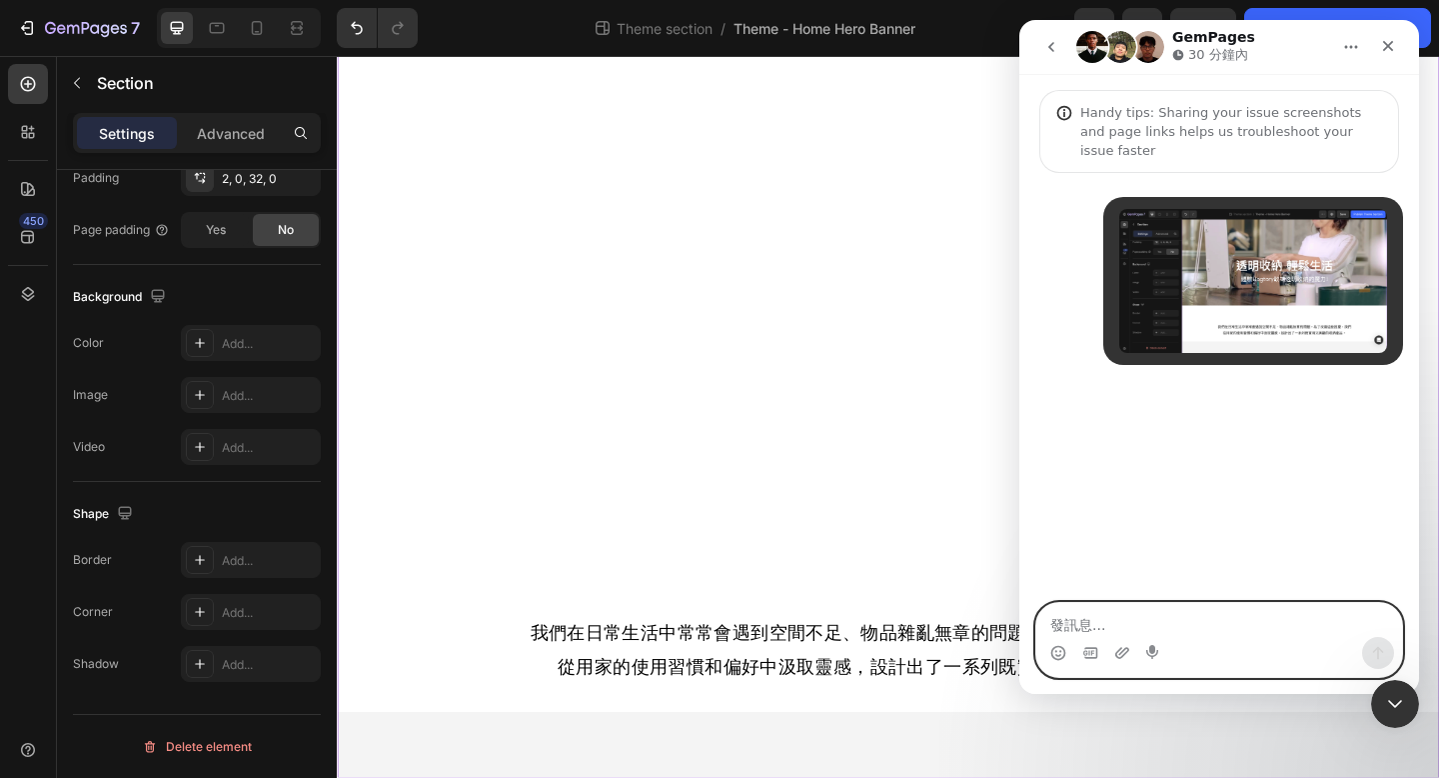
click at [1217, 628] on textarea "發訊息..." at bounding box center [1220, 620] width 366 height 34
paste textarea "May I know how to change the grey colour of the bottom"
type textarea "May I know how to change the grey colour of the bottom"
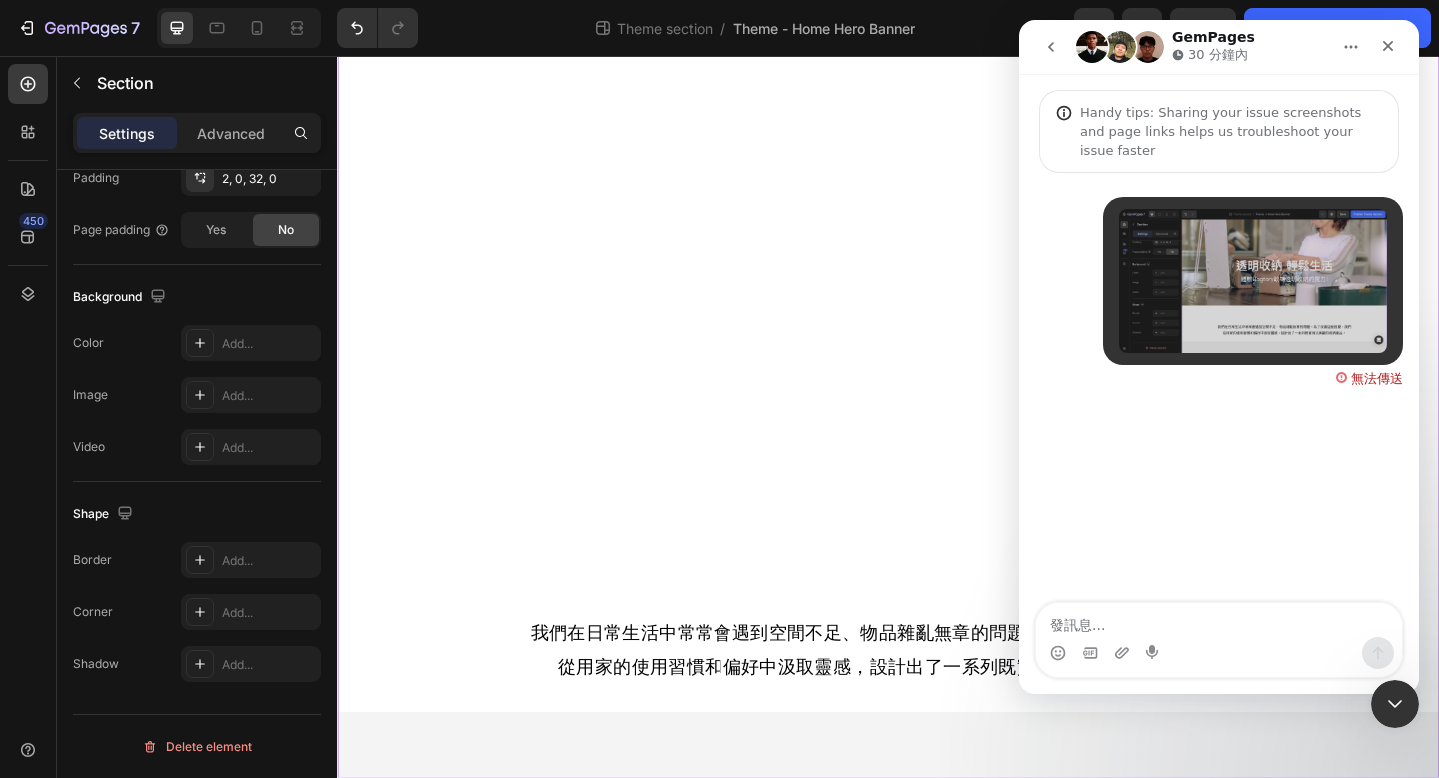
click at [1341, 365] on div "無法傳送" at bounding box center [1369, 375] width 67 height 20
click at [1374, 372] on div "無法傳送" at bounding box center [1377, 378] width 52 height 13
click at [1370, 372] on div "無法傳送" at bounding box center [1377, 378] width 52 height 13
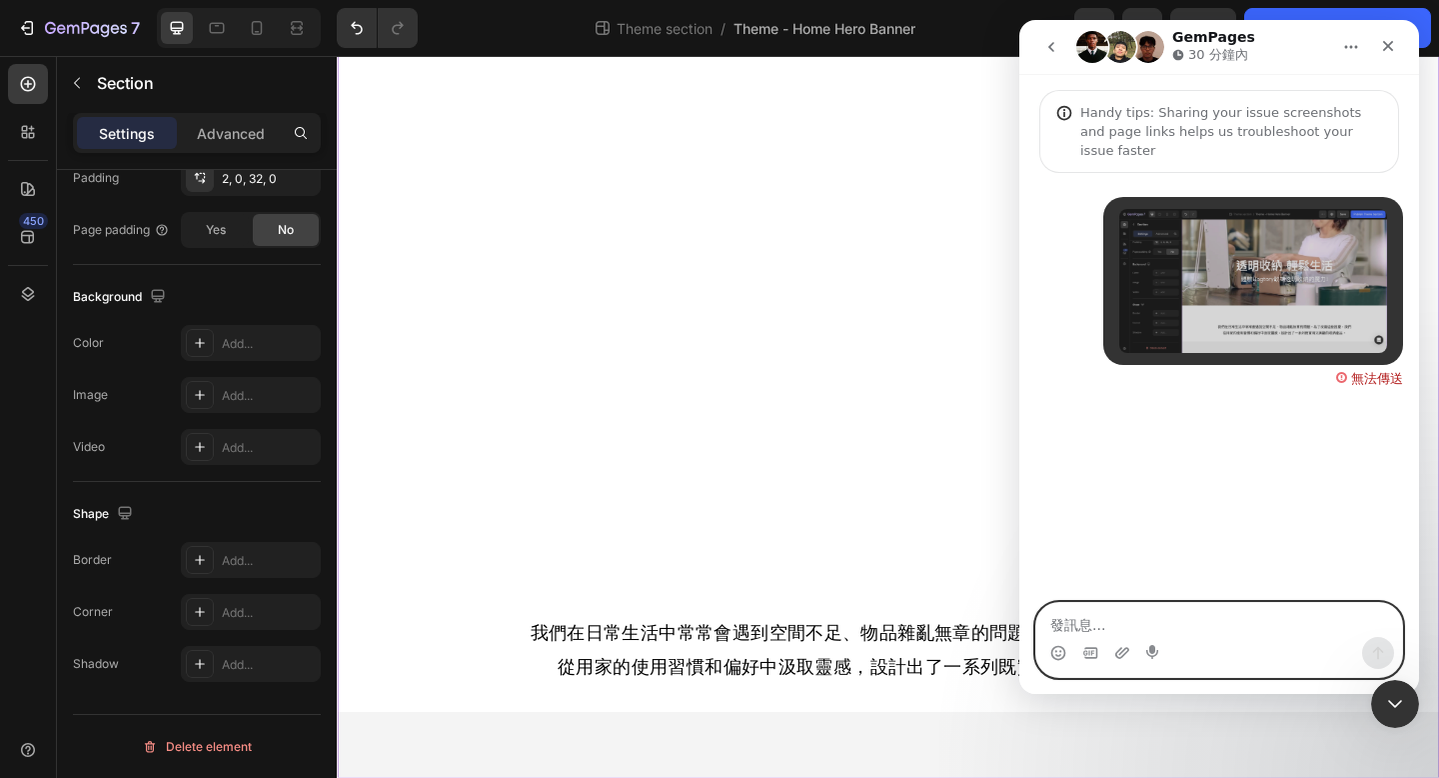
click at [1094, 620] on textarea "發訊息..." at bounding box center [1220, 620] width 366 height 34
click at [1105, 627] on textarea "發訊息..." at bounding box center [1220, 620] width 366 height 34
click at [1122, 624] on textarea "發訊息..." at bounding box center [1220, 620] width 366 height 34
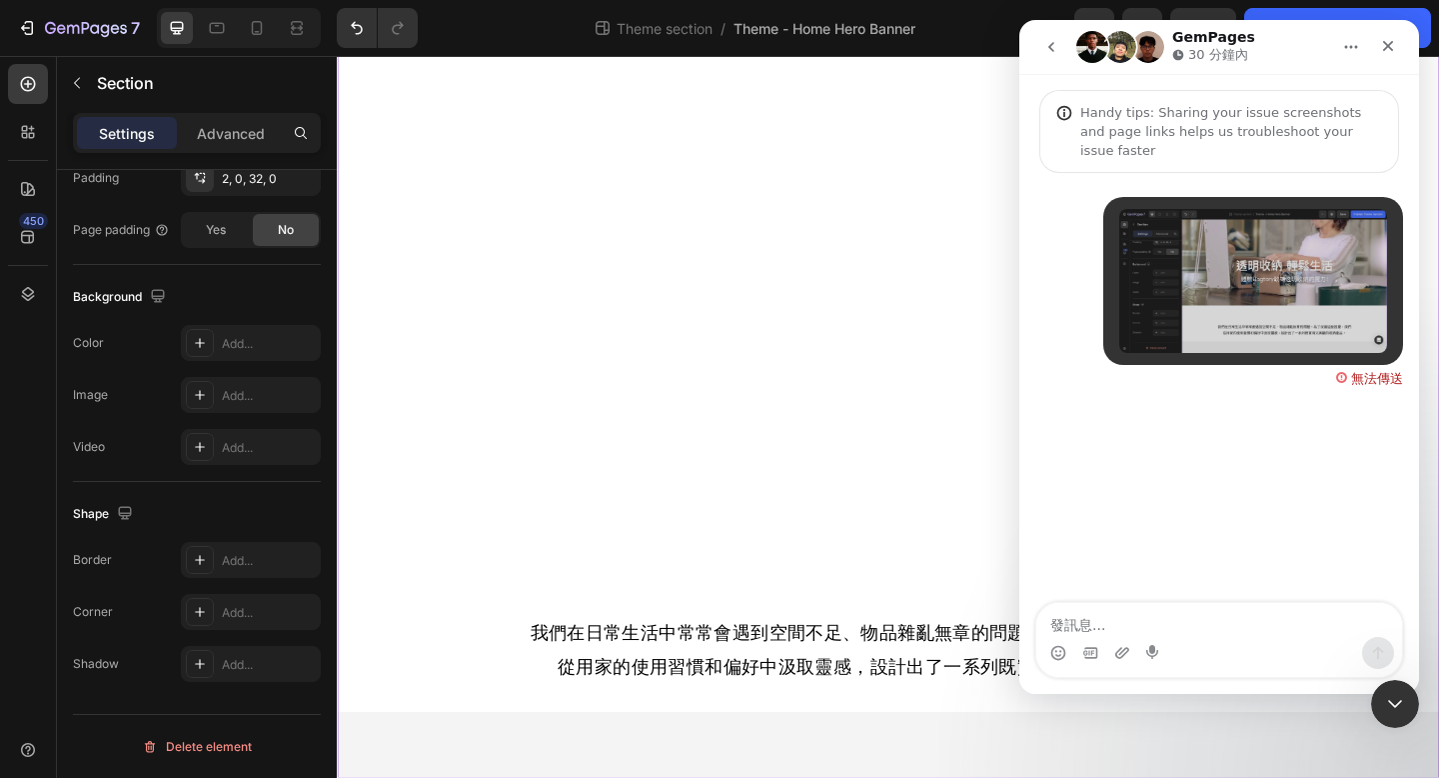
click at [1352, 372] on div "無法傳送" at bounding box center [1377, 378] width 52 height 13
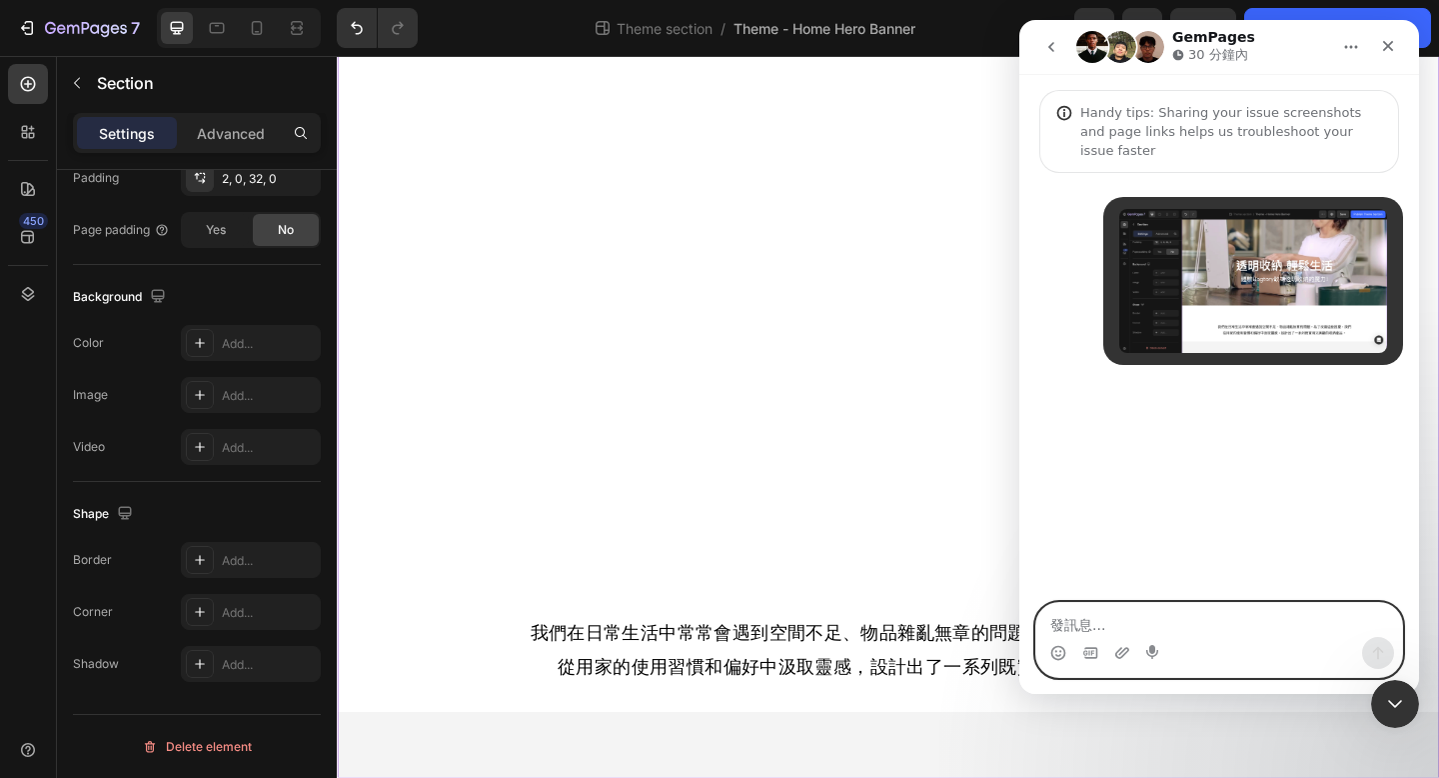
click at [1131, 619] on textarea "發訊息..." at bounding box center [1220, 620] width 366 height 34
paste textarea "May I know how to change the grey colour of the bottom"
type textarea "May I know how to change the grey colour of the bottom"
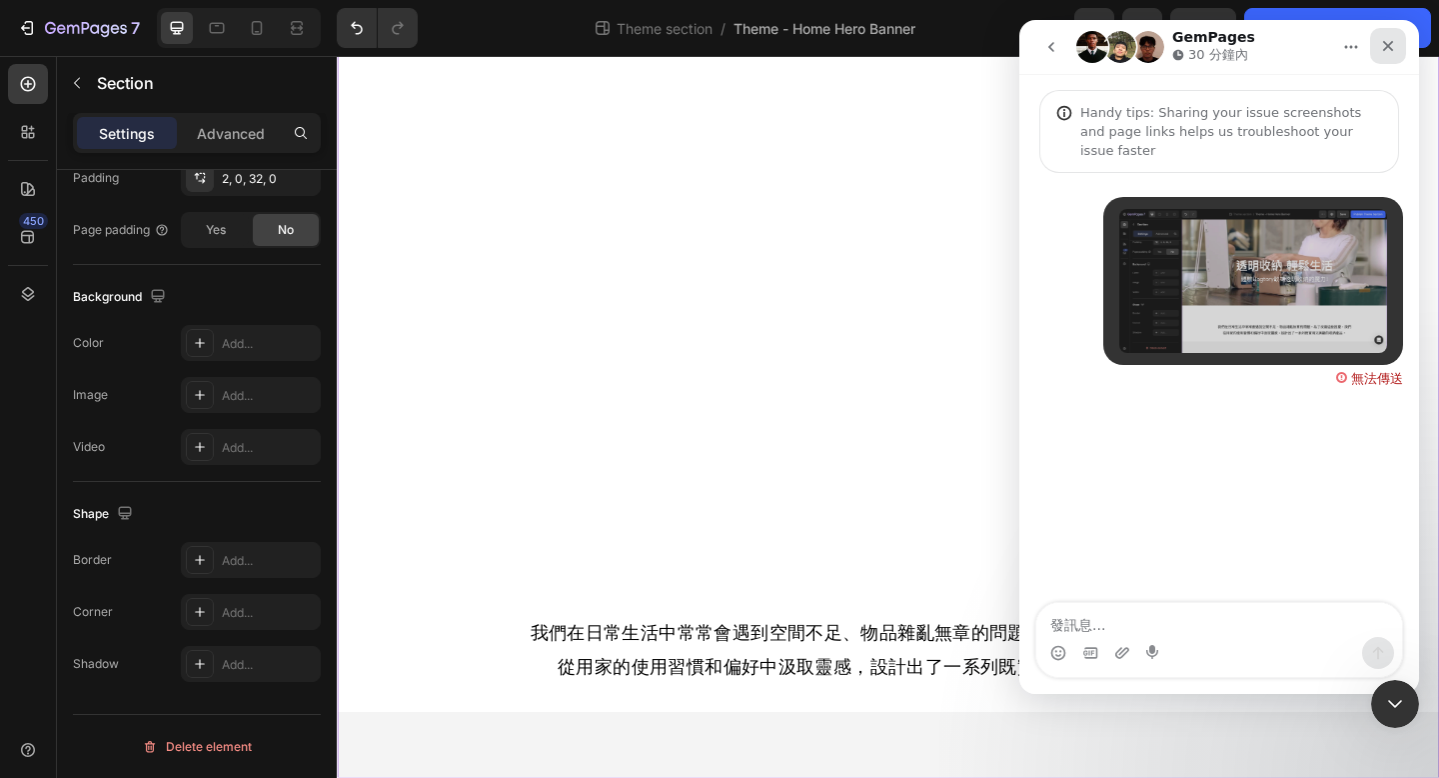
click at [1388, 39] on icon "關閉" at bounding box center [1388, 46] width 16 height 16
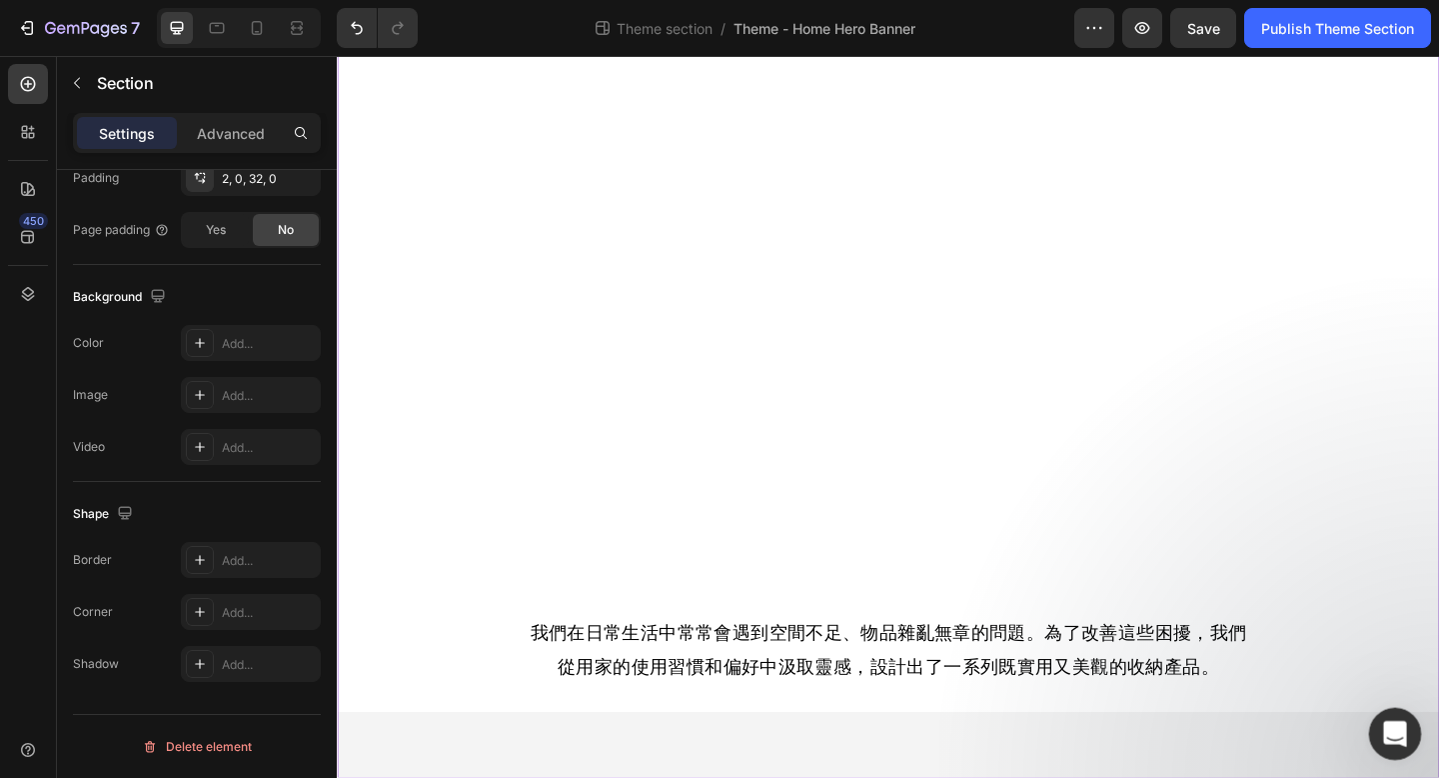
drag, startPoint x: 1395, startPoint y: 736, endPoint x: 2523, endPoint y: 1450, distance: 1334.9
click at [1396, 738] on icon "開啟 Intercom Messenger" at bounding box center [1392, 731] width 33 height 33
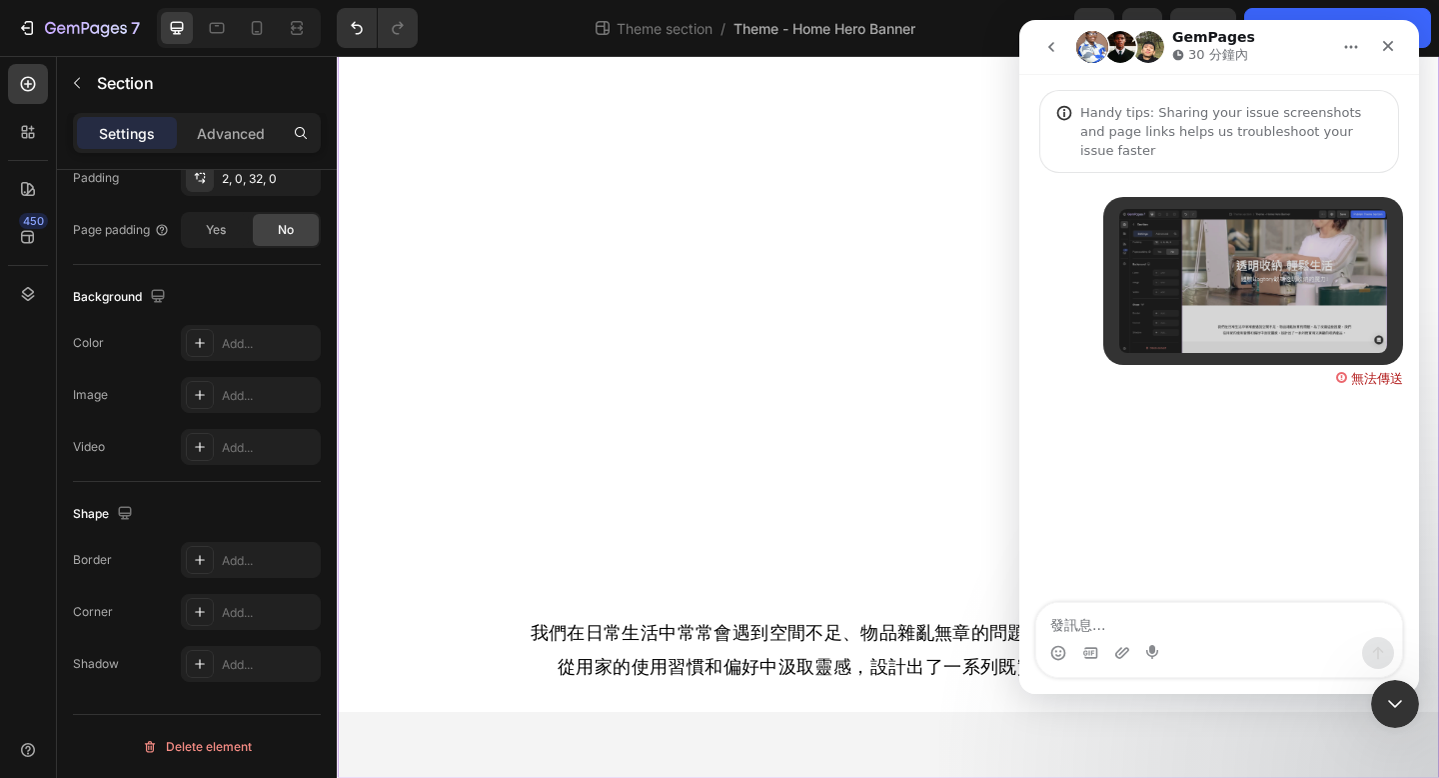
click at [1372, 372] on div "無法傳送" at bounding box center [1377, 378] width 52 height 13
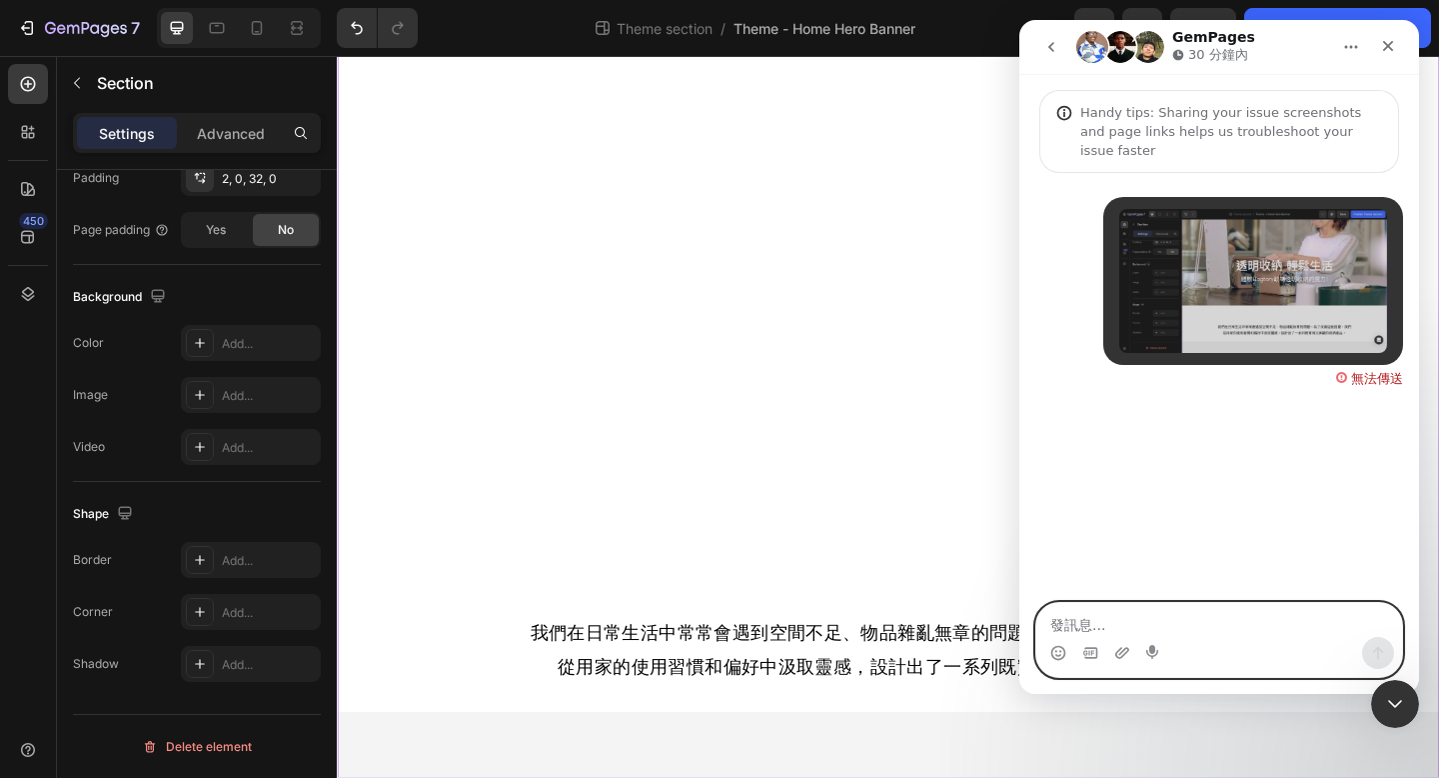
click at [1096, 624] on textarea "發訊息..." at bounding box center [1220, 620] width 366 height 34
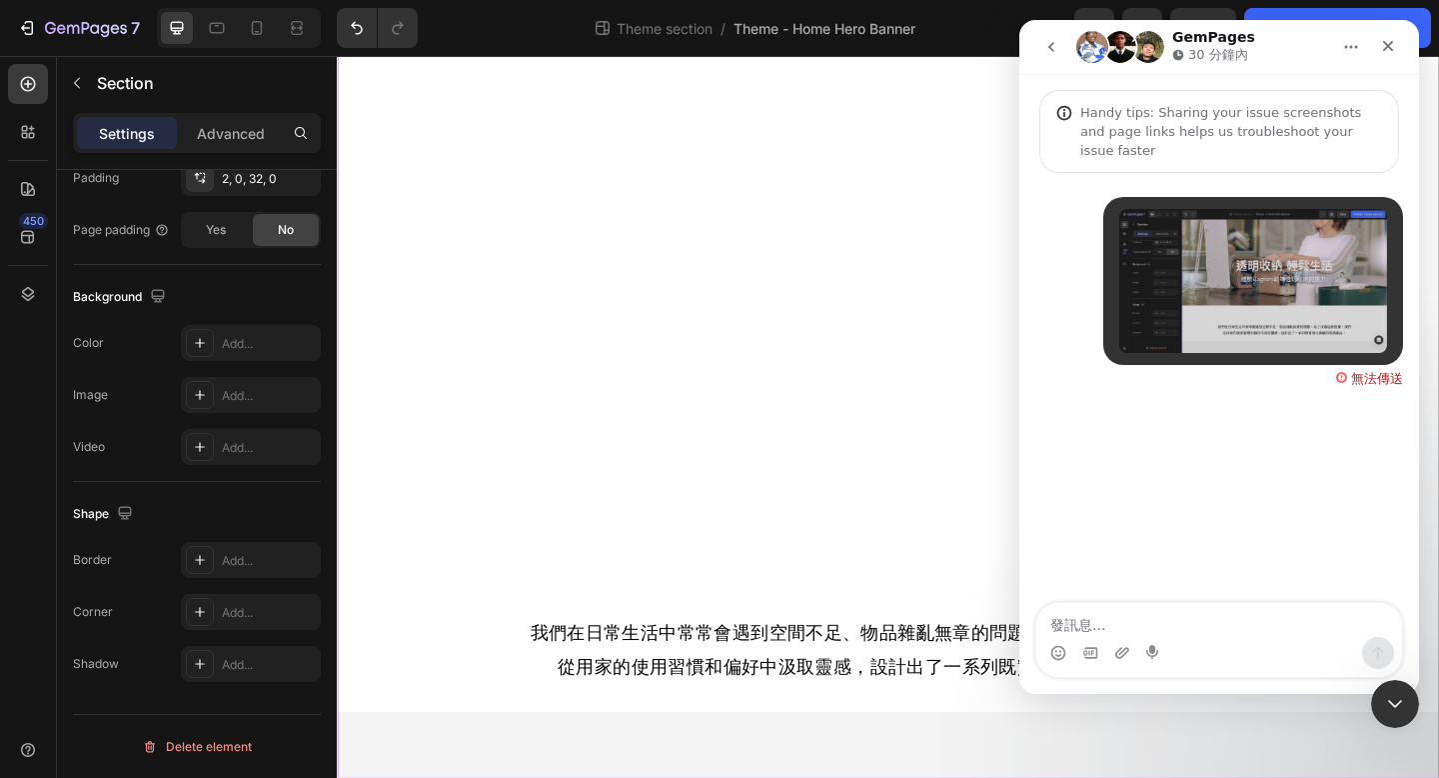
click at [1218, 777] on div "透明收納 輕鬆生活 Heading 體驗Bagtory軟式透明收納的魔力! Text Block Hero Banner 我們在日常生活中常常會遇到空間不足、…" at bounding box center [936, 347] width 1199 height 926
drag, startPoint x: 1392, startPoint y: 42, endPoint x: 2412, endPoint y: 62, distance: 1019.8
click at [1392, 42] on icon "關閉" at bounding box center [1388, 46] width 11 height 11
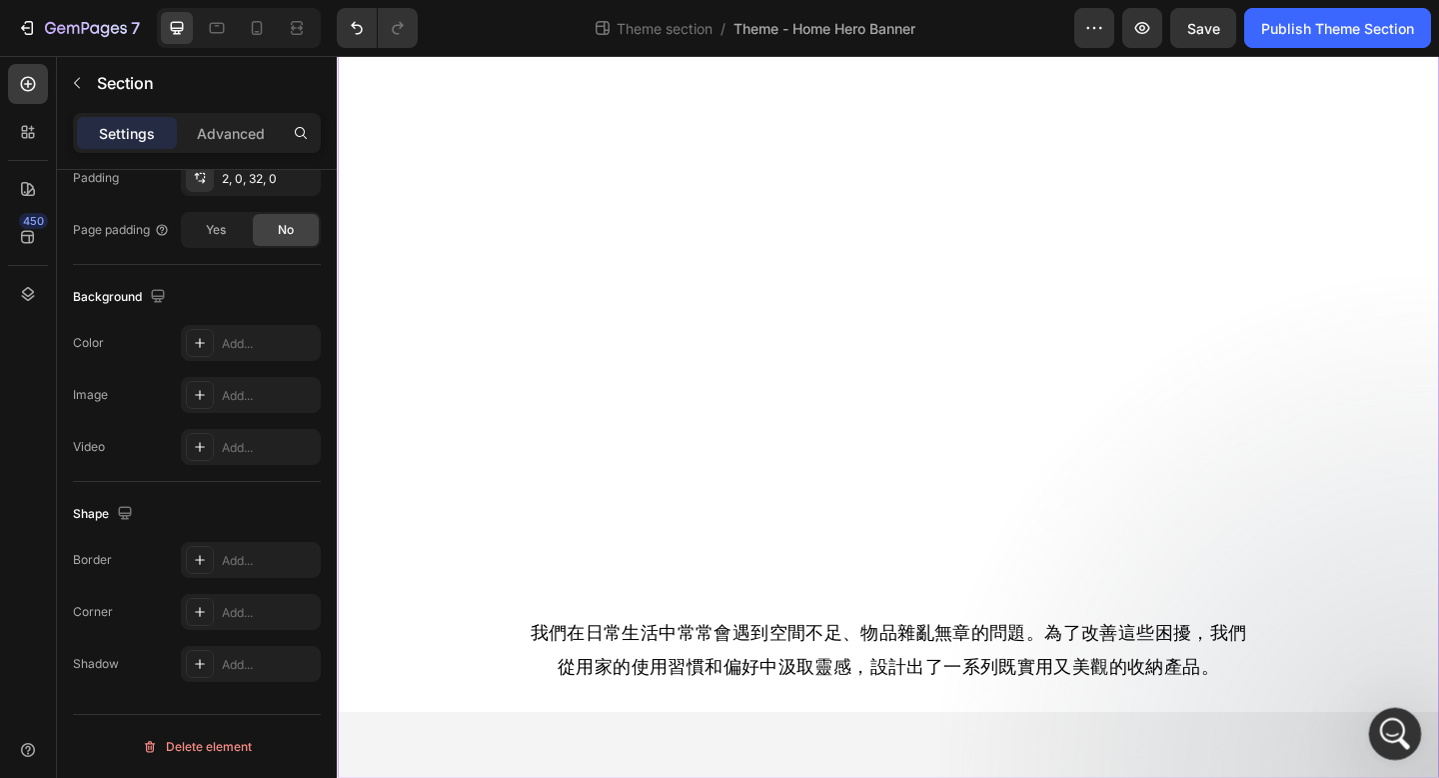
click at [1401, 735] on icon "開啟 Intercom Messenger" at bounding box center [1392, 731] width 33 height 33
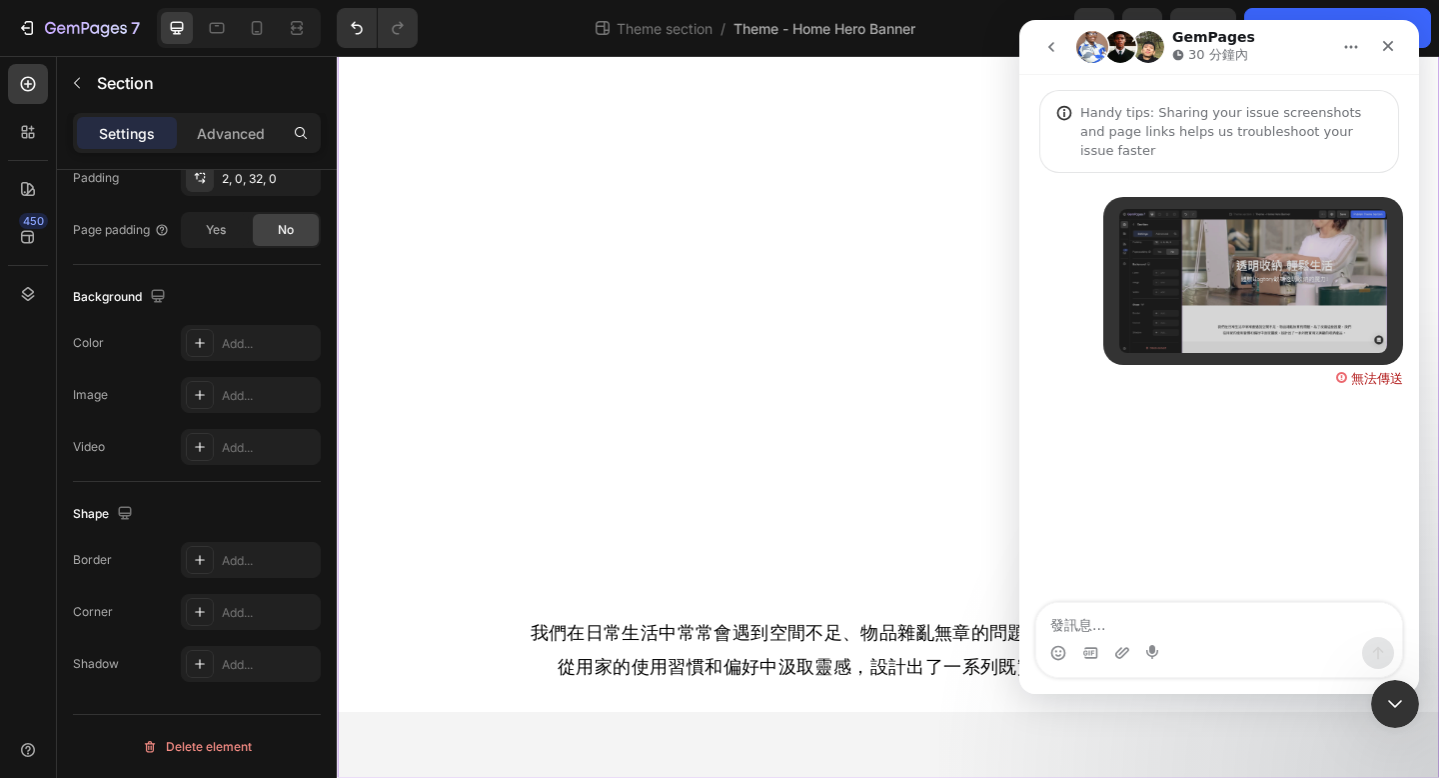
click at [1298, 775] on div "透明收納 輕鬆生活 Heading 體驗Bagtory軟式透明收納的魔力! Text Block Hero Banner 我們在日常生活中常常會遇到空間不足、…" at bounding box center [936, 347] width 1199 height 926
click at [1394, 691] on icon "關閉 Intercom Messenger" at bounding box center [1392, 701] width 24 height 24
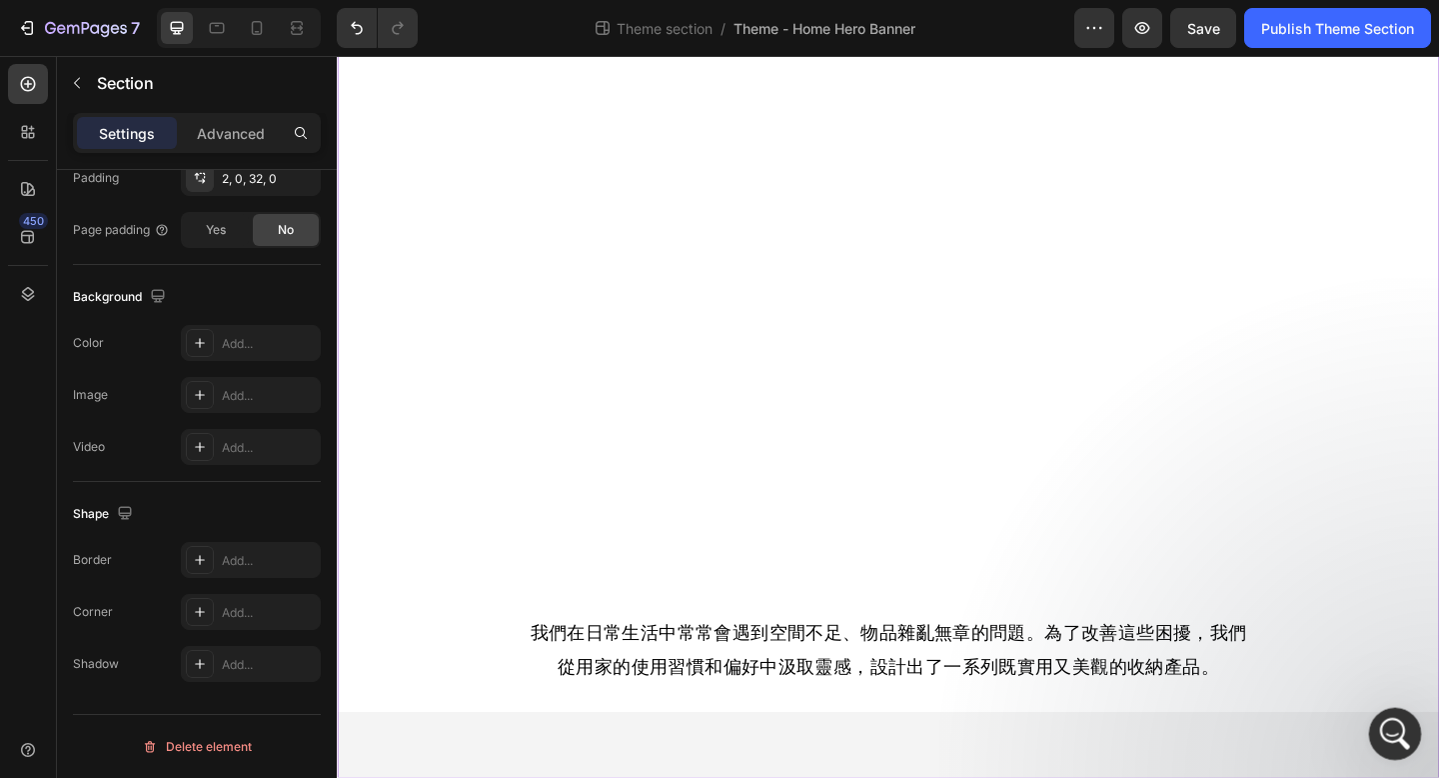
click at [1386, 732] on icon "開啟 Intercom Messenger" at bounding box center [1392, 731] width 33 height 33
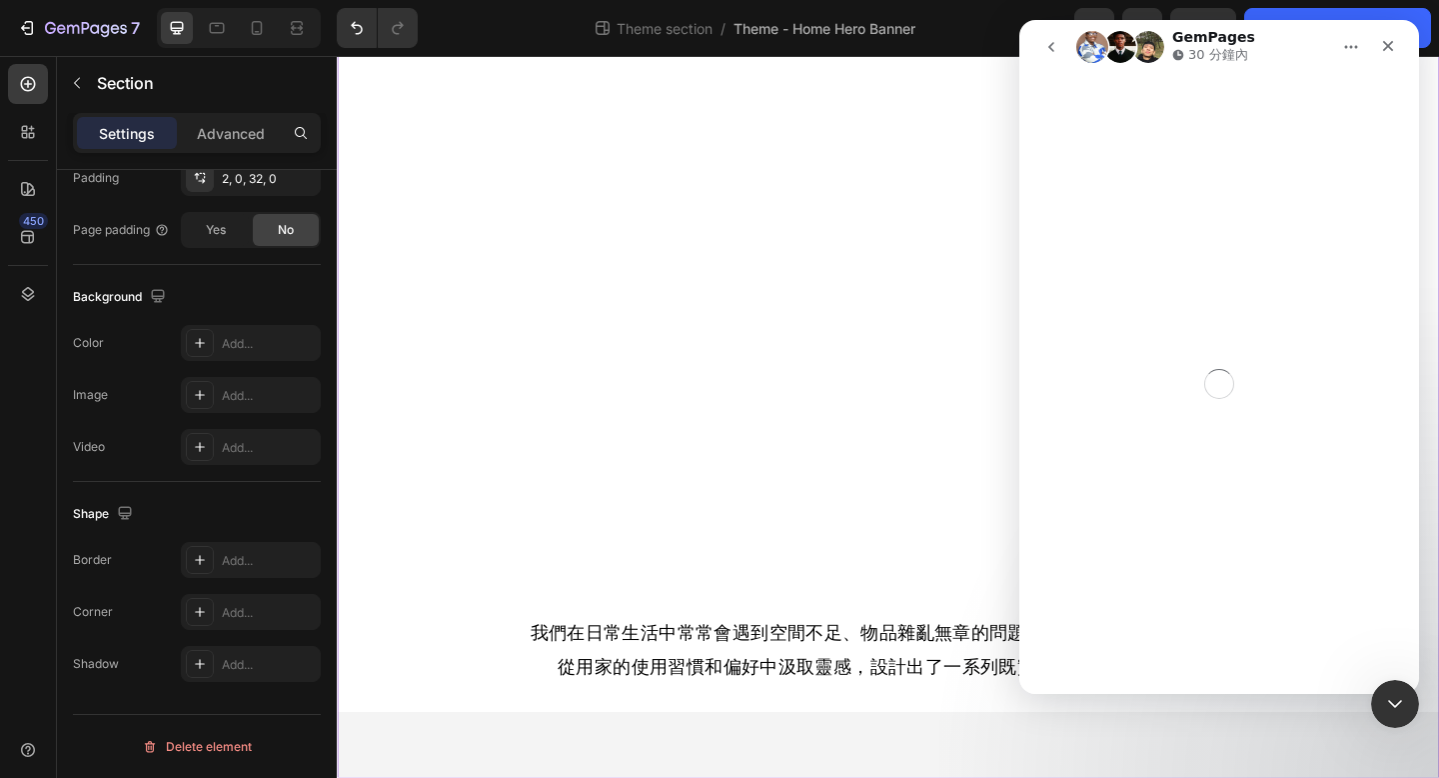
click at [1331, 634] on div "Intercom Messenger" at bounding box center [1220, 384] width 400 height 620
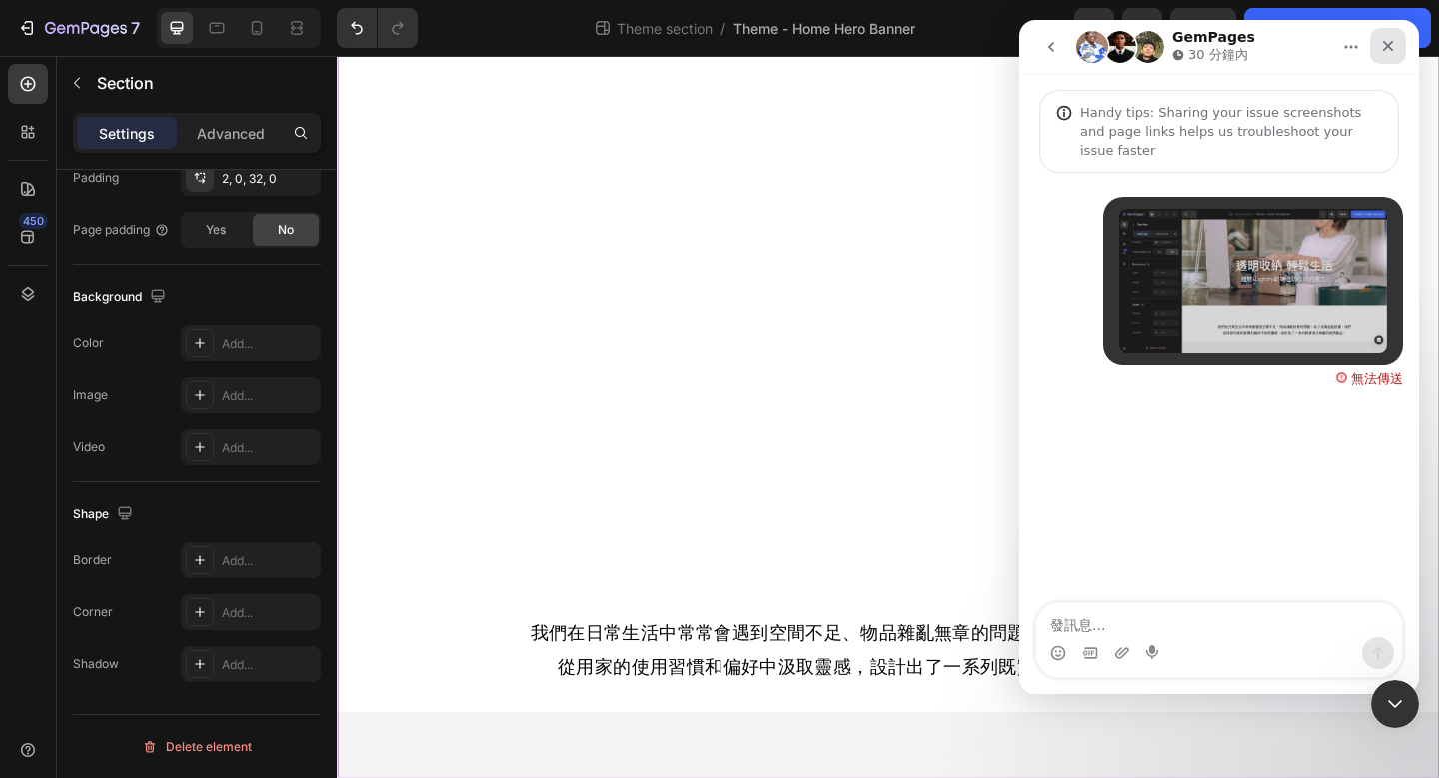
click at [1388, 47] on icon "關閉" at bounding box center [1388, 46] width 16 height 16
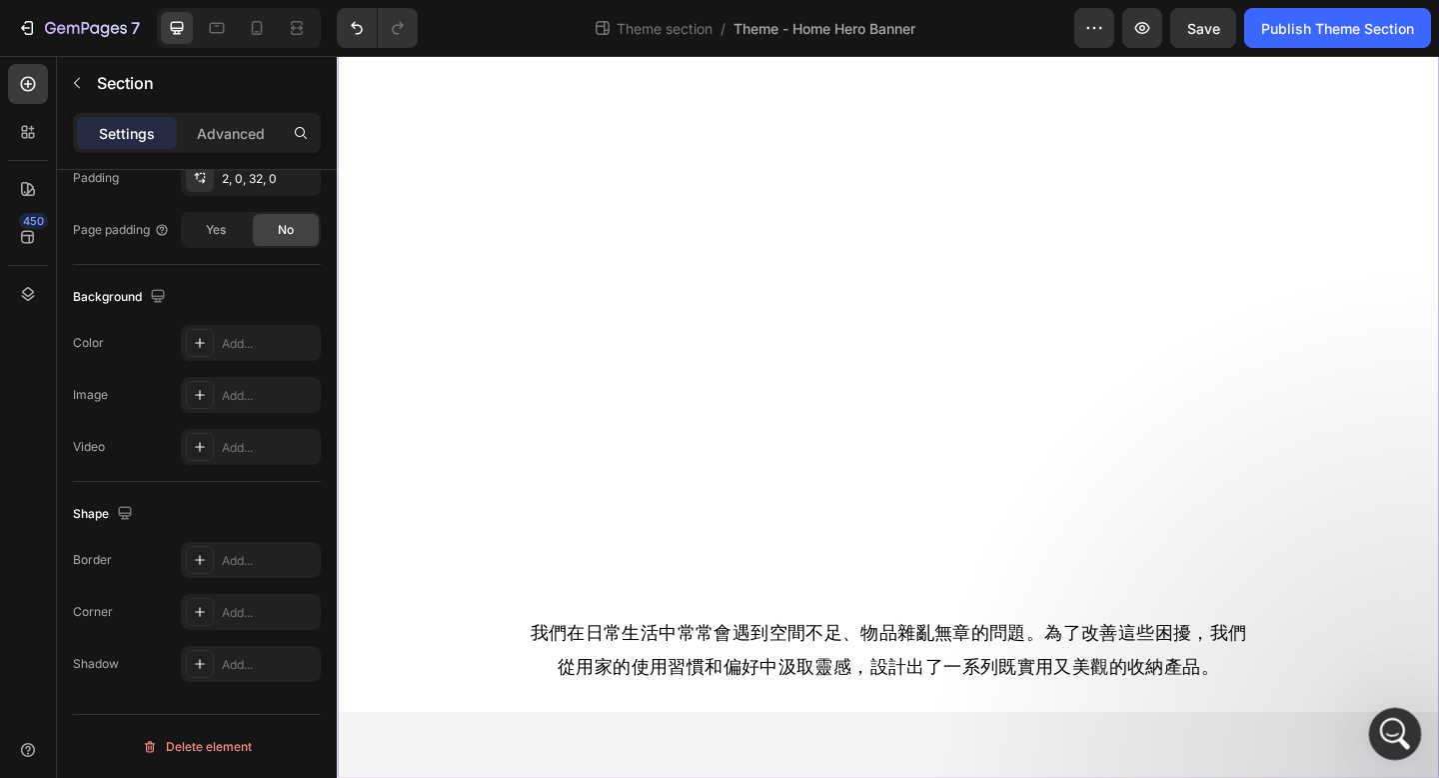
click at [1376, 734] on icon "開啟 Intercom Messenger" at bounding box center [1392, 731] width 33 height 33
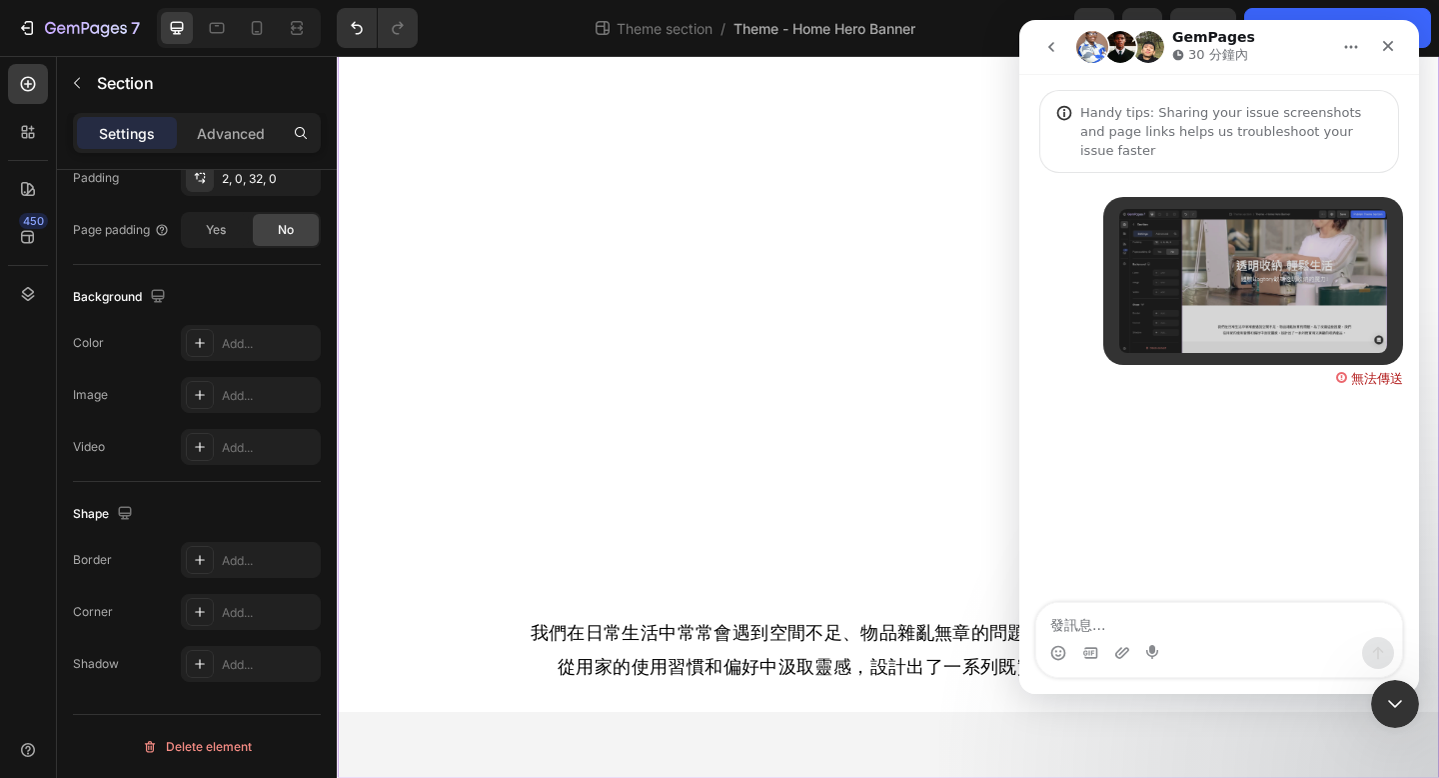
click at [1055, 46] on icon "go back" at bounding box center [1052, 47] width 16 height 16
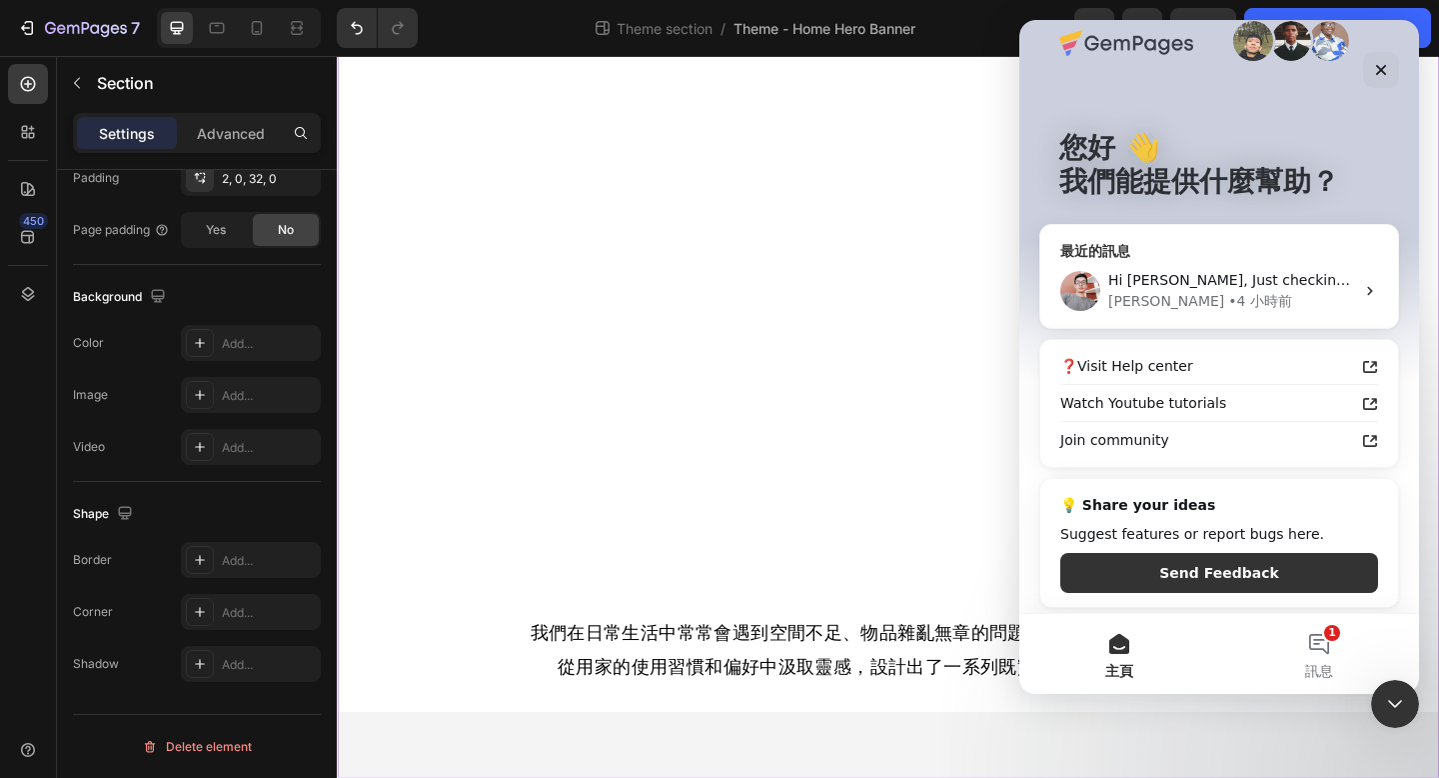
scroll to position [36, 0]
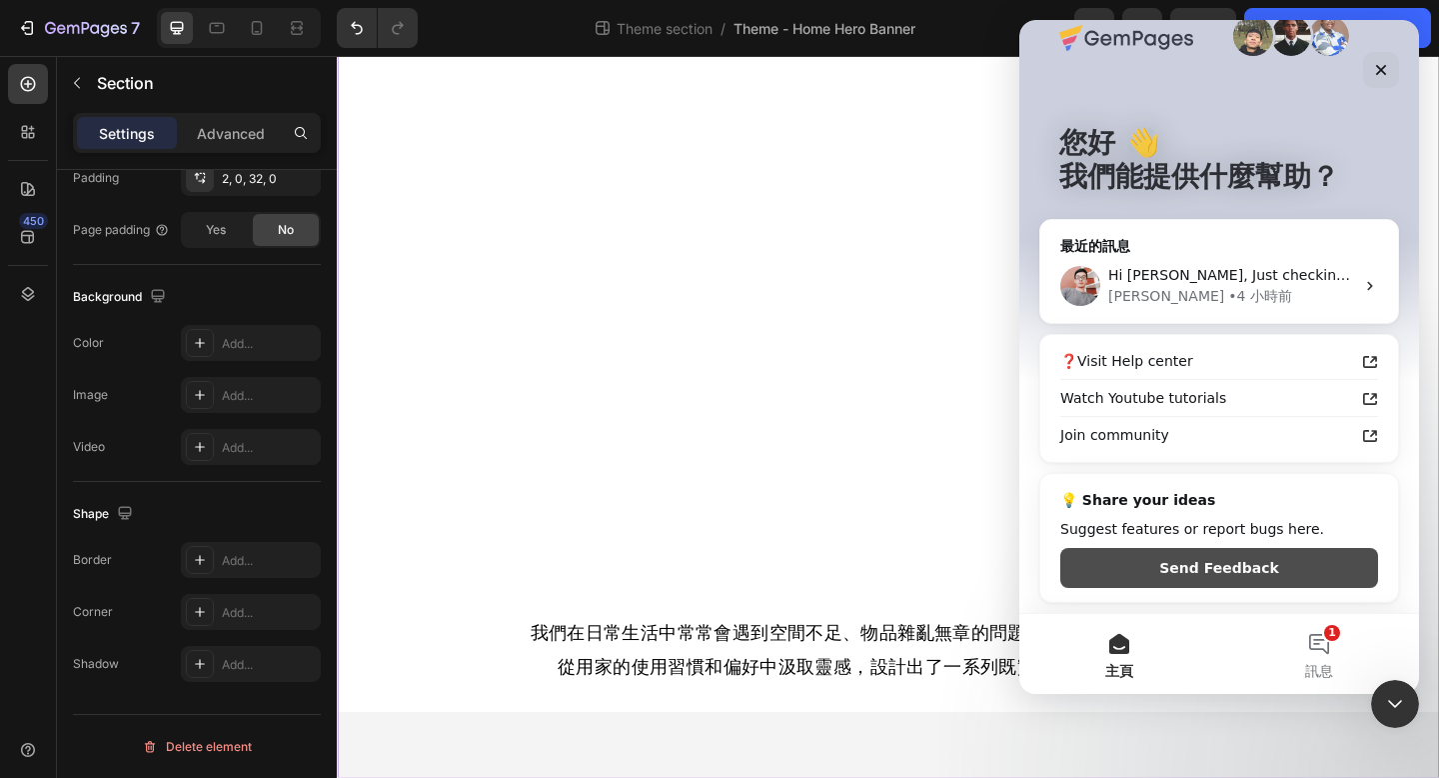
click at [1232, 579] on button "Send Feedback" at bounding box center [1220, 568] width 318 height 40
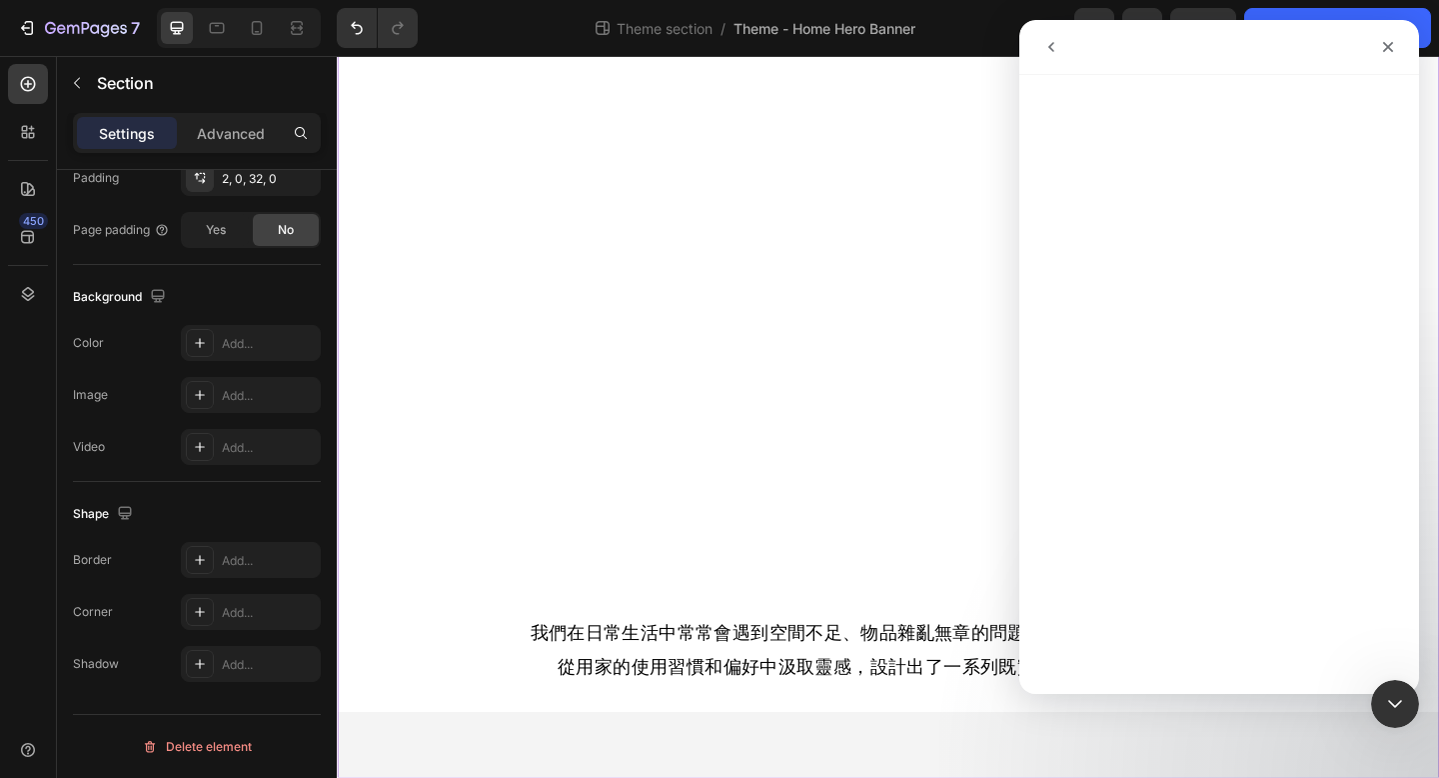
scroll to position [0, 0]
drag, startPoint x: 1395, startPoint y: 44, endPoint x: 2411, endPoint y: 65, distance: 1015.8
click at [1395, 45] on icon "關閉" at bounding box center [1388, 47] width 16 height 16
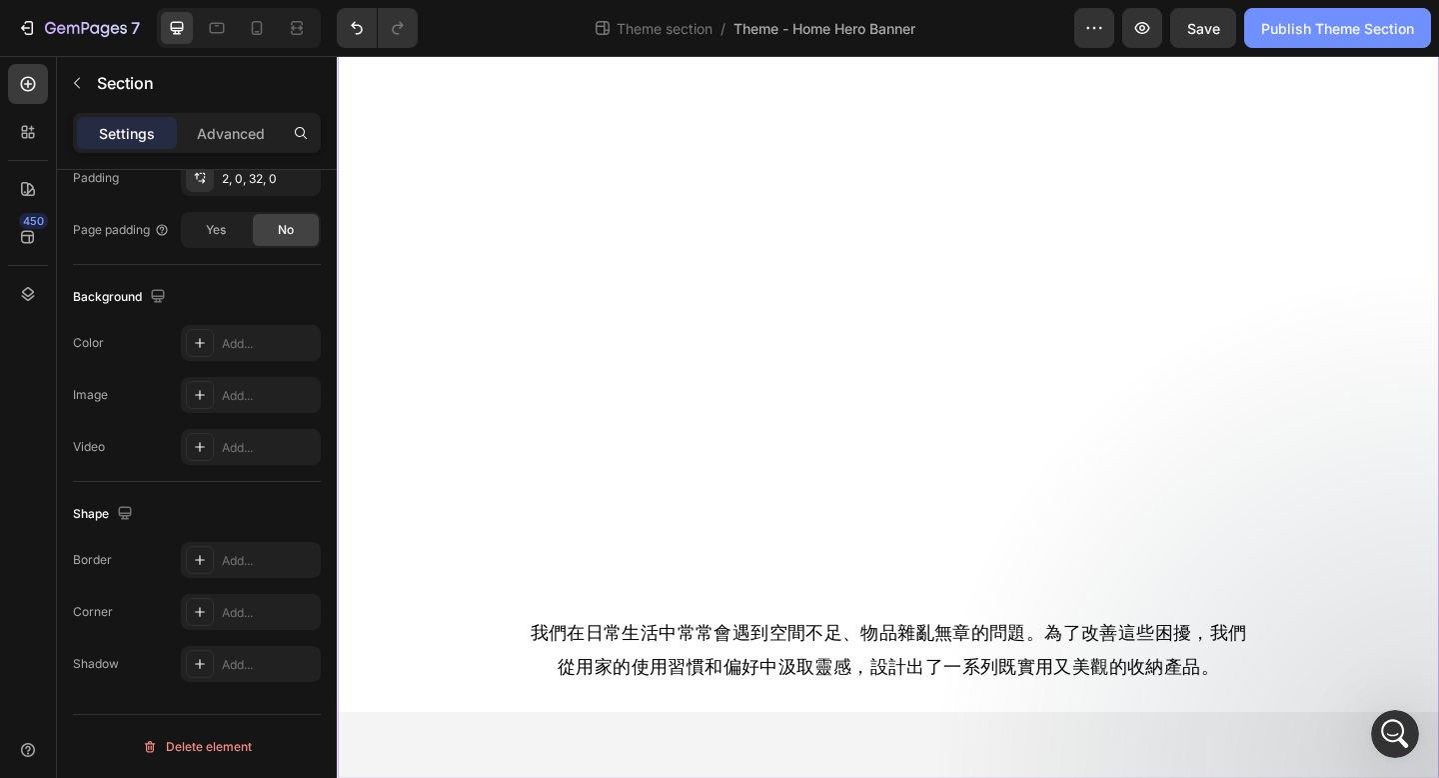
click at [1391, 45] on button "Publish Theme Section" at bounding box center [1337, 28] width 187 height 40
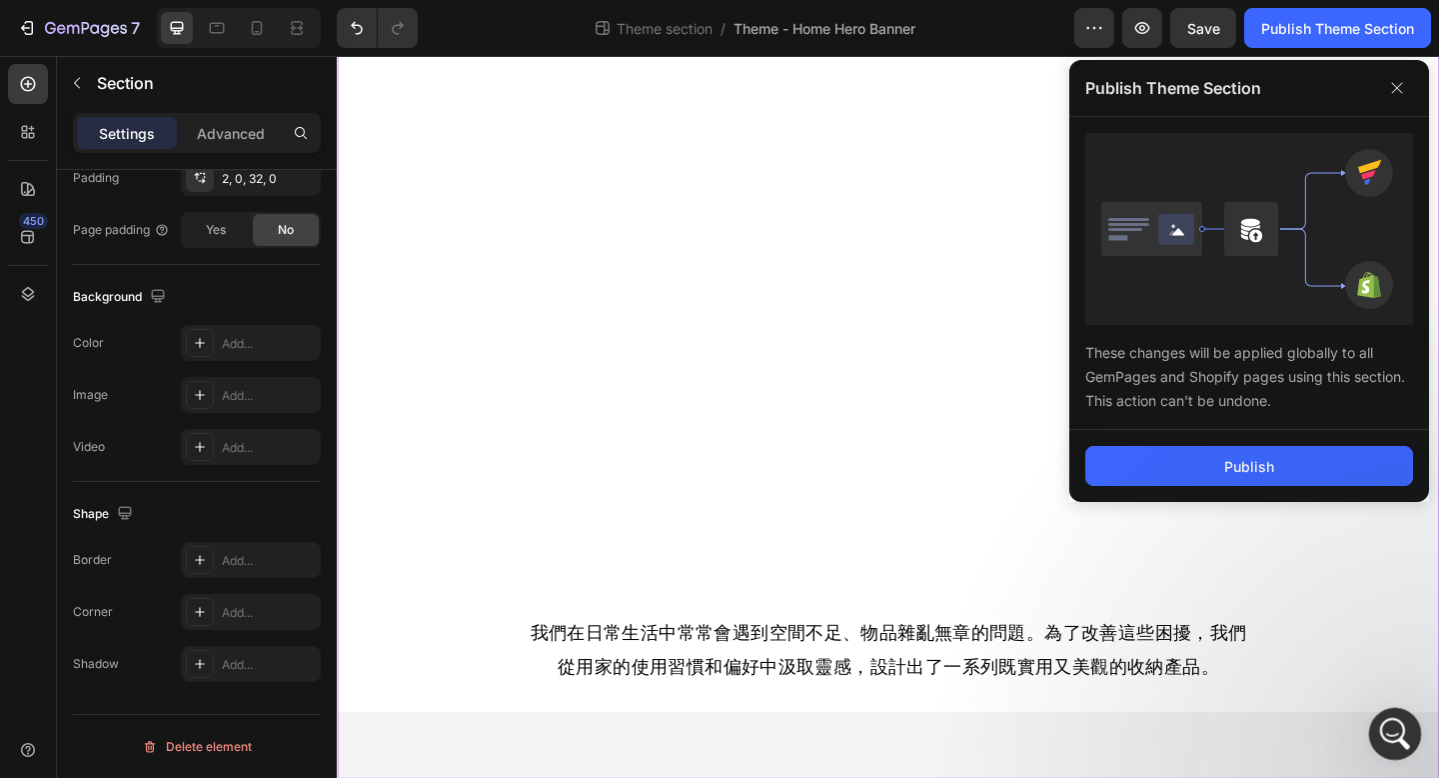
click at [1381, 724] on div "開啟 Intercom Messenger" at bounding box center [1392, 731] width 66 height 66
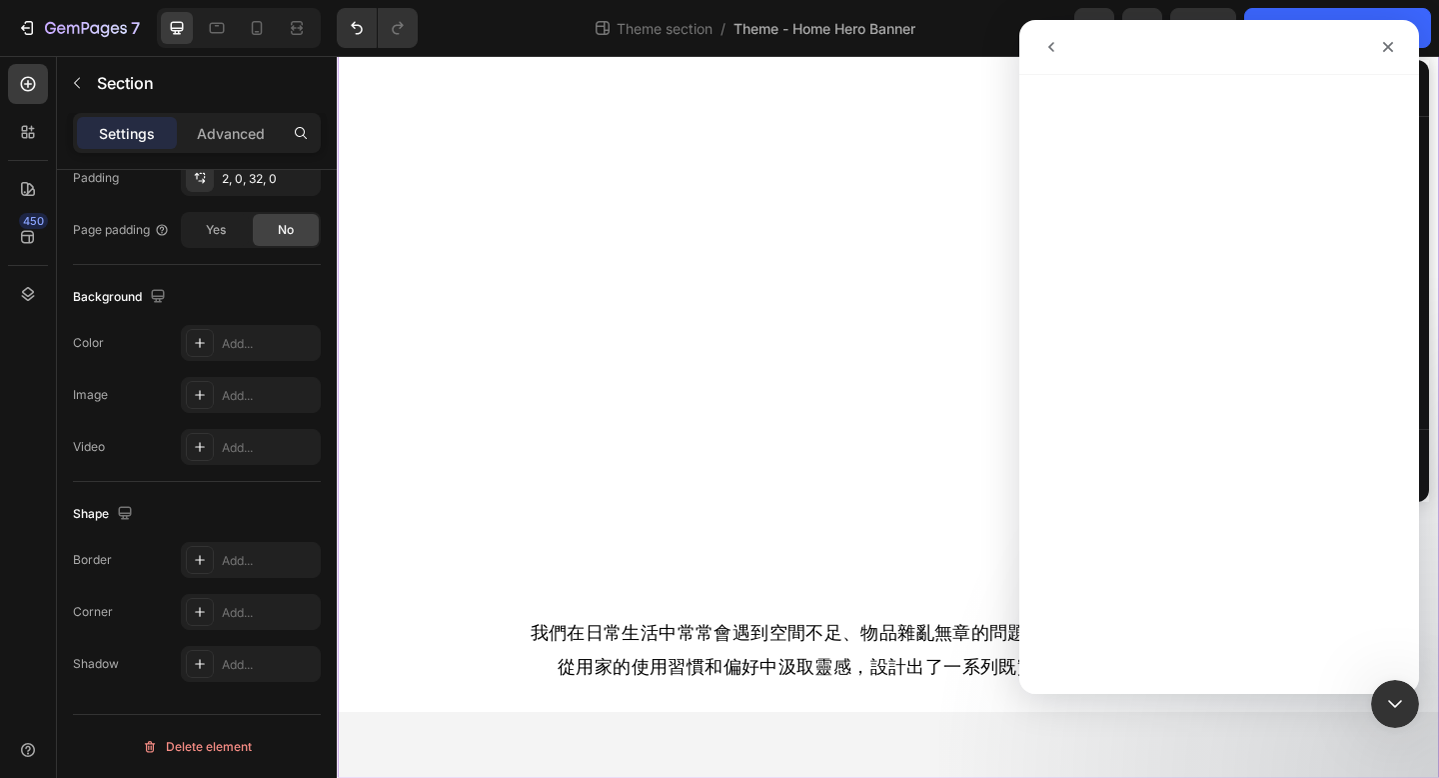
click at [1052, 53] on icon "go back" at bounding box center [1052, 47] width 16 height 16
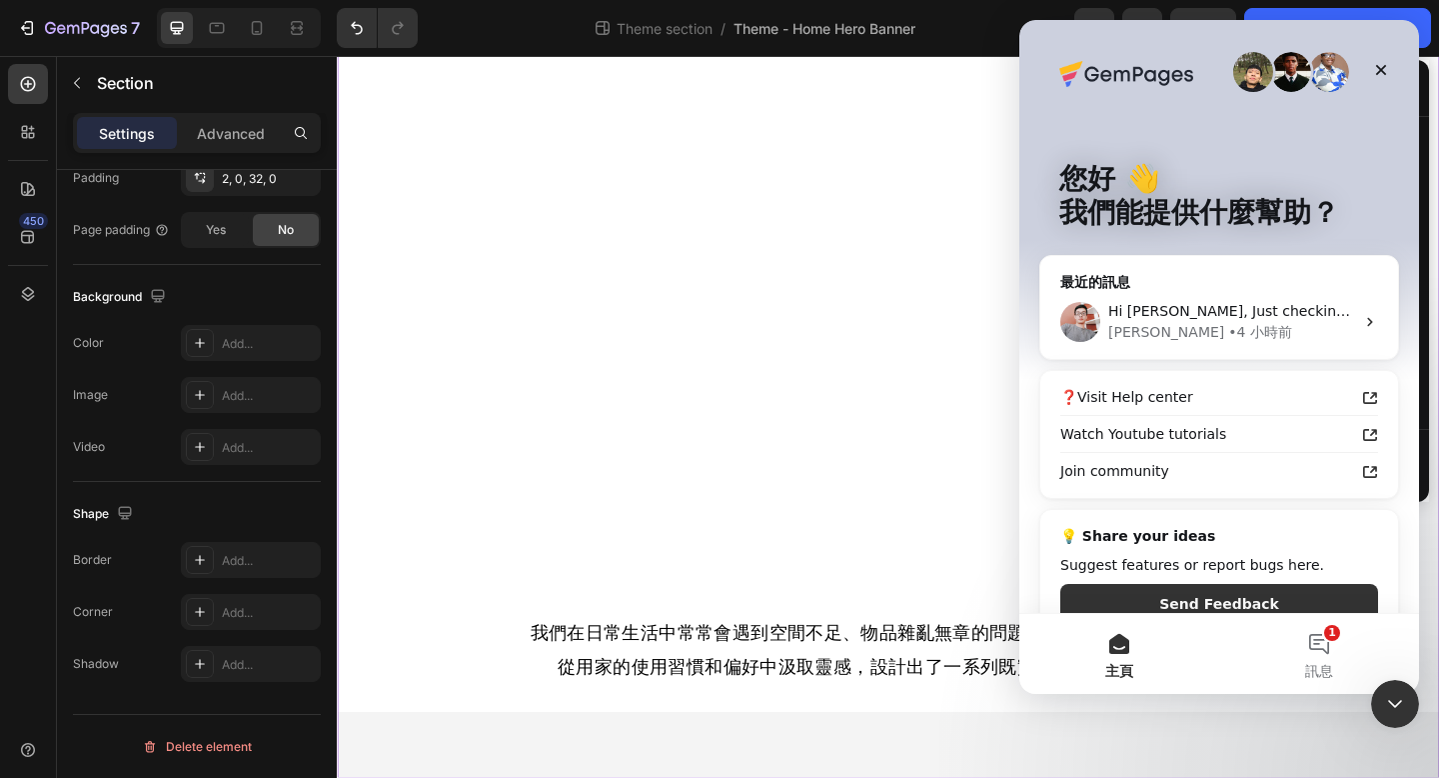
scroll to position [36, 0]
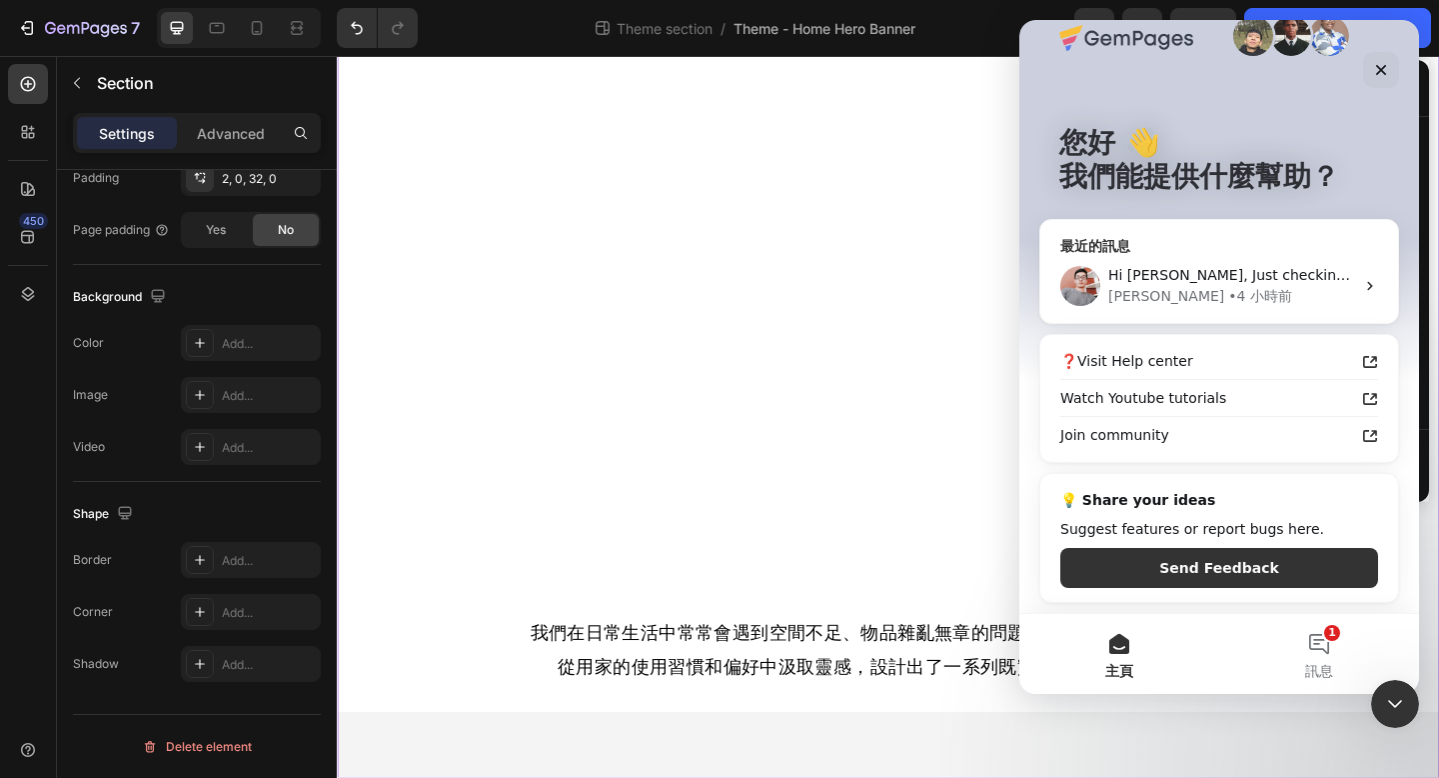
click at [1219, 293] on div "[PERSON_NAME] • 4 小時前" at bounding box center [1232, 296] width 246 height 21
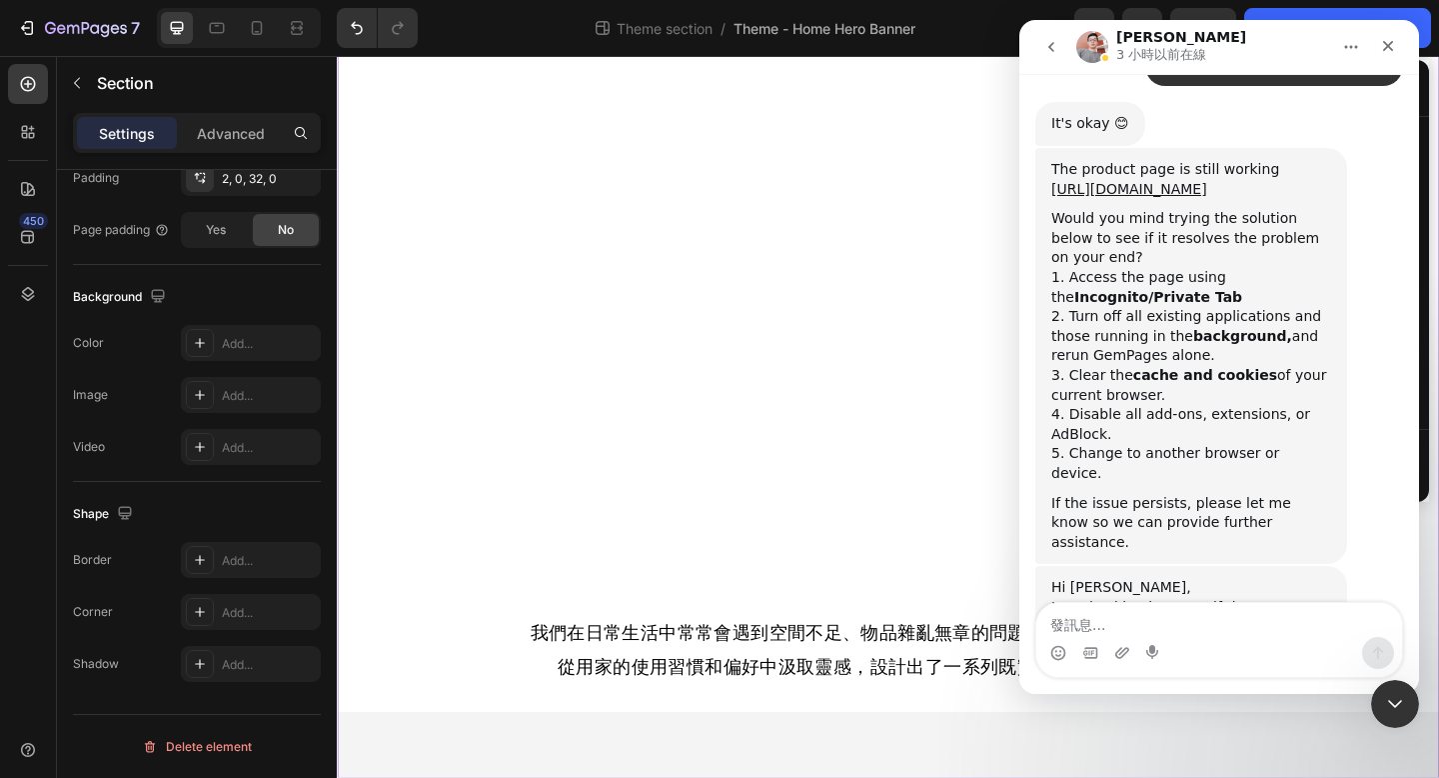
scroll to position [5919, 0]
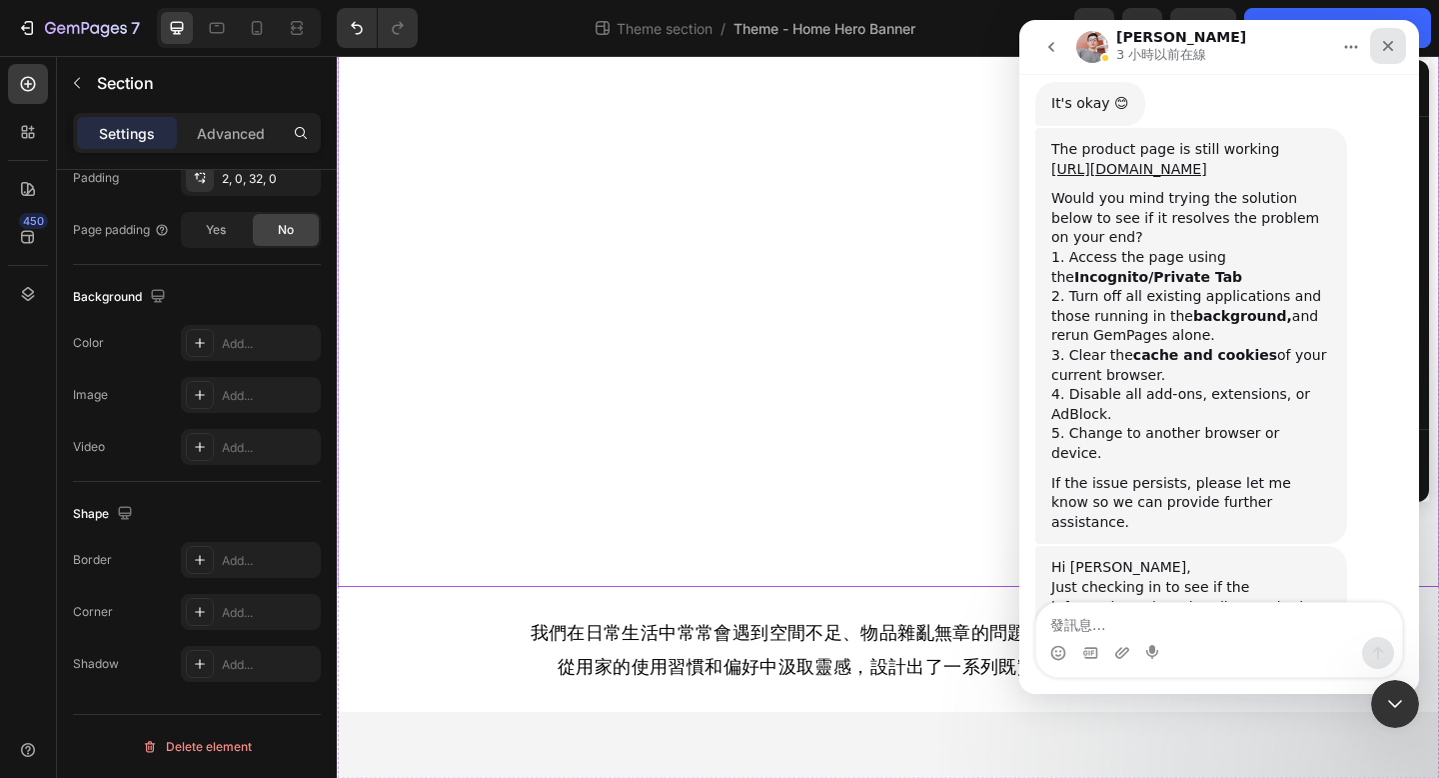
click at [1390, 42] on icon "關閉" at bounding box center [1388, 46] width 11 height 11
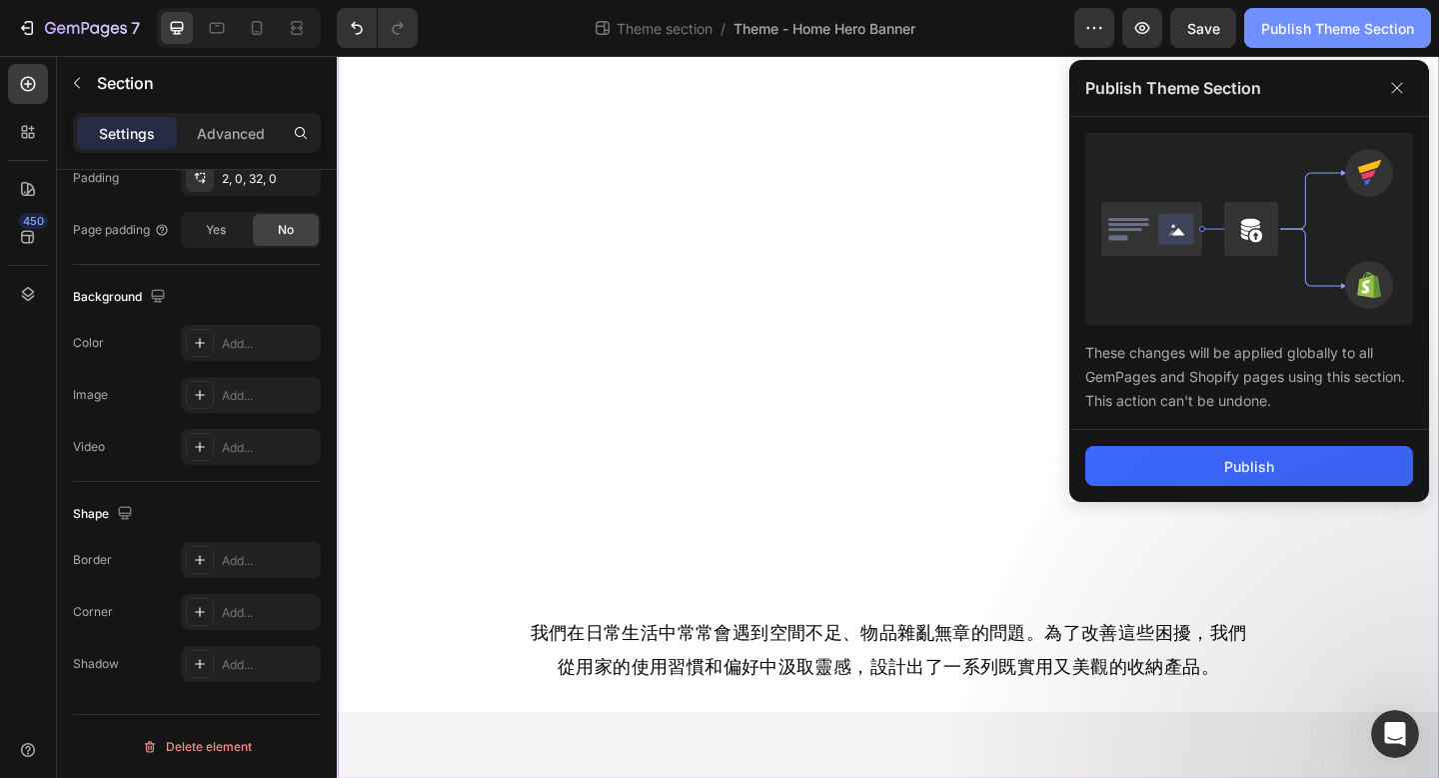
scroll to position [0, 0]
click at [1386, 717] on icon "開啟 Intercom Messenger" at bounding box center [1392, 731] width 33 height 33
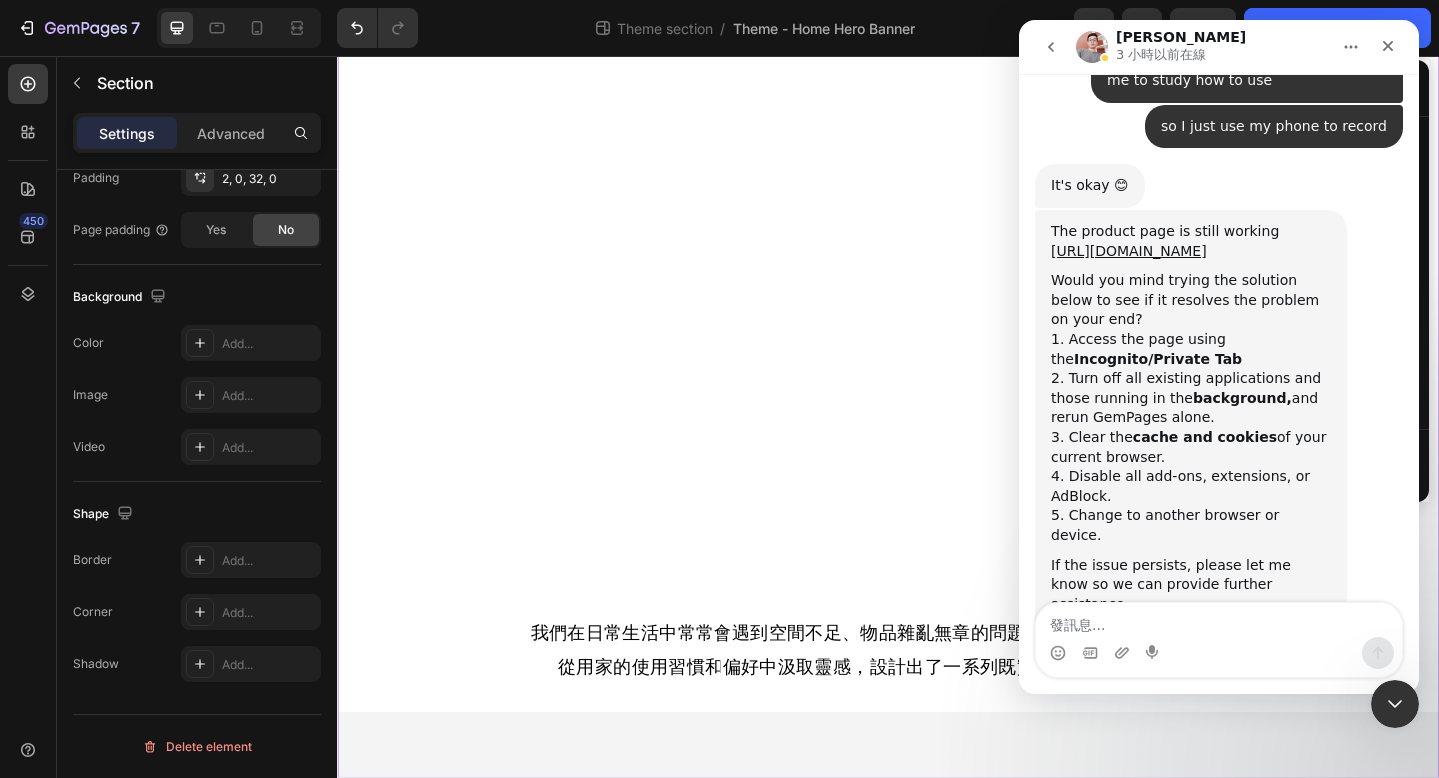
scroll to position [5919, 0]
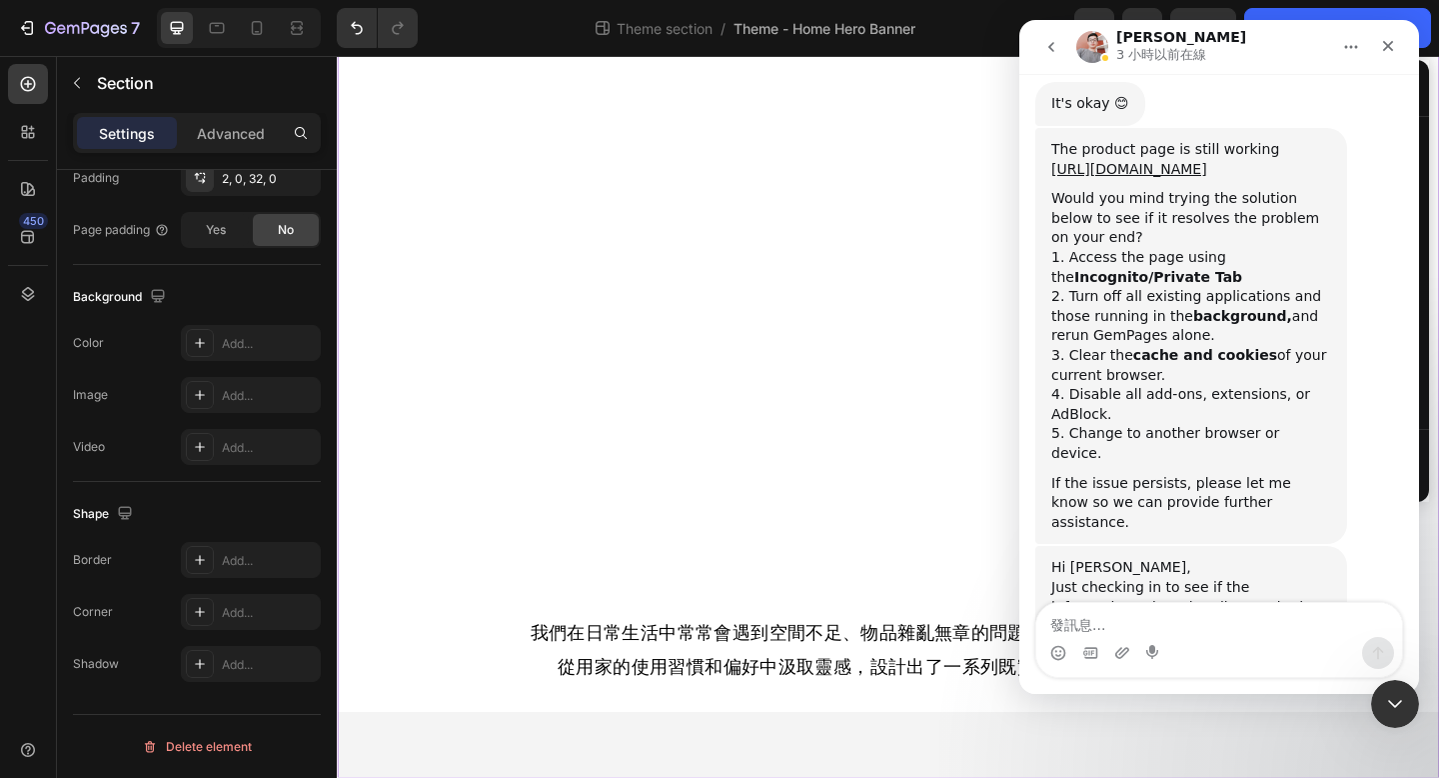
click at [1057, 50] on icon "go back" at bounding box center [1052, 47] width 16 height 16
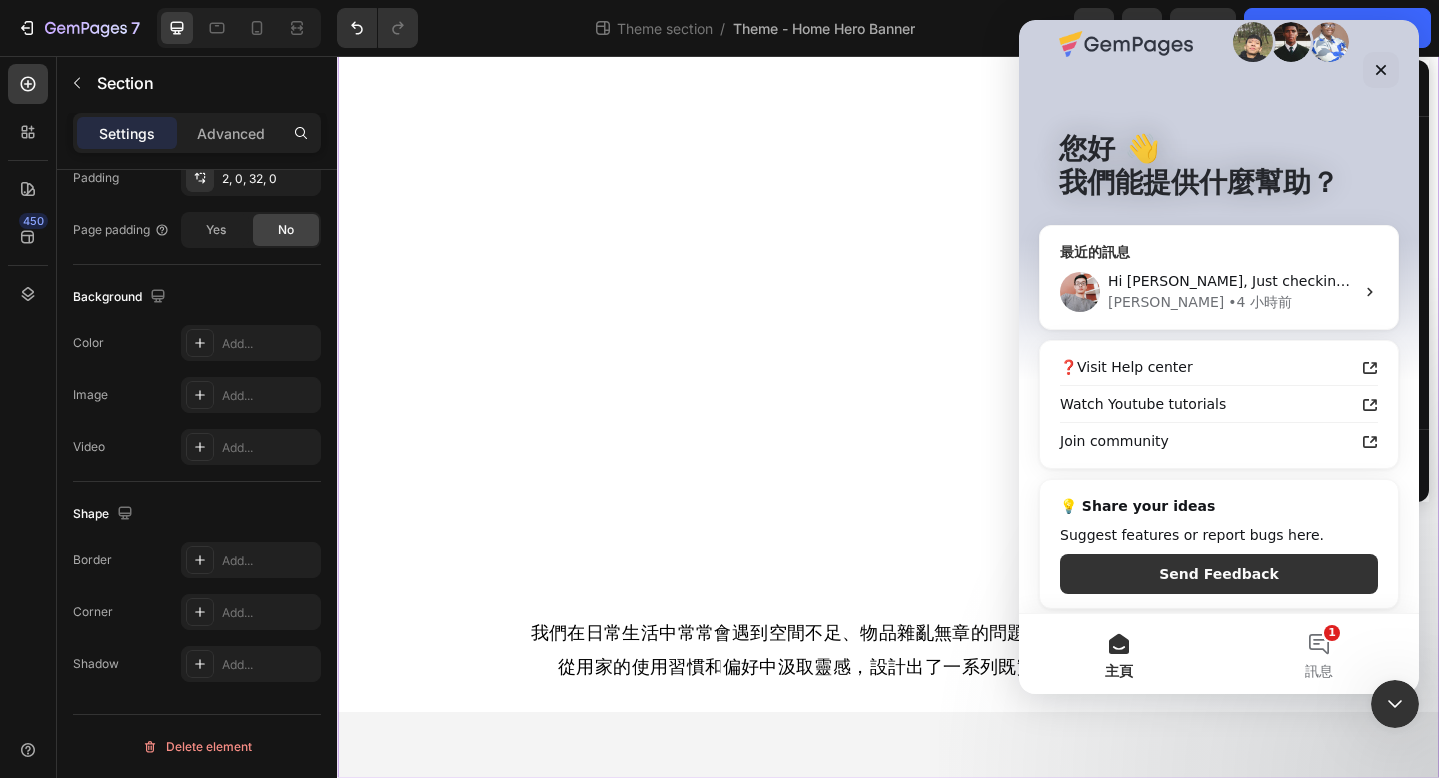
scroll to position [36, 0]
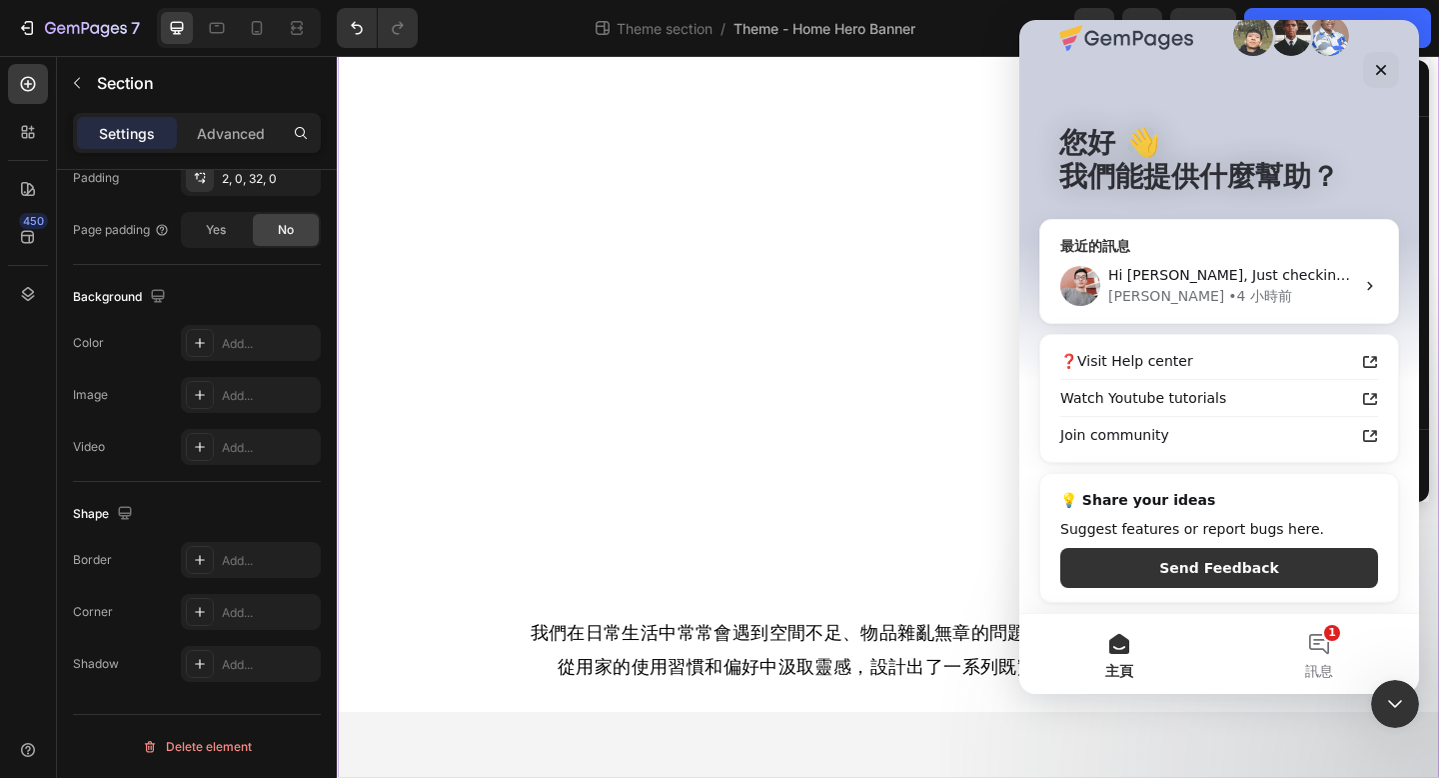
click at [1370, 286] on icon "Intercom Messenger" at bounding box center [1369, 286] width 5 height 9
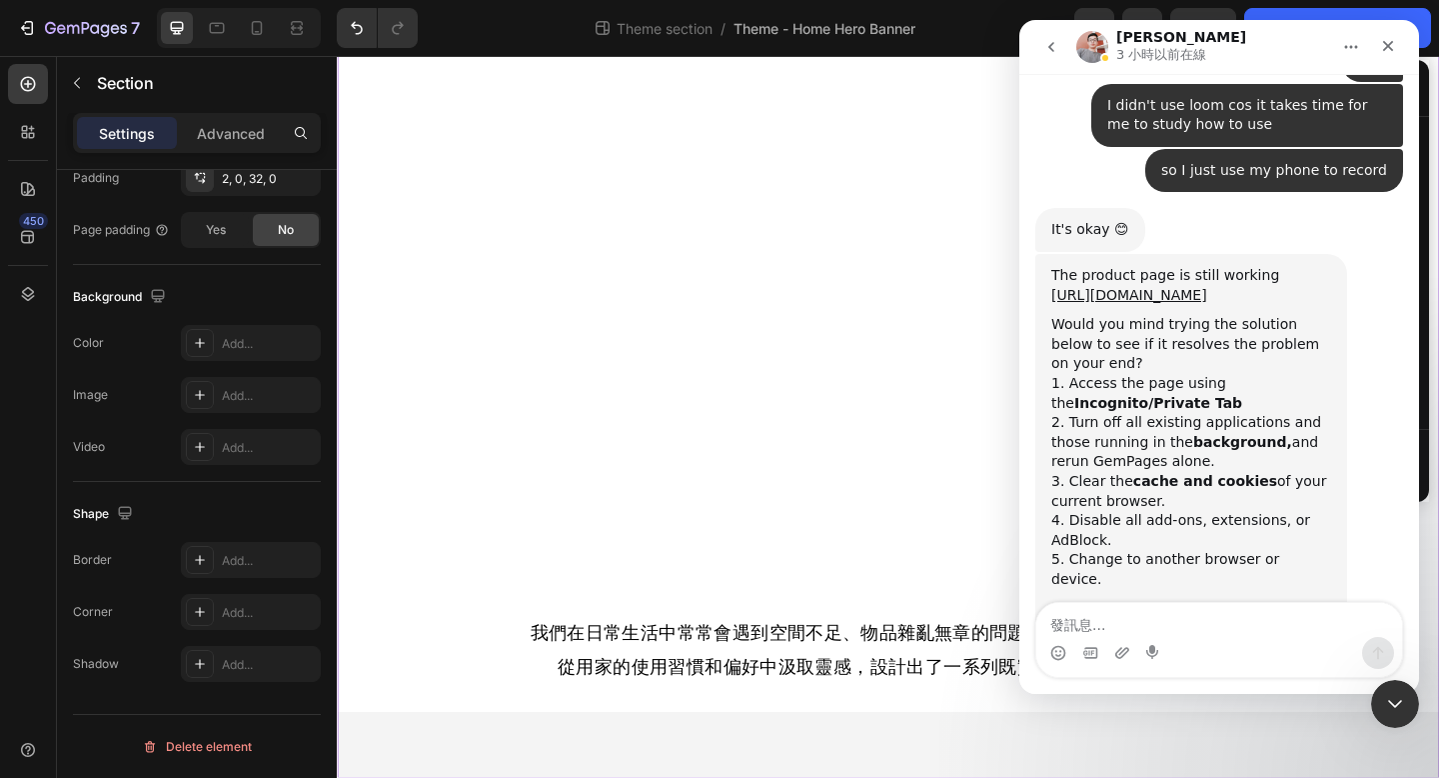
scroll to position [5919, 0]
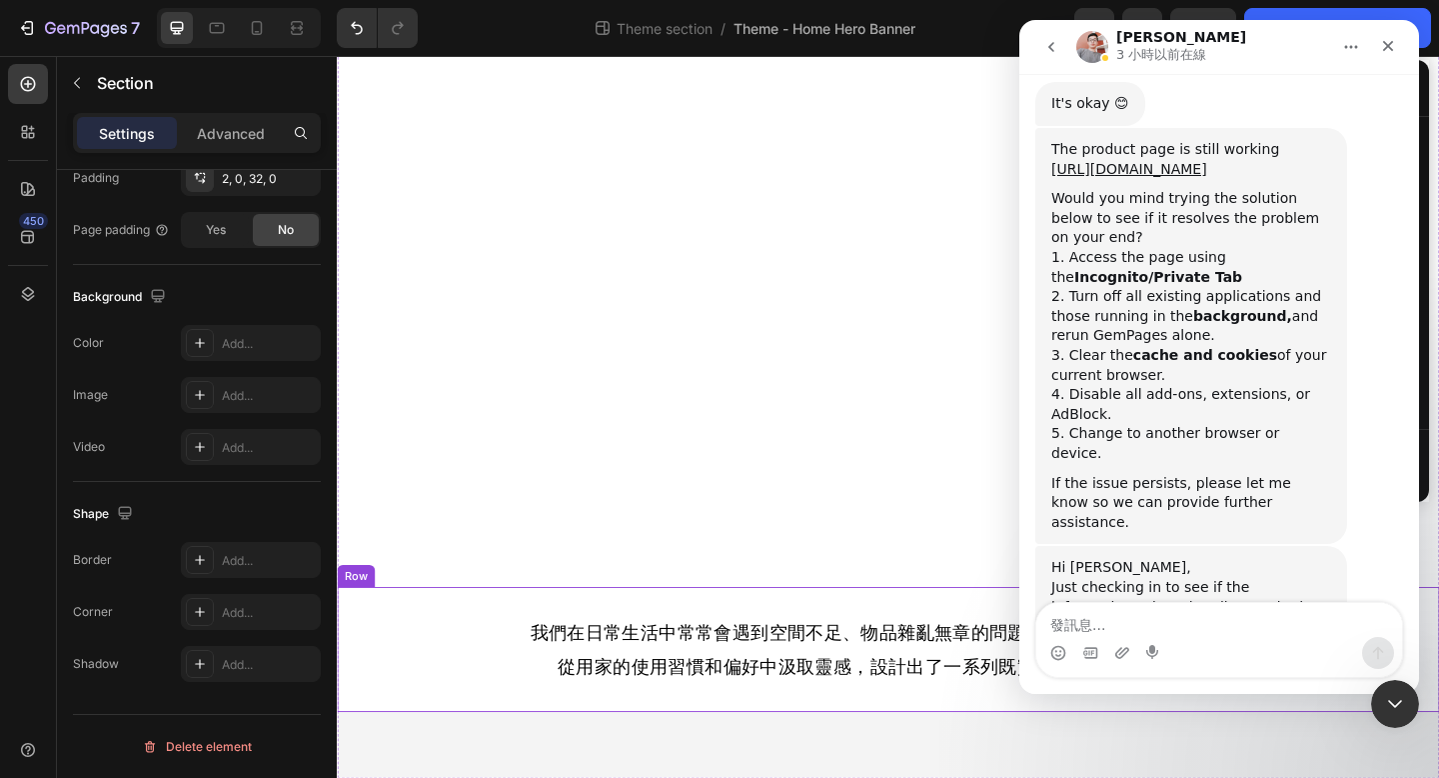
click at [461, 659] on div "我們在日常生活中常常會遇到空間不足、物品雜亂無章的問題。為了改善這些困擾，我們從用家的使用習慣和偏好中汲取靈感，設計出了一系列既實用又美觀的收納產品。 Tex…" at bounding box center [936, 702] width 1199 height 136
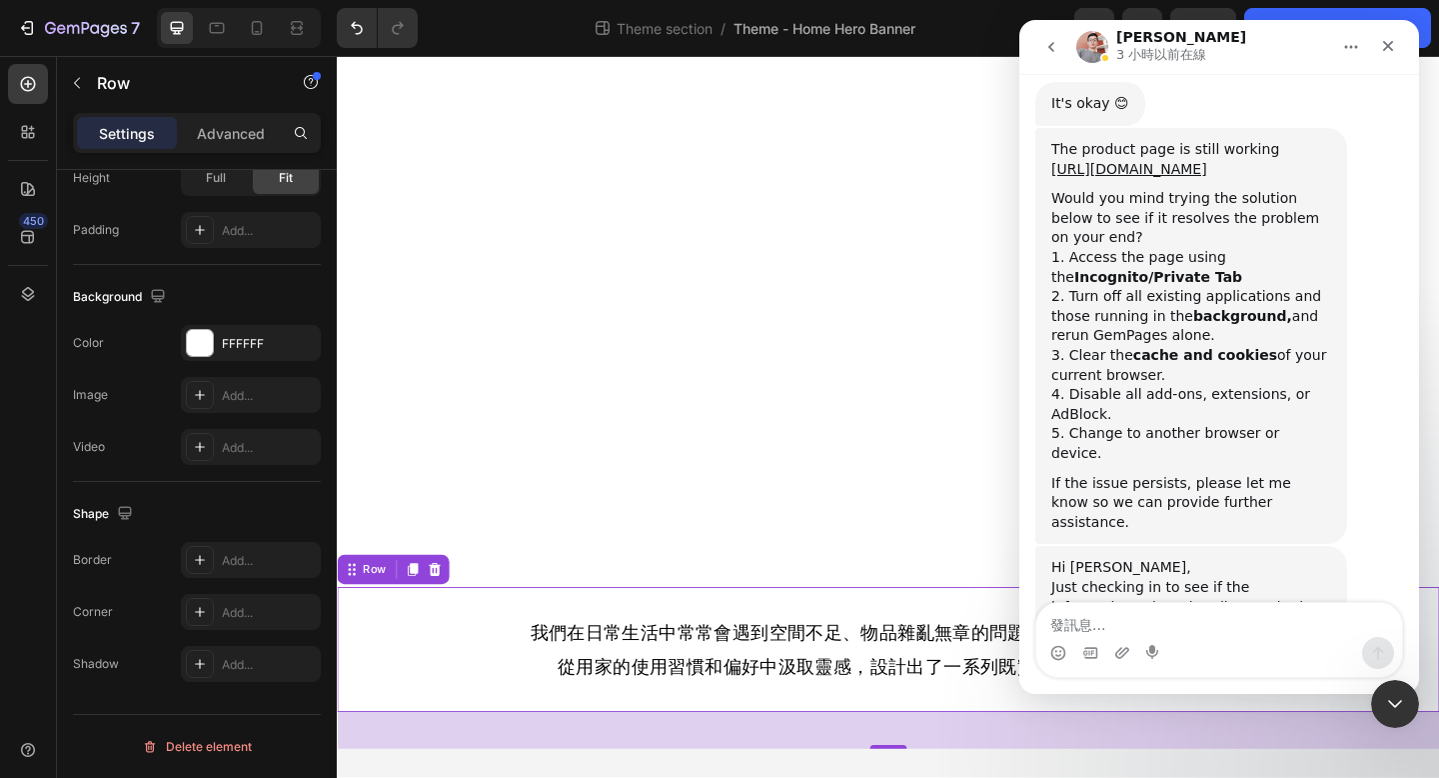
scroll to position [0, 0]
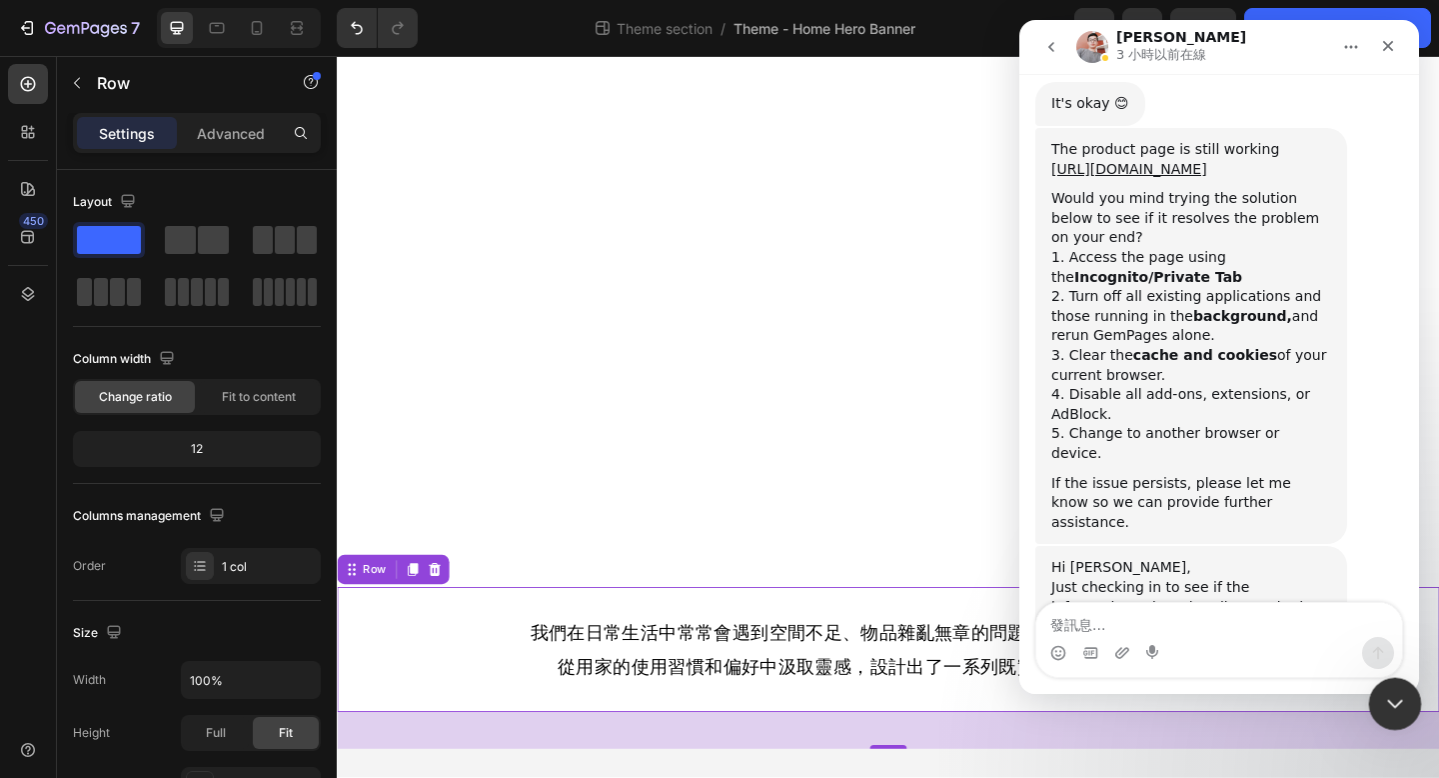
click at [1386, 698] on icon "關閉 Intercom Messenger" at bounding box center [1392, 701] width 14 height 8
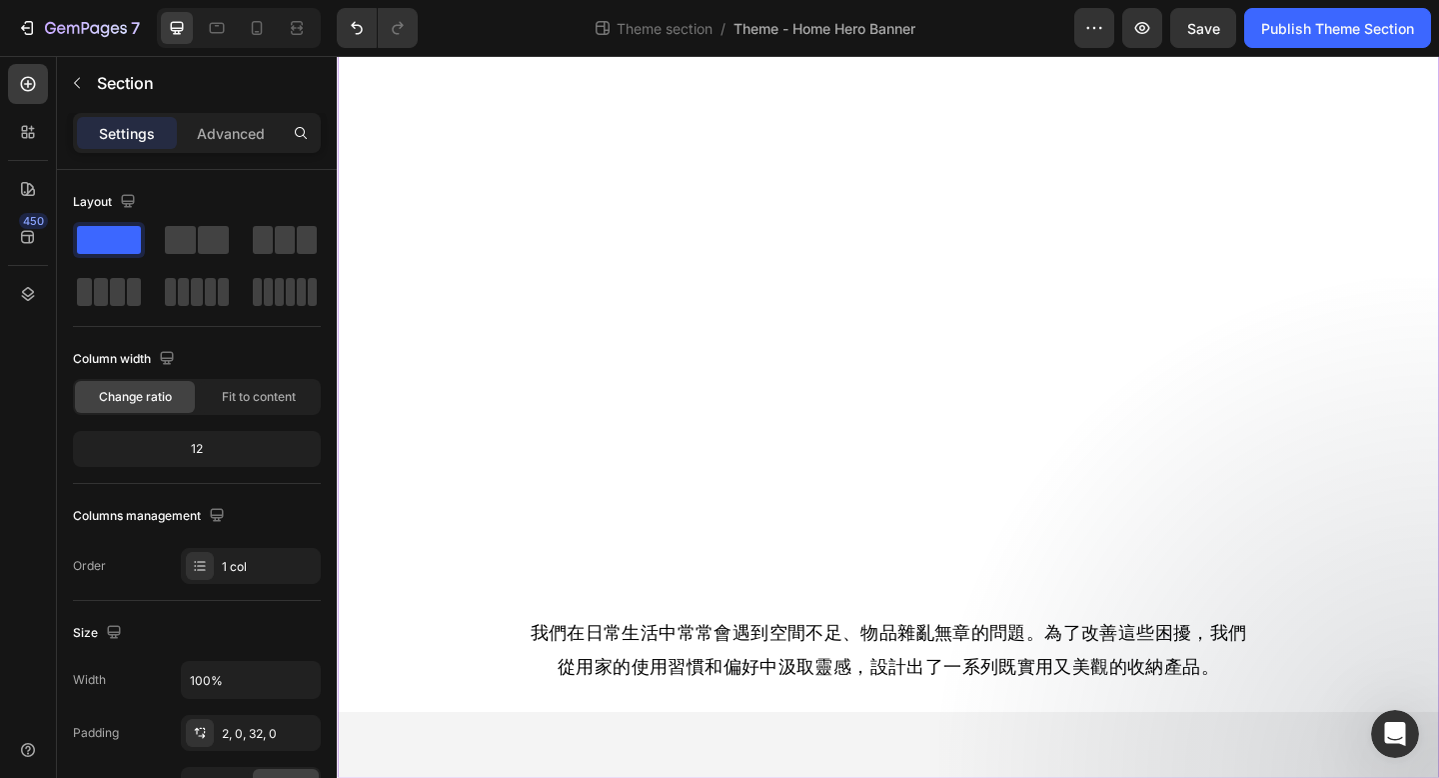
click at [1228, 777] on div "透明收納 輕鬆生活 Heading 體驗Bagtory軟式透明收納的魔力! Text Block Hero Banner 我們在日常生活中常常會遇到空間不足、…" at bounding box center [936, 362] width 1199 height 960
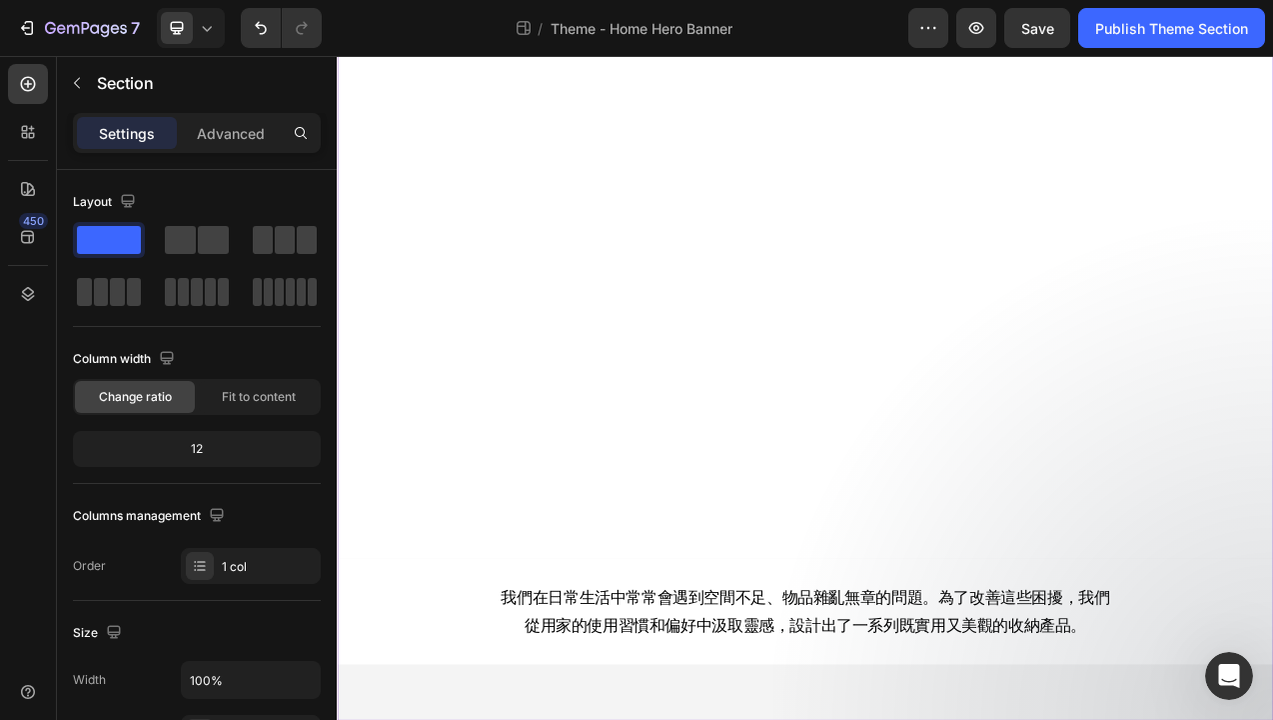
scroll to position [5977, 0]
click at [707, 777] on div "透明收納 輕鬆生活 Heading 體驗Bagtory軟式透明收納的魔力! Text Block Hero Banner 我們在日常生活中常常會遇到空間不足、…" at bounding box center [936, 412] width 1199 height 926
click at [666, 777] on div "透明收納 輕鬆生活 Heading 體驗Bagtory軟式透明收納的魔力! Text Block Hero Banner 我們在日常生活中常常會遇到空間不足、…" at bounding box center [936, 412] width 1199 height 926
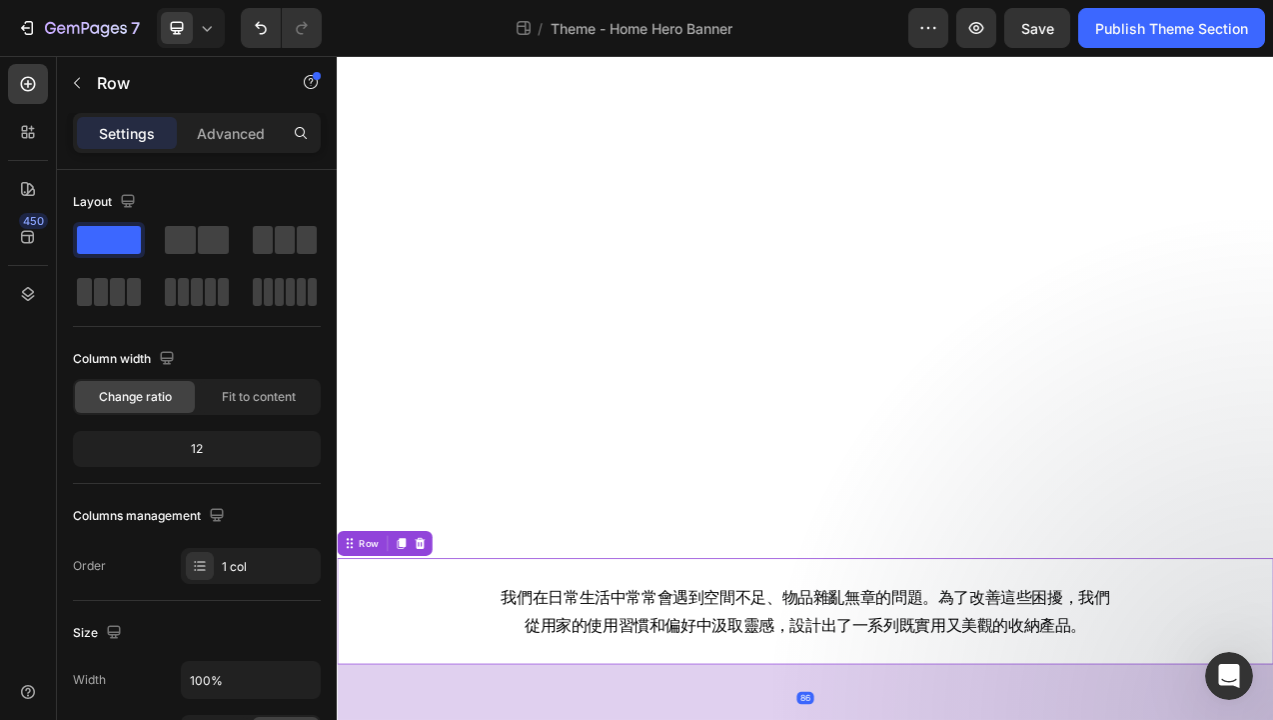
drag, startPoint x: 943, startPoint y: 873, endPoint x: 942, endPoint y: 919, distance: 46.0
click at [942, 777] on html "透明收納 輕鬆生活 Heading 體驗Bagtory軟式透明收納的魔力! Text Block Hero Banner 我們在日常生活中常常會遇到空間不足、…" at bounding box center [936, 430] width 1199 height 1046
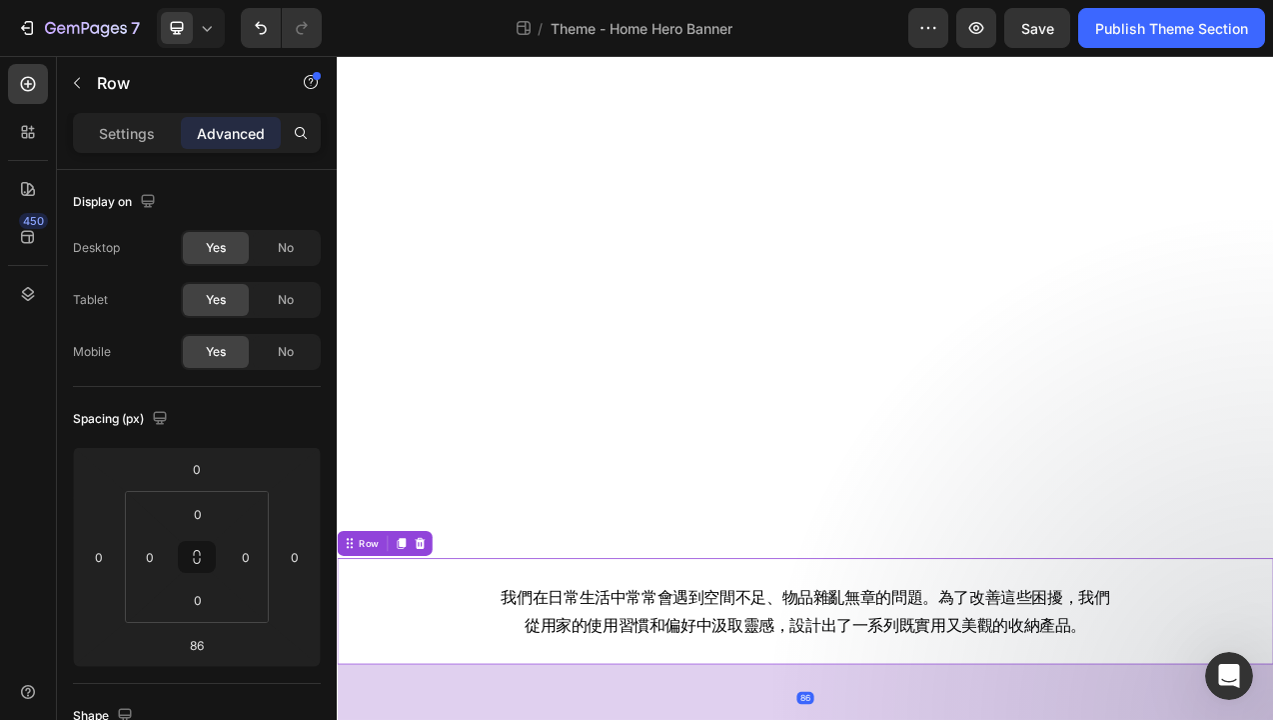
scroll to position [195, 0]
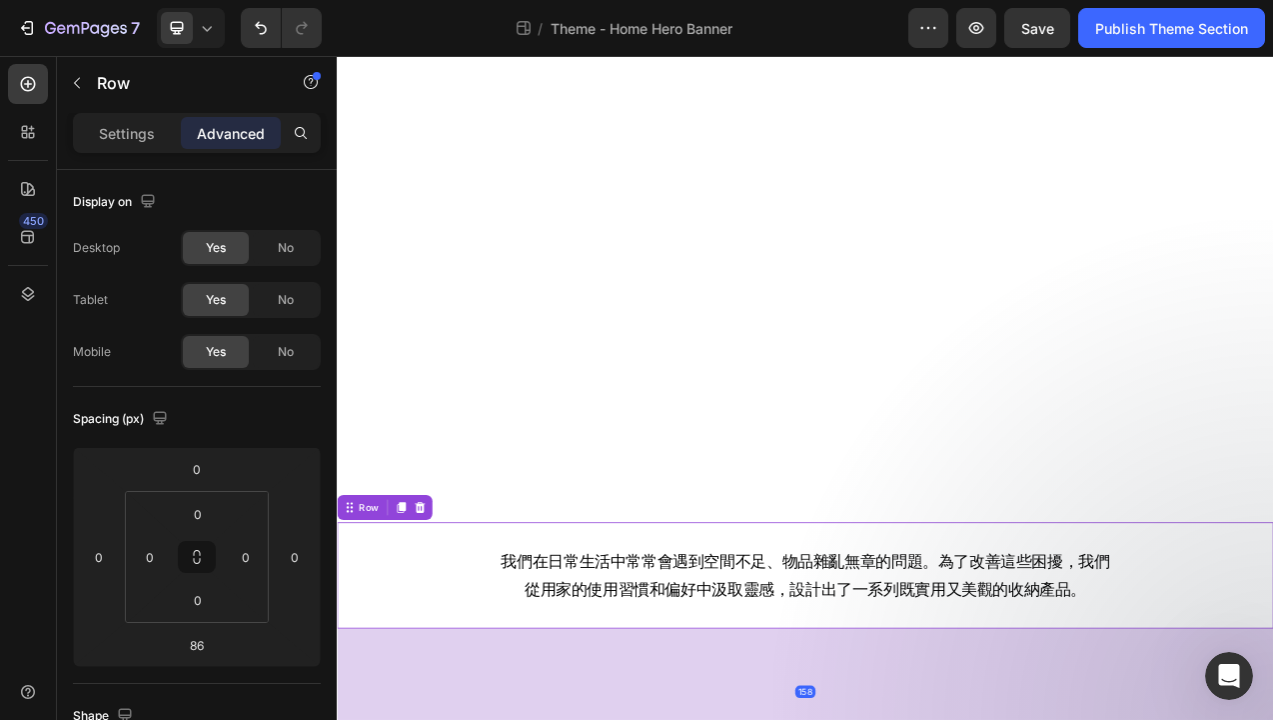
drag, startPoint x: 937, startPoint y: 896, endPoint x: 937, endPoint y: 948, distance: 52.0
click at [937, 777] on html "透明收納 輕鬆生活 Heading 體驗Bagtory軟式透明收納的魔力! Text Block Hero Banner 我們在日常生活中常常會遇到空間不足、…" at bounding box center [936, 422] width 1199 height 1122
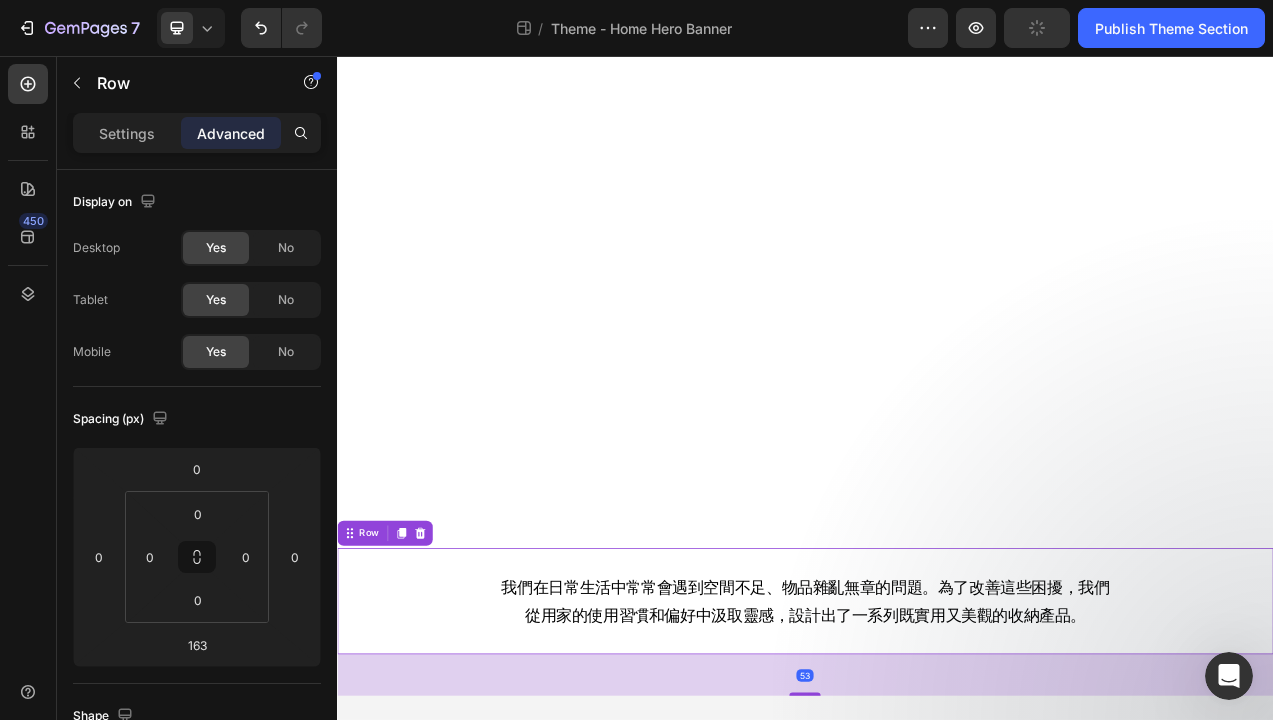
scroll to position [161, 0]
drag, startPoint x: 931, startPoint y: 873, endPoint x: 923, endPoint y: 762, distance: 111.2
type input "52"
click at [923, 661] on div "Background Image" at bounding box center [936, 312] width 1199 height 750
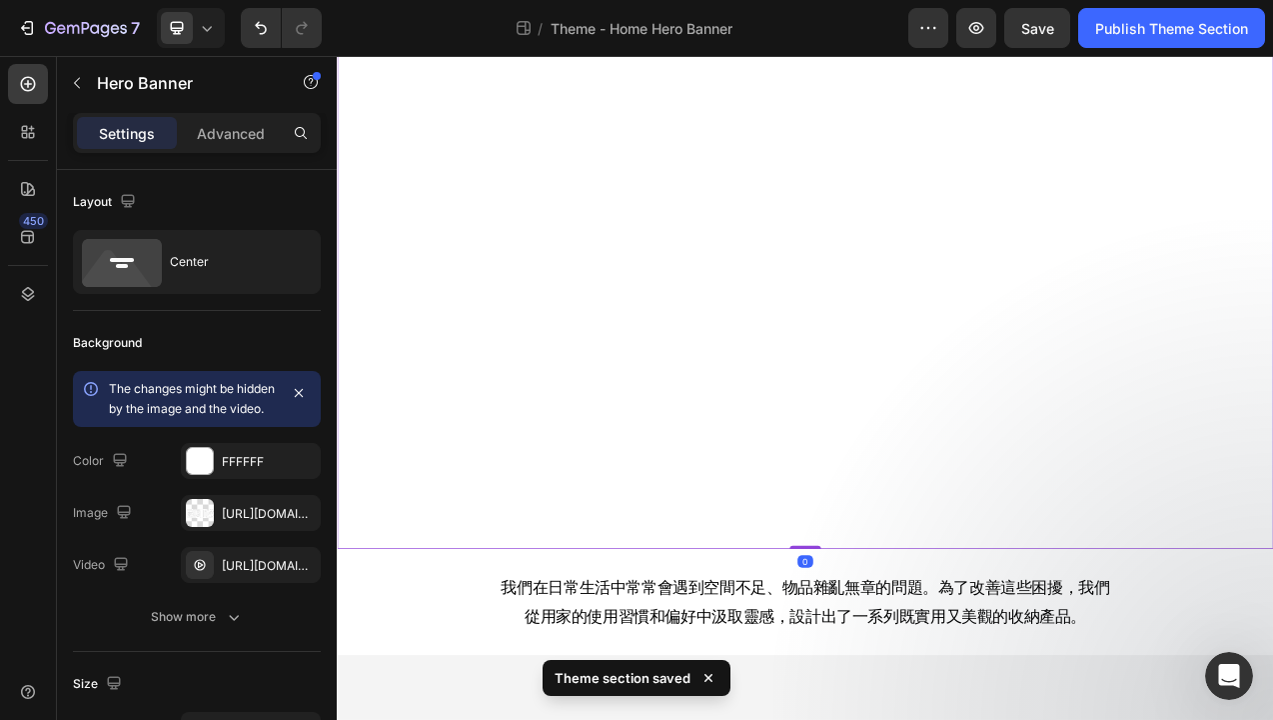
drag, startPoint x: 930, startPoint y: 684, endPoint x: 930, endPoint y: 650, distance: 34.0
click at [930, 650] on div "透明收納 輕鬆生活 Heading 體驗Bagtory軟式透明收納的魔力! Text Block Hero Banner 0" at bounding box center [936, 312] width 1199 height 750
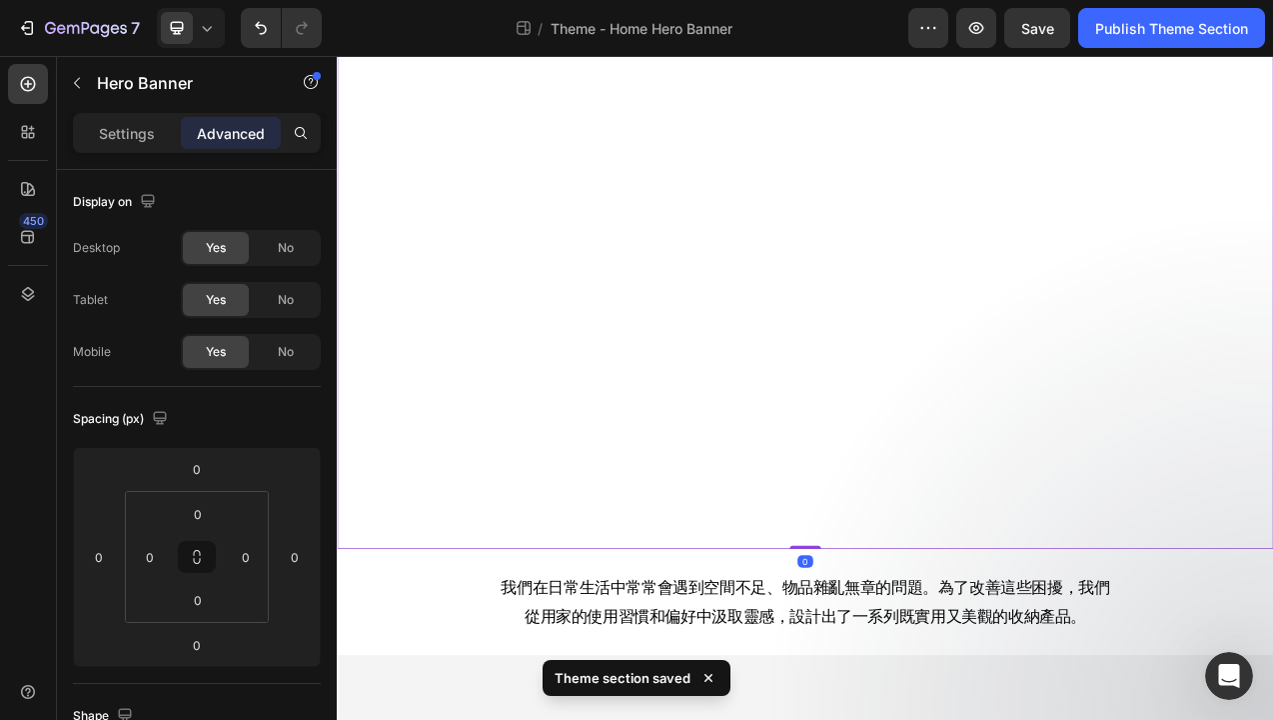
click at [999, 631] on div "Background Image" at bounding box center [936, 312] width 1199 height 750
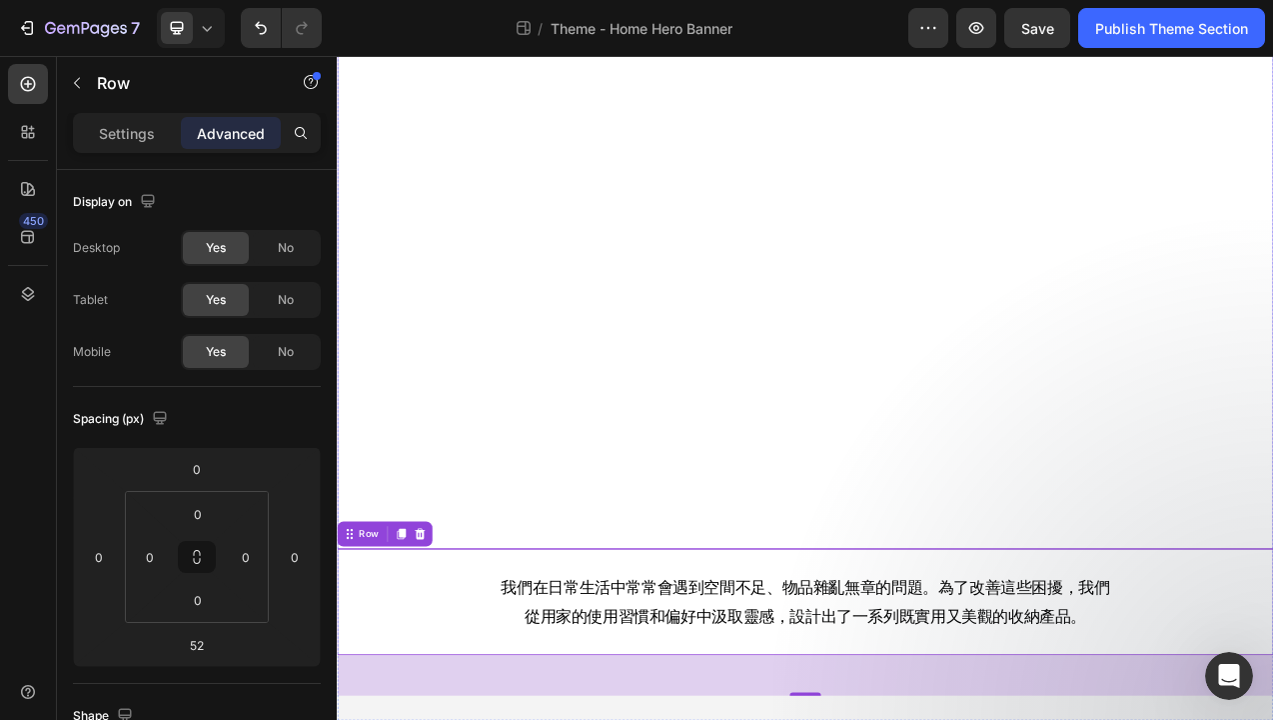
click at [968, 645] on div "Background Image" at bounding box center [936, 312] width 1199 height 750
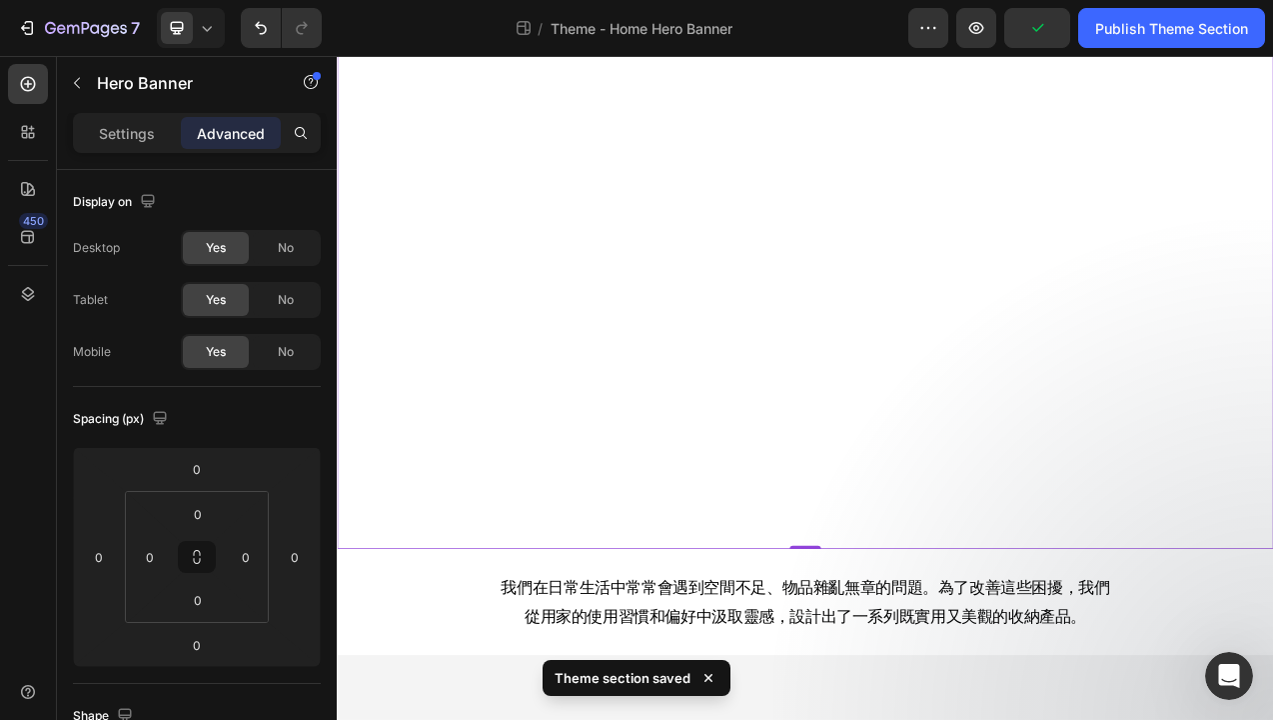
click at [217, 139] on p "Advanced" at bounding box center [231, 133] width 68 height 21
click at [219, 132] on p "Advanced" at bounding box center [231, 133] width 68 height 21
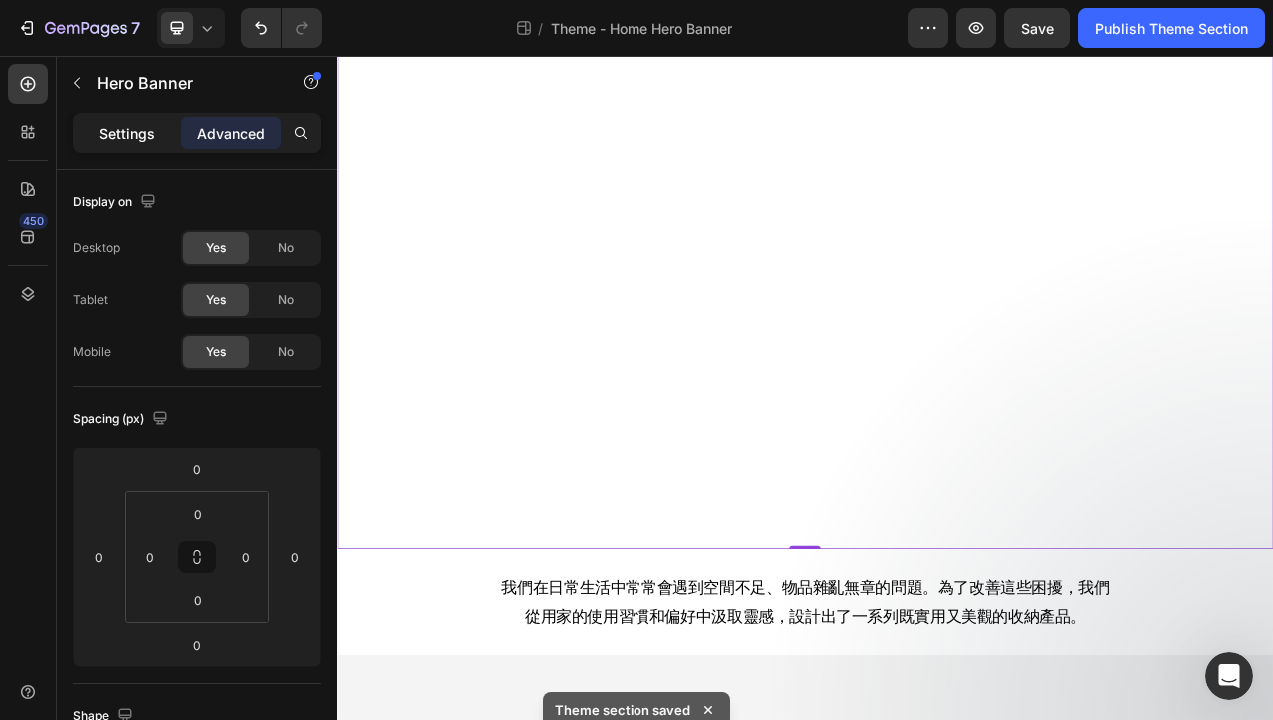
click at [126, 132] on p "Settings" at bounding box center [127, 133] width 56 height 21
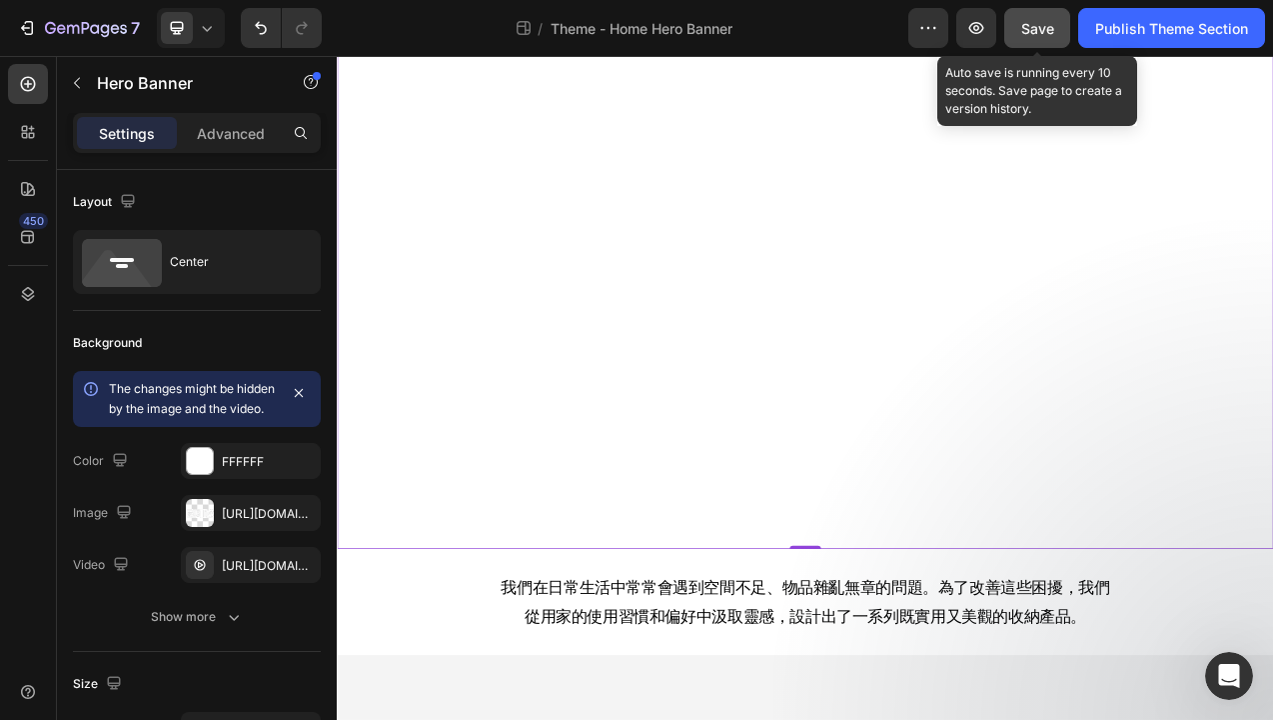
click at [1024, 34] on span "Save" at bounding box center [1038, 28] width 33 height 17
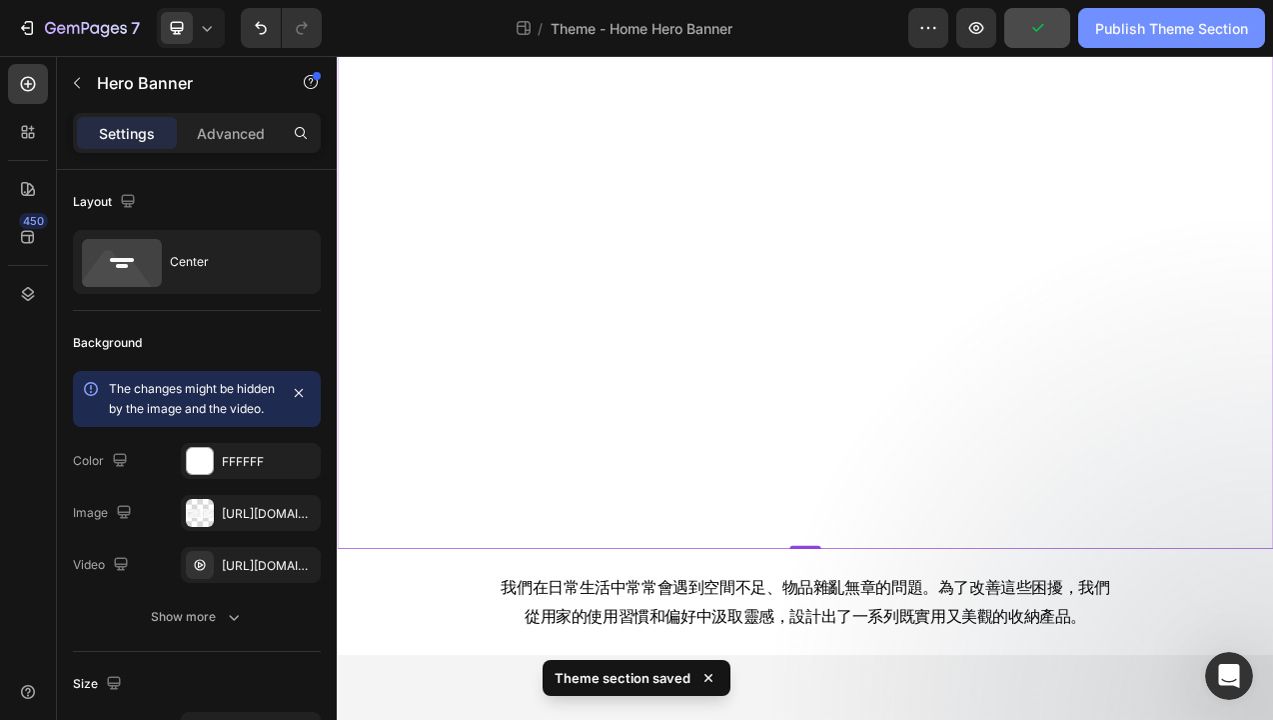
click at [1153, 33] on div "Publish Theme Section" at bounding box center [1172, 28] width 153 height 21
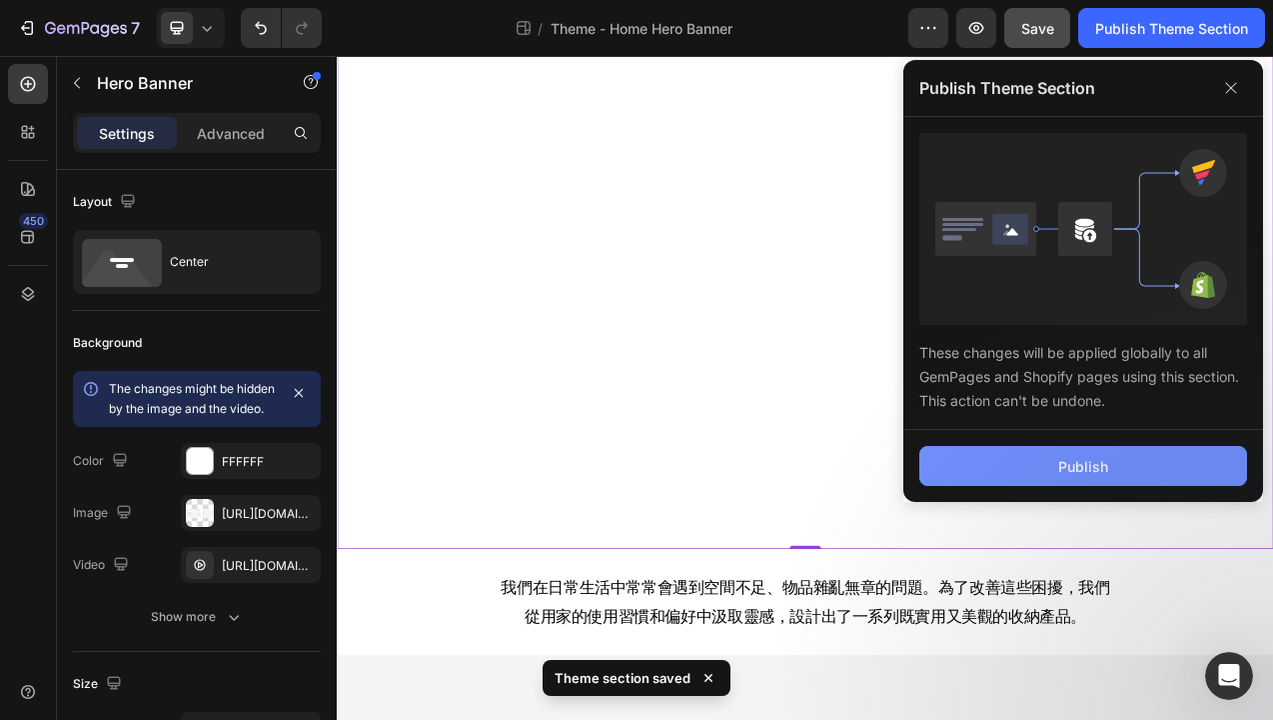
click at [1018, 478] on button "Publish" at bounding box center [1084, 466] width 328 height 40
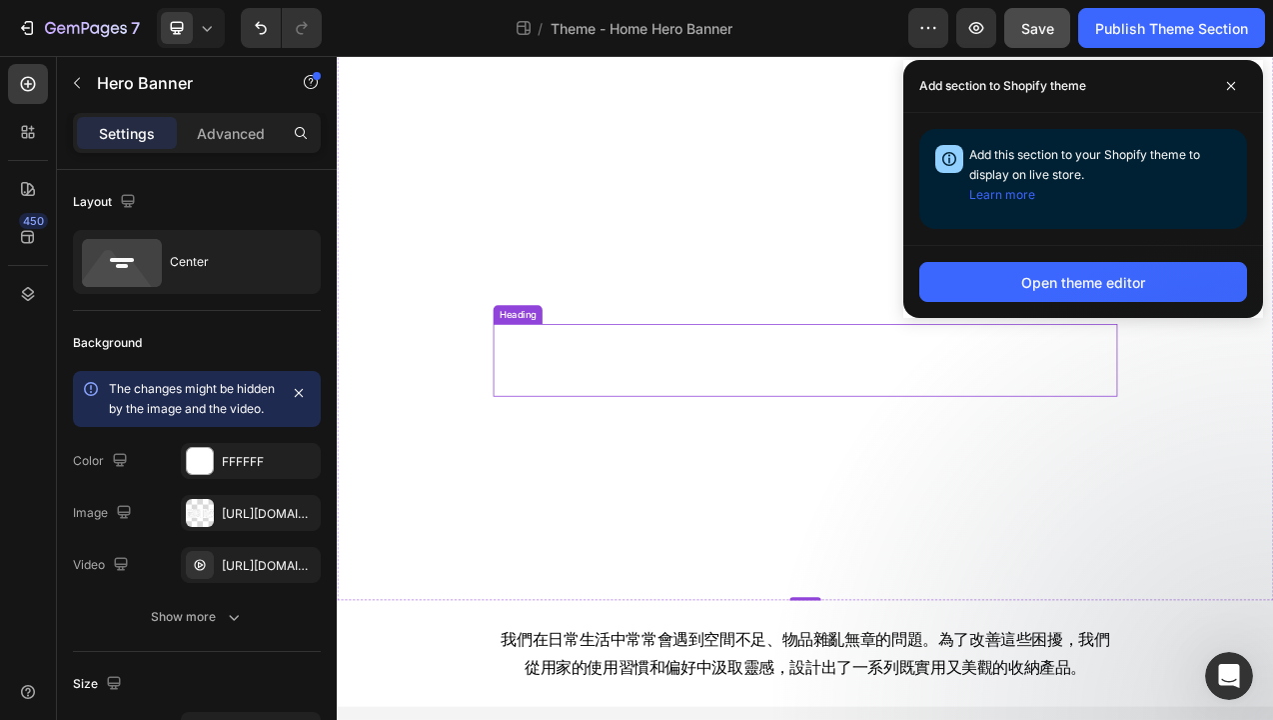
scroll to position [0, 0]
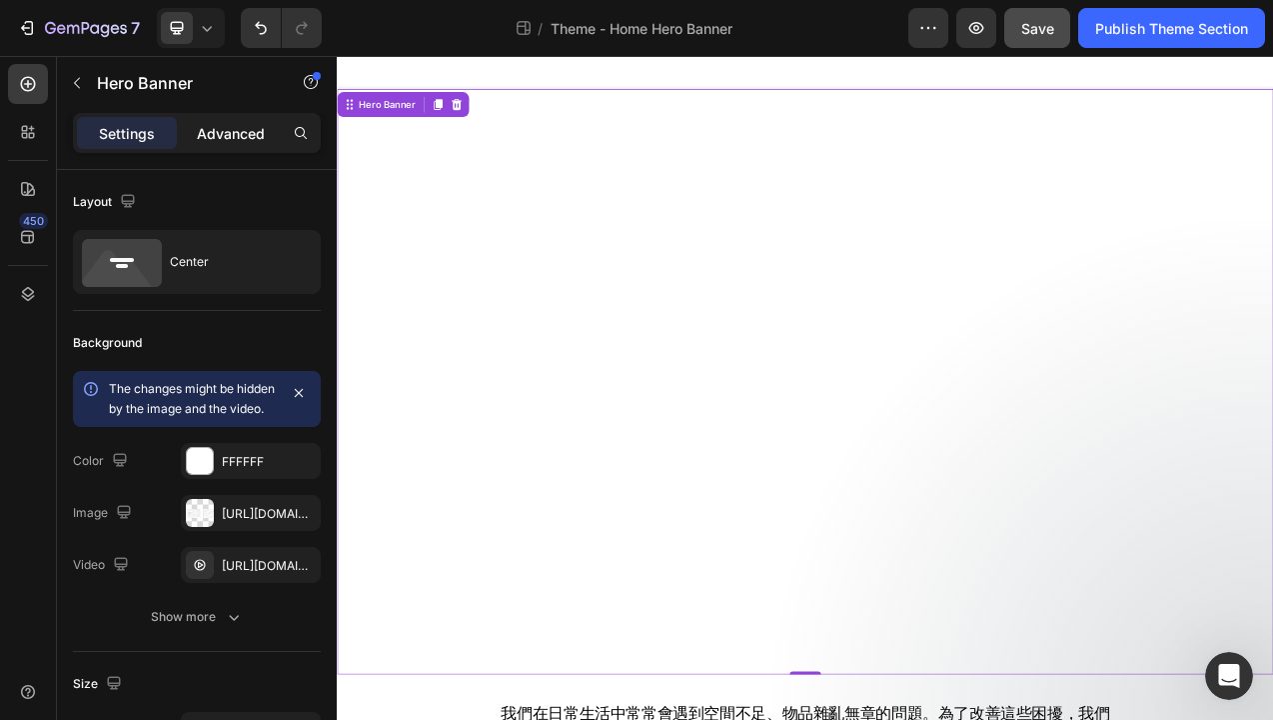
click at [246, 128] on p "Advanced" at bounding box center [231, 133] width 68 height 21
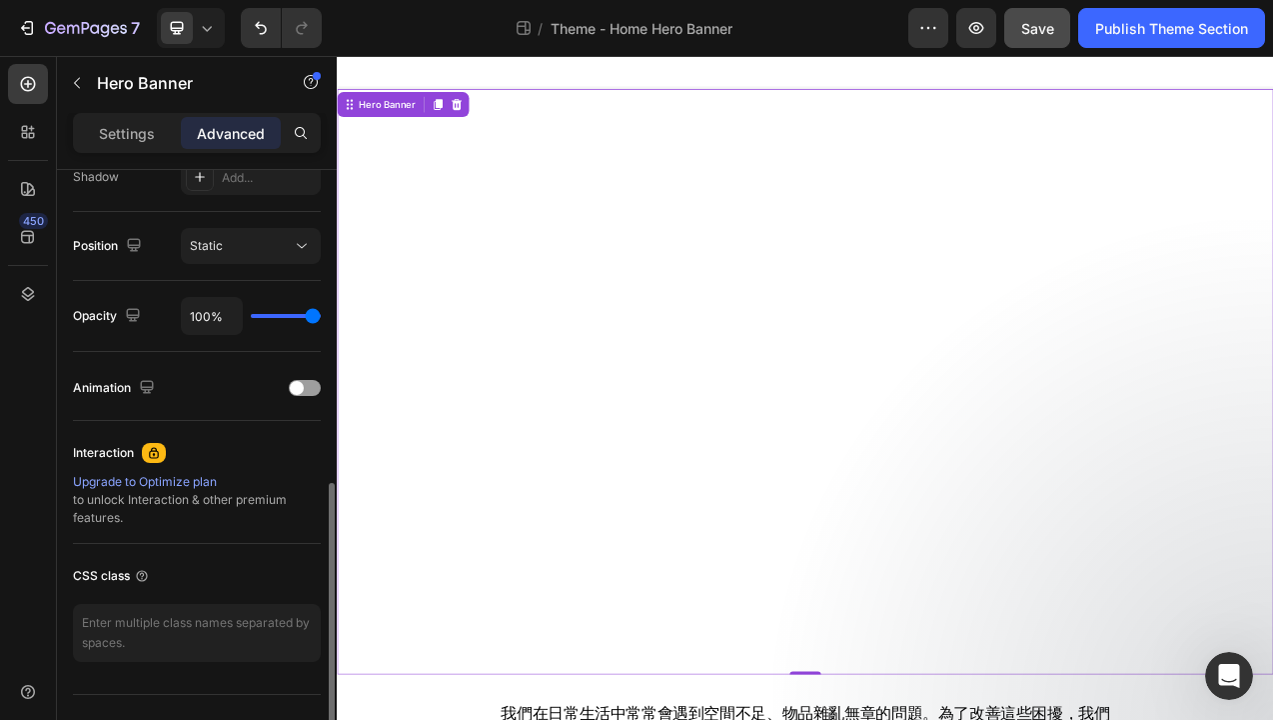
scroll to position [727, 0]
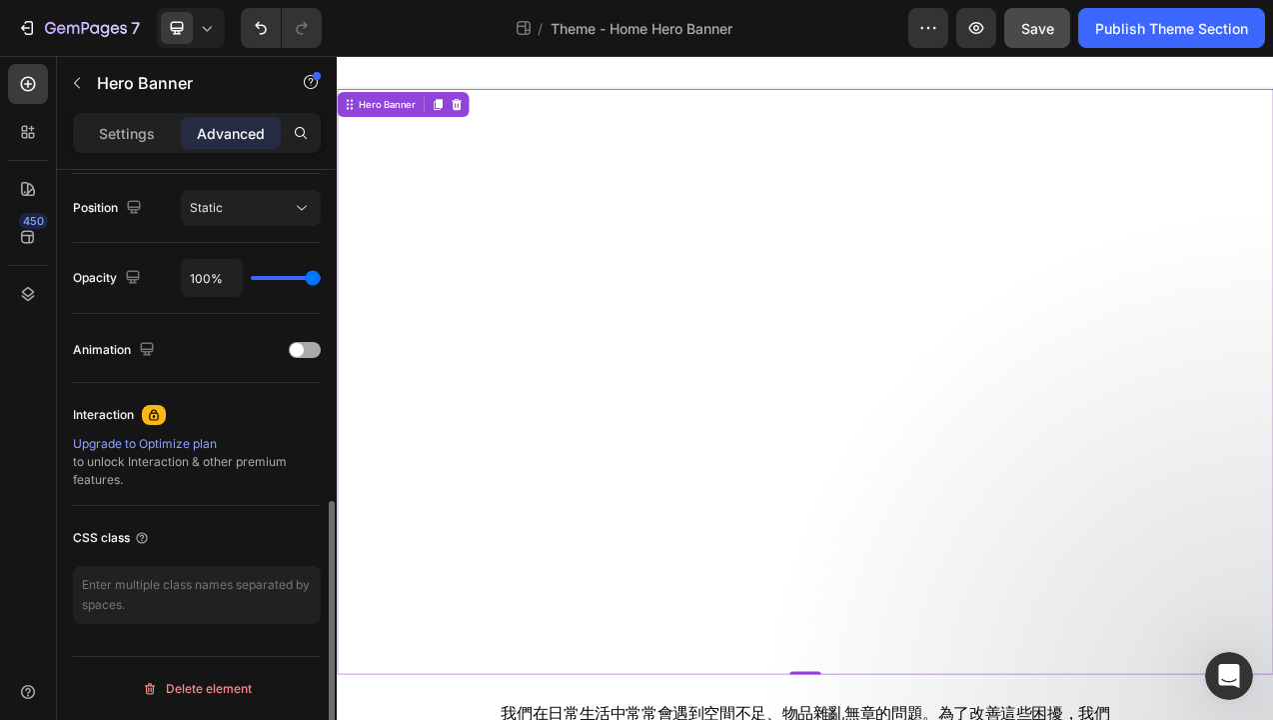
click at [297, 351] on span at bounding box center [297, 350] width 14 height 14
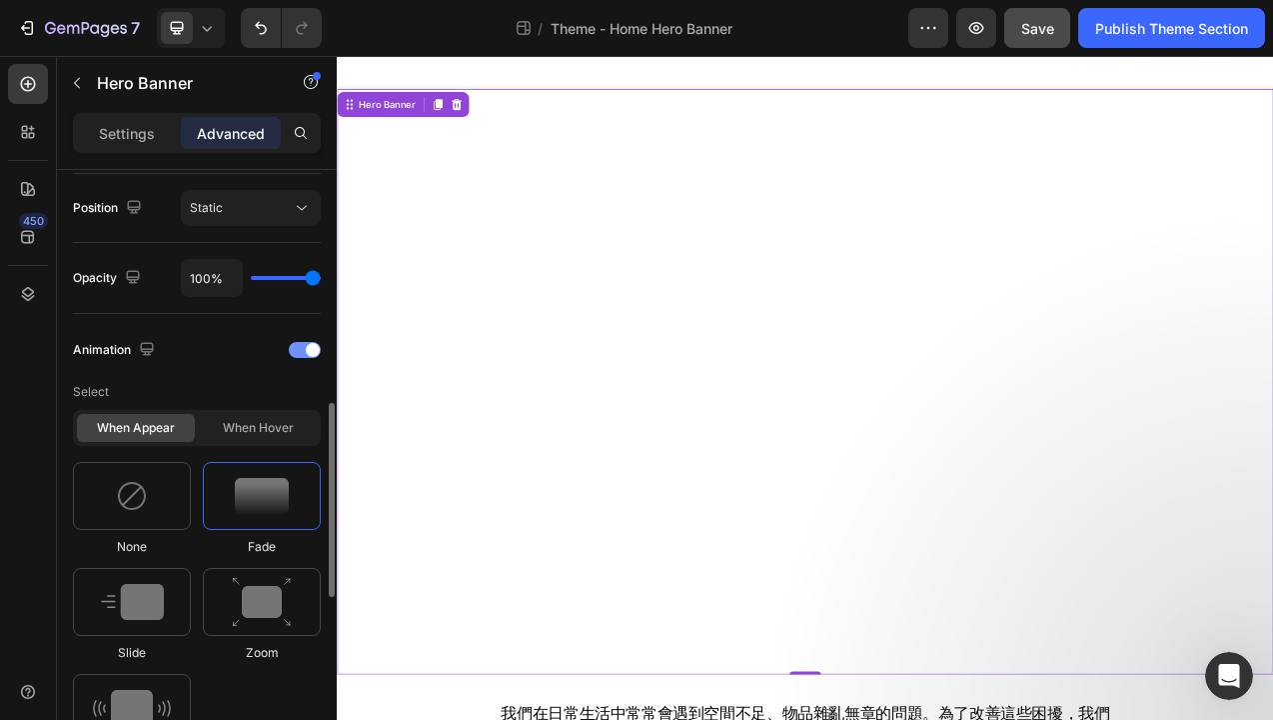
click at [308, 350] on span at bounding box center [313, 350] width 14 height 14
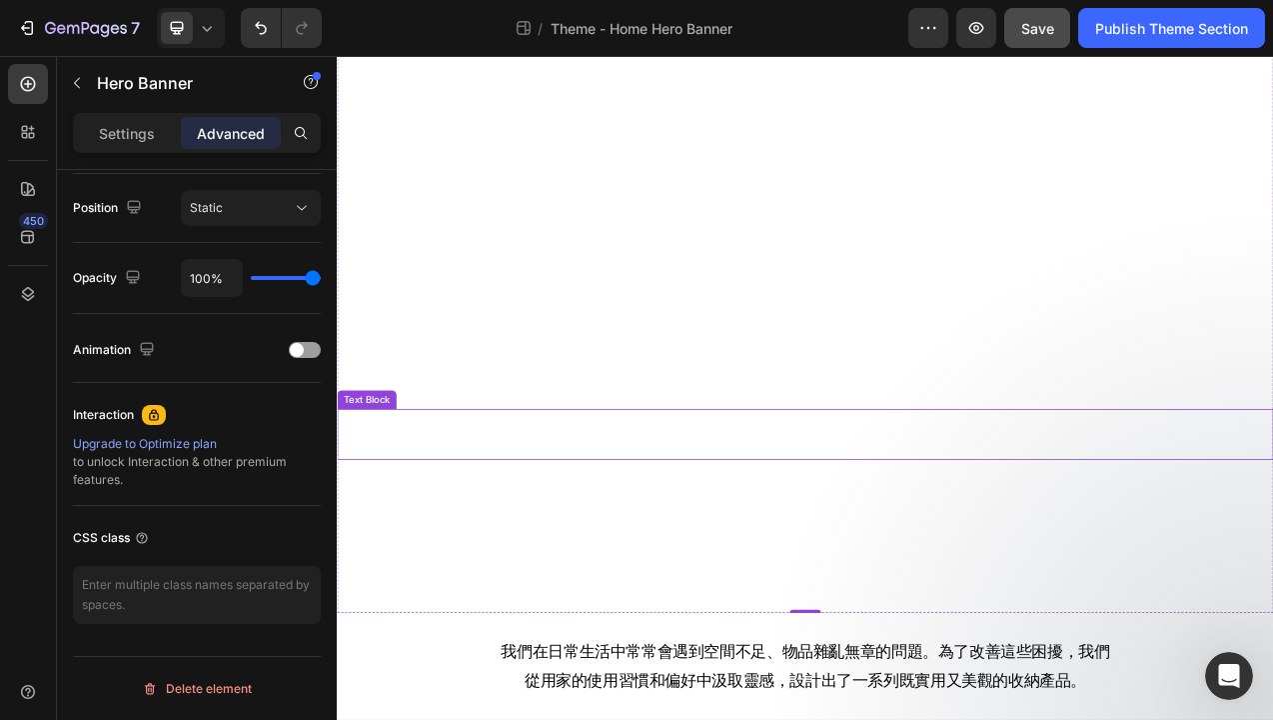
scroll to position [161, 0]
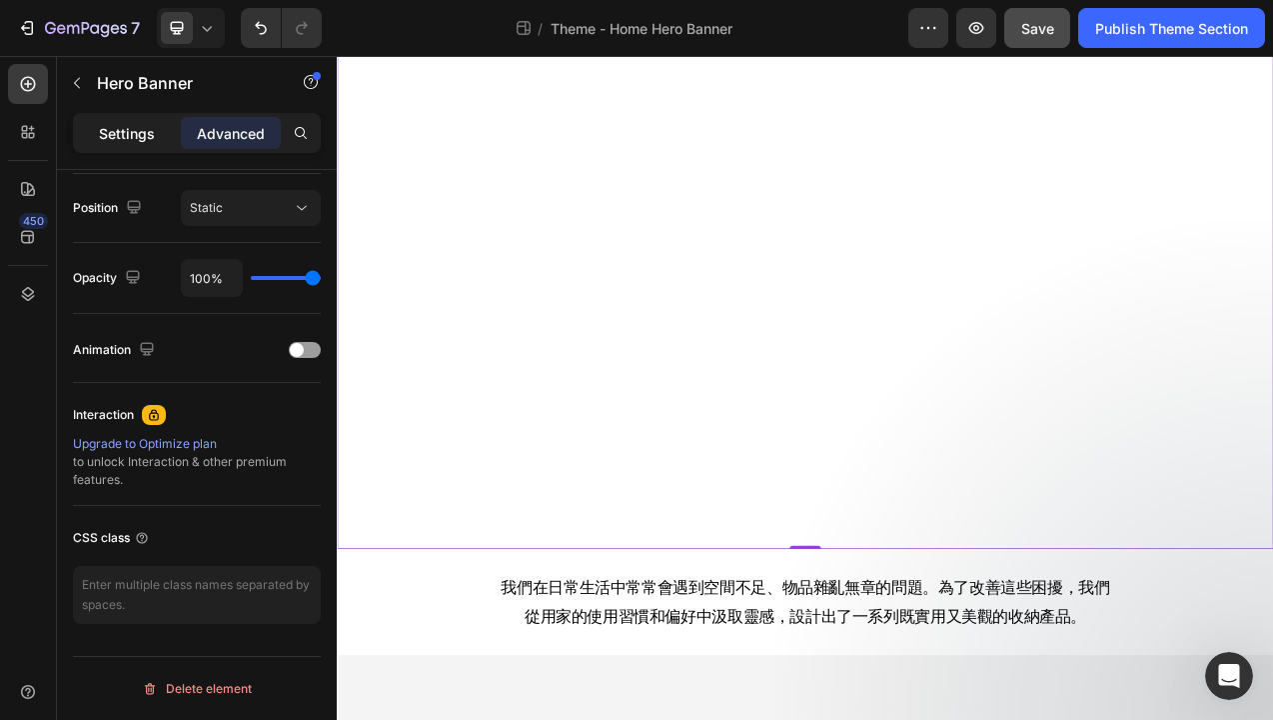
click at [128, 137] on p "Settings" at bounding box center [127, 133] width 56 height 21
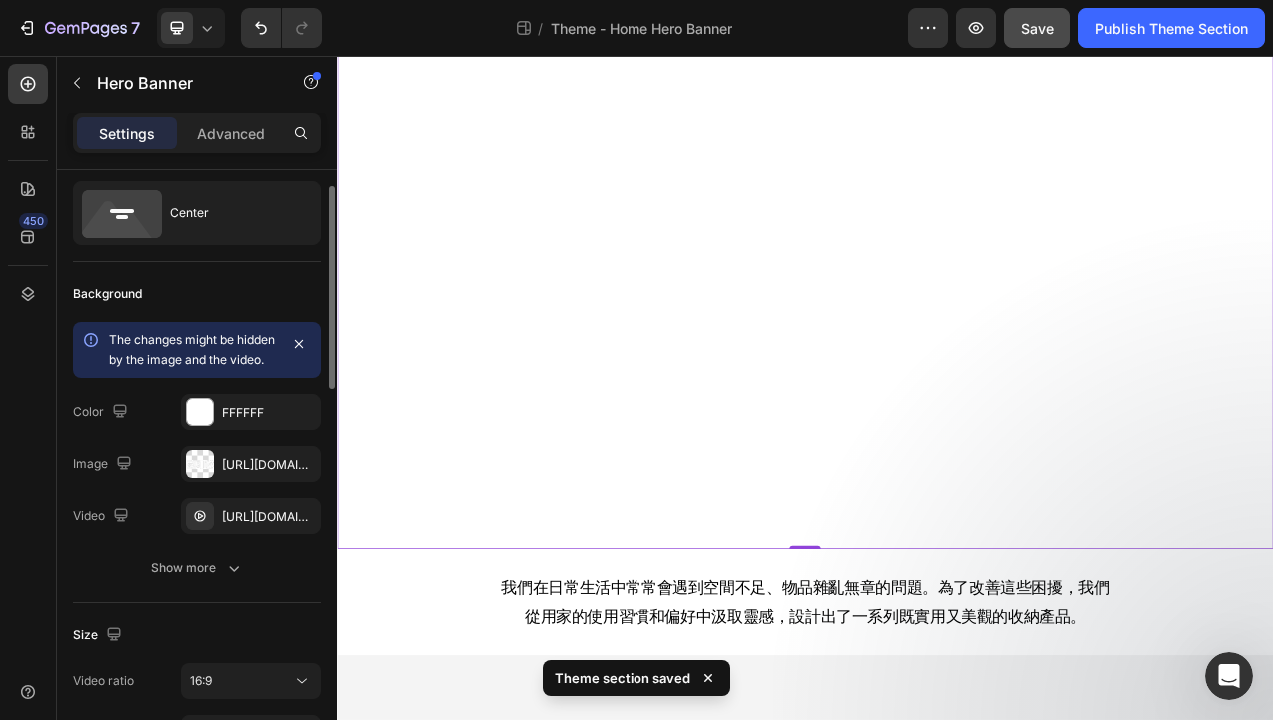
scroll to position [0, 0]
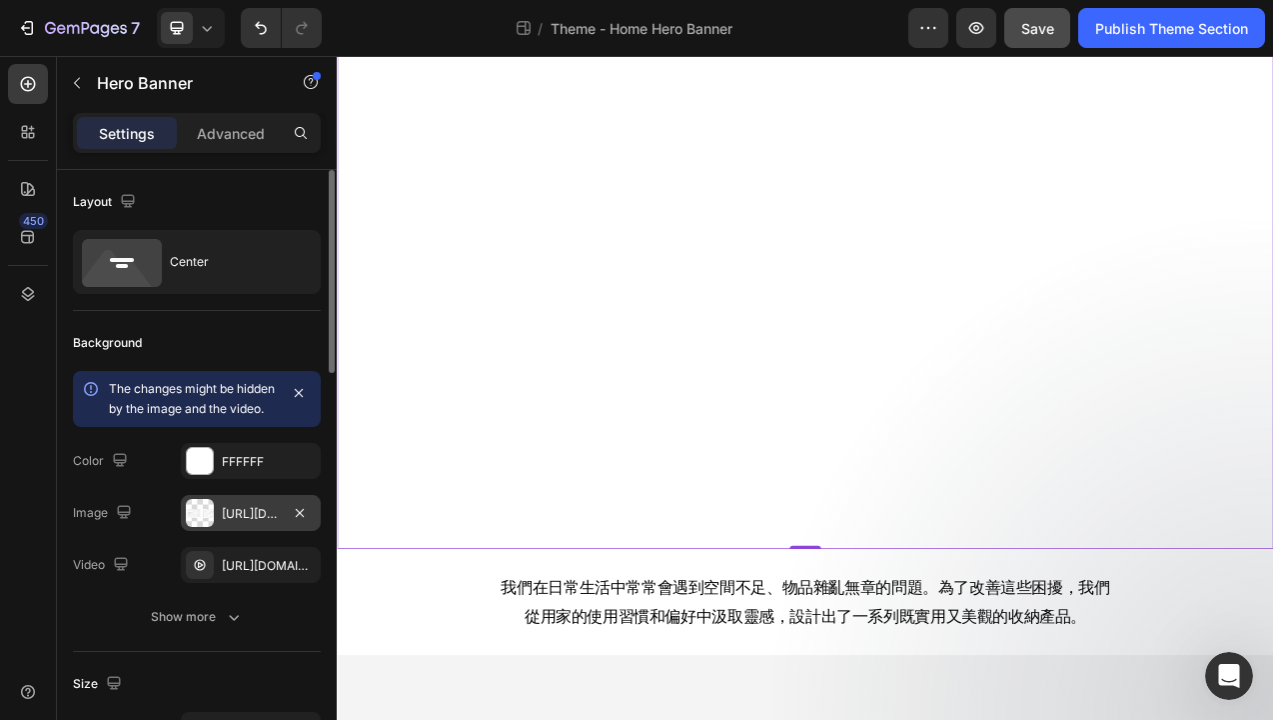
click at [202, 527] on div at bounding box center [200, 513] width 28 height 28
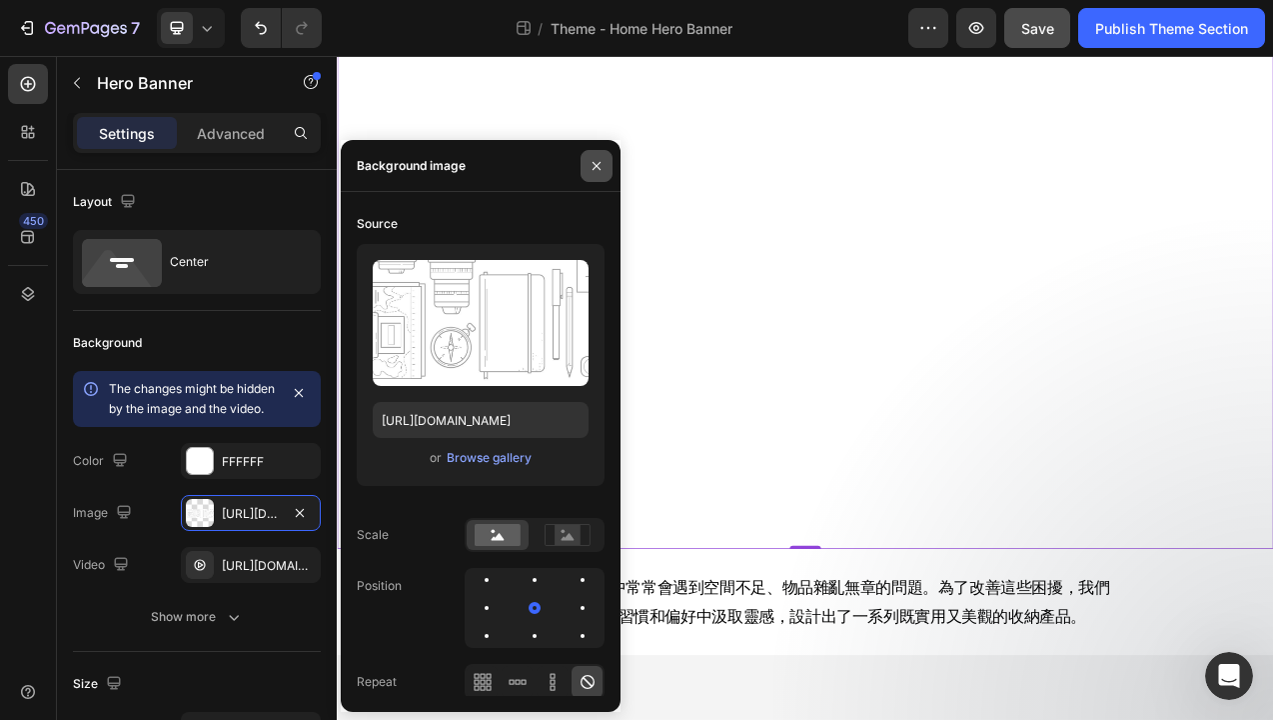
click at [594, 168] on icon "button" at bounding box center [597, 165] width 8 height 8
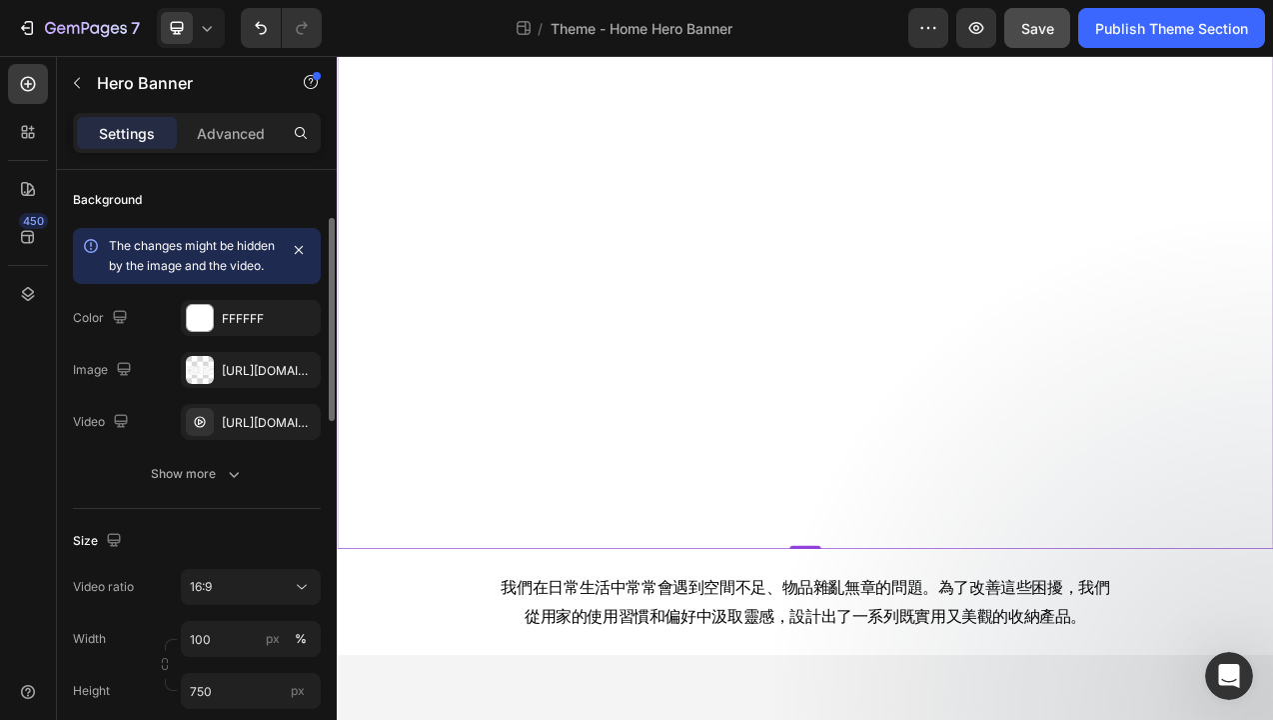
scroll to position [147, 0]
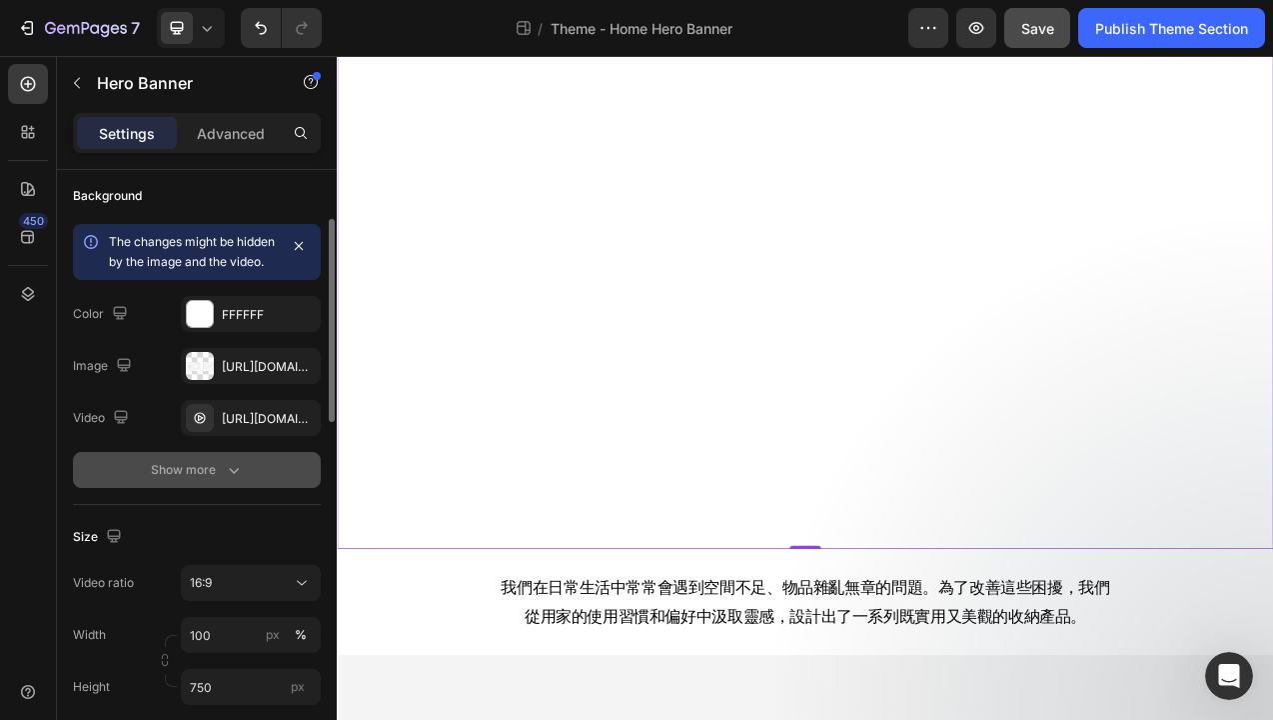
click at [182, 480] on div "Show more" at bounding box center [197, 470] width 93 height 20
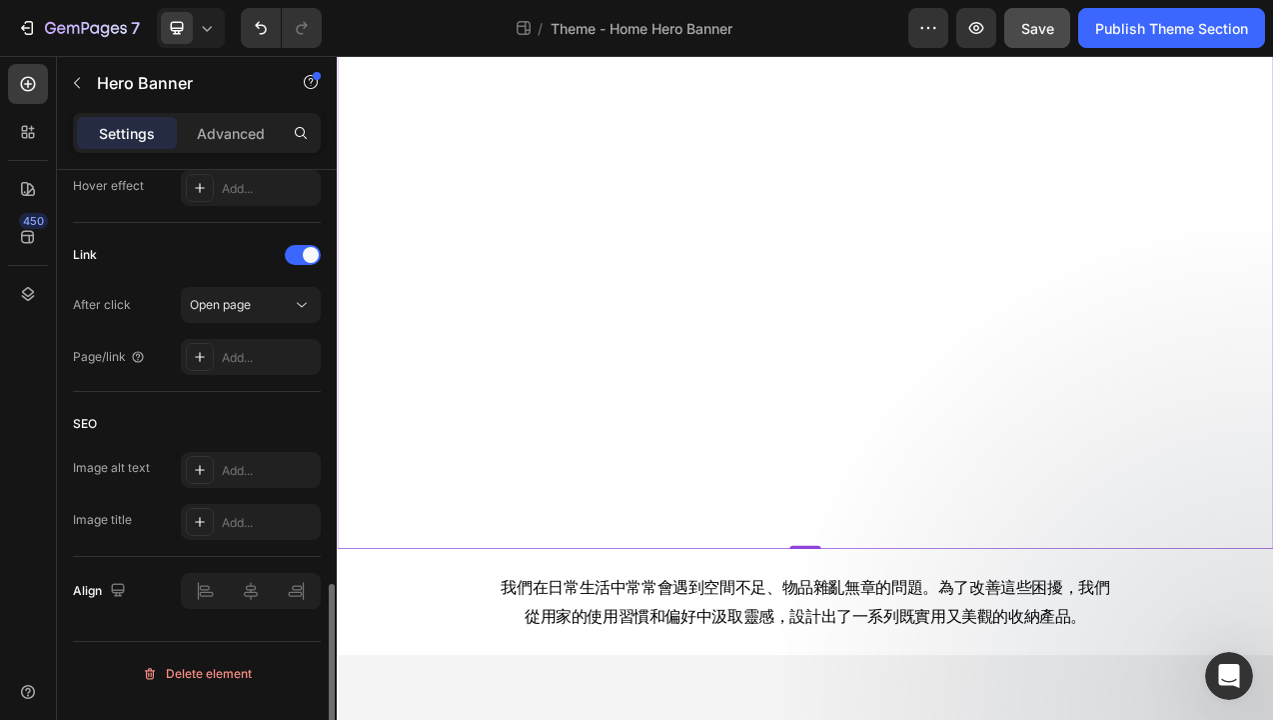
scroll to position [1251, 0]
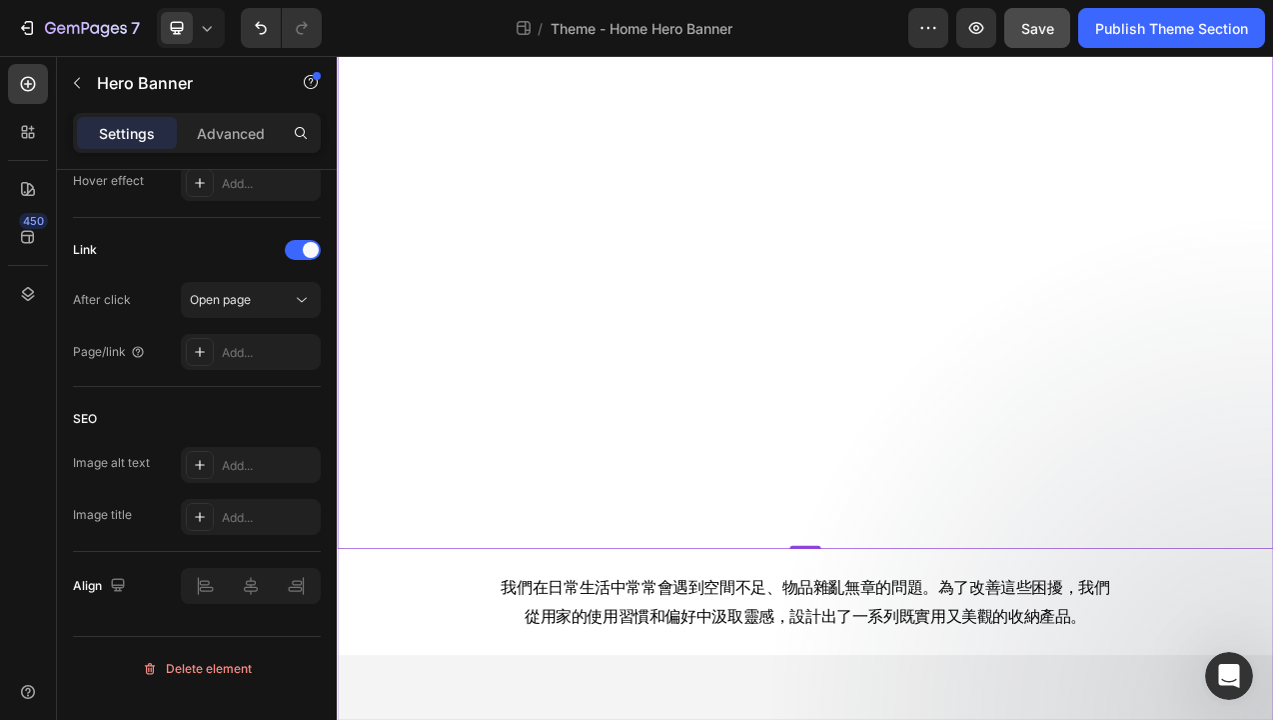
click at [542, 777] on div "透明收納 輕鬆生活 Heading 體驗Bagtory軟式透明收納的魔力! Text Block Hero Banner 0 我們在日常生活中常常會遇到空間不…" at bounding box center [936, 406] width 1199 height 938
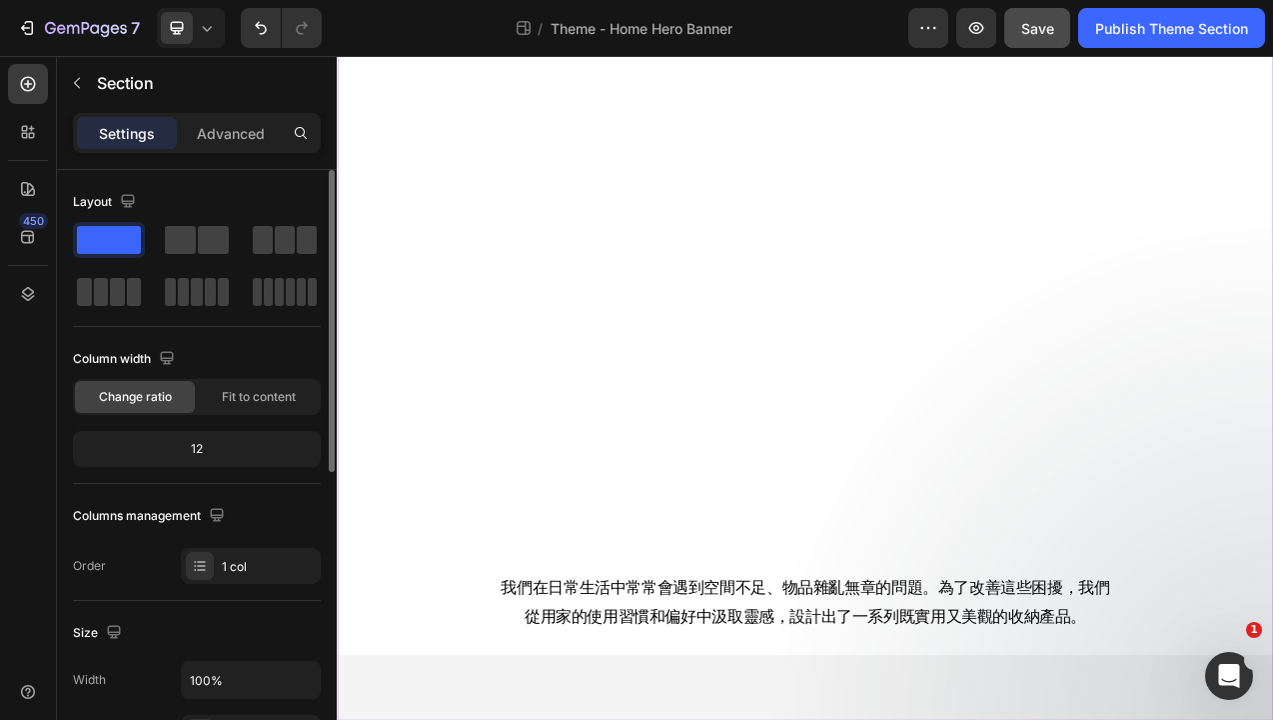
click at [536, 777] on div "透明收納 輕鬆生活 Heading 體驗Bagtory軟式透明收納的魔力! Text Block Hero Banner 我們在日常生活中常常會遇到空間不足、…" at bounding box center [936, 406] width 1199 height 938
click at [225, 130] on p "Advanced" at bounding box center [231, 133] width 68 height 21
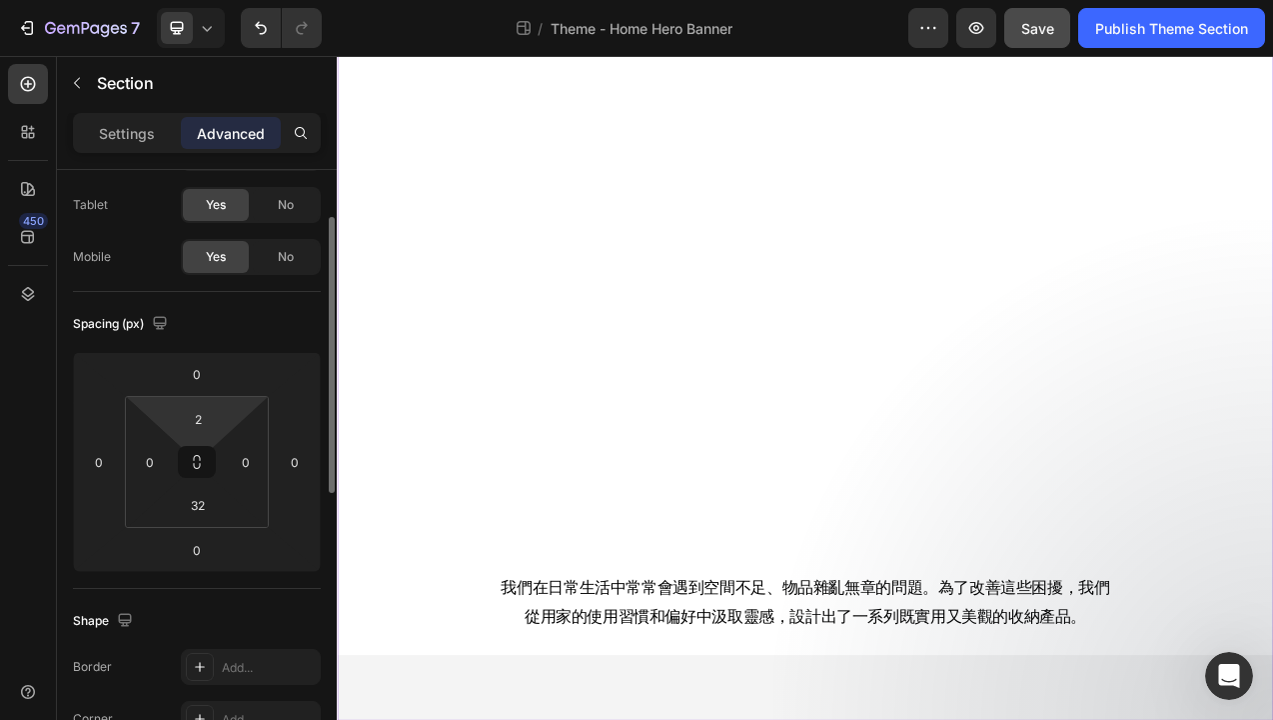
scroll to position [98, 0]
click at [209, 502] on input "32" at bounding box center [198, 502] width 40 height 30
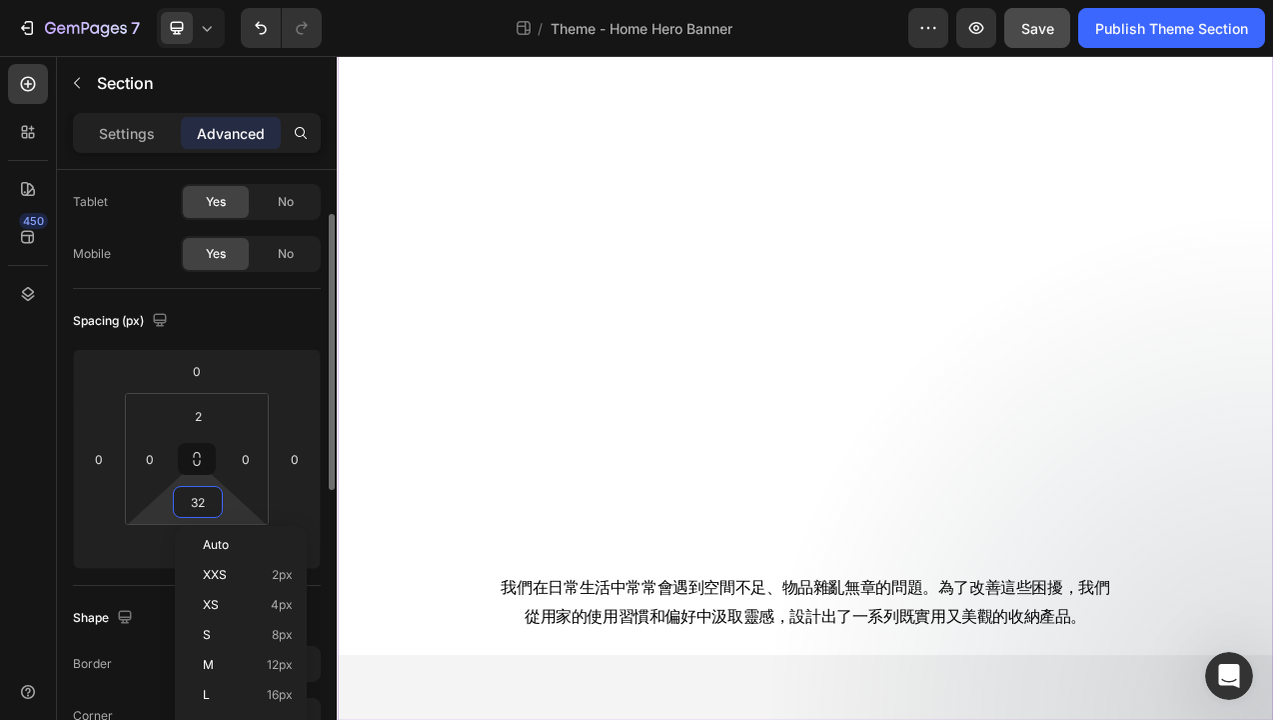
type input "0"
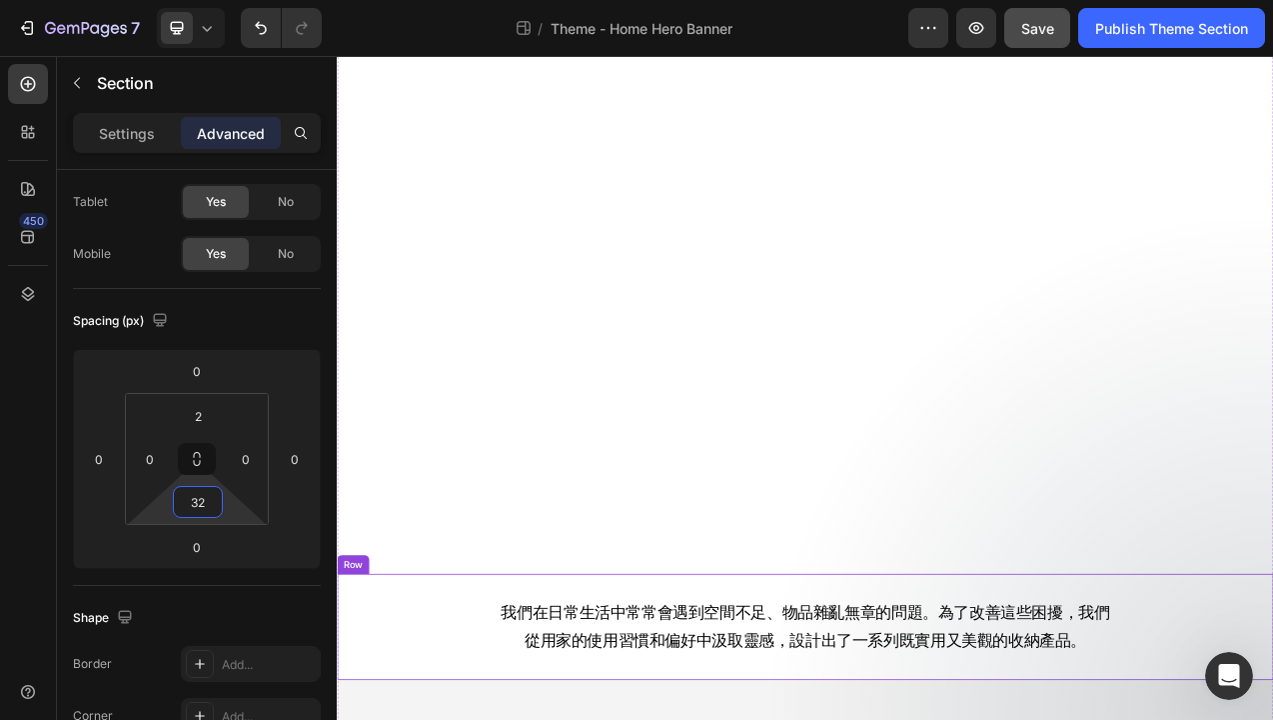
scroll to position [161, 0]
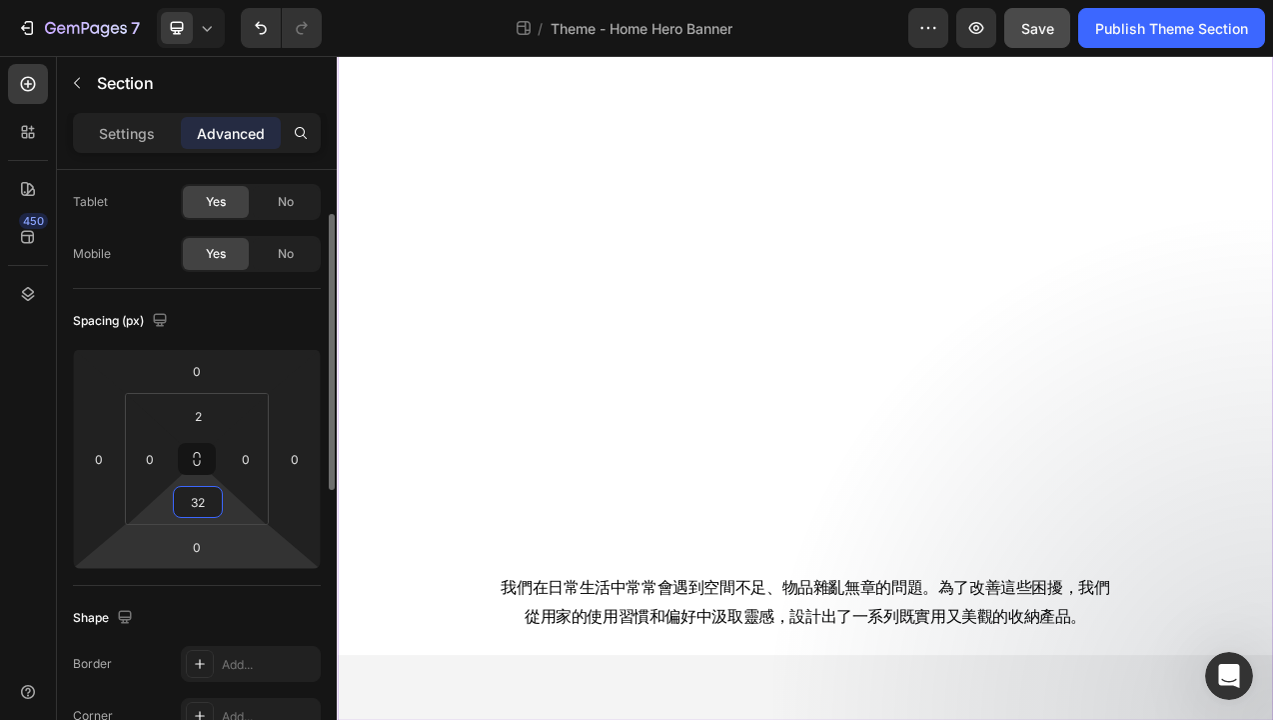
type input "3"
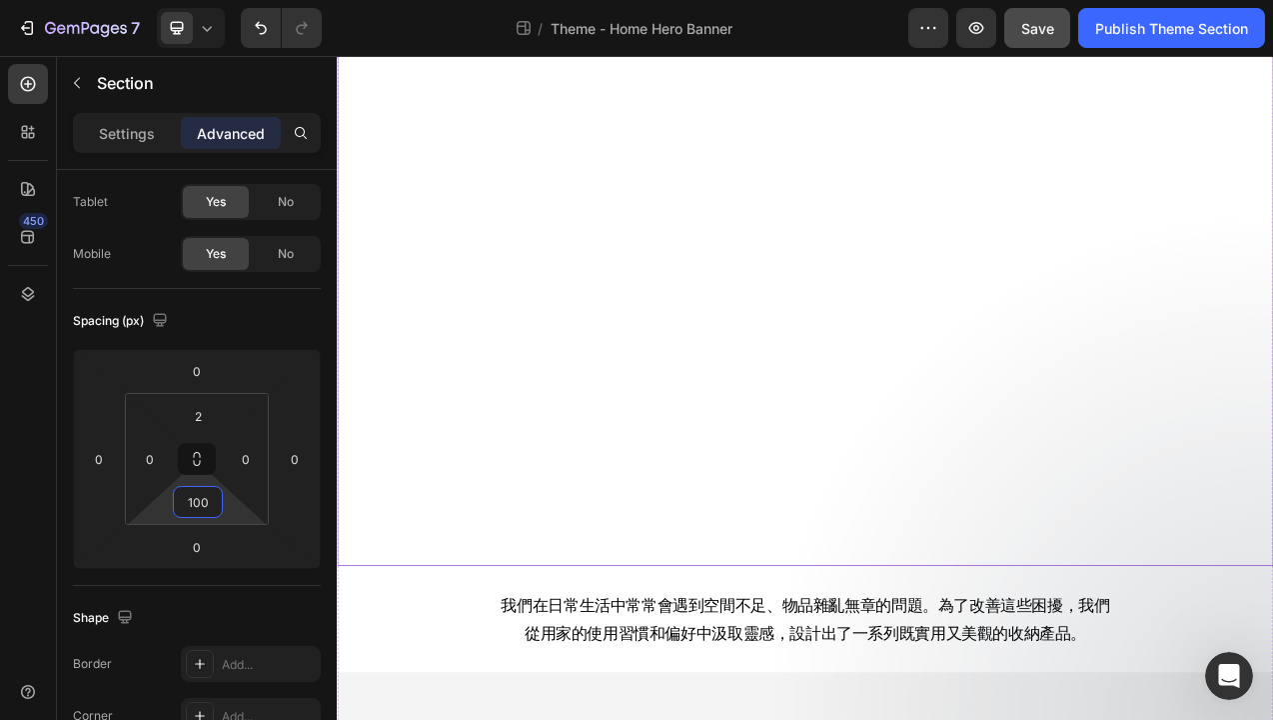
scroll to position [229, 0]
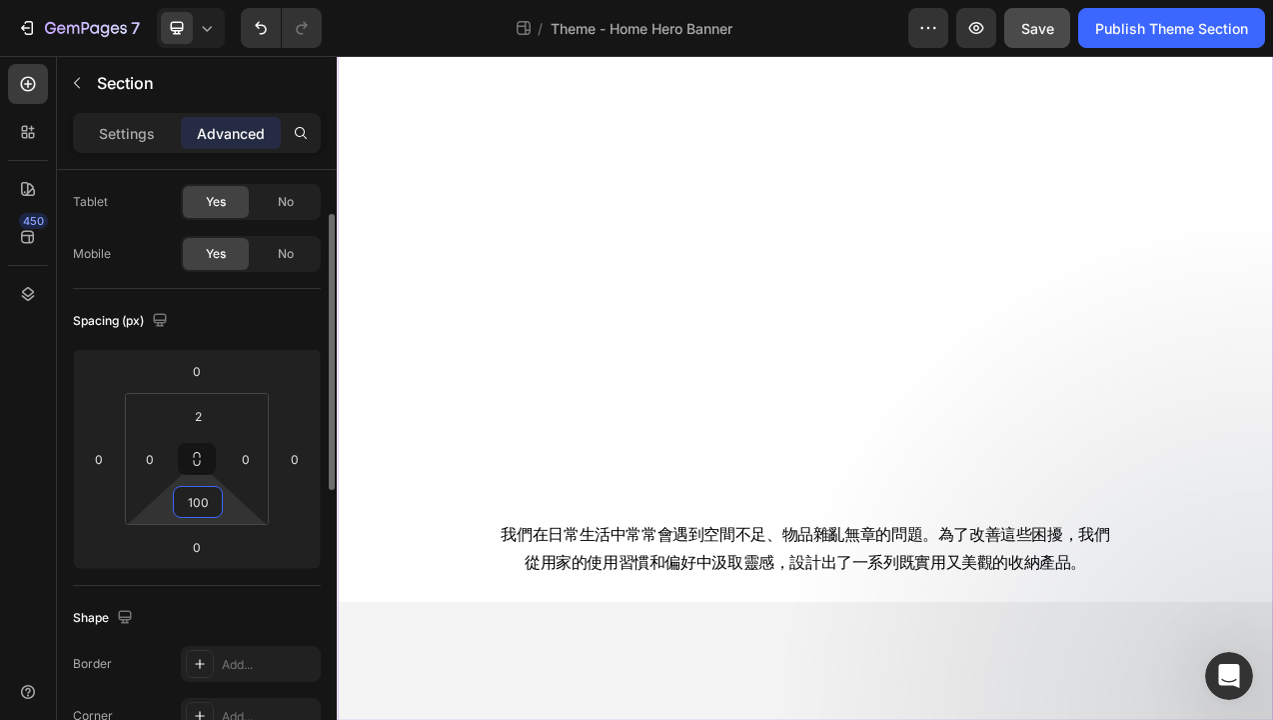
click at [185, 505] on input "100" at bounding box center [198, 502] width 40 height 30
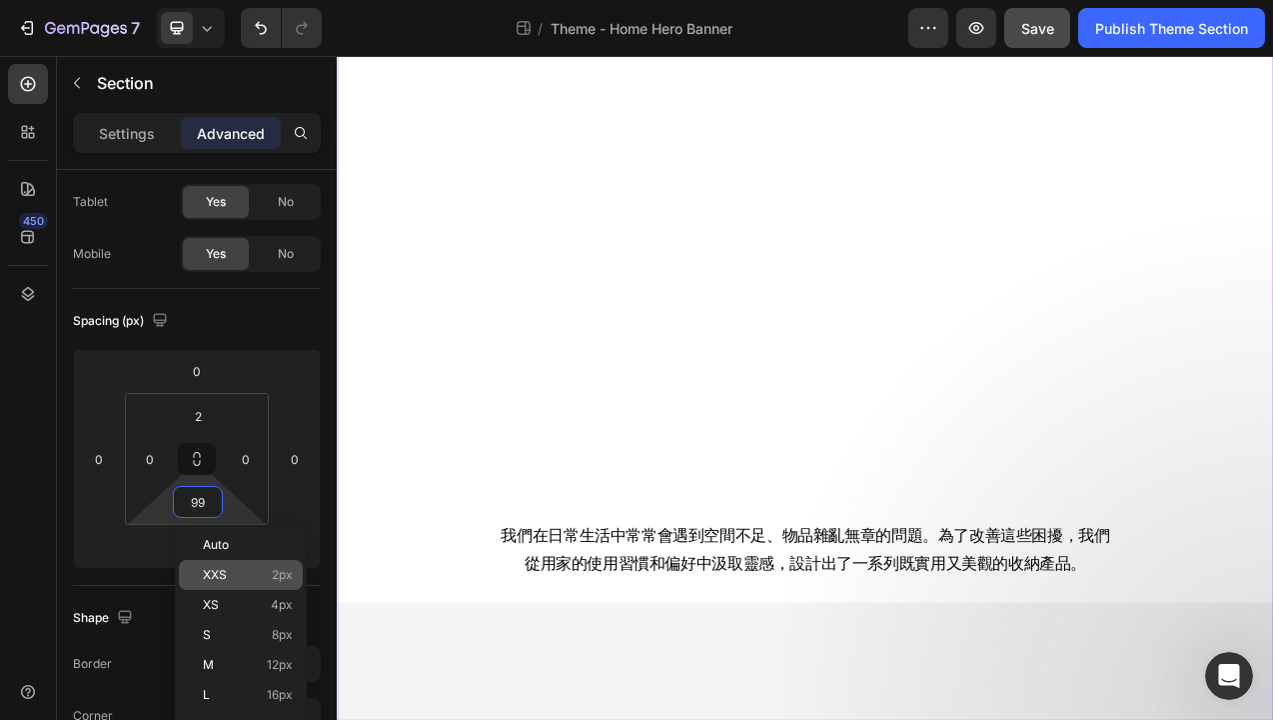
type input "9"
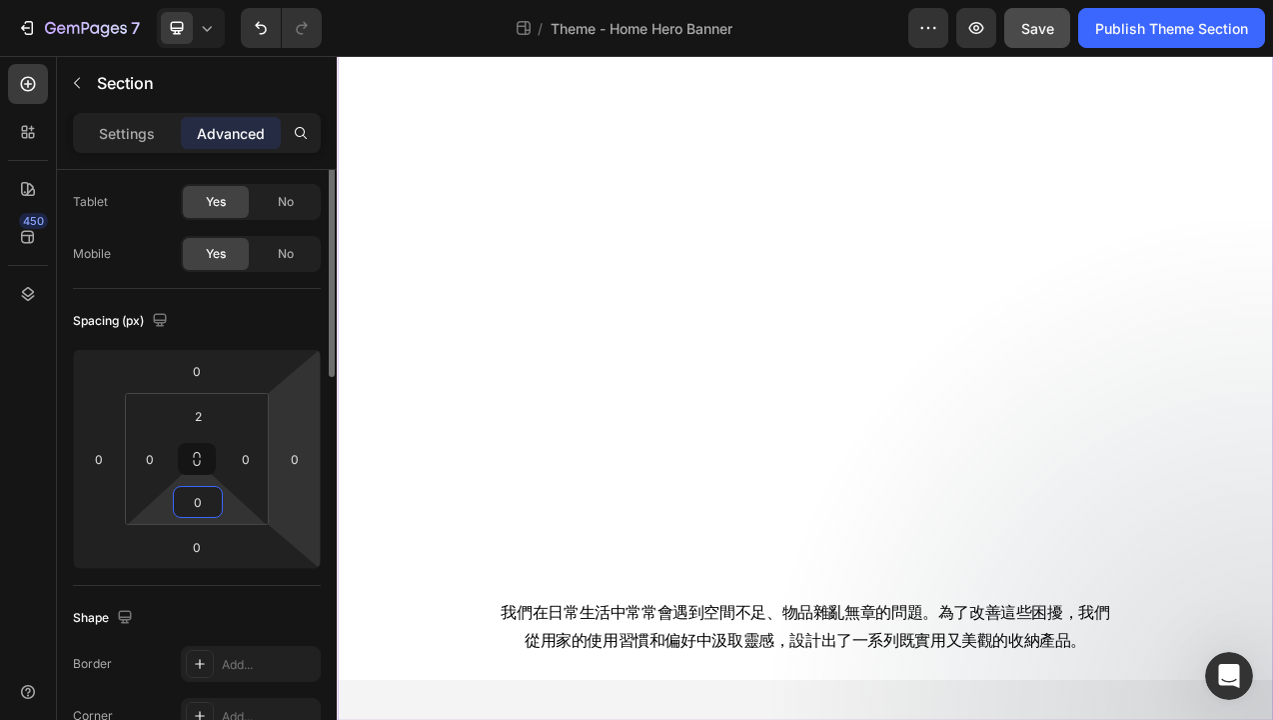
scroll to position [0, 0]
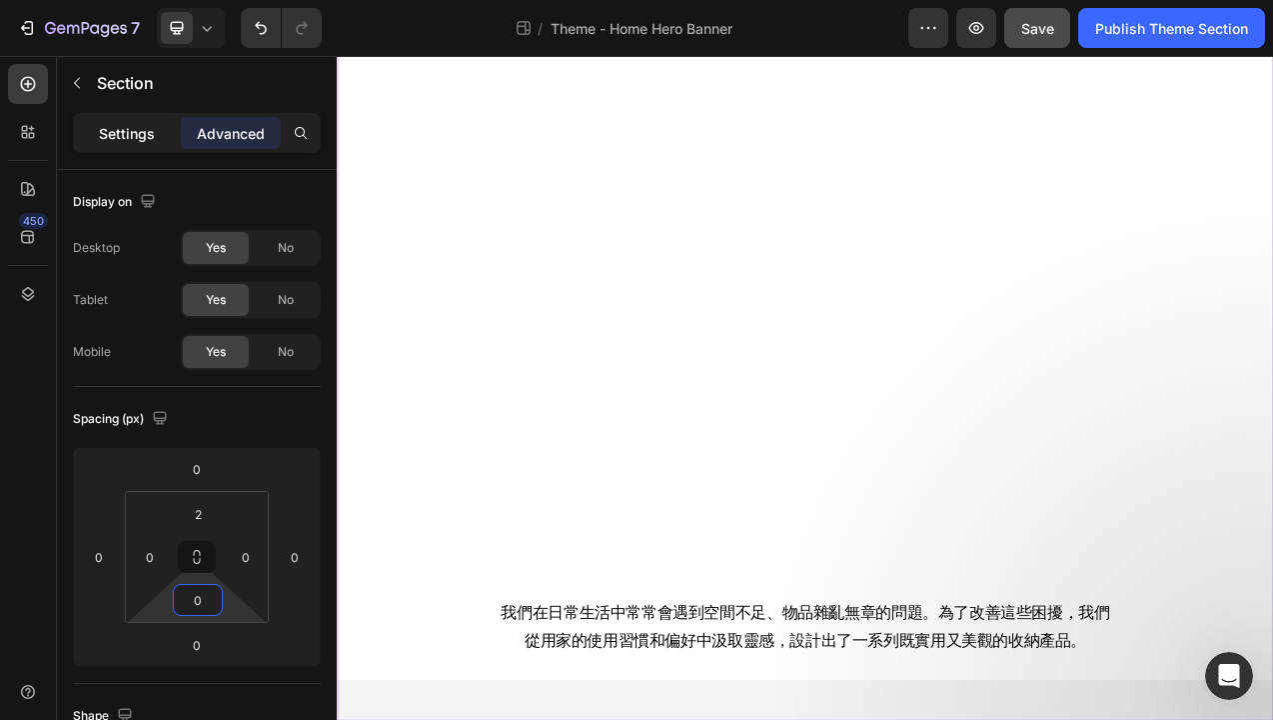
type input "0"
click at [151, 142] on p "Settings" at bounding box center [127, 133] width 56 height 21
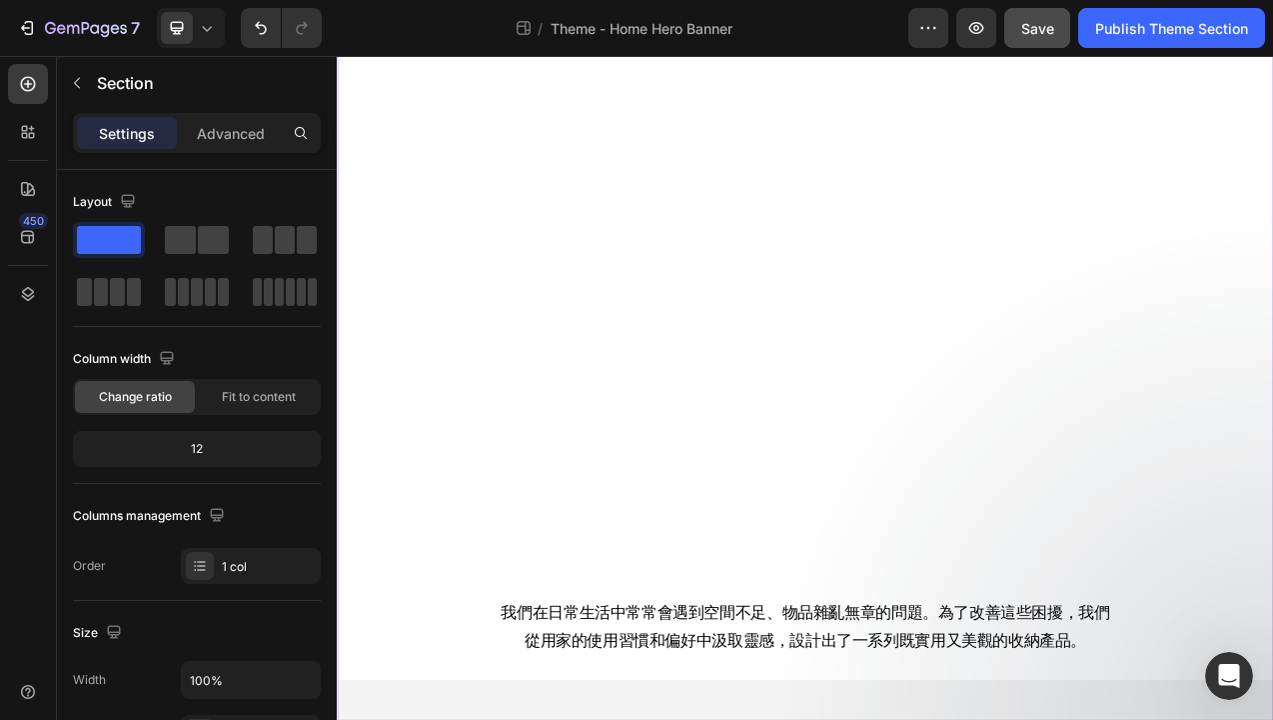
click at [144, 137] on p "Settings" at bounding box center [127, 133] width 56 height 21
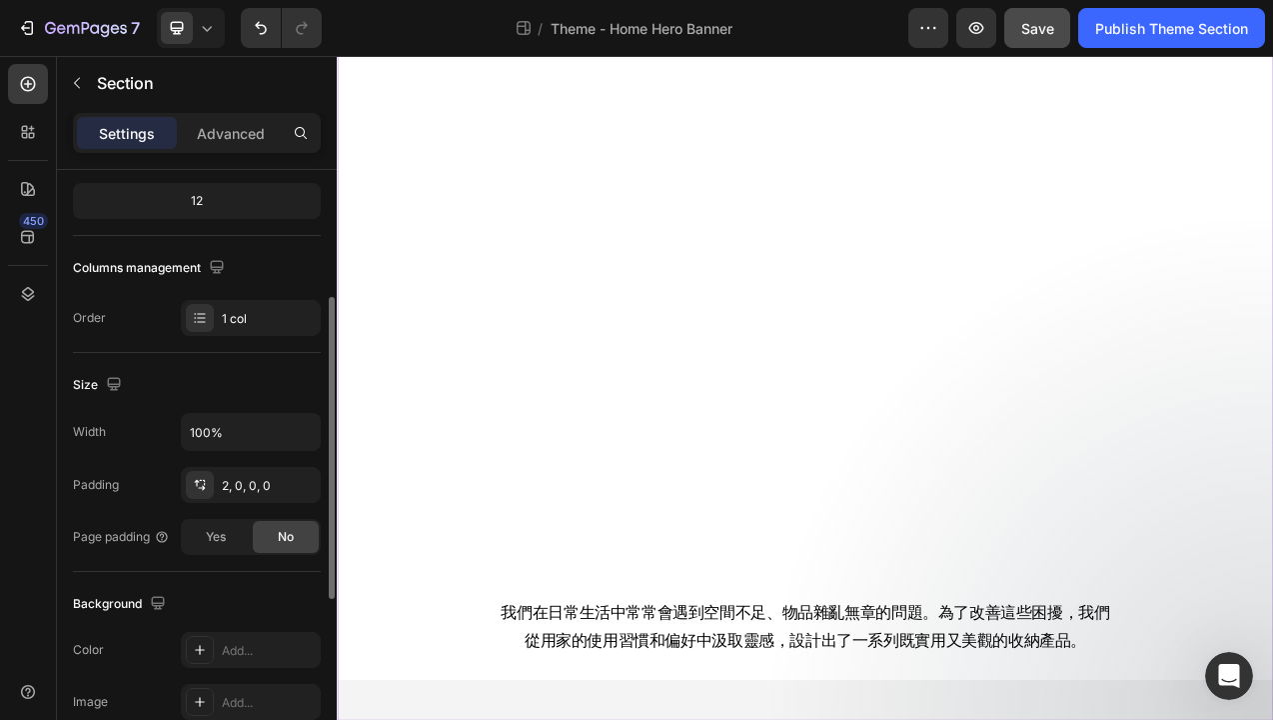
scroll to position [258, 0]
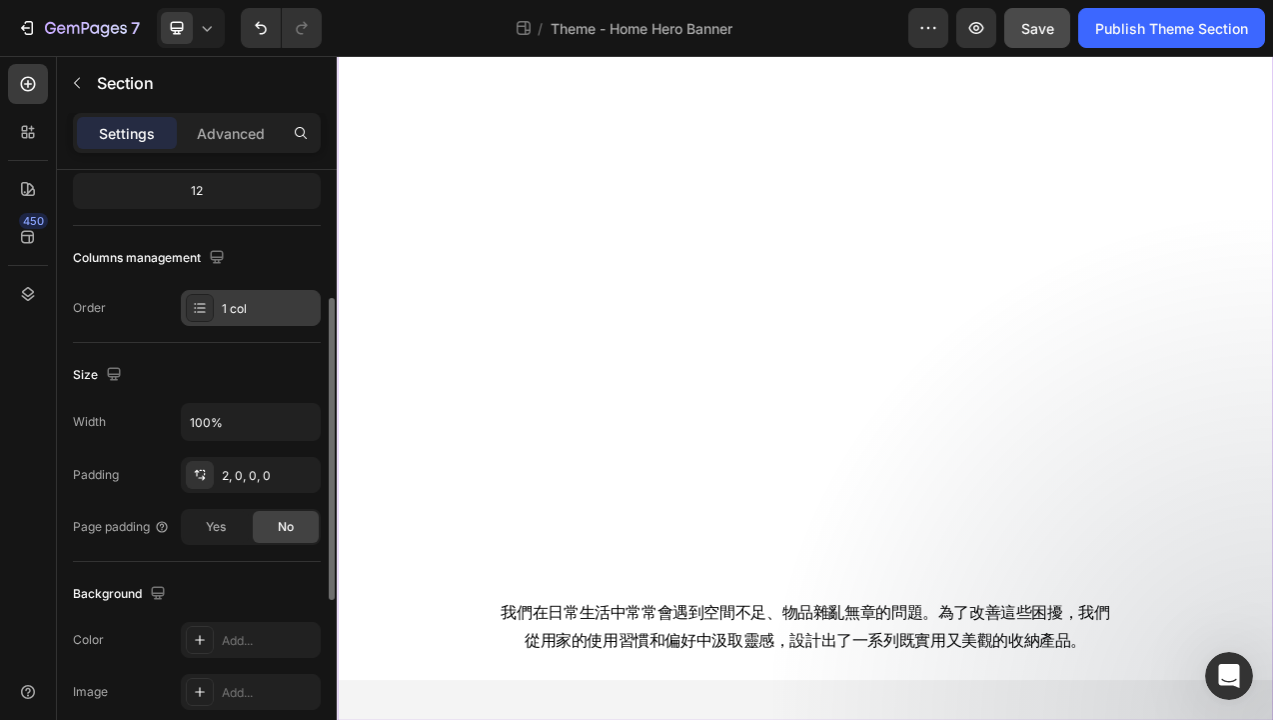
click at [200, 310] on icon at bounding box center [200, 308] width 16 height 16
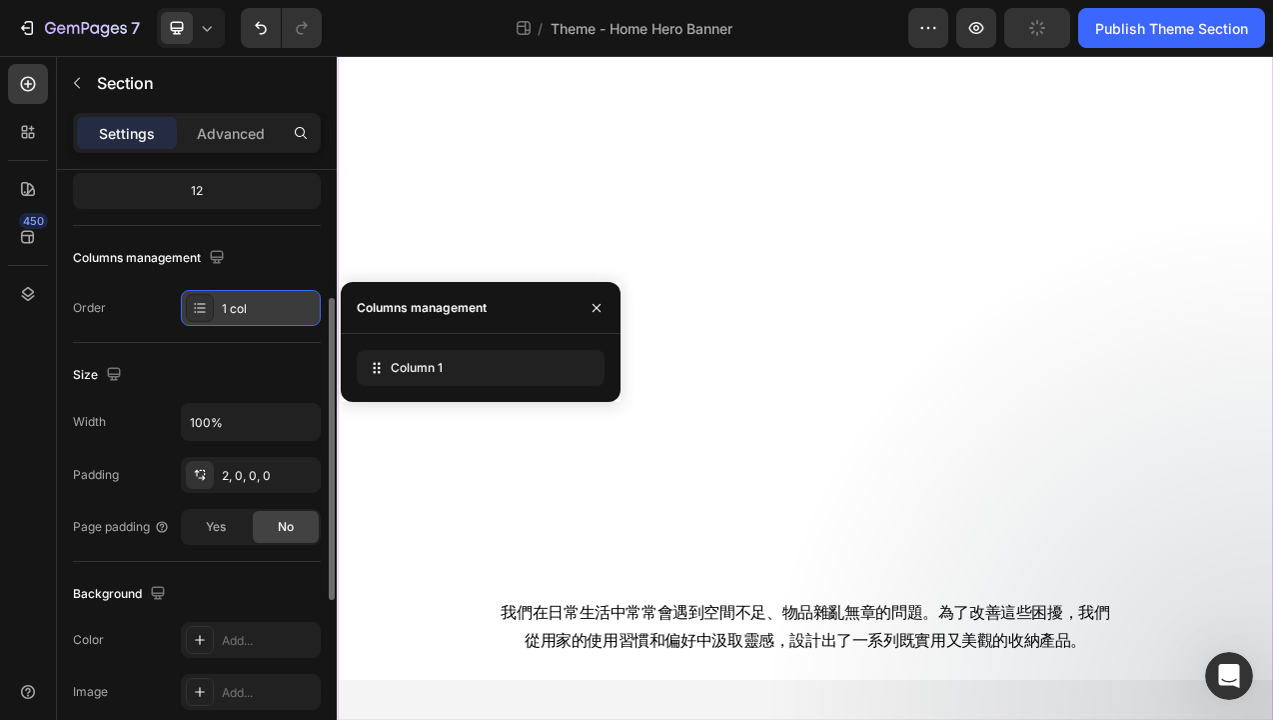
click at [201, 304] on icon at bounding box center [201, 303] width 8 height 1
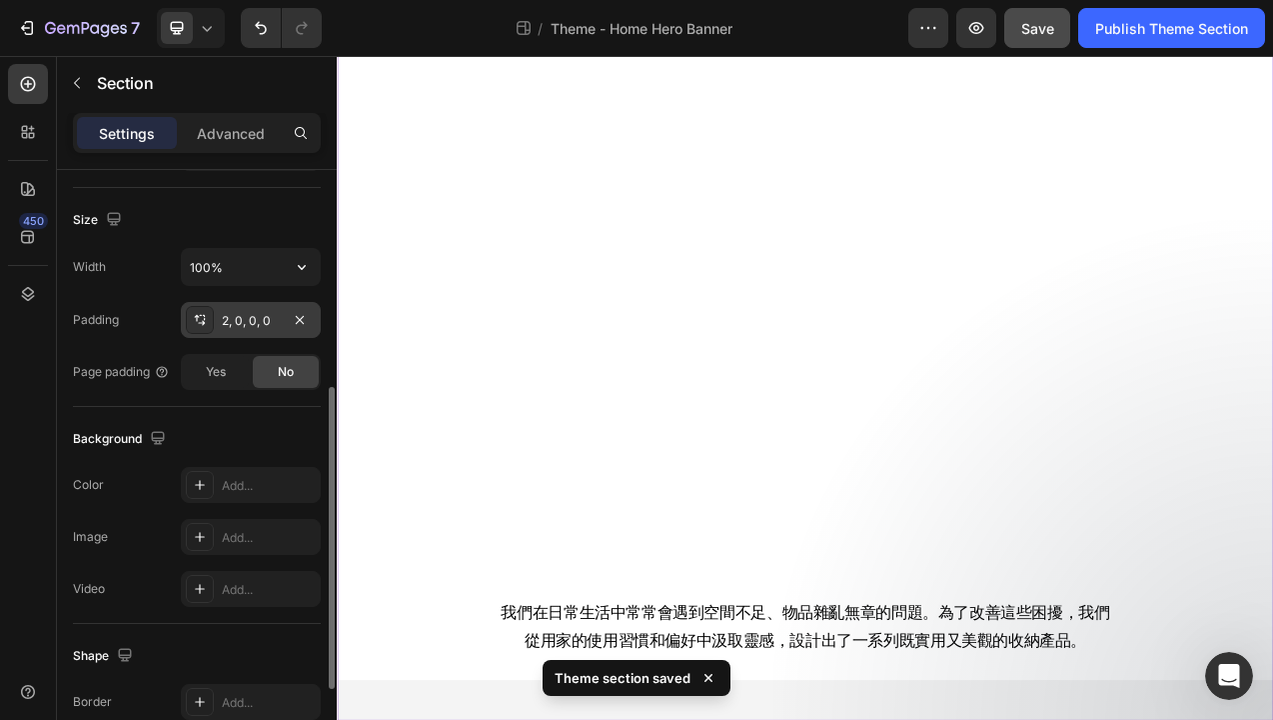
scroll to position [407, 0]
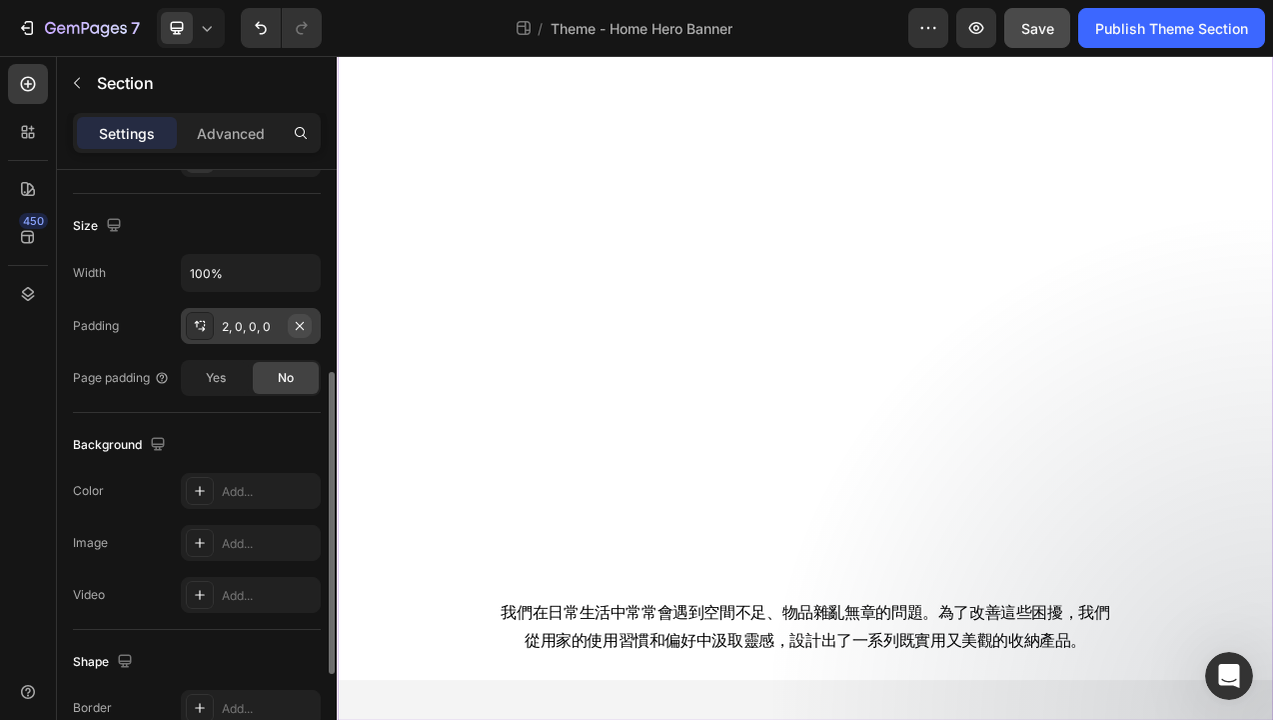
click at [302, 323] on icon "button" at bounding box center [300, 326] width 16 height 16
click at [266, 23] on icon "Undo/Redo" at bounding box center [261, 28] width 20 height 20
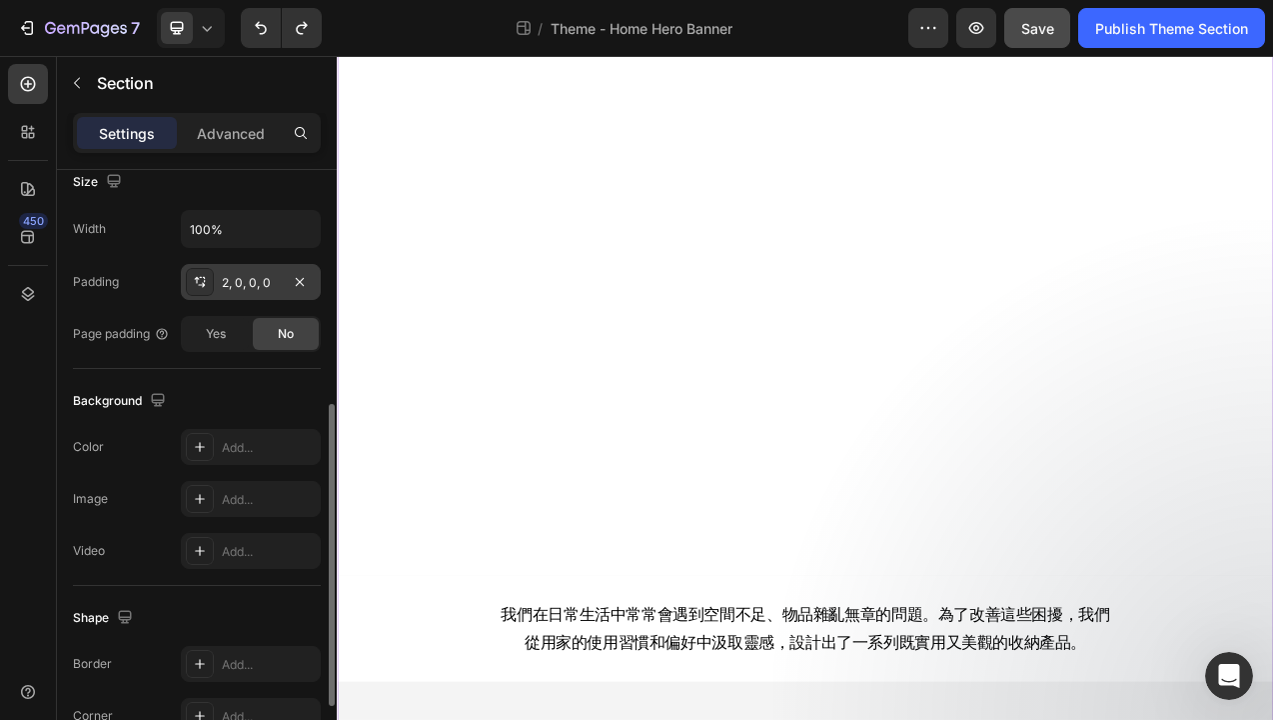
scroll to position [458, 0]
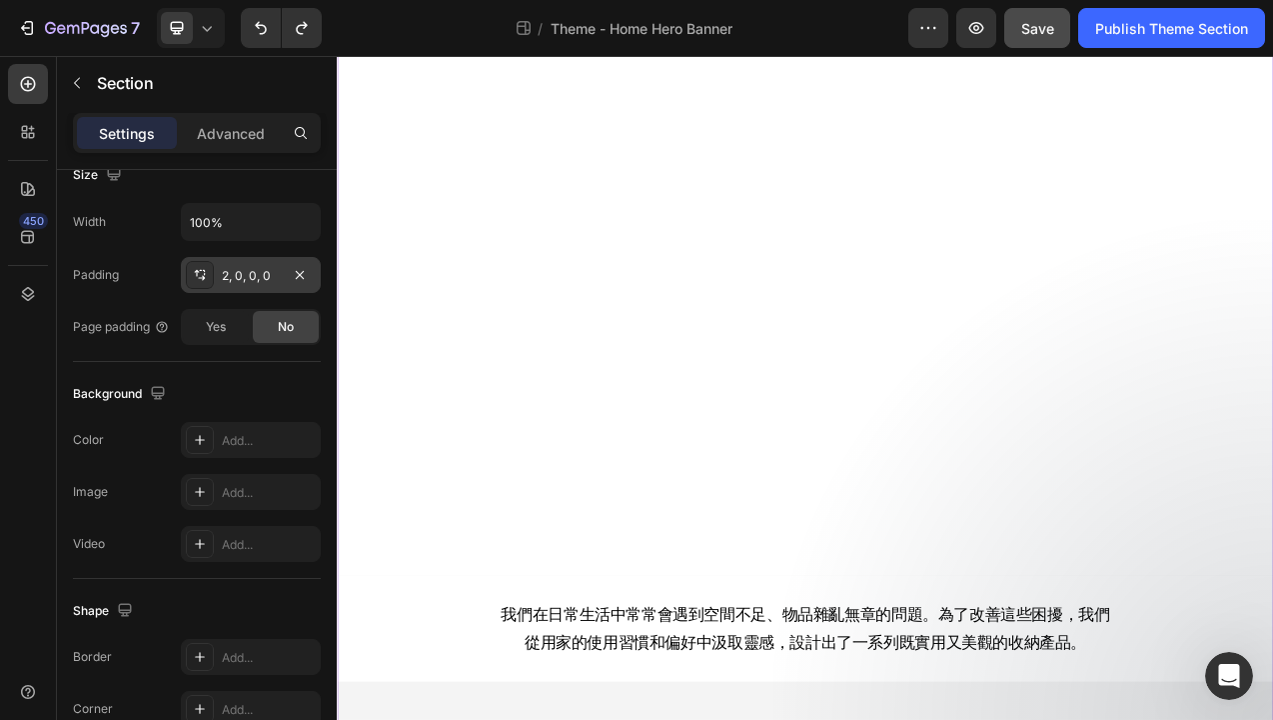
click at [278, 329] on span "No" at bounding box center [286, 327] width 16 height 18
click at [227, 329] on div "Yes" at bounding box center [216, 327] width 66 height 32
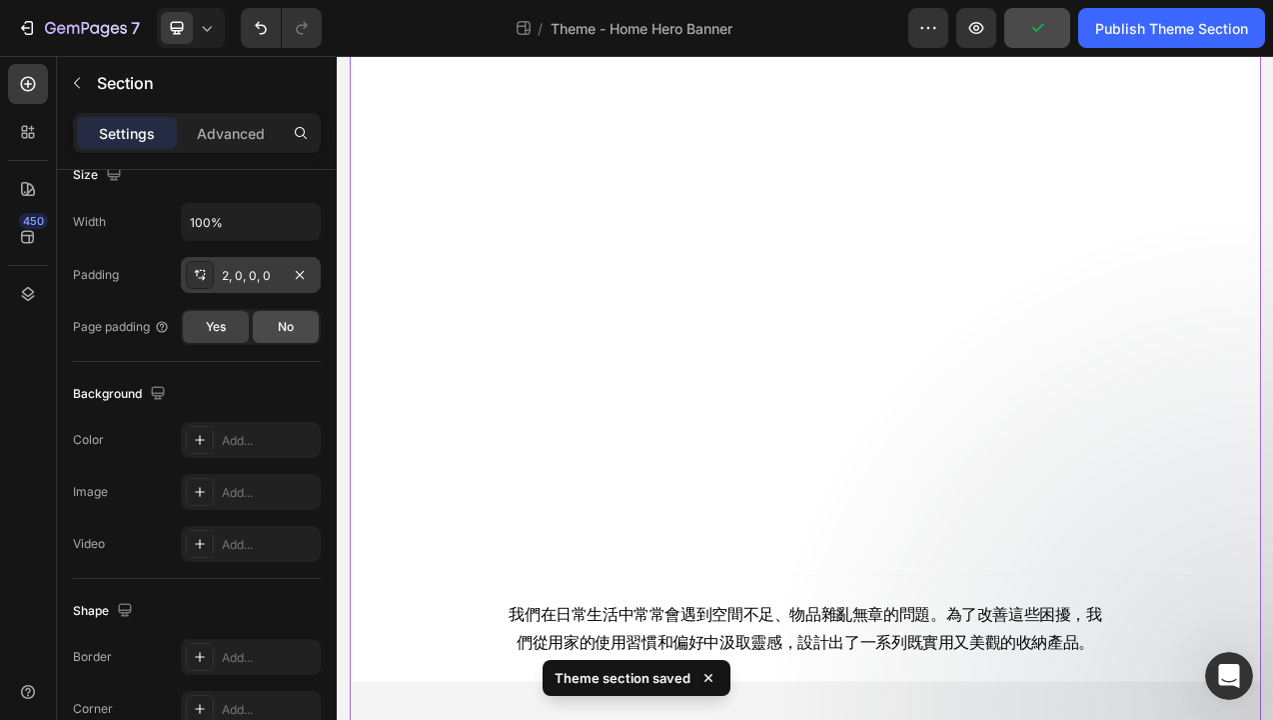
click at [280, 328] on span "No" at bounding box center [286, 327] width 16 height 18
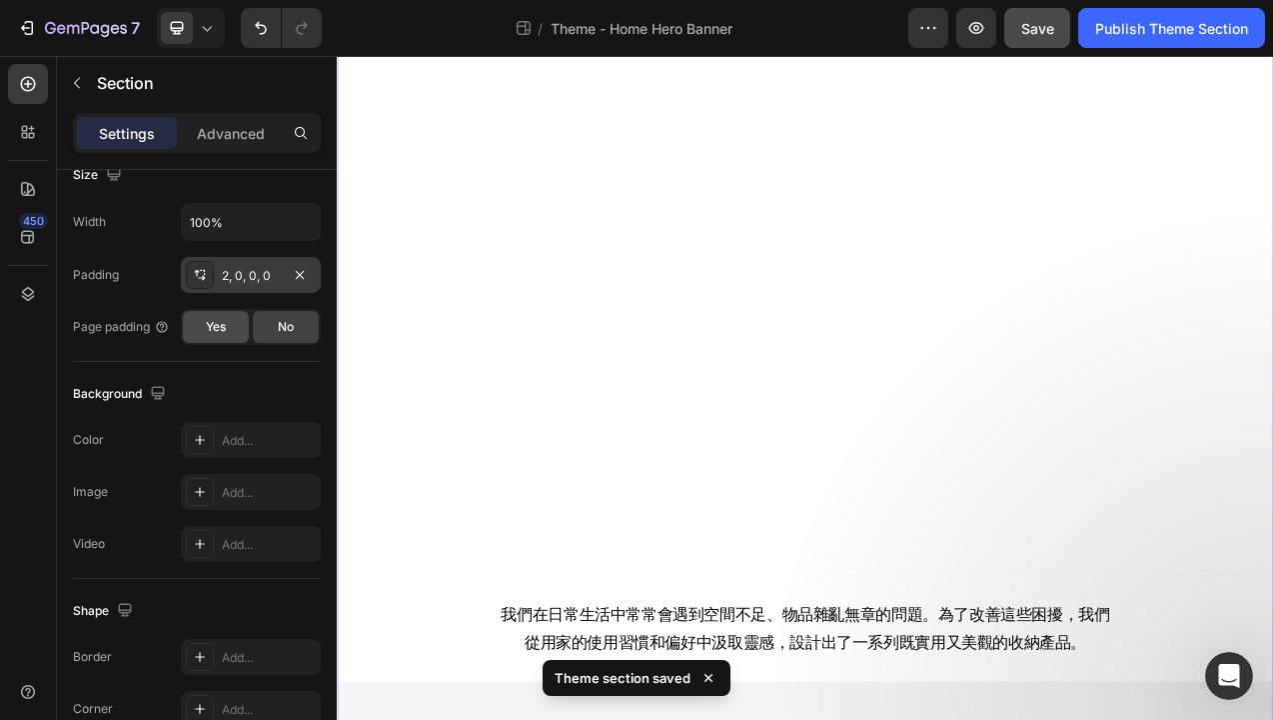
click at [222, 326] on span "Yes" at bounding box center [216, 327] width 20 height 18
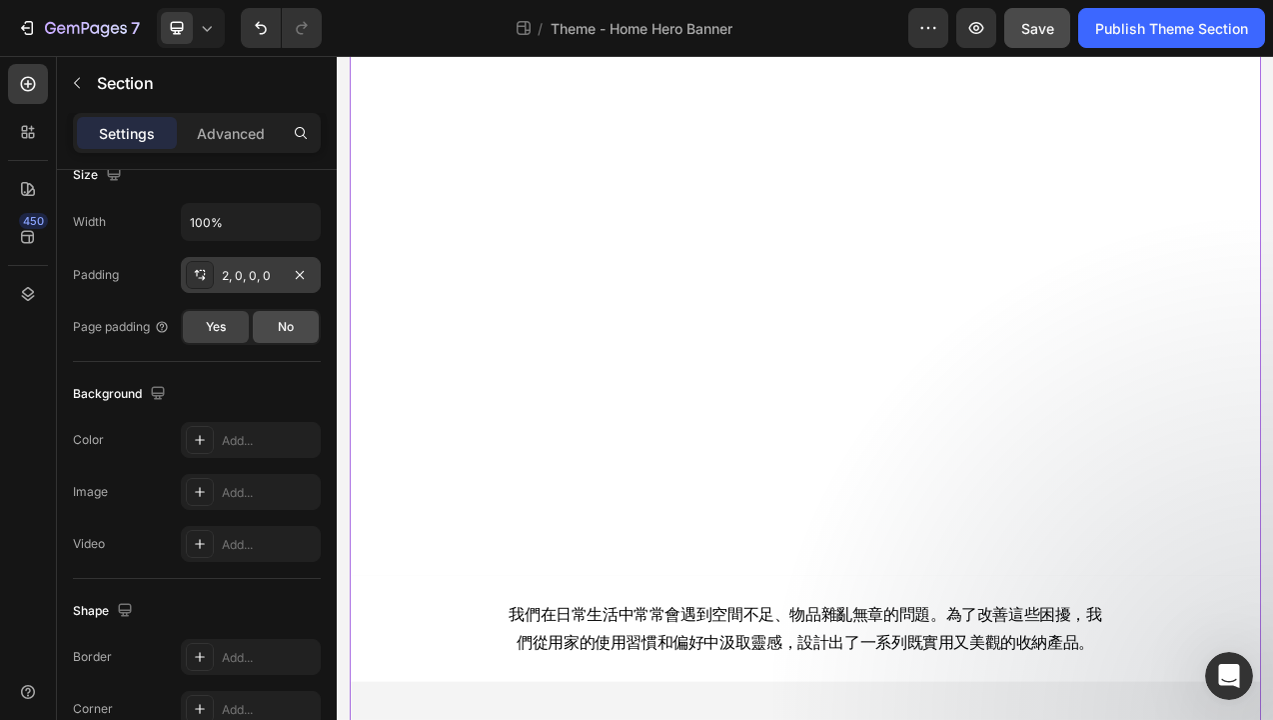
click at [298, 328] on div "No" at bounding box center [286, 327] width 66 height 32
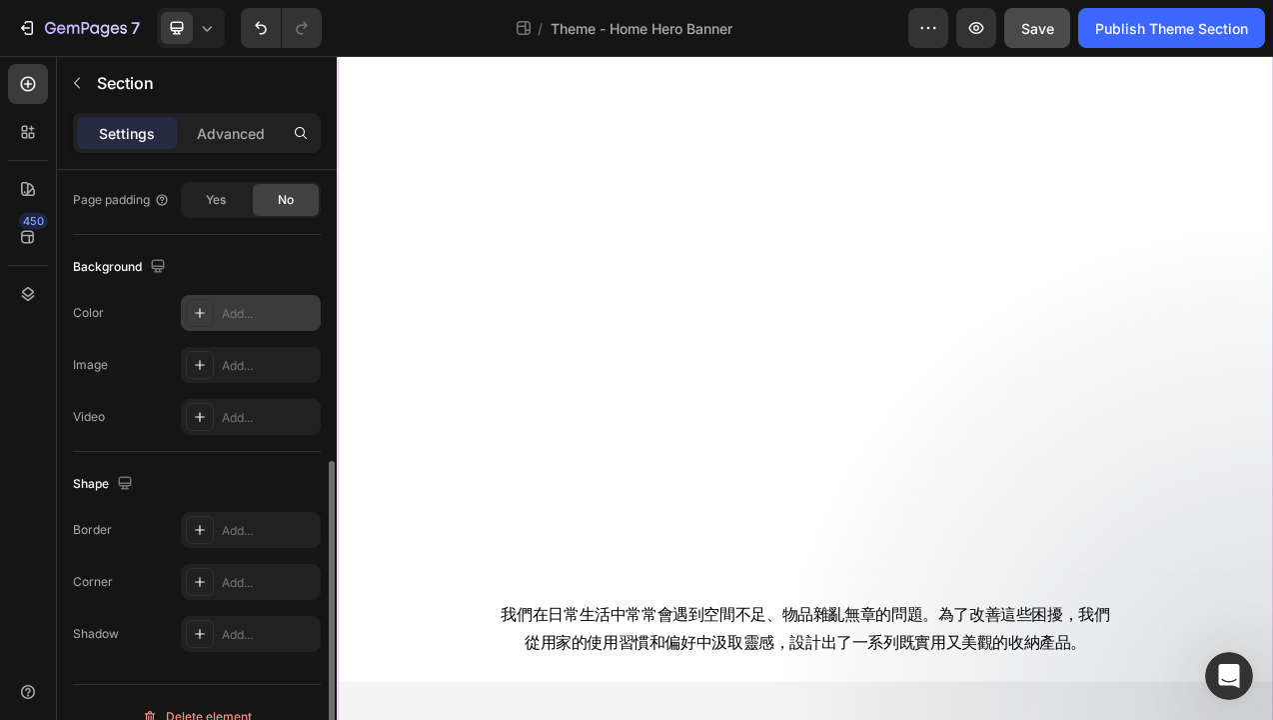
scroll to position [613, 0]
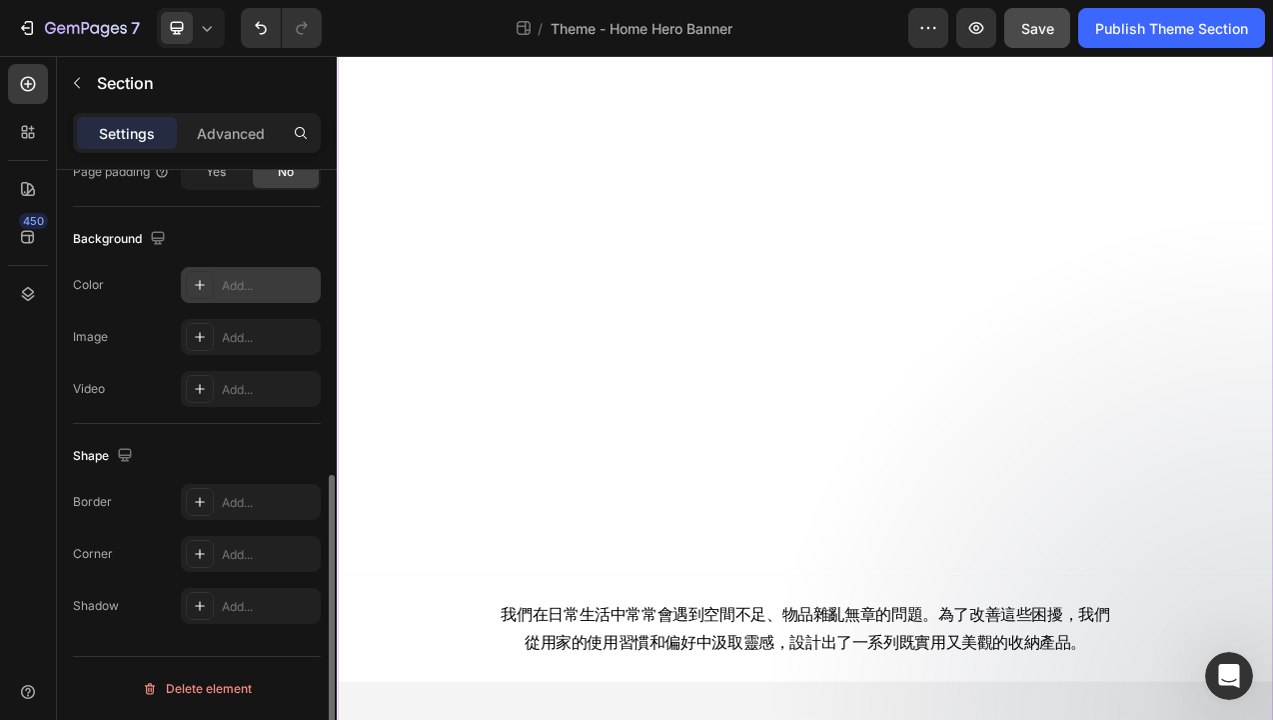
click at [257, 287] on div "Add..." at bounding box center [269, 286] width 94 height 18
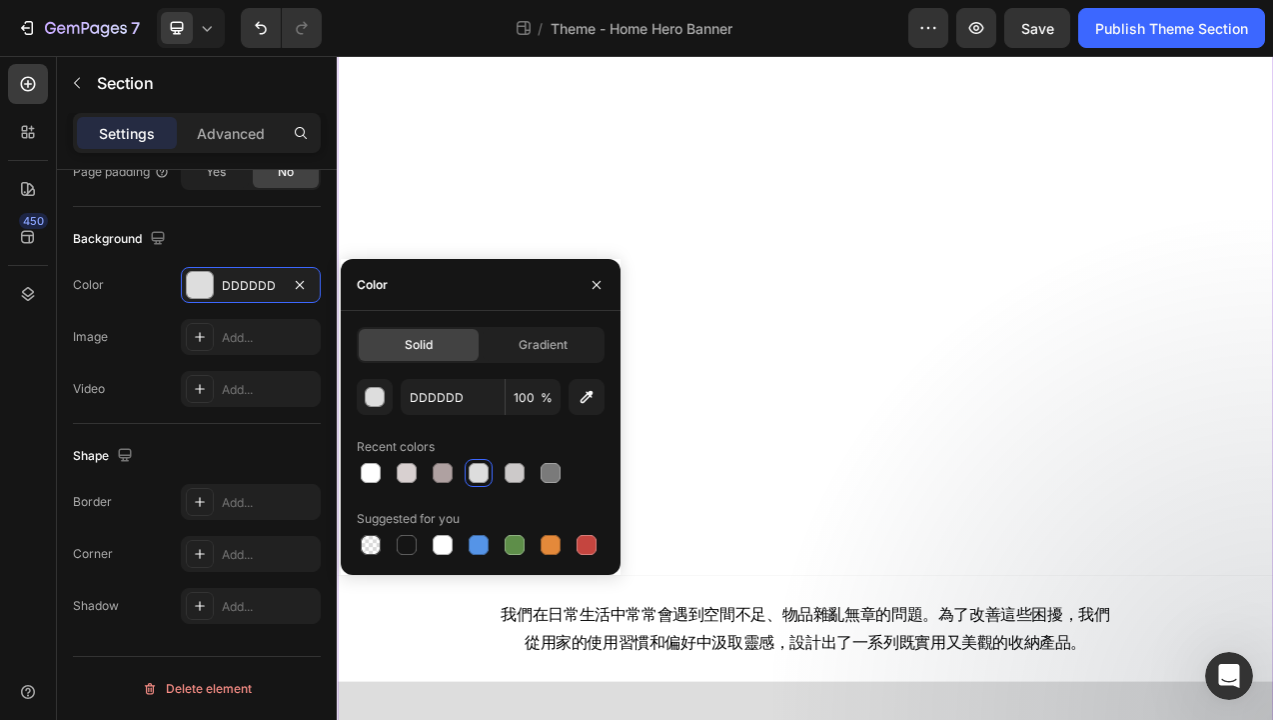
scroll to position [5977, 0]
click at [369, 475] on div at bounding box center [371, 473] width 20 height 20
type input "FFFFFF"
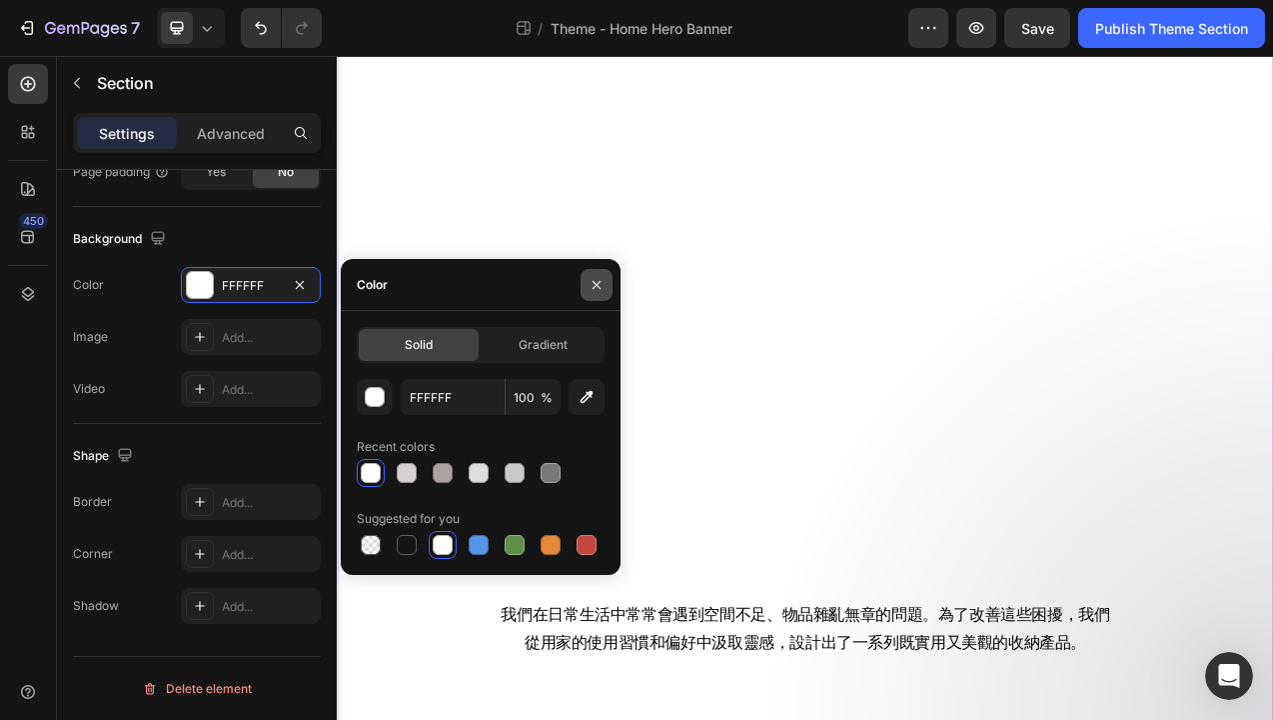
click at [603, 284] on icon "button" at bounding box center [597, 285] width 16 height 16
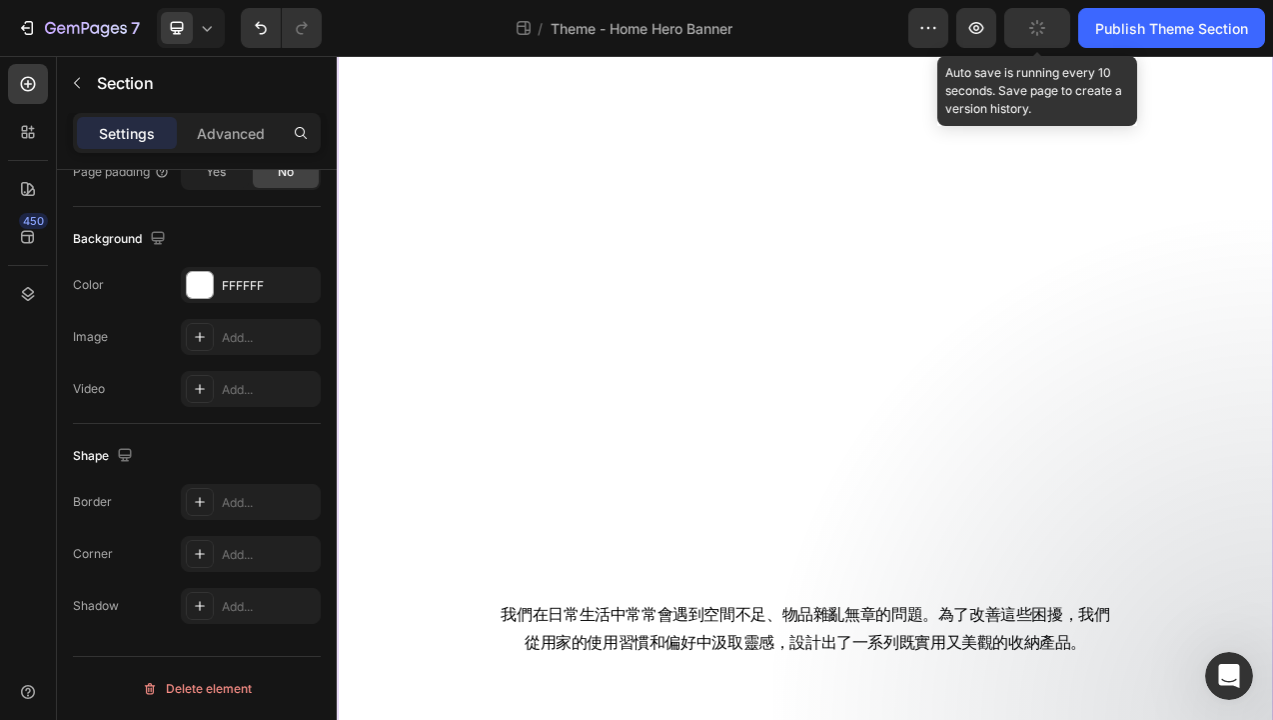
click at [1046, 33] on button "button" at bounding box center [1038, 28] width 66 height 40
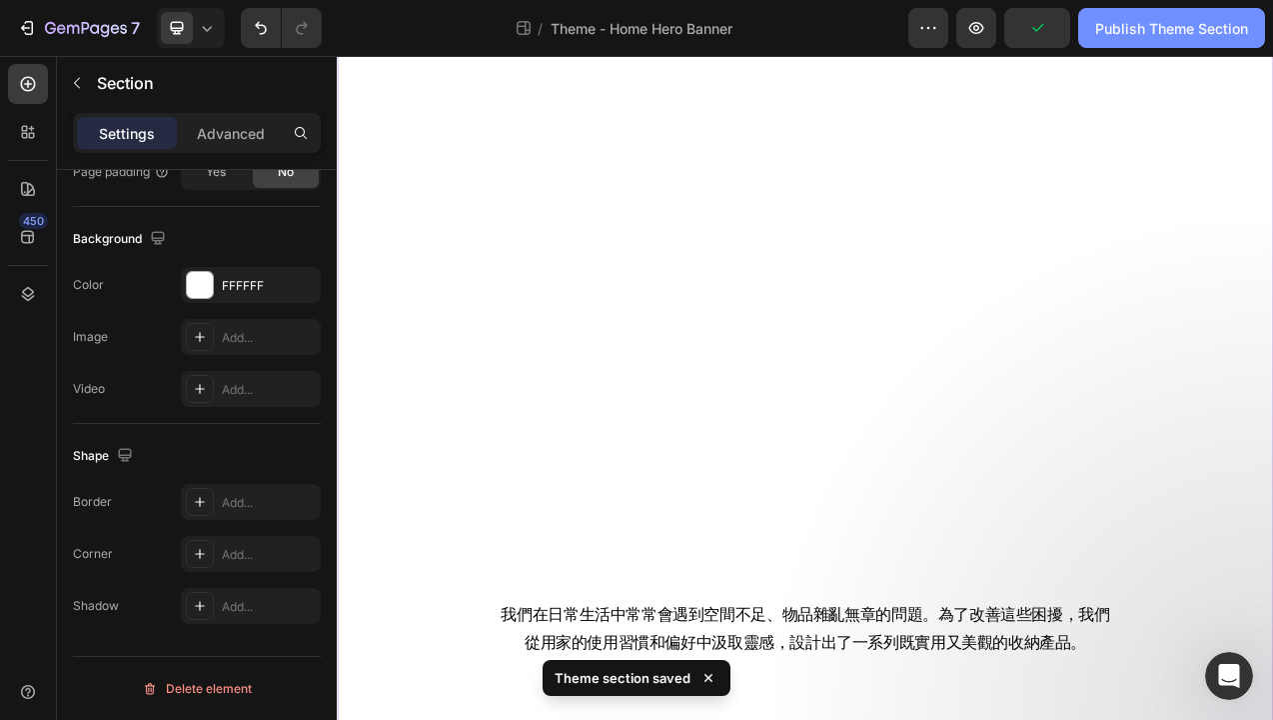
click at [1148, 33] on div "Publish Theme Section" at bounding box center [1172, 28] width 153 height 21
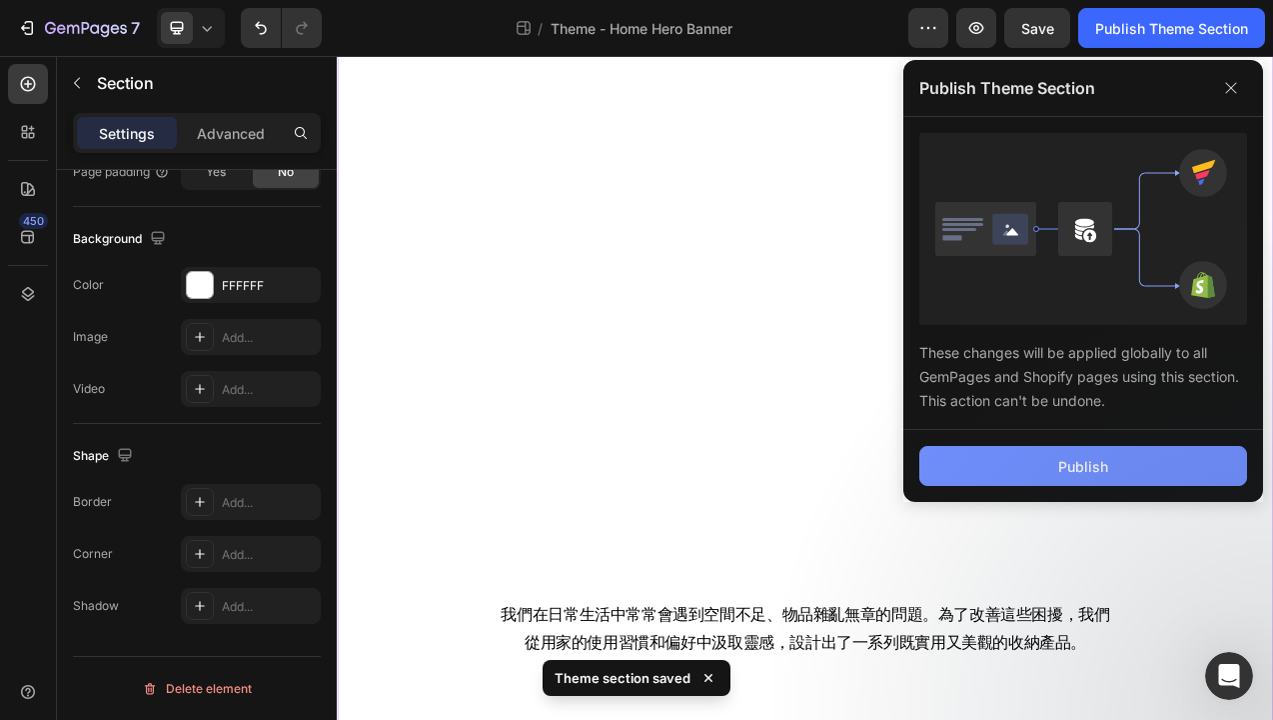
click at [967, 475] on button "Publish" at bounding box center [1084, 466] width 328 height 40
